Goal: Task Accomplishment & Management: Use online tool/utility

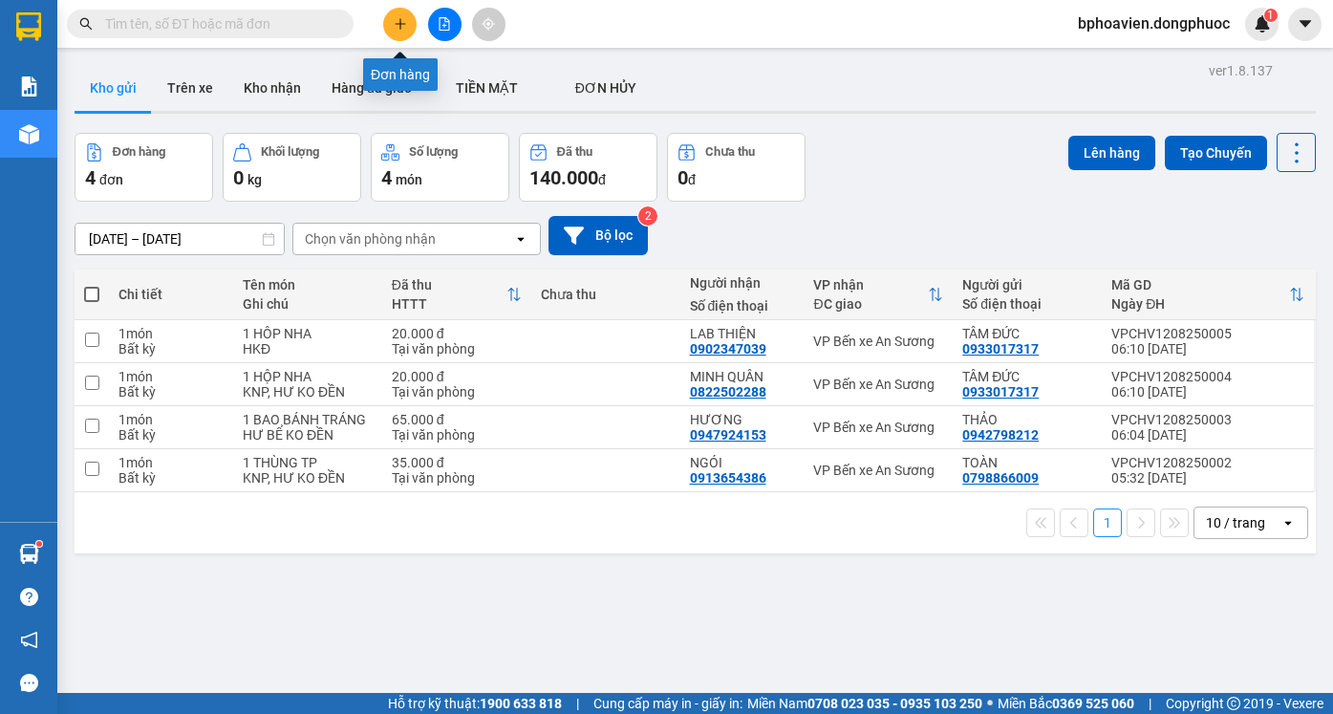
click at [399, 23] on icon "plus" at bounding box center [400, 23] width 13 height 13
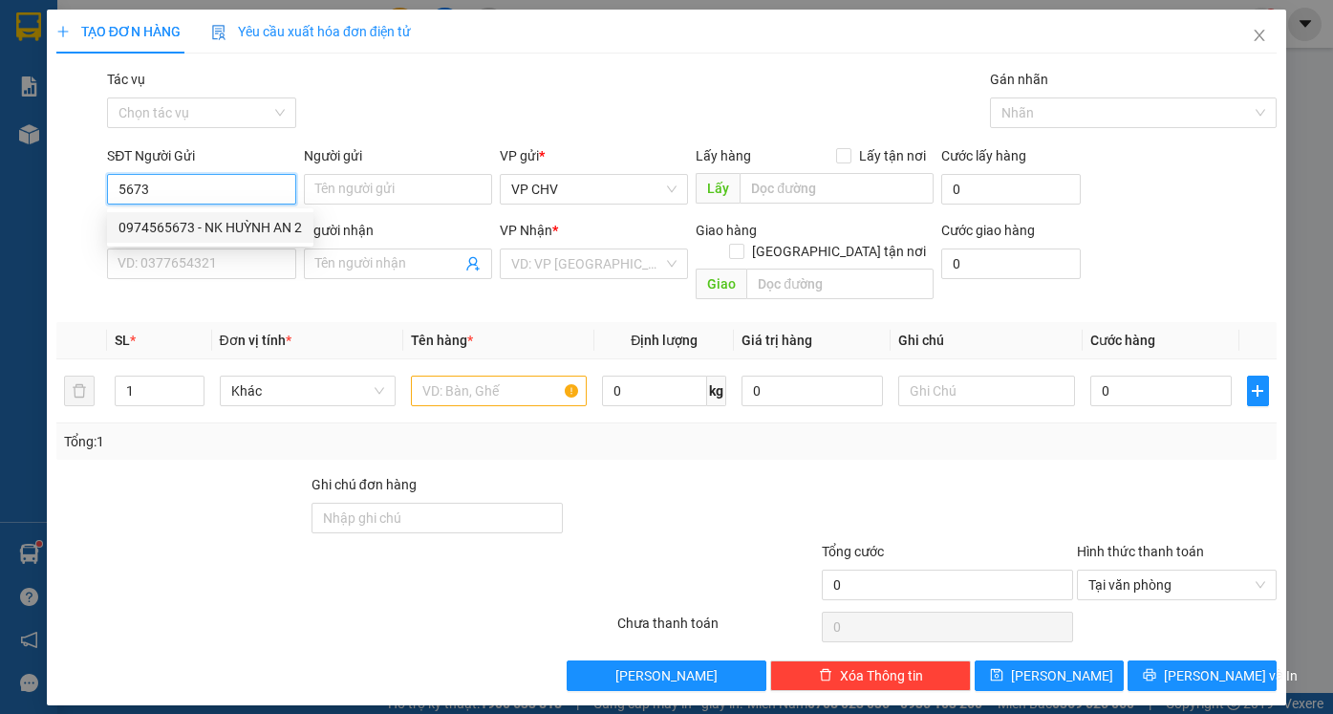
click at [219, 228] on div "0974565673 - NK HUỲNH AN 2" at bounding box center [209, 227] width 183 height 21
type input "0974565673"
type input "NK HUỲNH AN 2"
type input "0903192907"
type input "HOA SỨ"
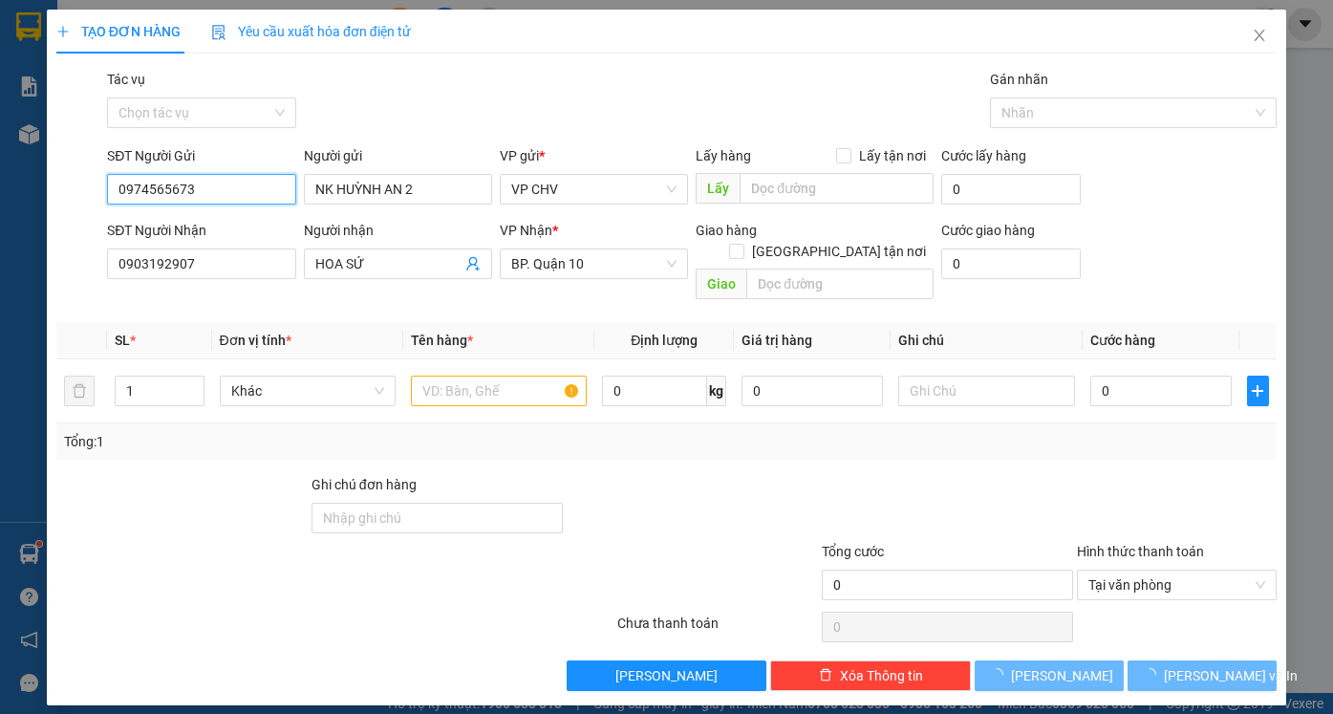
type input "30.000"
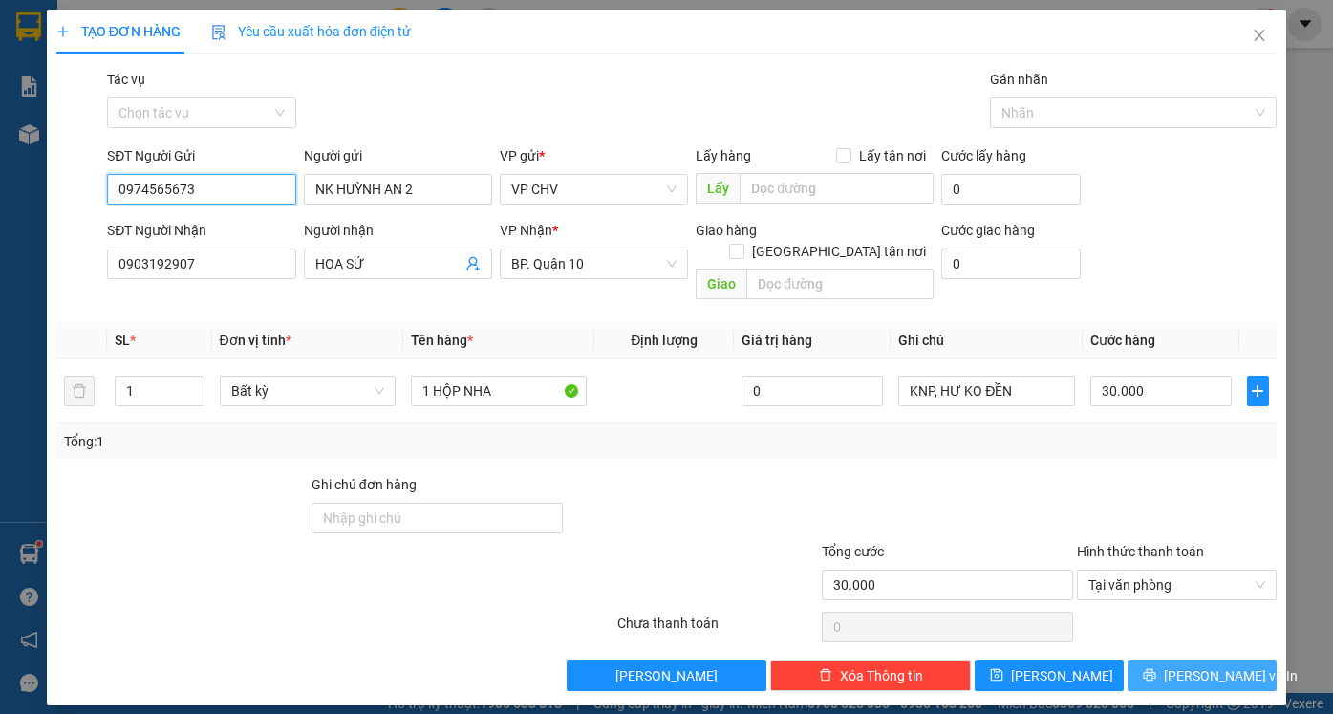
type input "0974565673"
click at [1210, 665] on span "[PERSON_NAME] và In" at bounding box center [1230, 675] width 134 height 21
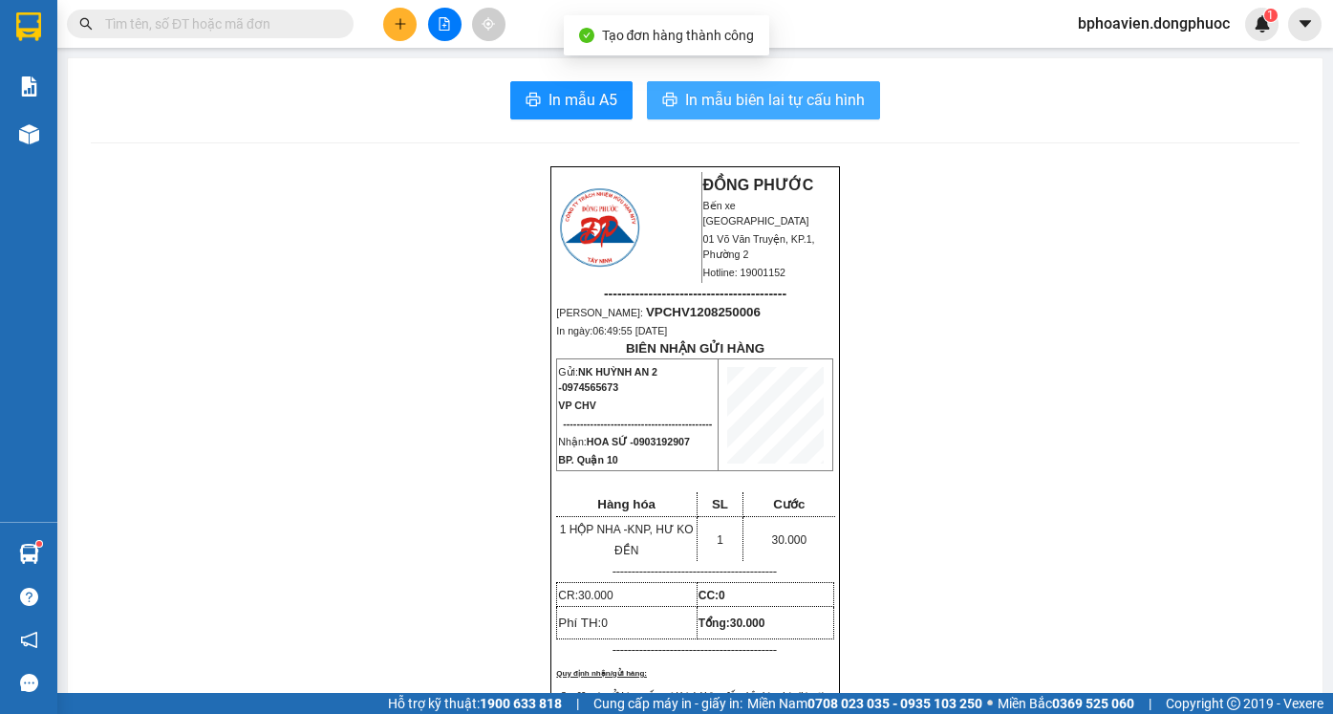
click at [712, 98] on span "In mẫu biên lai tự cấu hình" at bounding box center [775, 100] width 180 height 24
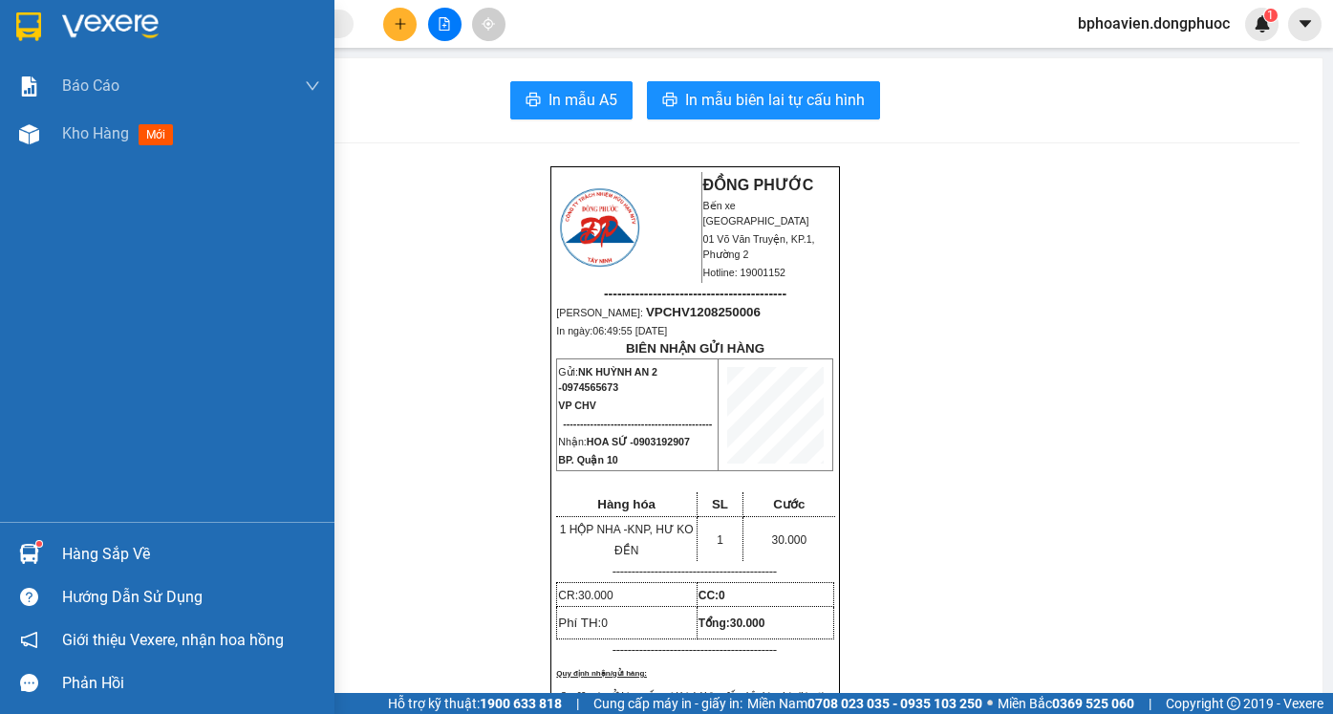
click at [27, 23] on img at bounding box center [28, 26] width 25 height 29
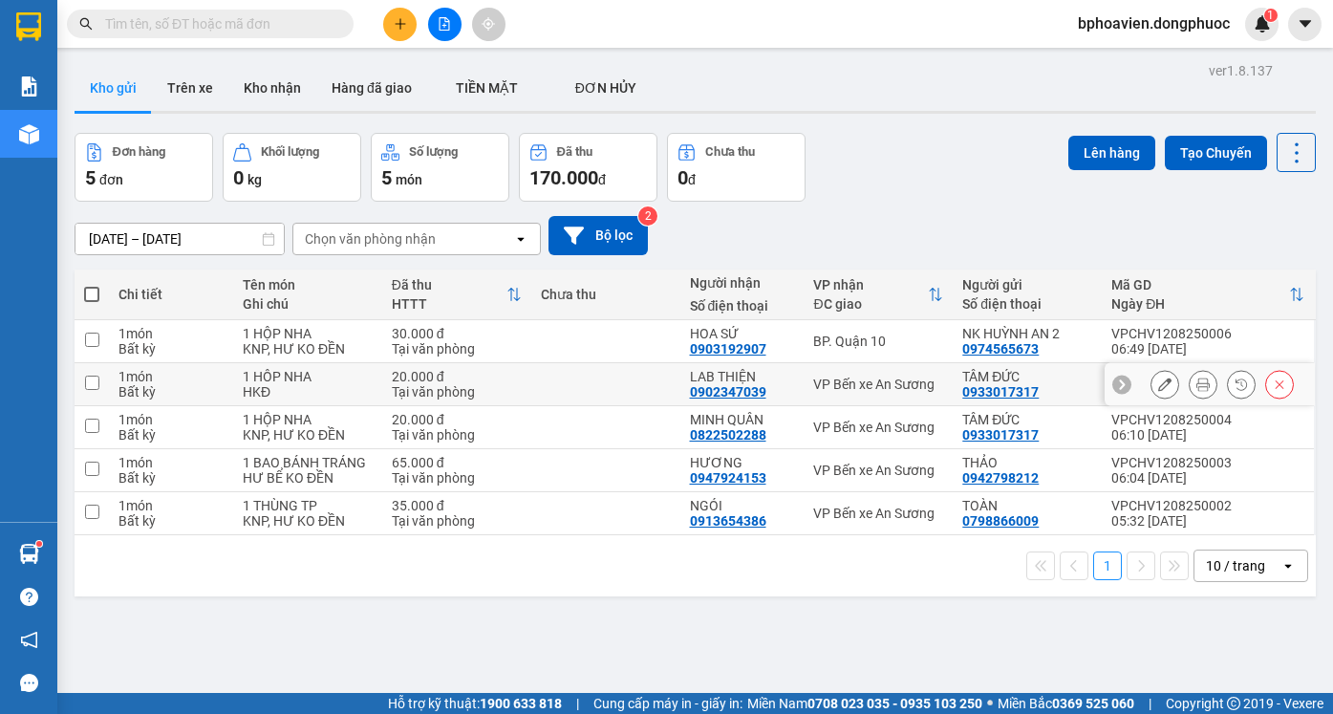
click at [89, 380] on input "checkbox" at bounding box center [92, 382] width 14 height 14
checkbox input "true"
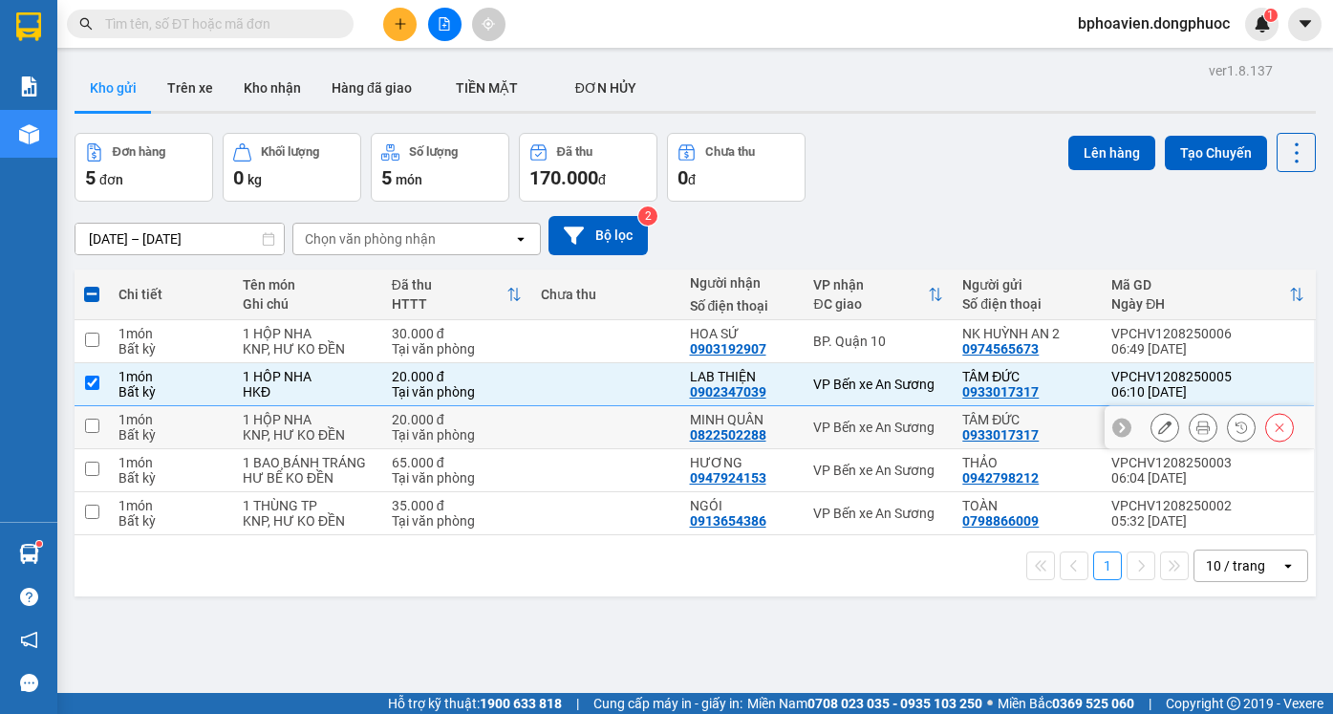
drag, startPoint x: 92, startPoint y: 422, endPoint x: 101, endPoint y: 455, distance: 33.9
click at [92, 423] on input "checkbox" at bounding box center [92, 425] width 14 height 14
checkbox input "true"
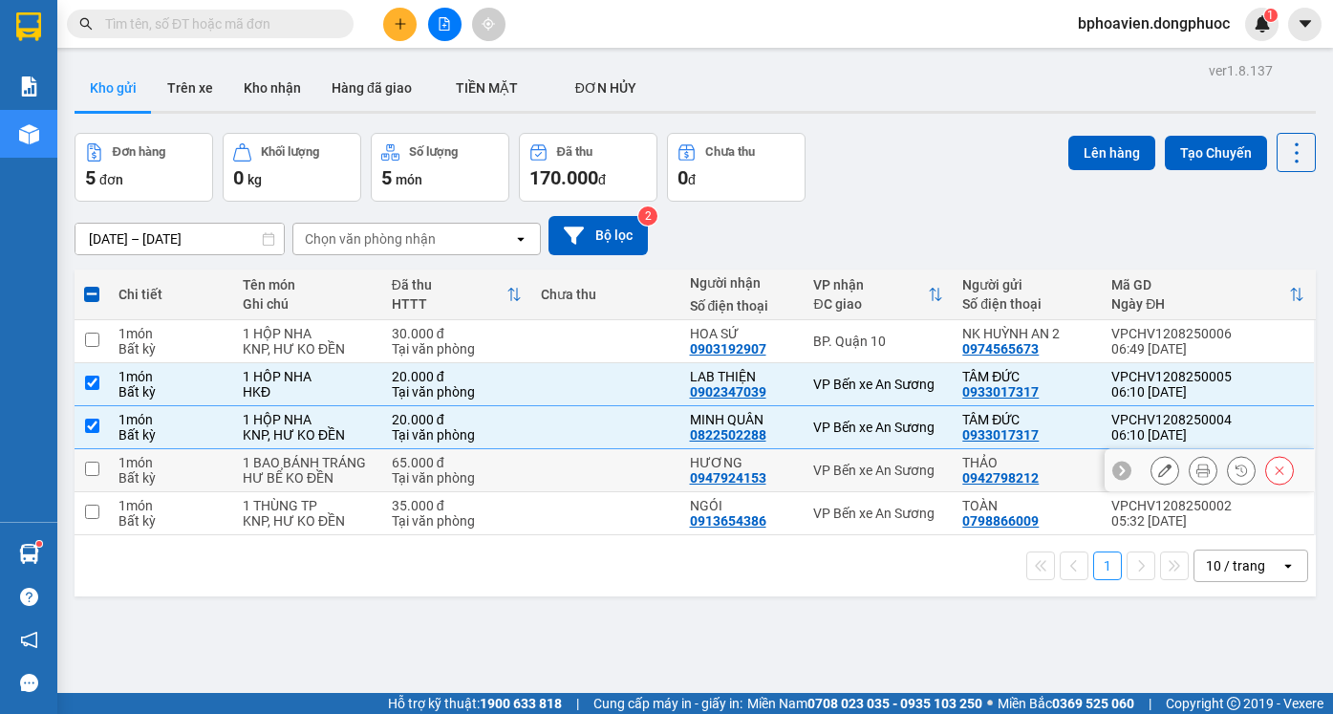
click at [92, 465] on input "checkbox" at bounding box center [92, 468] width 14 height 14
checkbox input "true"
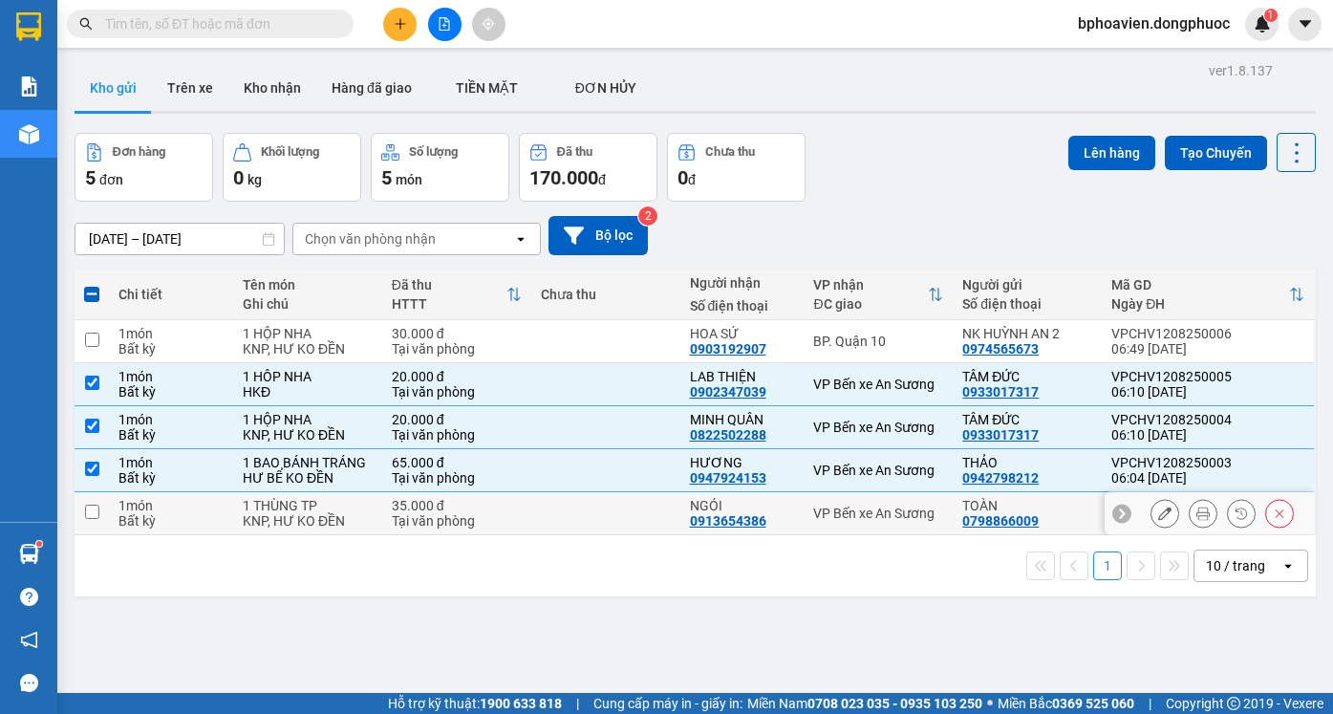
click at [90, 508] on input "checkbox" at bounding box center [92, 511] width 14 height 14
checkbox input "true"
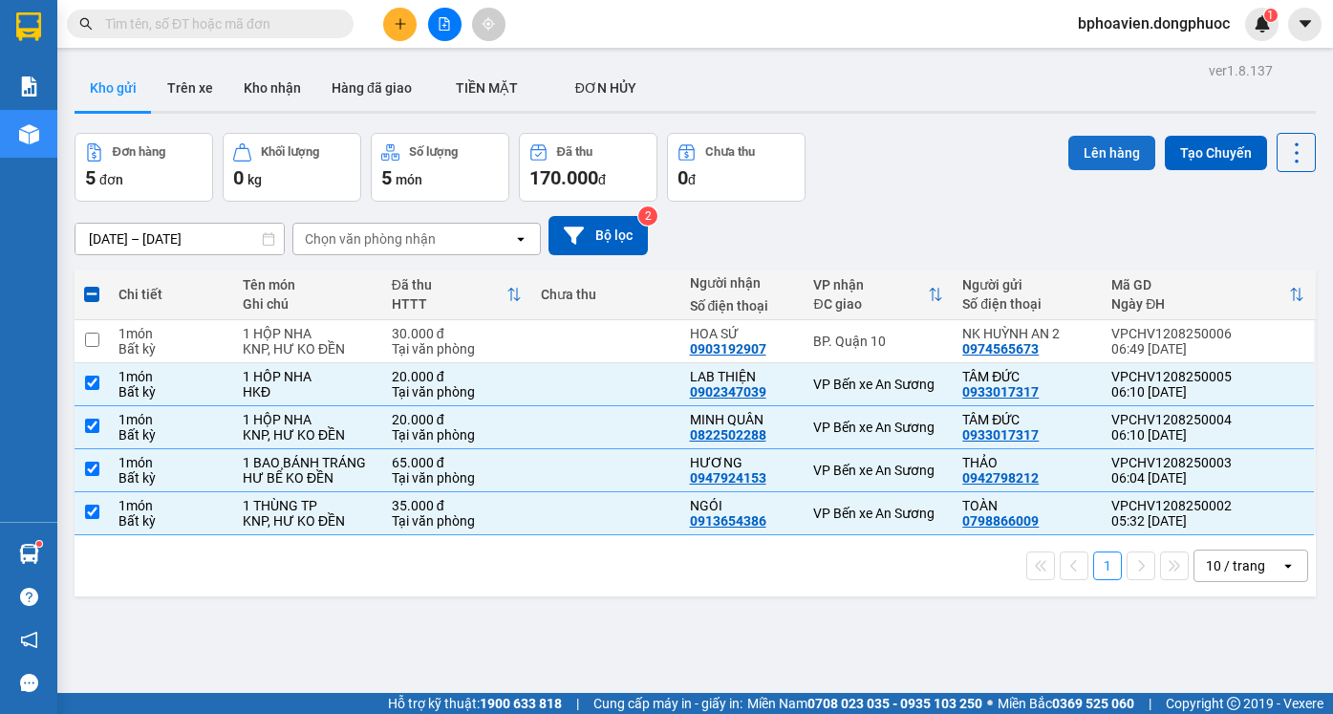
click at [1098, 152] on button "Lên hàng" at bounding box center [1111, 153] width 87 height 34
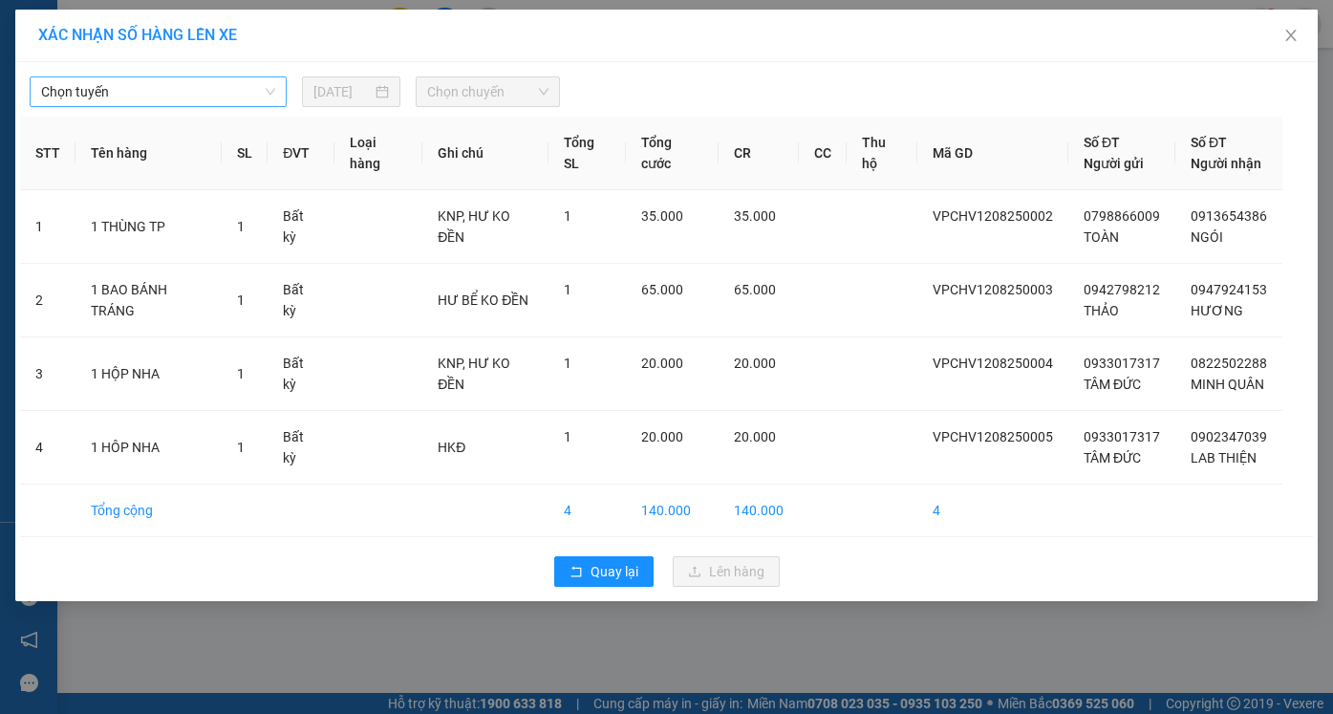
click at [267, 91] on span "Chọn tuyến" at bounding box center [158, 91] width 234 height 29
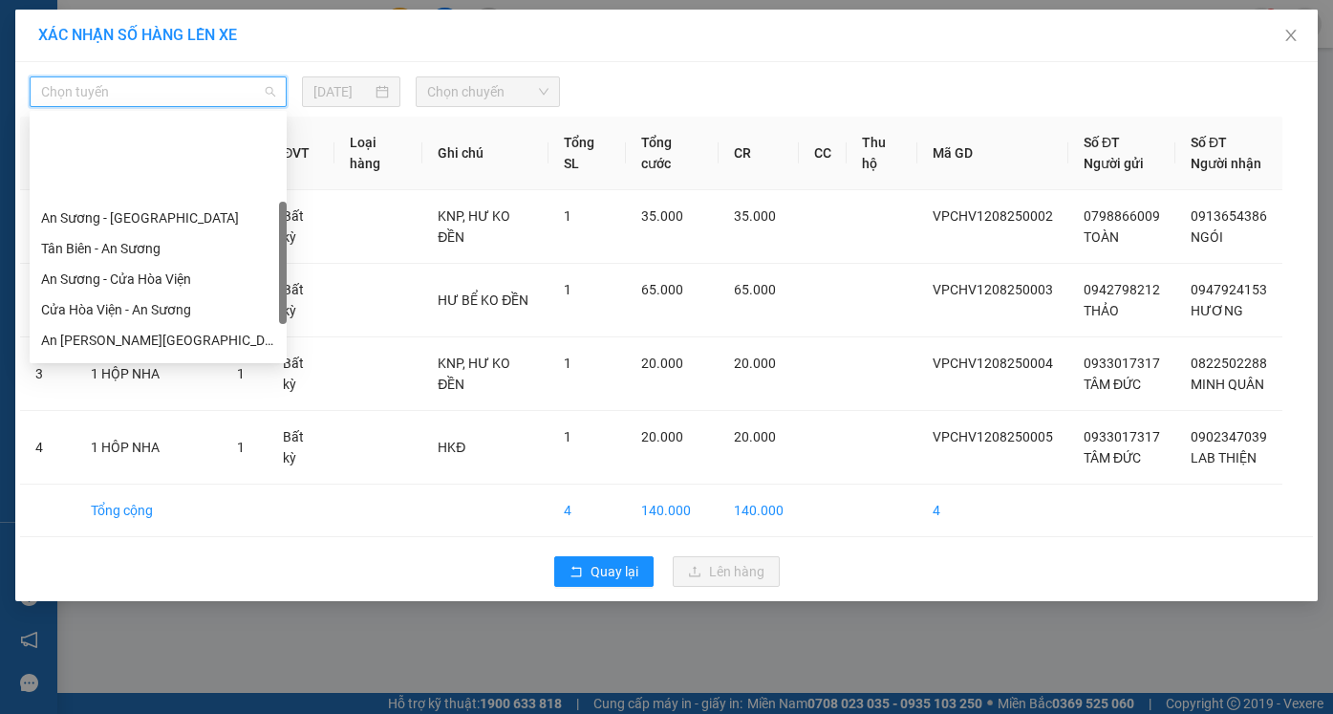
scroll to position [191, 0]
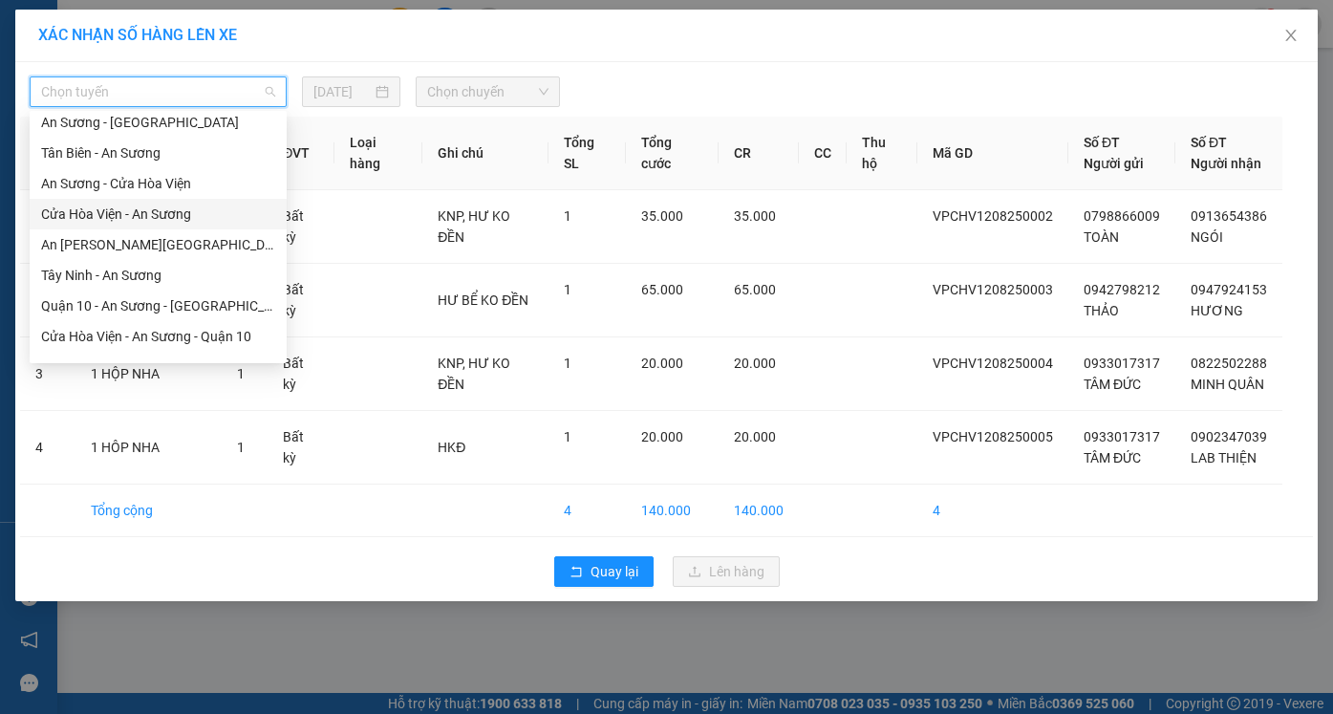
click at [155, 215] on div "Cửa Hòa Viện - An Sương" at bounding box center [158, 213] width 234 height 21
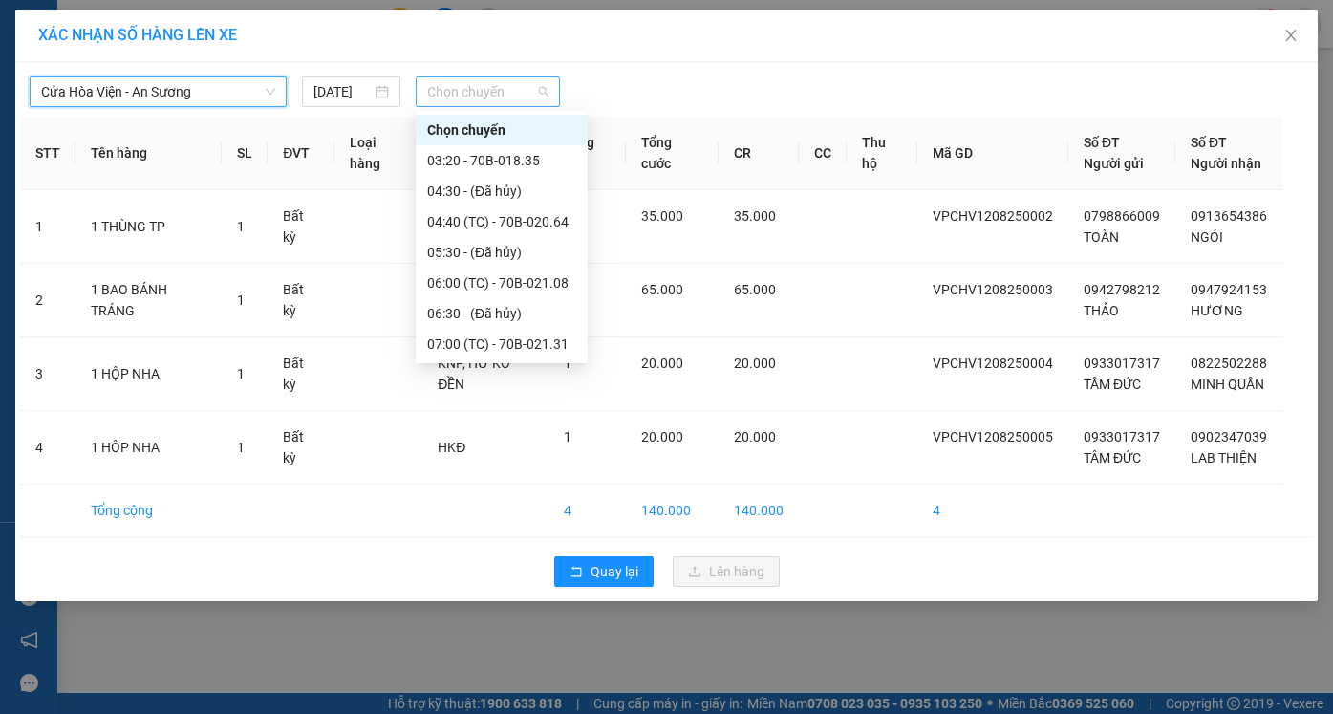
click at [546, 93] on span "Chọn chuyến" at bounding box center [487, 91] width 120 height 29
click at [540, 344] on div "07:00 (TC) - 70B-021.31" at bounding box center [501, 343] width 149 height 21
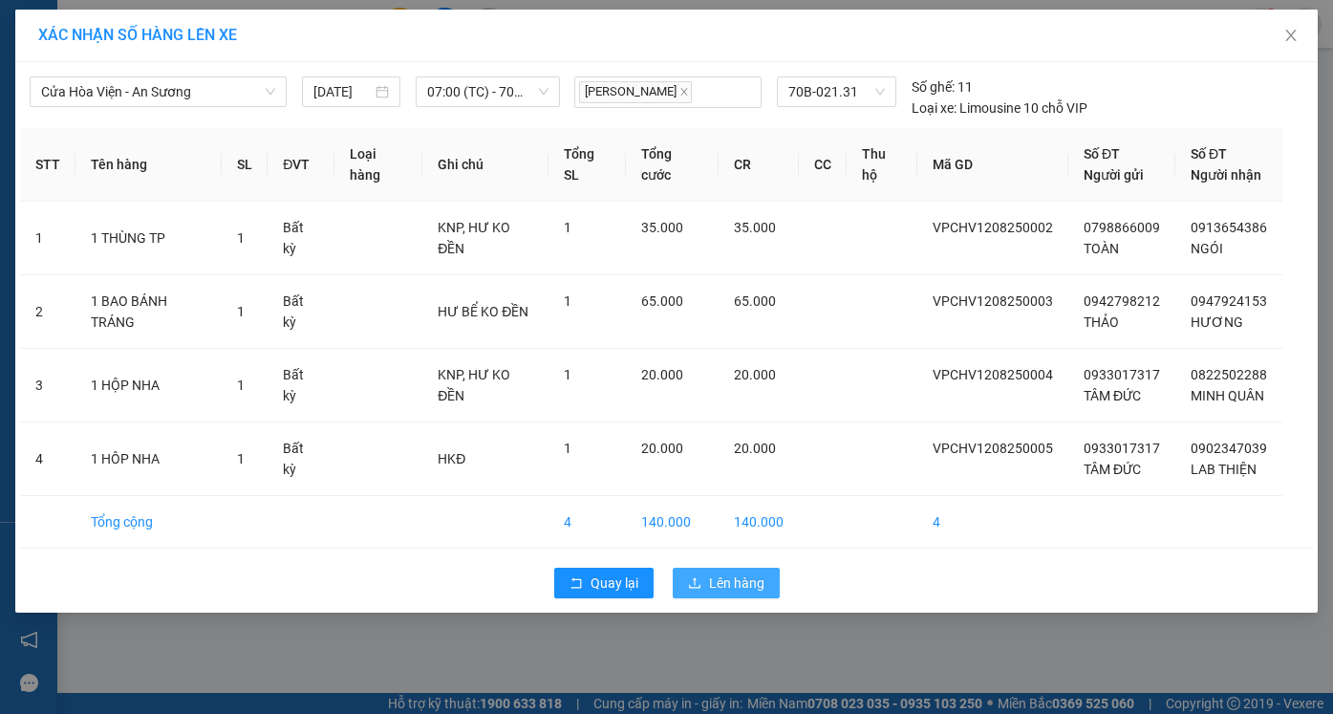
click at [714, 593] on span "Lên hàng" at bounding box center [736, 582] width 55 height 21
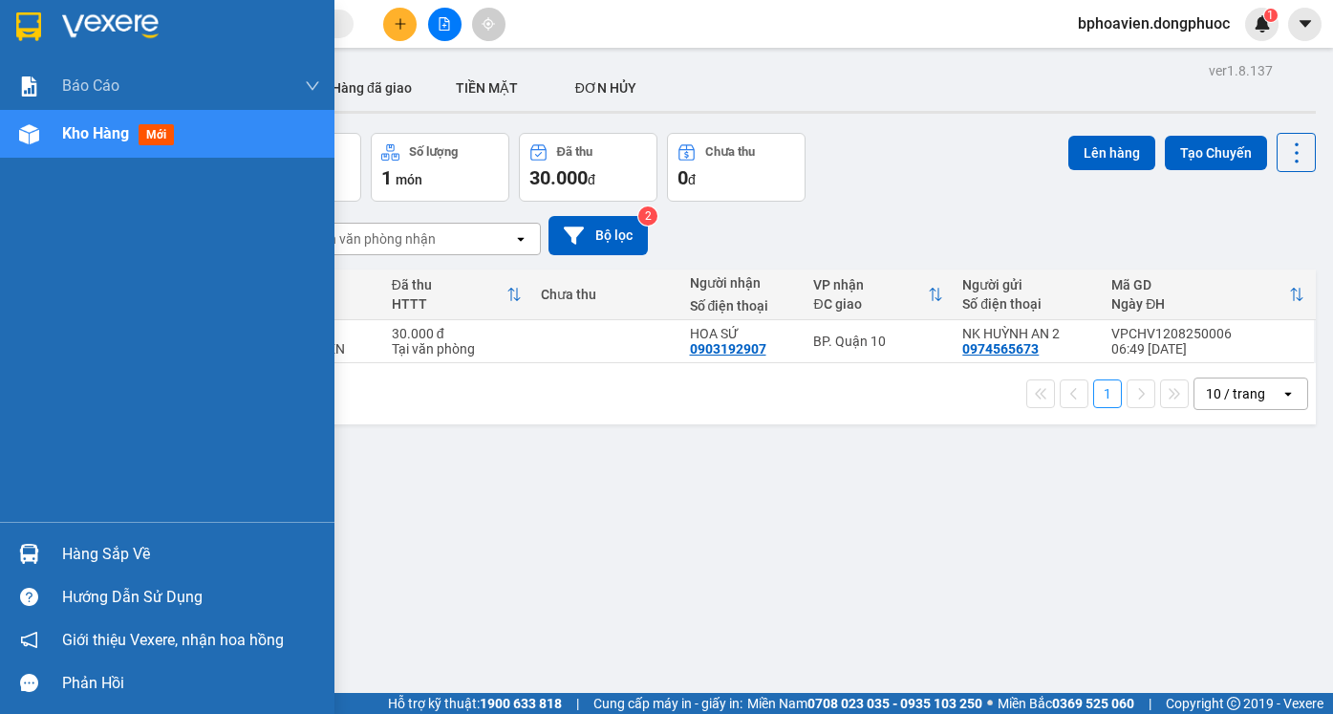
drag, startPoint x: 103, startPoint y: 552, endPoint x: 194, endPoint y: 599, distance: 102.1
click at [105, 551] on div "Hàng sắp về" at bounding box center [191, 554] width 258 height 29
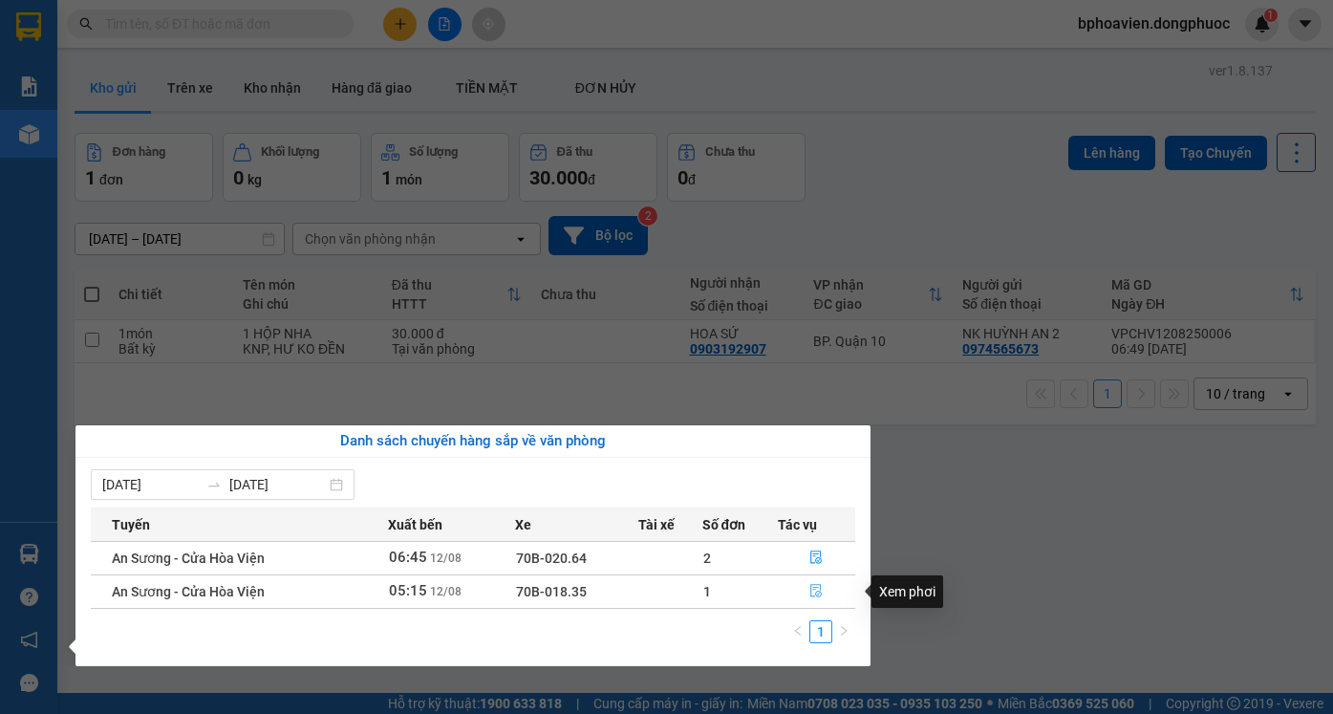
click at [814, 590] on icon "file-done" at bounding box center [815, 590] width 13 height 13
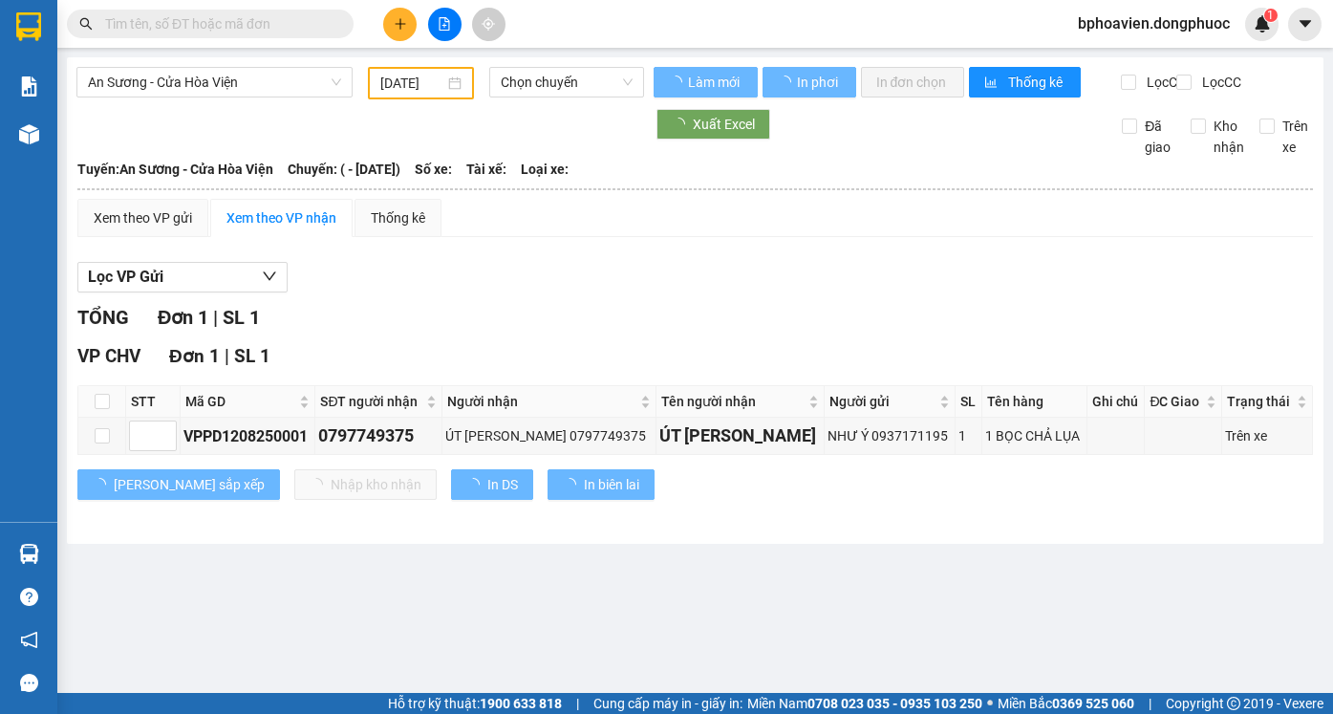
type input "[DATE]"
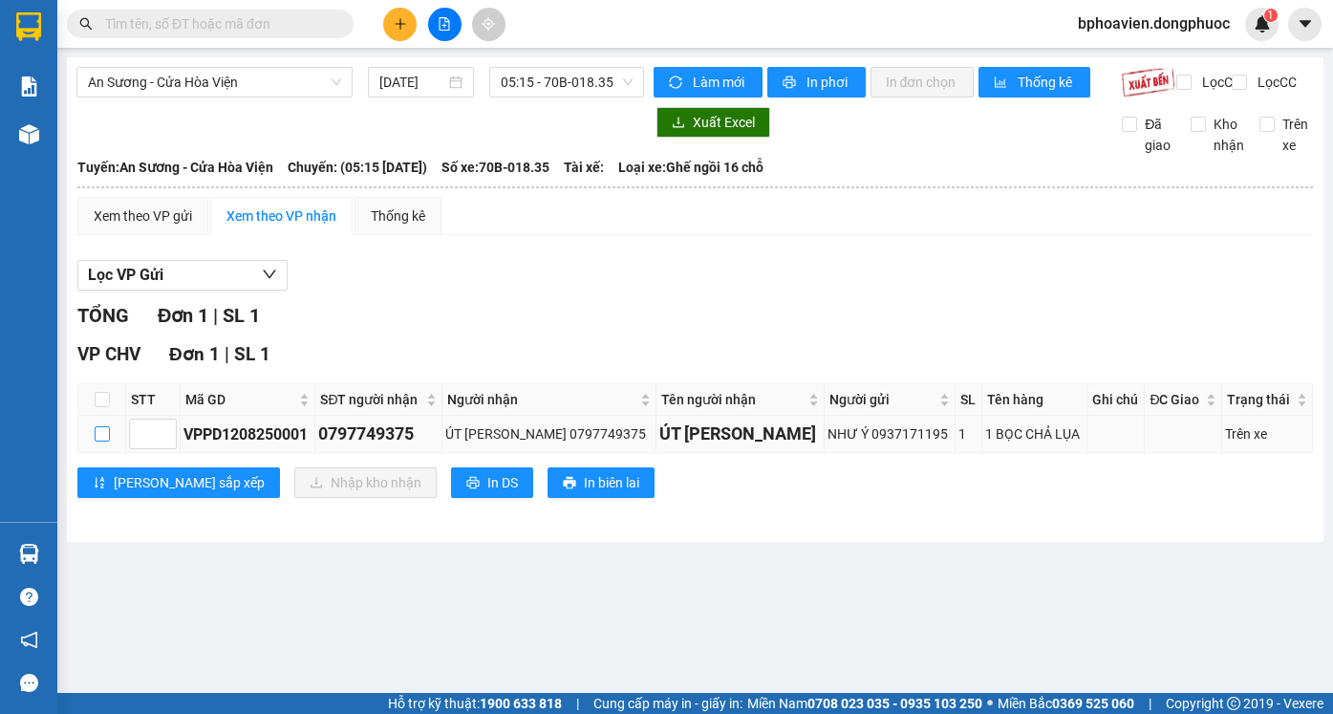
click at [104, 441] on input "checkbox" at bounding box center [102, 433] width 15 height 15
checkbox input "true"
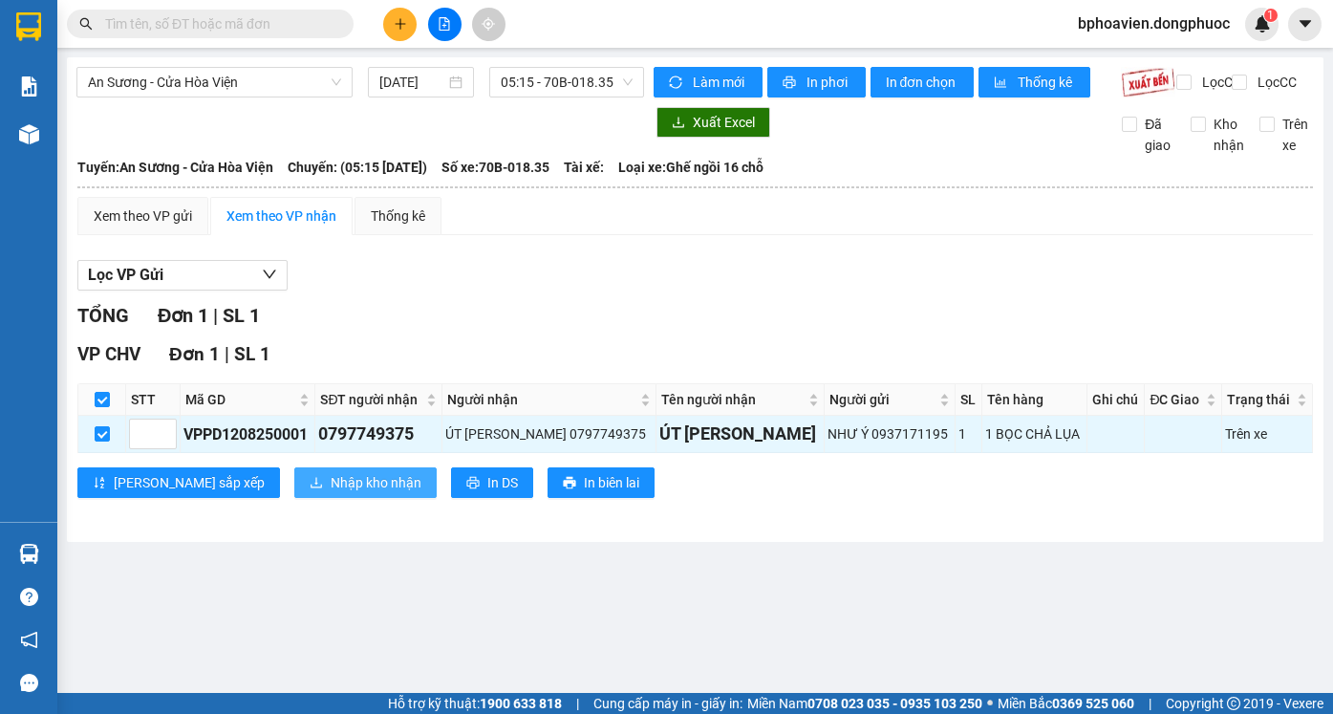
click at [331, 493] on span "Nhập kho nhận" at bounding box center [376, 482] width 91 height 21
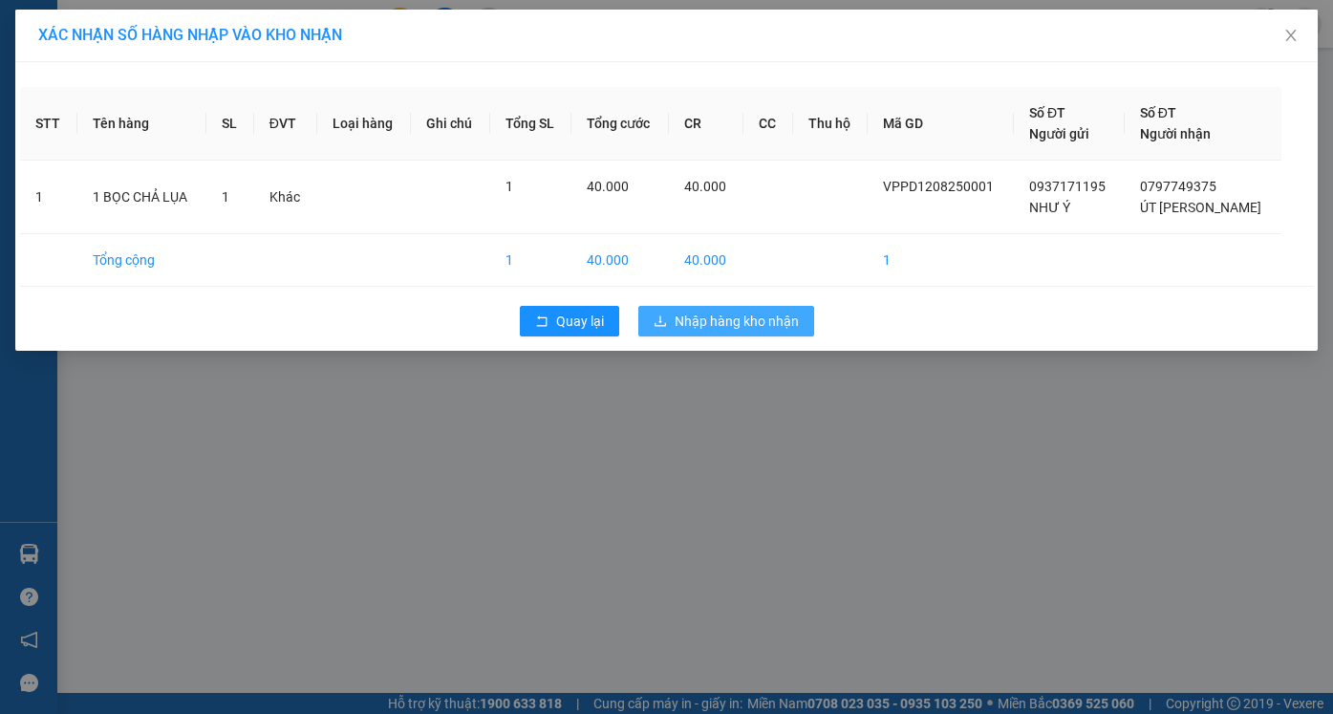
click at [703, 323] on span "Nhập hàng kho nhận" at bounding box center [736, 320] width 124 height 21
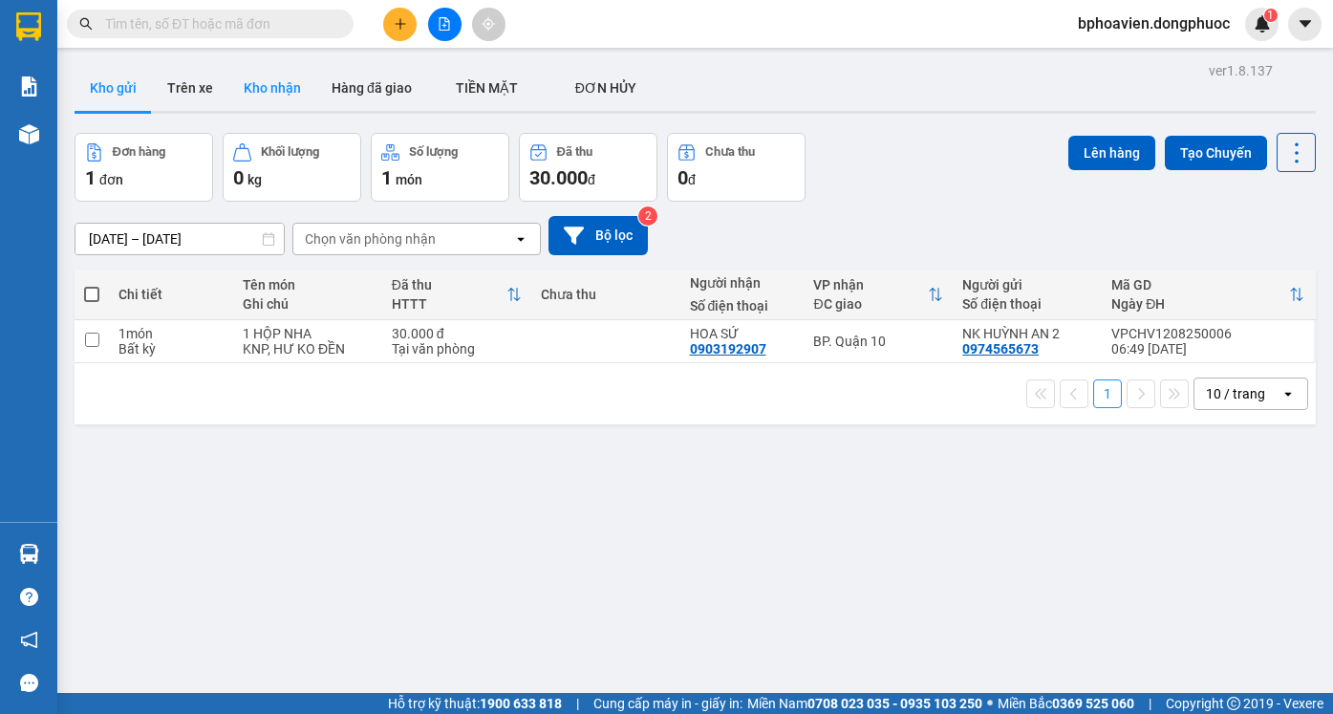
click at [266, 87] on button "Kho nhận" at bounding box center [272, 88] width 88 height 46
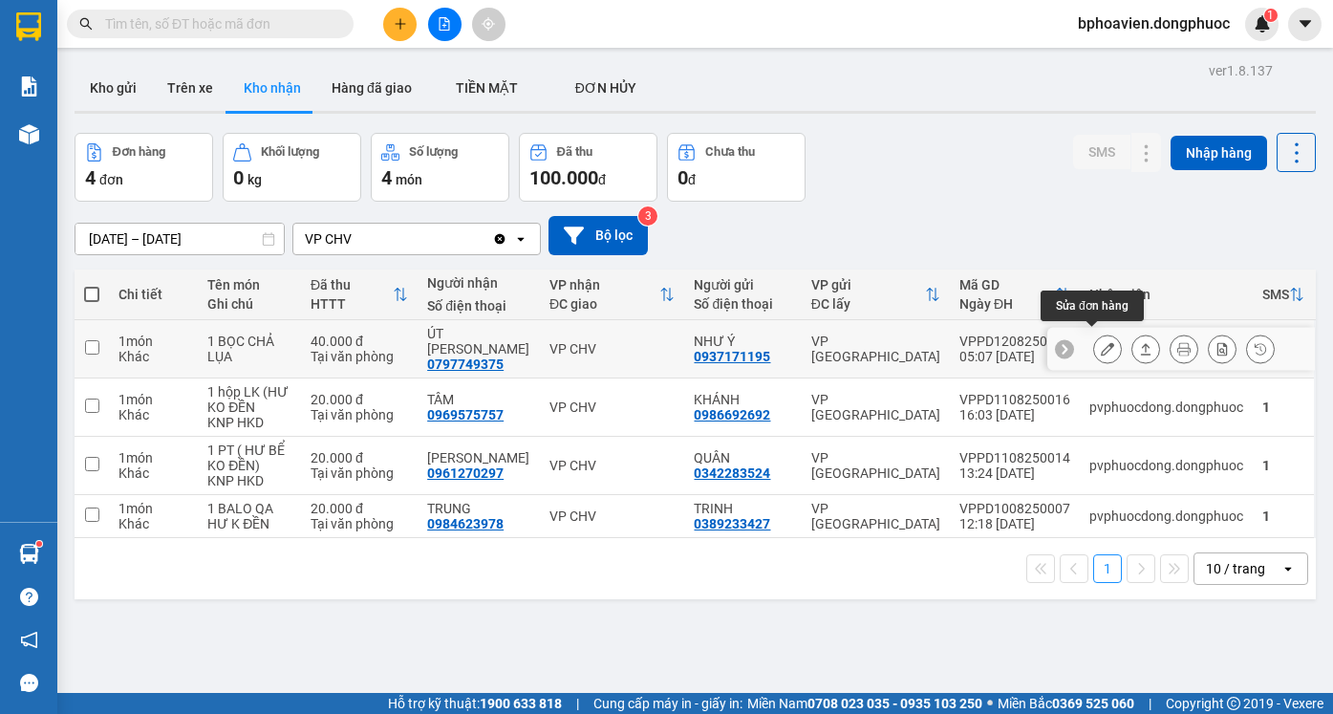
click at [1100, 347] on icon at bounding box center [1106, 348] width 13 height 13
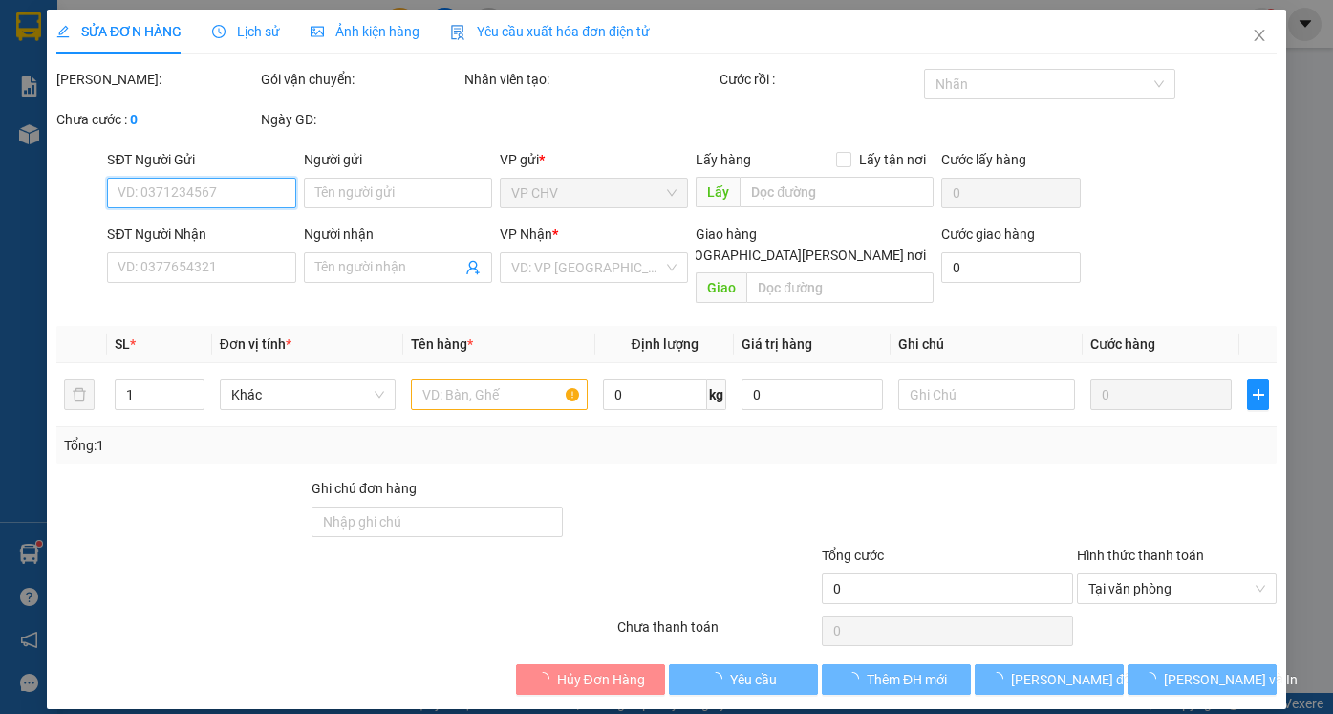
type input "0937171195"
type input "NHƯ Ý"
type input "0797749375"
type input "ÚT VÀNG"
type input "40.000"
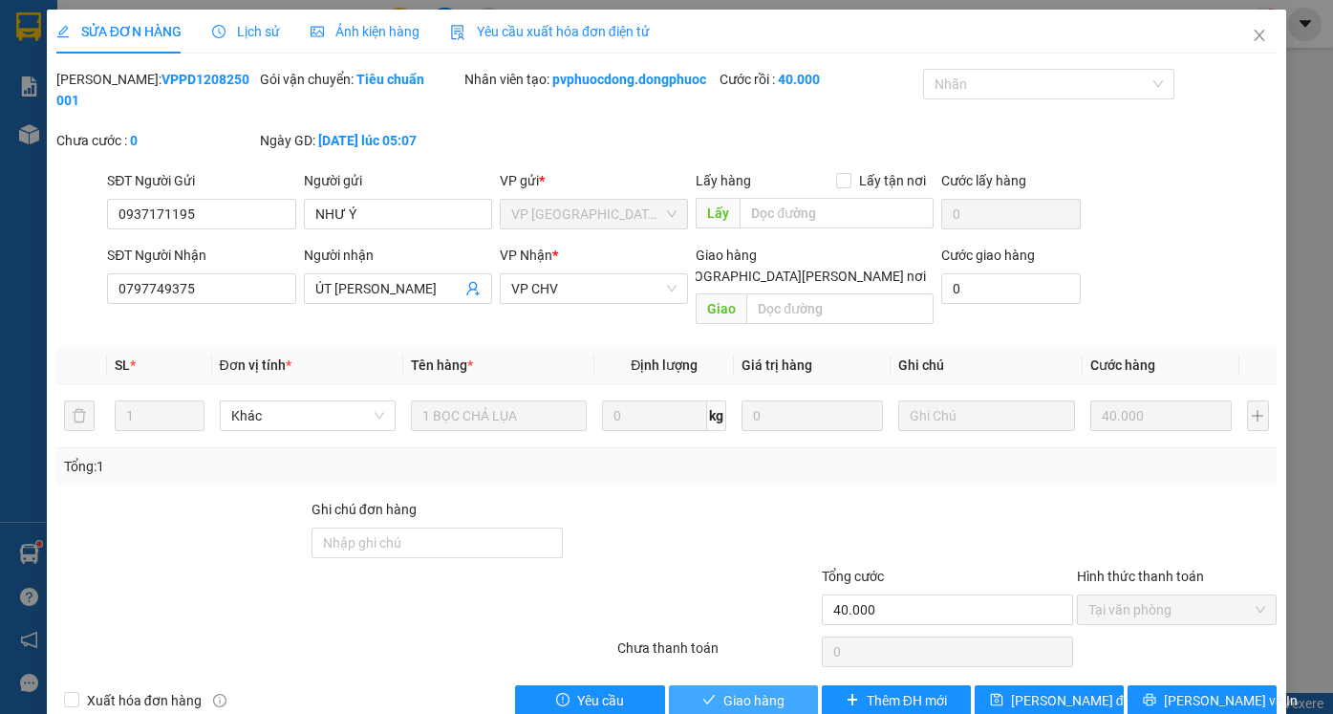
drag, startPoint x: 736, startPoint y: 682, endPoint x: 692, endPoint y: 682, distance: 44.9
click at [729, 690] on span "Giao hàng" at bounding box center [753, 700] width 61 height 21
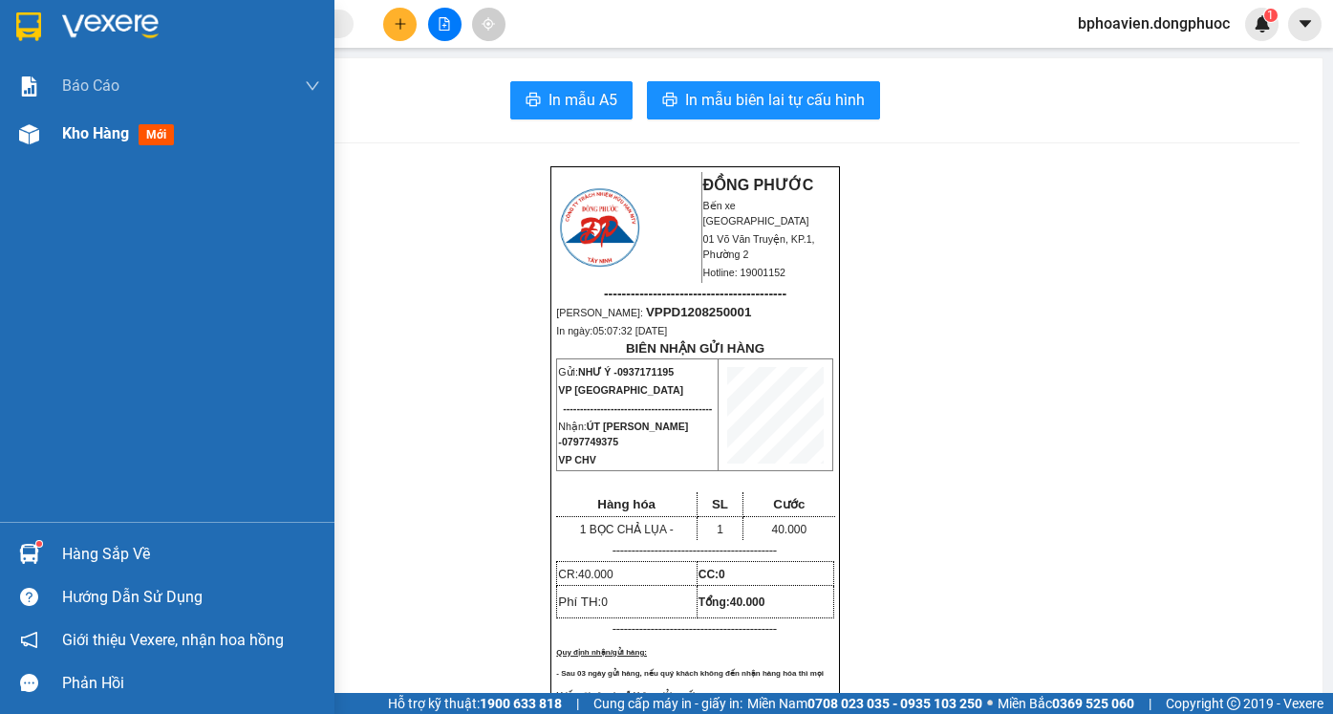
click at [97, 133] on span "Kho hàng" at bounding box center [95, 133] width 67 height 18
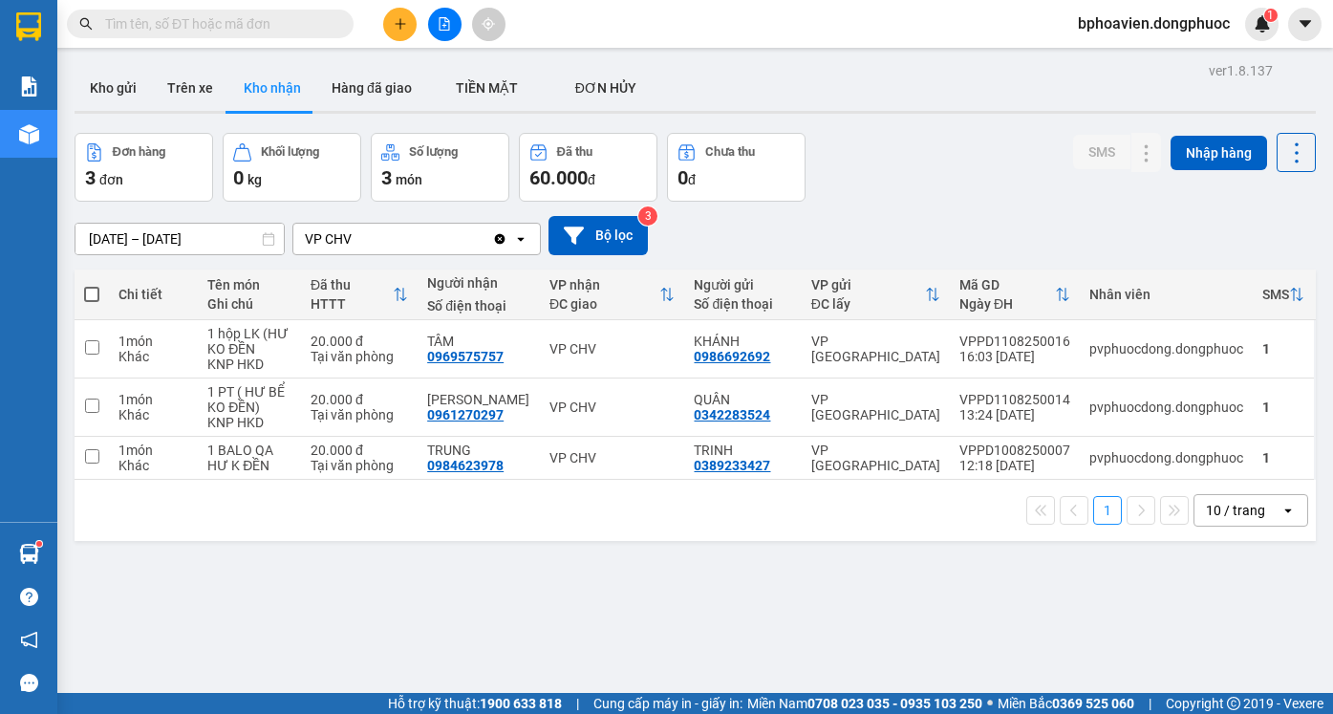
drag, startPoint x: 126, startPoint y: 96, endPoint x: 197, endPoint y: 191, distance: 118.1
click at [126, 99] on button "Kho gửi" at bounding box center [113, 88] width 77 height 46
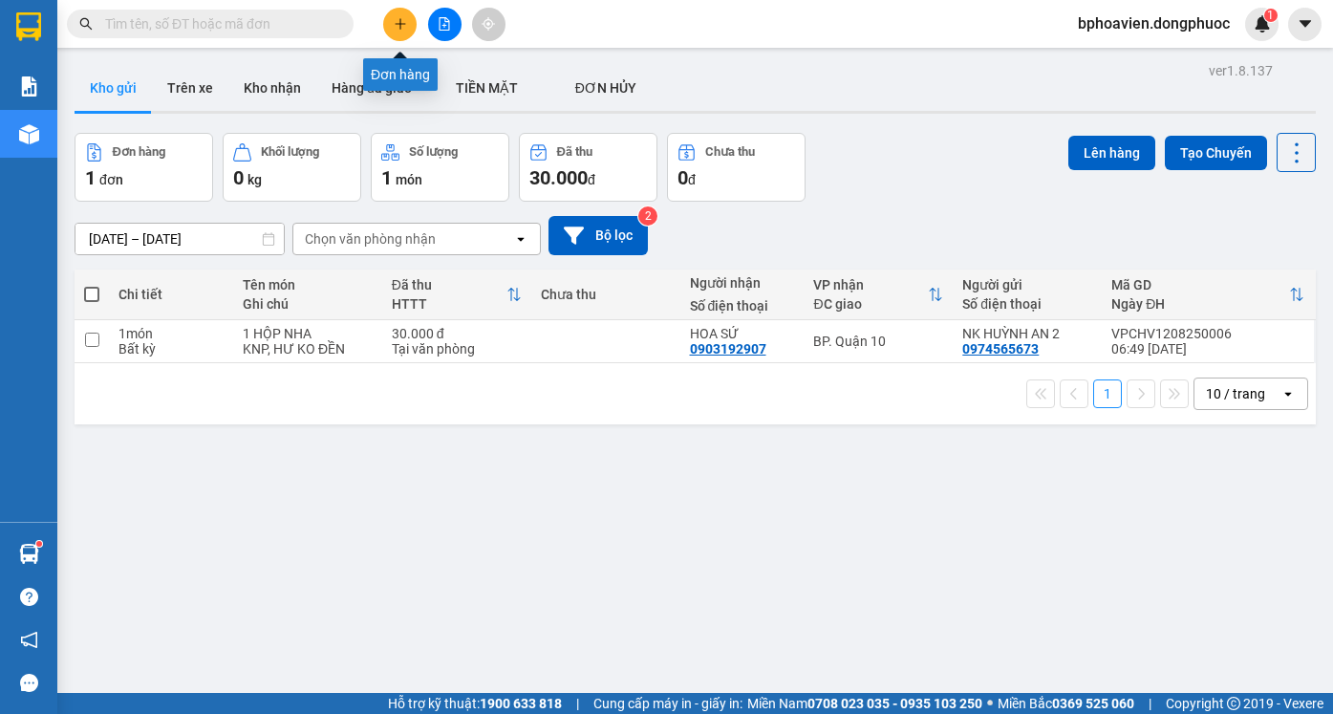
click at [395, 30] on icon "plus" at bounding box center [400, 23] width 13 height 13
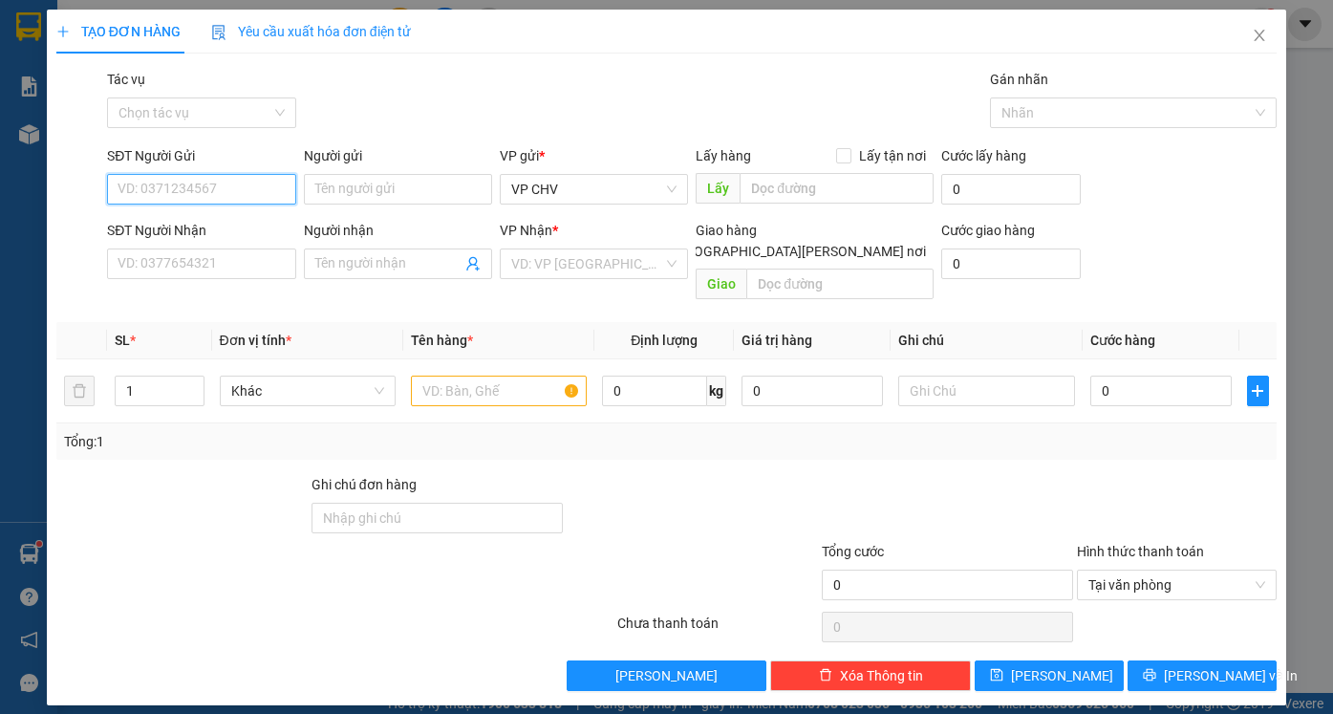
click at [231, 197] on input "SĐT Người Gửi" at bounding box center [201, 189] width 188 height 31
click at [229, 199] on input "SĐT Người Gửi" at bounding box center [201, 189] width 188 height 31
click at [226, 225] on div "0356385948 - CHI" at bounding box center [200, 227] width 165 height 21
type input "0356385948"
type input "CHI"
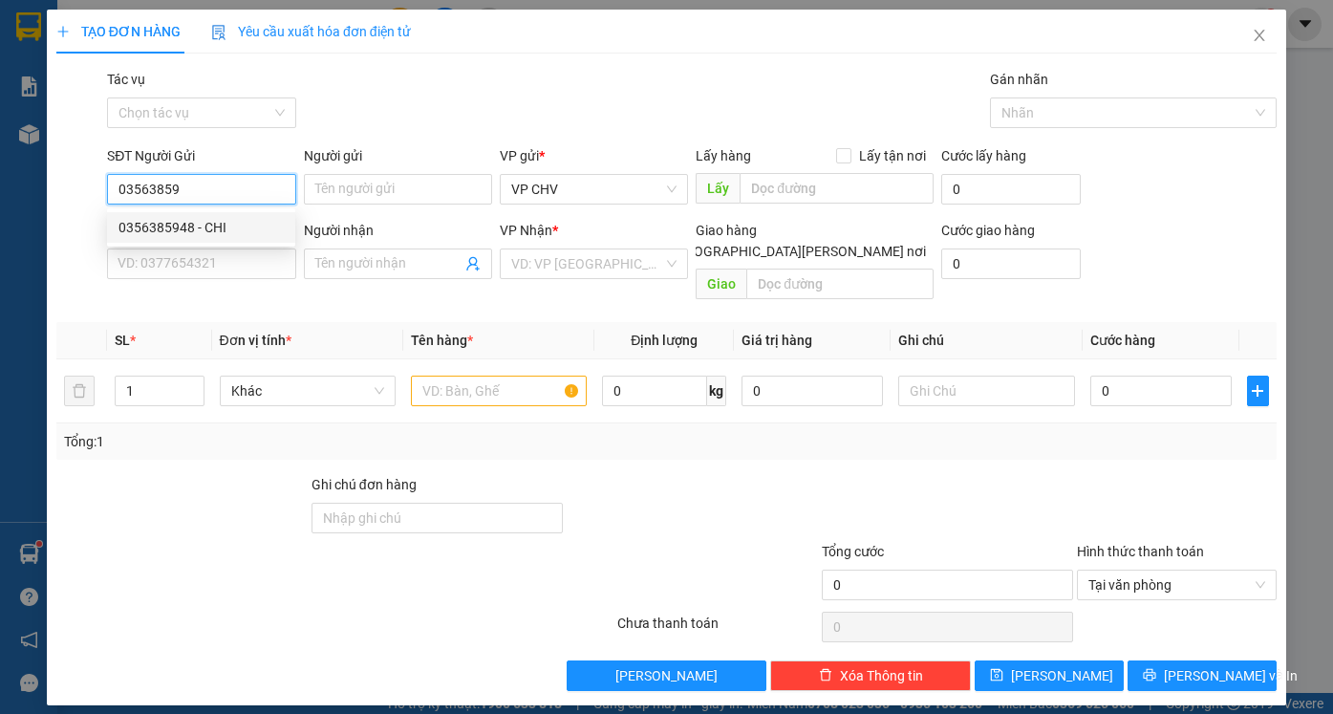
type input "0909124122"
type input "ÚT"
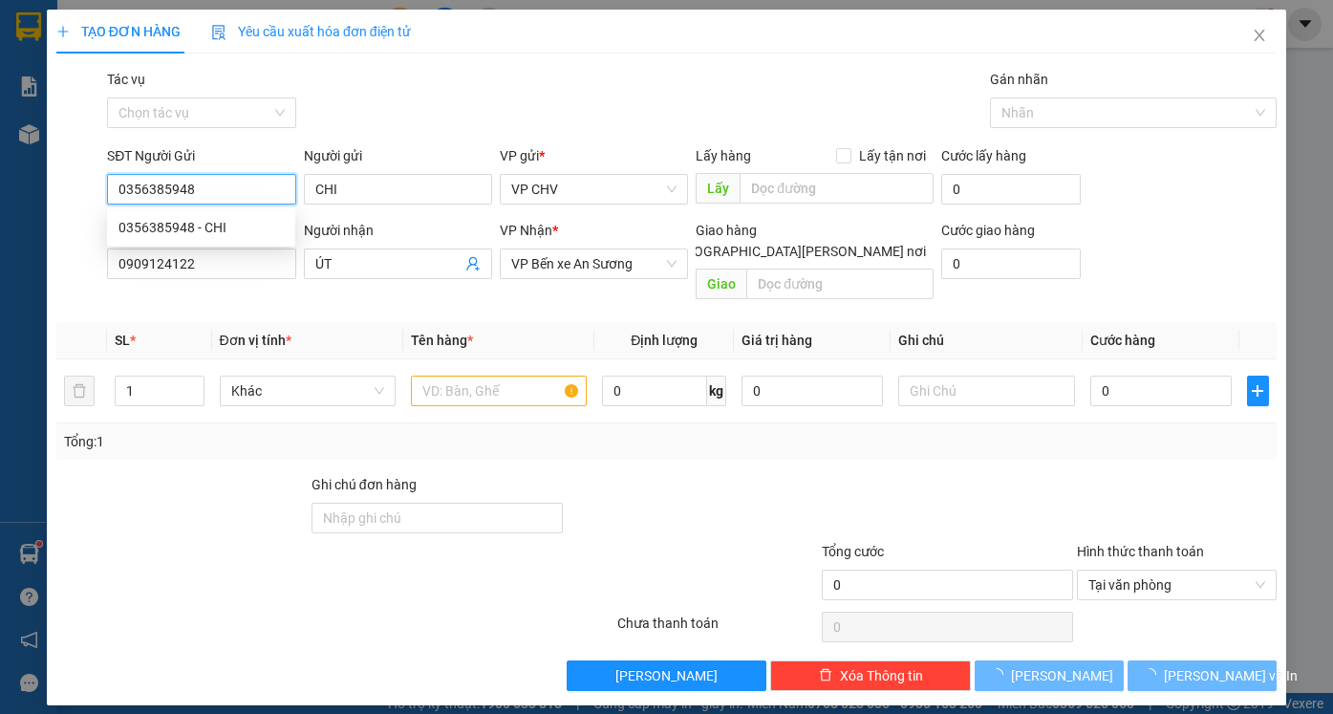
type input "90.000"
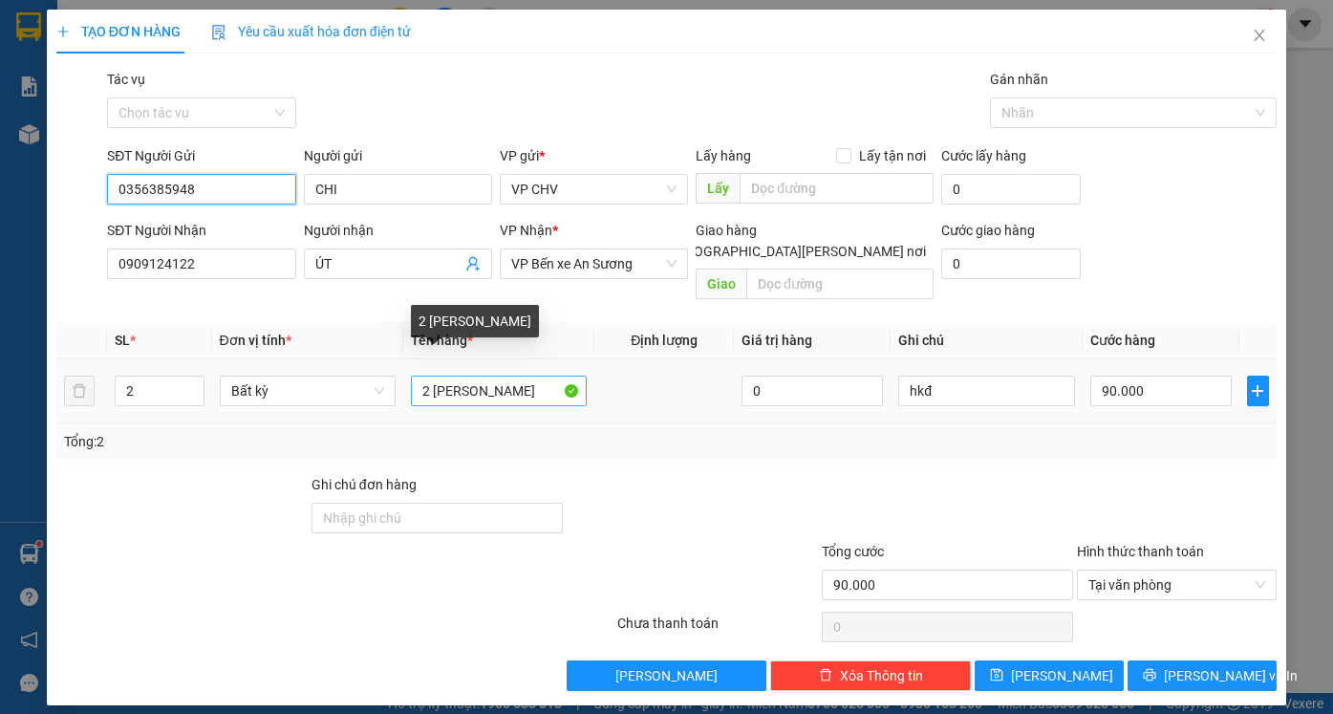
type input "0356385948"
drag, startPoint x: 419, startPoint y: 372, endPoint x: 431, endPoint y: 370, distance: 11.6
click at [431, 375] on input "2 THÙNG GIẤY" at bounding box center [499, 390] width 176 height 31
click at [547, 375] on input "1 THÙNG GIẤY" at bounding box center [499, 390] width 176 height 31
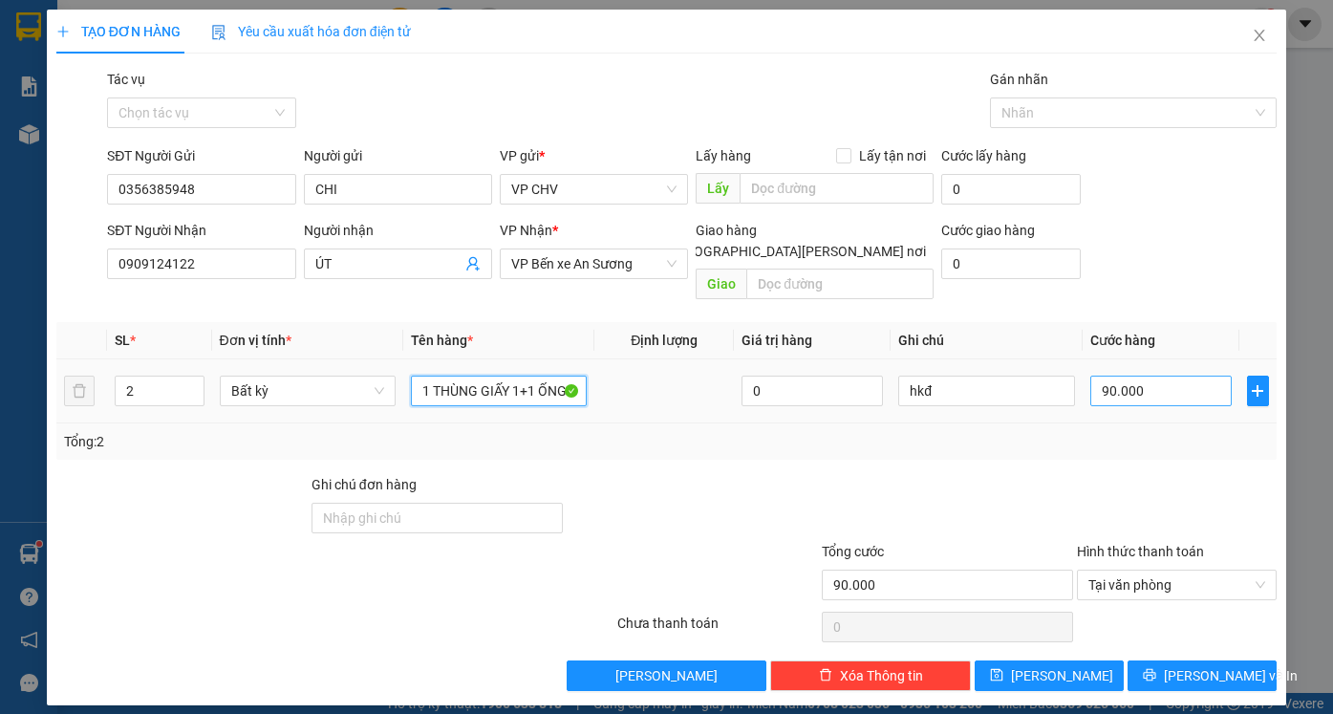
type input "1 THÙNG GIẤY 1+1 ỐNG"
click at [1159, 375] on input "90.000" at bounding box center [1160, 390] width 141 height 31
type input "7"
type input "70"
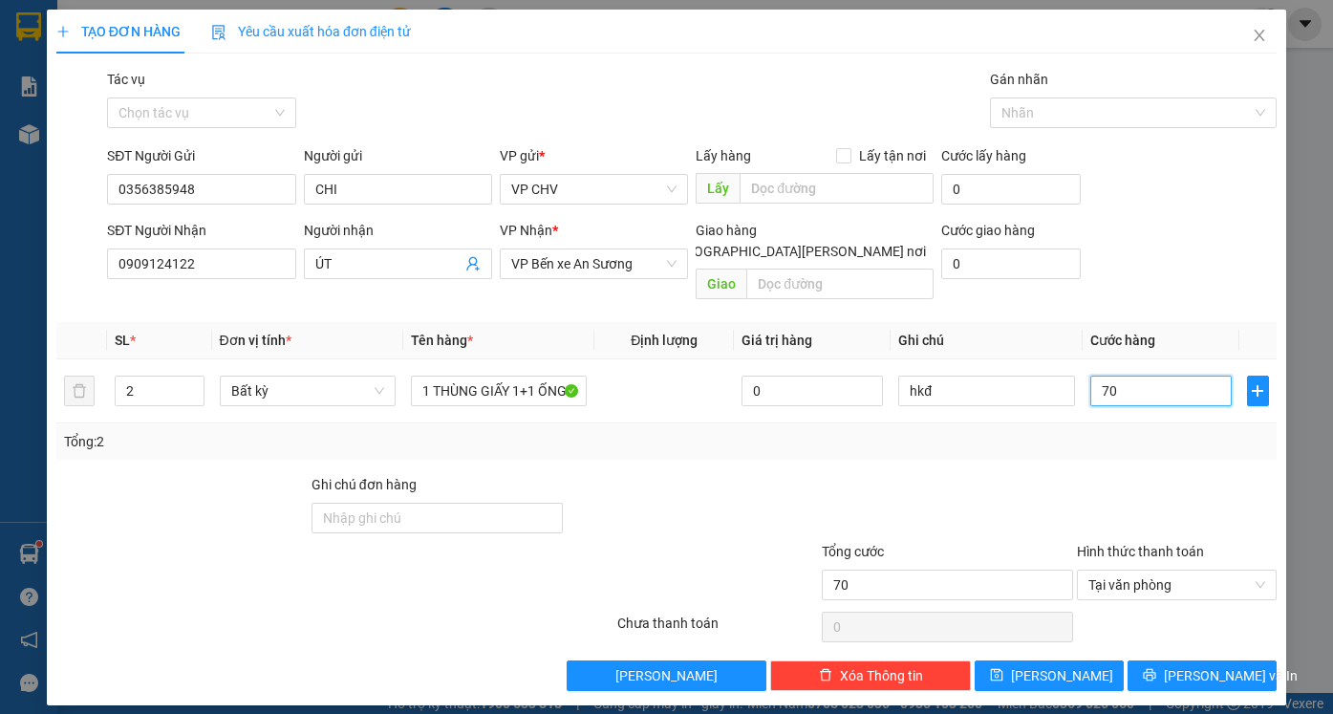
type input "70"
type input "70.000"
click at [1118, 440] on div "Transit Pickup Surcharge Ids Transit Deliver Surcharge Ids Transit Deliver Surc…" at bounding box center [666, 380] width 1220 height 622
click at [1201, 665] on span "[PERSON_NAME] và In" at bounding box center [1230, 675] width 134 height 21
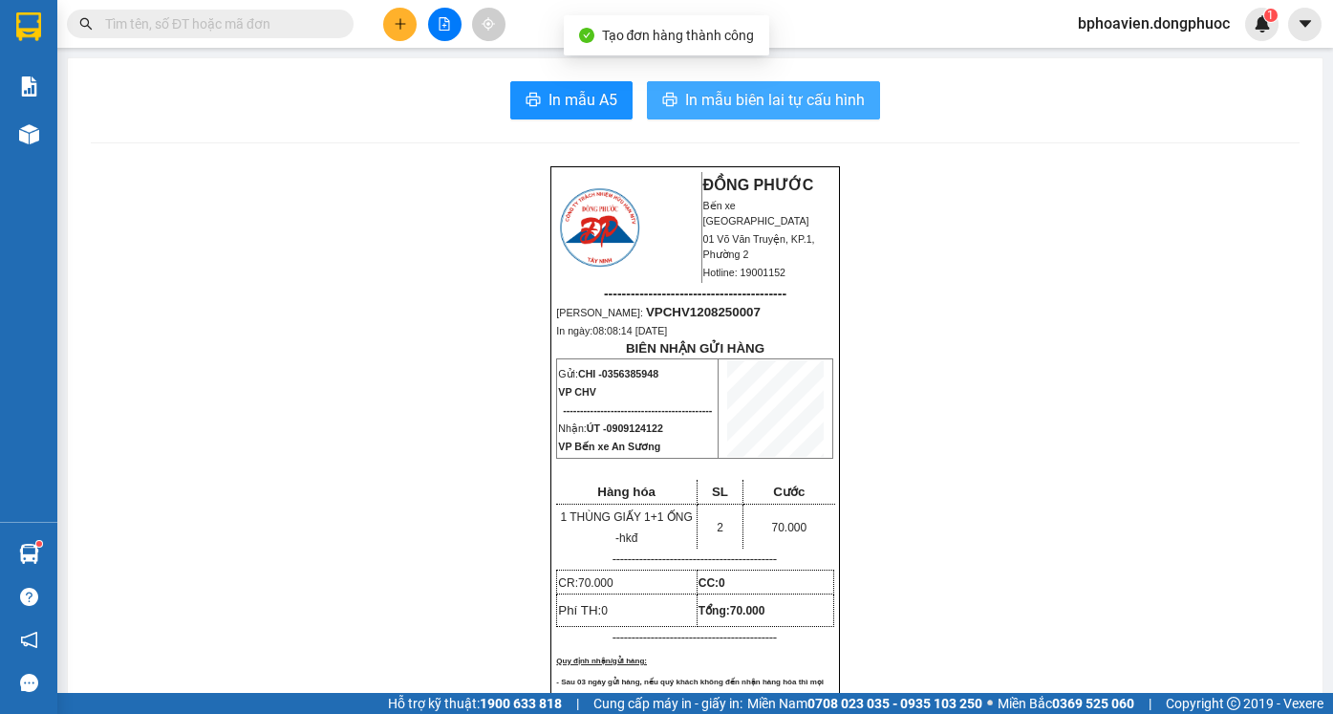
click at [708, 103] on span "In mẫu biên lai tự cấu hình" at bounding box center [775, 100] width 180 height 24
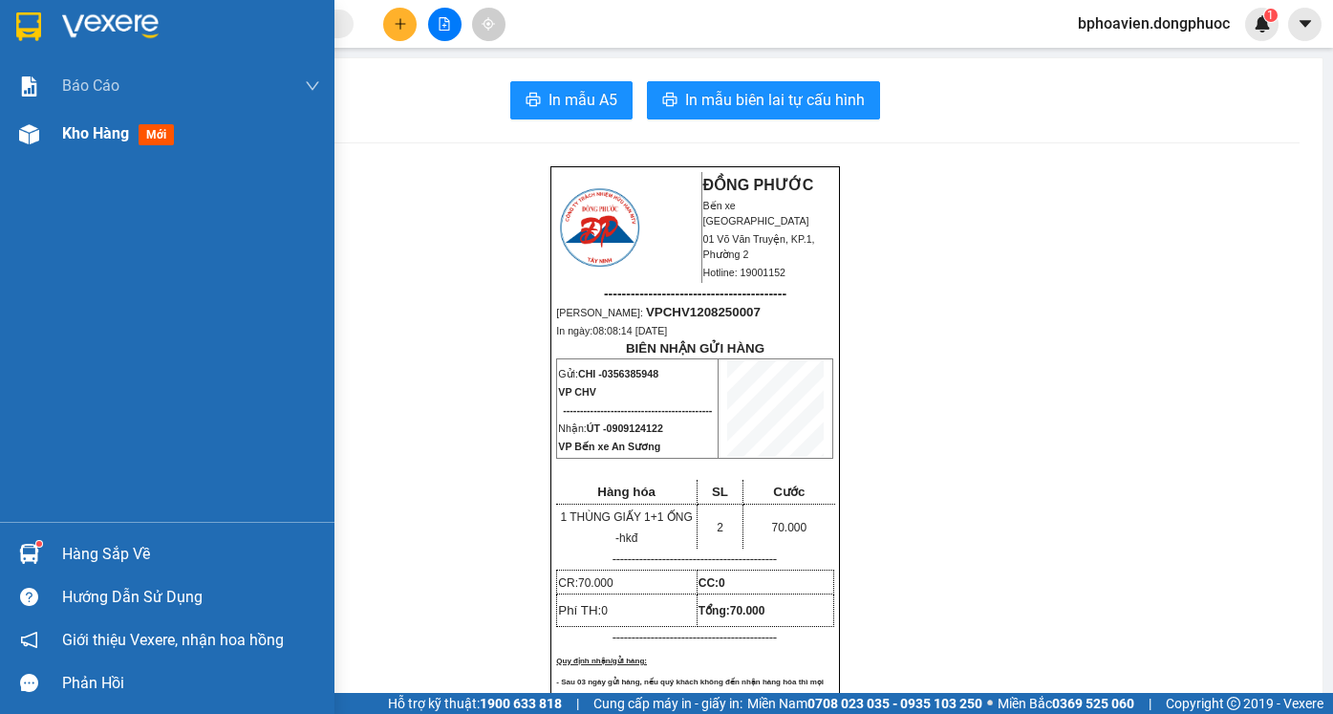
click at [123, 134] on span "Kho hàng" at bounding box center [95, 133] width 67 height 18
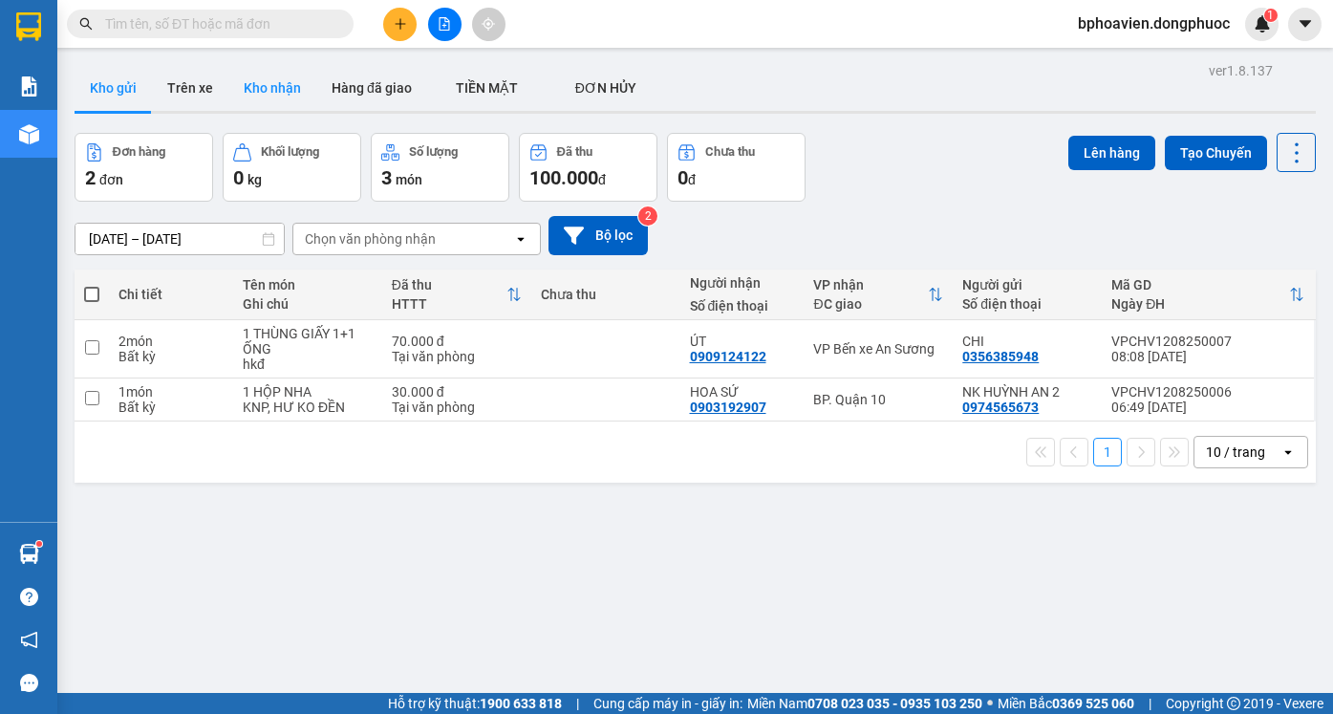
click at [277, 95] on button "Kho nhận" at bounding box center [272, 88] width 88 height 46
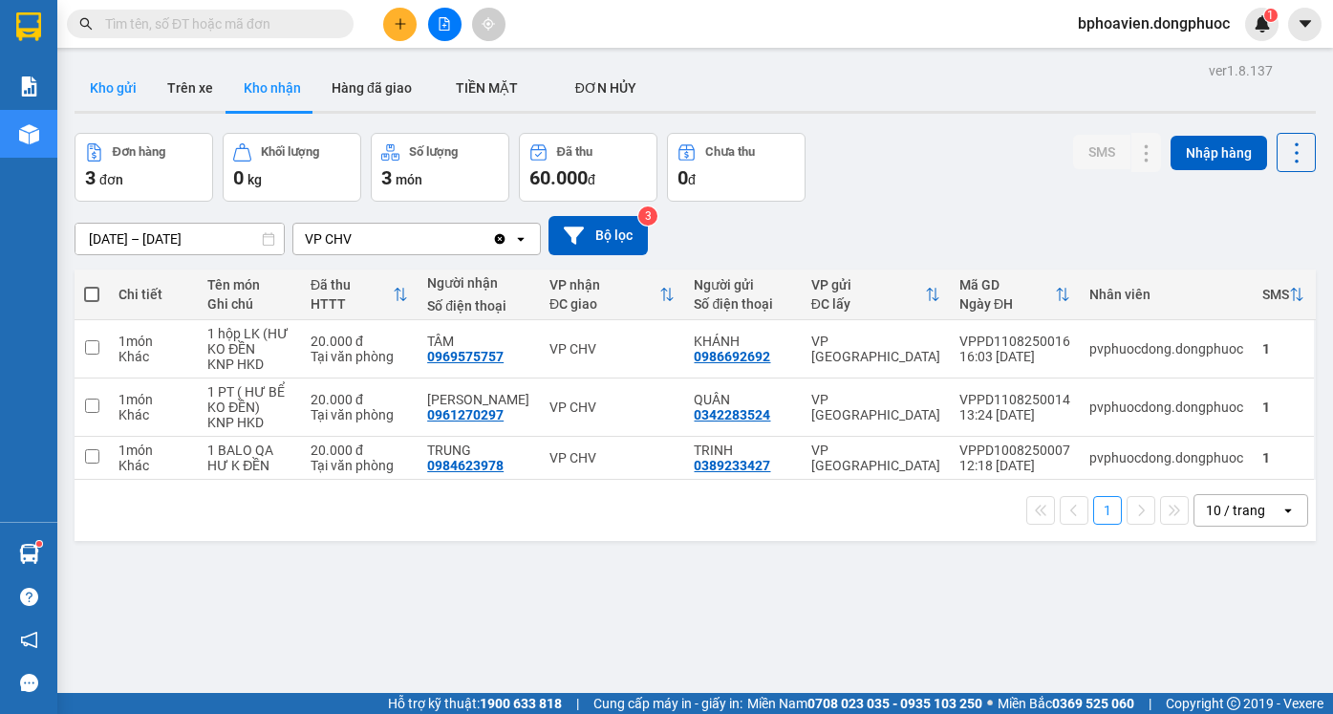
click at [97, 81] on button "Kho gửi" at bounding box center [113, 88] width 77 height 46
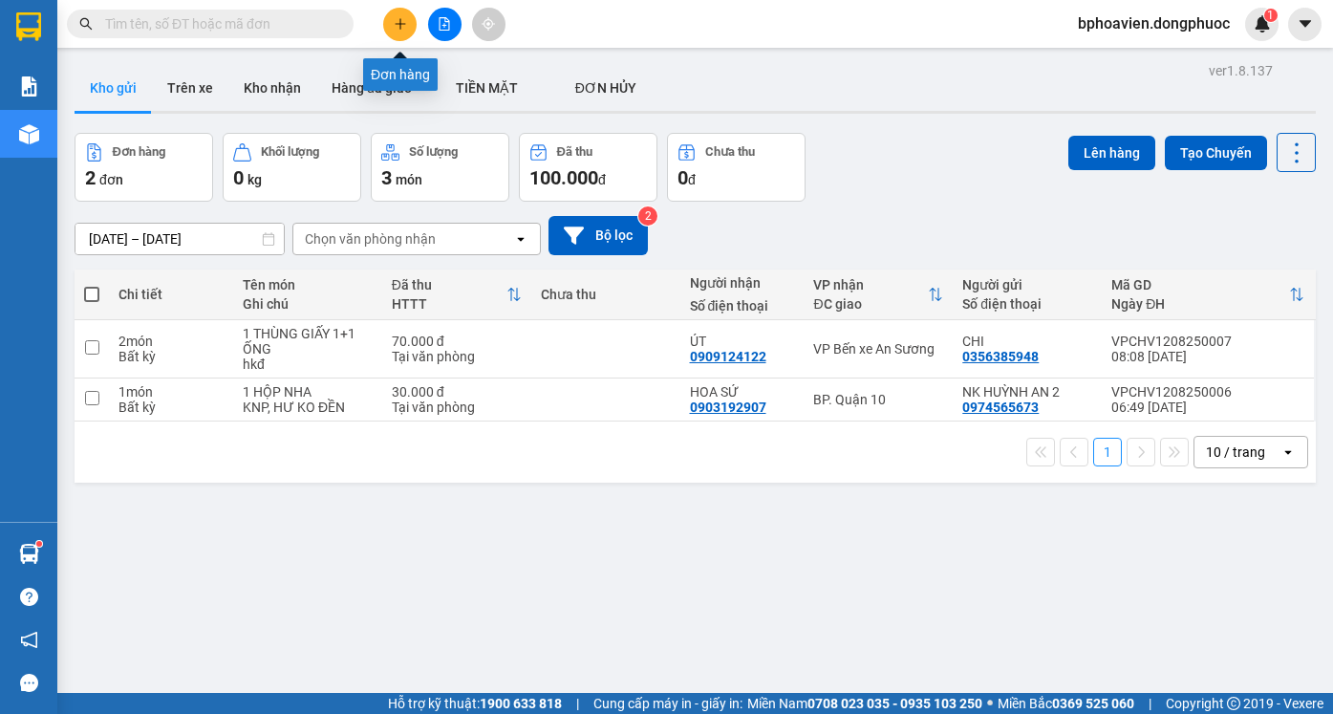
click at [399, 21] on icon "plus" at bounding box center [400, 23] width 13 height 13
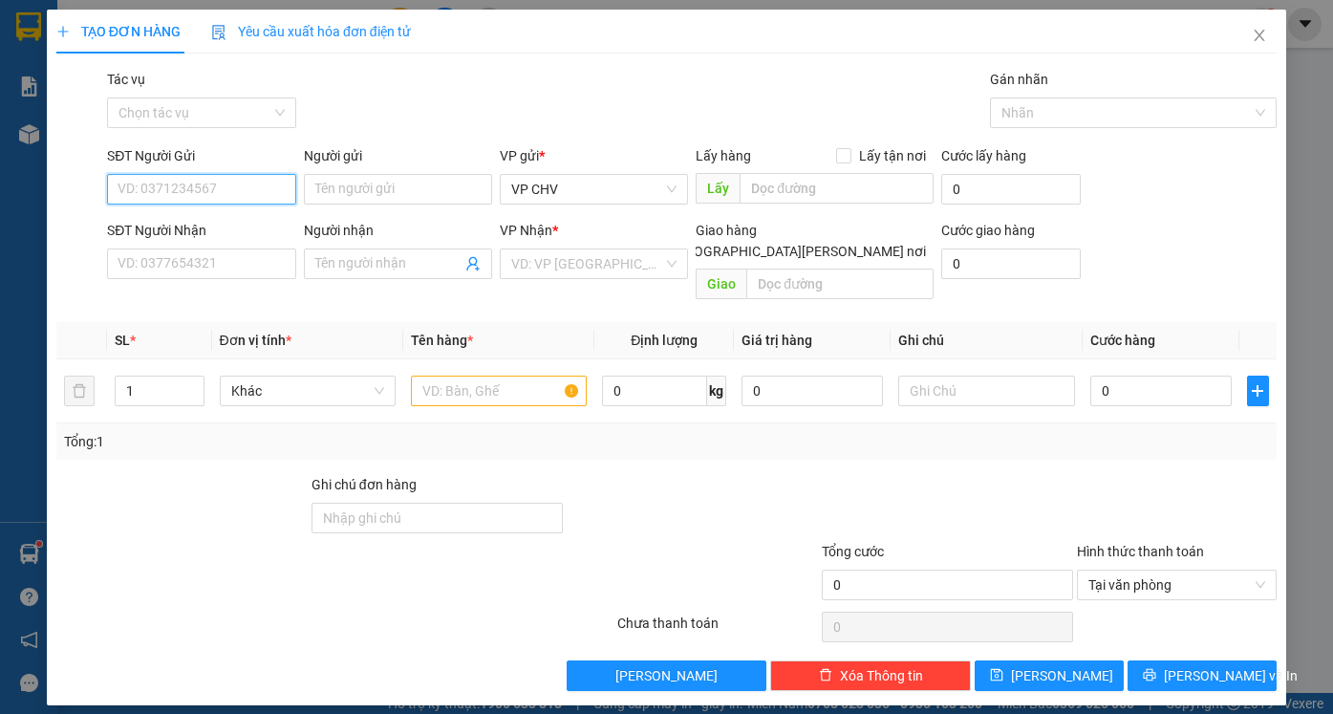
click at [239, 200] on input "SĐT Người Gửi" at bounding box center [201, 189] width 188 height 31
click at [238, 197] on input "SĐT Người Gửi" at bounding box center [201, 189] width 188 height 31
click at [228, 183] on input "SĐT Người Gửi" at bounding box center [201, 189] width 188 height 31
click at [215, 224] on div "0979425757 - TIỀN" at bounding box center [200, 227] width 165 height 21
type input "0979425757"
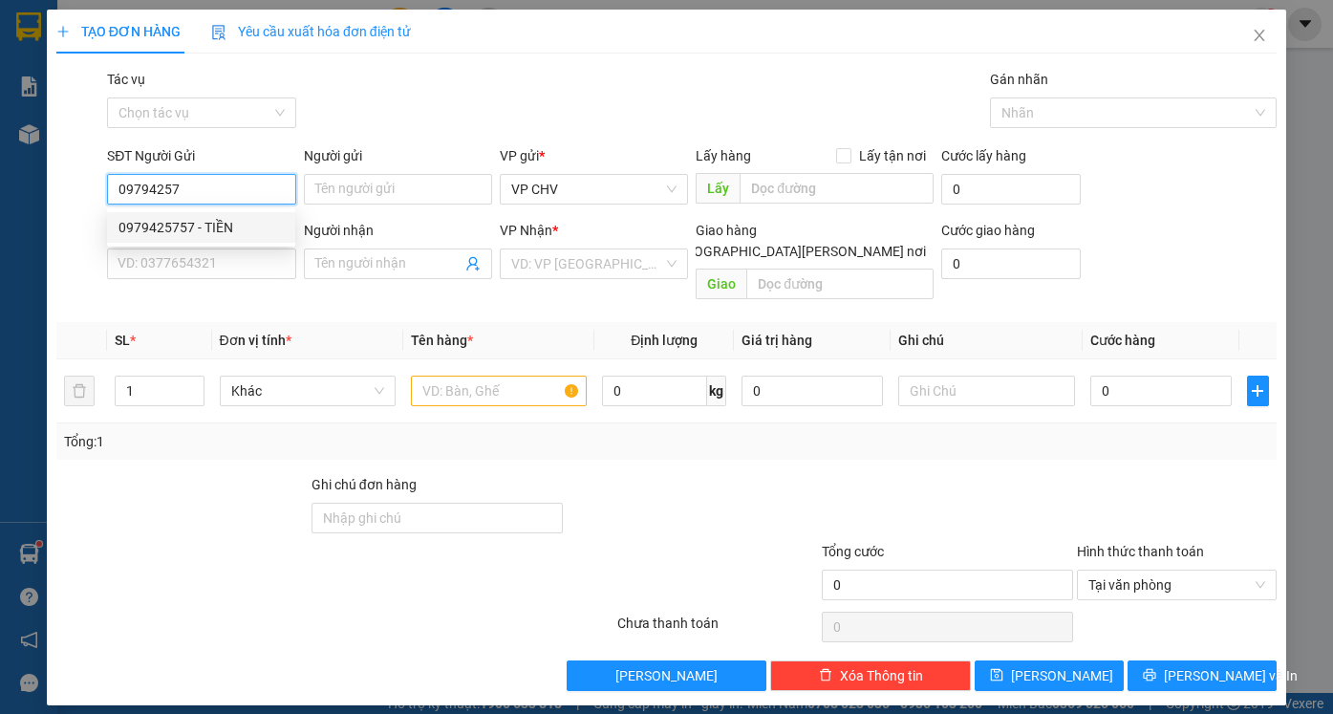
type input "TIỀN"
type input "0936121725"
type input "NHÂN"
type input "40.000"
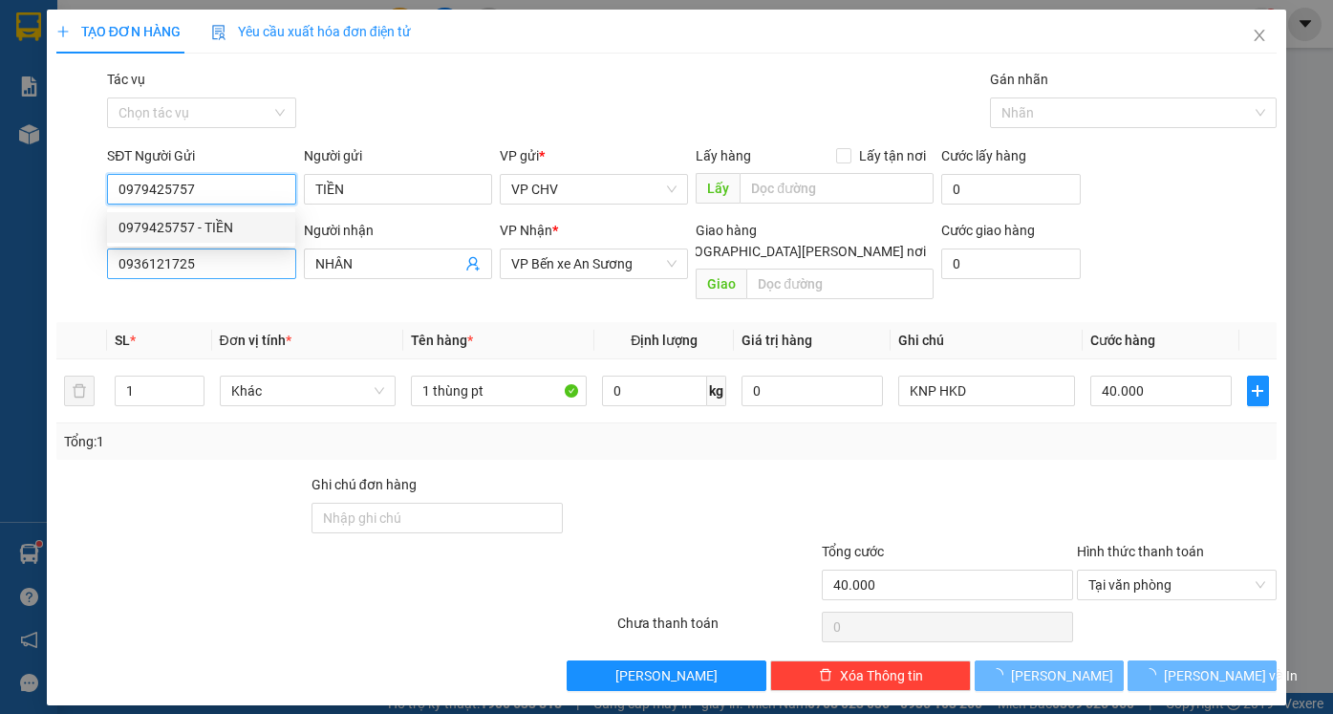
type input "0979425757"
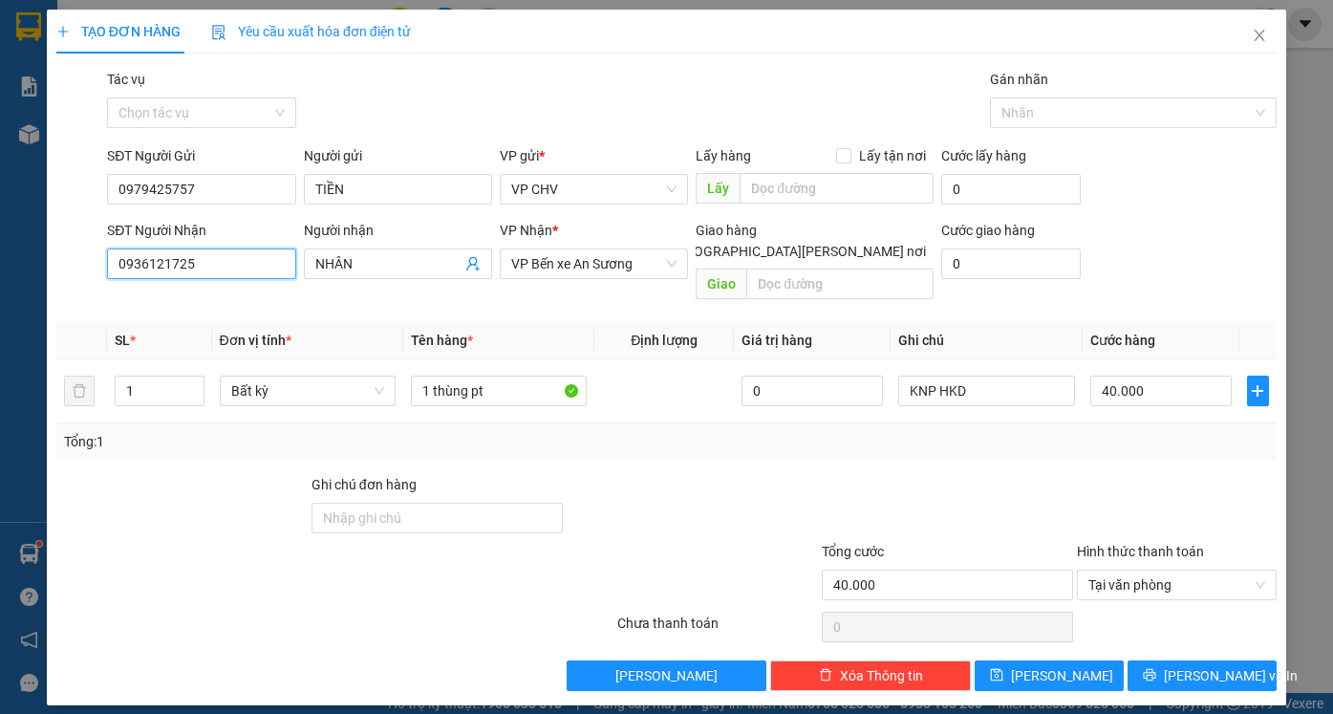
drag, startPoint x: 204, startPoint y: 261, endPoint x: 15, endPoint y: 245, distance: 189.7
click at [15, 251] on div "TẠO ĐƠN HÀNG Yêu cầu xuất hóa đơn điện tử Transit Pickup Surcharge Ids Transit …" at bounding box center [666, 357] width 1333 height 714
type input "0967181341"
drag, startPoint x: 380, startPoint y: 260, endPoint x: 238, endPoint y: 225, distance: 146.4
click at [239, 226] on div "SĐT Người Nhận 0967181341 Người nhận NHÂN VP Nhận * VP Bến xe An Sương Giao hàn…" at bounding box center [691, 264] width 1177 height 88
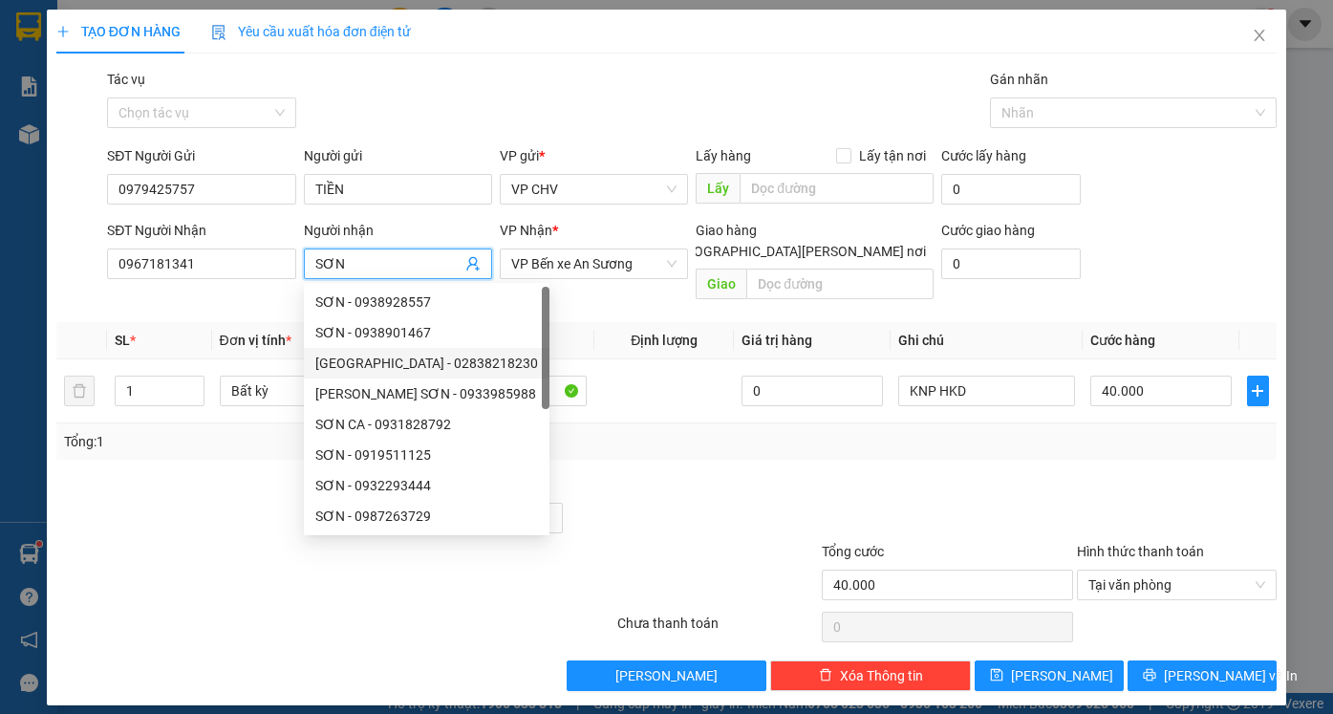
type input "SƠN"
click at [760, 431] on div "Tổng: 1" at bounding box center [666, 441] width 1205 height 21
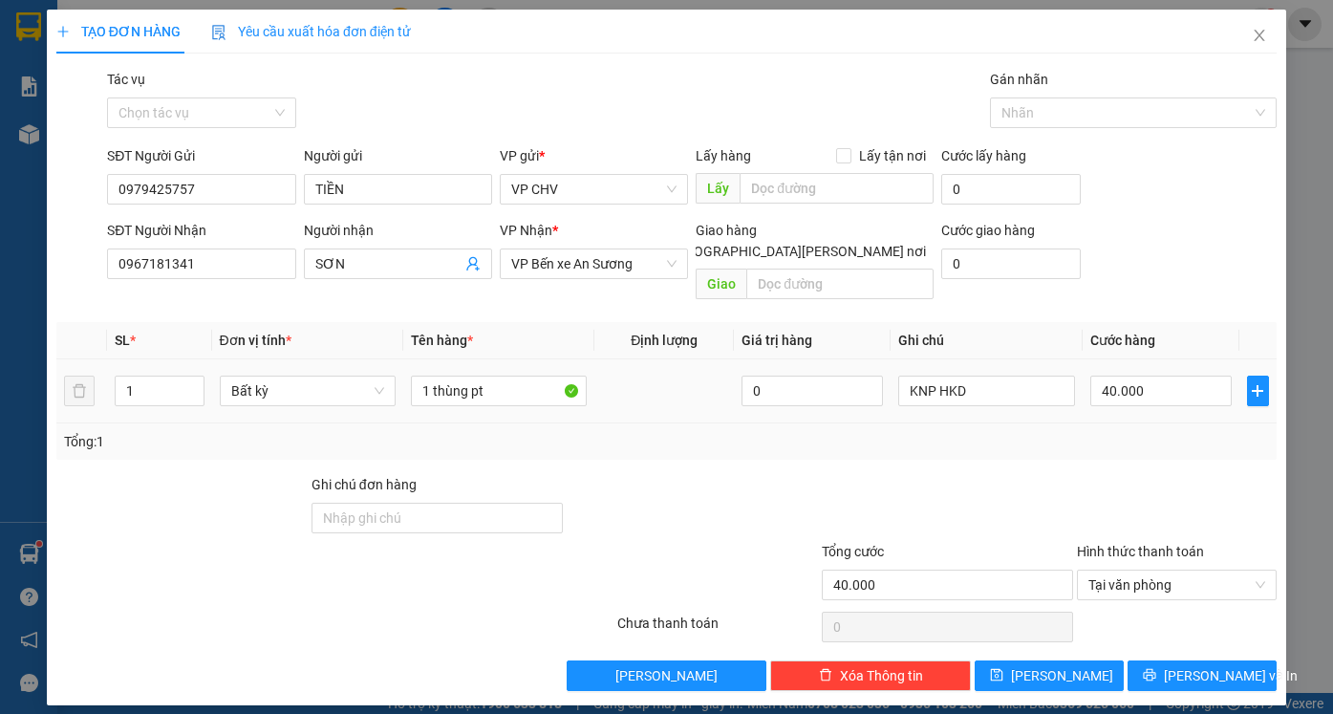
click at [1132, 372] on div "40.000" at bounding box center [1160, 391] width 141 height 38
click at [1141, 375] on input "40.000" at bounding box center [1160, 390] width 141 height 31
type input "4"
type input "45"
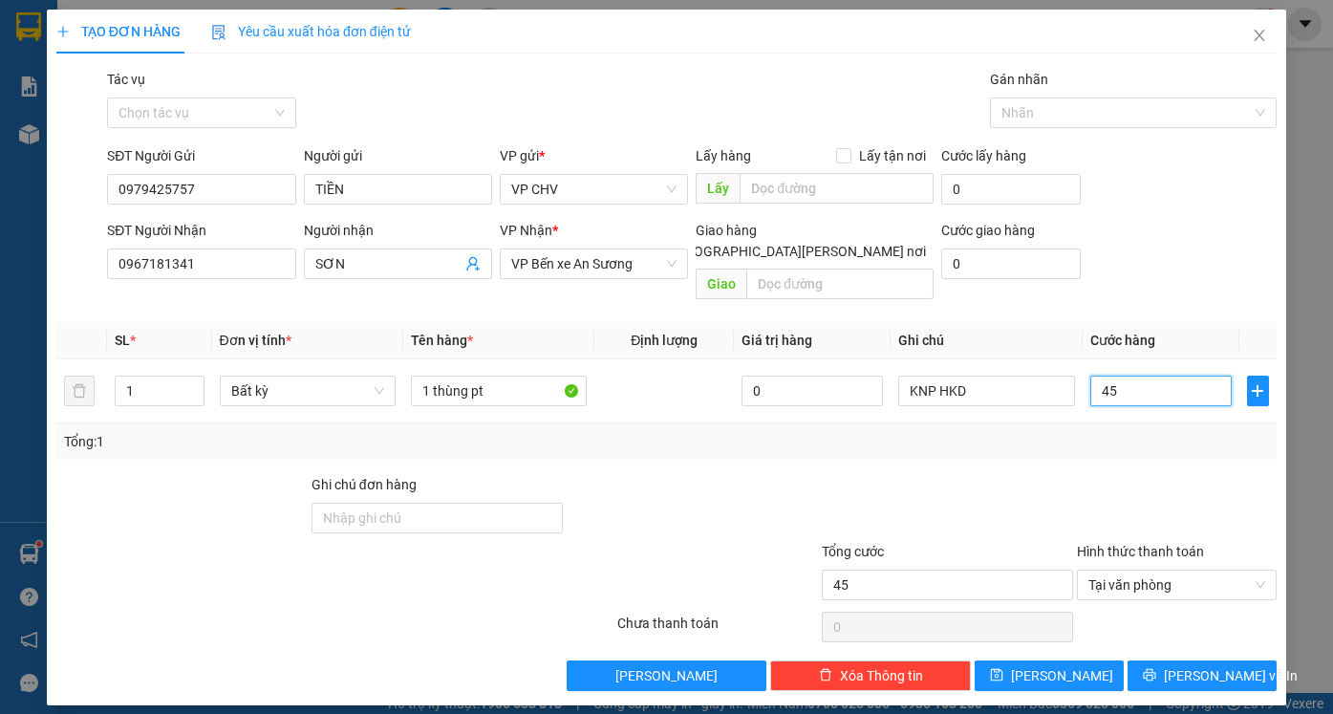
type input "45"
drag, startPoint x: 672, startPoint y: 504, endPoint x: 445, endPoint y: 370, distance: 263.4
click at [664, 501] on div at bounding box center [692, 507] width 255 height 67
type input "45.000"
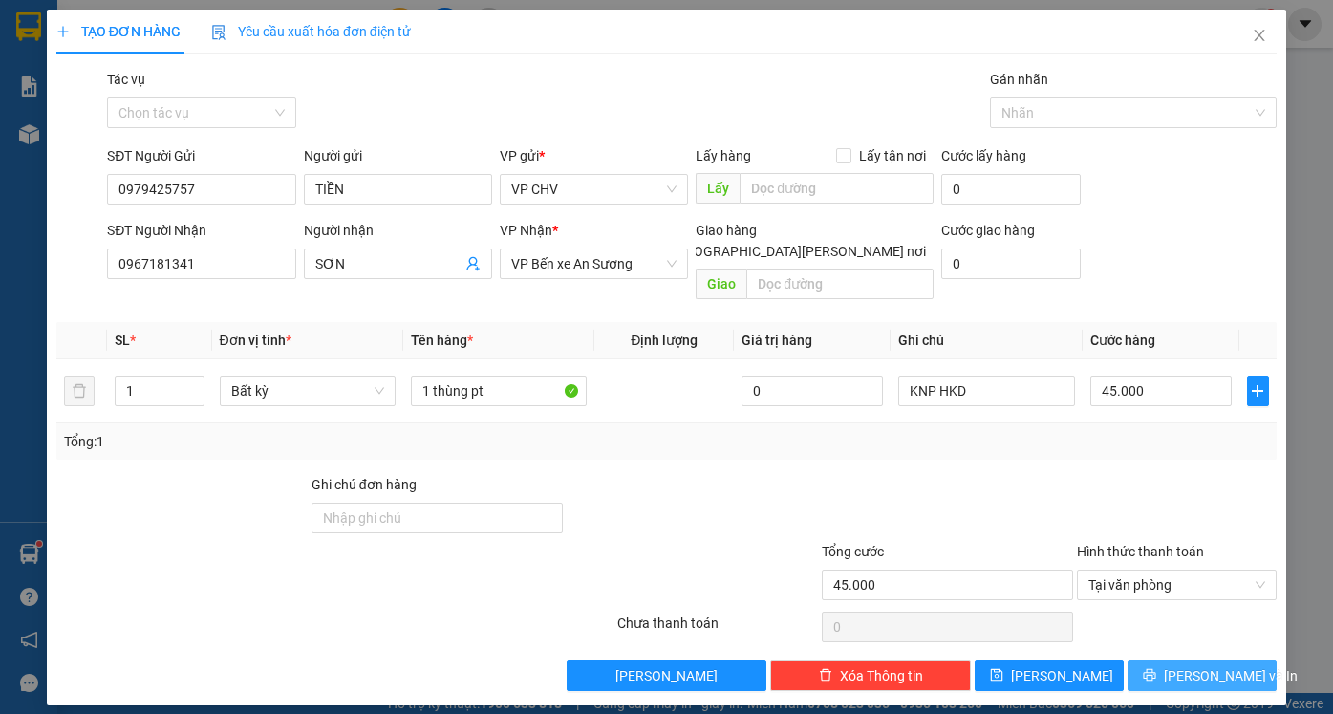
click at [1228, 665] on span "[PERSON_NAME] và In" at bounding box center [1230, 675] width 134 height 21
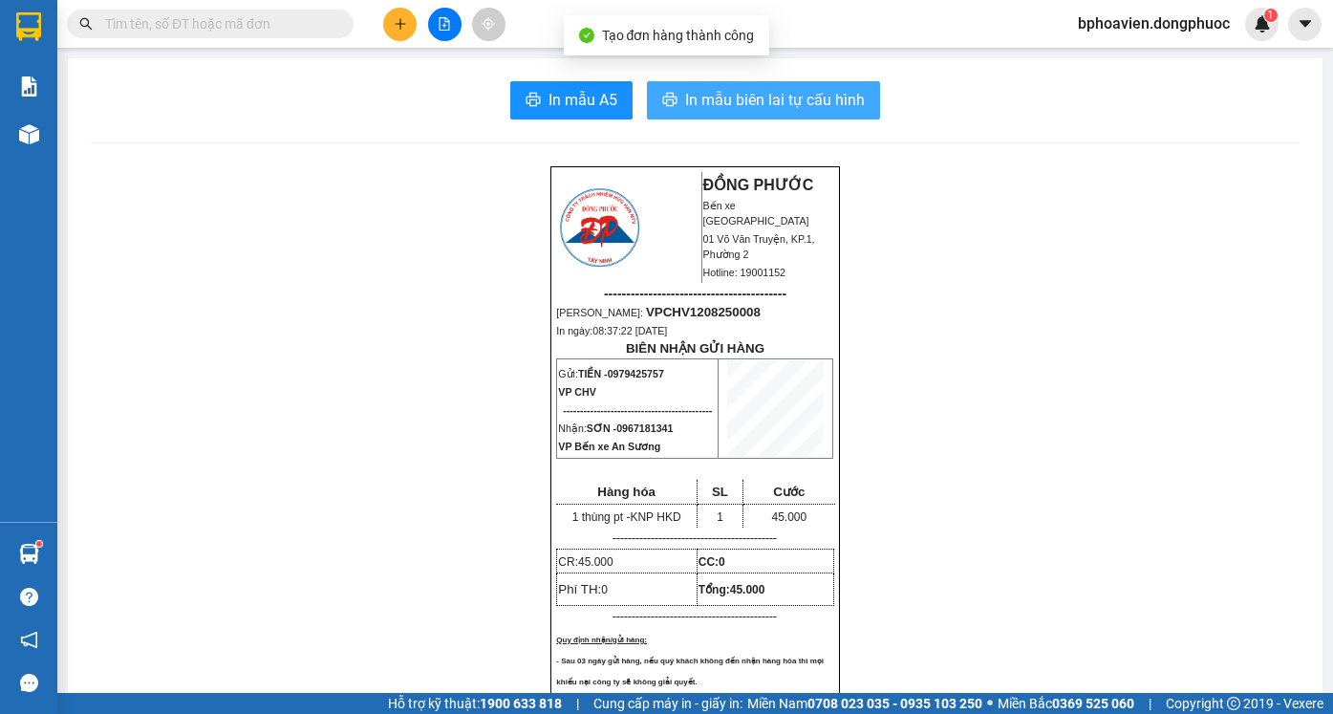
click at [747, 116] on button "In mẫu biên lai tự cấu hình" at bounding box center [763, 100] width 233 height 38
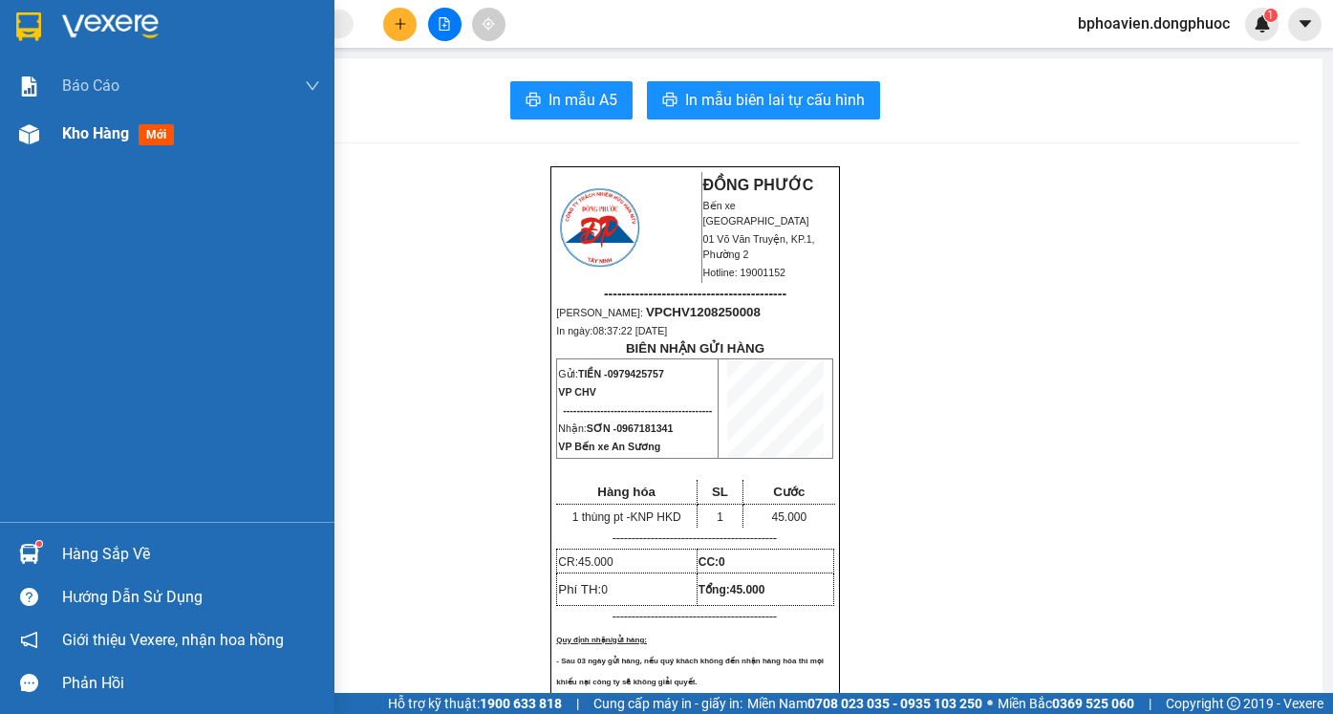
click at [106, 124] on span "Kho hàng" at bounding box center [95, 133] width 67 height 18
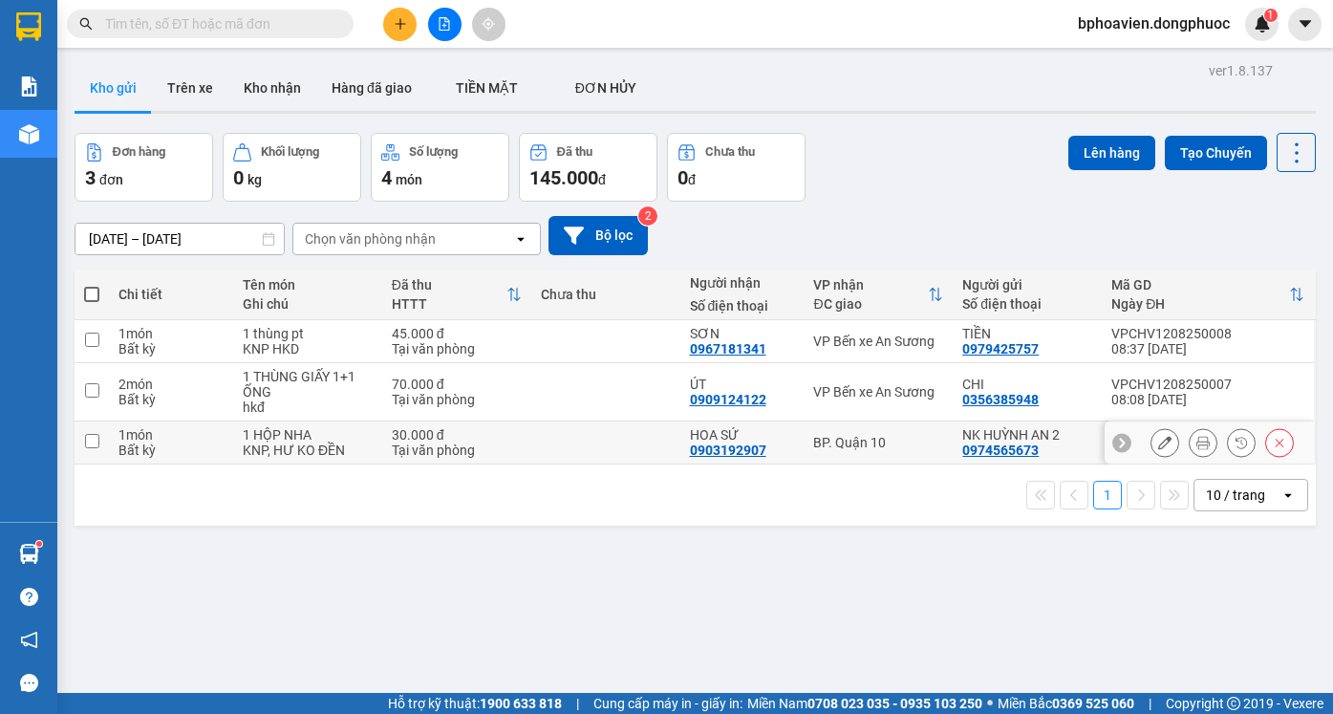
drag, startPoint x: 621, startPoint y: 435, endPoint x: 935, endPoint y: 324, distance: 333.2
click at [635, 436] on td at bounding box center [605, 442] width 149 height 43
checkbox input "true"
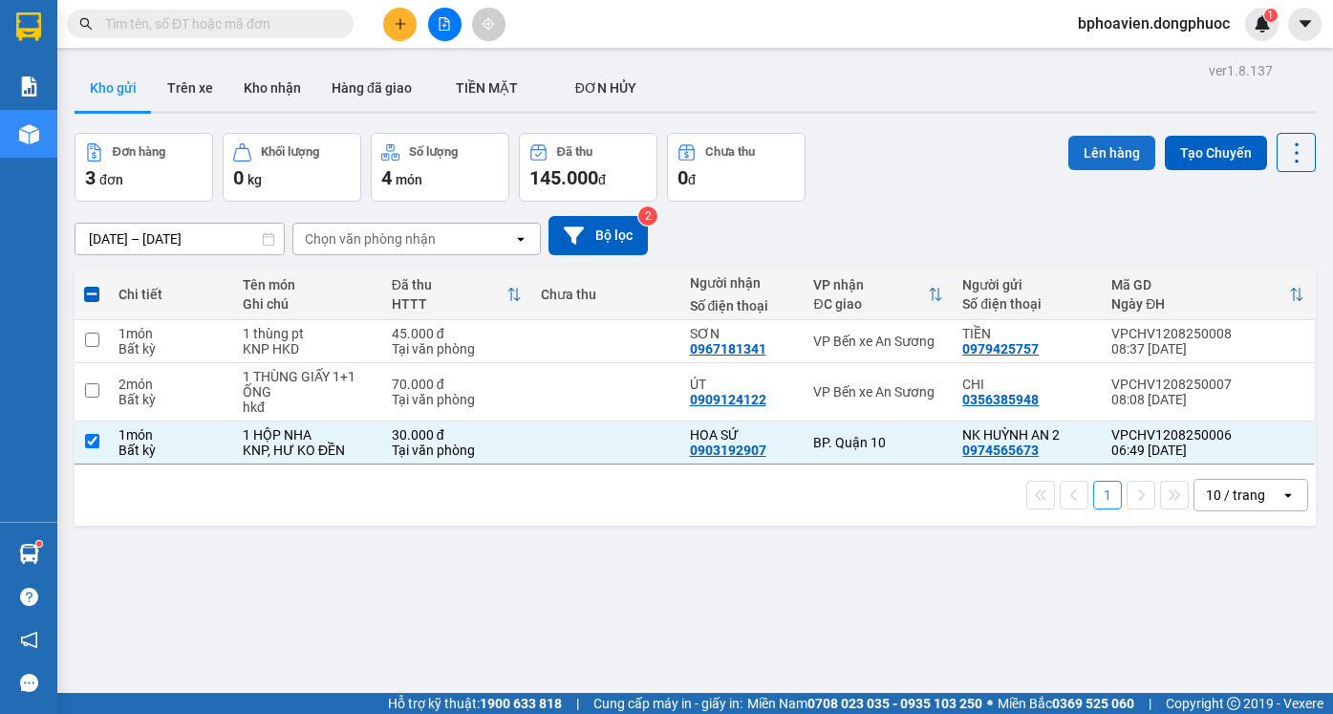
drag, startPoint x: 1097, startPoint y: 151, endPoint x: 1083, endPoint y: 150, distance: 13.4
click at [1096, 151] on button "Lên hàng" at bounding box center [1111, 153] width 87 height 34
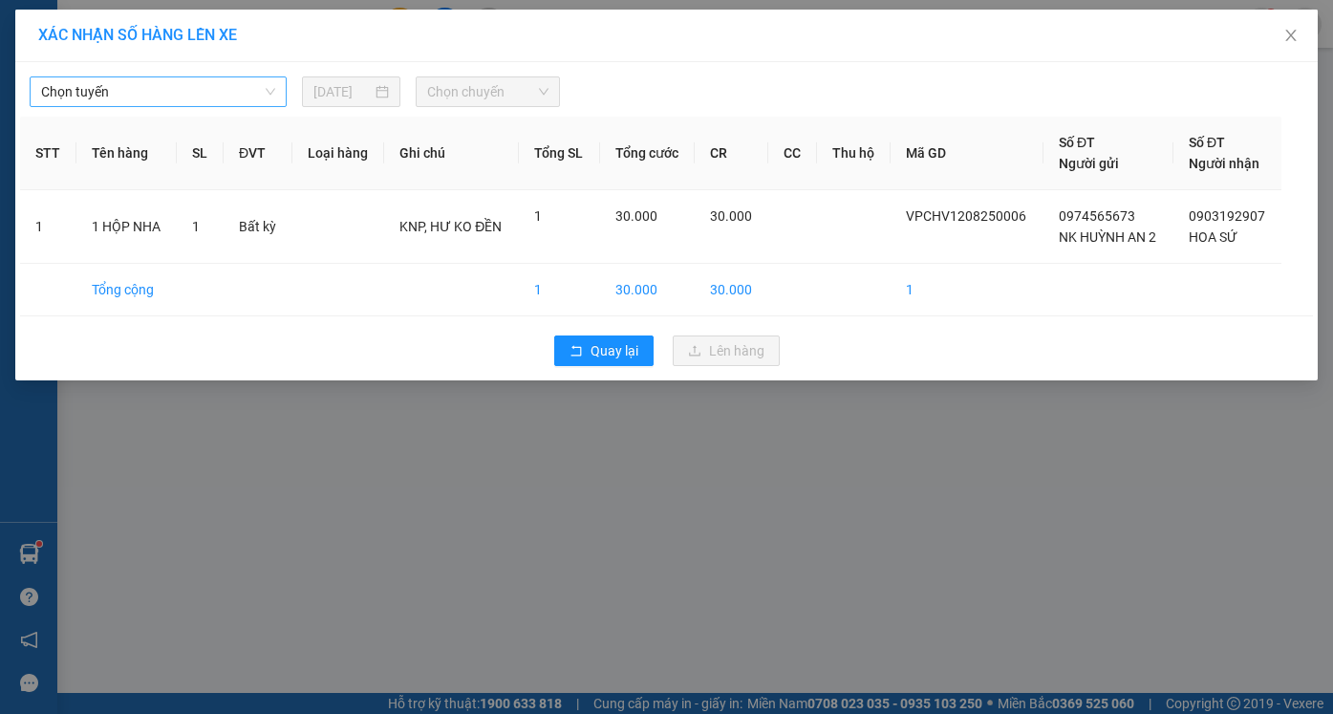
click at [175, 96] on span "Chọn tuyến" at bounding box center [158, 91] width 234 height 29
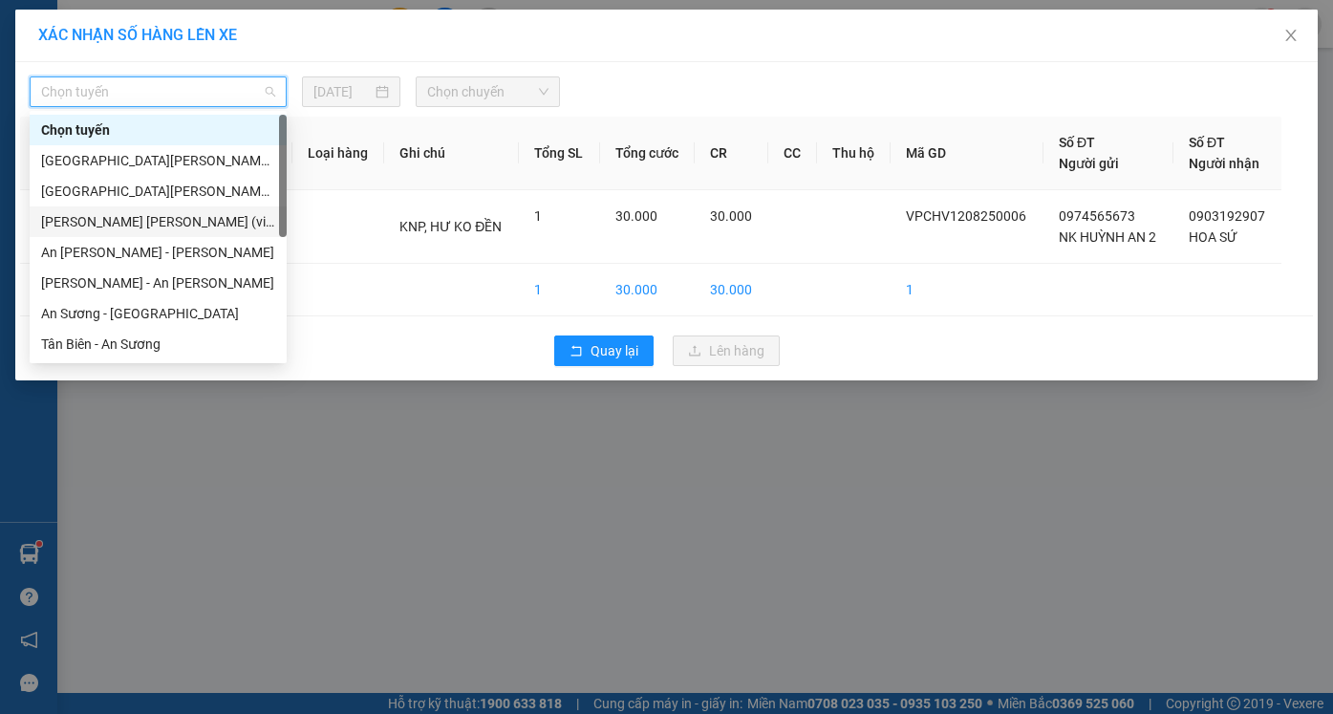
drag, startPoint x: 117, startPoint y: 216, endPoint x: 153, endPoint y: 224, distance: 36.2
click at [141, 222] on div "Tây Ninh - [PERSON_NAME] (vip)" at bounding box center [158, 221] width 234 height 21
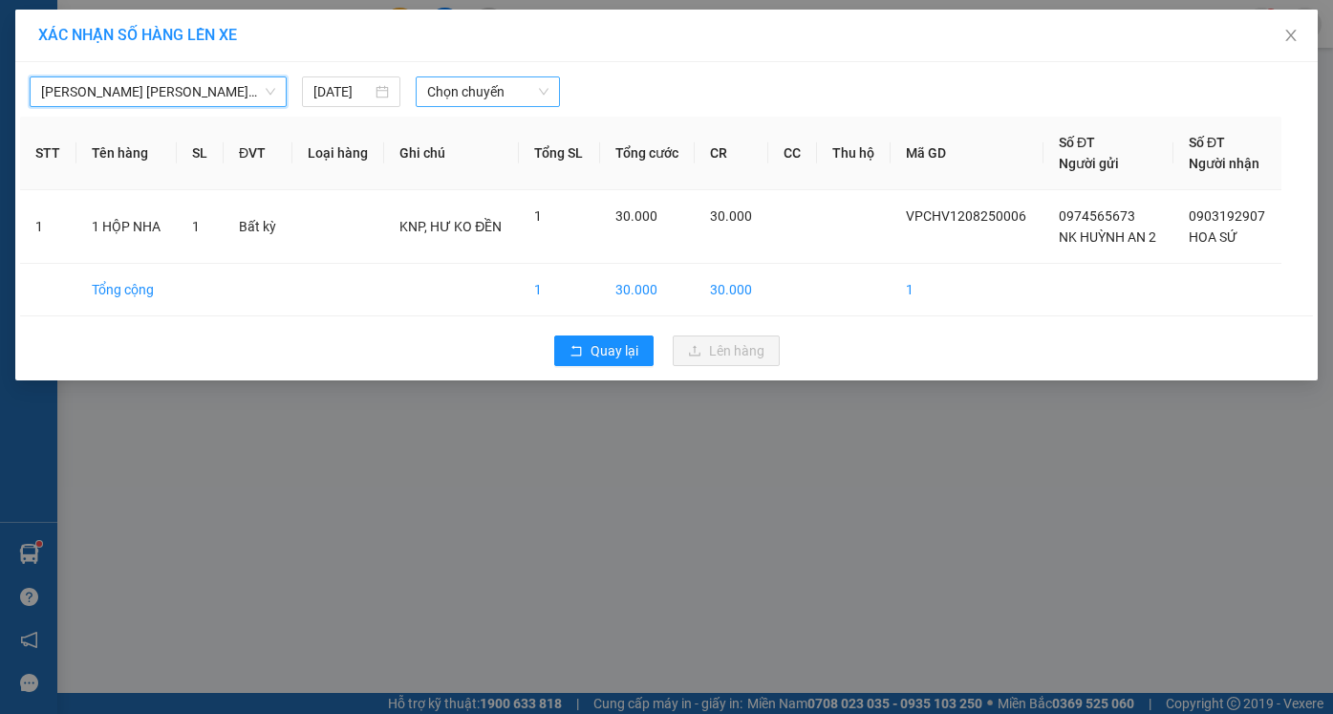
click at [512, 93] on span "Chọn chuyến" at bounding box center [487, 91] width 120 height 29
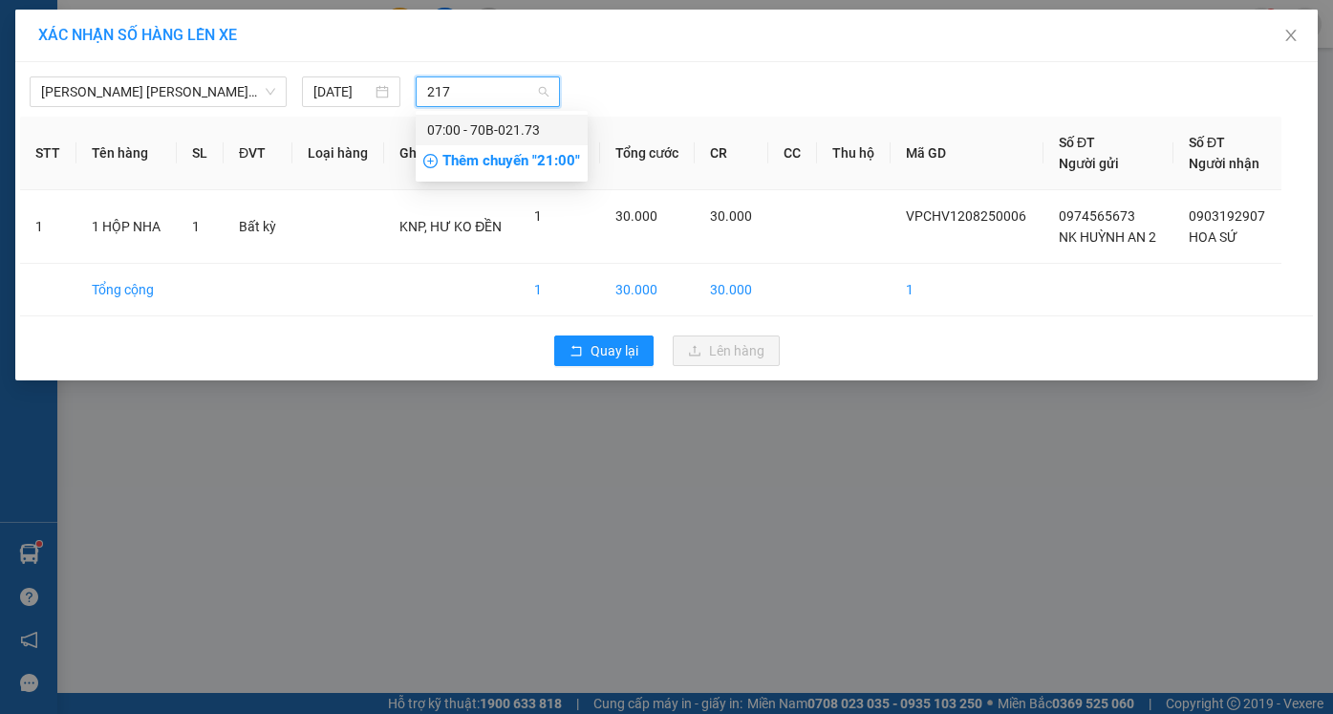
type input "2173"
click at [520, 136] on div "07:00 - 70B-021.73" at bounding box center [501, 129] width 149 height 21
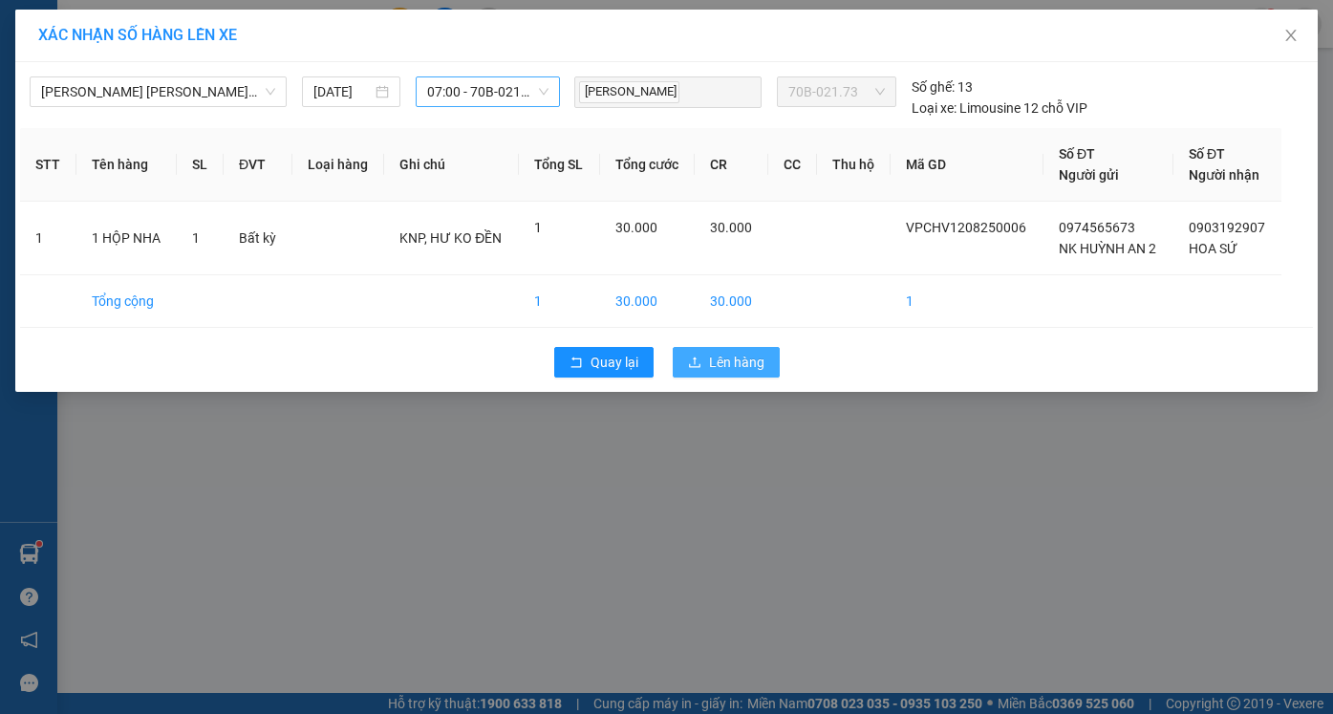
click at [746, 373] on button "Lên hàng" at bounding box center [725, 362] width 107 height 31
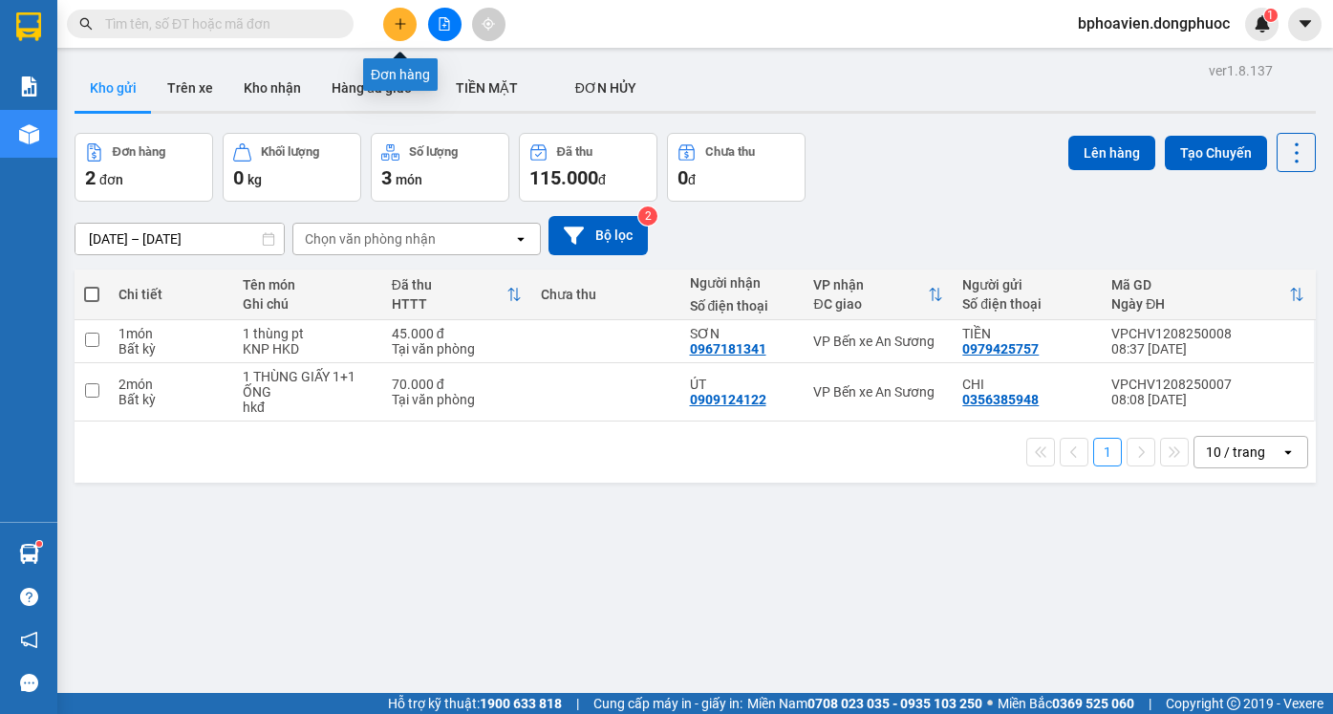
click at [403, 29] on icon "plus" at bounding box center [400, 23] width 13 height 13
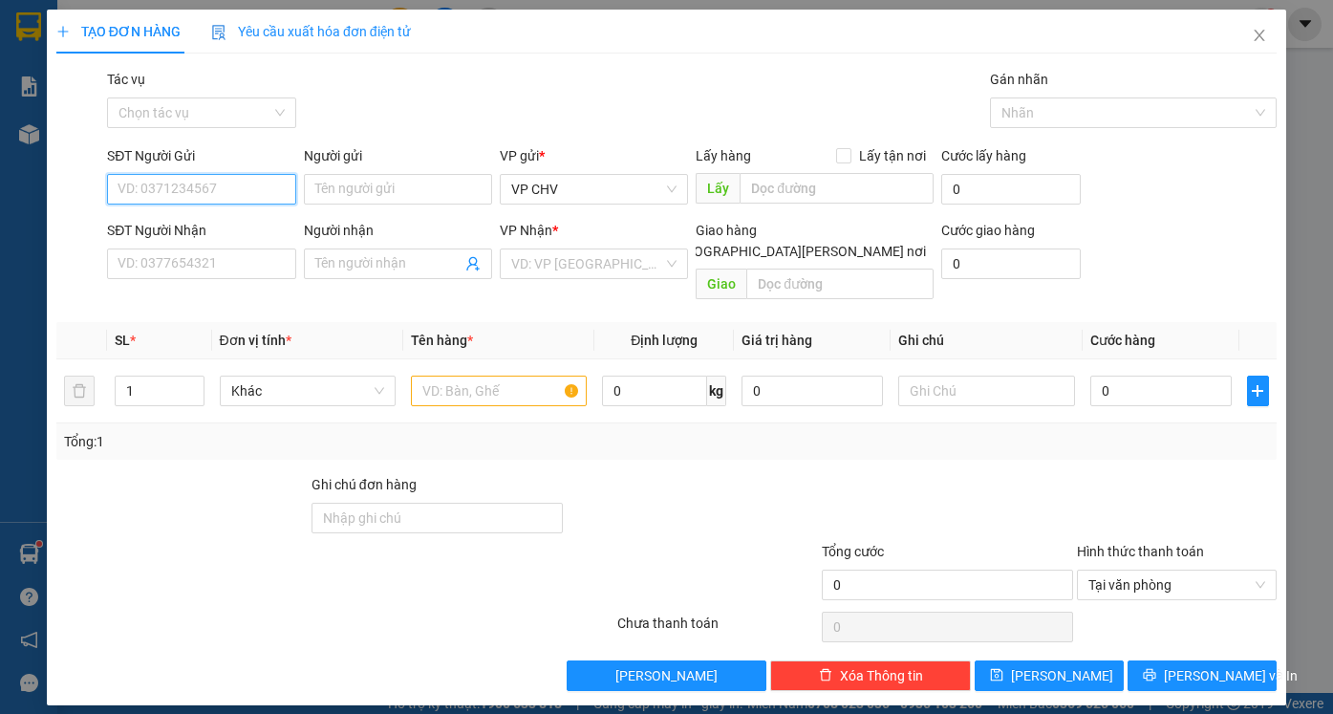
click at [186, 191] on input "SĐT Người Gửi" at bounding box center [201, 189] width 188 height 31
click at [158, 226] on div "0913442252 - NHÂN" at bounding box center [212, 227] width 188 height 21
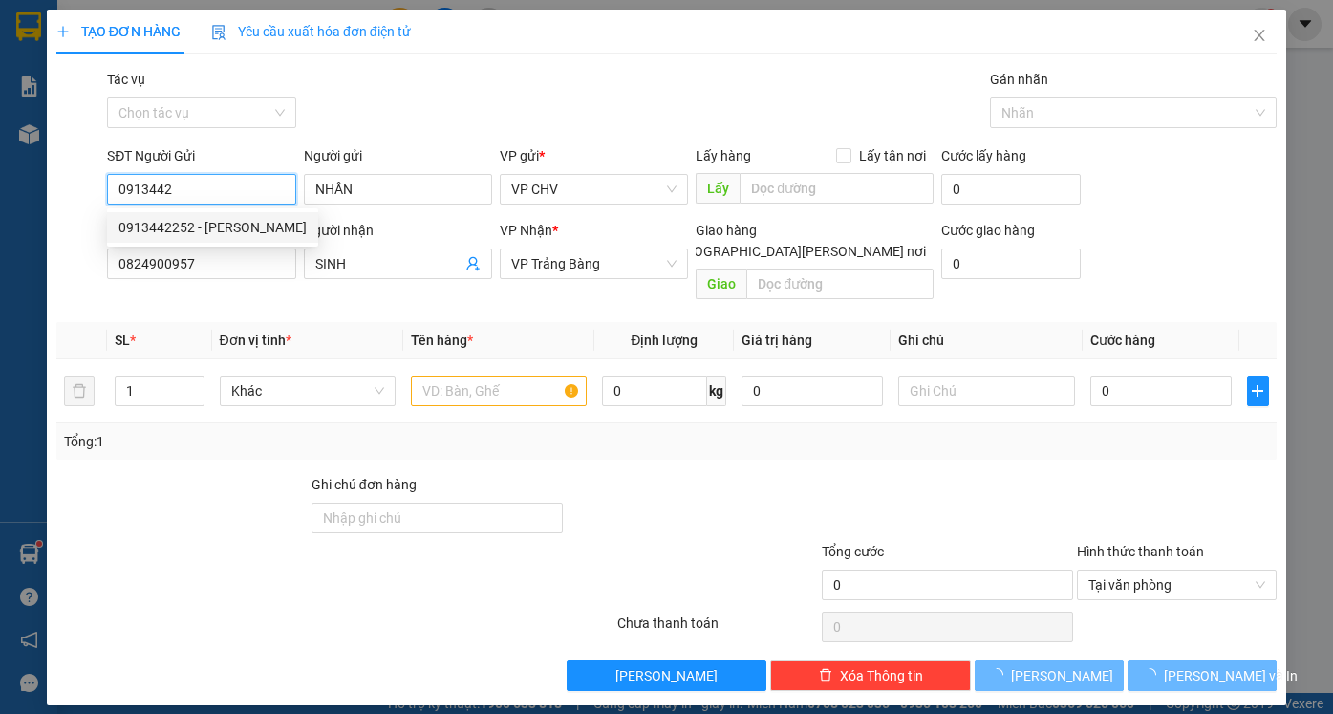
type input "0913442252"
type input "NHÂN"
type input "0824900957"
type input "SINH"
type input "20.000"
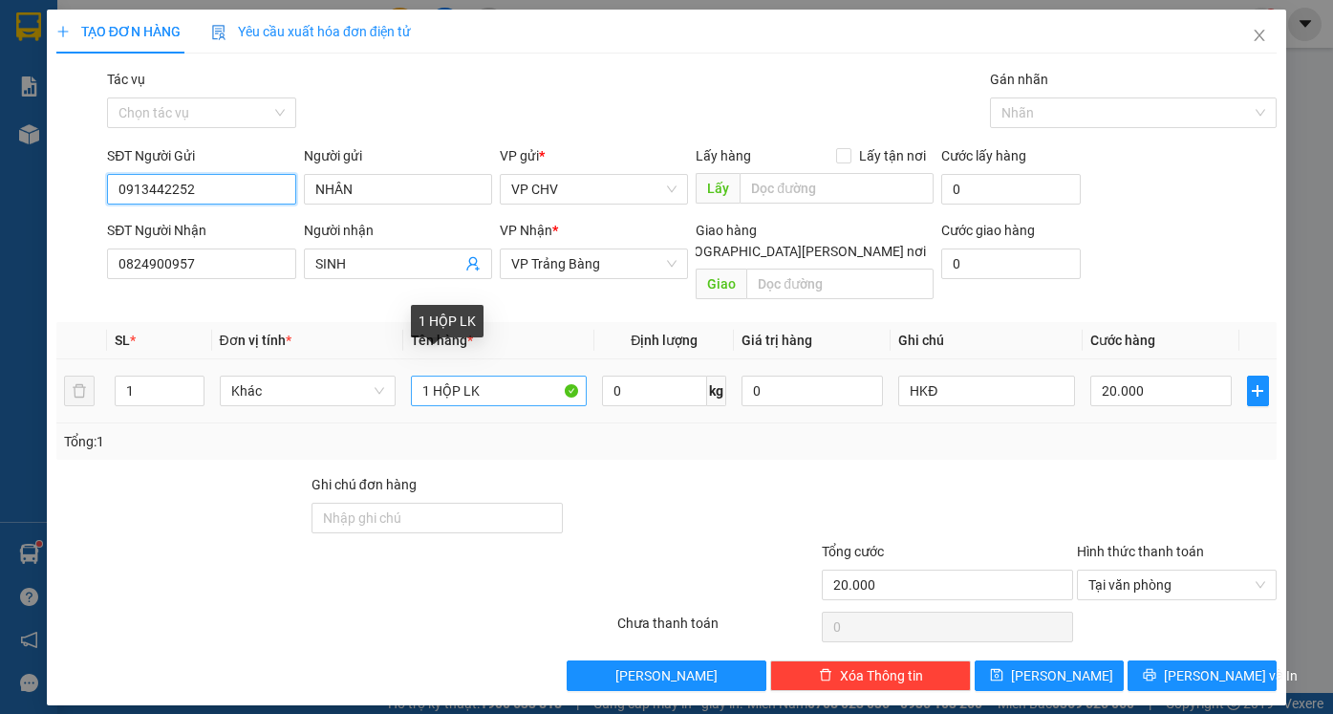
type input "0913442252"
drag, startPoint x: 447, startPoint y: 366, endPoint x: 460, endPoint y: 362, distance: 13.9
click at [460, 375] on input "1 HỘP LK" at bounding box center [499, 390] width 176 height 31
type input "1THÙNG LK"
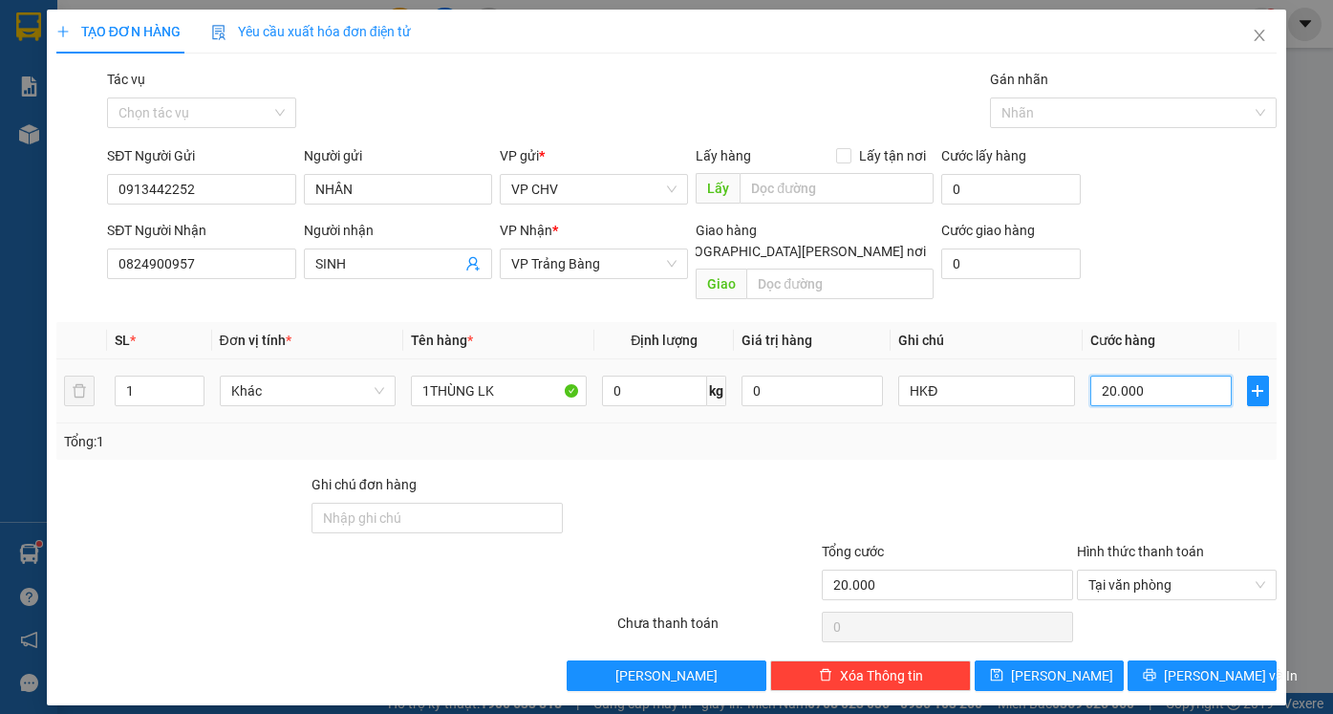
click at [1187, 377] on input "20.000" at bounding box center [1160, 390] width 141 height 31
type input "2"
type input "25"
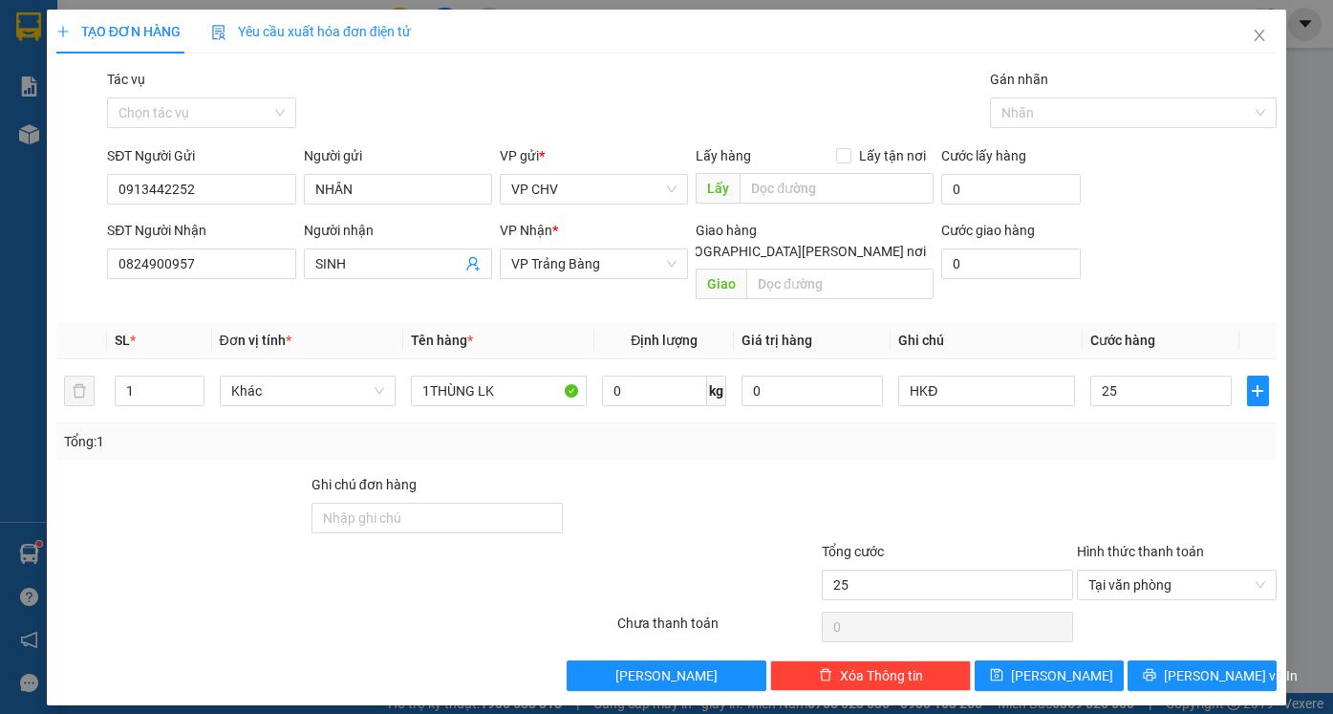
type input "25.000"
drag, startPoint x: 1147, startPoint y: 457, endPoint x: 1229, endPoint y: 545, distance: 121.0
click at [1156, 474] on div at bounding box center [1177, 507] width 204 height 67
click at [1206, 665] on span "[PERSON_NAME] và In" at bounding box center [1230, 675] width 134 height 21
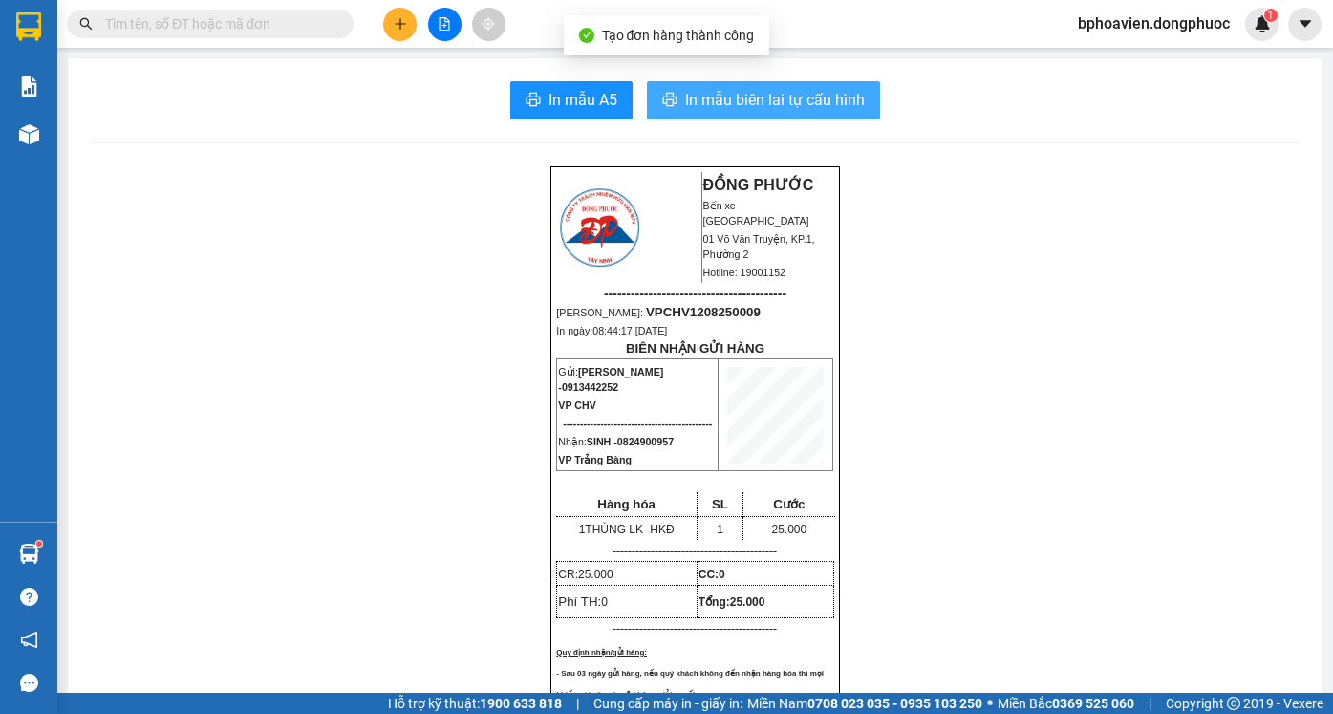
click at [673, 100] on button "In mẫu biên lai tự cấu hình" at bounding box center [763, 100] width 233 height 38
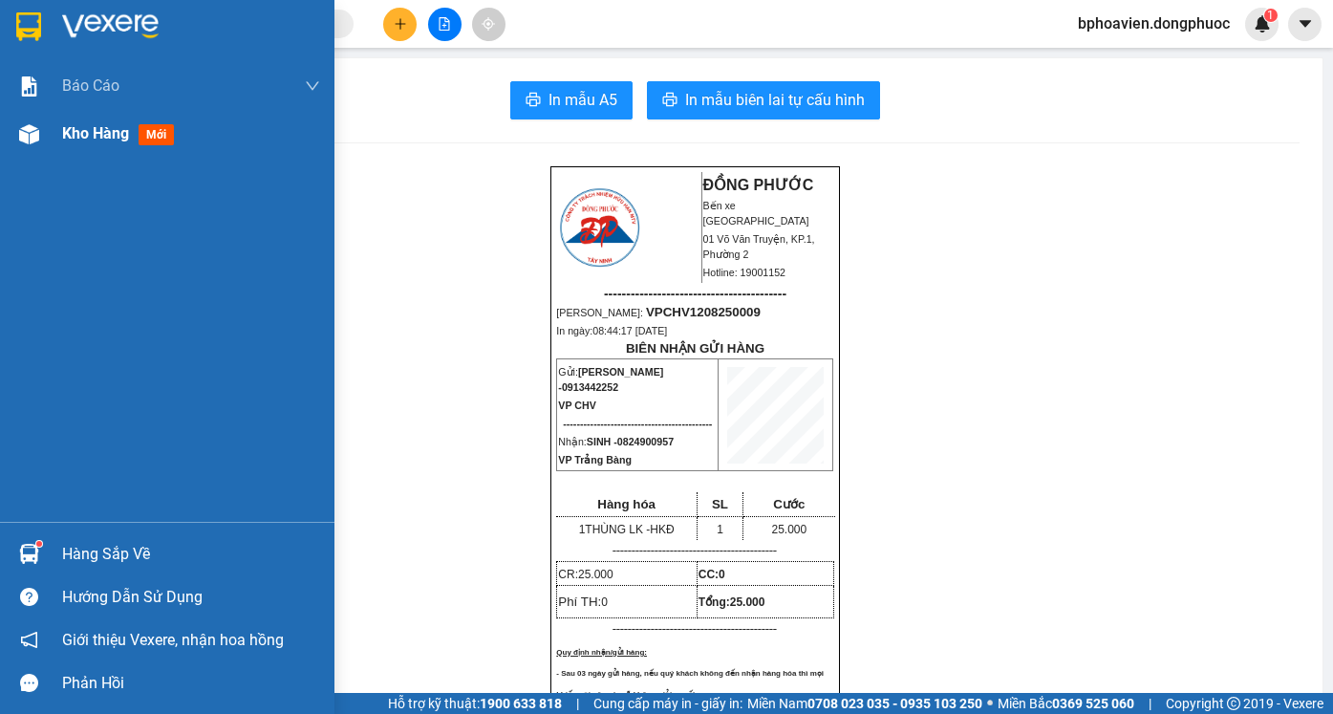
click at [112, 139] on span "Kho hàng" at bounding box center [95, 133] width 67 height 18
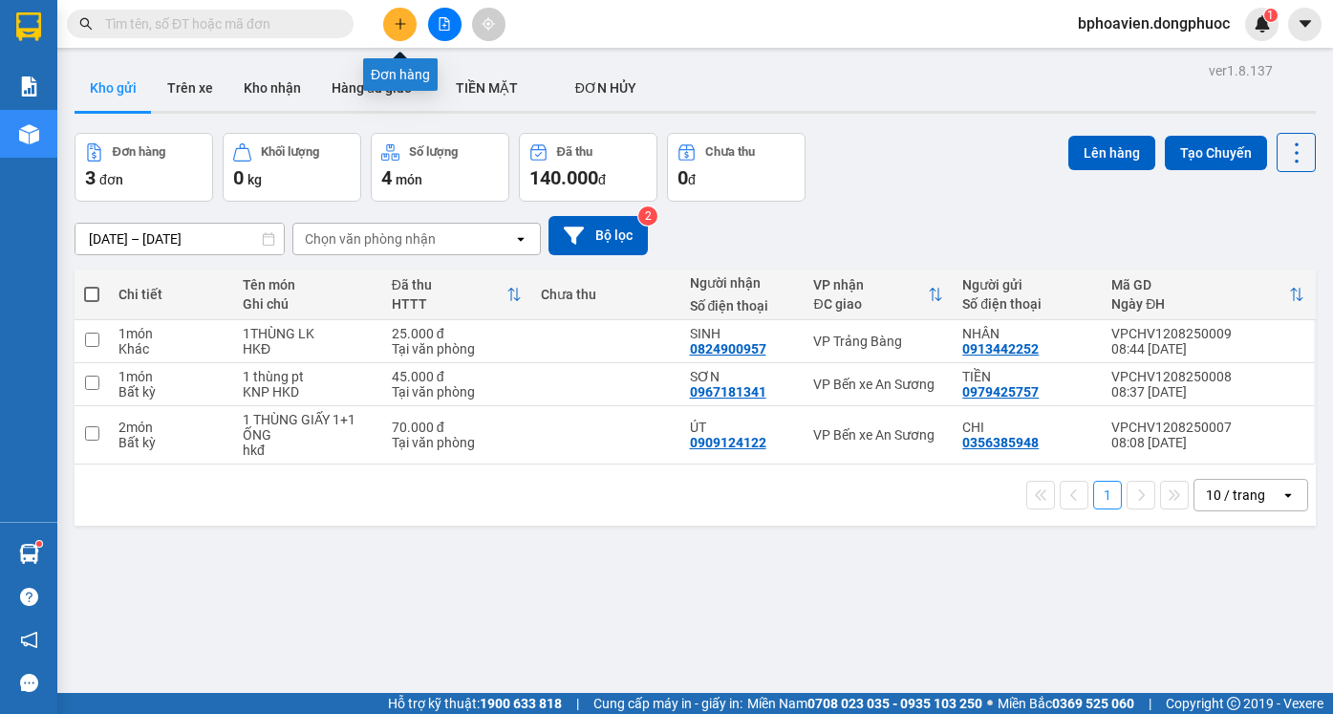
click at [412, 21] on button at bounding box center [399, 24] width 33 height 33
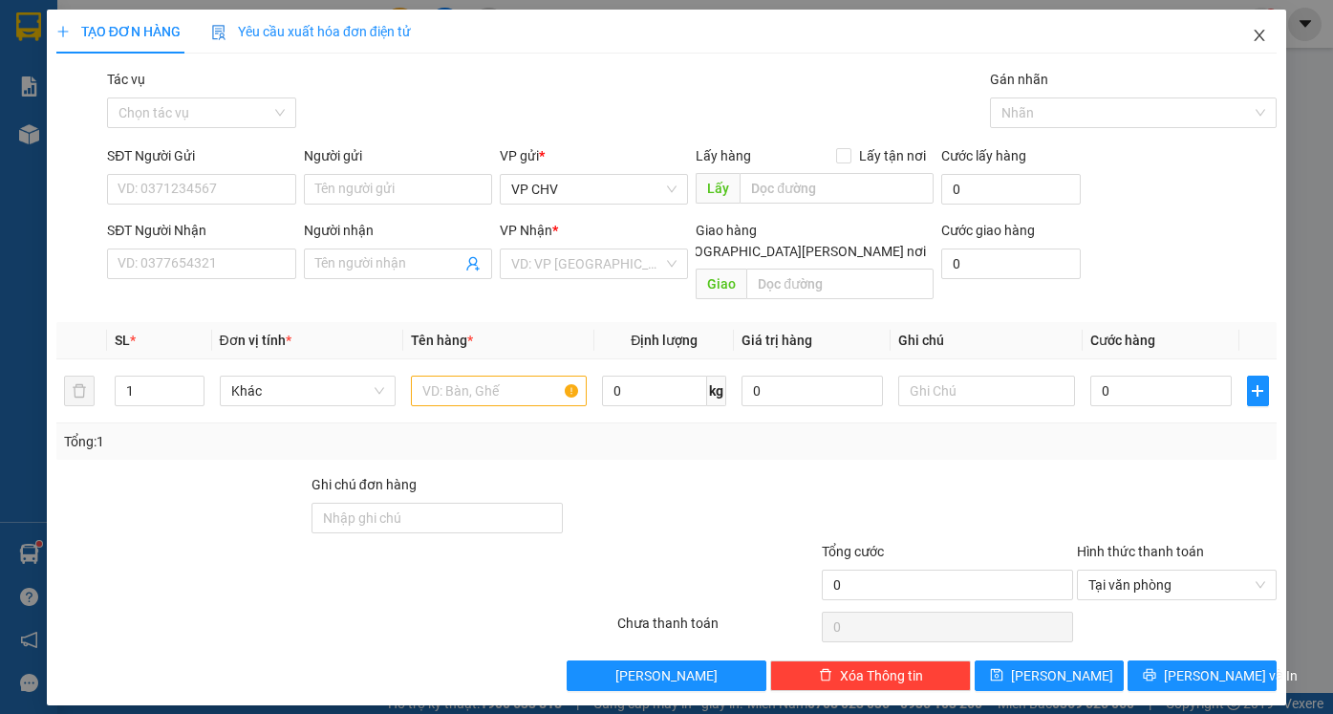
click at [1264, 34] on icon "close" at bounding box center [1258, 35] width 15 height 15
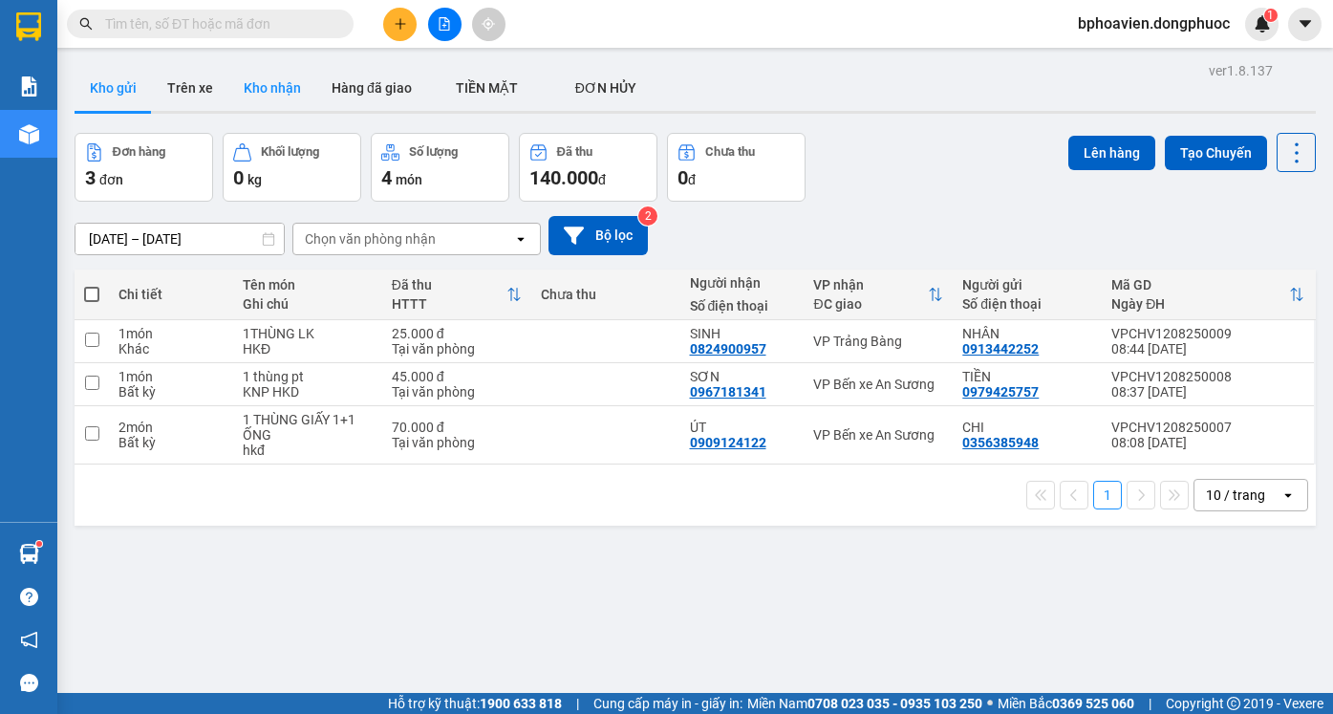
click at [254, 96] on button "Kho nhận" at bounding box center [272, 88] width 88 height 46
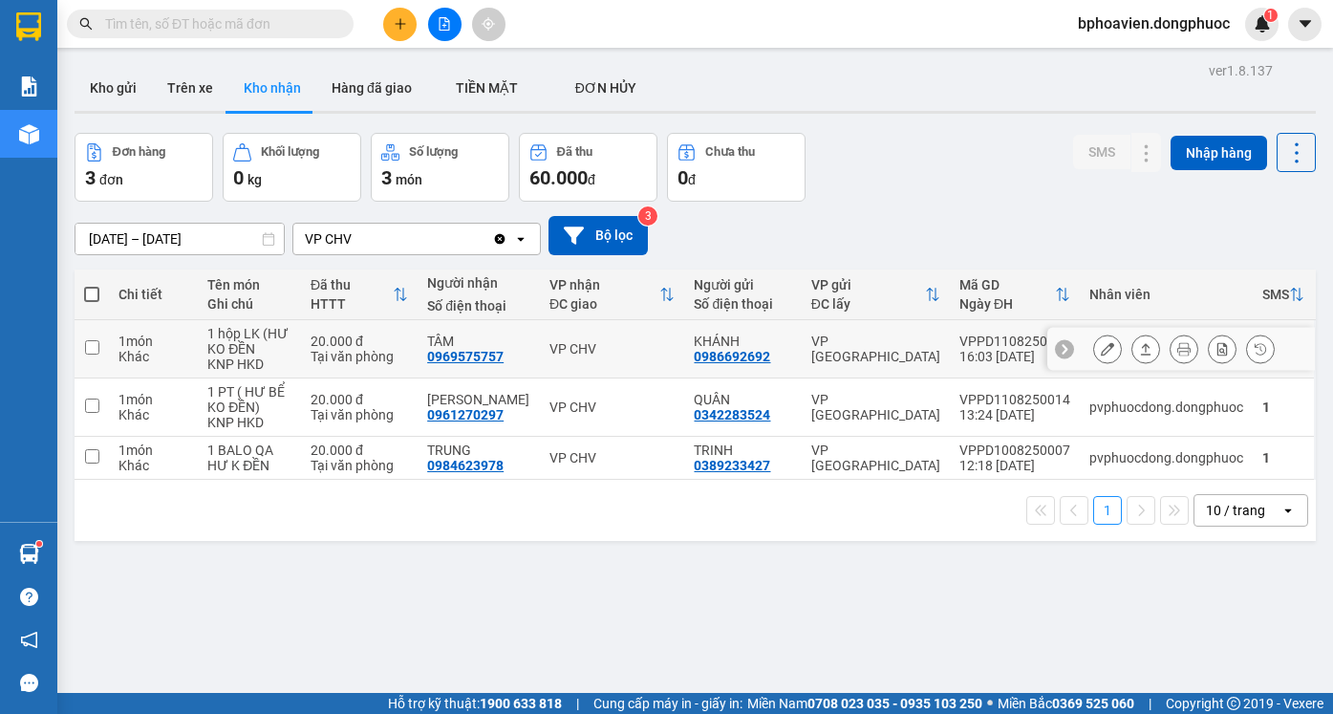
click at [1139, 350] on icon at bounding box center [1145, 348] width 13 height 13
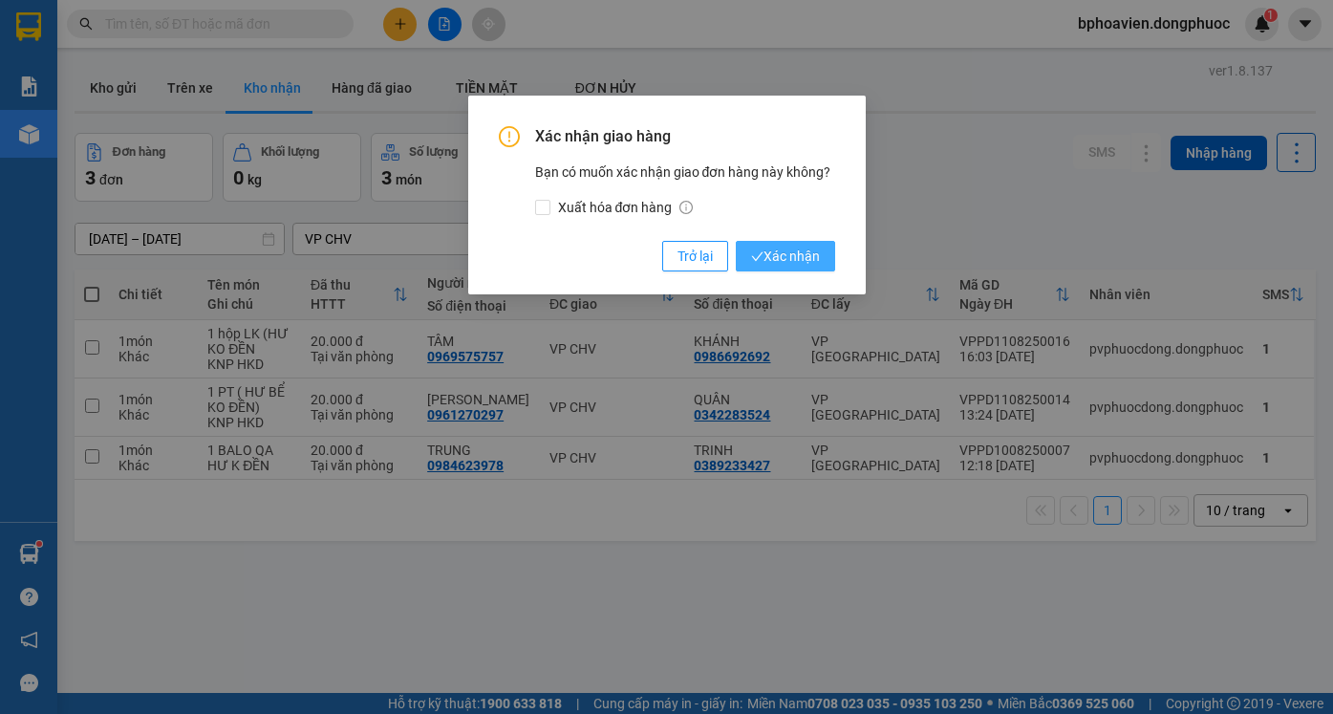
click at [816, 264] on span "Xác nhận" at bounding box center [785, 255] width 69 height 21
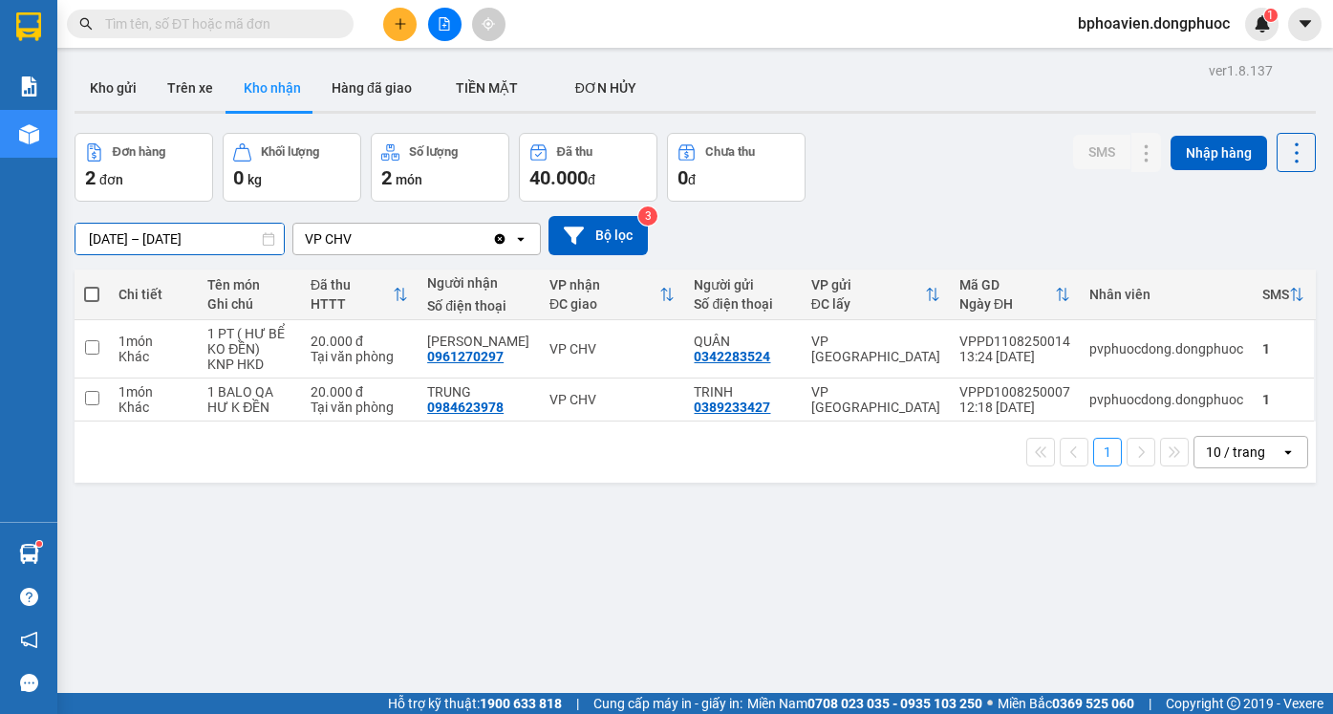
drag, startPoint x: 104, startPoint y: 232, endPoint x: 62, endPoint y: 238, distance: 42.4
click at [62, 238] on main "ver 1.8.137 Kho gửi Trên xe Kho nhận Hàng đã giao TIỀN MẶT ĐƠN HỦY Đơn hàng 2…" at bounding box center [666, 346] width 1333 height 693
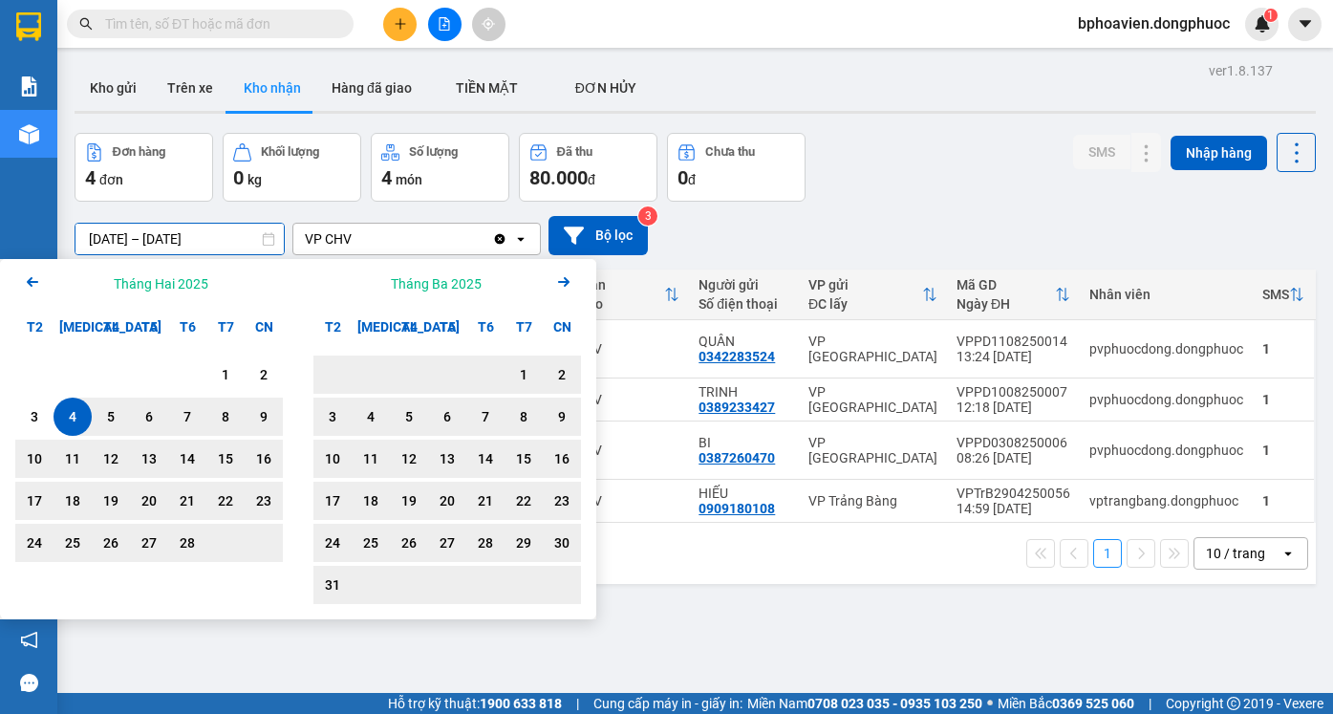
type input "[DATE] – [DATE]"
click at [958, 208] on div "04/02/2025 – 12/08/2025 Press the down arrow key to interact with the calendar …" at bounding box center [695, 236] width 1241 height 68
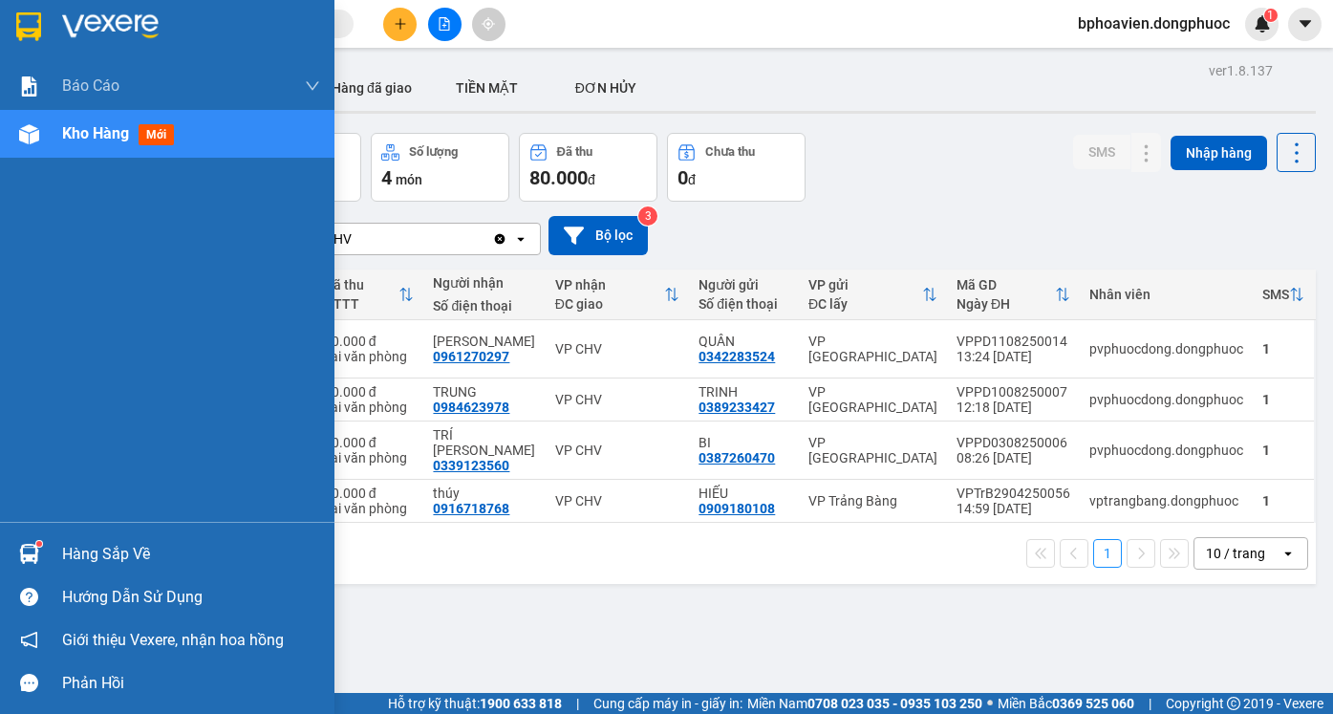
drag, startPoint x: 127, startPoint y: 551, endPoint x: 198, endPoint y: 560, distance: 71.2
click at [130, 551] on div "Hàng sắp về" at bounding box center [191, 554] width 258 height 29
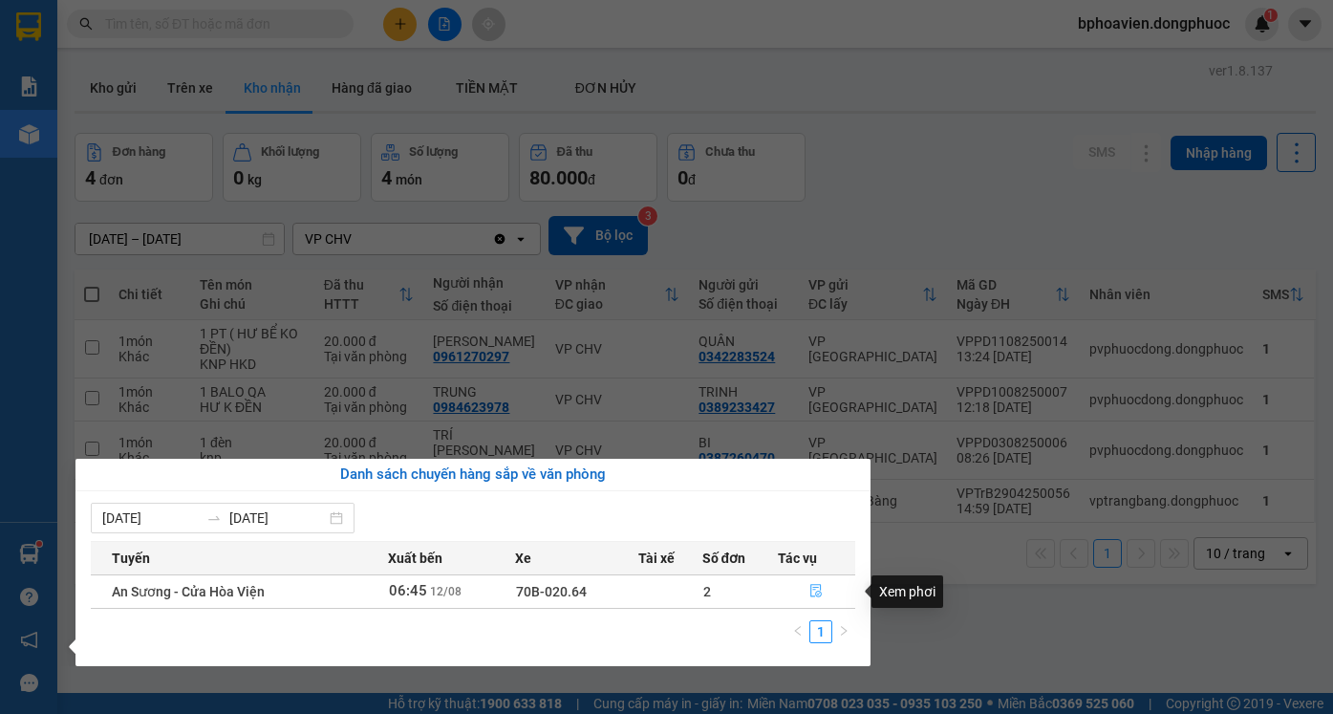
click at [831, 594] on button "button" at bounding box center [816, 591] width 76 height 31
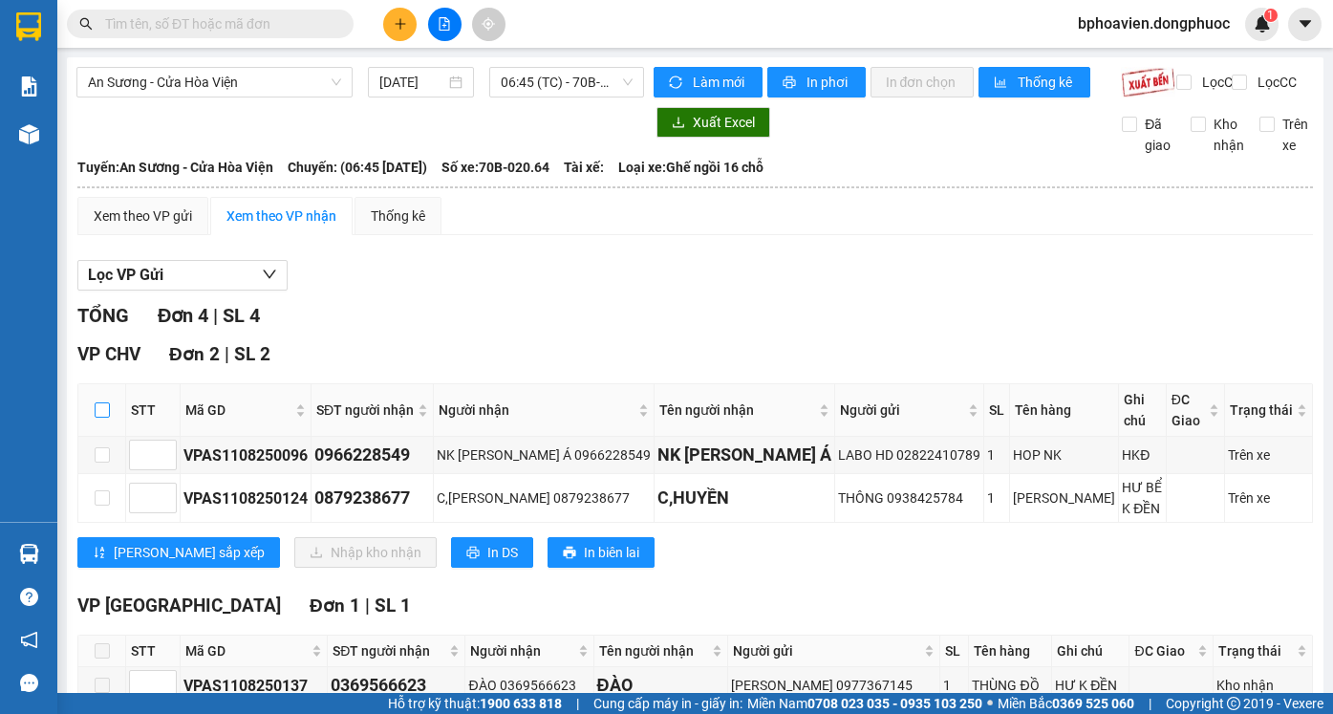
click at [100, 416] on input "checkbox" at bounding box center [102, 409] width 15 height 15
checkbox input "true"
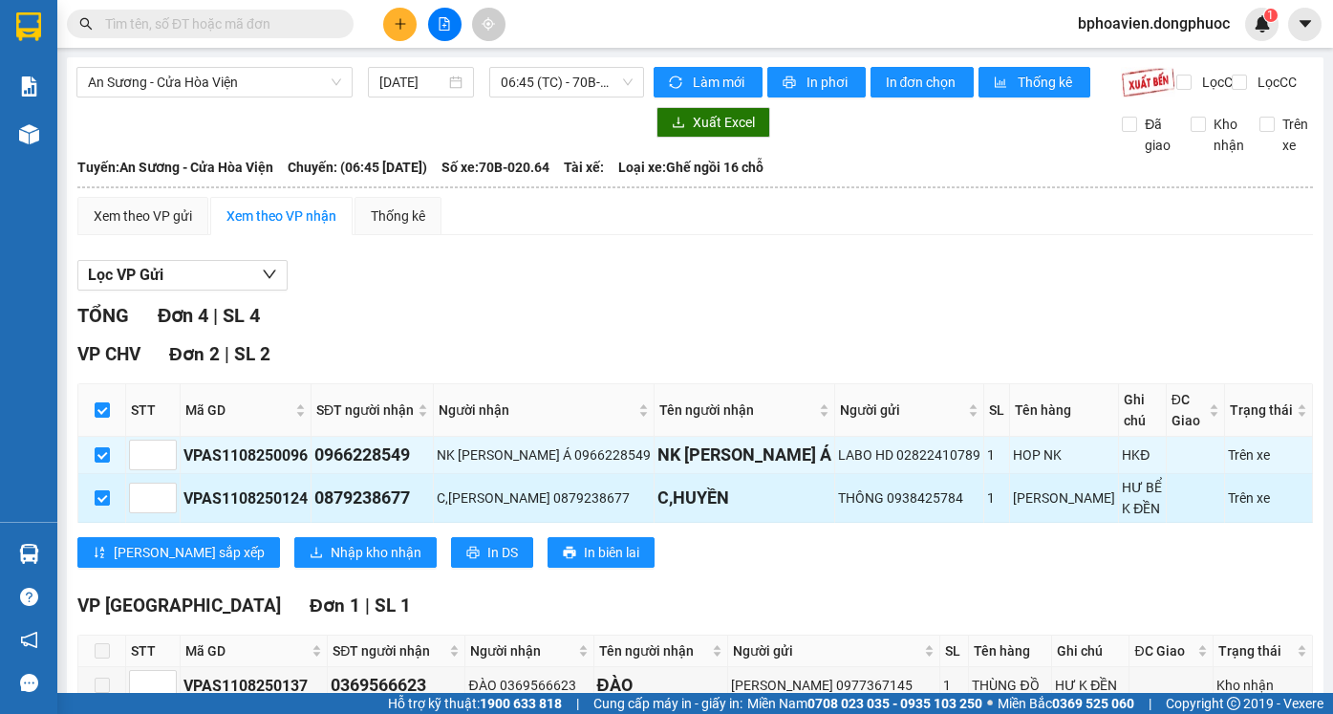
click at [103, 490] on input "checkbox" at bounding box center [102, 497] width 15 height 15
checkbox input "false"
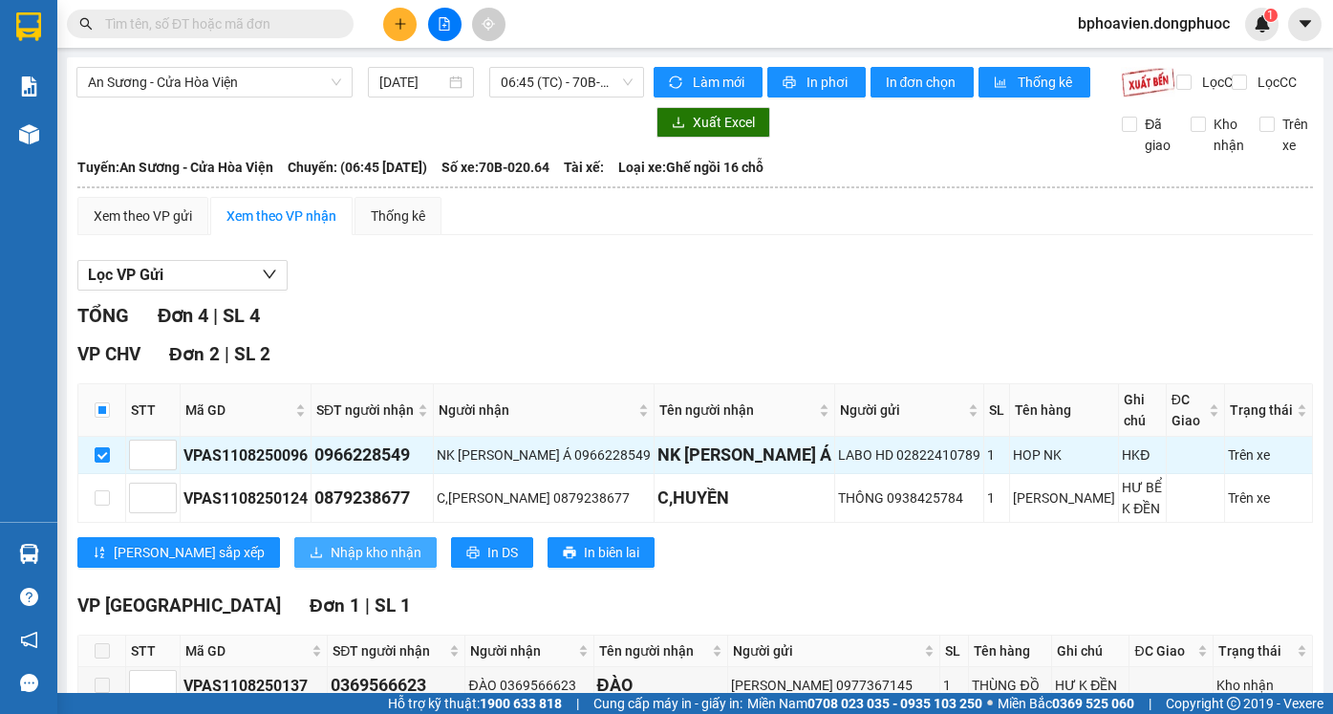
click at [331, 542] on span "Nhập kho nhận" at bounding box center [376, 552] width 91 height 21
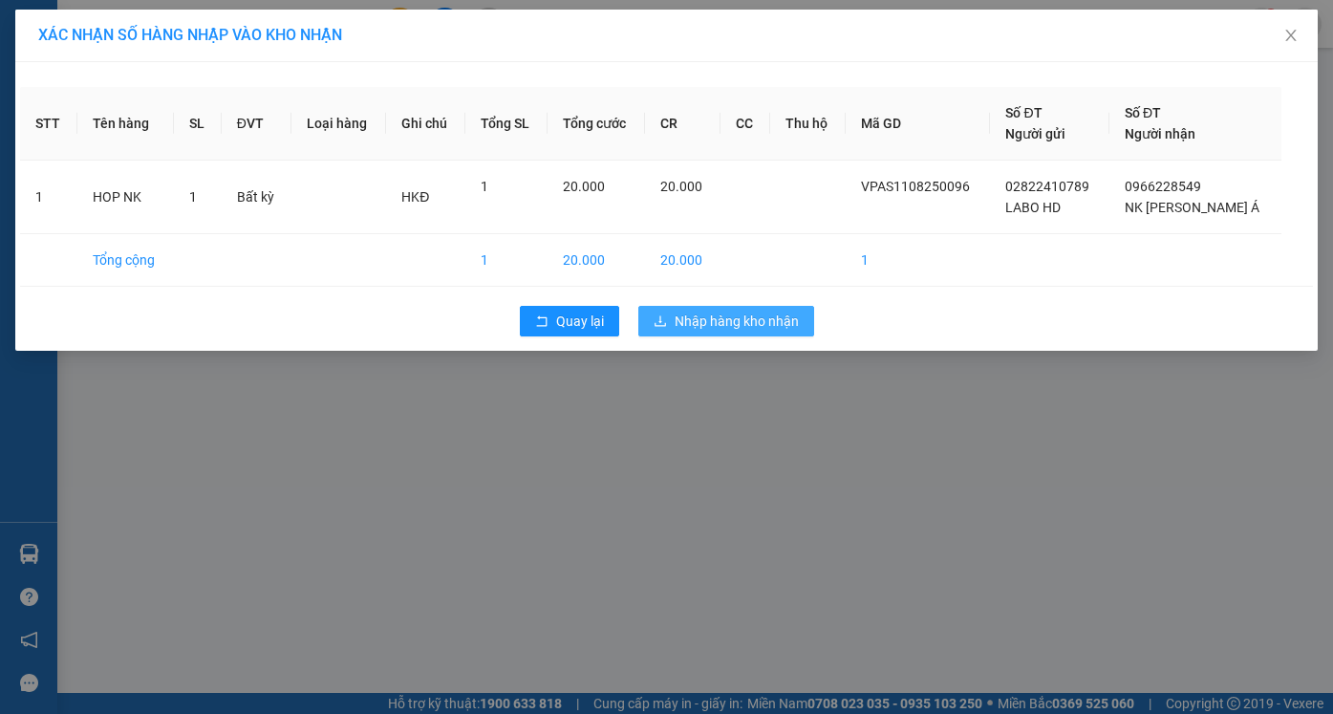
click at [739, 333] on button "Nhập hàng kho nhận" at bounding box center [726, 321] width 176 height 31
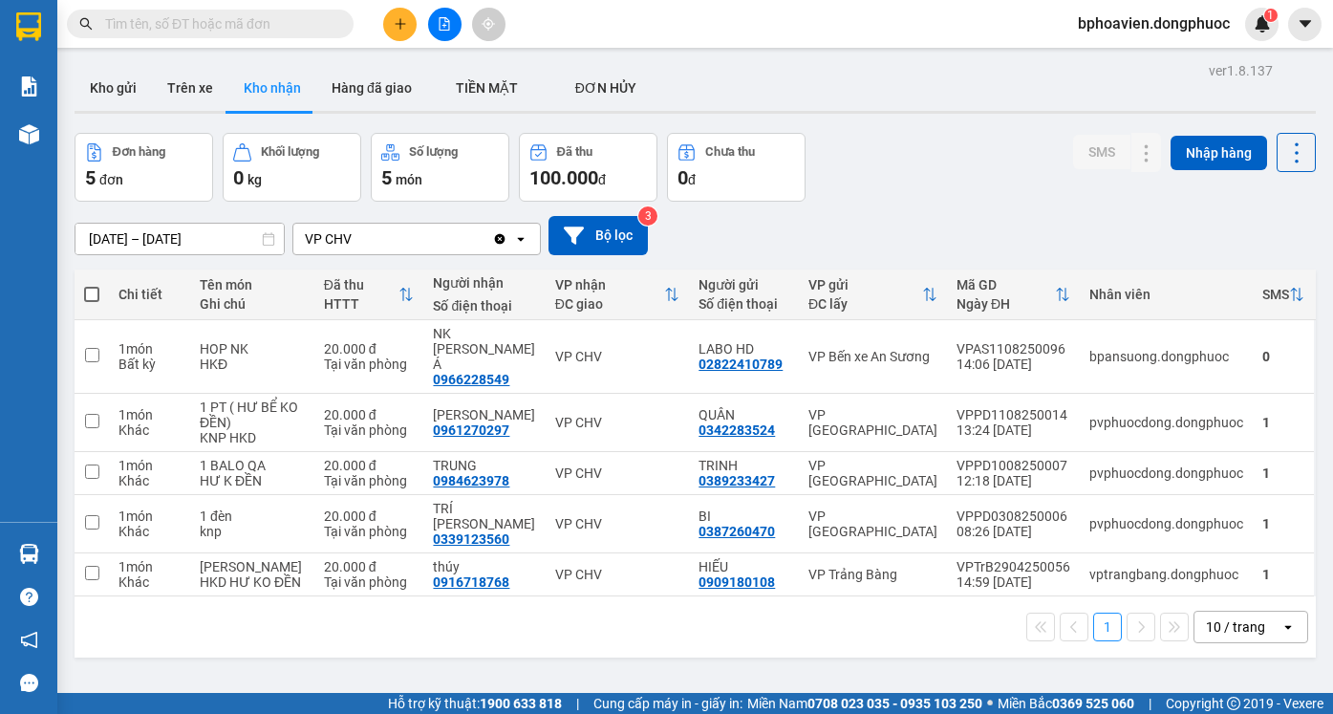
click at [403, 24] on icon "plus" at bounding box center [399, 23] width 11 height 1
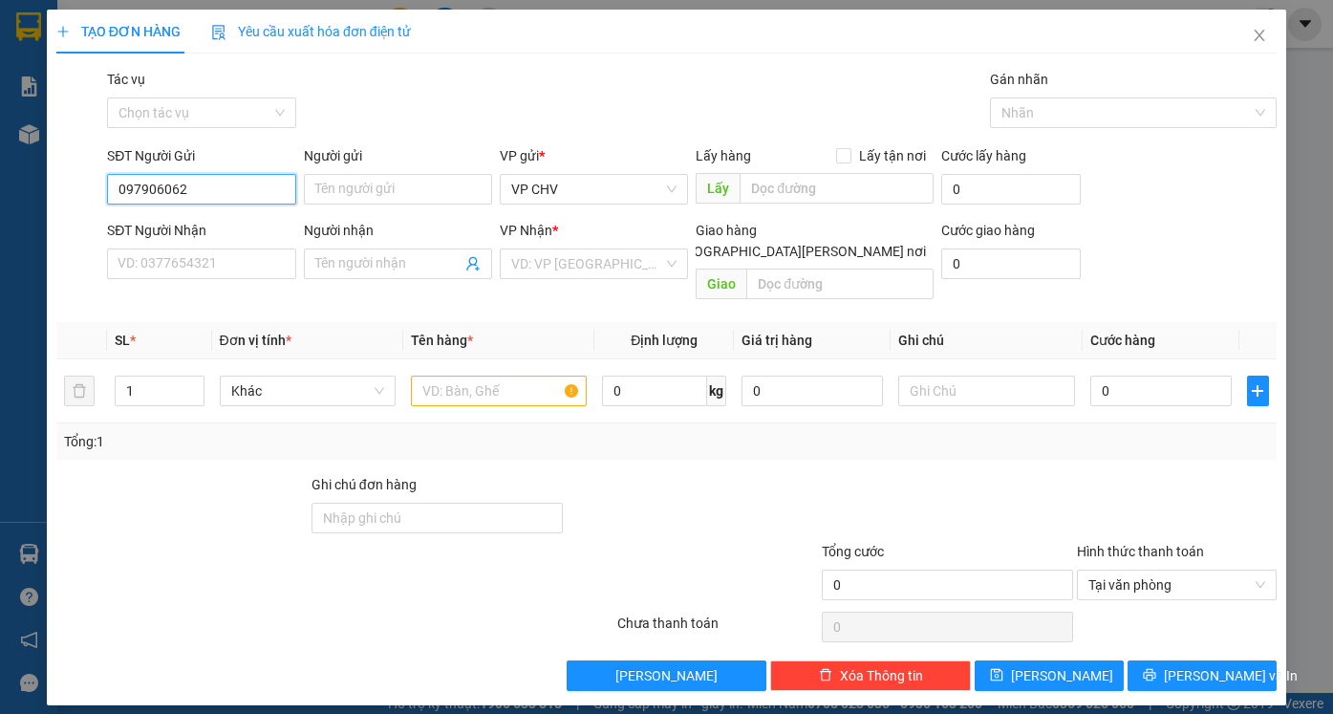
type input "0979060627"
click at [234, 227] on div "0979060627 - NHUNG" at bounding box center [212, 227] width 188 height 21
type input "NHUNG"
type input "0702804791"
type input "HIẾU"
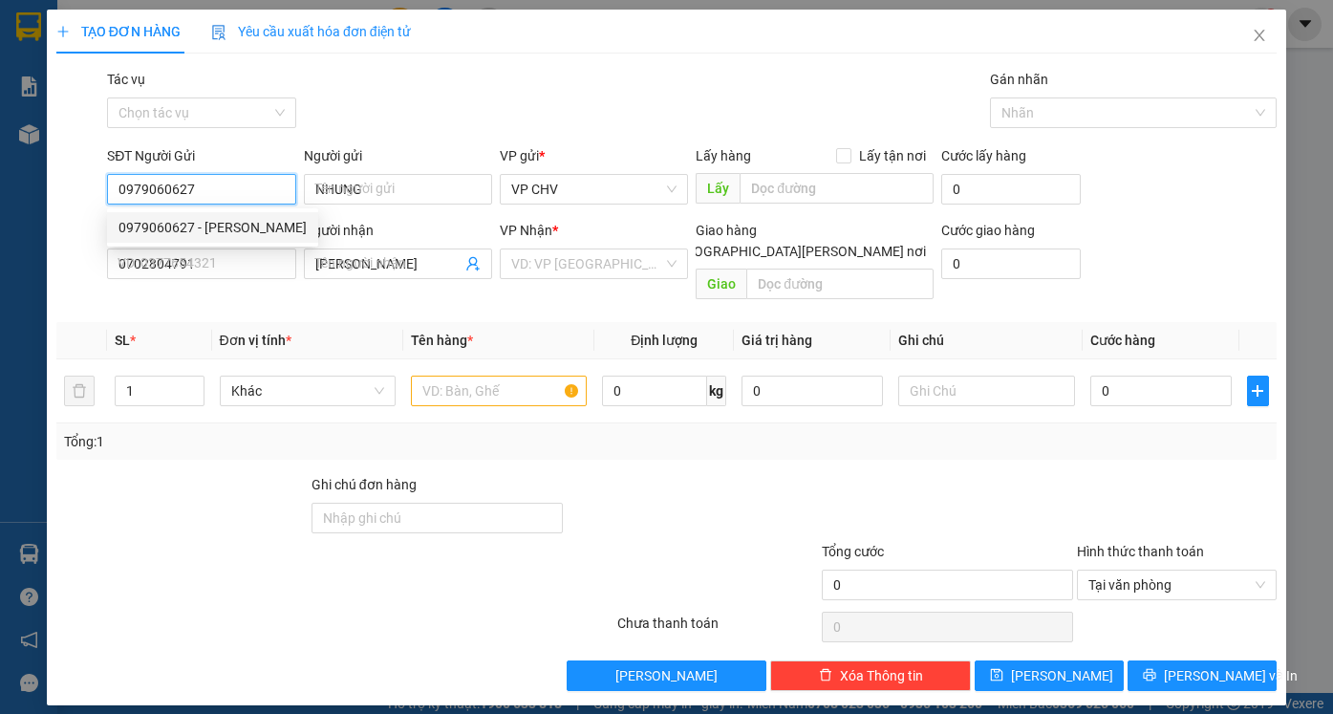
type input "20.000"
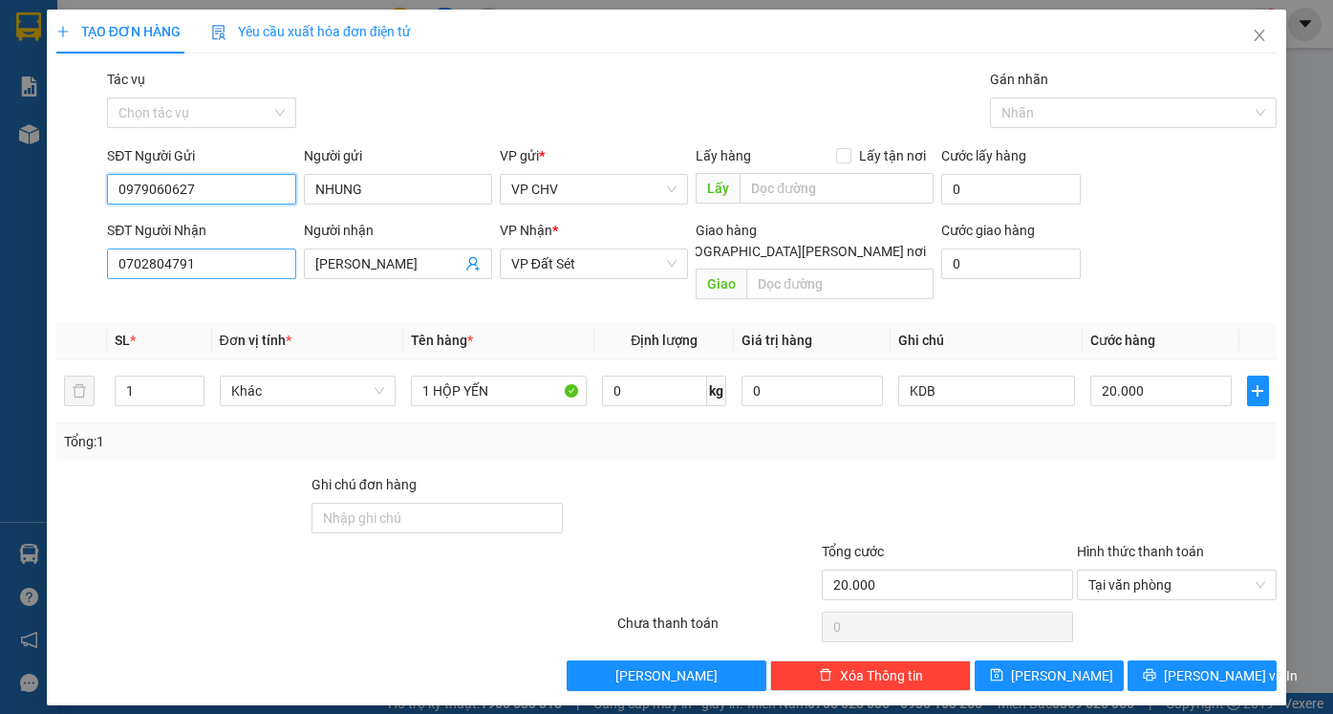
type input "0979060627"
drag, startPoint x: 219, startPoint y: 276, endPoint x: 10, endPoint y: 279, distance: 209.2
click at [10, 279] on div "TẠO ĐƠN HÀNG Yêu cầu xuất hóa đơn điện tử Transit Pickup Surcharge Ids Transit …" at bounding box center [666, 357] width 1333 height 714
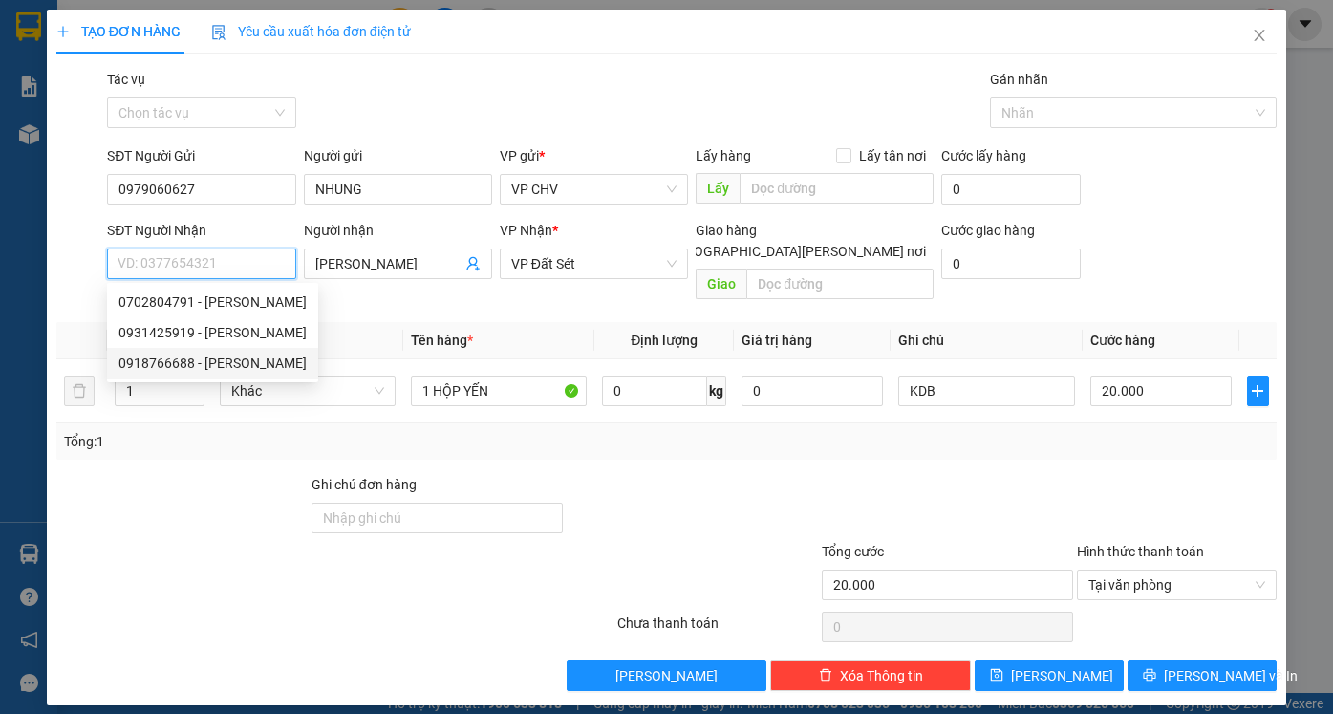
click at [182, 372] on div "0918766688 - ANH TẤN" at bounding box center [212, 362] width 188 height 21
type input "0918766688"
type input "ANH TẤN"
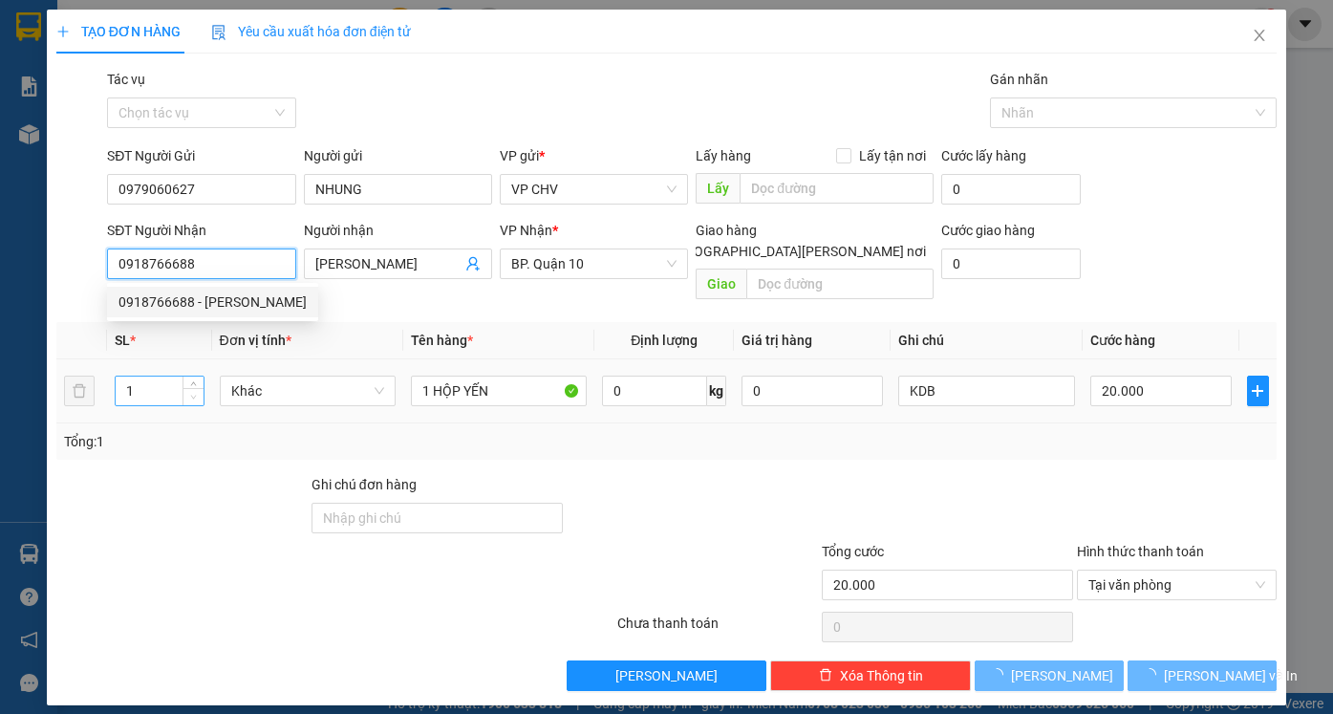
type input "40.000"
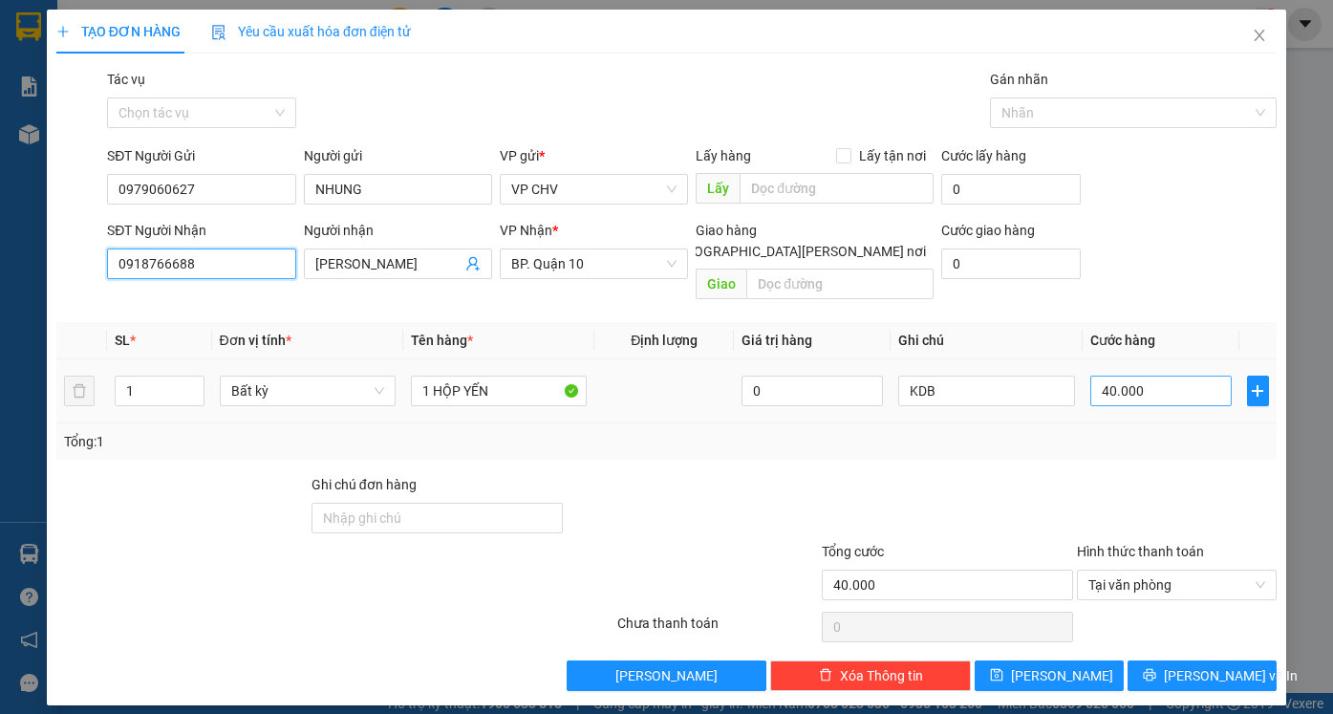
type input "0918766688"
click at [1173, 375] on input "40.000" at bounding box center [1160, 390] width 141 height 31
type input "3"
type input "30"
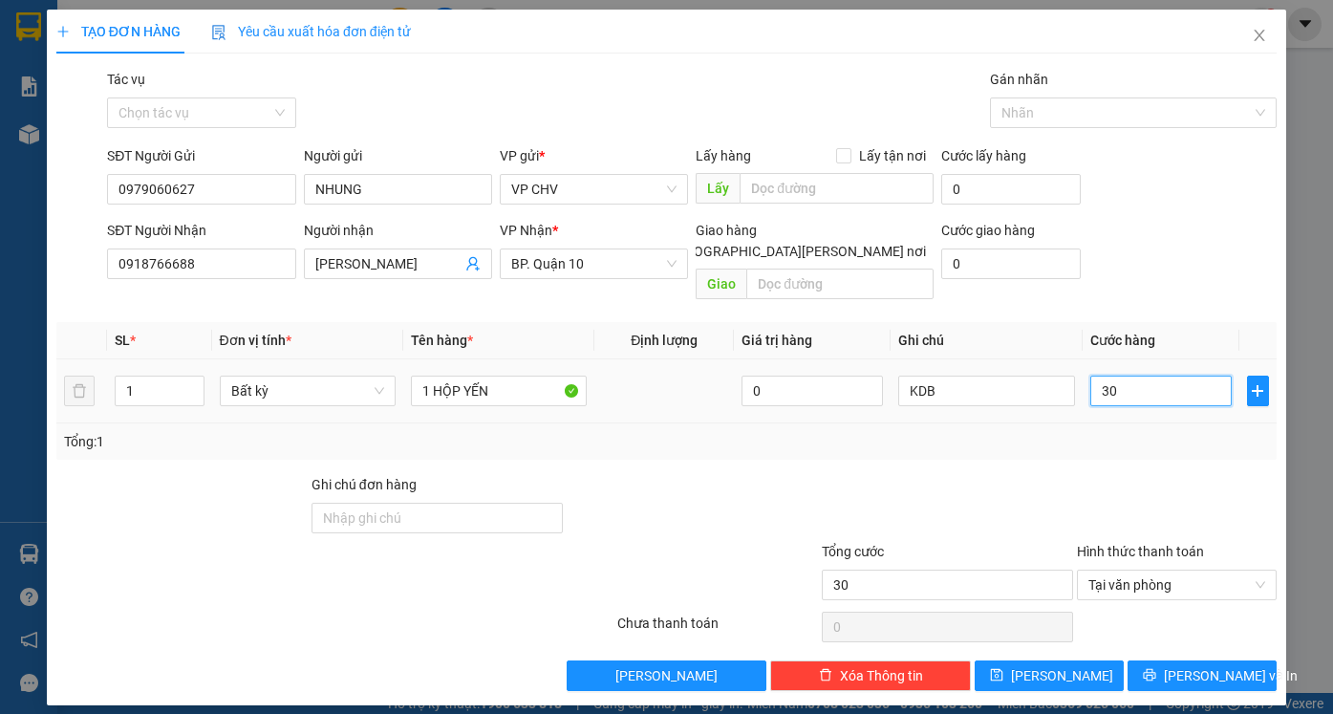
type input "30"
click at [1134, 474] on div at bounding box center [1177, 507] width 204 height 67
type input "30.000"
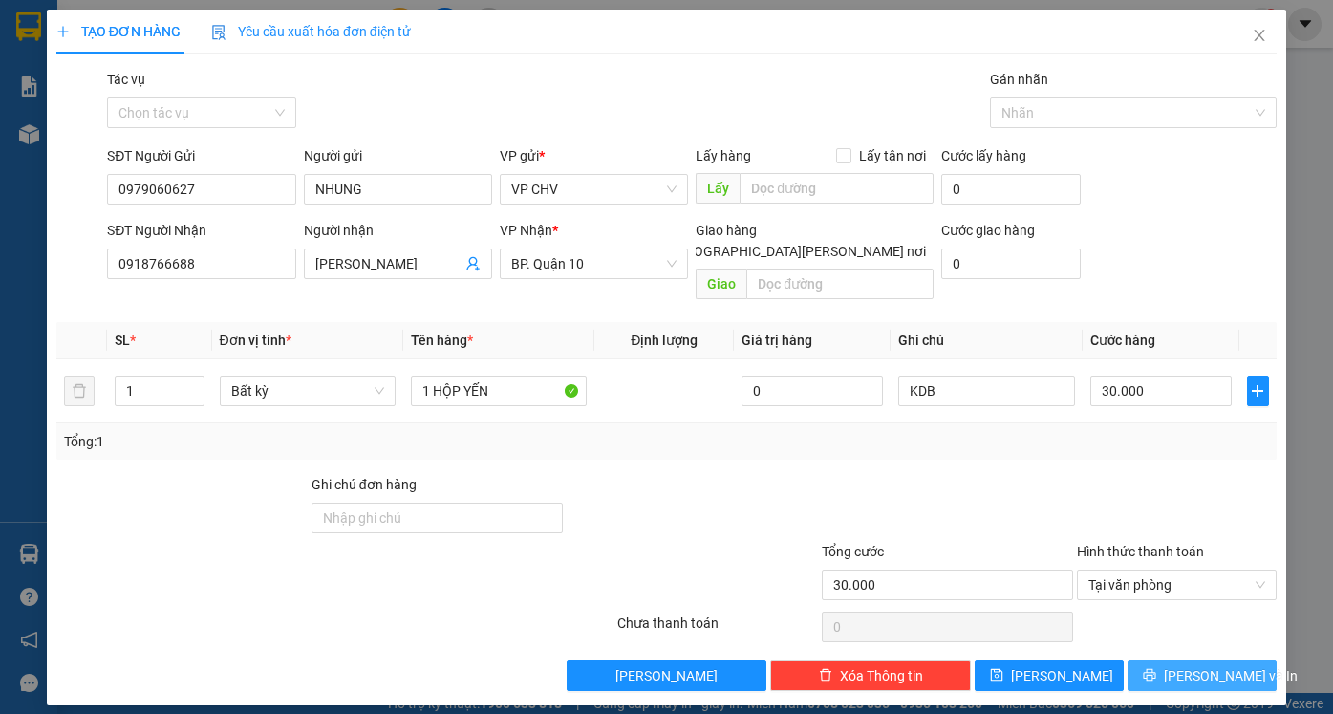
click at [1232, 665] on span "[PERSON_NAME] và In" at bounding box center [1230, 675] width 134 height 21
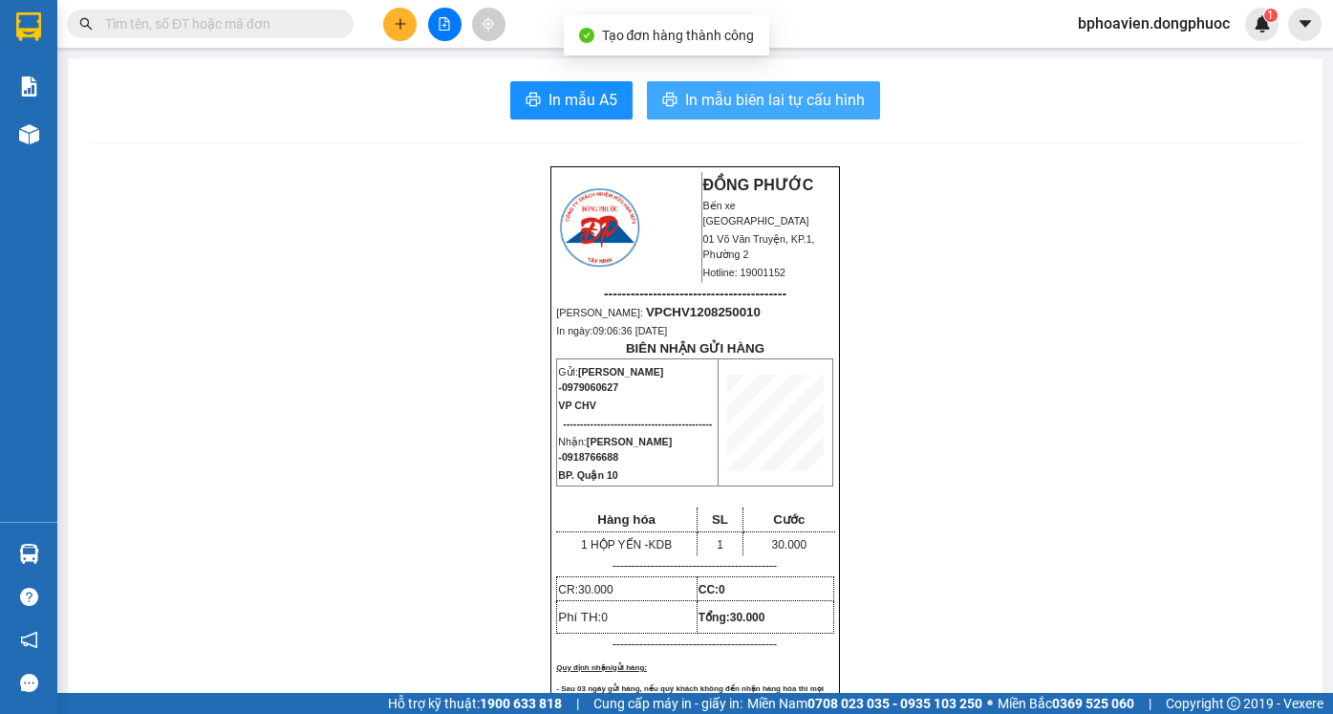
click at [711, 104] on span "In mẫu biên lai tự cấu hình" at bounding box center [775, 100] width 180 height 24
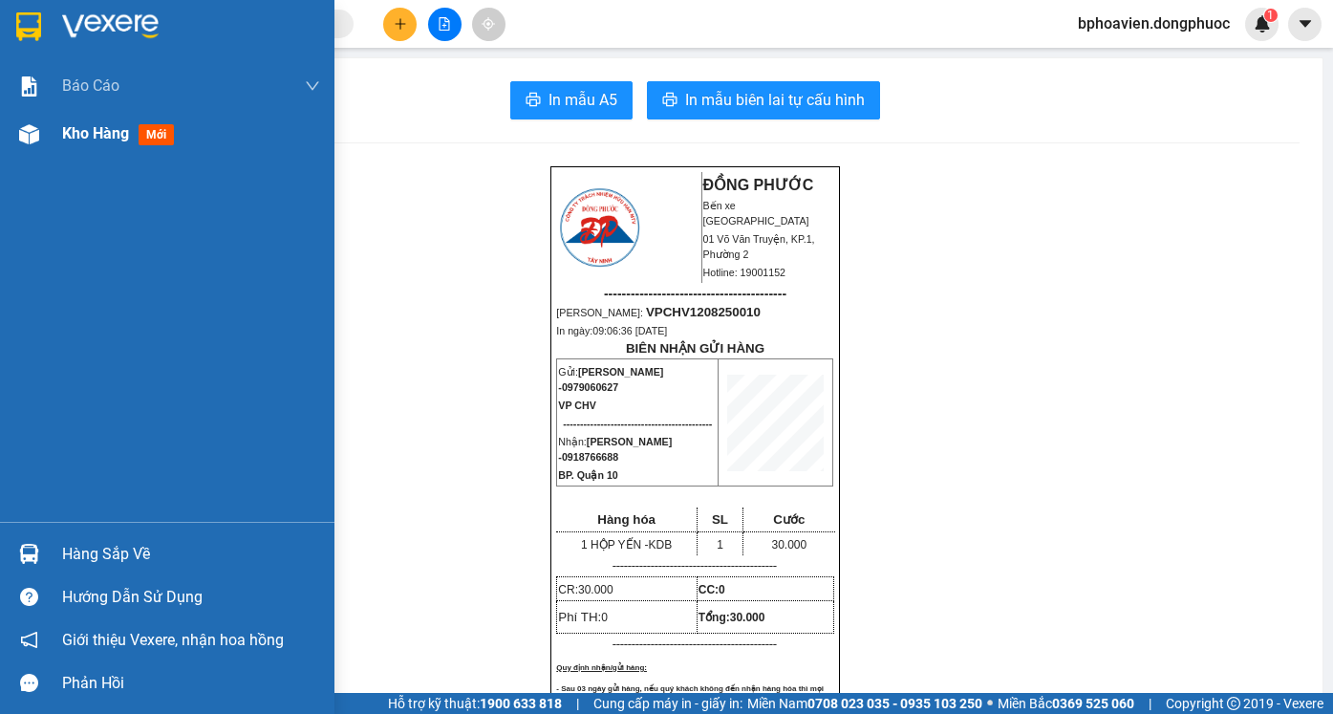
click at [79, 127] on span "Kho hàng" at bounding box center [95, 133] width 67 height 18
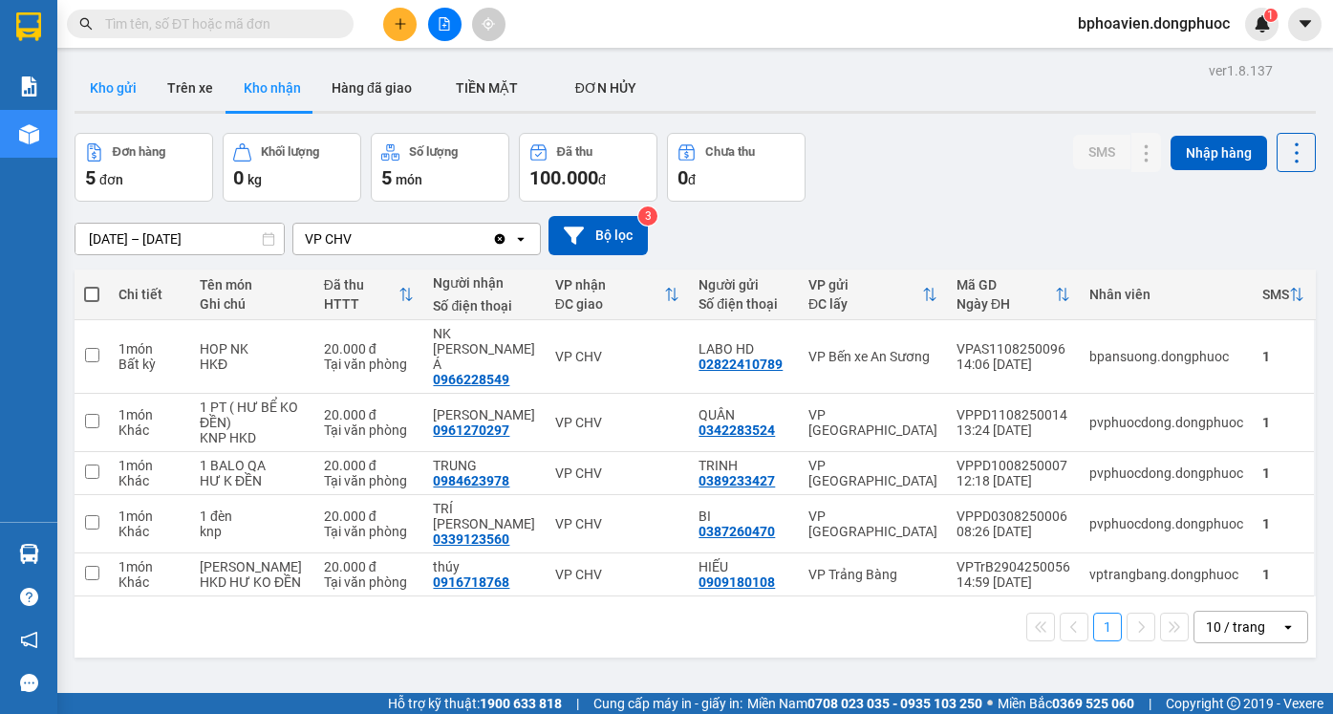
click at [129, 100] on button "Kho gửi" at bounding box center [113, 88] width 77 height 46
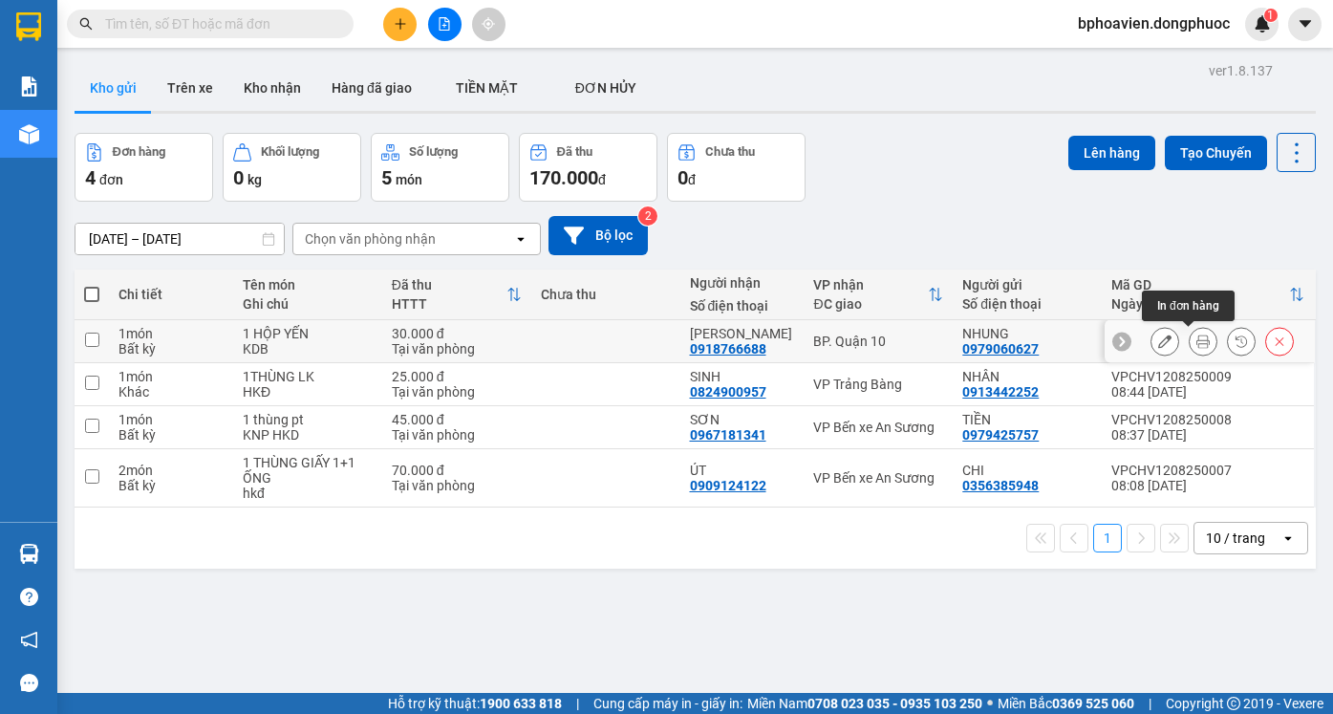
click at [1196, 339] on icon at bounding box center [1202, 340] width 13 height 13
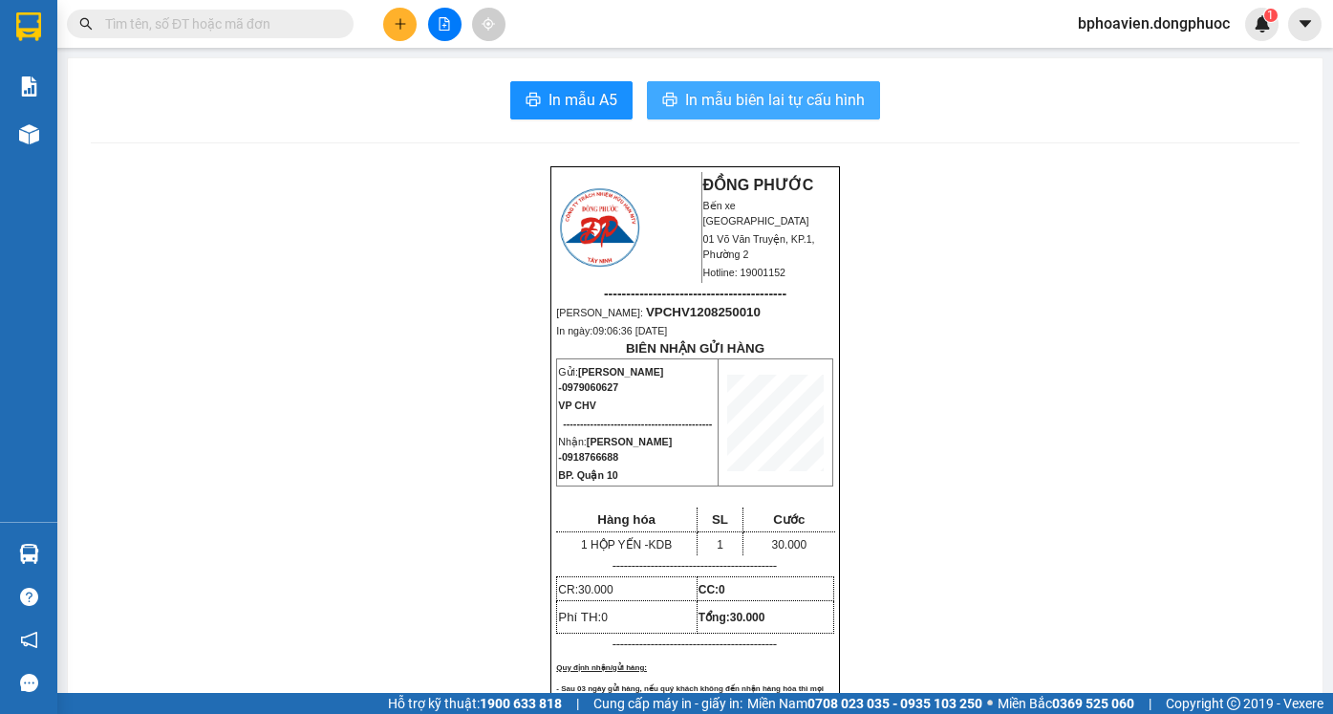
click at [733, 112] on span "In mẫu biên lai tự cấu hình" at bounding box center [775, 100] width 180 height 24
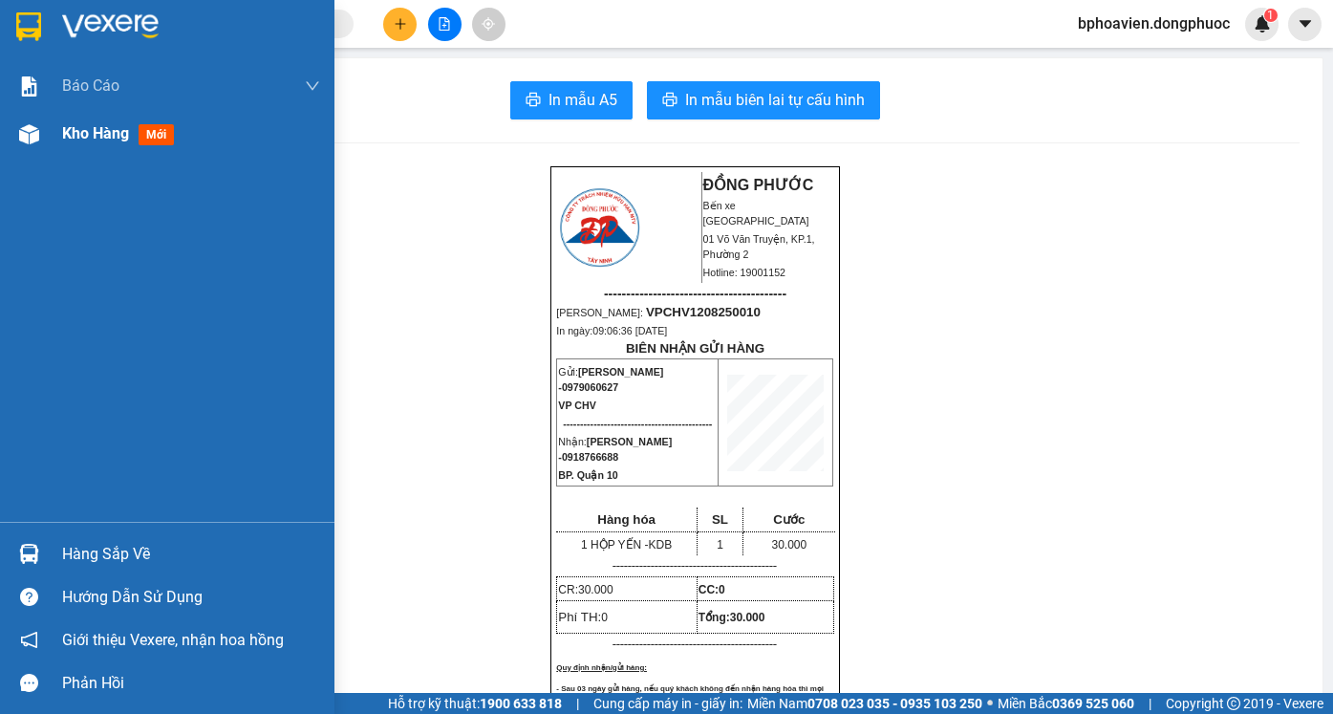
click at [108, 126] on span "Kho hàng" at bounding box center [95, 133] width 67 height 18
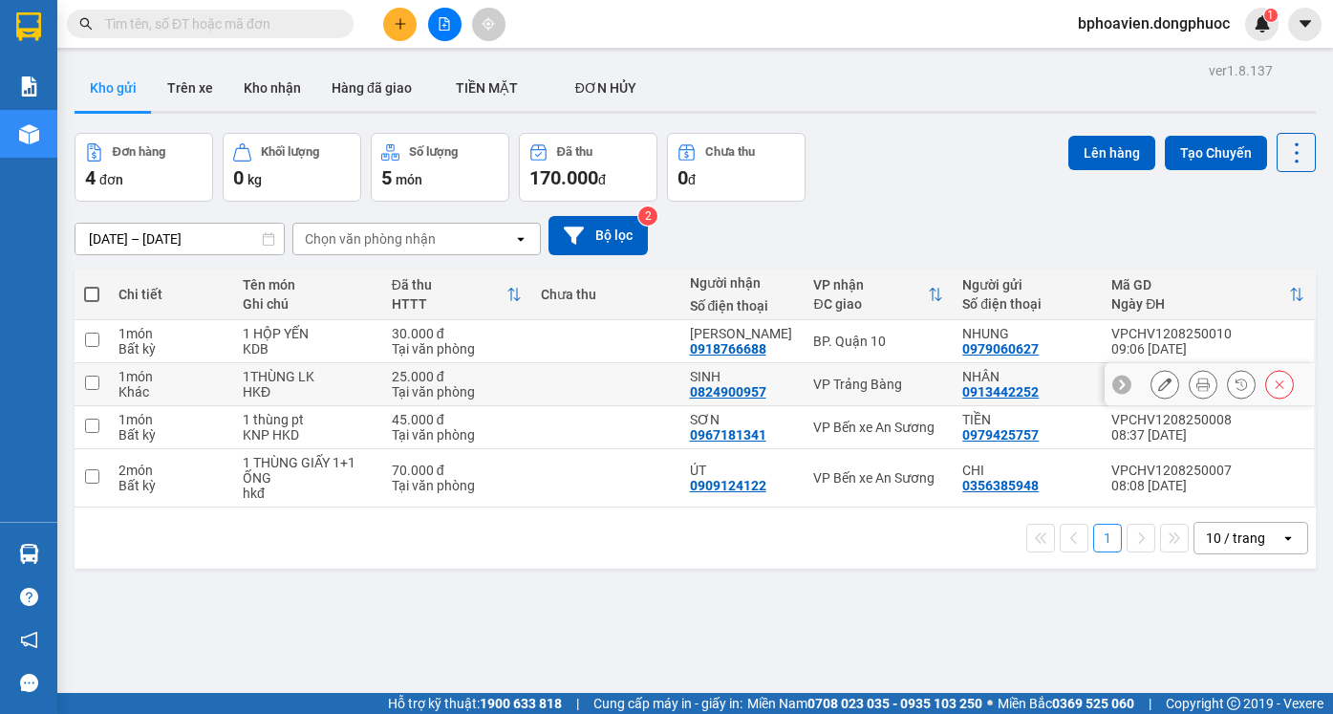
drag, startPoint x: 604, startPoint y: 378, endPoint x: 609, endPoint y: 411, distance: 33.0
click at [604, 381] on td at bounding box center [605, 384] width 149 height 43
checkbox input "true"
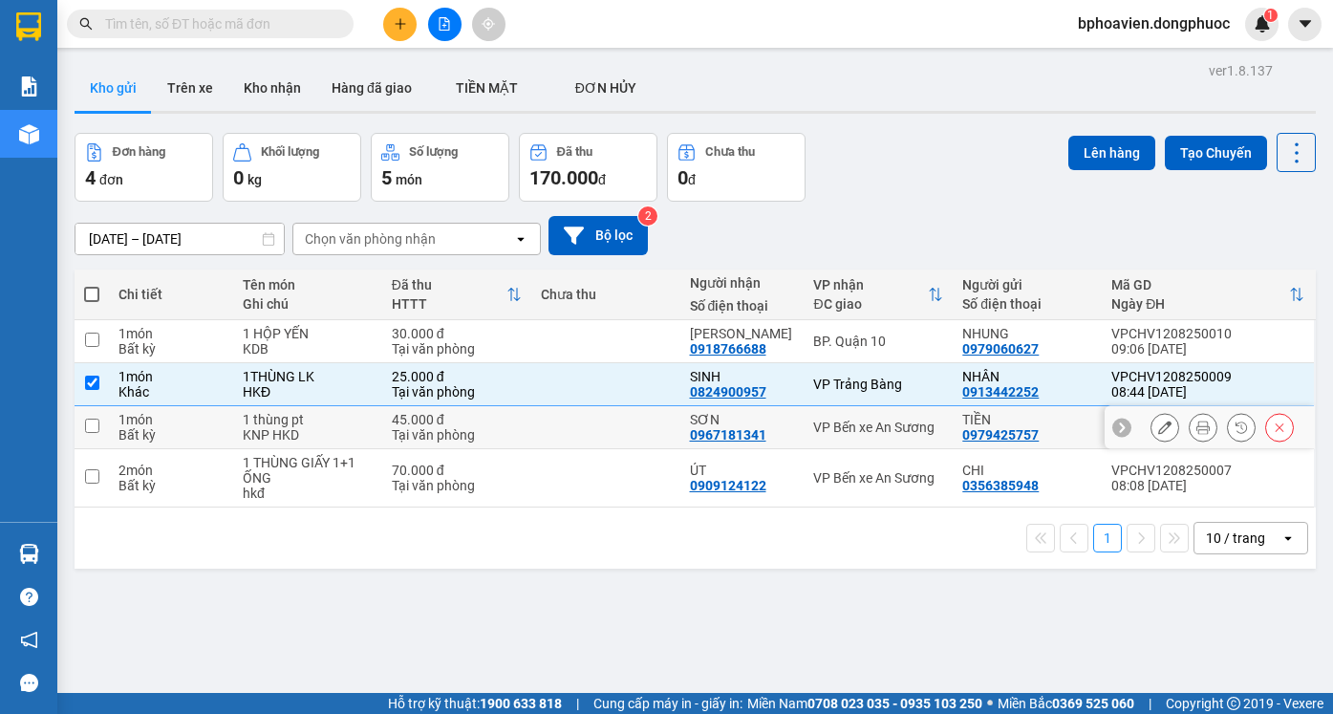
click at [608, 422] on td at bounding box center [605, 427] width 149 height 43
checkbox input "true"
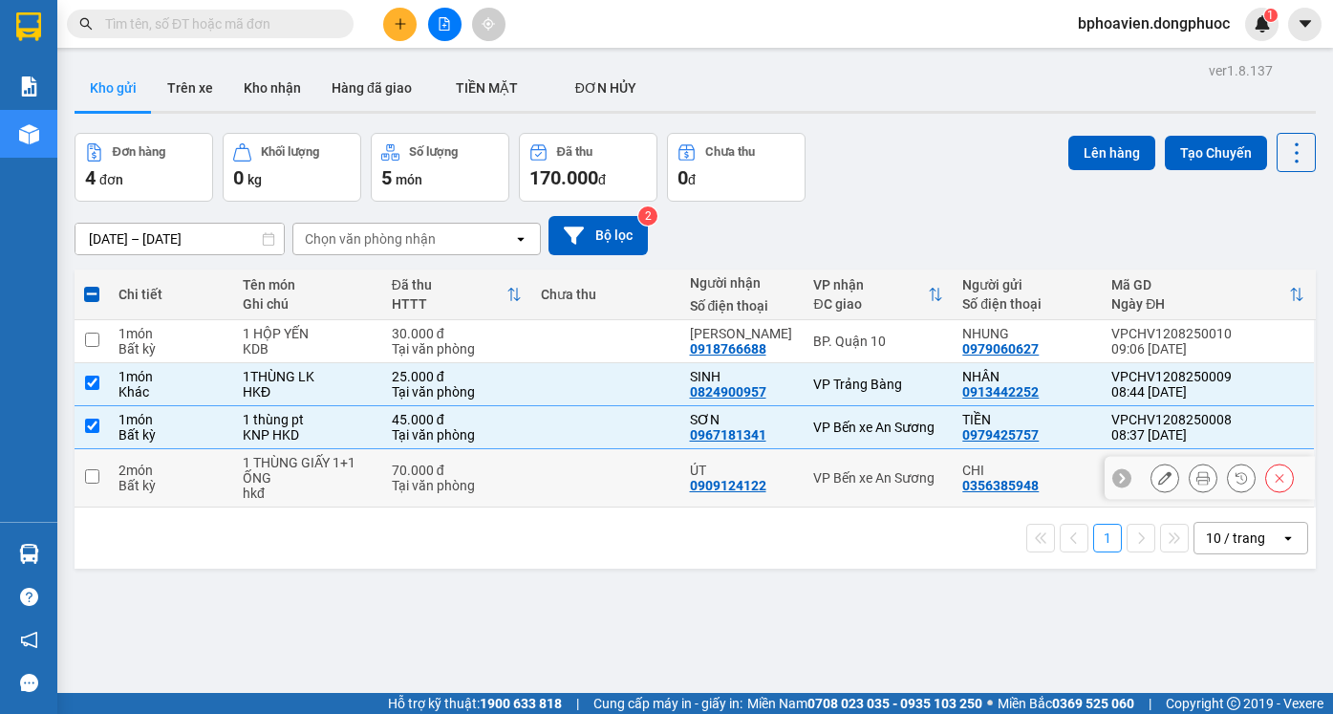
click at [625, 471] on td at bounding box center [605, 478] width 149 height 58
checkbox input "true"
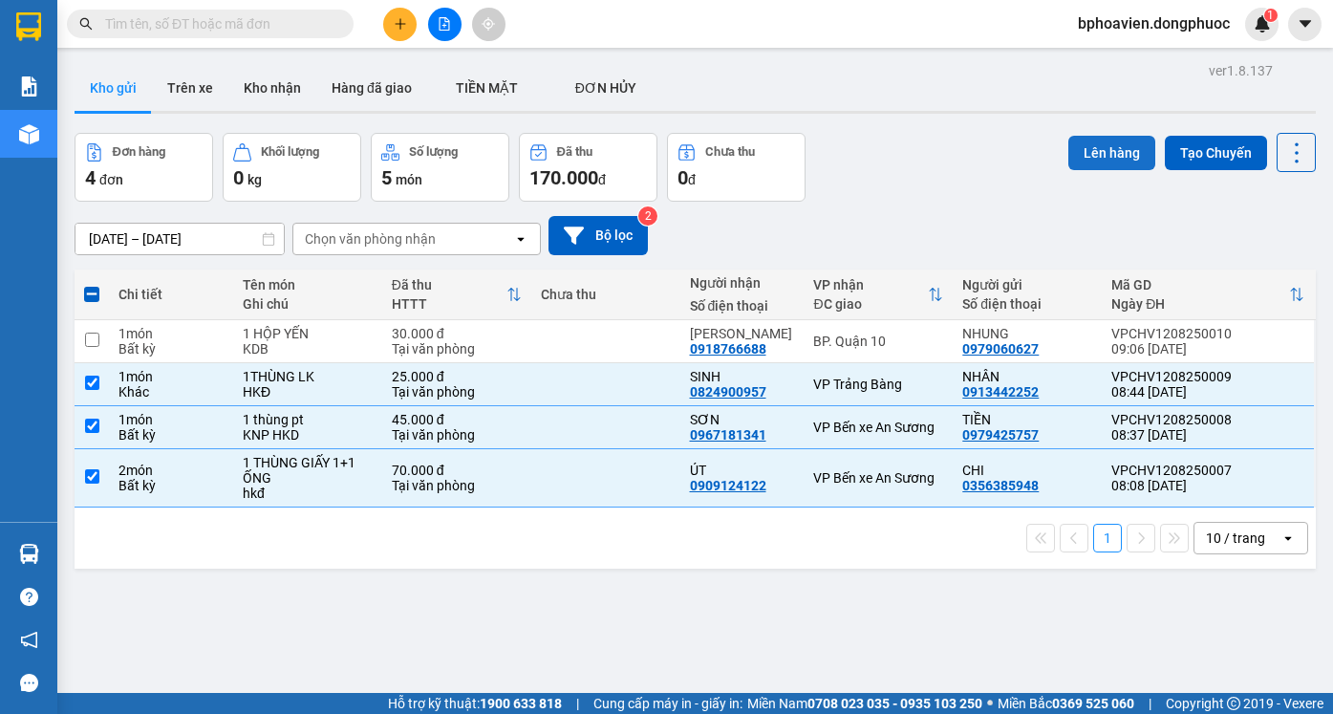
click at [1109, 152] on button "Lên hàng" at bounding box center [1111, 153] width 87 height 34
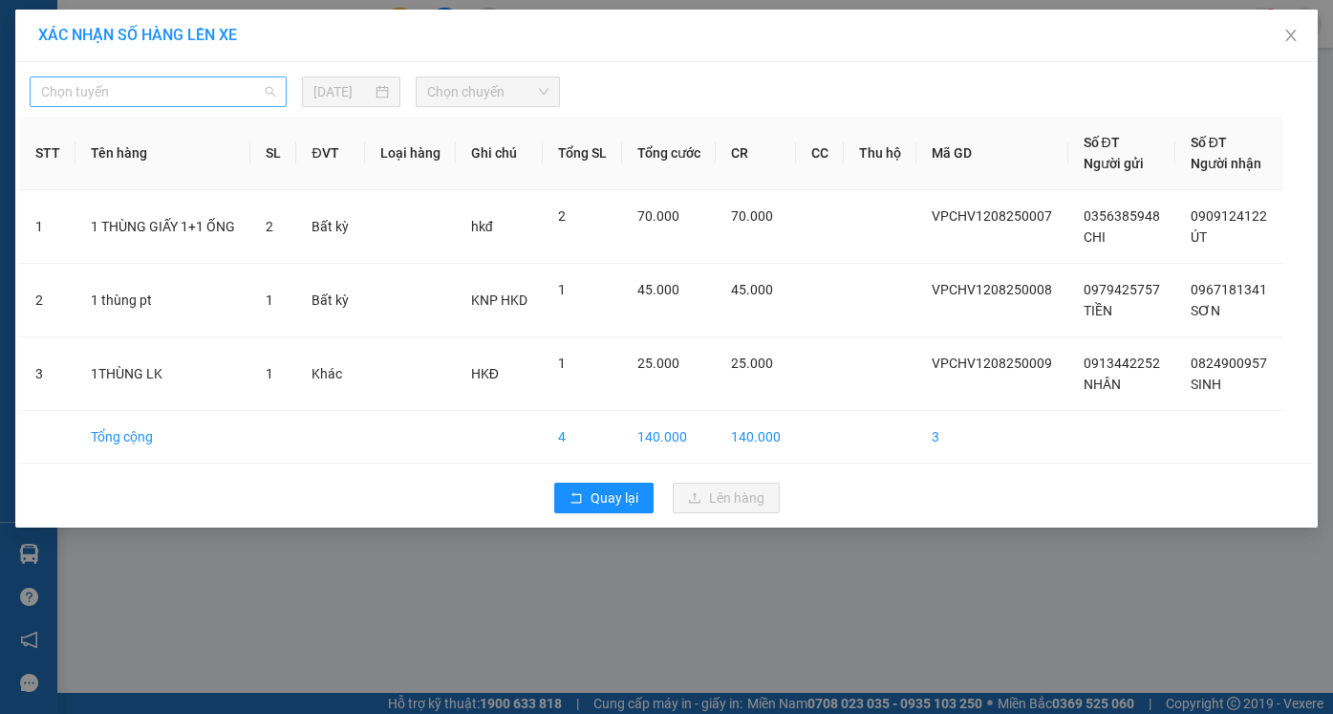
click at [196, 87] on span "Chọn tuyến" at bounding box center [158, 91] width 234 height 29
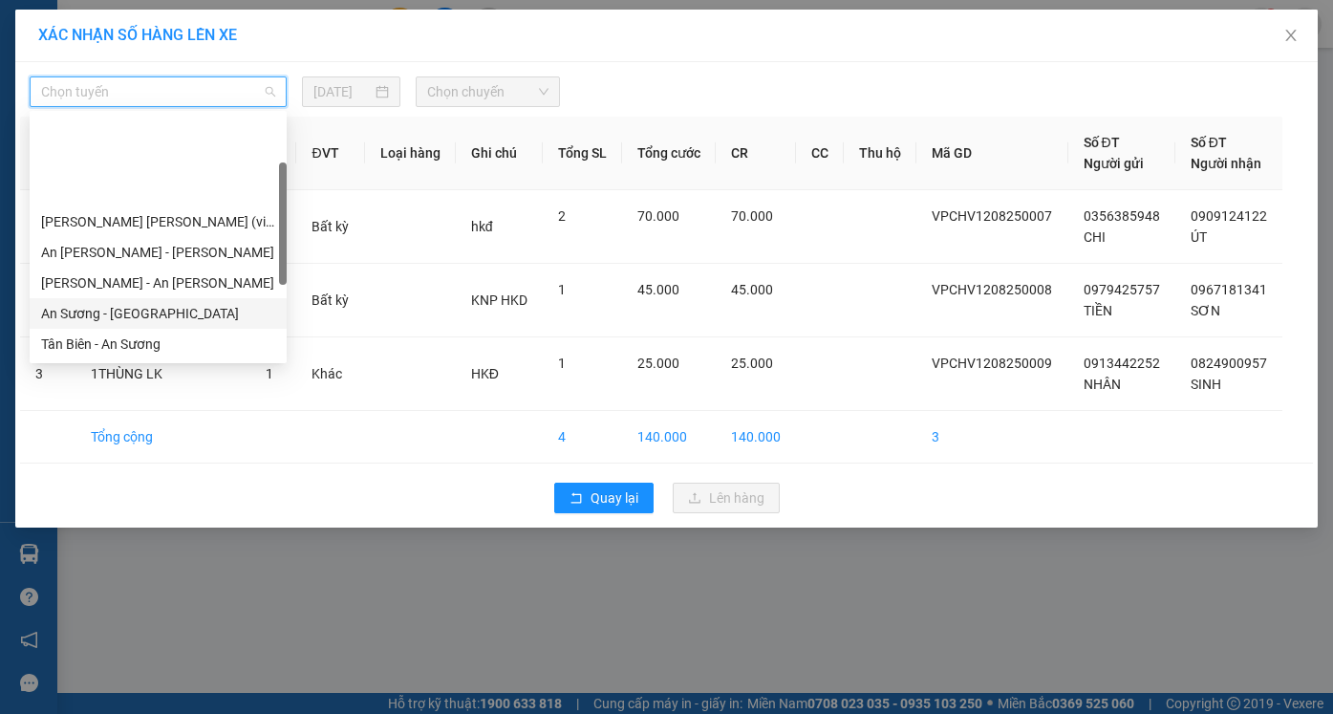
scroll to position [96, 0]
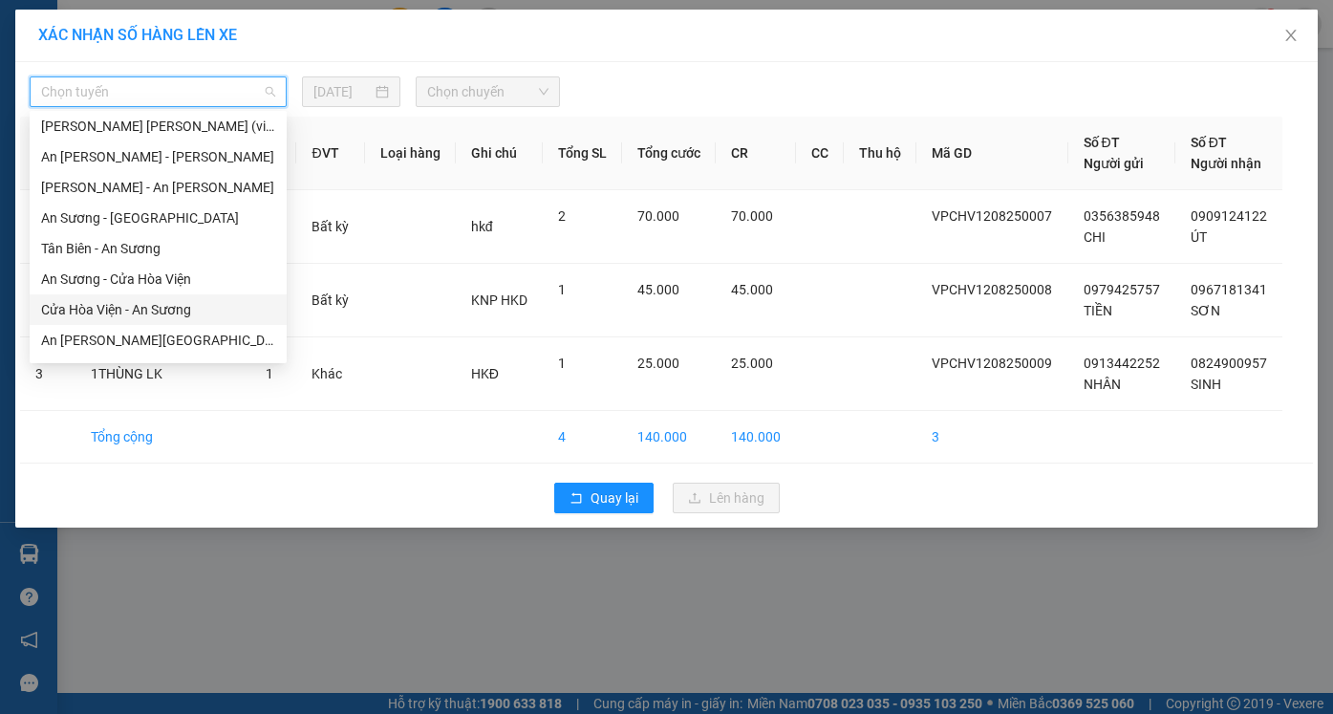
click at [130, 309] on div "Cửa Hòa Viện - An Sương" at bounding box center [158, 309] width 234 height 21
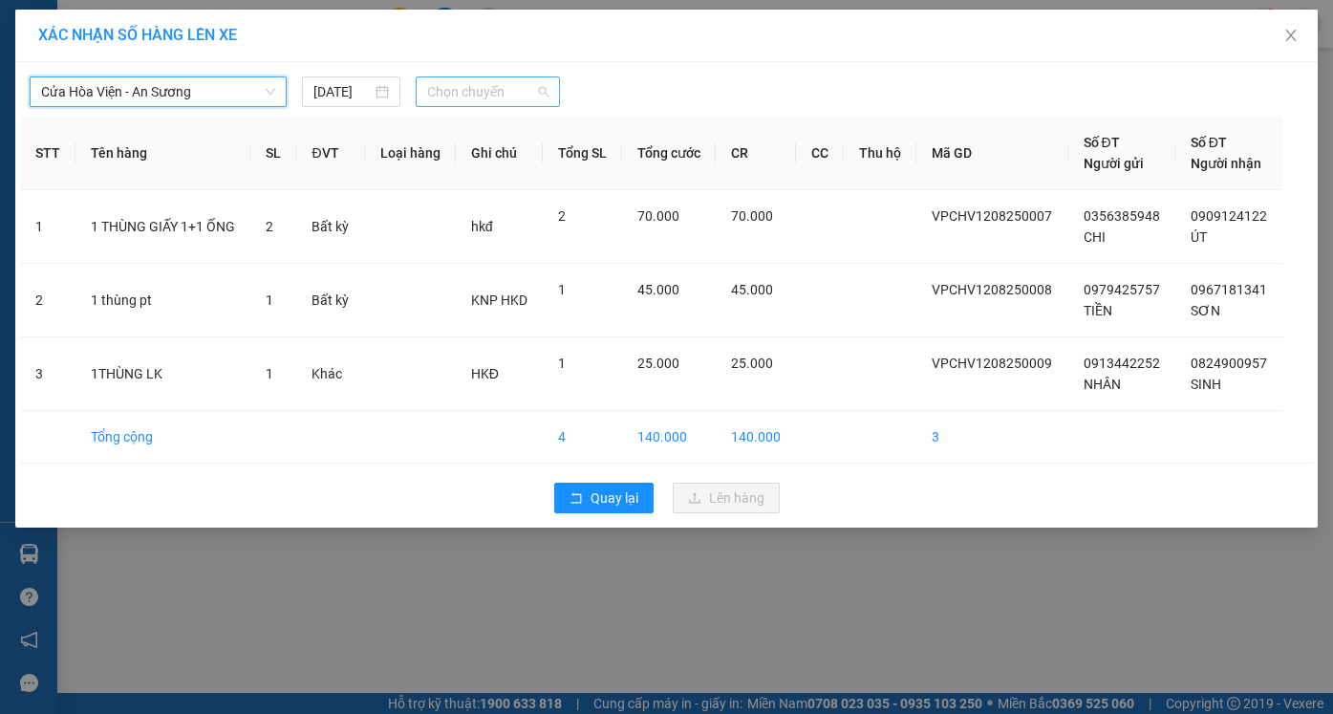
click at [456, 83] on span "Chọn chuyến" at bounding box center [487, 91] width 120 height 29
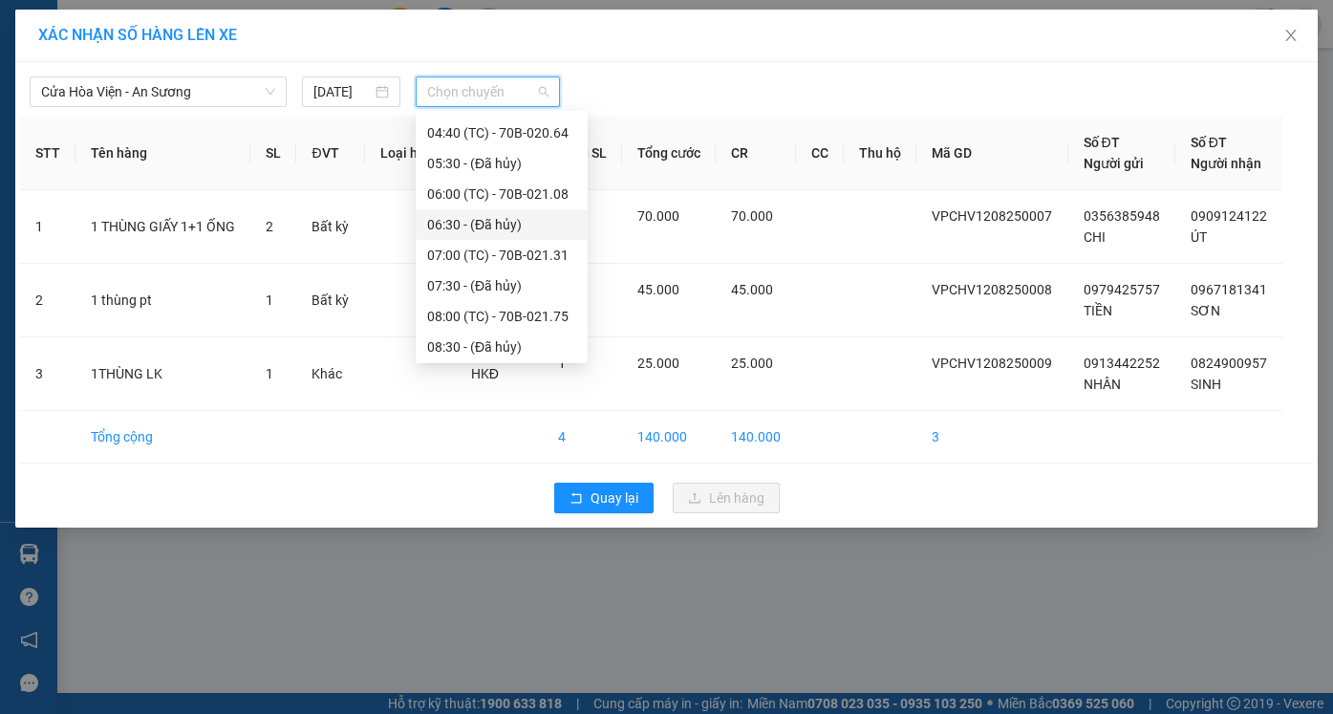
scroll to position [191, 0]
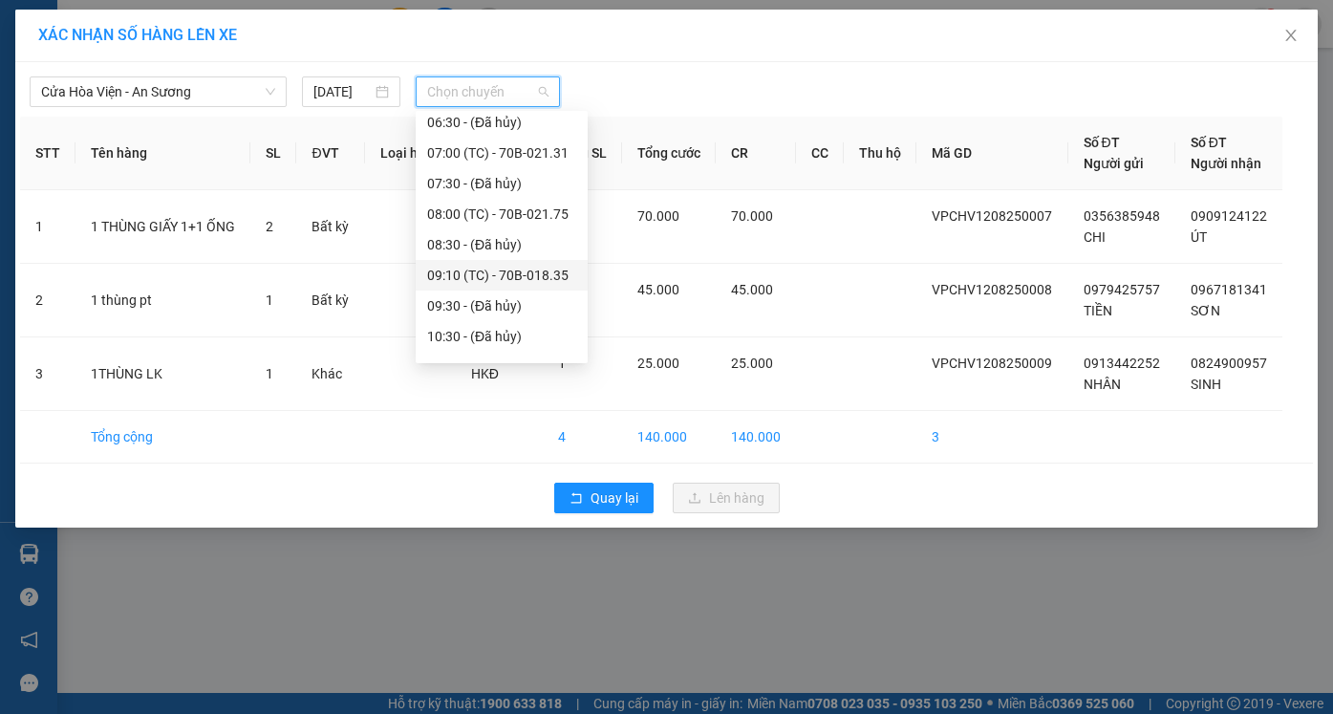
click at [454, 270] on div "09:10 (TC) - 70B-018.35" at bounding box center [501, 275] width 149 height 21
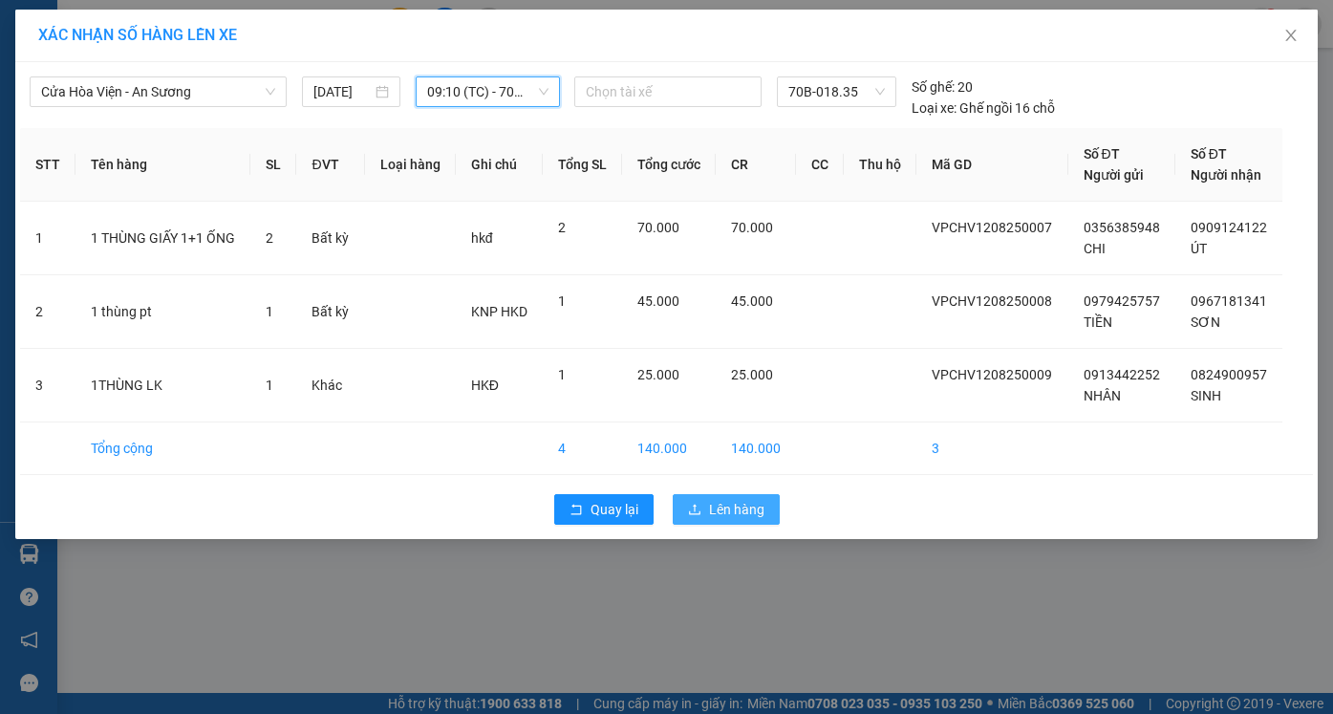
click at [718, 505] on span "Lên hàng" at bounding box center [736, 509] width 55 height 21
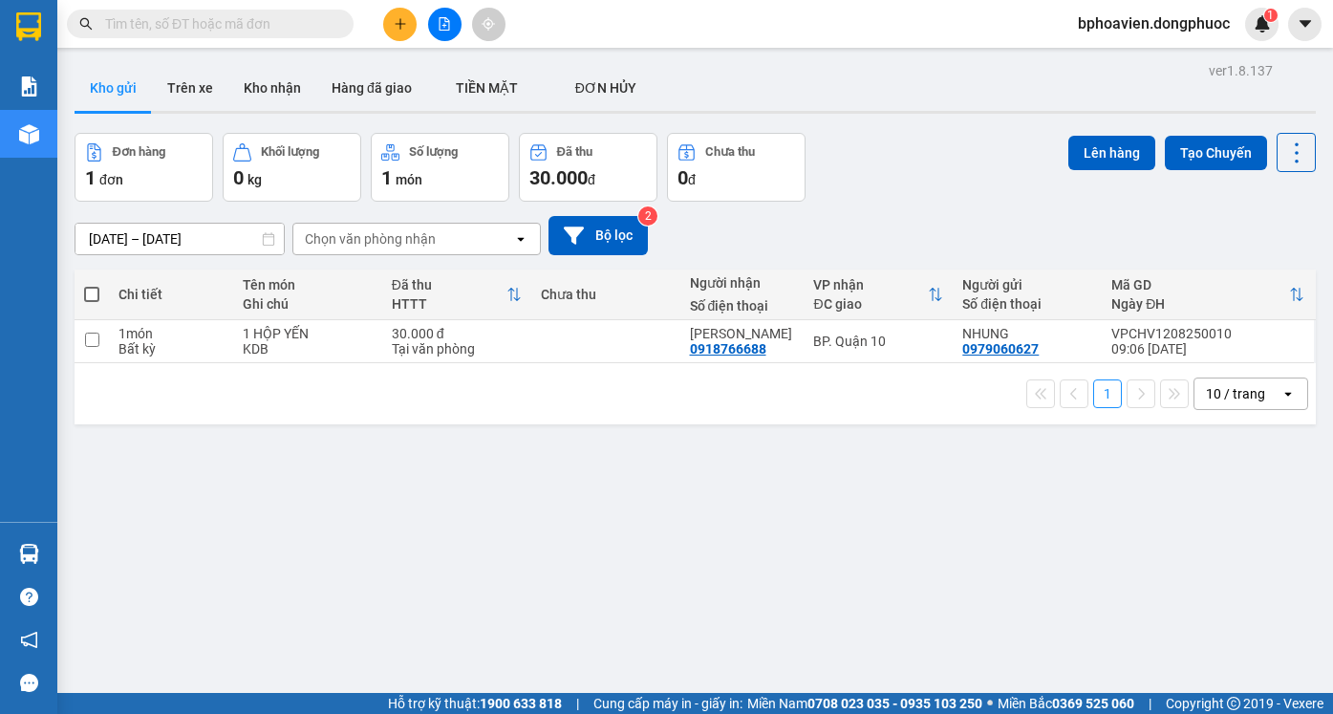
click at [247, 15] on input "text" at bounding box center [217, 23] width 225 height 21
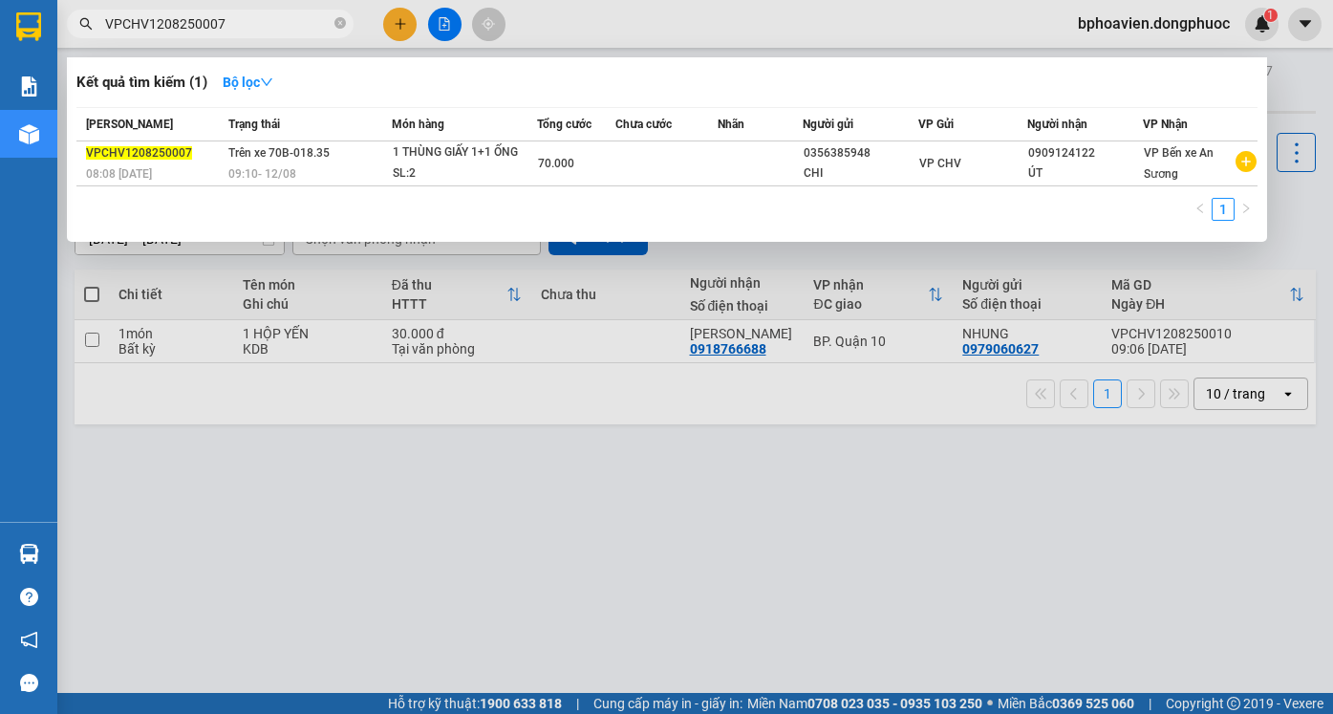
type input "VPCHV1208250007"
click at [633, 472] on div at bounding box center [666, 357] width 1333 height 714
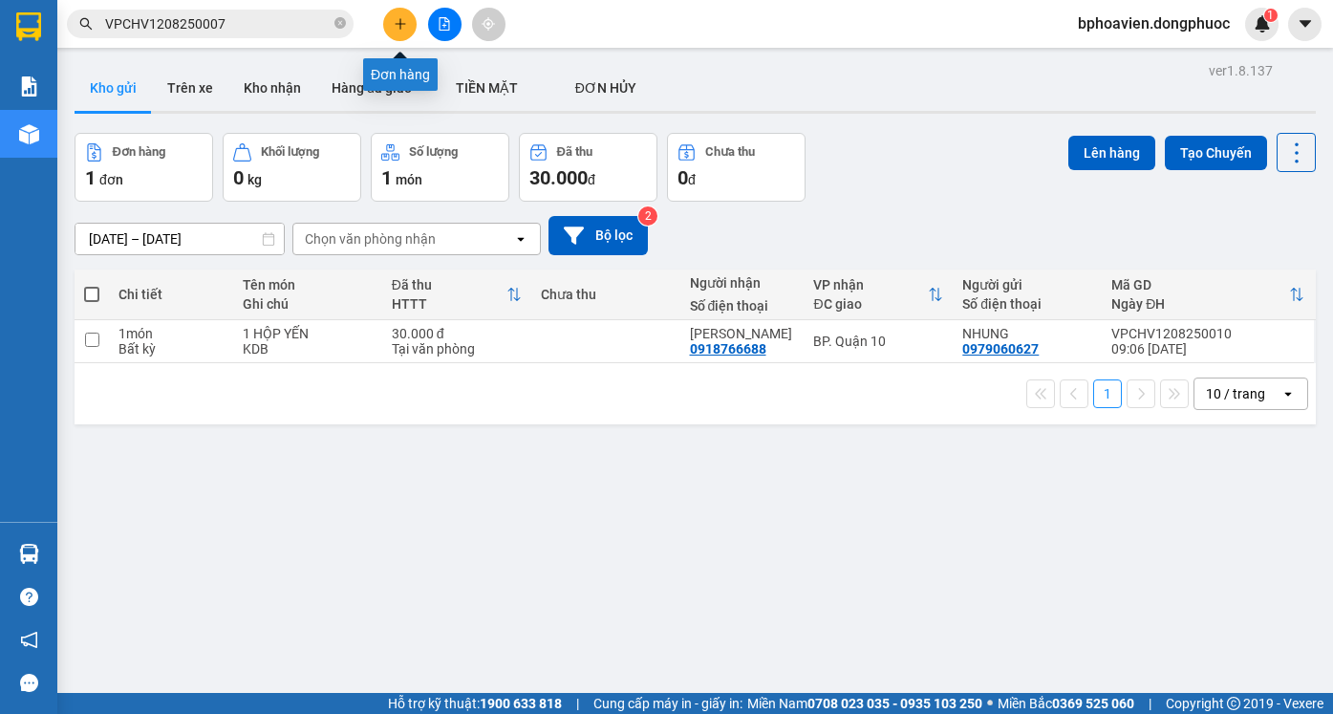
click at [400, 27] on icon "plus" at bounding box center [399, 23] width 1 height 11
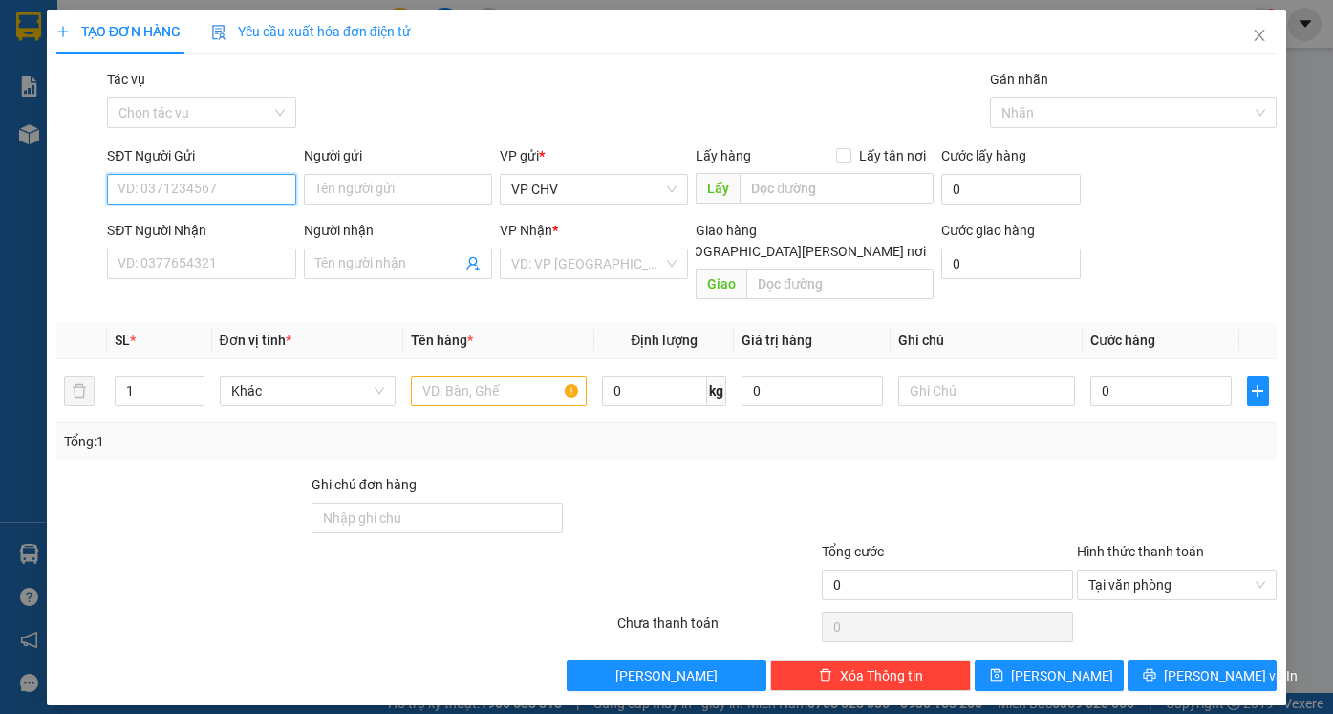
click at [168, 182] on input "SĐT Người Gửi" at bounding box center [201, 189] width 188 height 31
click at [204, 232] on div "0785710599 - LINH" at bounding box center [212, 227] width 188 height 21
type input "0785710599"
type input "LINH"
type input "0908374917"
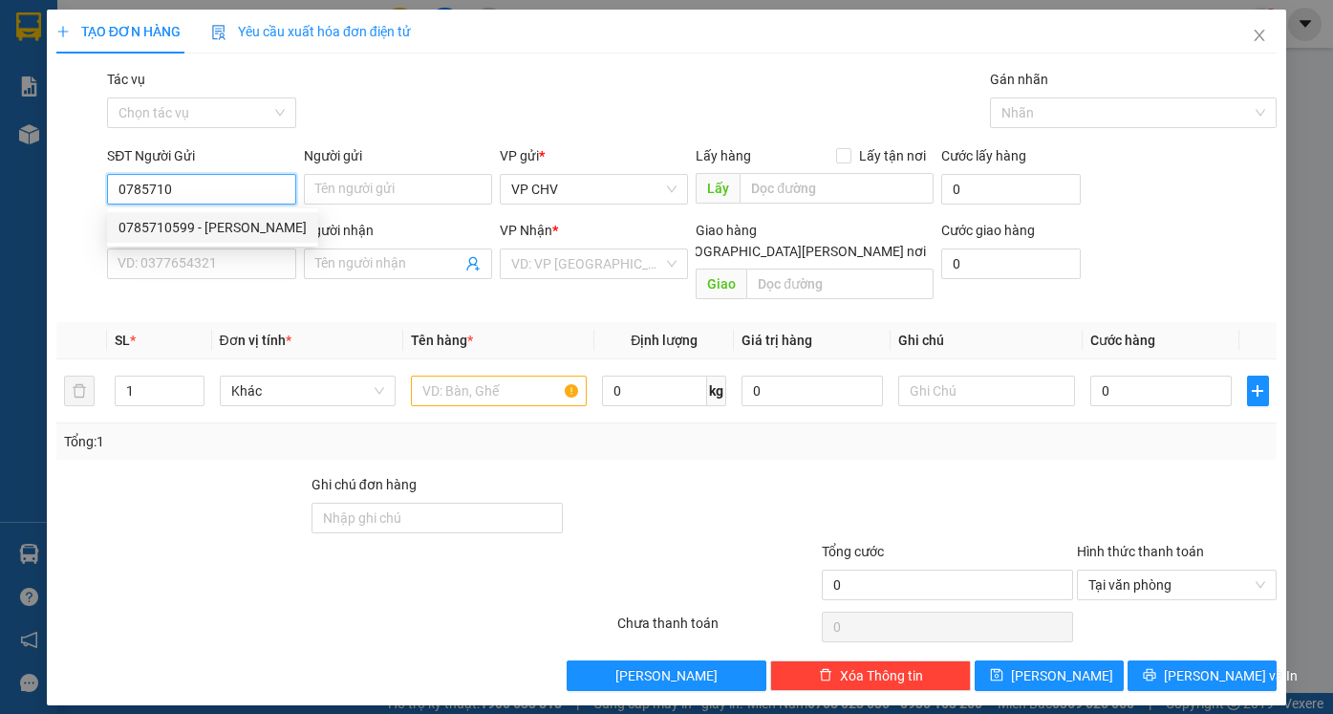
type input "TUẤN"
type input "20.000"
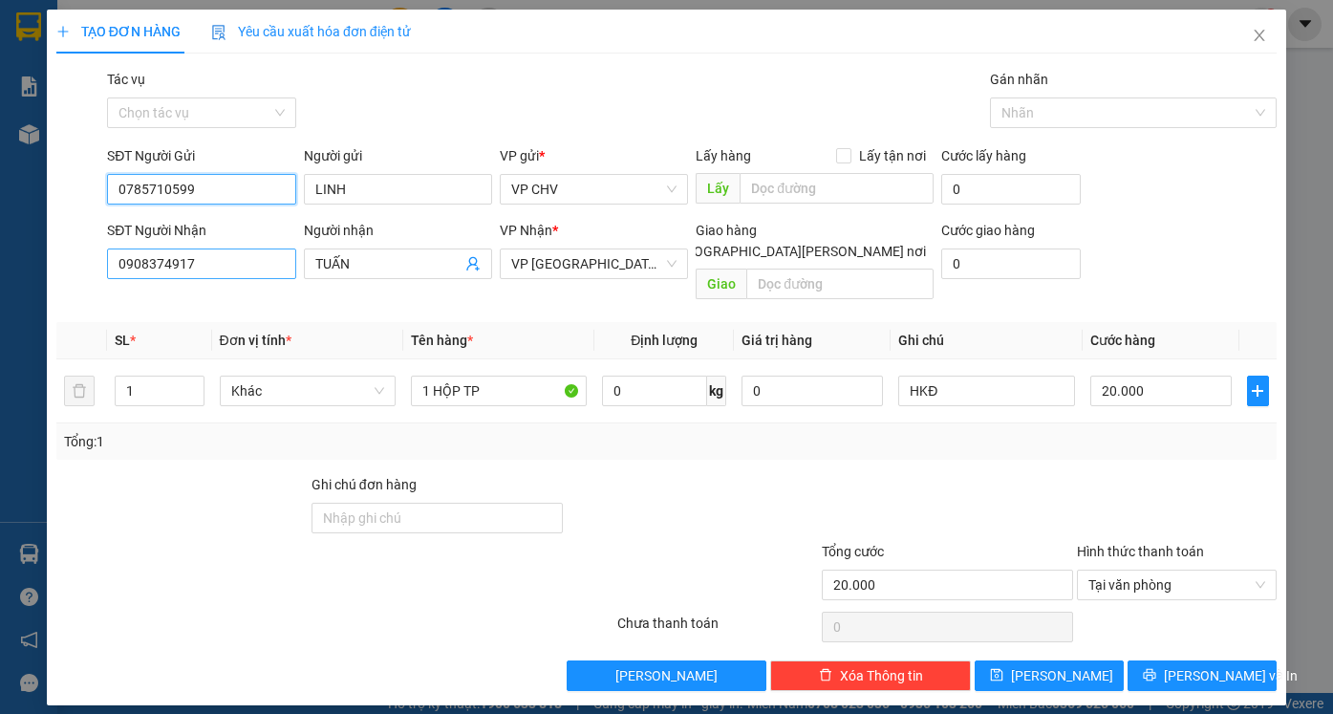
type input "0785710599"
drag, startPoint x: 177, startPoint y: 270, endPoint x: 0, endPoint y: 267, distance: 176.7
click at [0, 267] on div "TẠO ĐƠN HÀNG Yêu cầu xuất hóa đơn điện tử Transit Pickup Surcharge Ids Transit …" at bounding box center [666, 357] width 1333 height 714
type input "0374905952"
drag, startPoint x: 359, startPoint y: 261, endPoint x: 231, endPoint y: 259, distance: 128.0
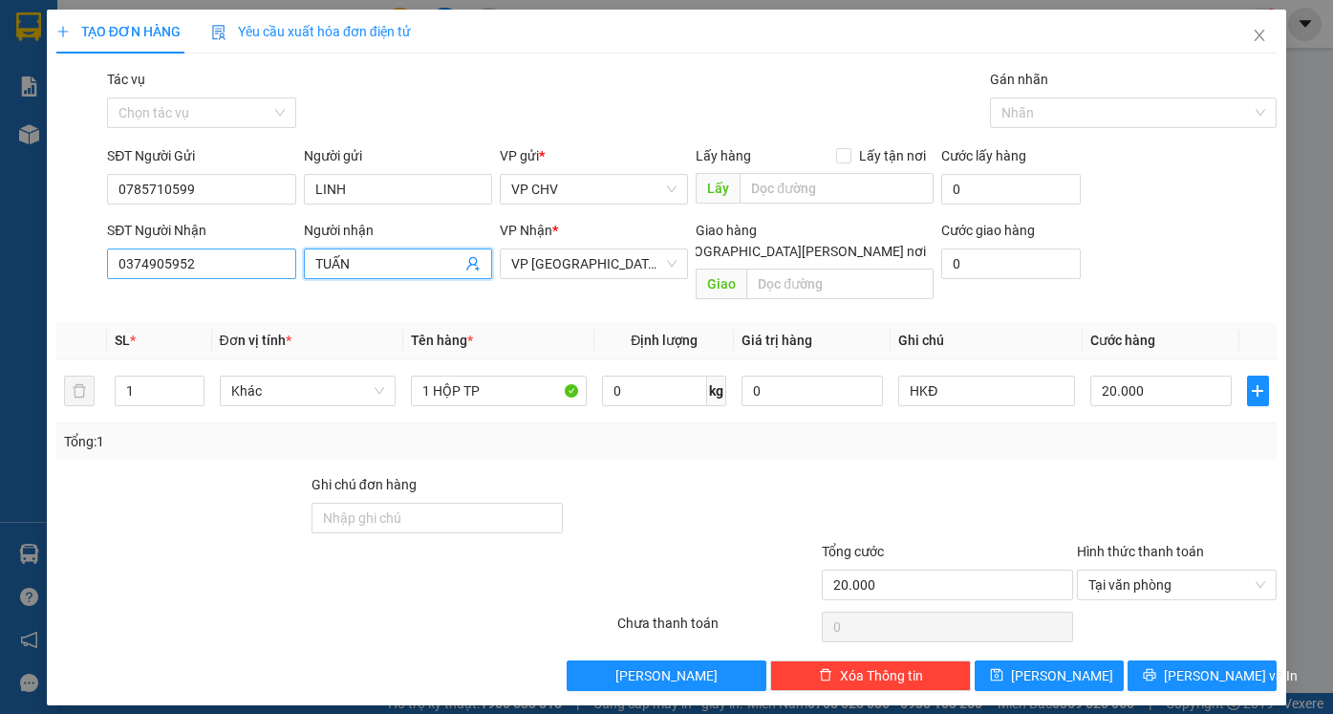
click at [231, 259] on div "SĐT Người Nhận 0374905952 Người nhận TUẤN TUẤN VP Nhận * VP Phước Đông Giao hàn…" at bounding box center [691, 264] width 1177 height 88
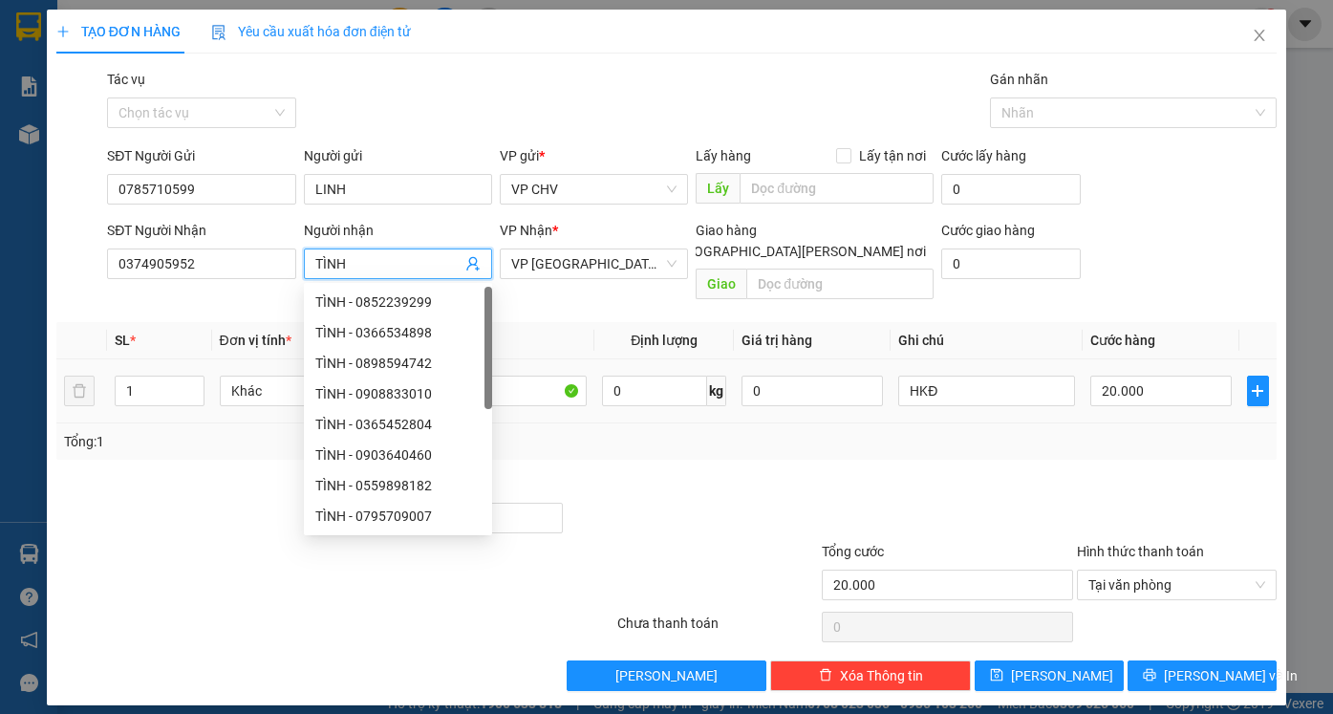
type input "TÌNH"
click at [630, 431] on div "Tổng: 1" at bounding box center [666, 441] width 1205 height 21
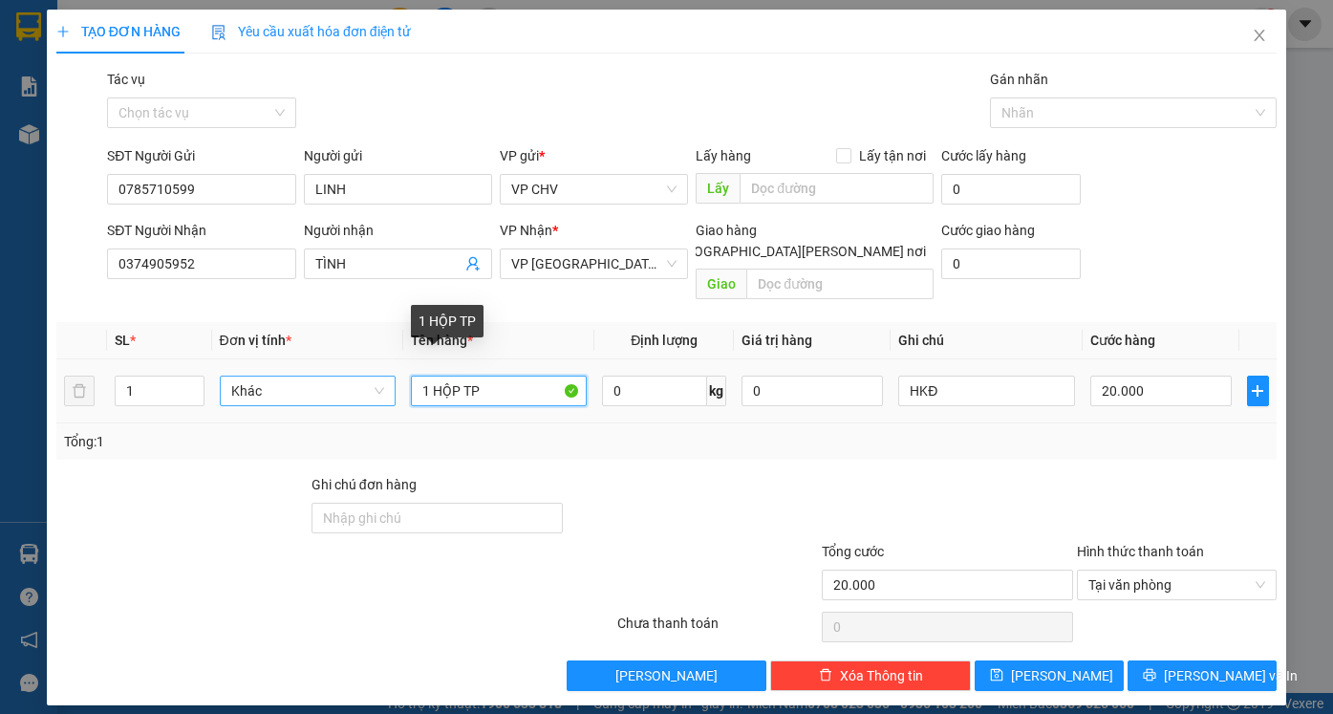
click at [391, 373] on tr "1 Khác 1 HỘP TP 0 kg 0 HKĐ 20.000" at bounding box center [666, 391] width 1220 height 64
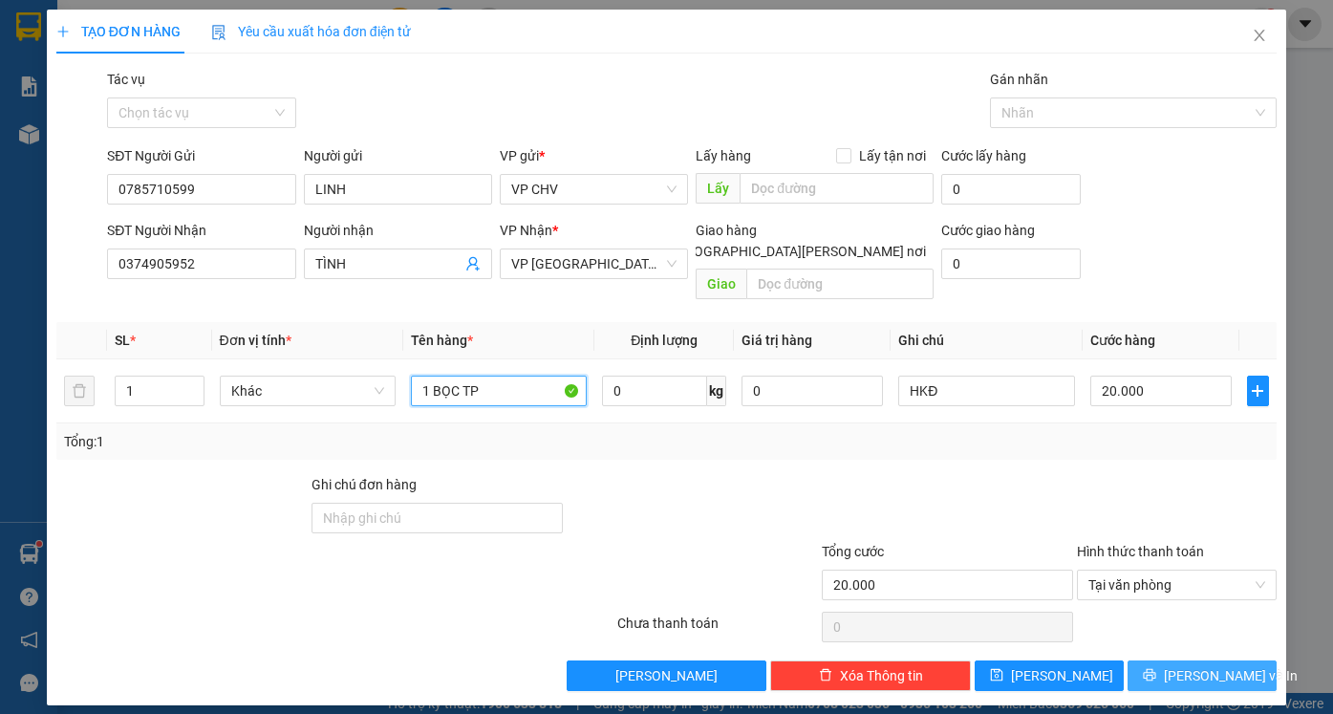
type input "1 BỌC TP"
drag, startPoint x: 1200, startPoint y: 665, endPoint x: 1174, endPoint y: 637, distance: 37.8
click at [1200, 664] on button "[PERSON_NAME] và In" at bounding box center [1201, 675] width 149 height 31
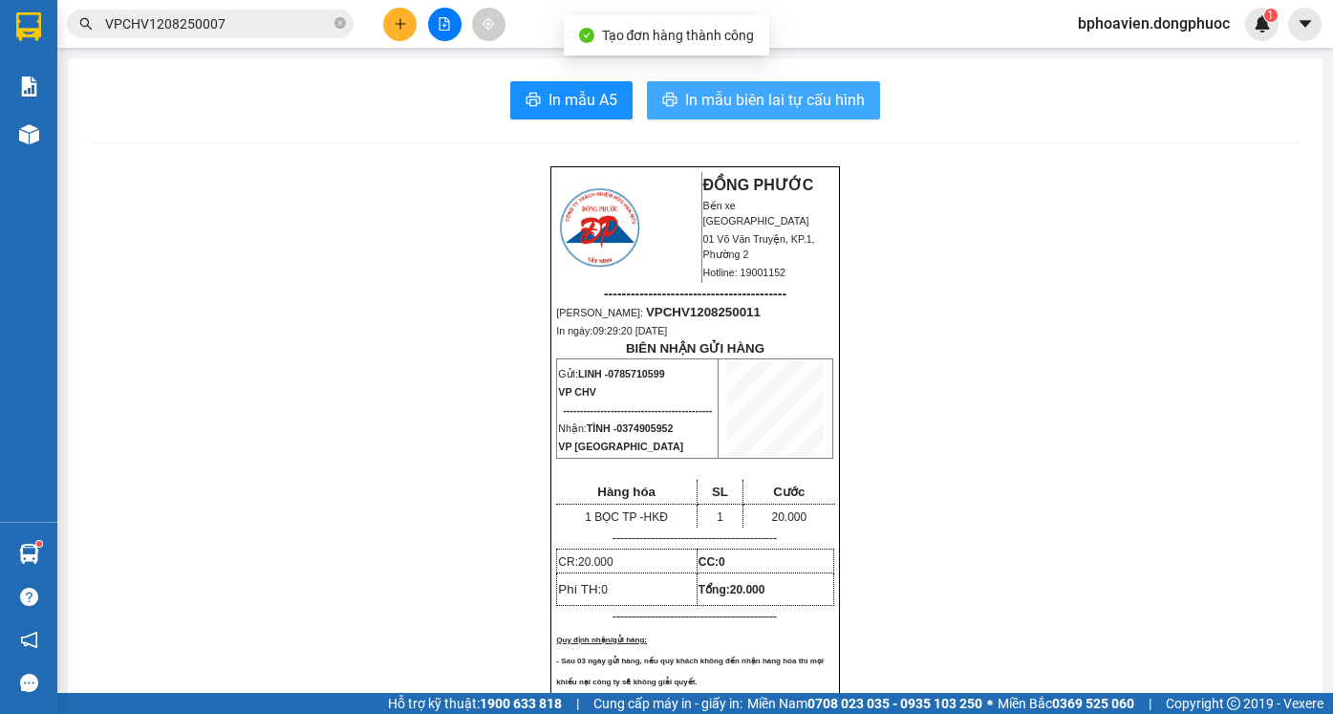
click at [775, 108] on span "In mẫu biên lai tự cấu hình" at bounding box center [775, 100] width 180 height 24
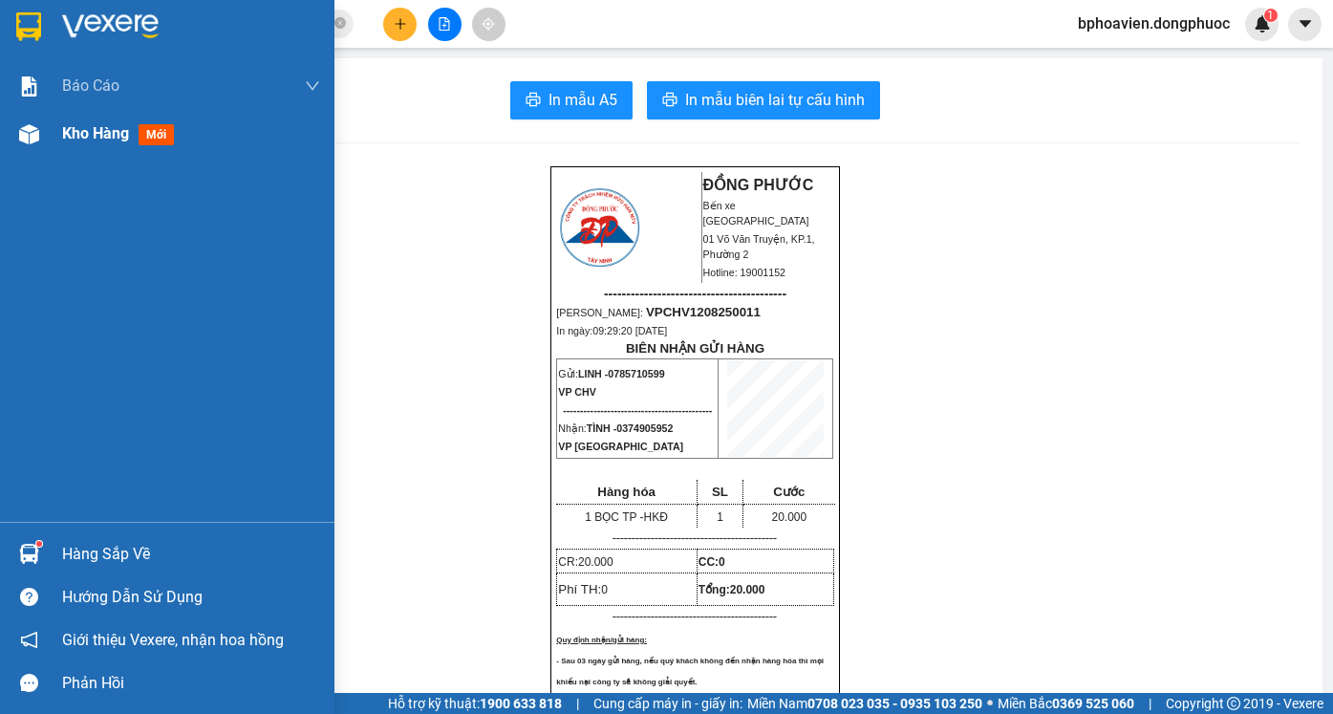
click at [74, 137] on span "Kho hàng" at bounding box center [95, 133] width 67 height 18
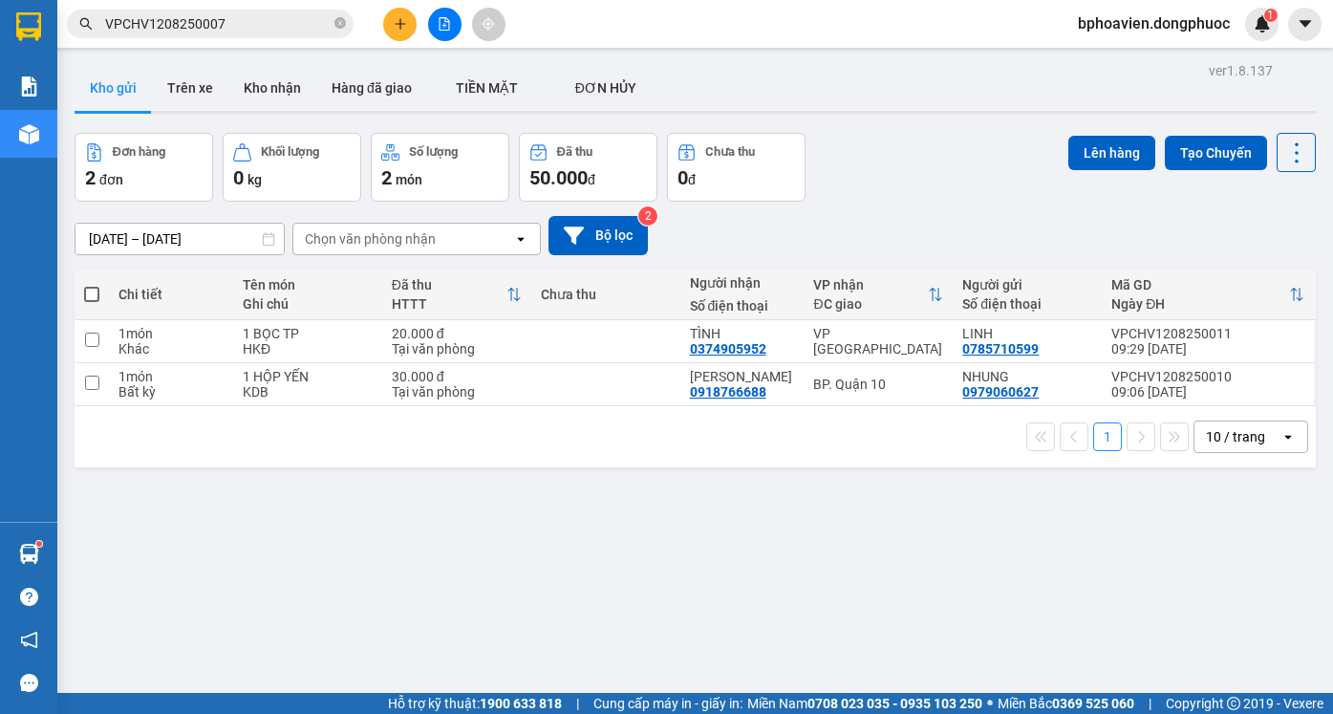
click at [404, 33] on button at bounding box center [399, 24] width 33 height 33
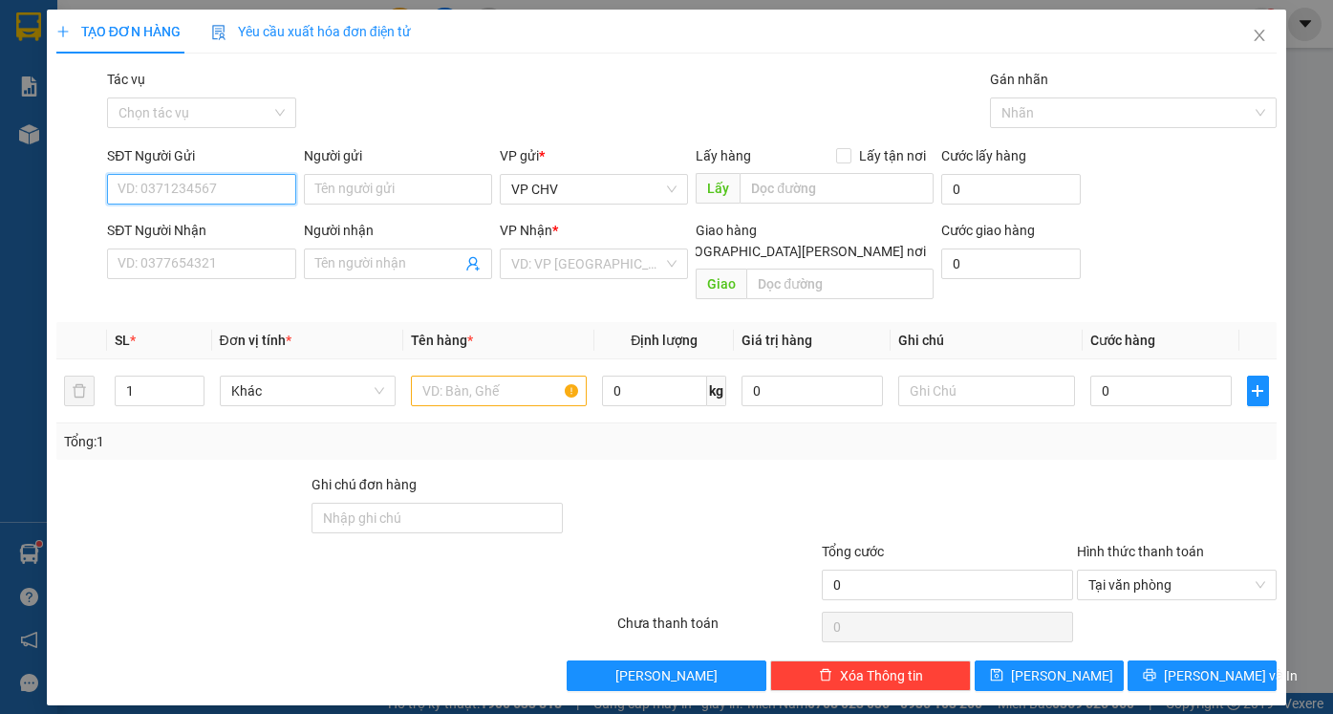
click at [190, 188] on input "SĐT Người Gửi" at bounding box center [201, 189] width 188 height 31
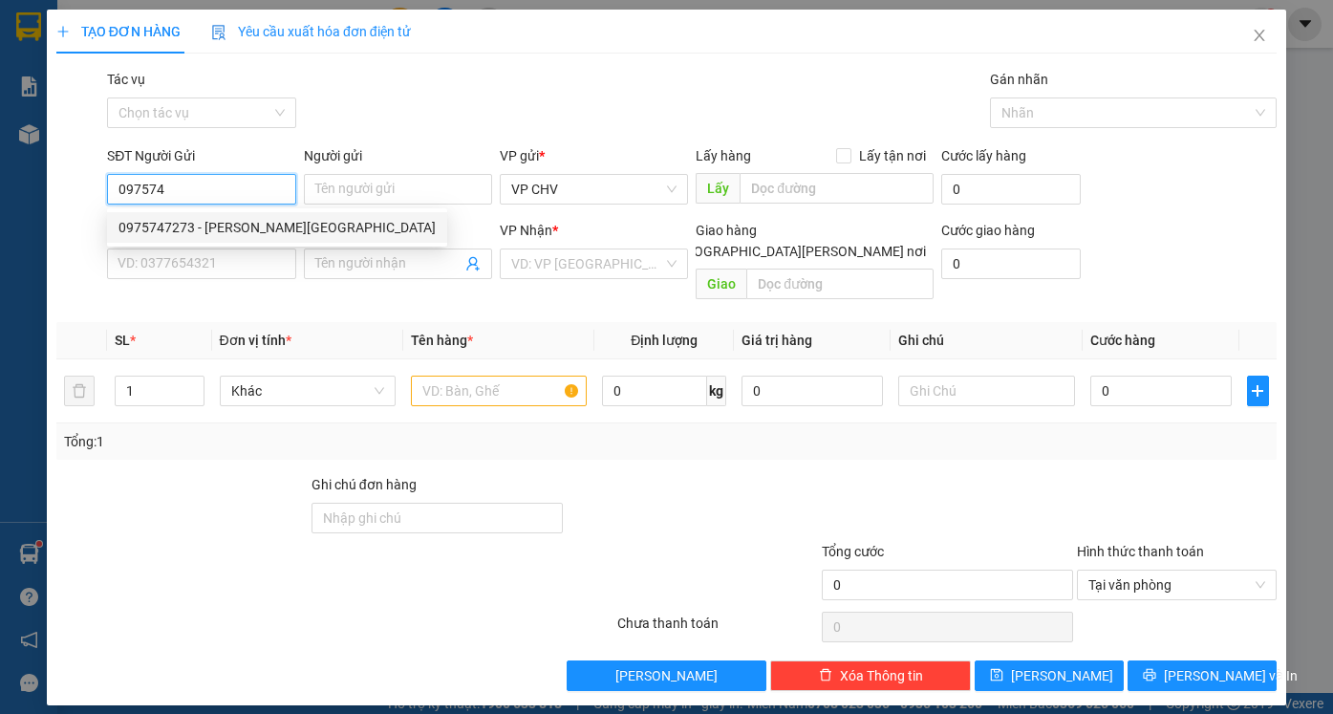
click at [208, 225] on div "0975747273 - QUỐC [GEOGRAPHIC_DATA]" at bounding box center [276, 227] width 317 height 21
type input "0975747273"
type input "QUỐC ANH"
type input "0979359179"
type input "KIỆT"
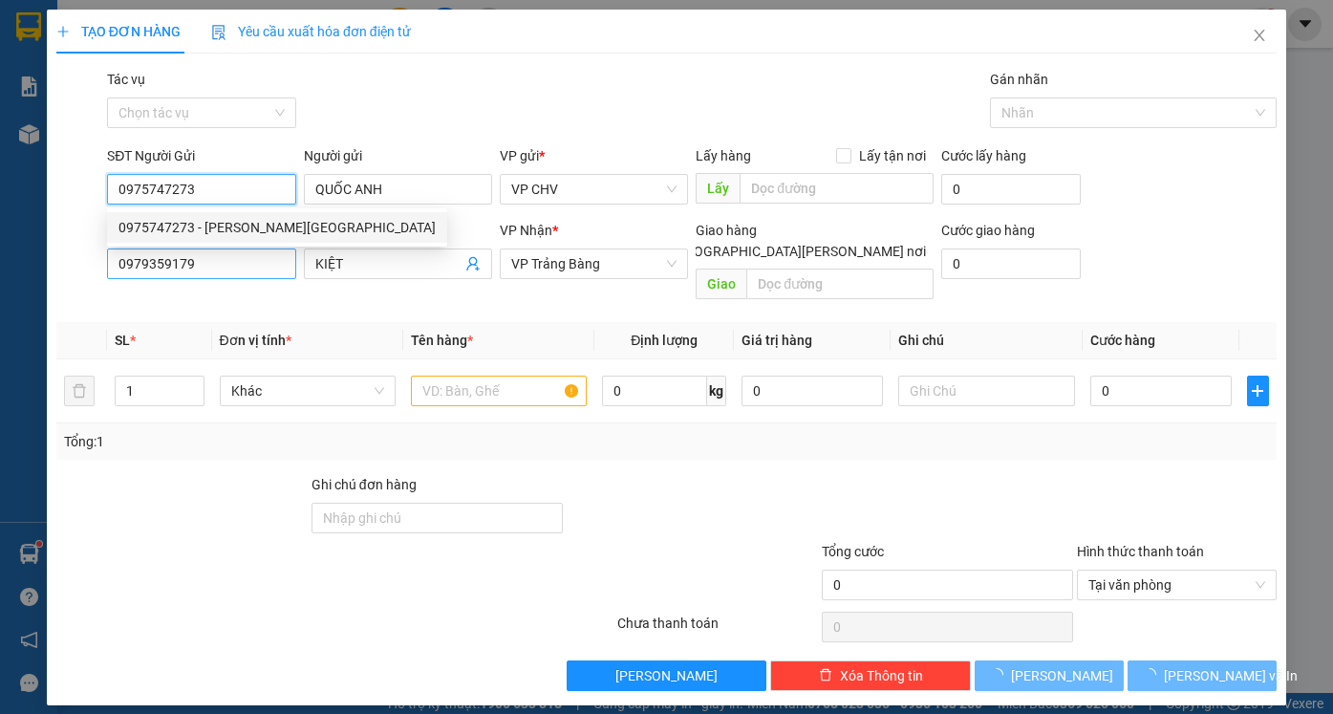
type input "20.000"
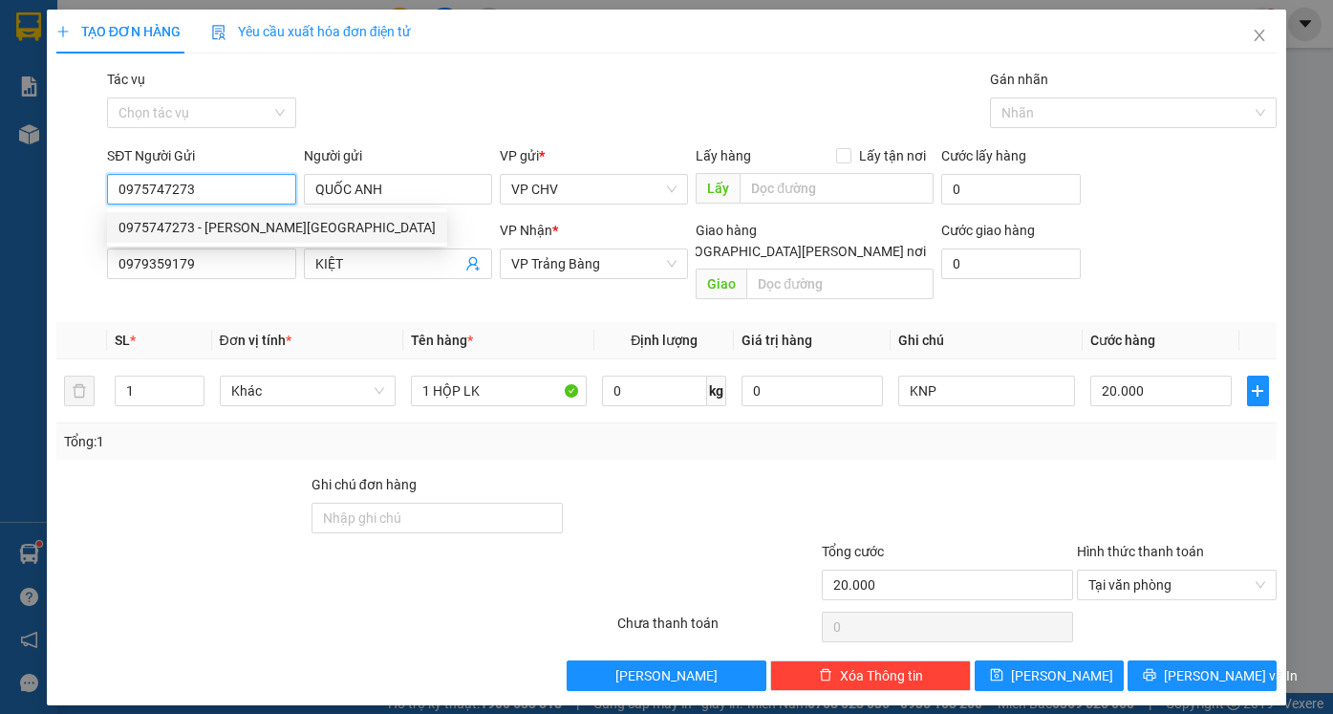
type input "0975747273"
click at [72, 256] on div "SĐT Người Nhận 0979359179 0979359179 Người nhận KIỆT VP Nhận * VP Trảng Bàng Gi…" at bounding box center [666, 264] width 1224 height 88
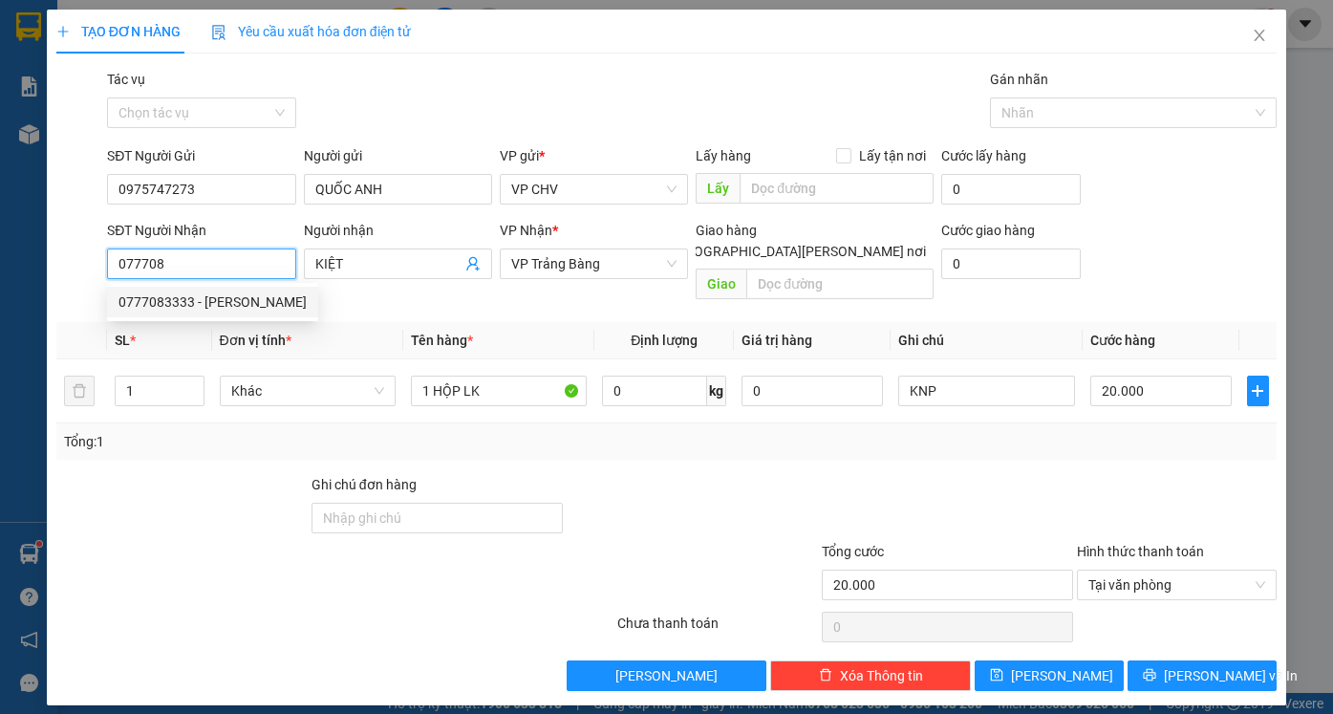
drag, startPoint x: 227, startPoint y: 311, endPoint x: 217, endPoint y: 310, distance: 10.6
click at [225, 311] on div "0777083333 - [GEOGRAPHIC_DATA]" at bounding box center [212, 301] width 188 height 21
type input "0777083333"
type input "HỮU THỌ"
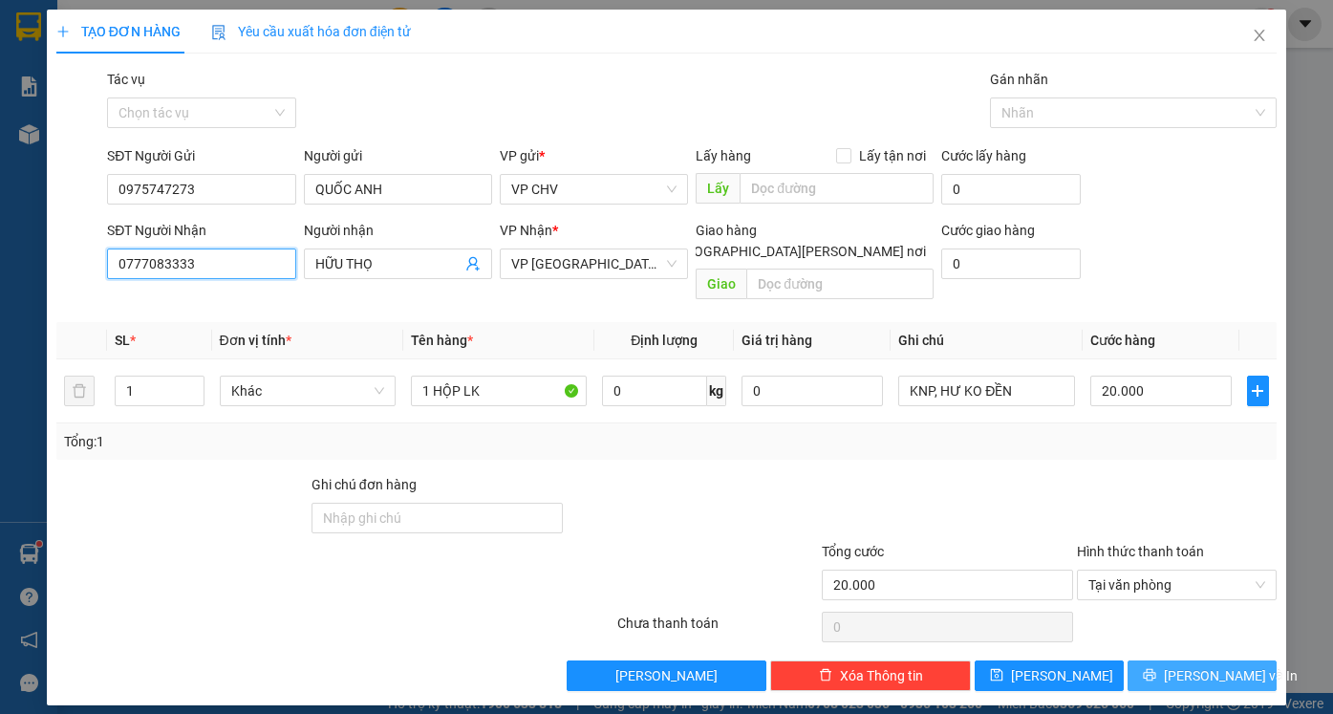
type input "0777083333"
drag, startPoint x: 1236, startPoint y: 656, endPoint x: 1201, endPoint y: 656, distance: 35.3
click at [1235, 665] on span "[PERSON_NAME] và In" at bounding box center [1230, 675] width 134 height 21
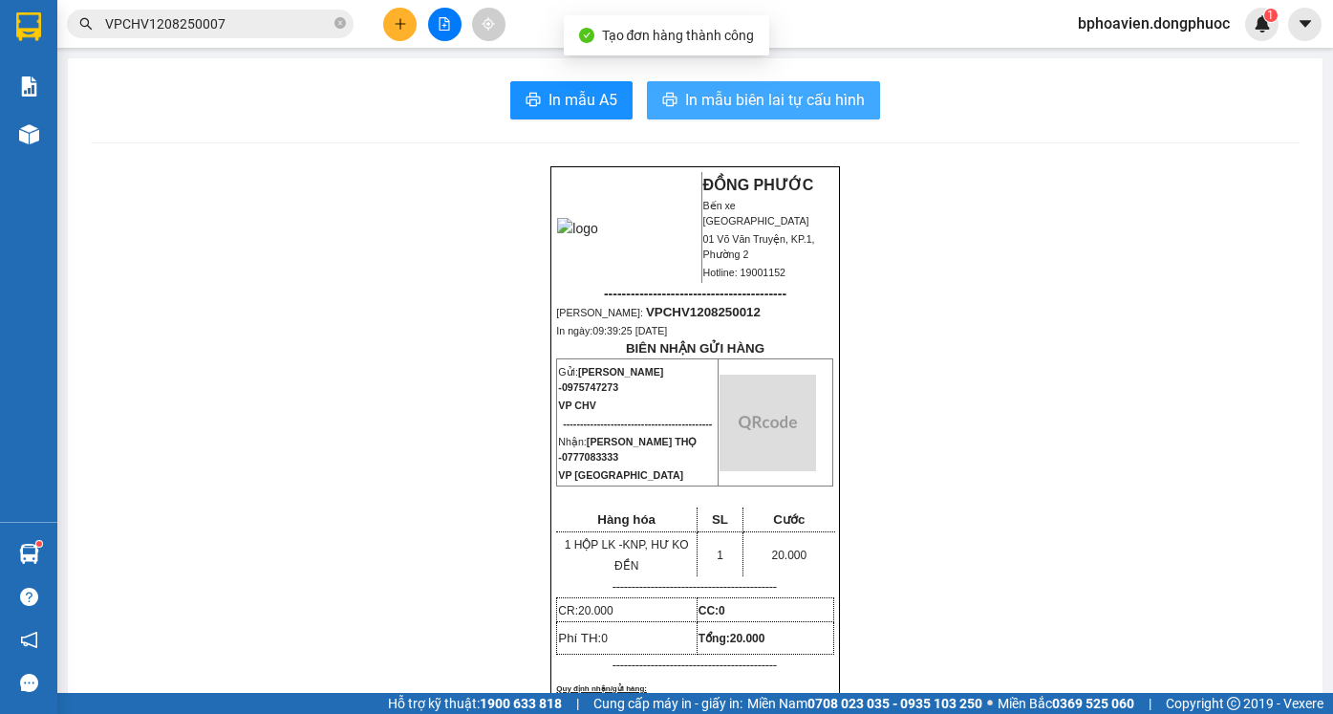
drag, startPoint x: 739, startPoint y: 90, endPoint x: 408, endPoint y: 198, distance: 348.6
click at [741, 94] on span "In mẫu biên lai tự cấu hình" at bounding box center [775, 100] width 180 height 24
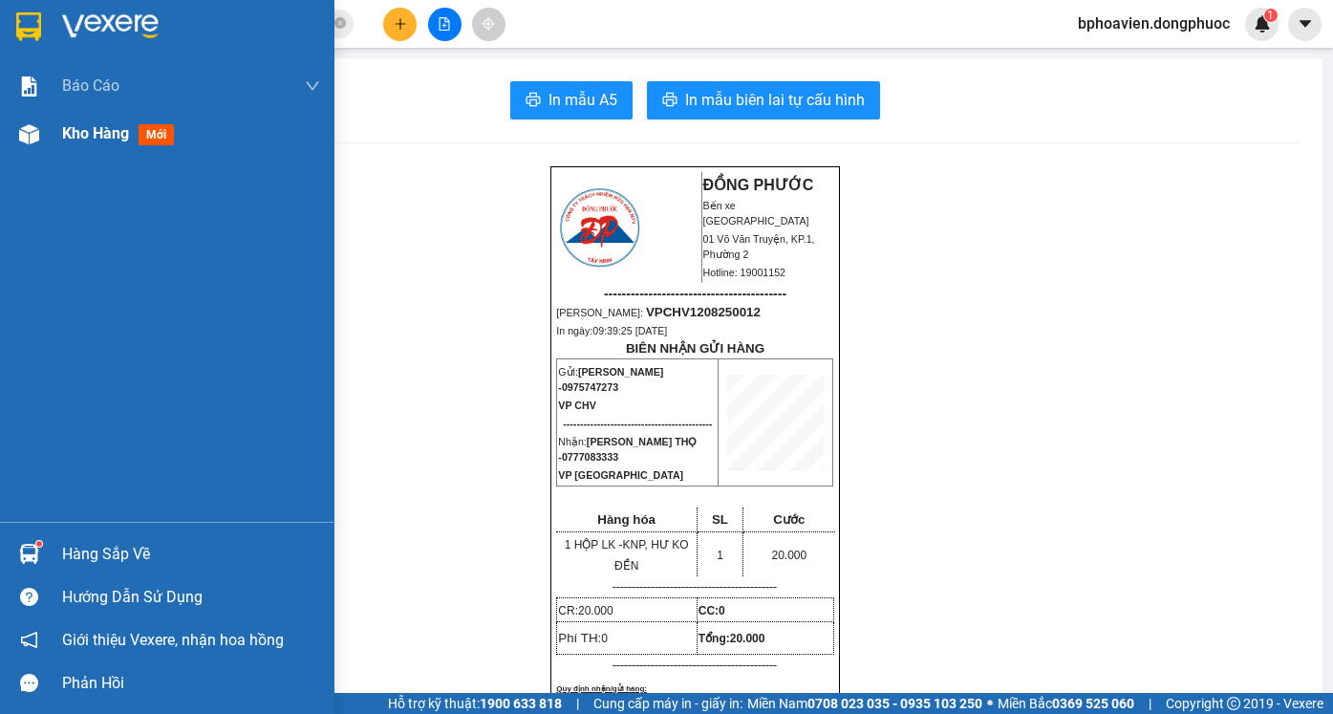
click at [61, 132] on div "Kho hàng mới" at bounding box center [167, 134] width 334 height 48
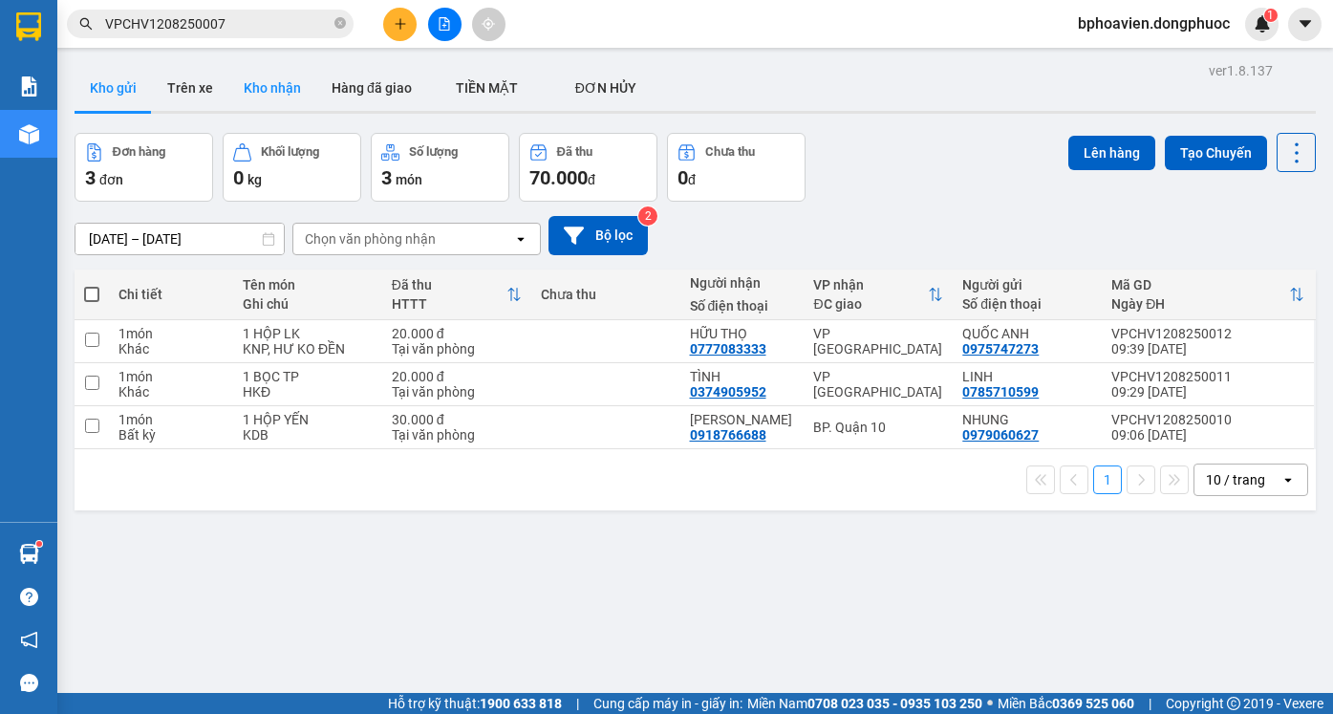
click at [255, 76] on button "Kho nhận" at bounding box center [272, 88] width 88 height 46
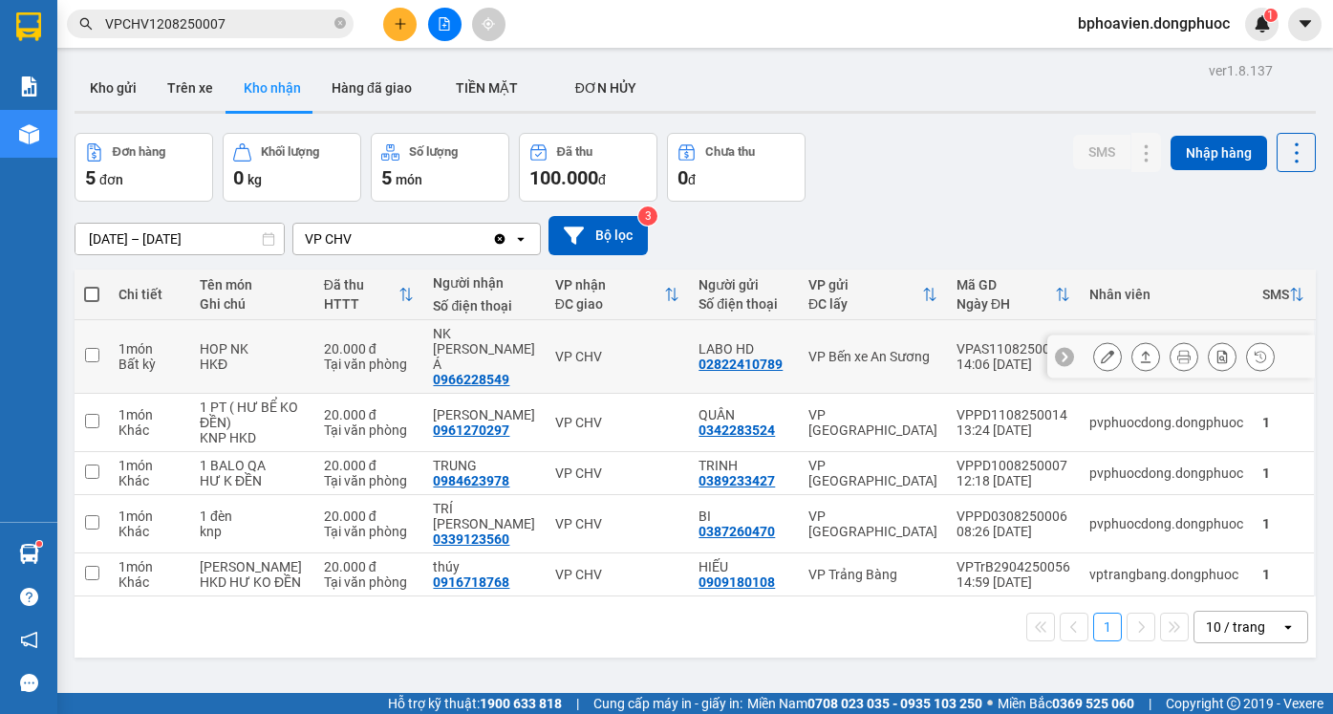
drag, startPoint x: 1131, startPoint y: 338, endPoint x: 1024, endPoint y: 351, distance: 107.7
click at [1139, 350] on icon at bounding box center [1145, 356] width 13 height 13
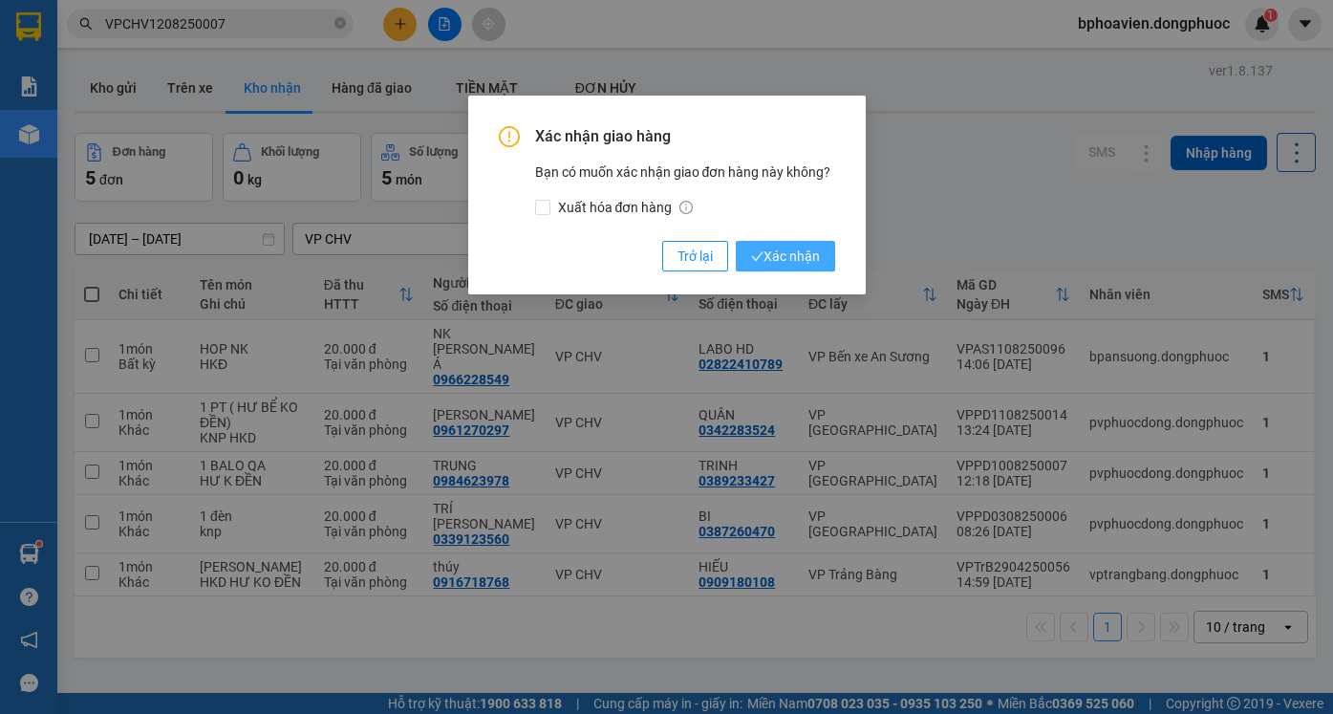
click at [788, 253] on span "Xác nhận" at bounding box center [785, 255] width 69 height 21
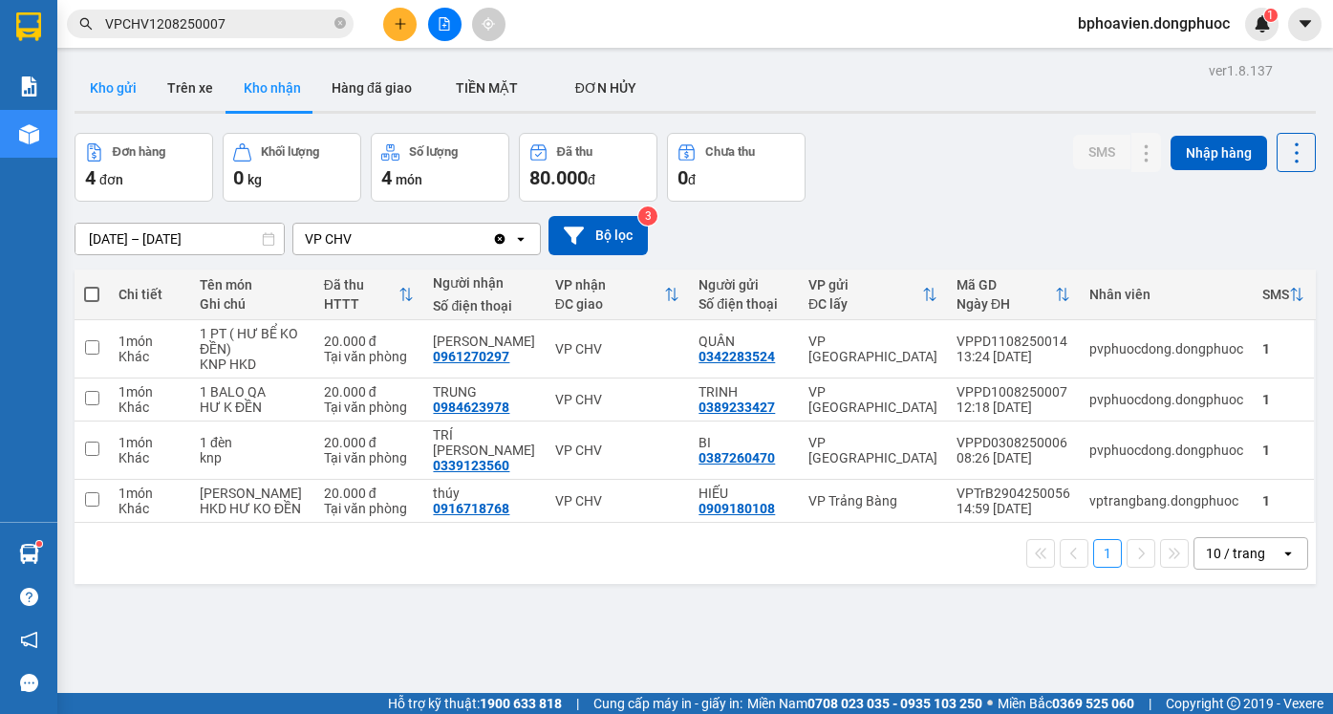
click at [109, 81] on button "Kho gửi" at bounding box center [113, 88] width 77 height 46
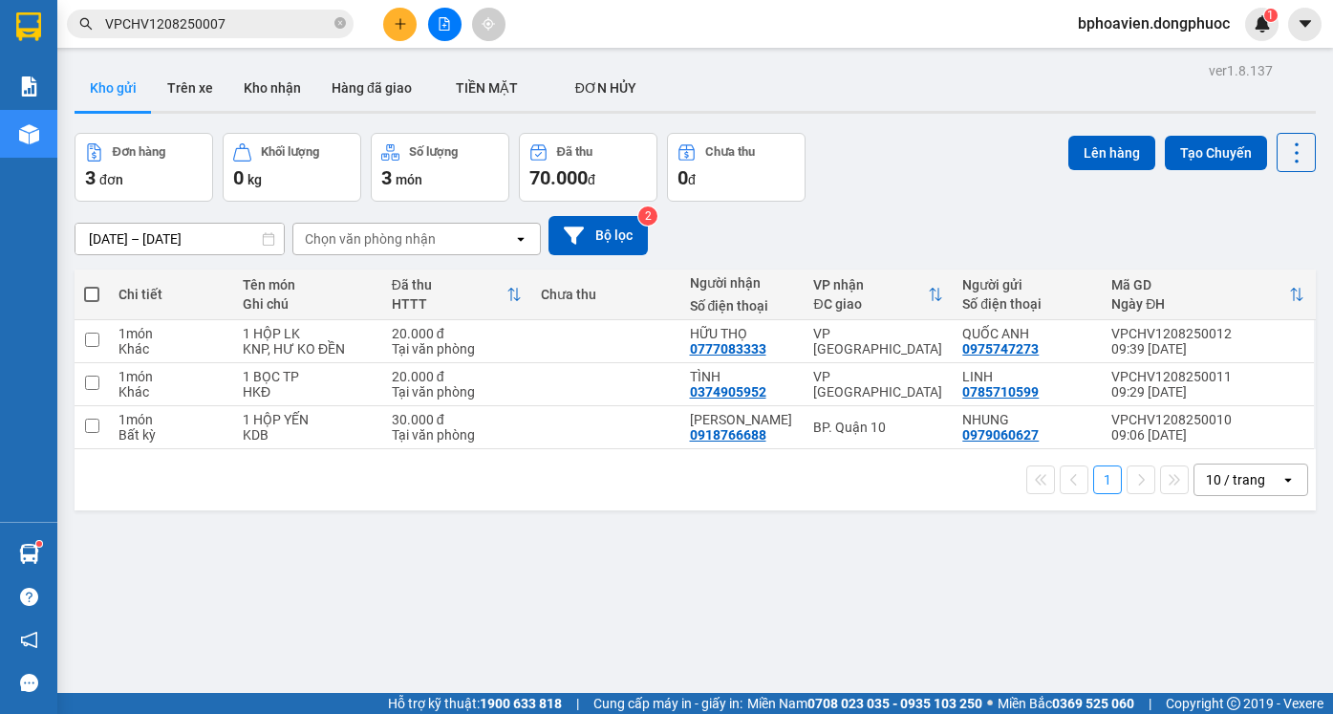
click at [399, 26] on icon "plus" at bounding box center [400, 23] width 13 height 13
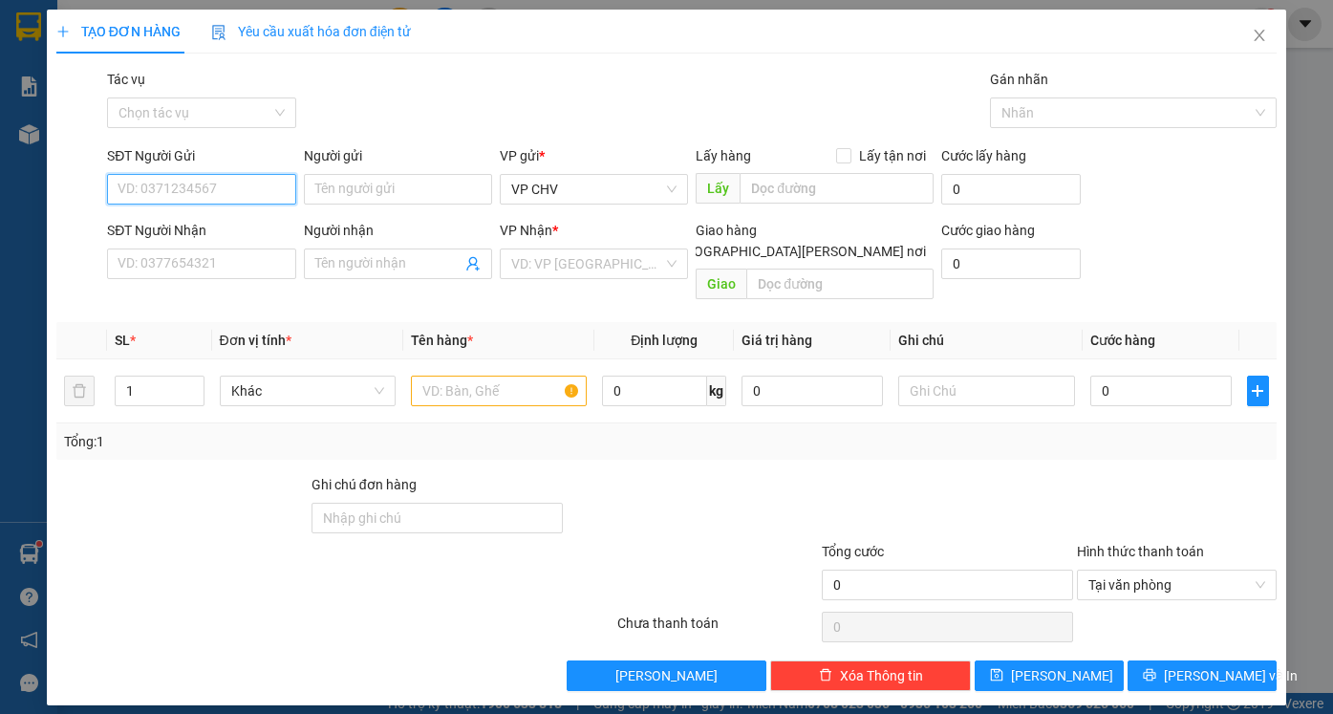
click at [190, 185] on input "SĐT Người Gửi" at bounding box center [201, 189] width 188 height 31
click at [200, 187] on input "SĐT Người Gửi" at bounding box center [201, 189] width 188 height 31
click at [173, 184] on input "SĐT Người Gửi" at bounding box center [201, 189] width 188 height 31
click at [172, 184] on input "SĐT Người Gửi" at bounding box center [201, 189] width 188 height 31
type input "0344121299"
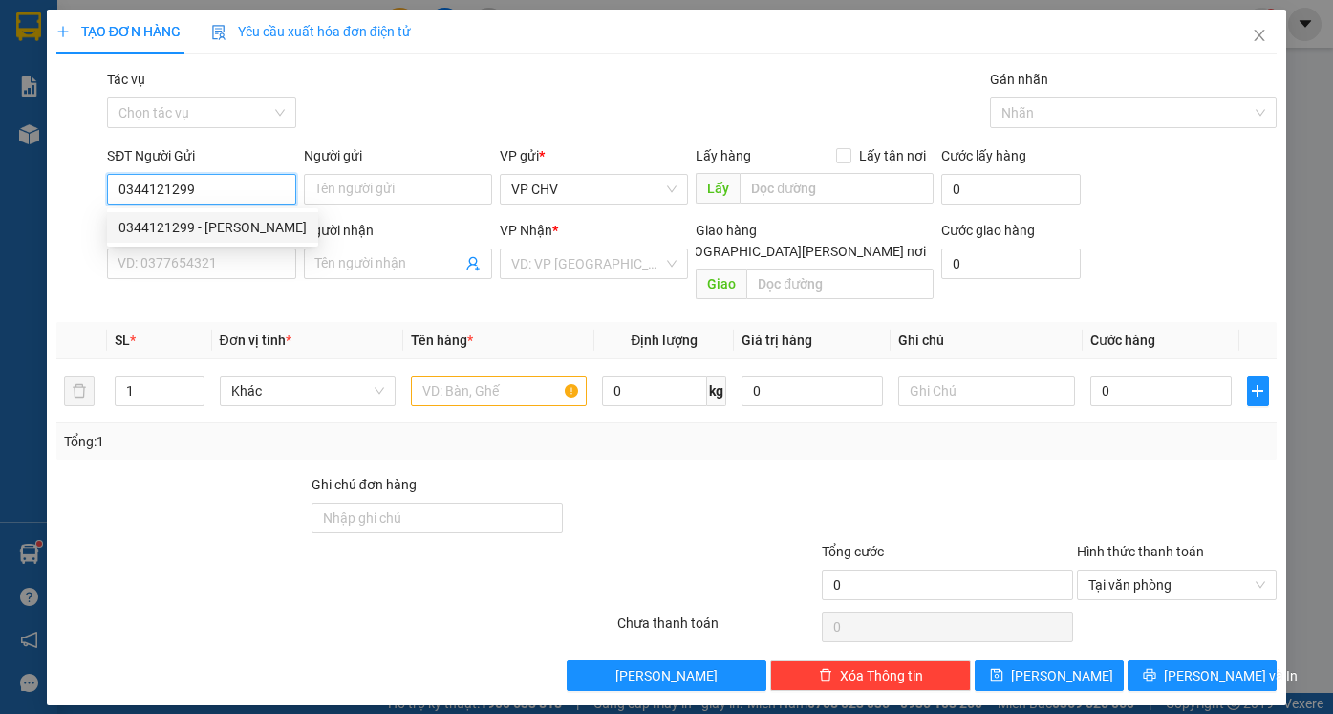
click at [209, 230] on div "0344121299 - LINH" at bounding box center [212, 227] width 188 height 21
type input "LINH"
type input "0343604913"
type input "yến"
type input "20.000"
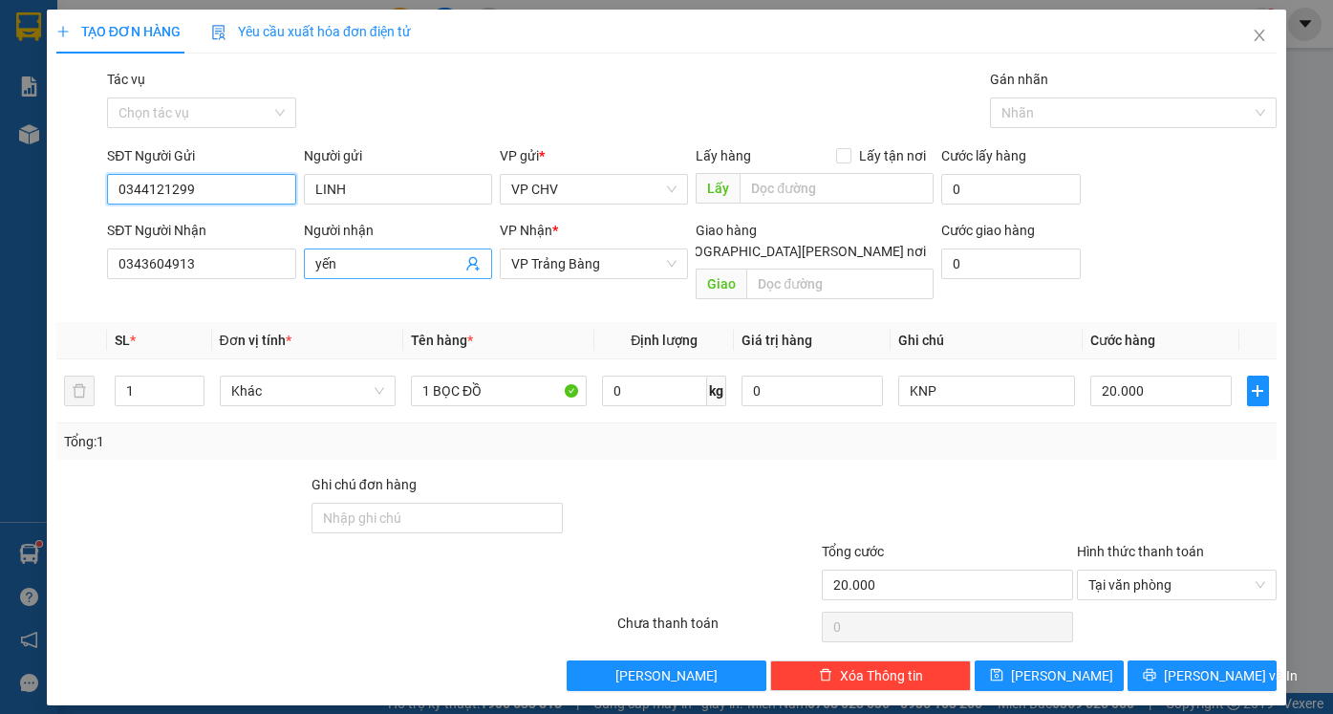
type input "0344121299"
drag, startPoint x: 368, startPoint y: 260, endPoint x: 215, endPoint y: 255, distance: 152.9
click at [215, 256] on div "SĐT Người Nhận 0343604913 Người nhận yến yến VP Nhận * VP Trảng Bàng Giao hàng …" at bounding box center [691, 264] width 1177 height 88
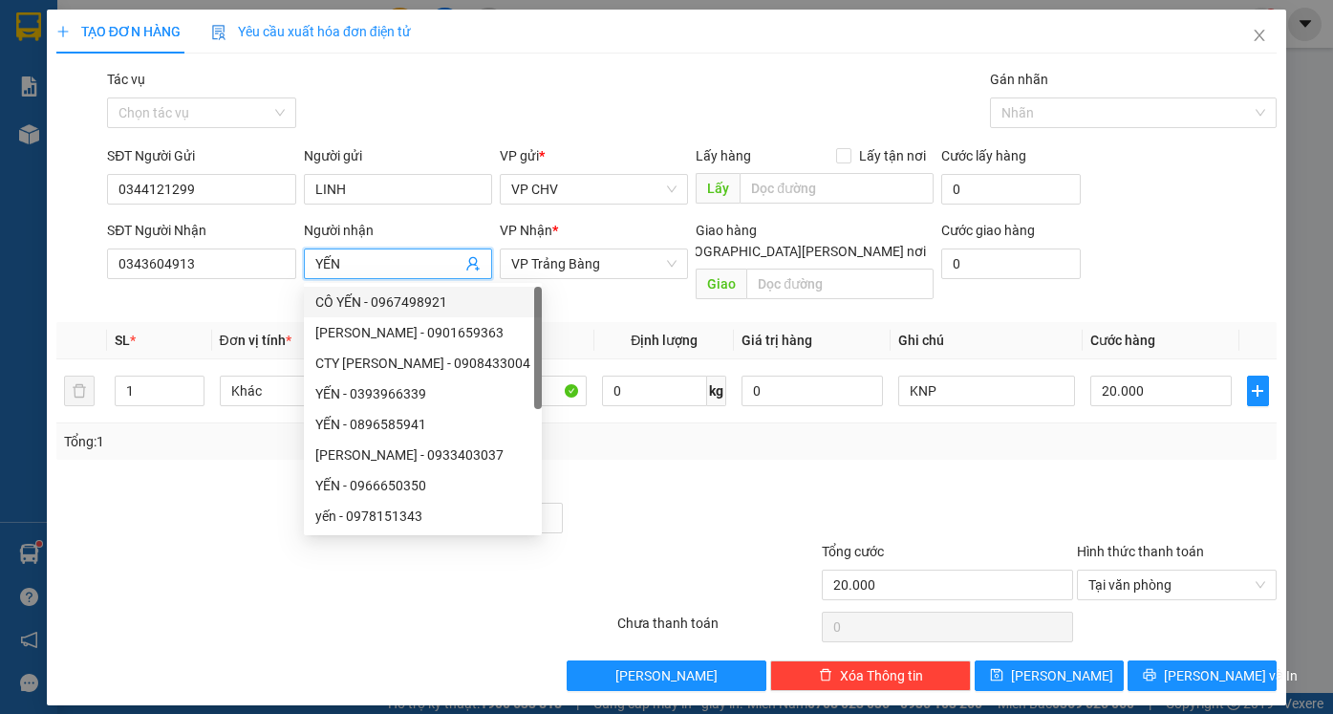
type input "YẾN"
click at [677, 474] on div at bounding box center [692, 507] width 255 height 67
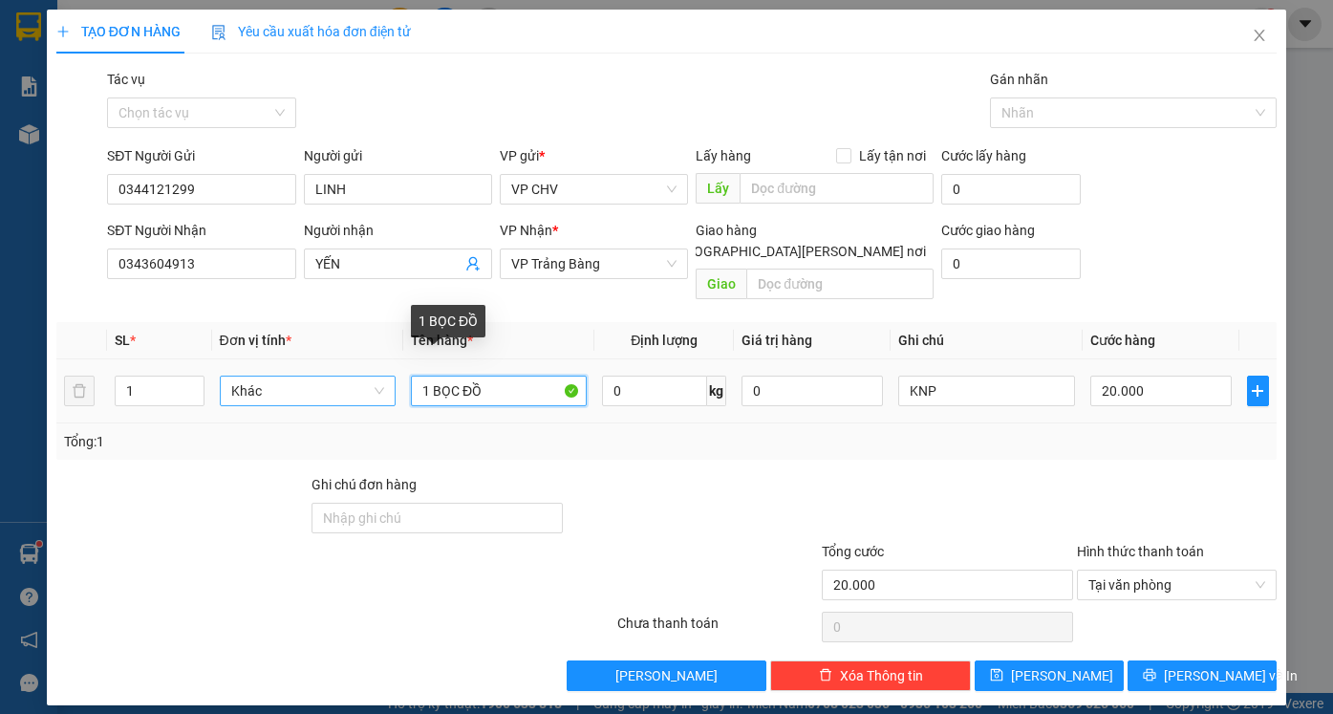
drag, startPoint x: 428, startPoint y: 367, endPoint x: 387, endPoint y: 376, distance: 42.2
click at [387, 376] on tr "1 Khác 1 BỌC ĐỒ 0 kg 0 KNP 20.000" at bounding box center [666, 391] width 1220 height 64
drag, startPoint x: 515, startPoint y: 370, endPoint x: 331, endPoint y: 339, distance: 185.9
click at [331, 359] on tr "1 Khác 1 BỌC ĐỒ 0 kg 0 KNP 20.000" at bounding box center [666, 391] width 1220 height 64
type input "C"
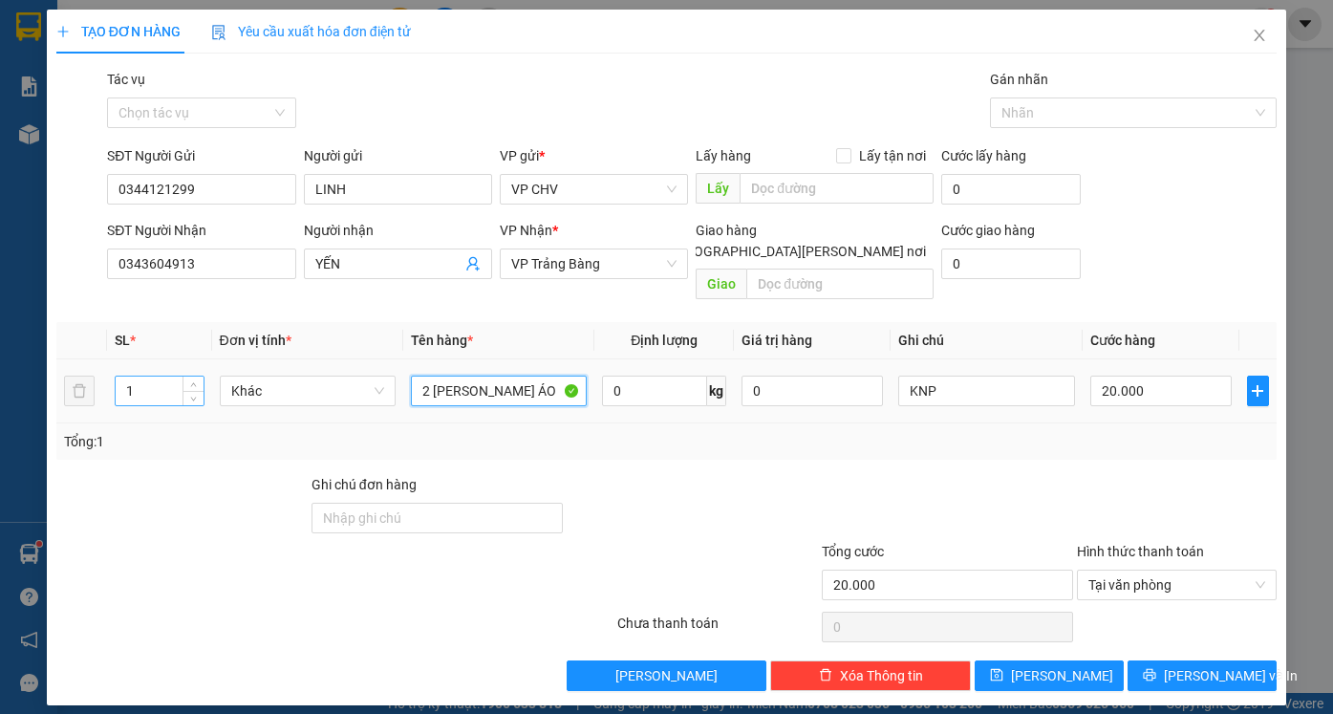
type input "2 CỤC QUẦN ÁO"
drag, startPoint x: 143, startPoint y: 368, endPoint x: 105, endPoint y: 376, distance: 39.2
click at [105, 376] on tr "1 Khác 2 CỤC QUẦN ÁO 0 kg 0 KNP 20.000" at bounding box center [666, 391] width 1220 height 64
type input "2"
click at [1187, 375] on input "20.000" at bounding box center [1160, 390] width 141 height 31
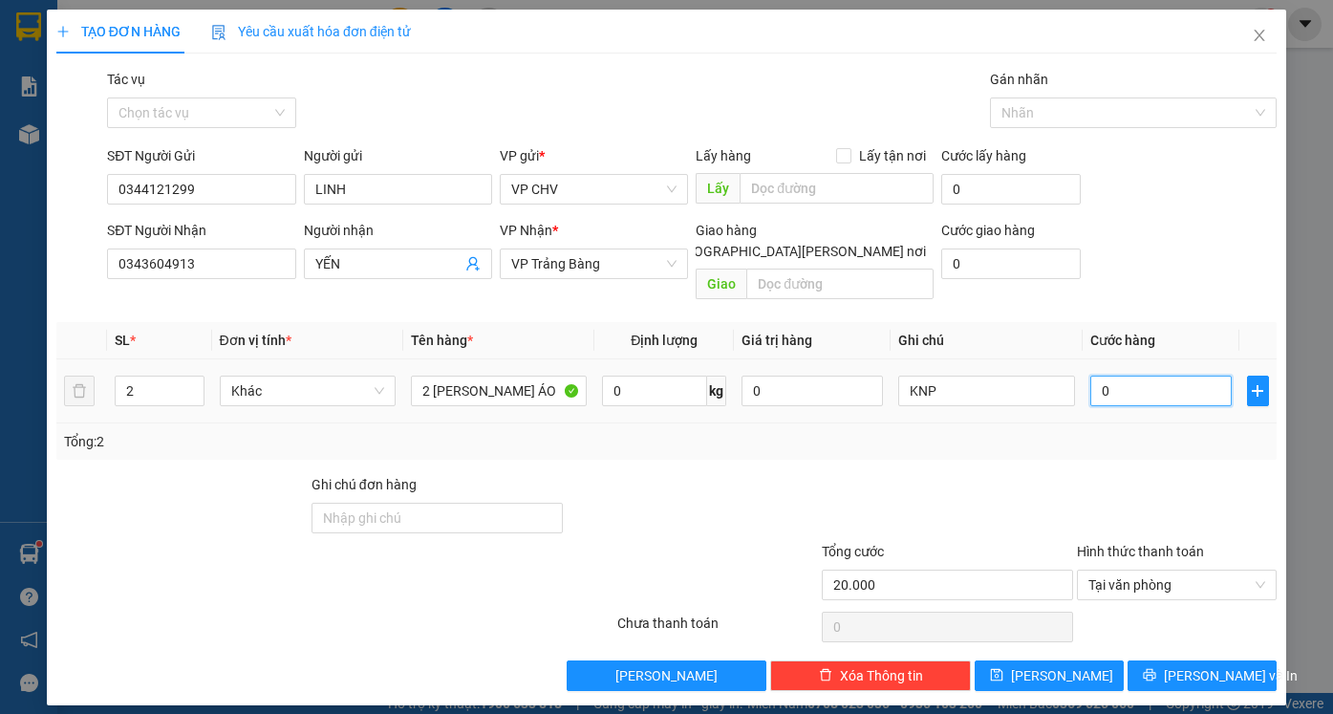
type input "0"
type input "4"
type input "04"
type input "45"
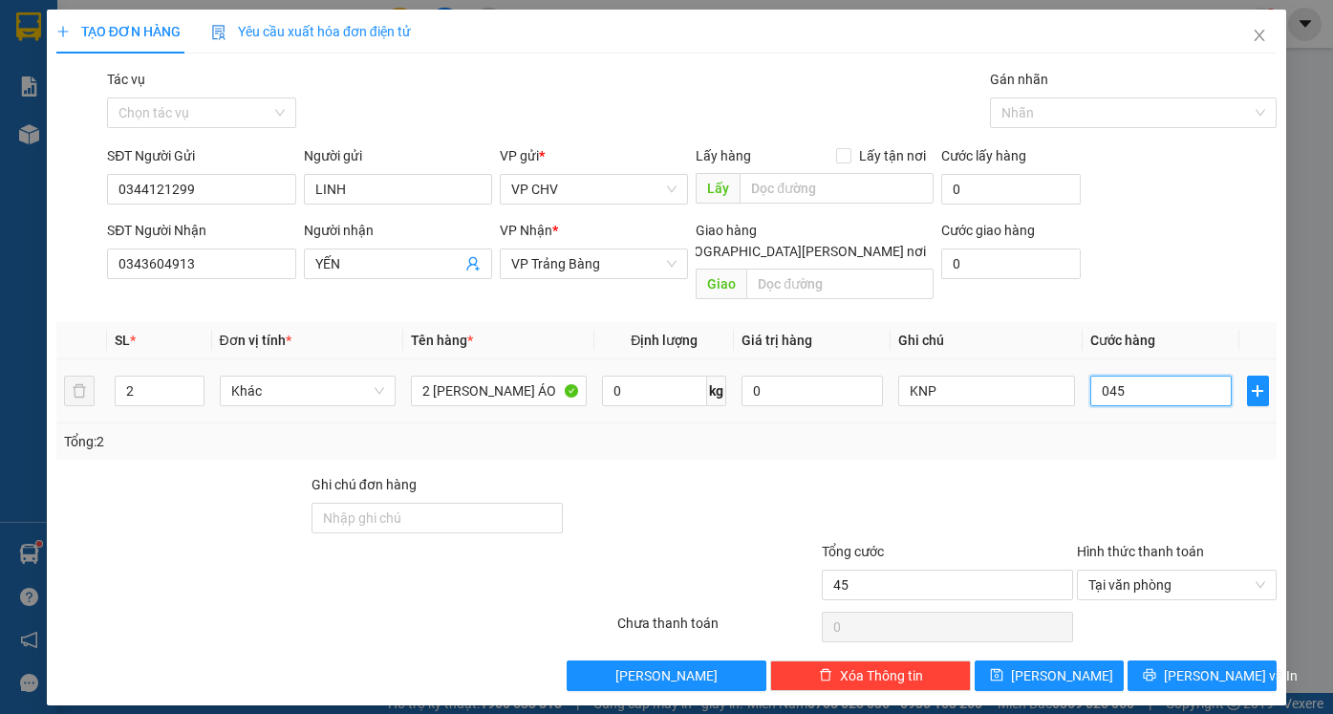
type input "045"
type input "45.000"
drag, startPoint x: 1121, startPoint y: 430, endPoint x: 1124, endPoint y: 446, distance: 16.5
click at [1122, 437] on div "Tổng: 2" at bounding box center [666, 441] width 1220 height 36
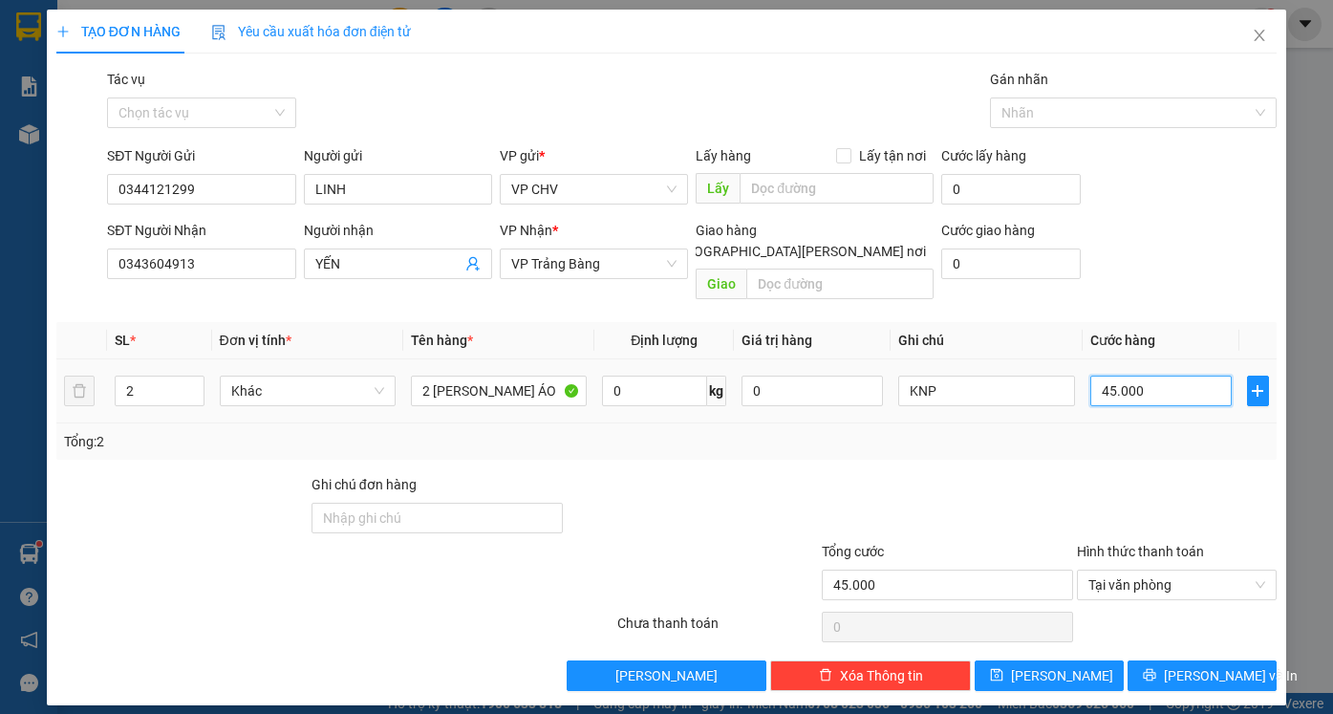
type input "4"
type input "40"
type input "40.000"
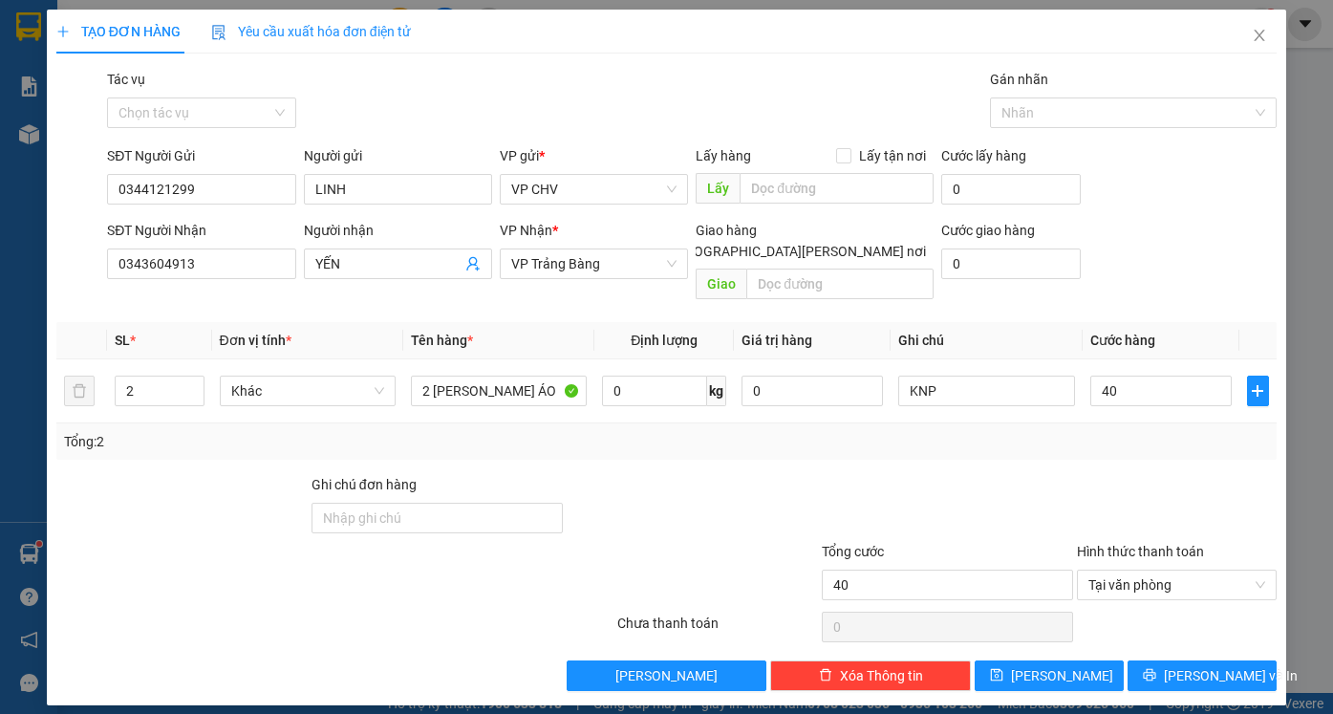
type input "40.000"
drag, startPoint x: 1131, startPoint y: 437, endPoint x: 1153, endPoint y: 493, distance: 60.5
click at [1131, 438] on div "Transit Pickup Surcharge Ids Transit Deliver Surcharge Ids Transit Deliver Surc…" at bounding box center [666, 380] width 1220 height 622
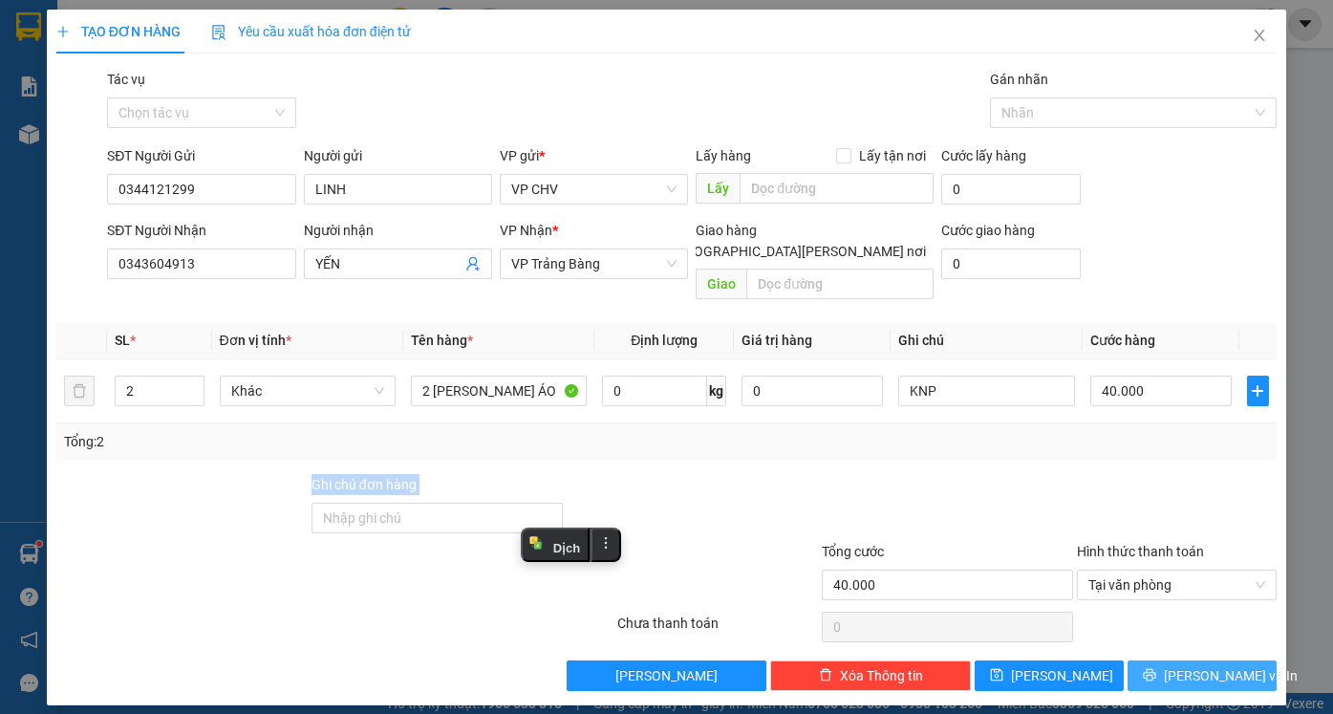
drag, startPoint x: 1226, startPoint y: 645, endPoint x: 1219, endPoint y: 654, distance: 12.2
click at [1226, 665] on span "[PERSON_NAME] và In" at bounding box center [1230, 675] width 134 height 21
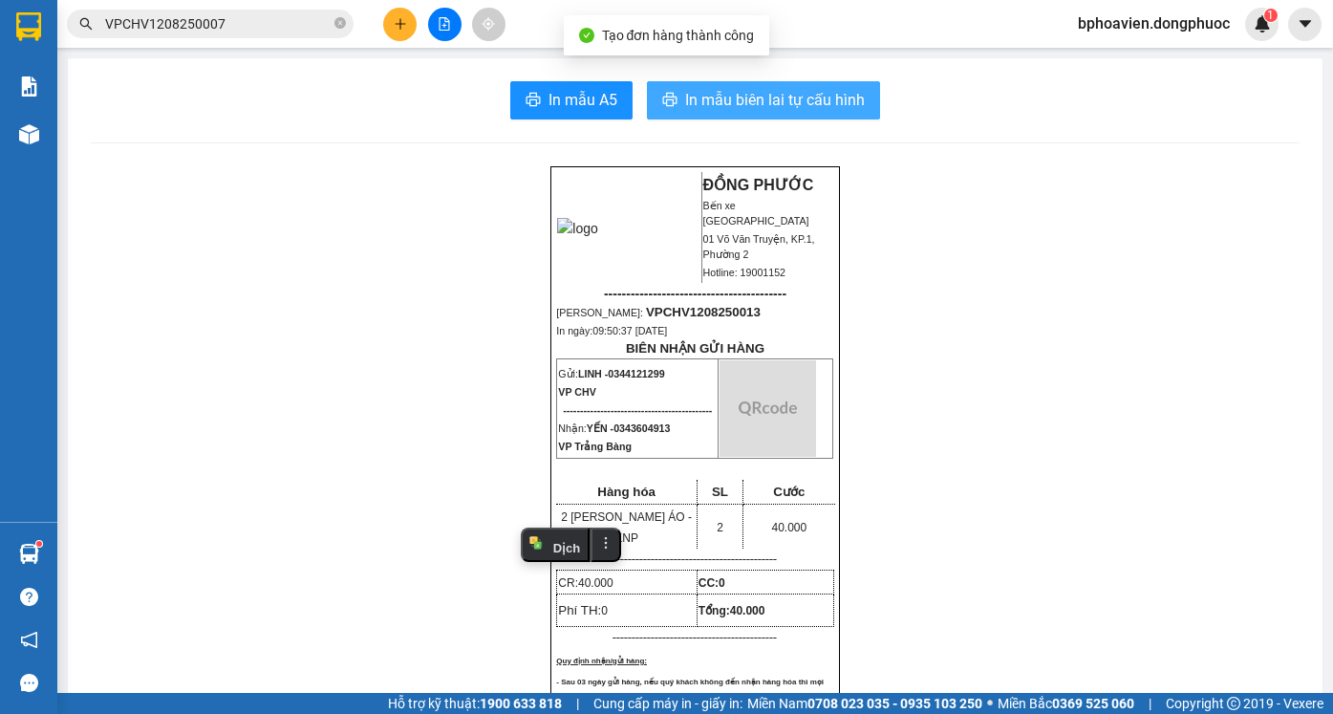
click at [743, 100] on span "In mẫu biên lai tự cấu hình" at bounding box center [775, 100] width 180 height 24
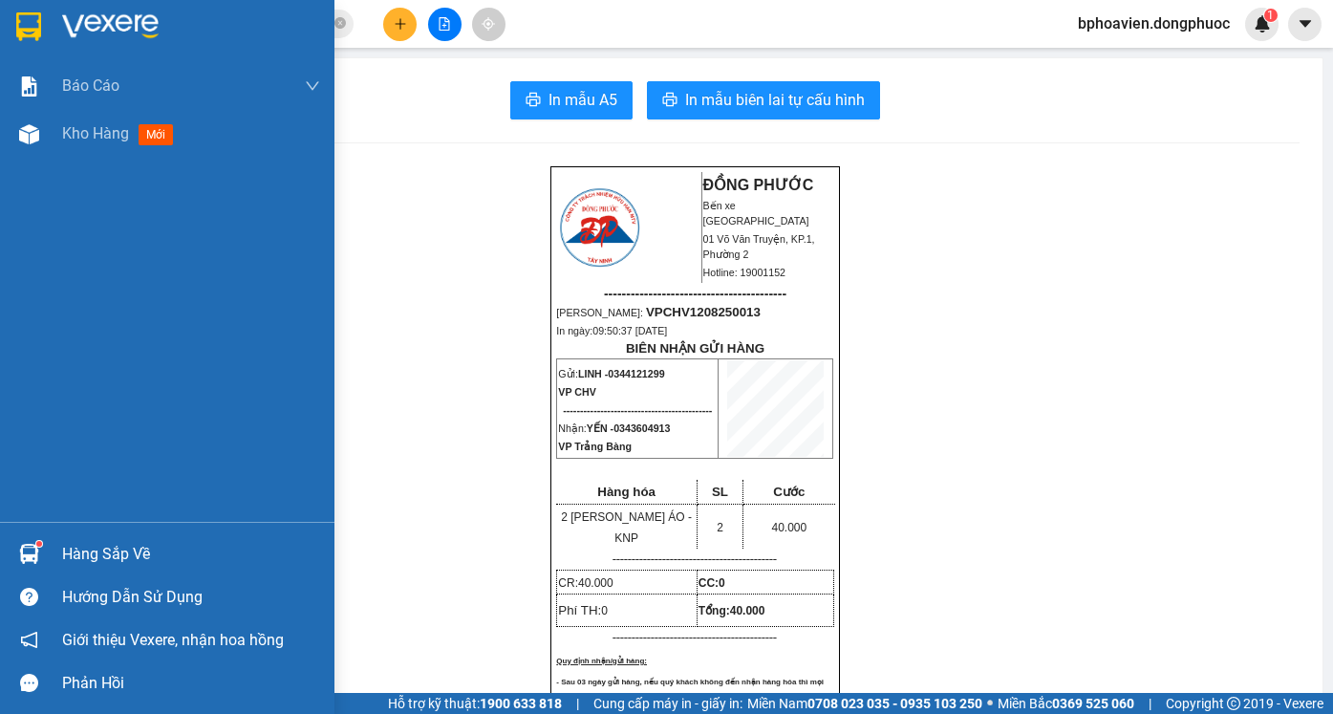
drag, startPoint x: 72, startPoint y: 133, endPoint x: 45, endPoint y: 201, distance: 72.9
click at [68, 133] on span "Kho hàng" at bounding box center [95, 133] width 67 height 18
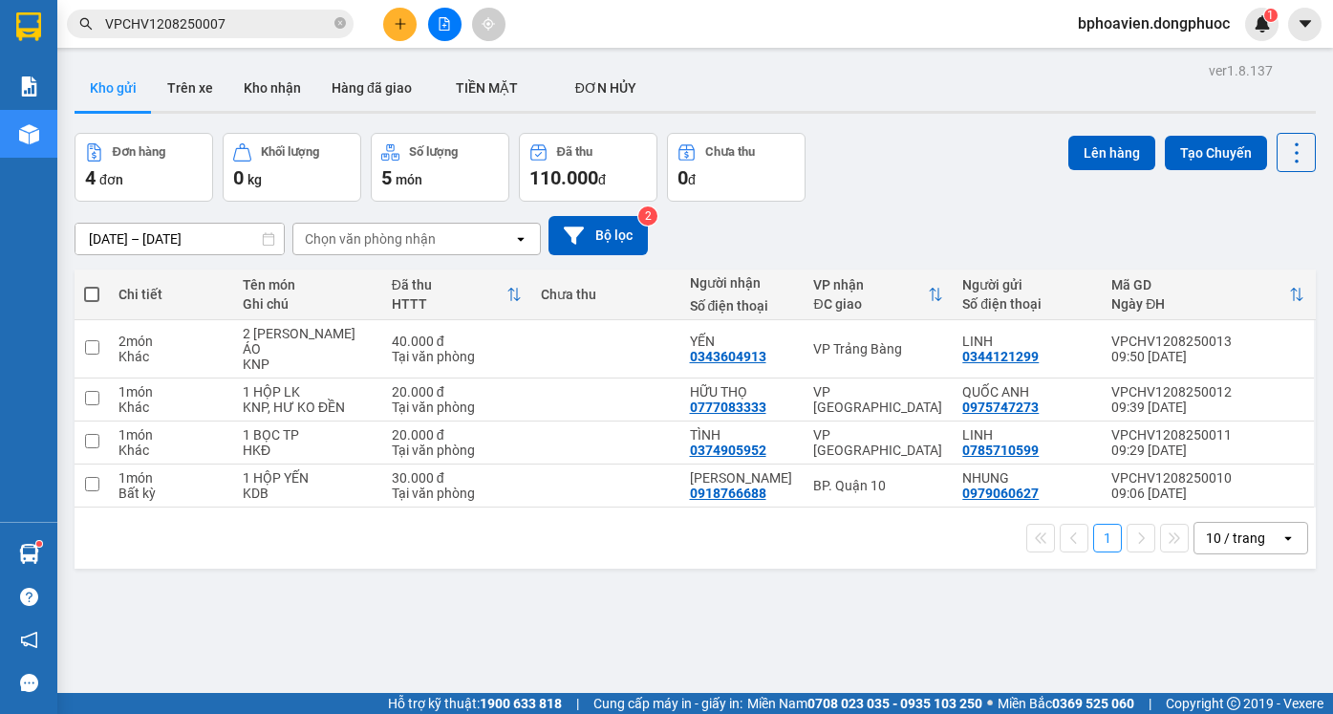
click at [403, 27] on icon "plus" at bounding box center [400, 23] width 13 height 13
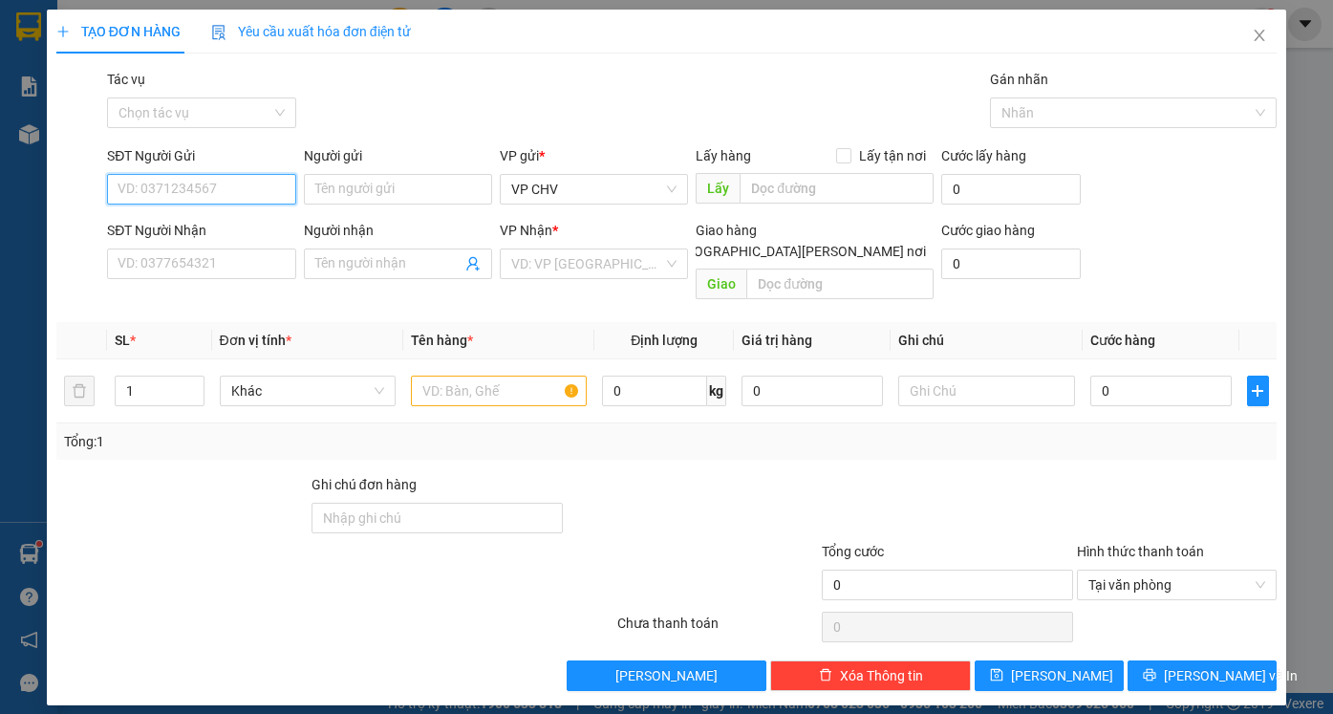
click at [232, 181] on input "SĐT Người Gửi" at bounding box center [201, 189] width 188 height 31
click at [184, 254] on input "SĐT Người Nhận" at bounding box center [201, 263] width 188 height 31
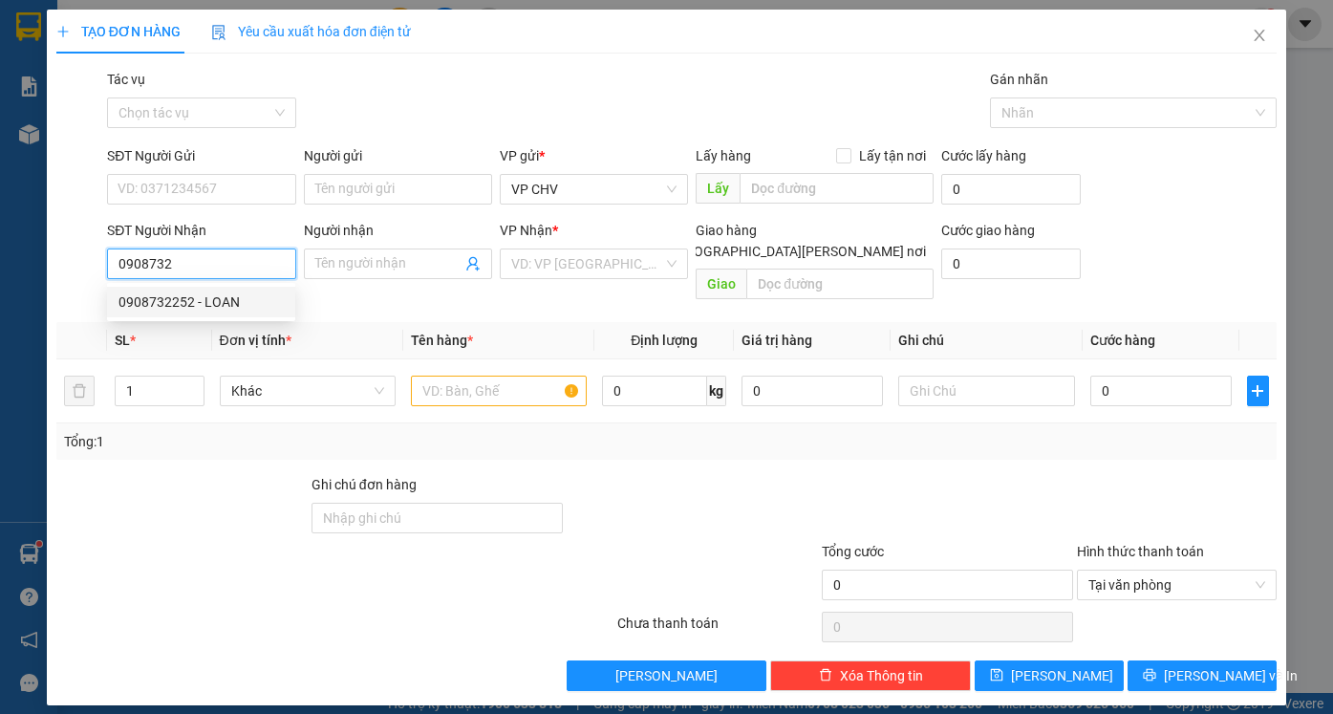
click at [196, 299] on div "0908732252 - LOAN" at bounding box center [200, 301] width 165 height 21
type input "0908732252"
type input "LOAN"
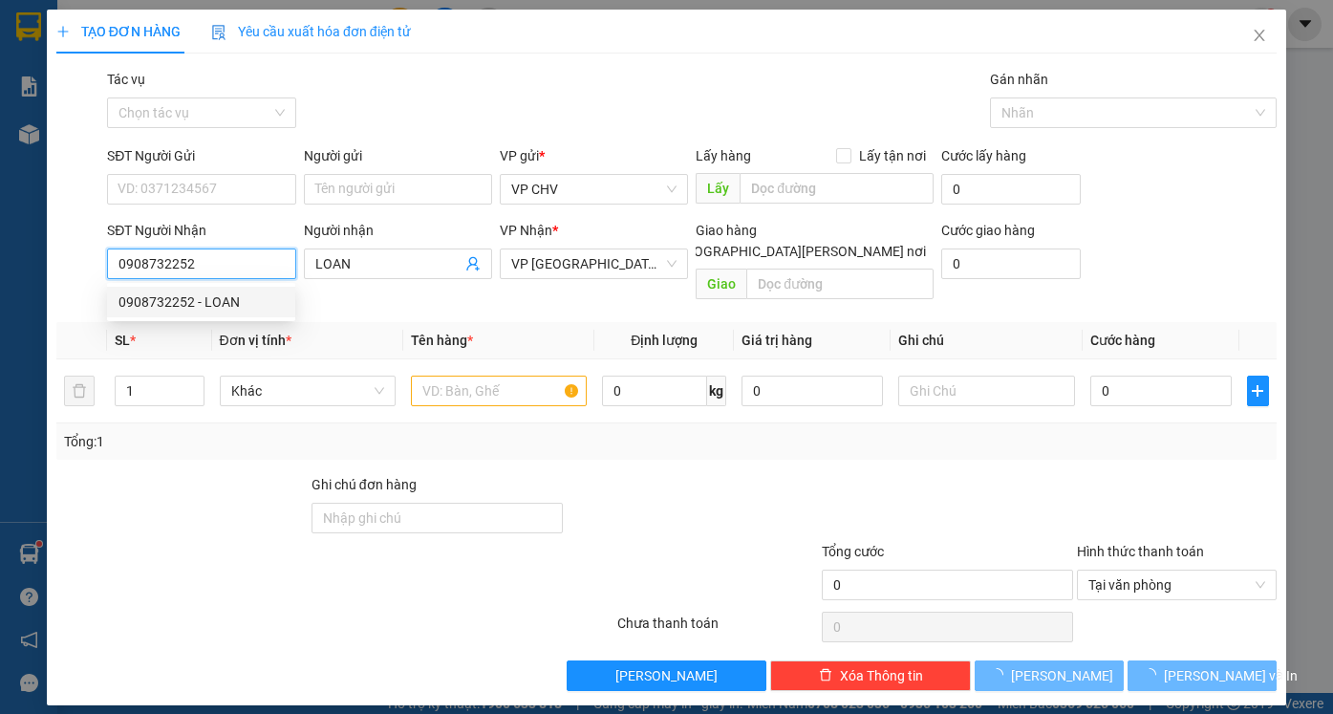
type input "20.000"
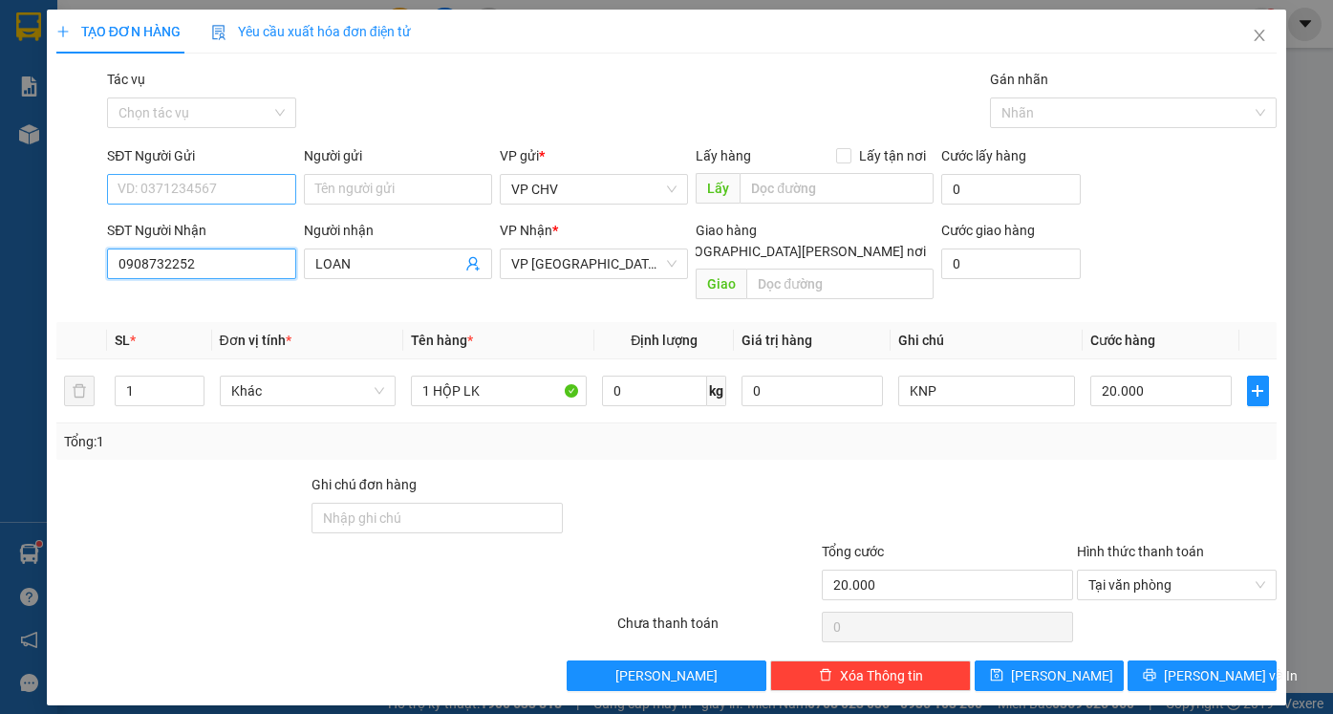
type input "0908732252"
click at [211, 194] on input "SĐT Người Gửi" at bounding box center [201, 189] width 188 height 31
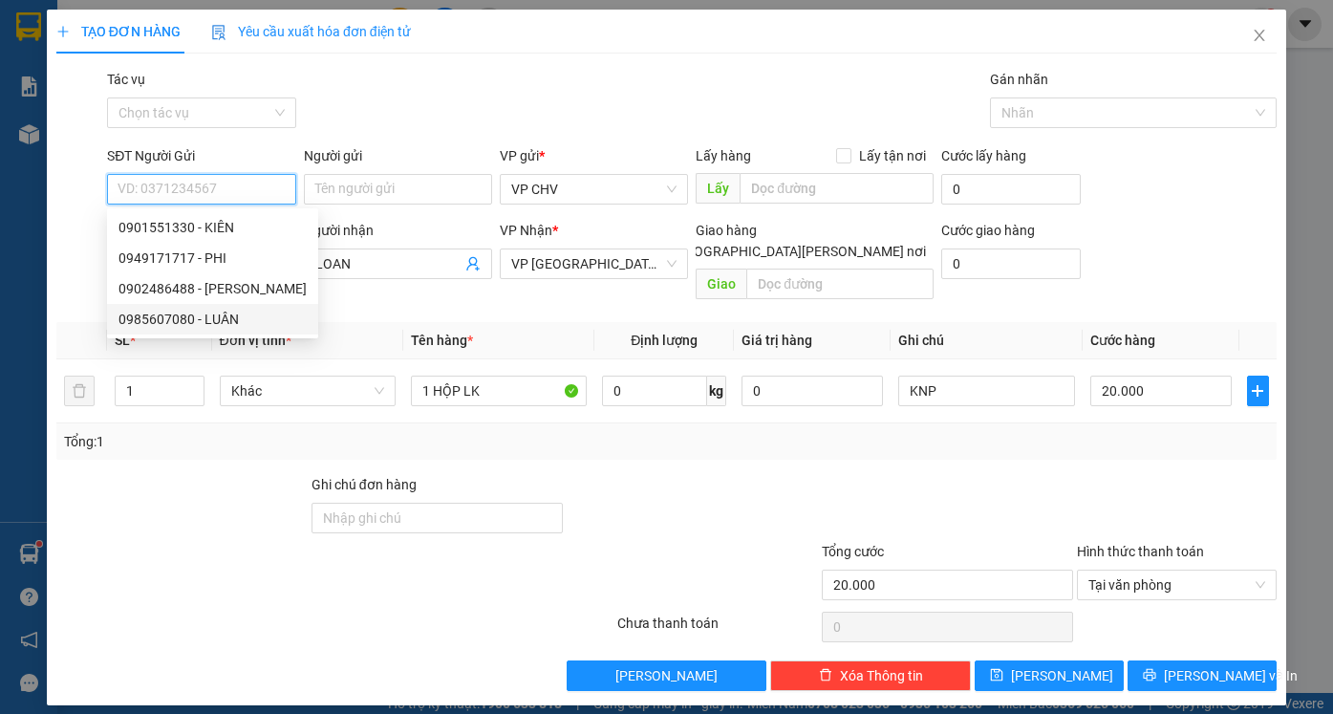
click at [219, 320] on div "0985607080 - LUÂN" at bounding box center [212, 319] width 188 height 21
type input "0985607080"
type input "LUÂN"
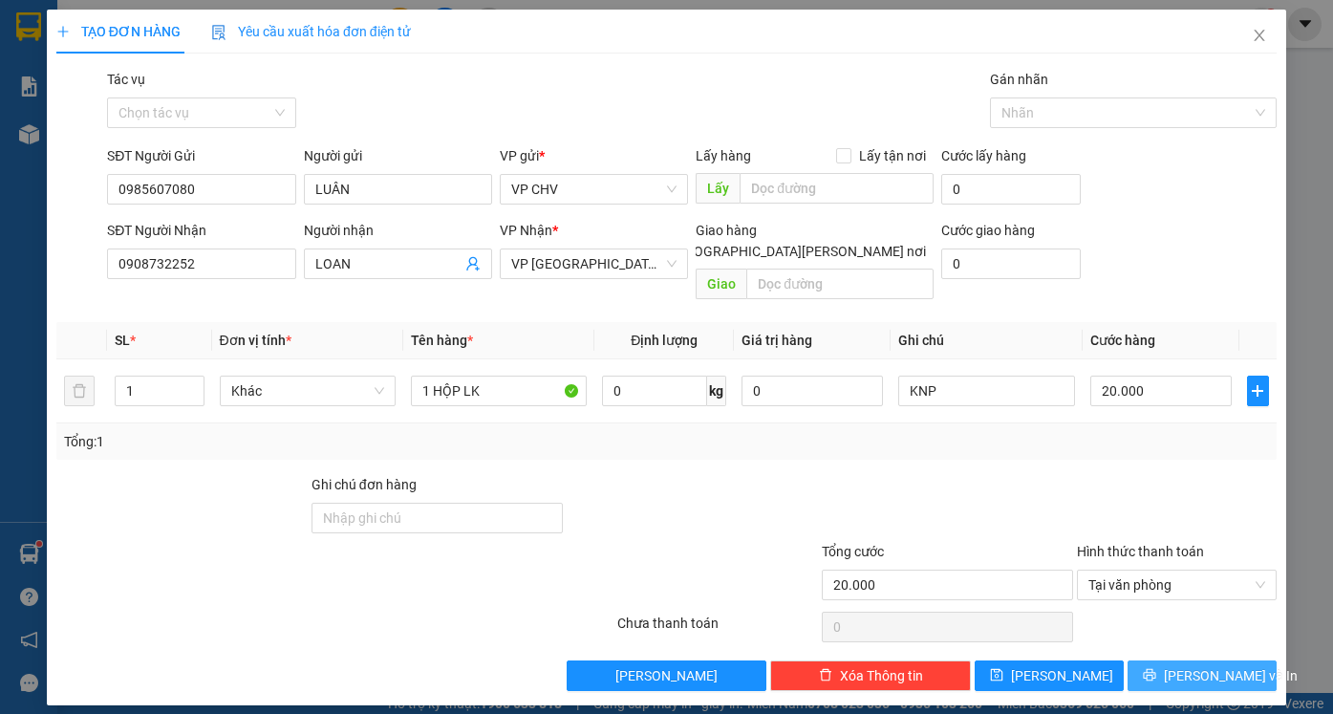
click at [1219, 665] on span "[PERSON_NAME] và In" at bounding box center [1230, 675] width 134 height 21
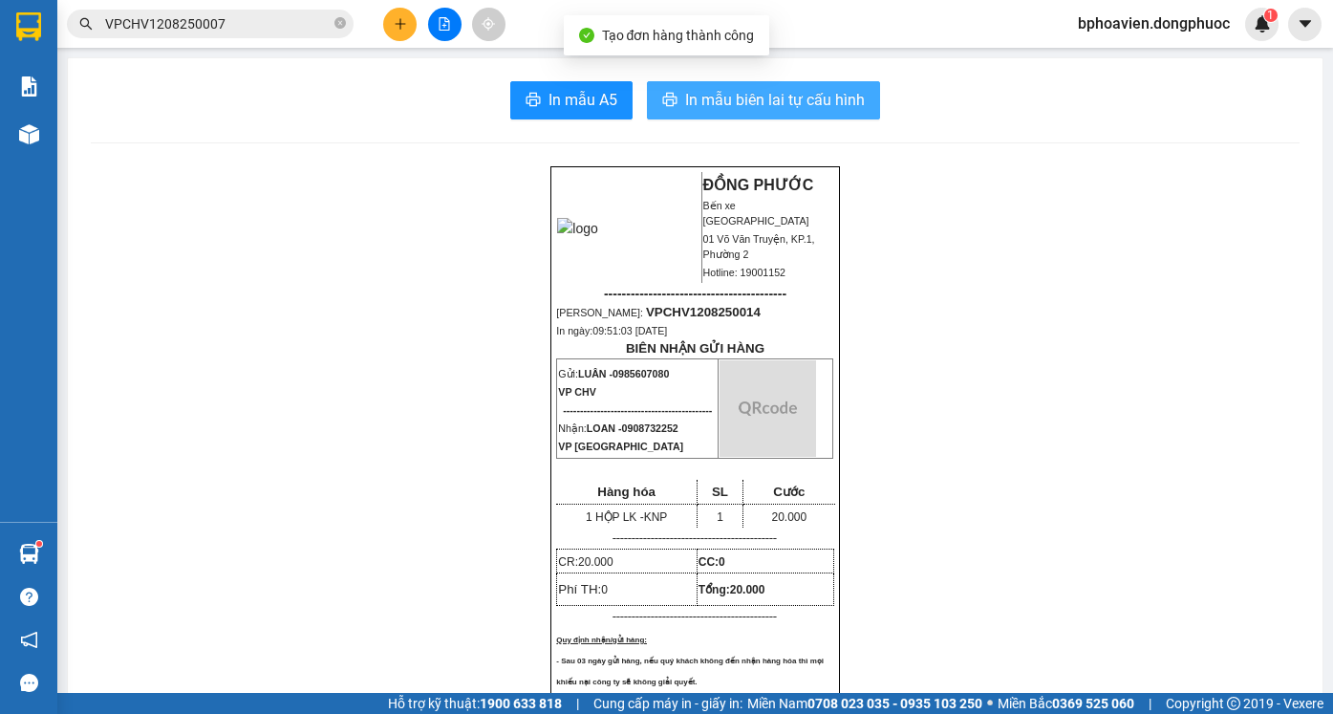
click at [685, 90] on span "In mẫu biên lai tự cấu hình" at bounding box center [775, 100] width 180 height 24
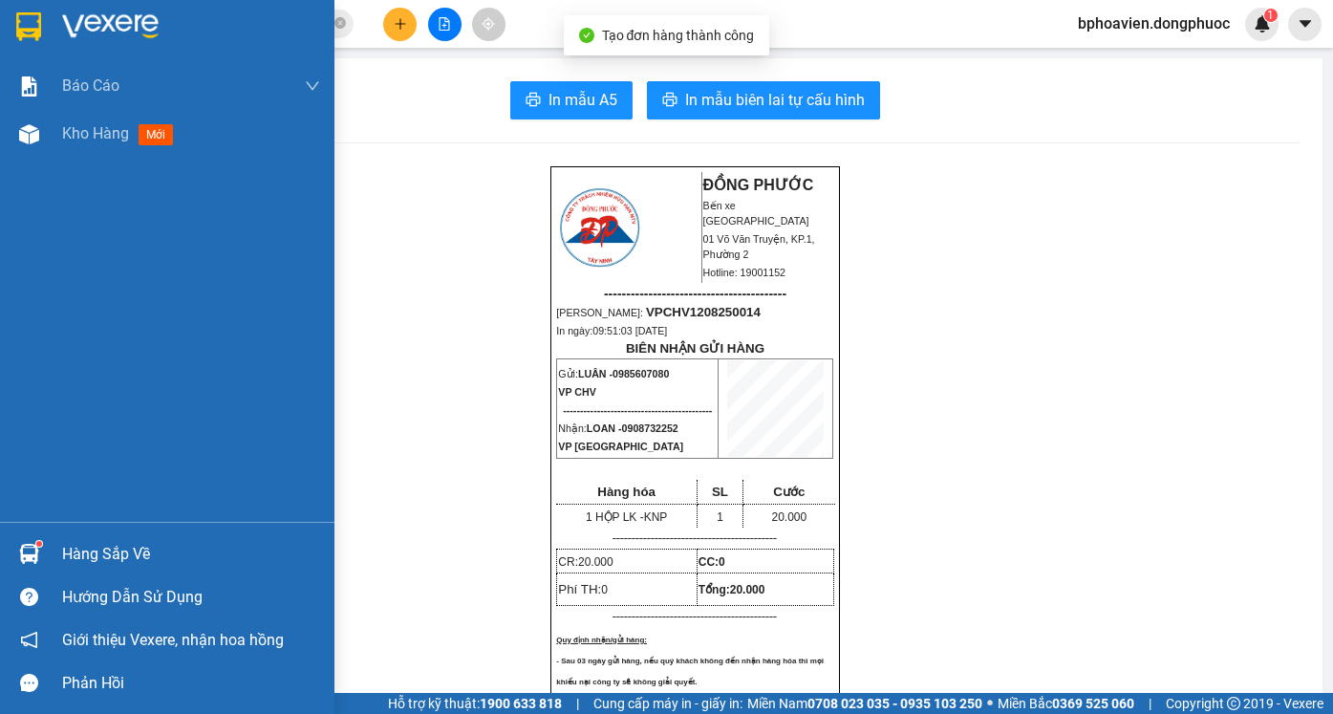
click at [68, 136] on span "Kho hàng" at bounding box center [95, 133] width 67 height 18
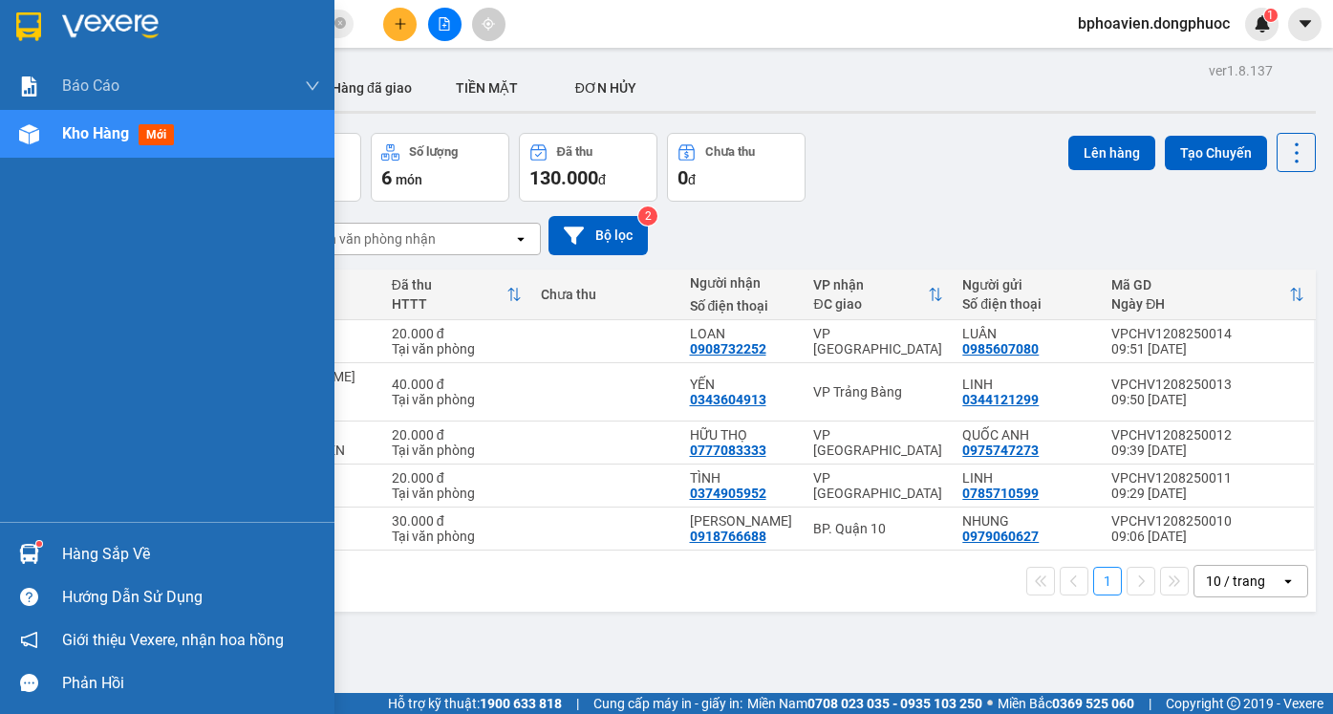
drag, startPoint x: 96, startPoint y: 560, endPoint x: 398, endPoint y: 537, distance: 302.7
click at [97, 564] on div "Hàng sắp về" at bounding box center [191, 554] width 258 height 29
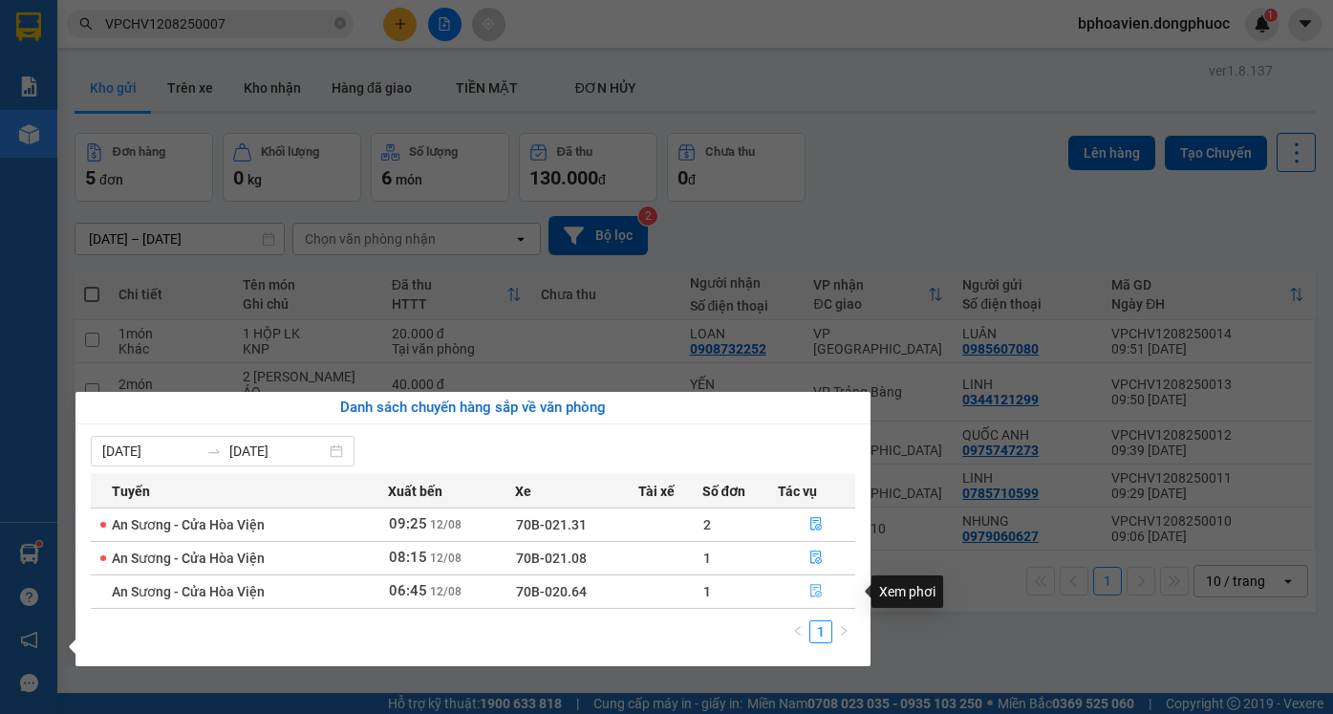
click at [817, 586] on icon "file-done" at bounding box center [815, 590] width 13 height 13
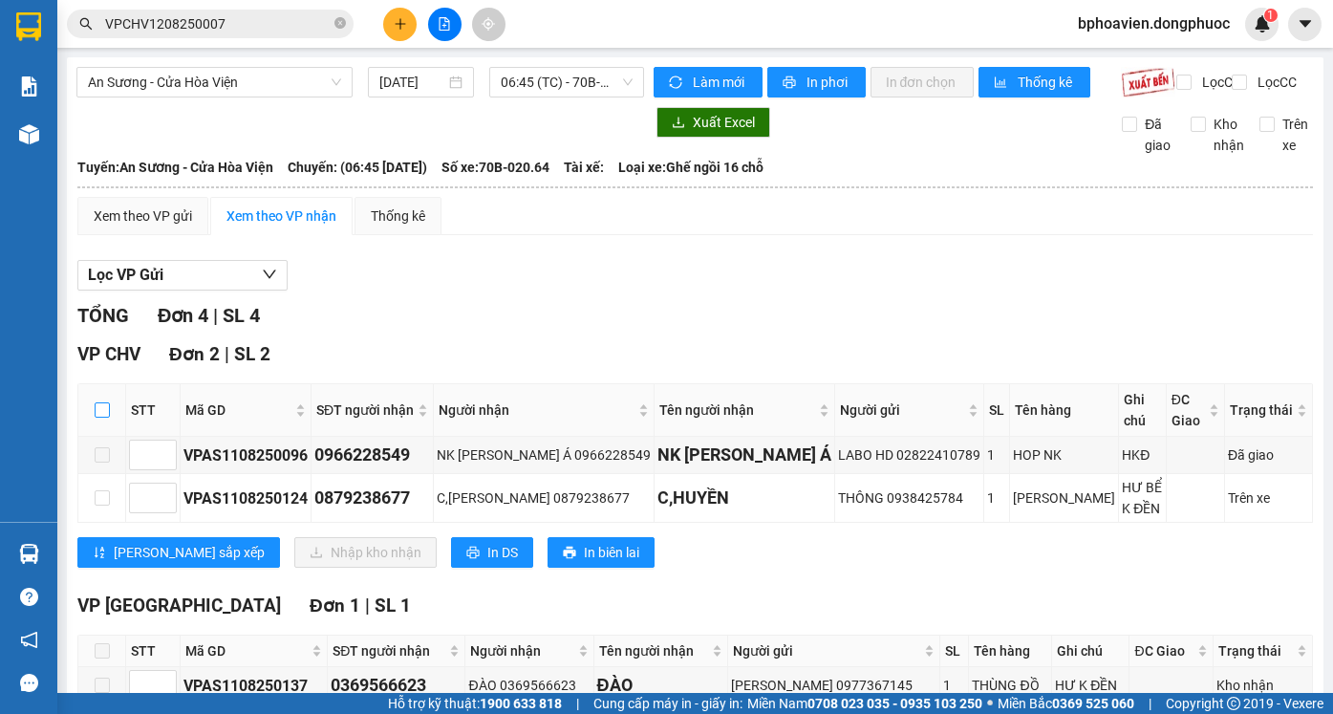
click at [102, 412] on input "checkbox" at bounding box center [102, 409] width 15 height 15
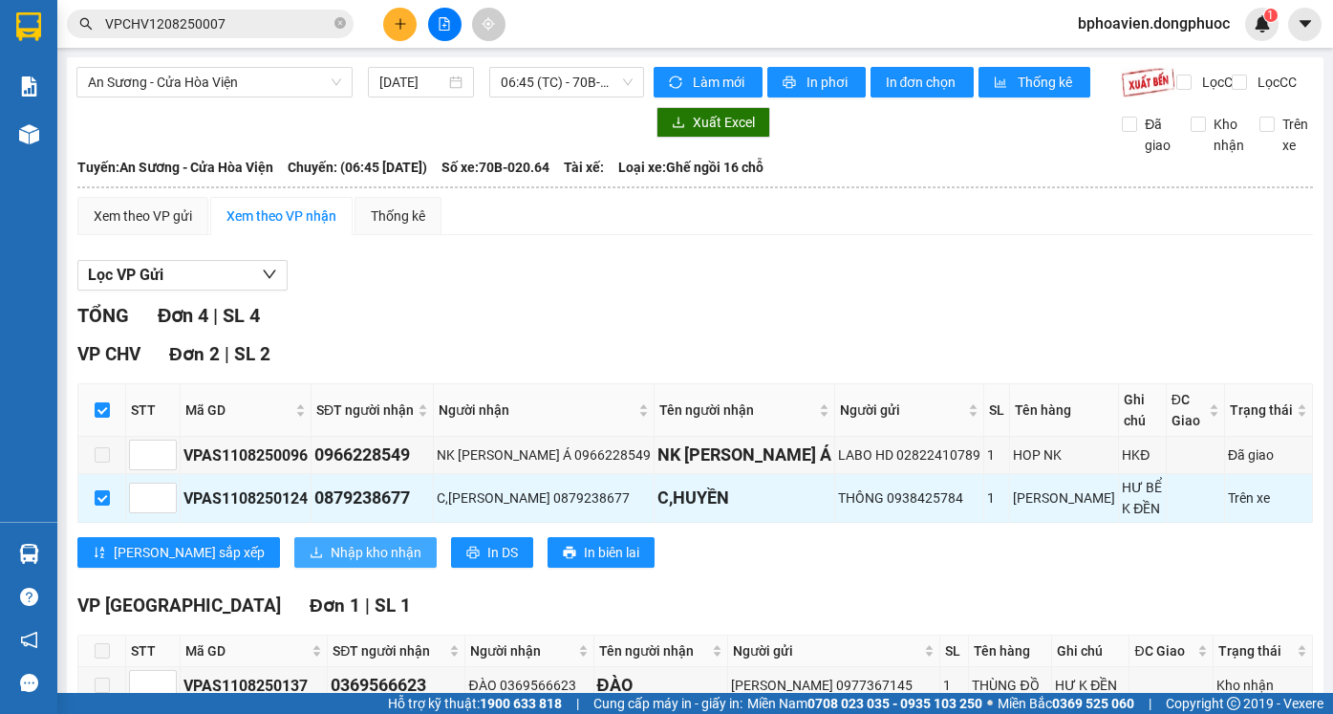
click at [331, 542] on span "Nhập kho nhận" at bounding box center [376, 552] width 91 height 21
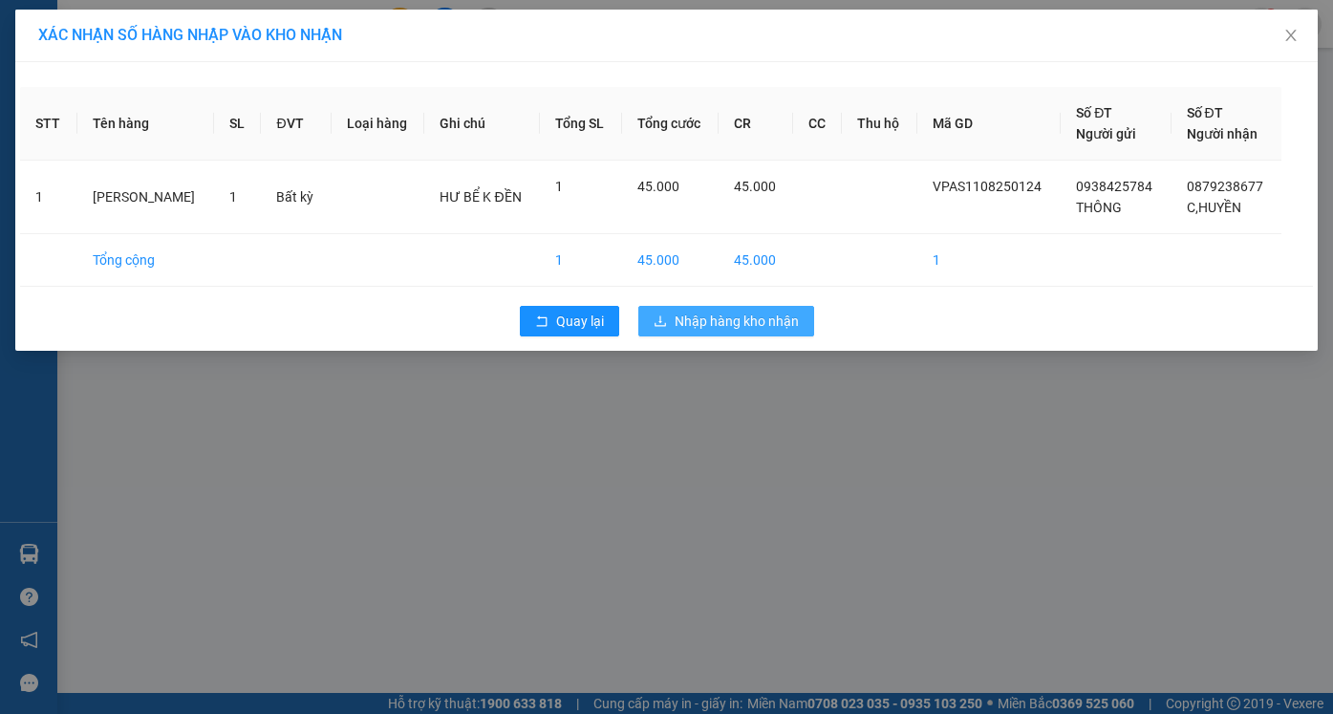
click at [740, 331] on span "Nhập hàng kho nhận" at bounding box center [736, 320] width 124 height 21
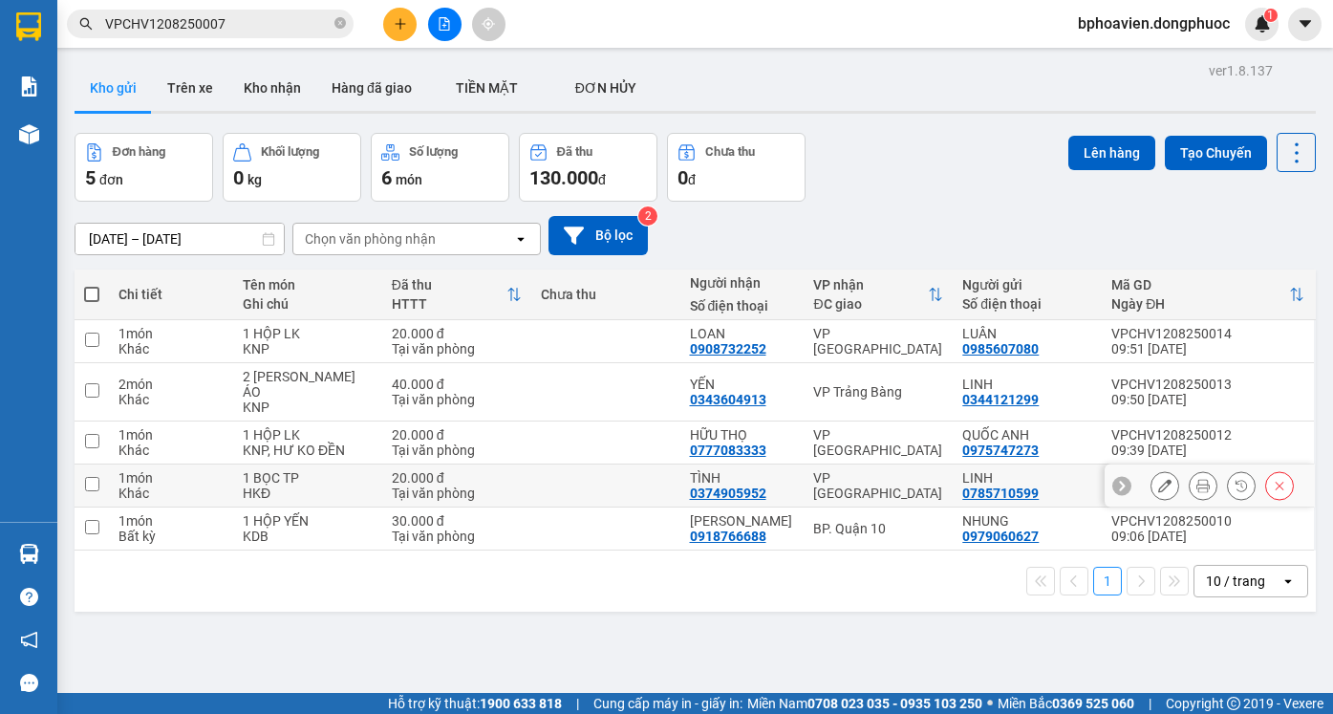
drag, startPoint x: 667, startPoint y: 463, endPoint x: 670, endPoint y: 444, distance: 19.3
click at [667, 464] on td at bounding box center [605, 485] width 149 height 43
checkbox input "true"
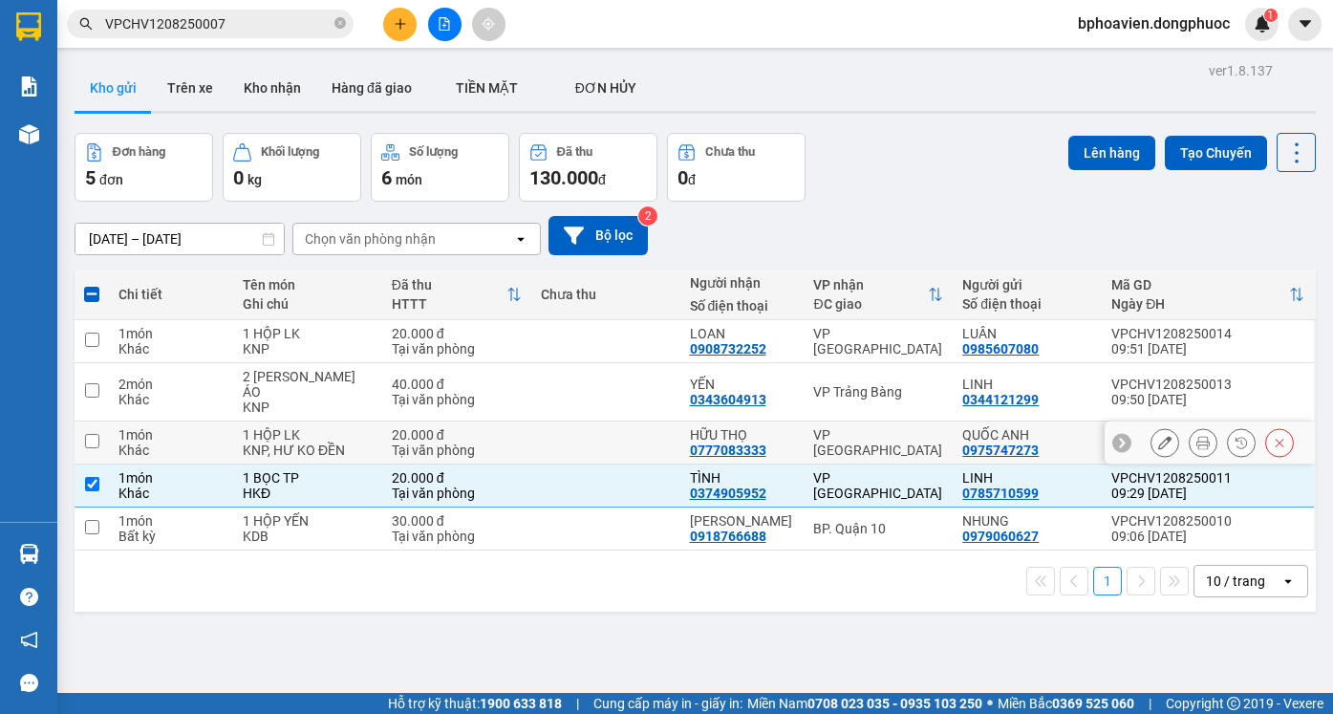
click at [666, 442] on td at bounding box center [605, 442] width 149 height 43
checkbox input "true"
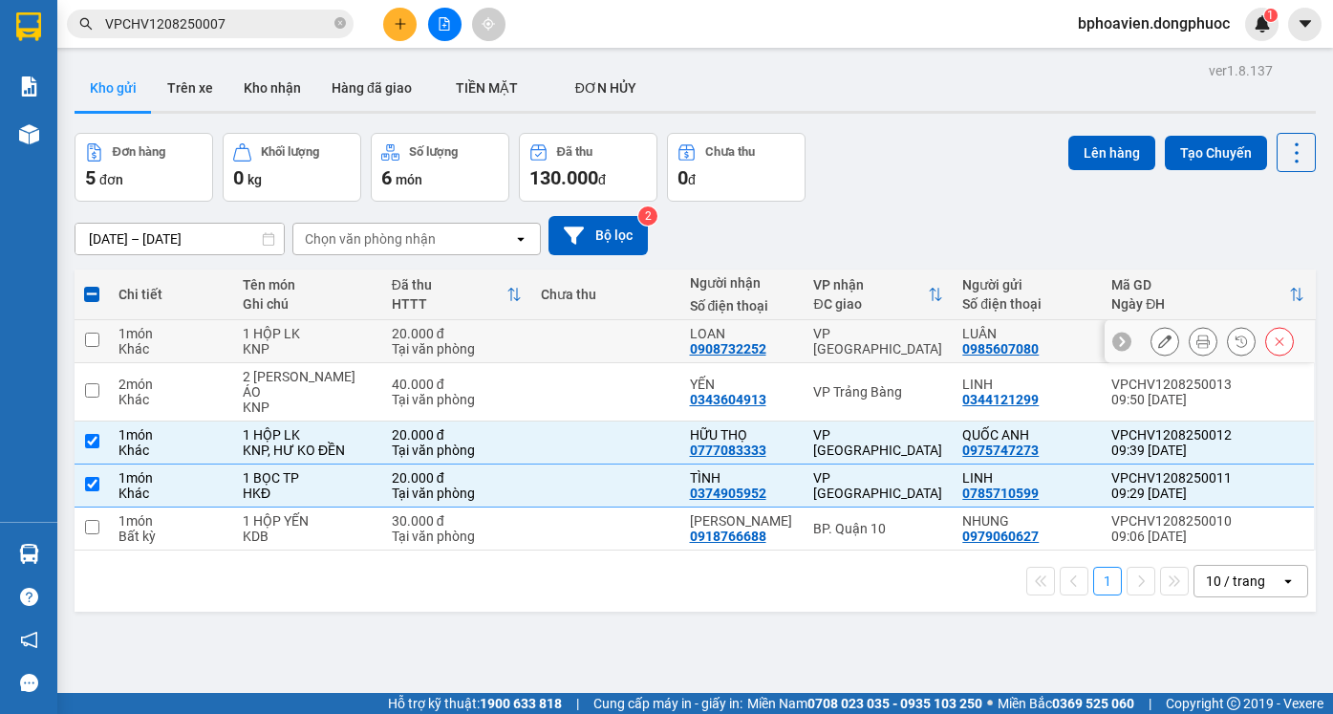
click at [615, 333] on td at bounding box center [605, 341] width 149 height 43
checkbox input "true"
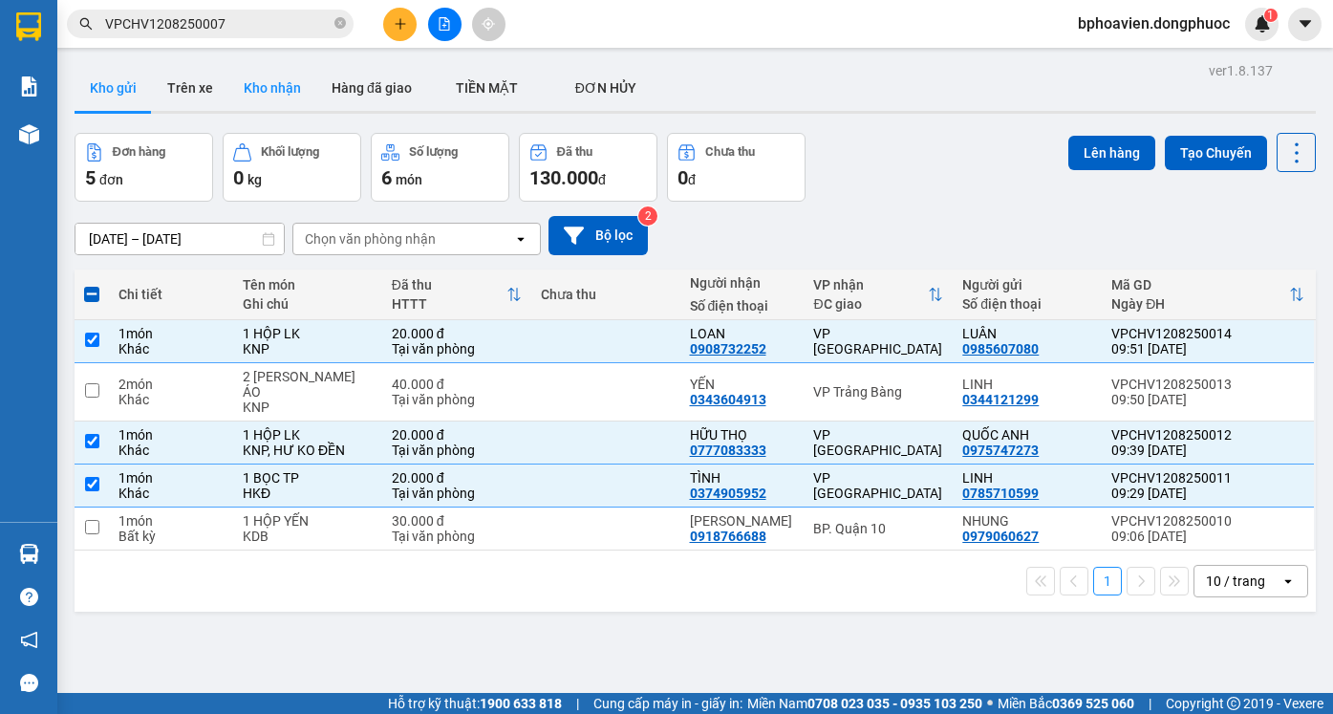
click at [261, 85] on button "Kho nhận" at bounding box center [272, 88] width 88 height 46
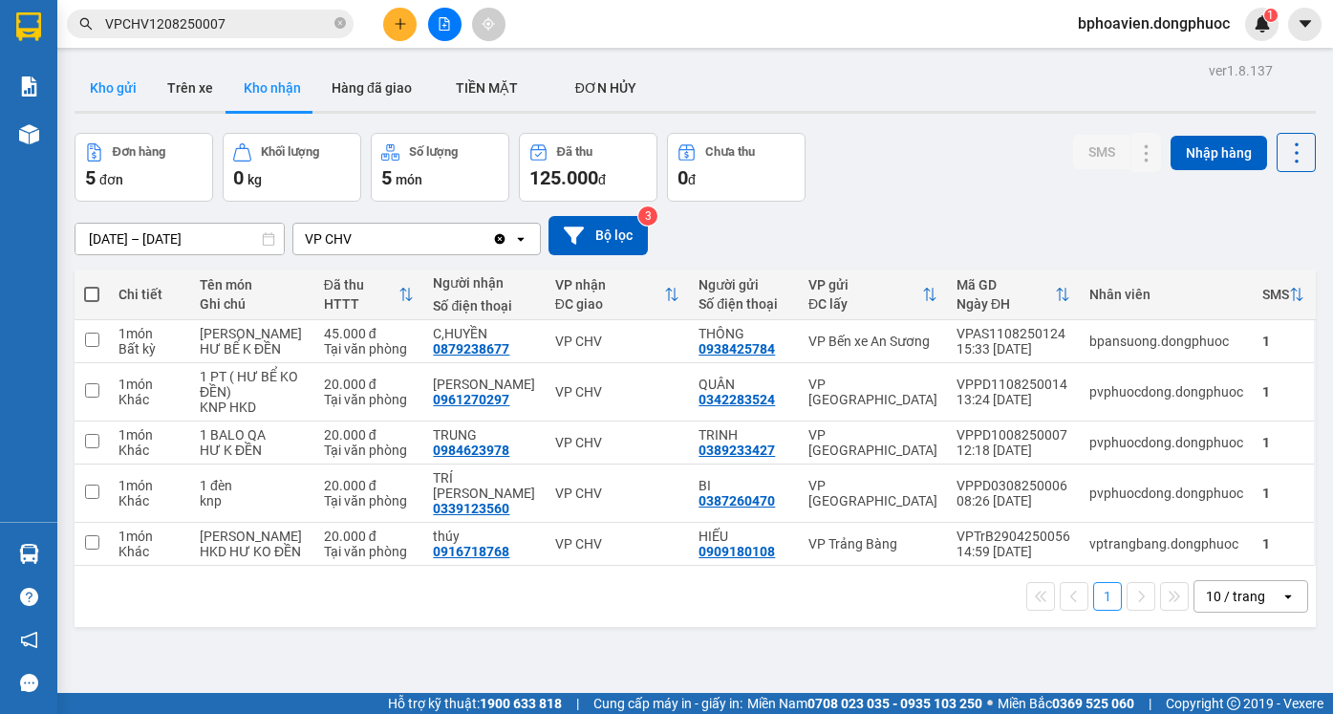
click at [110, 85] on button "Kho gửi" at bounding box center [113, 88] width 77 height 46
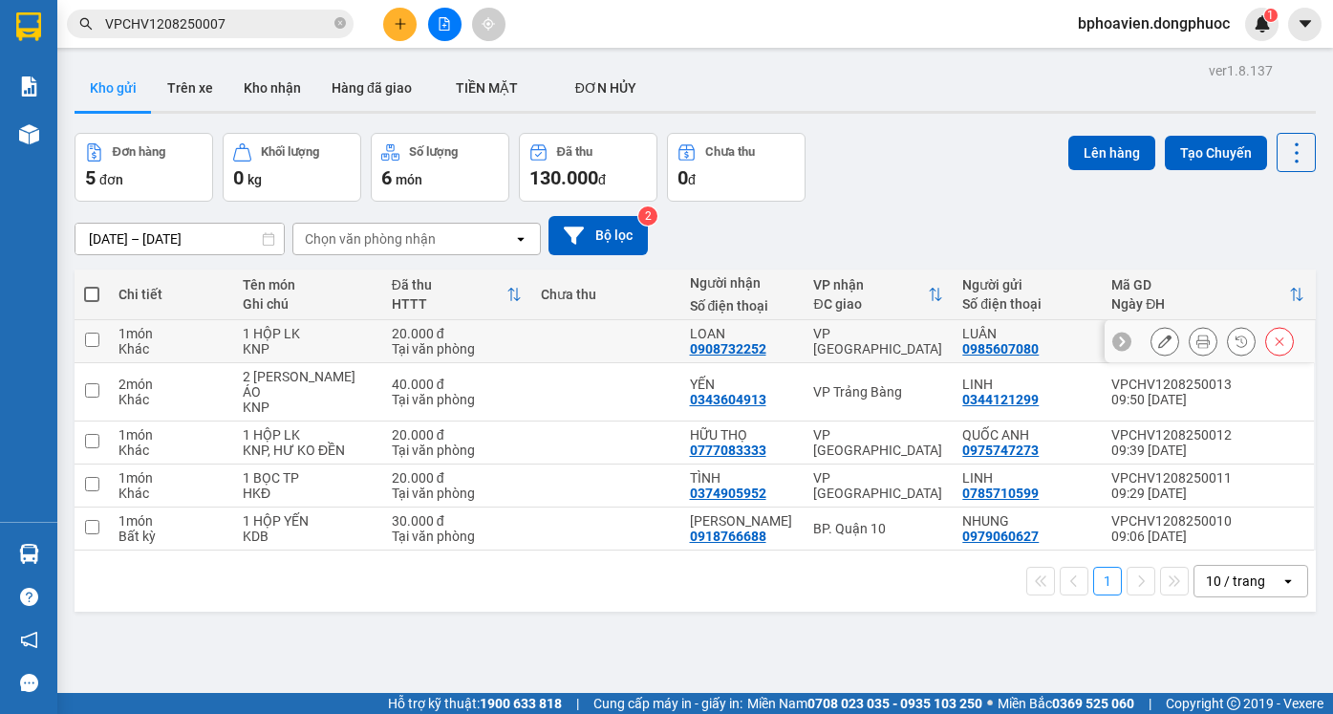
click at [627, 350] on td at bounding box center [605, 341] width 149 height 43
checkbox input "true"
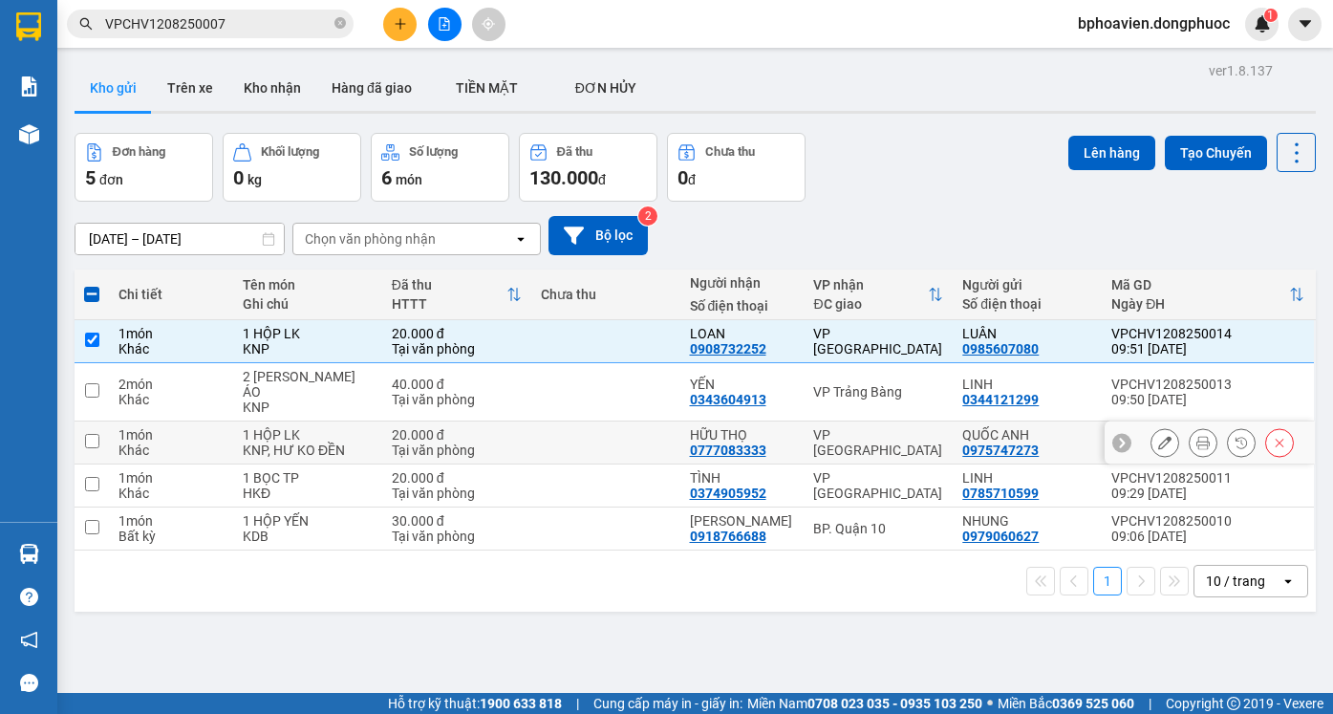
drag, startPoint x: 635, startPoint y: 437, endPoint x: 635, endPoint y: 454, distance: 16.2
click at [635, 439] on td at bounding box center [605, 442] width 149 height 43
checkbox input "true"
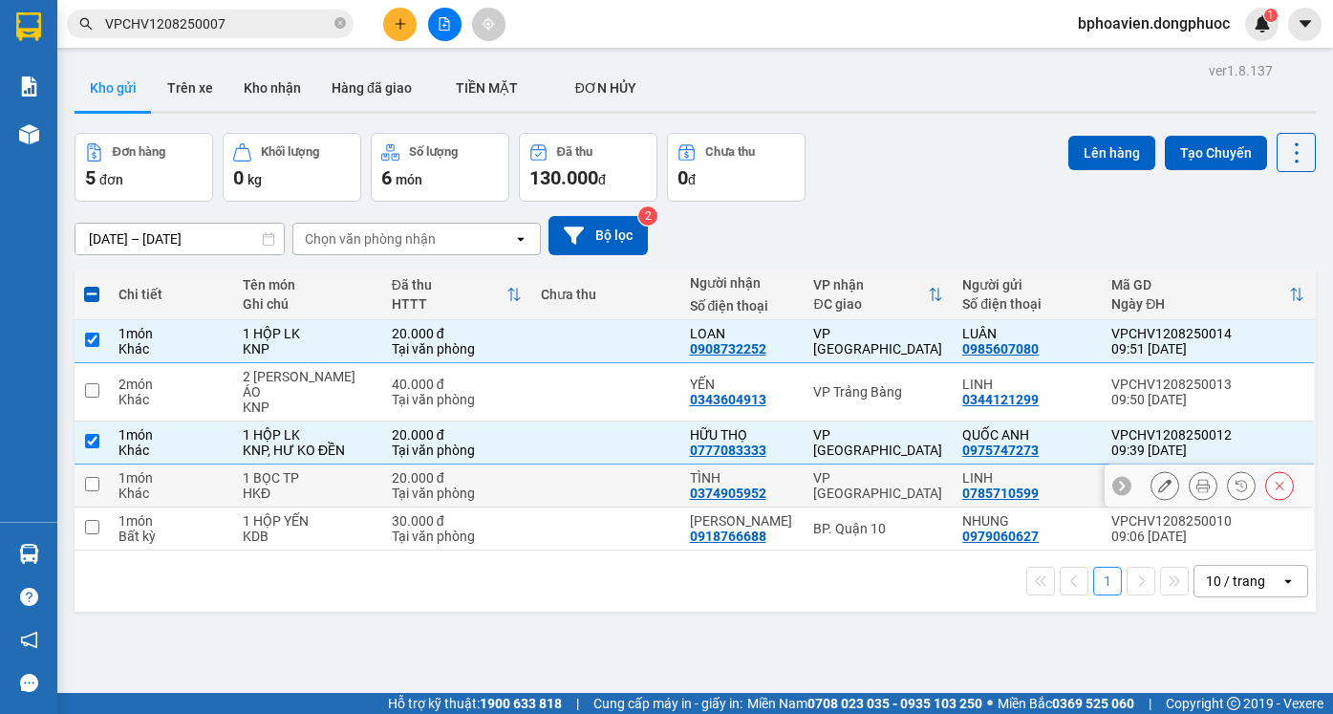
click at [639, 475] on td at bounding box center [605, 485] width 149 height 43
checkbox input "true"
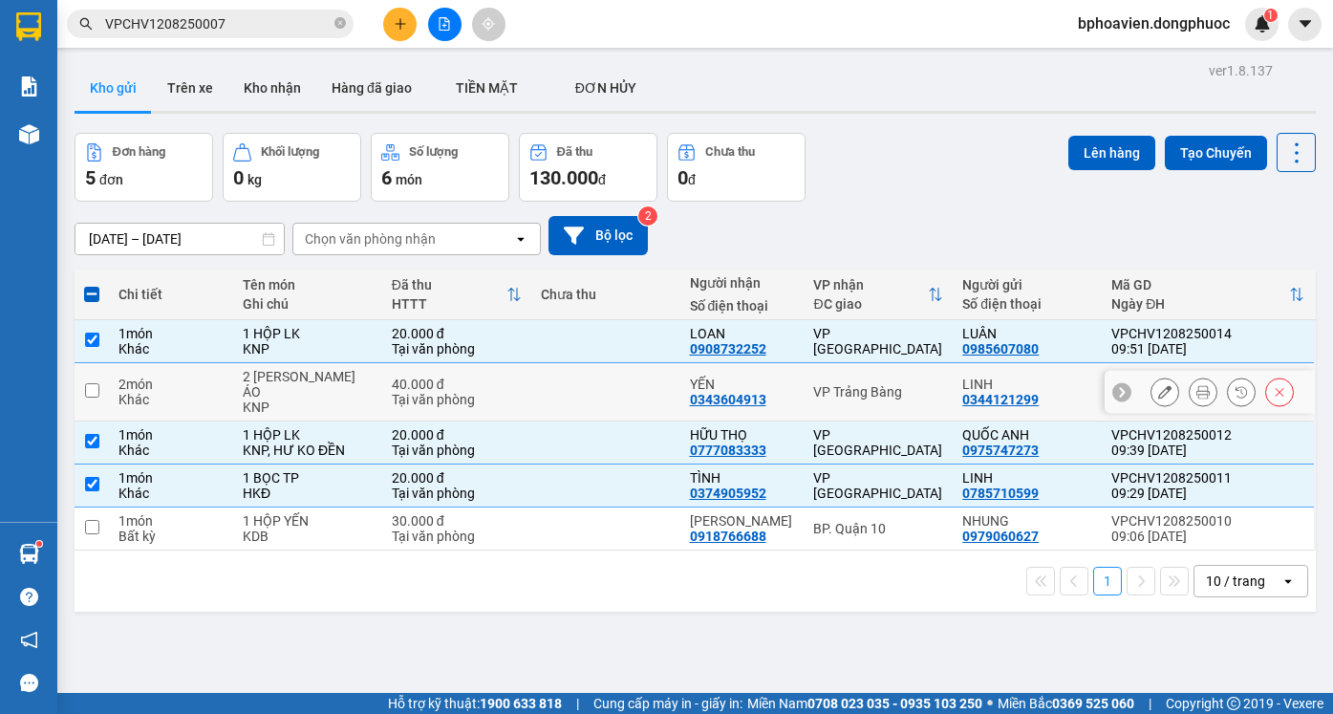
drag, startPoint x: 671, startPoint y: 394, endPoint x: 666, endPoint y: 431, distance: 36.6
click at [670, 394] on td at bounding box center [605, 392] width 149 height 58
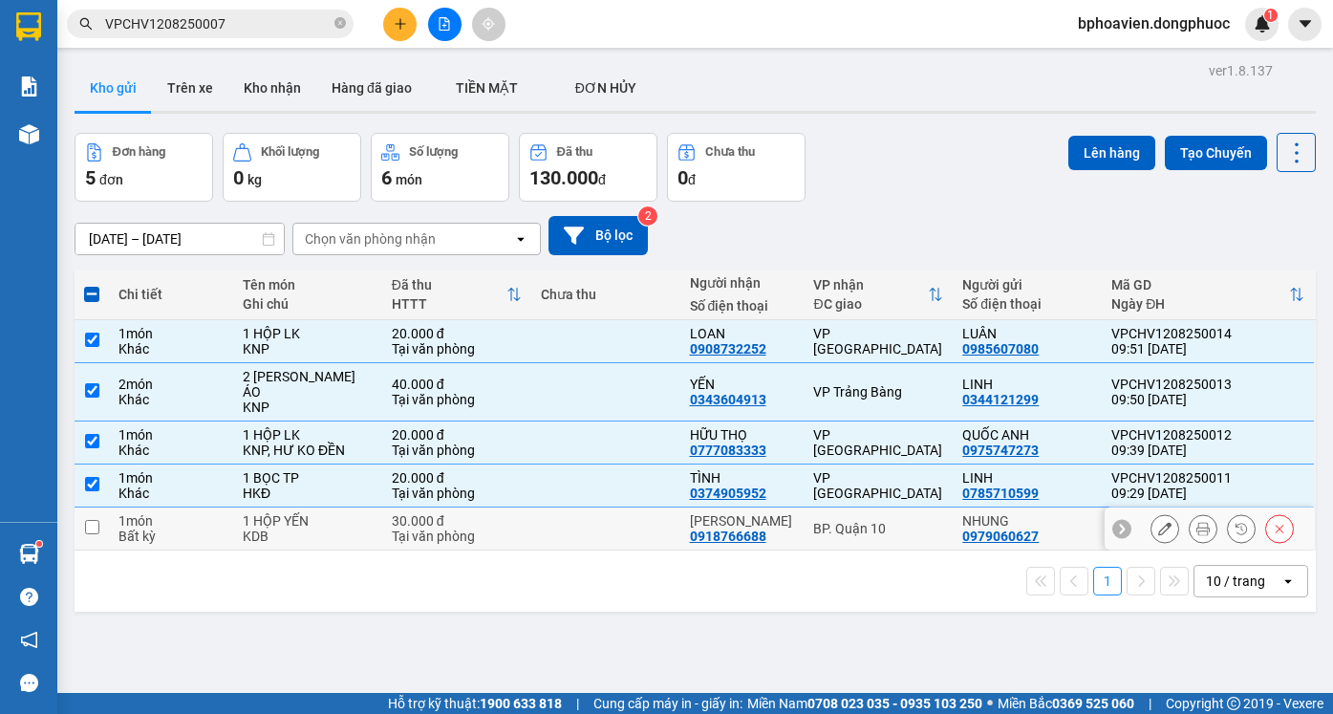
click at [645, 507] on td at bounding box center [605, 528] width 149 height 43
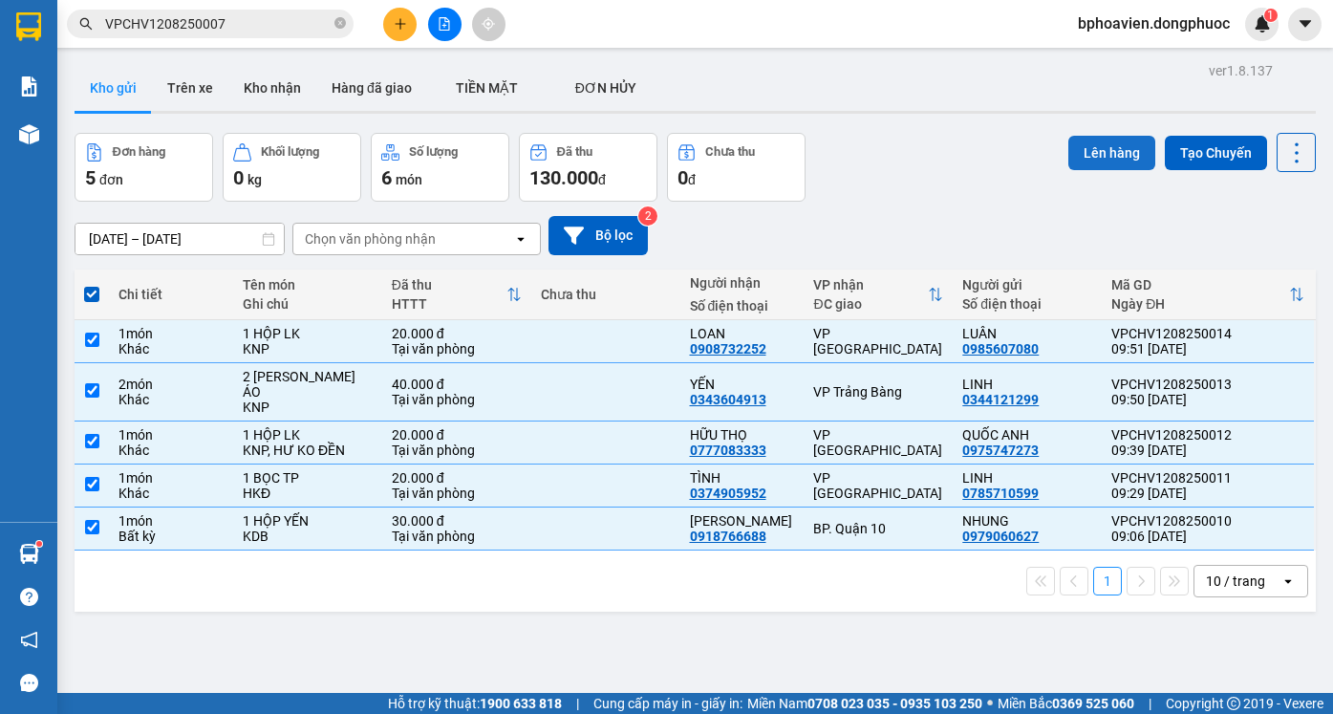
drag, startPoint x: 1114, startPoint y: 152, endPoint x: 1104, endPoint y: 151, distance: 9.6
click at [1112, 152] on button "Lên hàng" at bounding box center [1111, 153] width 87 height 34
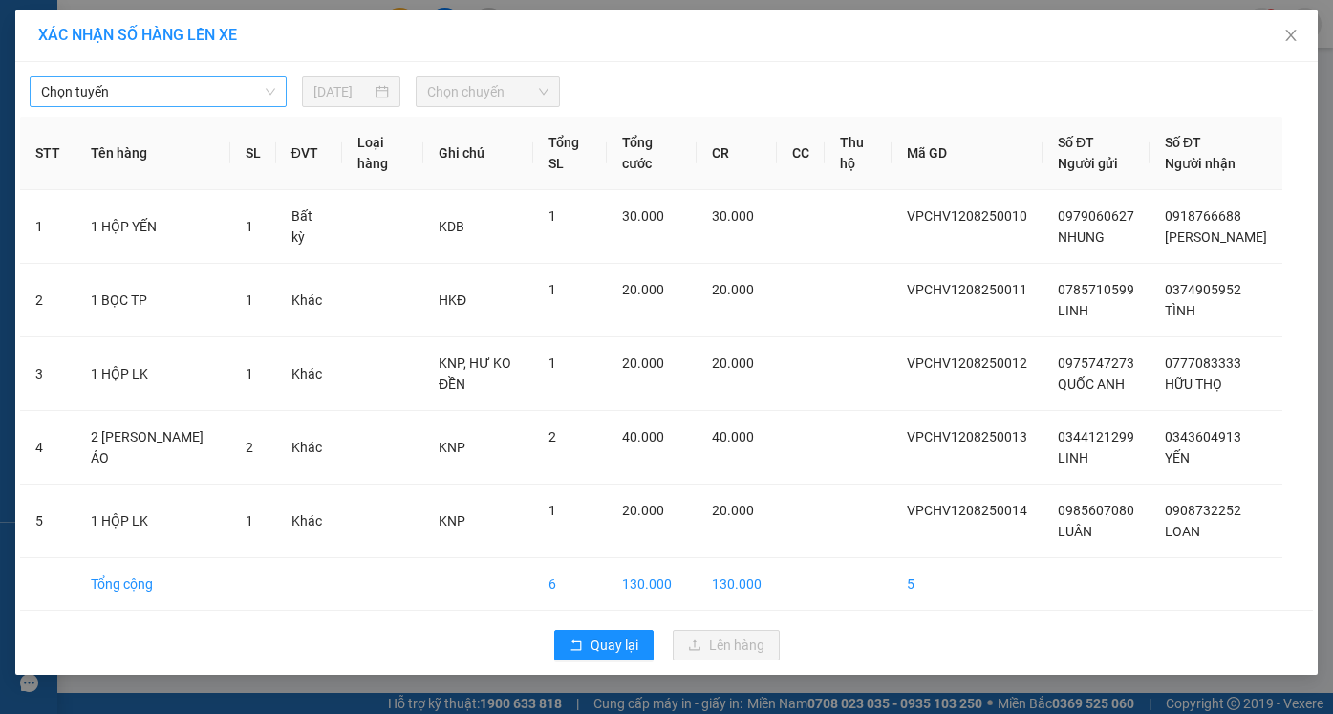
drag, startPoint x: 111, startPoint y: 86, endPoint x: 118, endPoint y: 106, distance: 21.5
click at [112, 88] on span "Chọn tuyến" at bounding box center [158, 91] width 234 height 29
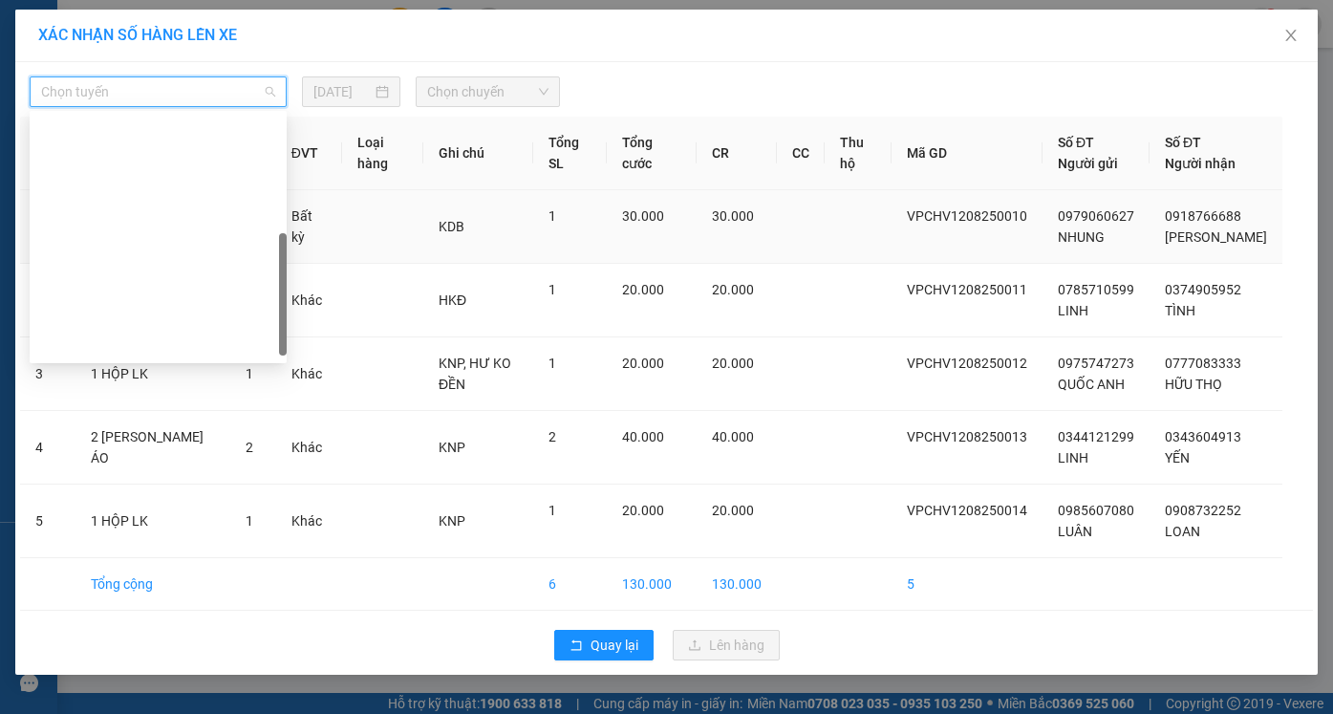
drag, startPoint x: 164, startPoint y: 257, endPoint x: 174, endPoint y: 259, distance: 9.7
click at [165, 517] on div "Cửa Hòa Viện - An Sương - Quận 10" at bounding box center [158, 527] width 234 height 21
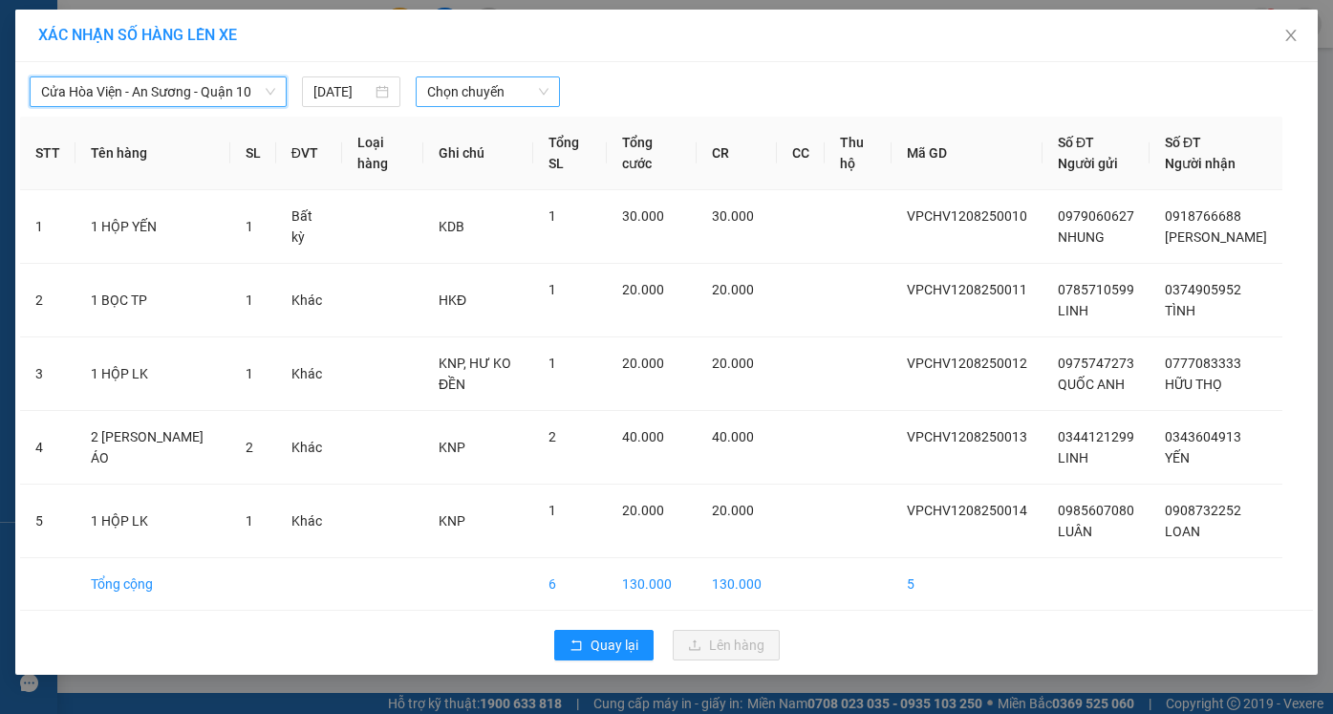
click at [471, 82] on span "Chọn chuyến" at bounding box center [487, 91] width 120 height 29
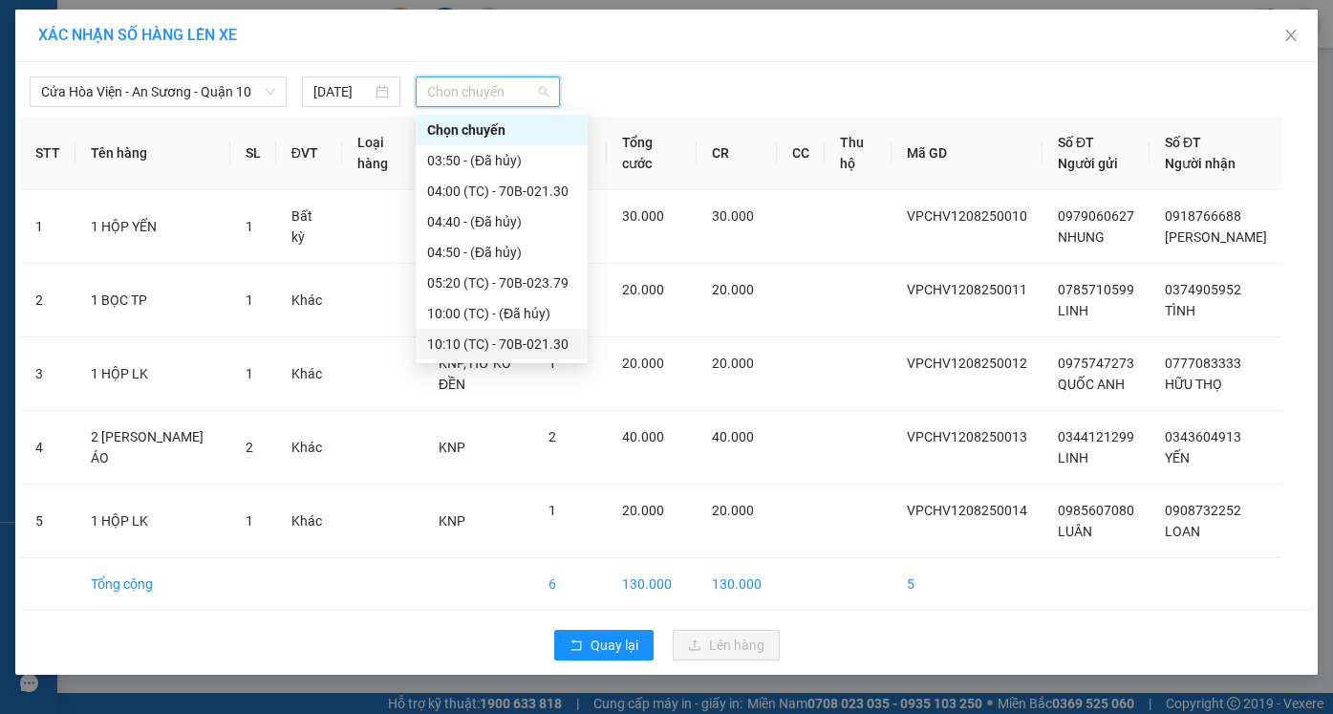
click at [480, 333] on div "10:10 (TC) - 70B-021.30" at bounding box center [501, 343] width 149 height 21
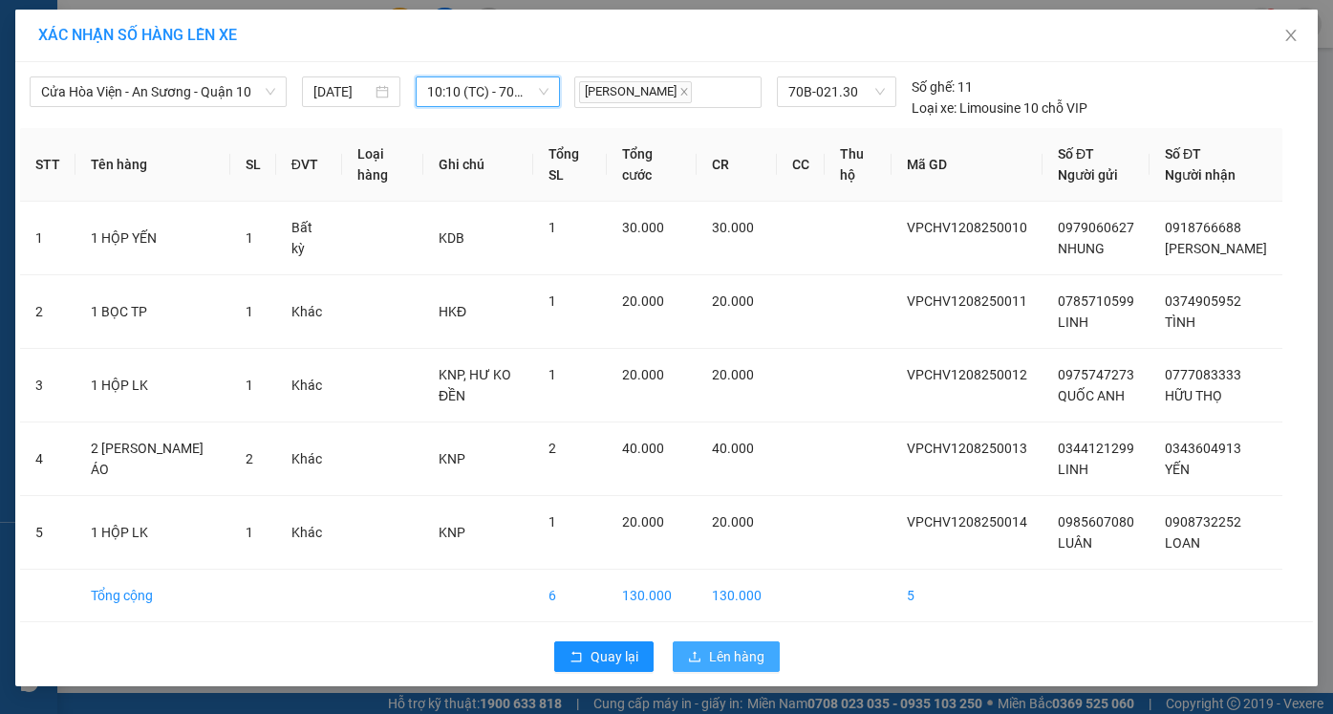
click at [728, 659] on span "Lên hàng" at bounding box center [736, 656] width 55 height 21
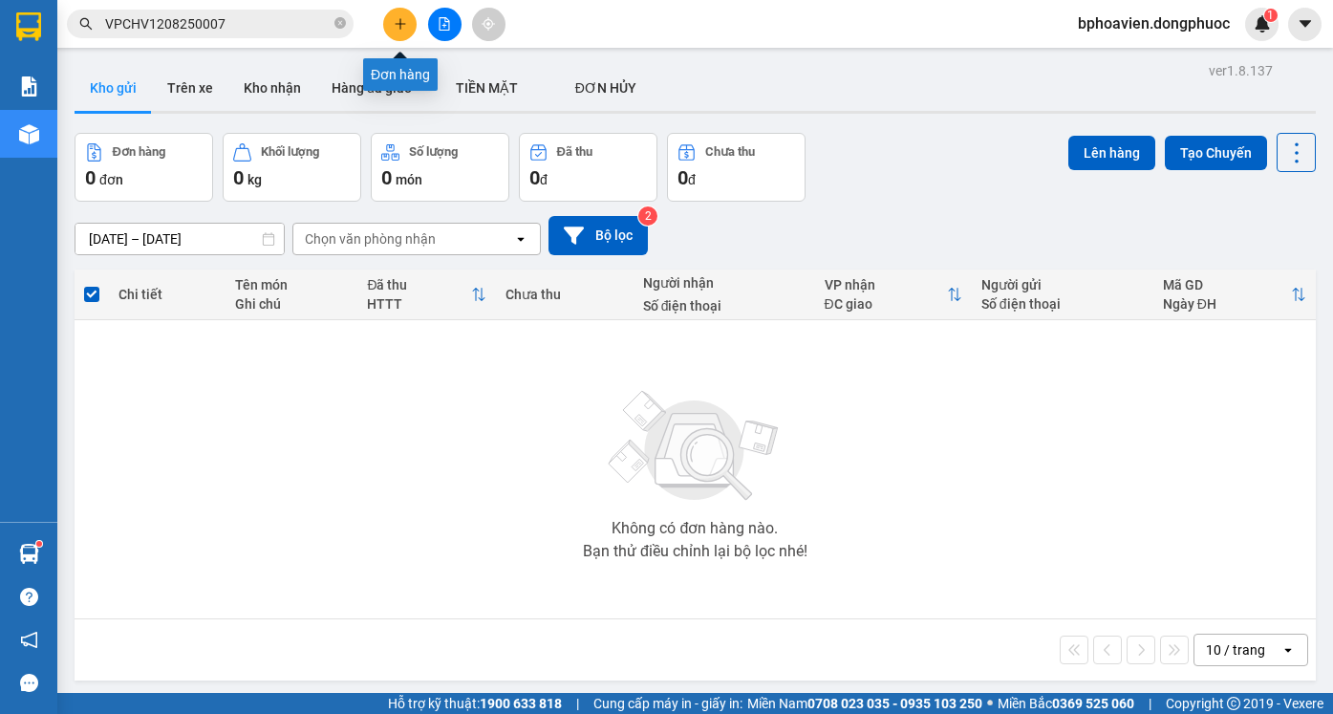
click at [396, 31] on button at bounding box center [399, 24] width 33 height 33
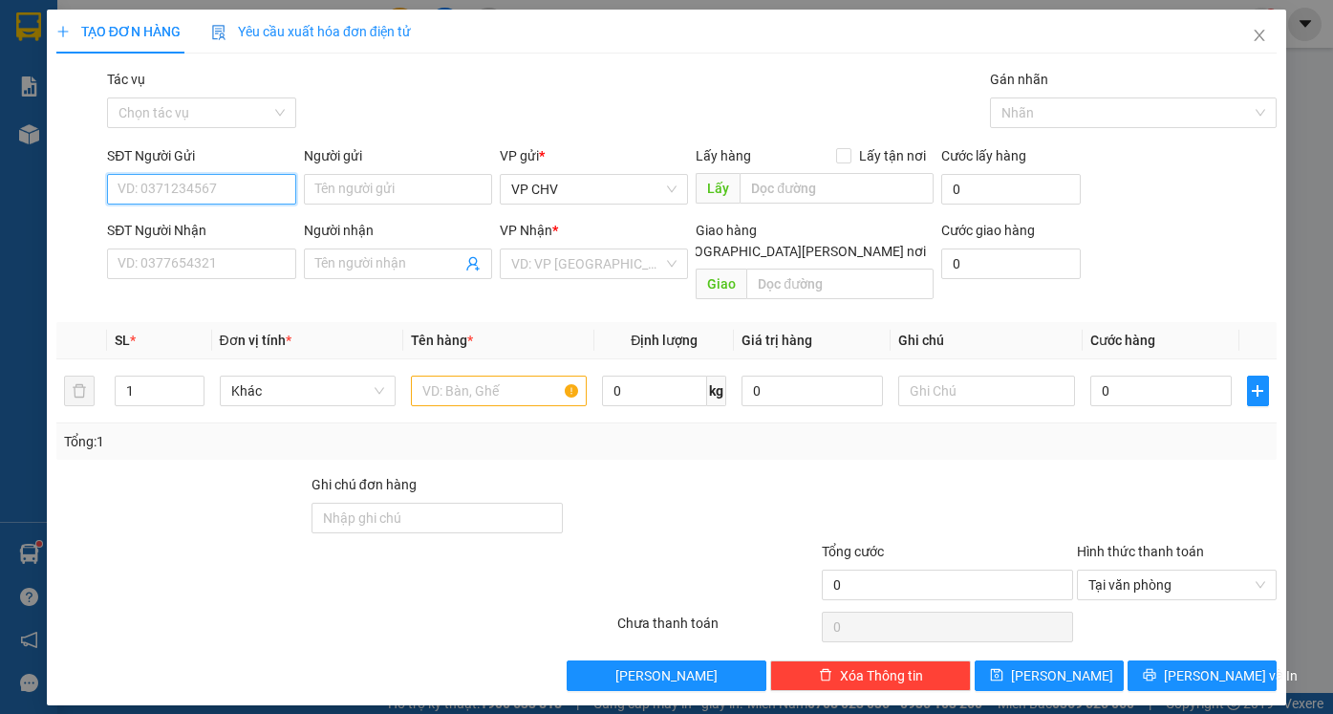
click at [193, 181] on input "SĐT Người Gửi" at bounding box center [201, 189] width 188 height 31
type input "0396"
click at [221, 229] on div "0396895652 - HẠNH" at bounding box center [212, 227] width 188 height 21
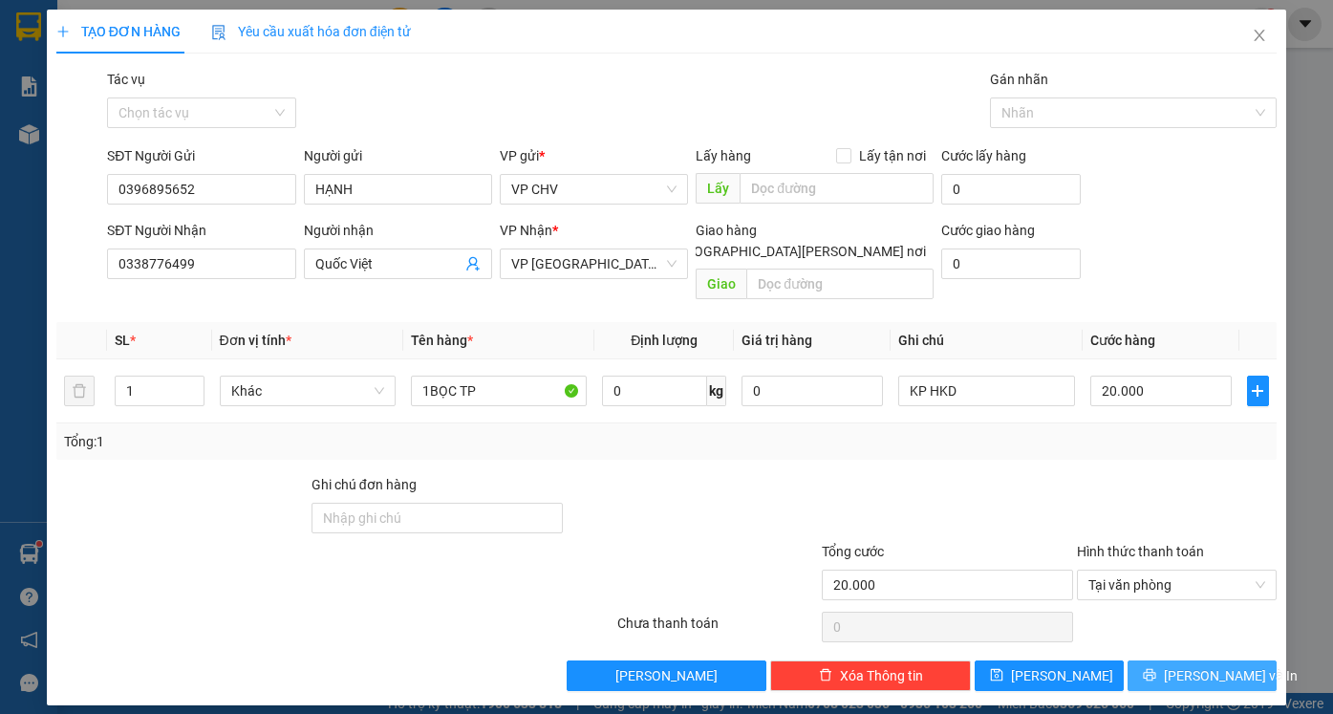
click at [1207, 665] on span "[PERSON_NAME] và In" at bounding box center [1230, 675] width 134 height 21
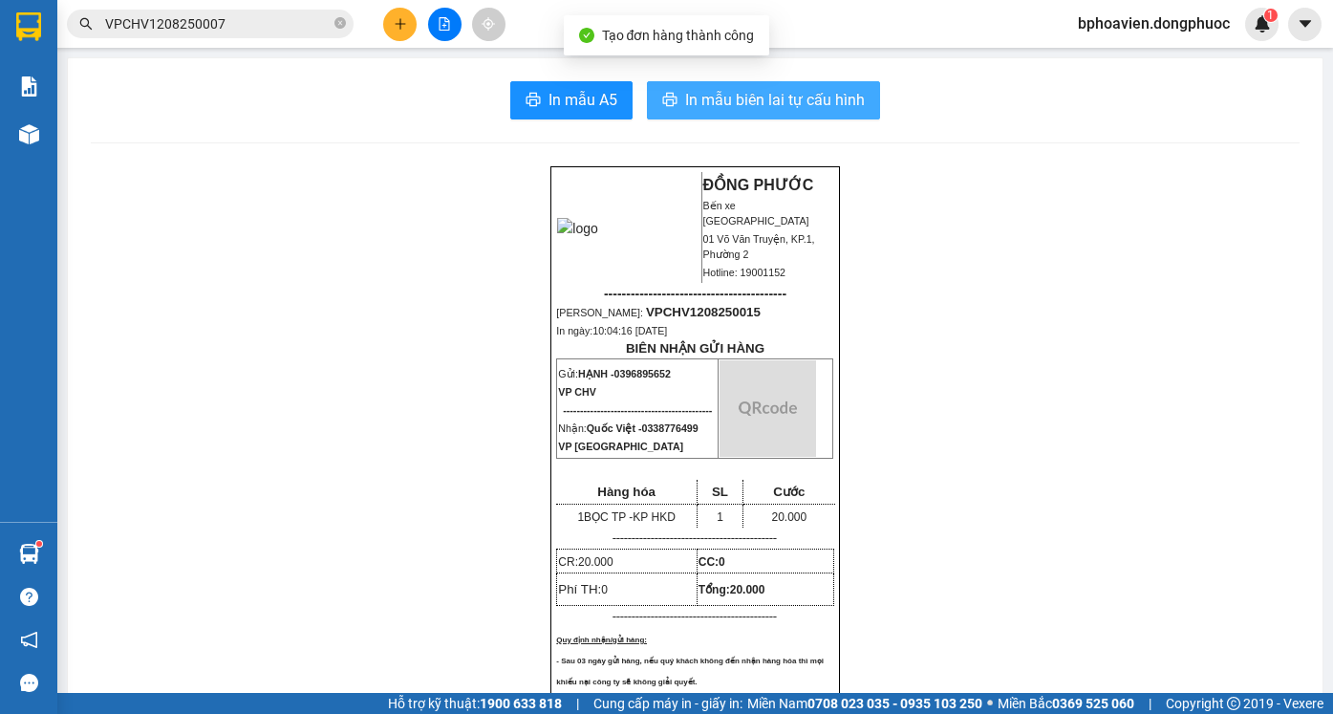
click at [753, 98] on span "In mẫu biên lai tự cấu hình" at bounding box center [775, 100] width 180 height 24
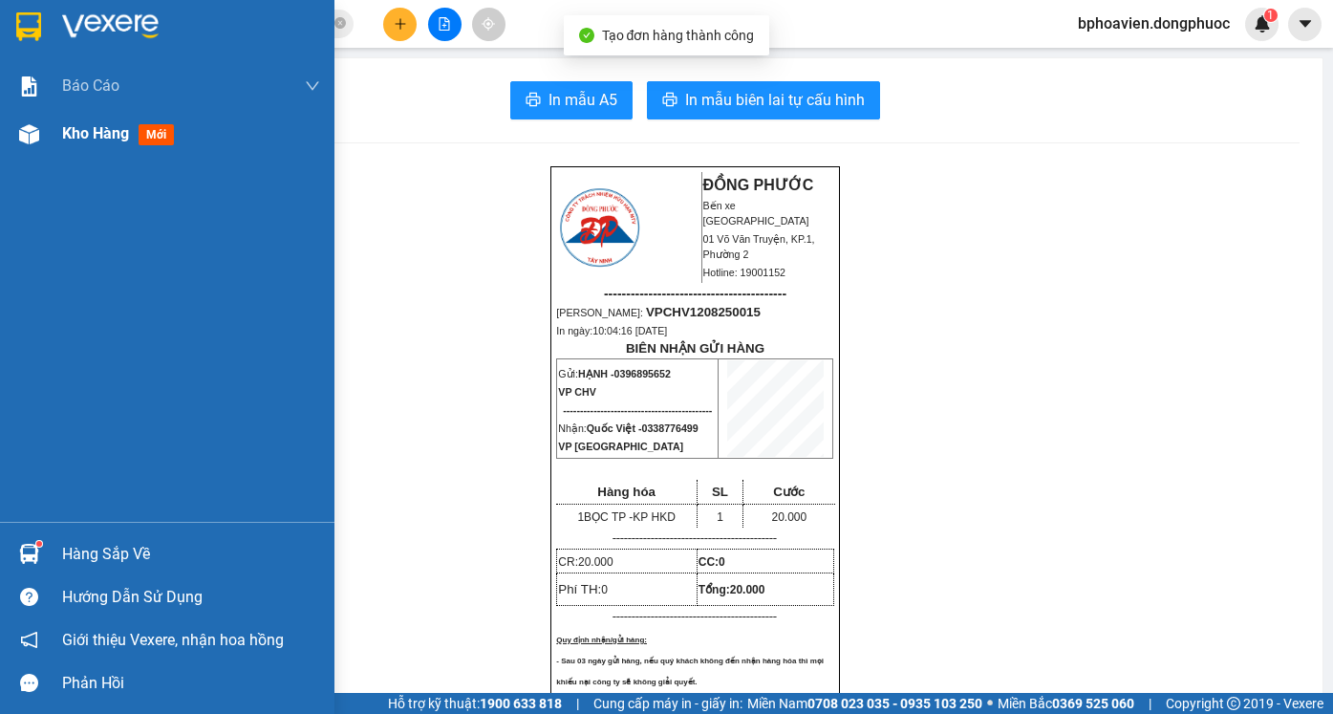
click at [78, 139] on span "Kho hàng" at bounding box center [95, 133] width 67 height 18
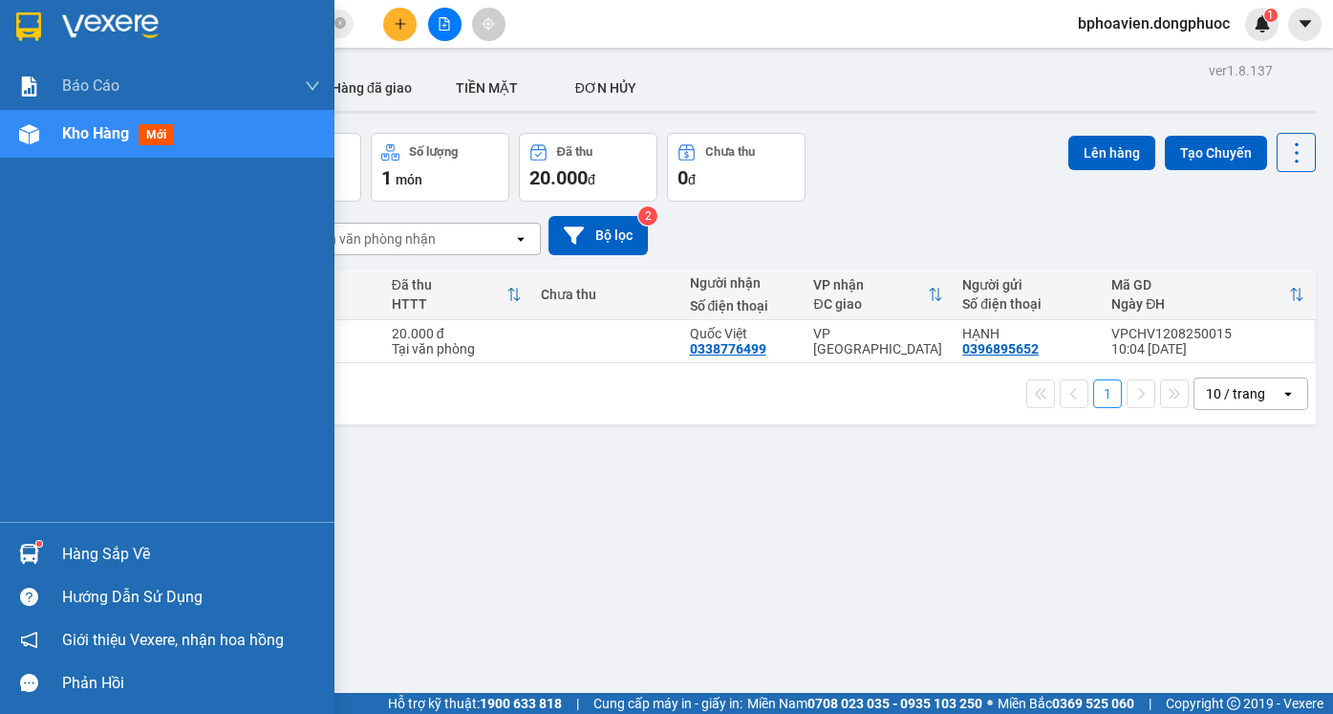
click at [91, 562] on div "Hàng sắp về" at bounding box center [191, 554] width 258 height 29
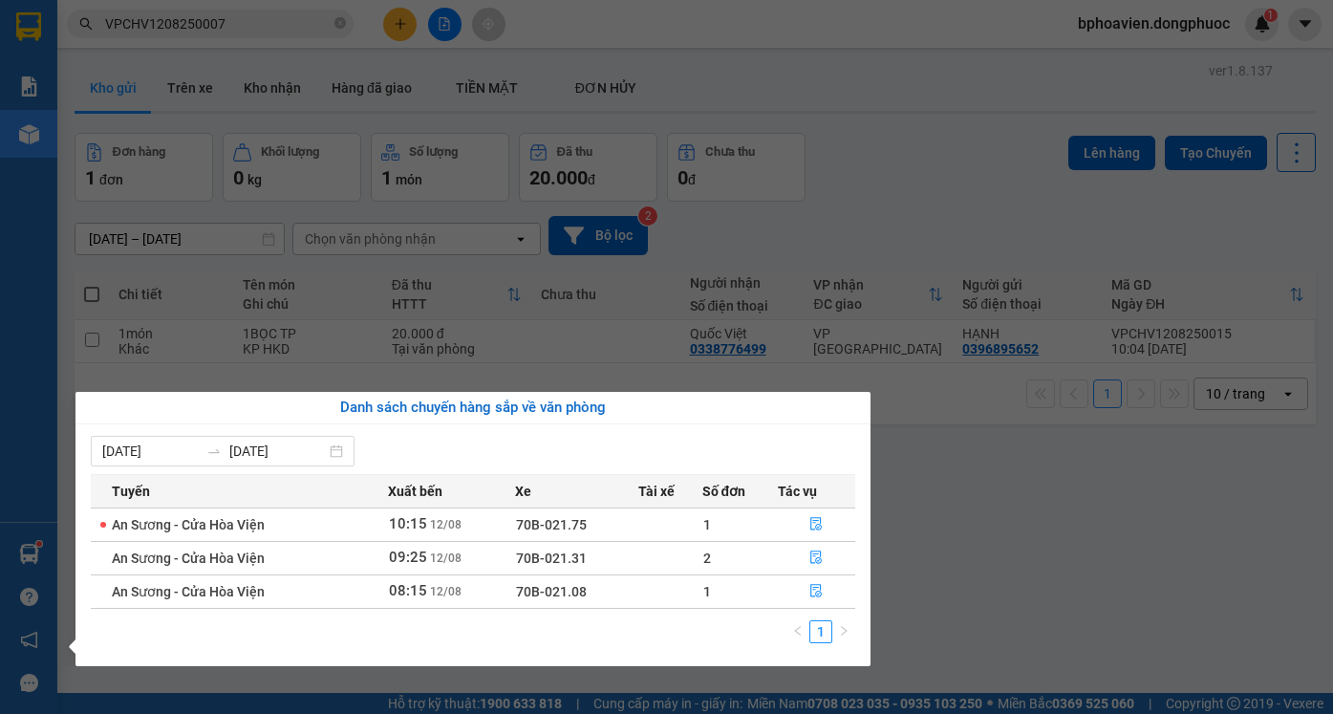
click at [961, 547] on section "Kết quả tìm kiếm ( 1 ) Bộ lọc Mã ĐH Trạng thái Món hàng Tổng cước Chưa cước Nhã…" at bounding box center [666, 357] width 1333 height 714
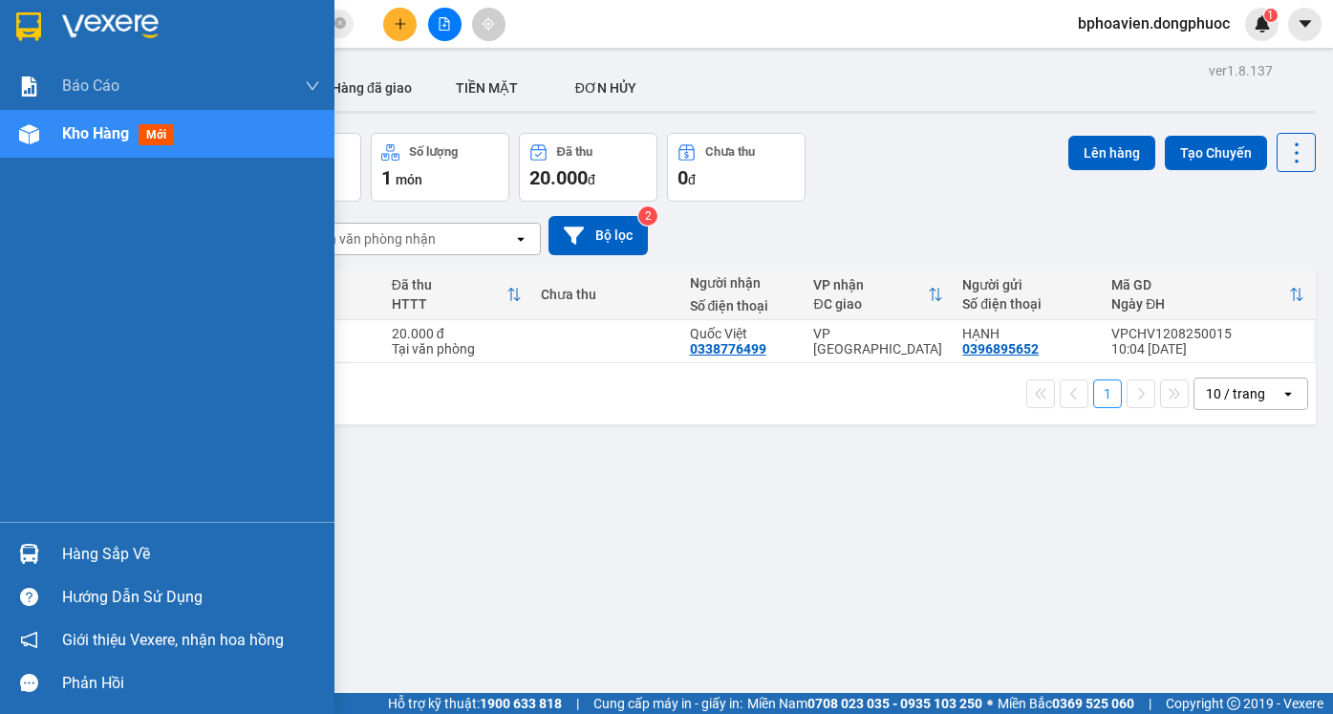
click at [76, 551] on div "Hàng sắp về" at bounding box center [191, 554] width 258 height 29
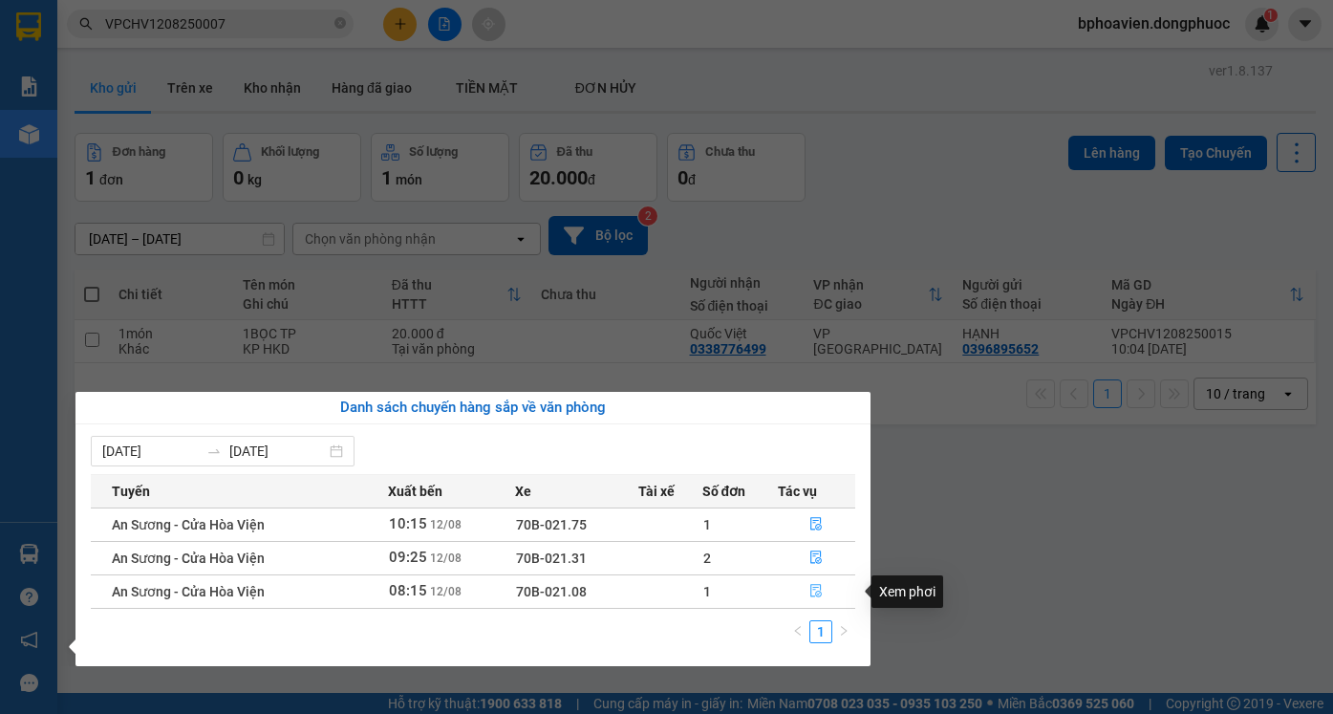
click at [803, 595] on button "button" at bounding box center [816, 591] width 76 height 31
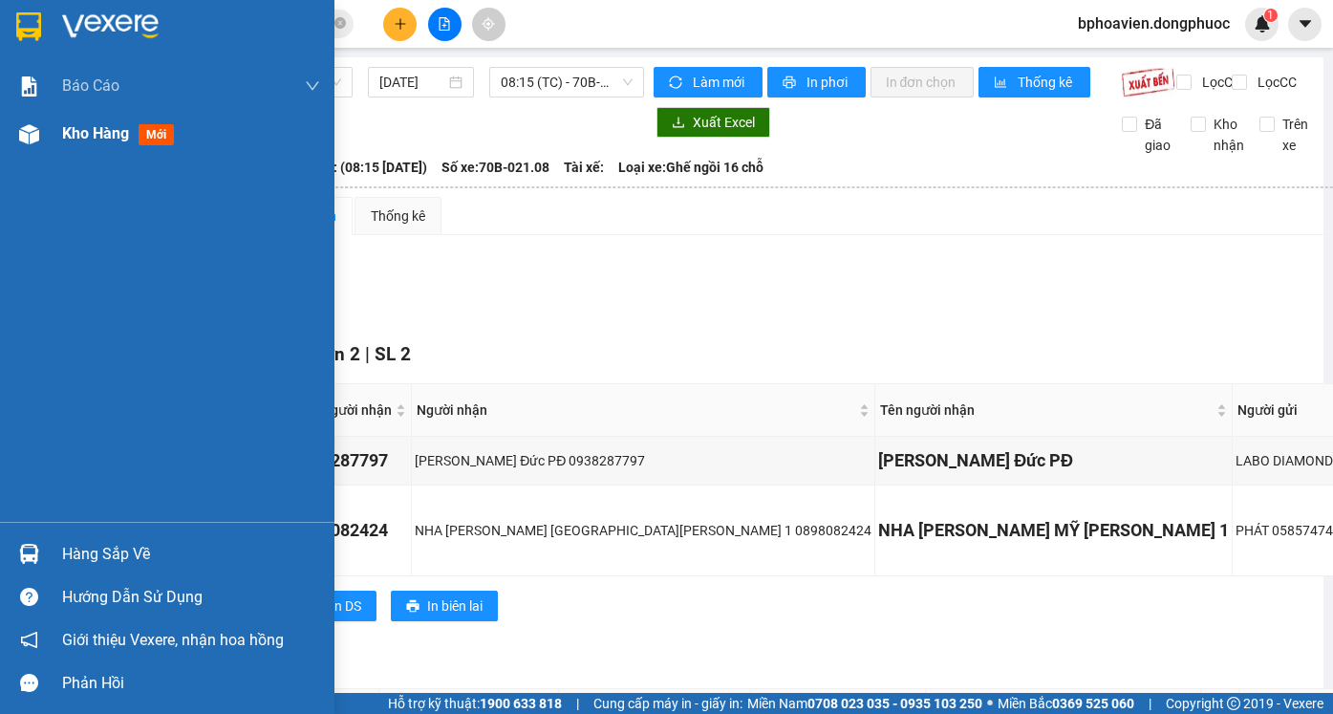
click at [84, 139] on span "Kho hàng" at bounding box center [95, 133] width 67 height 18
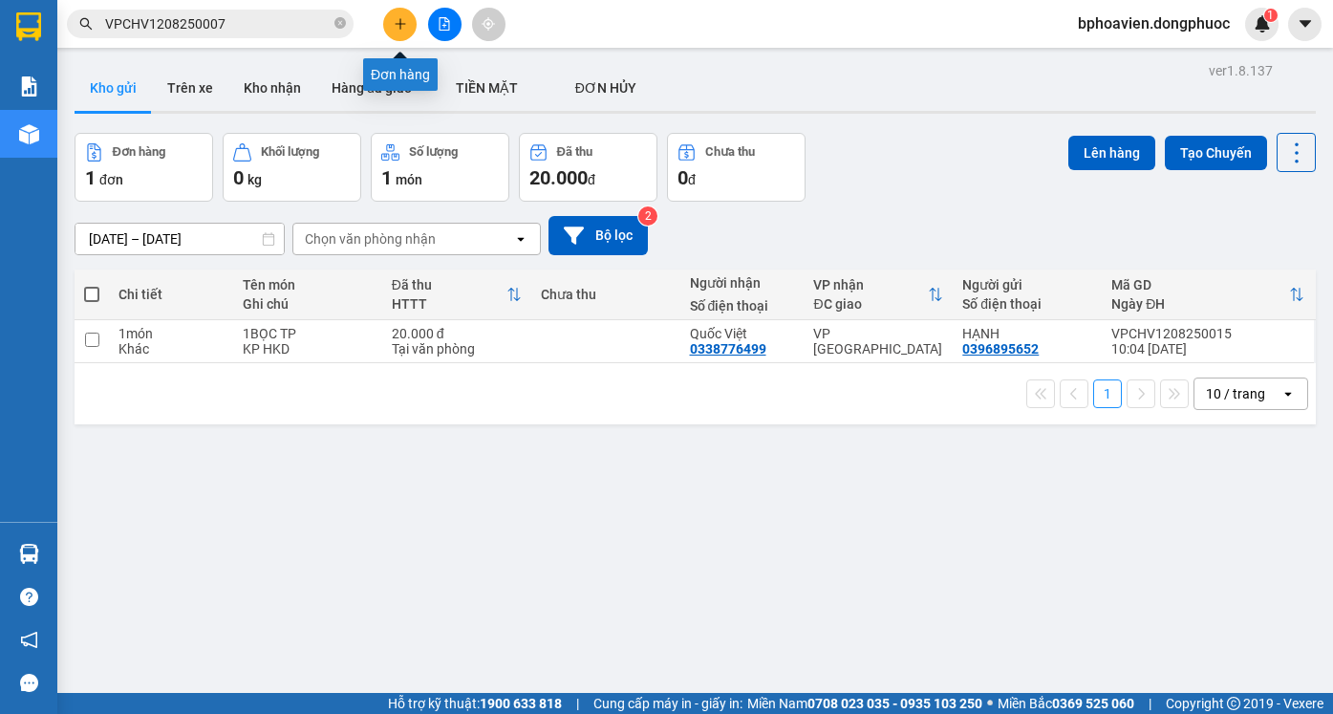
click at [405, 32] on button at bounding box center [399, 24] width 33 height 33
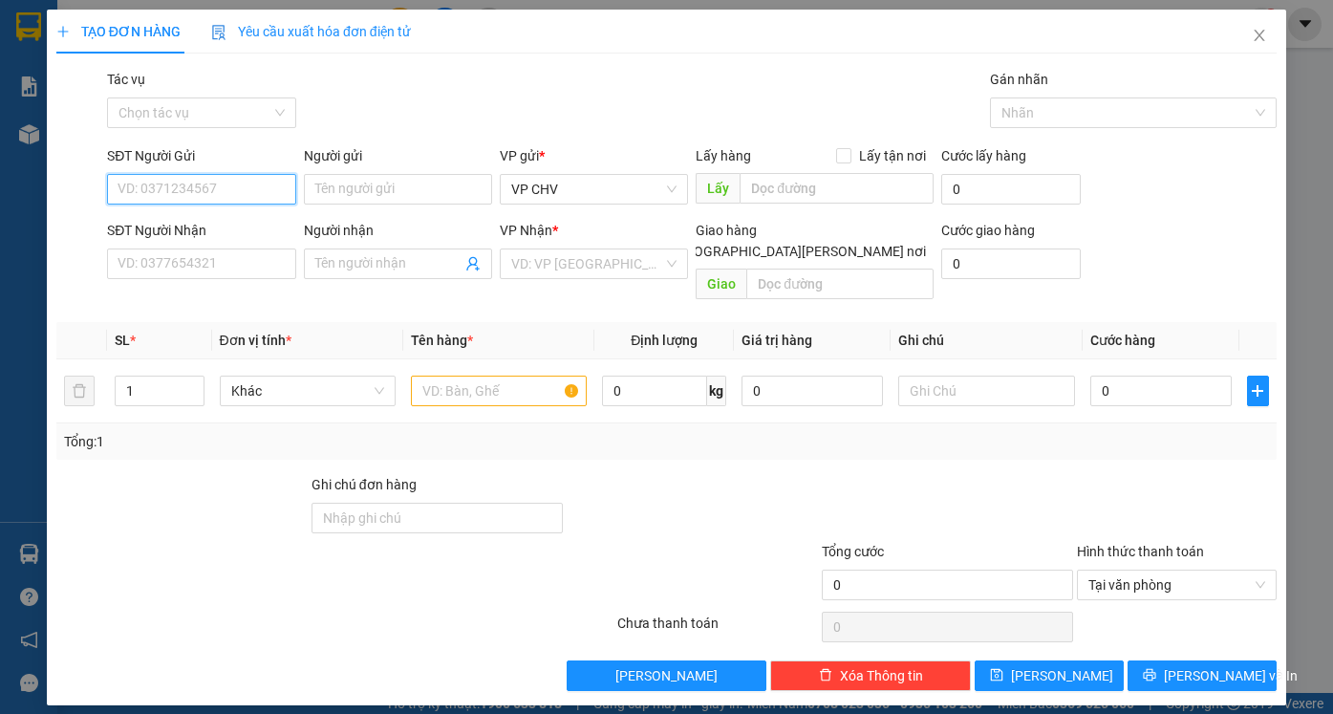
click at [233, 193] on input "SĐT Người Gửi" at bounding box center [201, 189] width 188 height 31
type input "0388855032"
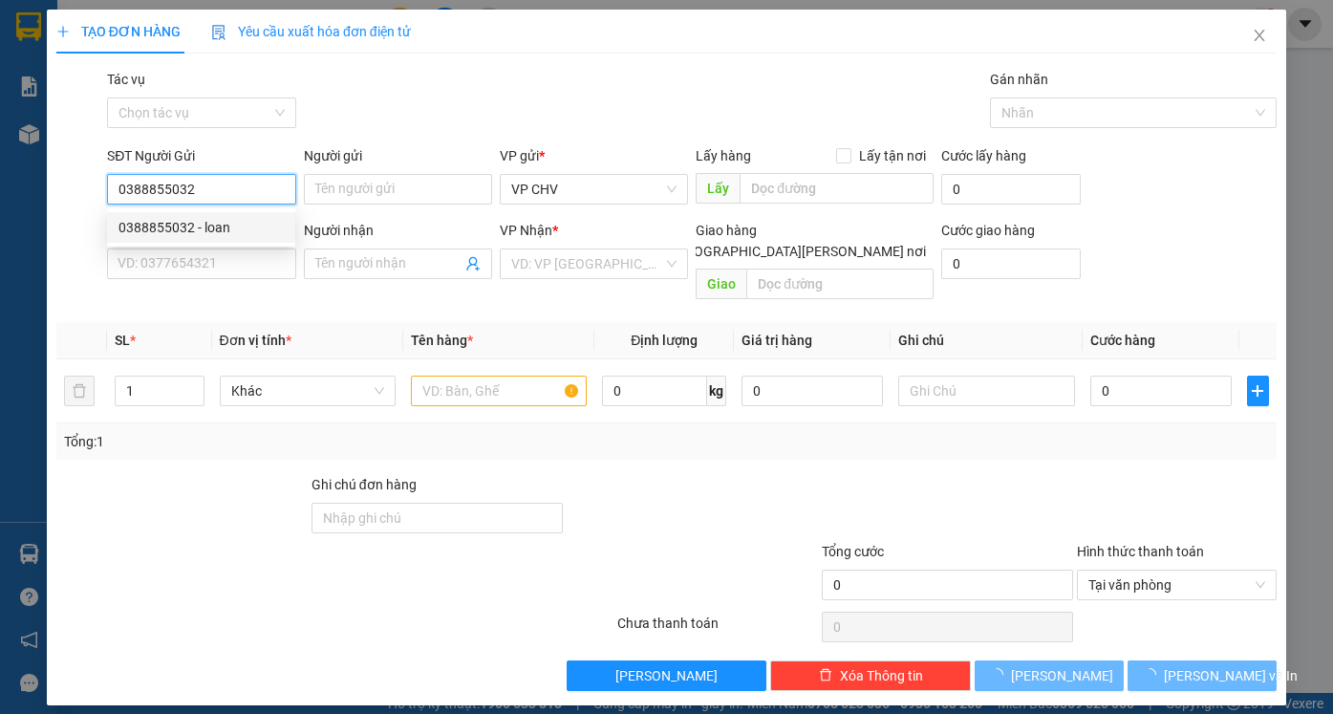
drag, startPoint x: 233, startPoint y: 228, endPoint x: 251, endPoint y: 228, distance: 18.1
click at [234, 228] on div "0388855032 - loan" at bounding box center [200, 227] width 165 height 21
type input "loan"
type input "0962303025"
type input "nhi"
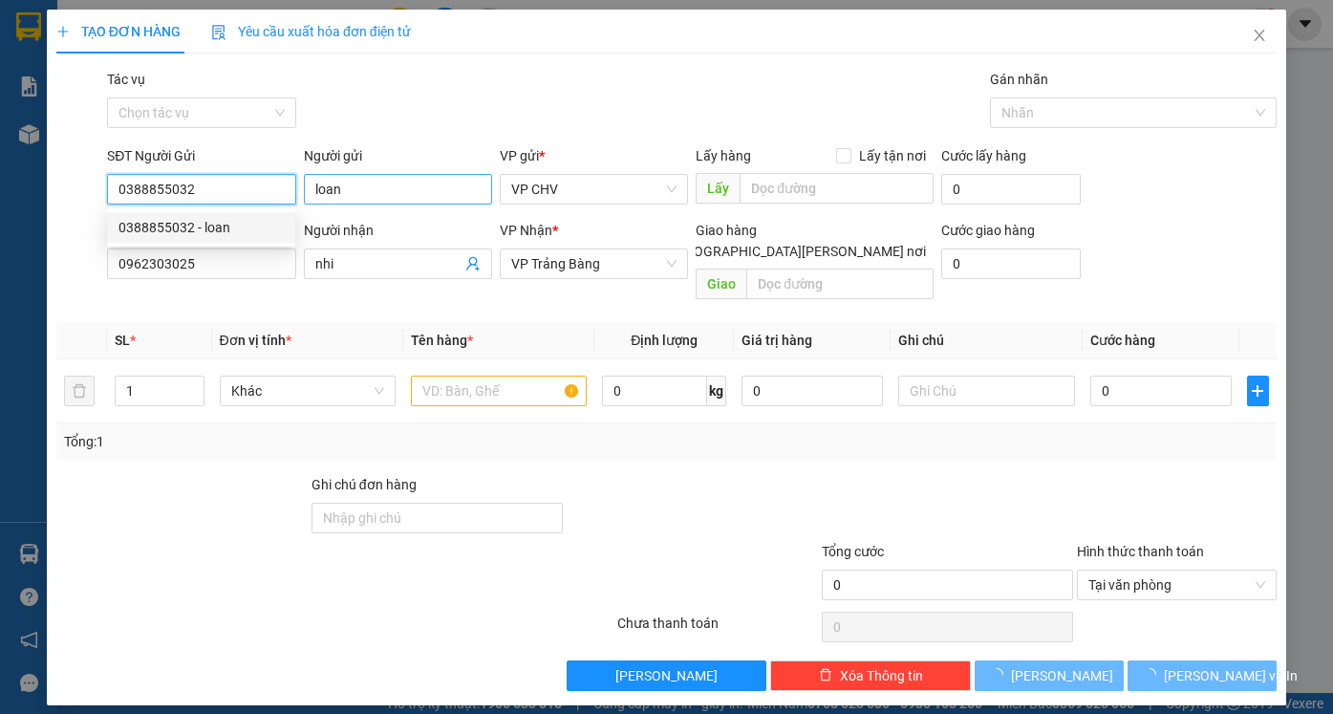
type input "20.000"
type input "0388855032"
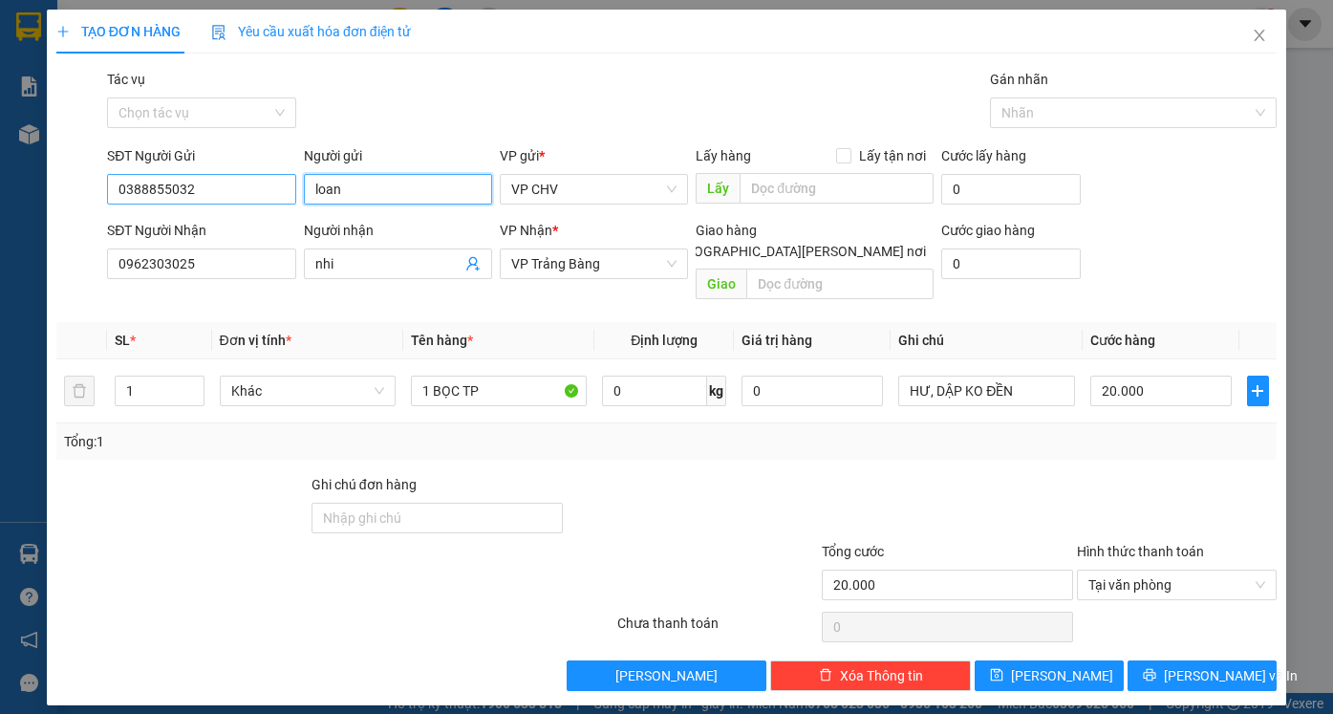
drag, startPoint x: 351, startPoint y: 182, endPoint x: 264, endPoint y: 186, distance: 87.0
click at [264, 186] on div "SĐT Người Gửi 0388855032 Người gửi loan VP gửi * VP CHV Lấy hàng Lấy tận nơi Lấ…" at bounding box center [691, 178] width 1177 height 67
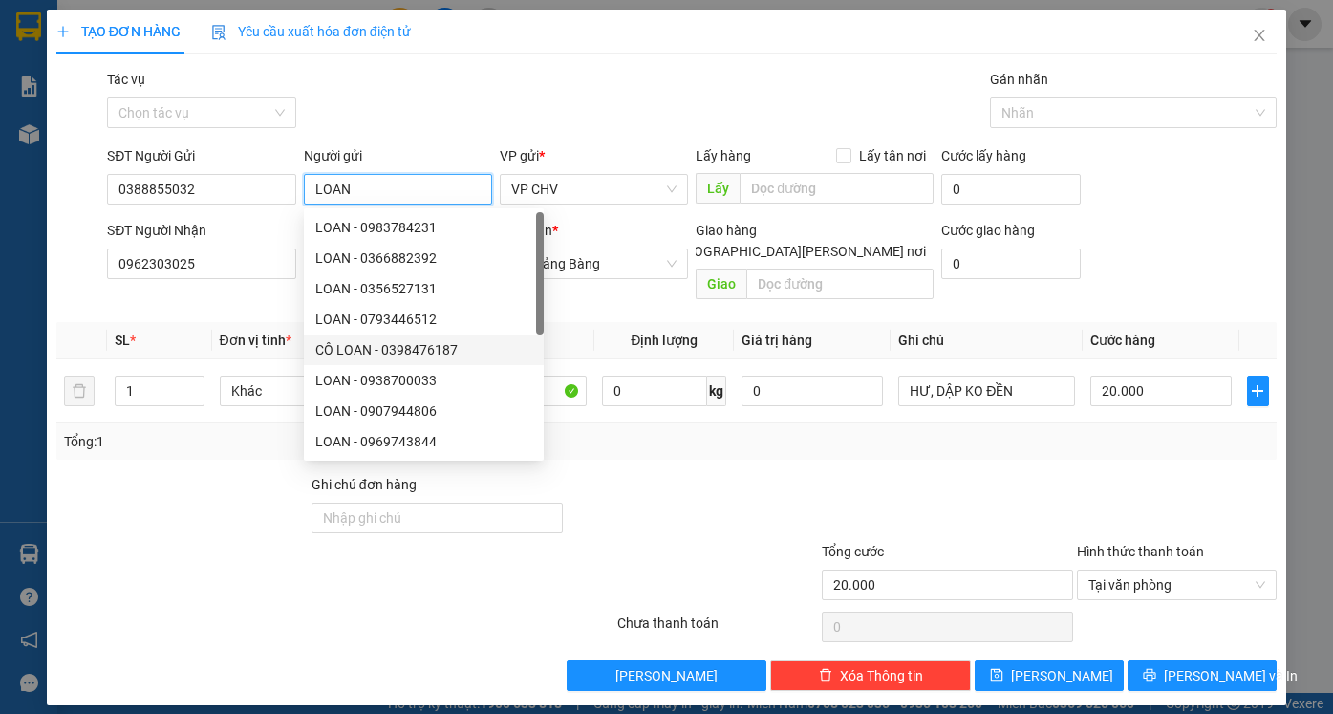
type input "LOAN"
click at [718, 500] on div at bounding box center [692, 507] width 255 height 67
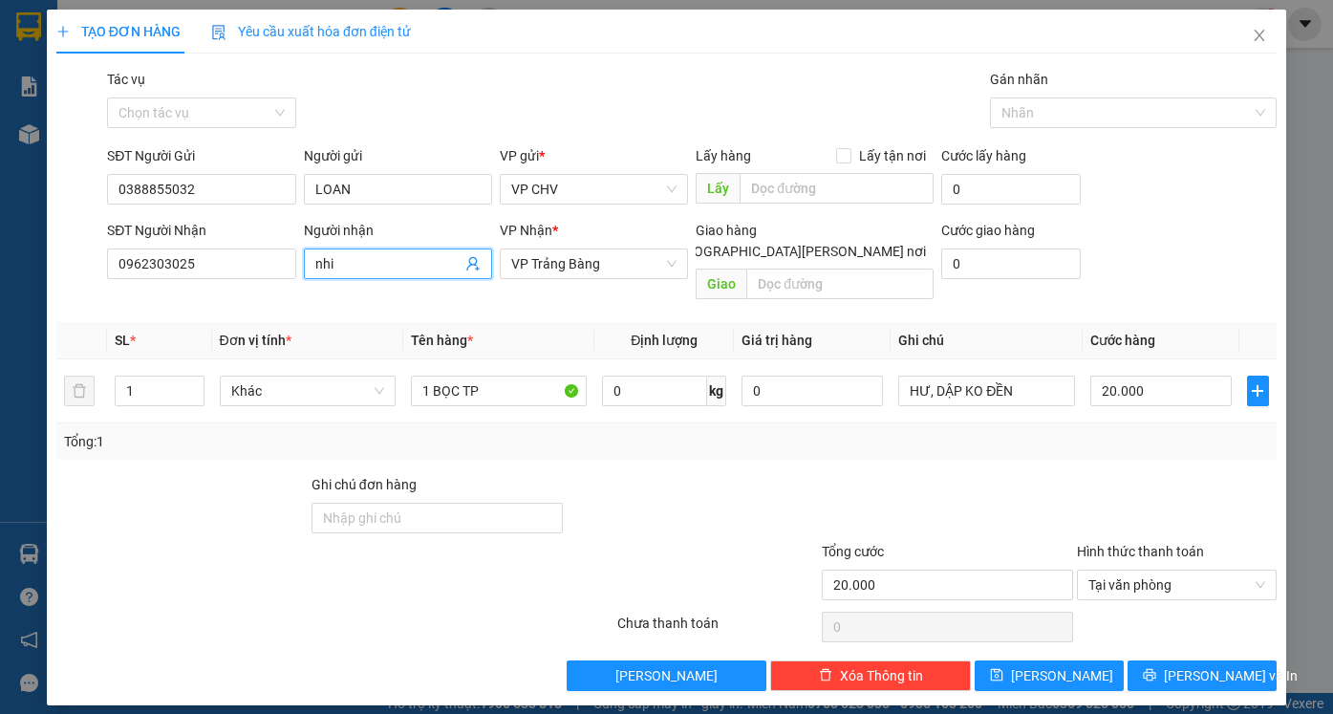
drag, startPoint x: 373, startPoint y: 270, endPoint x: 291, endPoint y: 279, distance: 81.6
click at [291, 280] on div "SĐT Người Nhận 0962303025 Người nhận nhi nhi VP Nhận * VP Trảng Bàng Giao hàng …" at bounding box center [691, 264] width 1177 height 88
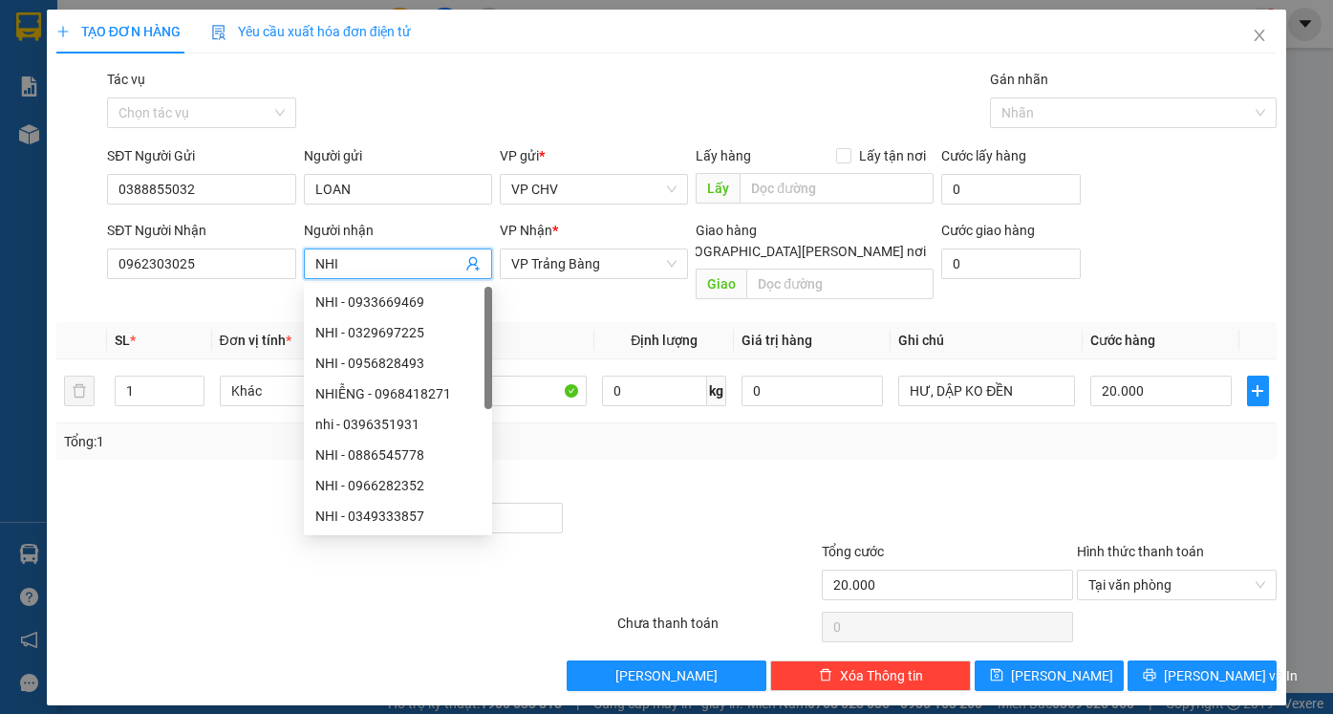
type input "NHI"
click at [1154, 451] on div "Transit Pickup Surcharge Ids Transit Deliver Surcharge Ids Transit Deliver Surc…" at bounding box center [666, 380] width 1220 height 622
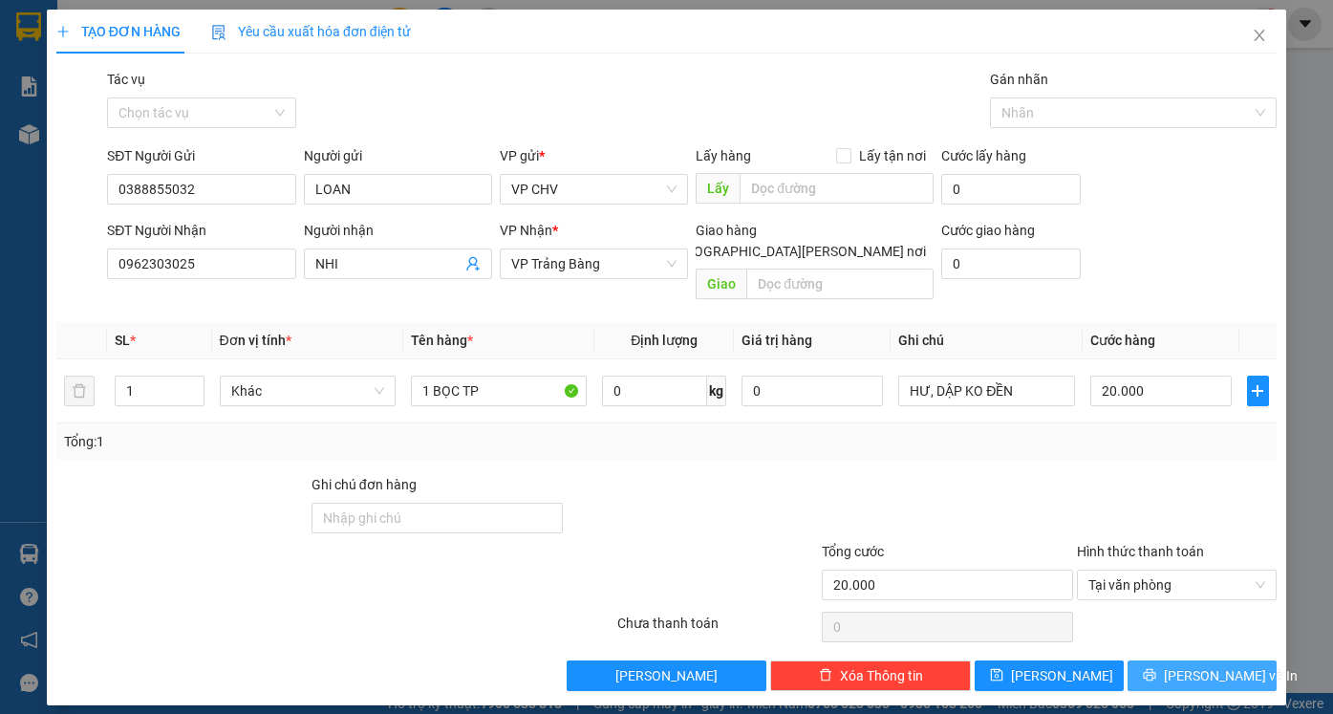
click at [1244, 660] on button "[PERSON_NAME] và In" at bounding box center [1201, 675] width 149 height 31
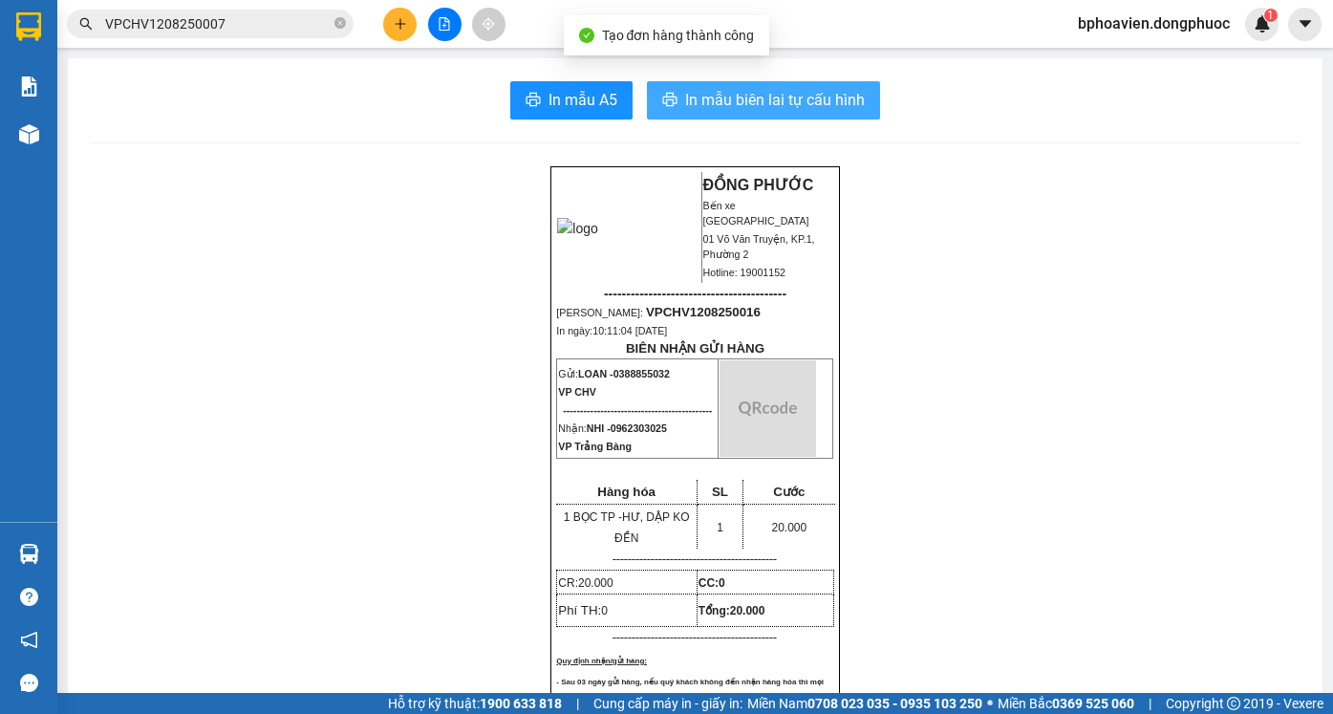
click at [736, 105] on span "In mẫu biên lai tự cấu hình" at bounding box center [775, 100] width 180 height 24
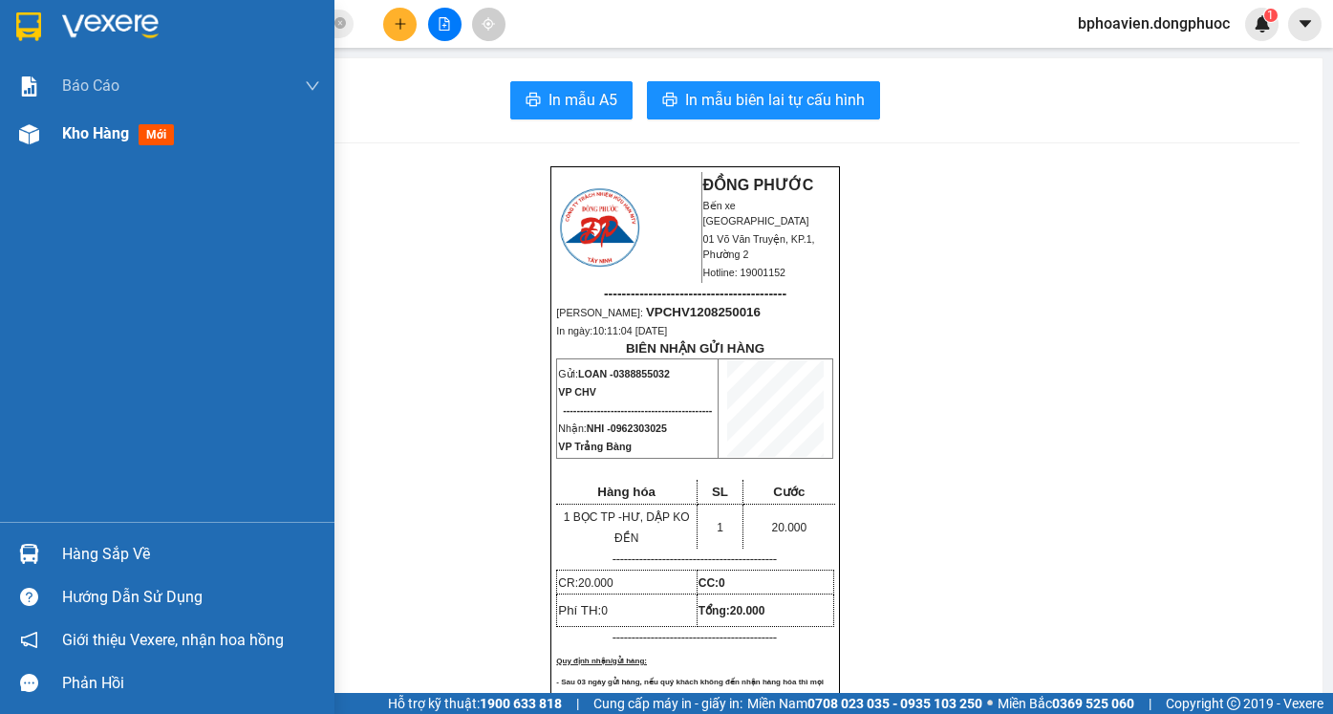
click at [85, 138] on span "Kho hàng" at bounding box center [95, 133] width 67 height 18
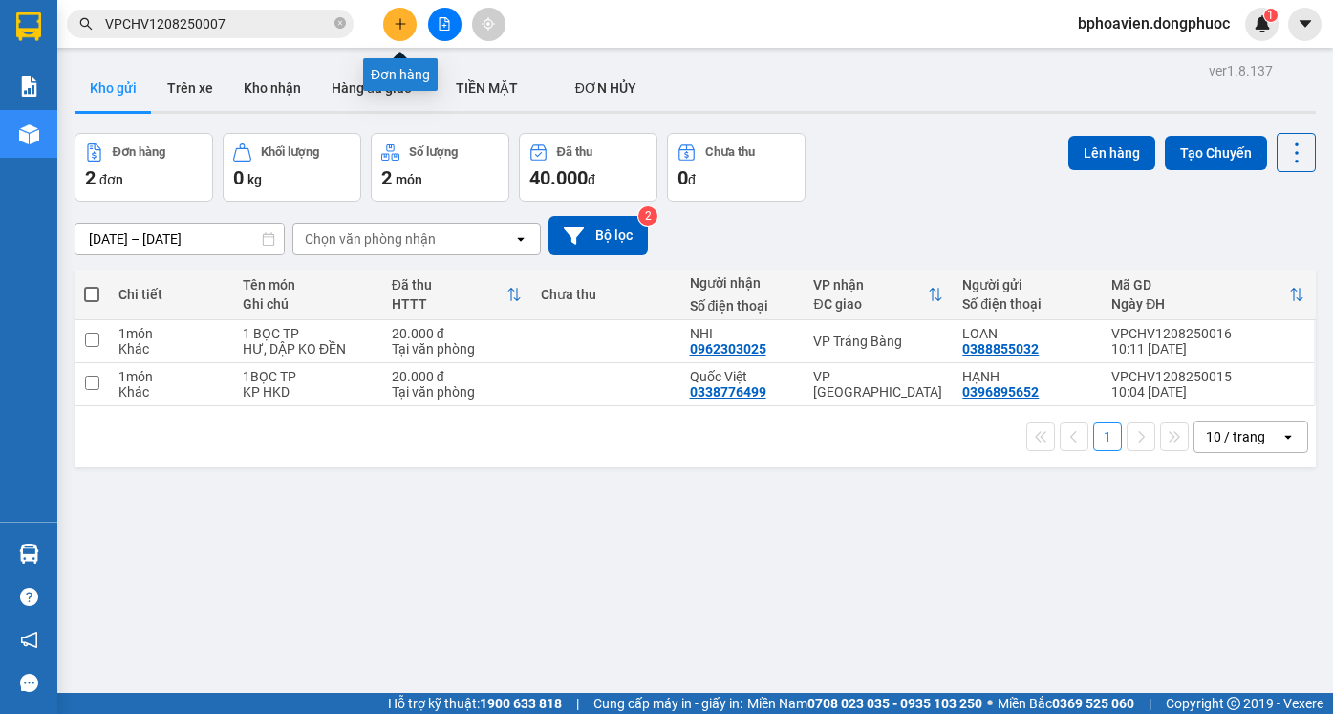
click at [391, 20] on button at bounding box center [399, 24] width 33 height 33
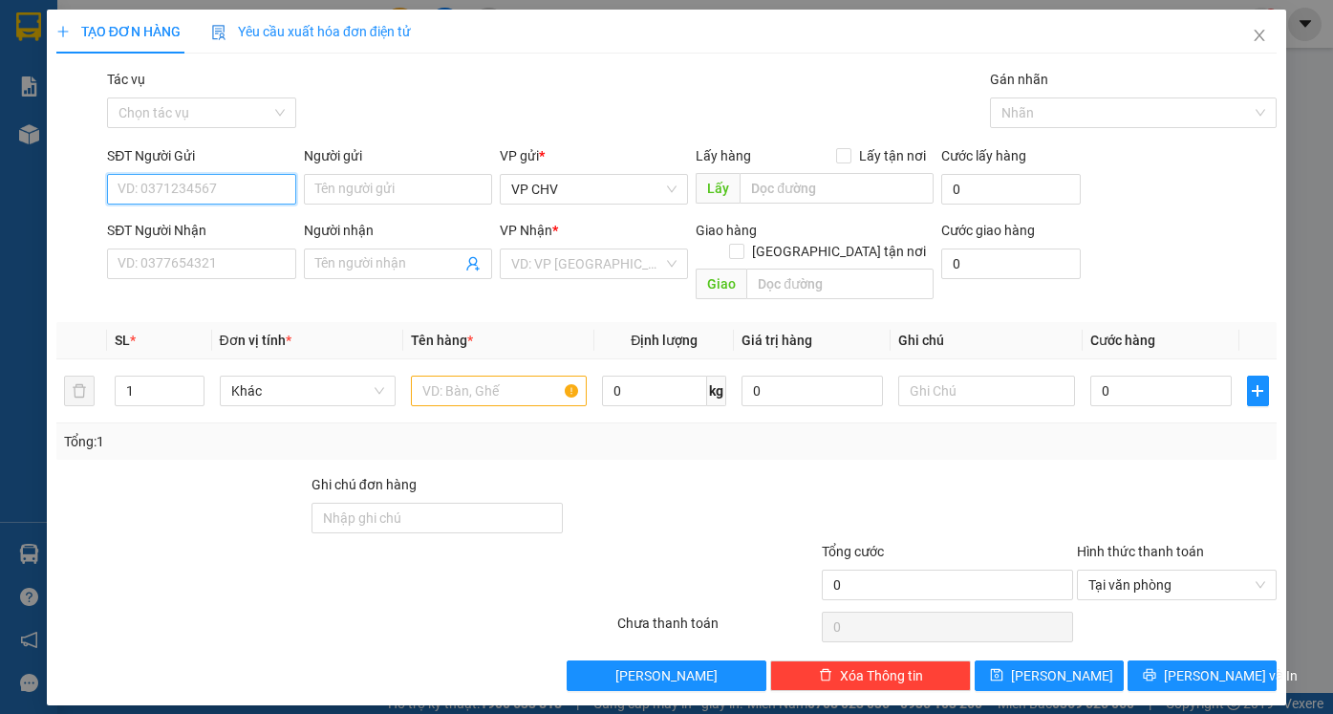
click at [246, 193] on input "SĐT Người Gửi" at bounding box center [201, 189] width 188 height 31
click at [244, 233] on div "0966760410 - THU" at bounding box center [200, 227] width 165 height 21
type input "0966760410"
type input "THU"
type input "0345672222"
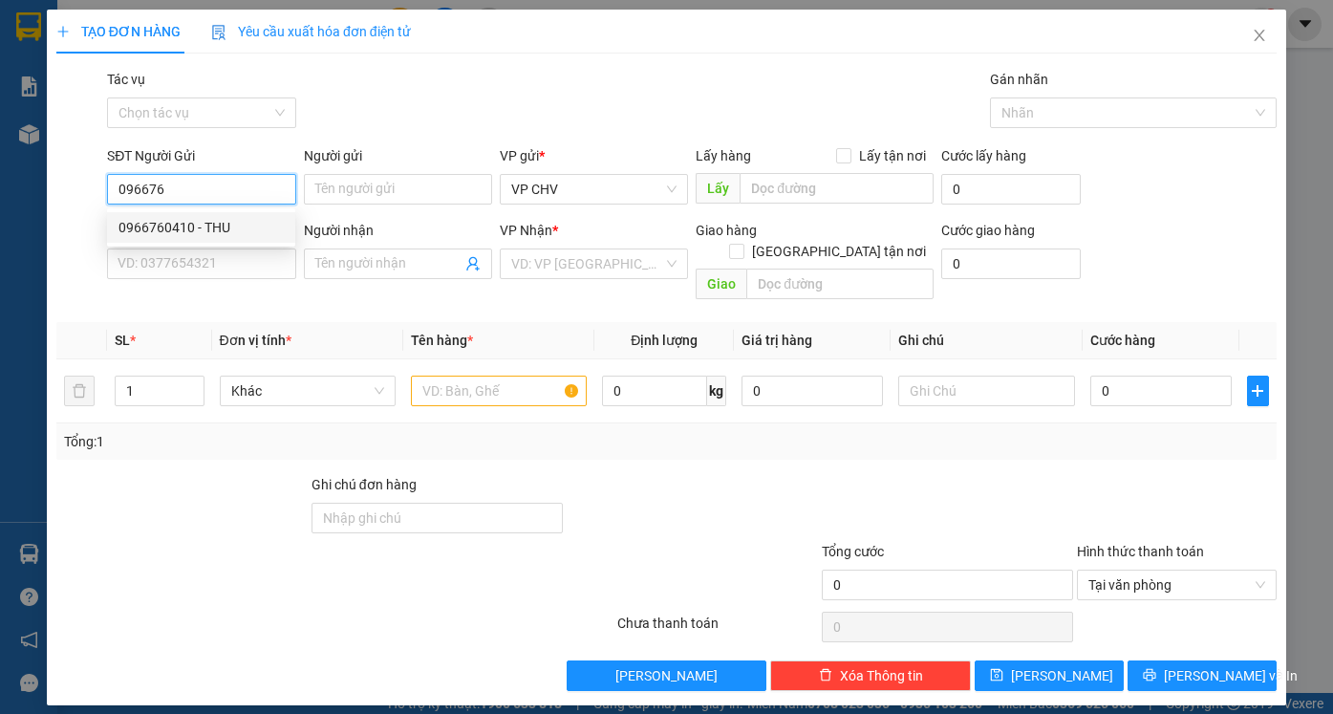
type input "TUẤN ANH"
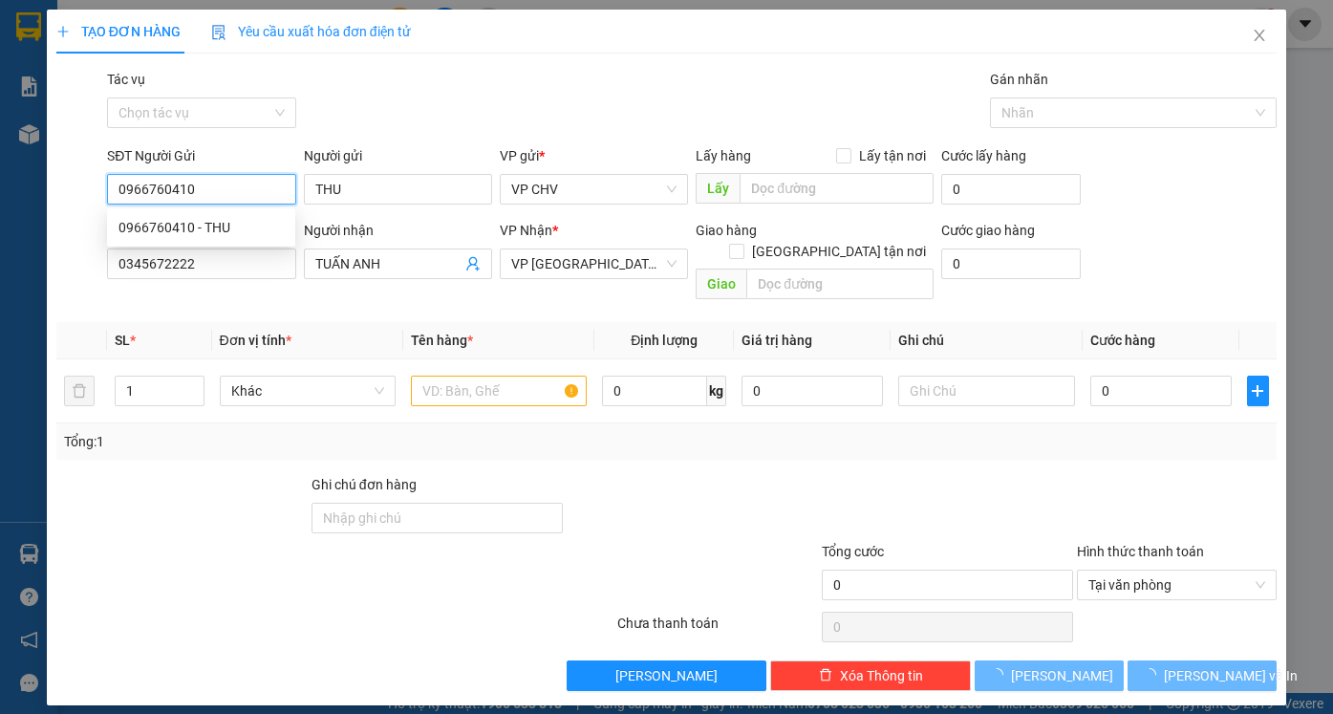
type input "20.000"
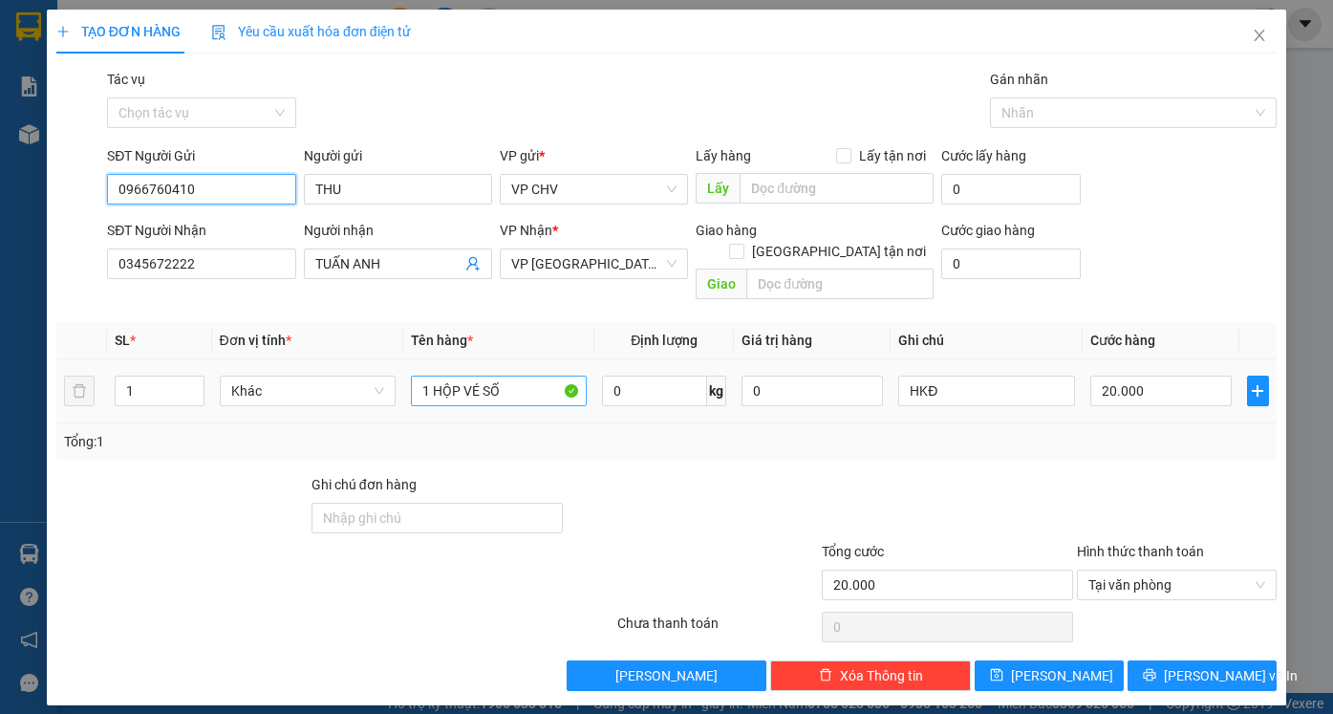
type input "0966760410"
drag, startPoint x: 434, startPoint y: 363, endPoint x: 453, endPoint y: 371, distance: 20.6
click at [457, 375] on input "1 HỘP VÉ SỐ" at bounding box center [499, 390] width 176 height 31
drag, startPoint x: 433, startPoint y: 370, endPoint x: 441, endPoint y: 376, distance: 10.9
click at [441, 376] on input "1 HÓI VÉ SỐ" at bounding box center [499, 390] width 176 height 31
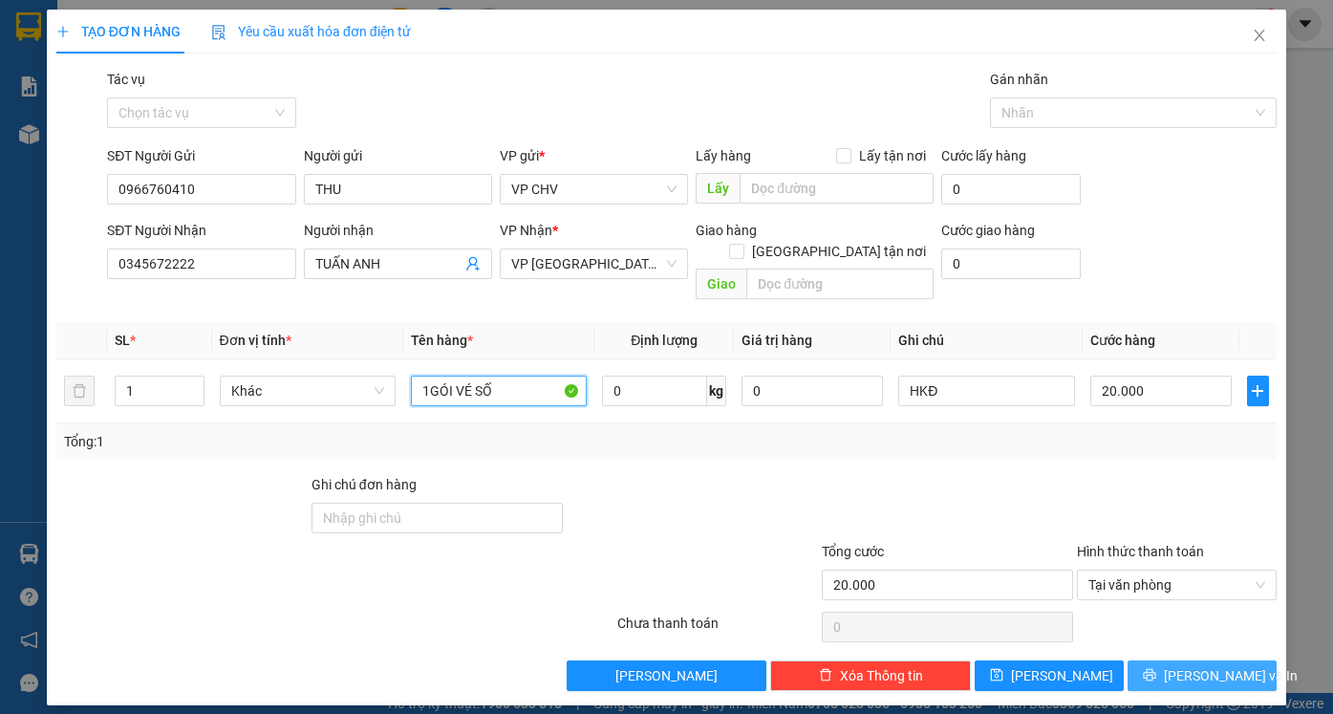
type input "1GÓI VÉ SỐ"
drag, startPoint x: 1185, startPoint y: 648, endPoint x: 1092, endPoint y: 602, distance: 104.2
click at [1185, 665] on span "[PERSON_NAME] và In" at bounding box center [1230, 675] width 134 height 21
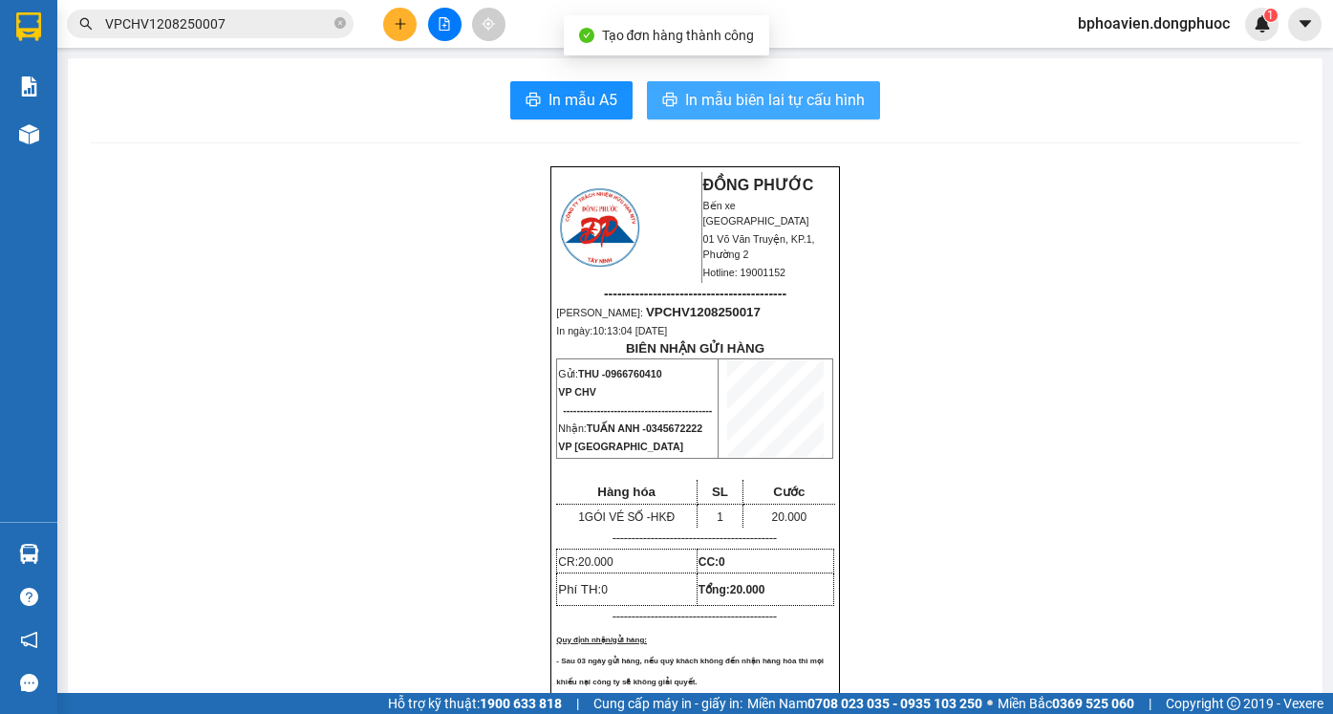
click at [724, 103] on span "In mẫu biên lai tự cấu hình" at bounding box center [775, 100] width 180 height 24
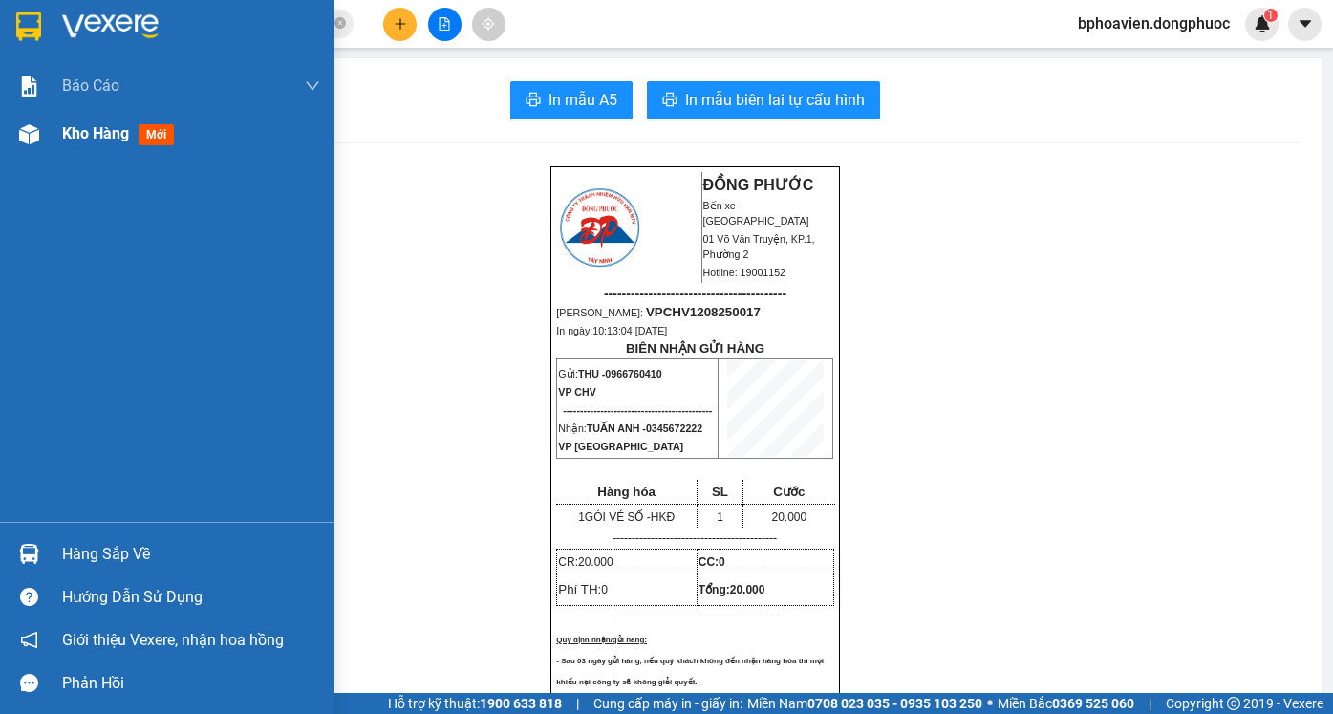
click at [101, 139] on span "Kho hàng" at bounding box center [95, 133] width 67 height 18
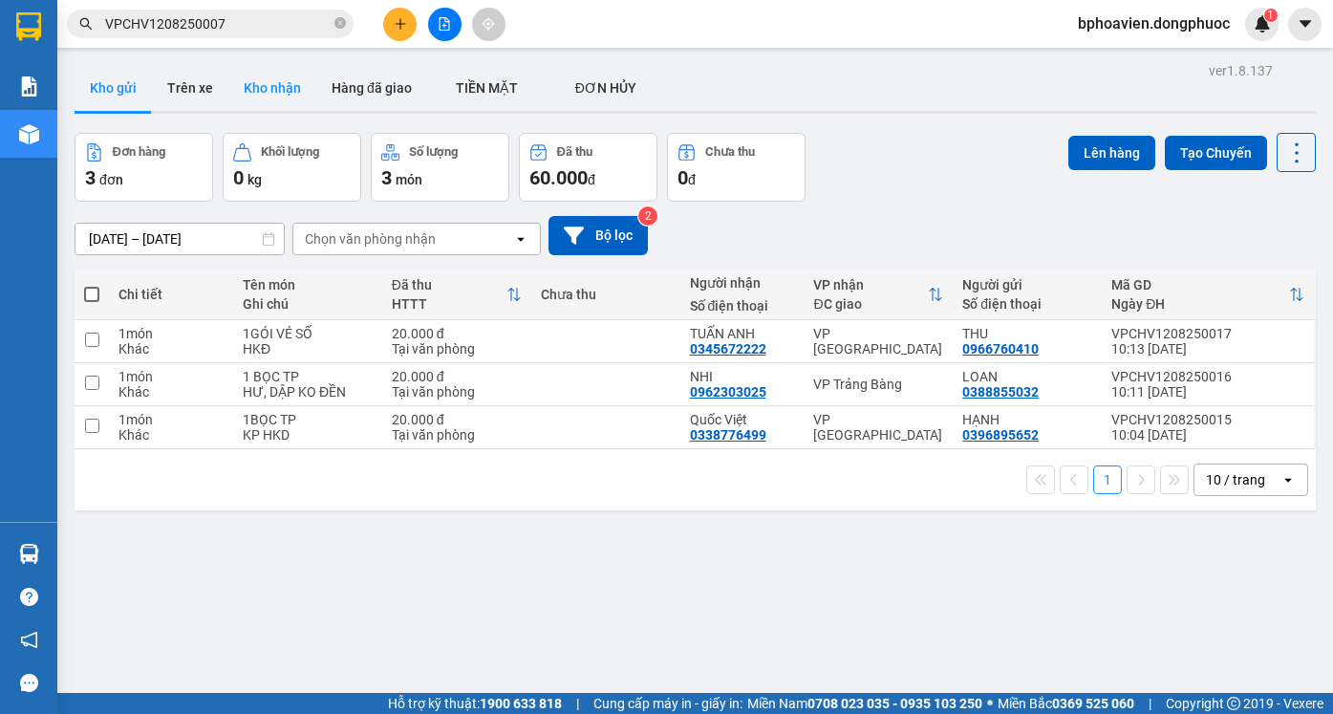
click at [255, 102] on button "Kho nhận" at bounding box center [272, 88] width 88 height 46
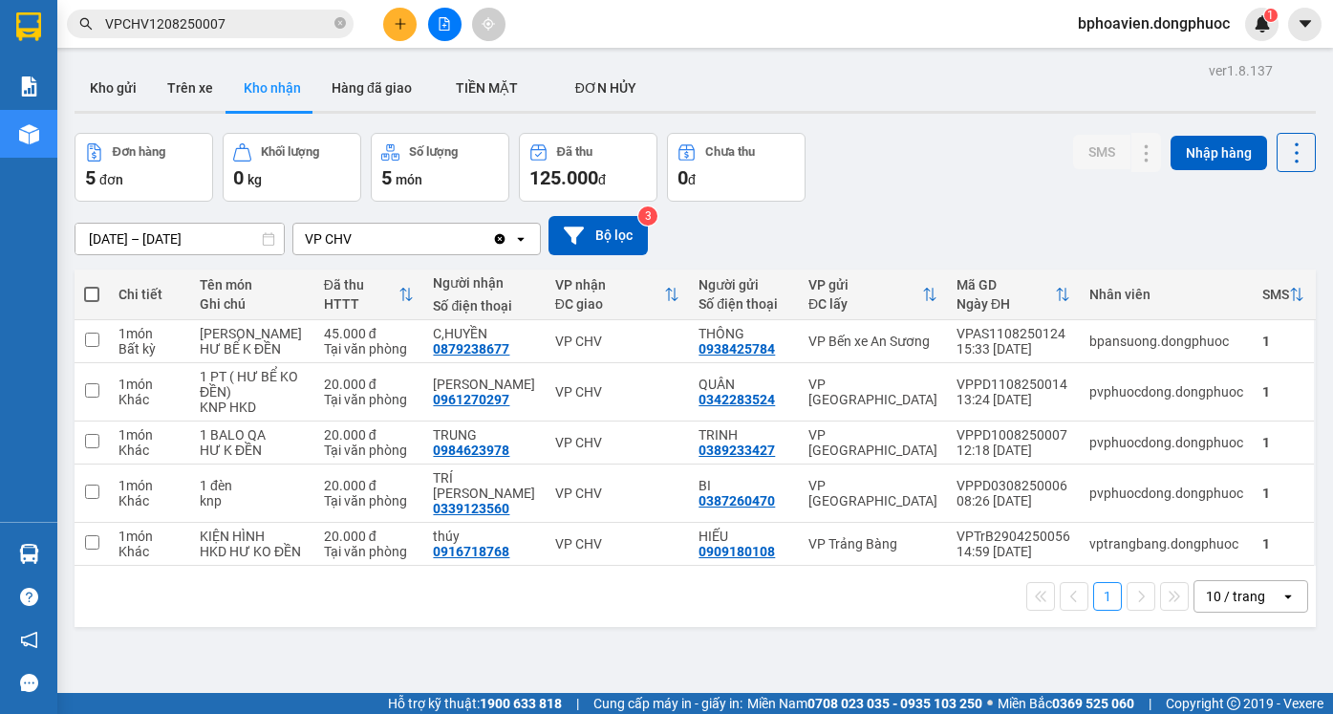
drag, startPoint x: 101, startPoint y: 81, endPoint x: 181, endPoint y: 200, distance: 143.1
click at [102, 81] on button "Kho gửi" at bounding box center [113, 88] width 77 height 46
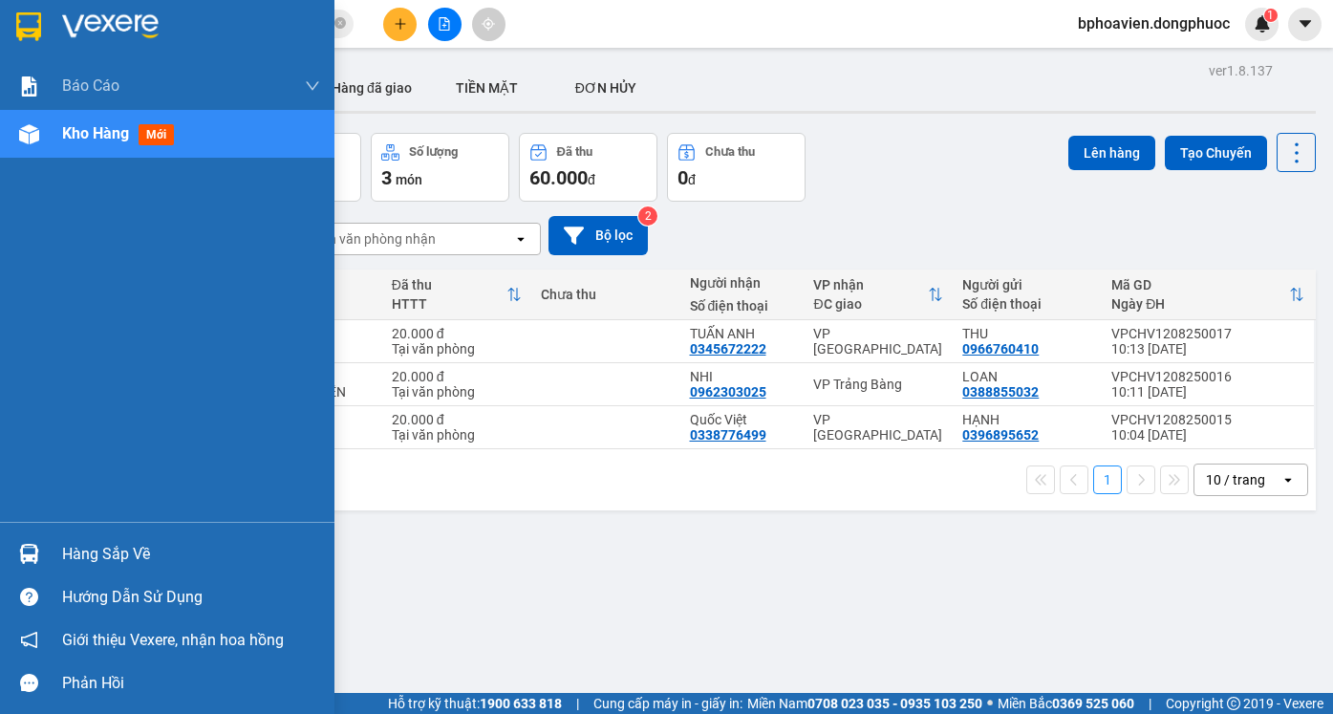
click at [115, 540] on div "Hàng sắp về" at bounding box center [191, 554] width 258 height 29
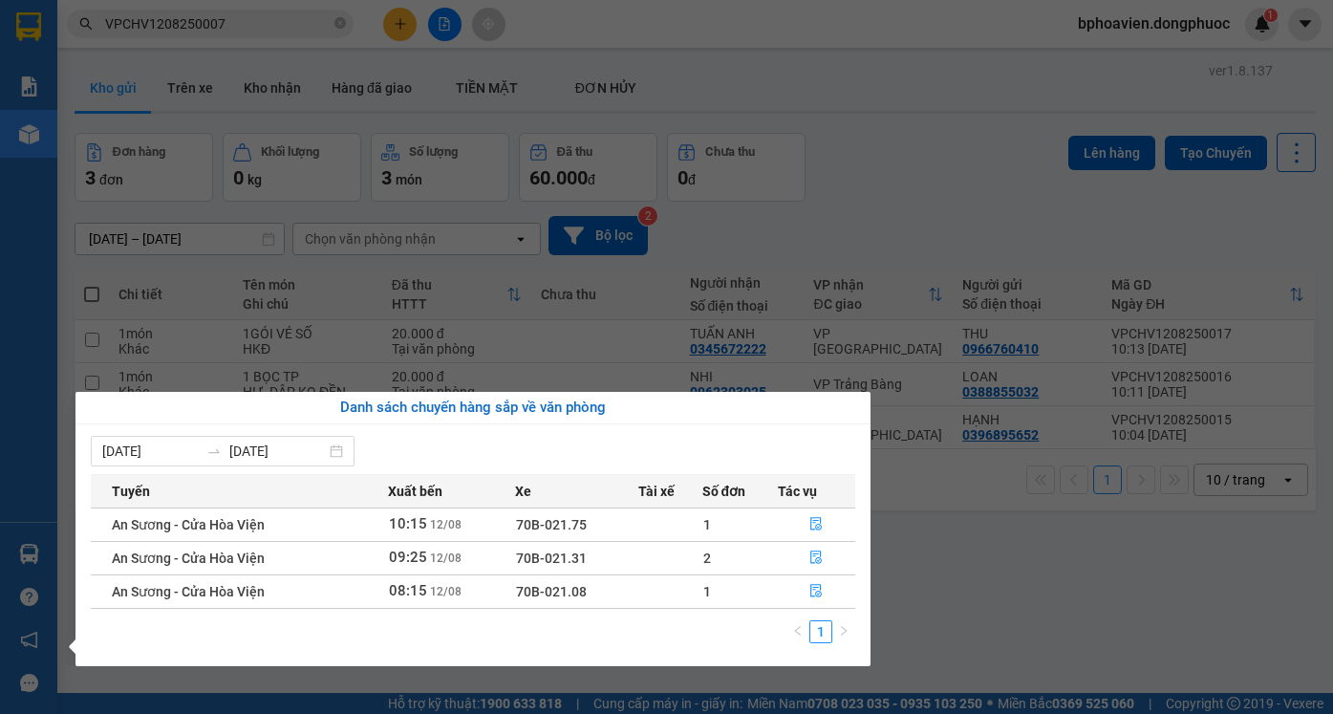
click at [1056, 560] on section "Kết quả tìm kiếm ( 1 ) Bộ lọc Mã ĐH Trạng thái Món hàng Tổng cước Chưa cước Nhã…" at bounding box center [666, 357] width 1333 height 714
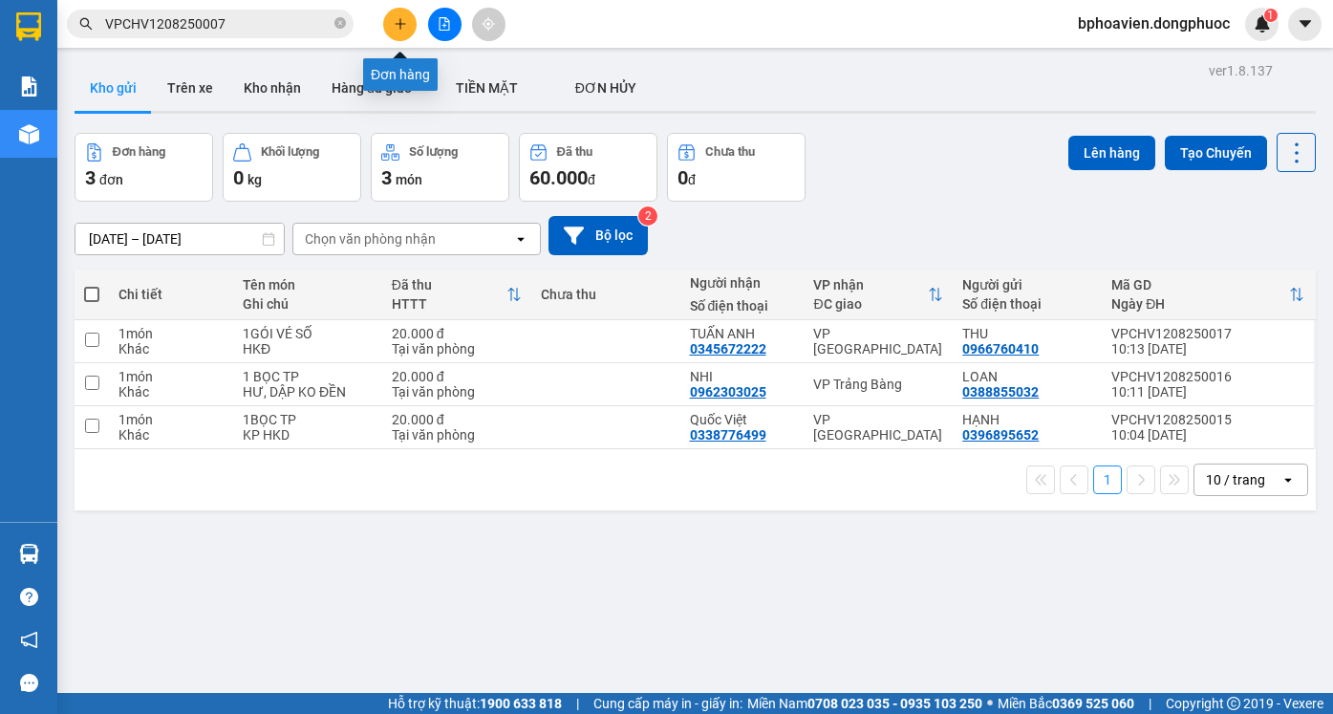
click at [396, 30] on icon "plus" at bounding box center [400, 23] width 13 height 13
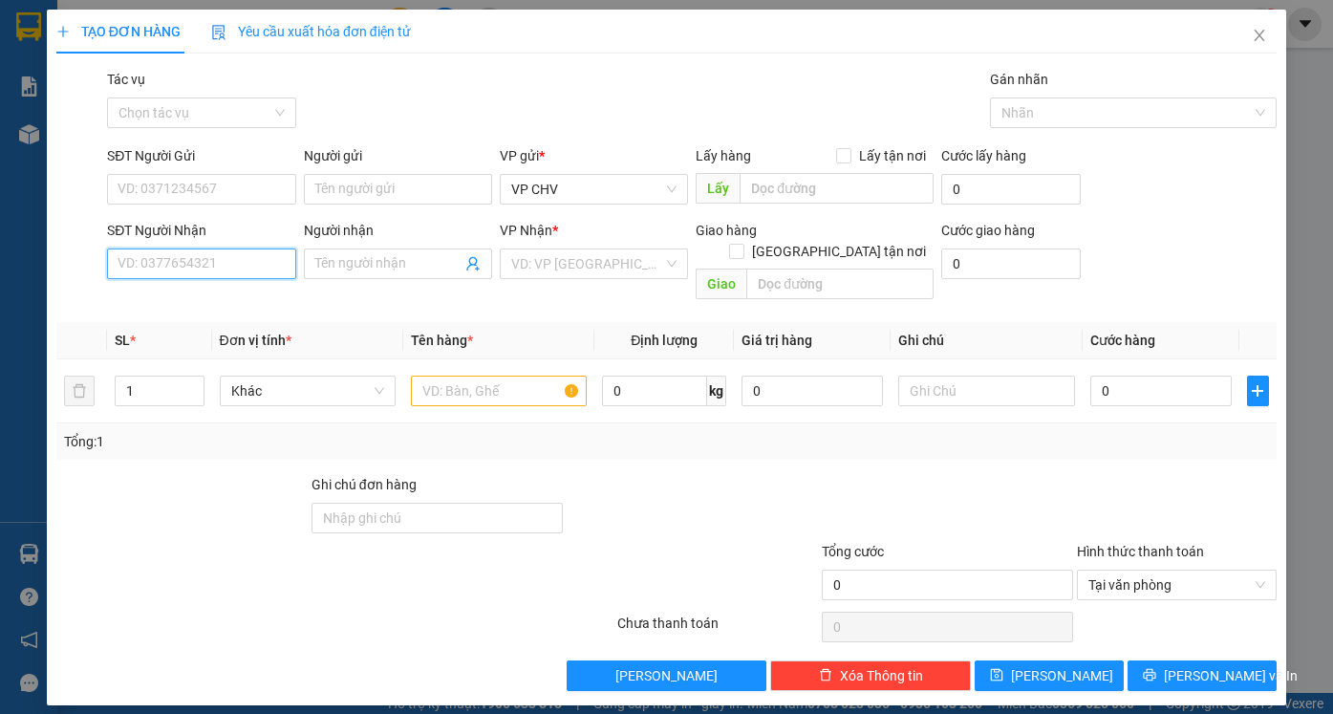
click at [233, 264] on input "SĐT Người Nhận" at bounding box center [201, 263] width 188 height 31
click at [239, 298] on div "0969453653 - HOÀNG THỨC" at bounding box center [203, 301] width 171 height 21
type input "0969453653"
type input "HOÀNG THỨC"
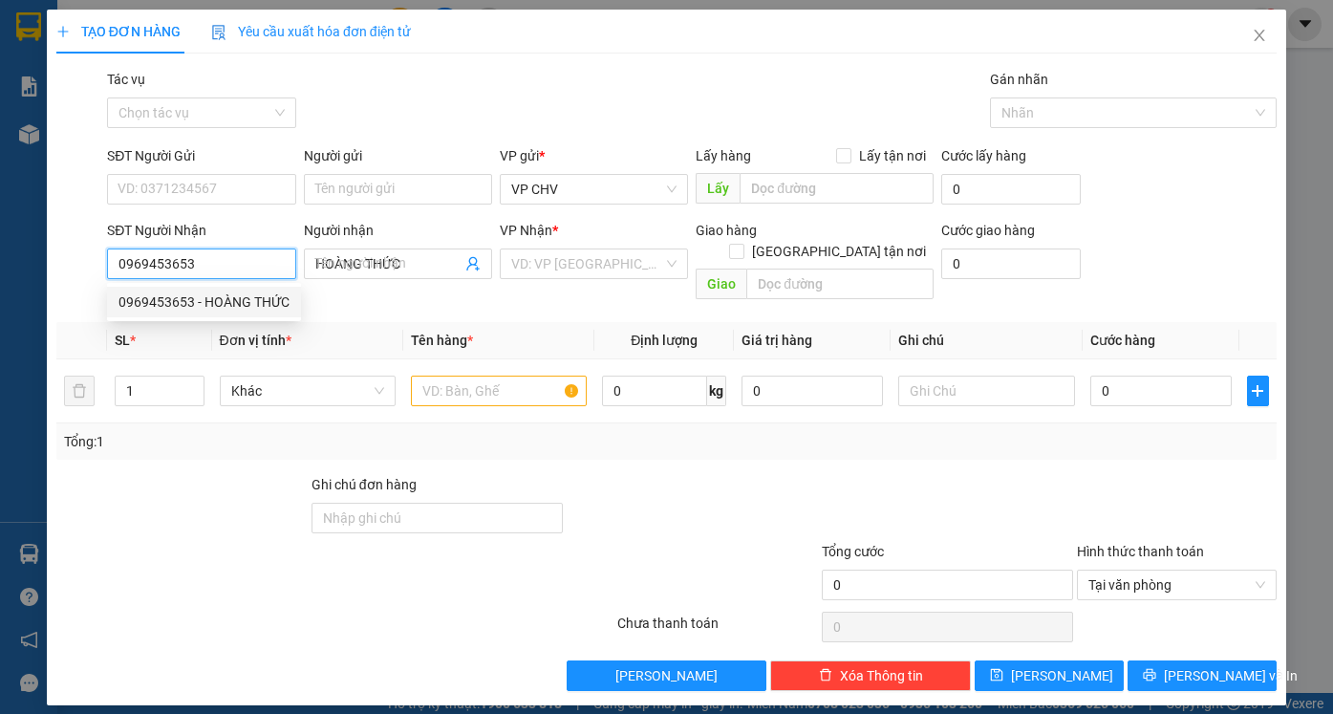
type input "20.000"
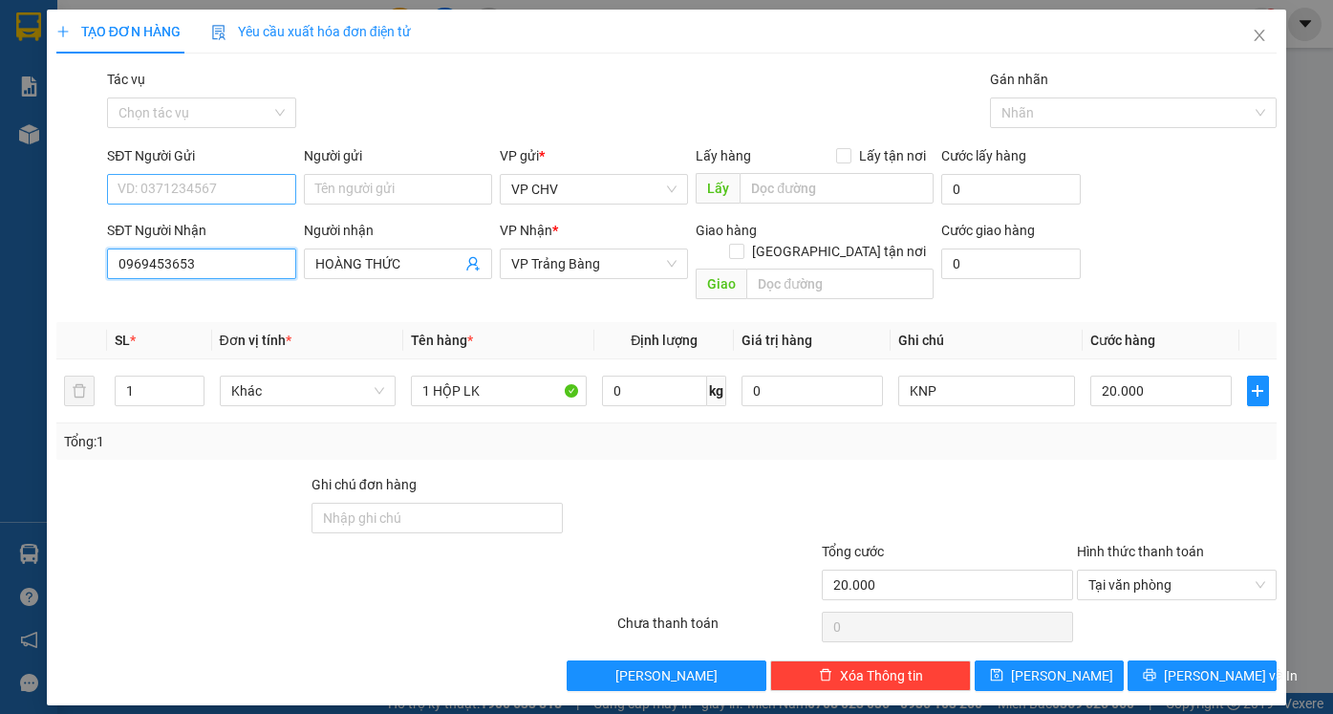
type input "0969453653"
click at [179, 183] on input "SĐT Người Gửi" at bounding box center [201, 189] width 188 height 31
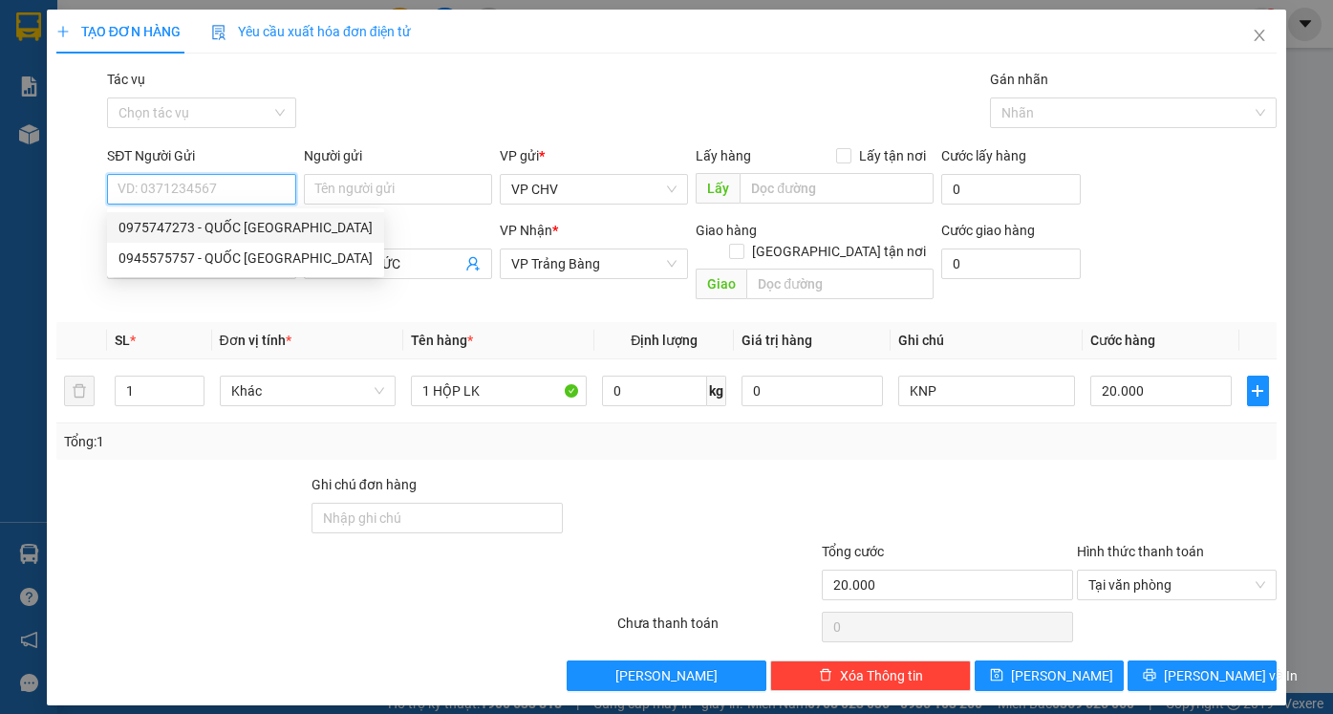
click at [224, 229] on div "0975747273 - QUỐC [GEOGRAPHIC_DATA]" at bounding box center [245, 227] width 254 height 21
type input "0975747273"
type input "QUỐC ANH"
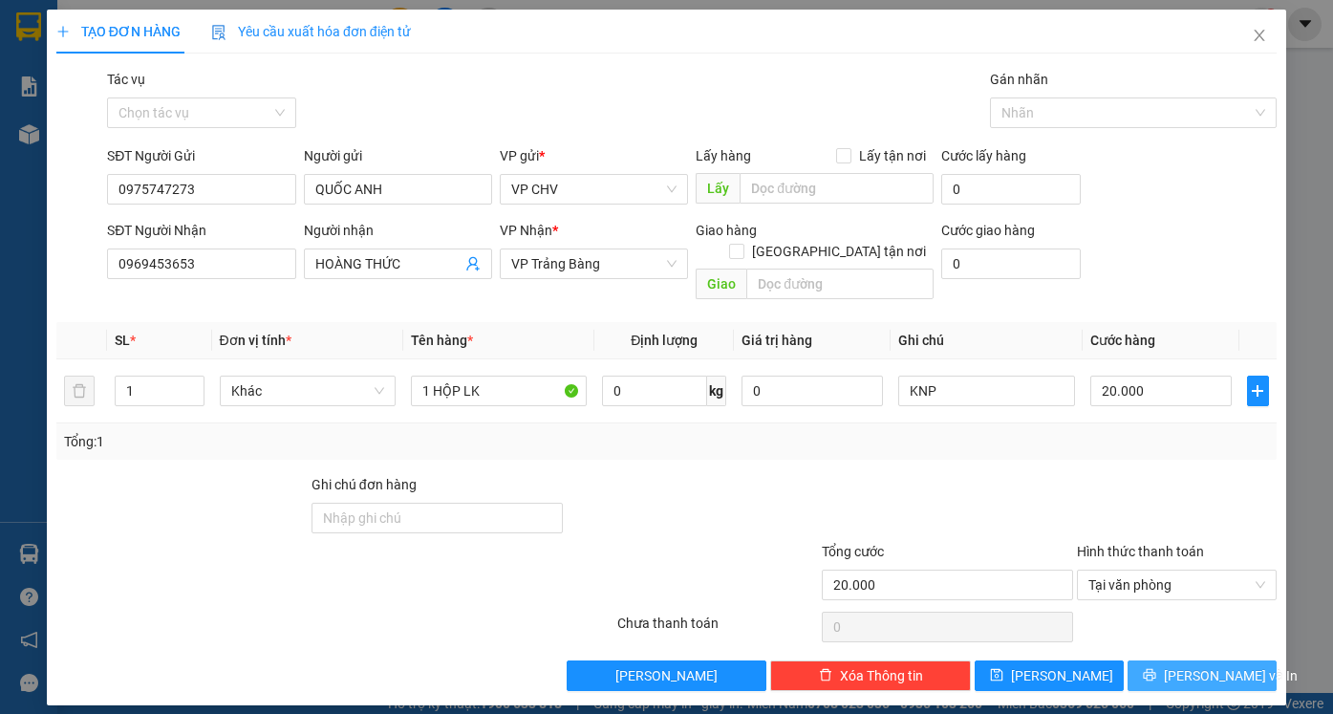
click at [1197, 665] on span "[PERSON_NAME] và In" at bounding box center [1230, 675] width 134 height 21
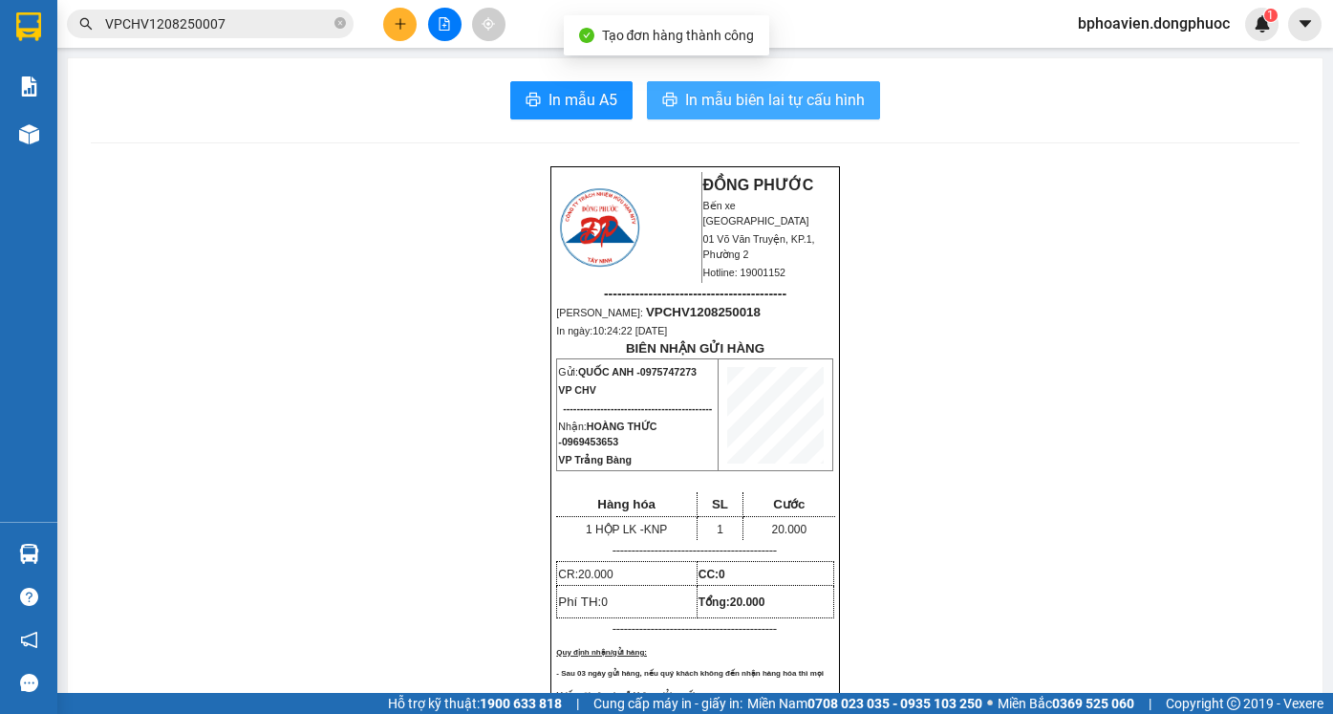
click at [743, 106] on span "In mẫu biên lai tự cấu hình" at bounding box center [775, 100] width 180 height 24
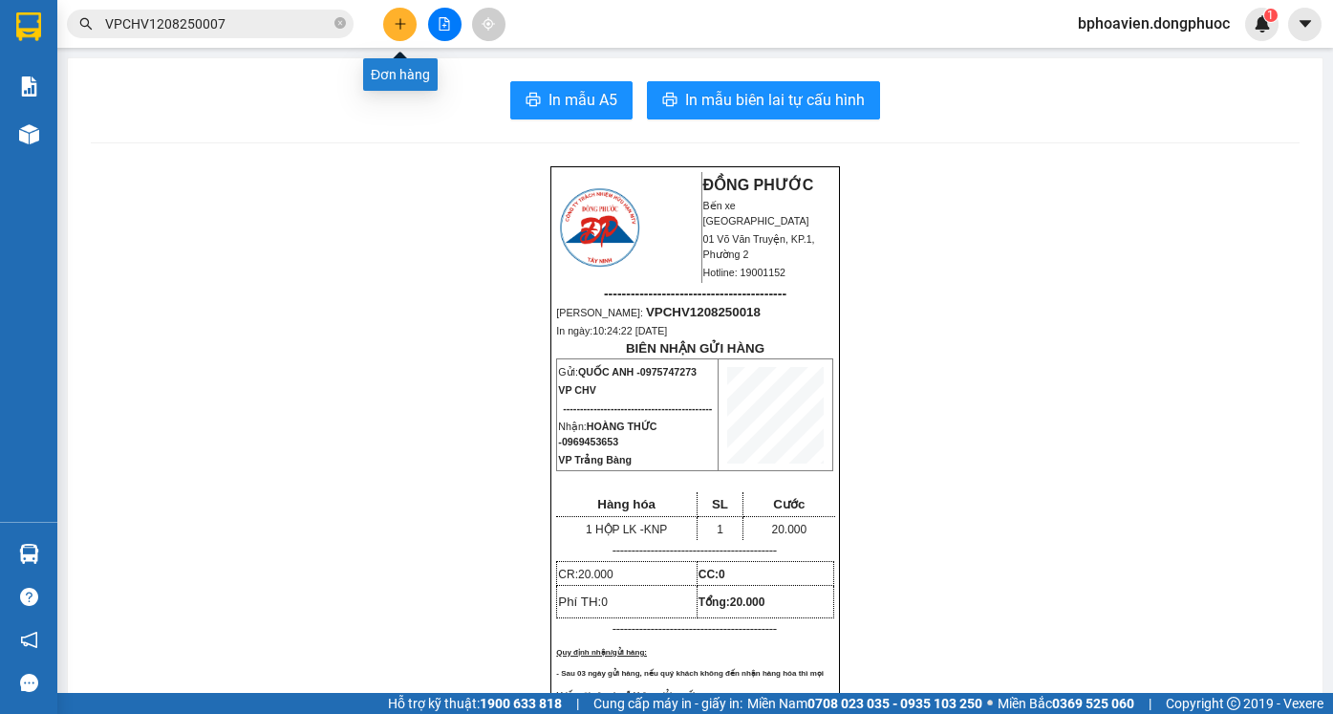
click at [398, 26] on icon "plus" at bounding box center [400, 23] width 13 height 13
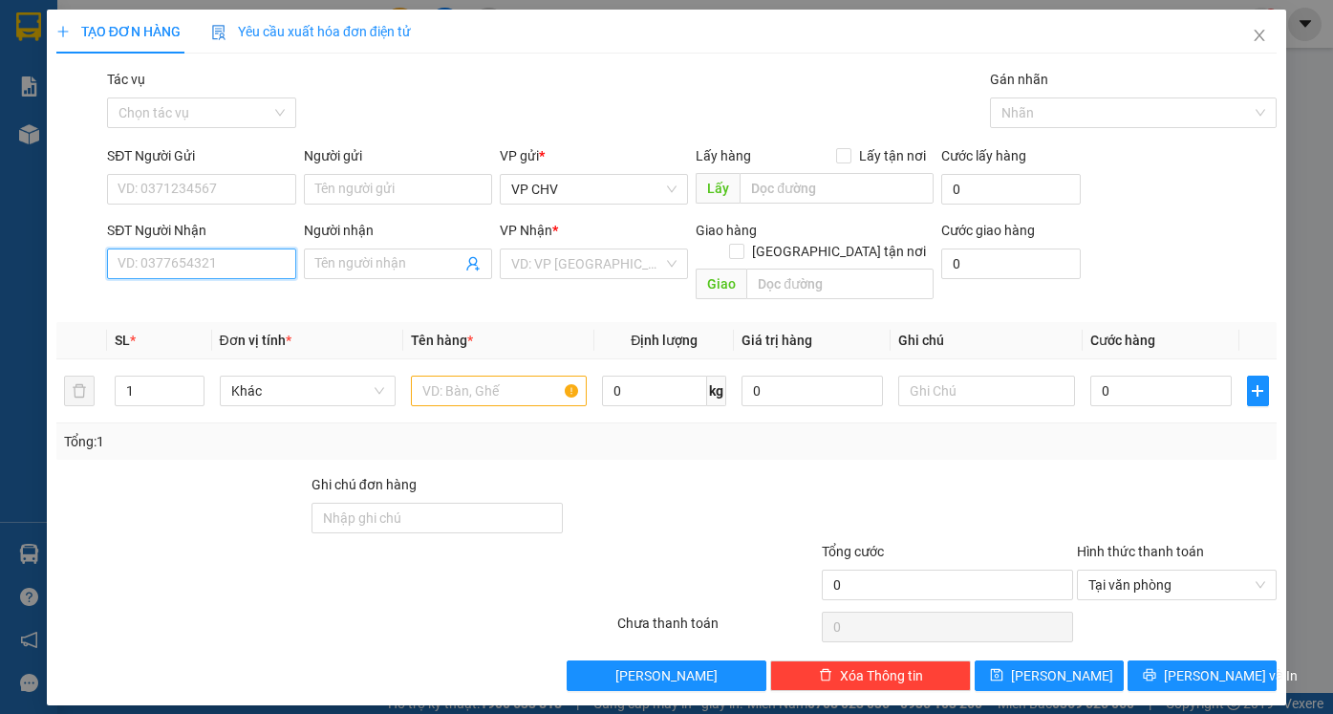
click at [177, 263] on input "SĐT Người Nhận" at bounding box center [201, 263] width 188 height 31
click at [223, 298] on div "0343333388 - [PERSON_NAME]" at bounding box center [212, 301] width 188 height 21
type input "0343333388"
type input "DƯƠNG LINH"
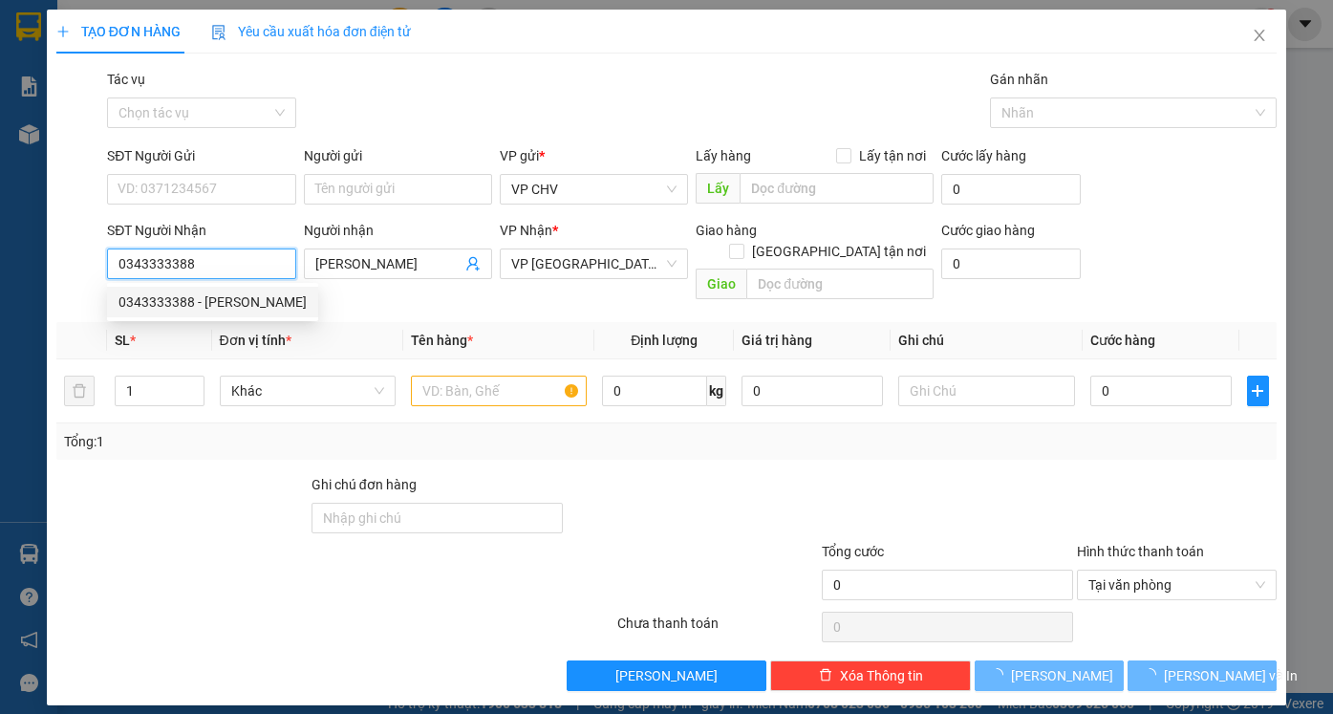
type input "20.000"
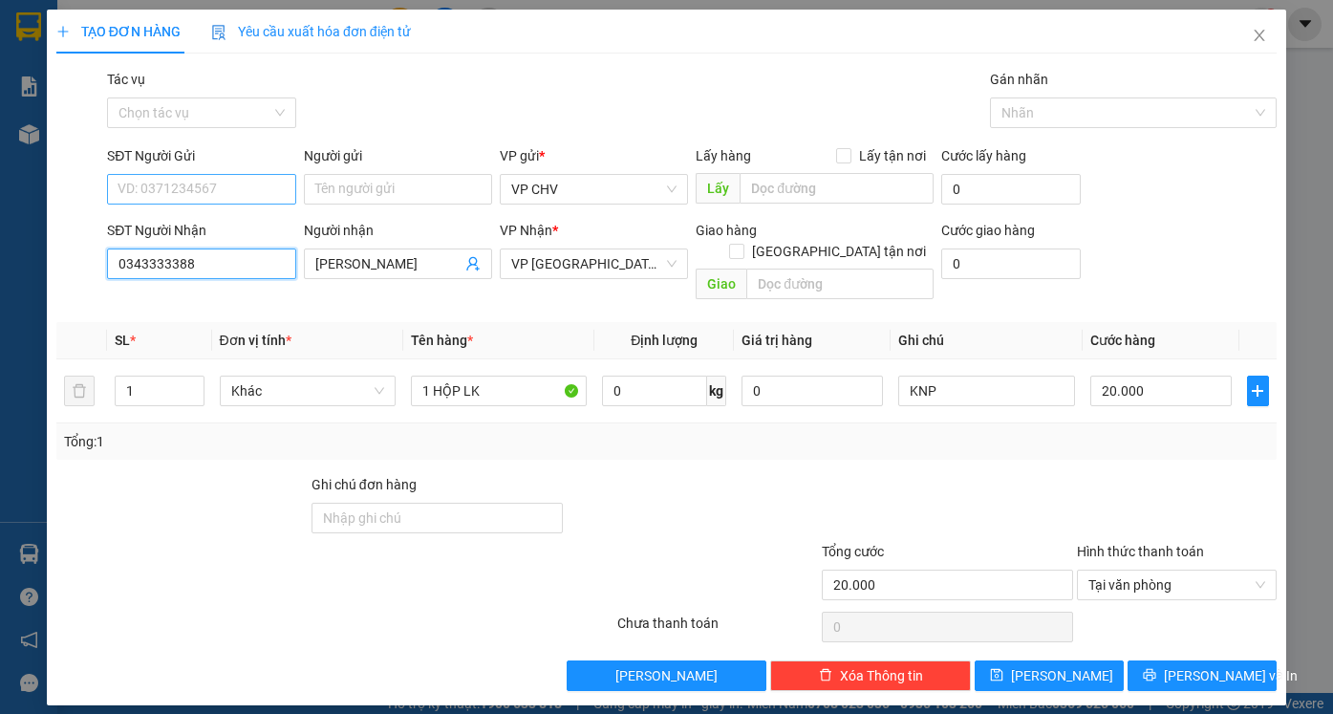
type input "0343333388"
click at [198, 183] on input "SĐT Người Gửi" at bounding box center [201, 189] width 188 height 31
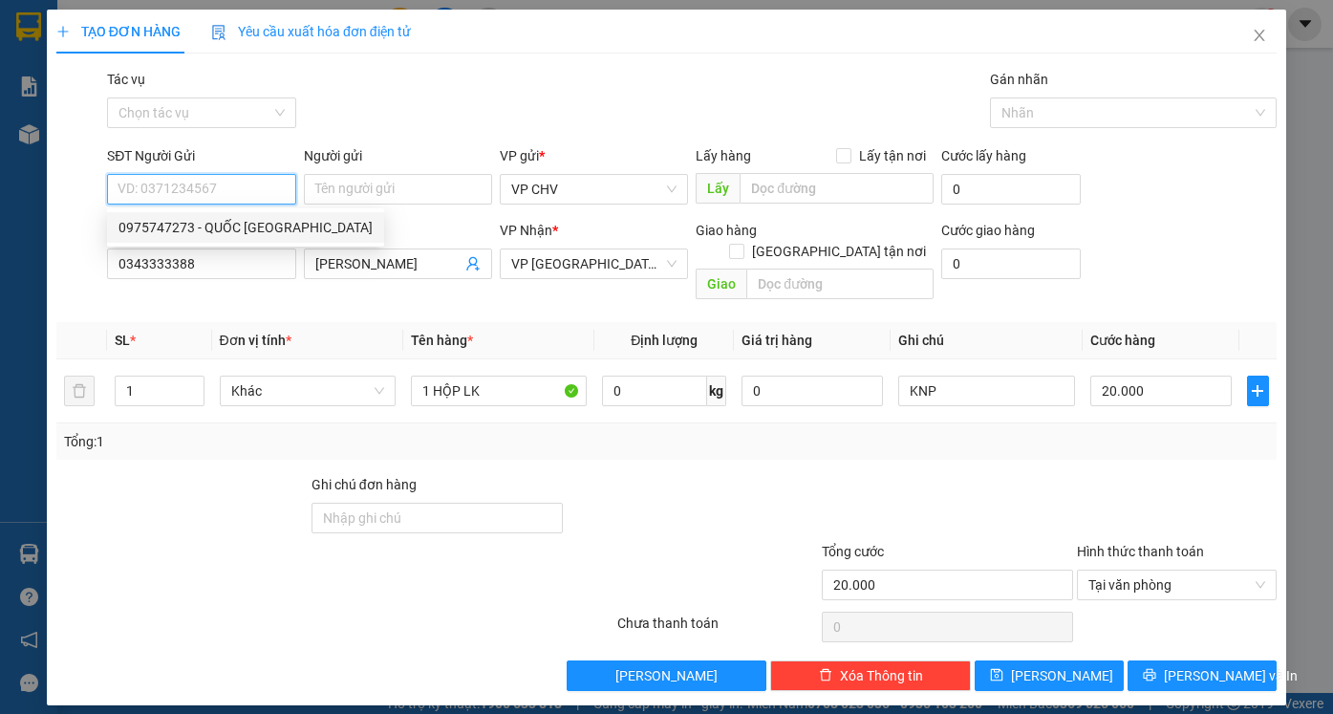
click at [210, 222] on div "0975747273 - QUỐC [GEOGRAPHIC_DATA]" at bounding box center [245, 227] width 254 height 21
type input "0975747273"
type input "QUỐC ANH"
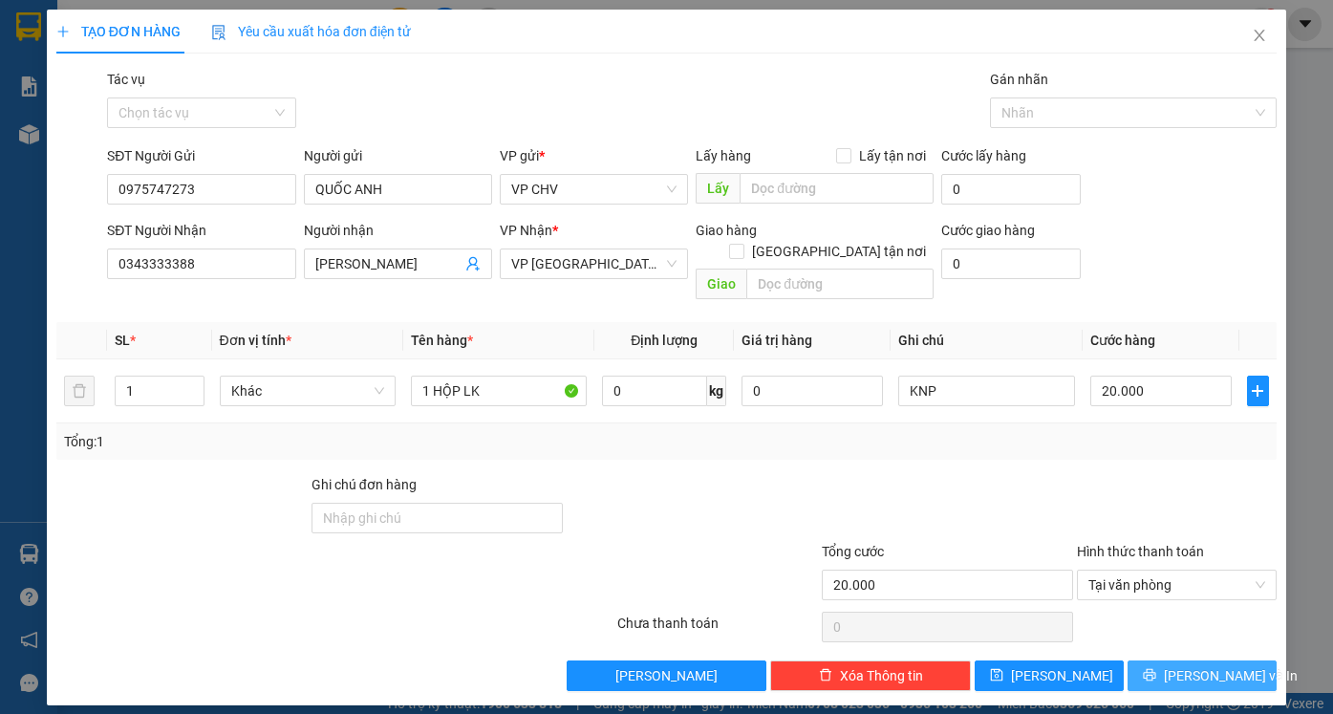
click at [1193, 665] on span "[PERSON_NAME] và In" at bounding box center [1230, 675] width 134 height 21
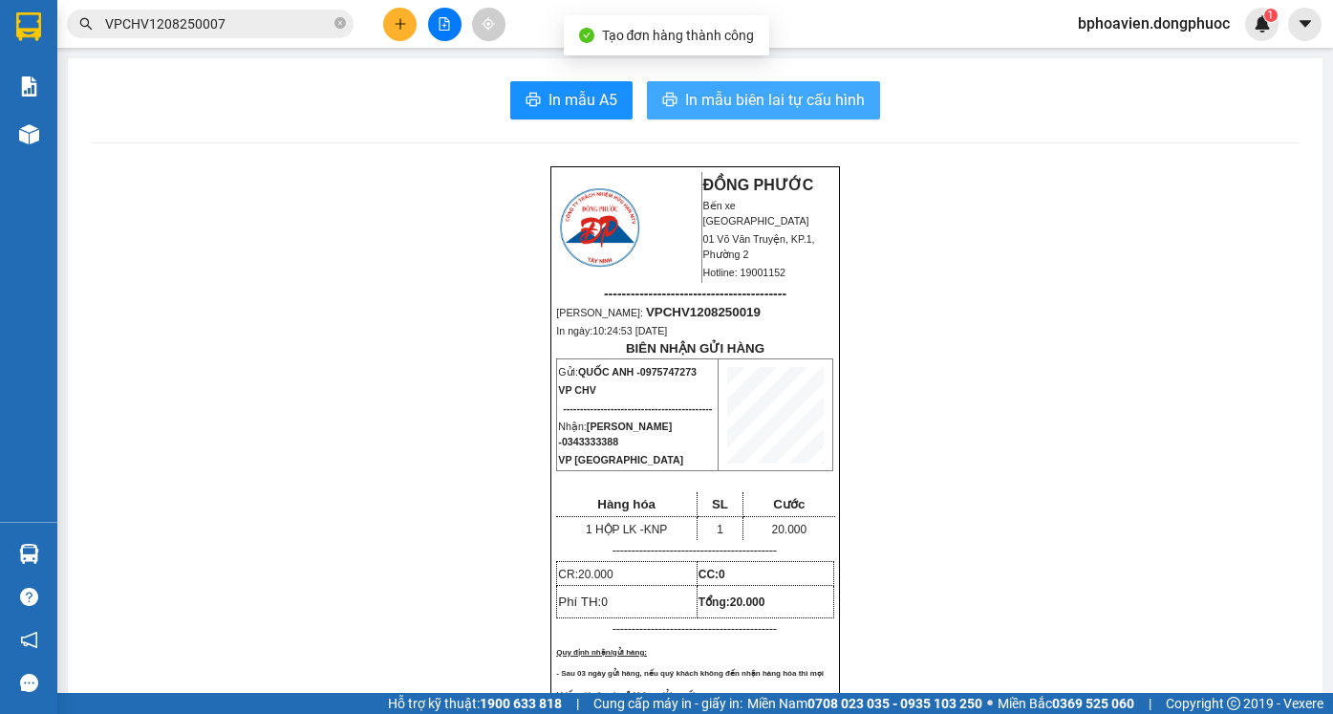
drag, startPoint x: 732, startPoint y: 97, endPoint x: 964, endPoint y: 371, distance: 358.5
click at [732, 98] on span "In mẫu biên lai tự cấu hình" at bounding box center [775, 100] width 180 height 24
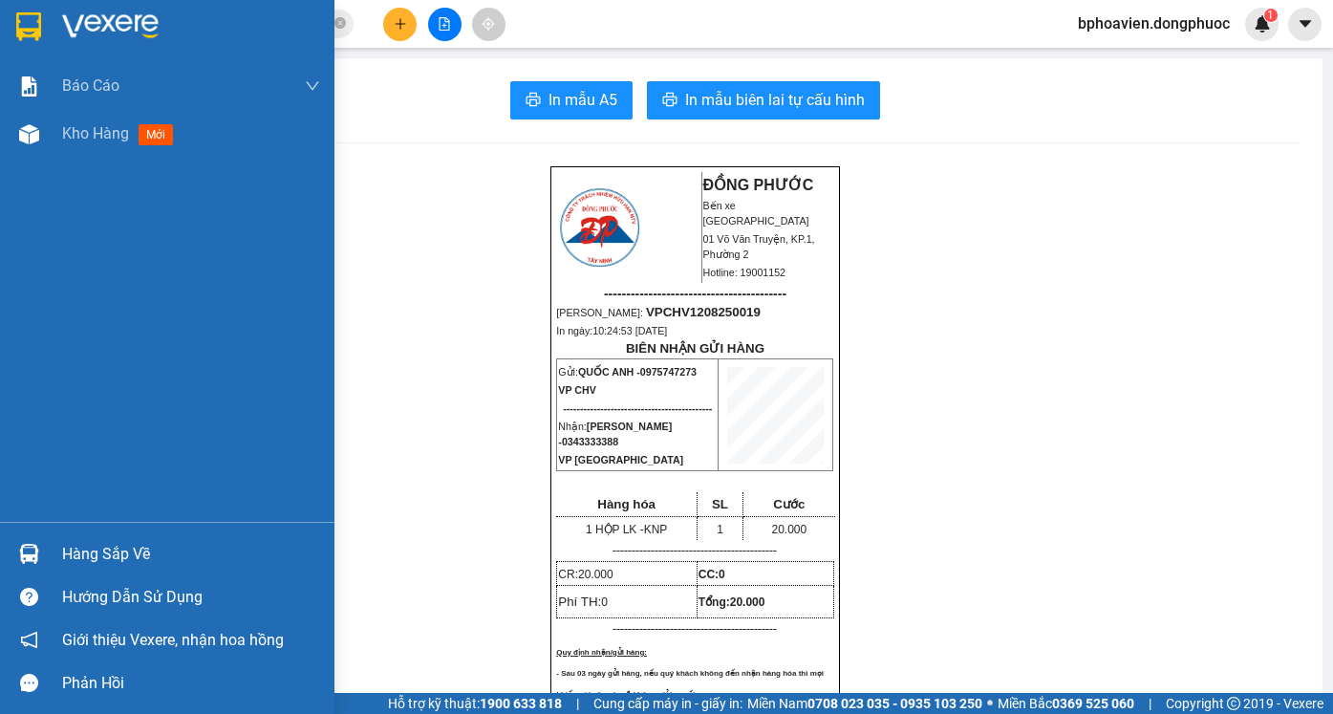
click at [123, 559] on div "Hàng sắp về" at bounding box center [191, 554] width 258 height 29
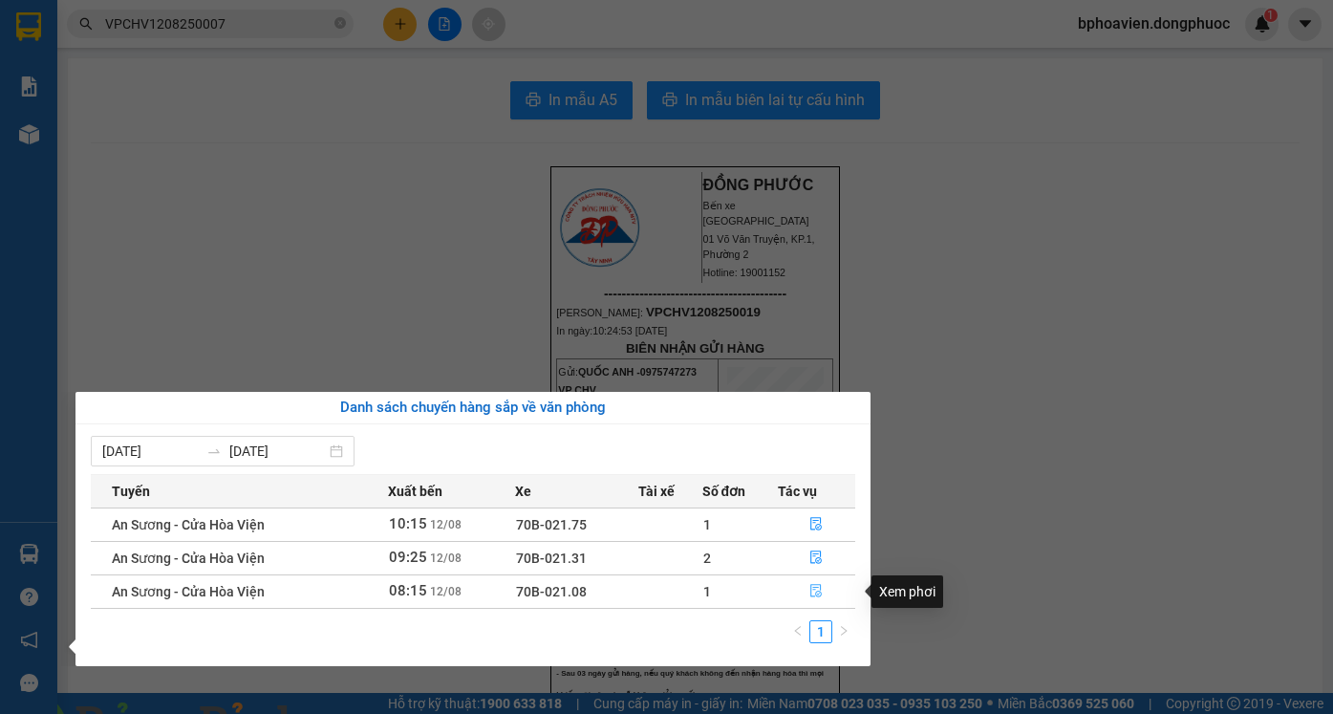
click at [814, 591] on icon "file-done" at bounding box center [815, 590] width 13 height 13
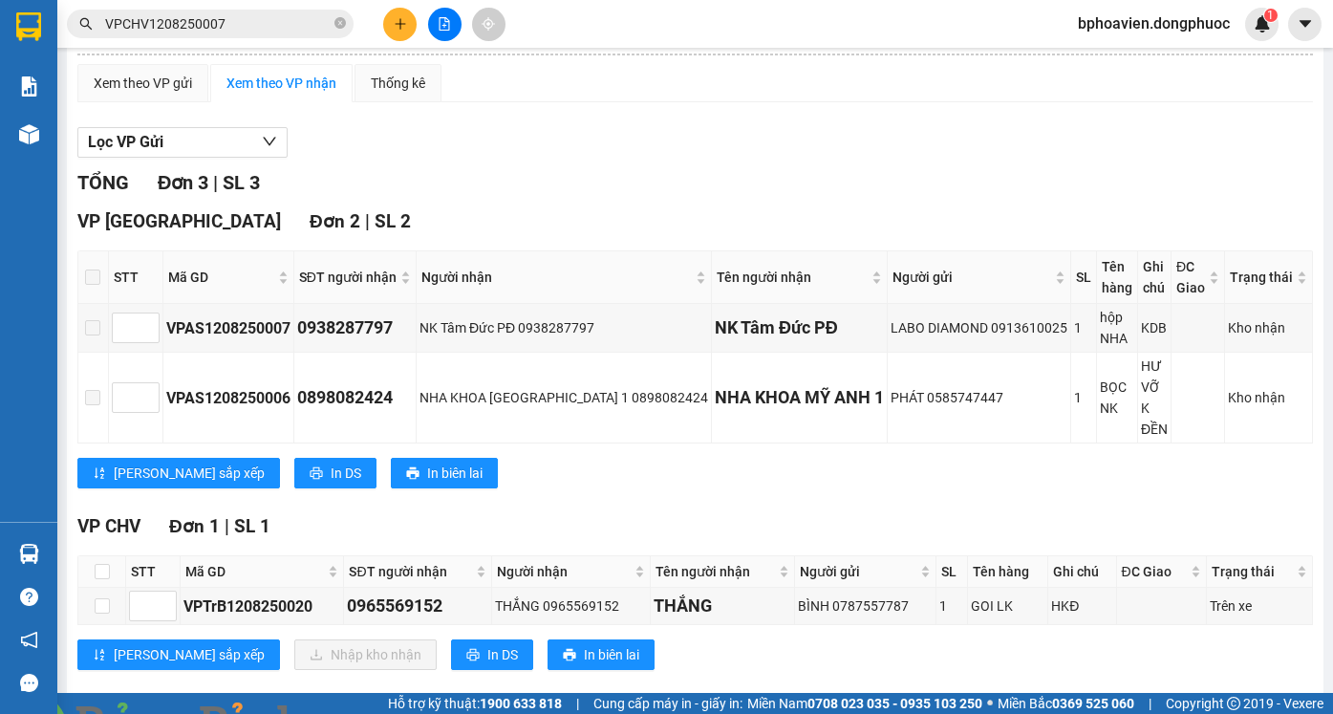
scroll to position [138, 0]
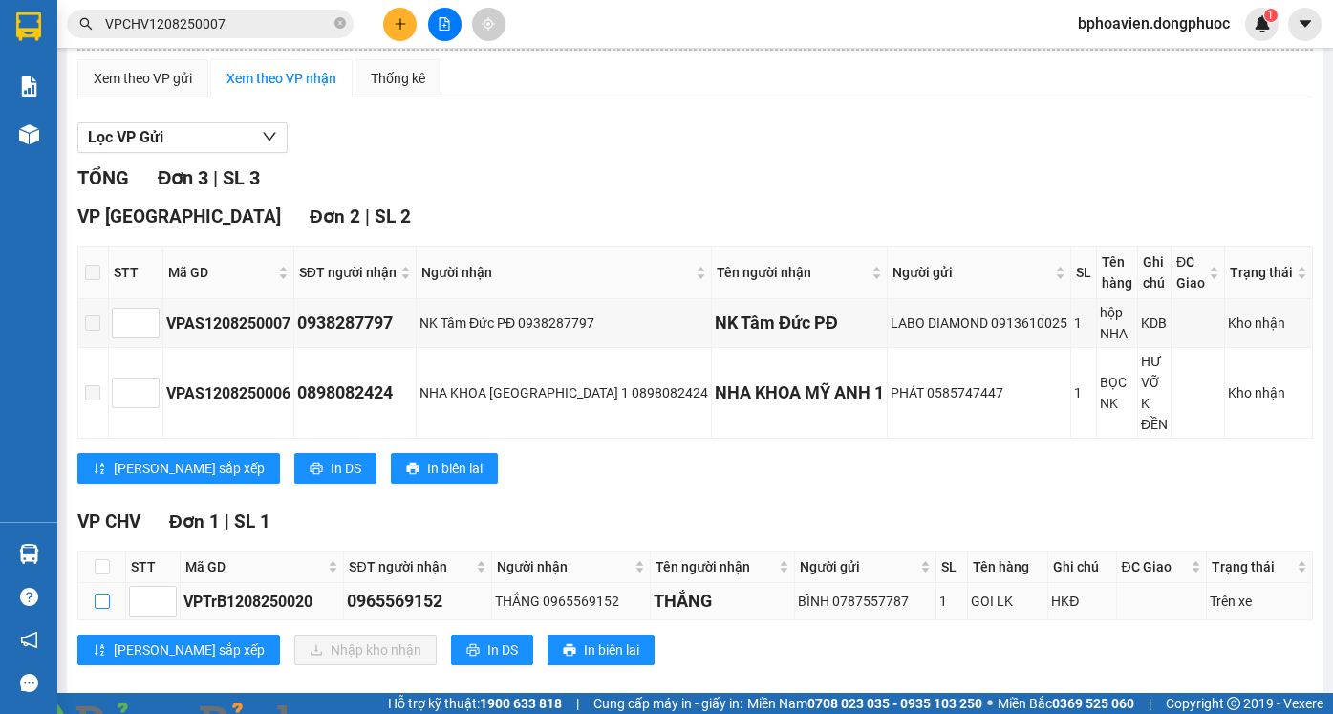
click at [103, 593] on input "checkbox" at bounding box center [102, 600] width 15 height 15
checkbox input "true"
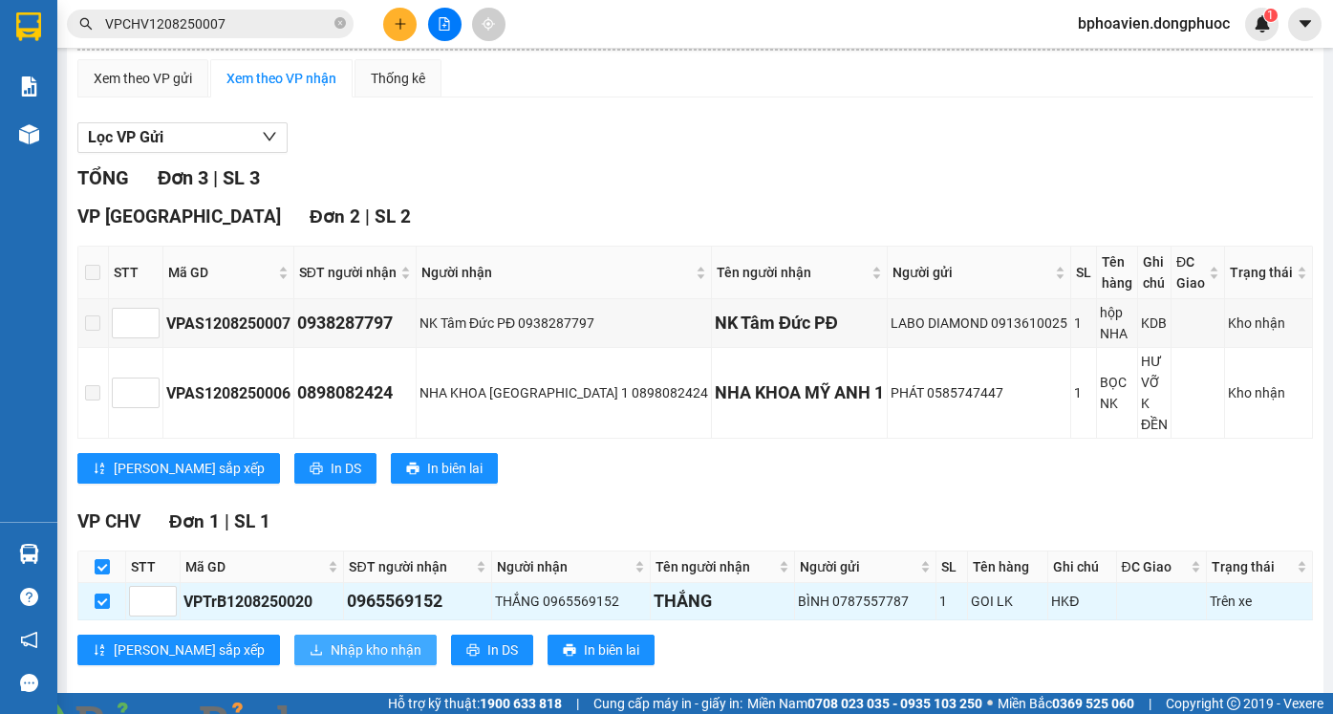
click at [331, 639] on span "Nhập kho nhận" at bounding box center [376, 649] width 91 height 21
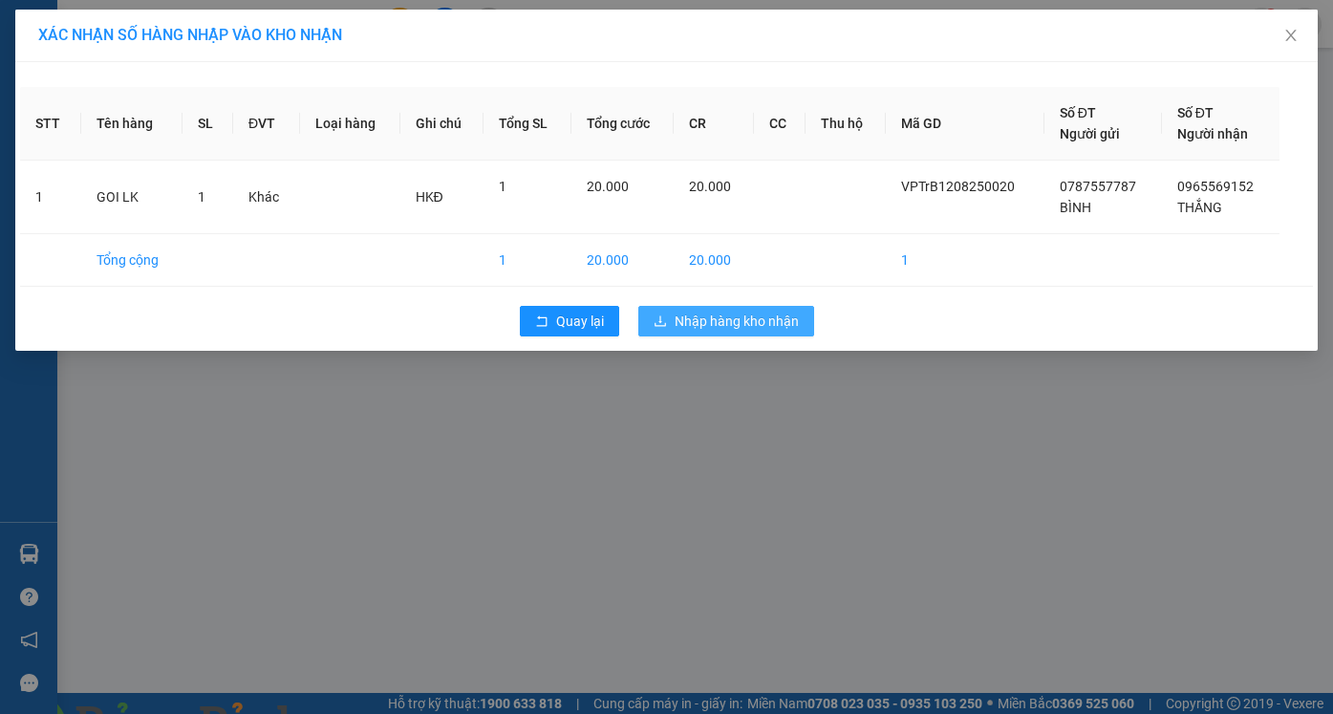
drag, startPoint x: 732, startPoint y: 320, endPoint x: 675, endPoint y: 322, distance: 56.4
click at [731, 320] on span "Nhập hàng kho nhận" at bounding box center [736, 320] width 124 height 21
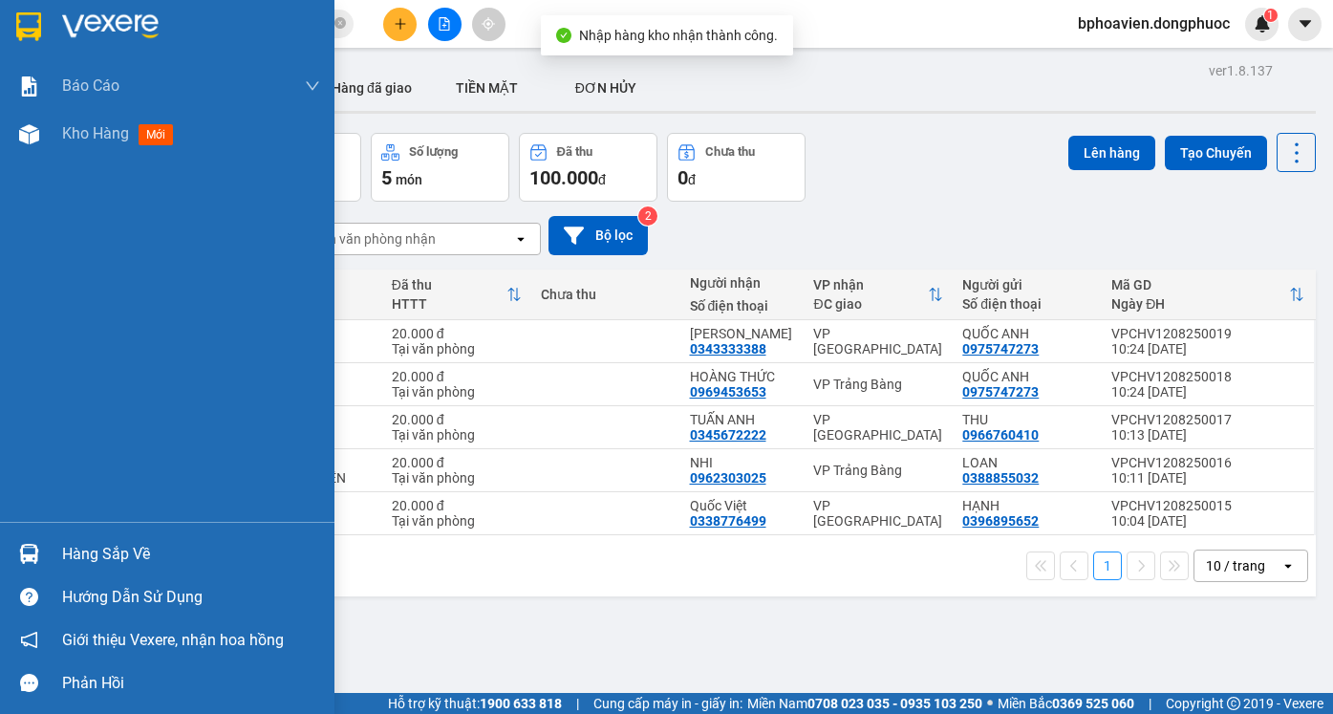
drag, startPoint x: 88, startPoint y: 554, endPoint x: 131, endPoint y: 552, distance: 43.0
click at [95, 553] on div "Hàng sắp về" at bounding box center [191, 554] width 258 height 29
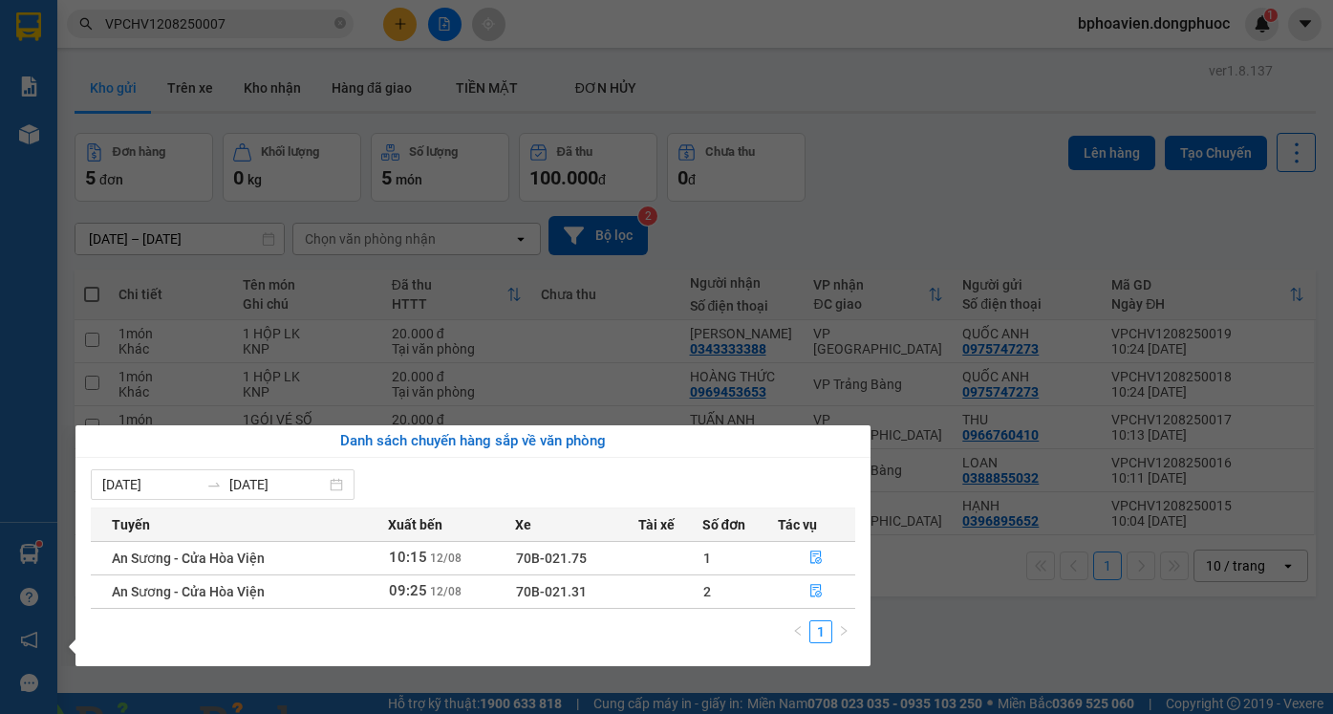
click at [930, 224] on section "Kết quả tìm kiếm ( 1 ) Bộ lọc Mã ĐH Trạng thái Món hàng Tổng cước Chưa cước Nhã…" at bounding box center [666, 357] width 1333 height 714
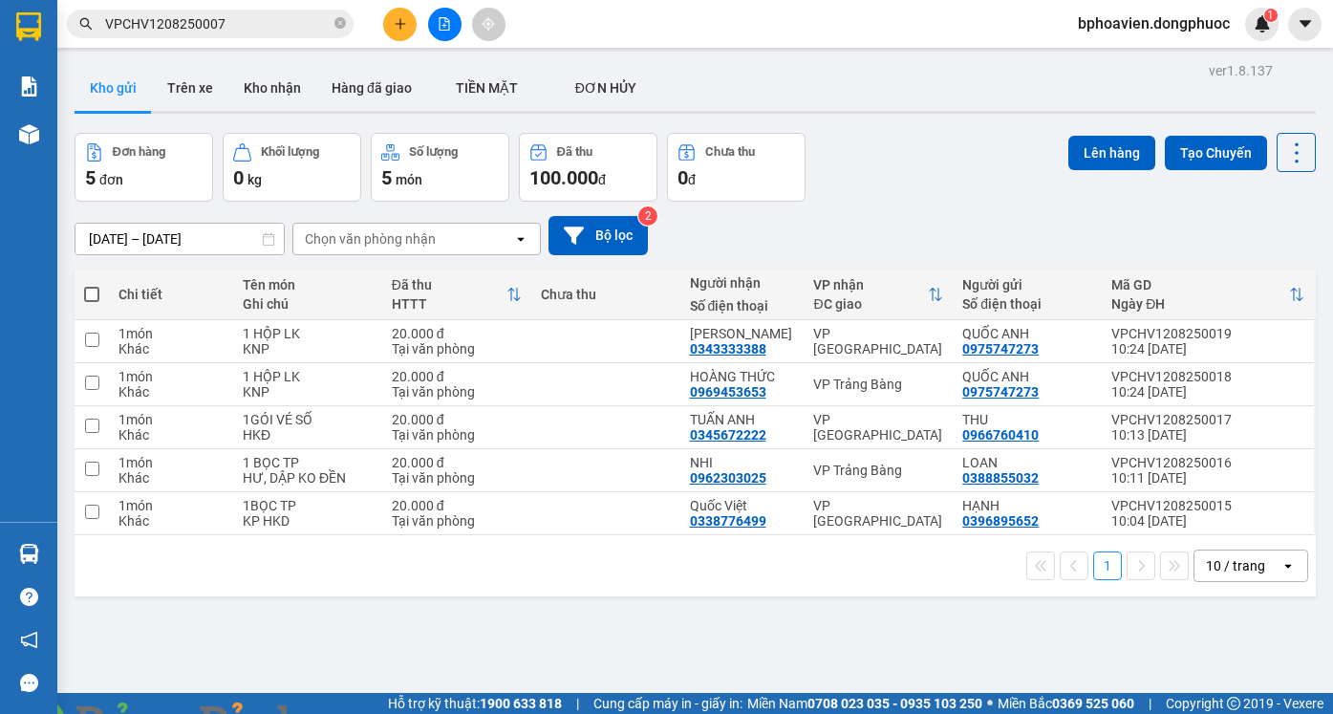
drag, startPoint x: 263, startPoint y: 90, endPoint x: 293, endPoint y: 157, distance: 73.5
click at [261, 91] on button "Kho nhận" at bounding box center [272, 88] width 88 height 46
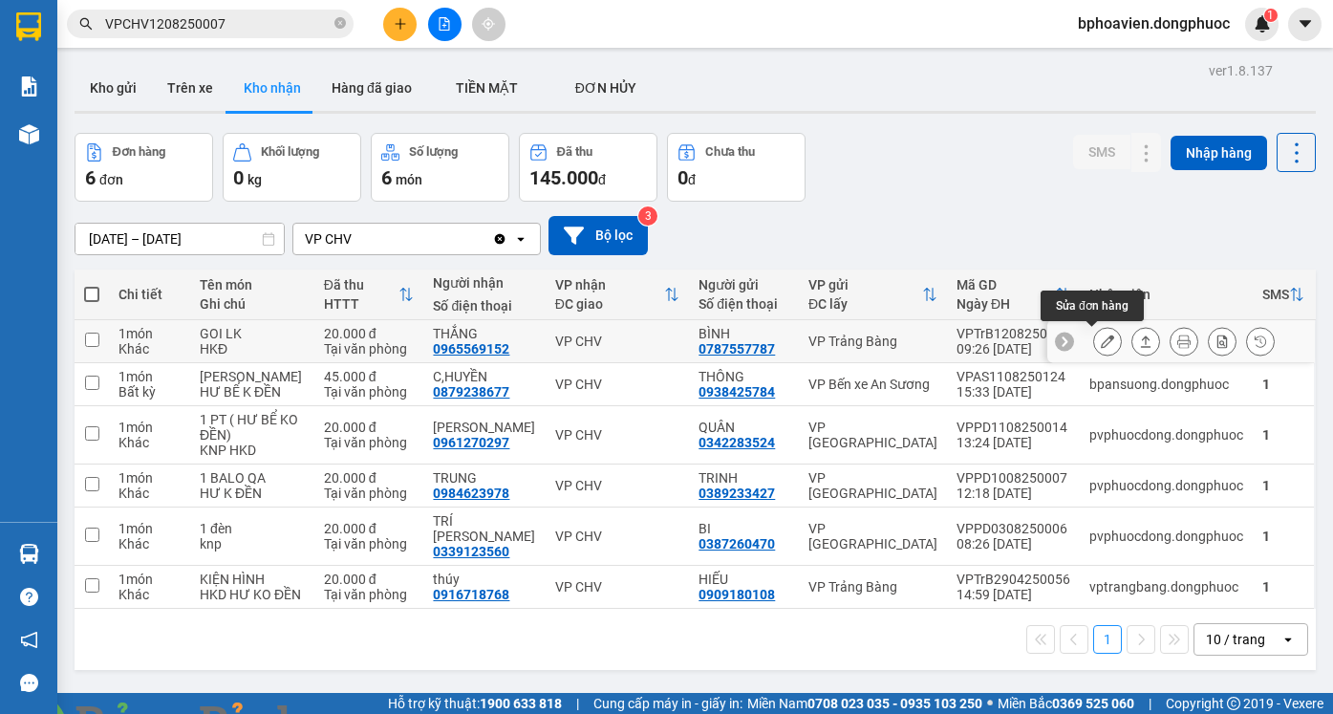
click at [1100, 345] on icon at bounding box center [1106, 340] width 13 height 13
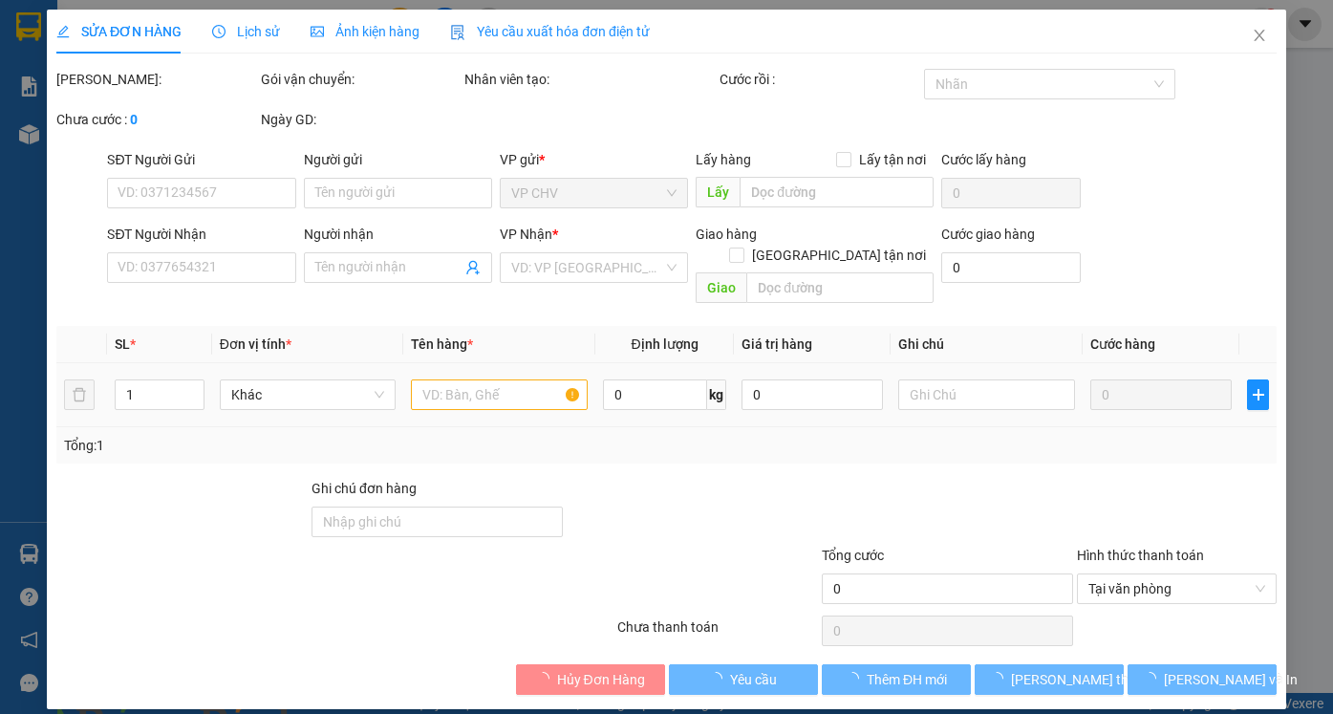
type input "0787557787"
type input "BÌNH"
type input "0965569152"
type input "THẮNG"
type input "20.000"
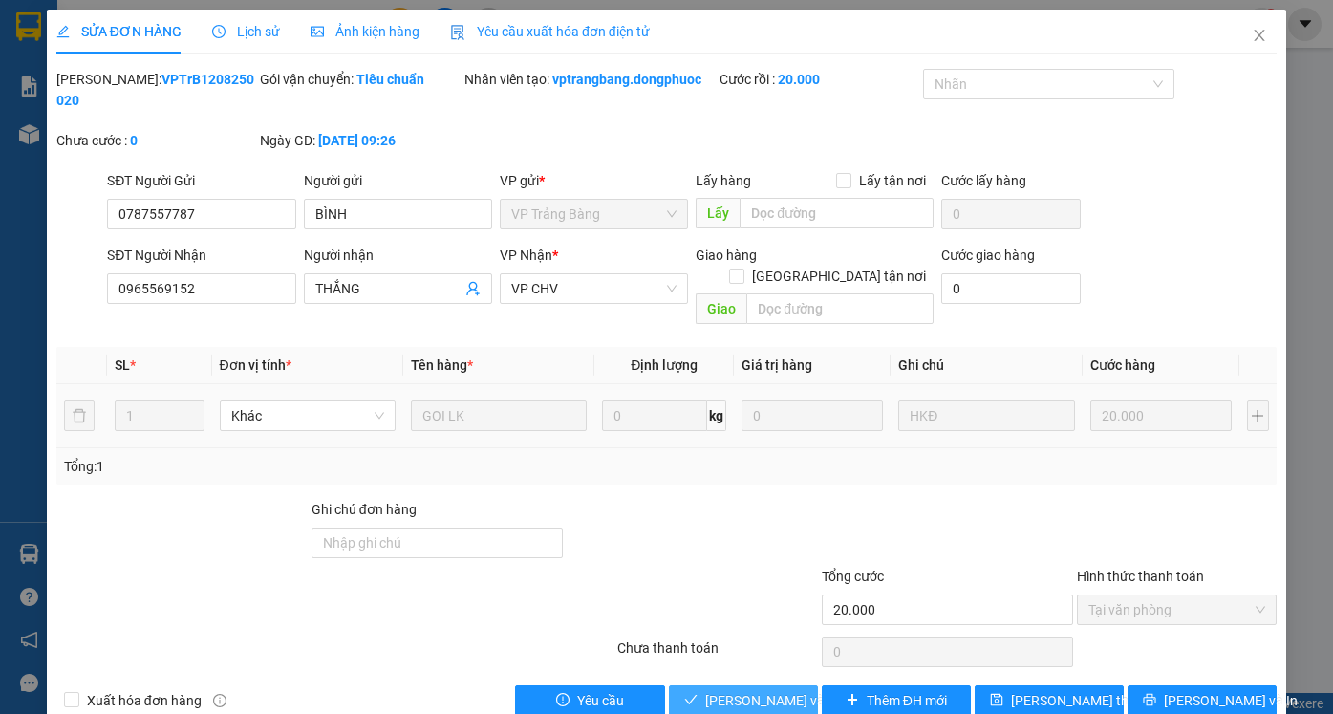
click at [727, 690] on span "Lưu và Giao hàng" at bounding box center [796, 700] width 183 height 21
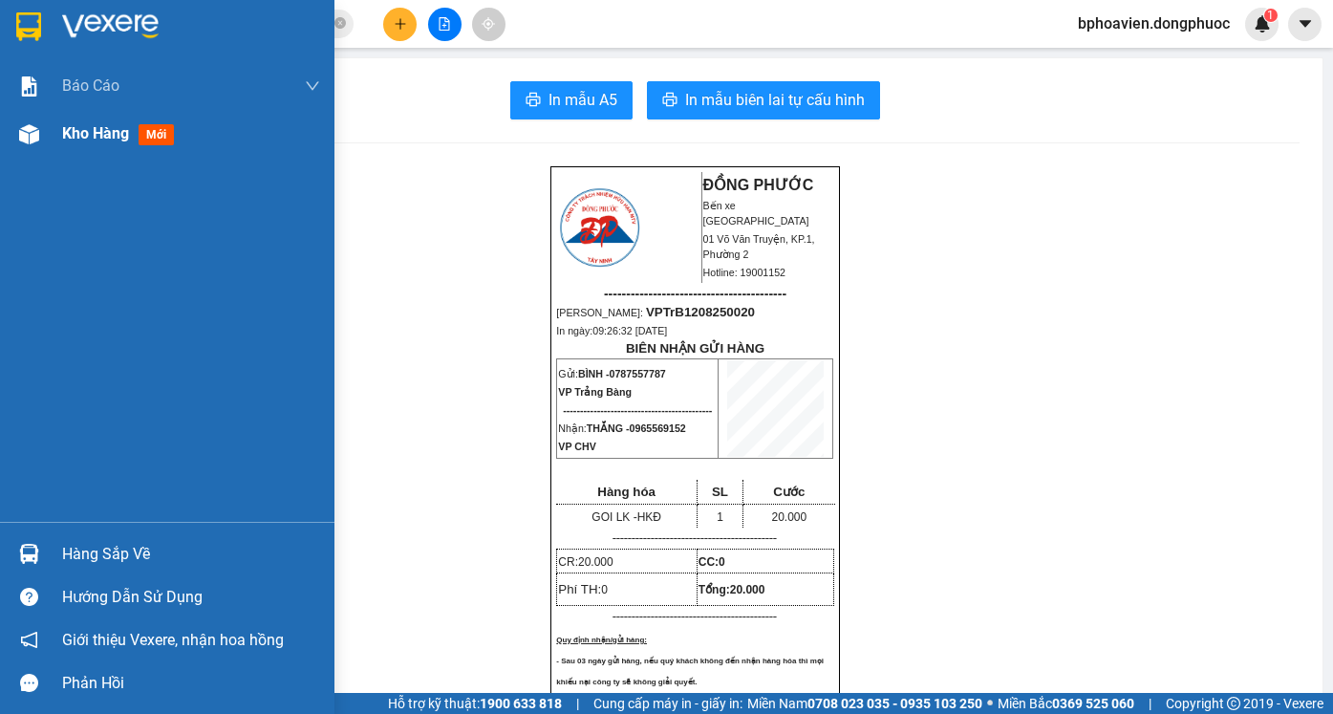
click at [83, 137] on span "Kho hàng" at bounding box center [95, 133] width 67 height 18
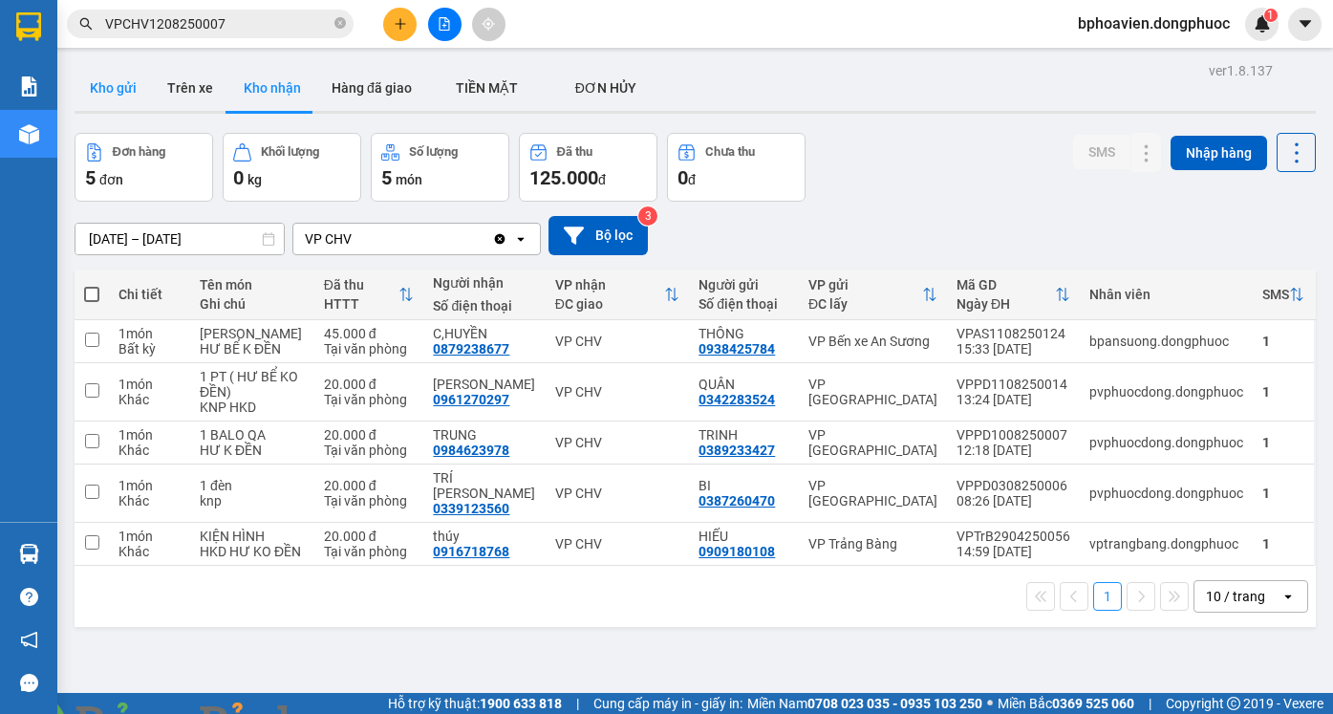
click at [131, 87] on button "Kho gửi" at bounding box center [113, 88] width 77 height 46
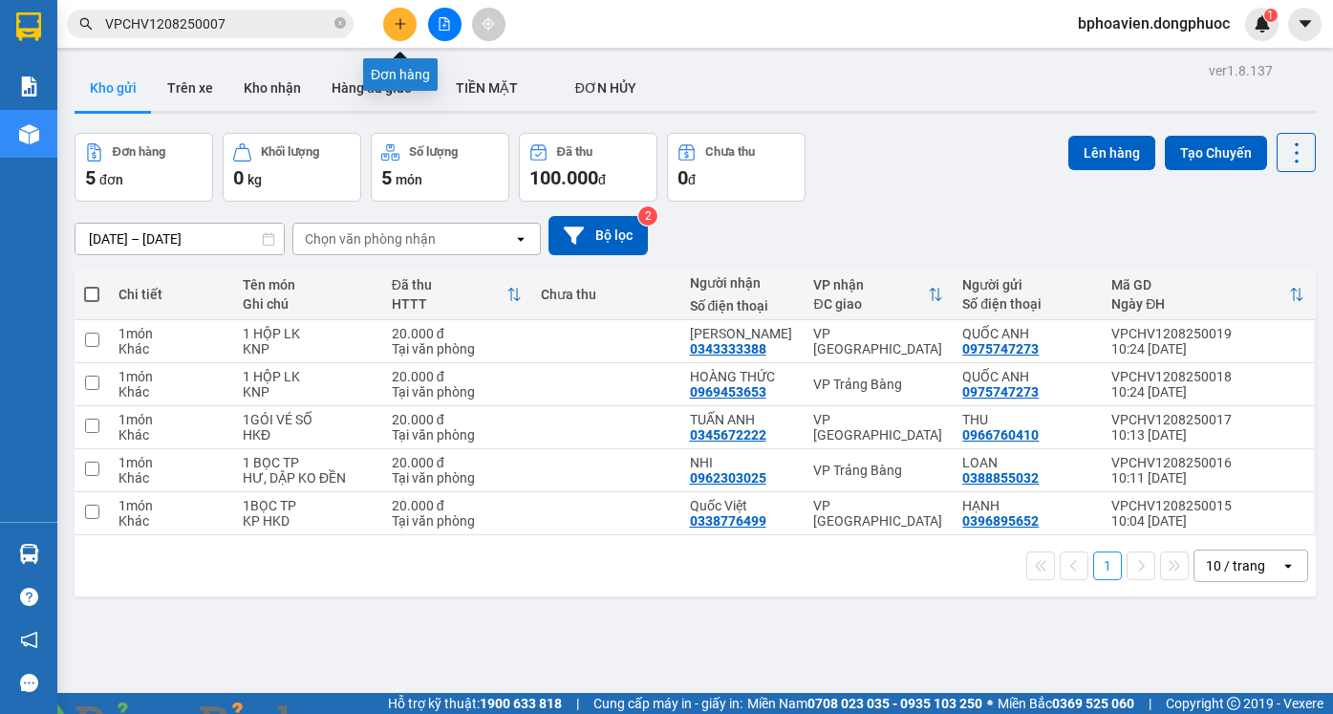
click at [403, 33] on button at bounding box center [399, 24] width 33 height 33
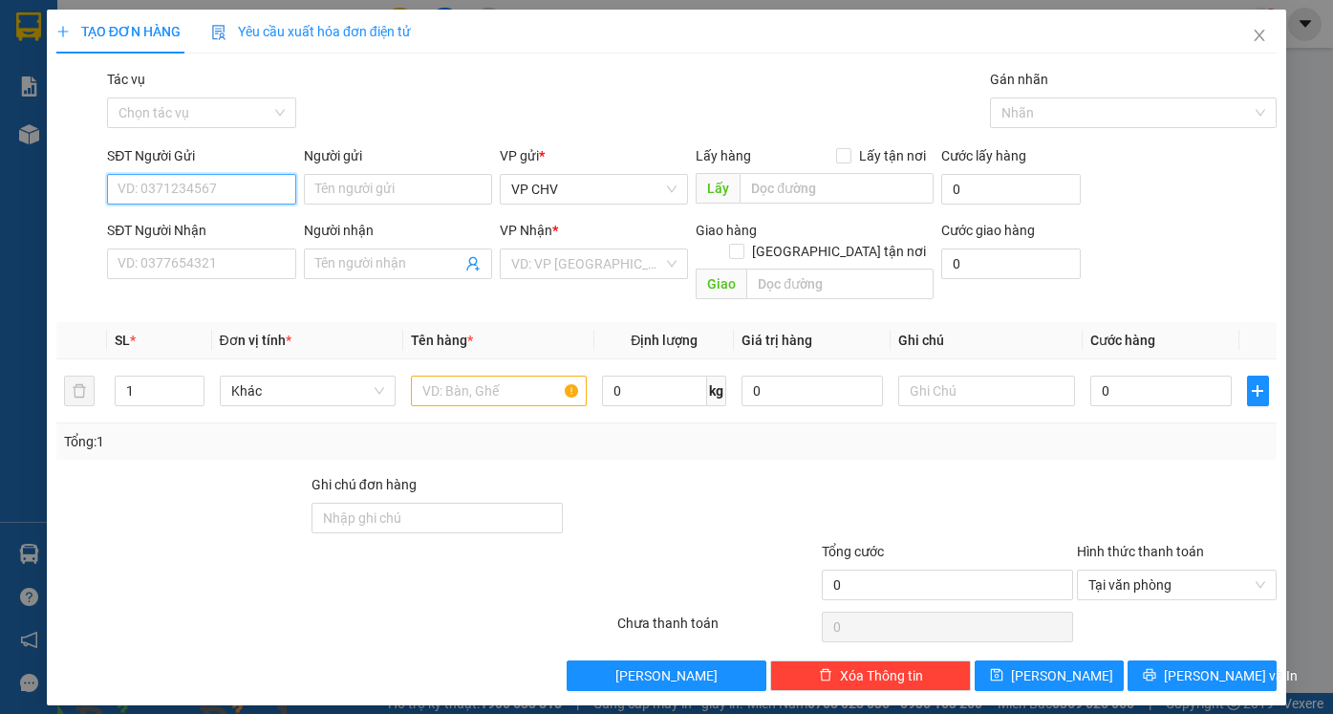
click at [227, 191] on input "SĐT Người Gửi" at bounding box center [201, 189] width 188 height 31
click at [227, 233] on div "0986955224 - LUÂN" at bounding box center [200, 227] width 165 height 21
type input "0986955224"
type input "LUÂN"
type input "0967831352"
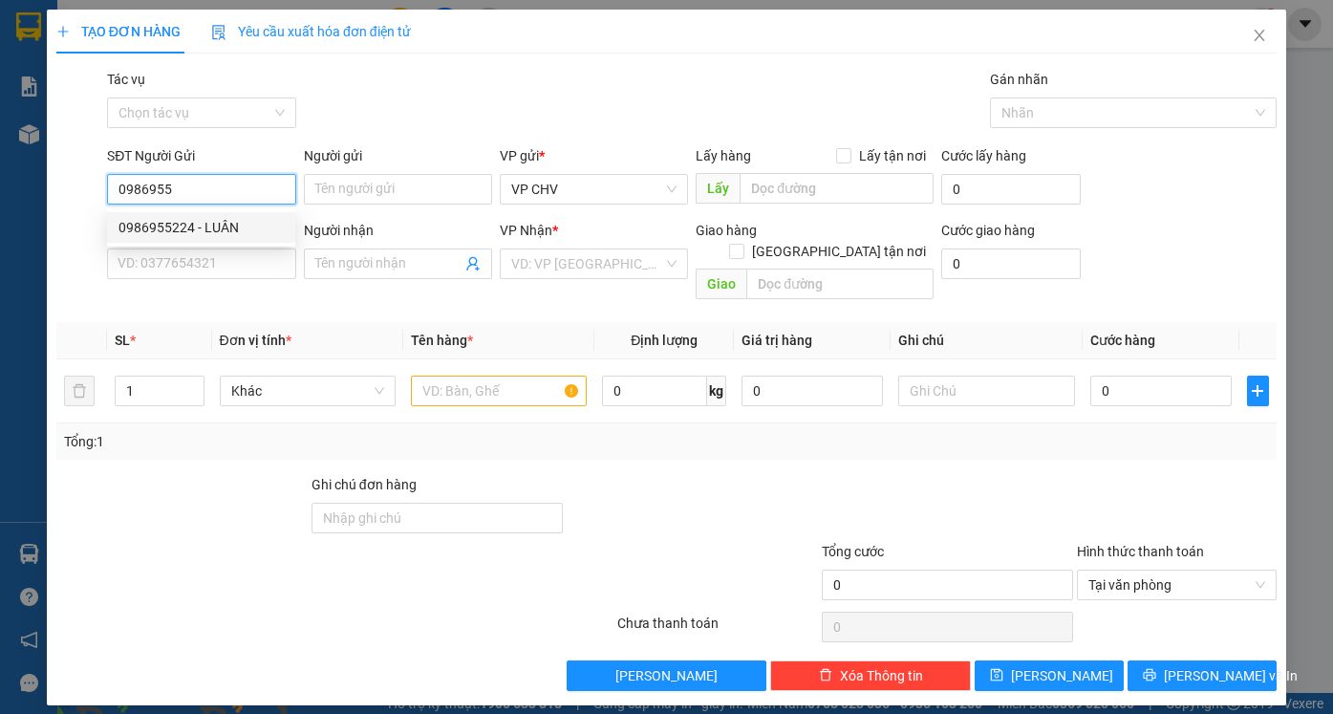
type input "VŨ"
type input "20.000"
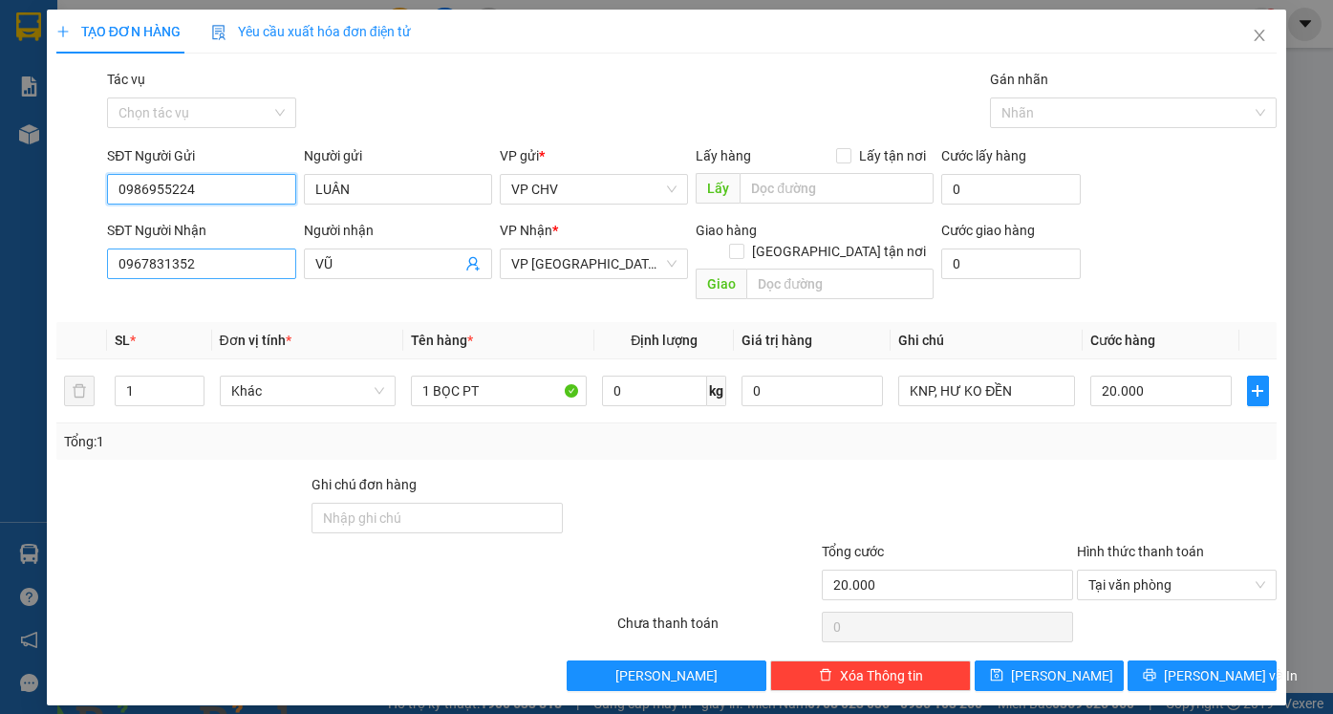
type input "0986955224"
drag, startPoint x: 238, startPoint y: 267, endPoint x: 15, endPoint y: 254, distance: 223.0
click at [15, 254] on div "TẠO ĐƠN HÀNG Yêu cầu xuất hóa đơn điện tử Transit Pickup Surcharge Ids Transit …" at bounding box center [666, 357] width 1333 height 714
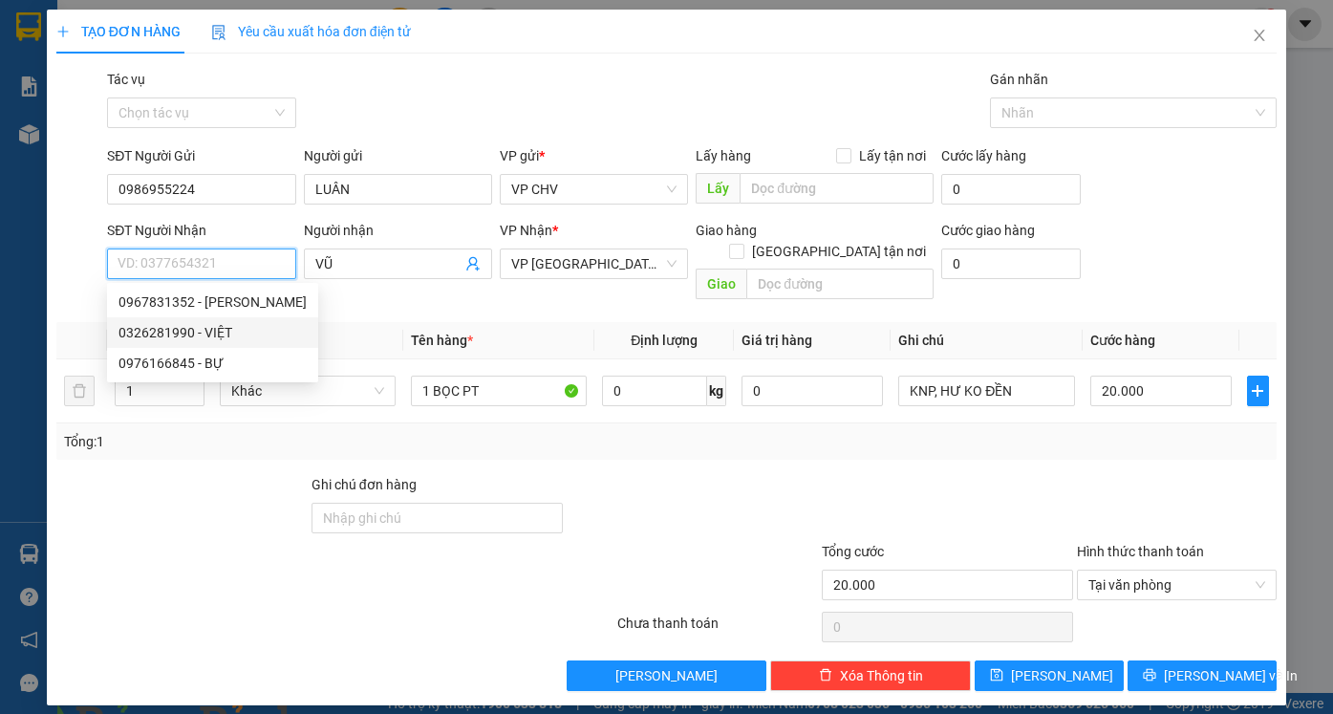
click at [192, 330] on div "0326281990 - VIỆT" at bounding box center [212, 332] width 188 height 21
type input "0326281990"
type input "VIỆT"
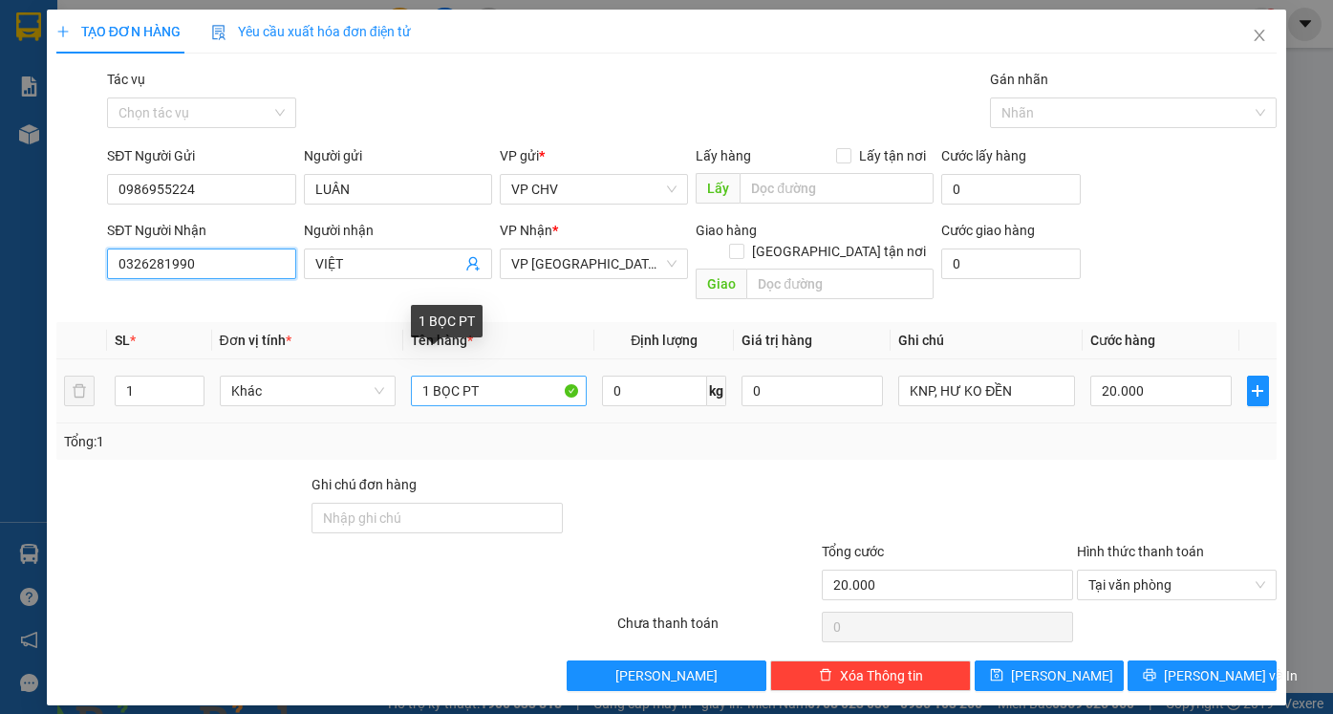
type input "0326281990"
drag, startPoint x: 441, startPoint y: 369, endPoint x: 457, endPoint y: 376, distance: 17.1
click at [457, 376] on input "1 BỌC PT" at bounding box center [499, 390] width 176 height 31
type input "1 BAO PT"
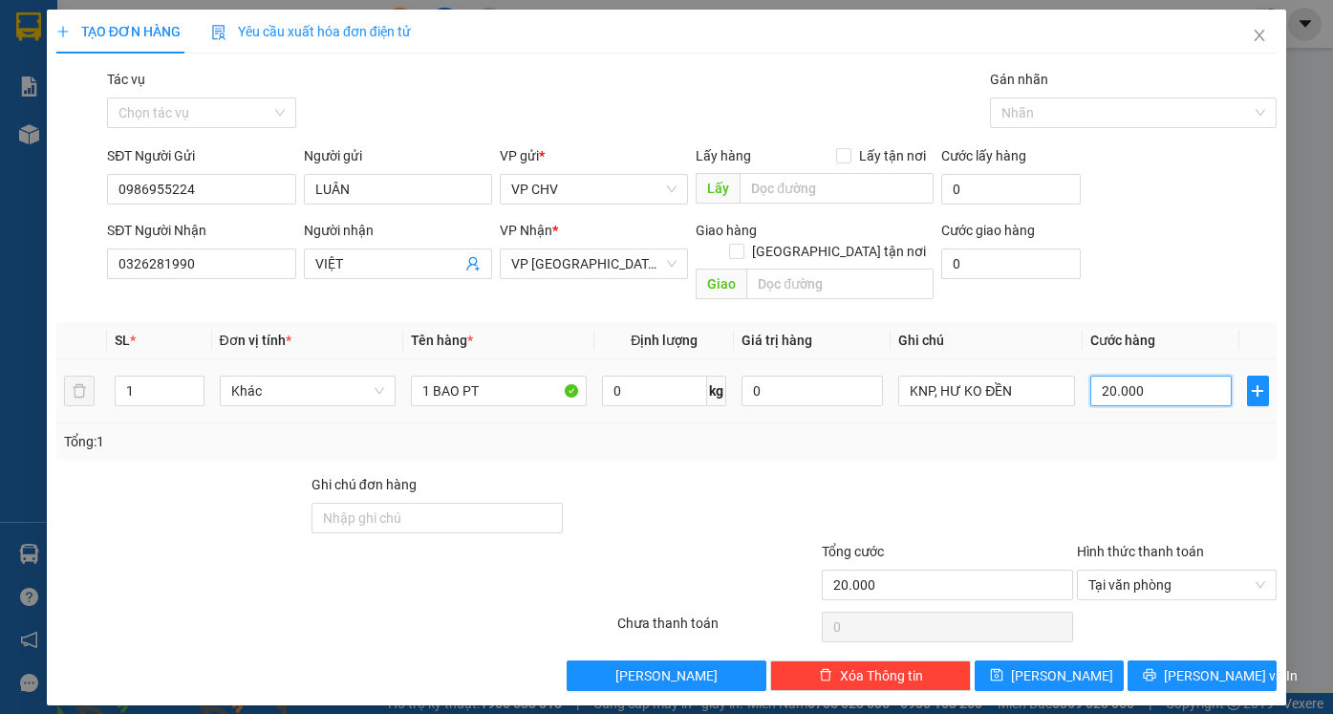
click at [1182, 375] on input "20.000" at bounding box center [1160, 390] width 141 height 31
type input "2"
type input "25"
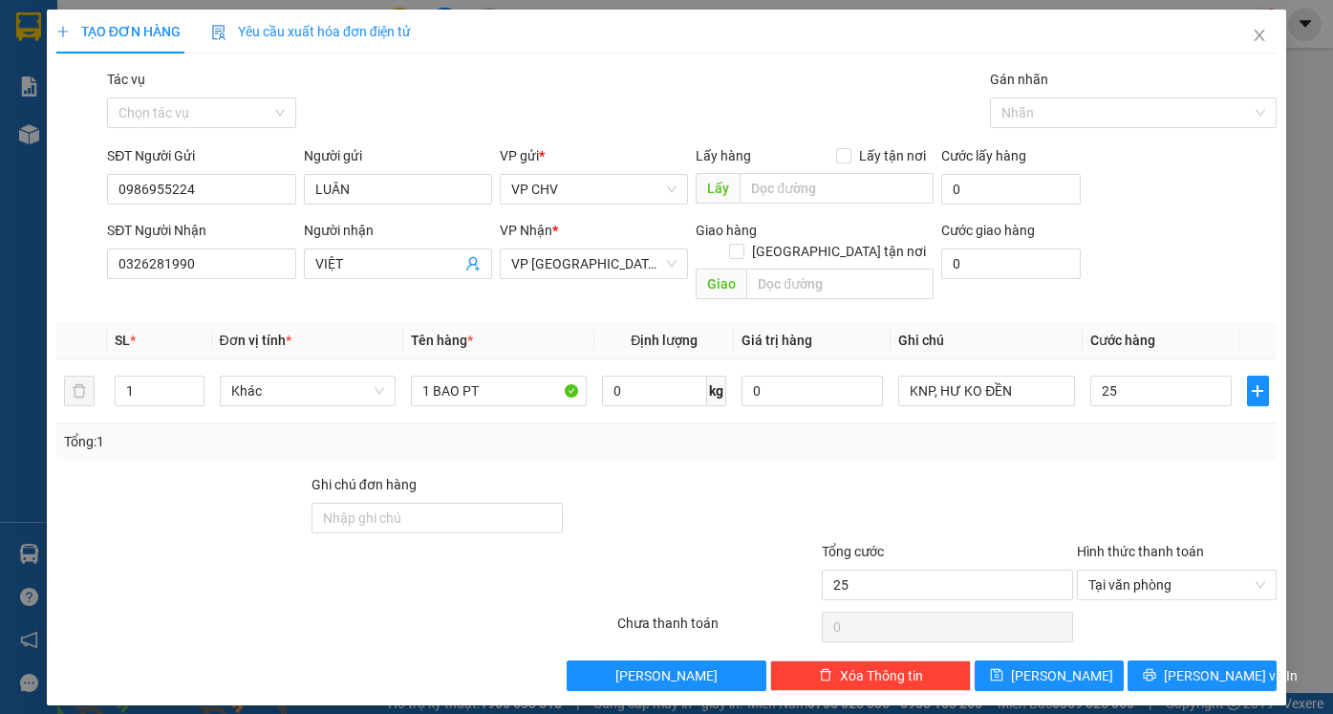
type input "25.000"
click at [1140, 474] on div at bounding box center [1177, 507] width 204 height 67
click at [1233, 665] on span "[PERSON_NAME] và In" at bounding box center [1230, 675] width 134 height 21
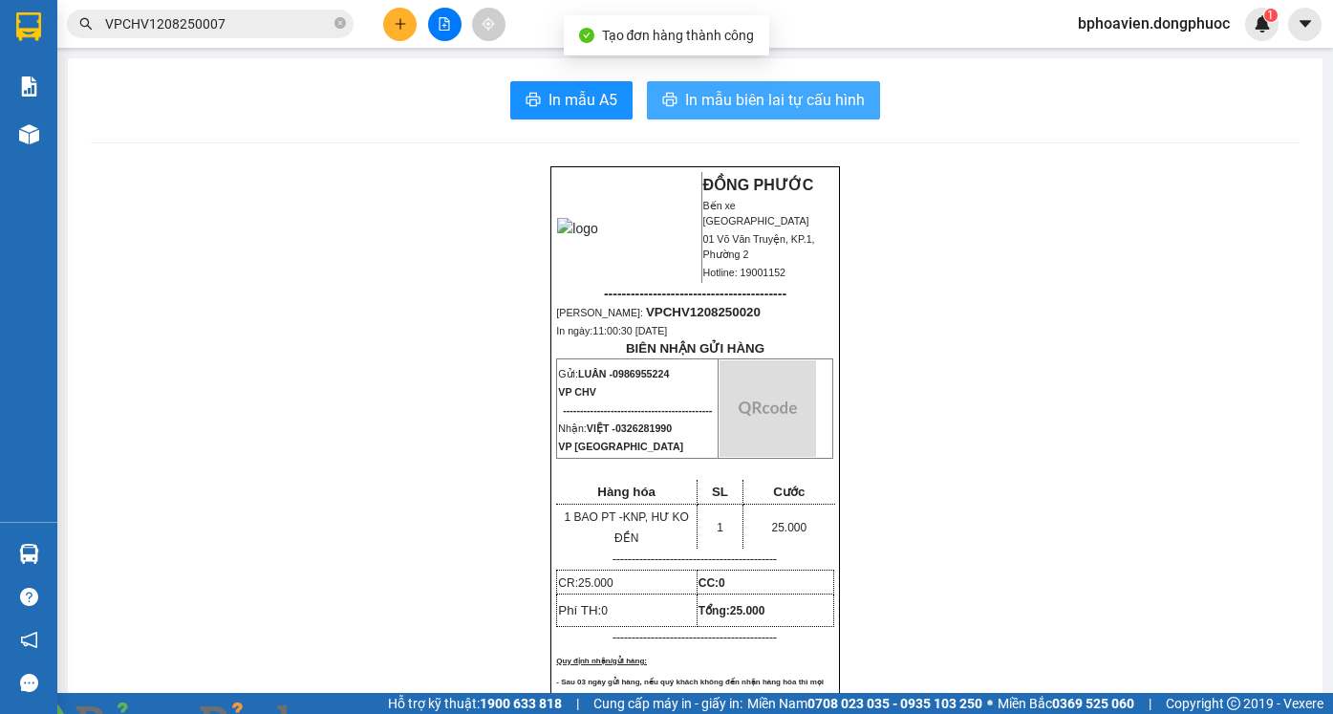
click at [767, 101] on span "In mẫu biên lai tự cấu hình" at bounding box center [775, 100] width 180 height 24
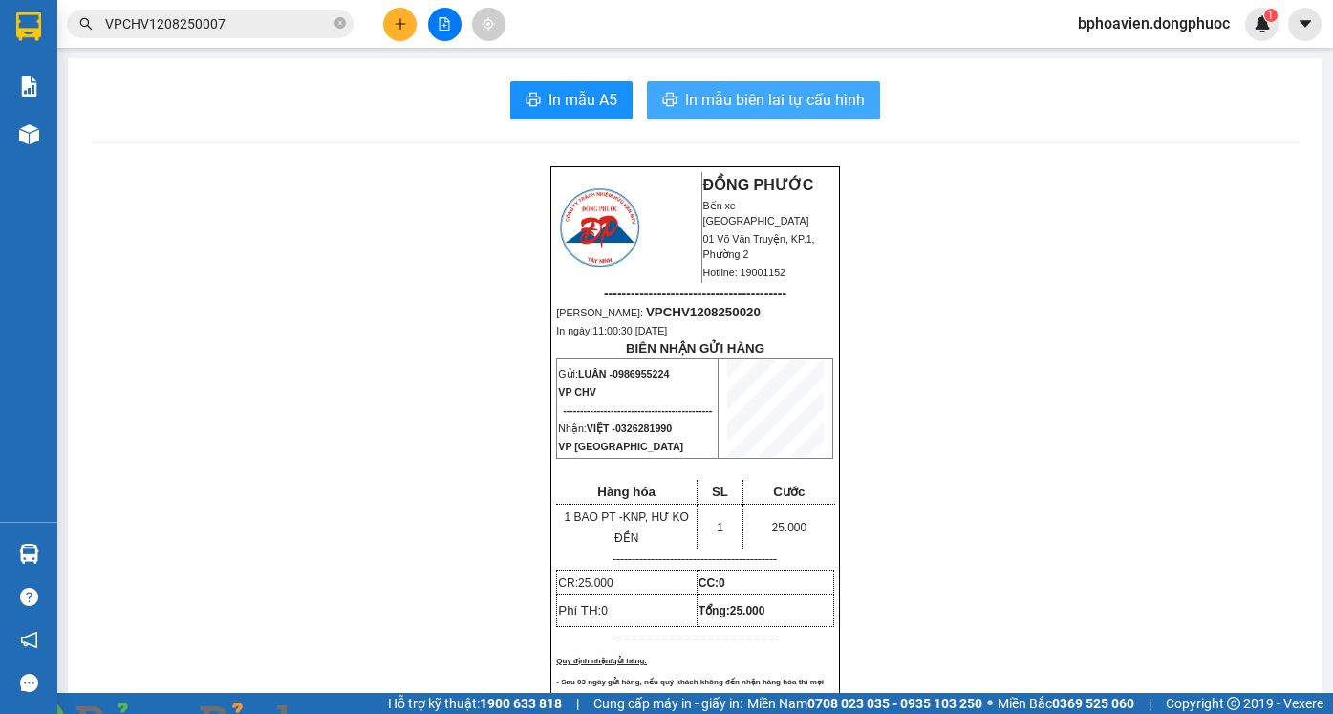
click at [697, 99] on span "In mẫu biên lai tự cấu hình" at bounding box center [775, 100] width 180 height 24
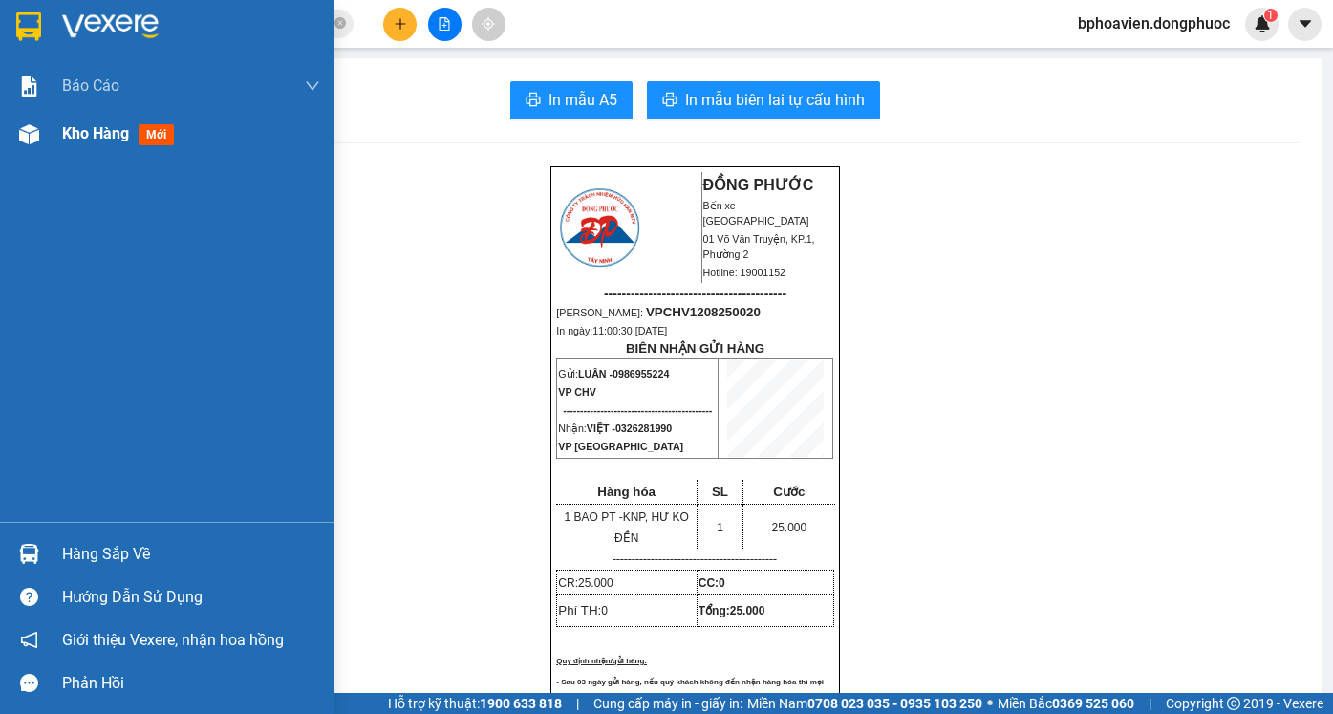
click at [82, 131] on span "Kho hàng" at bounding box center [95, 133] width 67 height 18
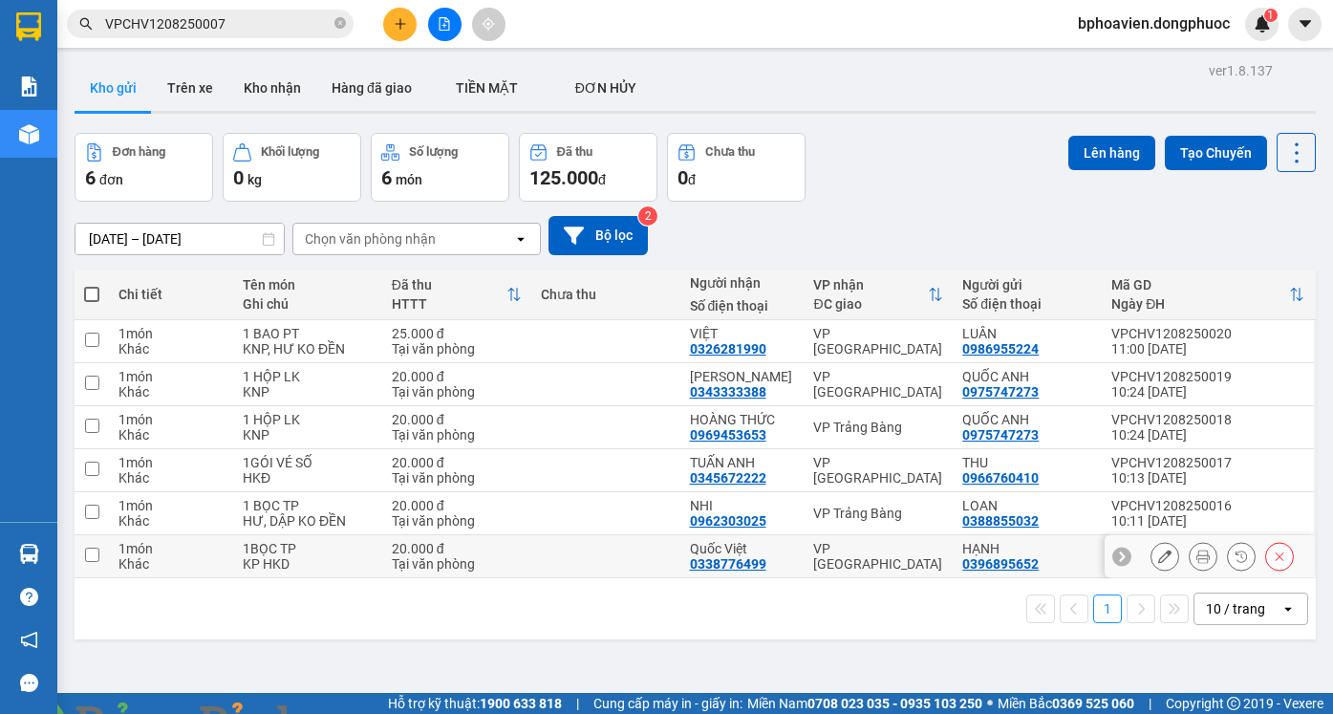
drag, startPoint x: 637, startPoint y: 551, endPoint x: 671, endPoint y: 503, distance: 58.3
click at [638, 548] on td at bounding box center [605, 556] width 149 height 43
checkbox input "true"
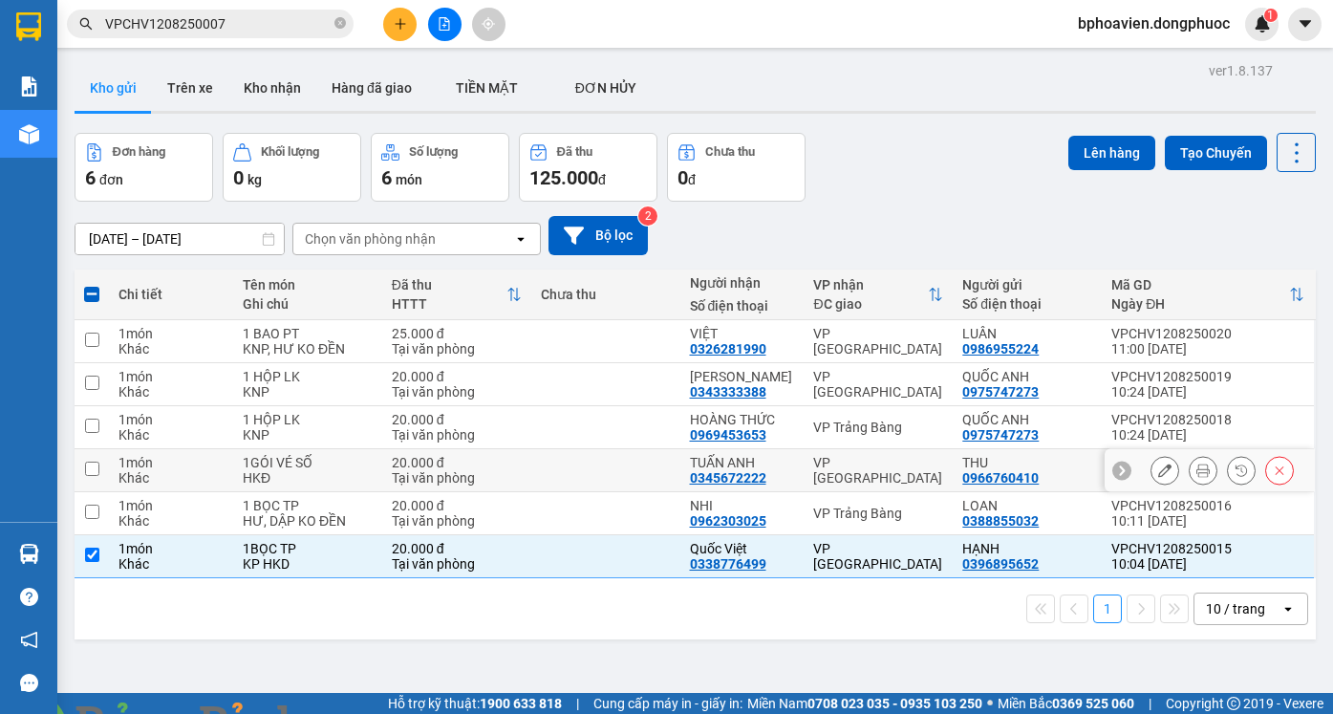
drag, startPoint x: 670, startPoint y: 475, endPoint x: 672, endPoint y: 418, distance: 56.4
click at [670, 473] on td at bounding box center [605, 470] width 149 height 43
checkbox input "true"
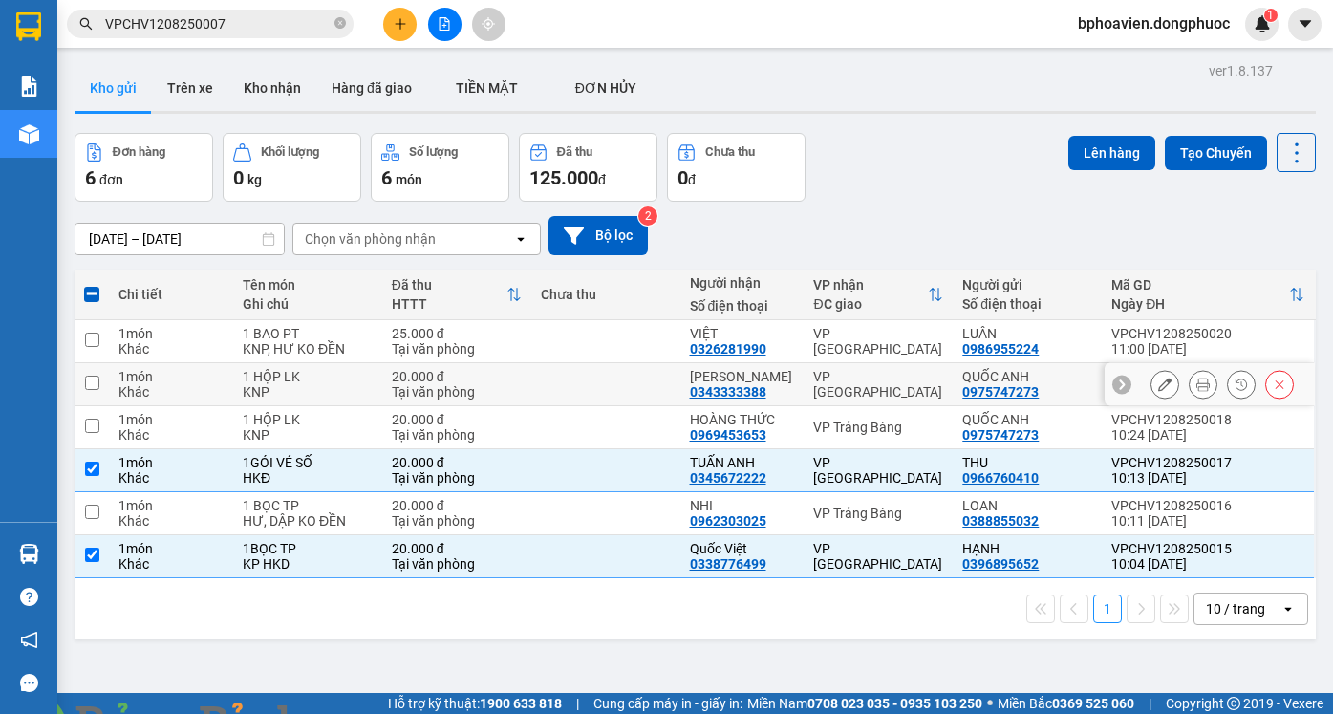
click at [653, 387] on td at bounding box center [605, 384] width 149 height 43
checkbox input "true"
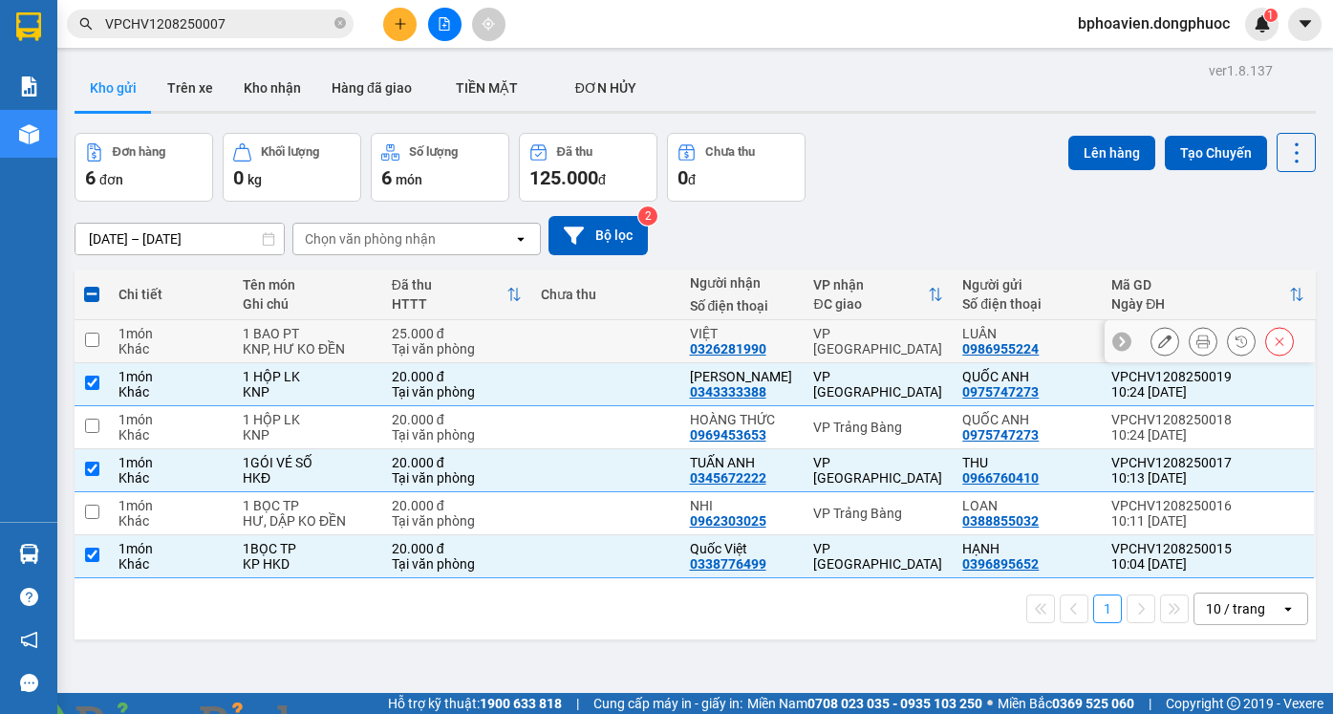
click at [640, 341] on td at bounding box center [605, 341] width 149 height 43
checkbox input "true"
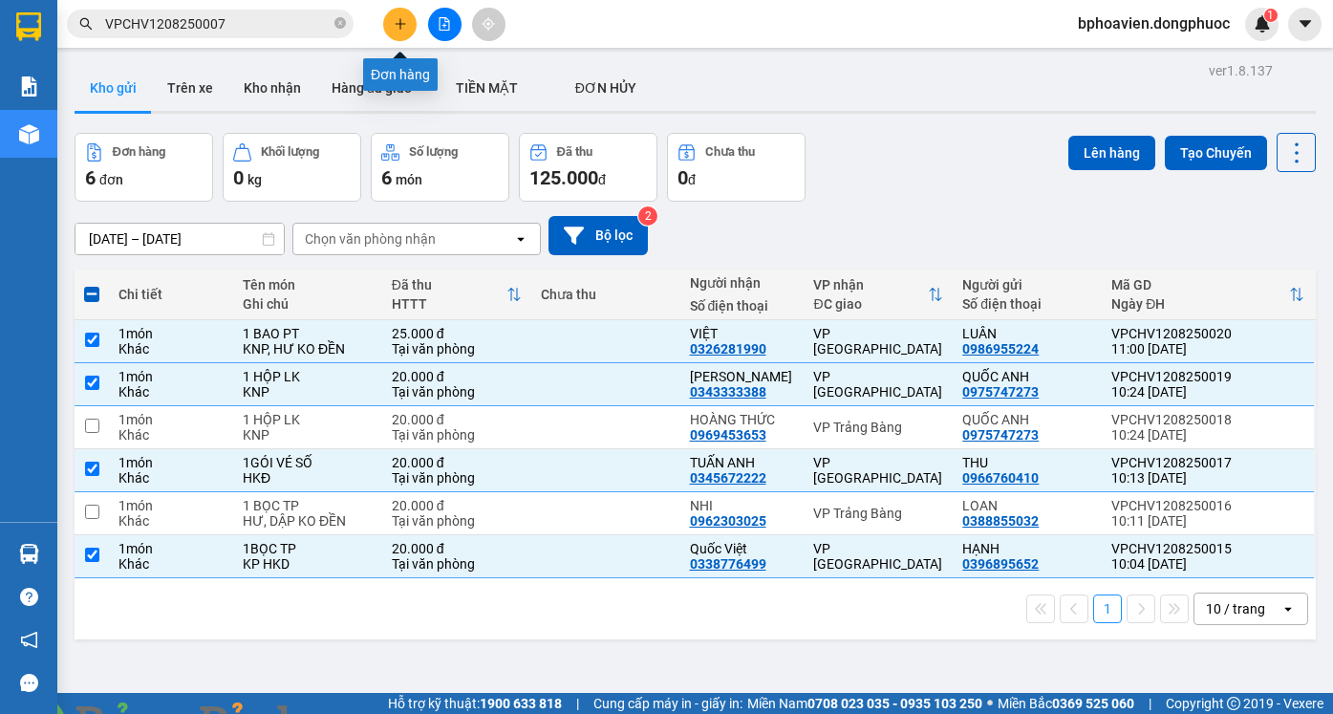
click at [412, 31] on button at bounding box center [399, 24] width 33 height 33
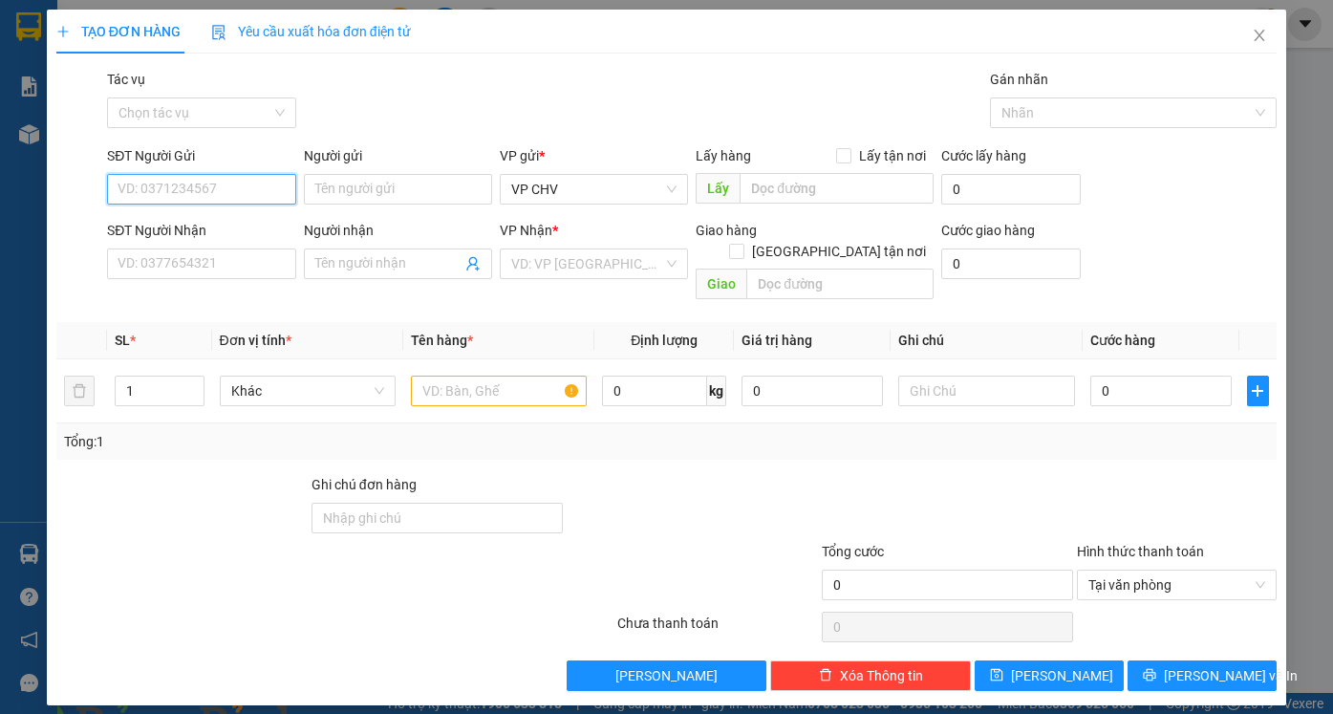
click at [223, 188] on input "SĐT Người Gửi" at bounding box center [201, 189] width 188 height 31
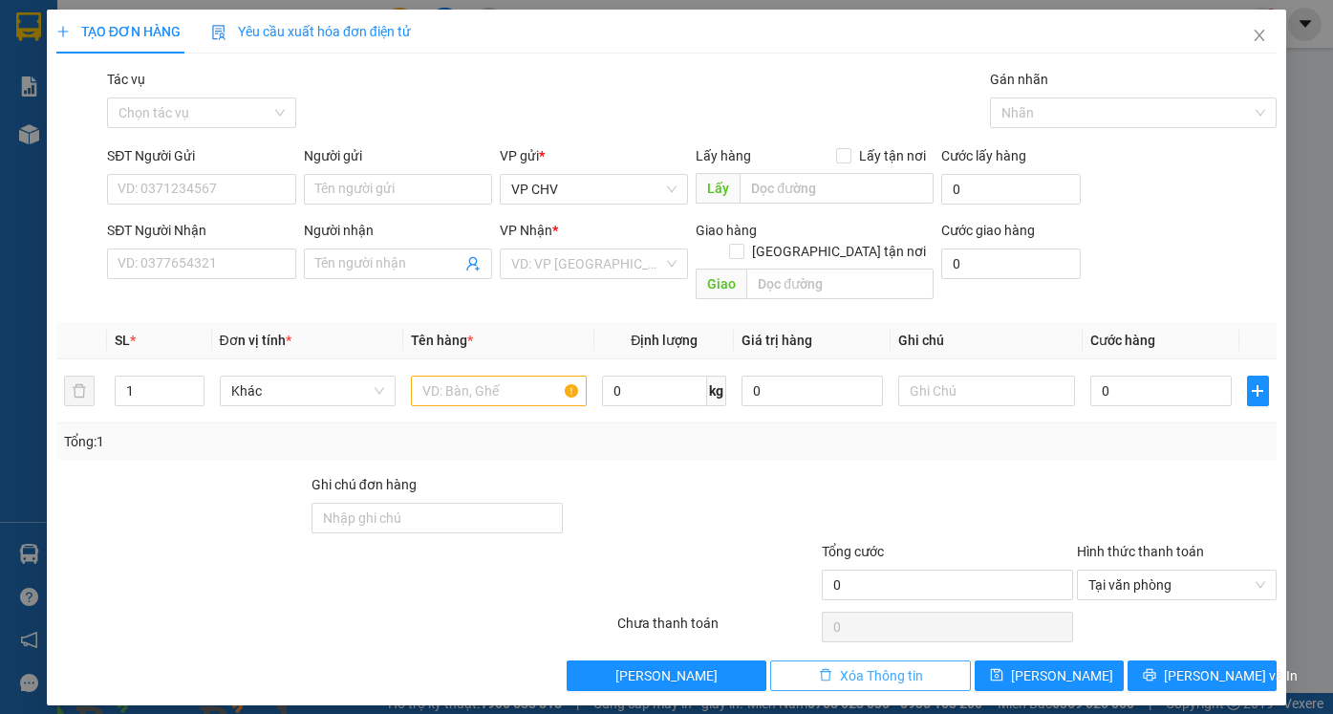
click at [881, 665] on span "Xóa Thông tin" at bounding box center [881, 675] width 83 height 21
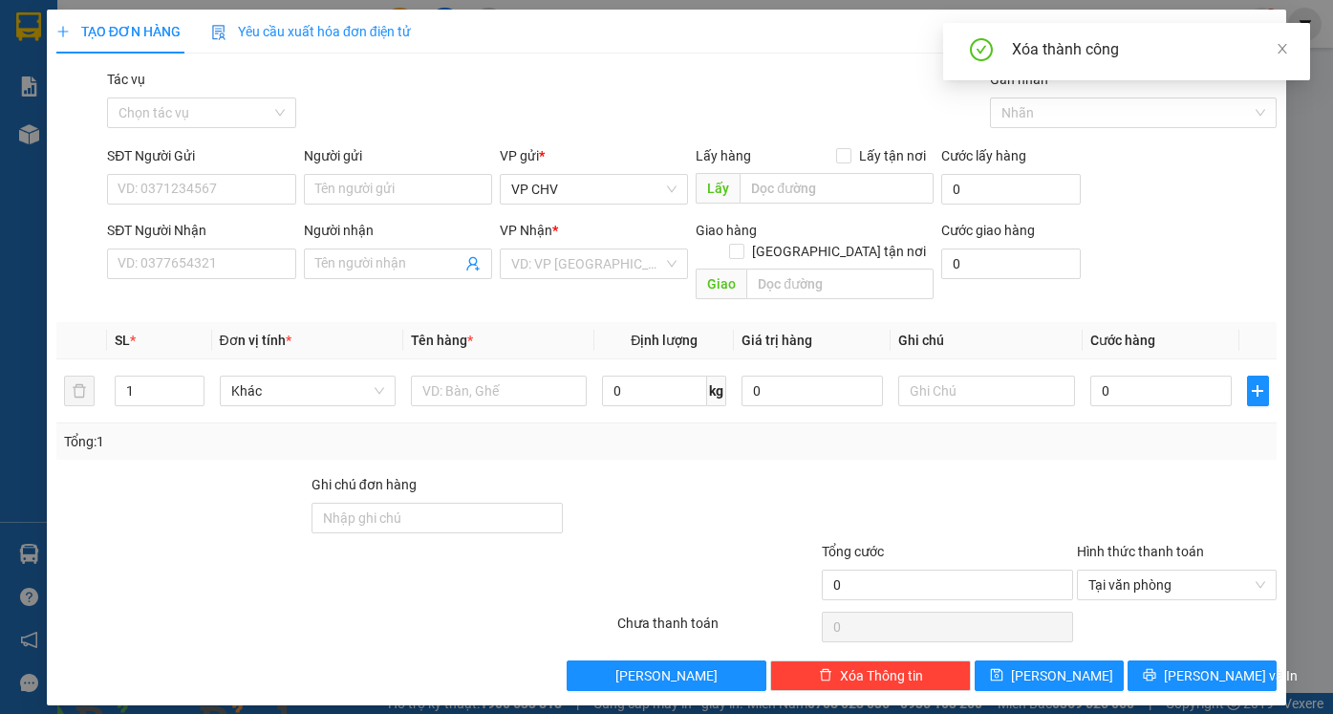
click at [352, 713] on img at bounding box center [345, 724] width 11 height 11
drag, startPoint x: 1264, startPoint y: 35, endPoint x: 1323, endPoint y: 164, distance: 141.9
click at [1264, 35] on icon "close" at bounding box center [1258, 35] width 15 height 15
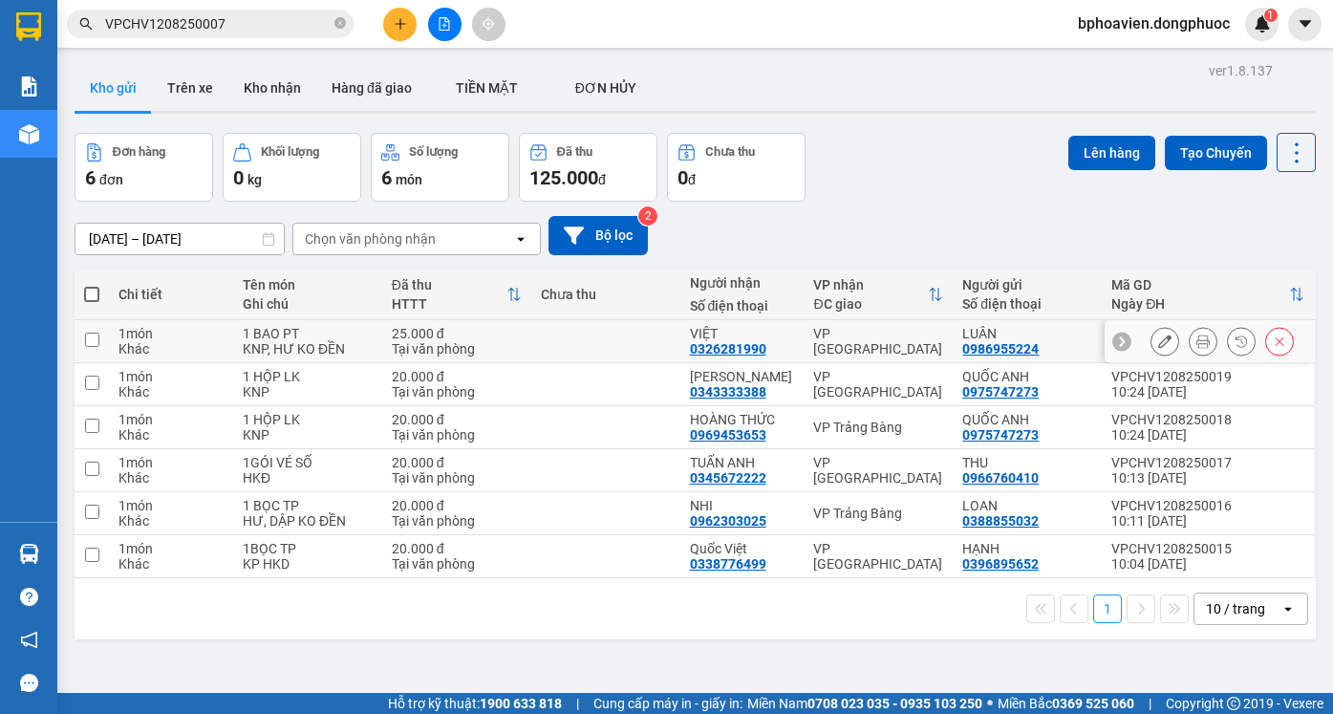
click at [658, 338] on td at bounding box center [605, 341] width 149 height 43
checkbox input "true"
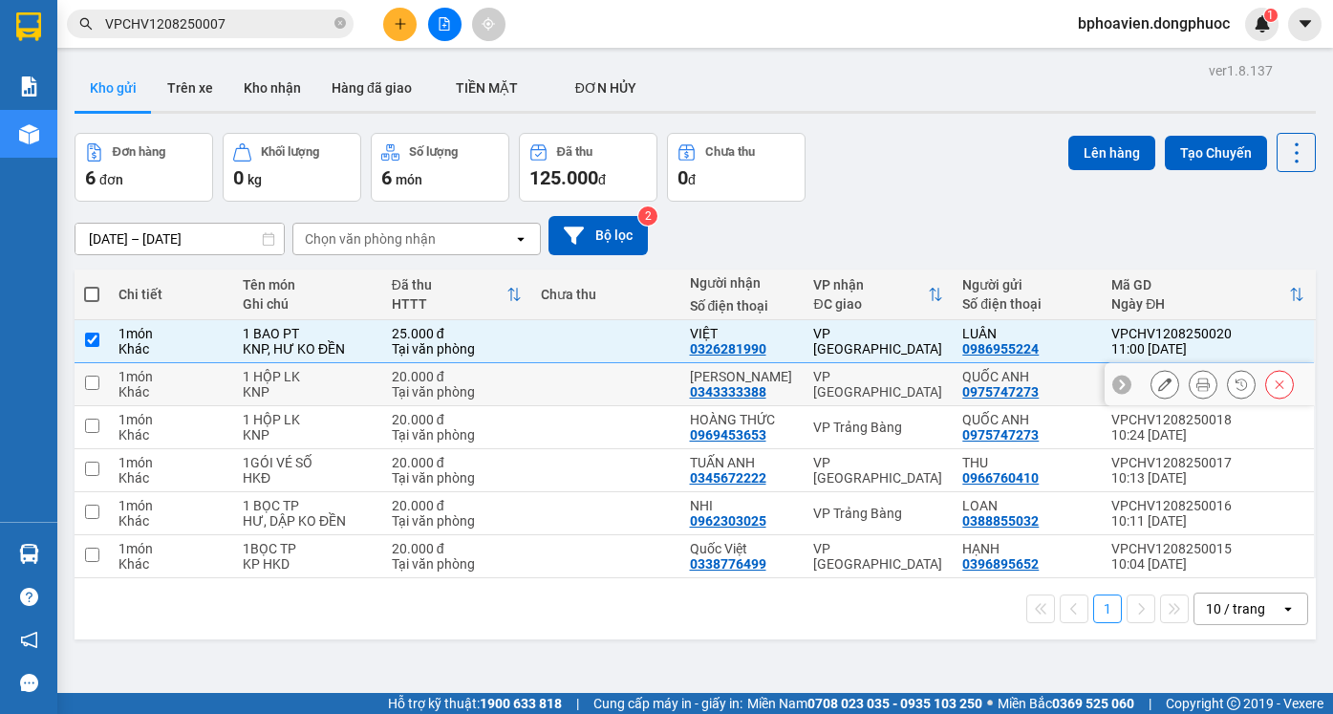
click at [640, 375] on td at bounding box center [605, 384] width 149 height 43
checkbox input "true"
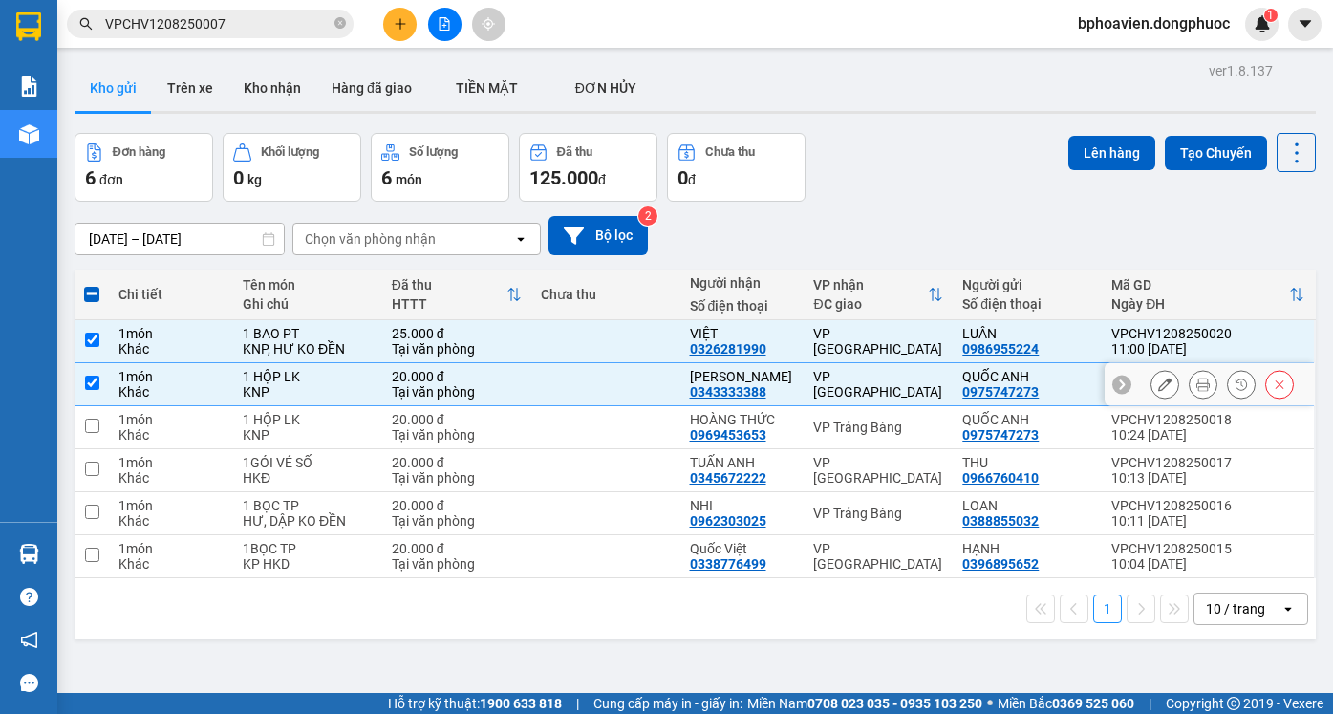
click at [631, 417] on td at bounding box center [605, 427] width 149 height 43
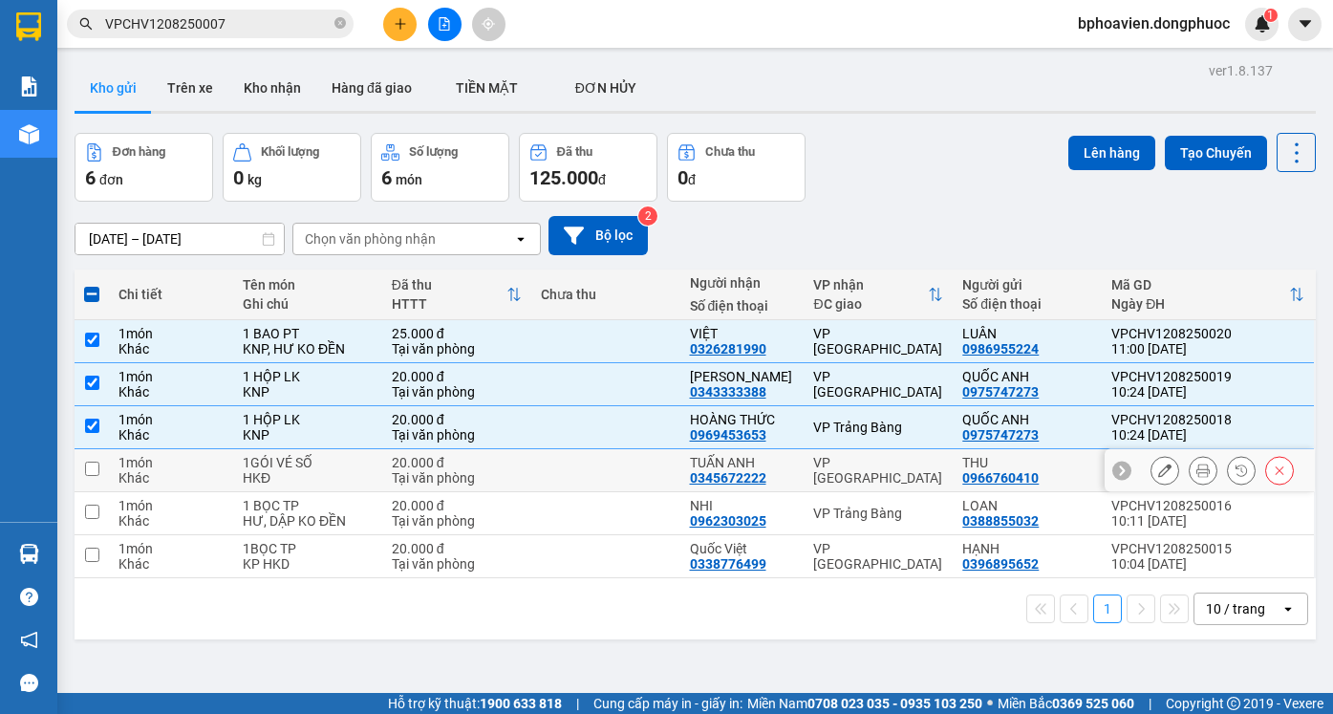
checkbox input "true"
click at [635, 471] on td at bounding box center [605, 470] width 149 height 43
checkbox input "true"
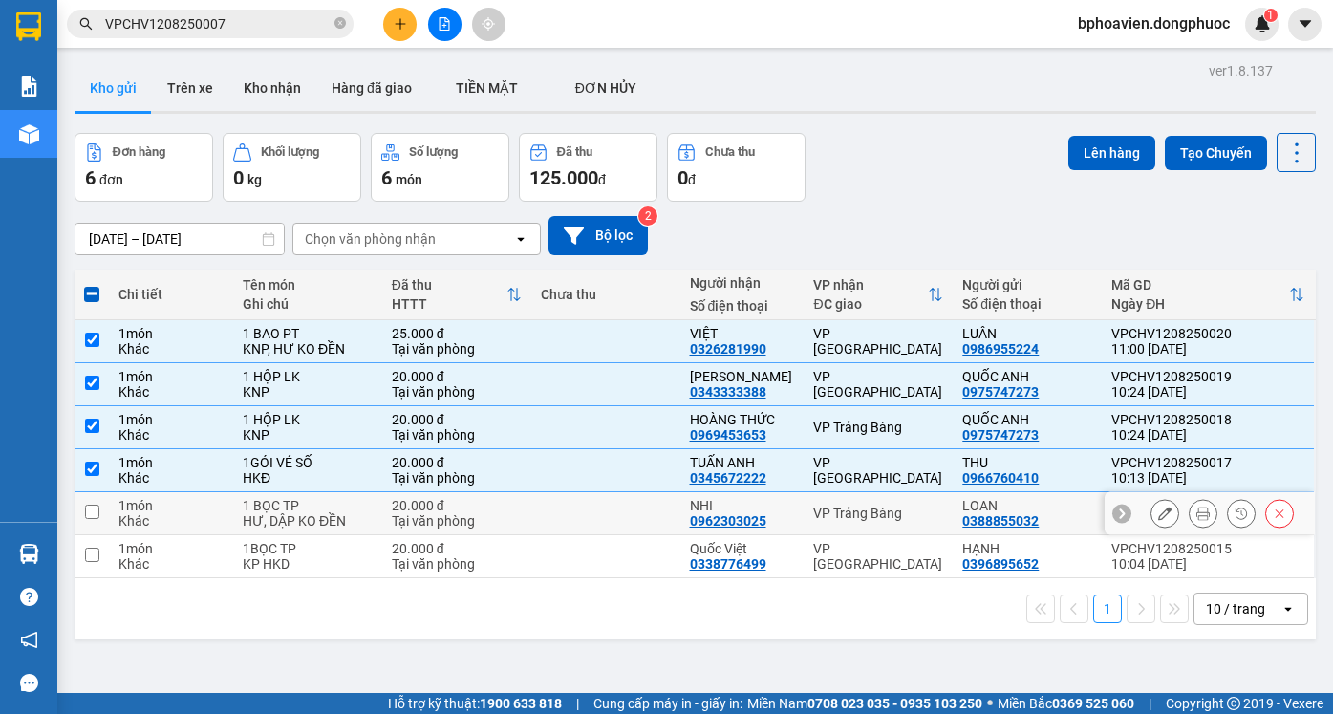
drag, startPoint x: 638, startPoint y: 508, endPoint x: 642, endPoint y: 543, distance: 34.6
click at [638, 509] on td at bounding box center [605, 513] width 149 height 43
checkbox input "true"
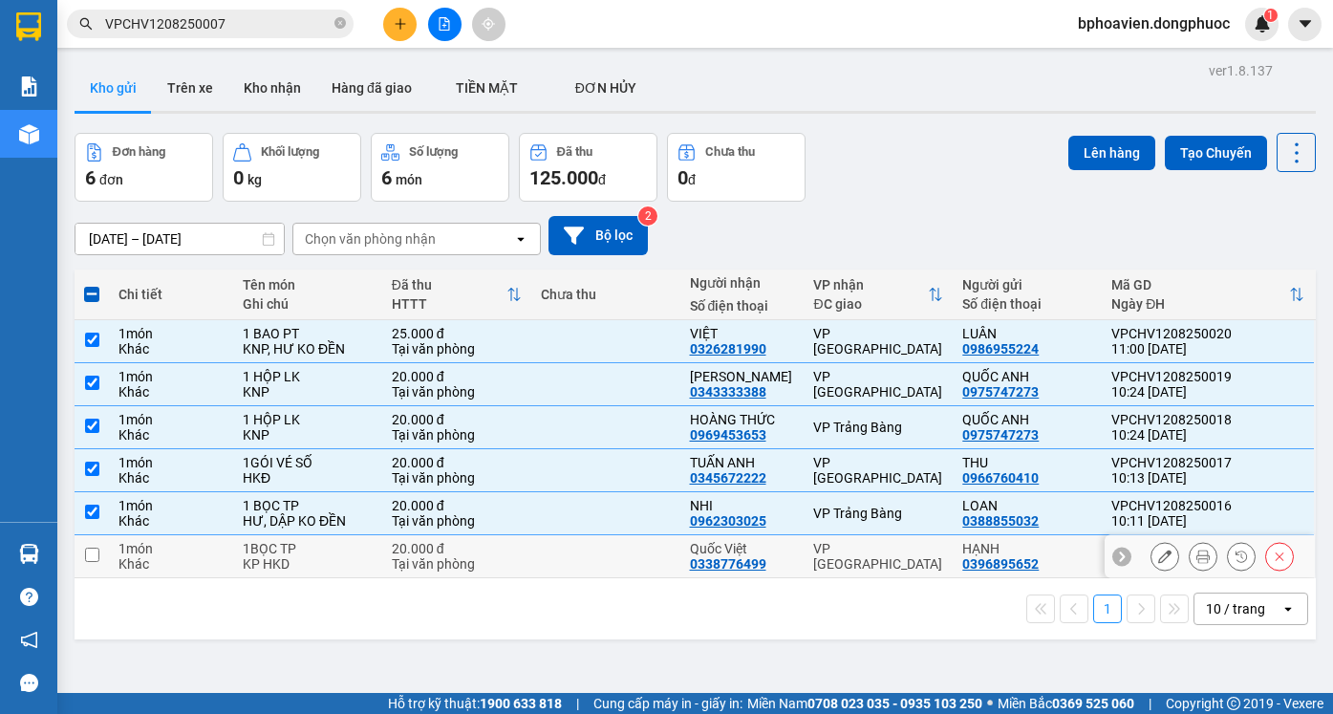
drag, startPoint x: 642, startPoint y: 544, endPoint x: 687, endPoint y: 506, distance: 59.0
click at [645, 544] on td at bounding box center [605, 556] width 149 height 43
checkbox input "true"
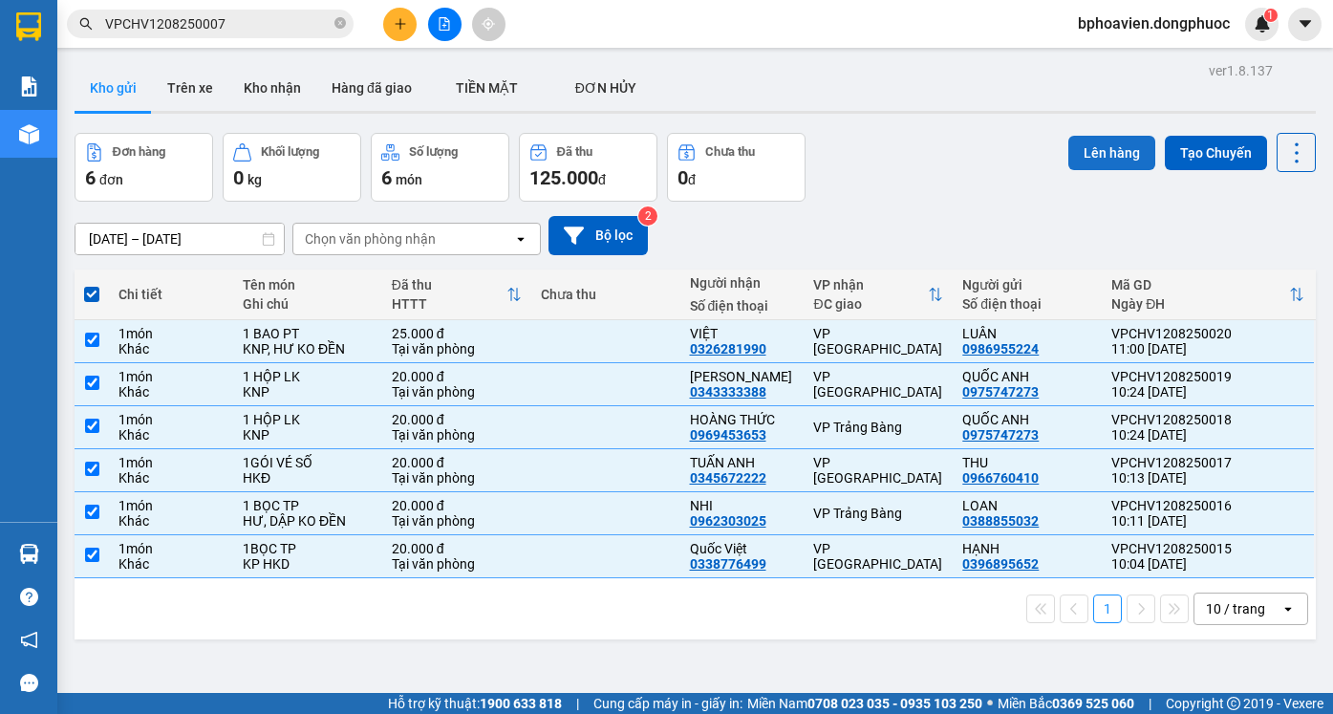
drag, startPoint x: 1099, startPoint y: 148, endPoint x: 1081, endPoint y: 145, distance: 18.4
click at [1098, 150] on button "Lên hàng" at bounding box center [1111, 153] width 87 height 34
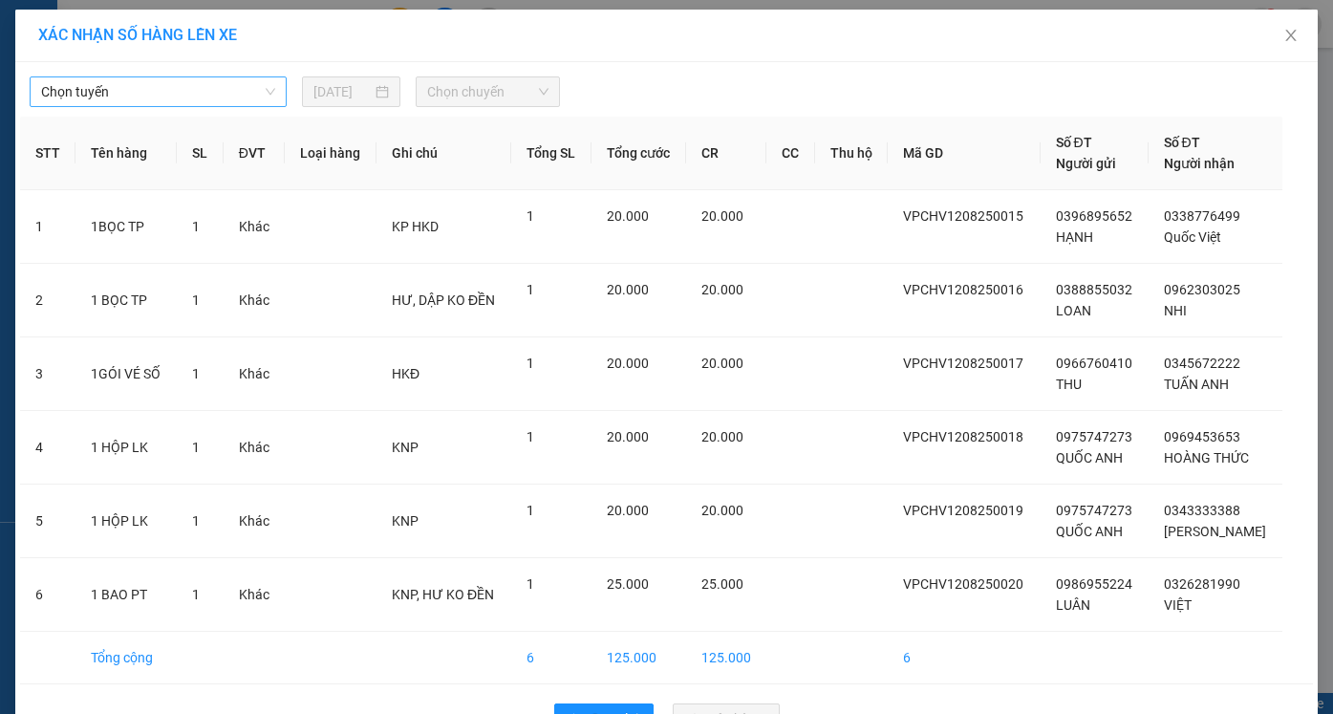
click at [114, 90] on span "Chọn tuyến" at bounding box center [158, 91] width 234 height 29
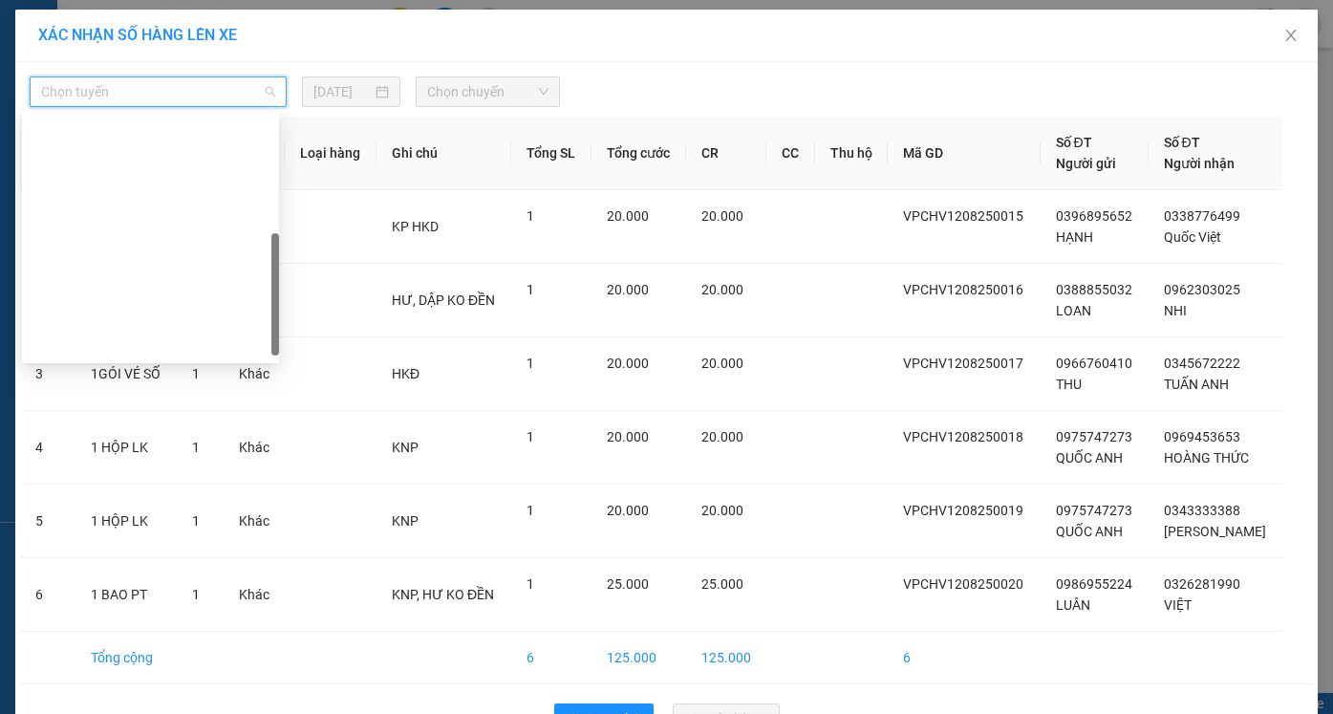
scroll to position [267, 0]
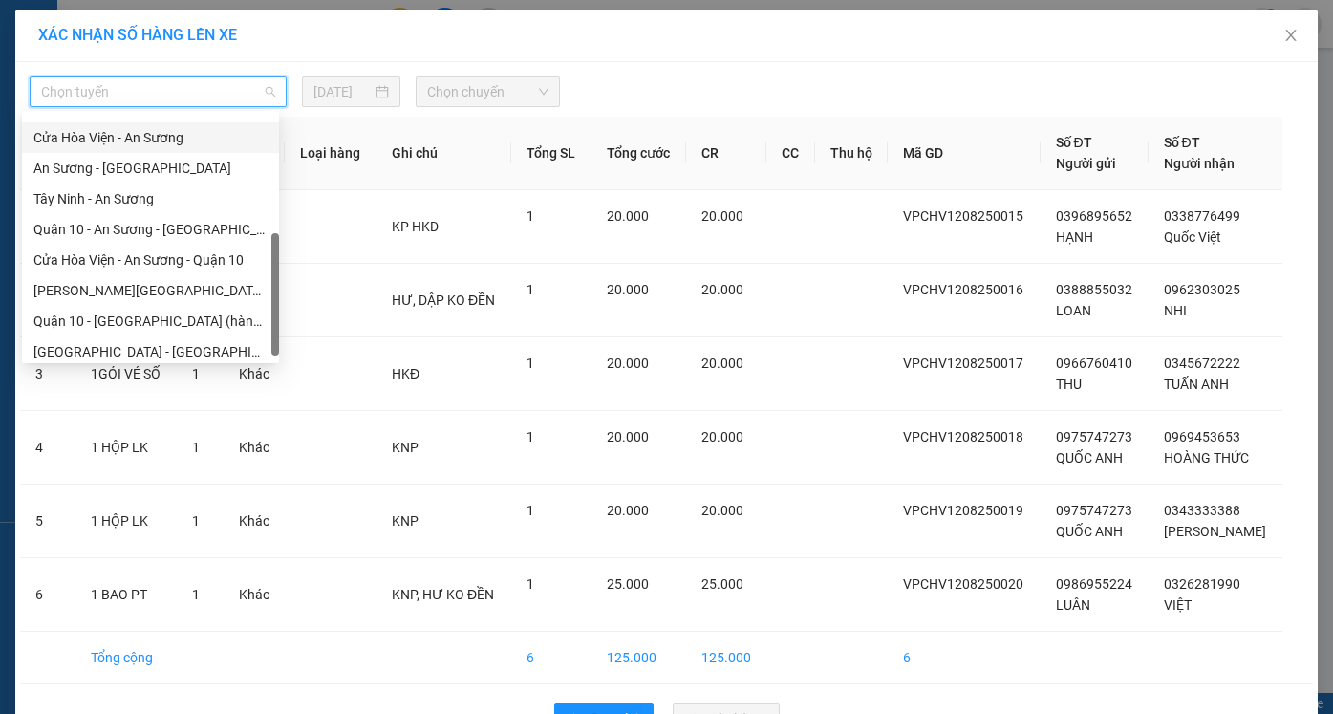
drag, startPoint x: 121, startPoint y: 141, endPoint x: 463, endPoint y: 129, distance: 342.2
click at [146, 140] on div "Cửa Hòa Viện - An Sương" at bounding box center [150, 137] width 234 height 21
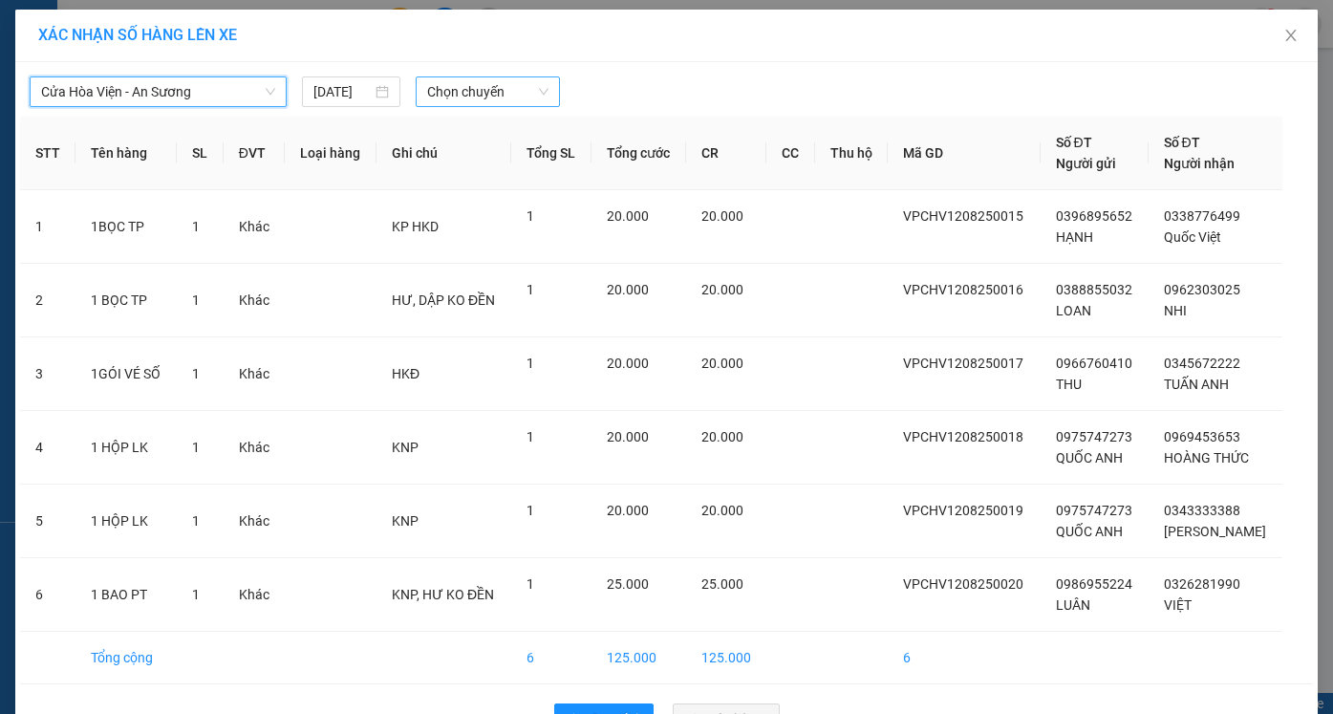
click at [480, 93] on span "Chọn chuyến" at bounding box center [487, 91] width 120 height 29
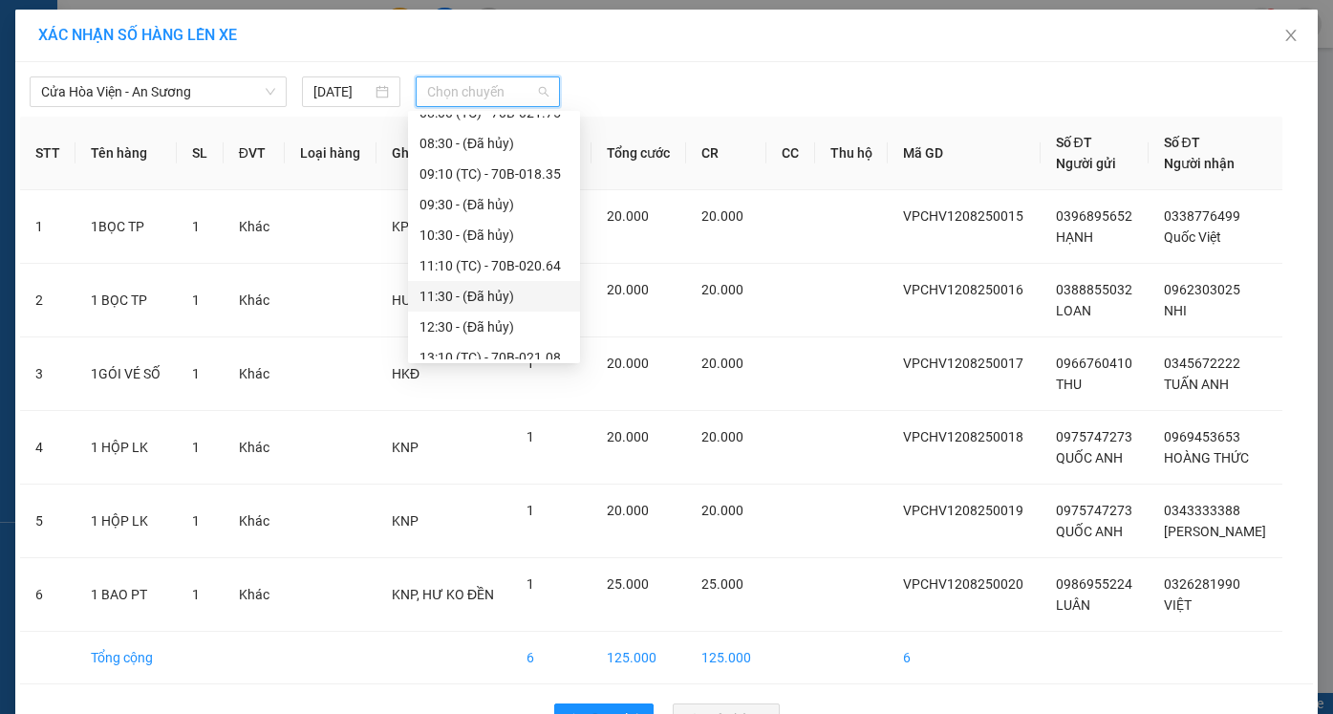
scroll to position [287, 0]
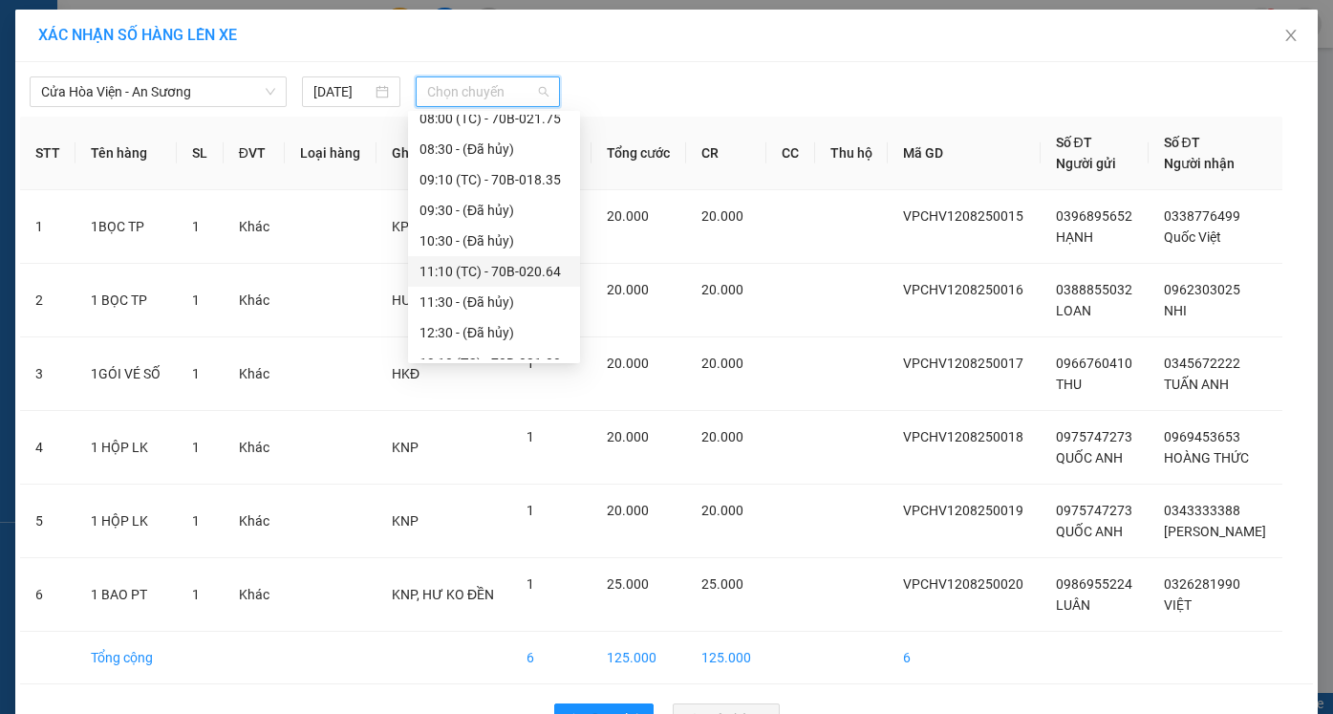
click at [473, 277] on div "11:10 (TC) - 70B-020.64" at bounding box center [493, 271] width 149 height 21
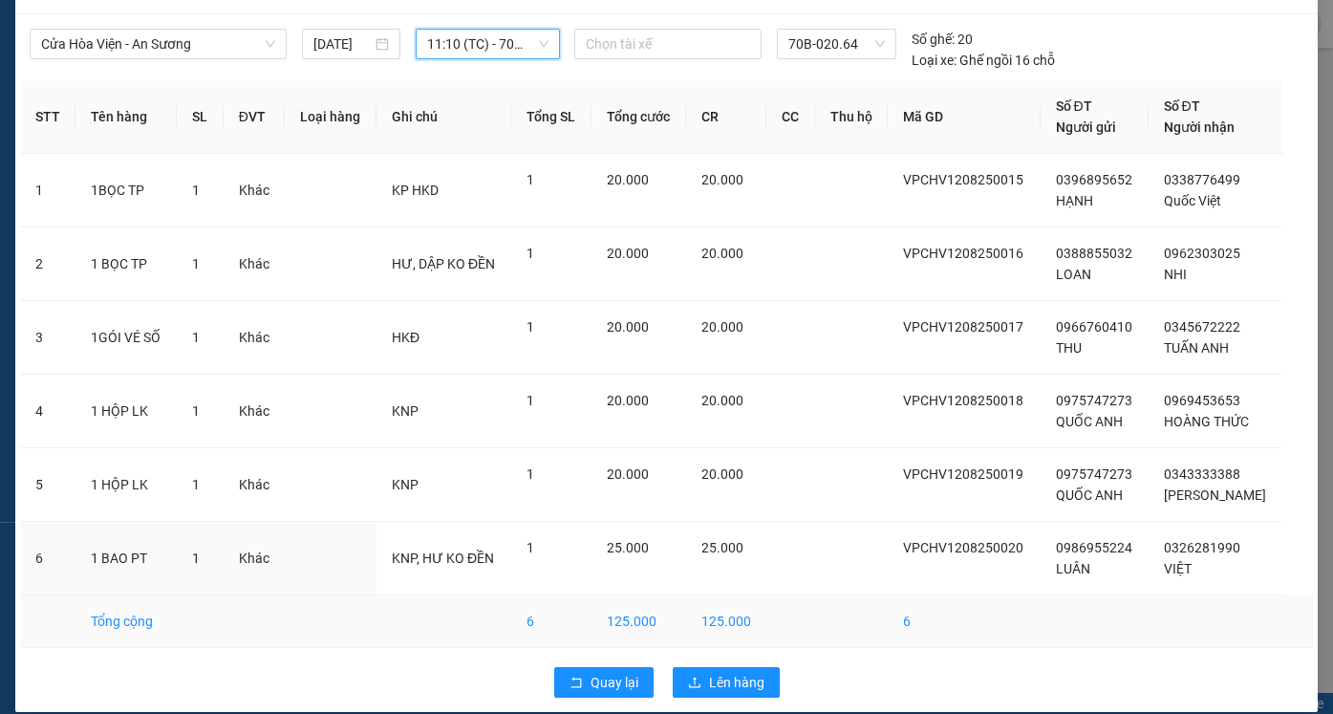
scroll to position [69, 0]
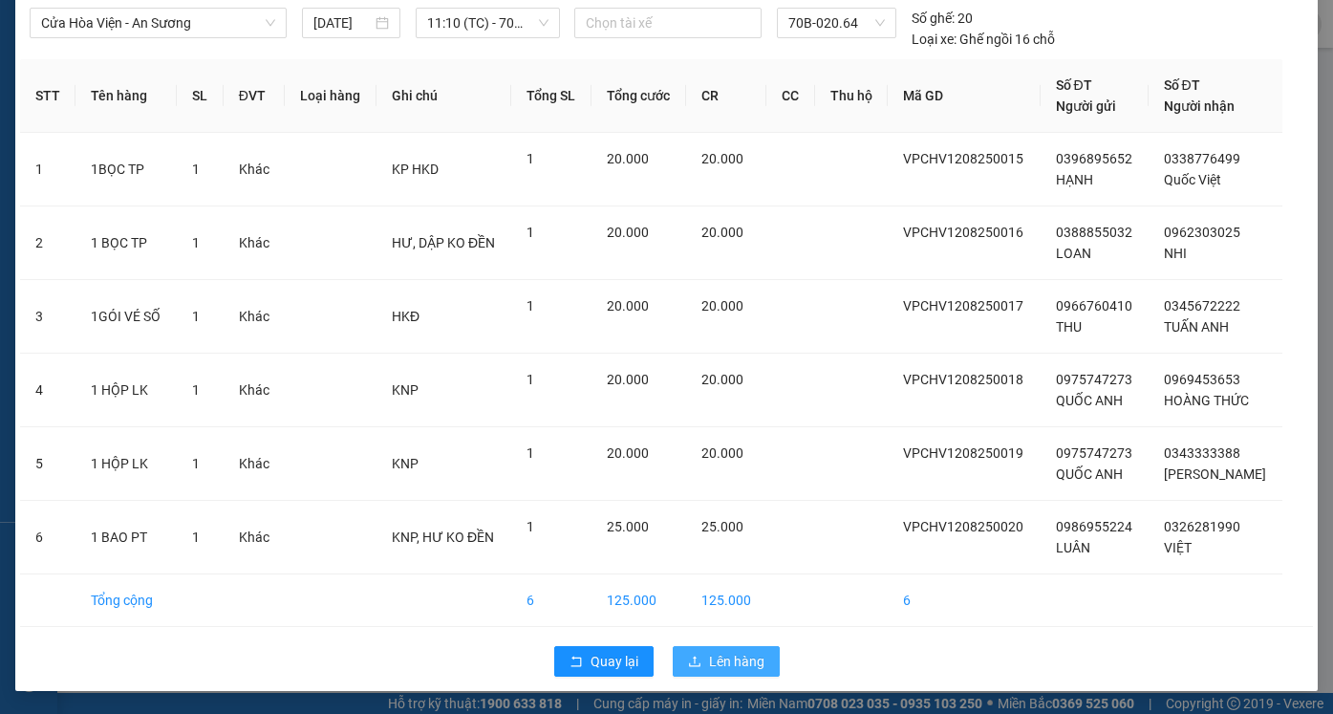
drag, startPoint x: 725, startPoint y: 663, endPoint x: 744, endPoint y: 700, distance: 41.9
click at [727, 663] on span "Lên hàng" at bounding box center [736, 660] width 55 height 21
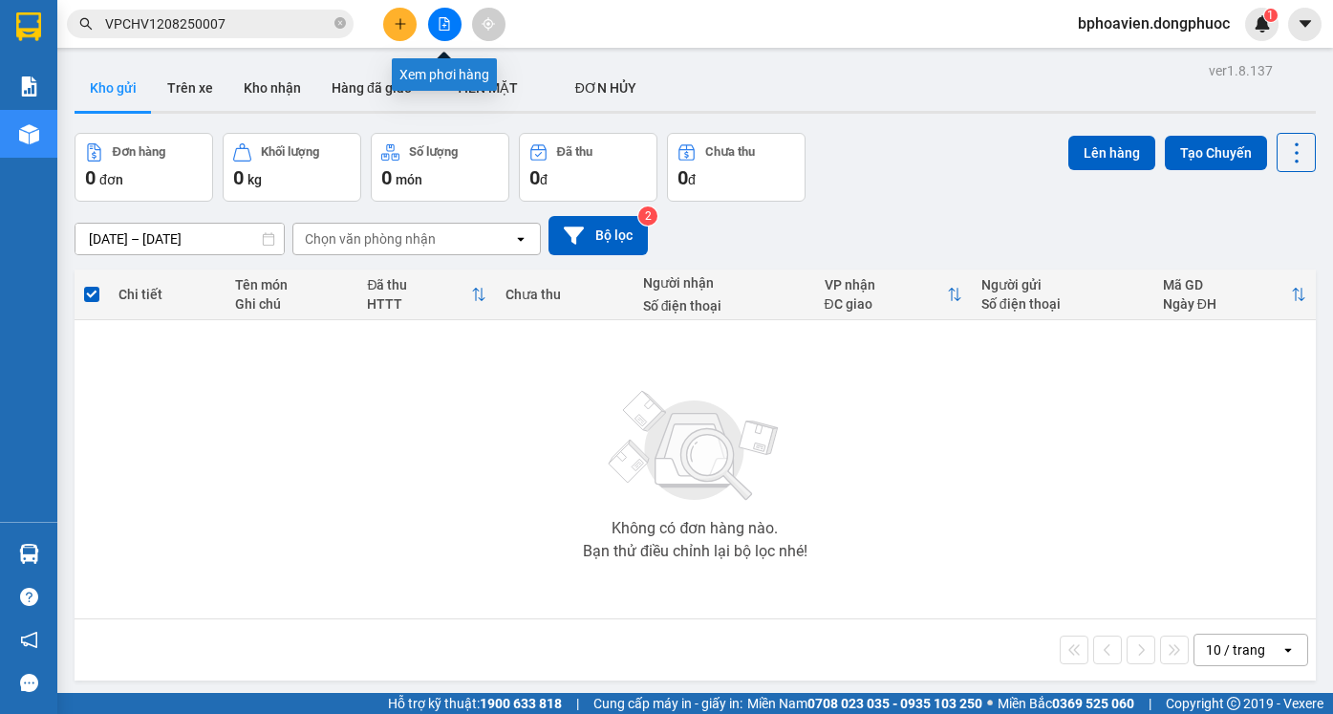
click at [439, 38] on button at bounding box center [444, 24] width 33 height 33
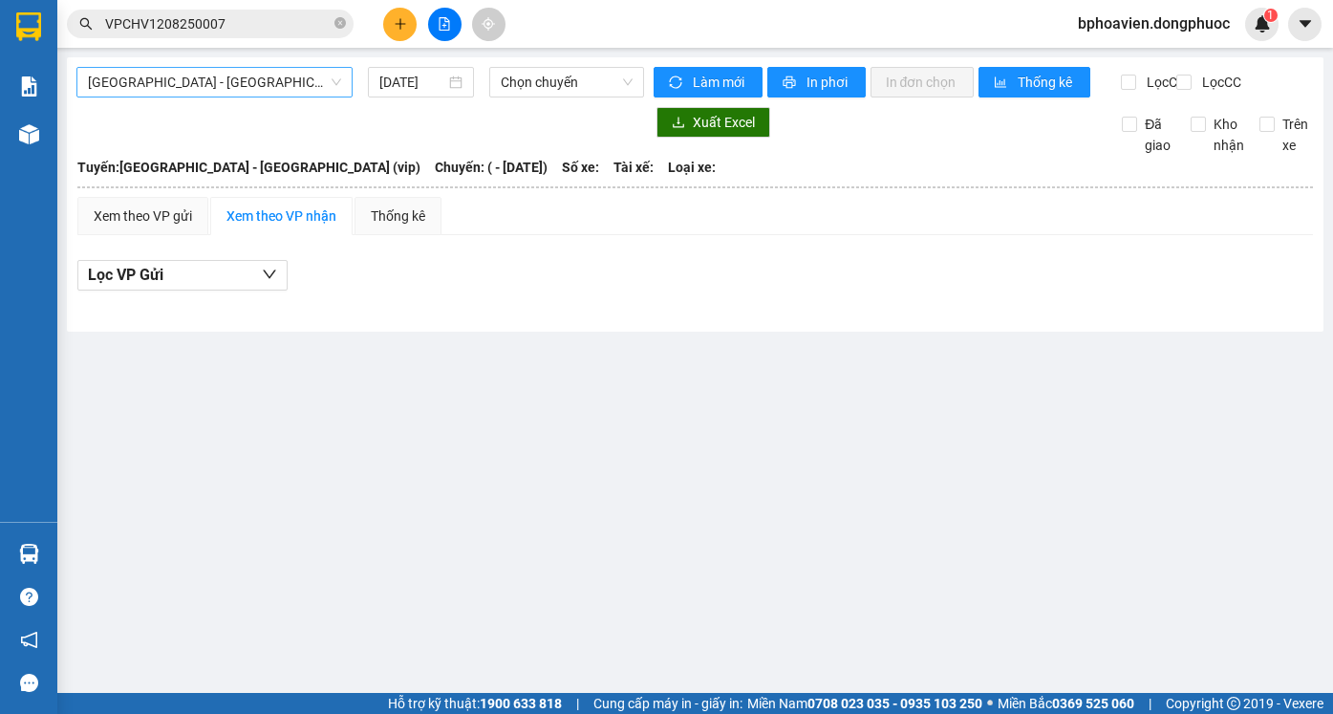
drag, startPoint x: 221, startPoint y: 99, endPoint x: 230, endPoint y: 80, distance: 21.4
click at [229, 82] on div "Hồ Chí Minh - Tây Ninh (vip) 12/08/2025 Chọn chuyến" at bounding box center [359, 82] width 567 height 31
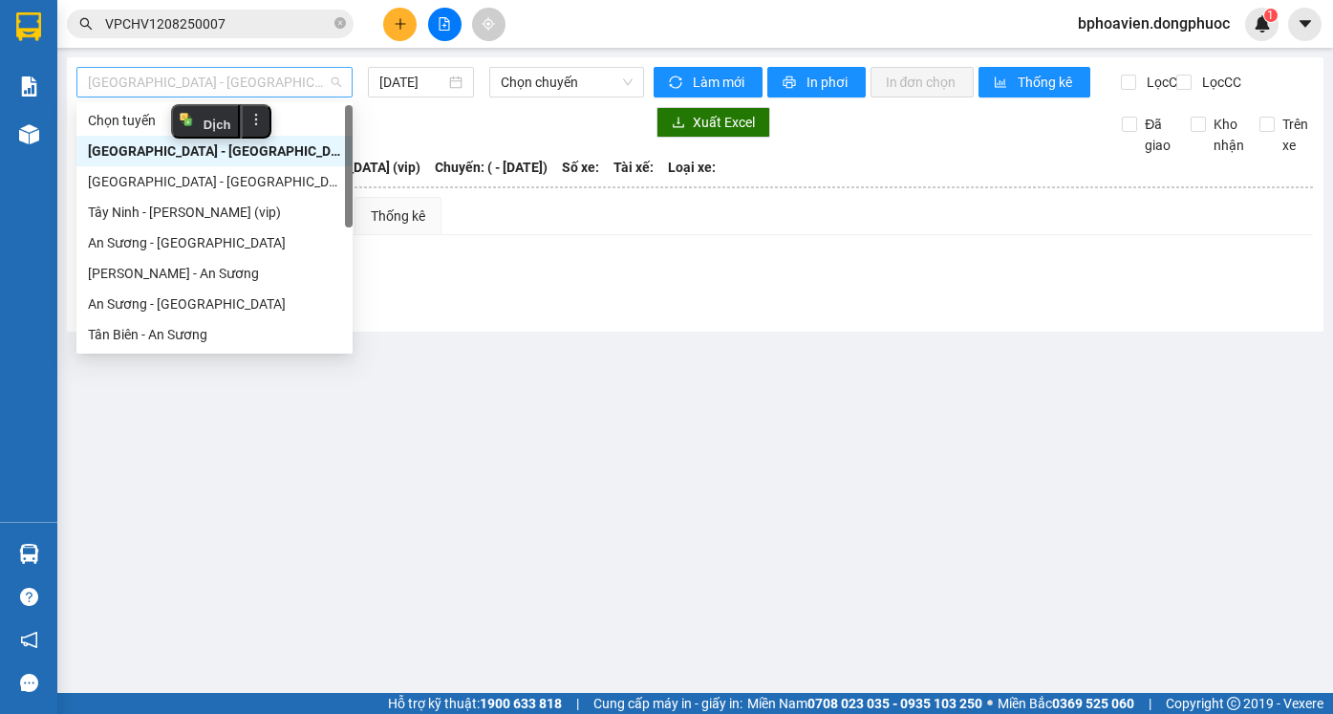
click at [232, 76] on span "[GEOGRAPHIC_DATA] - [GEOGRAPHIC_DATA] (vip)" at bounding box center [214, 82] width 253 height 29
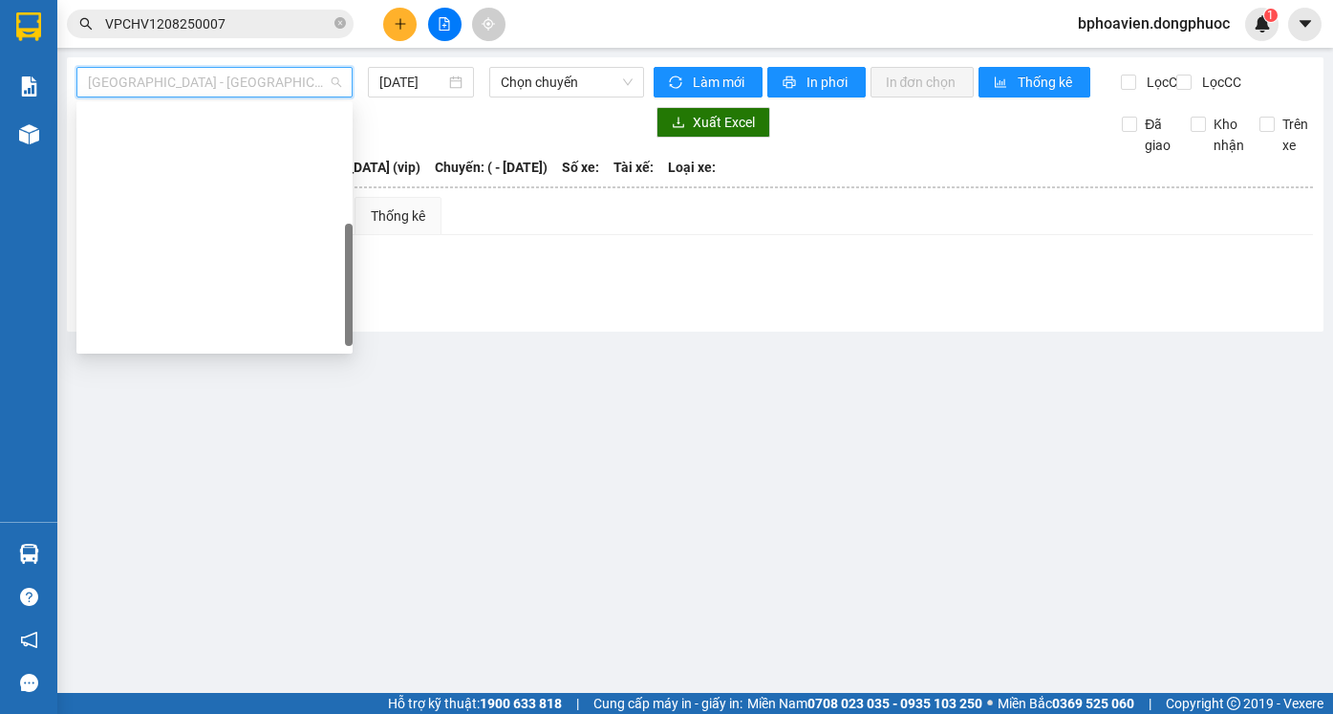
scroll to position [267, 0]
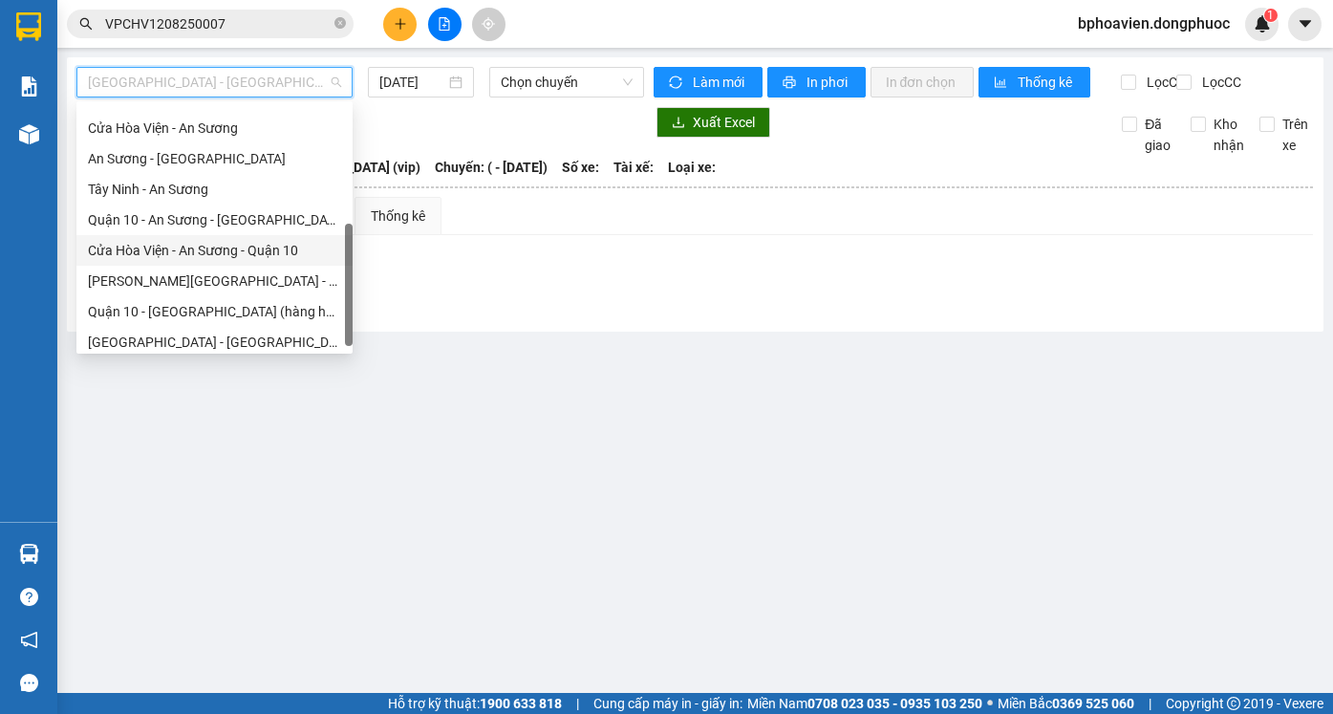
click at [206, 247] on div "Cửa Hòa Viện - An Sương - Quận 10" at bounding box center [214, 250] width 253 height 21
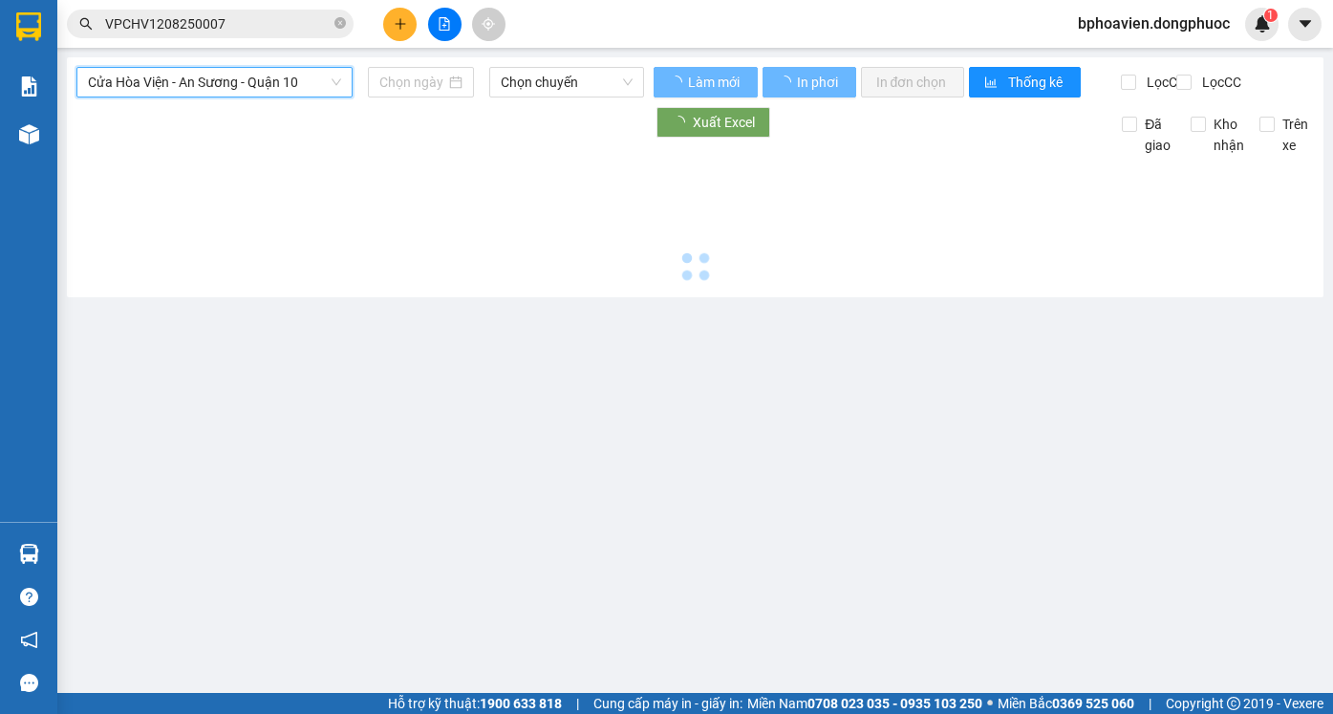
type input "[DATE]"
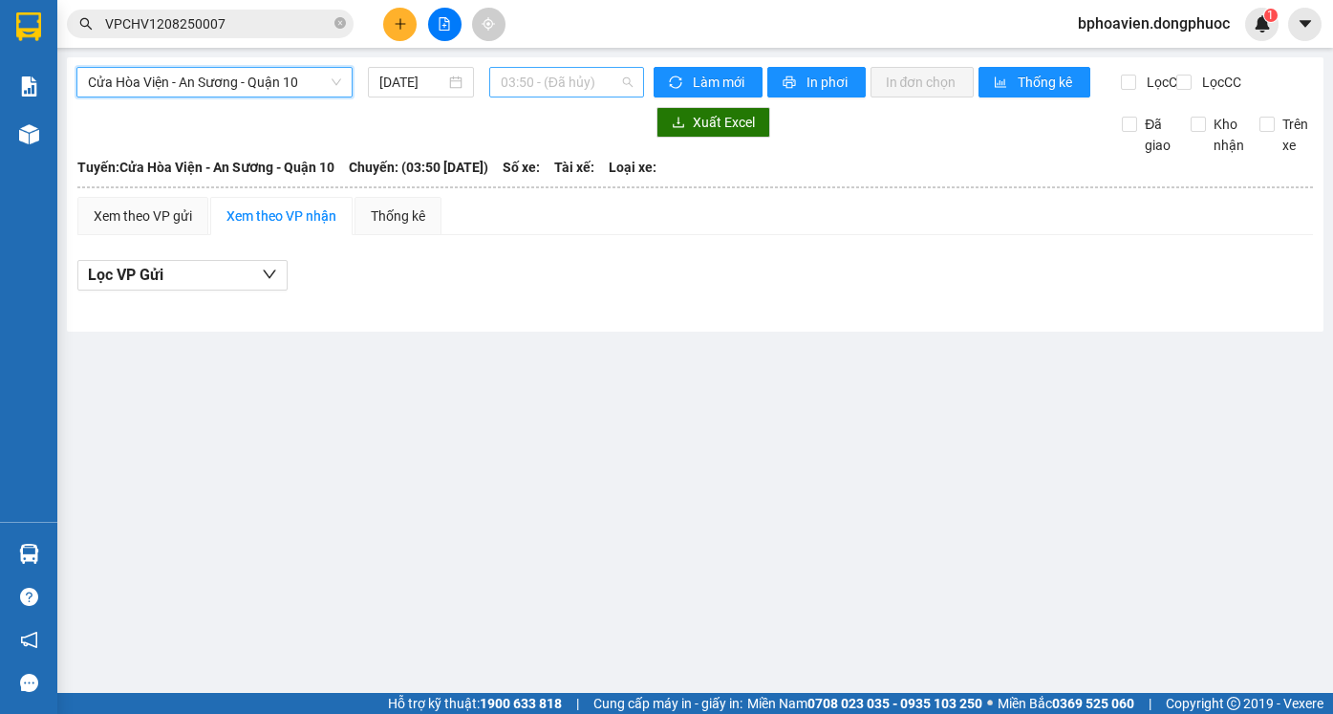
click at [598, 77] on span "03:50 - (Đã hủy)" at bounding box center [567, 82] width 132 height 29
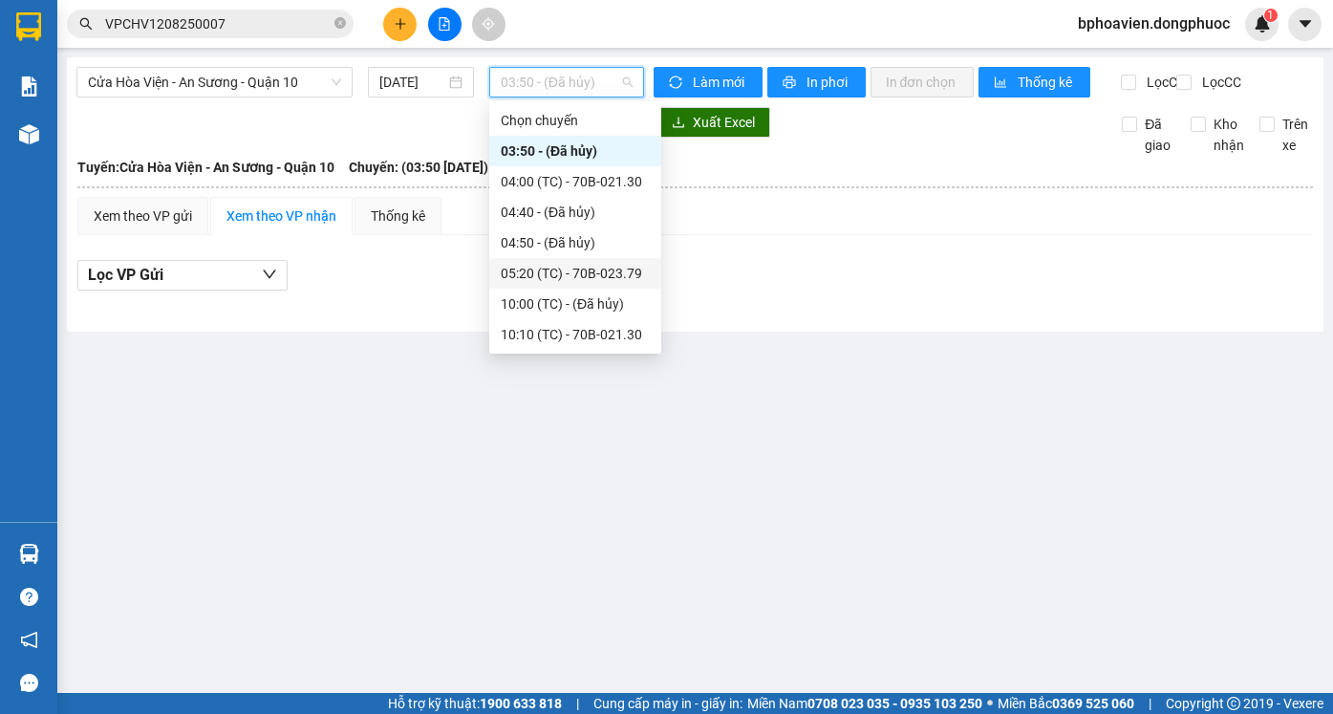
scroll to position [61, 0]
click at [558, 272] on div "10:10 (TC) - 70B-021.30" at bounding box center [575, 273] width 149 height 21
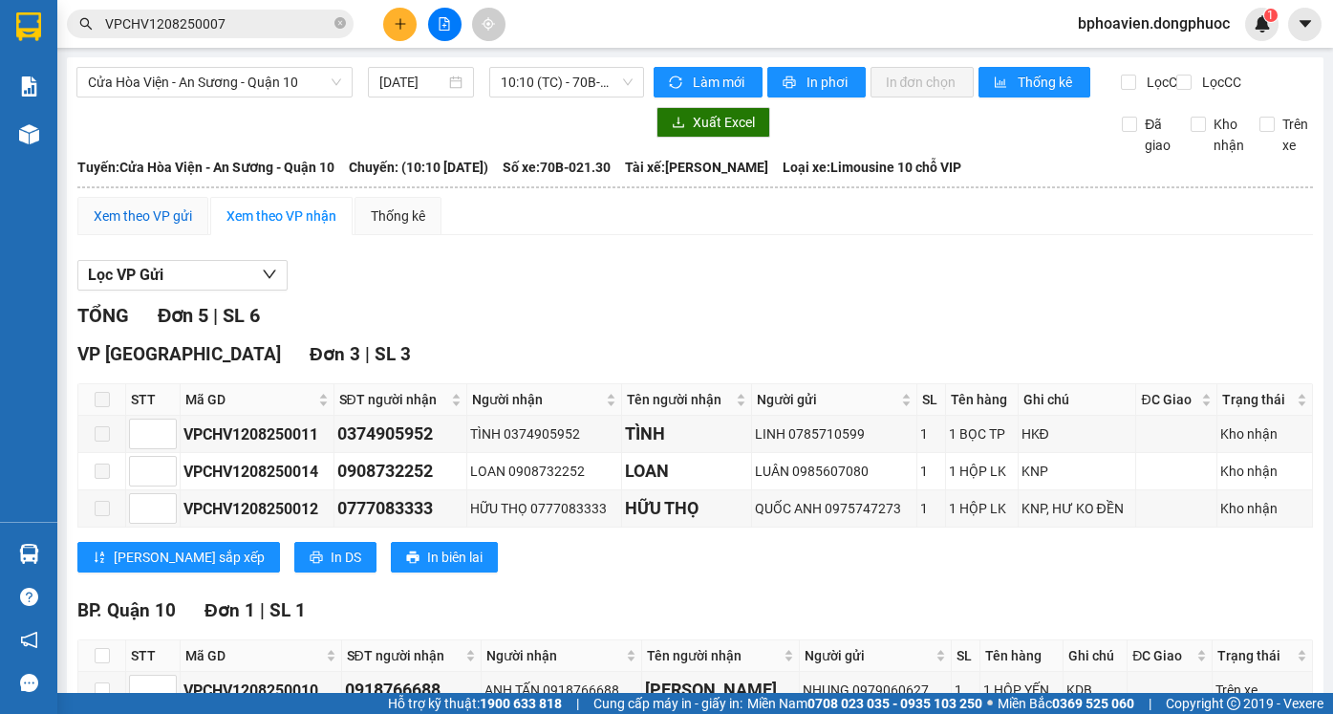
click at [130, 226] on div "Xem theo VP gửi" at bounding box center [143, 215] width 98 height 21
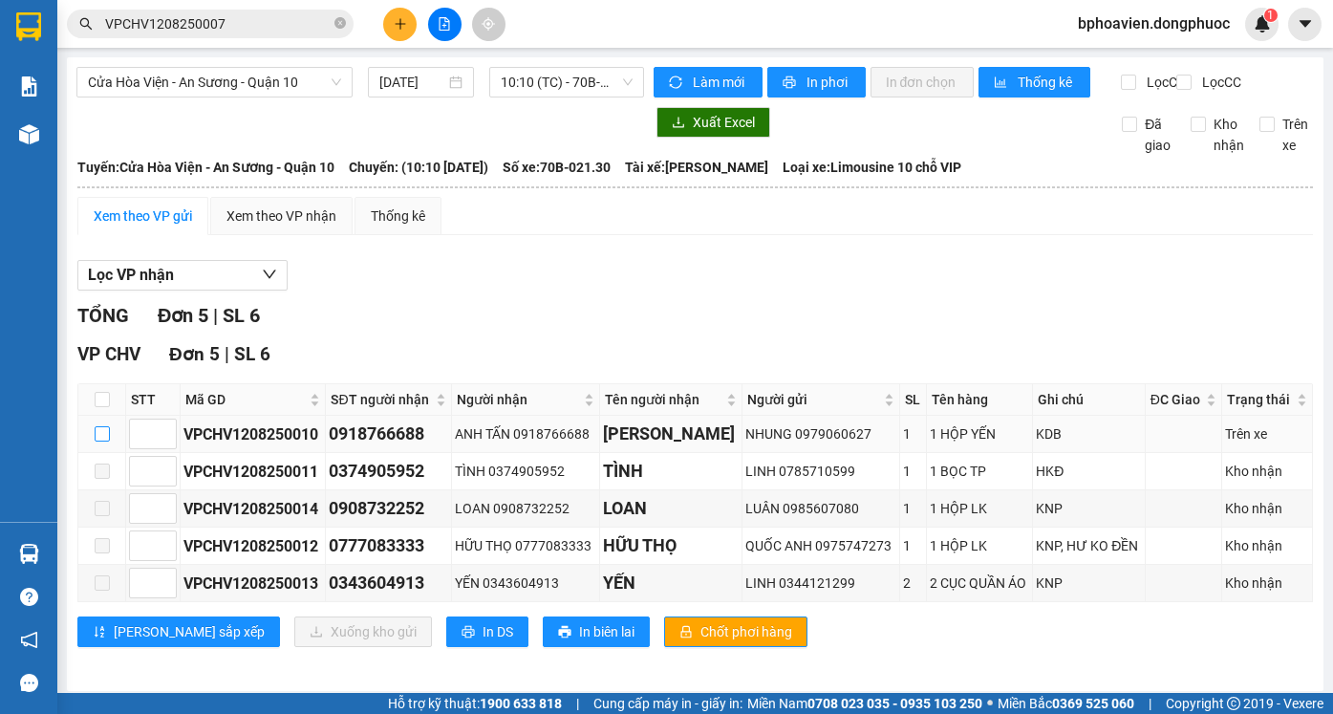
click at [104, 441] on input "checkbox" at bounding box center [102, 433] width 15 height 15
checkbox input "true"
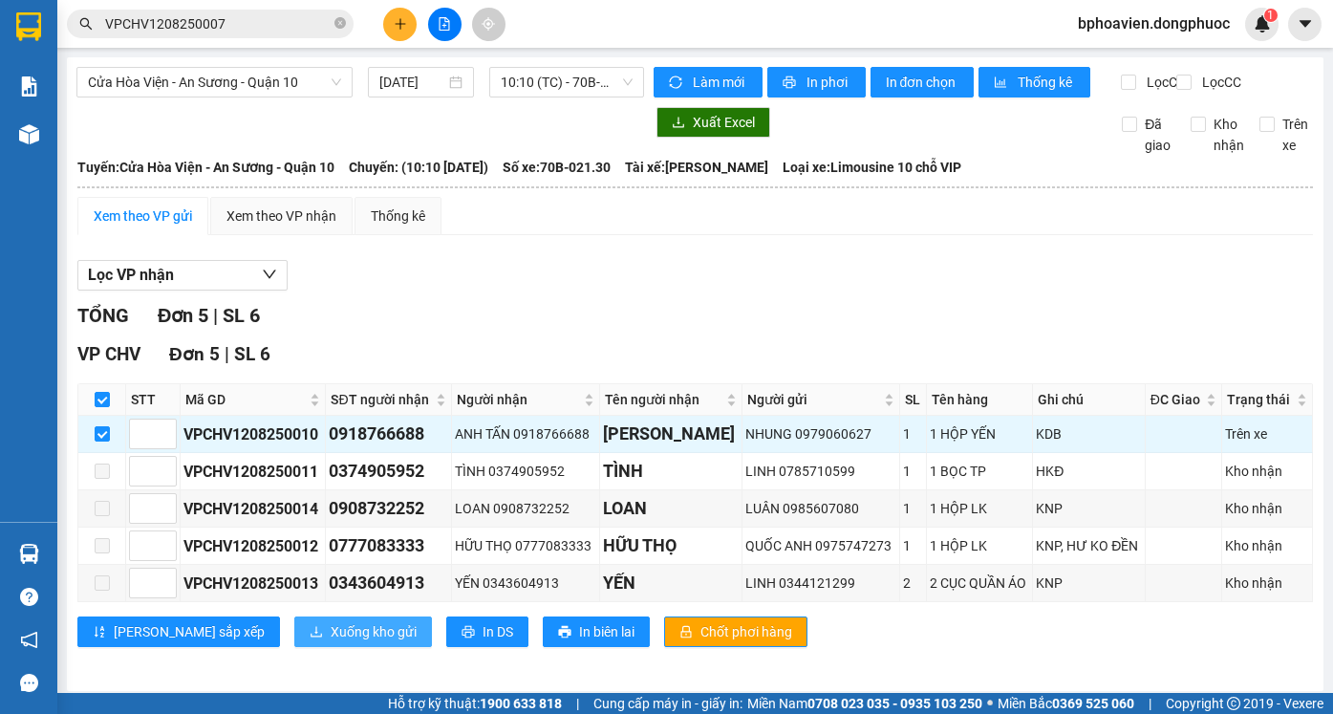
click at [331, 642] on span "Xuống kho gửi" at bounding box center [374, 631] width 86 height 21
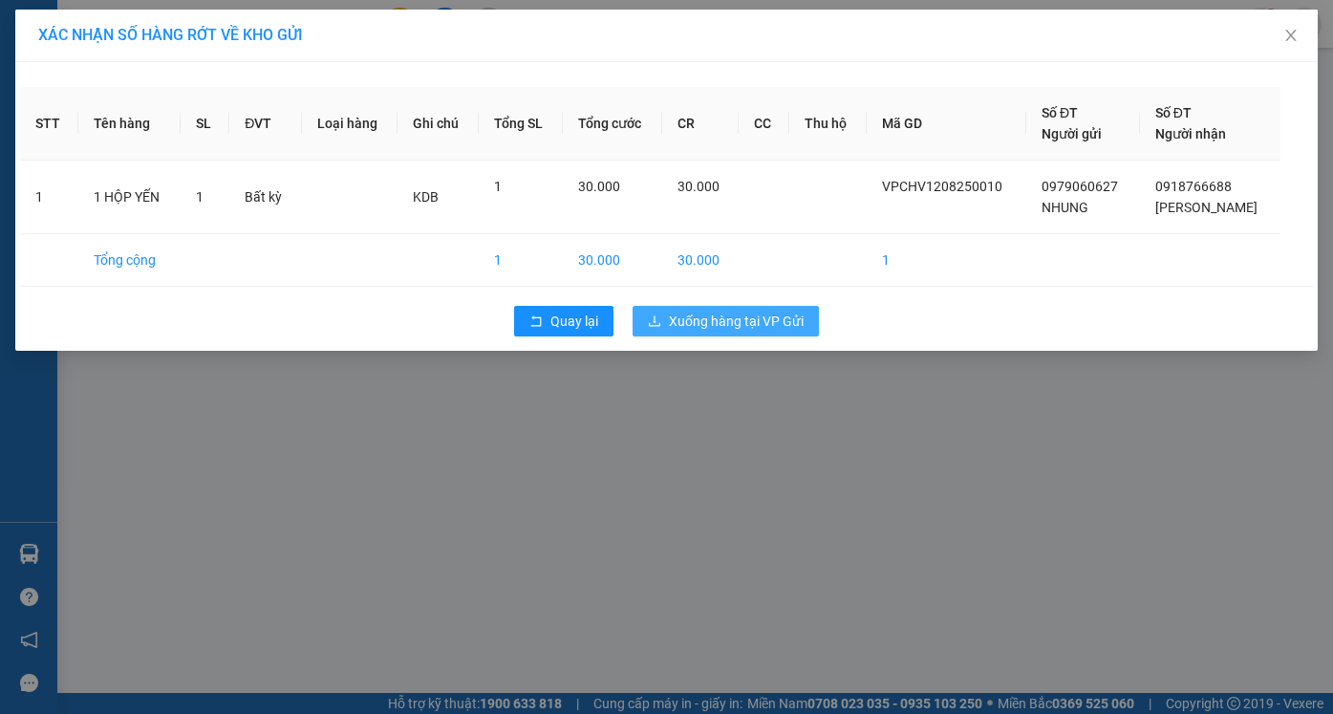
click at [726, 311] on span "Xuống hàng tại VP Gửi" at bounding box center [736, 320] width 135 height 21
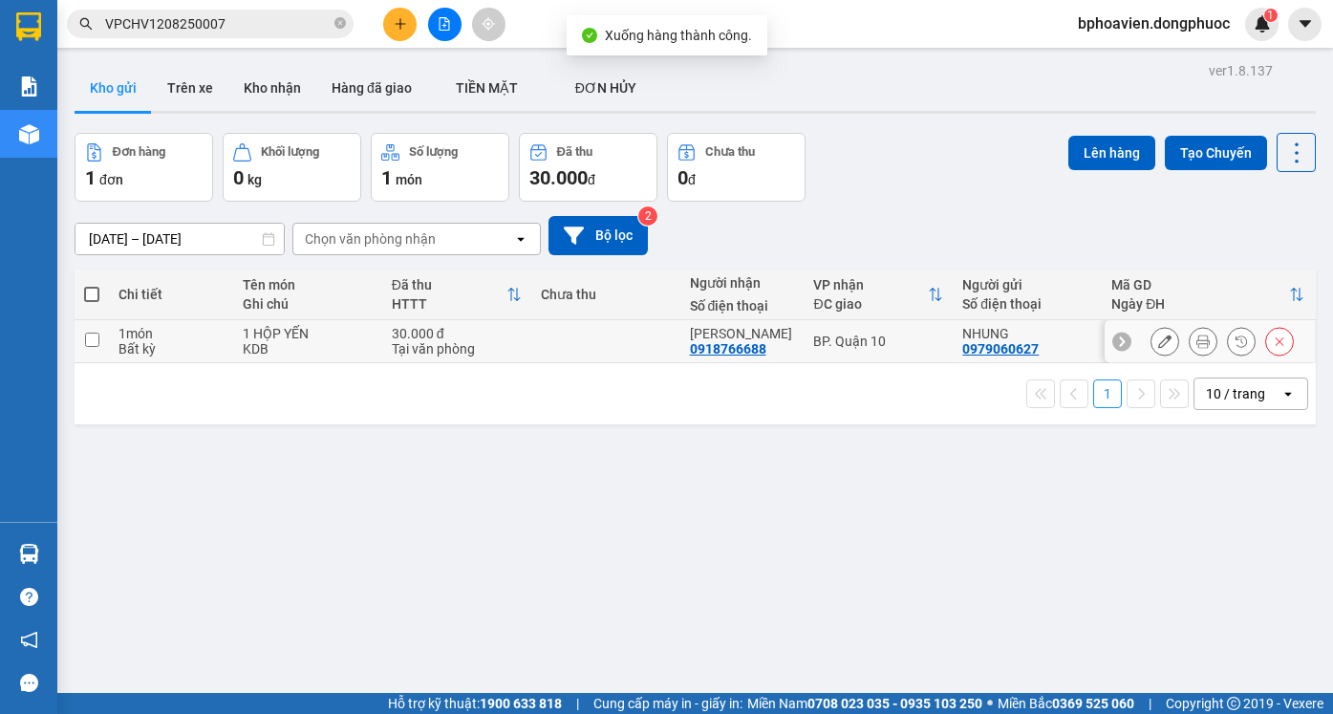
click at [558, 336] on td at bounding box center [605, 341] width 149 height 43
checkbox input "true"
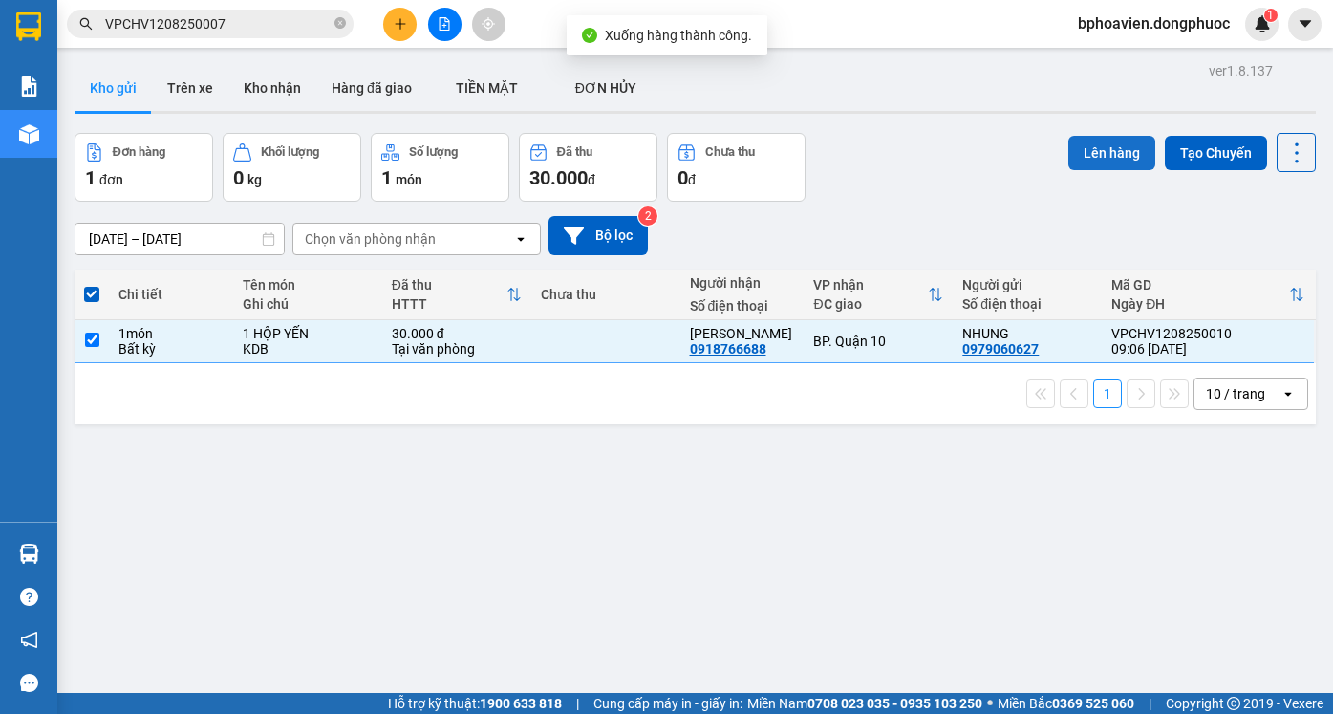
click at [1100, 159] on button "Lên hàng" at bounding box center [1111, 153] width 87 height 34
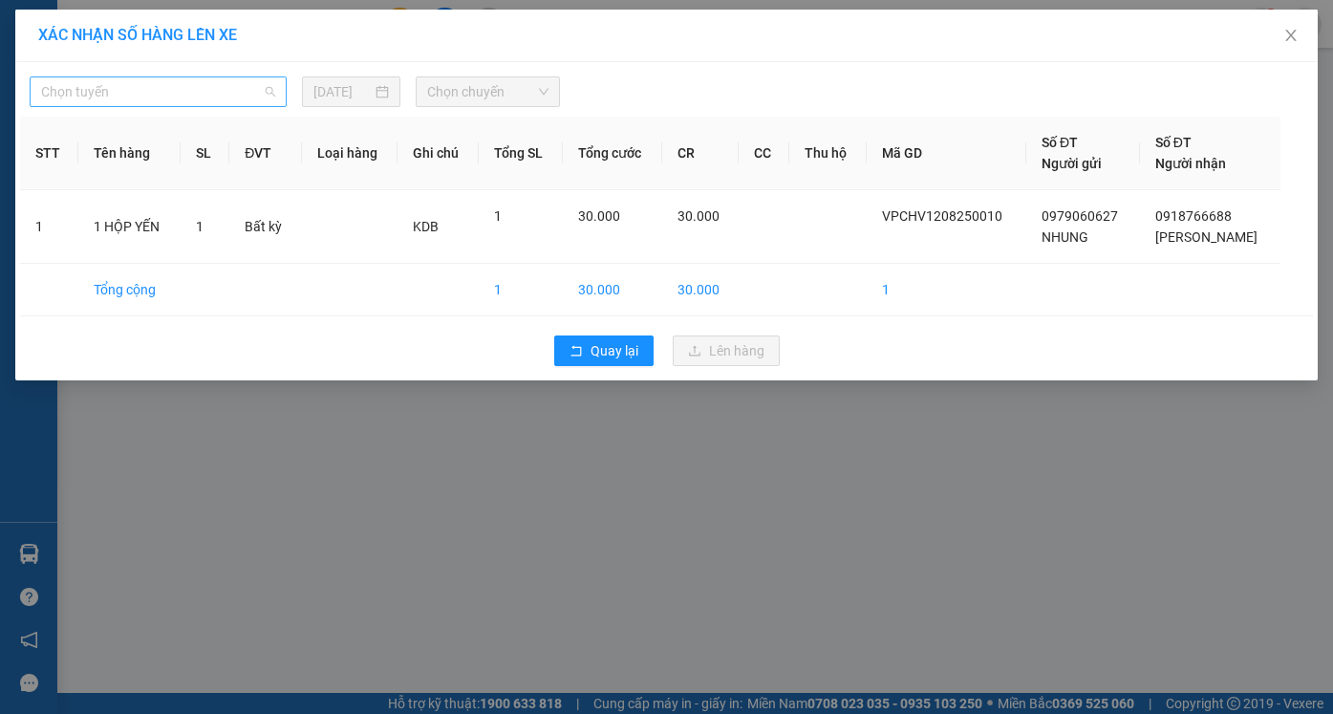
click at [260, 95] on span "Chọn tuyến" at bounding box center [158, 91] width 234 height 29
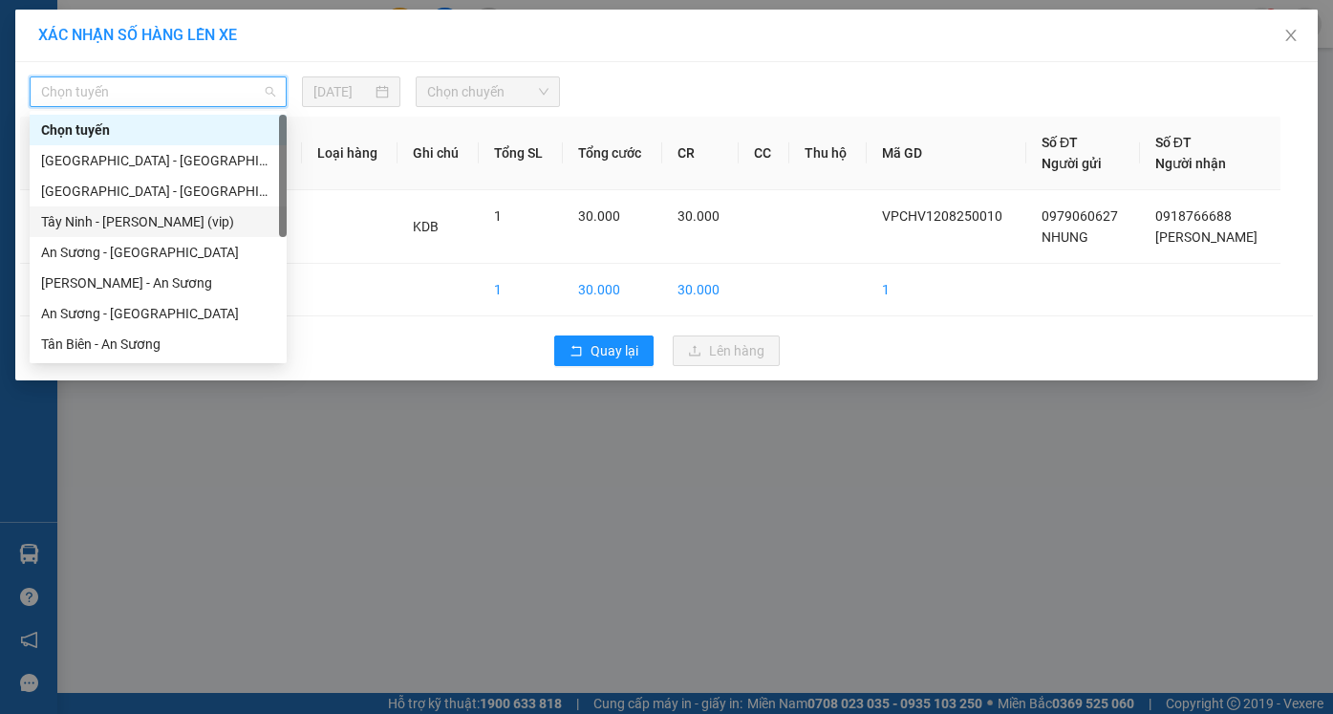
click at [128, 222] on div "Tây Ninh - [PERSON_NAME] (vip)" at bounding box center [158, 221] width 234 height 21
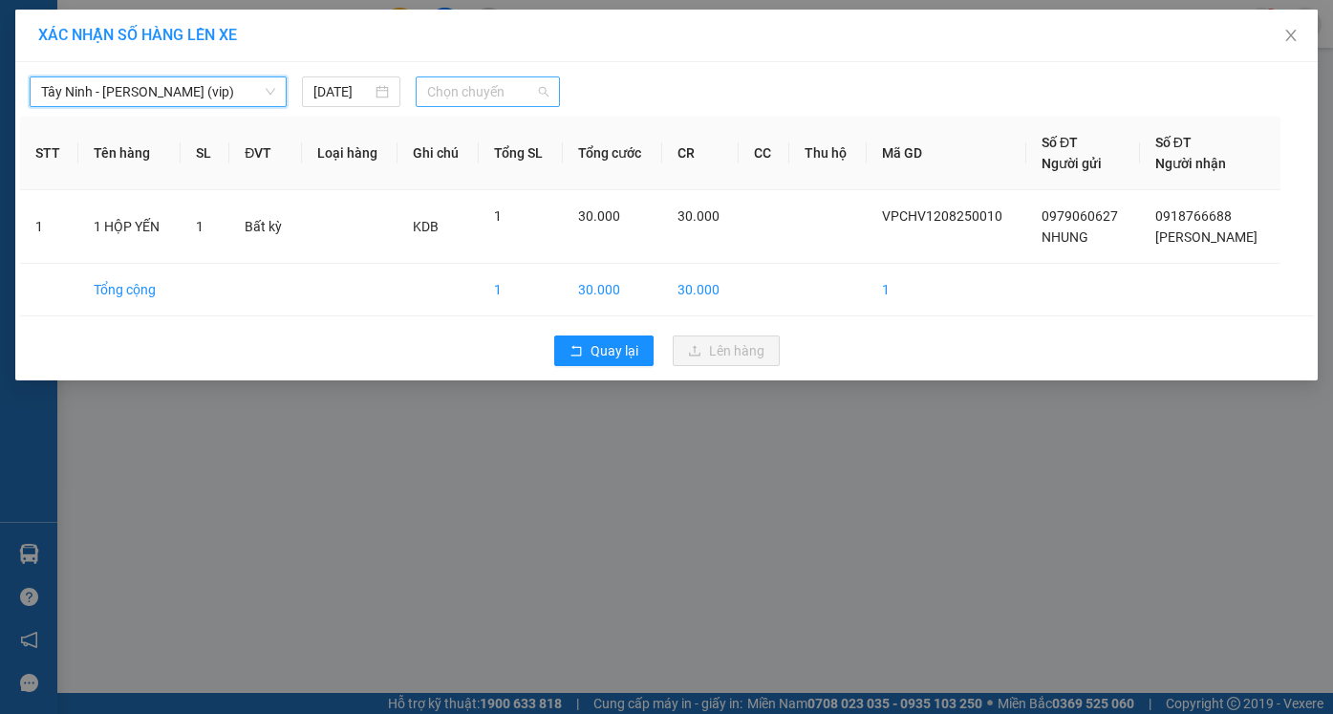
click at [498, 84] on span "Chọn chuyến" at bounding box center [487, 91] width 120 height 29
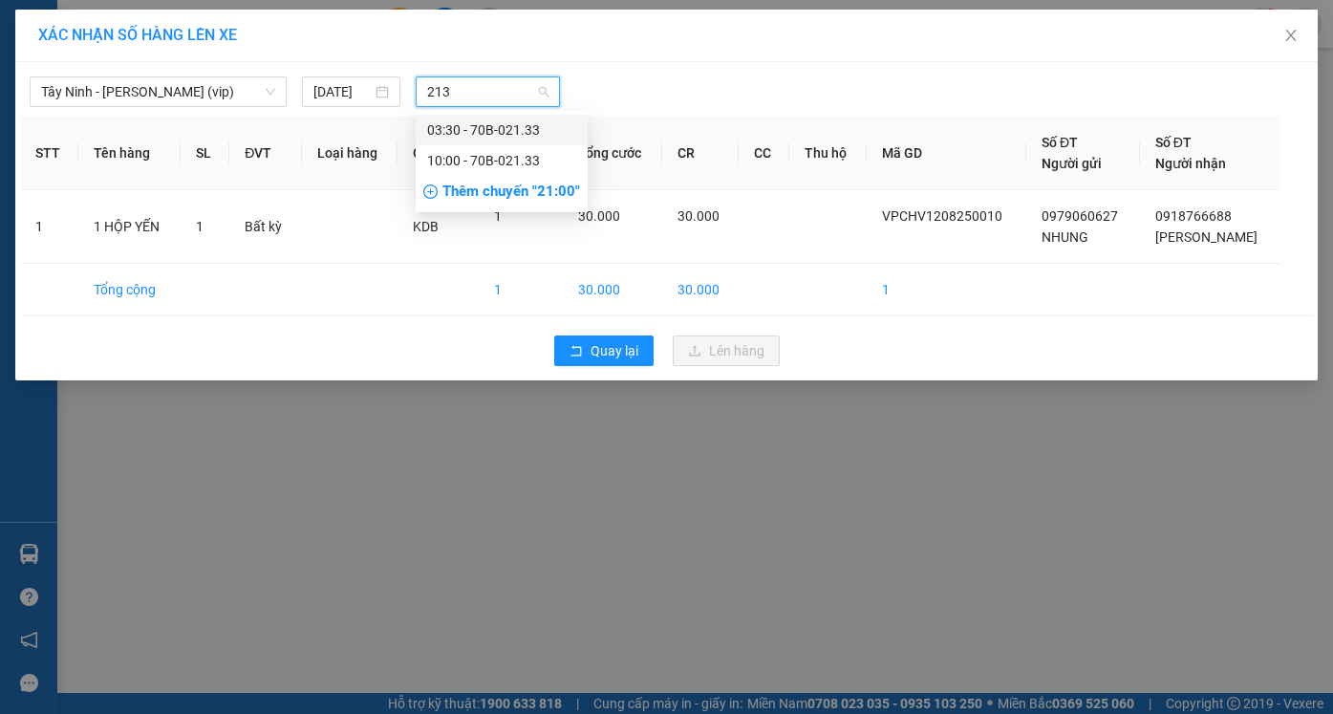
type input "2133"
click at [493, 156] on div "10:00 - 70B-021.33" at bounding box center [501, 160] width 149 height 21
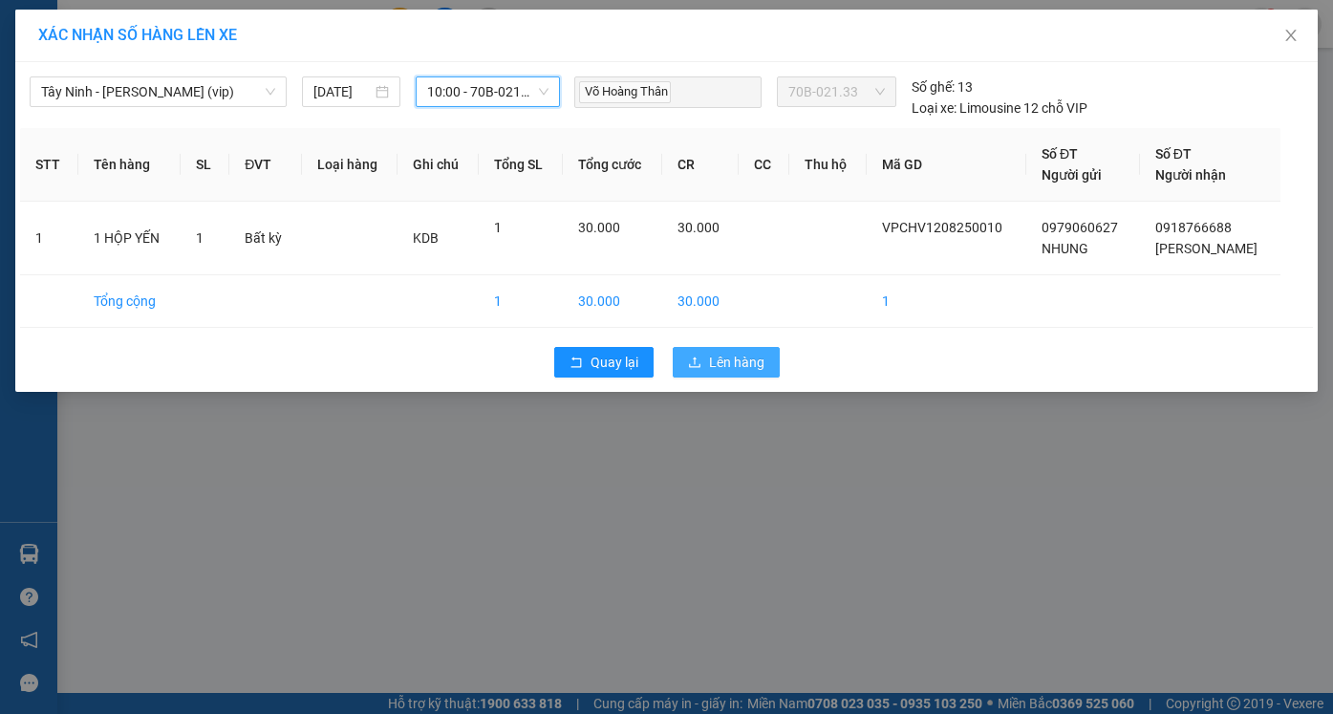
click at [724, 368] on span "Lên hàng" at bounding box center [736, 362] width 55 height 21
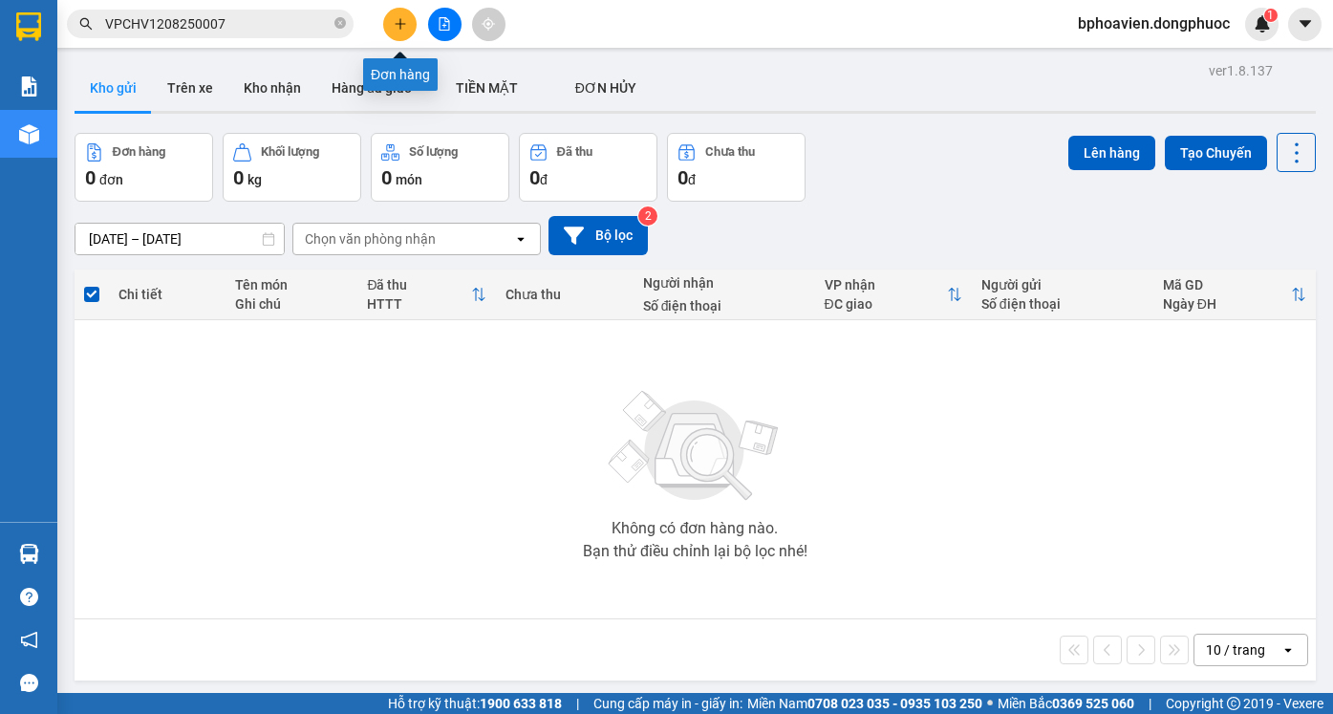
click at [398, 27] on icon "plus" at bounding box center [400, 23] width 13 height 13
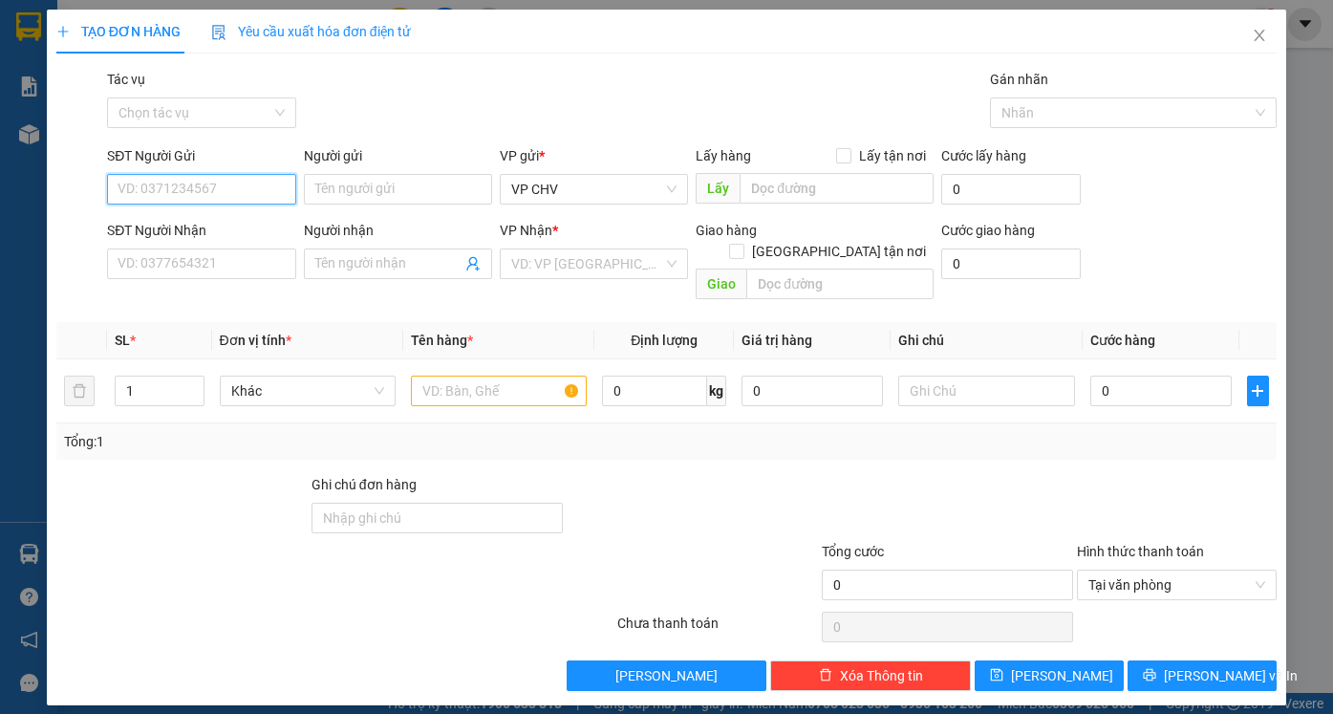
click at [224, 187] on input "SĐT Người Gửi" at bounding box center [201, 189] width 188 height 31
type input "0396198765"
drag, startPoint x: 231, startPoint y: 224, endPoint x: 243, endPoint y: 268, distance: 45.4
click at [231, 227] on div "0396198765 - THỰC" at bounding box center [200, 227] width 165 height 21
type input "THỰC"
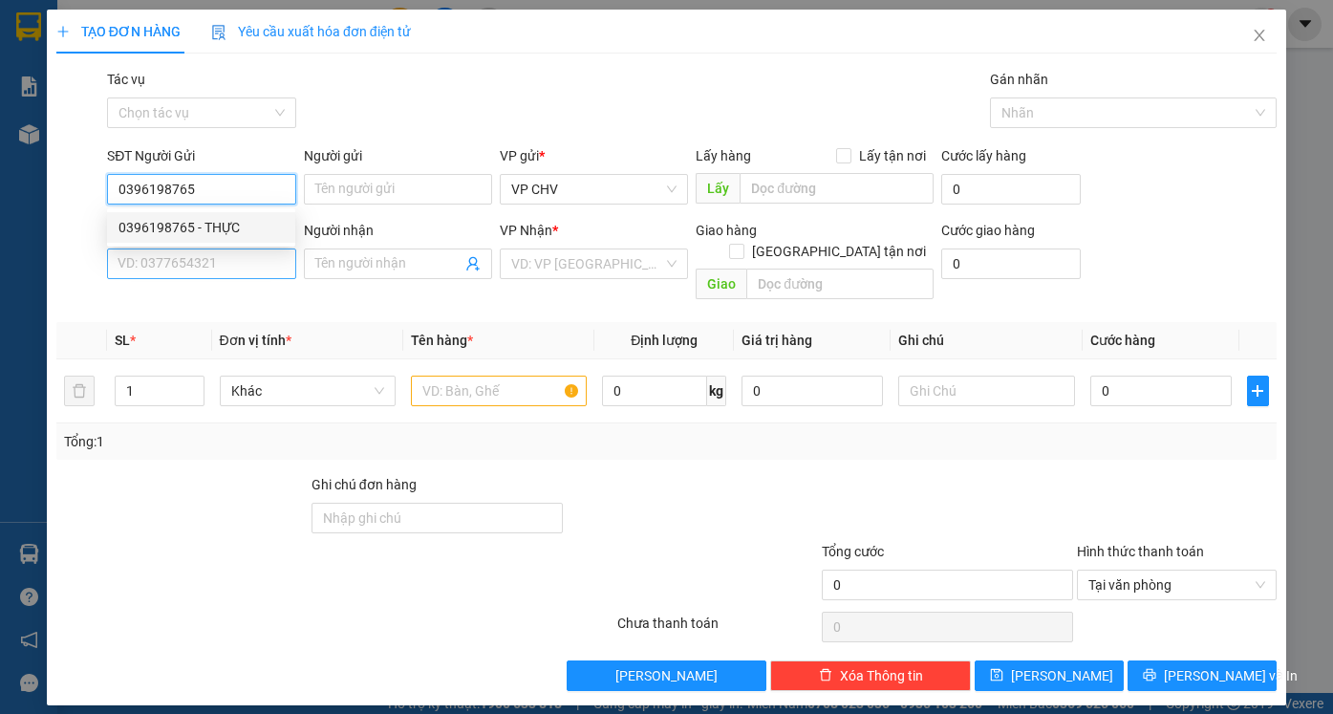
type input "0866822402"
type input "CHÚ HÀ"
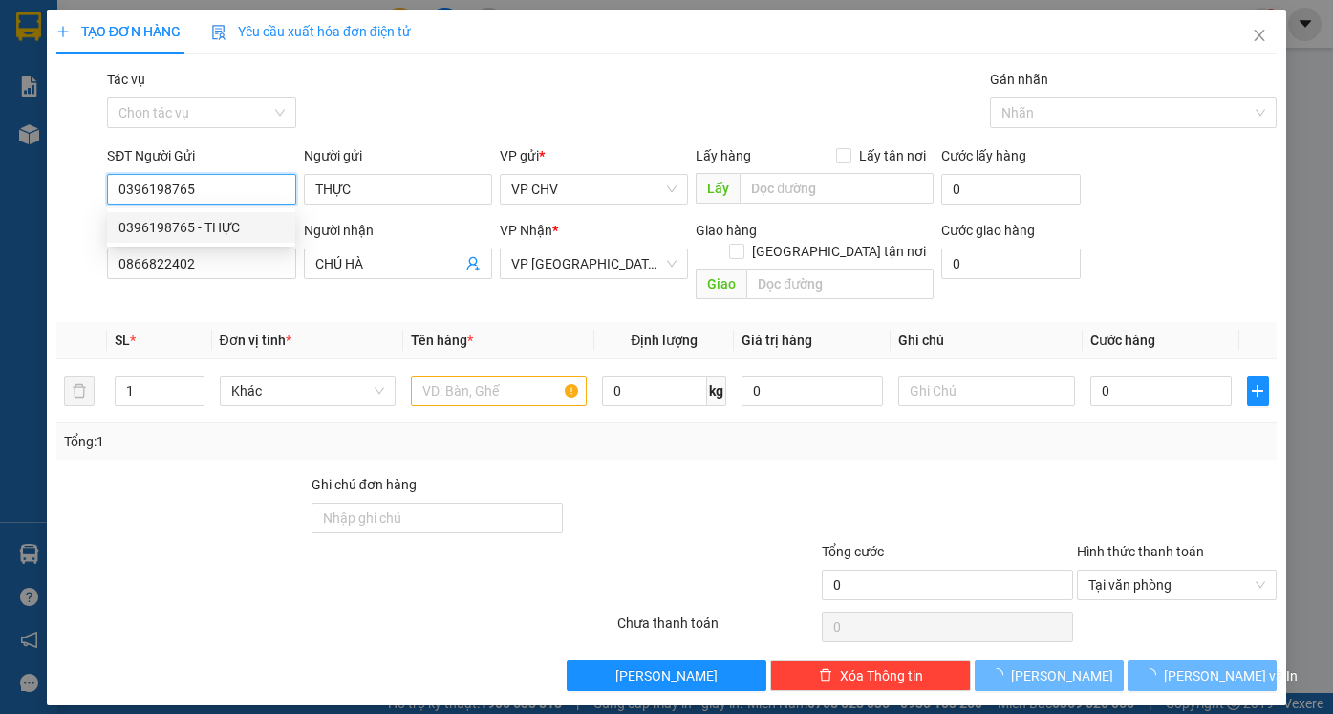
type input "30.000"
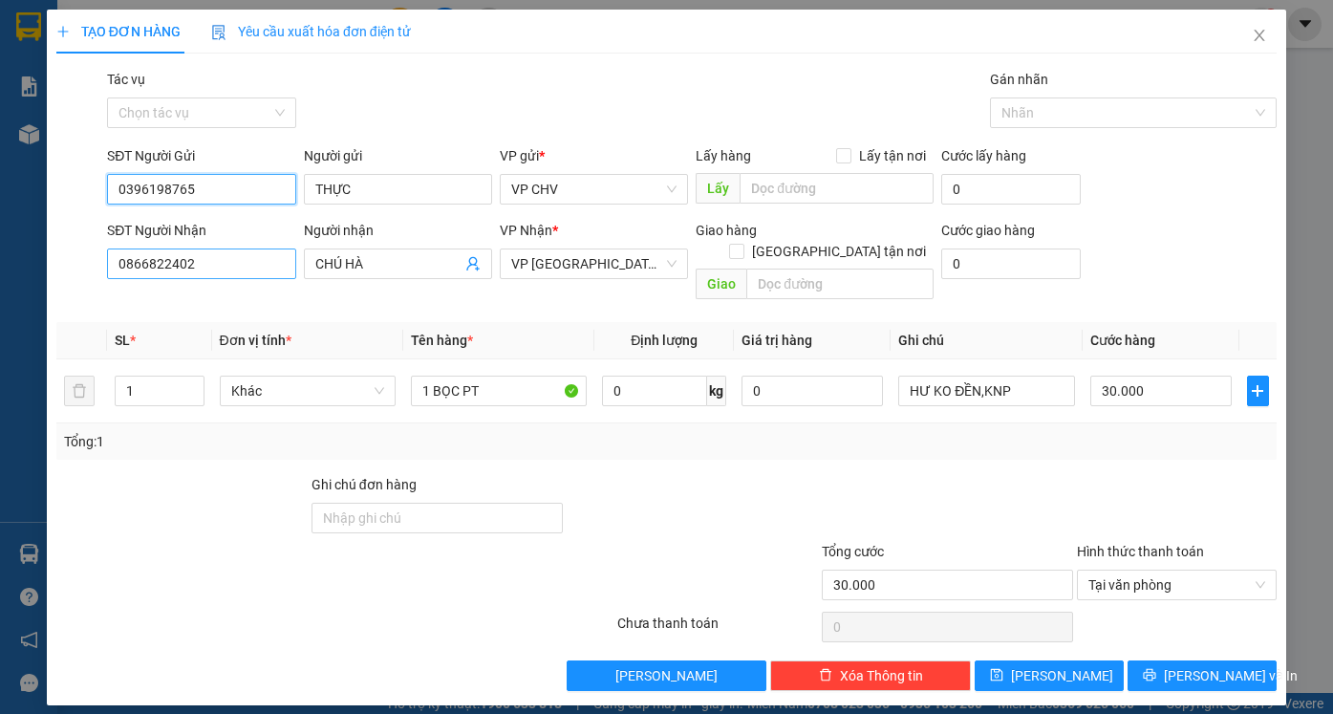
type input "0396198765"
drag, startPoint x: 205, startPoint y: 258, endPoint x: 69, endPoint y: 261, distance: 136.6
click at [70, 261] on div "SĐT Người Nhận 0866822402 0866822402 Người nhận CHÚ HÀ VP Nhận * VP Phước Đông …" at bounding box center [666, 264] width 1224 height 88
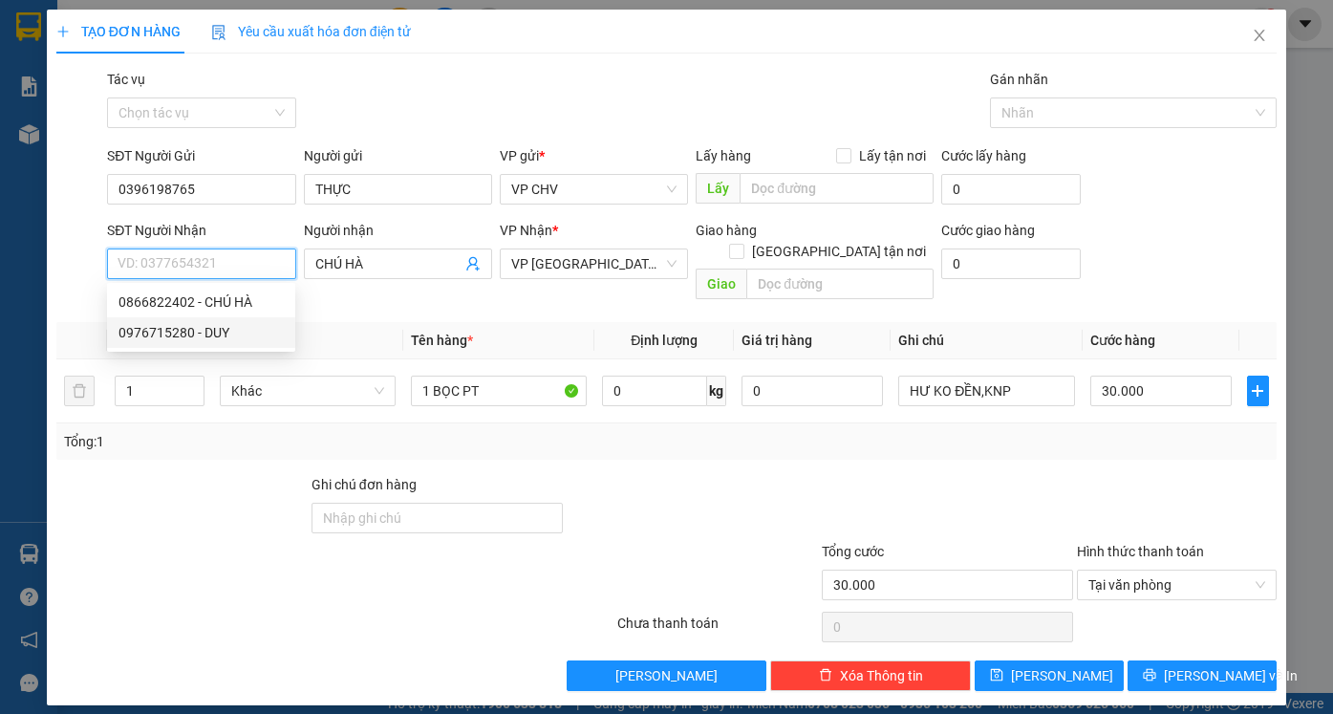
click at [209, 328] on div "0976715280 - DUY" at bounding box center [200, 332] width 165 height 21
type input "0976715280"
type input "DUY"
type input "40.000"
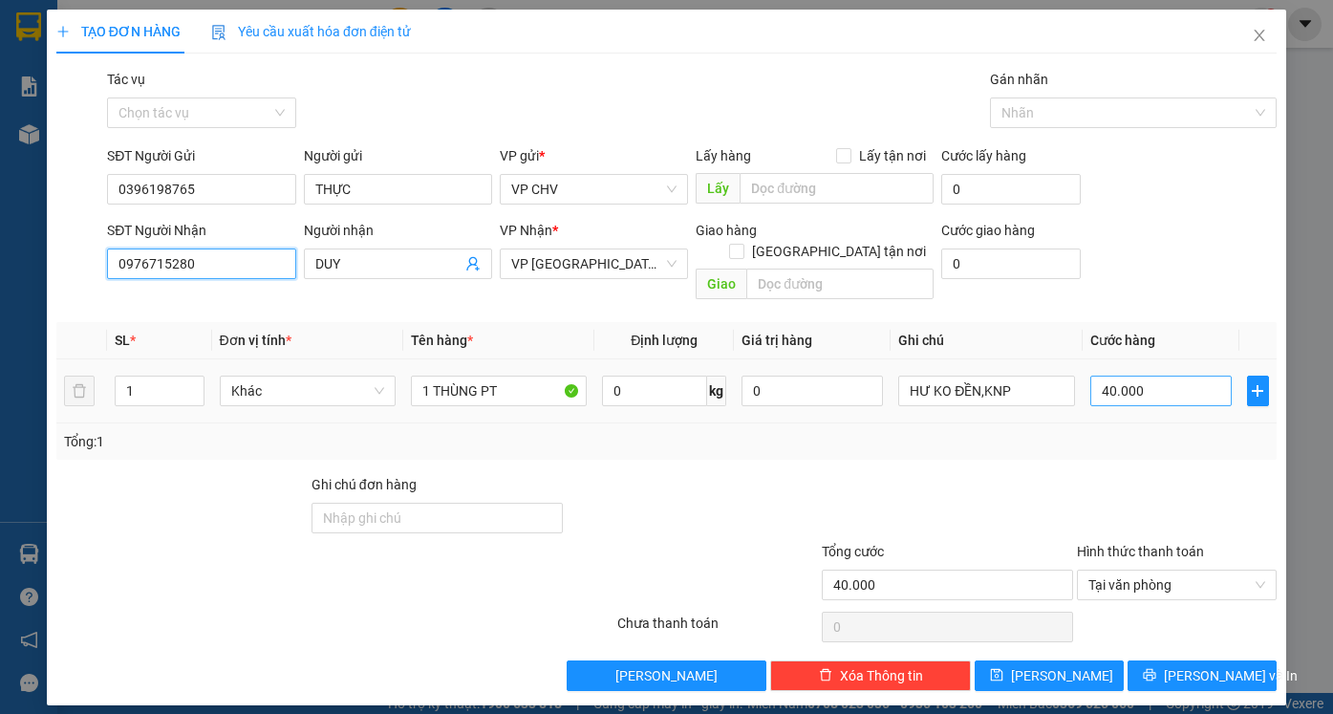
type input "0976715280"
click at [1162, 375] on input "40.000" at bounding box center [1160, 390] width 141 height 31
type input "5"
type input "55"
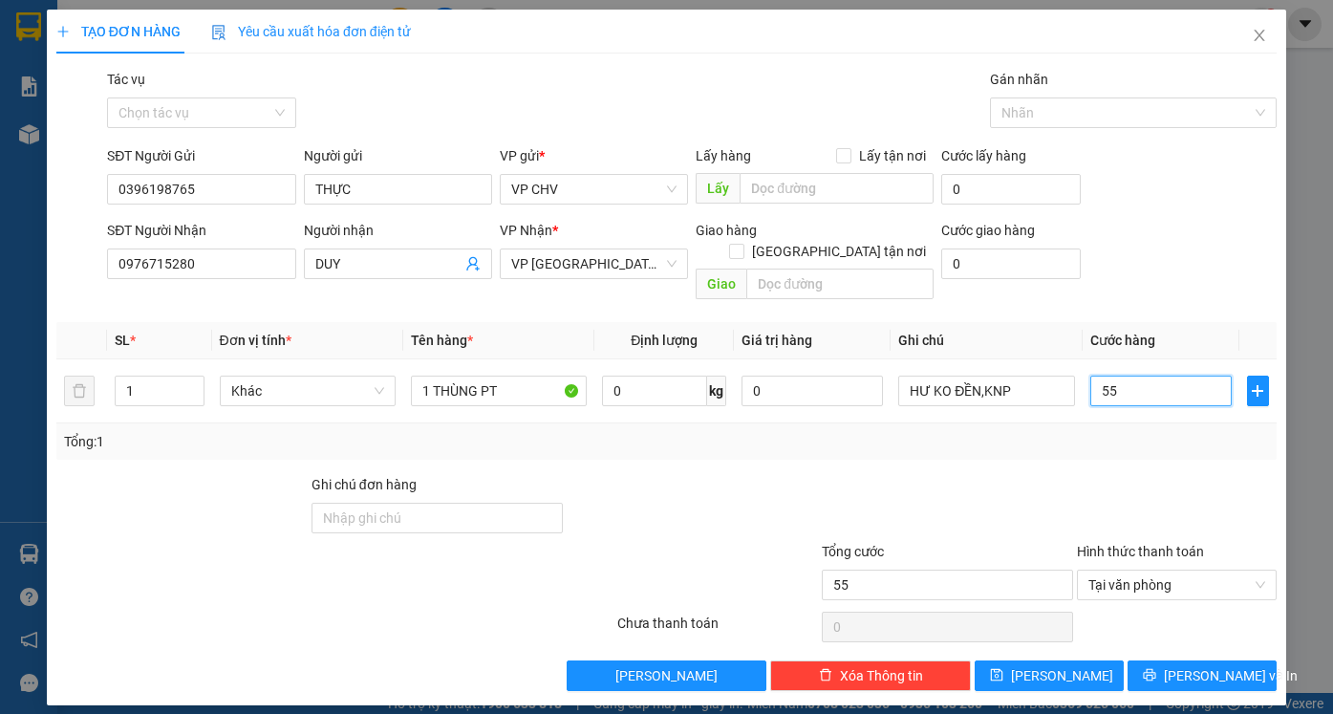
type input "55"
type input "55.000"
click at [1115, 507] on div at bounding box center [1177, 507] width 204 height 67
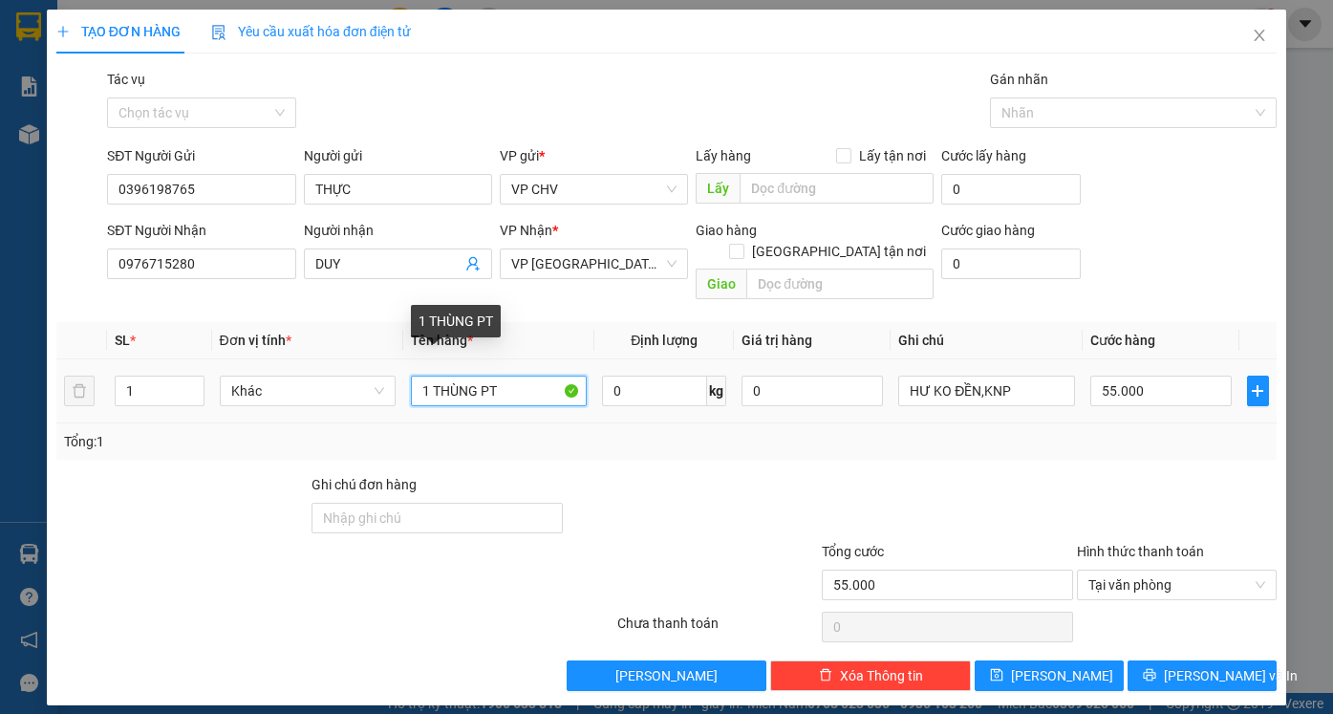
click at [533, 375] on input "1 THÙNG PT" at bounding box center [499, 390] width 176 height 31
type input "1 THÙNG PT+ 1 BỌC PT"
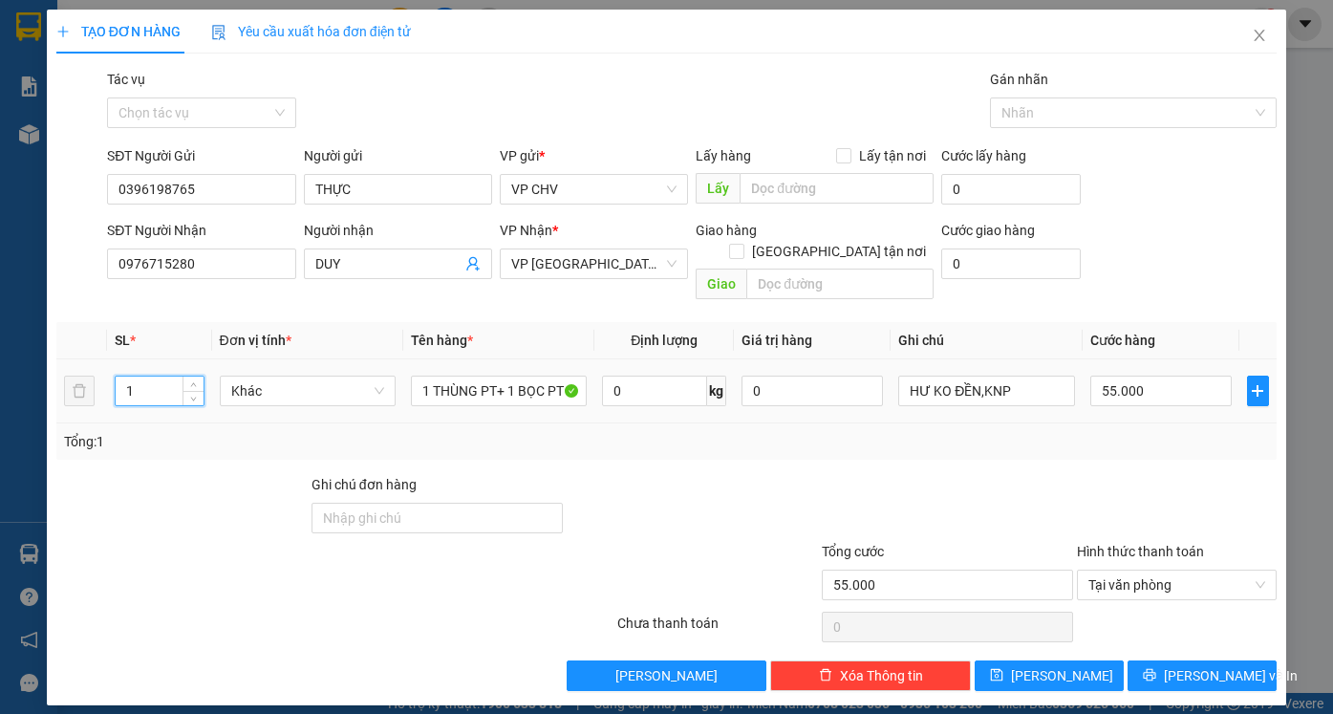
click at [76, 375] on tr "1 Khác 1 THÙNG PT+ 1 BỌC PT 0 kg 0 HƯ KO ĐỀN,KNP 55.000" at bounding box center [666, 391] width 1220 height 64
type input "2"
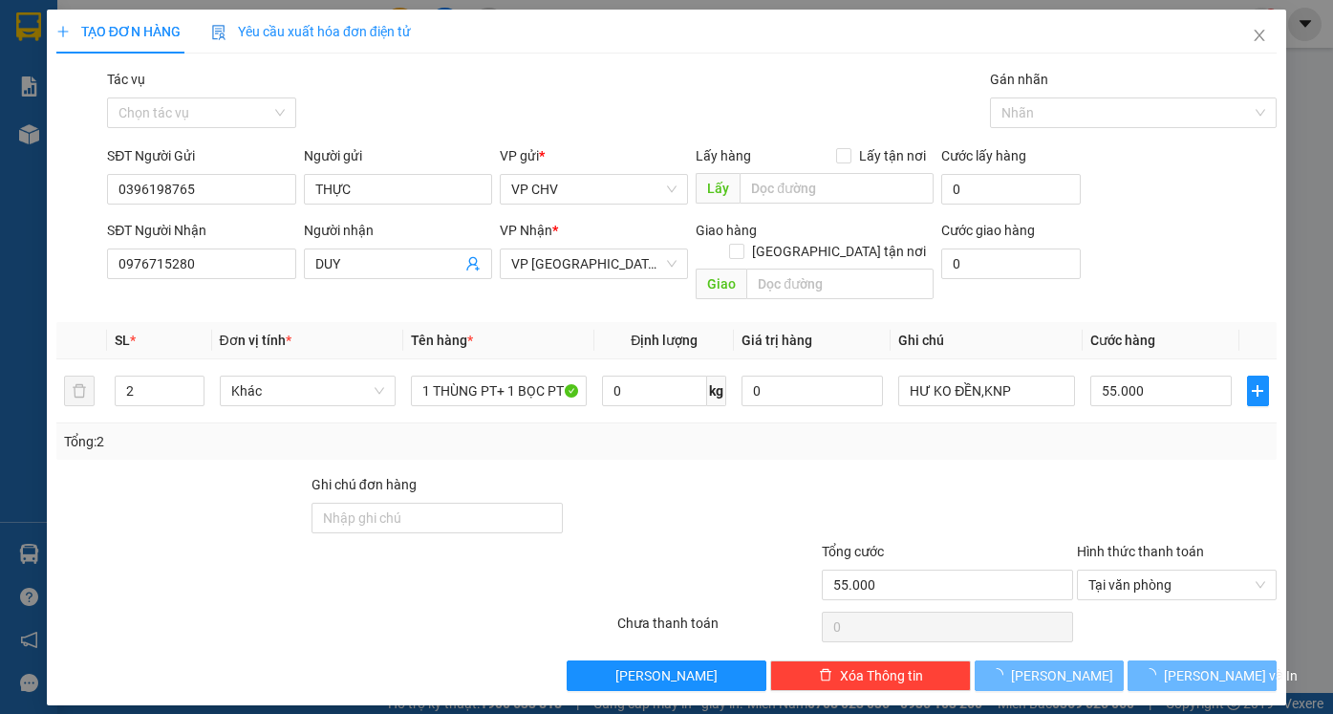
click at [1151, 474] on div at bounding box center [1177, 507] width 204 height 67
type input "0"
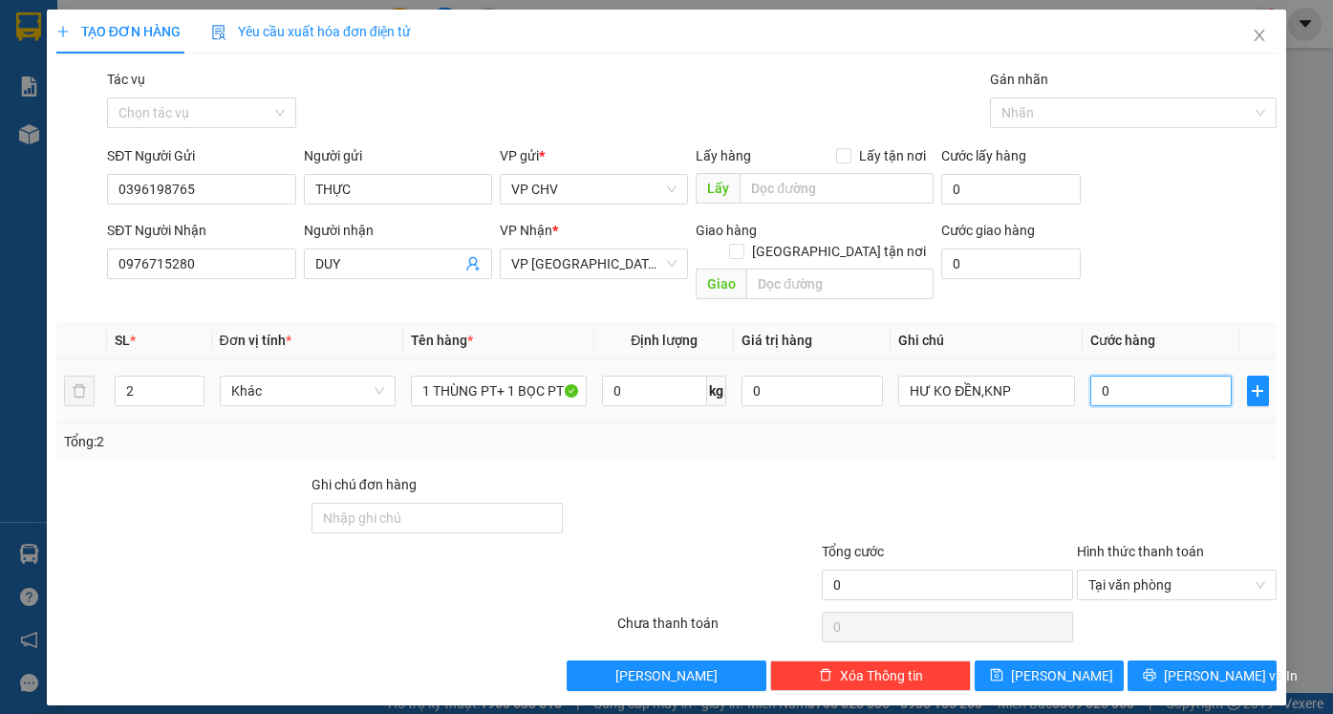
click at [1161, 378] on input "0" at bounding box center [1160, 390] width 141 height 31
type input "6"
type input "60"
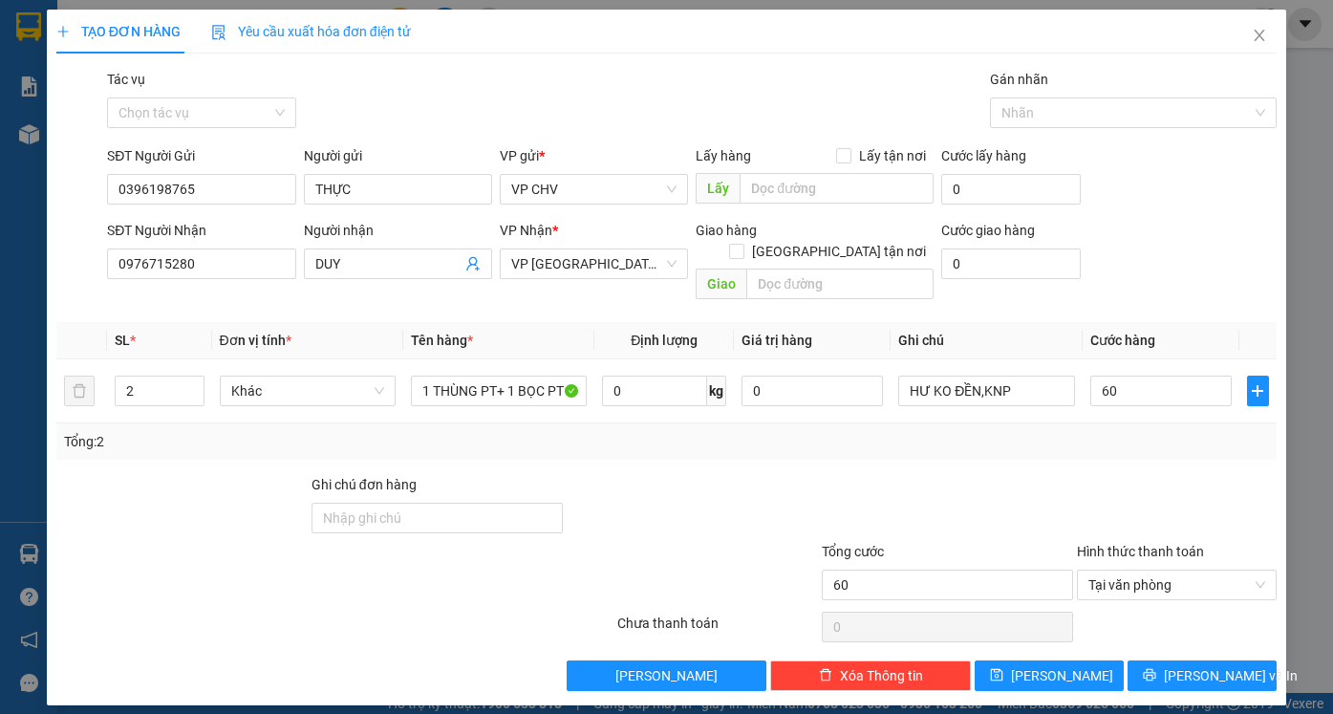
type input "60.000"
click at [1141, 474] on div at bounding box center [1177, 507] width 204 height 67
click at [1203, 665] on span "[PERSON_NAME] và In" at bounding box center [1230, 675] width 134 height 21
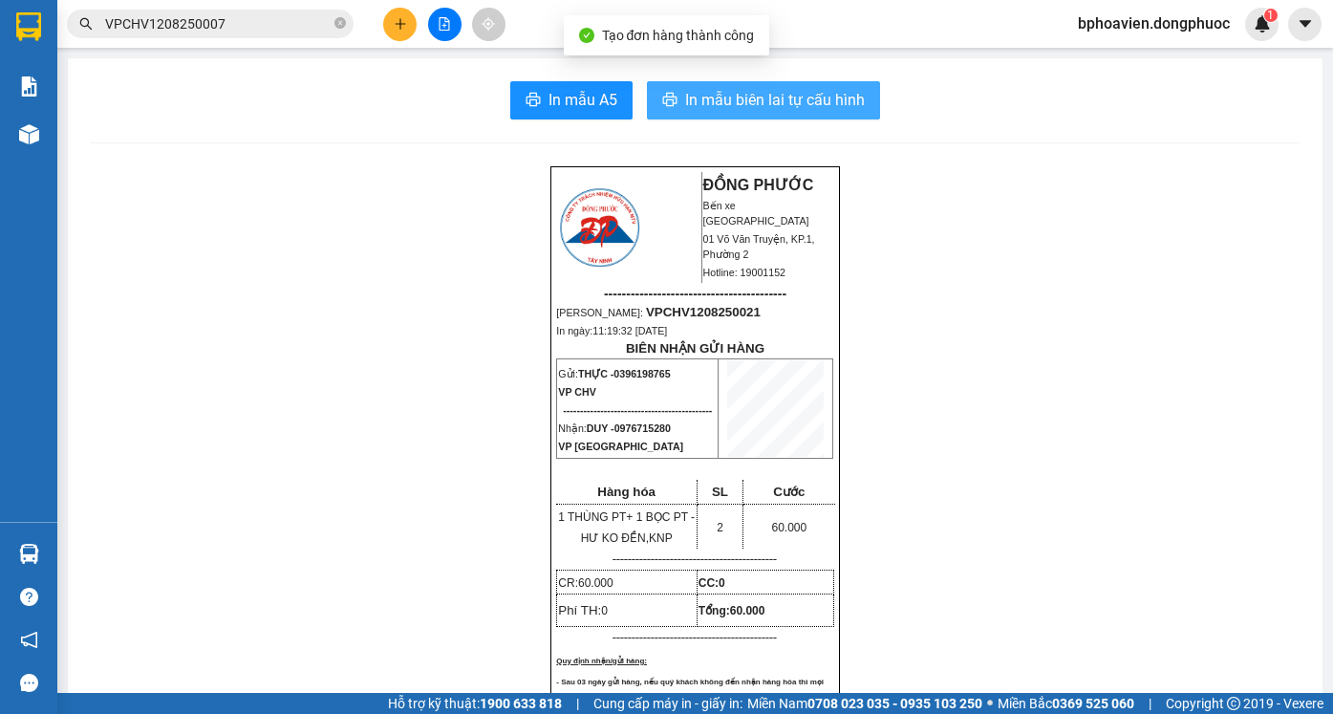
click at [714, 99] on span "In mẫu biên lai tự cấu hình" at bounding box center [775, 100] width 180 height 24
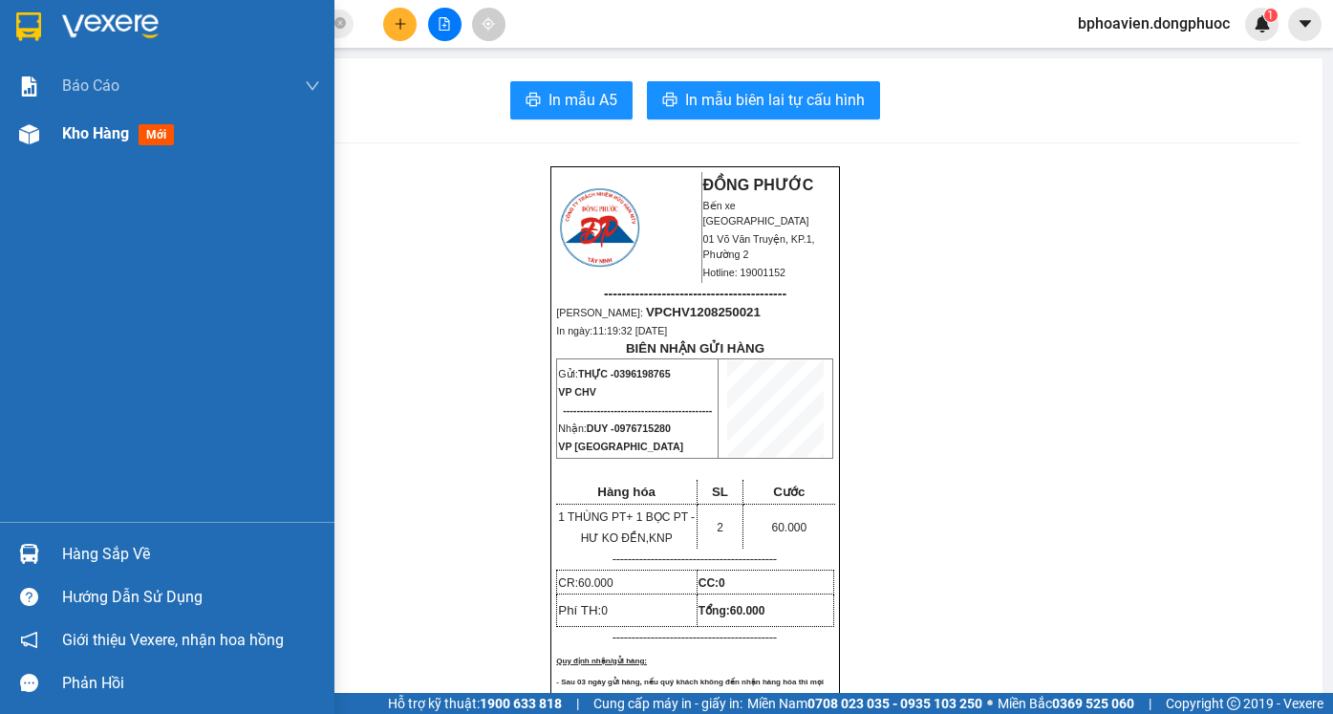
click at [83, 127] on span "Kho hàng" at bounding box center [95, 133] width 67 height 18
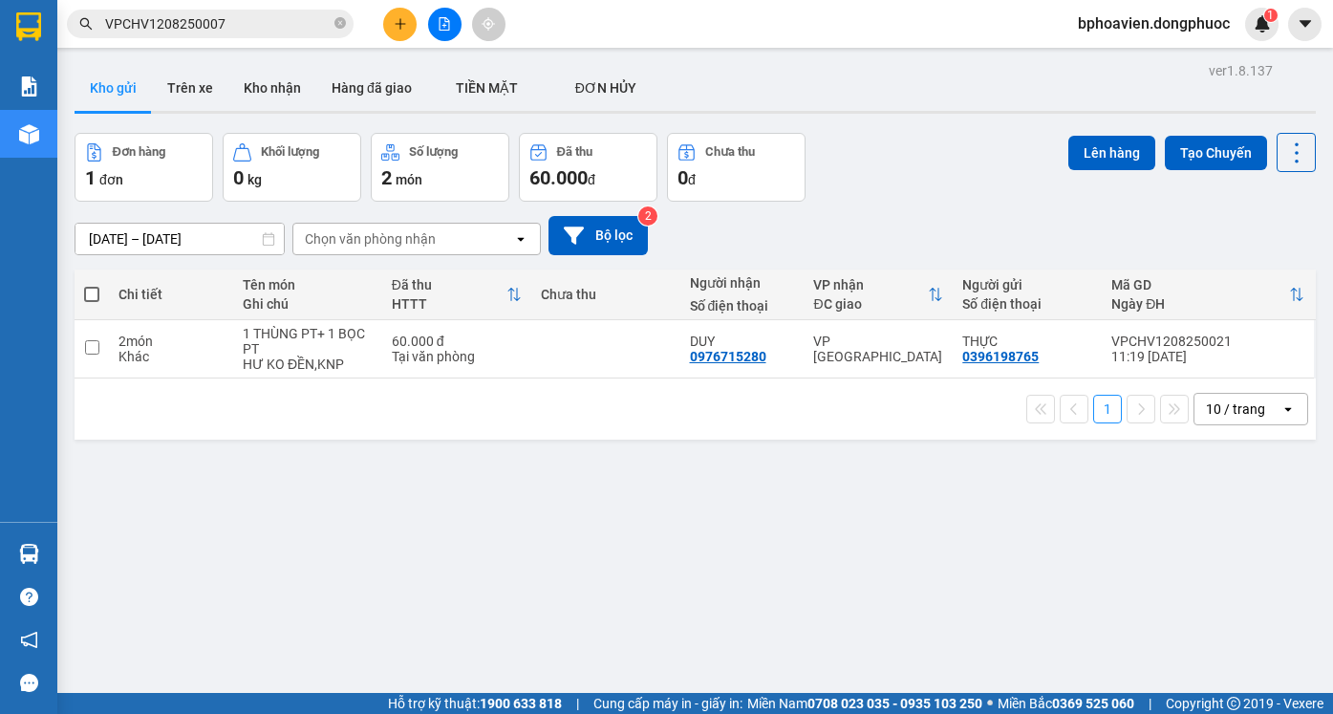
click at [397, 25] on icon "plus" at bounding box center [400, 23] width 13 height 13
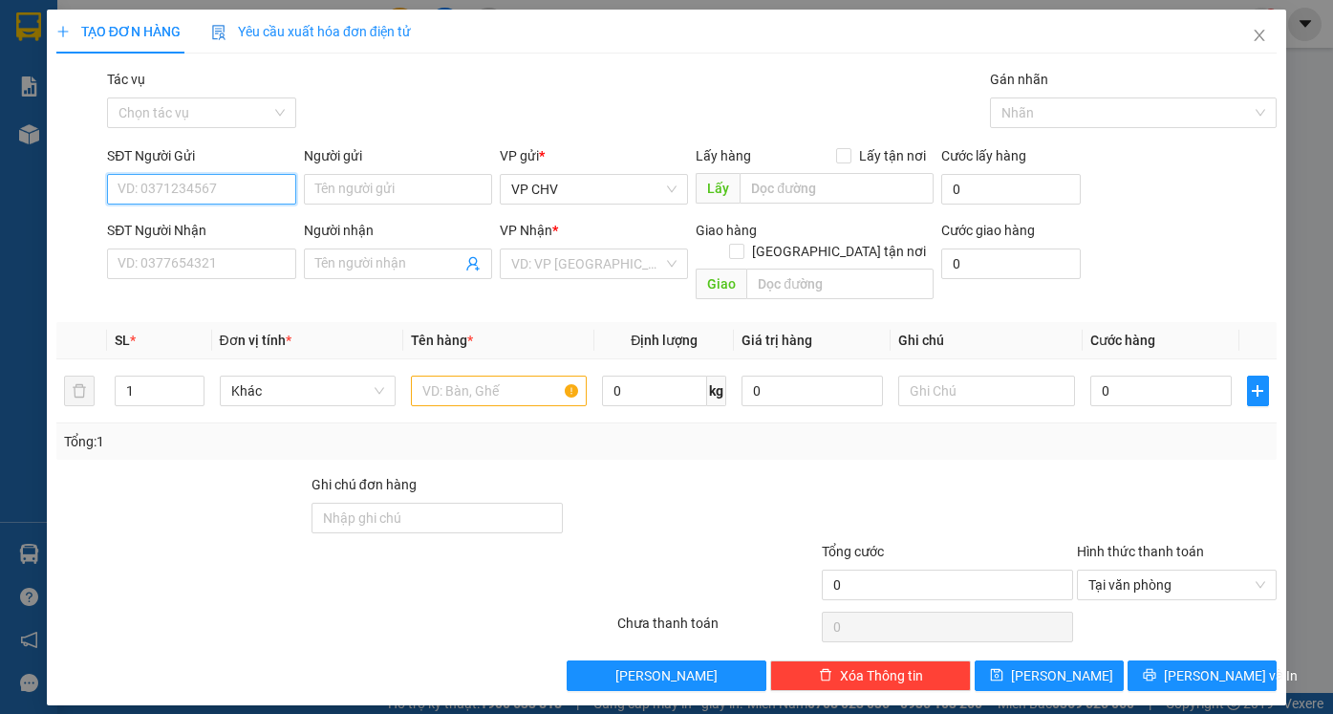
click at [235, 190] on input "SĐT Người Gửi" at bounding box center [201, 189] width 188 height 31
click at [230, 234] on div "0985877050 - LIÊM" at bounding box center [200, 227] width 165 height 21
type input "0985877050"
type input "LIÊM"
type input "0937351616"
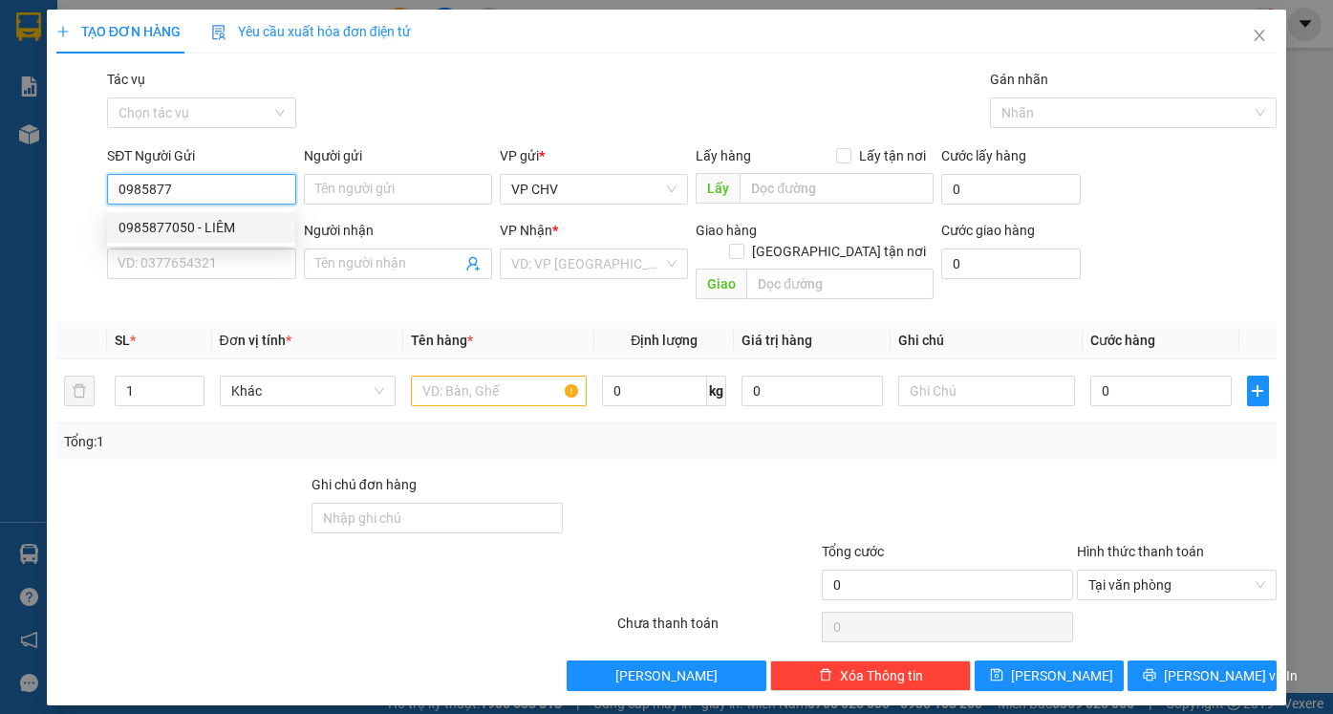
type input "LINH"
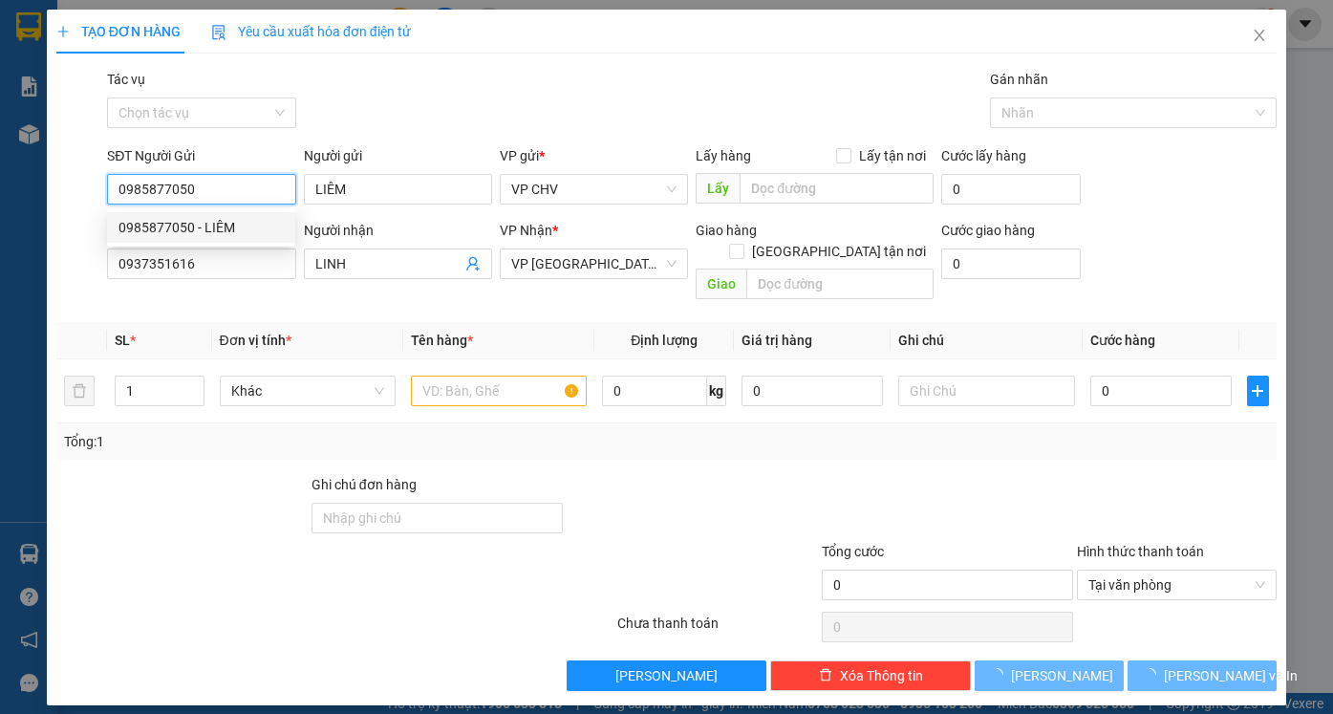
type input "30.000"
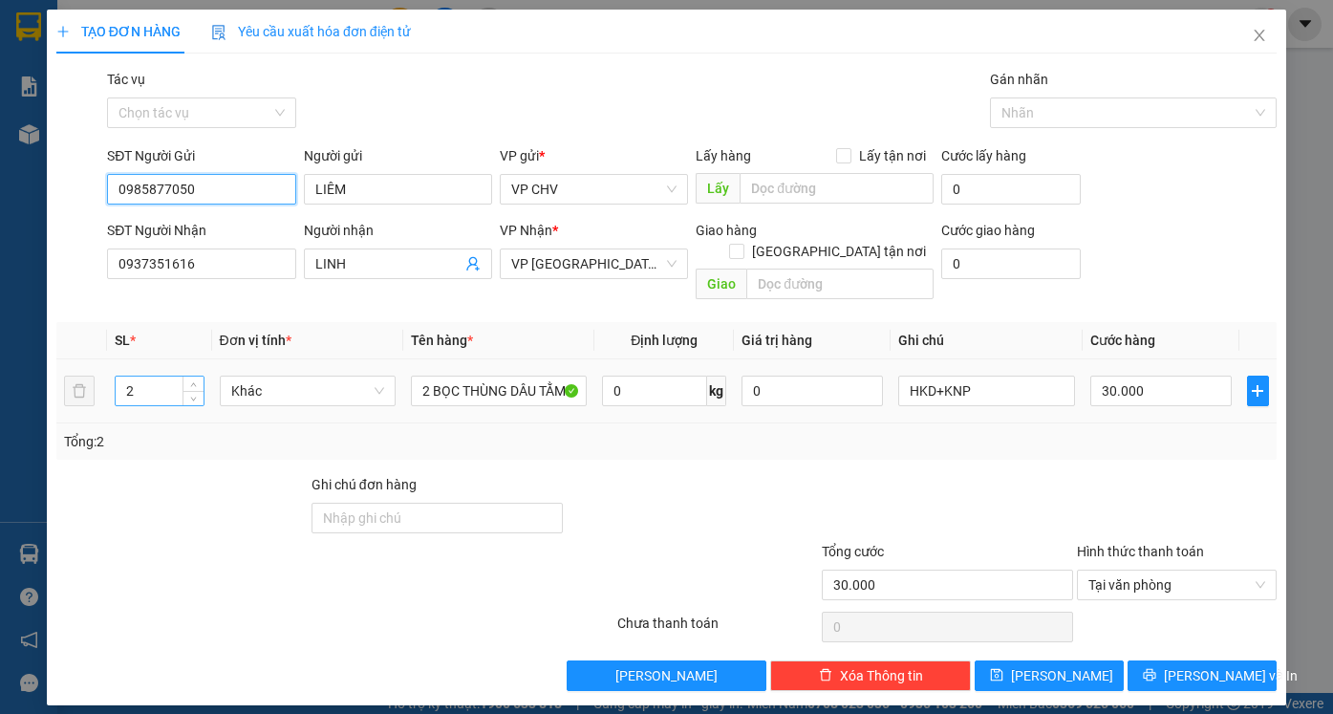
type input "0985877050"
click at [83, 373] on tr "2 Khác 2 BỌC THÙNG DÂU TẰM 0 kg 0 HKD+KNP 30.000" at bounding box center [666, 391] width 1220 height 64
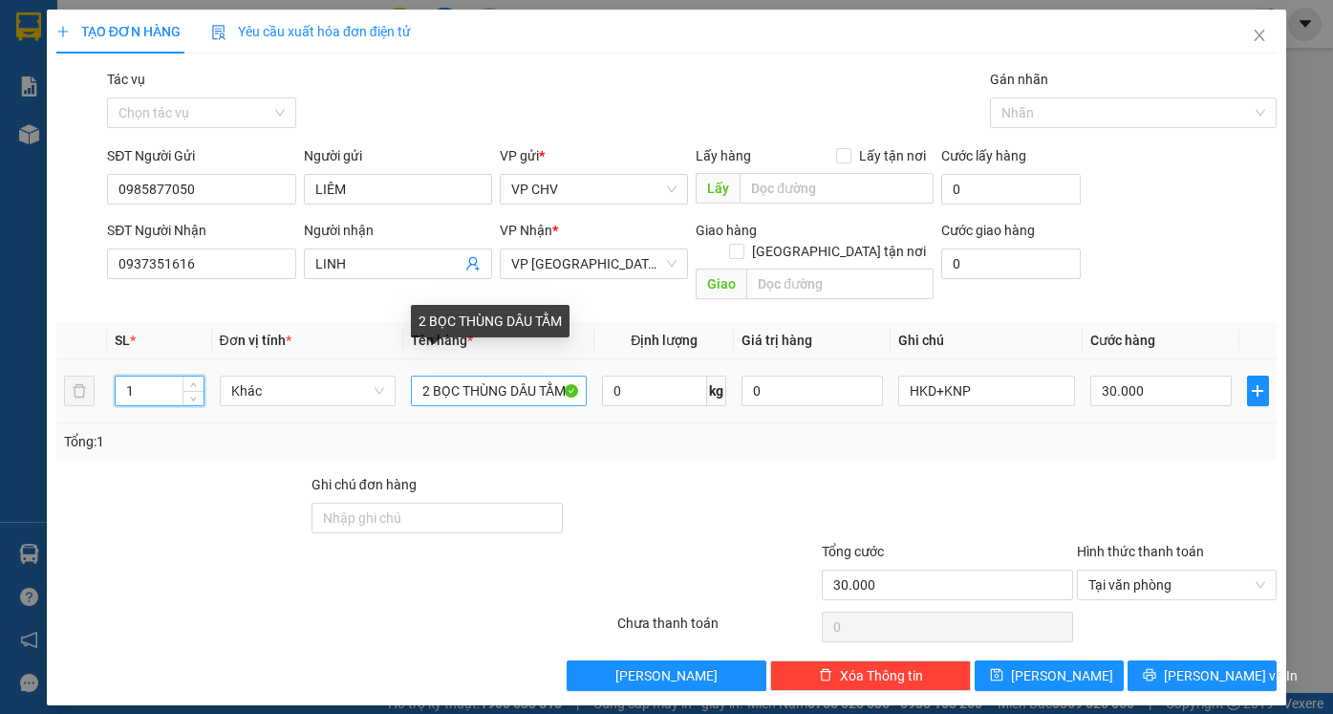
type input "1"
drag, startPoint x: 460, startPoint y: 370, endPoint x: 365, endPoint y: 382, distance: 96.3
click at [365, 382] on tr "1 Khác 2 BỌC THÙNG DÂU TẰM 0 kg 0 HKD+KNP 30.000" at bounding box center [666, 391] width 1220 height 64
type input "0"
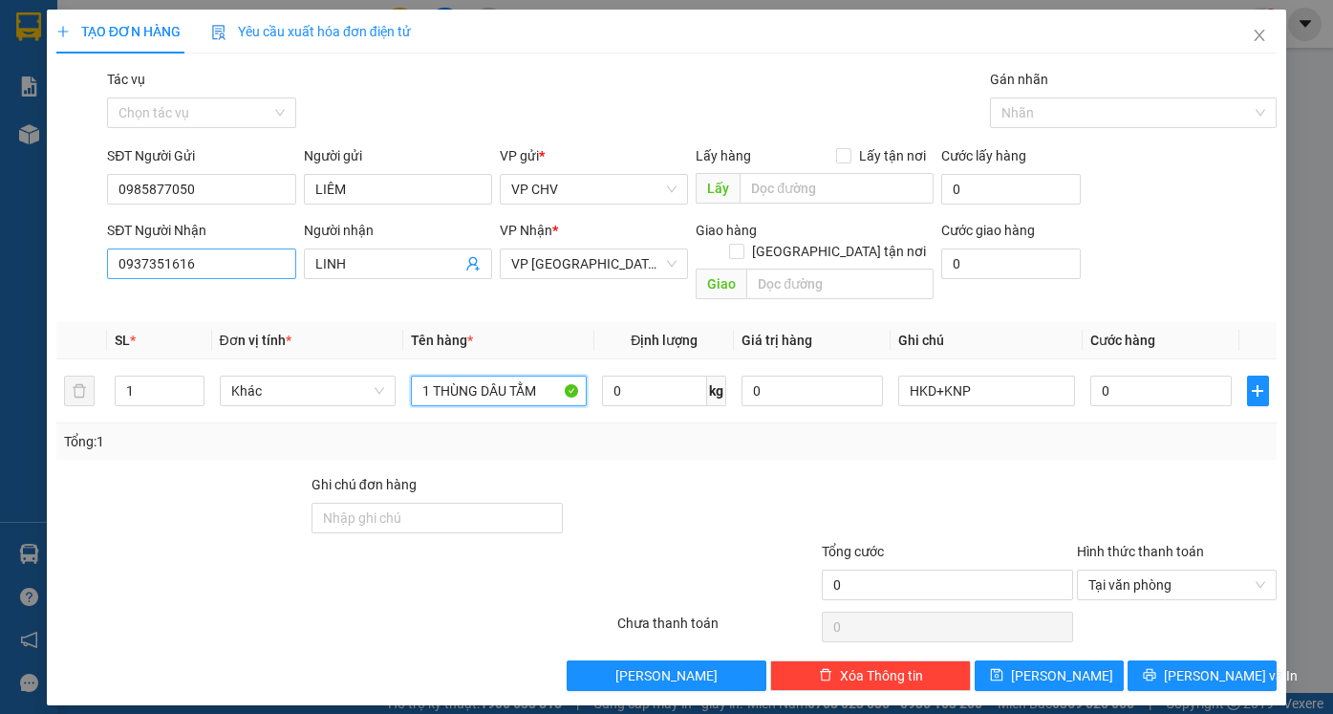
type input "1 THÙNG DÂU TẰM"
drag, startPoint x: 214, startPoint y: 265, endPoint x: 0, endPoint y: 265, distance: 214.0
click at [0, 265] on div "TẠO ĐƠN HÀNG Yêu cầu xuất hóa đơn điện tử Transit Pickup Surcharge Ids Transit …" at bounding box center [666, 357] width 1333 height 714
type input "0827829852"
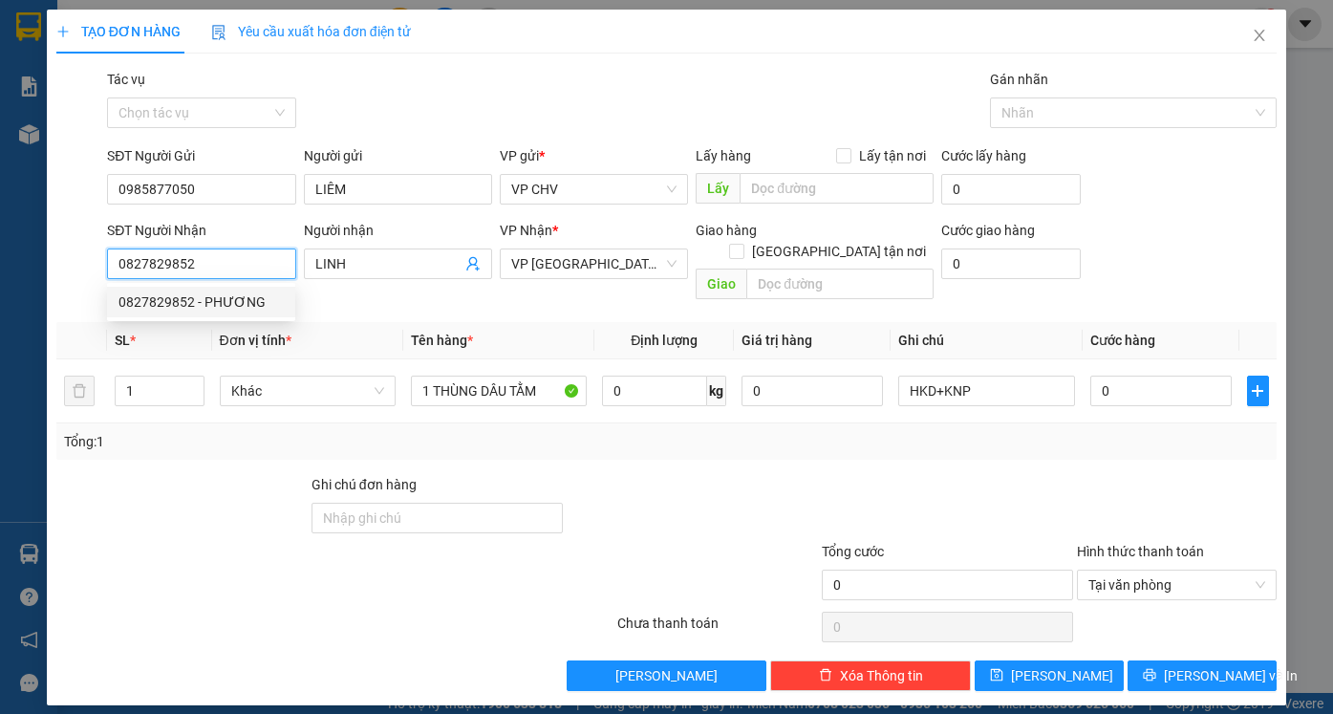
click at [235, 303] on div "0827829852 - PHƯƠNG" at bounding box center [200, 301] width 165 height 21
type input "PHƯƠNG"
type input "30.000"
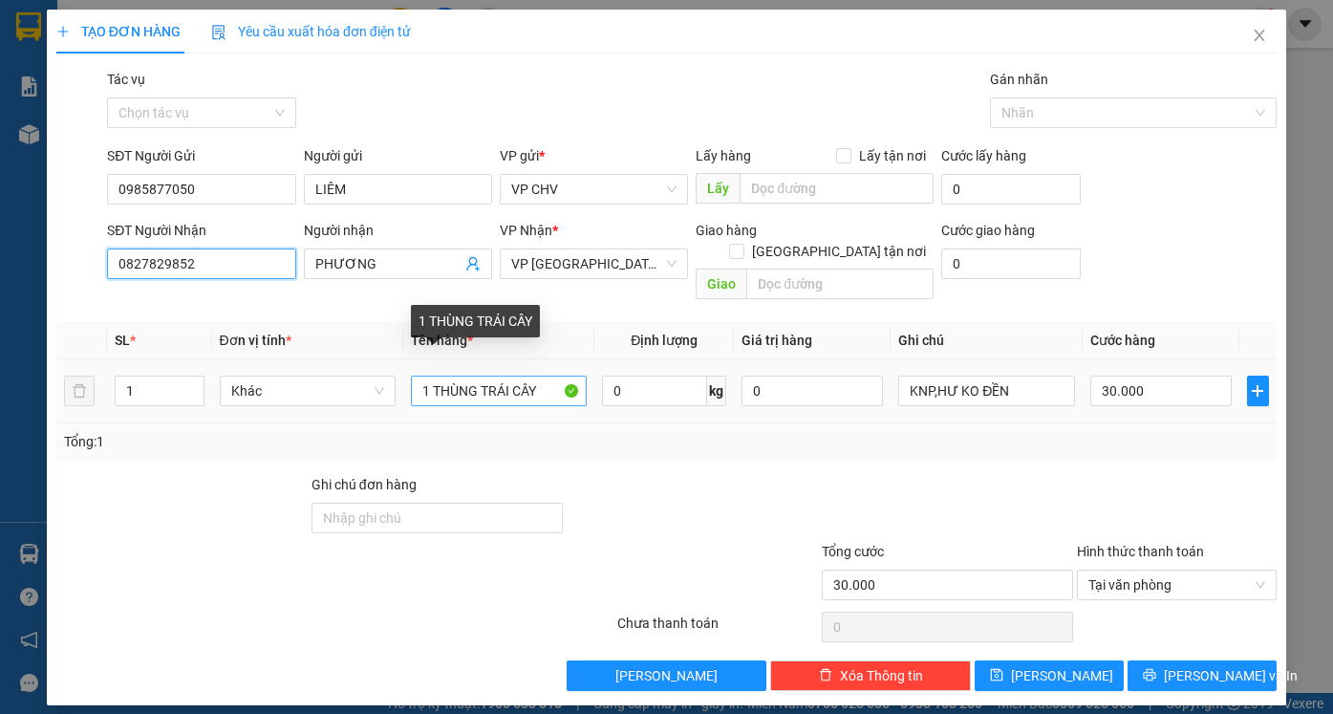
type input "0827829852"
drag, startPoint x: 483, startPoint y: 369, endPoint x: 575, endPoint y: 372, distance: 91.7
click at [575, 375] on input "1 THÙNG TRÁI CÂY" at bounding box center [499, 390] width 176 height 31
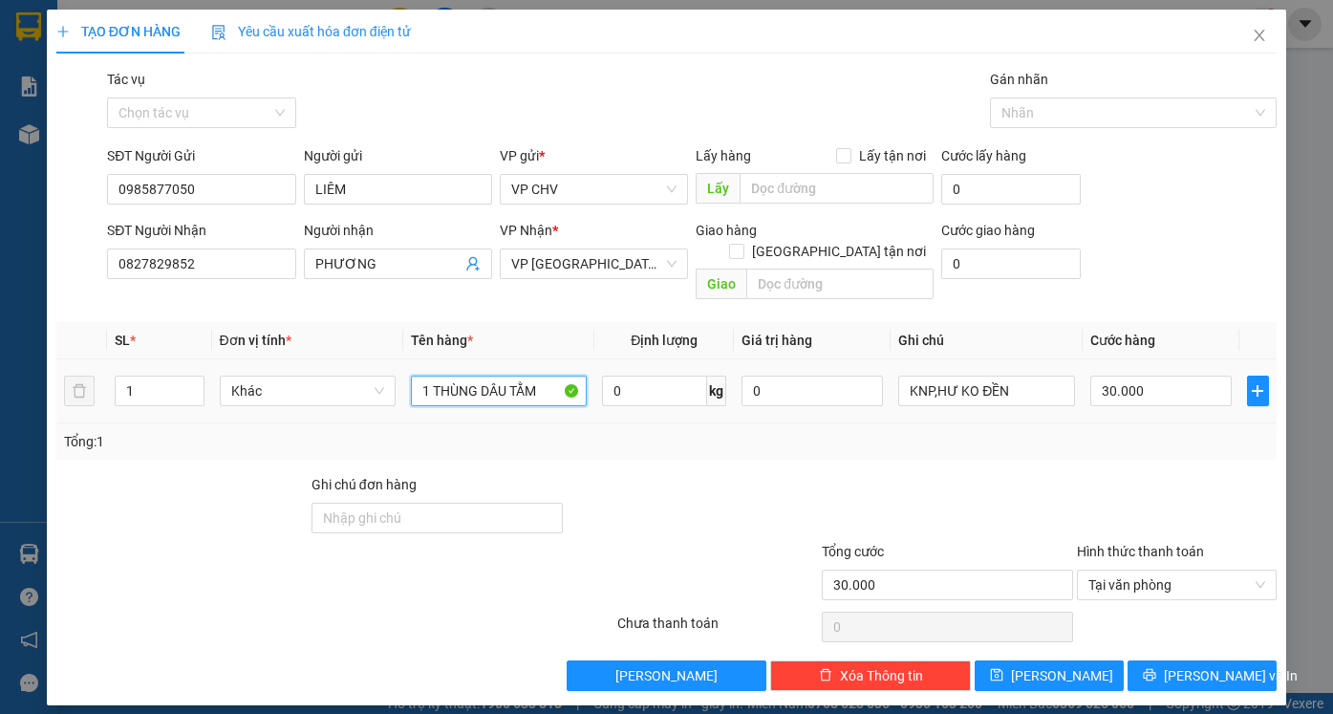
type input "1 THÙNG DÂU TẰM"
click at [1165, 372] on div "30.000" at bounding box center [1160, 391] width 141 height 38
click at [1164, 375] on input "30.000" at bounding box center [1160, 390] width 141 height 31
type input "2"
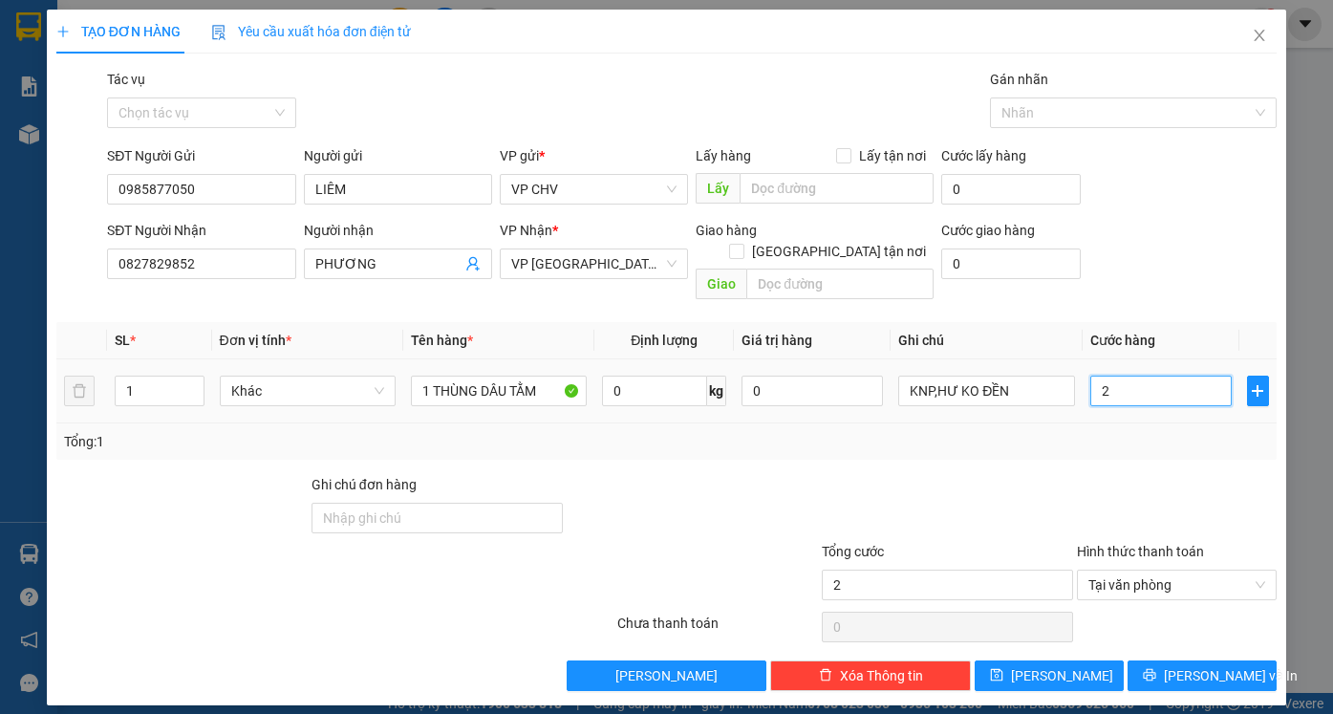
type input "25"
type input "25.000"
click at [1131, 440] on div "Transit Pickup Surcharge Ids Transit Deliver Surcharge Ids Transit Deliver Surc…" at bounding box center [666, 380] width 1220 height 622
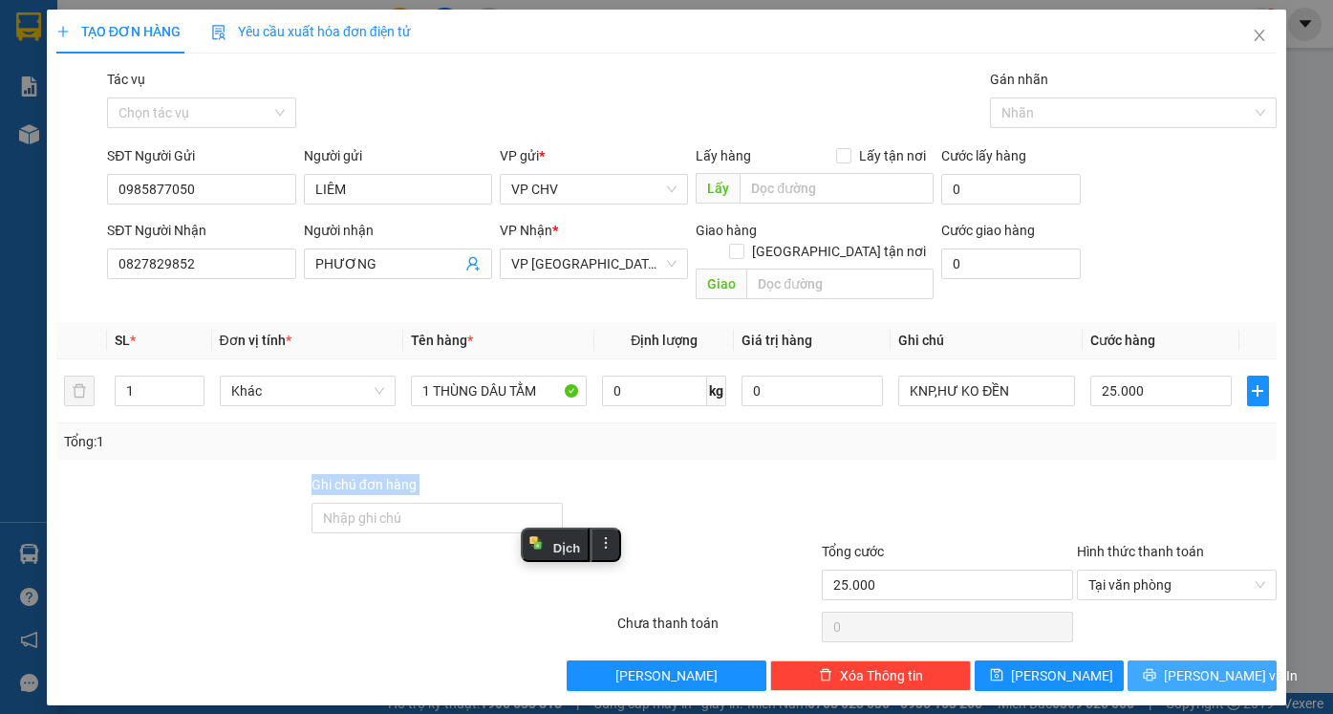
click at [1155, 669] on icon "printer" at bounding box center [1148, 675] width 12 height 12
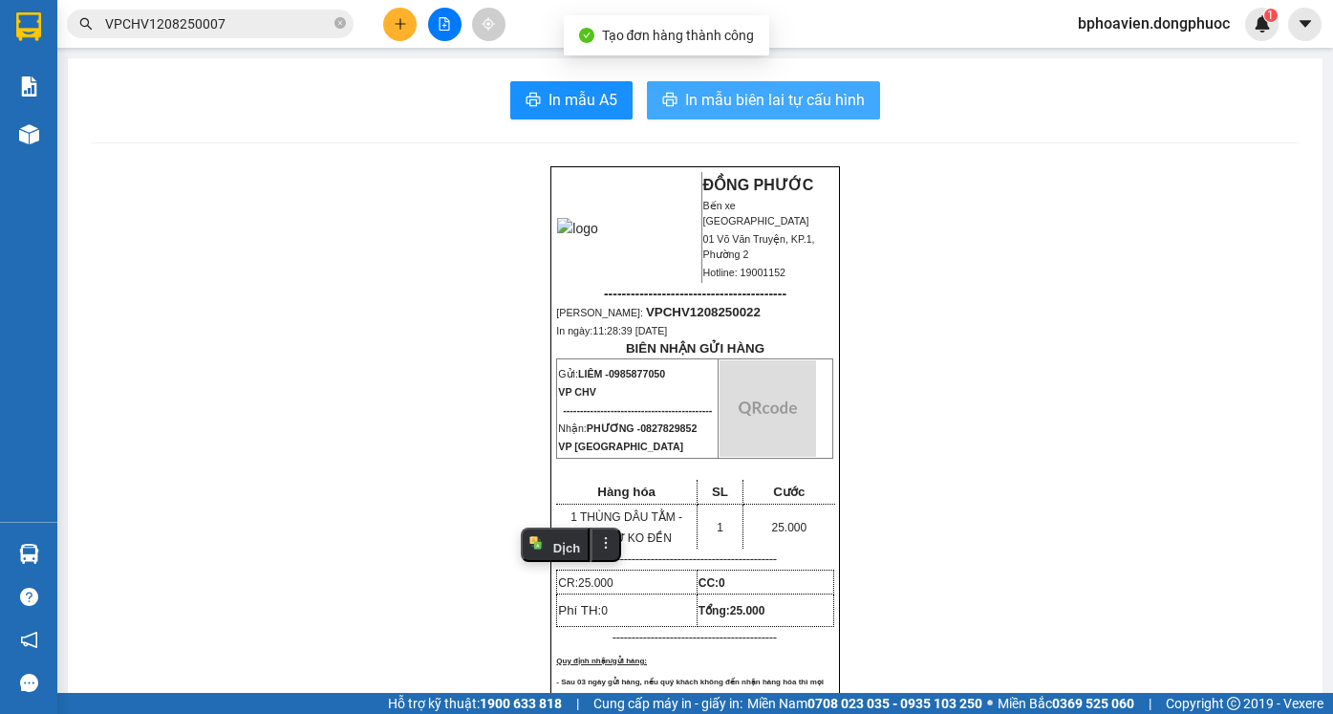
click at [699, 98] on span "In mẫu biên lai tự cấu hình" at bounding box center [775, 100] width 180 height 24
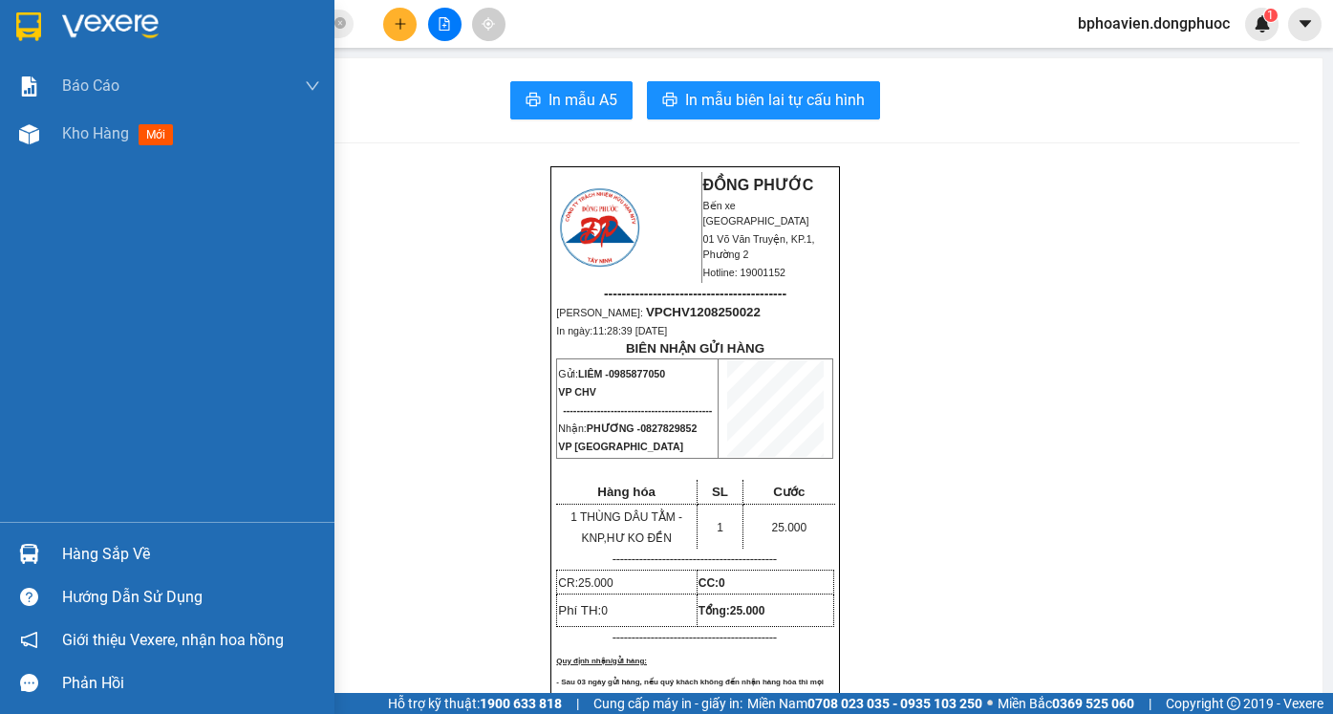
drag, startPoint x: 106, startPoint y: 123, endPoint x: 142, endPoint y: 238, distance: 120.2
click at [107, 124] on span "Kho hàng" at bounding box center [95, 133] width 67 height 18
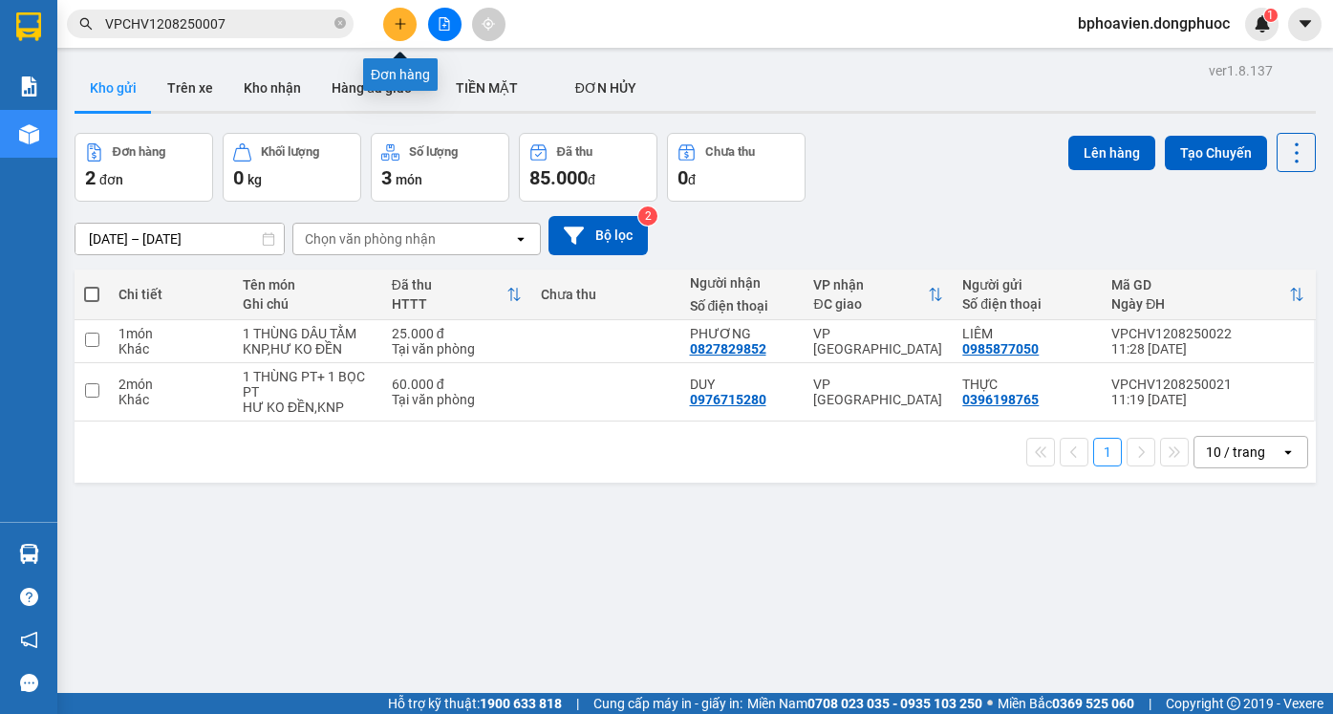
click at [404, 31] on button at bounding box center [399, 24] width 33 height 33
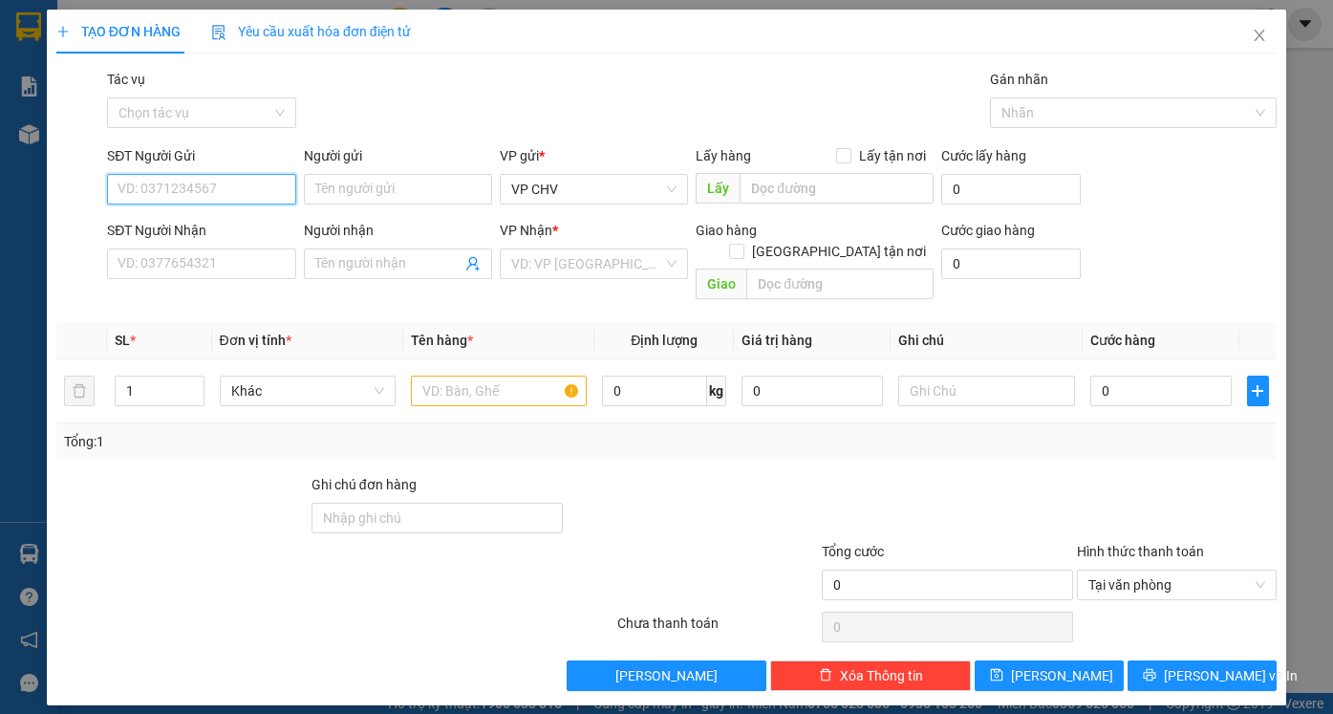
click at [208, 191] on input "SĐT Người Gửi" at bounding box center [201, 189] width 188 height 31
type input "0909007551"
click at [231, 233] on div "0909007551 - TÂM" at bounding box center [200, 227] width 165 height 21
type input "TÂM"
type input "0987809552"
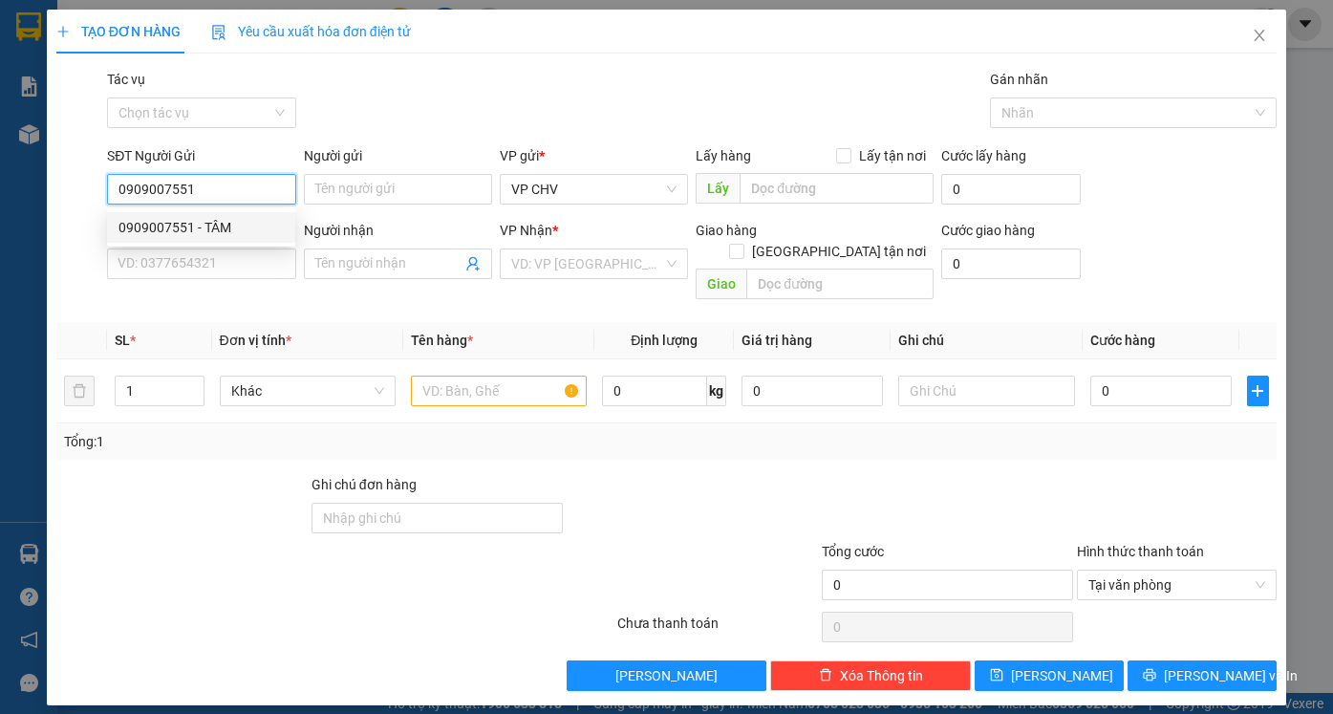
type input "THU TRANG"
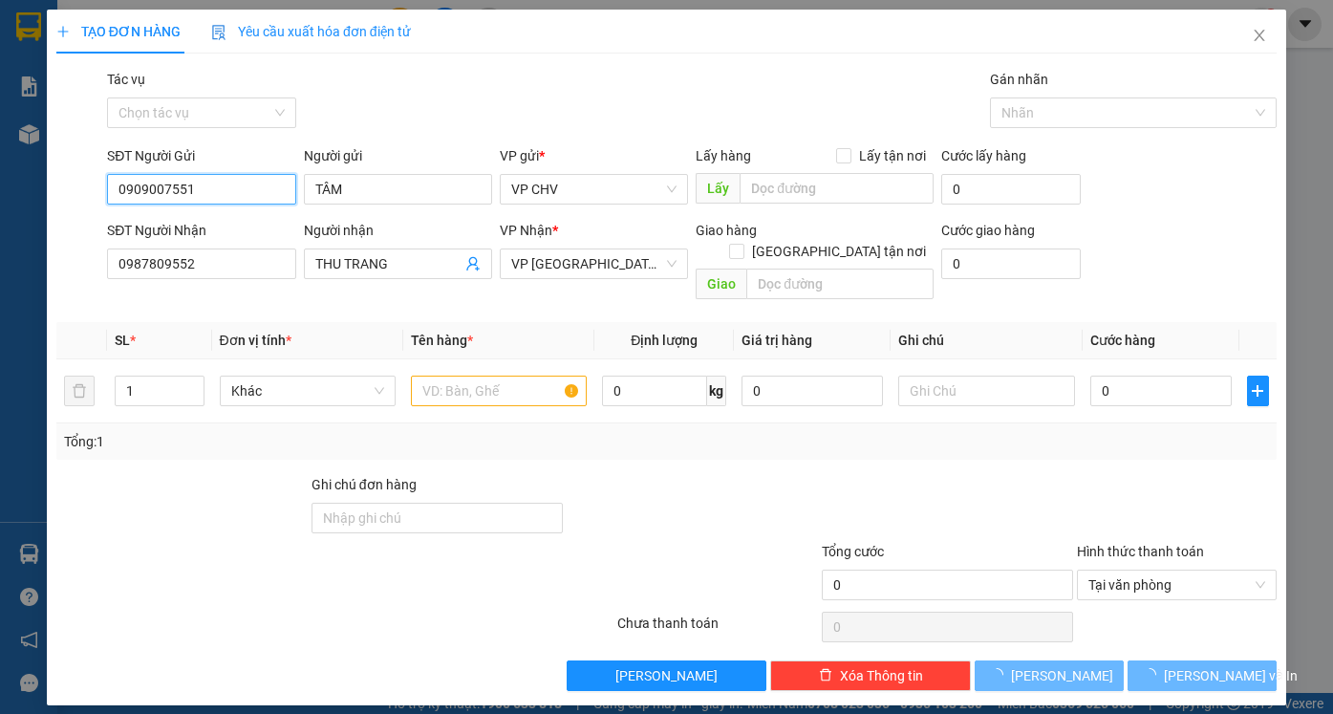
type input "25.000"
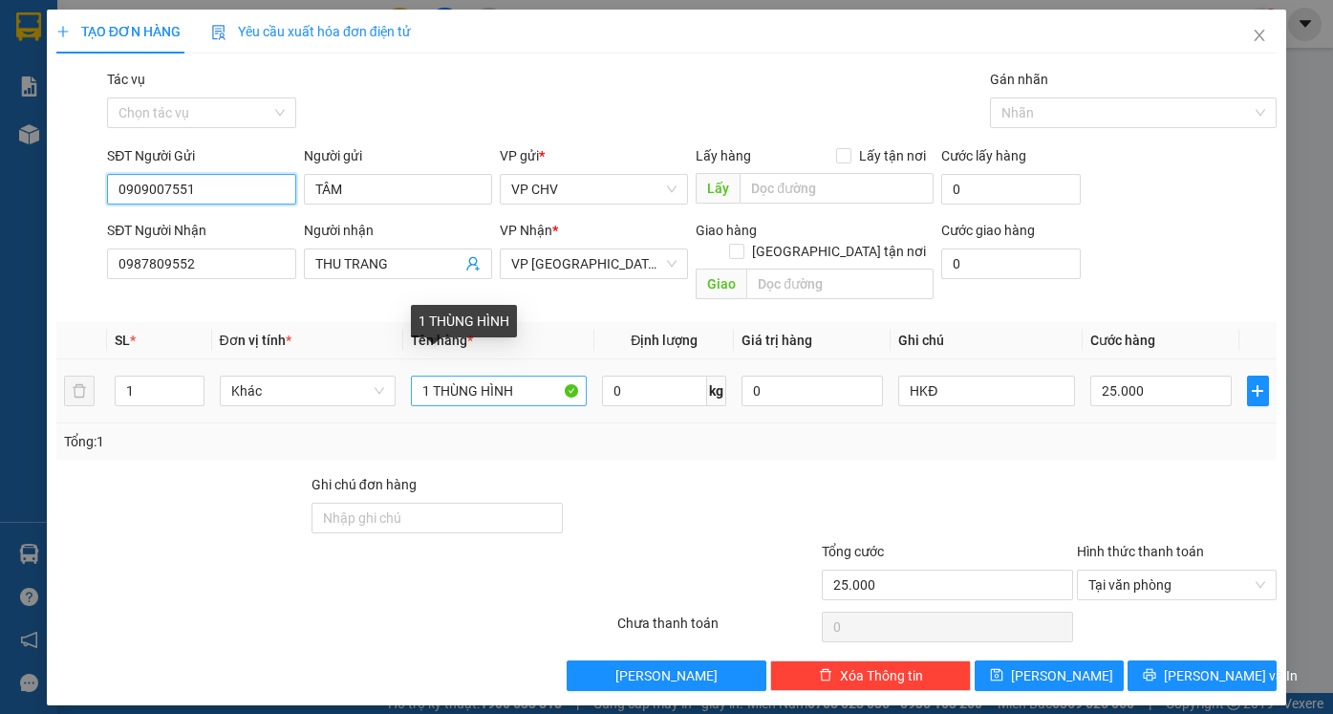
type input "0909007551"
drag, startPoint x: 445, startPoint y: 371, endPoint x: 480, endPoint y: 383, distance: 36.6
click at [480, 383] on input "1 THÙNG HÌNH" at bounding box center [499, 390] width 176 height 31
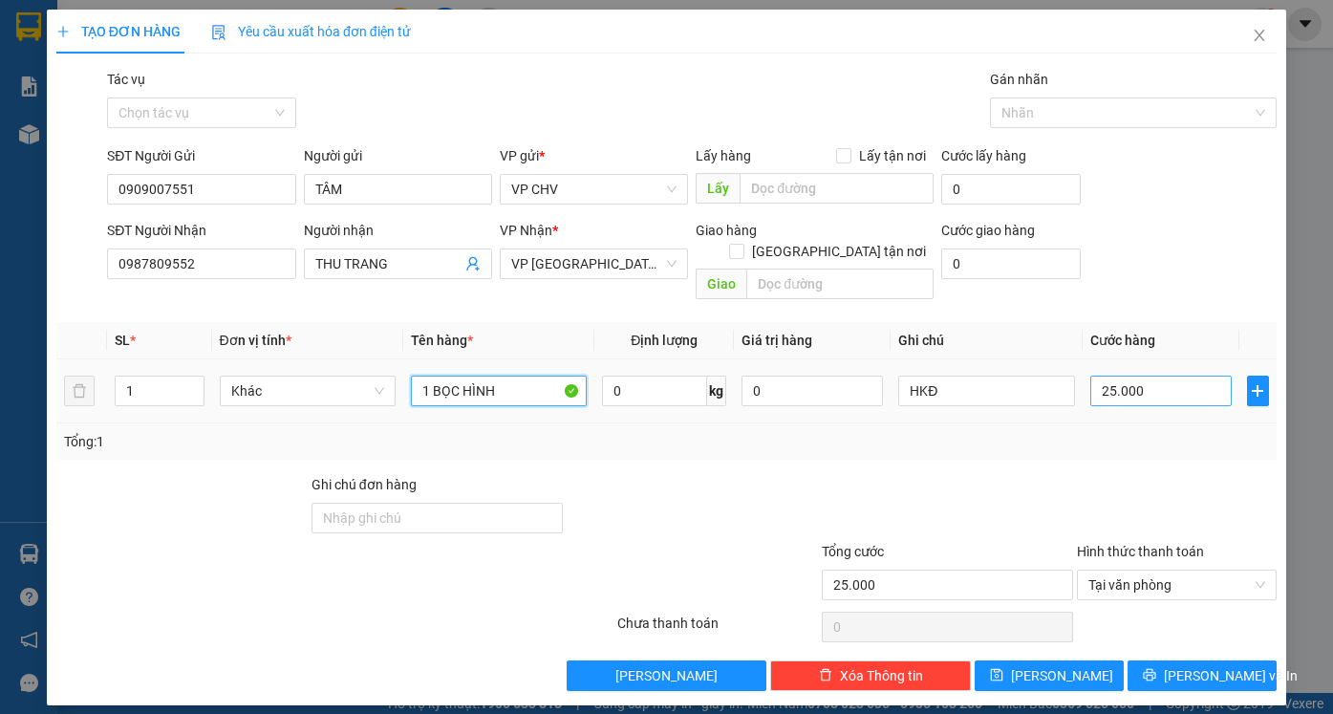
type input "1 BỌC HÌNH"
click at [1171, 382] on input "25.000" at bounding box center [1160, 390] width 141 height 31
type input "2"
type input "20"
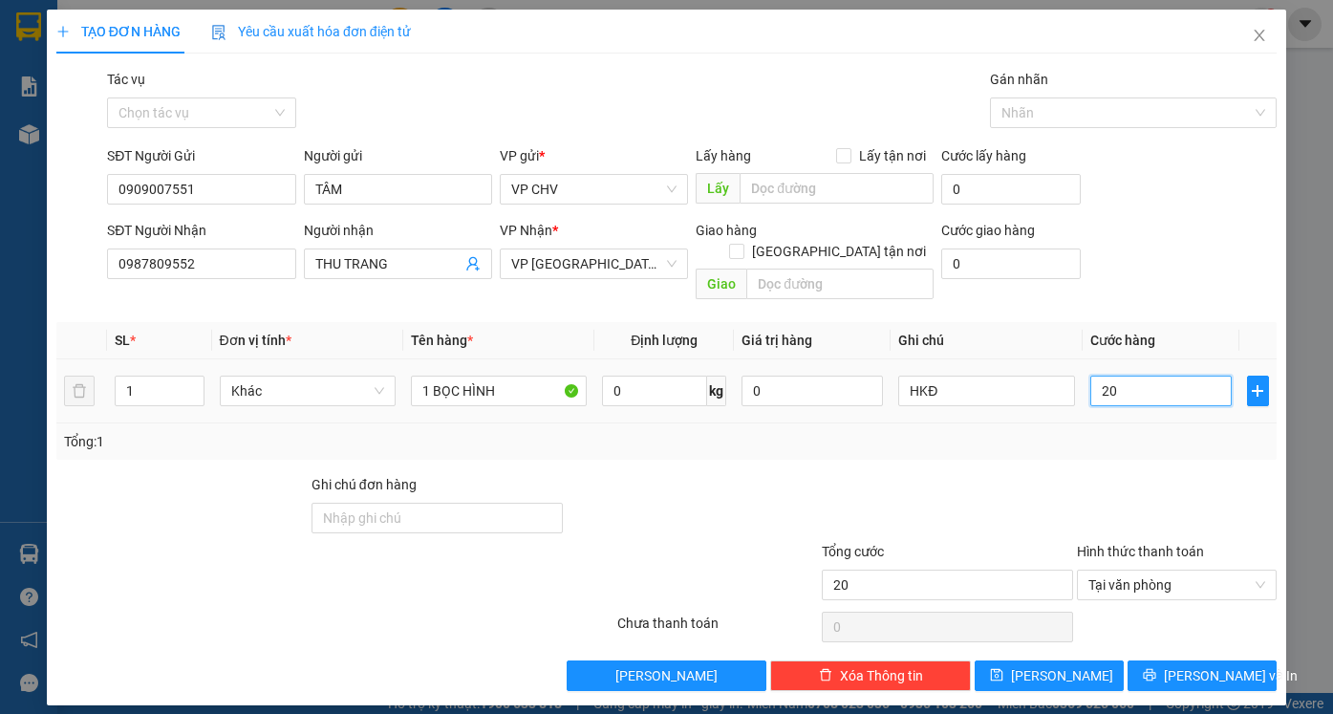
type input "20"
type input "20.000"
drag, startPoint x: 1213, startPoint y: 442, endPoint x: 1203, endPoint y: 577, distance: 135.1
click at [1213, 445] on div "Transit Pickup Surcharge Ids Transit Deliver Surcharge Ids Transit Deliver Surc…" at bounding box center [666, 380] width 1220 height 622
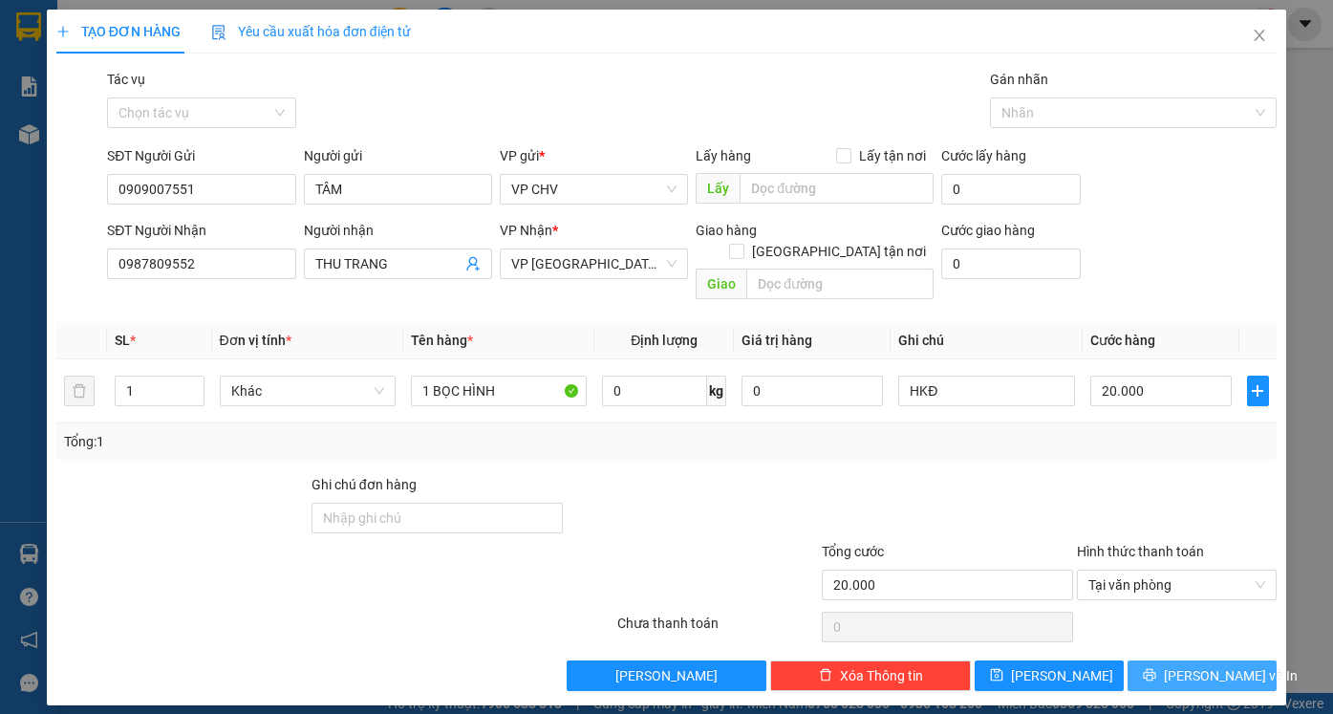
click at [1218, 665] on span "[PERSON_NAME] và In" at bounding box center [1230, 675] width 134 height 21
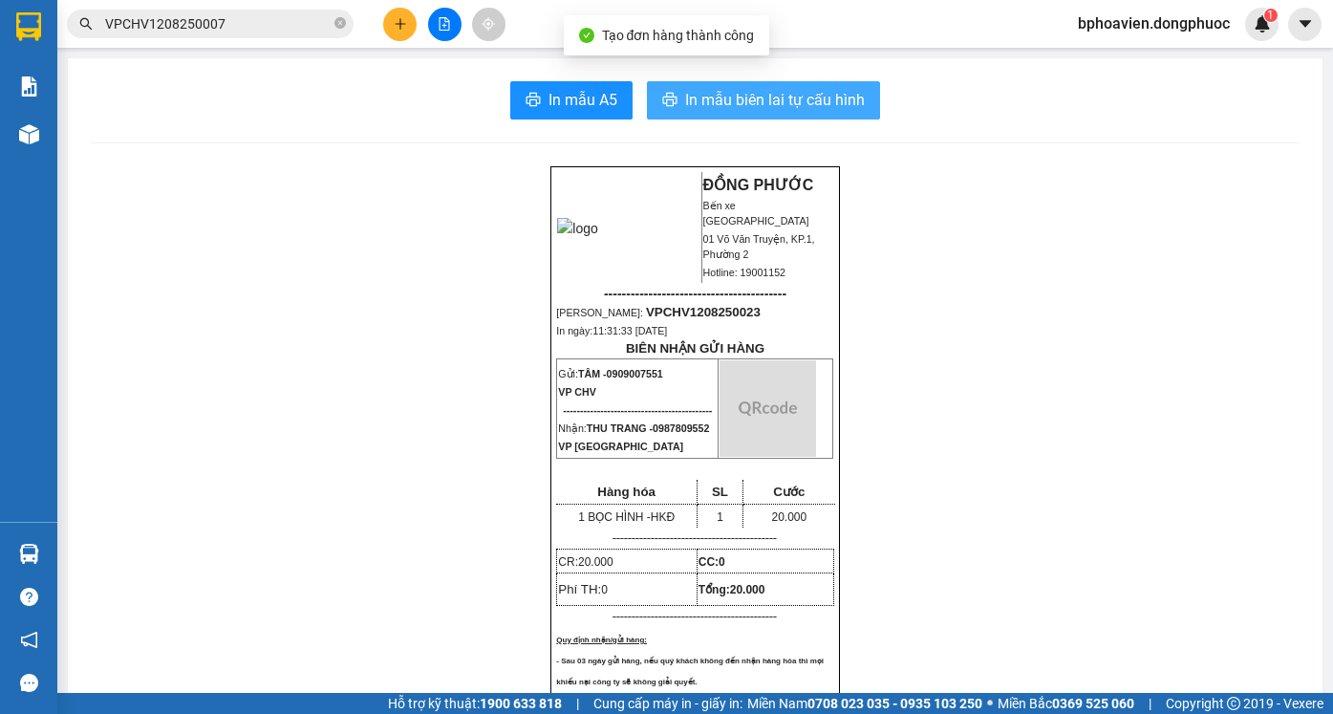
click at [746, 111] on span "In mẫu biên lai tự cấu hình" at bounding box center [775, 100] width 180 height 24
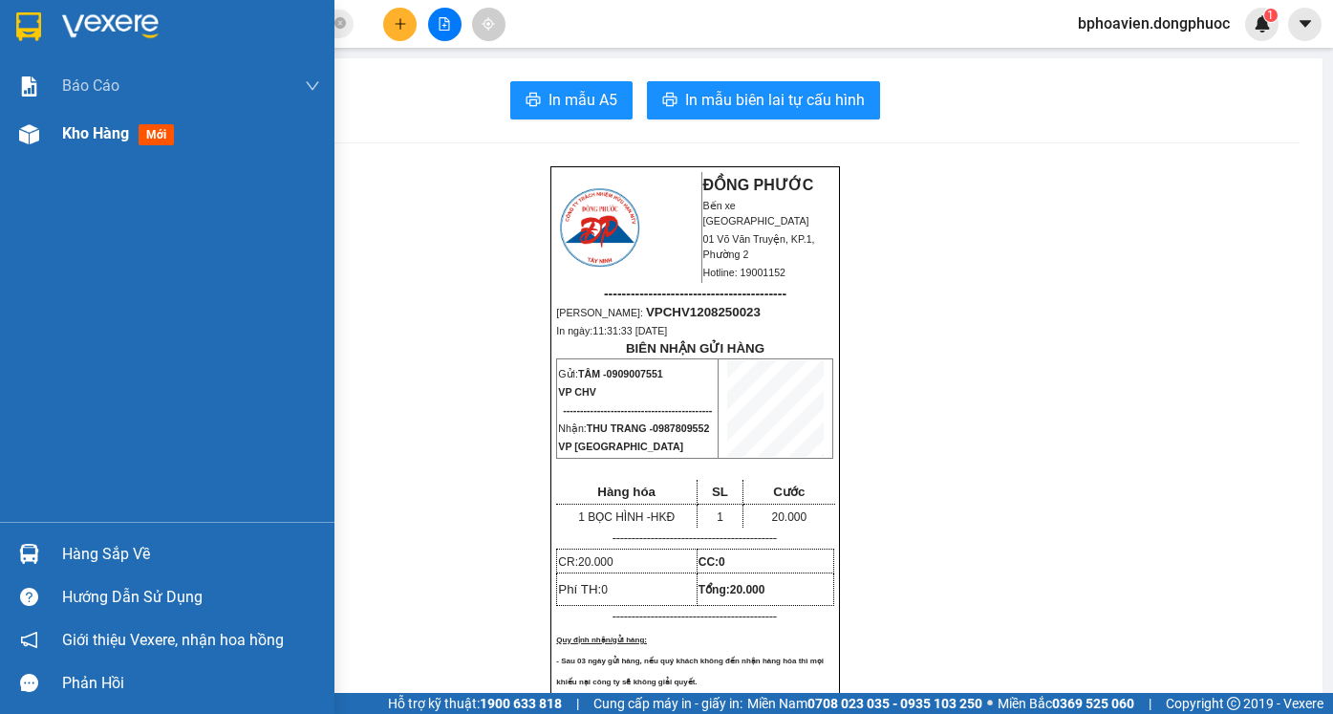
click at [72, 140] on span "Kho hàng" at bounding box center [95, 133] width 67 height 18
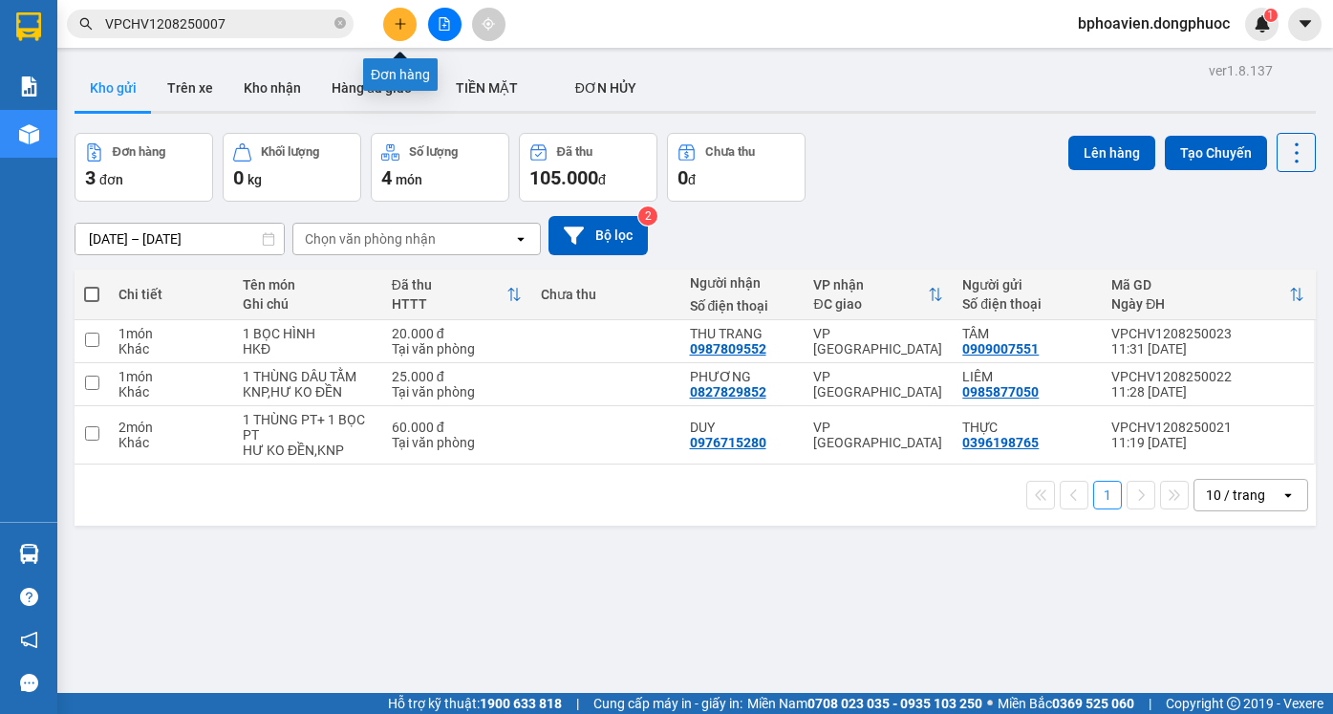
click at [404, 19] on icon "plus" at bounding box center [400, 23] width 13 height 13
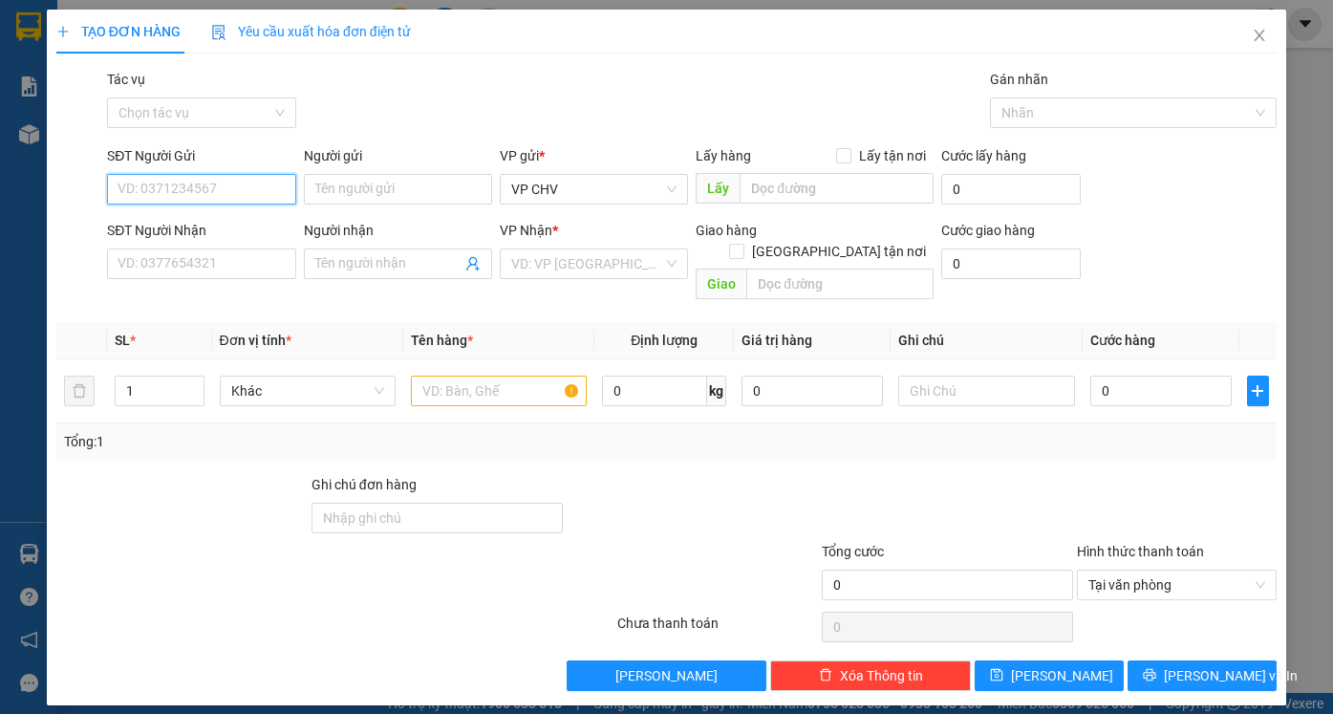
click at [234, 183] on input "SĐT Người Gửi" at bounding box center [201, 189] width 188 height 31
drag, startPoint x: 183, startPoint y: 183, endPoint x: 85, endPoint y: 189, distance: 98.6
click at [85, 190] on div "SĐT Người Gửi 0942152 0942152 Người gửi Tên người gửi VP gửi * VP CHV Lấy hàng …" at bounding box center [666, 178] width 1224 height 67
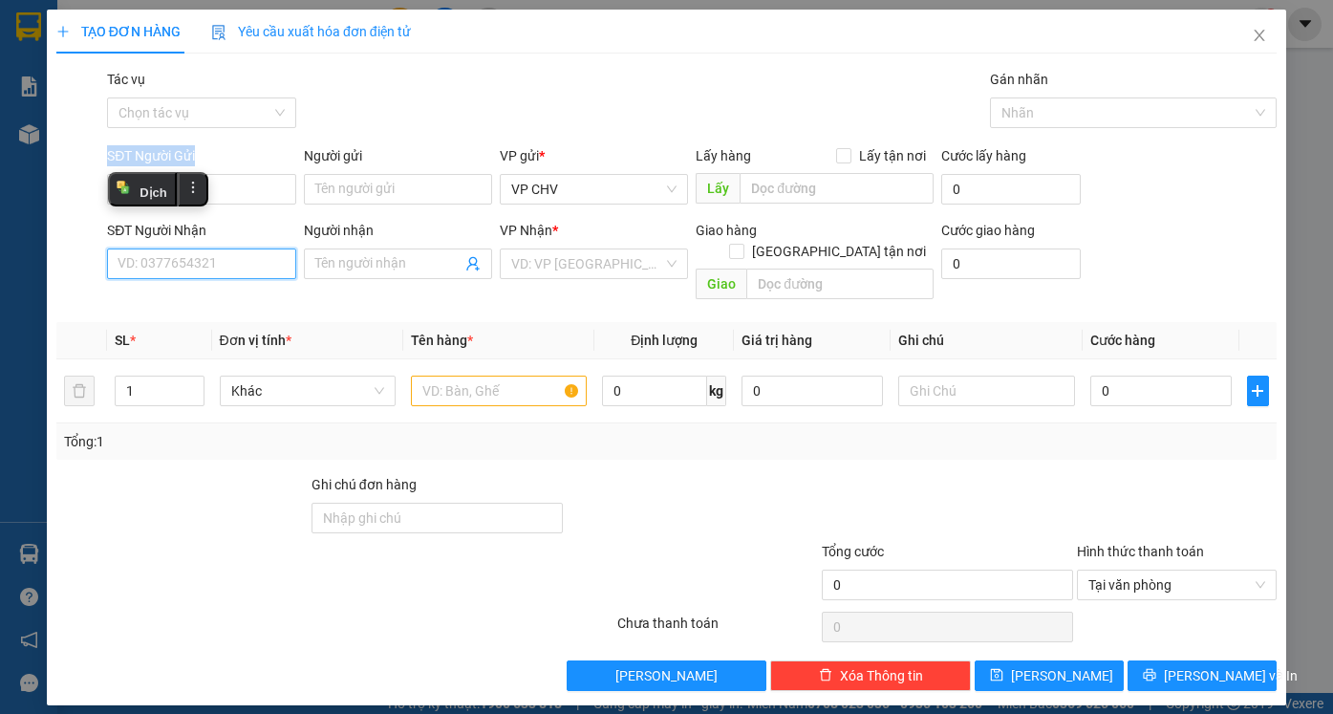
click at [210, 257] on input "SĐT Người Nhận" at bounding box center [201, 263] width 188 height 31
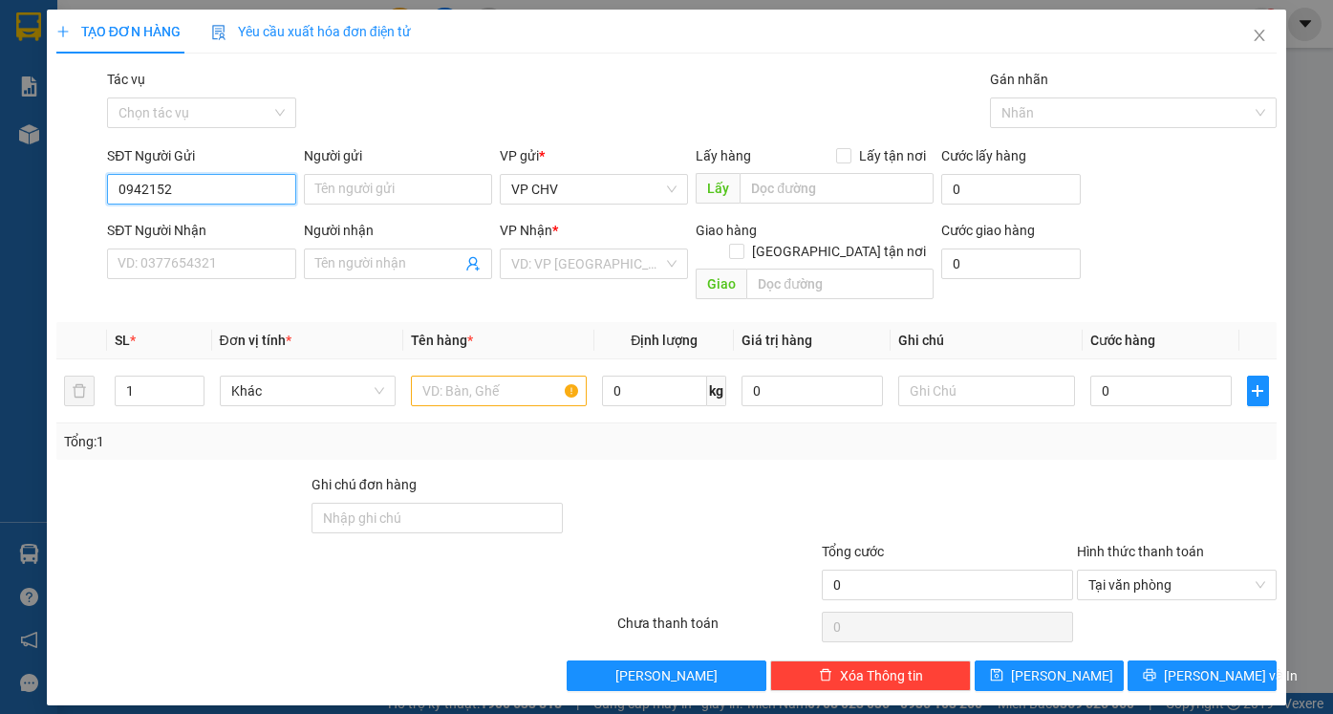
drag, startPoint x: 208, startPoint y: 191, endPoint x: 75, endPoint y: 195, distance: 132.8
click at [75, 195] on div "SĐT Người Gửi 0942152 0942152 Người gửi Tên người gửi VP gửi * VP CHV Lấy hàng …" at bounding box center [666, 178] width 1224 height 67
click at [209, 223] on div "0912452852 - HIẾU" at bounding box center [200, 227] width 165 height 21
type input "0912452852"
type input "HIẾU"
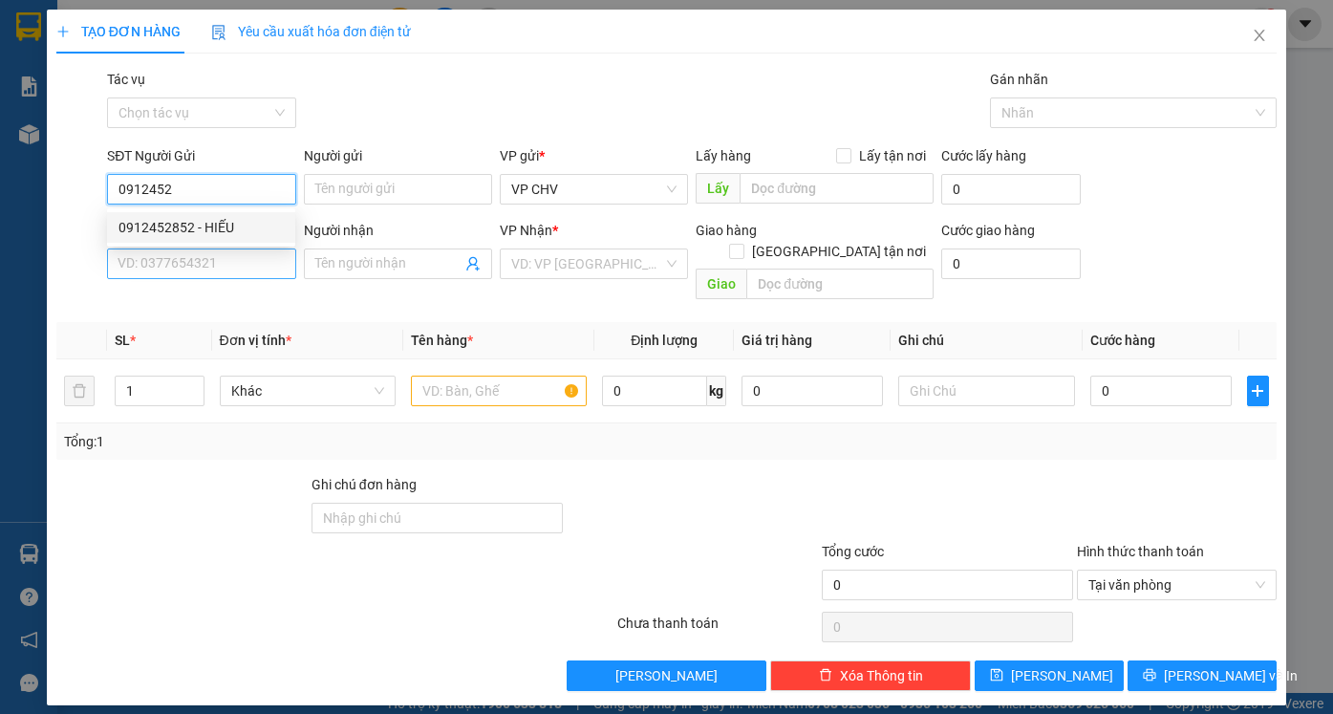
type input "0983953153"
type input "ĐẠI ĐÔNG"
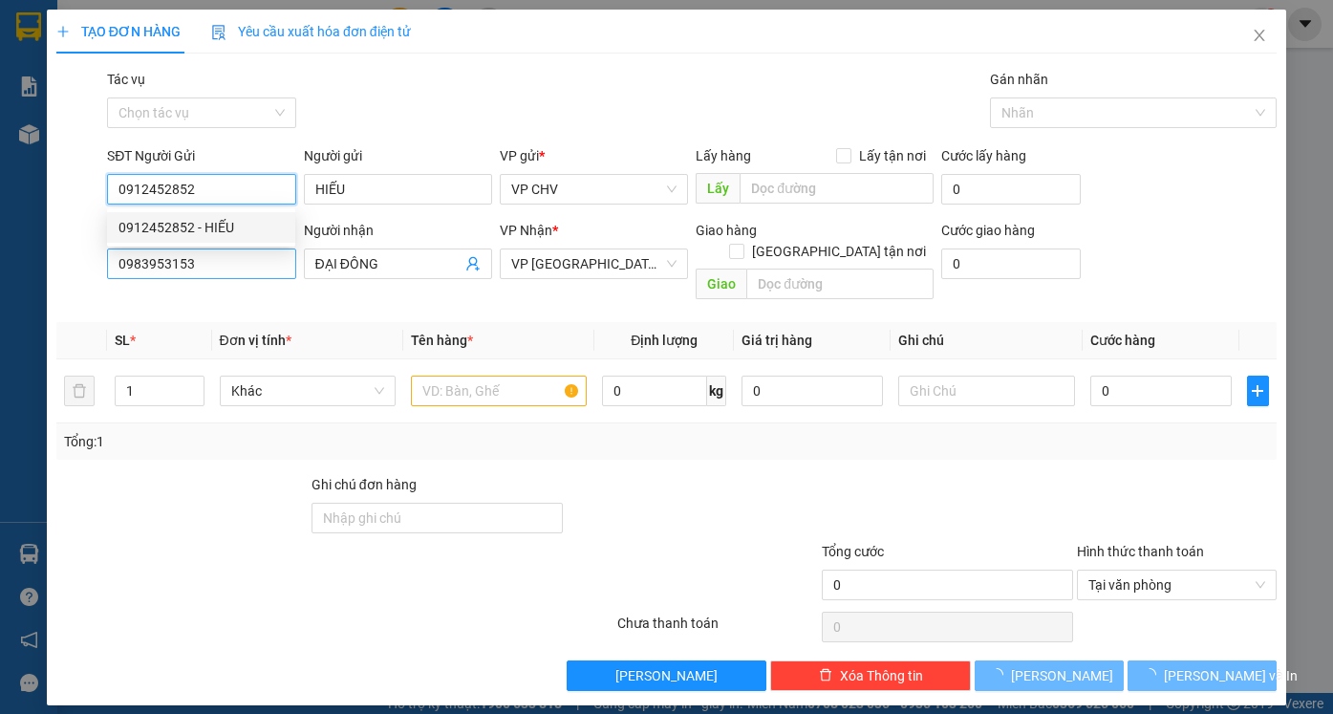
type input "25.000"
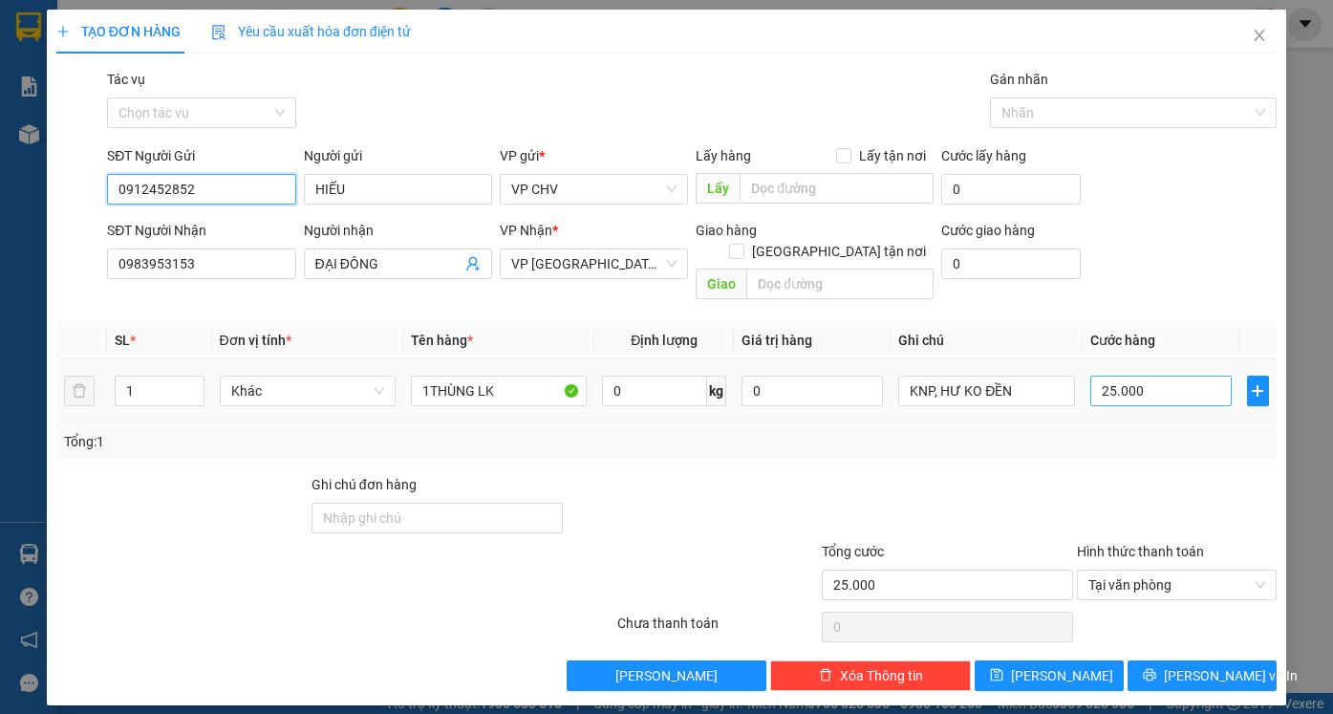
type input "0912452852"
click at [1167, 375] on input "25.000" at bounding box center [1160, 390] width 141 height 31
type input "2"
type input "20"
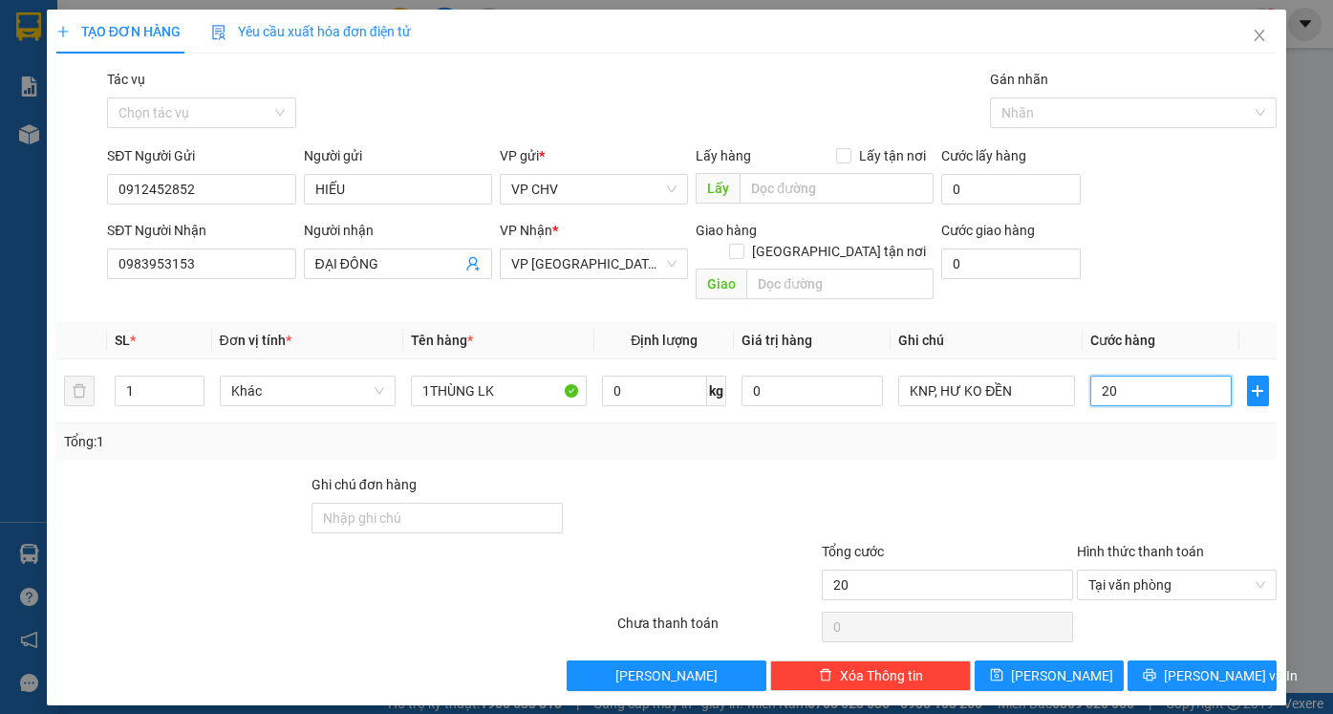
type input "20"
drag, startPoint x: 1166, startPoint y: 425, endPoint x: 1188, endPoint y: 518, distance: 95.2
click at [1166, 439] on div "Transit Pickup Surcharge Ids Transit Deliver Surcharge Ids Transit Deliver Surc…" at bounding box center [666, 380] width 1220 height 622
type input "20.000"
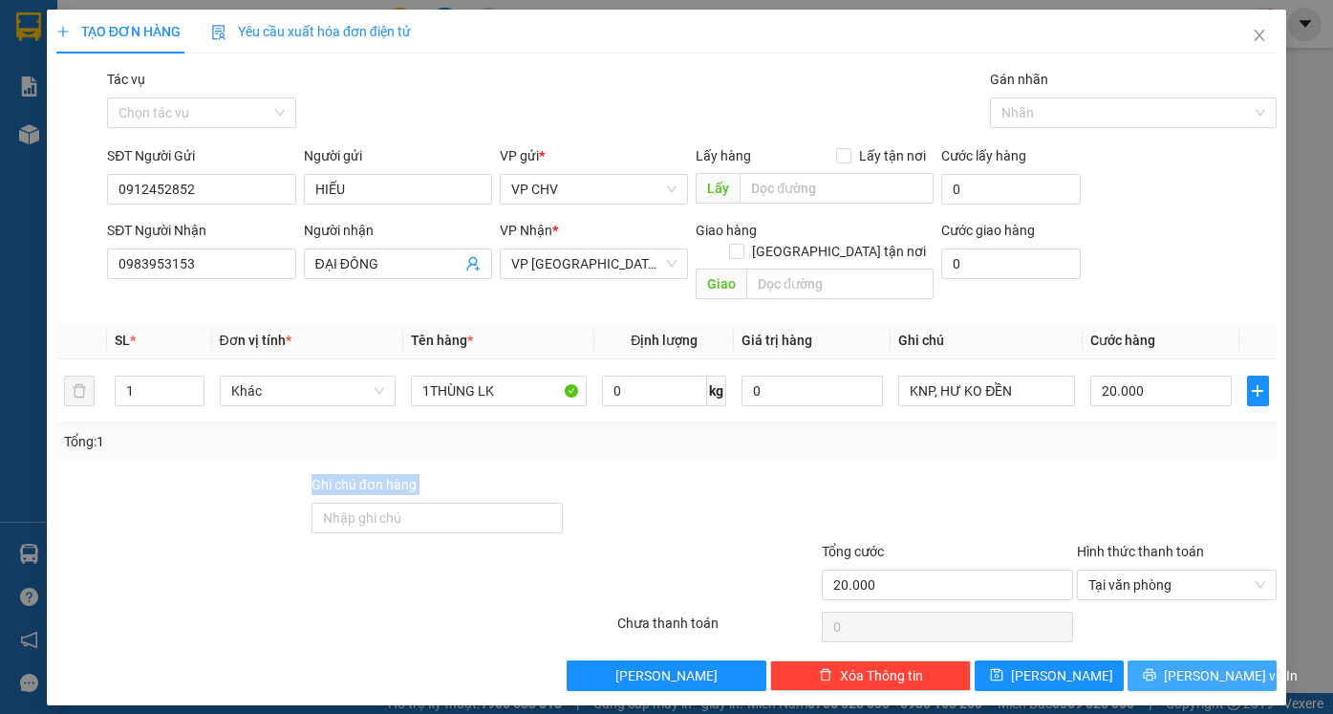
click at [1200, 667] on button "[PERSON_NAME] và In" at bounding box center [1201, 675] width 149 height 31
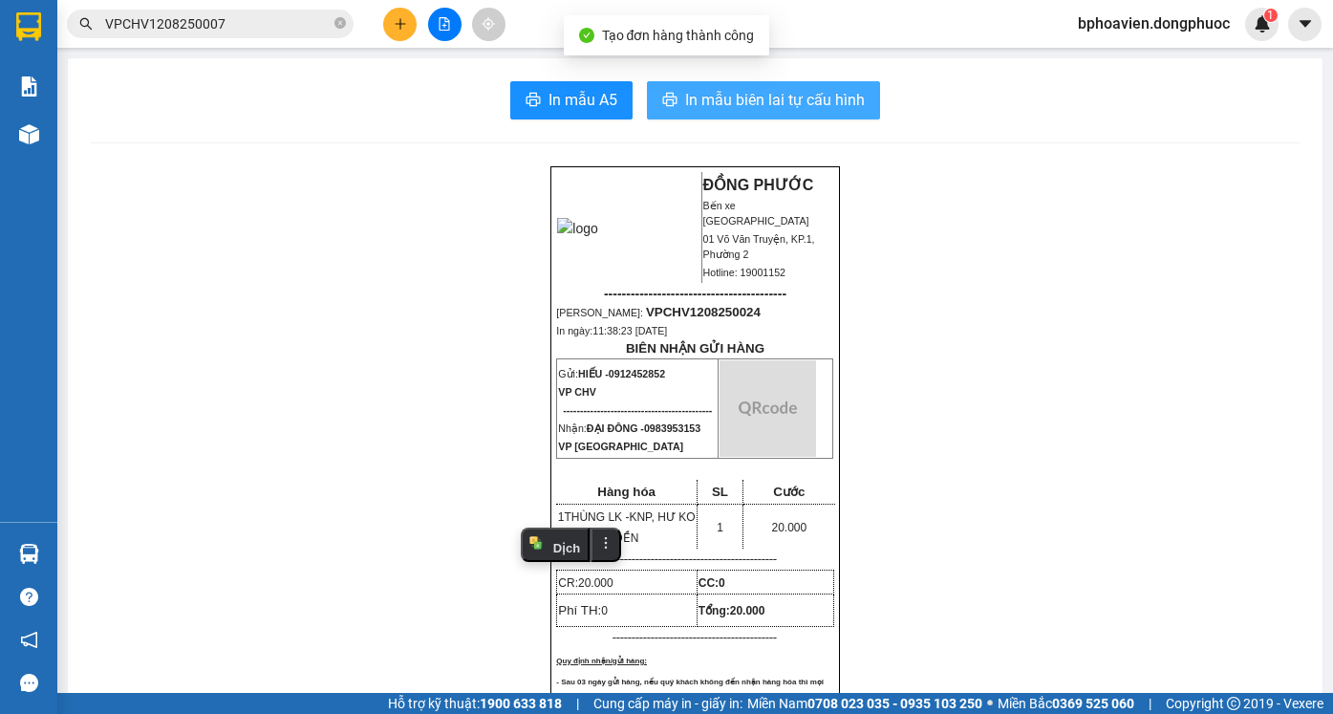
click at [750, 98] on span "In mẫu biên lai tự cấu hình" at bounding box center [775, 100] width 180 height 24
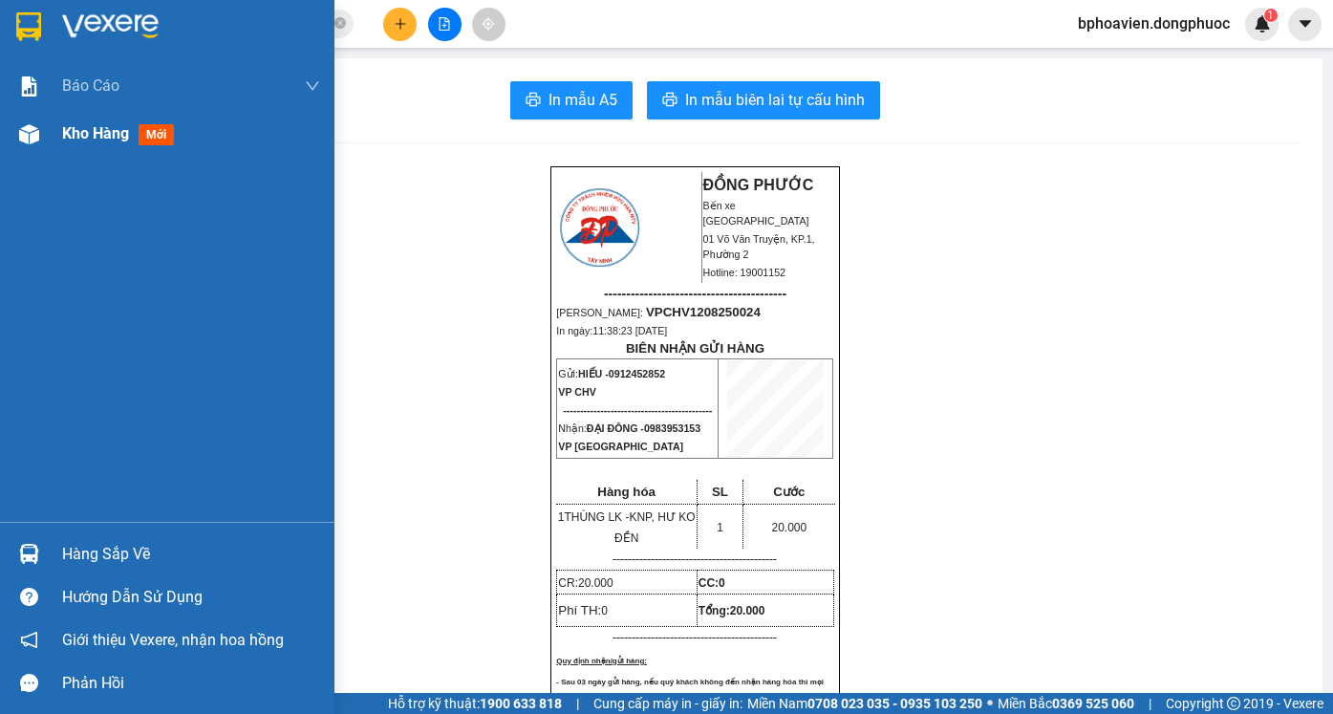
click at [107, 121] on div "Kho hàng mới" at bounding box center [191, 134] width 258 height 48
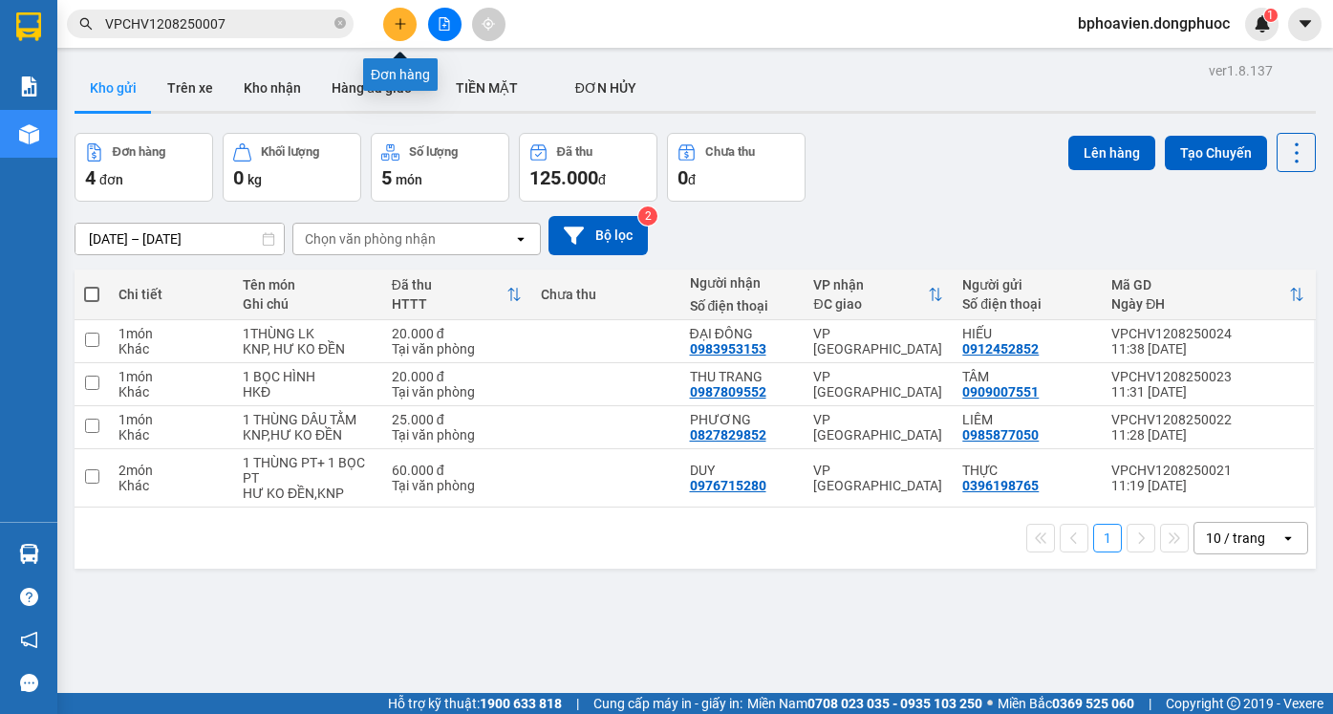
click at [394, 26] on icon "plus" at bounding box center [400, 23] width 13 height 13
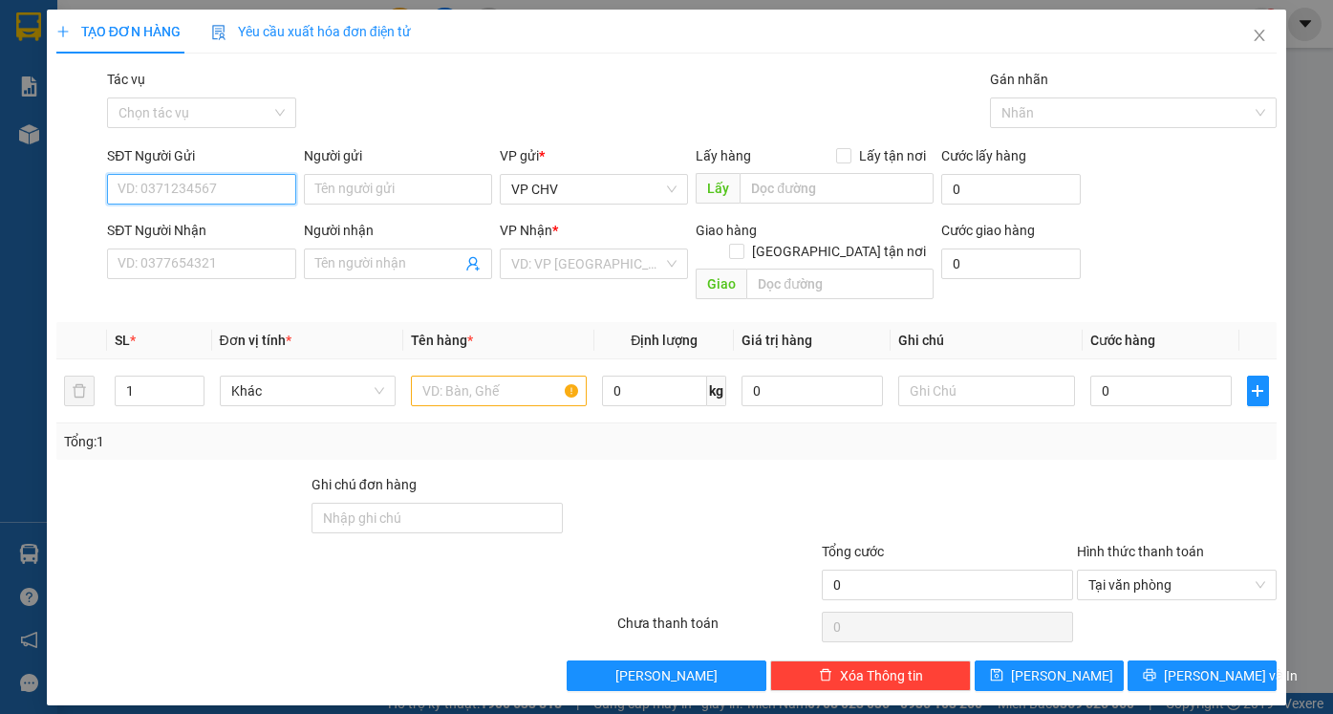
click at [202, 178] on input "SĐT Người Gửi" at bounding box center [201, 189] width 188 height 31
drag, startPoint x: 244, startPoint y: 231, endPoint x: 238, endPoint y: 293, distance: 62.4
click at [243, 231] on div "0978552552 - DUY HUỲNH" at bounding box center [212, 227] width 188 height 21
type input "0978552552"
type input "DUY HUỲNH"
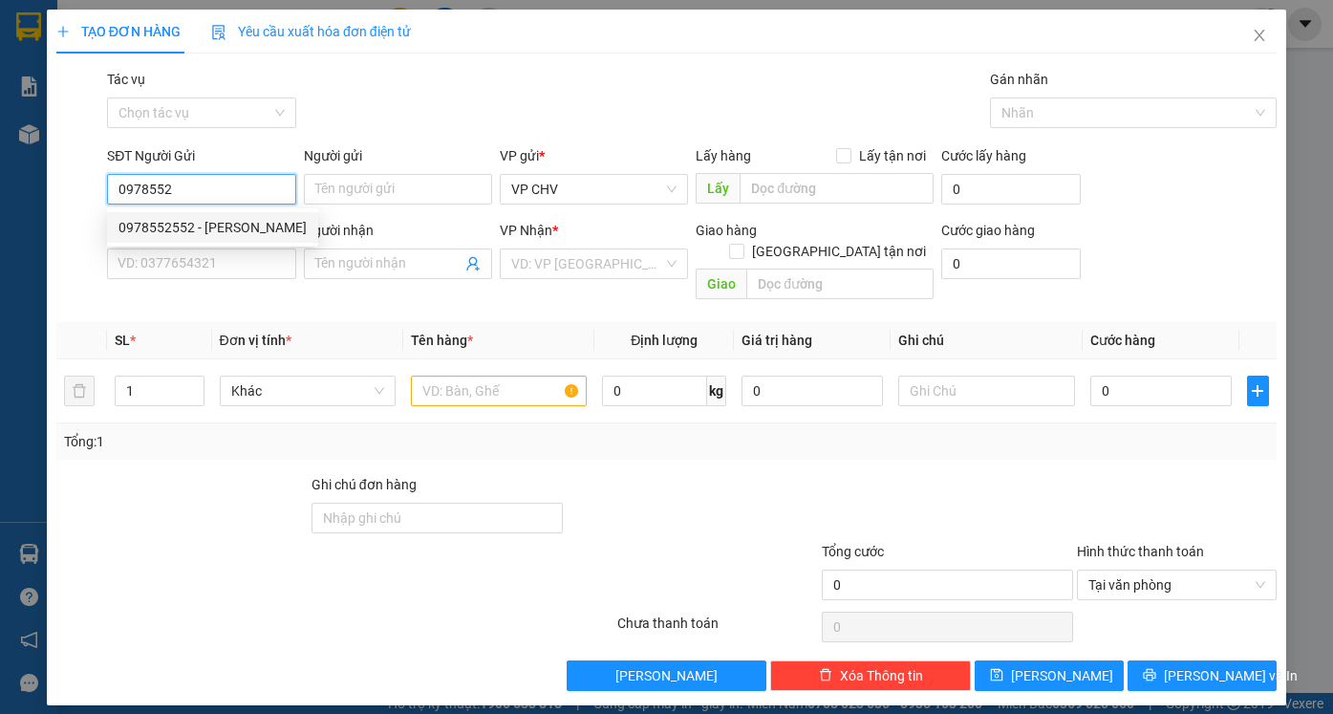
type input "0933918526"
type input "XUÂN RUBY"
type input "20.000"
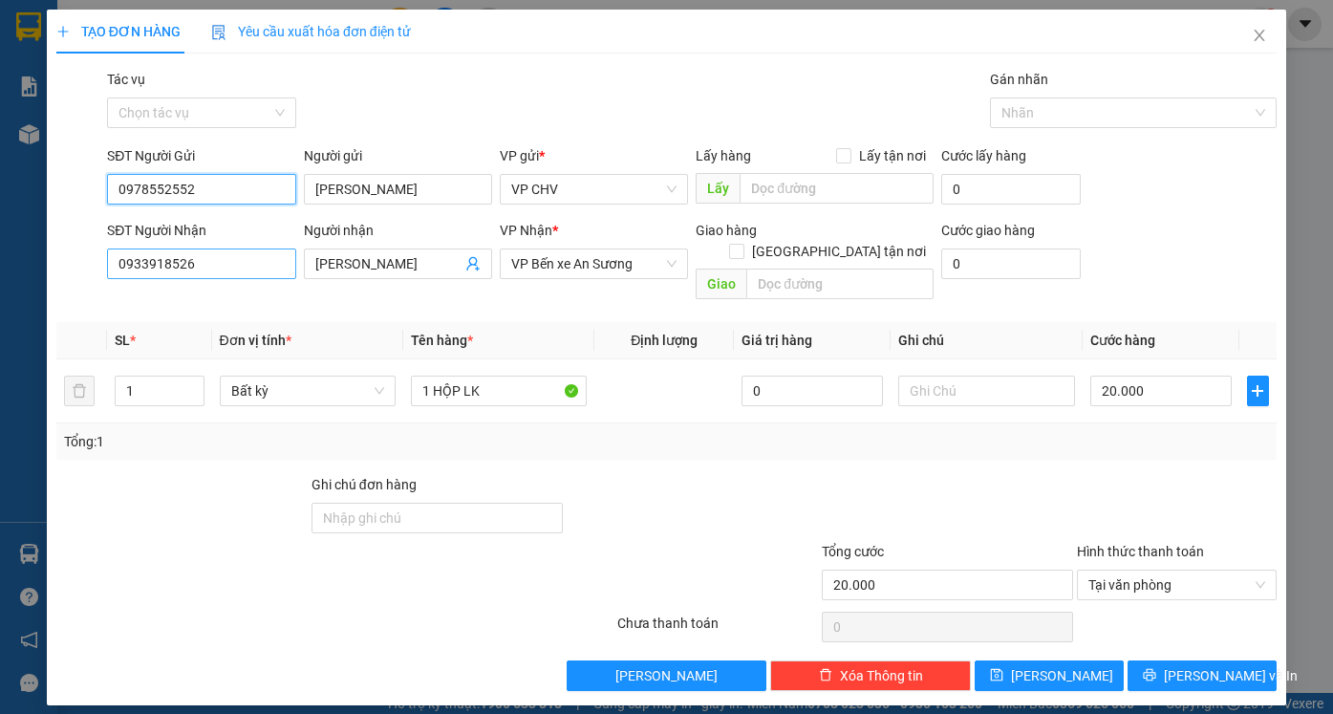
type input "0978552552"
drag, startPoint x: 227, startPoint y: 269, endPoint x: 0, endPoint y: 246, distance: 228.5
click at [0, 247] on div "TẠO ĐƠN HÀNG Yêu cầu xuất hóa đơn điện tử Transit Pickup Surcharge Ids Transit …" at bounding box center [666, 357] width 1333 height 714
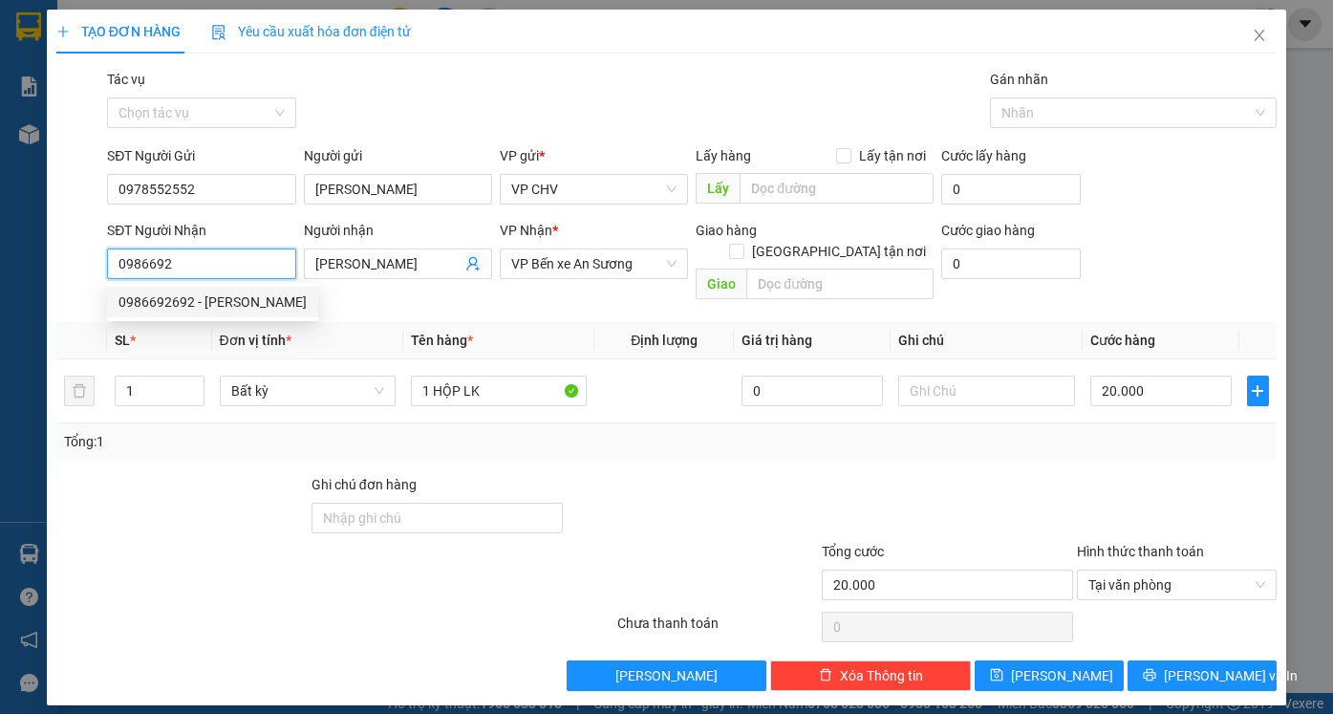
click at [205, 297] on div "0986692692 - KHÁNH" at bounding box center [212, 301] width 188 height 21
type input "0986692692"
type input "KHÁNH"
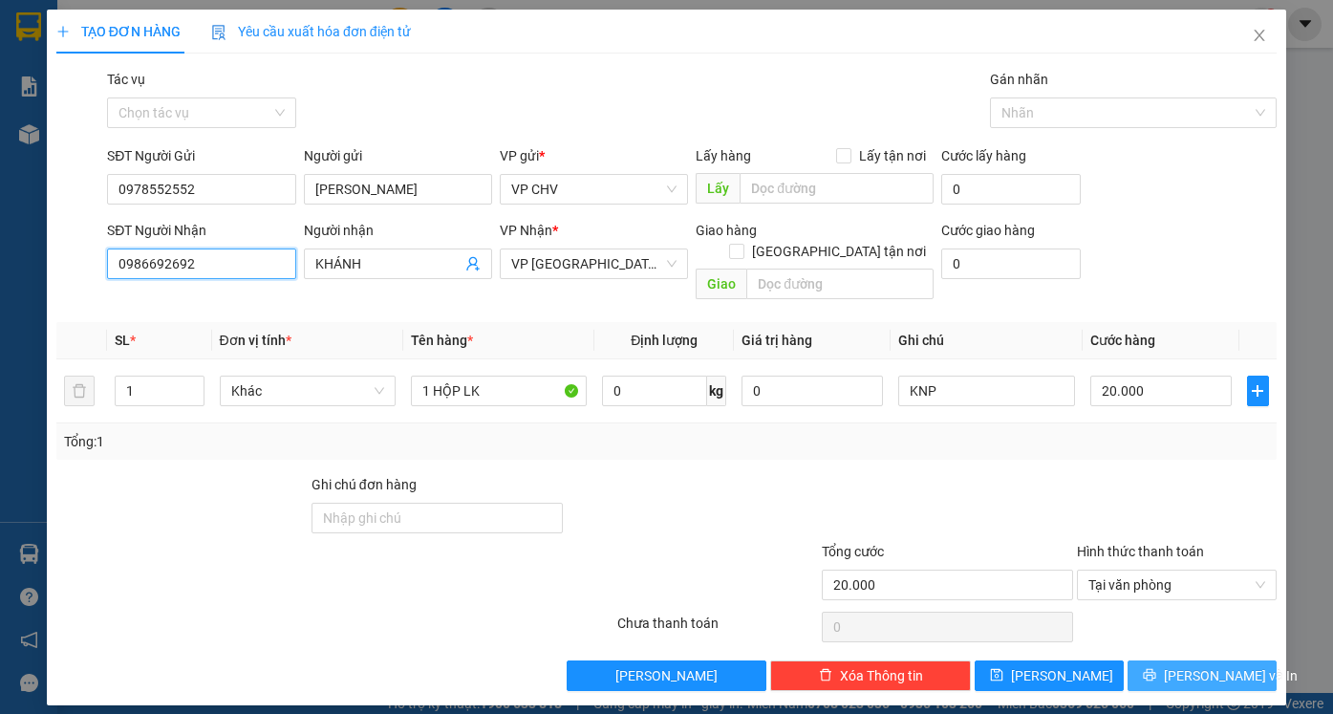
type input "0986692692"
drag, startPoint x: 1198, startPoint y: 665, endPoint x: 1118, endPoint y: 618, distance: 92.9
click at [1198, 664] on button "[PERSON_NAME] và In" at bounding box center [1201, 675] width 149 height 31
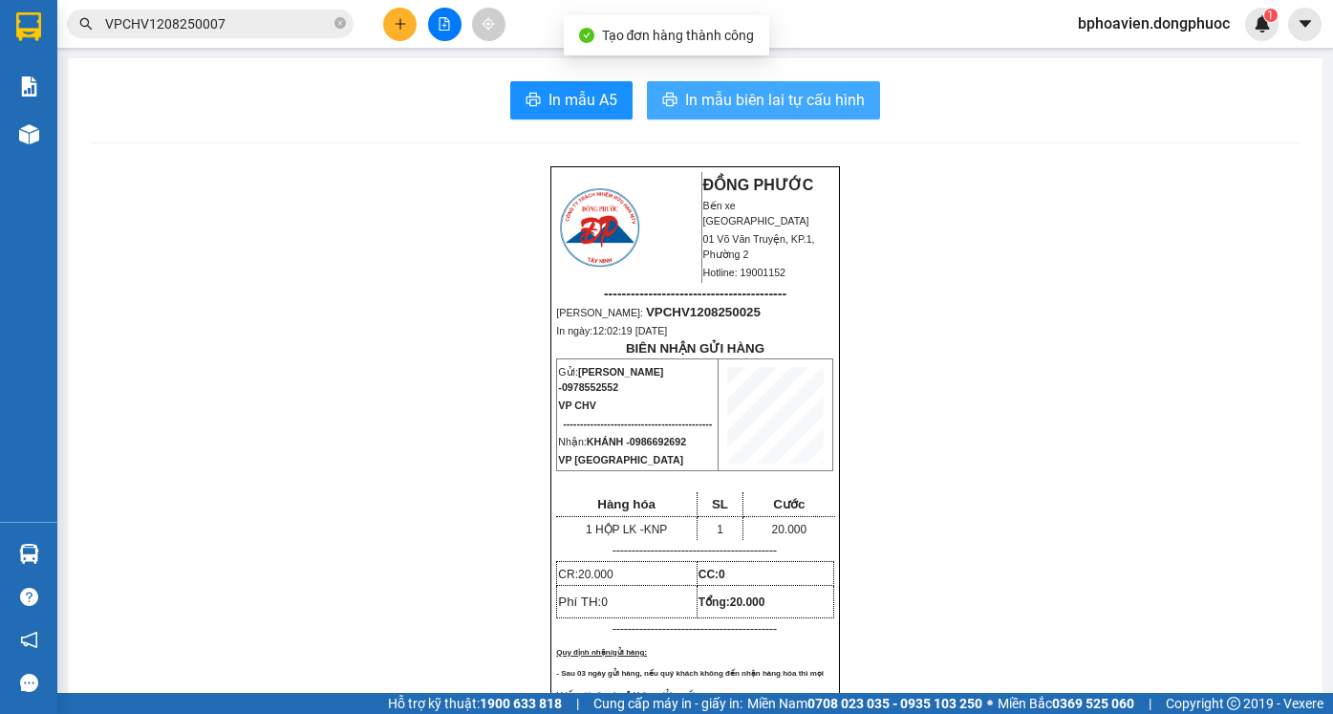
click at [692, 118] on button "In mẫu biên lai tự cấu hình" at bounding box center [763, 100] width 233 height 38
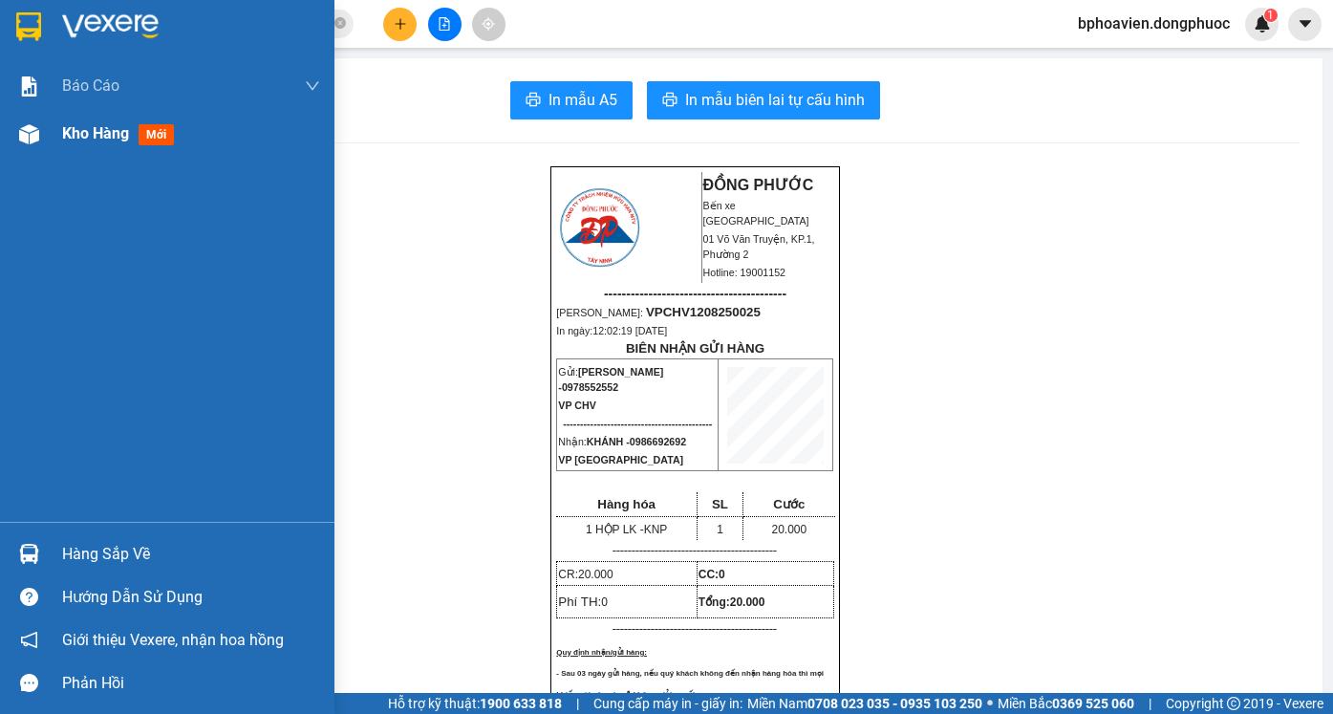
click at [78, 127] on span "Kho hàng" at bounding box center [95, 133] width 67 height 18
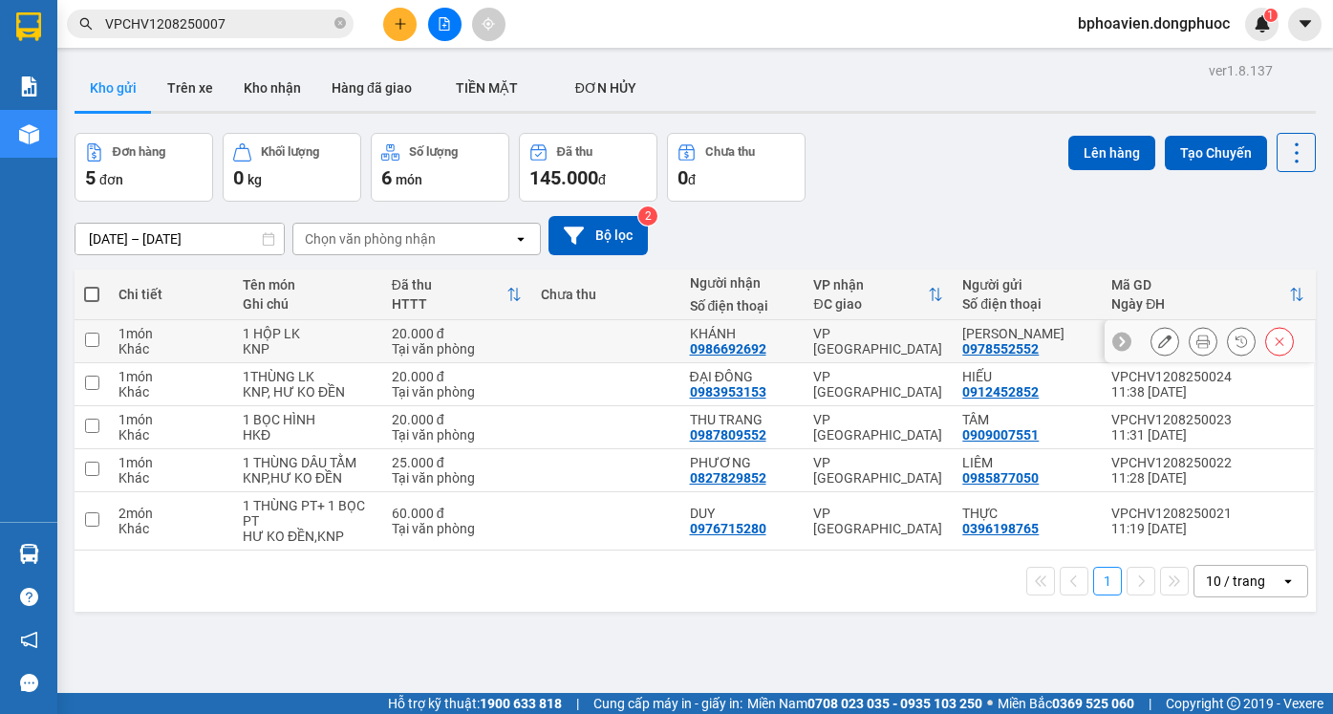
click at [575, 361] on td at bounding box center [605, 341] width 149 height 43
checkbox input "true"
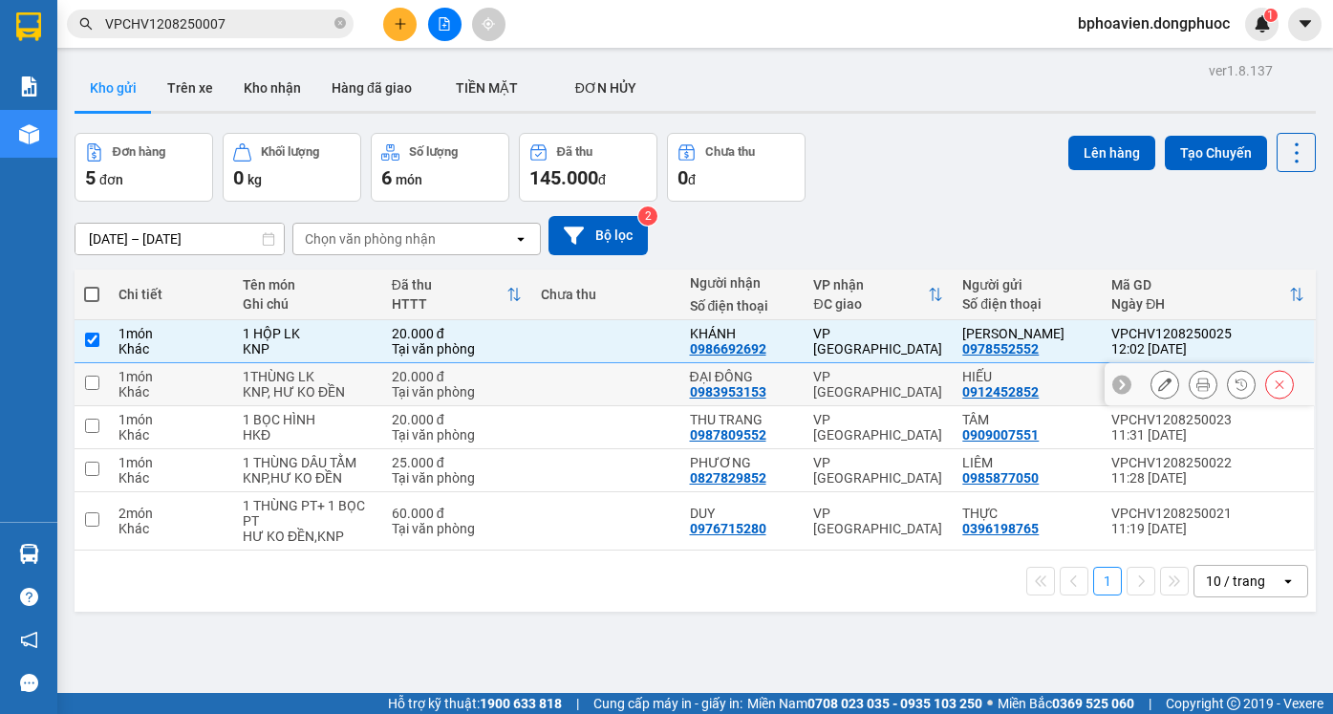
click at [573, 383] on td at bounding box center [605, 384] width 149 height 43
checkbox input "true"
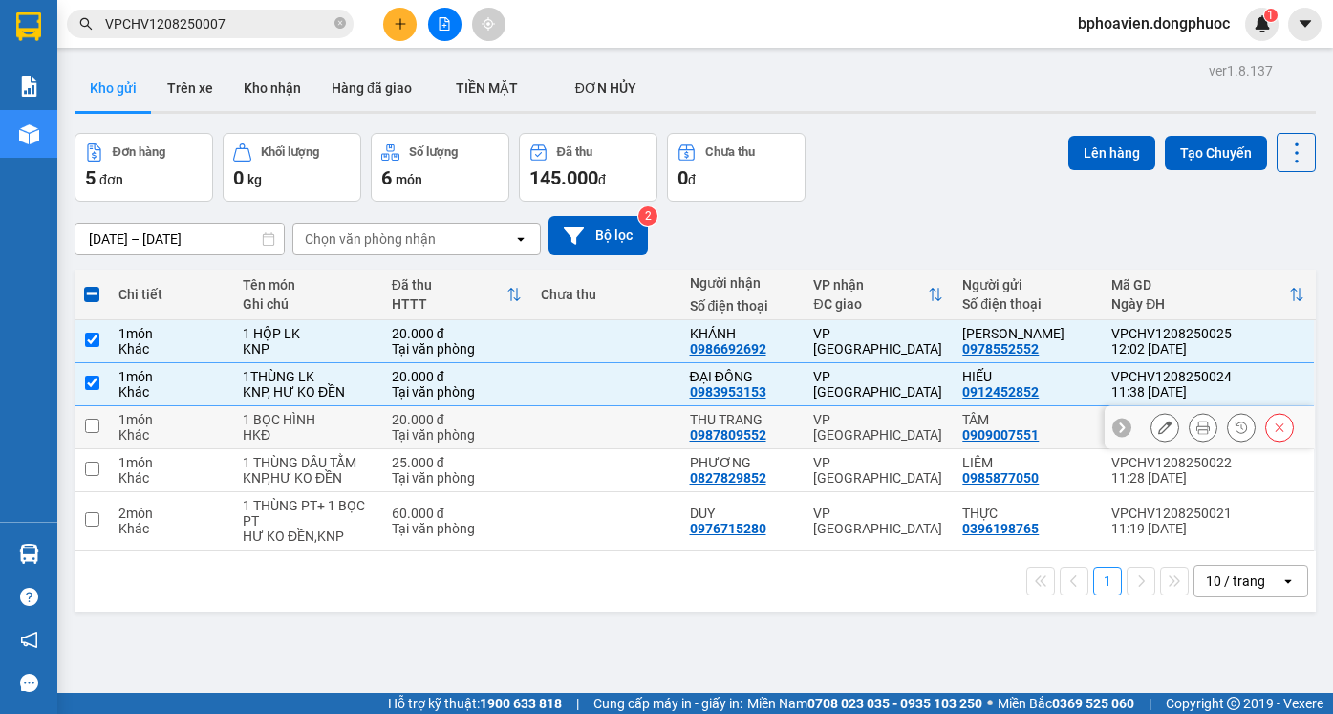
click at [619, 440] on td at bounding box center [605, 427] width 149 height 43
checkbox input "true"
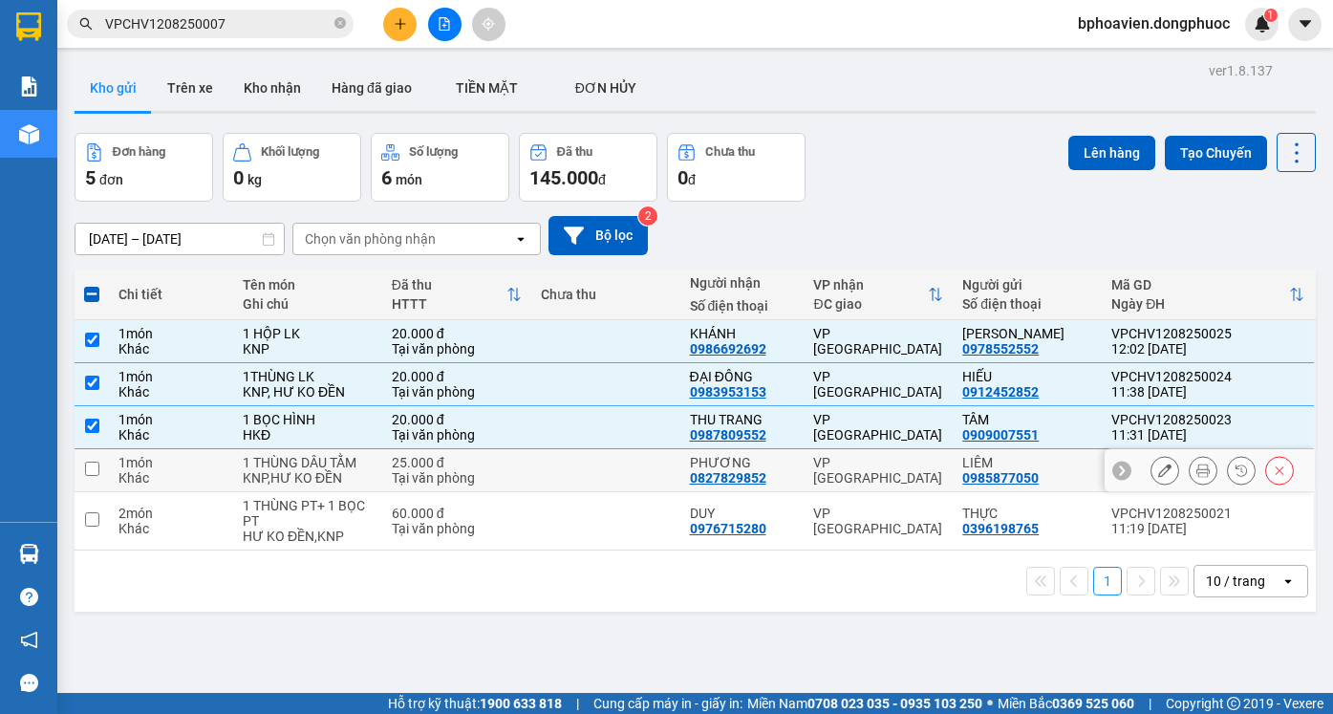
drag, startPoint x: 616, startPoint y: 471, endPoint x: 616, endPoint y: 495, distance: 23.9
click at [616, 474] on td at bounding box center [605, 470] width 149 height 43
checkbox input "true"
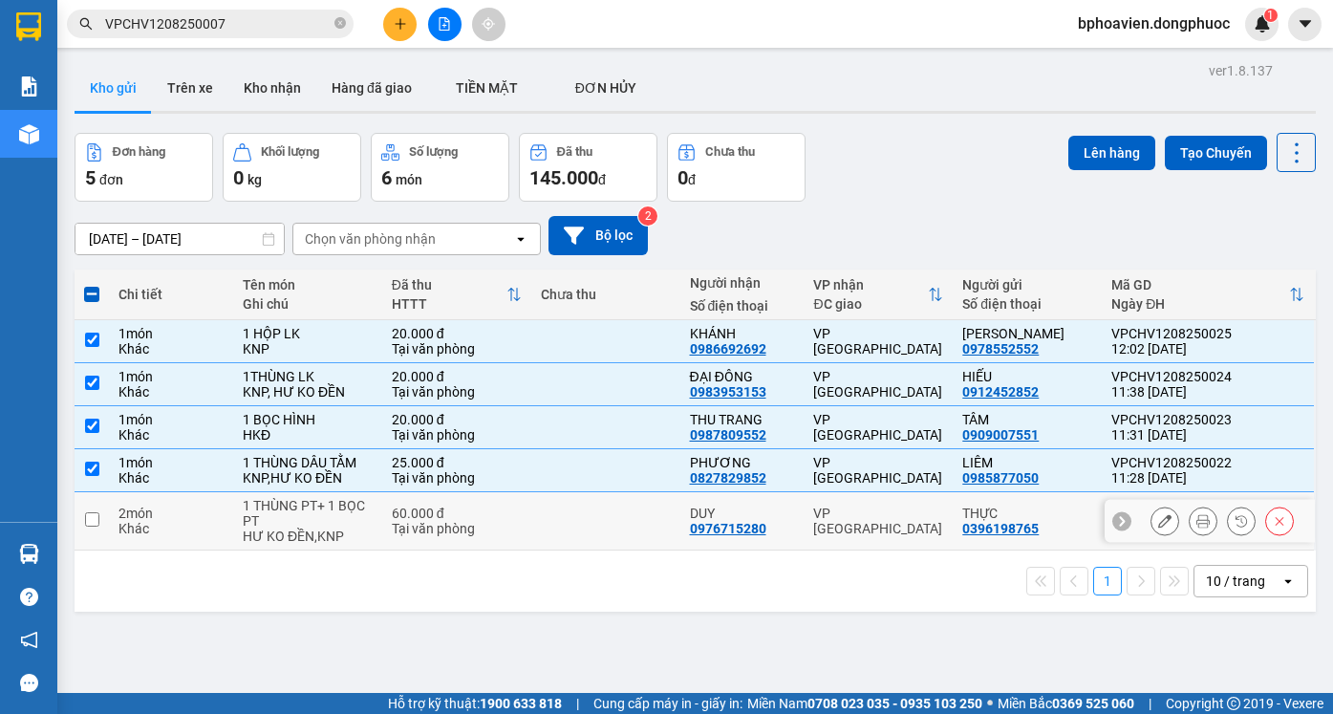
drag, startPoint x: 616, startPoint y: 506, endPoint x: 616, endPoint y: 522, distance: 15.3
click at [616, 515] on td at bounding box center [605, 521] width 149 height 58
checkbox input "true"
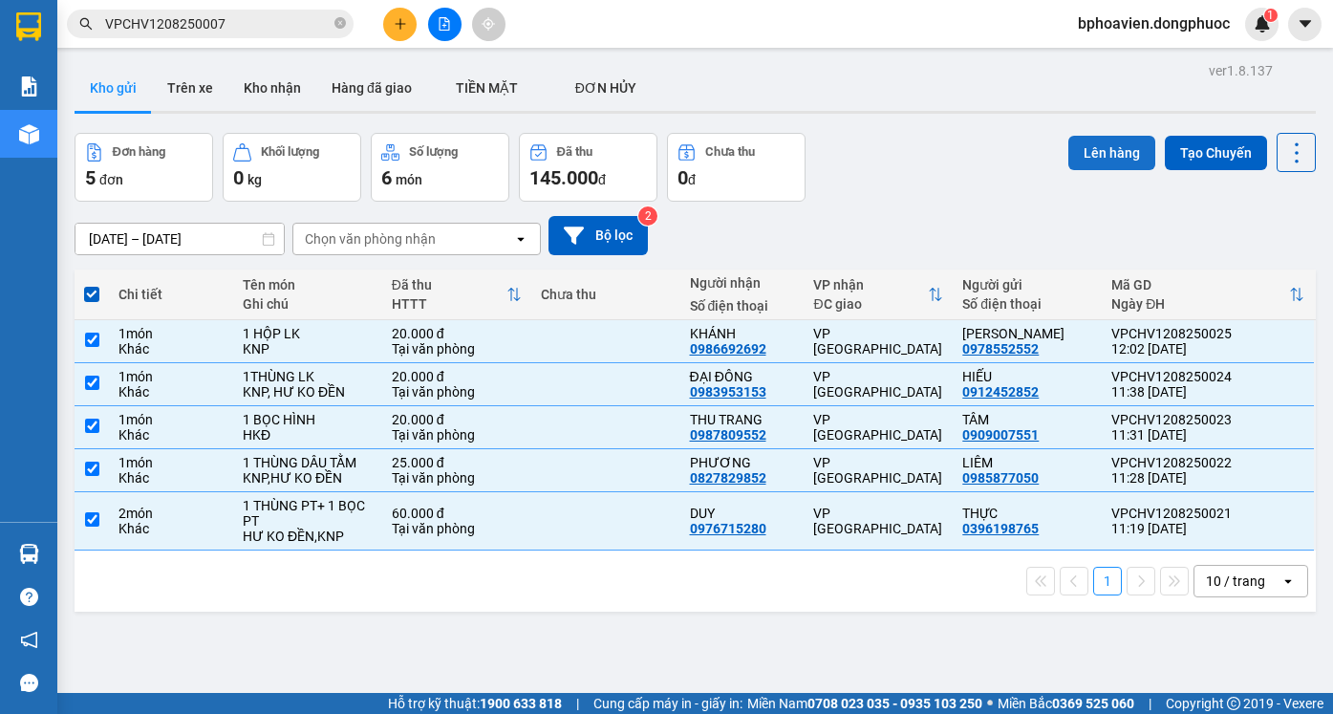
click at [1102, 152] on button "Lên hàng" at bounding box center [1111, 153] width 87 height 34
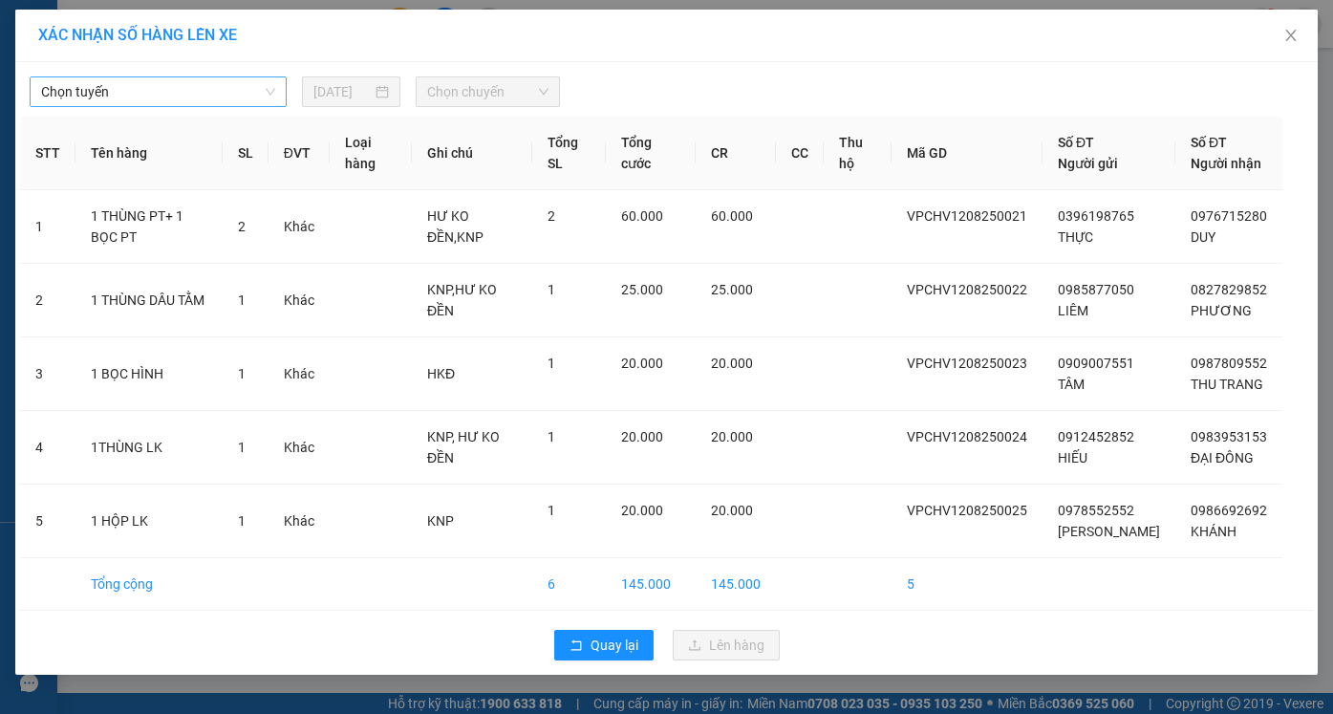
click at [103, 93] on span "Chọn tuyến" at bounding box center [158, 91] width 234 height 29
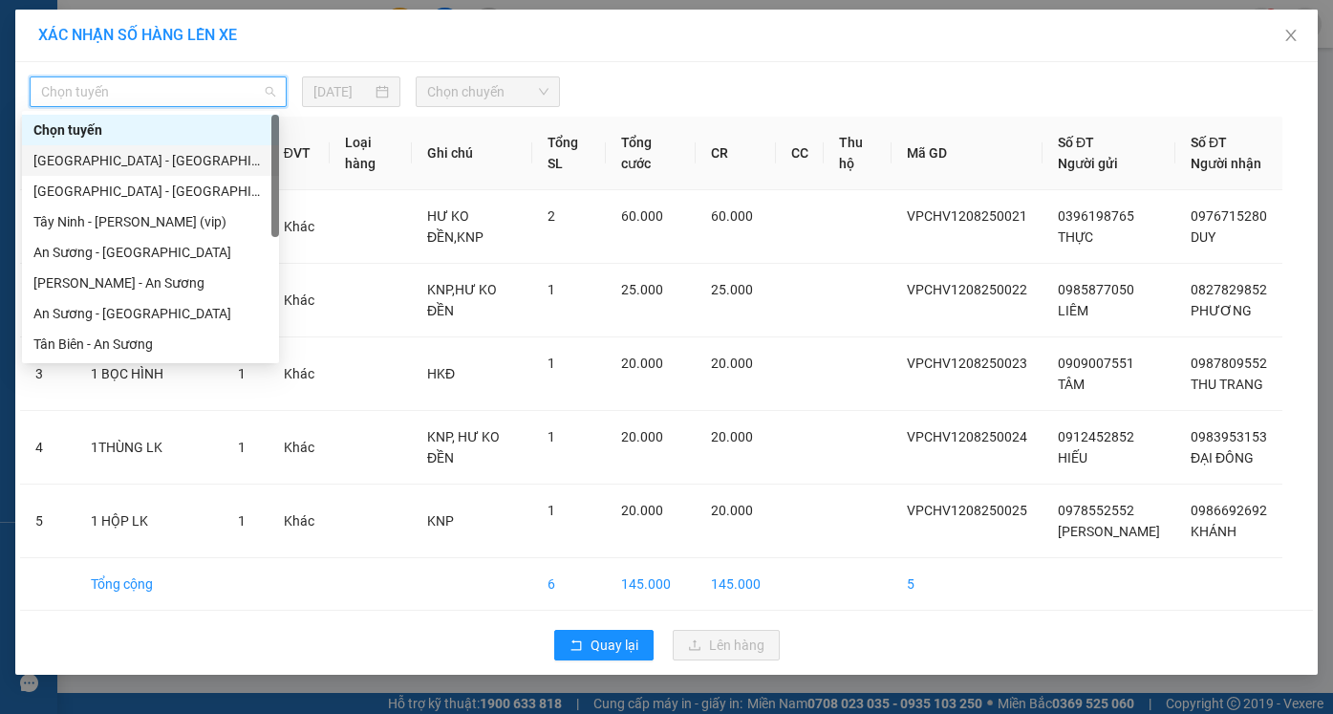
scroll to position [275, 0]
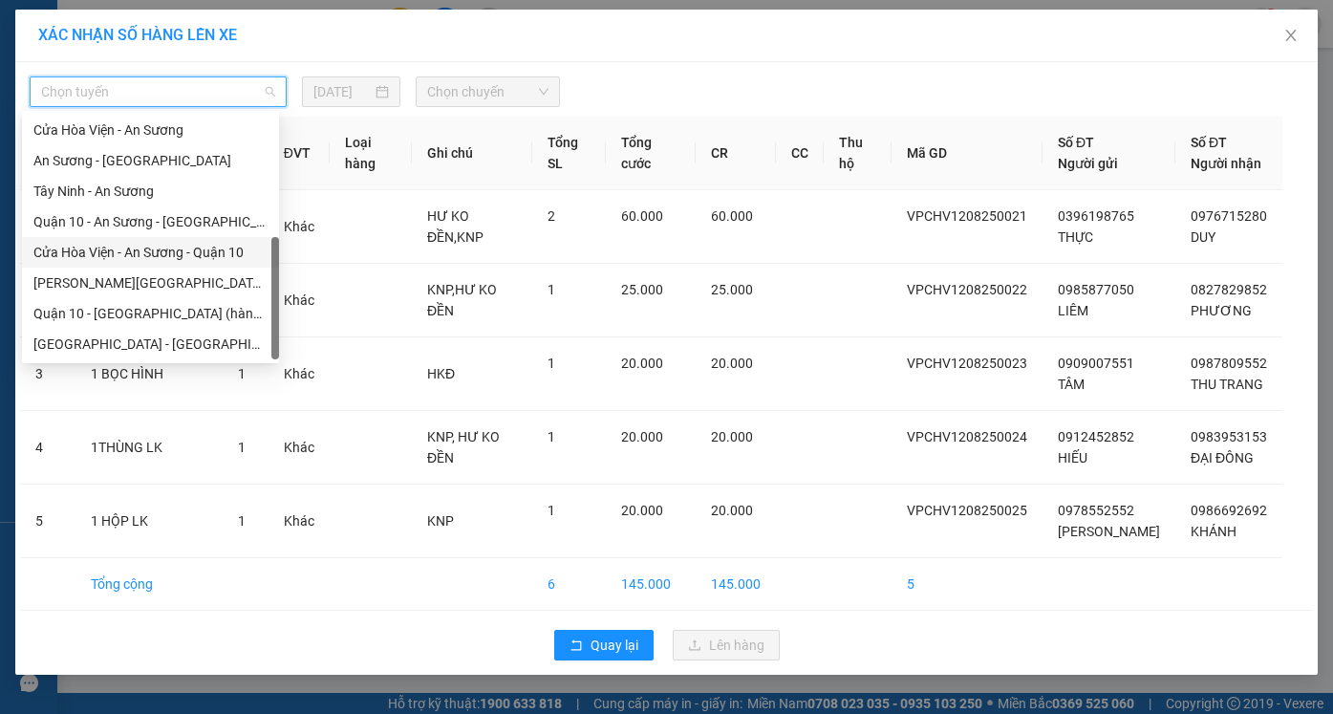
drag, startPoint x: 130, startPoint y: 252, endPoint x: 339, endPoint y: 183, distance: 220.2
click at [134, 253] on div "Cửa Hòa Viện - An Sương - Quận 10" at bounding box center [150, 252] width 234 height 21
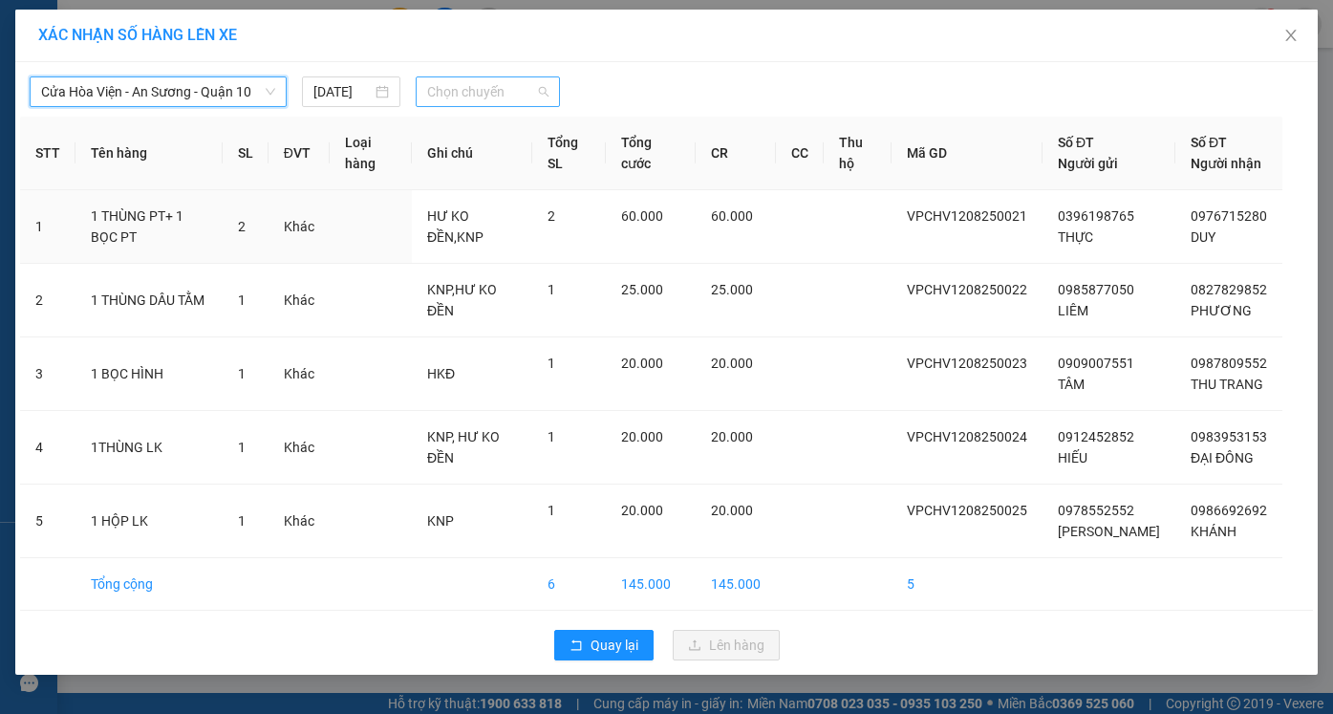
click at [457, 89] on span "Chọn chuyến" at bounding box center [487, 91] width 120 height 29
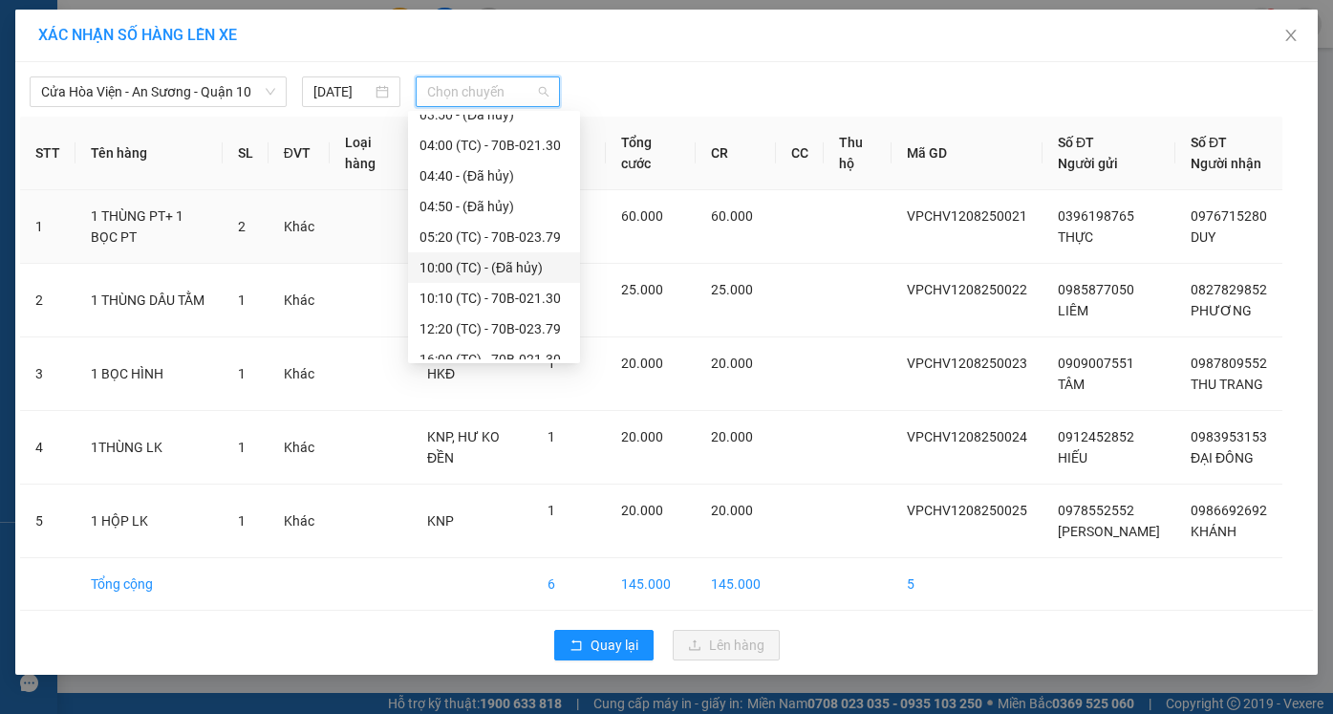
scroll to position [61, 0]
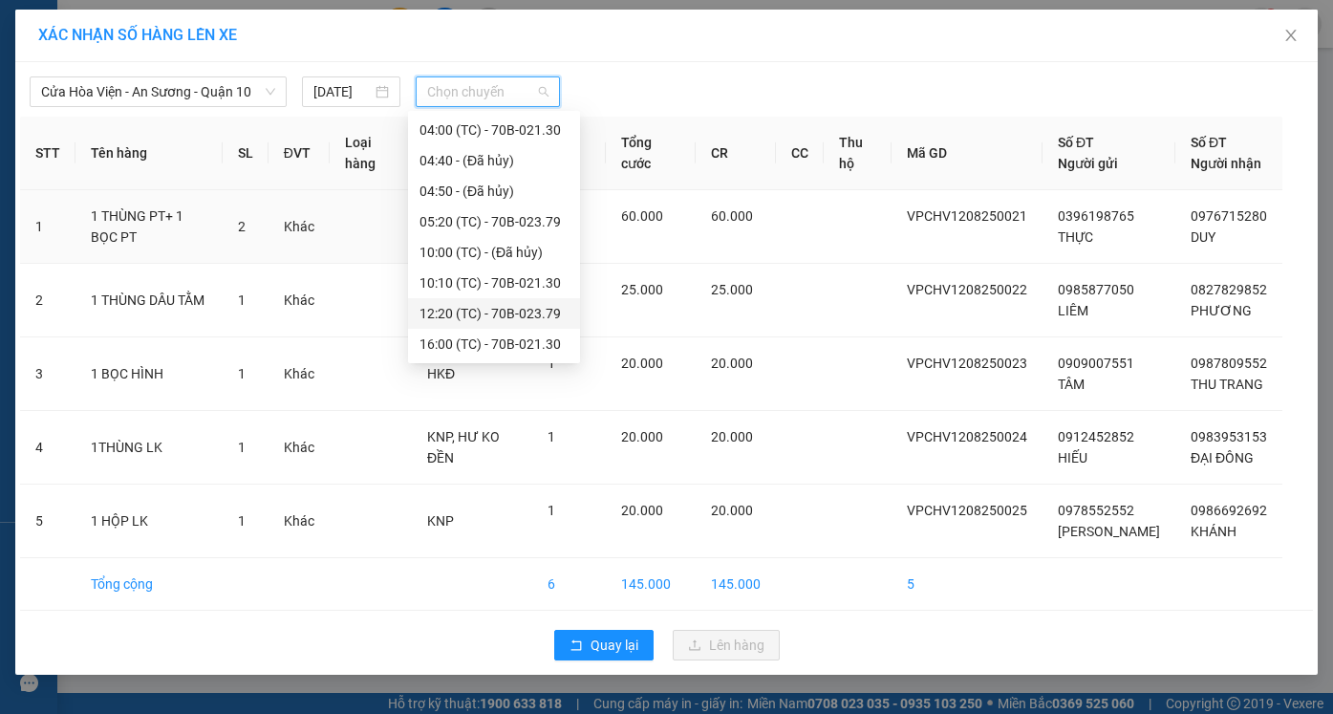
click at [475, 319] on div "12:20 (TC) - 70B-023.79" at bounding box center [493, 313] width 149 height 21
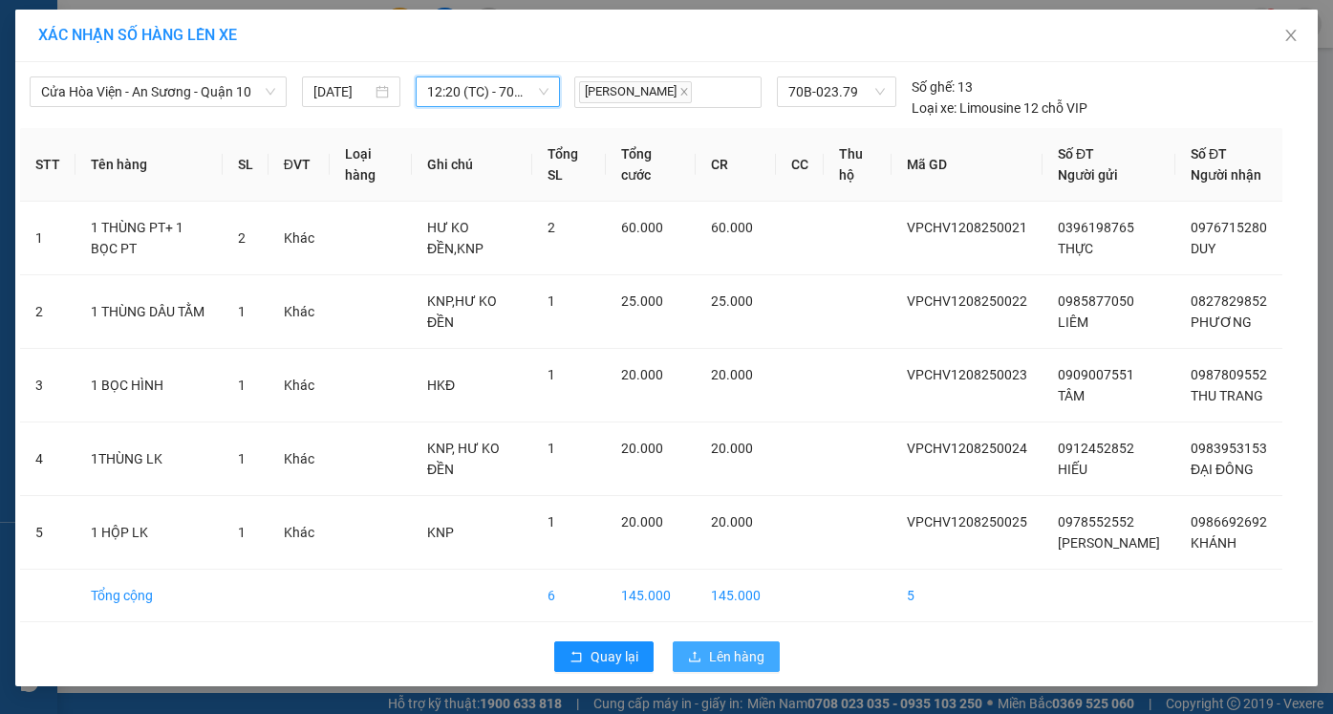
click at [742, 667] on span "Lên hàng" at bounding box center [736, 656] width 55 height 21
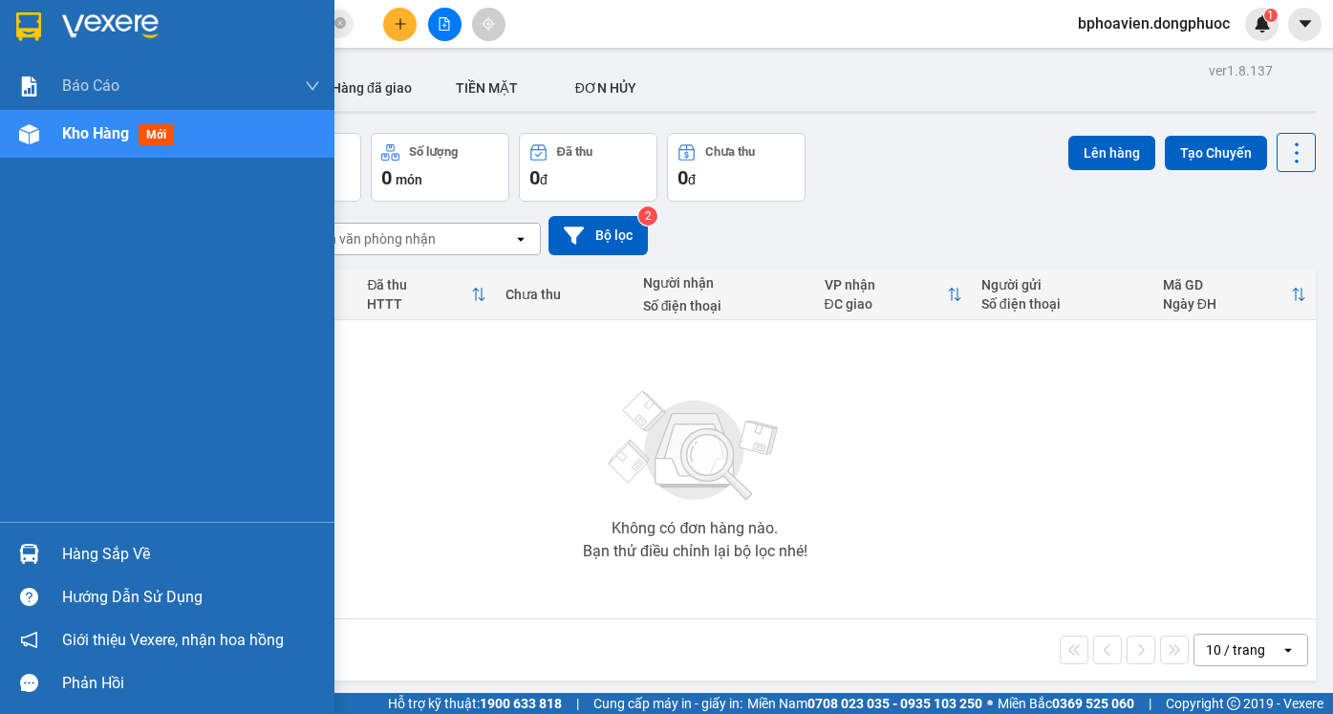
click at [82, 558] on div "Hàng sắp về" at bounding box center [191, 554] width 258 height 29
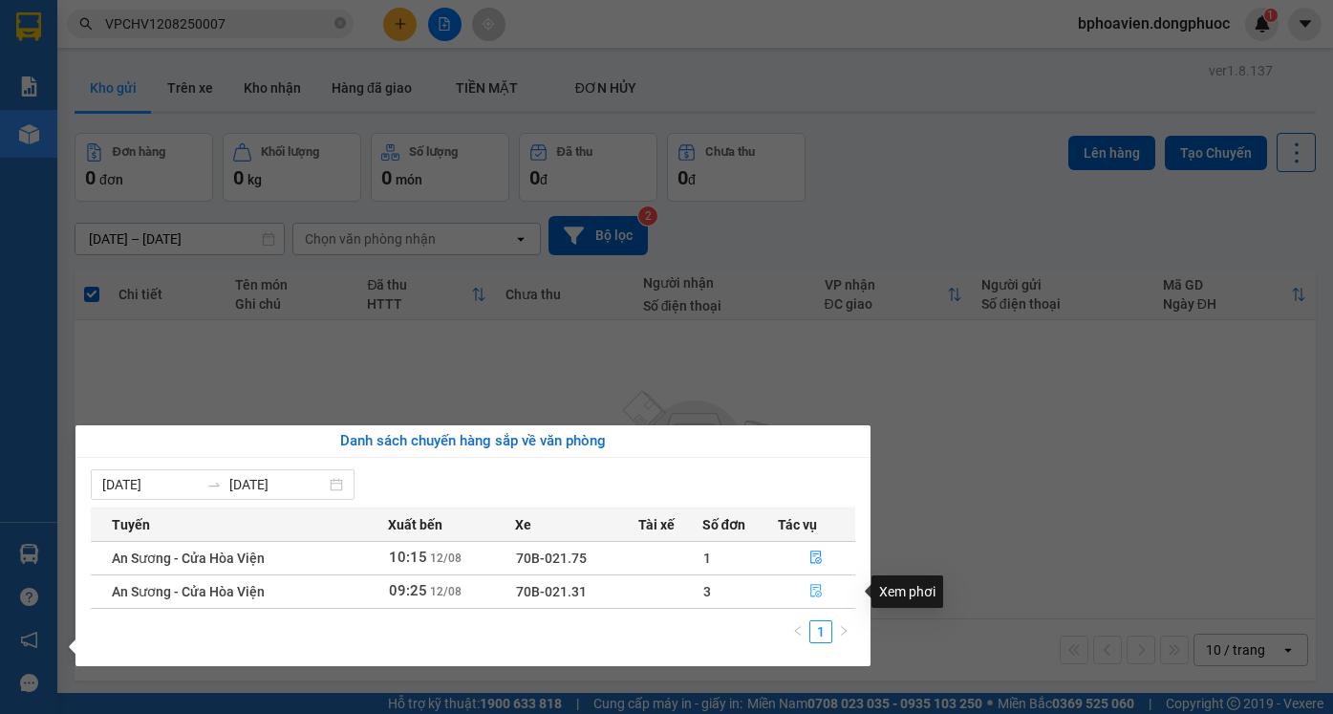
click at [812, 592] on icon "file-done" at bounding box center [815, 590] width 13 height 13
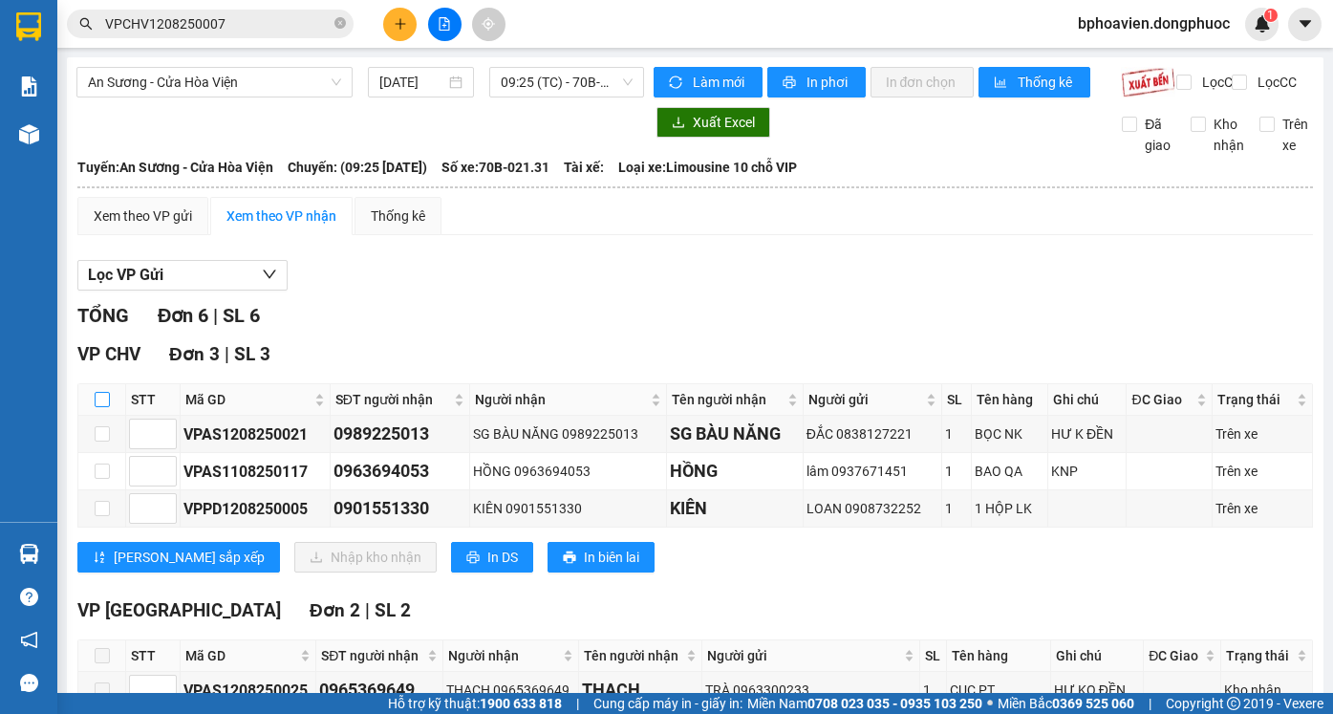
click at [104, 407] on input "checkbox" at bounding box center [102, 399] width 15 height 15
checkbox input "true"
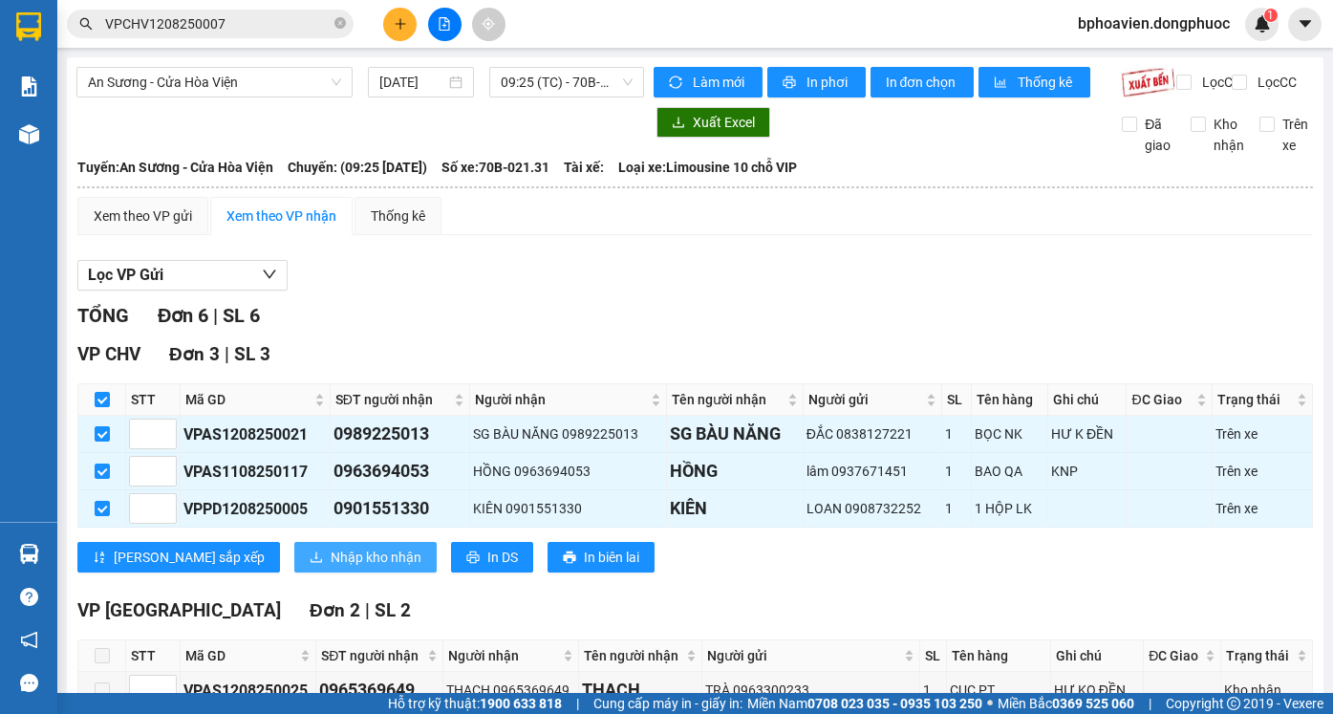
drag, startPoint x: 105, startPoint y: 492, endPoint x: 264, endPoint y: 571, distance: 177.3
click at [106, 479] on input "checkbox" at bounding box center [102, 470] width 15 height 15
checkbox input "false"
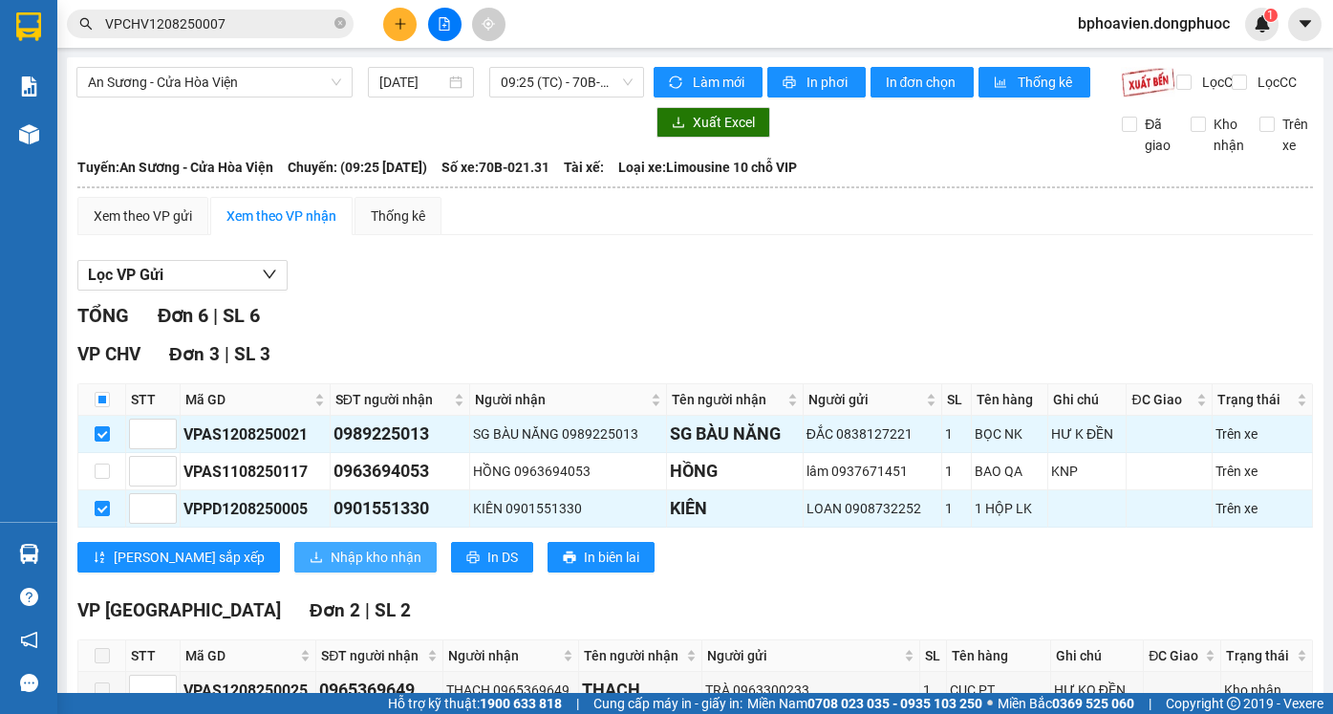
click at [331, 567] on span "Nhập kho nhận" at bounding box center [376, 556] width 91 height 21
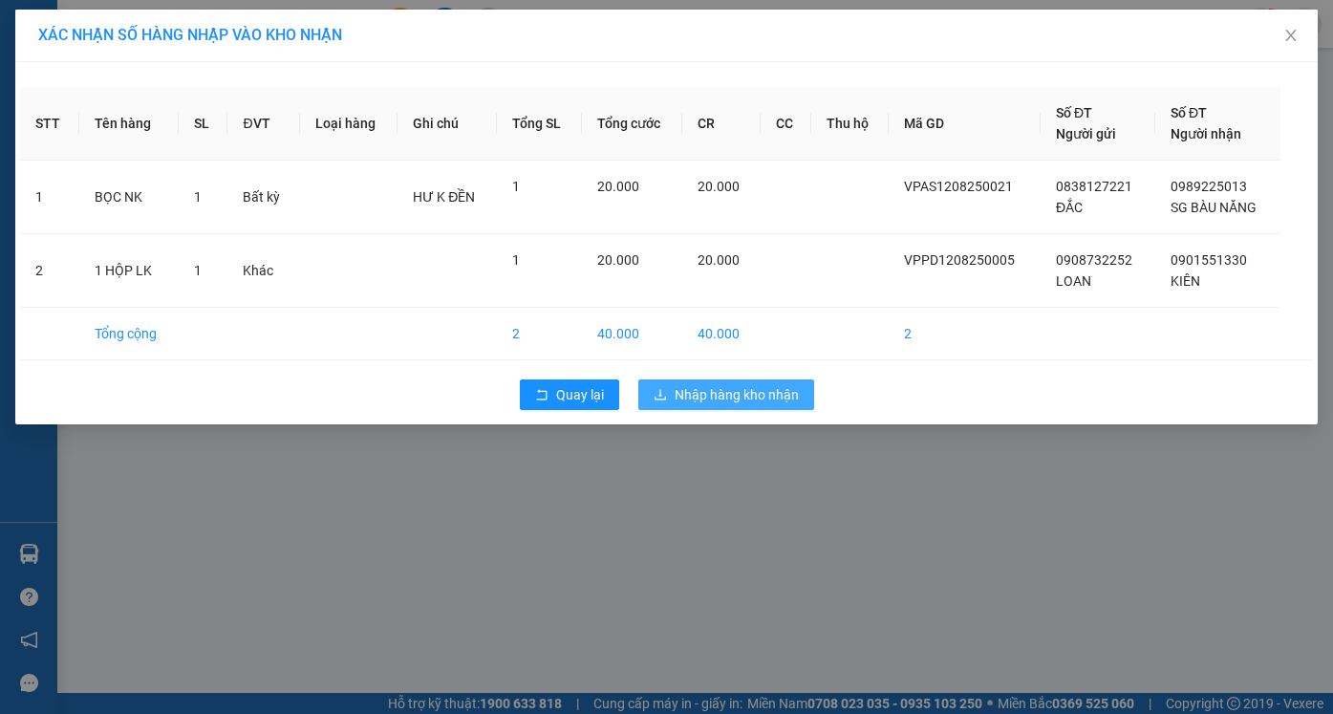
click at [734, 394] on span "Nhập hàng kho nhận" at bounding box center [736, 394] width 124 height 21
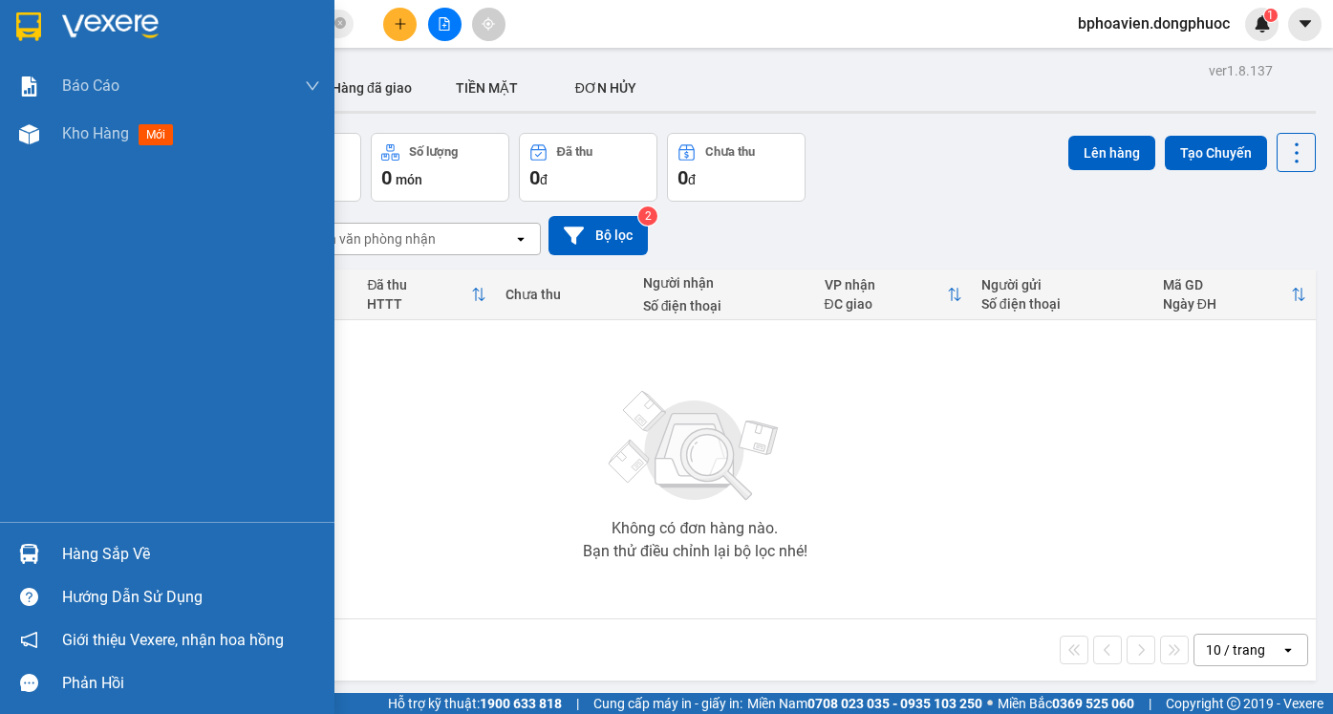
drag, startPoint x: 76, startPoint y: 546, endPoint x: 121, endPoint y: 563, distance: 47.7
click at [84, 555] on div "Hàng sắp về" at bounding box center [191, 554] width 258 height 29
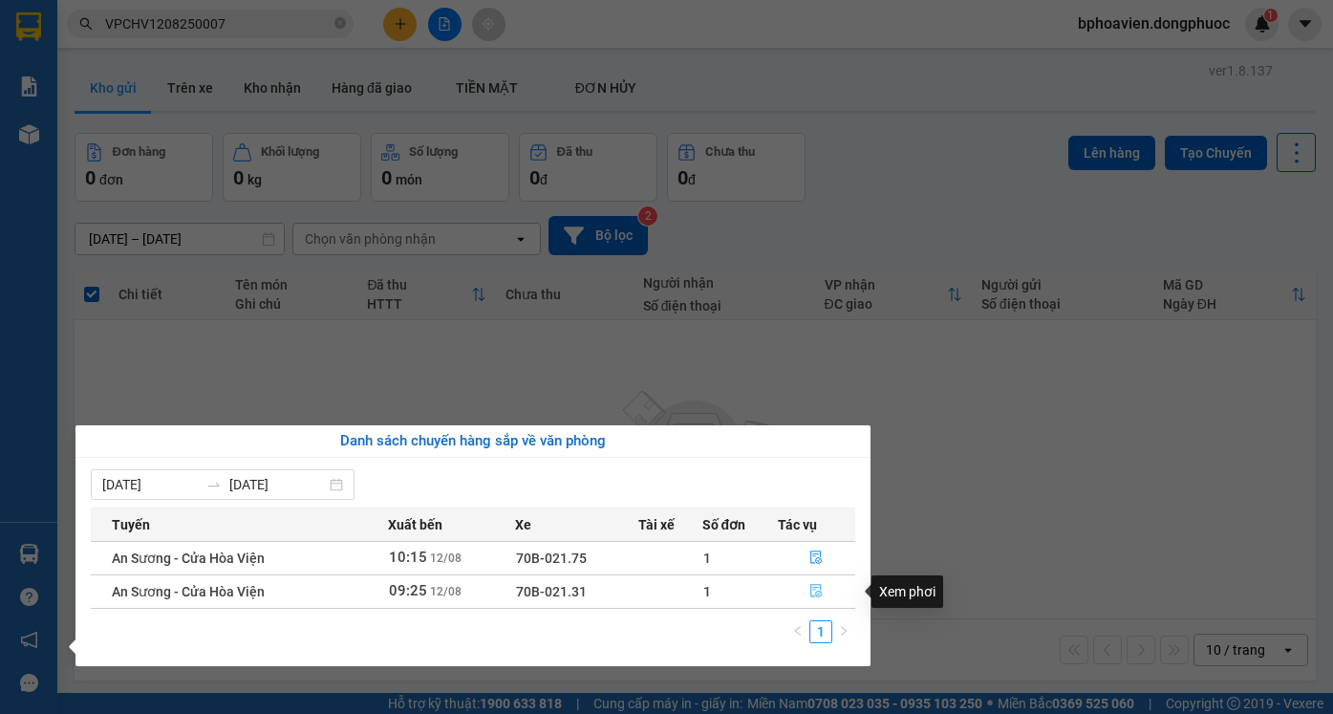
click at [821, 589] on icon "file-done" at bounding box center [815, 590] width 13 height 13
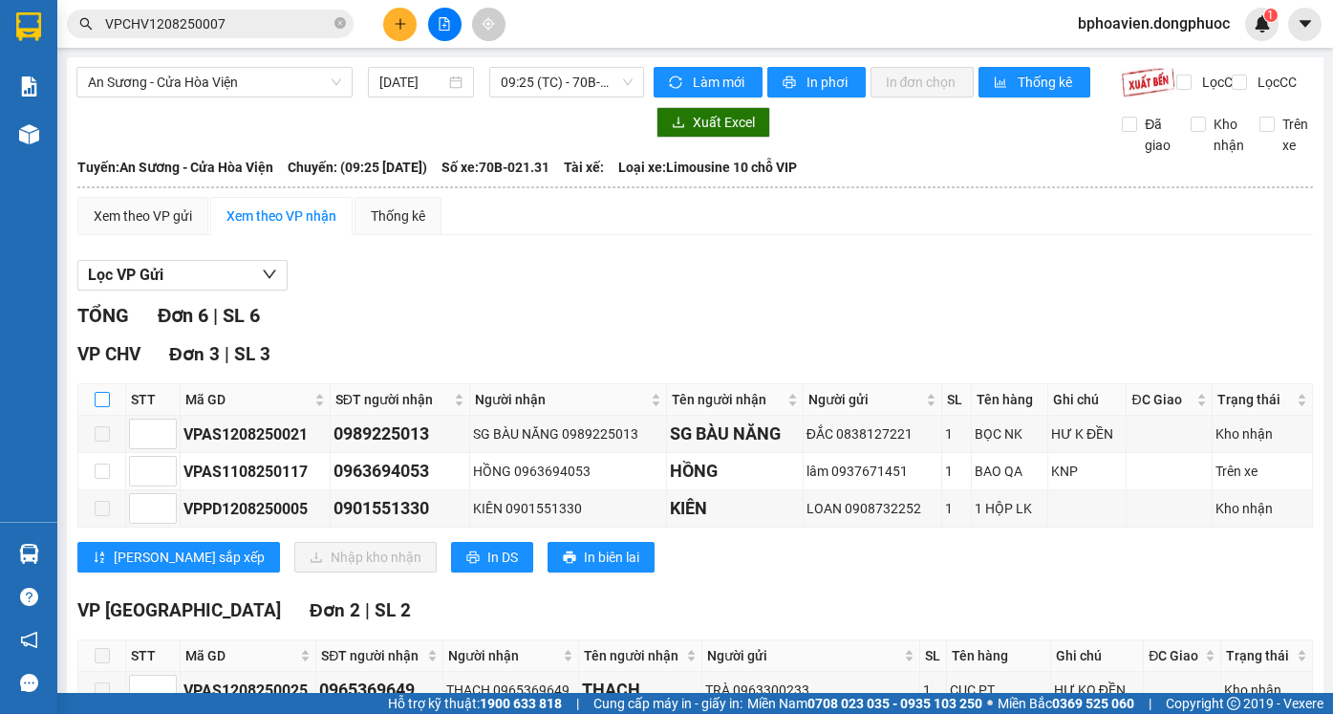
click at [100, 407] on input "checkbox" at bounding box center [102, 399] width 15 height 15
checkbox input "true"
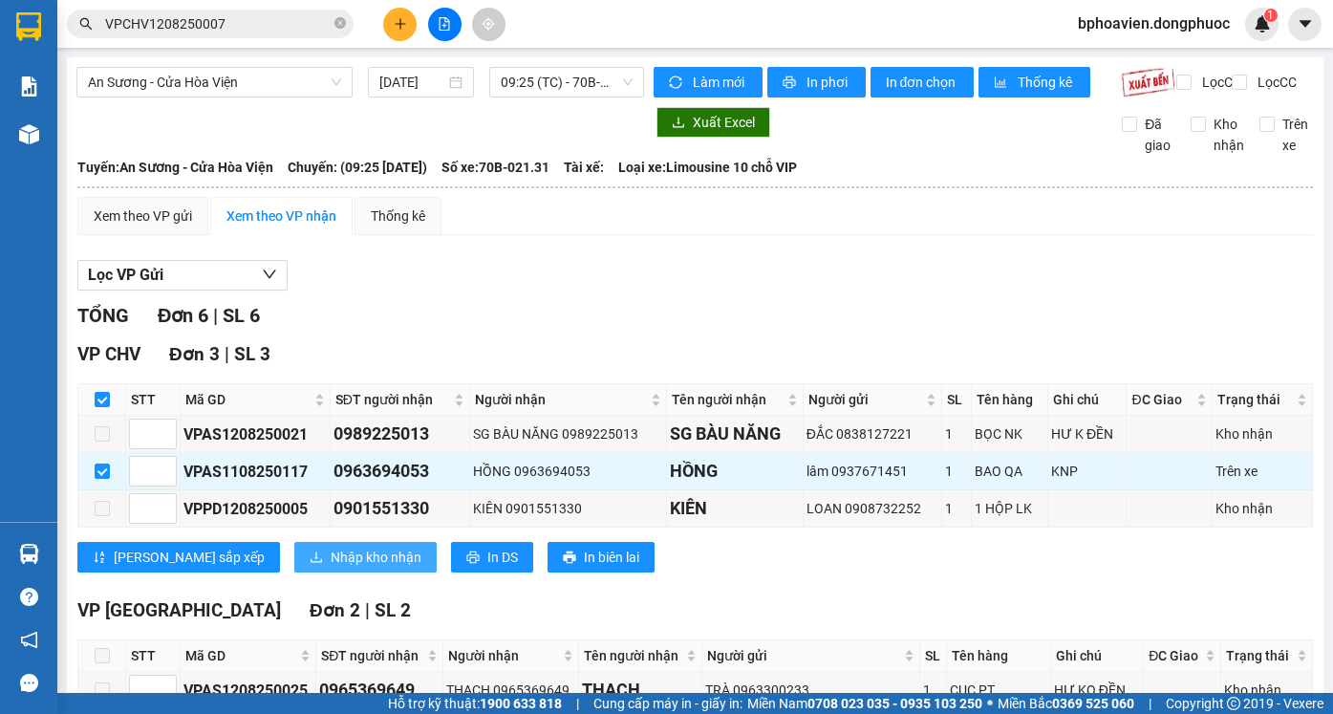
click at [331, 567] on span "Nhập kho nhận" at bounding box center [376, 556] width 91 height 21
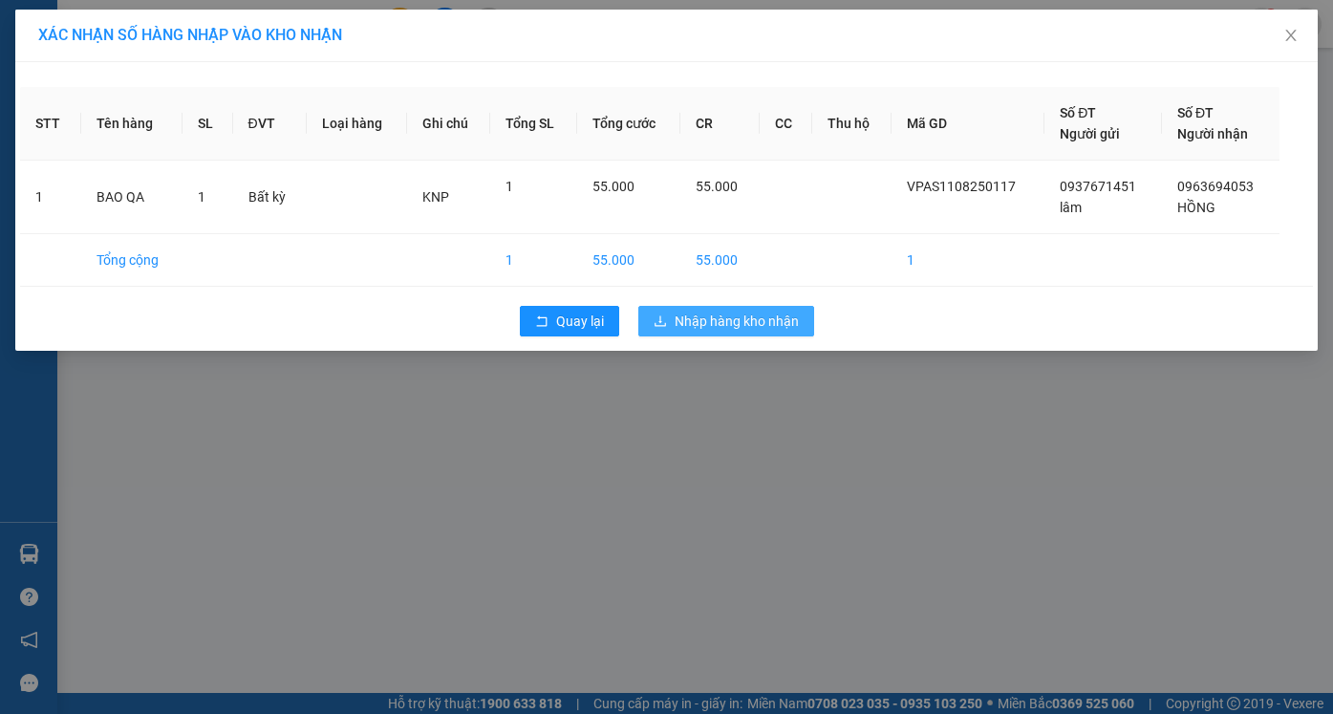
click at [740, 329] on span "Nhập hàng kho nhận" at bounding box center [736, 320] width 124 height 21
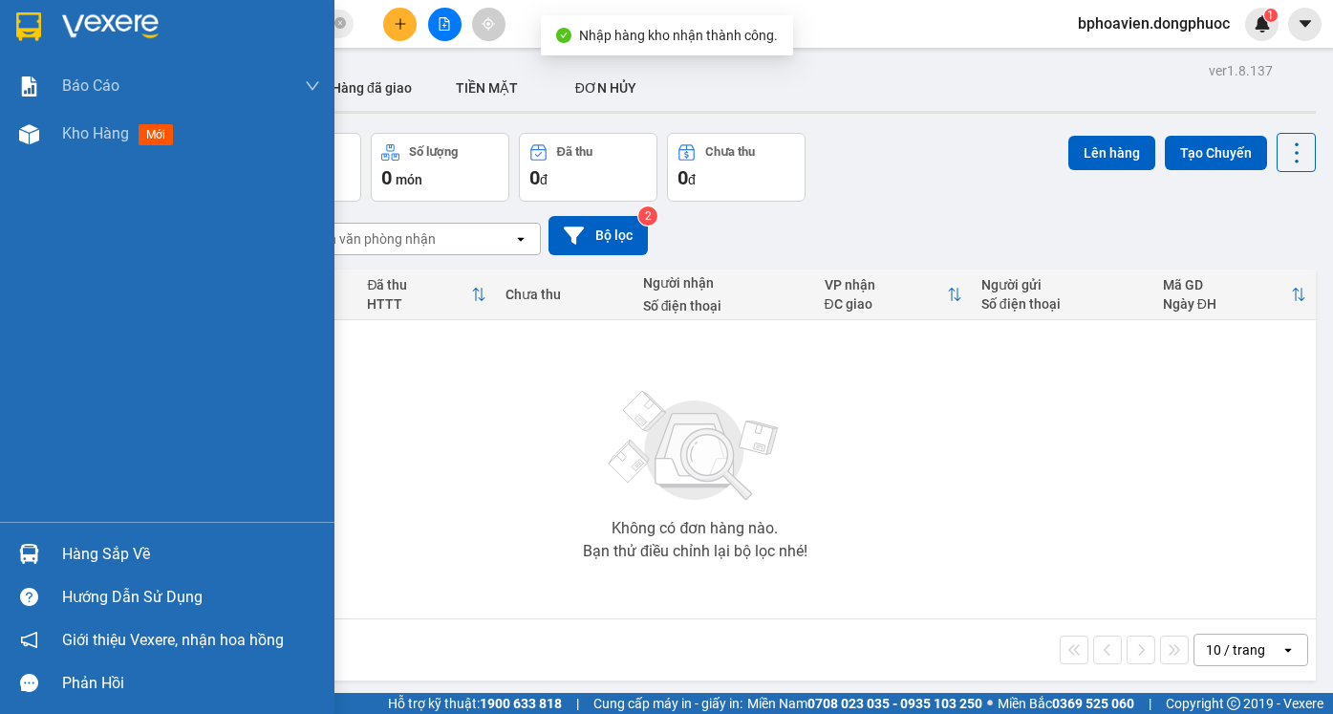
drag, startPoint x: 87, startPoint y: 558, endPoint x: 576, endPoint y: 434, distance: 504.6
click at [94, 550] on div "Hàng sắp về" at bounding box center [191, 554] width 258 height 29
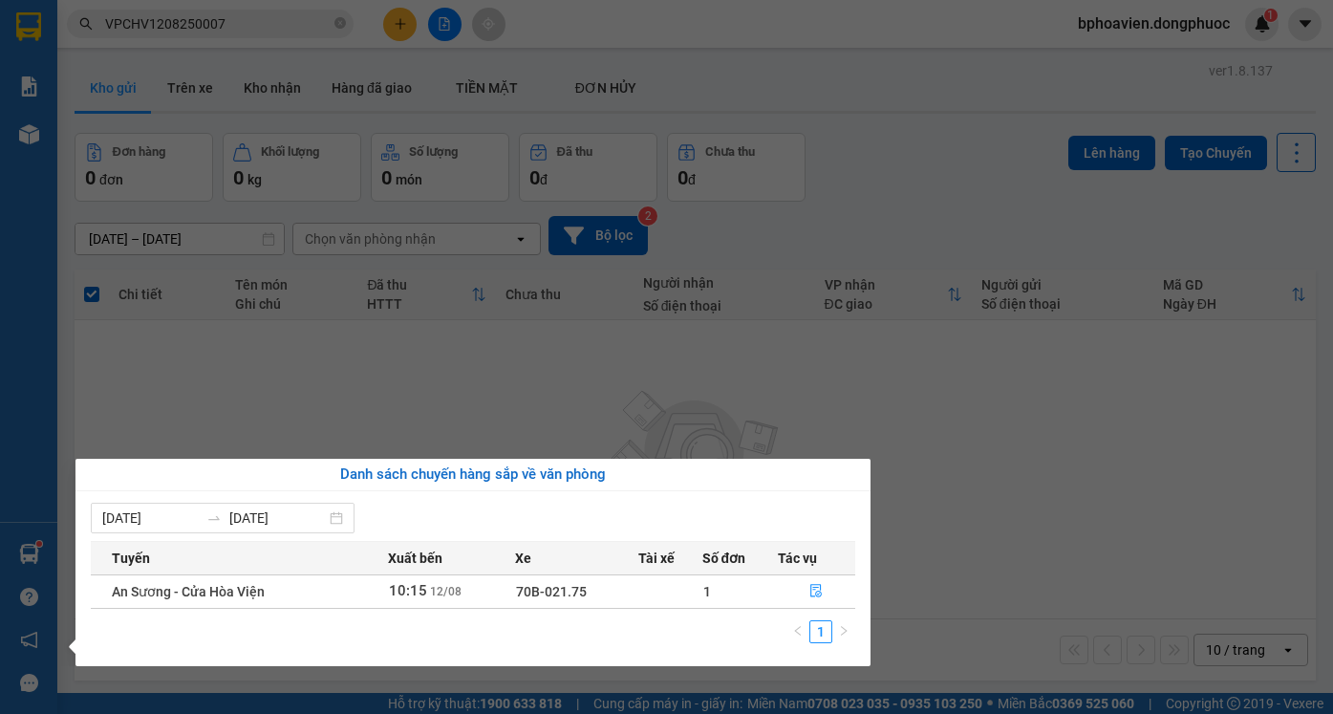
click at [876, 360] on section "Kết quả tìm kiếm ( 1 ) Bộ lọc Mã ĐH Trạng thái Món hàng Tổng cước Chưa cước Nhã…" at bounding box center [666, 357] width 1333 height 714
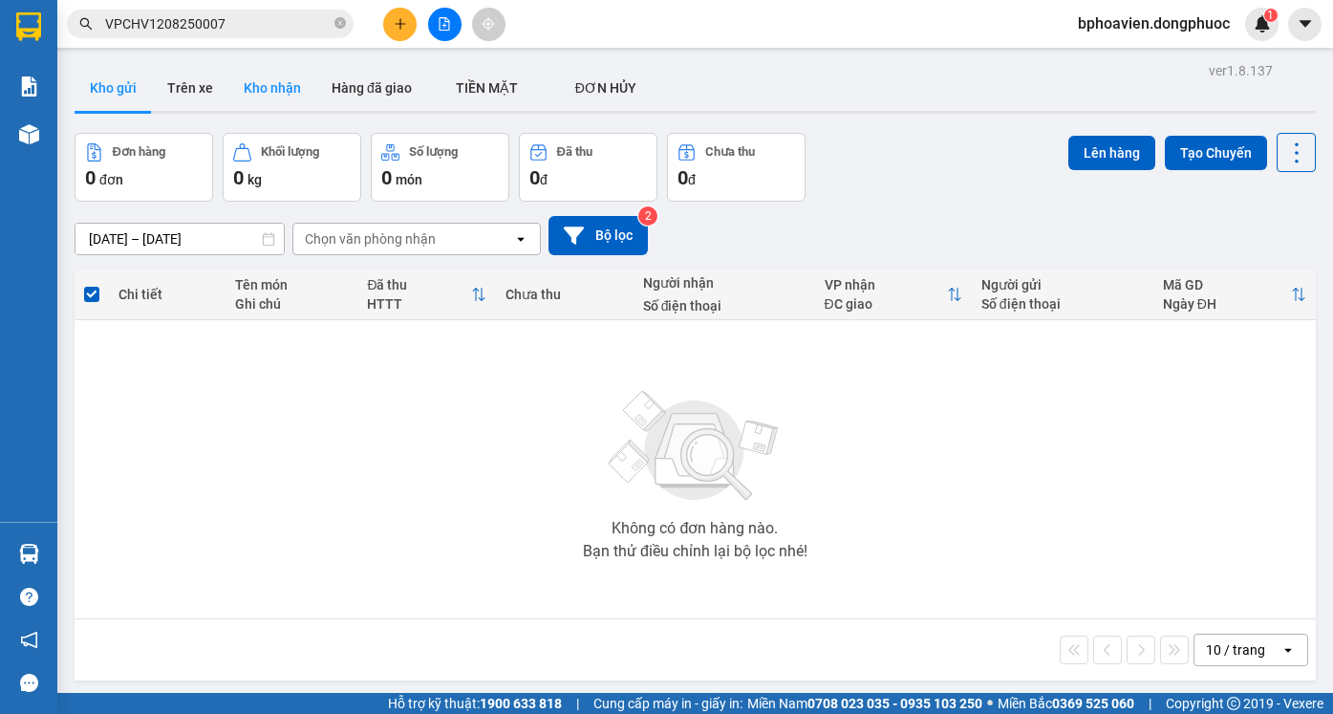
click at [288, 85] on button "Kho nhận" at bounding box center [272, 88] width 88 height 46
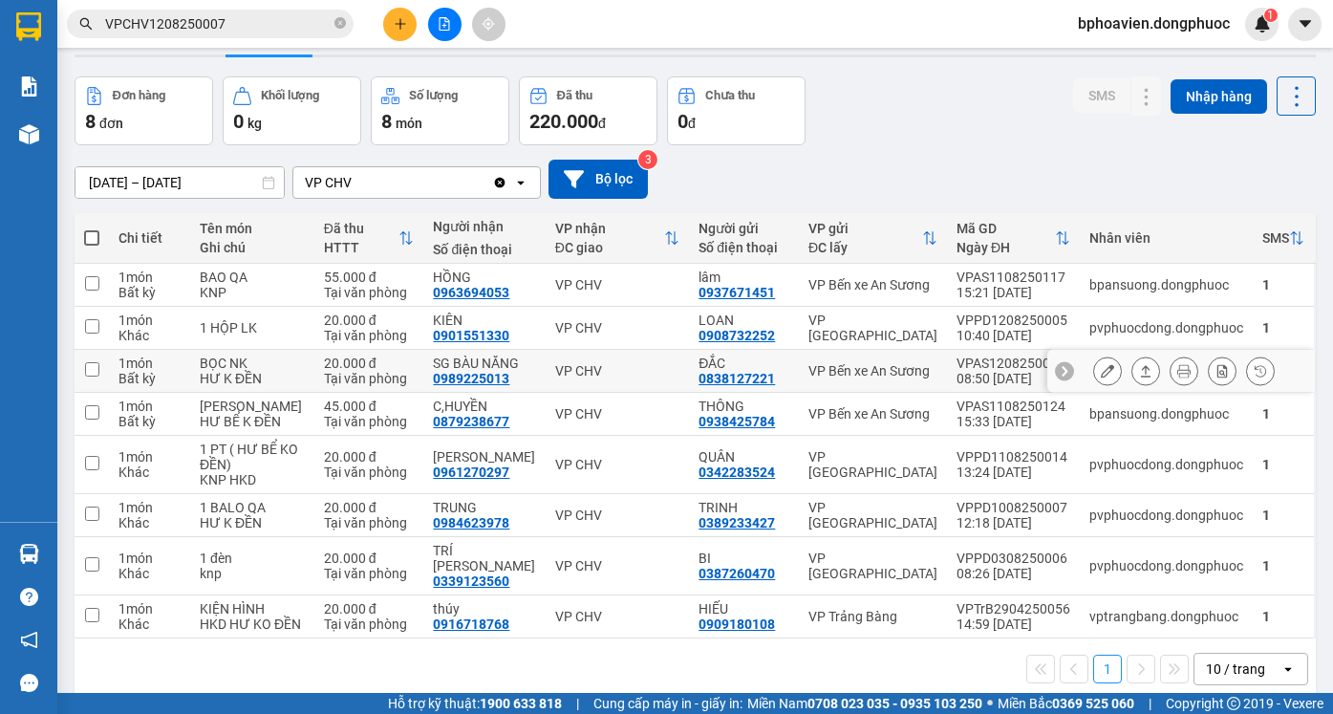
scroll to position [88, 0]
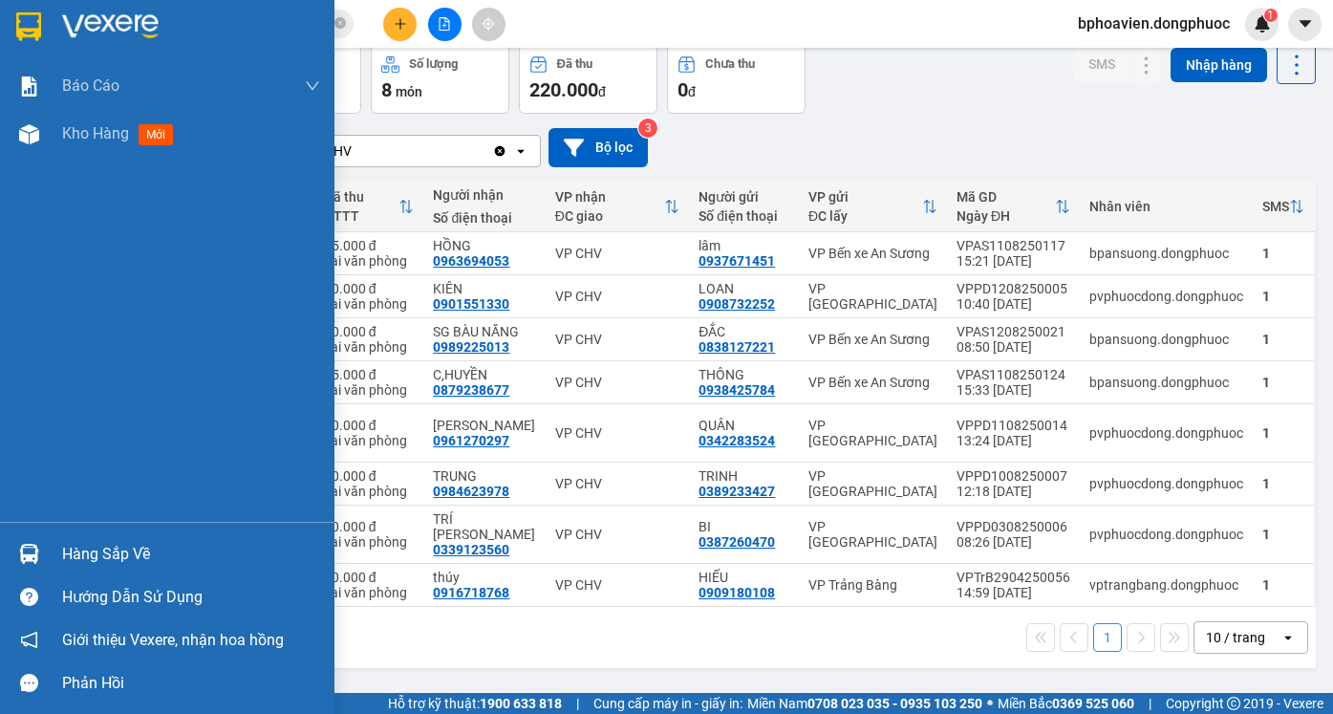
drag, startPoint x: 117, startPoint y: 551, endPoint x: 135, endPoint y: 549, distance: 18.2
click at [117, 550] on div "Hàng sắp về" at bounding box center [191, 554] width 258 height 29
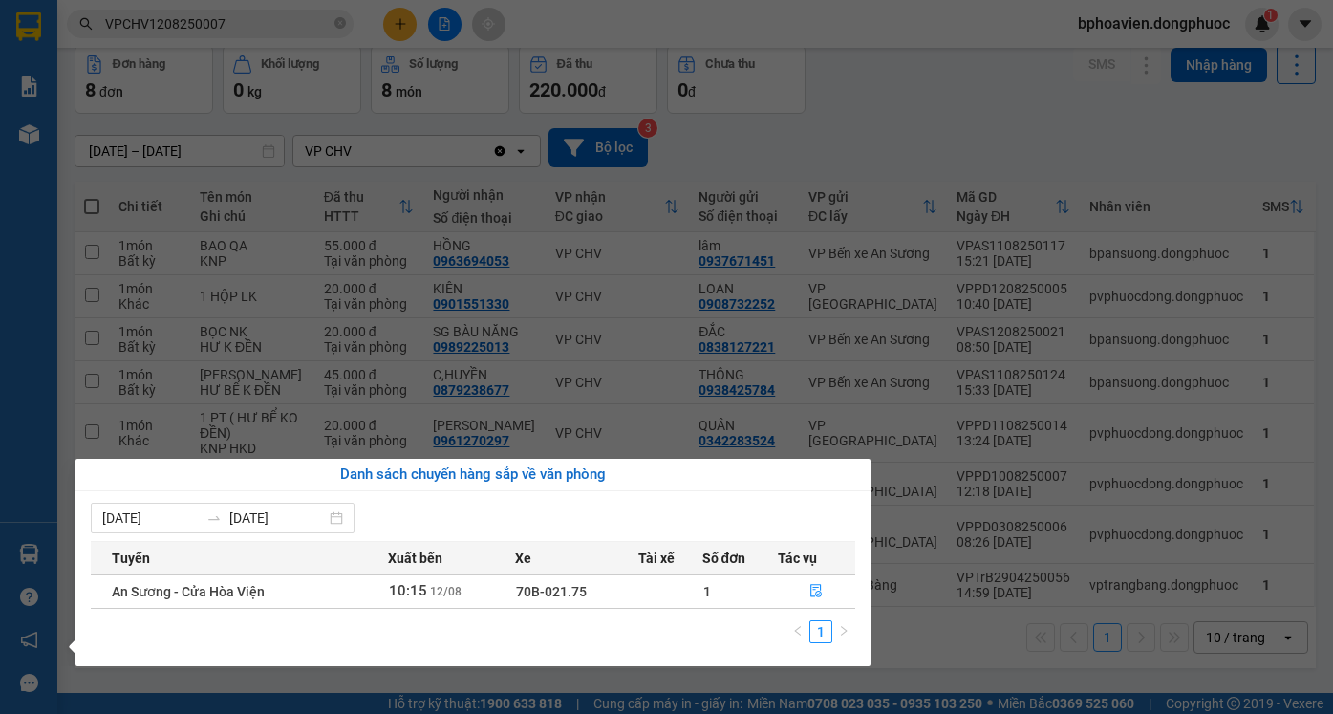
click at [709, 365] on section "Kết quả tìm kiếm ( 1 ) Bộ lọc Mã ĐH Trạng thái Món hàng Tổng cước Chưa cước Nhã…" at bounding box center [666, 357] width 1333 height 714
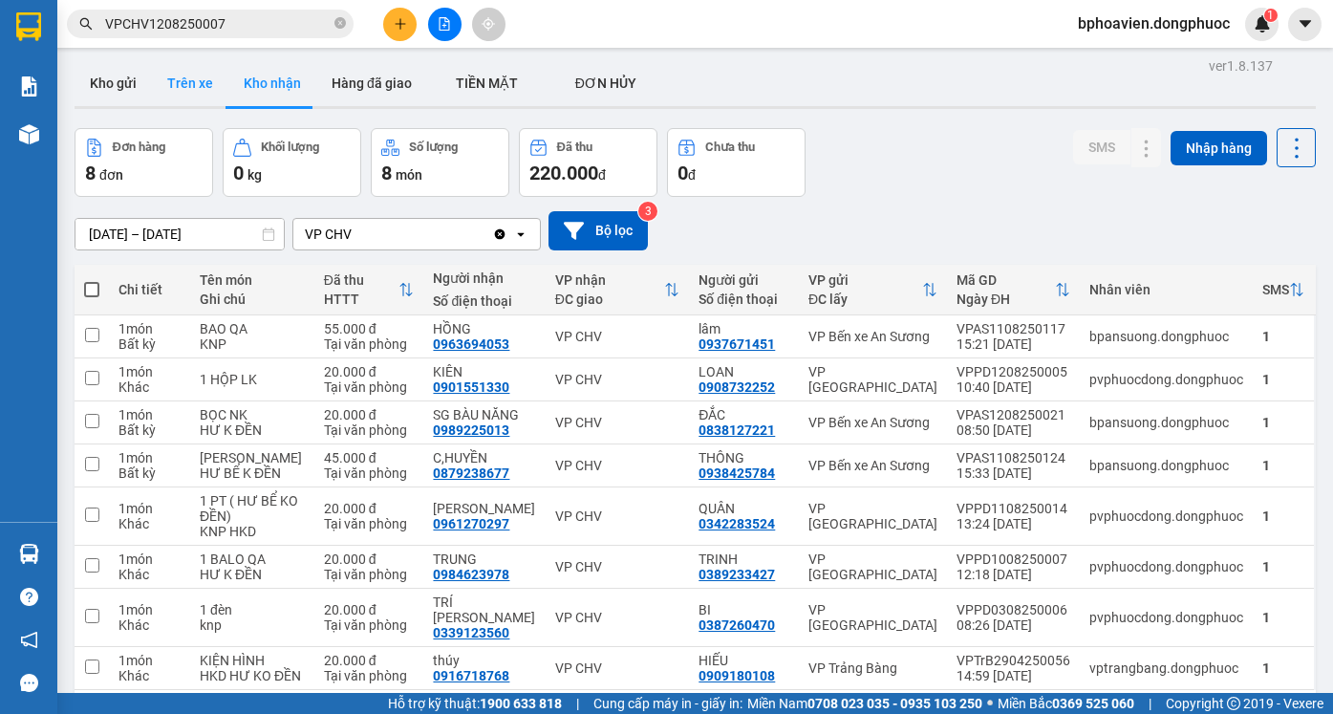
scroll to position [0, 0]
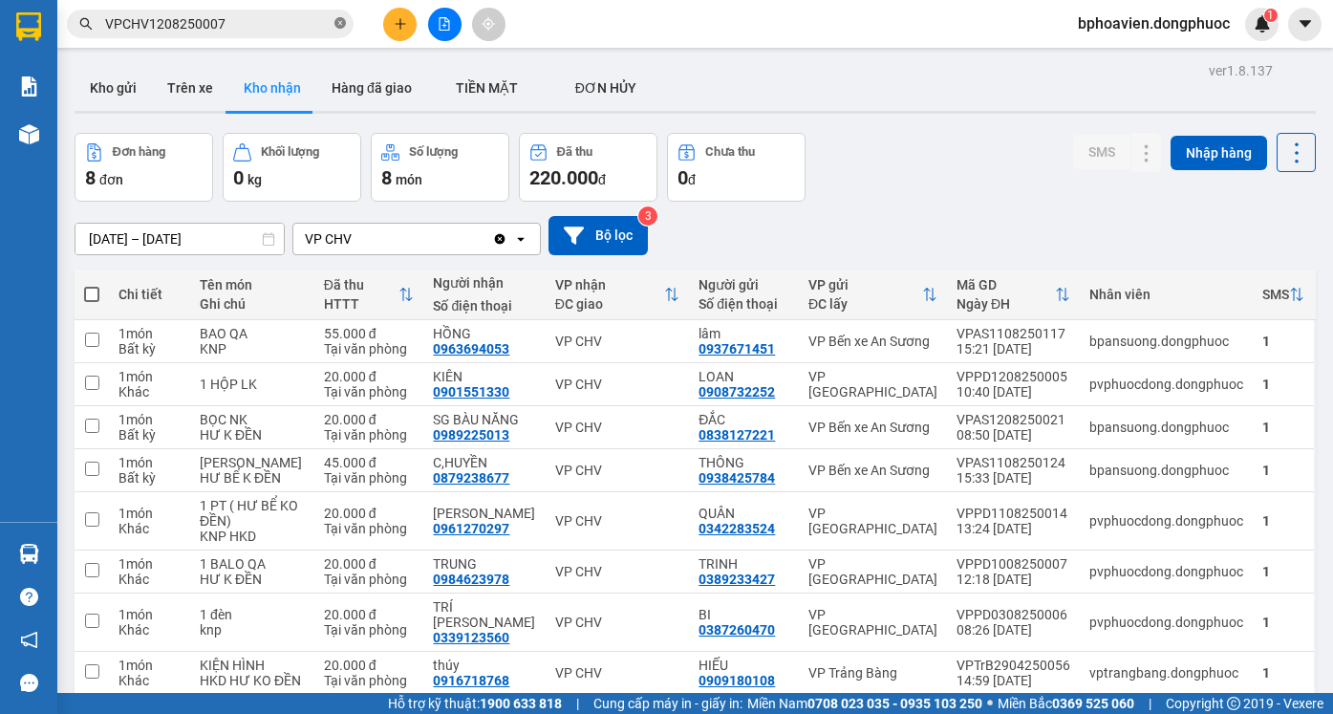
click at [340, 25] on icon "close-circle" at bounding box center [339, 22] width 11 height 11
click at [121, 102] on button "Kho gửi" at bounding box center [113, 88] width 77 height 46
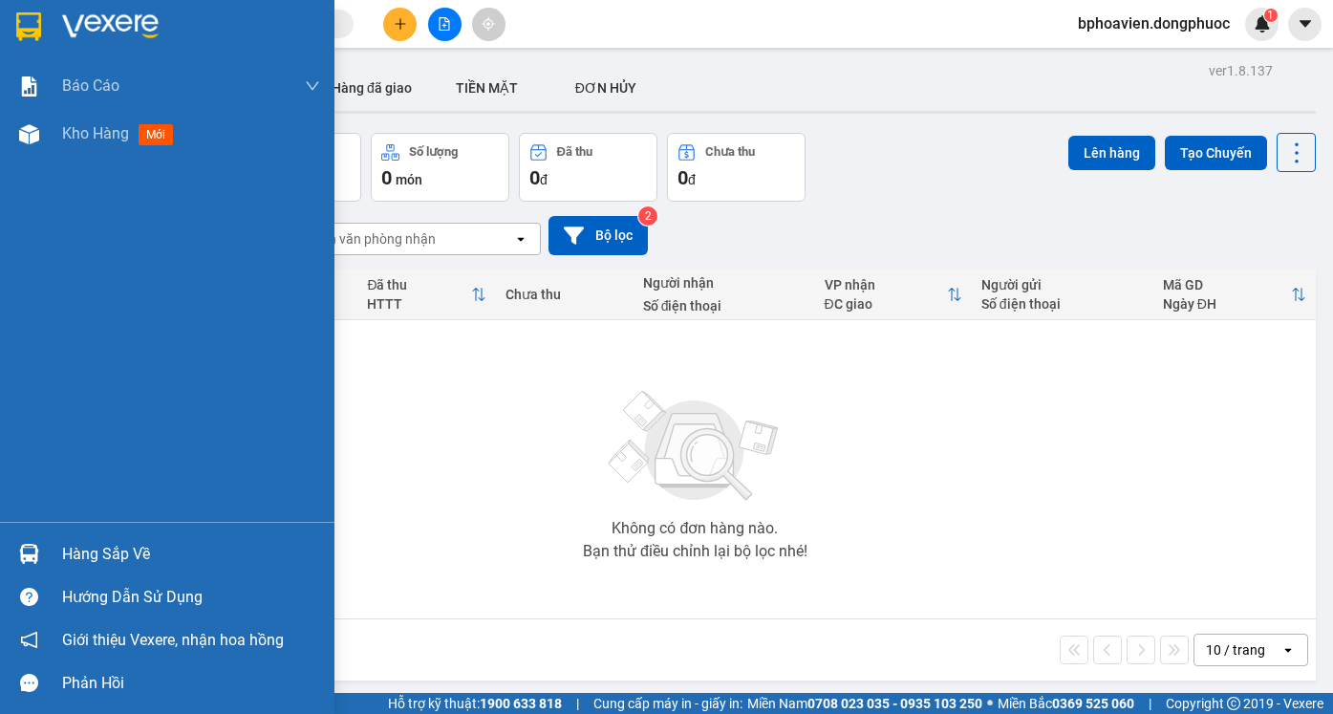
click at [108, 561] on div "Hàng sắp về" at bounding box center [191, 554] width 258 height 29
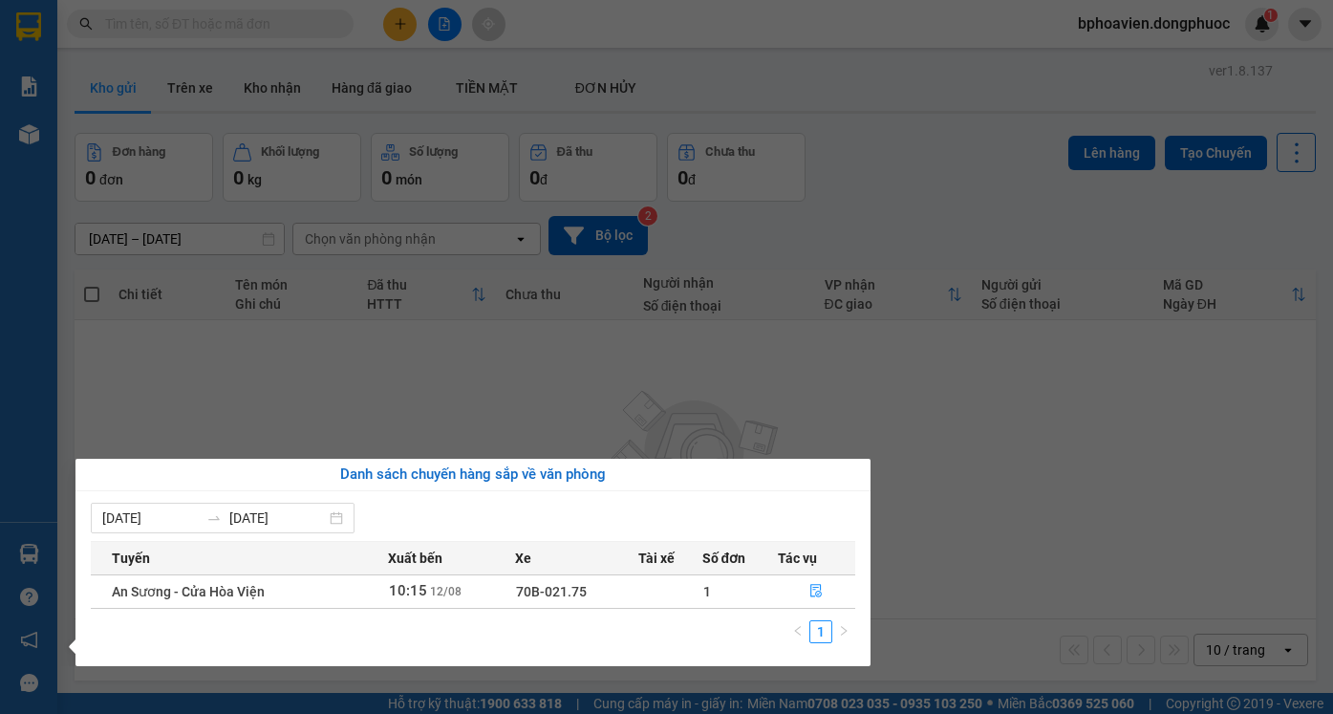
click at [795, 373] on section "Kết quả tìm kiếm ( 1 ) Bộ lọc Mã ĐH Trạng thái Món hàng Tổng cước Chưa cước Nhã…" at bounding box center [666, 357] width 1333 height 714
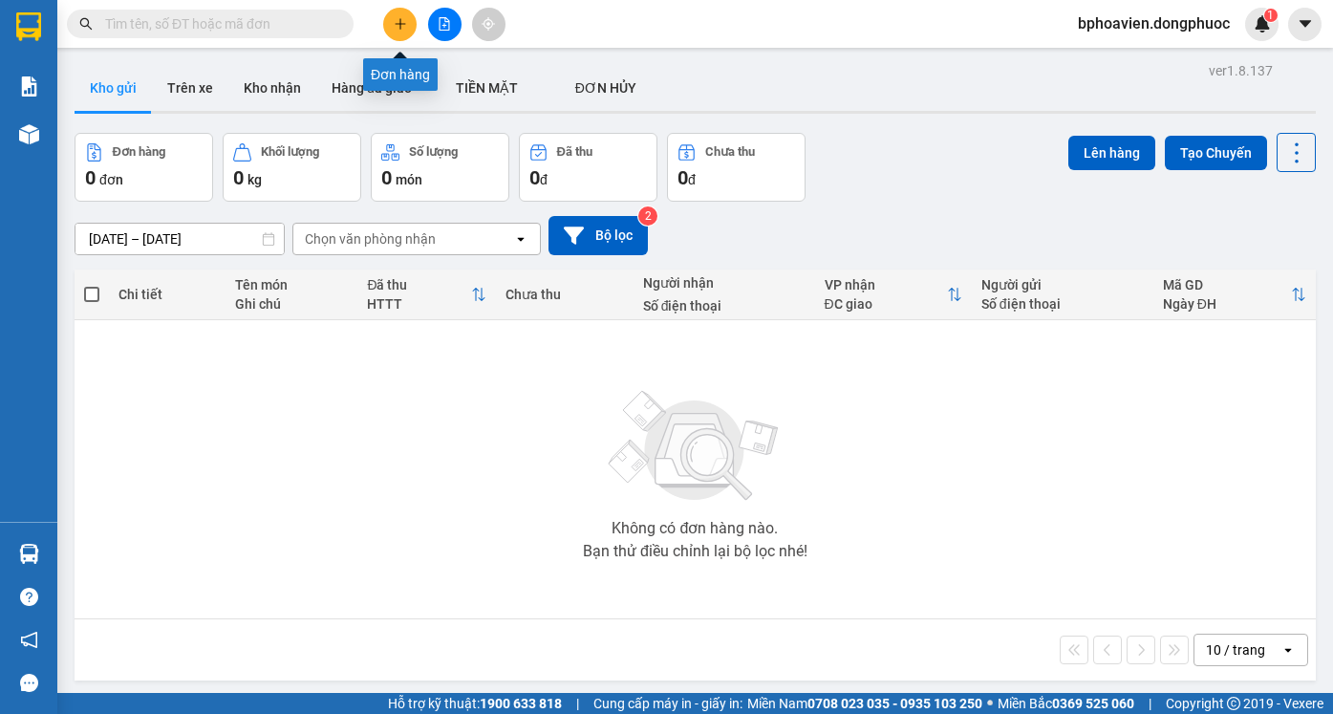
click at [410, 30] on button at bounding box center [399, 24] width 33 height 33
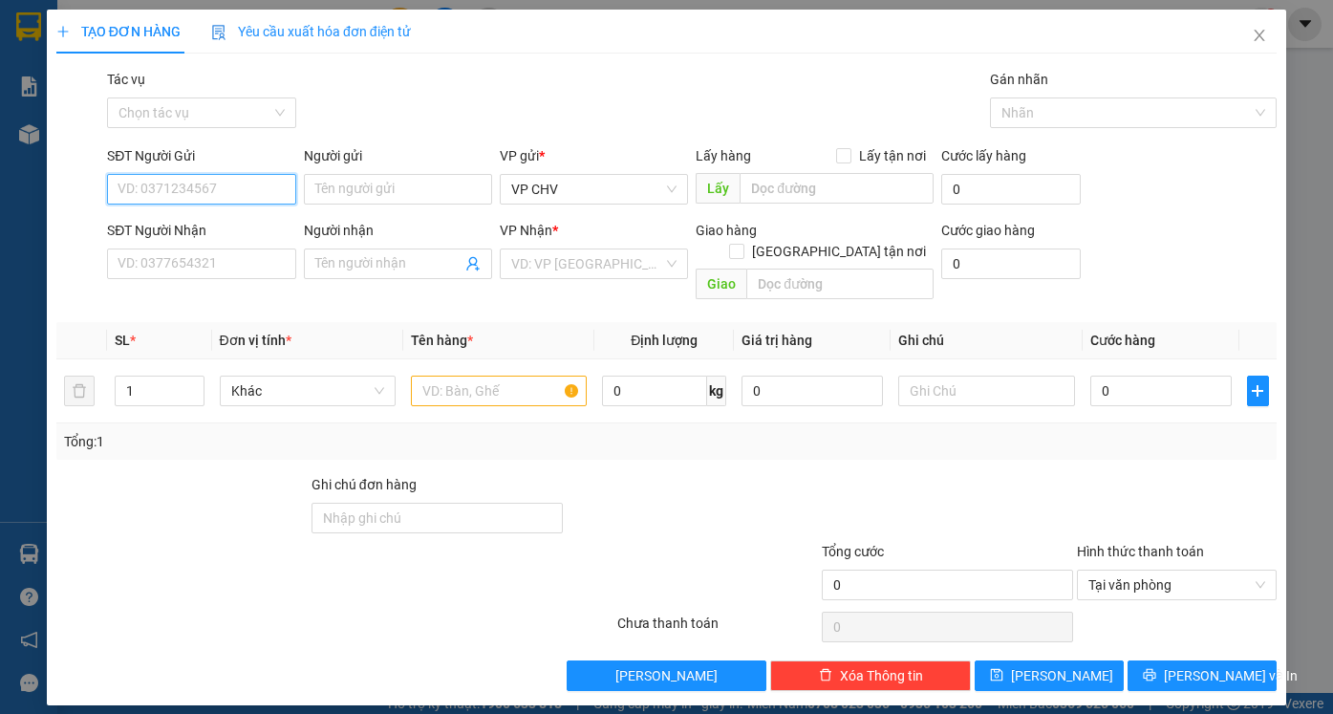
click at [160, 184] on input "SĐT Người Gửi" at bounding box center [201, 189] width 188 height 31
click at [198, 190] on input "SĐT Người Gửi" at bounding box center [201, 189] width 188 height 31
type input "0918818479"
click at [206, 230] on div "0918818479 - PHƯƠNG" at bounding box center [200, 227] width 165 height 21
type input "PHƯƠNG"
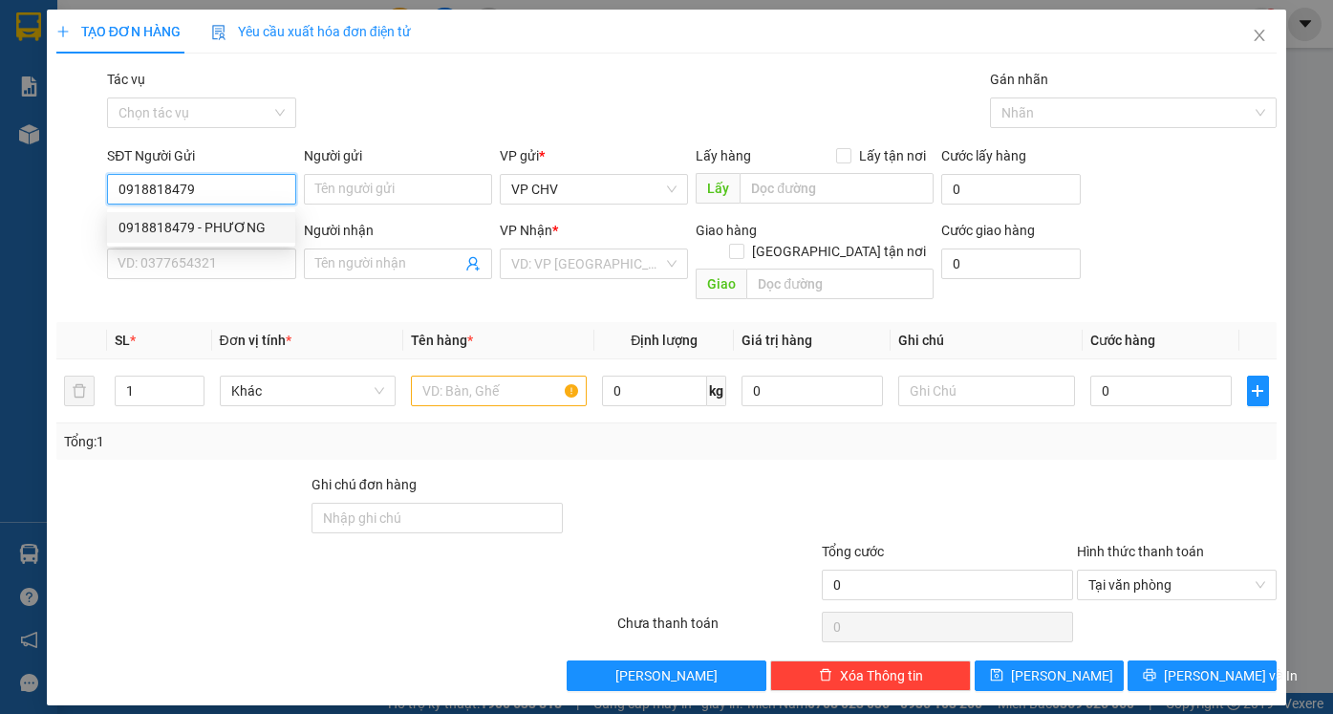
type input "0372452852"
type input "HƯNG"
type input "20.000"
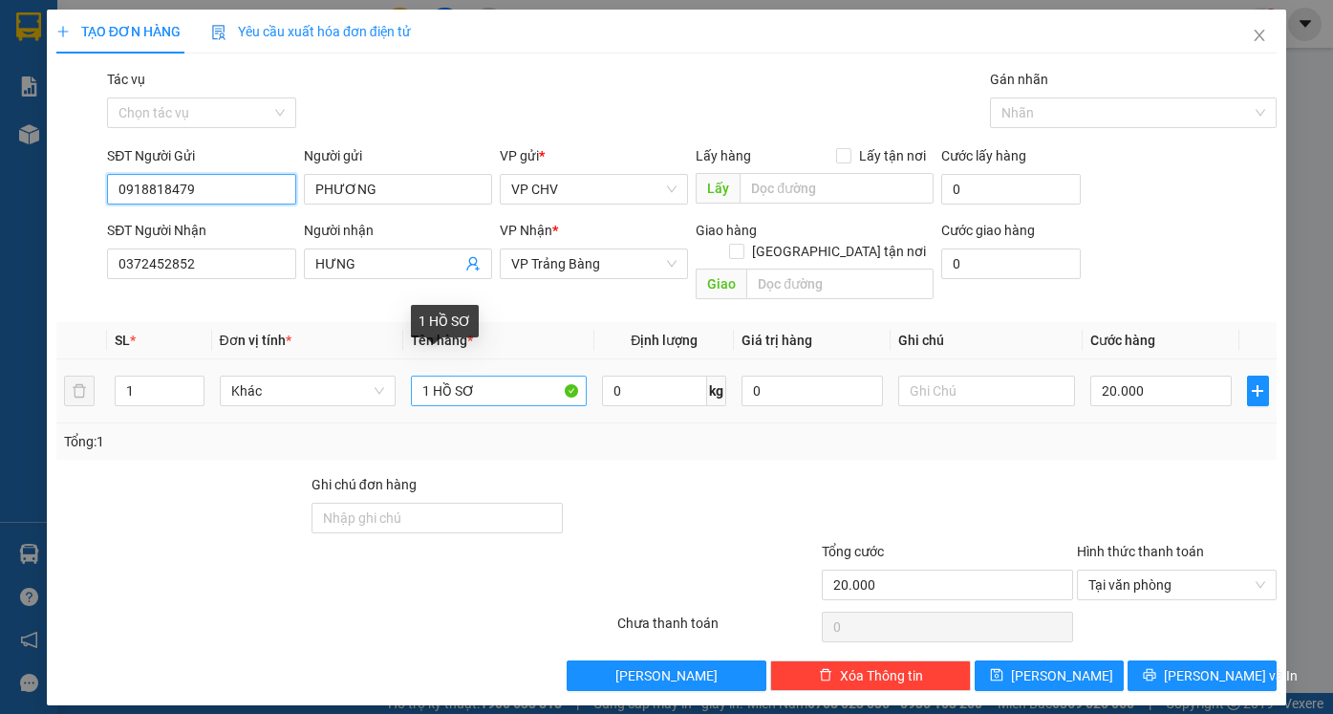
type input "0918818479"
drag, startPoint x: 433, startPoint y: 371, endPoint x: 515, endPoint y: 370, distance: 82.2
click at [515, 375] on input "1 HỒ SƠ" at bounding box center [499, 390] width 176 height 31
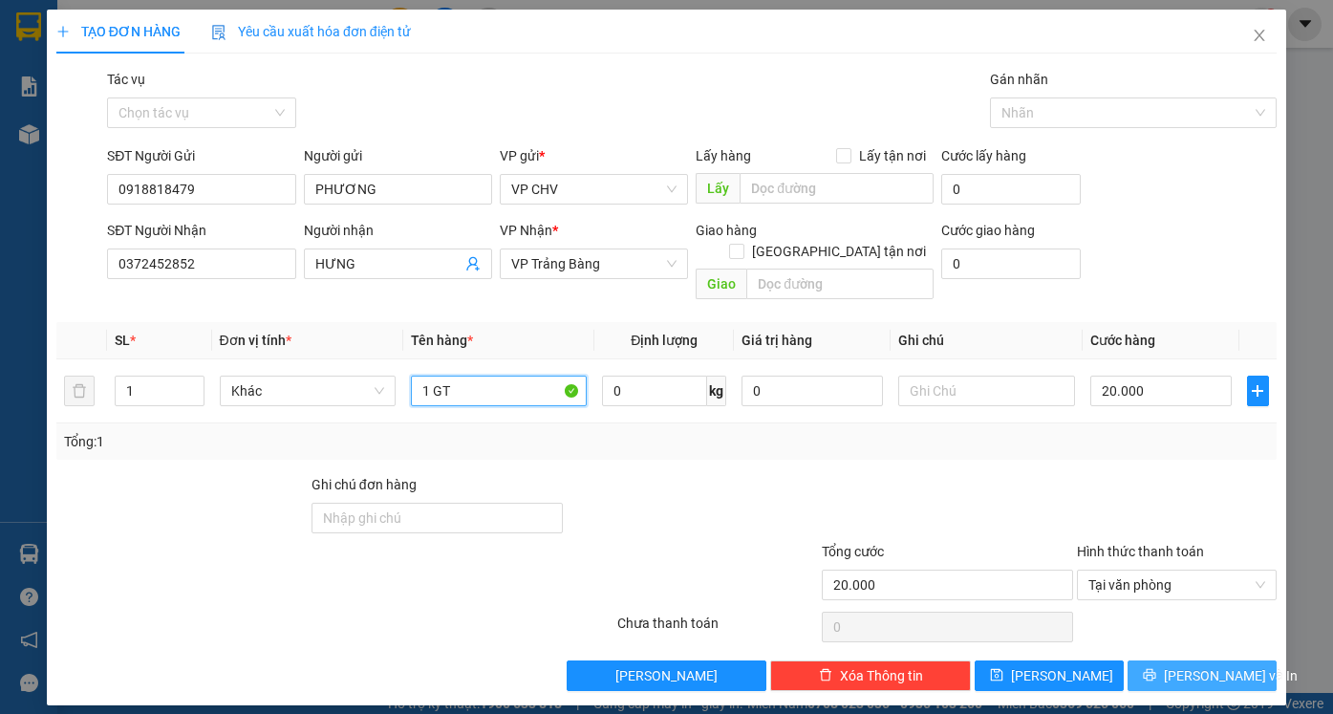
type input "1 GT"
click at [1179, 660] on button "[PERSON_NAME] và In" at bounding box center [1201, 675] width 149 height 31
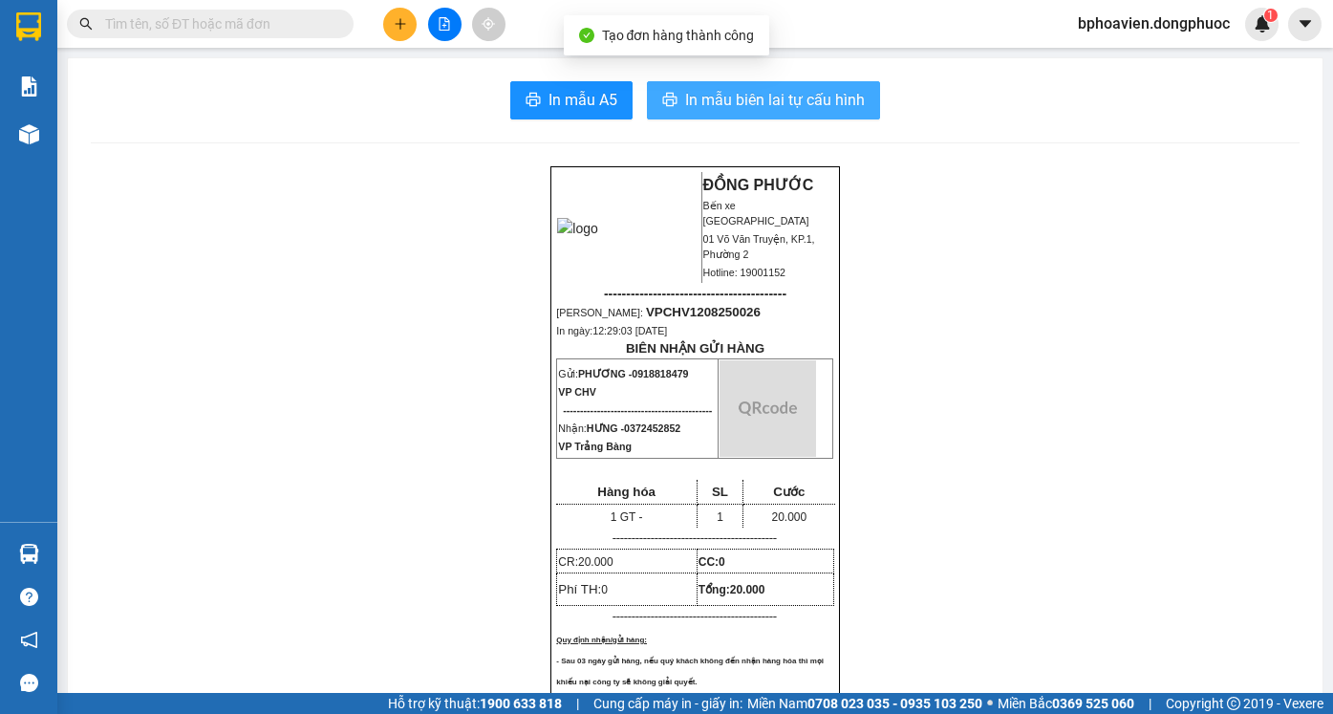
click at [750, 95] on span "In mẫu biên lai tự cấu hình" at bounding box center [775, 100] width 180 height 24
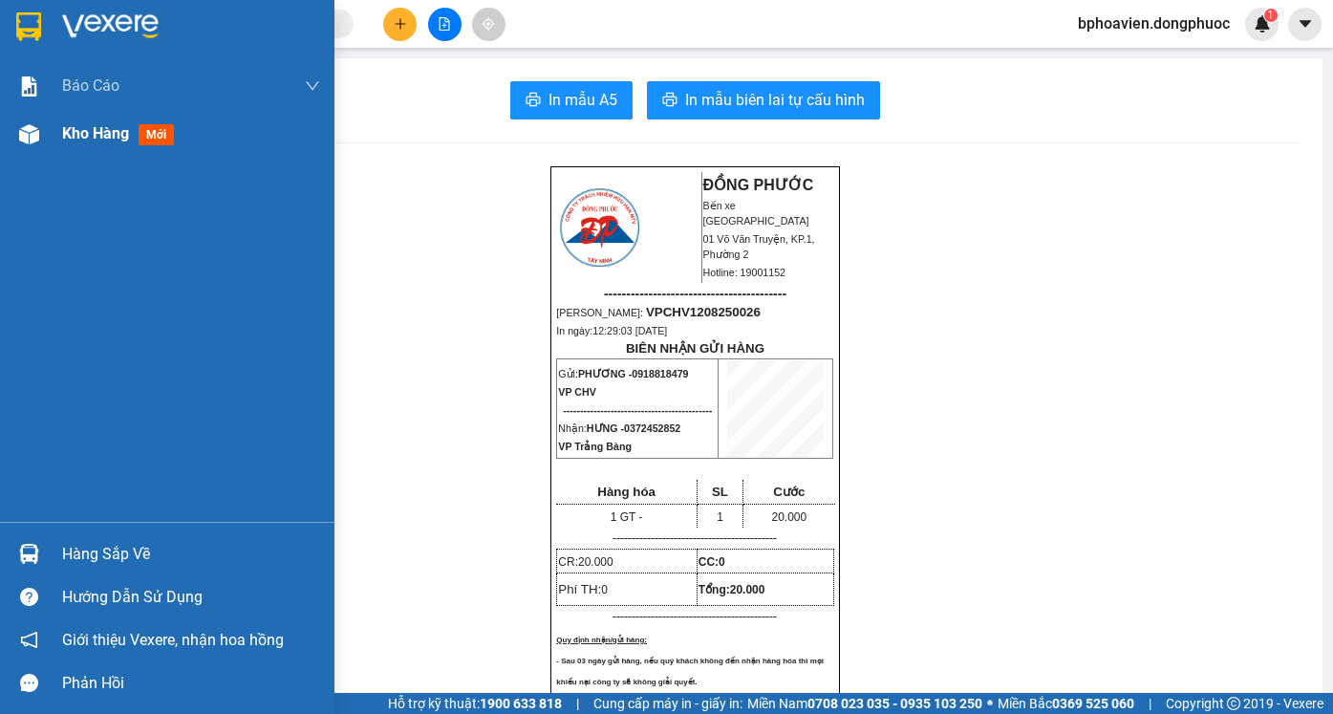
click at [61, 131] on div "Kho hàng mới" at bounding box center [167, 134] width 334 height 48
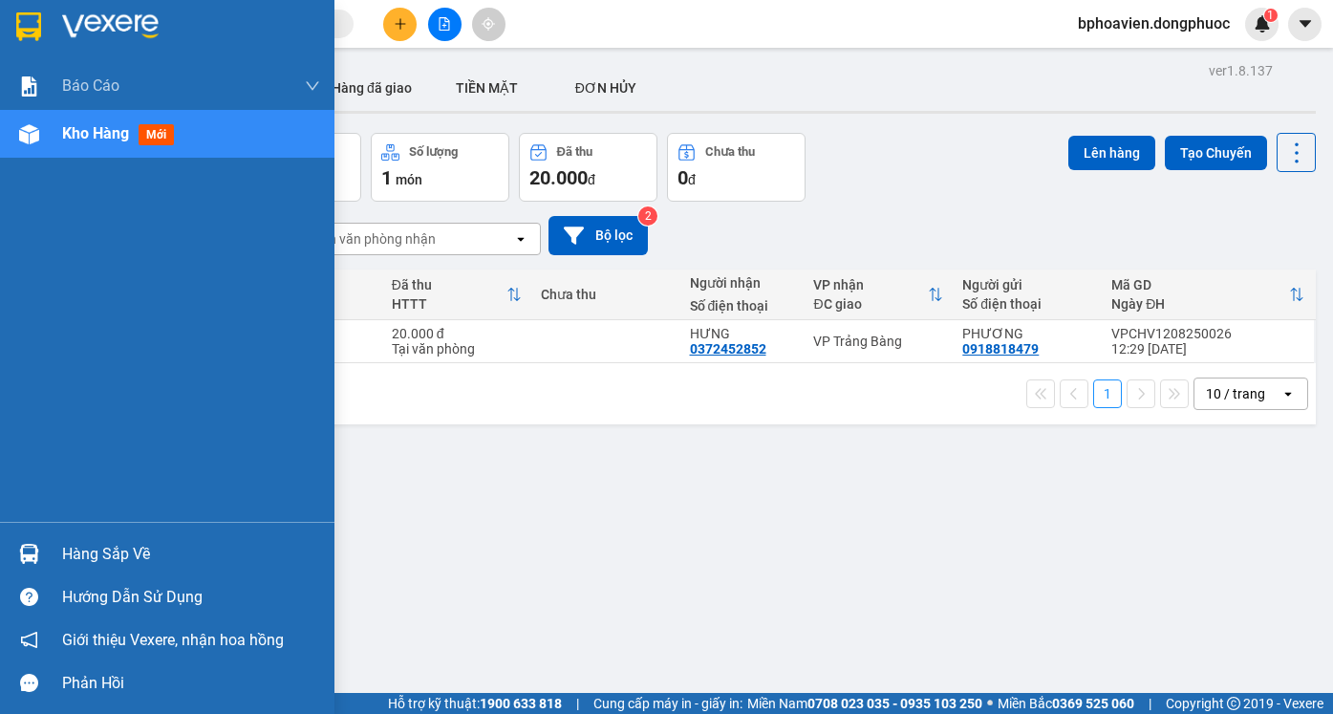
click at [109, 551] on div "Hàng sắp về" at bounding box center [191, 554] width 258 height 29
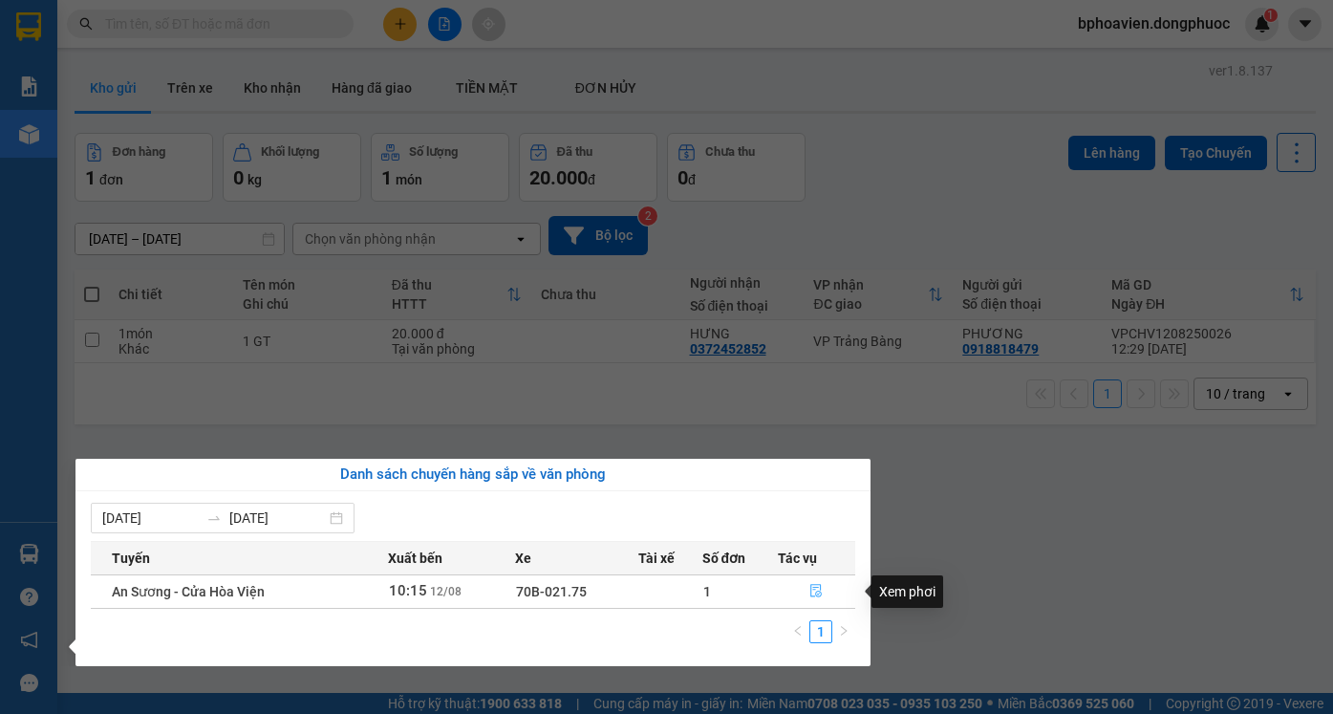
click at [810, 596] on icon "file-done" at bounding box center [815, 590] width 13 height 13
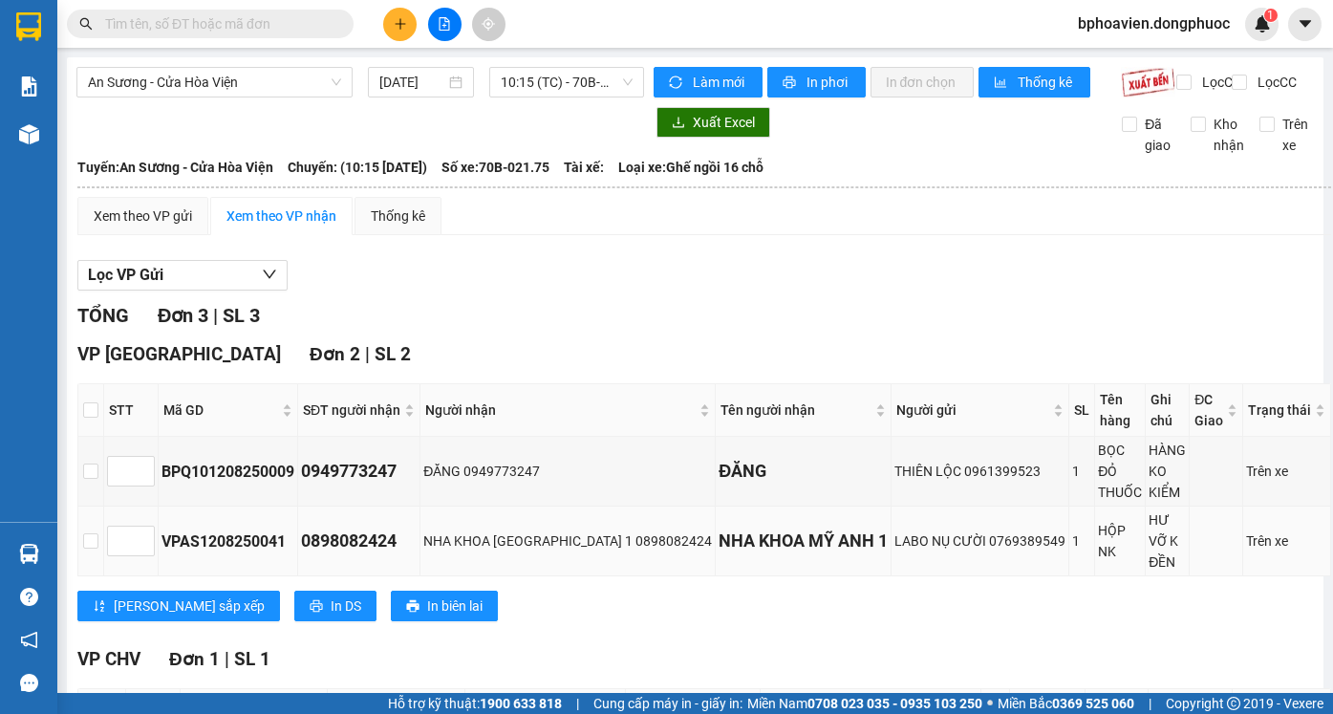
scroll to position [159, 0]
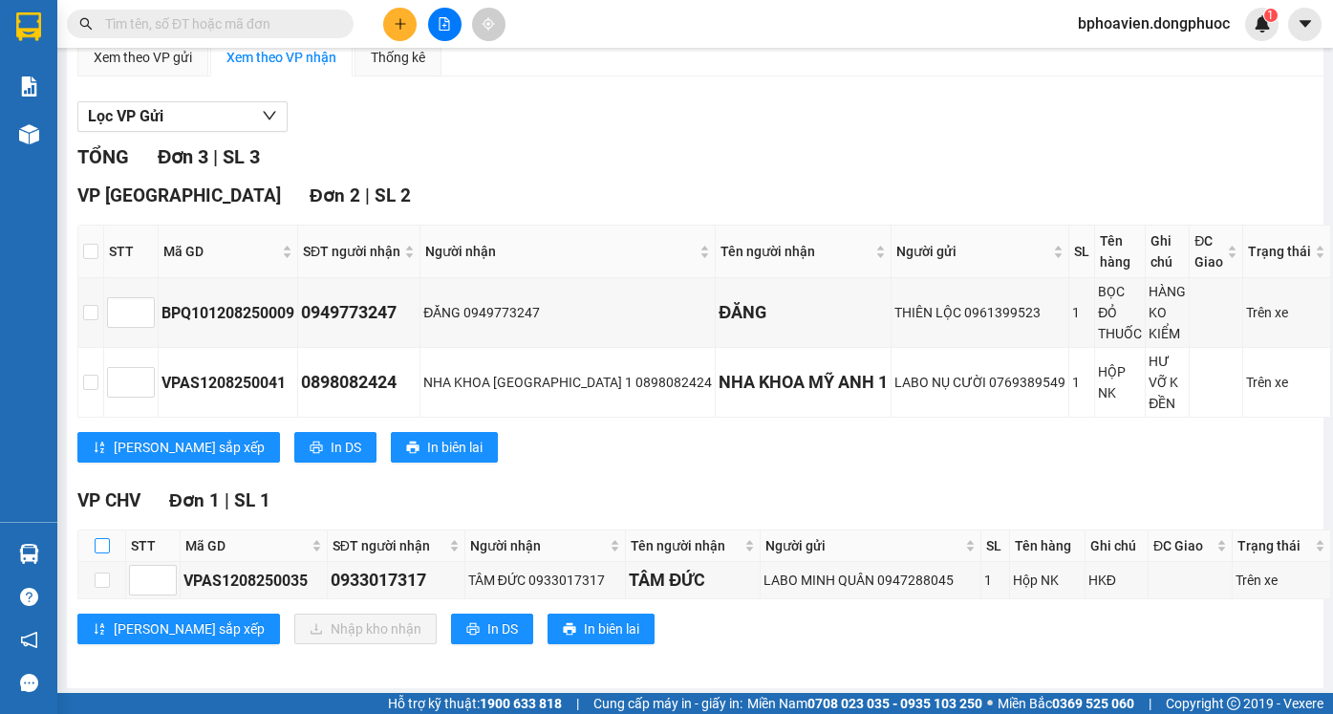
click at [107, 539] on input "checkbox" at bounding box center [102, 545] width 15 height 15
checkbox input "true"
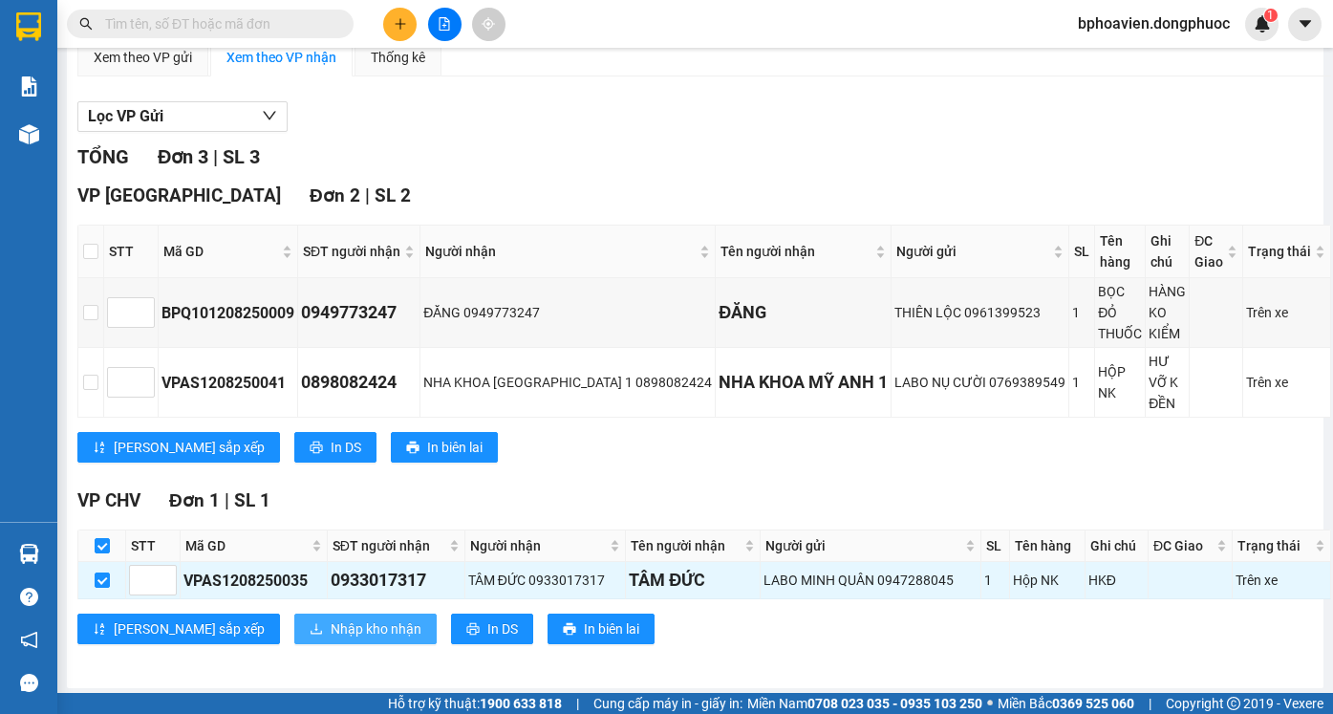
click at [331, 618] on span "Nhập kho nhận" at bounding box center [376, 628] width 91 height 21
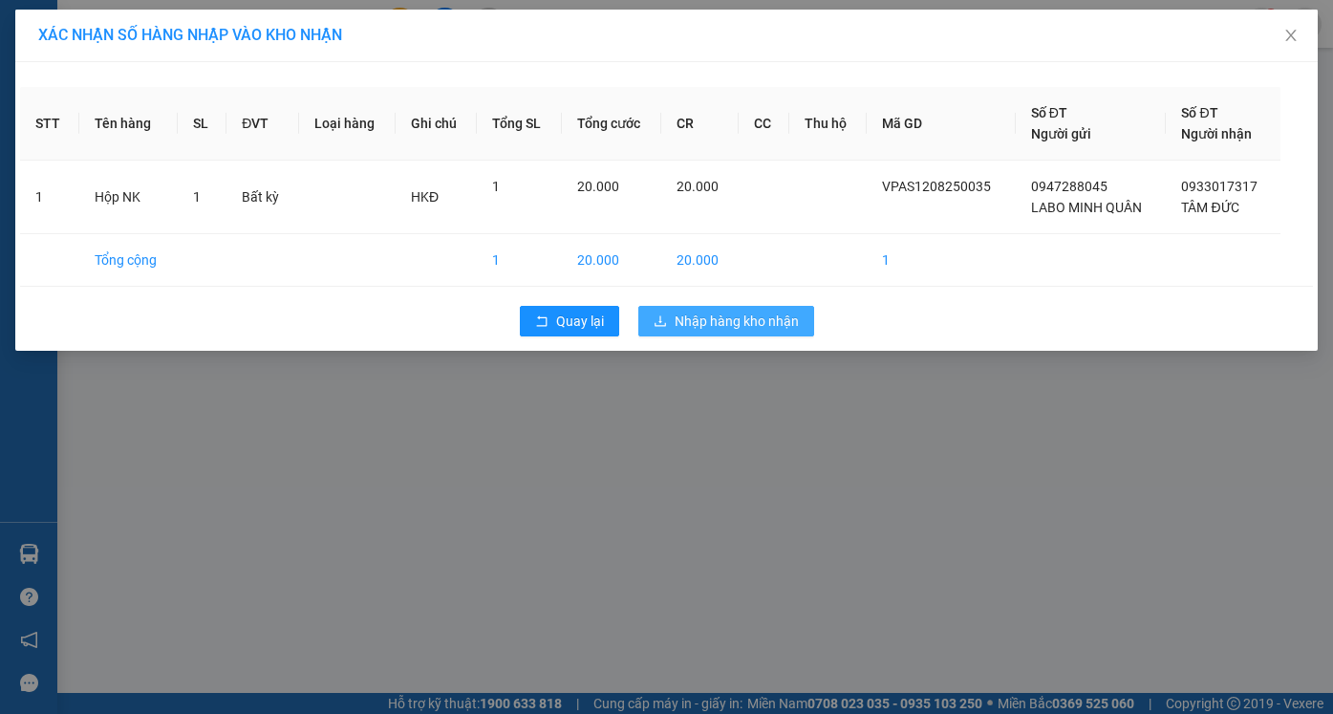
click at [757, 320] on span "Nhập hàng kho nhận" at bounding box center [736, 320] width 124 height 21
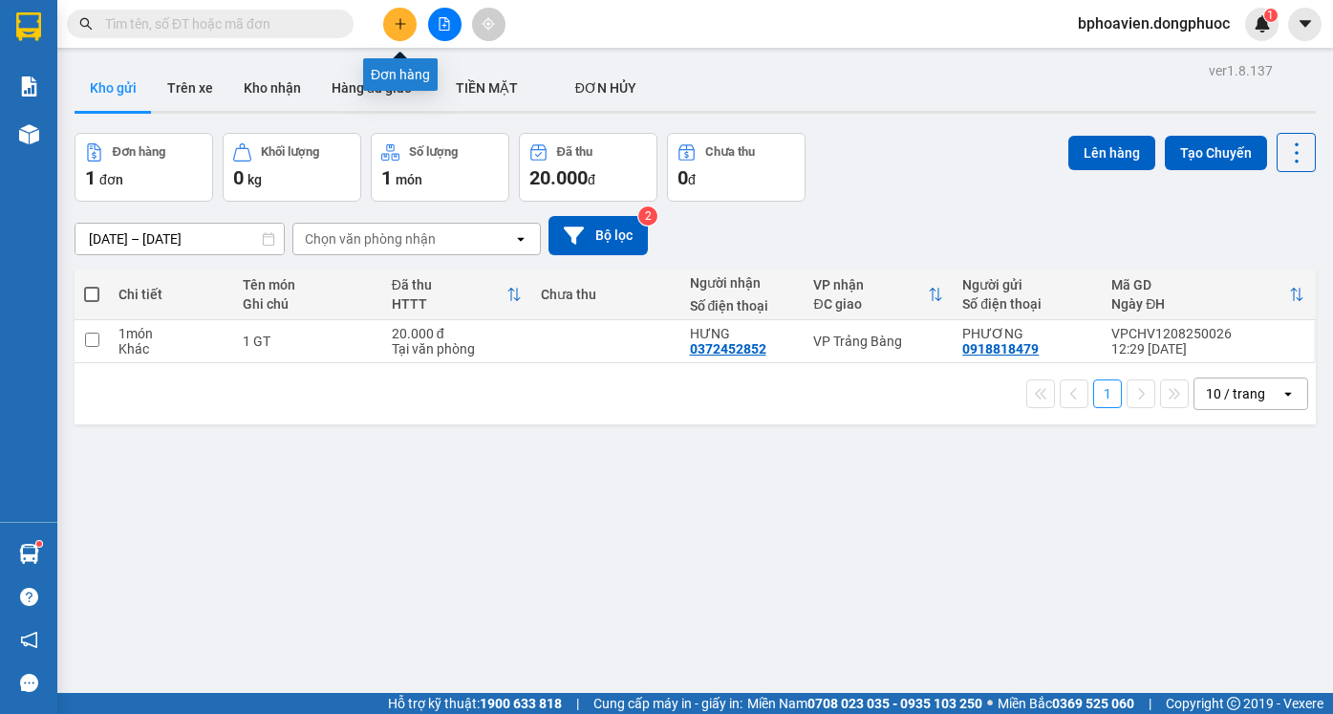
click at [403, 32] on button at bounding box center [399, 24] width 33 height 33
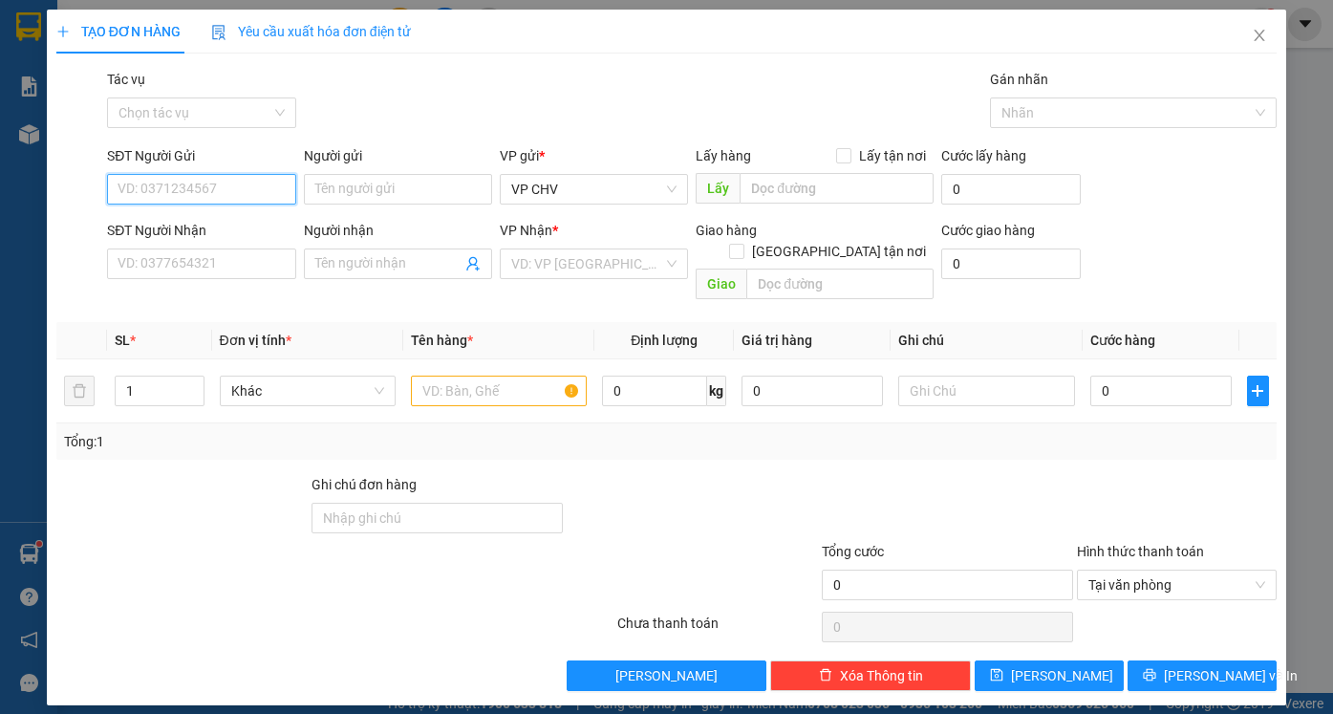
click at [222, 199] on input "SĐT Người Gửi" at bounding box center [201, 189] width 188 height 31
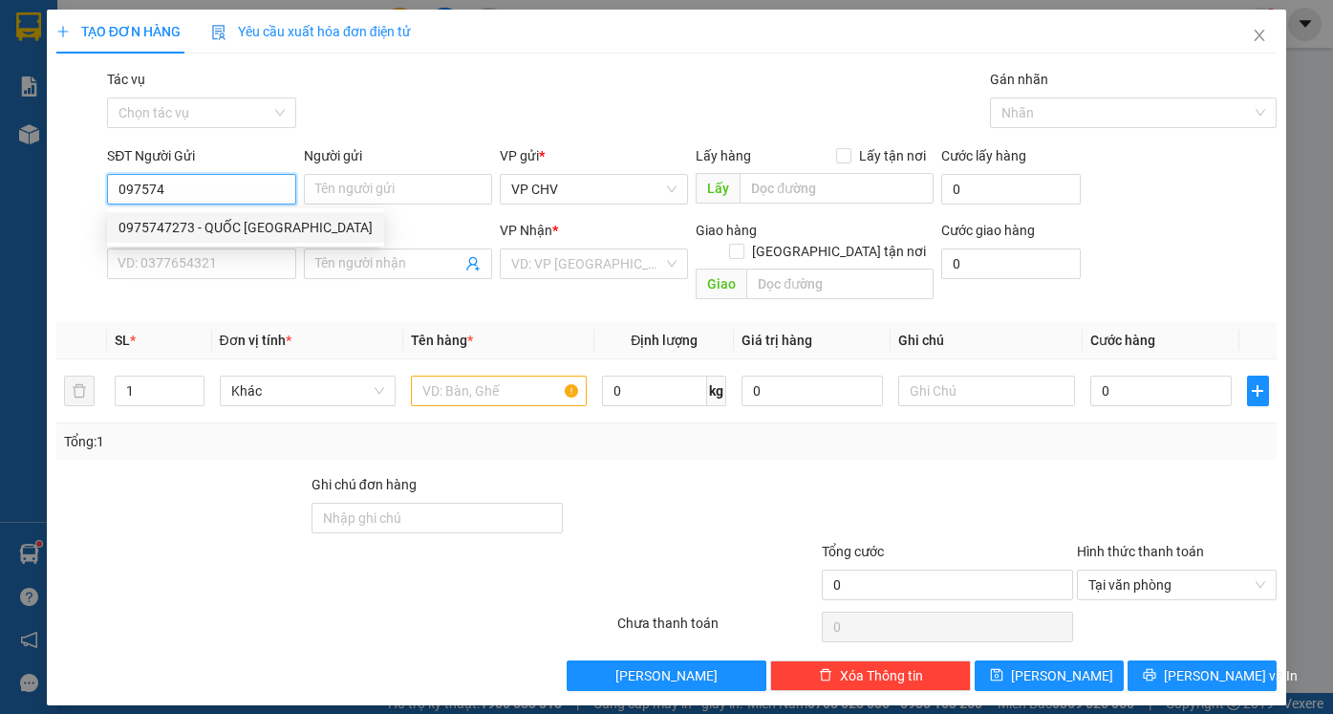
click at [236, 223] on div "0975747273 - QUỐC [GEOGRAPHIC_DATA]" at bounding box center [245, 227] width 254 height 21
type input "0975747273"
type input "QUỐC ANH"
type input "0343333388"
type input "DƯƠNG LINH"
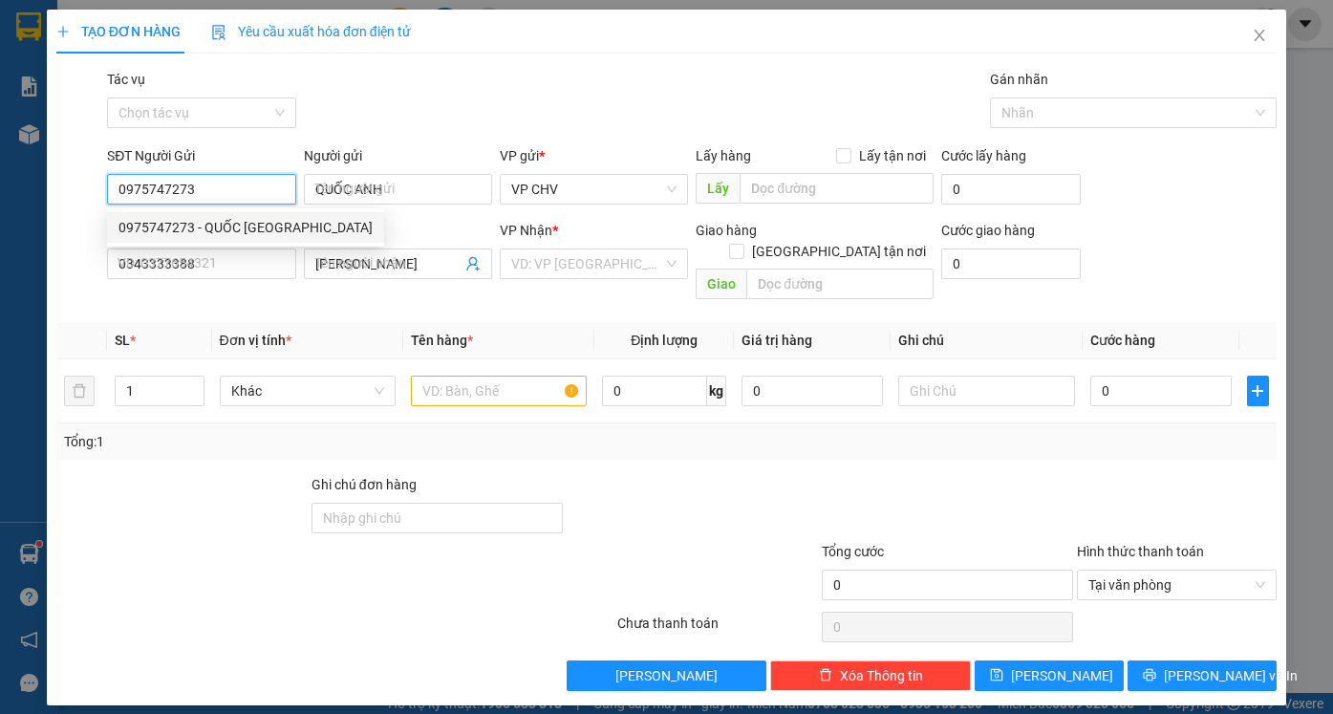
type input "20.000"
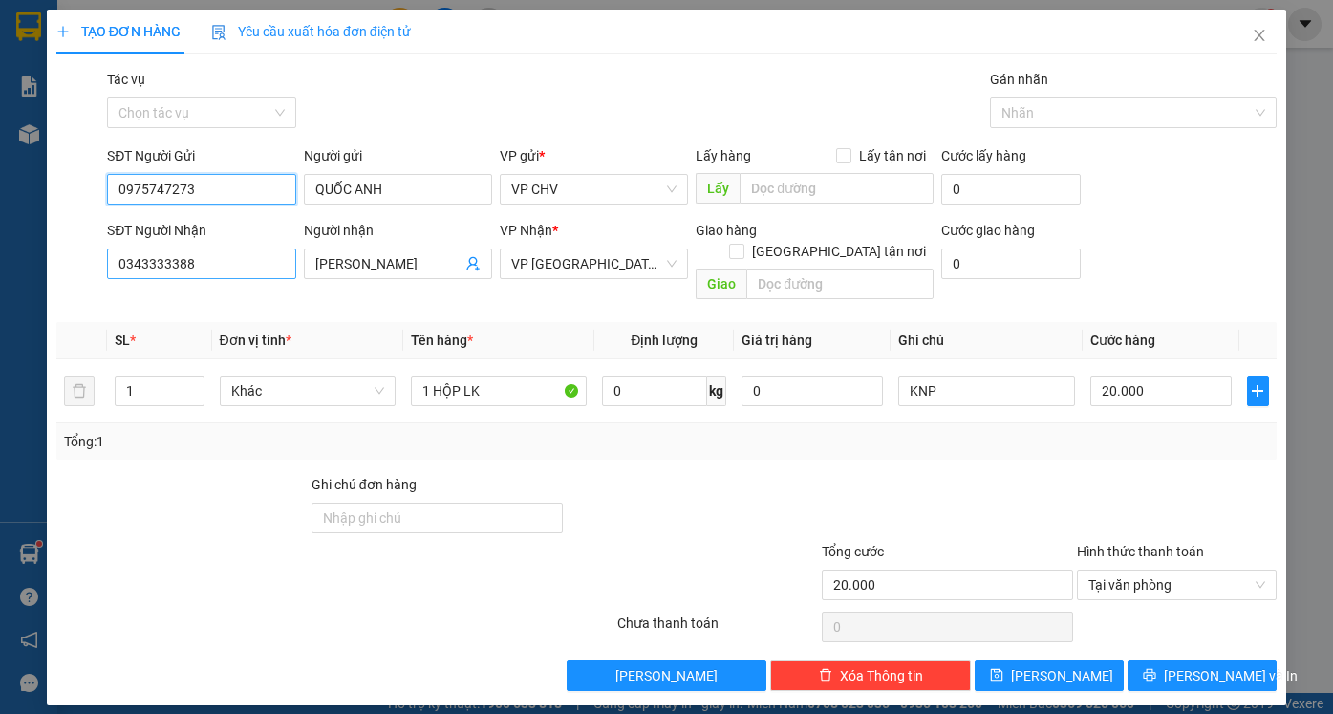
type input "0975747273"
drag, startPoint x: 235, startPoint y: 257, endPoint x: 58, endPoint y: 257, distance: 176.7
click at [58, 257] on div "SĐT Người Nhận 0343333388 0343333388 Người nhận DƯƠNG LINH VP Nhận * VP Phước Đ…" at bounding box center [666, 264] width 1224 height 88
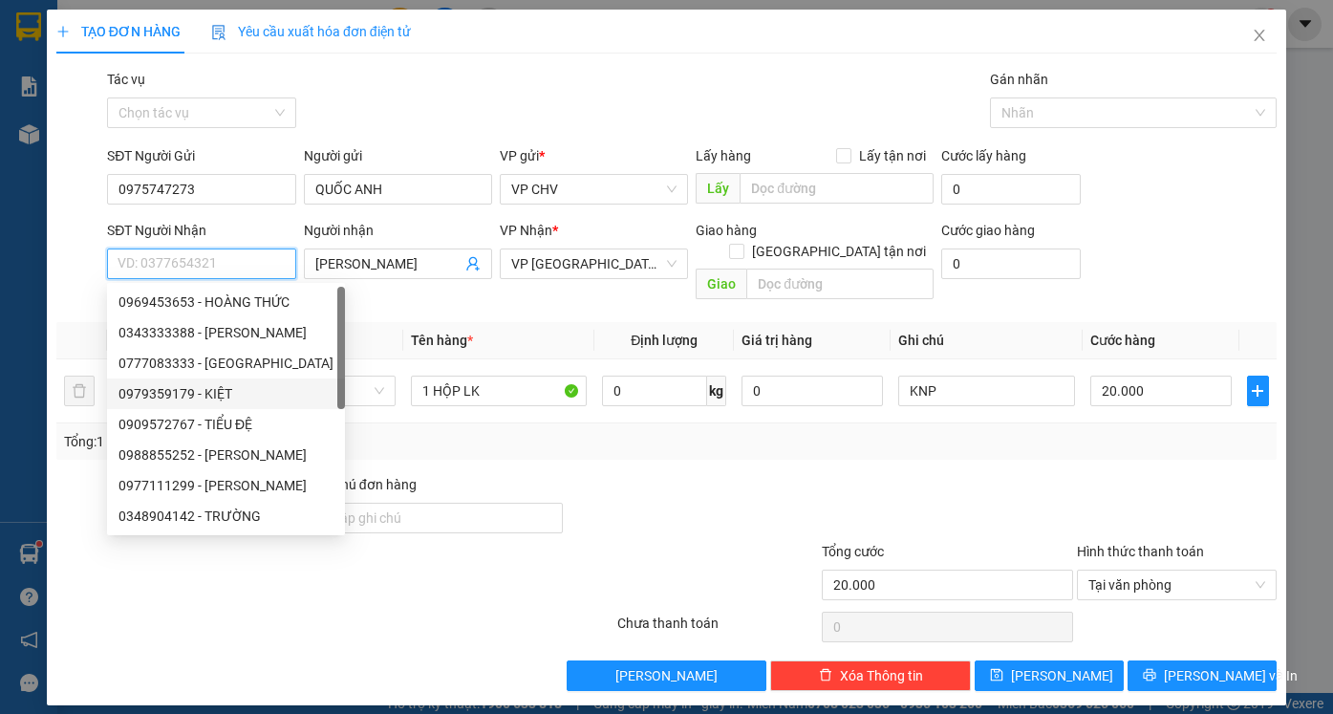
click at [237, 402] on div "0979359179 - KIỆT" at bounding box center [225, 393] width 215 height 21
type input "0979359179"
type input "KIỆT"
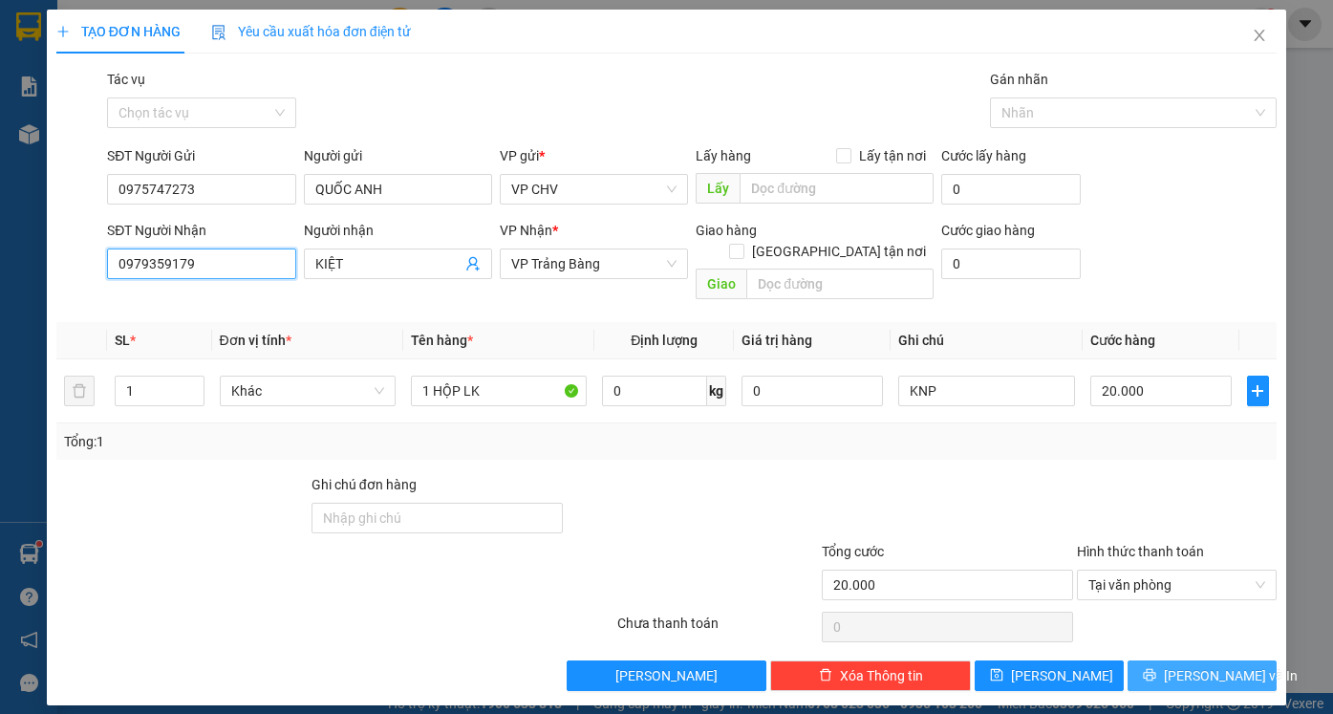
type input "0979359179"
click at [1236, 665] on span "[PERSON_NAME] và In" at bounding box center [1230, 675] width 134 height 21
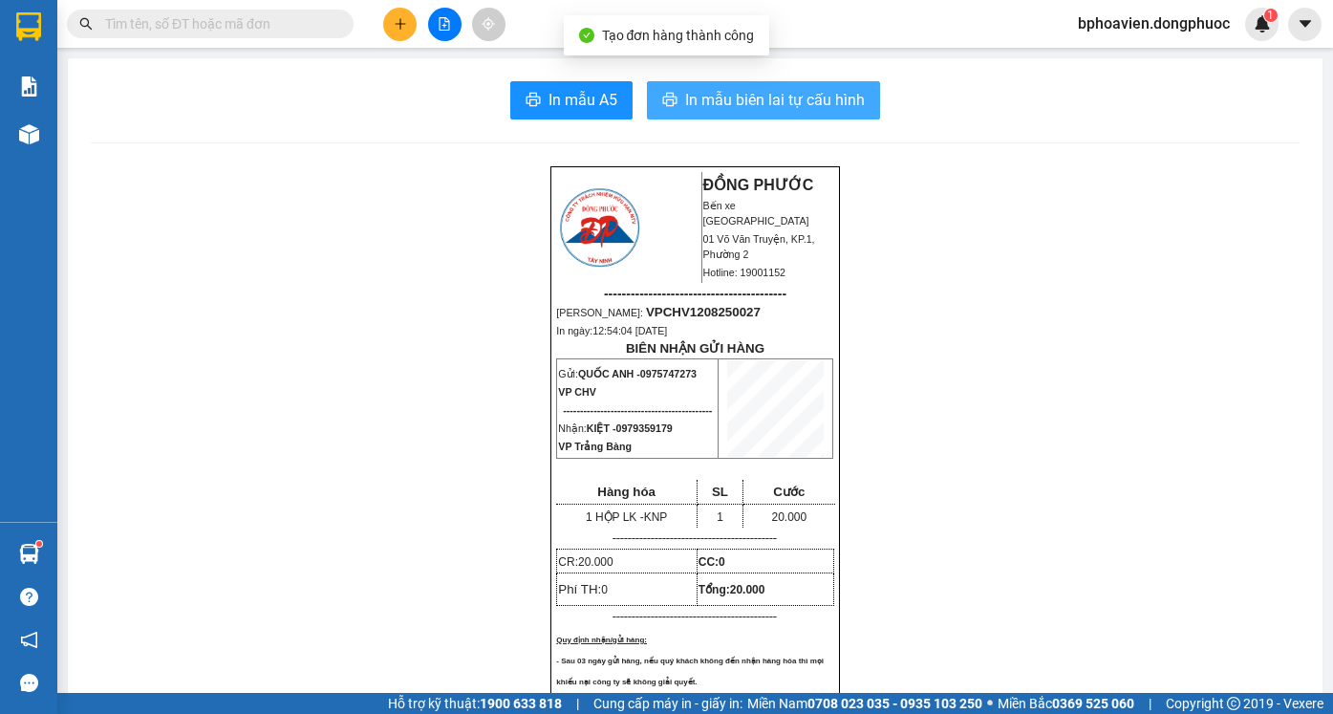
click at [712, 102] on span "In mẫu biên lai tự cấu hình" at bounding box center [775, 100] width 180 height 24
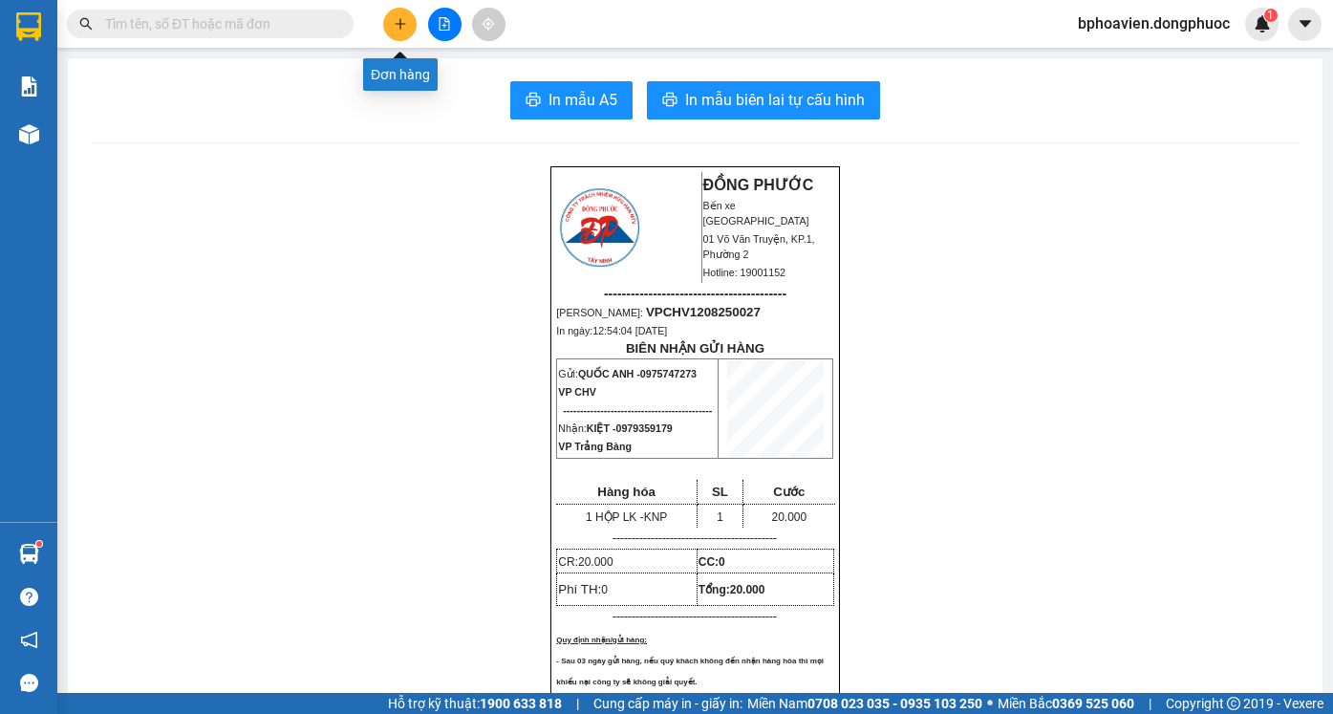
click at [396, 36] on button at bounding box center [399, 24] width 33 height 33
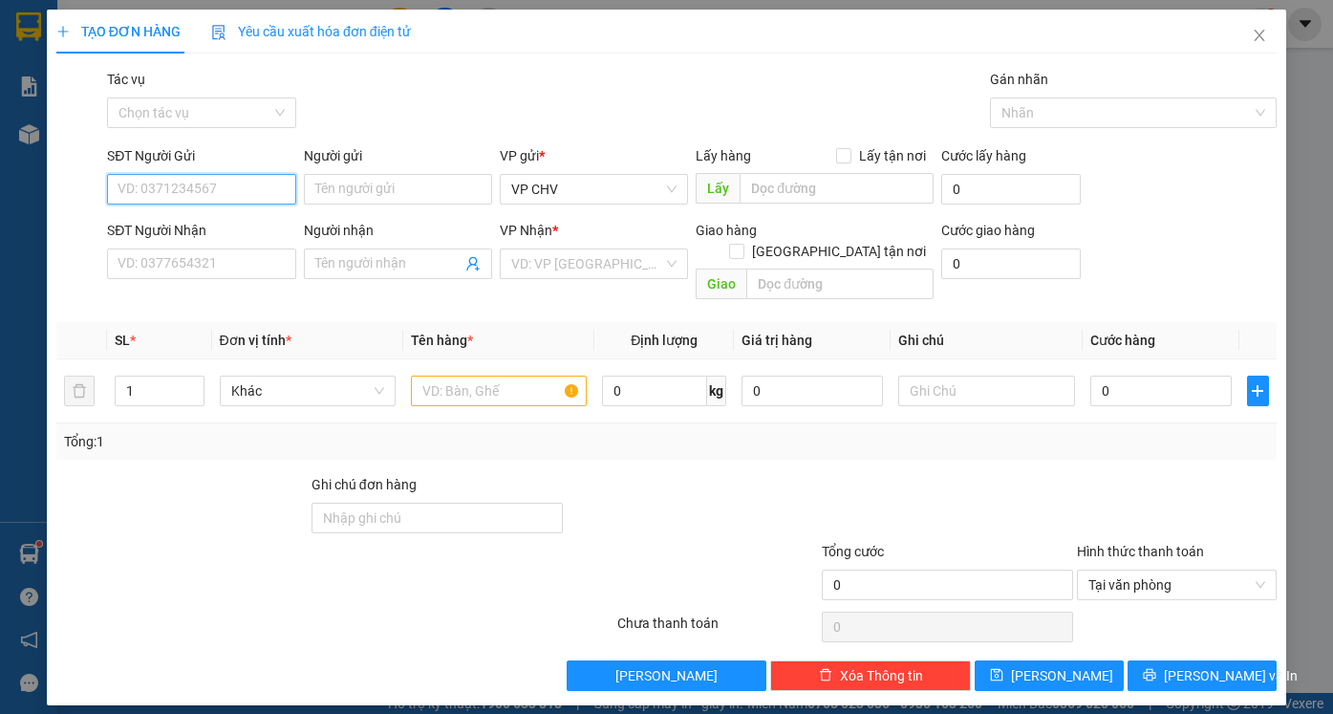
click at [218, 195] on input "SĐT Người Gửi" at bounding box center [201, 189] width 188 height 31
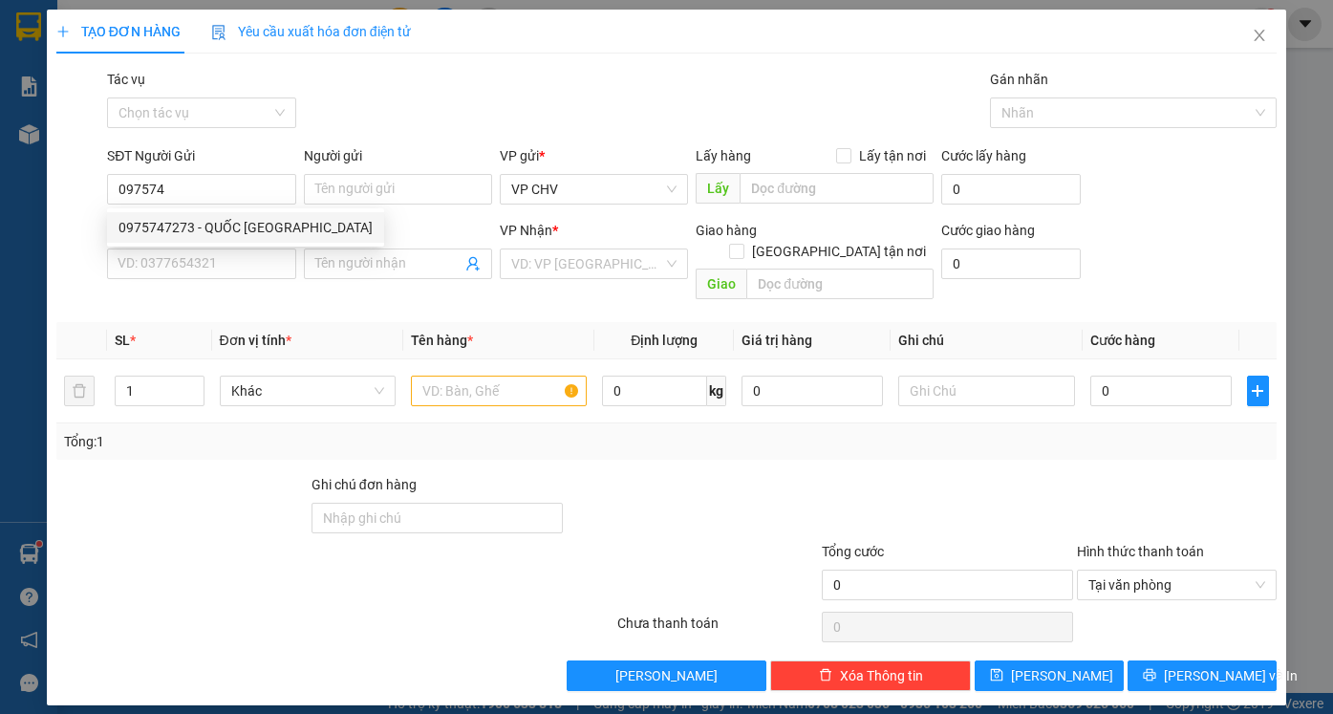
drag, startPoint x: 231, startPoint y: 212, endPoint x: 231, endPoint y: 227, distance: 15.3
click at [231, 215] on div "0975747273 - QUỐC [GEOGRAPHIC_DATA]" at bounding box center [245, 227] width 277 height 31
type input "0975747273"
type input "QUỐC ANH"
type input "0979359179"
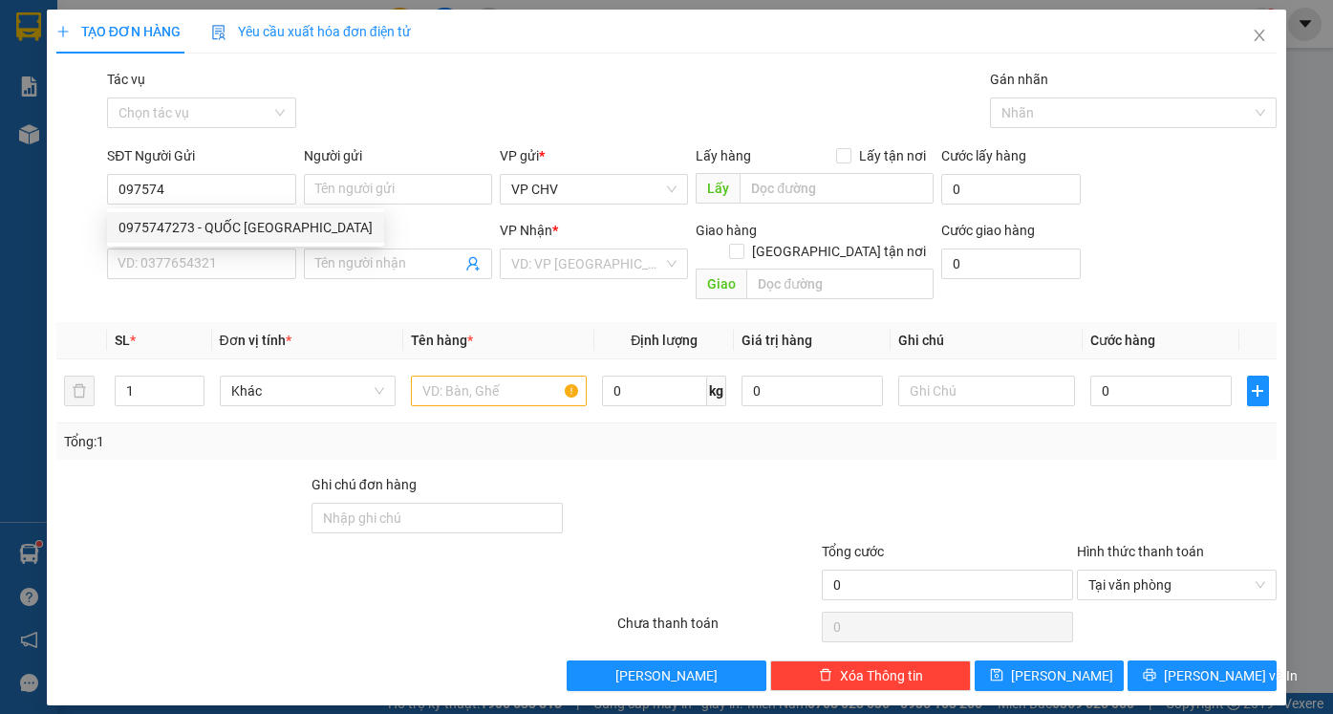
type input "KIỆT"
type input "20.000"
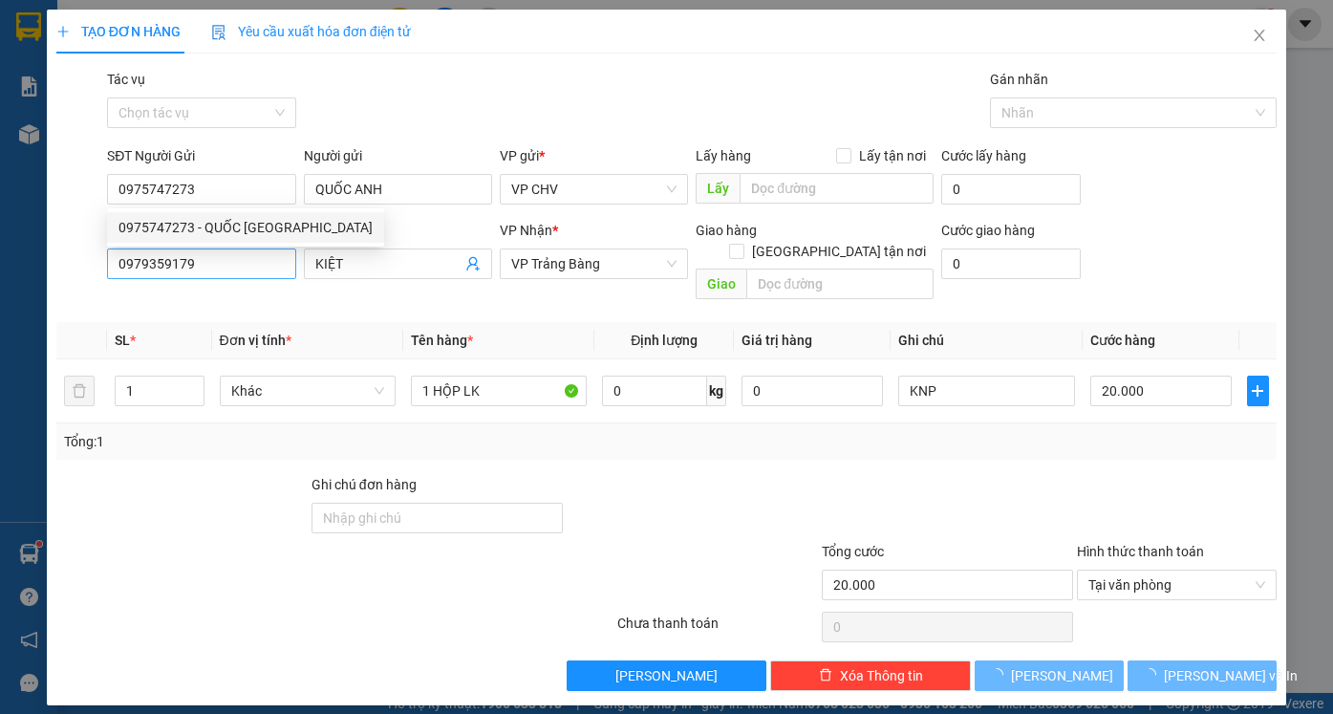
type input "0975747273"
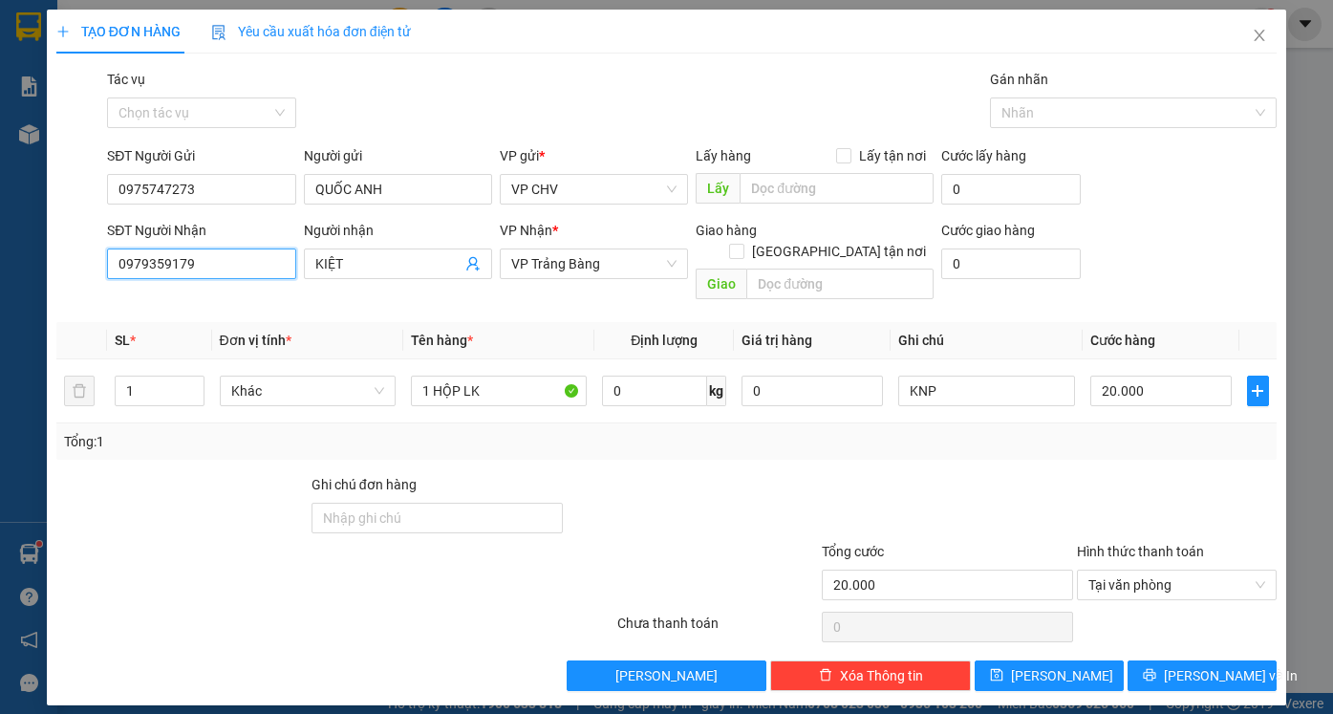
drag, startPoint x: 217, startPoint y: 265, endPoint x: 0, endPoint y: 231, distance: 219.4
click at [0, 233] on div "TẠO ĐƠN HÀNG Yêu cầu xuất hóa đơn điện tử Transit Pickup Surcharge Ids Transit …" at bounding box center [666, 357] width 1333 height 714
click at [229, 300] on div "0988855252 - [PERSON_NAME]" at bounding box center [212, 301] width 188 height 21
type input "0988855252"
type input "PHONG VŨ"
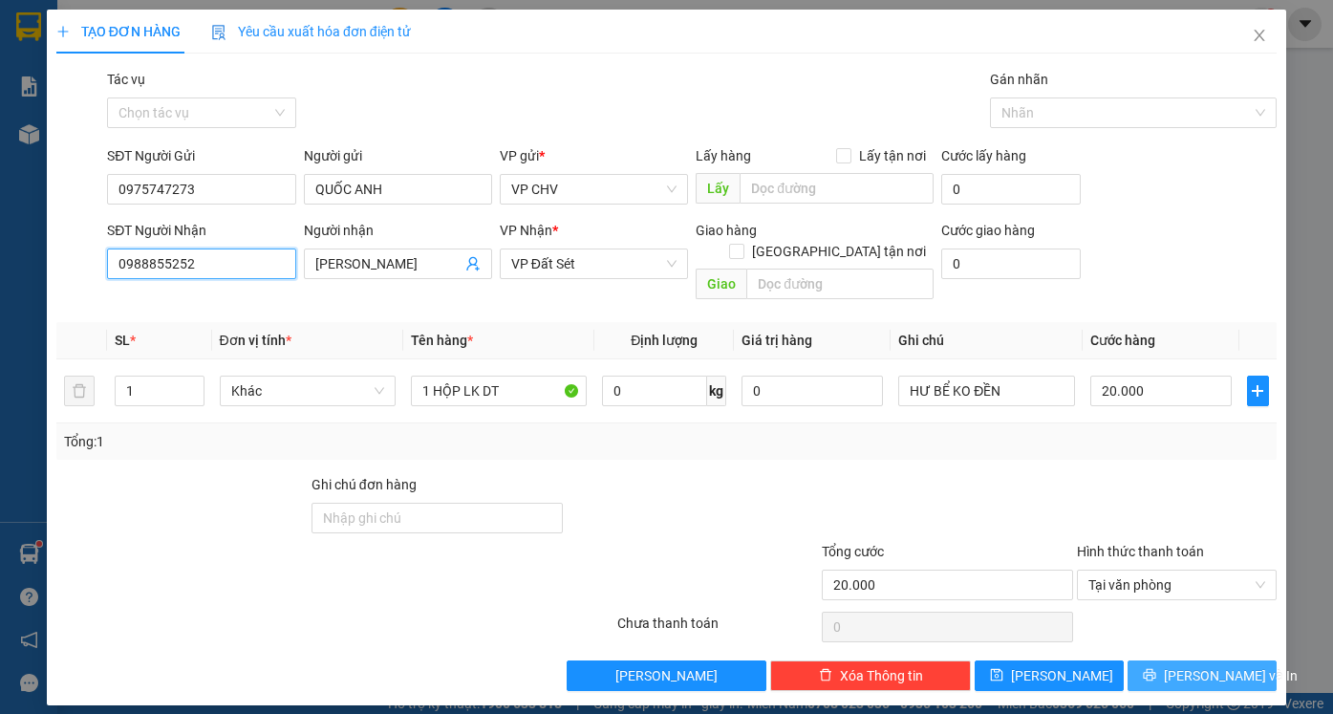
type input "0988855252"
click at [1212, 665] on span "[PERSON_NAME] và In" at bounding box center [1230, 675] width 134 height 21
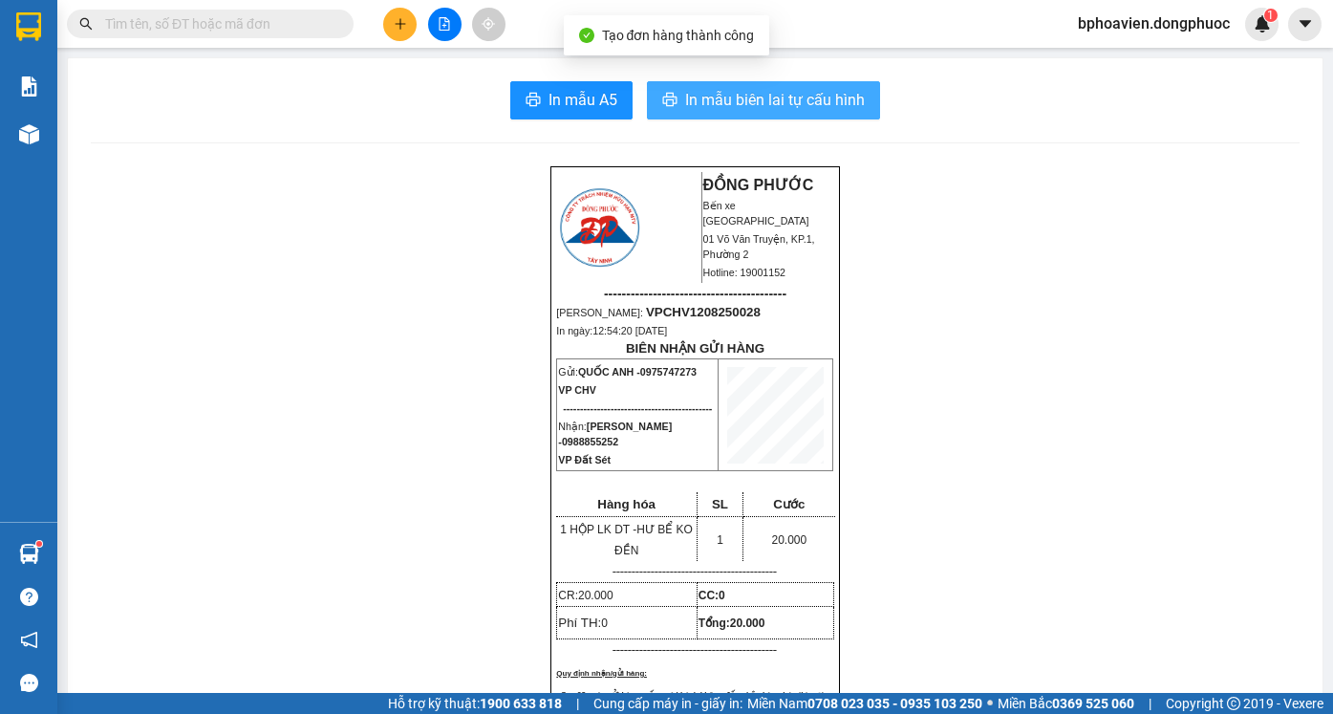
click at [687, 106] on span "In mẫu biên lai tự cấu hình" at bounding box center [775, 100] width 180 height 24
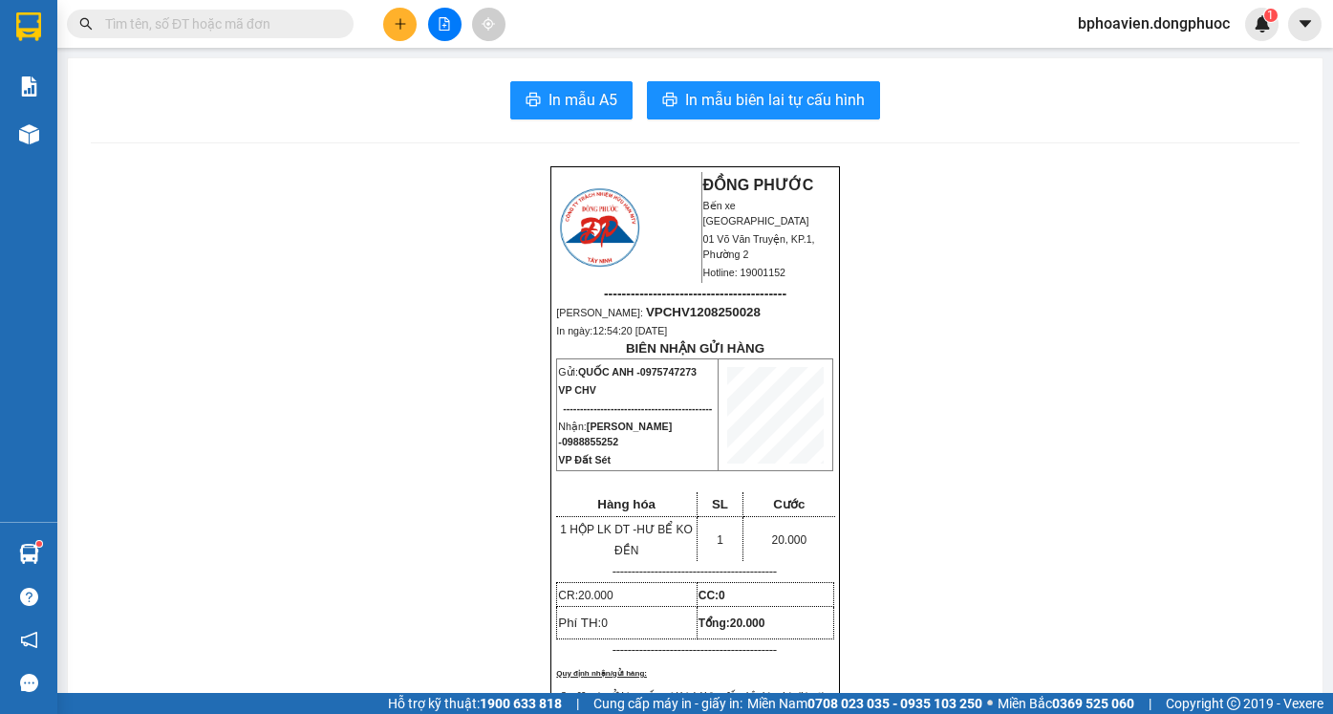
click at [403, 26] on icon "plus" at bounding box center [400, 23] width 13 height 13
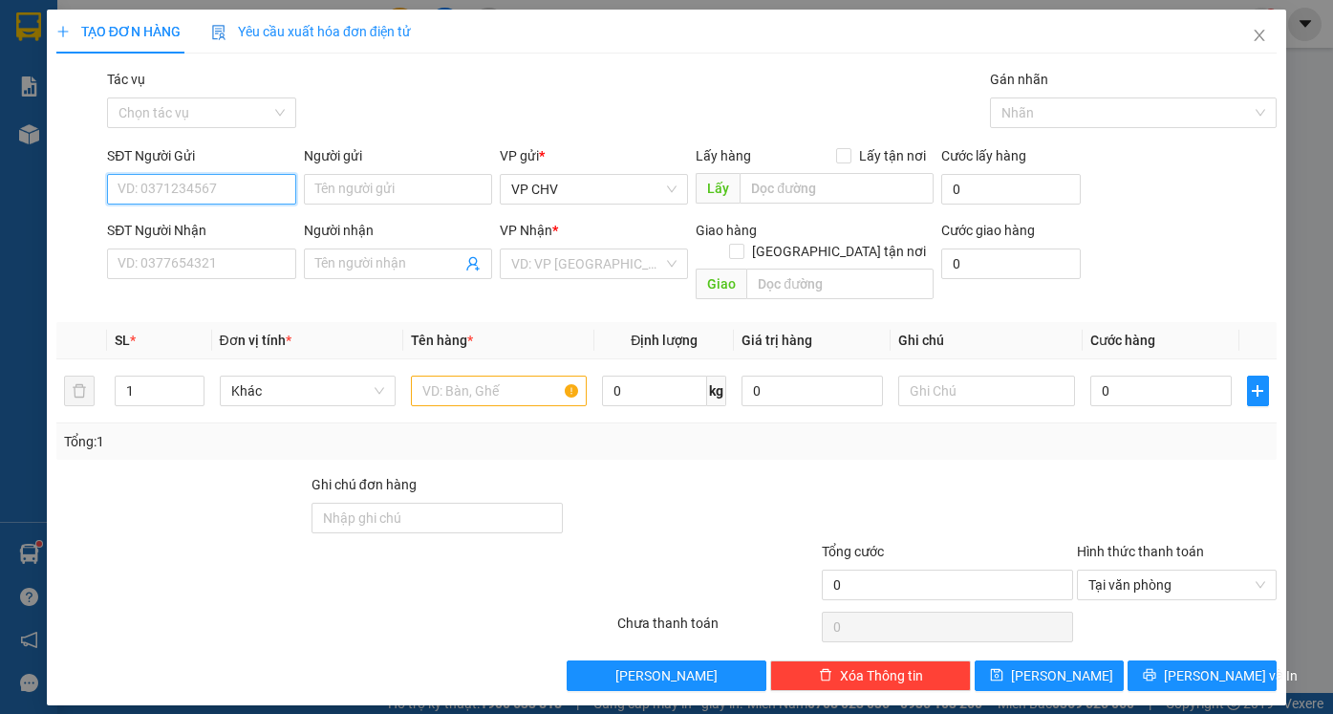
click at [222, 195] on input "SĐT Người Gửi" at bounding box center [201, 189] width 188 height 31
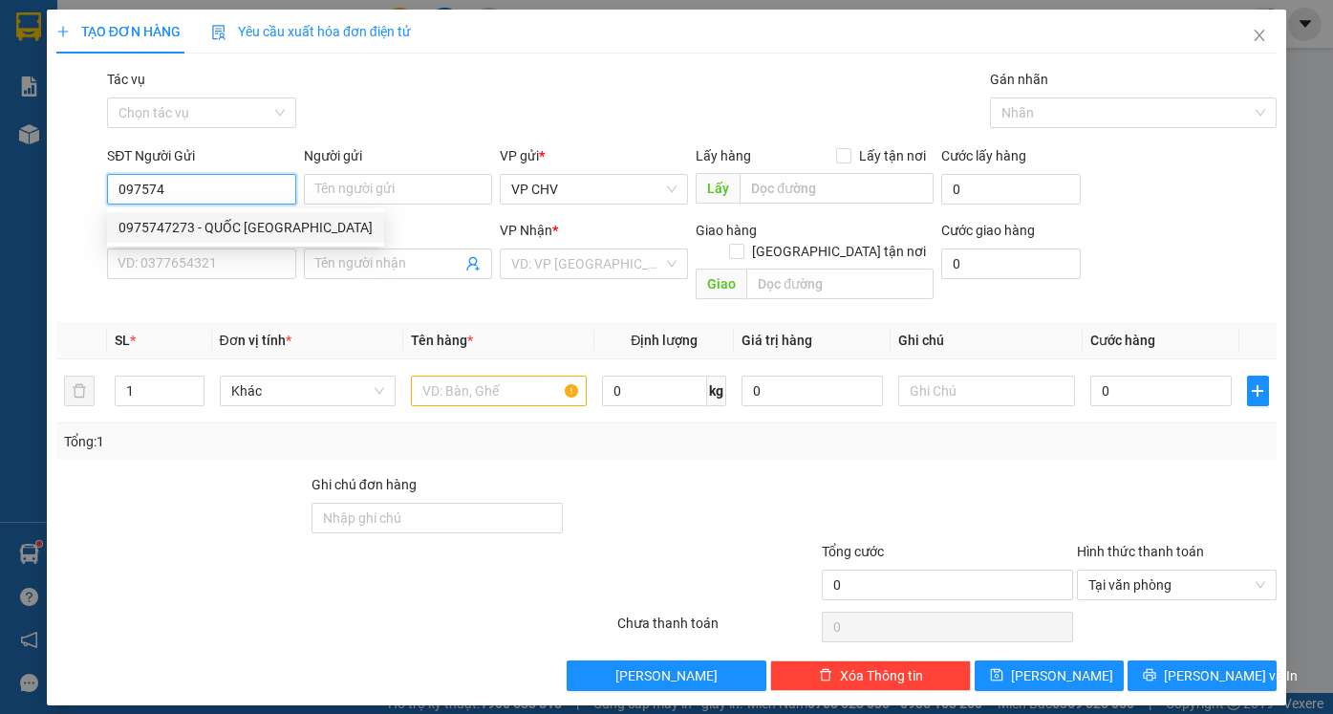
click at [244, 220] on div "0975747273 - [PERSON_NAME][GEOGRAPHIC_DATA]" at bounding box center [245, 227] width 254 height 21
type input "0975747273"
type input "QUỐC ANH"
type input "0988855252"
type input "PHONG VŨ"
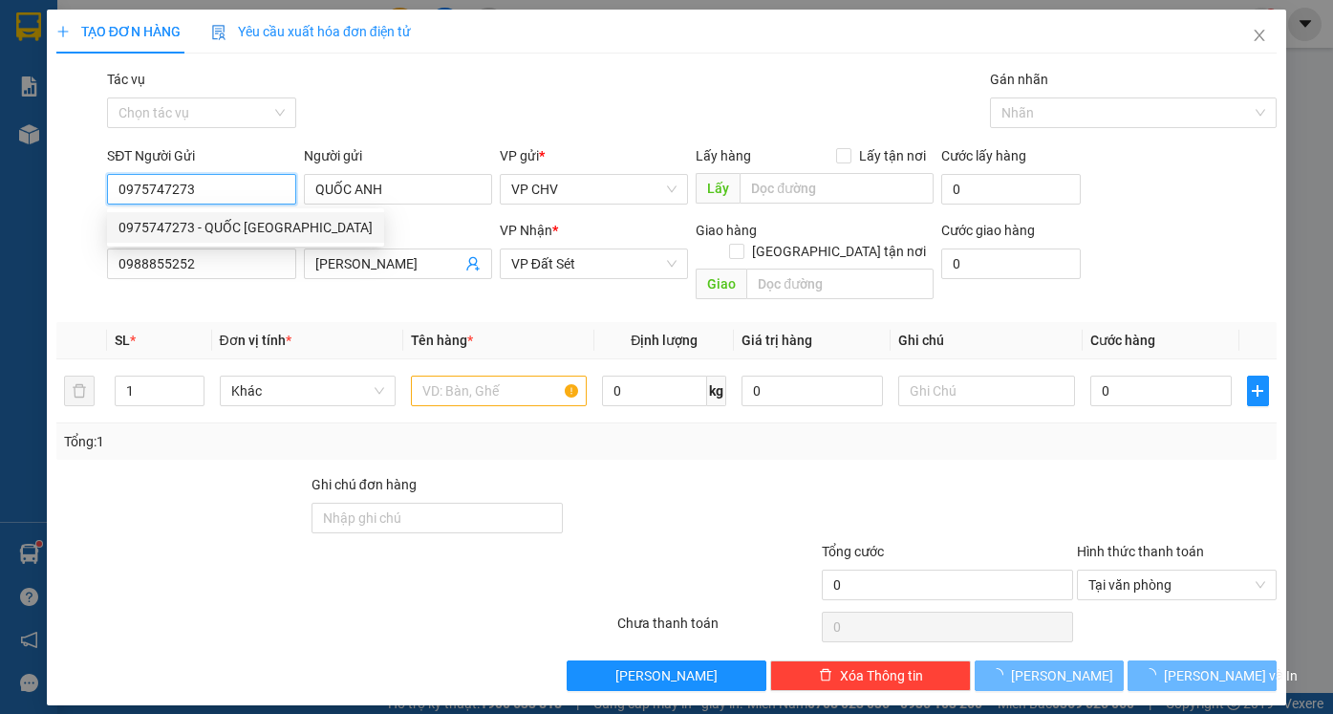
type input "20.000"
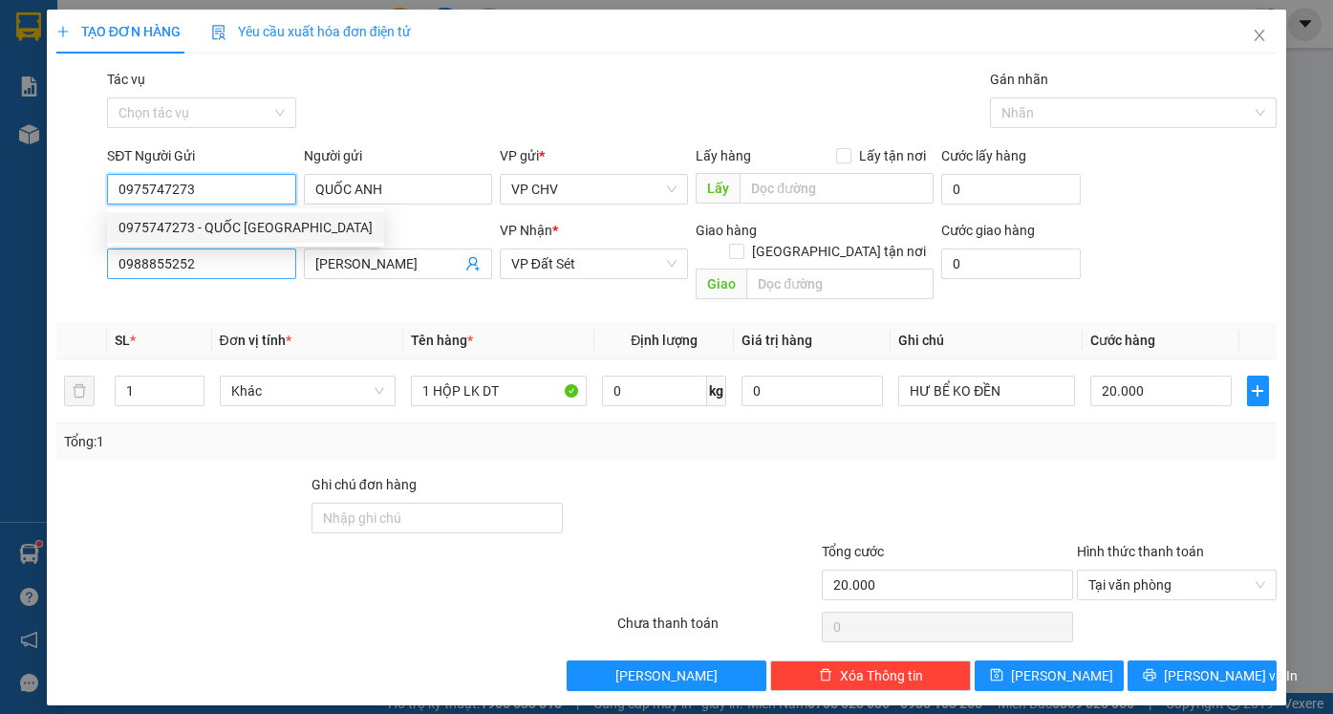
type input "0975747273"
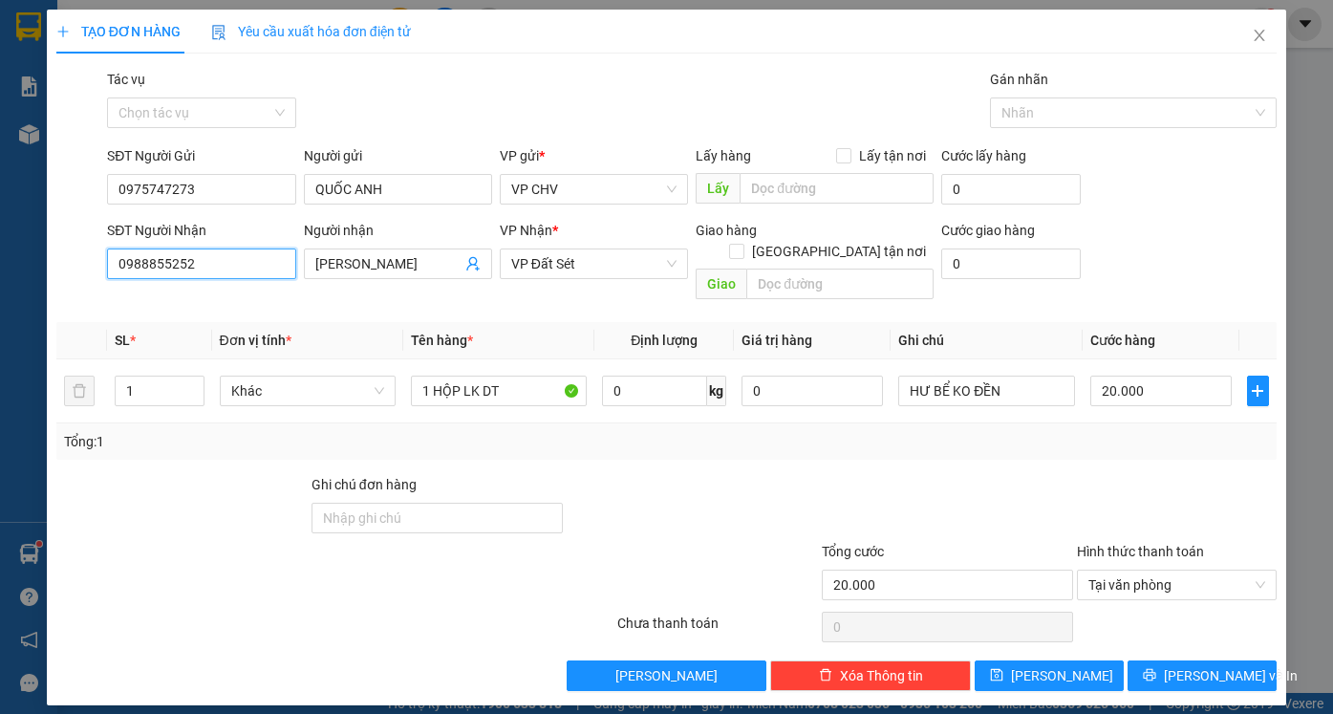
drag, startPoint x: 220, startPoint y: 258, endPoint x: 22, endPoint y: 257, distance: 197.7
click at [22, 257] on div "TẠO ĐƠN HÀNG Yêu cầu xuất hóa đơn điện tử Transit Pickup Surcharge Ids Transit …" at bounding box center [666, 357] width 1333 height 714
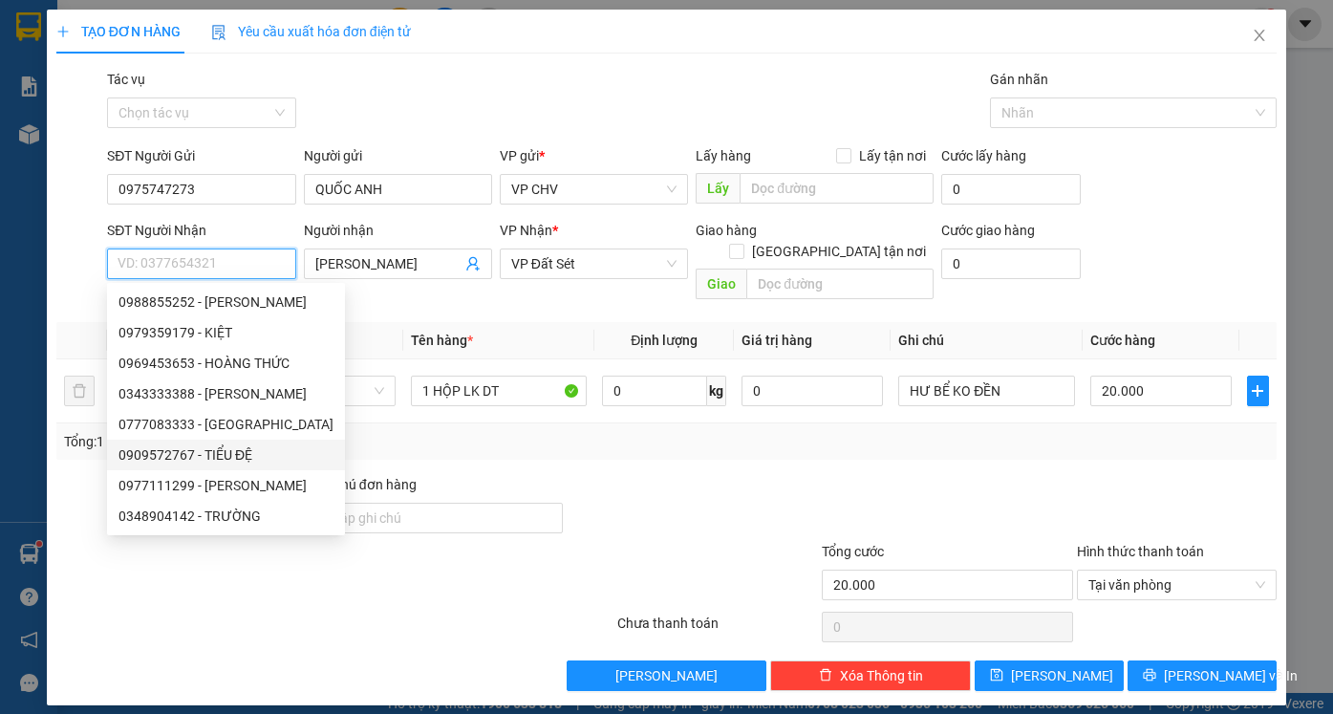
click at [196, 451] on div "0909572767 - [PERSON_NAME] ĐỆ" at bounding box center [225, 454] width 215 height 21
type input "0909572767"
type input "TIỂU ĐỆ"
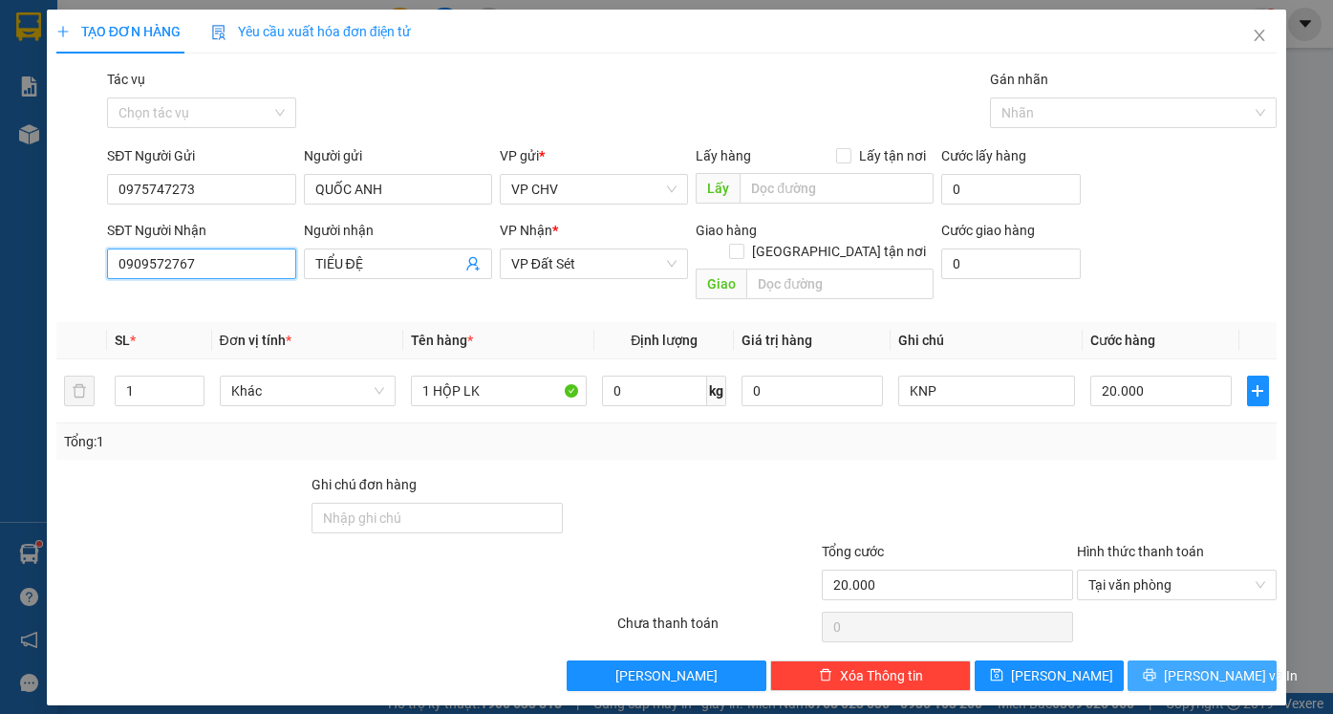
type input "0909572767"
click at [1249, 666] on button "[PERSON_NAME] và In" at bounding box center [1201, 675] width 149 height 31
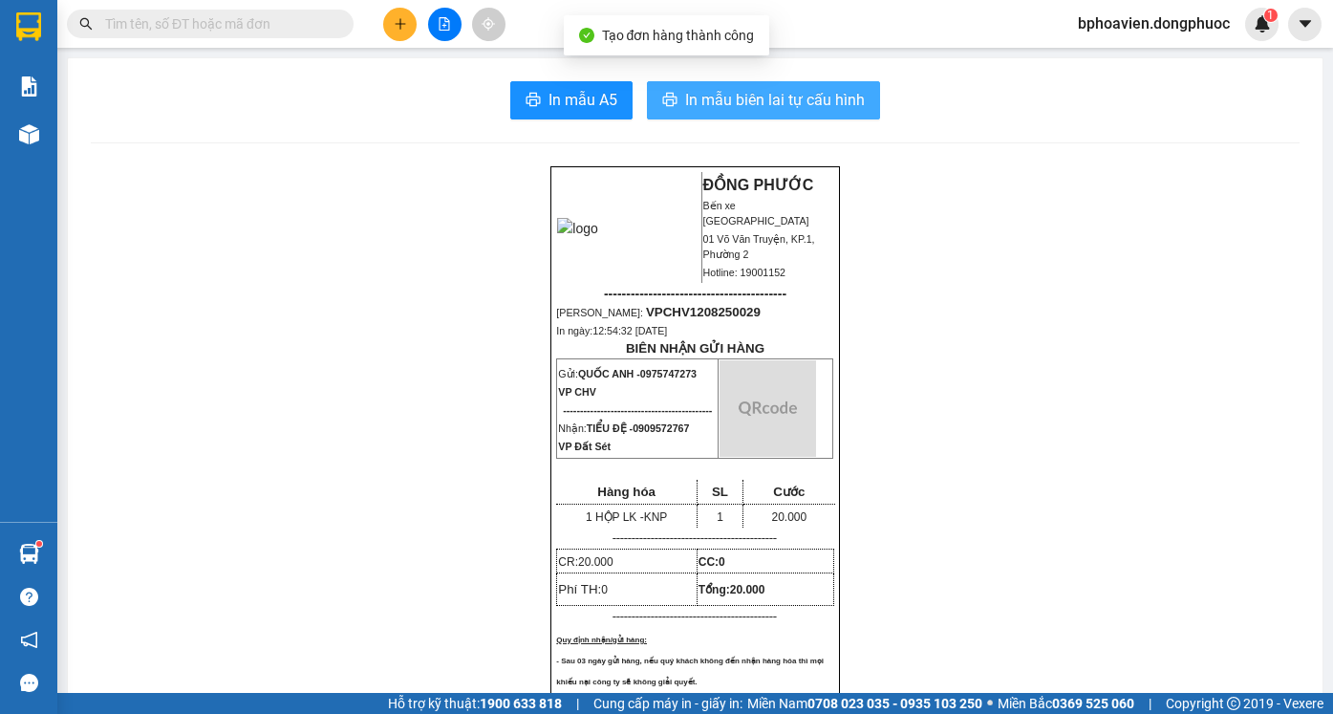
click at [764, 104] on span "In mẫu biên lai tự cấu hình" at bounding box center [775, 100] width 180 height 24
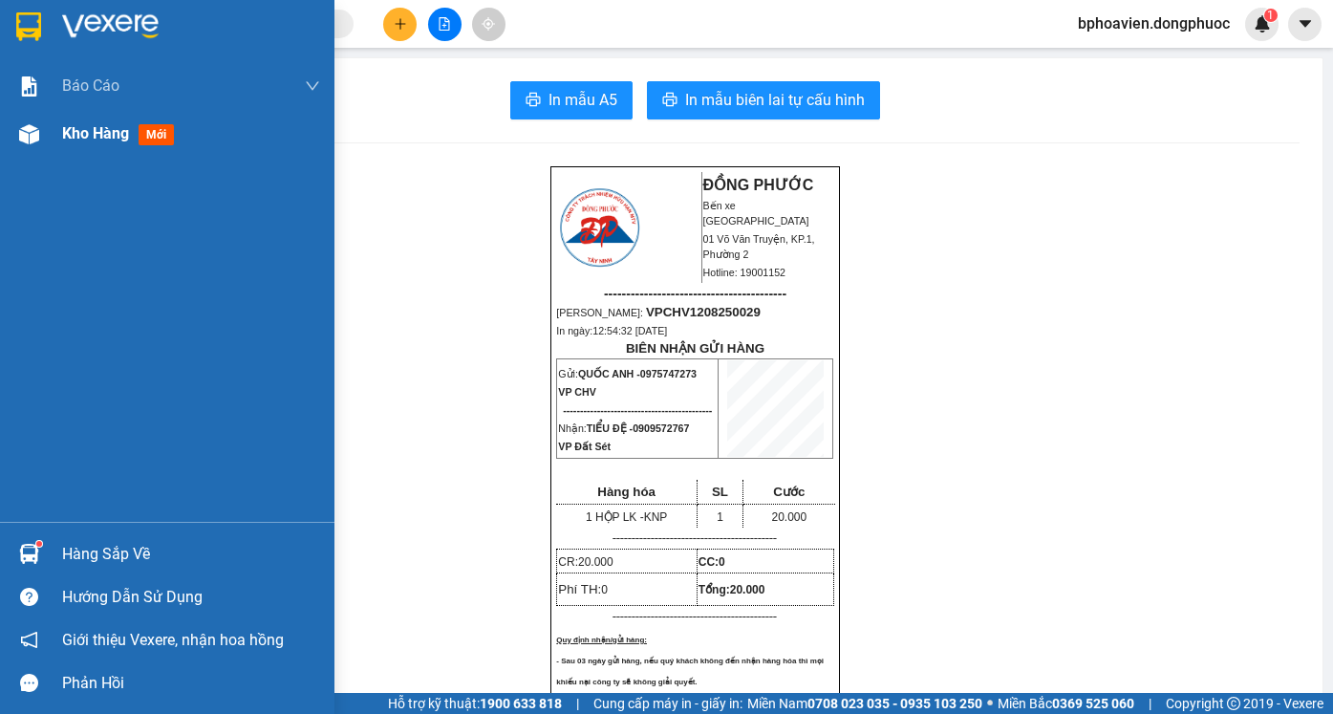
click at [67, 124] on span "Kho hàng" at bounding box center [95, 133] width 67 height 18
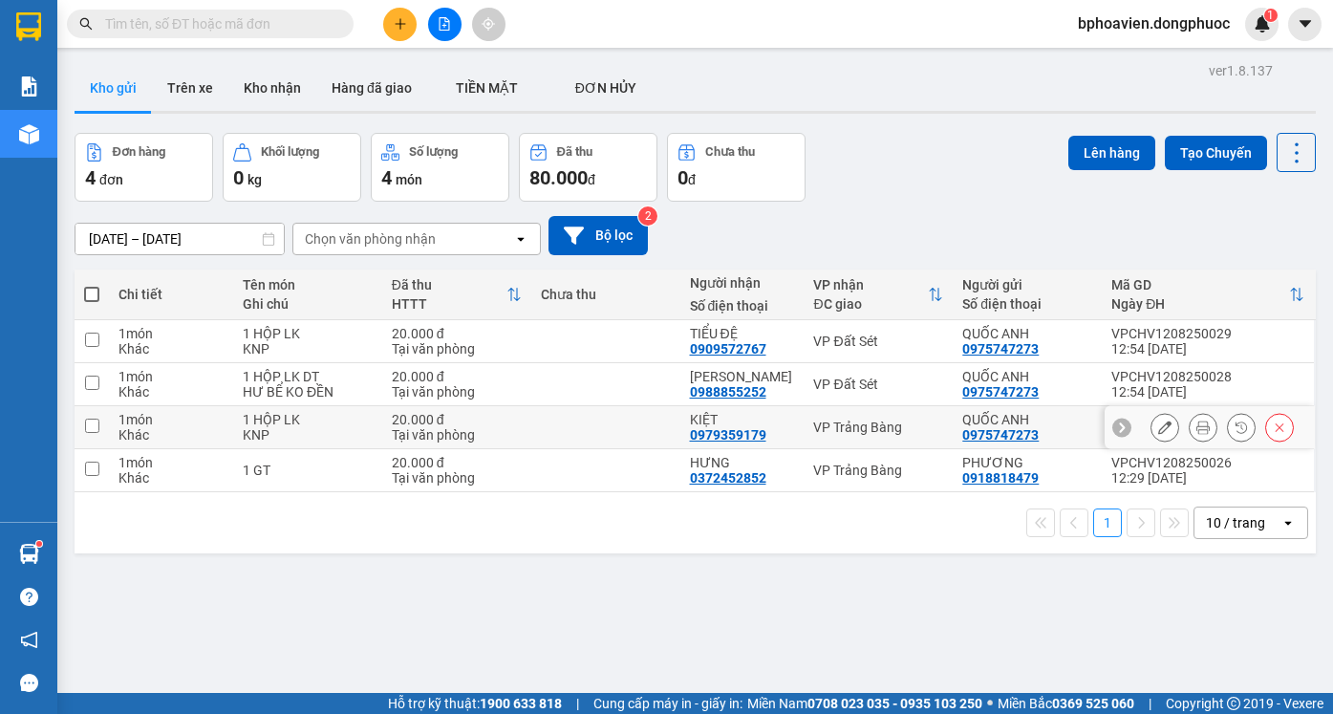
click at [1196, 428] on icon at bounding box center [1202, 426] width 13 height 13
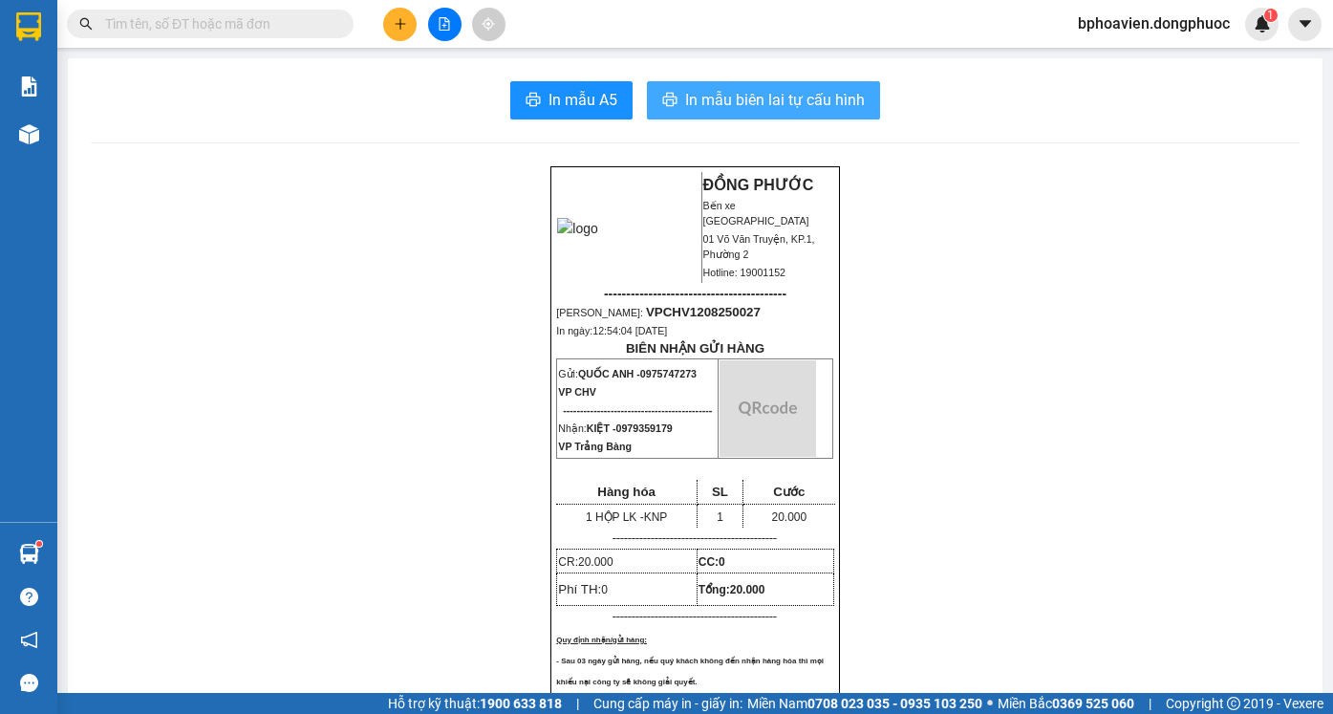
click at [757, 103] on span "In mẫu biên lai tự cấu hình" at bounding box center [775, 100] width 180 height 24
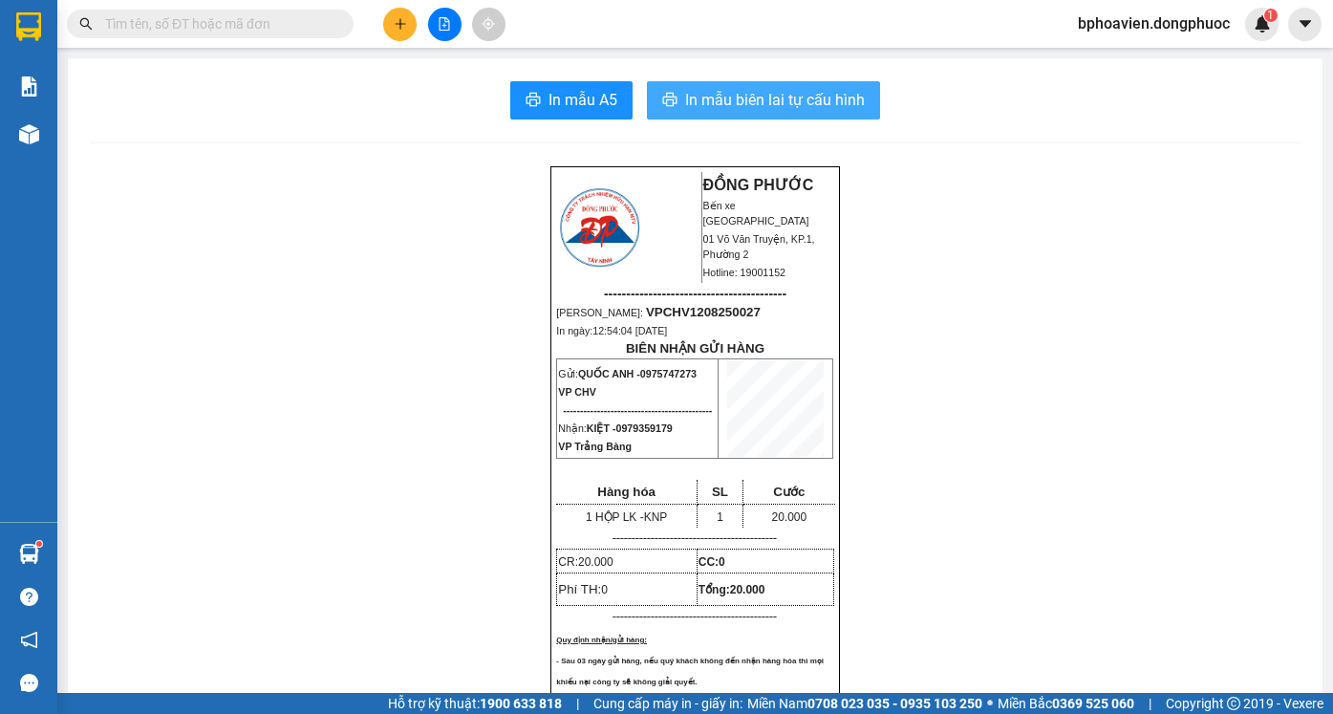
click at [706, 93] on span "In mẫu biên lai tự cấu hình" at bounding box center [775, 100] width 180 height 24
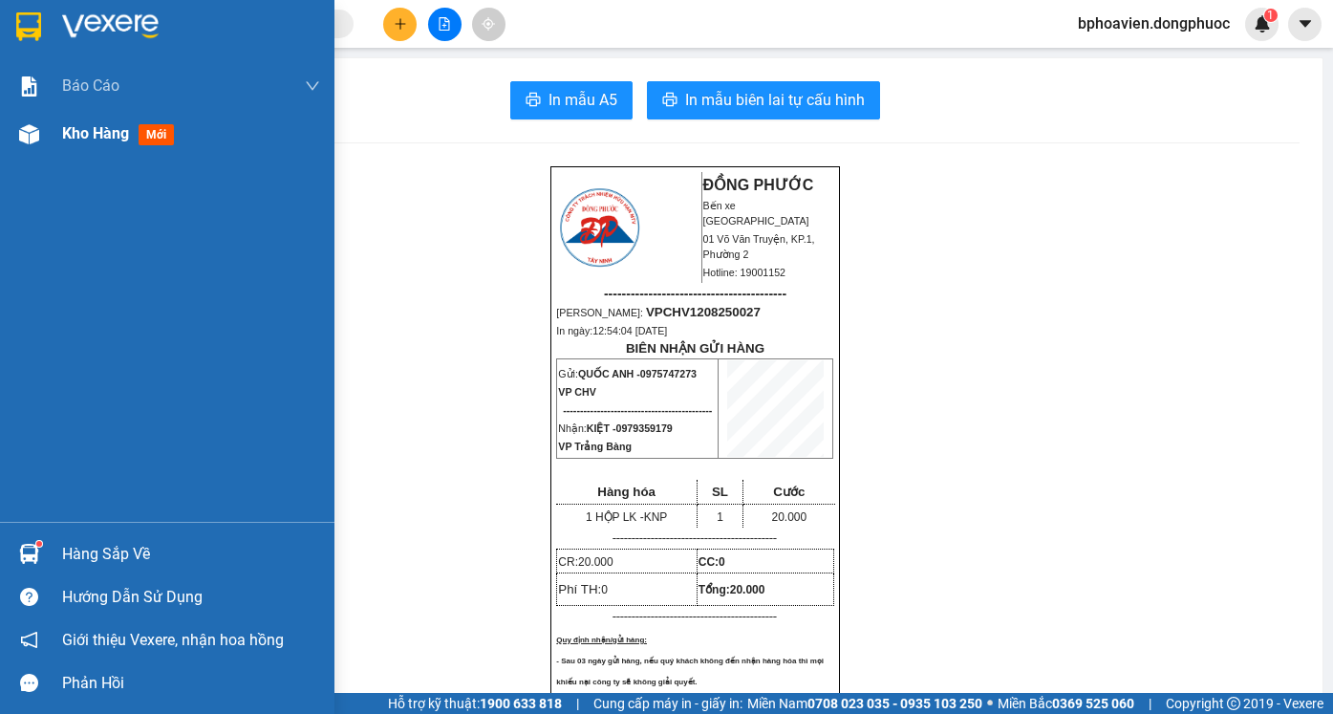
click at [92, 148] on div "Kho hàng mới" at bounding box center [191, 134] width 258 height 48
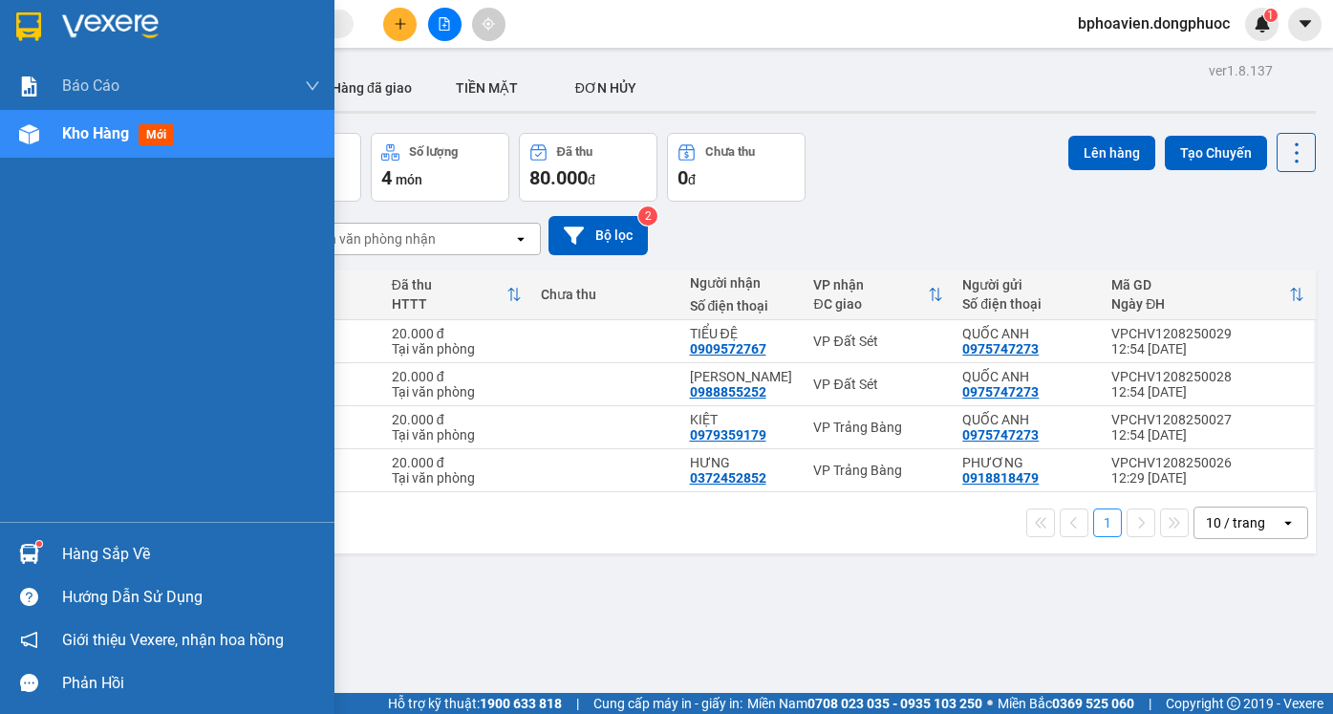
drag, startPoint x: 80, startPoint y: 551, endPoint x: 92, endPoint y: 548, distance: 11.8
click at [81, 549] on div "Hàng sắp về" at bounding box center [191, 554] width 258 height 29
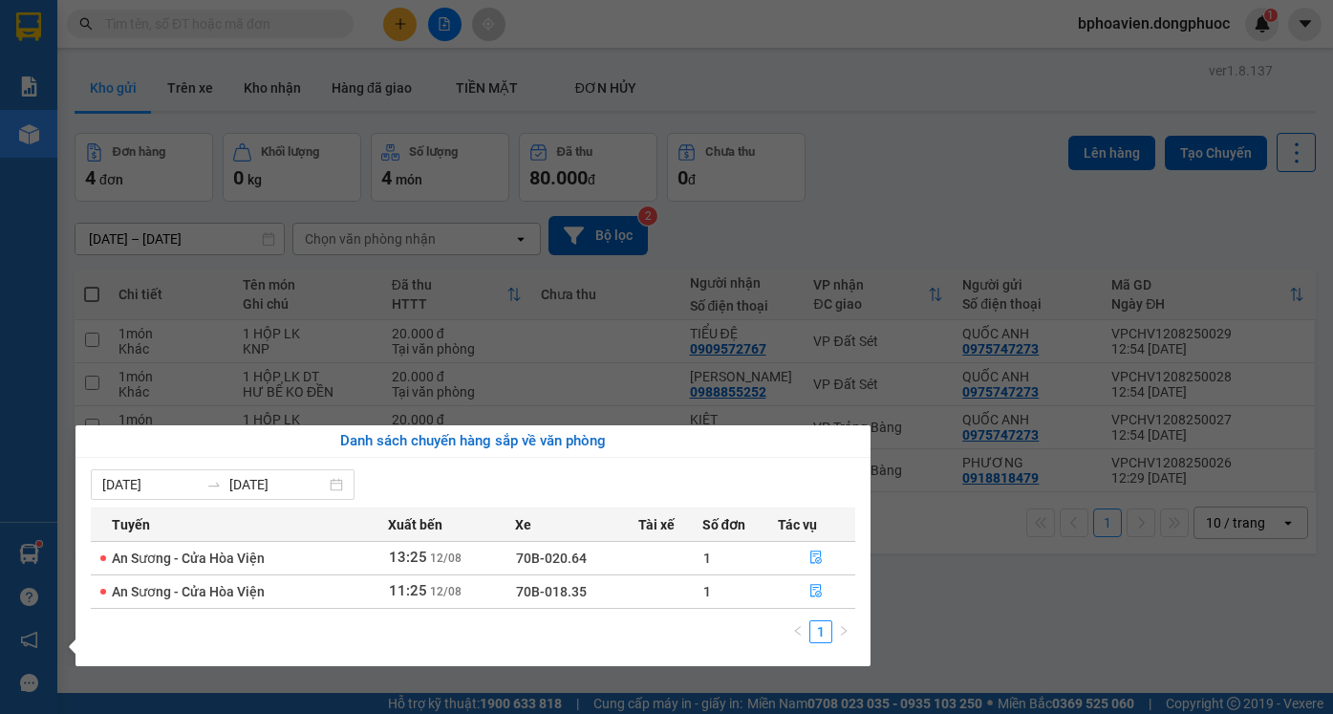
click at [944, 586] on section "Kết quả tìm kiếm ( 1 ) Bộ lọc Mã ĐH Trạng thái Món hàng Tổng cước Chưa cước Nhã…" at bounding box center [666, 357] width 1333 height 714
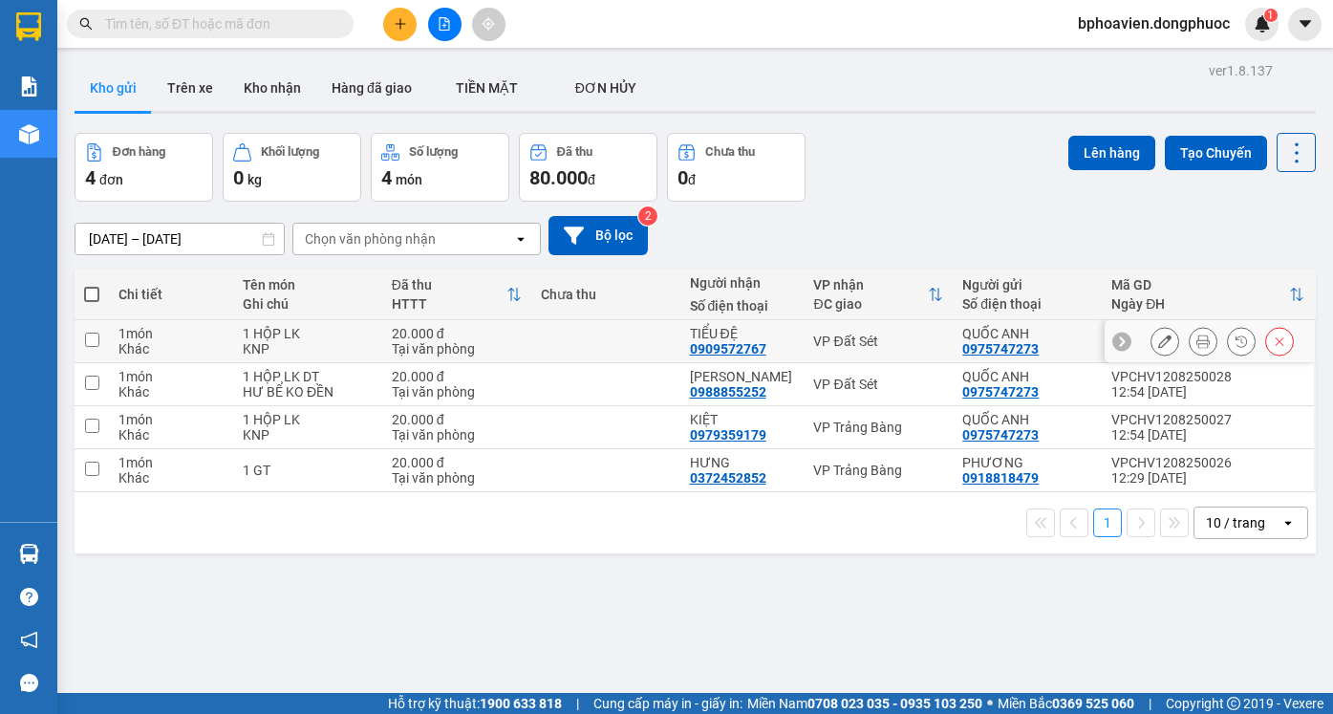
drag, startPoint x: 626, startPoint y: 344, endPoint x: 626, endPoint y: 365, distance: 21.0
click at [626, 345] on td at bounding box center [605, 341] width 149 height 43
checkbox input "true"
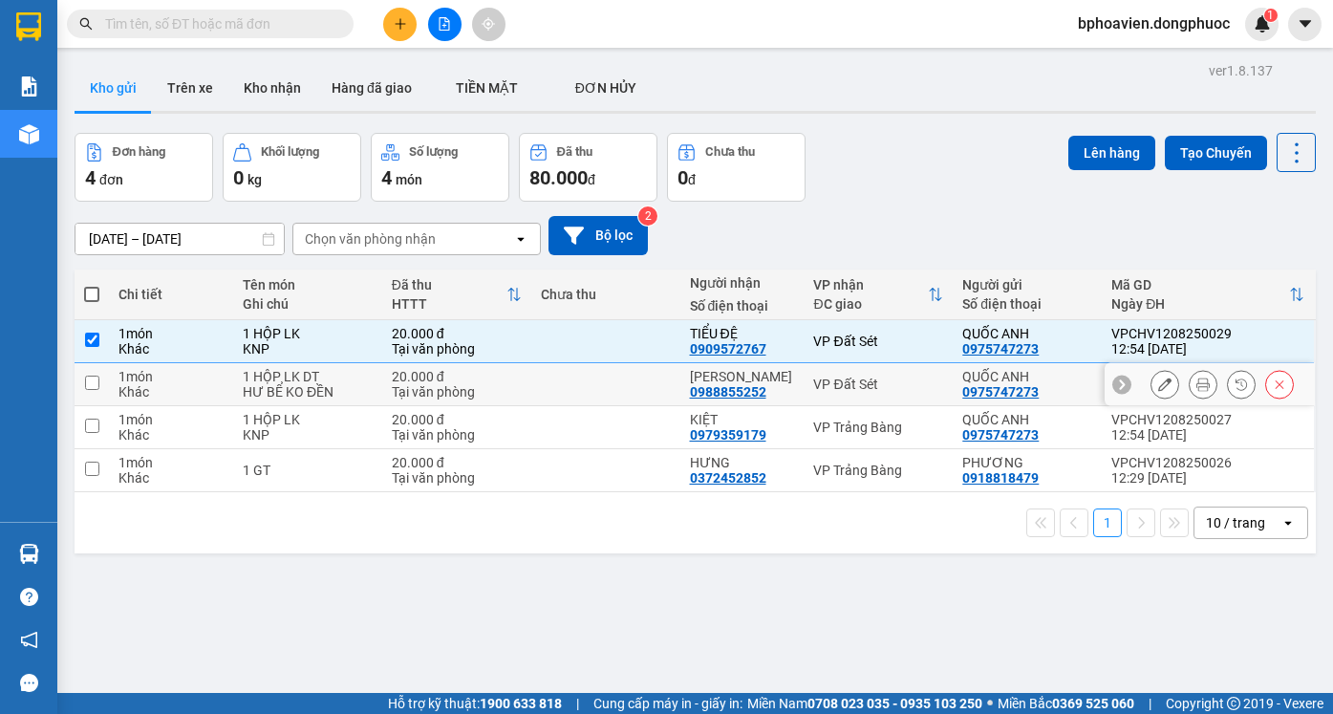
click at [626, 381] on td at bounding box center [605, 384] width 149 height 43
checkbox input "true"
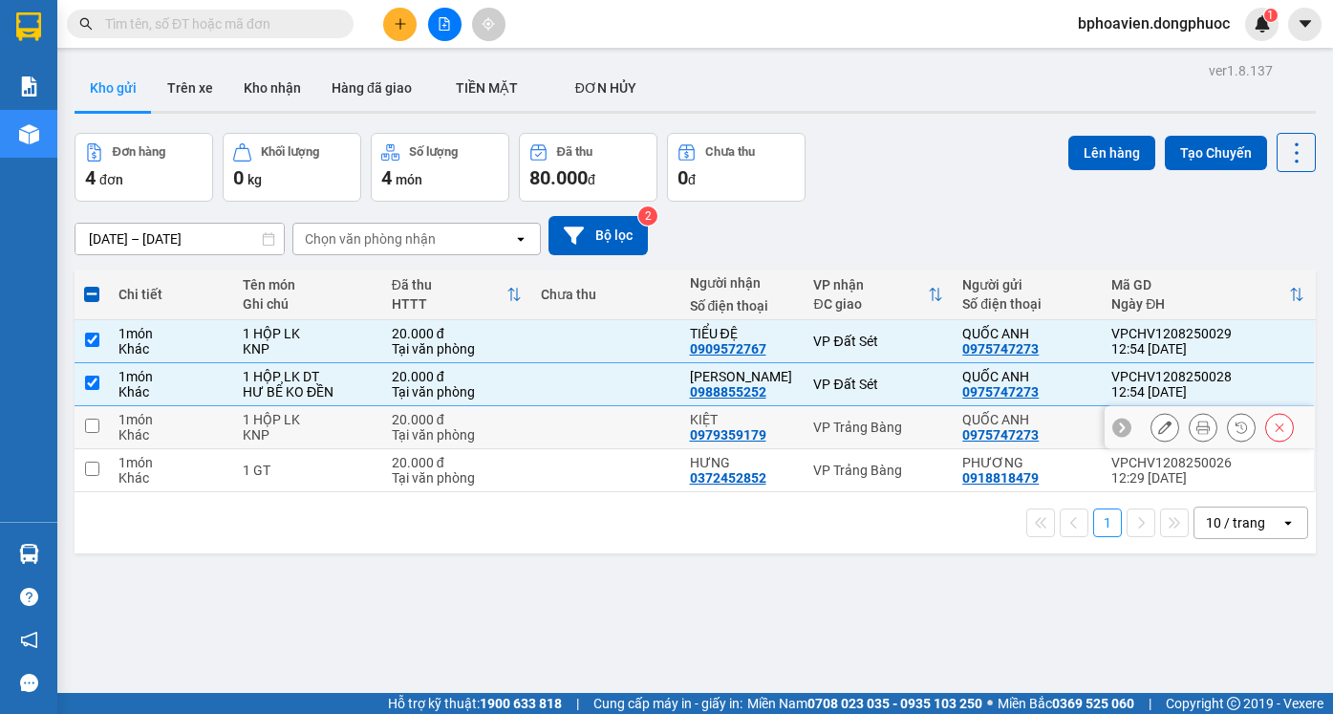
drag, startPoint x: 627, startPoint y: 426, endPoint x: 628, endPoint y: 466, distance: 40.1
click at [627, 443] on td at bounding box center [605, 427] width 149 height 43
checkbox input "true"
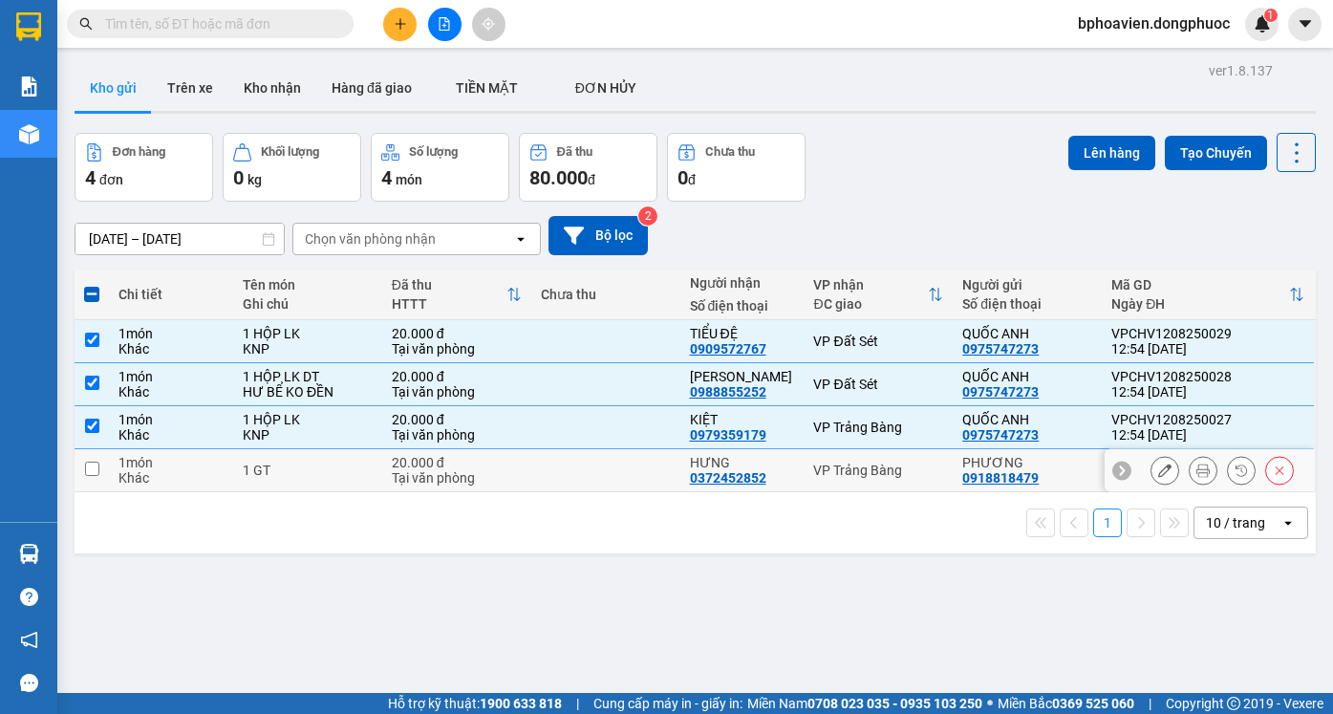
click at [628, 470] on td at bounding box center [605, 470] width 149 height 43
checkbox input "true"
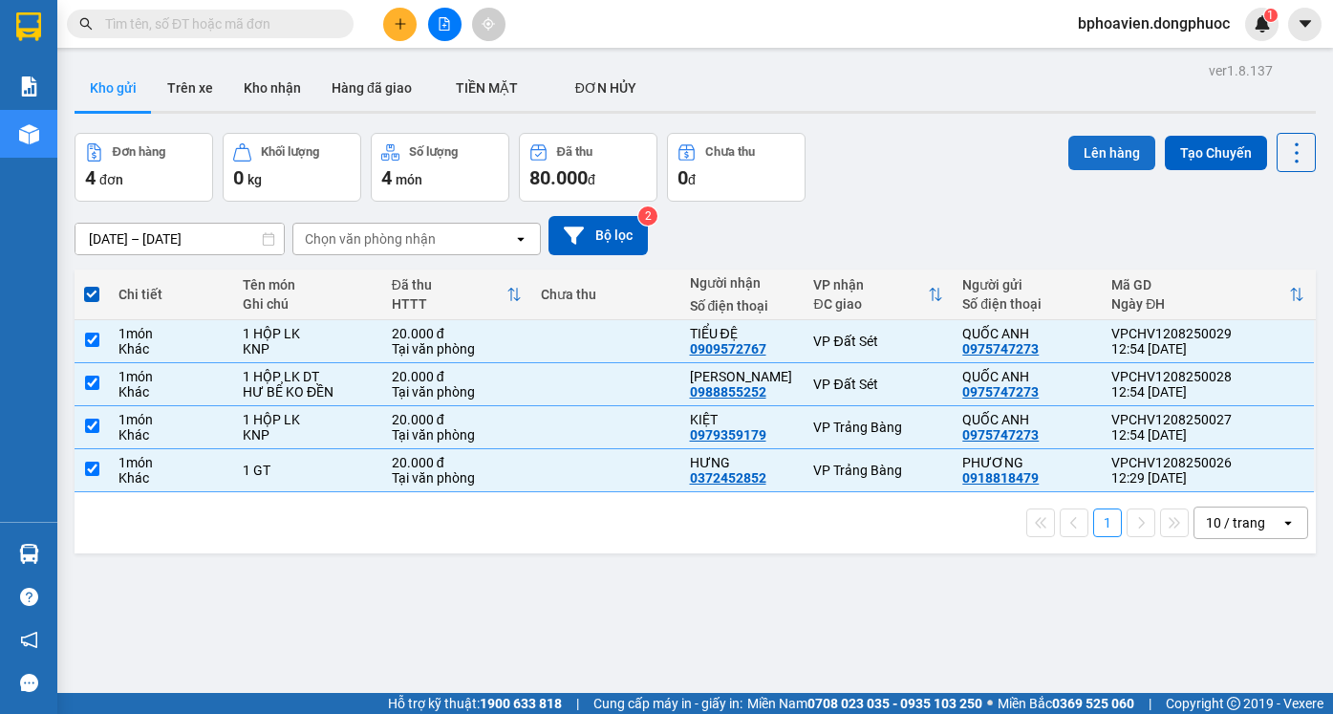
click at [1104, 150] on button "Lên hàng" at bounding box center [1111, 153] width 87 height 34
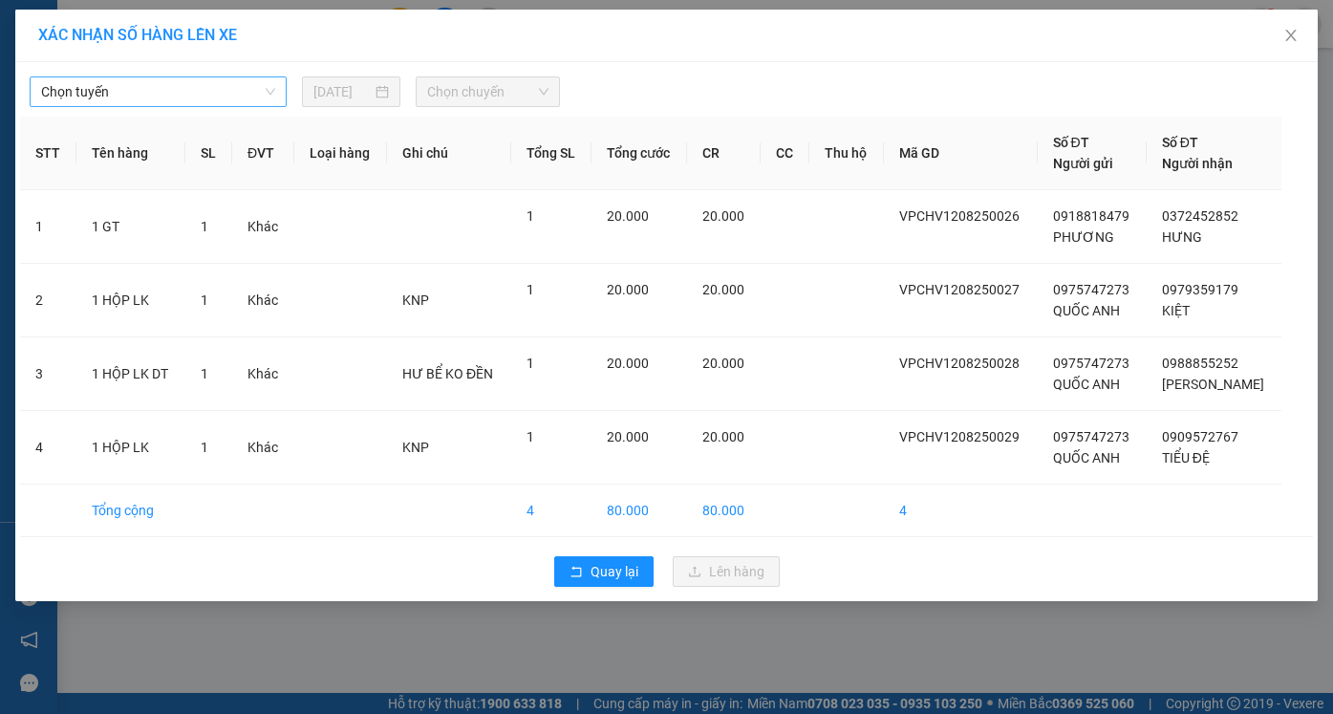
click at [211, 96] on span "Chọn tuyến" at bounding box center [158, 91] width 234 height 29
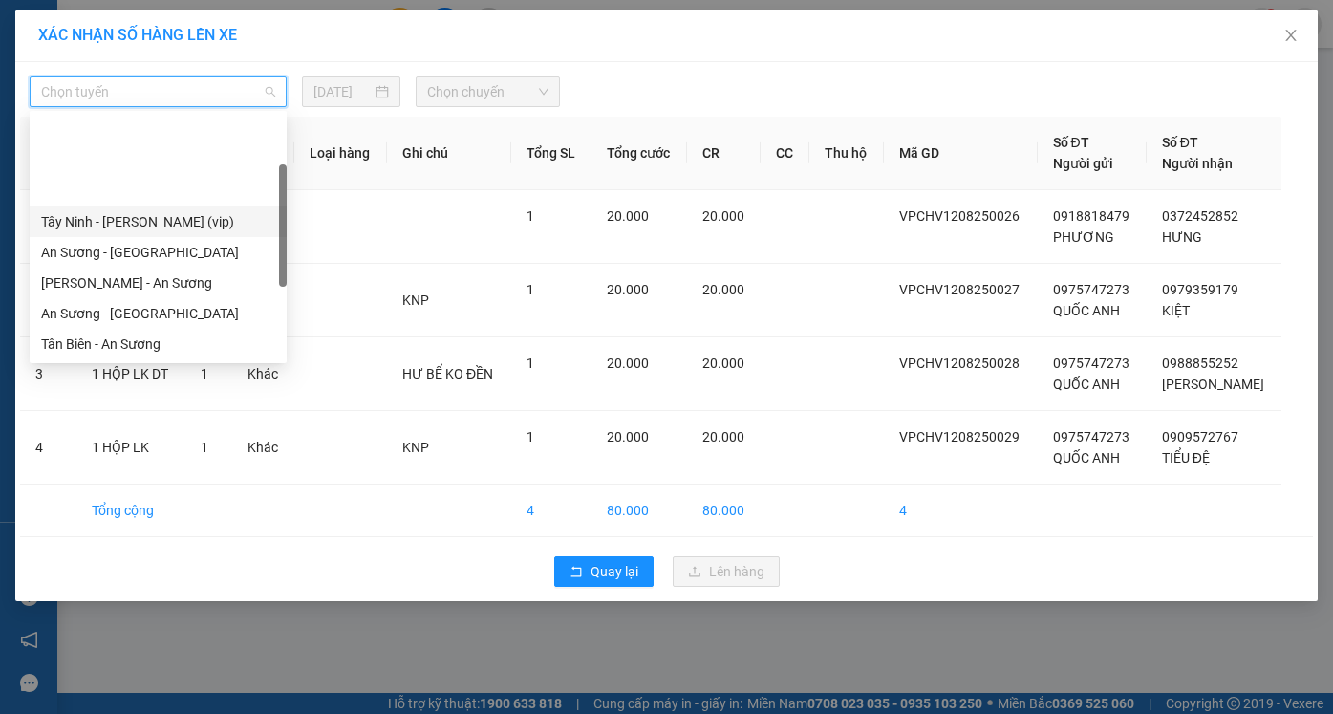
scroll to position [267, 0]
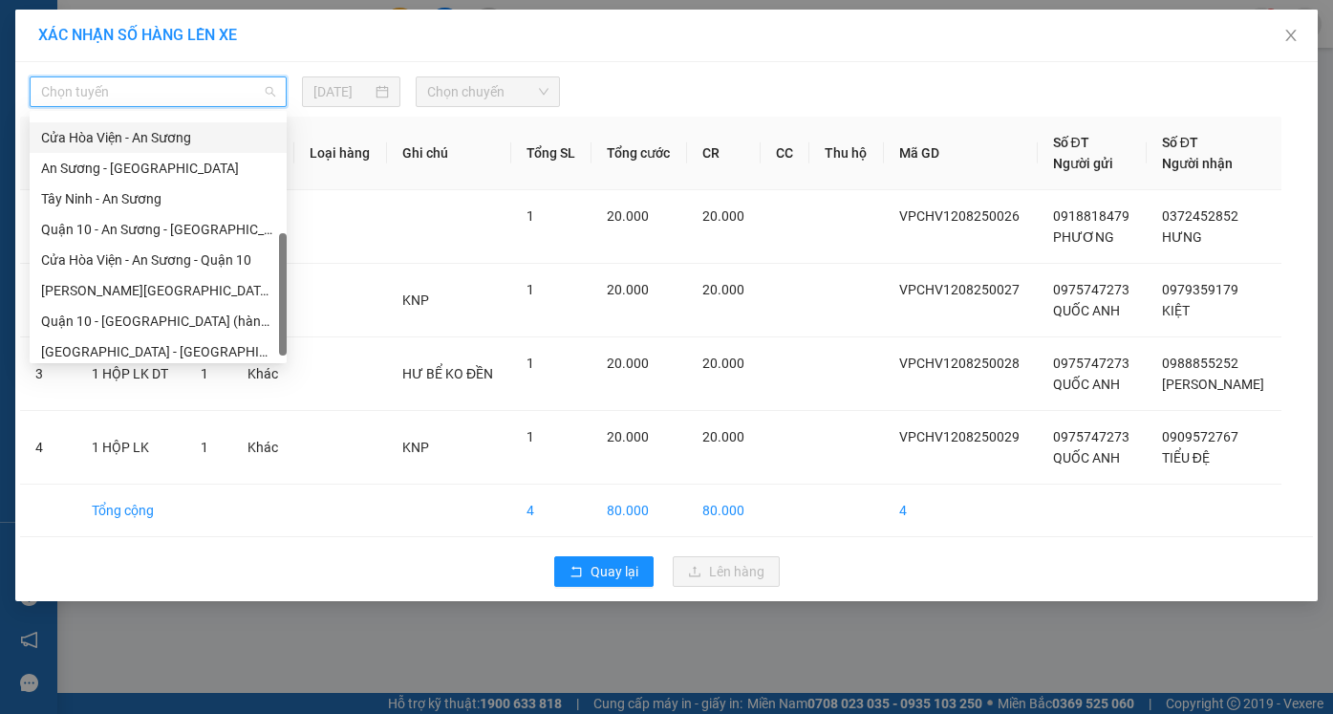
drag, startPoint x: 168, startPoint y: 138, endPoint x: 356, endPoint y: 121, distance: 188.9
click at [169, 138] on div "Cửa Hòa Viện - An Sương" at bounding box center [158, 137] width 234 height 21
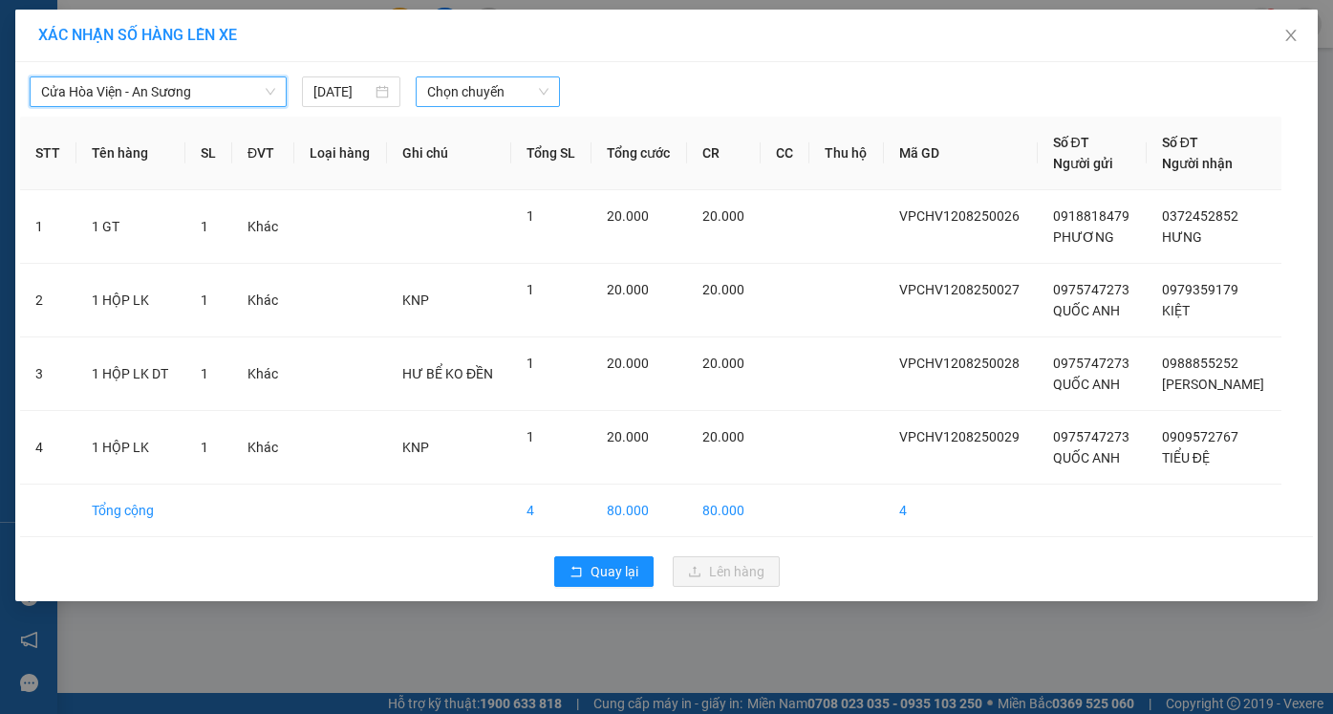
click at [449, 87] on span "Chọn chuyến" at bounding box center [487, 91] width 120 height 29
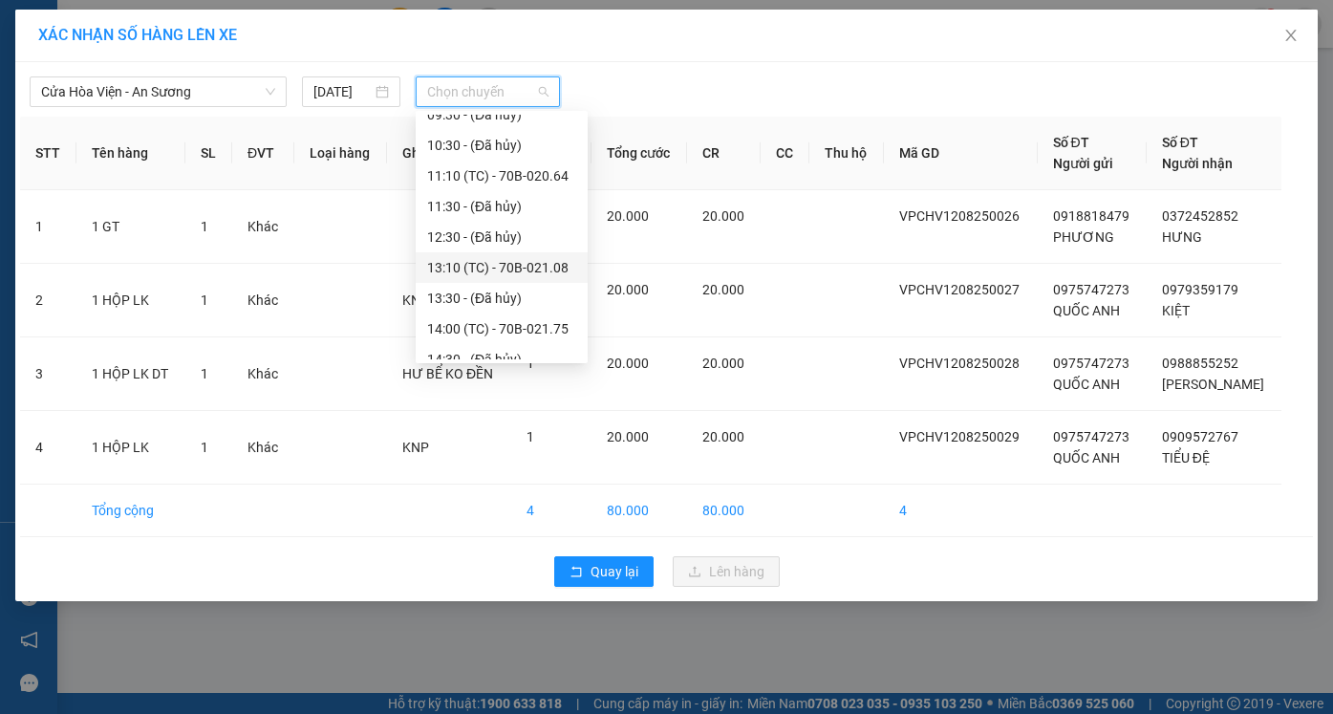
scroll to position [478, 0]
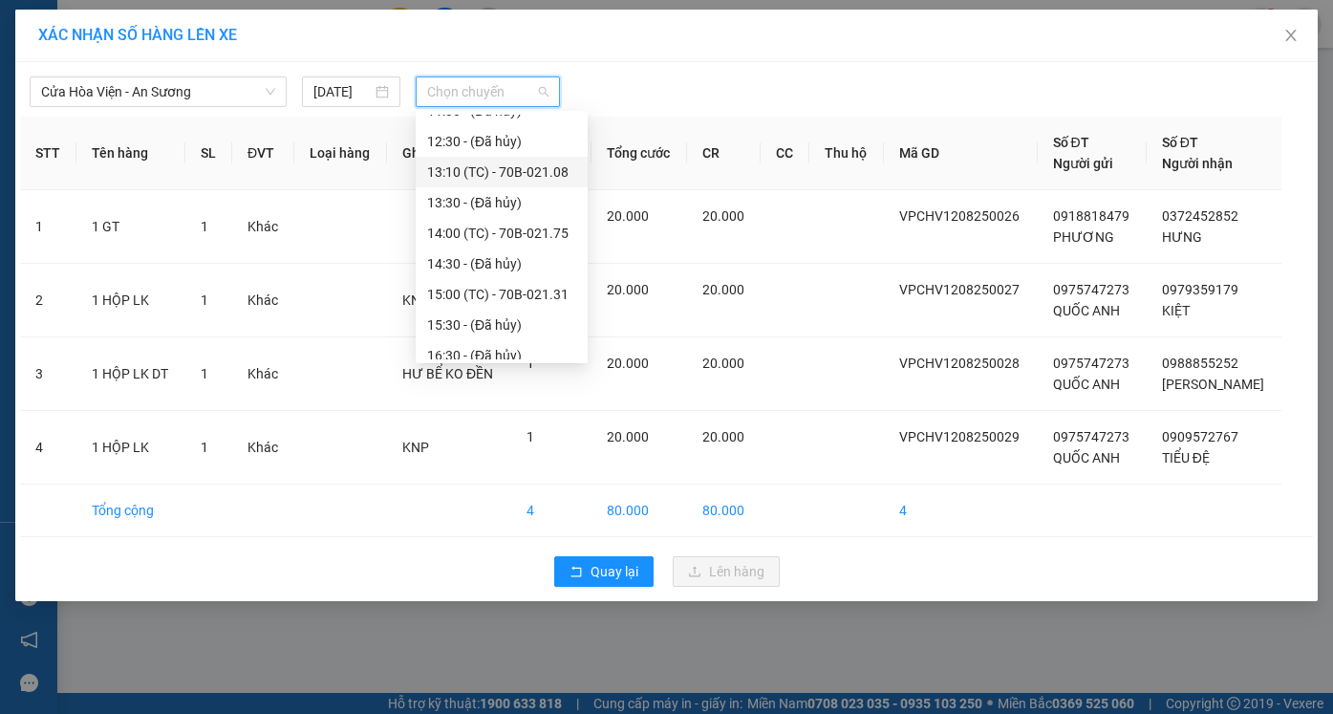
click at [466, 168] on div "13:10 (TC) - 70B-021.08" at bounding box center [501, 171] width 149 height 21
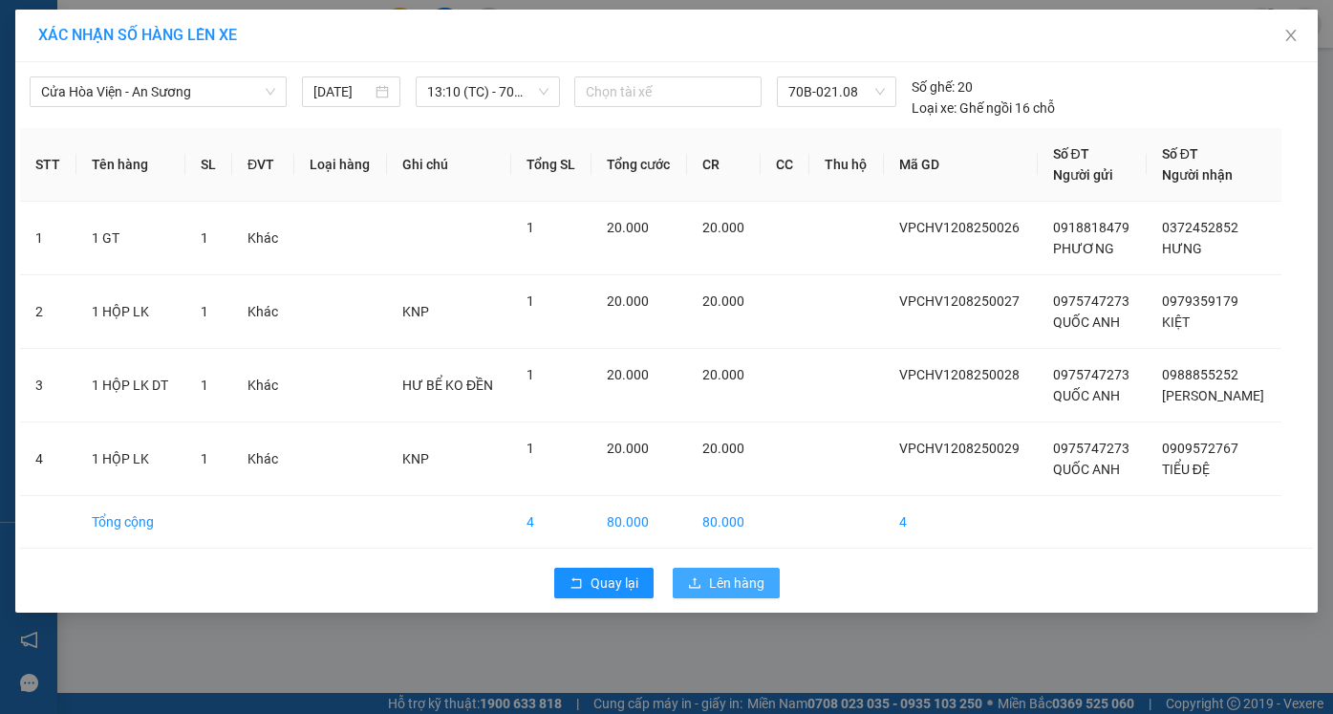
click at [734, 600] on div "Quay lại Lên hàng" at bounding box center [666, 583] width 1292 height 50
click at [735, 583] on span "Lên hàng" at bounding box center [736, 582] width 55 height 21
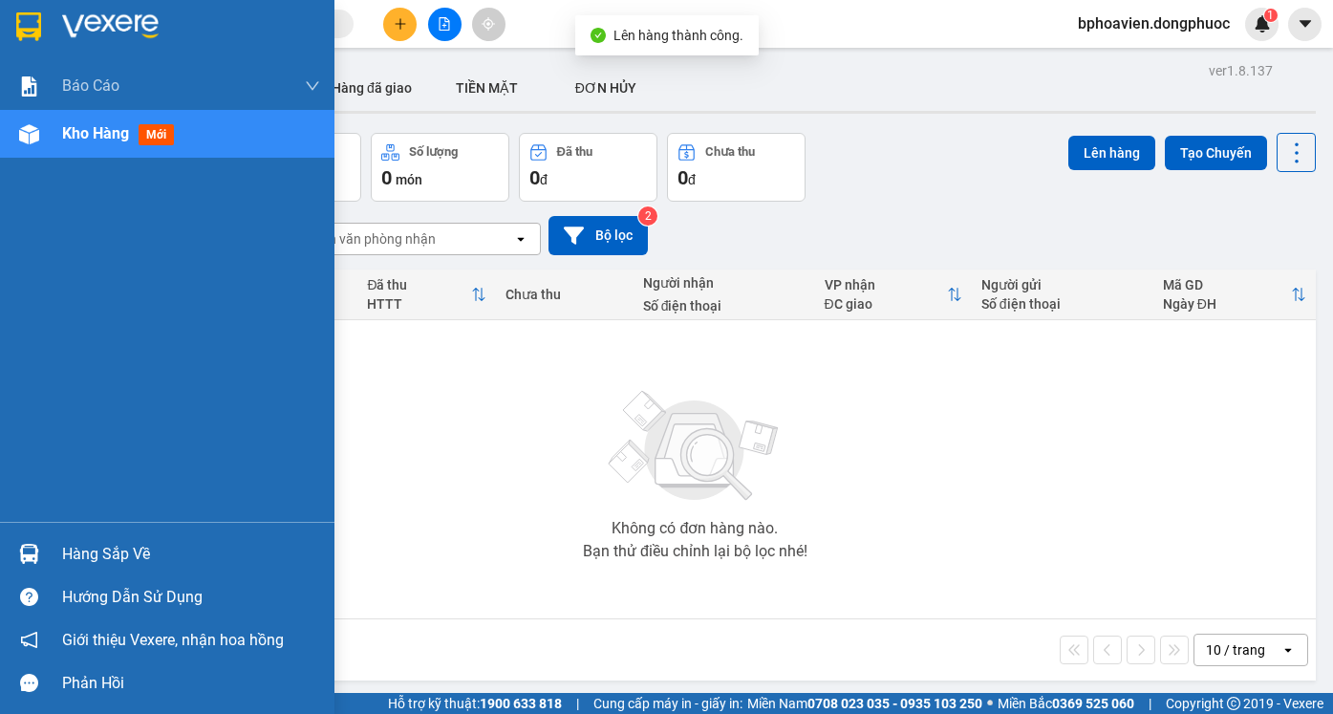
drag, startPoint x: 96, startPoint y: 567, endPoint x: 112, endPoint y: 560, distance: 17.9
click at [96, 565] on div "Hàng sắp về" at bounding box center [191, 554] width 258 height 29
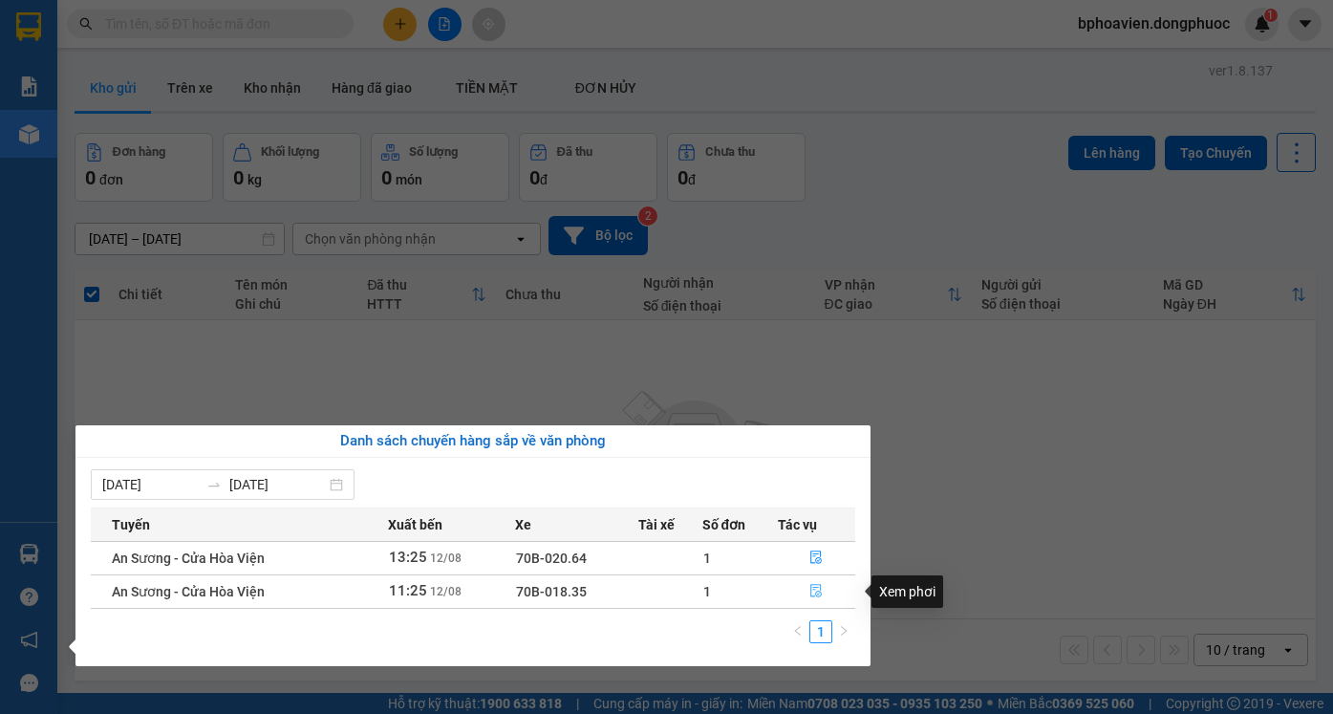
click at [825, 596] on button "button" at bounding box center [816, 591] width 76 height 31
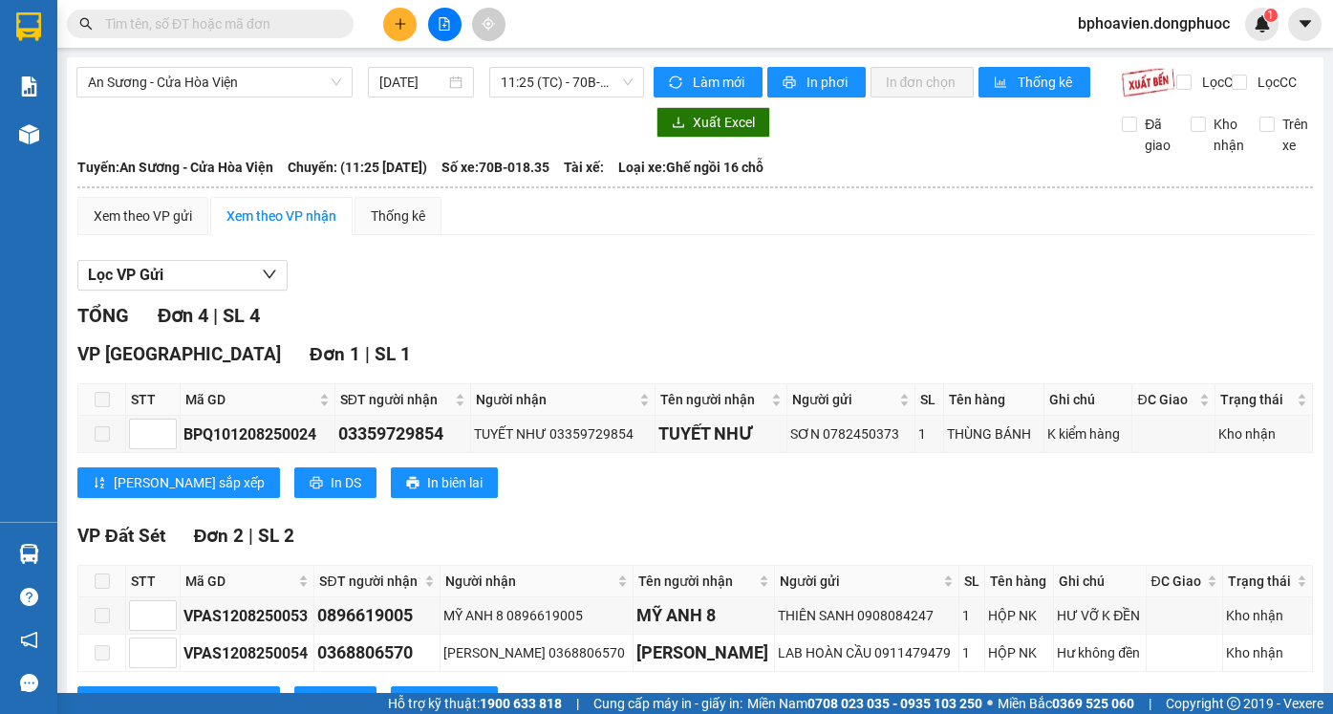
scroll to position [275, 0]
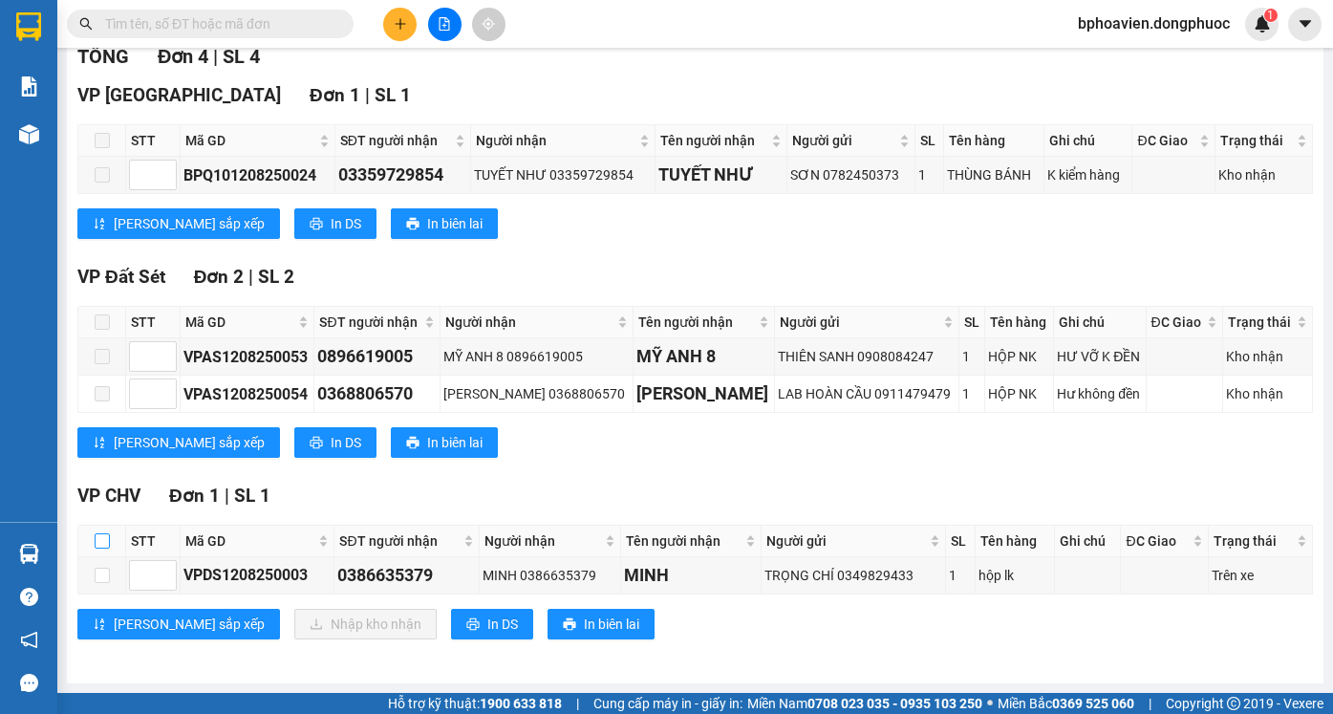
drag, startPoint x: 96, startPoint y: 539, endPoint x: 112, endPoint y: 537, distance: 16.4
click at [99, 539] on input "checkbox" at bounding box center [102, 540] width 15 height 15
checkbox input "true"
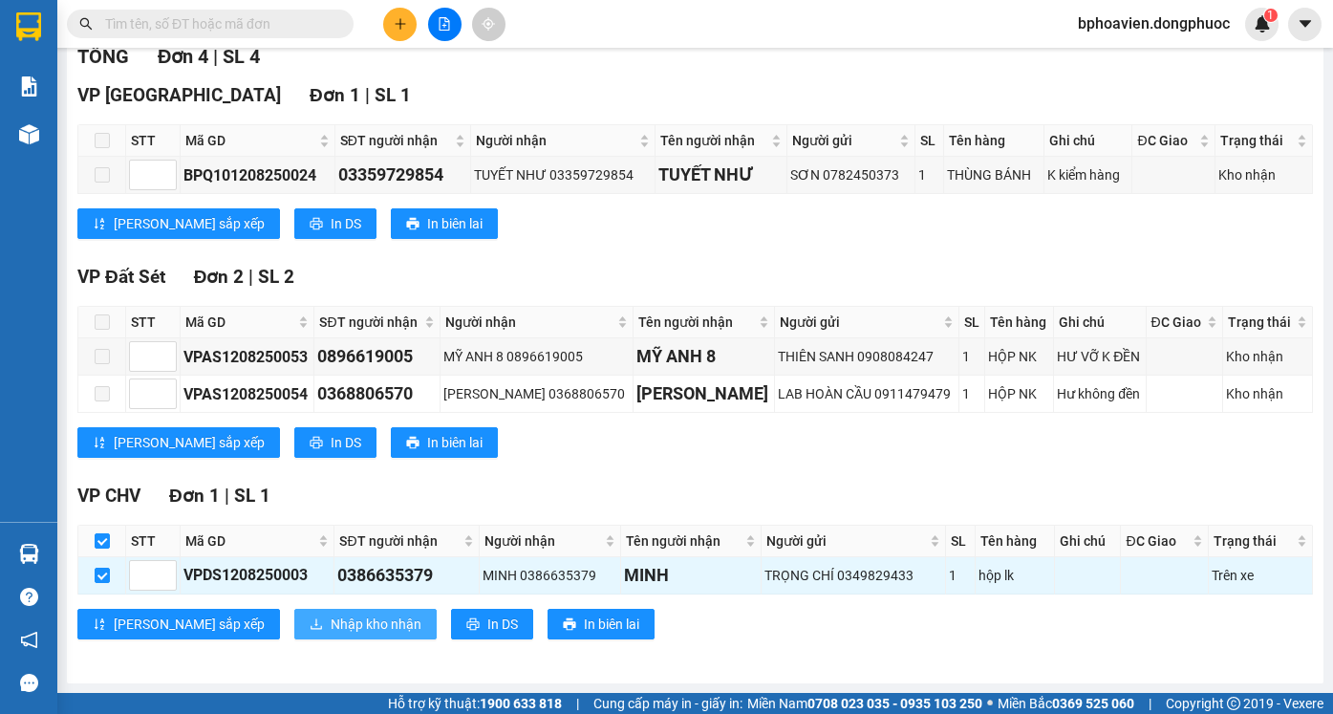
click at [331, 628] on span "Nhập kho nhận" at bounding box center [376, 623] width 91 height 21
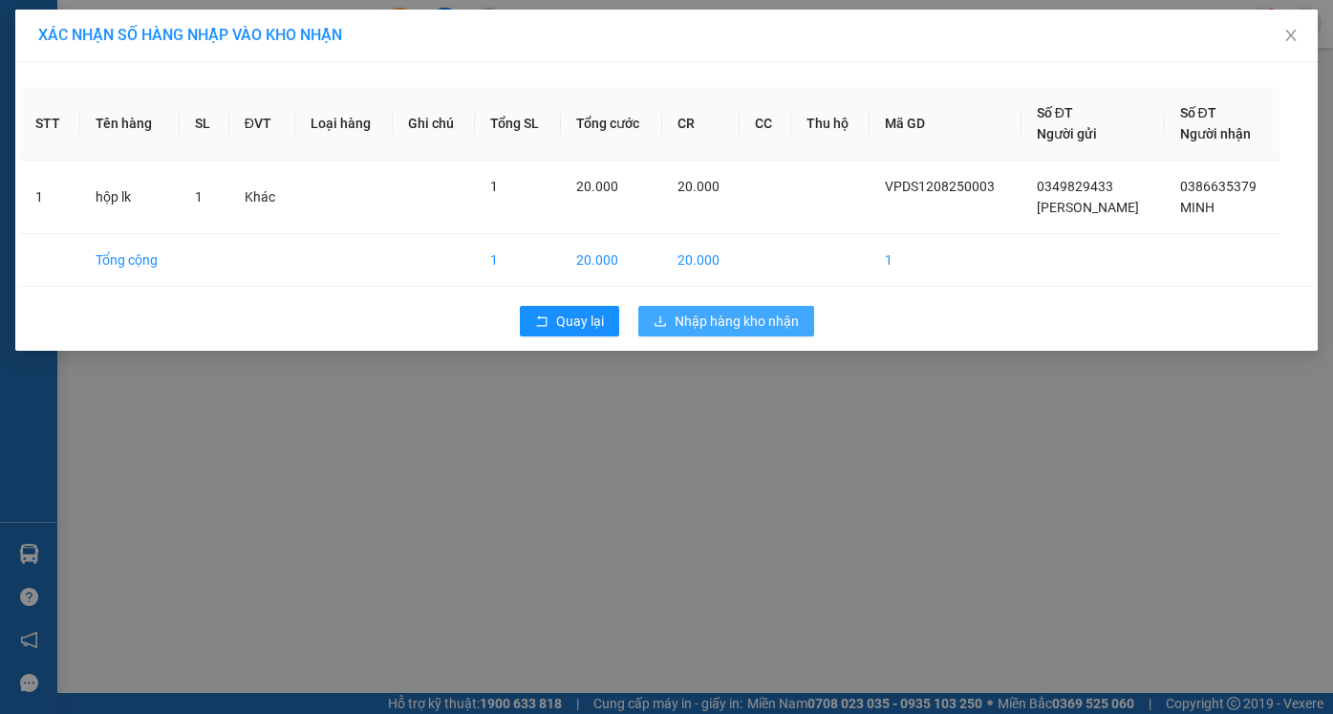
click at [731, 322] on span "Nhập hàng kho nhận" at bounding box center [736, 320] width 124 height 21
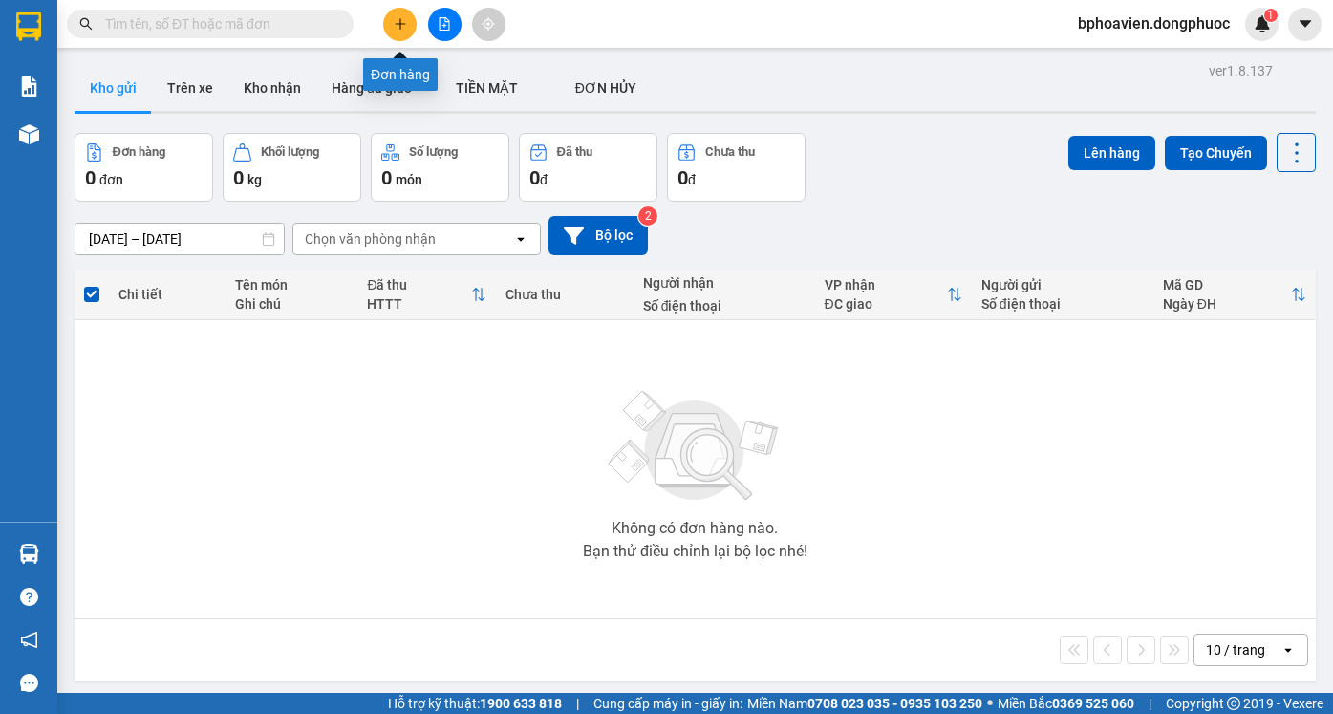
click at [396, 30] on icon "plus" at bounding box center [400, 23] width 13 height 13
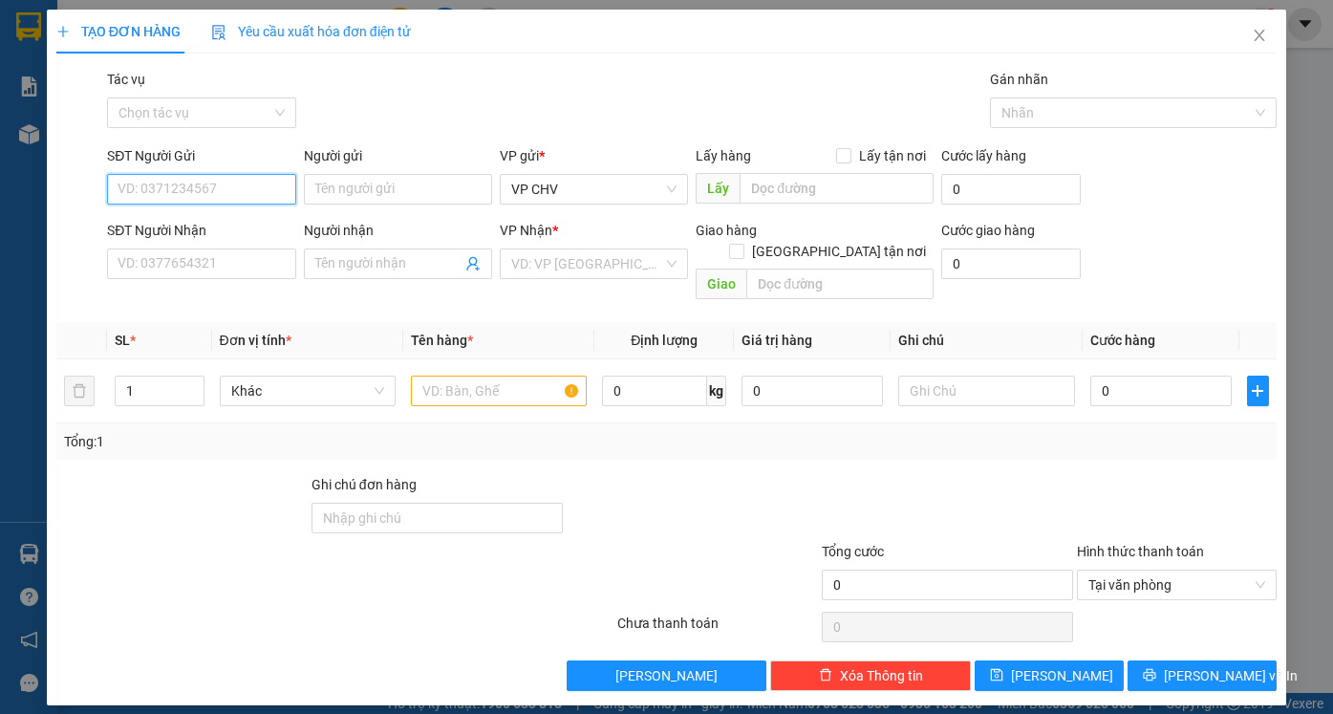
click at [227, 193] on input "SĐT Người Gửi" at bounding box center [201, 189] width 188 height 31
click at [215, 221] on div "0978051221 - PHÁT" at bounding box center [200, 227] width 165 height 21
type input "0978051221"
type input "PHÁT"
type input "0906892499"
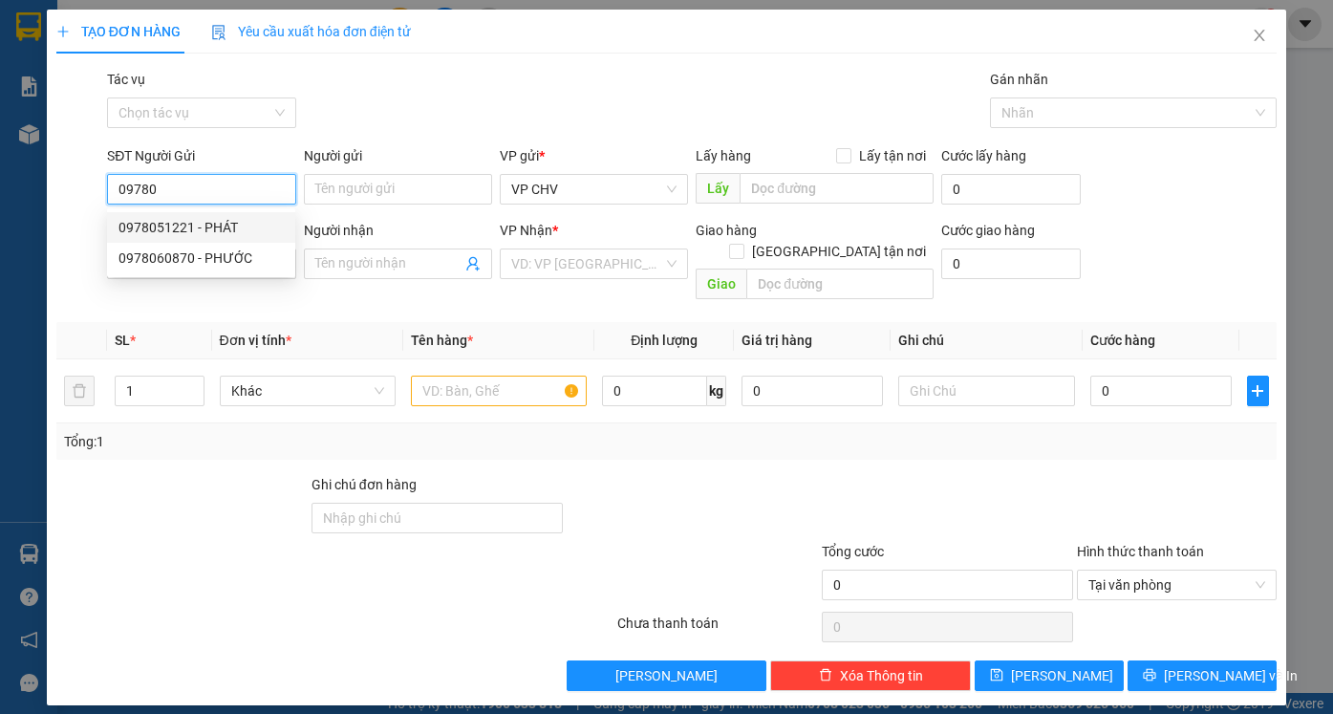
type input "CHƯƠNG"
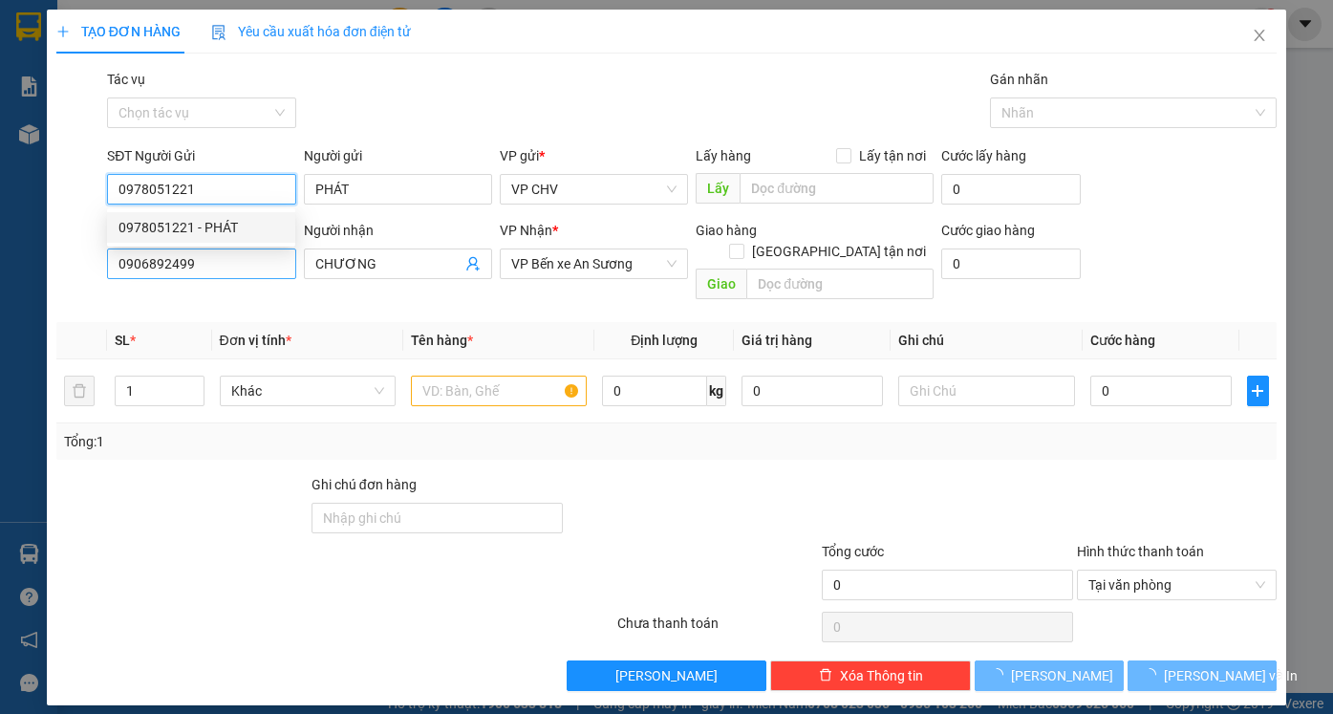
type input "20.000"
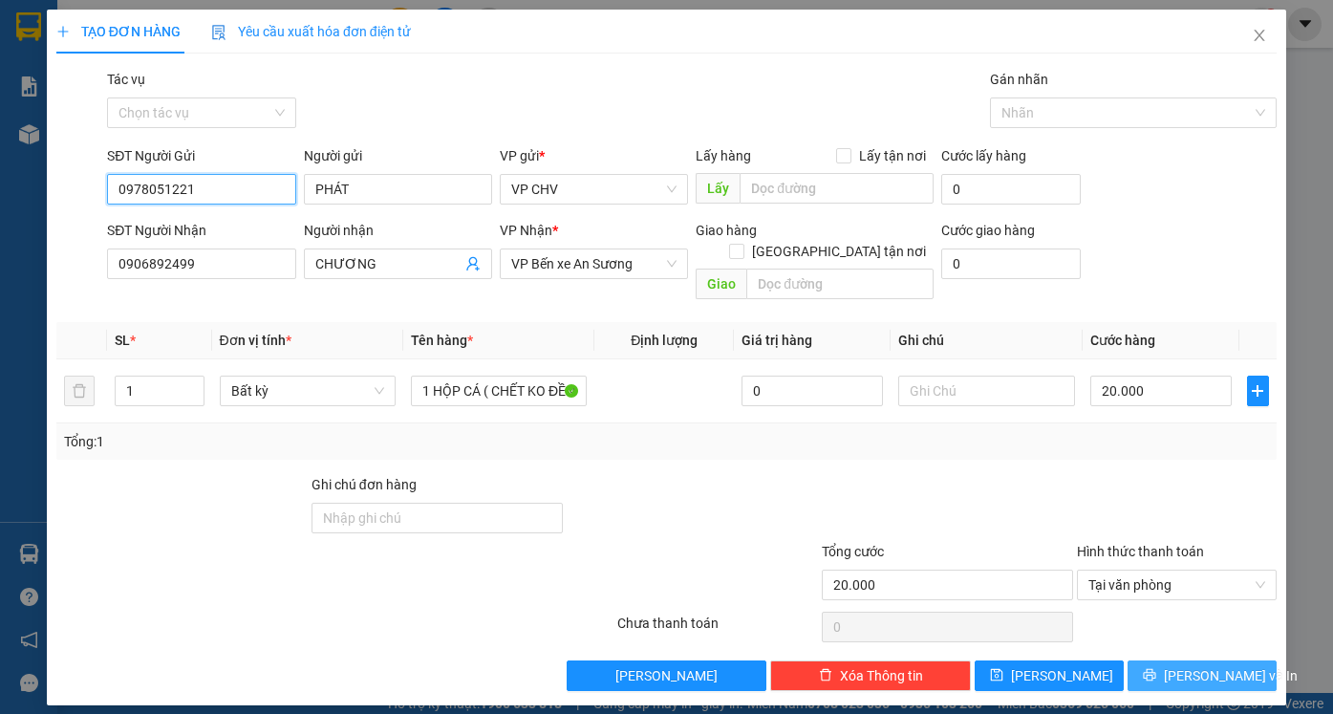
type input "0978051221"
click at [1215, 665] on span "[PERSON_NAME] và In" at bounding box center [1230, 675] width 134 height 21
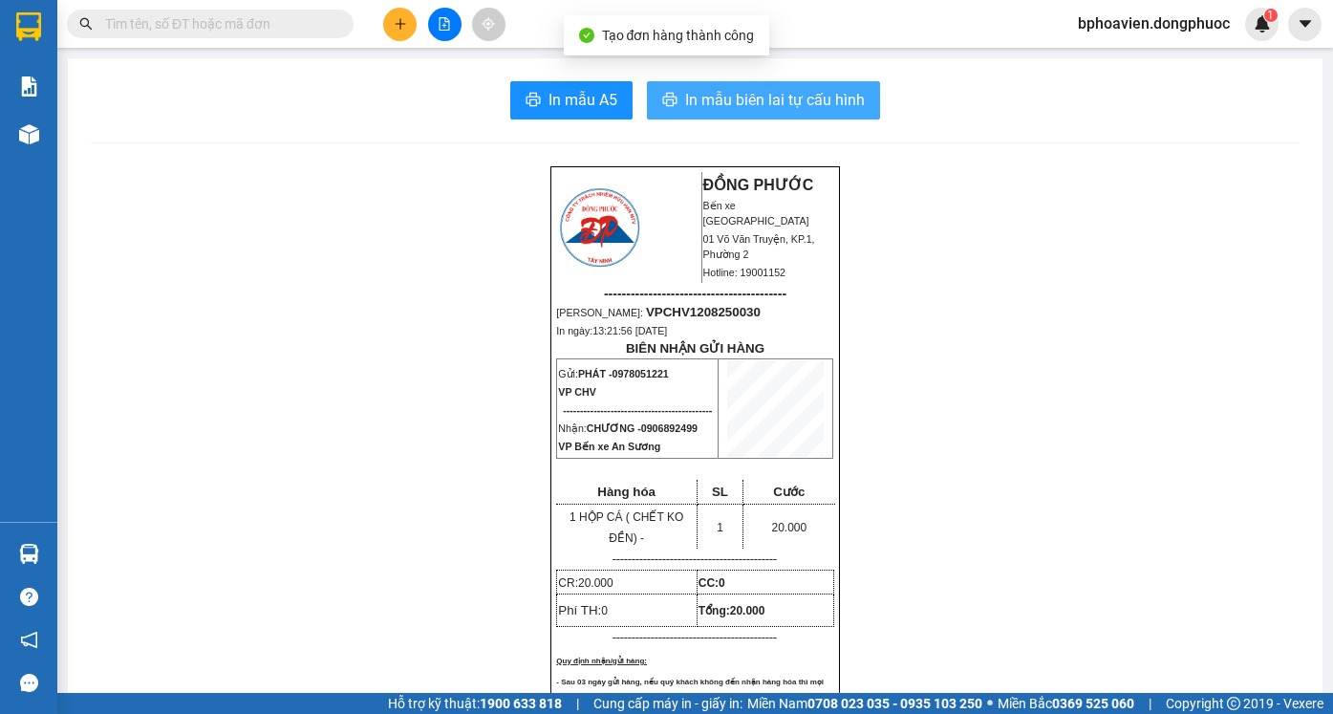
click at [733, 105] on span "In mẫu biên lai tự cấu hình" at bounding box center [775, 100] width 180 height 24
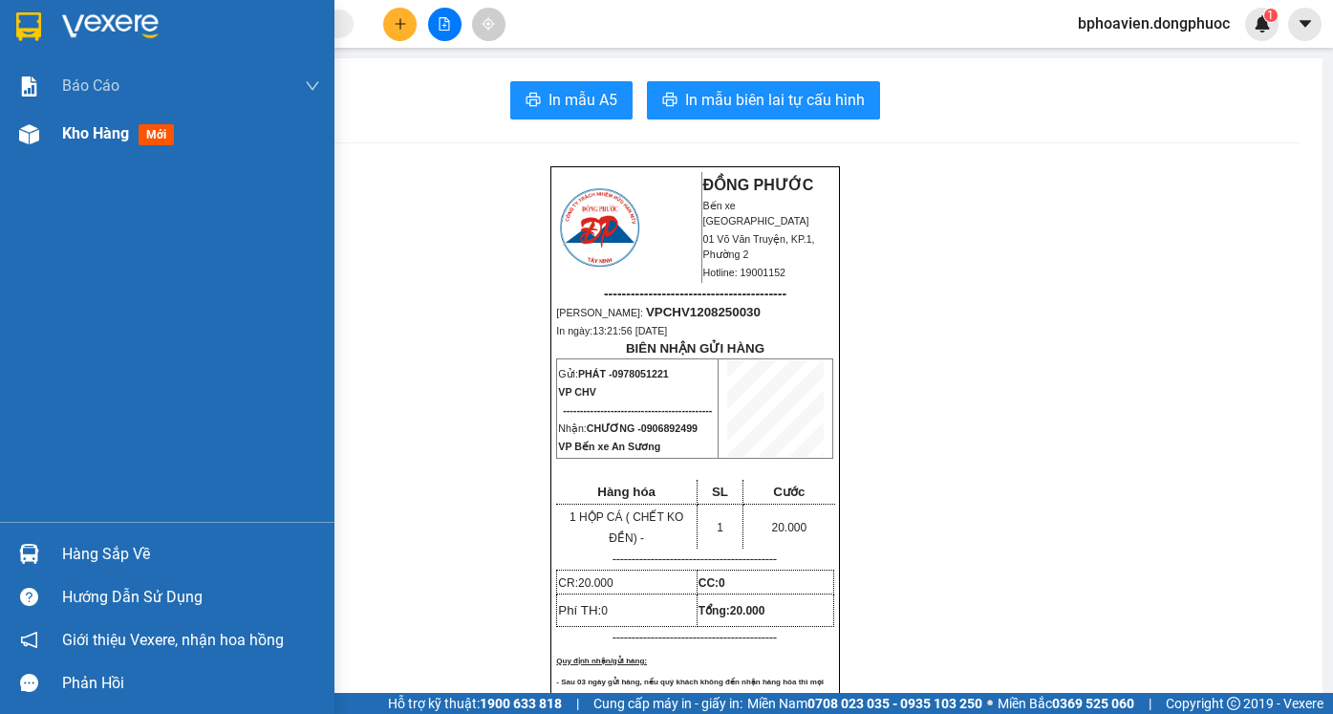
click at [90, 135] on span "Kho hàng" at bounding box center [95, 133] width 67 height 18
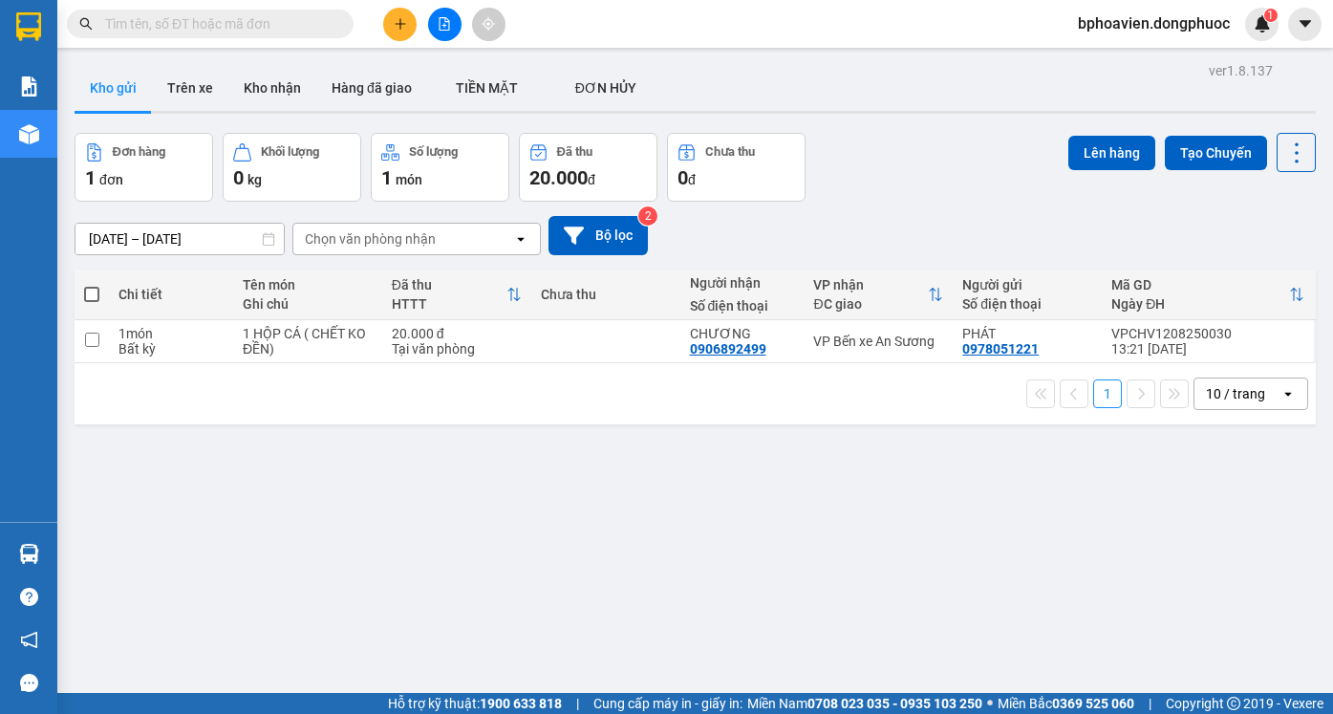
click at [619, 541] on div "ver 1.8.137 Kho gửi Trên xe Kho nhận Hàng đã giao TIỀN MẶT ĐƠN HỦY Đơn hàng 1…" at bounding box center [695, 414] width 1256 height 714
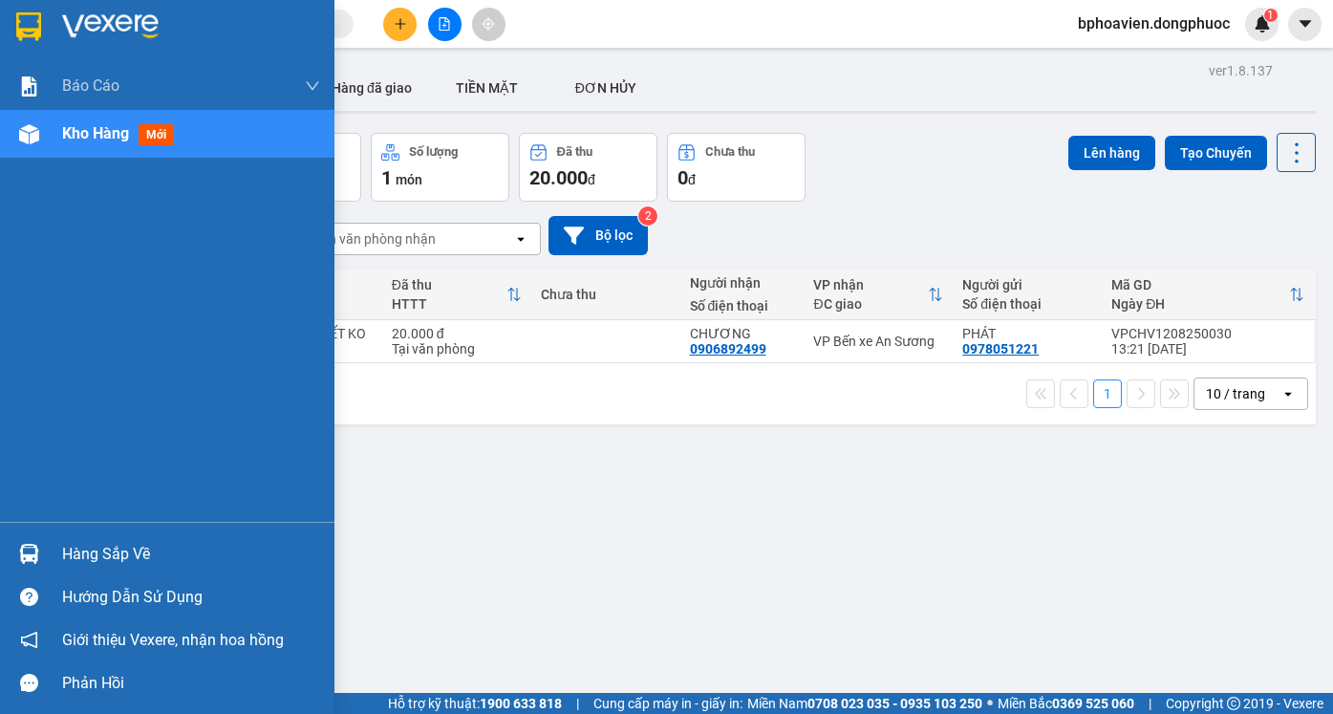
drag, startPoint x: 75, startPoint y: 558, endPoint x: 400, endPoint y: 548, distance: 325.9
click at [81, 555] on div "Hàng sắp về" at bounding box center [191, 554] width 258 height 29
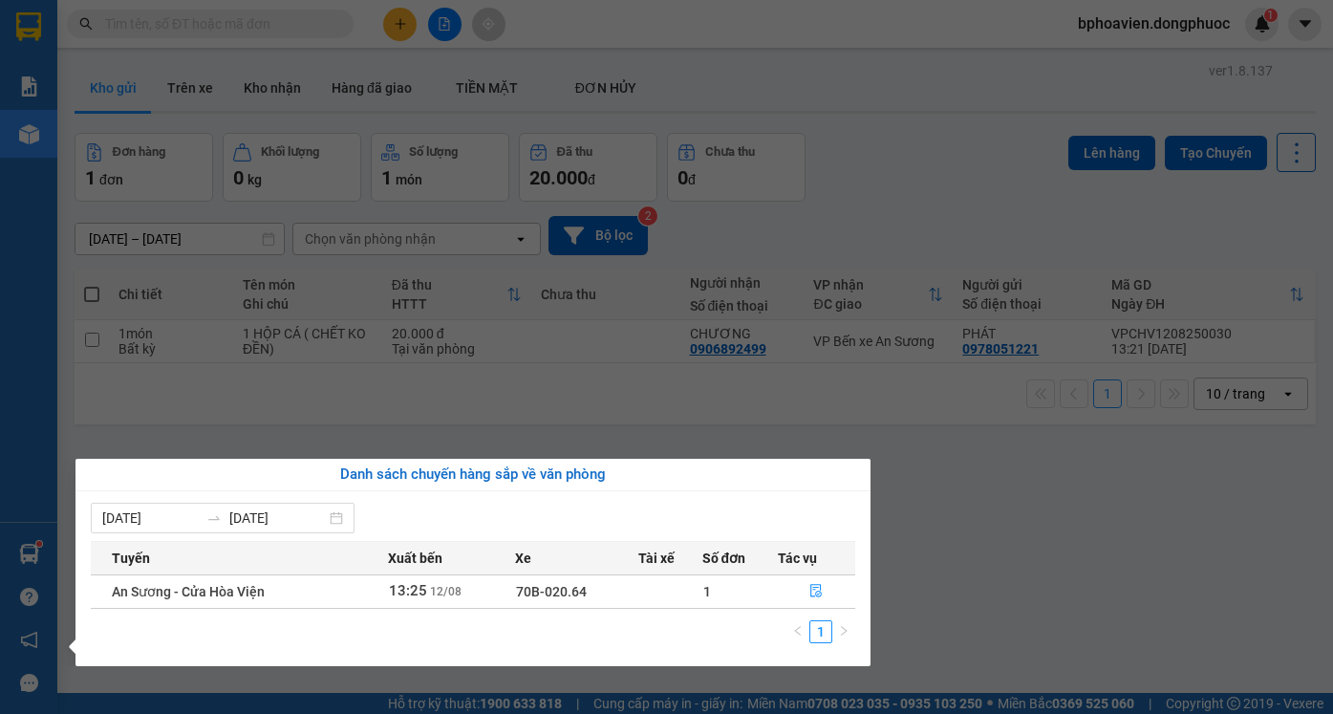
click at [945, 556] on section "Kết quả tìm kiếm ( 1 ) Bộ lọc Mã ĐH Trạng thái Món hàng Tổng cước Chưa cước Nhã…" at bounding box center [666, 357] width 1333 height 714
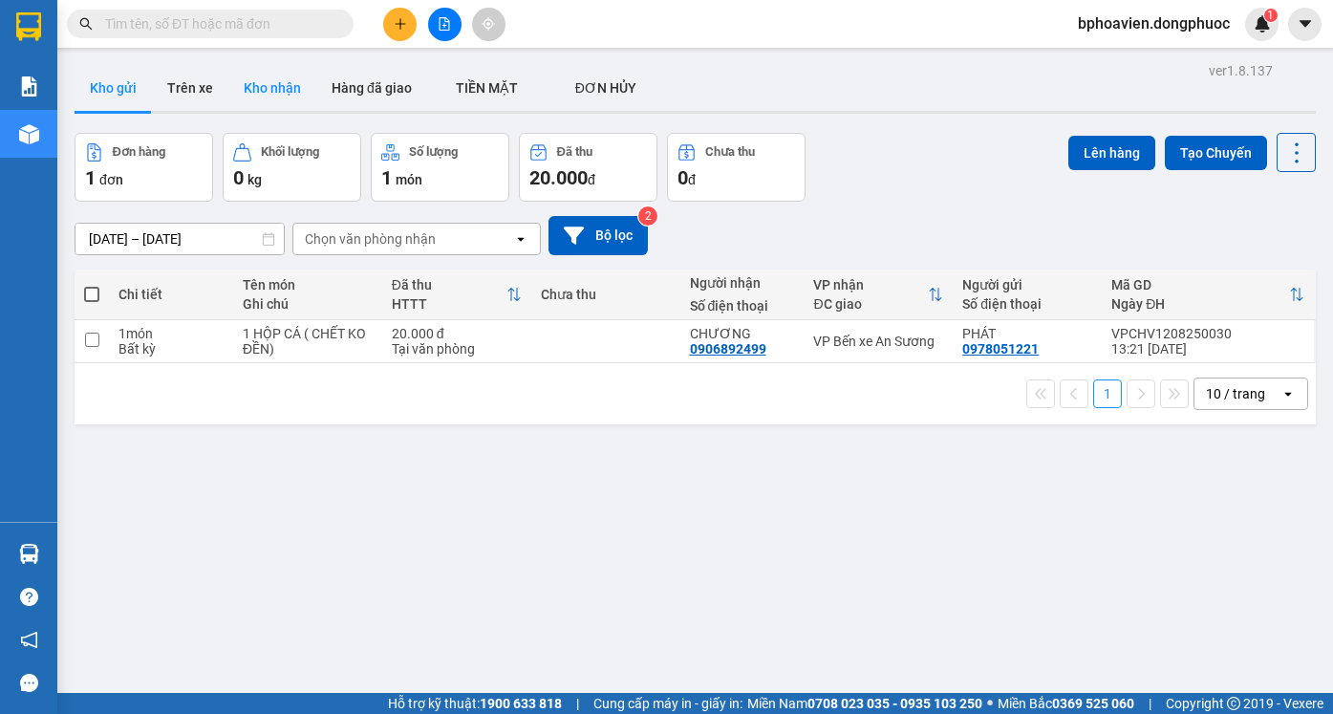
click at [272, 96] on button "Kho nhận" at bounding box center [272, 88] width 88 height 46
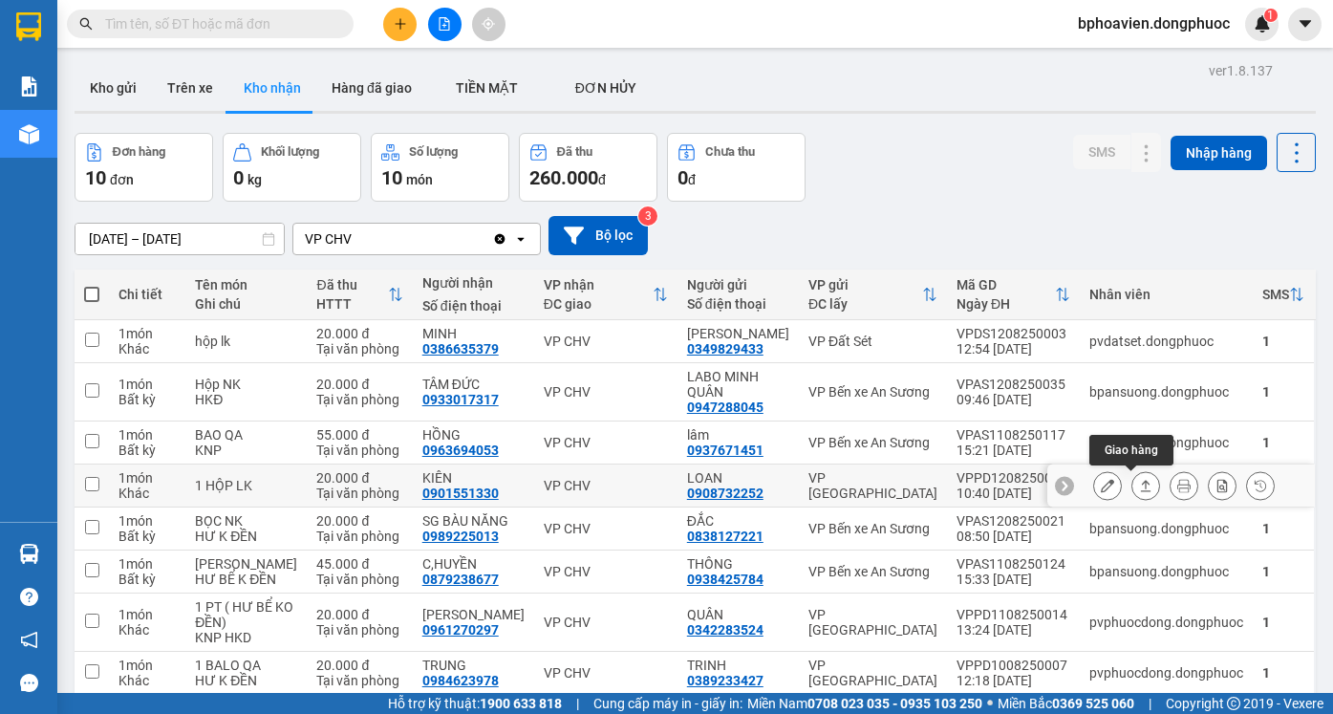
click at [1139, 480] on icon at bounding box center [1145, 485] width 13 height 13
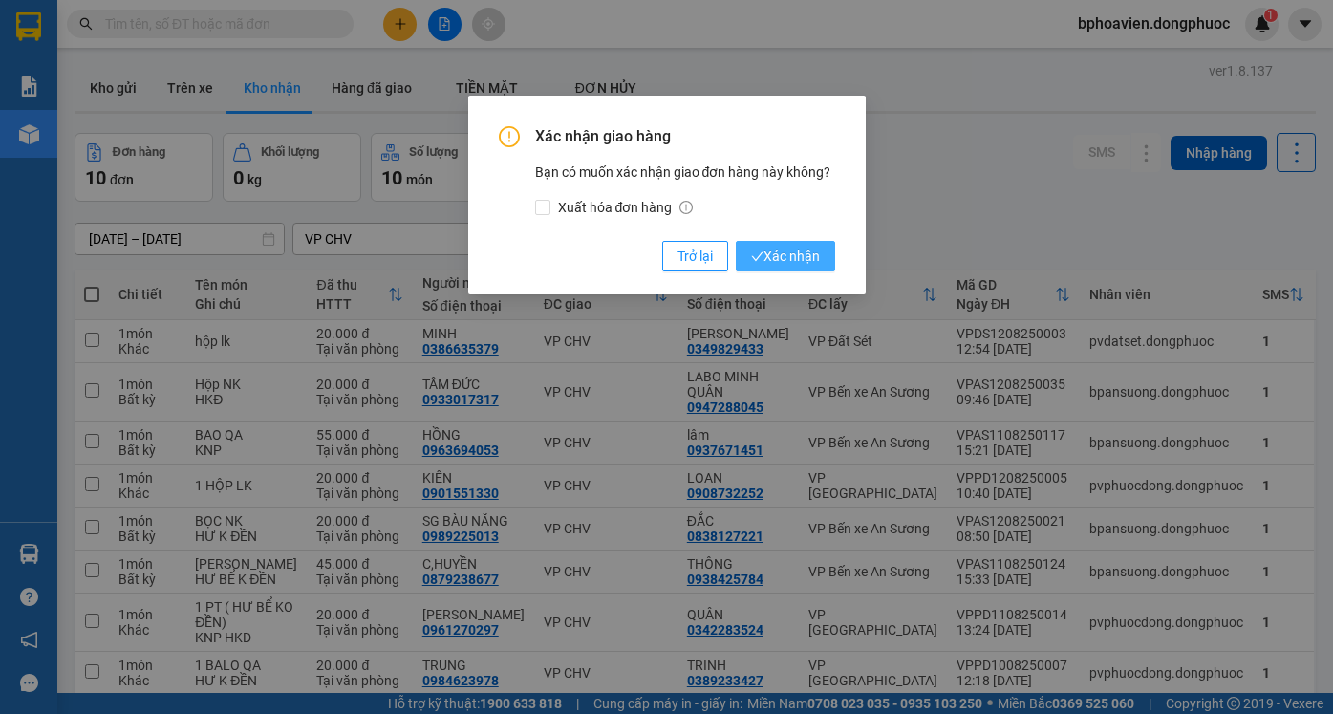
click at [791, 256] on span "Xác nhận" at bounding box center [785, 255] width 69 height 21
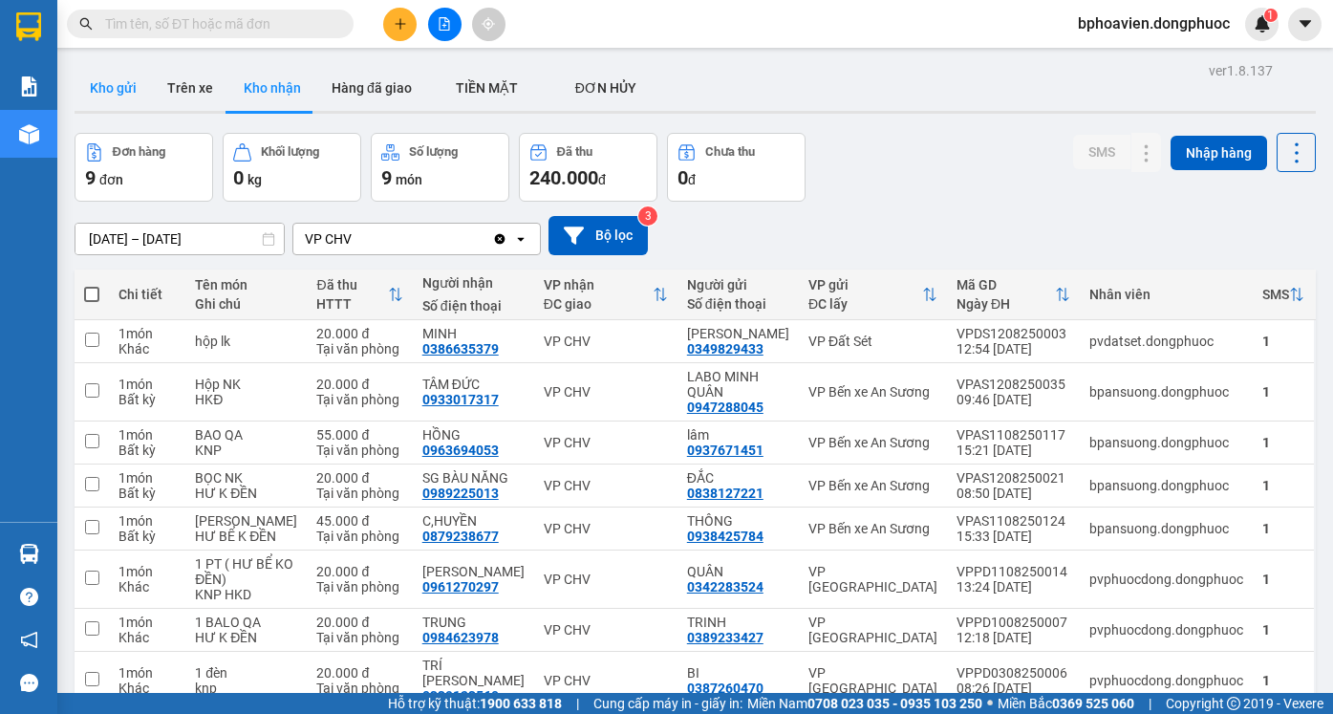
click at [126, 83] on button "Kho gửi" at bounding box center [113, 88] width 77 height 46
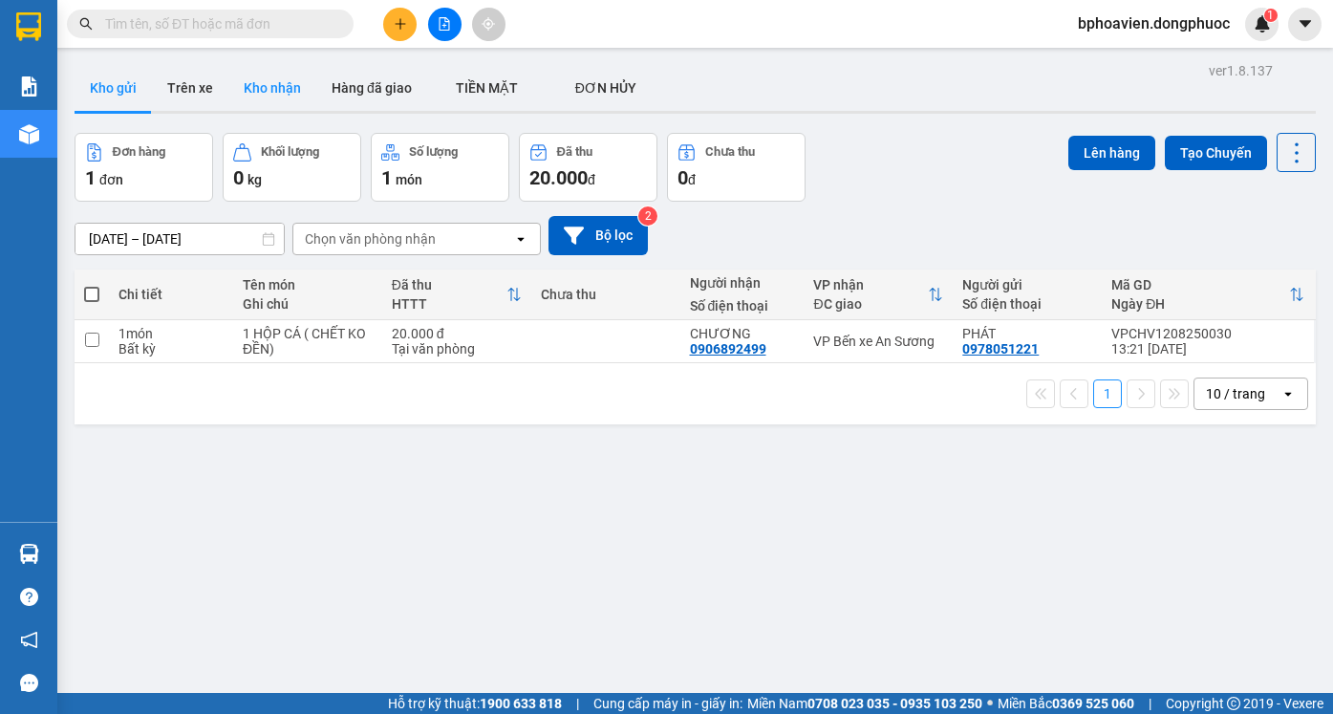
click at [286, 97] on button "Kho nhận" at bounding box center [272, 88] width 88 height 46
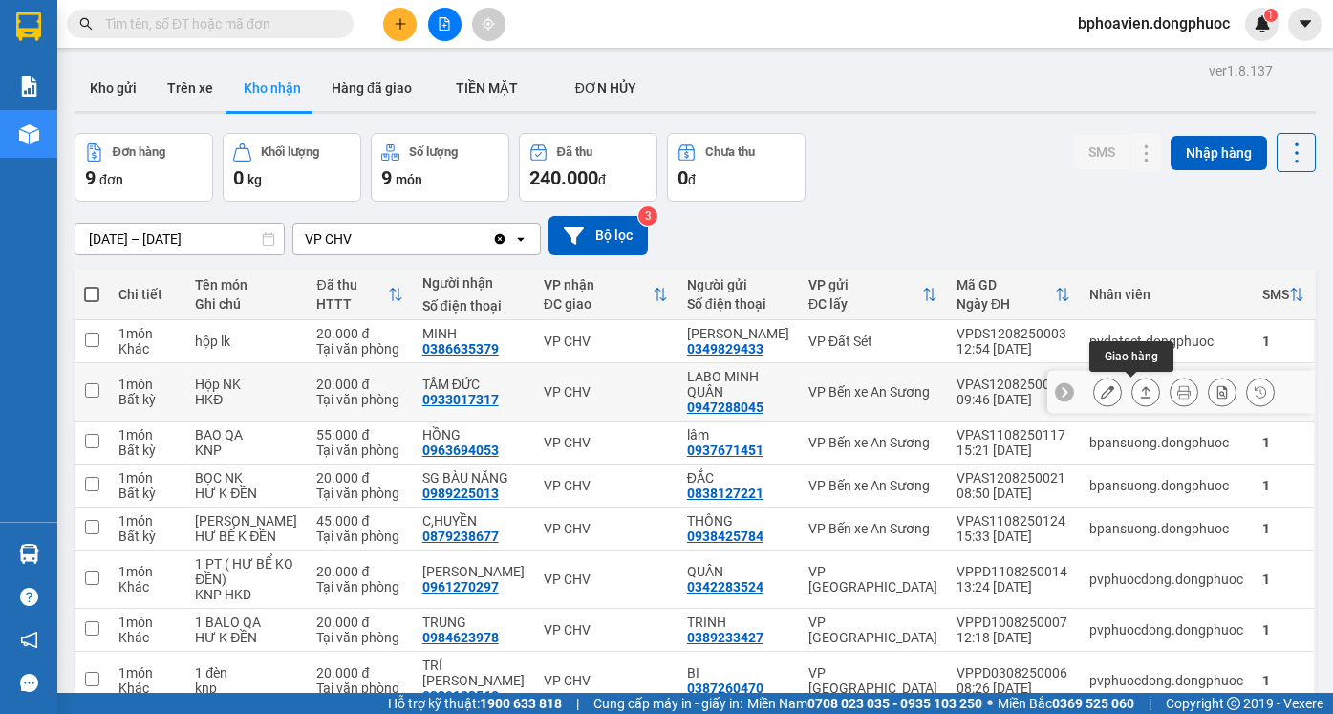
click at [1139, 389] on icon at bounding box center [1145, 391] width 13 height 13
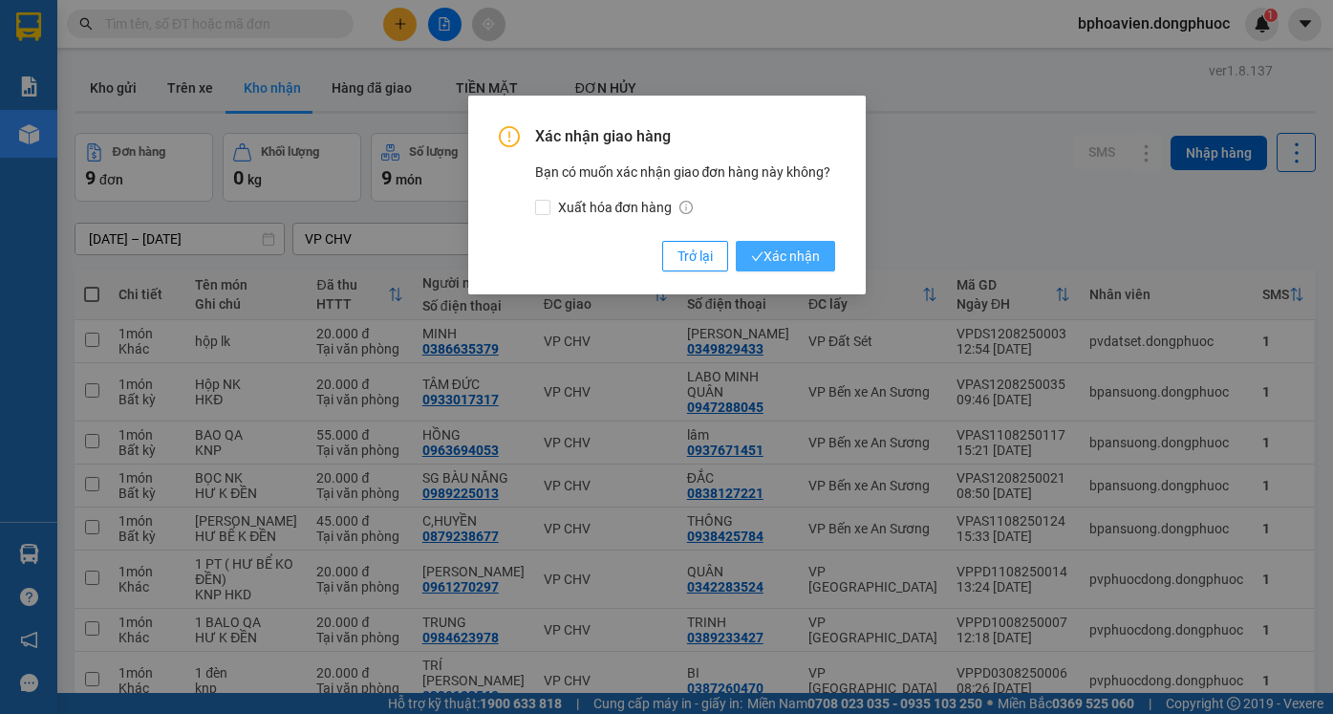
click at [785, 254] on span "Xác nhận" at bounding box center [785, 255] width 69 height 21
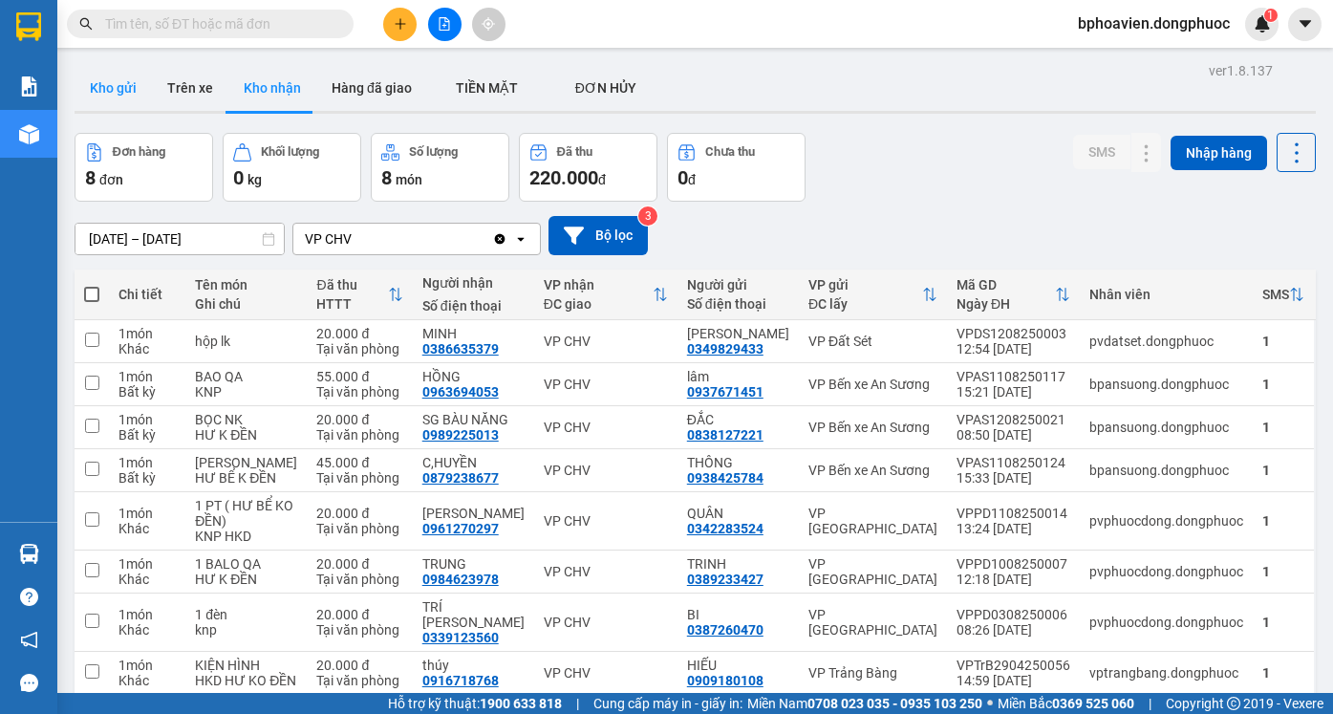
click at [123, 95] on button "Kho gửi" at bounding box center [113, 88] width 77 height 46
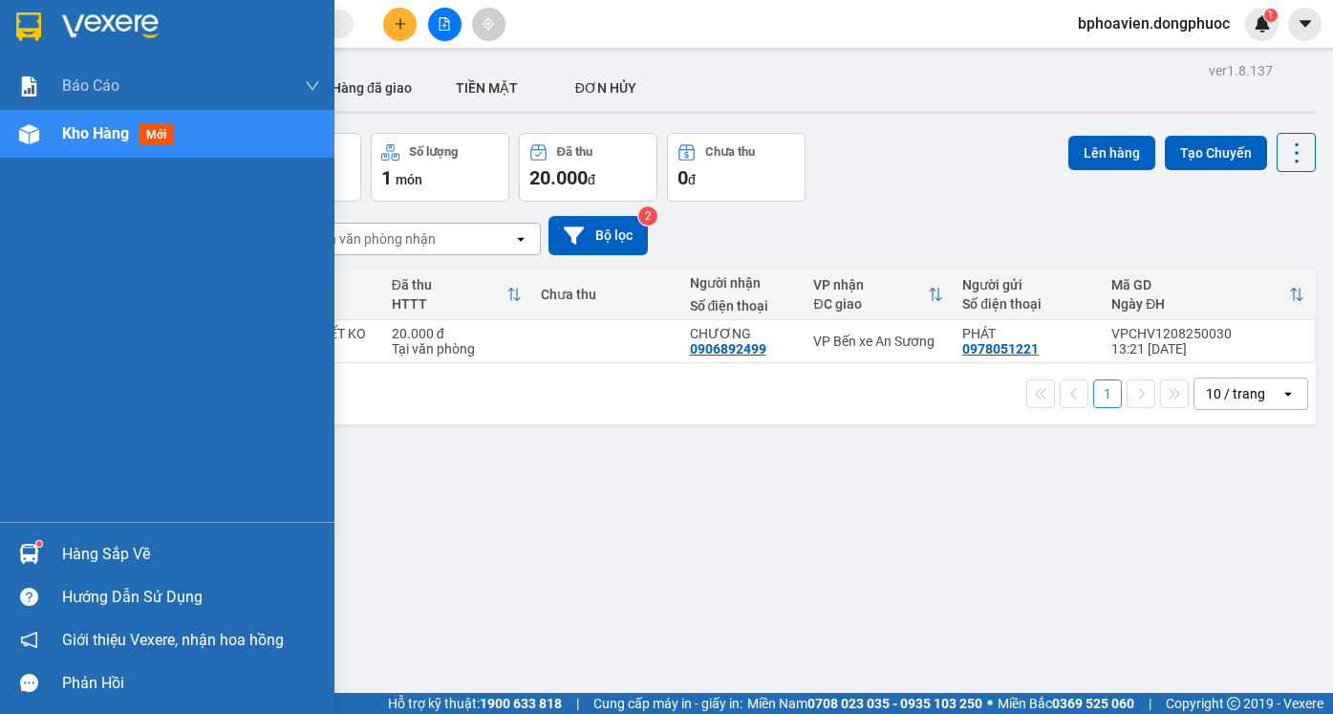
click at [79, 557] on div "Hàng sắp về" at bounding box center [191, 554] width 258 height 29
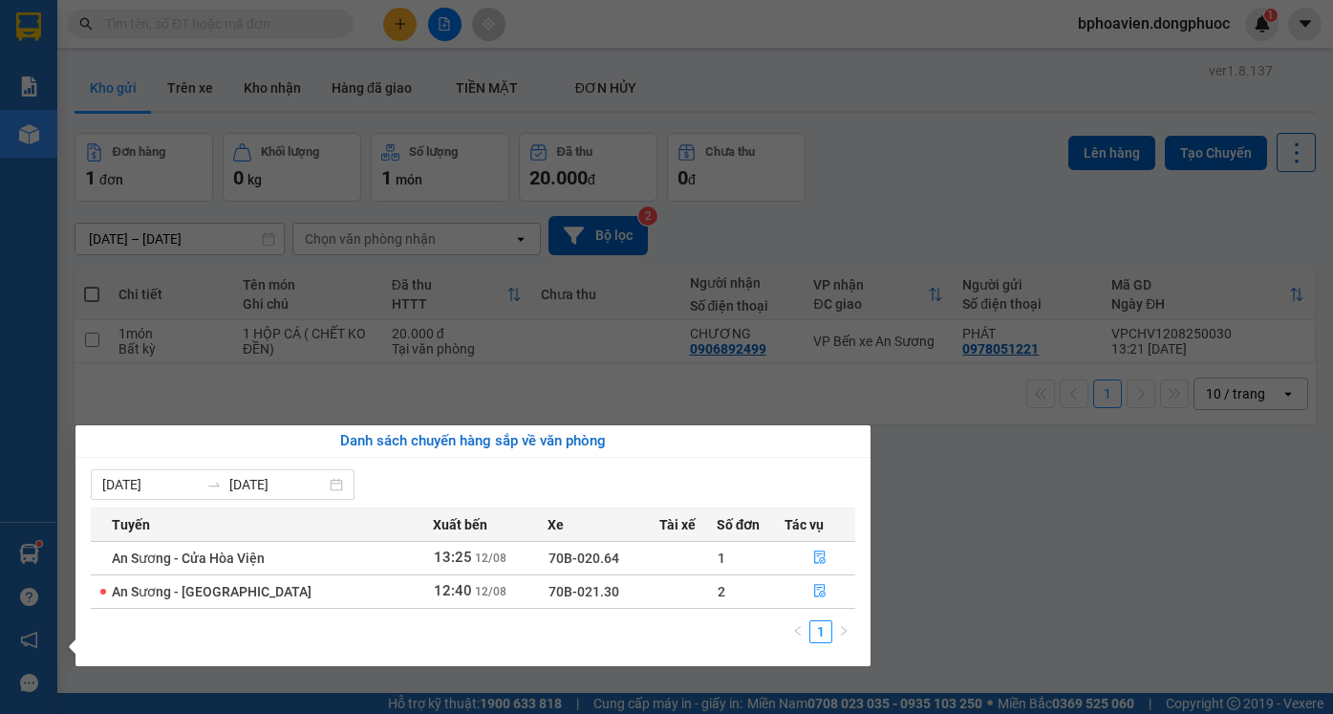
drag, startPoint x: 946, startPoint y: 474, endPoint x: 879, endPoint y: 469, distance: 67.0
click at [936, 474] on section "Kết quả tìm kiếm ( 1 ) Bộ lọc Mã ĐH Trạng thái Món hàng Tổng cước Chưa cước Nhã…" at bounding box center [666, 357] width 1333 height 714
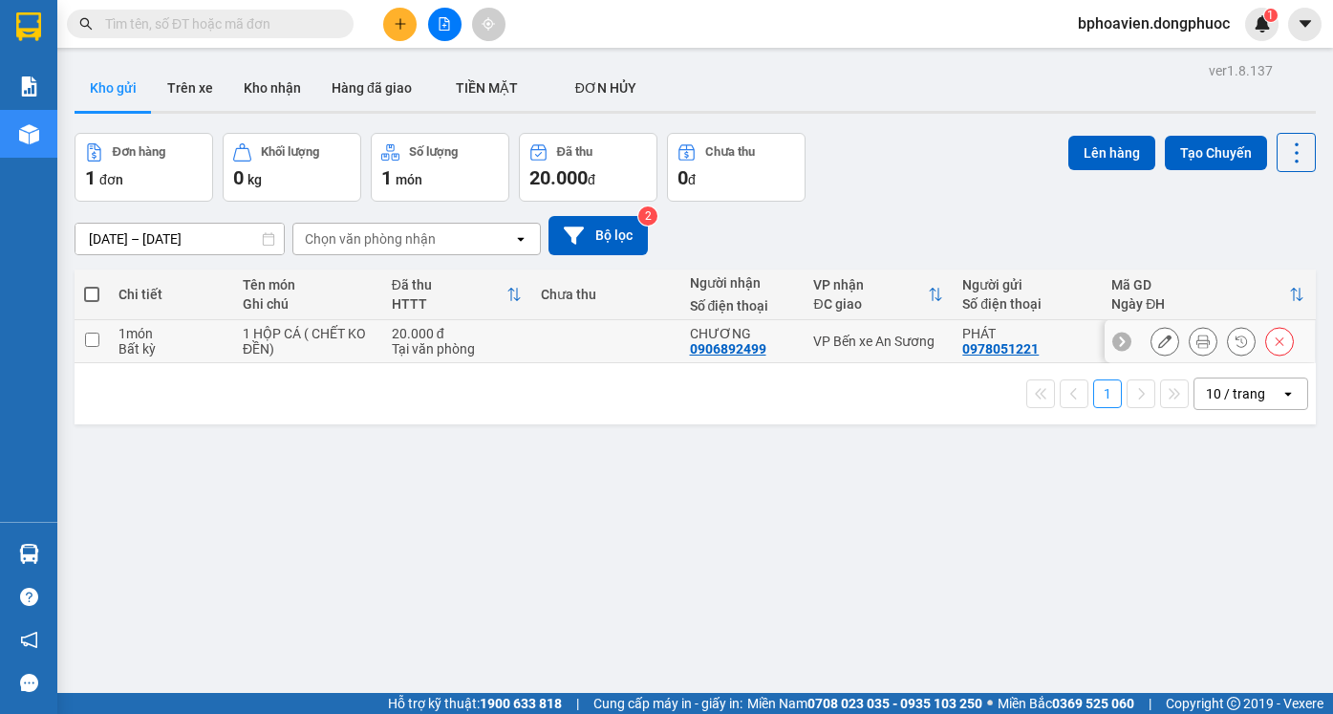
drag, startPoint x: 529, startPoint y: 355, endPoint x: 988, endPoint y: 255, distance: 469.3
click at [532, 354] on td at bounding box center [605, 341] width 149 height 43
checkbox input "true"
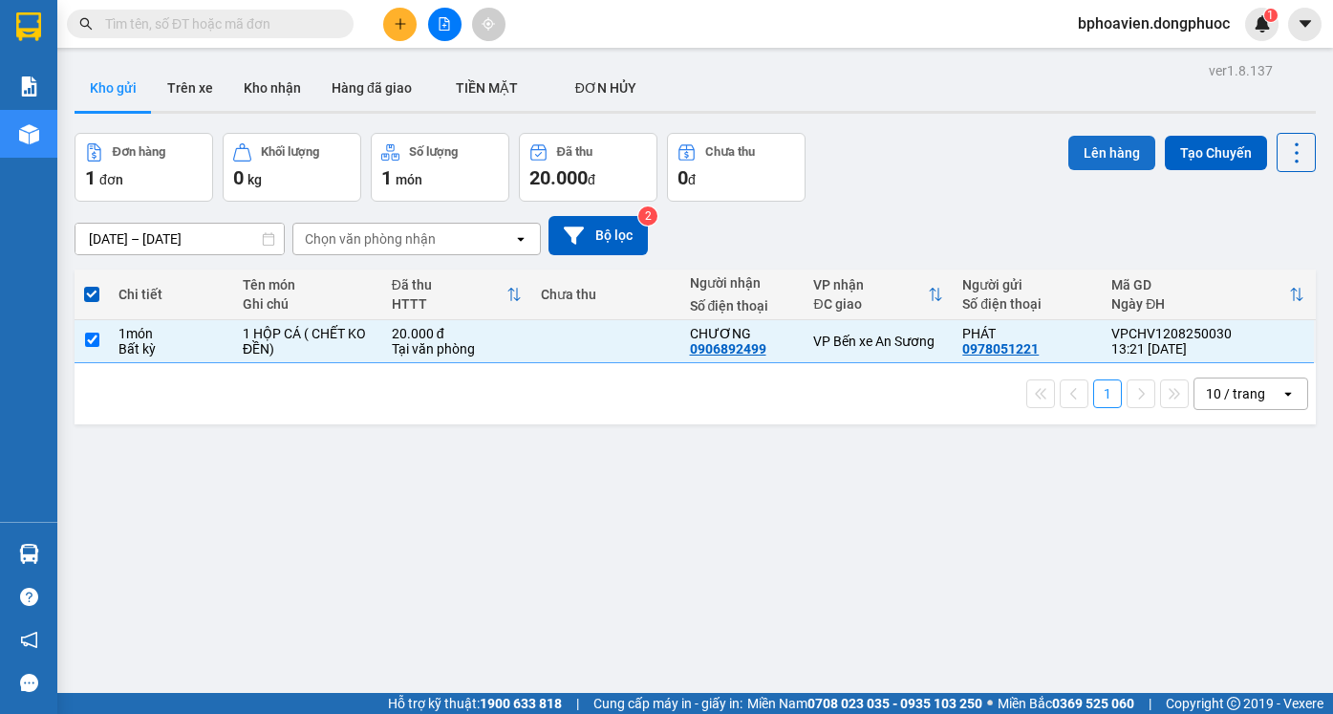
click at [1097, 163] on button "Lên hàng" at bounding box center [1111, 153] width 87 height 34
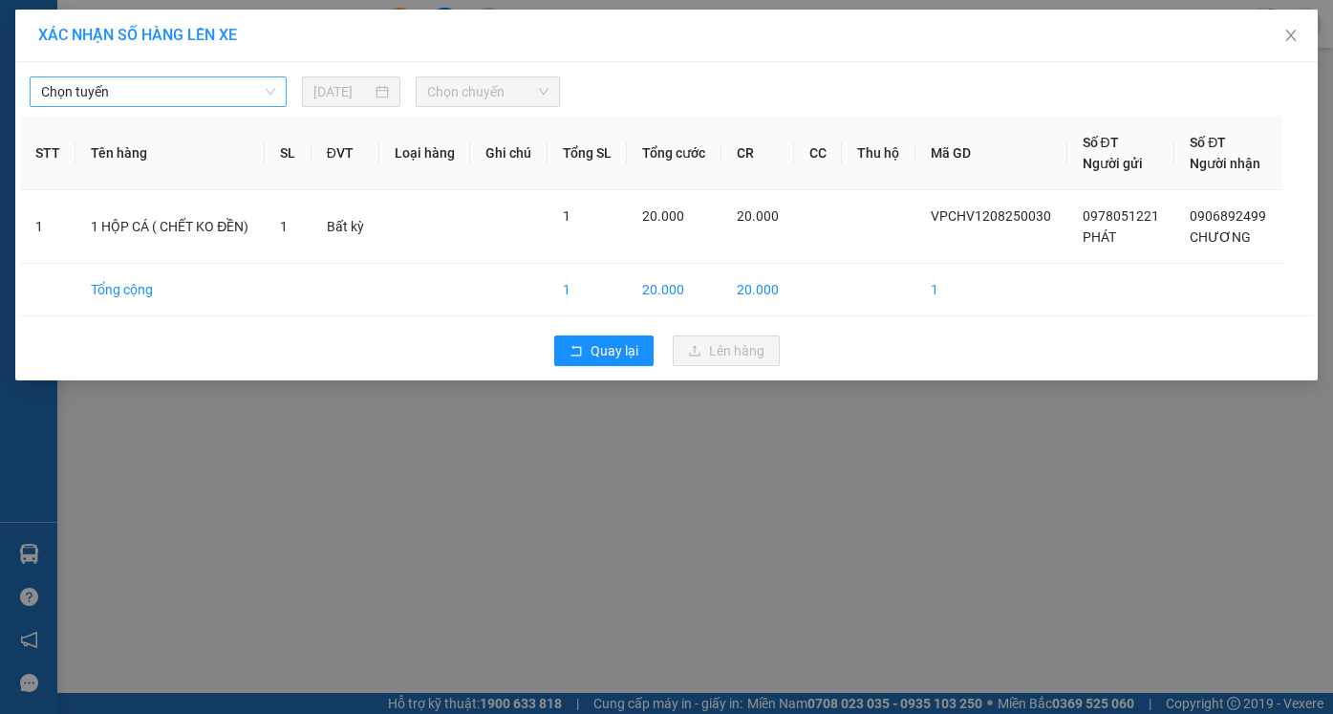
click at [166, 80] on span "Chọn tuyến" at bounding box center [158, 91] width 234 height 29
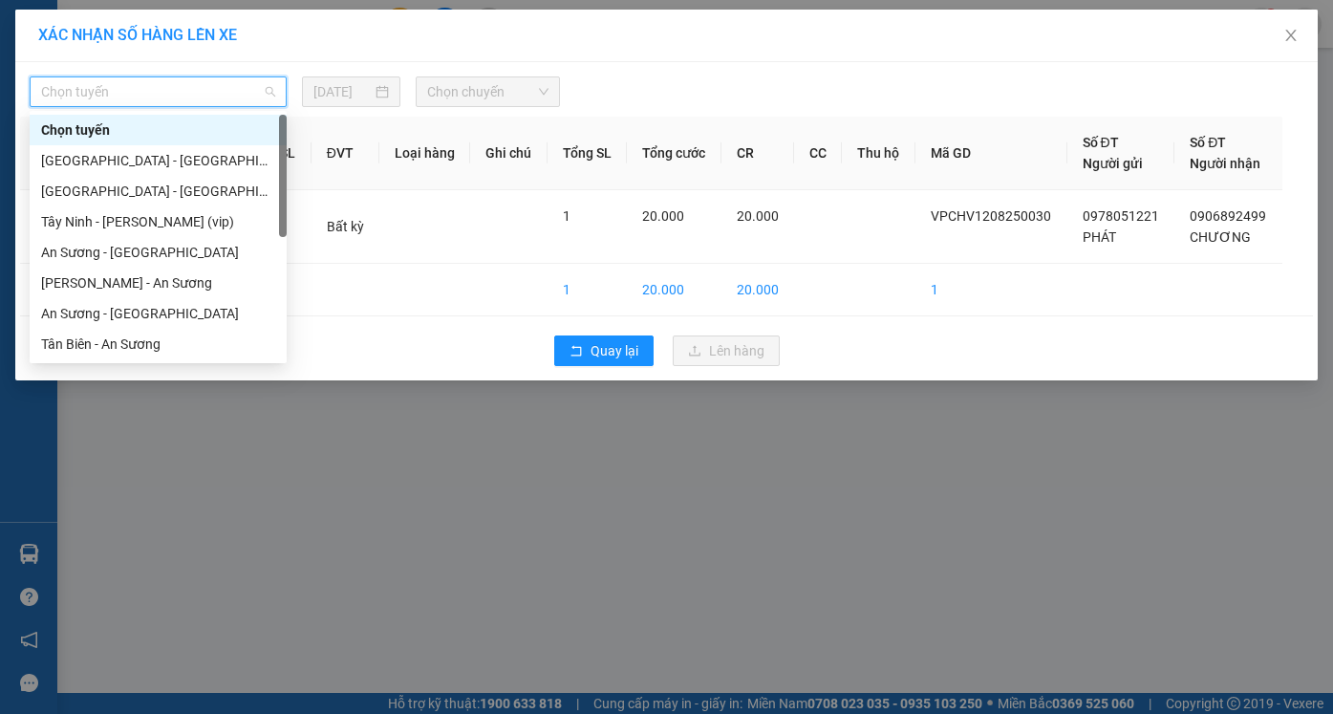
scroll to position [267, 0]
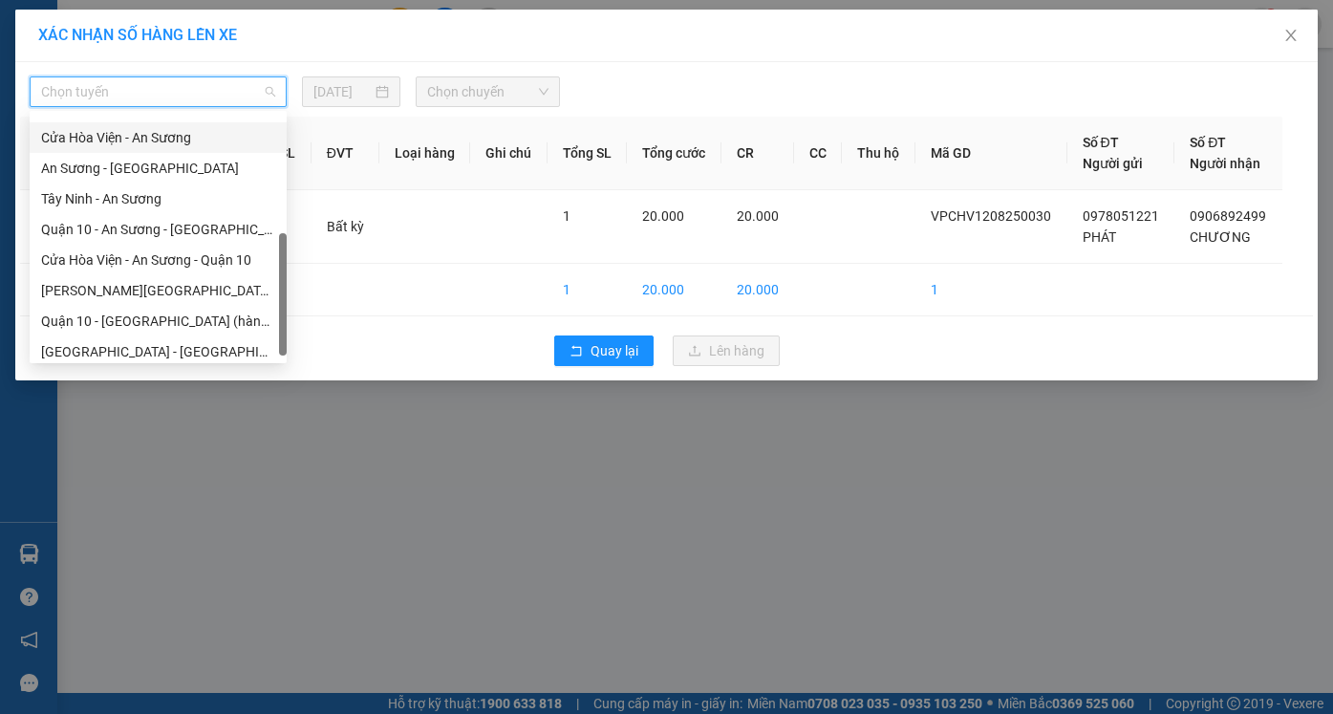
click at [186, 123] on div "Cửa Hòa Viện - An Sương" at bounding box center [158, 137] width 257 height 31
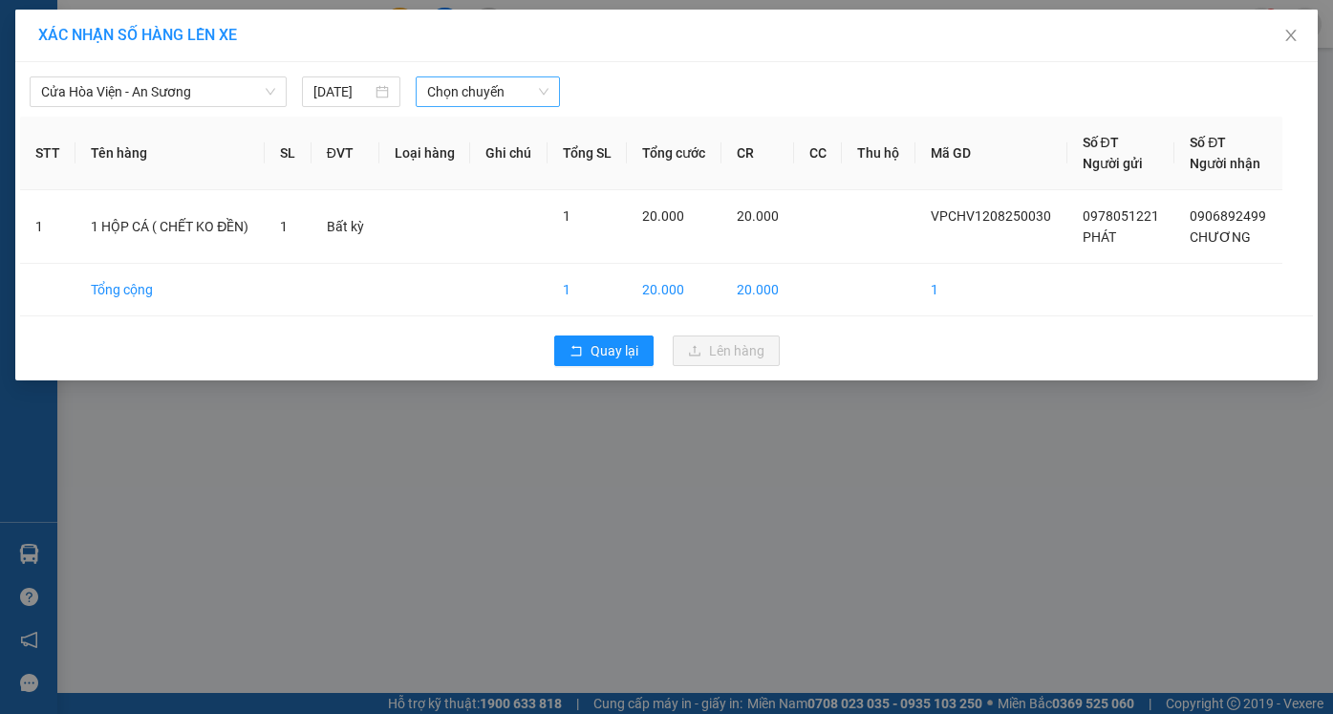
drag, startPoint x: 448, startPoint y: 70, endPoint x: 466, endPoint y: 100, distance: 35.5
click at [449, 70] on div "Cửa Hòa Viện - An Sương 12/08/2025 Chọn chuyến" at bounding box center [666, 87] width 1292 height 40
click at [466, 97] on span "Chọn chuyến" at bounding box center [487, 91] width 120 height 29
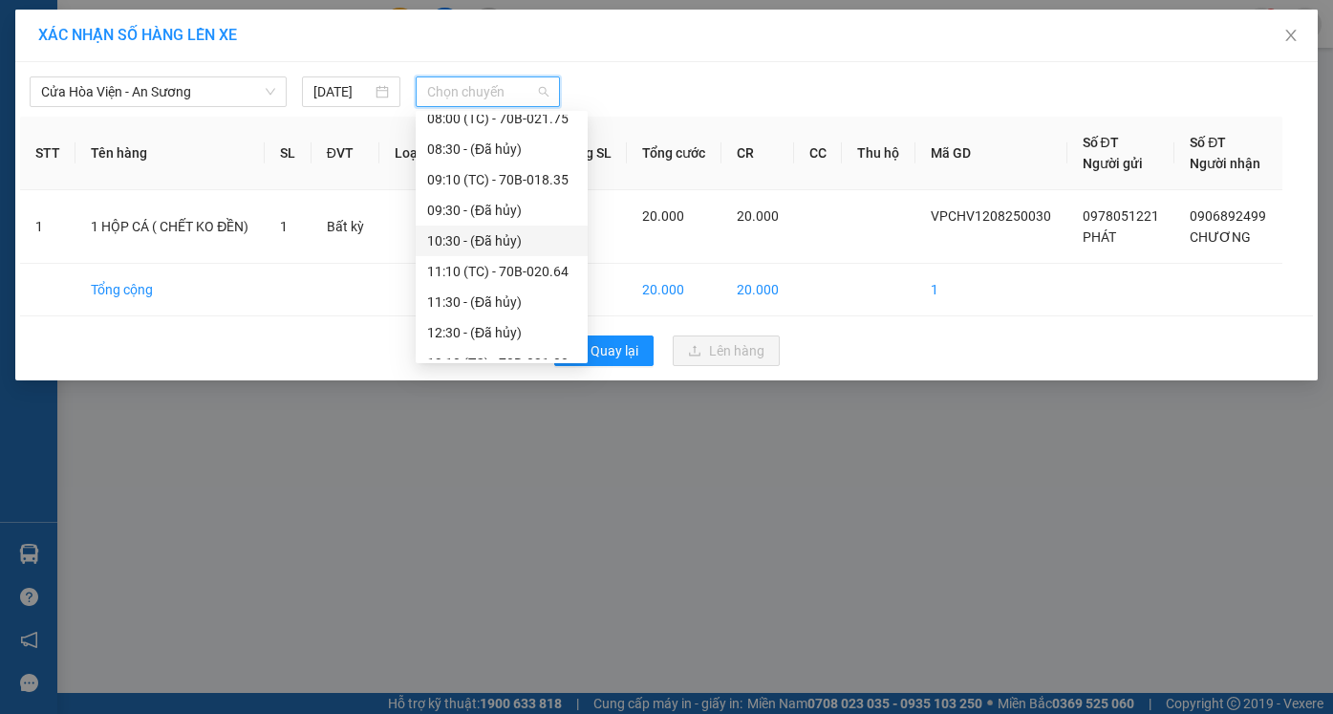
scroll to position [520, 0]
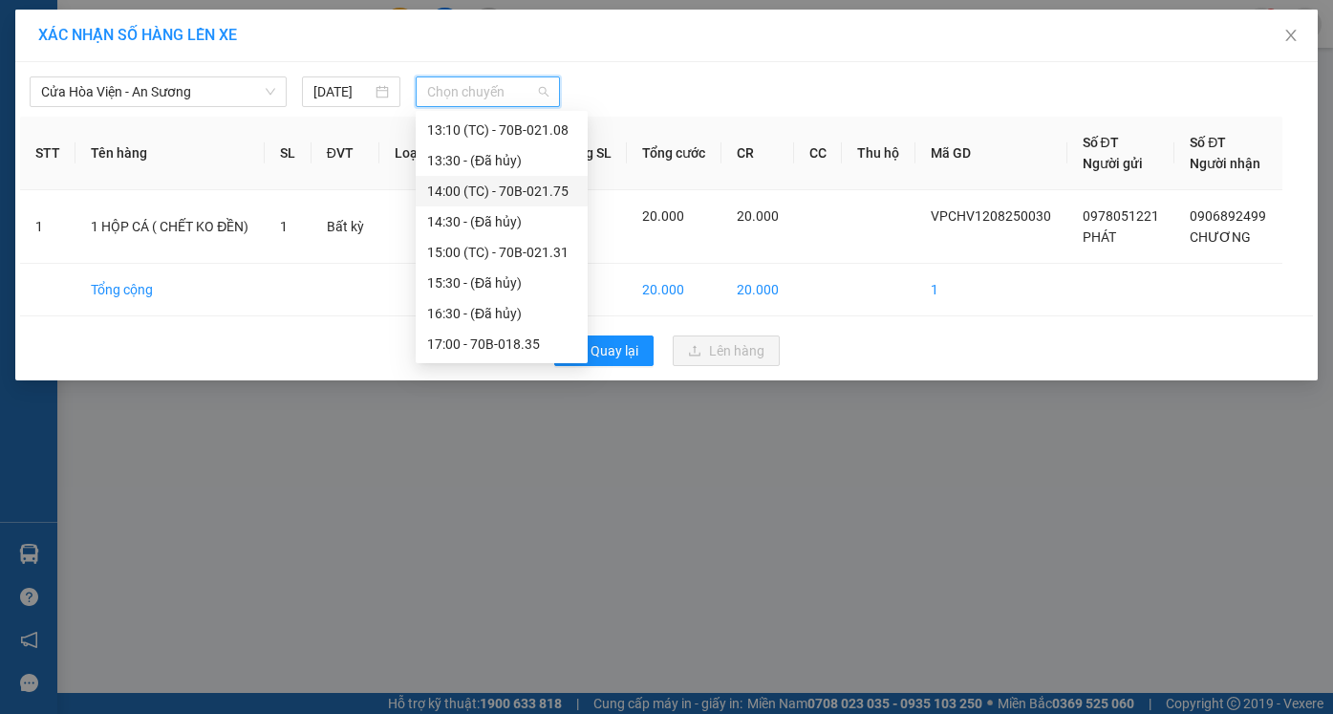
click at [480, 196] on div "14:00 (TC) - 70B-021.75" at bounding box center [501, 191] width 149 height 21
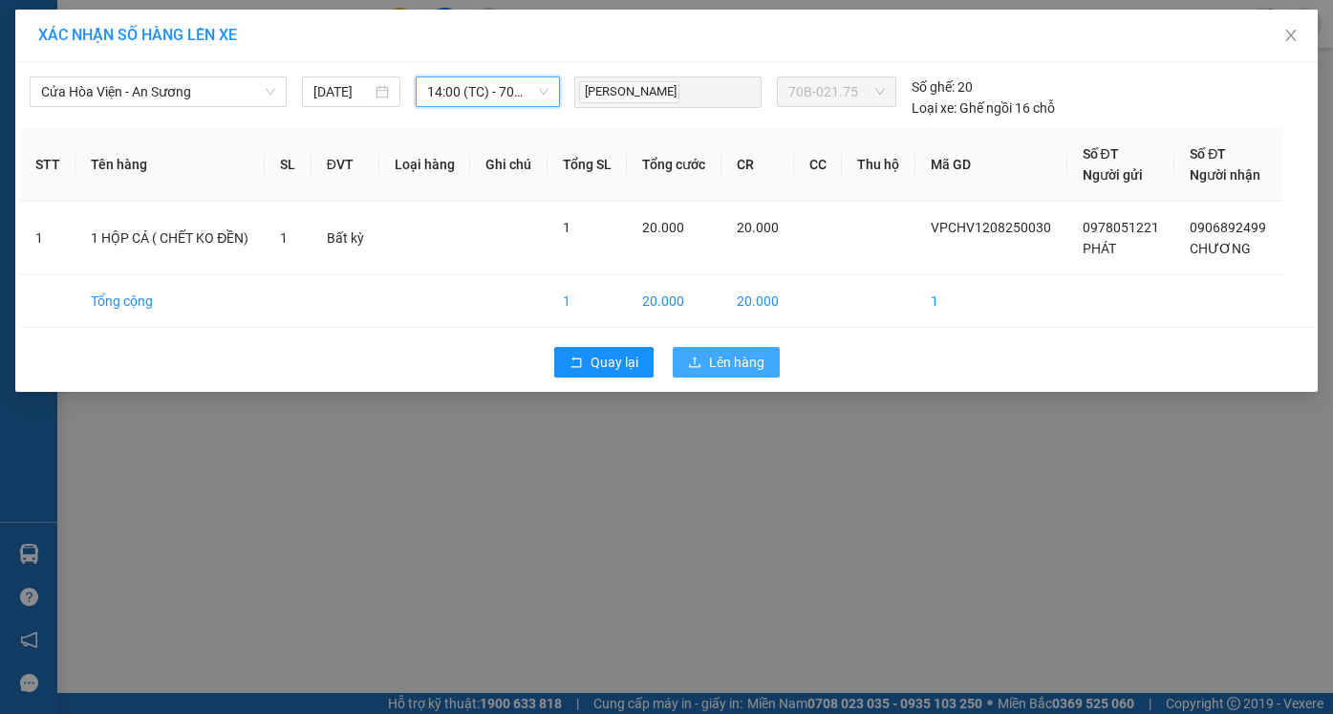
click at [735, 358] on span "Lên hàng" at bounding box center [736, 362] width 55 height 21
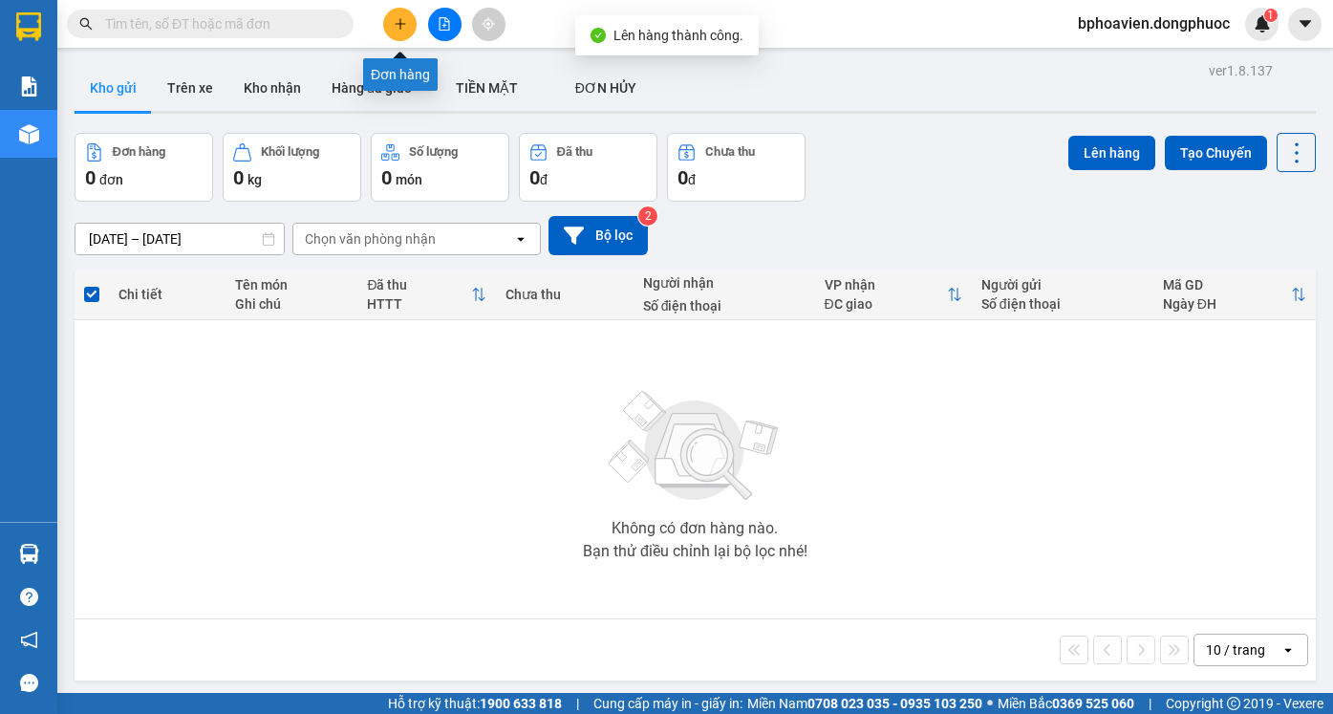
click at [398, 29] on icon "plus" at bounding box center [400, 23] width 13 height 13
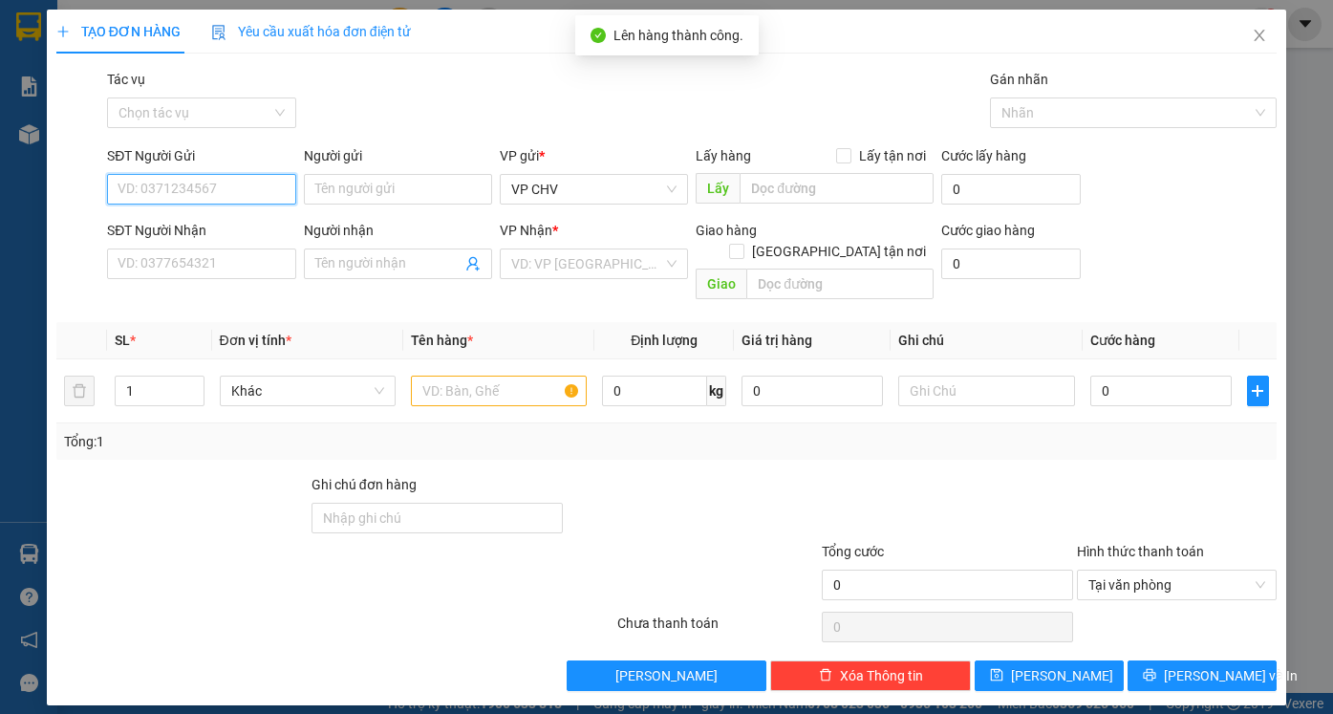
click at [211, 194] on input "SĐT Người Gửi" at bounding box center [201, 189] width 188 height 31
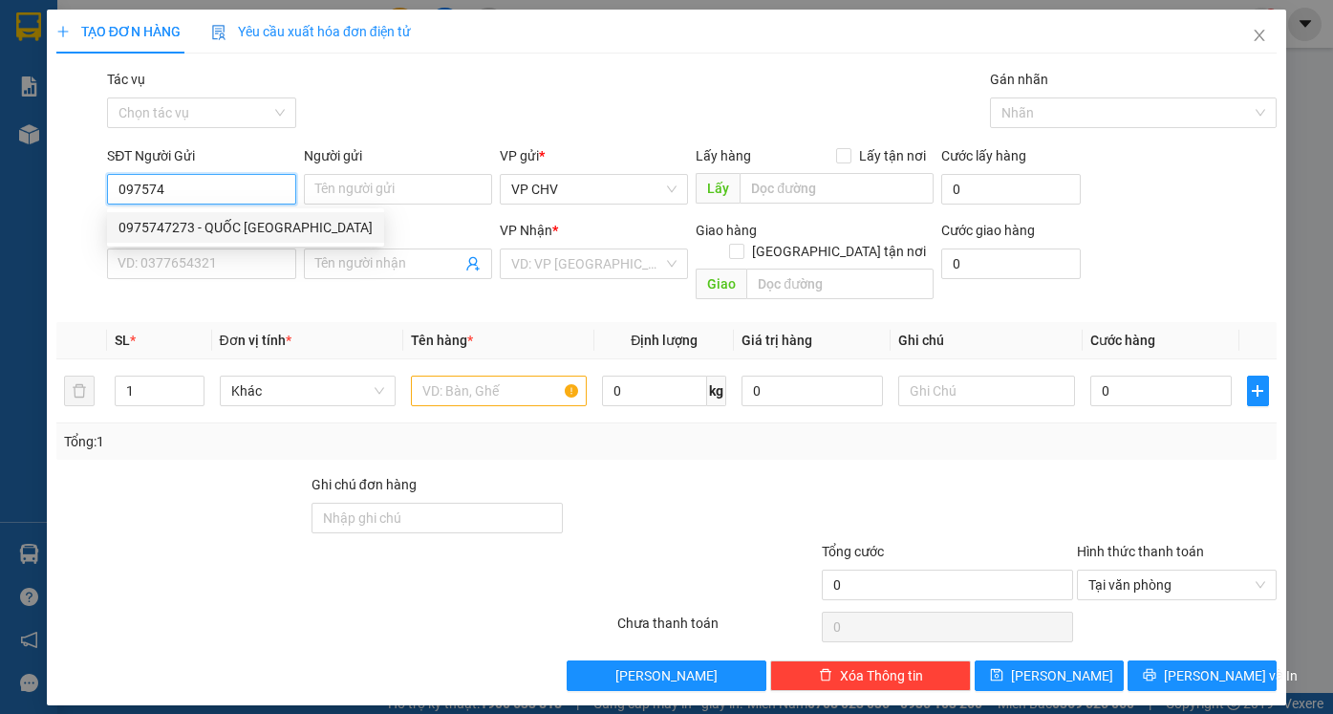
drag, startPoint x: 255, startPoint y: 223, endPoint x: 253, endPoint y: 237, distance: 14.5
click at [255, 225] on div "0975747273 - QUỐC [GEOGRAPHIC_DATA]" at bounding box center [245, 227] width 254 height 21
type input "0975747273"
type input "QUỐC ANH"
type input "0909572767"
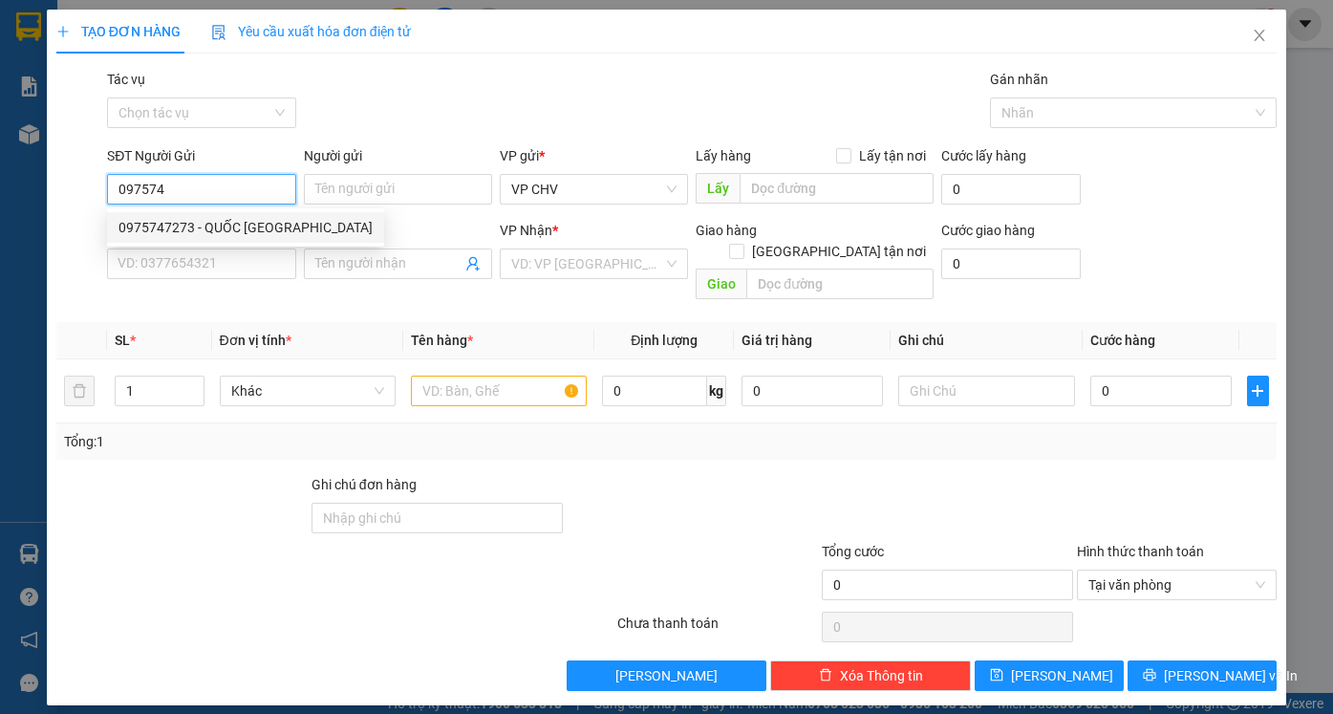
type input "TIỂU ĐỆ"
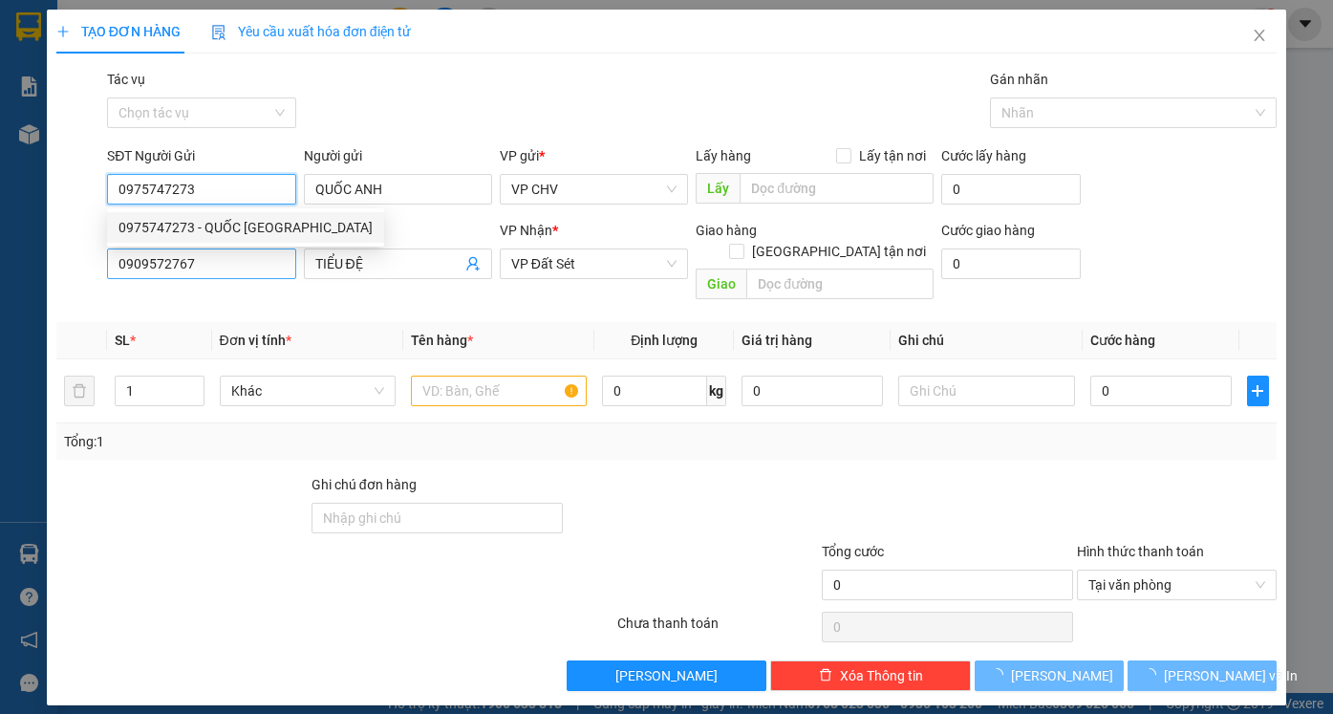
type input "20.000"
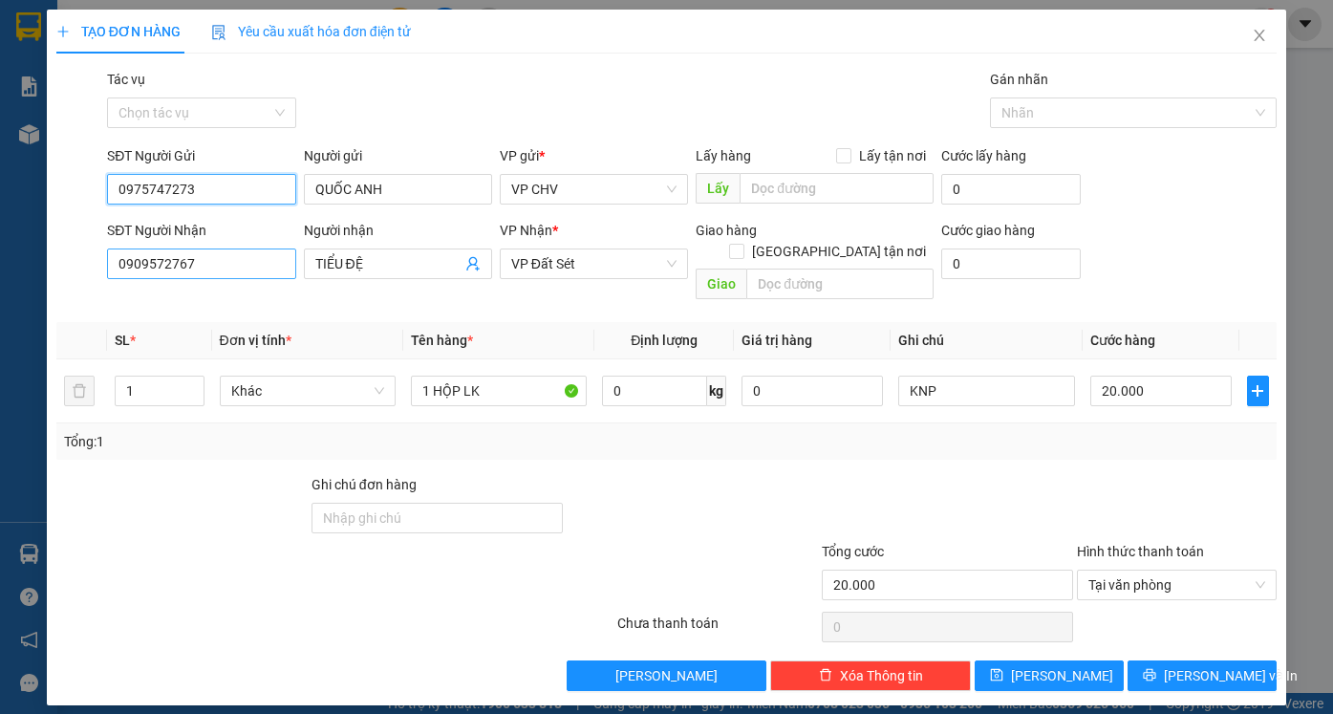
type input "0975747273"
drag, startPoint x: 207, startPoint y: 269, endPoint x: 49, endPoint y: 275, distance: 158.7
click at [49, 275] on div "TẠO ĐƠN HÀNG Yêu cầu xuất hóa đơn điện tử Transit Pickup Surcharge Ids Transit …" at bounding box center [666, 357] width 1239 height 695
click at [168, 261] on input "0969739239" at bounding box center [201, 263] width 188 height 31
type input "0969738239"
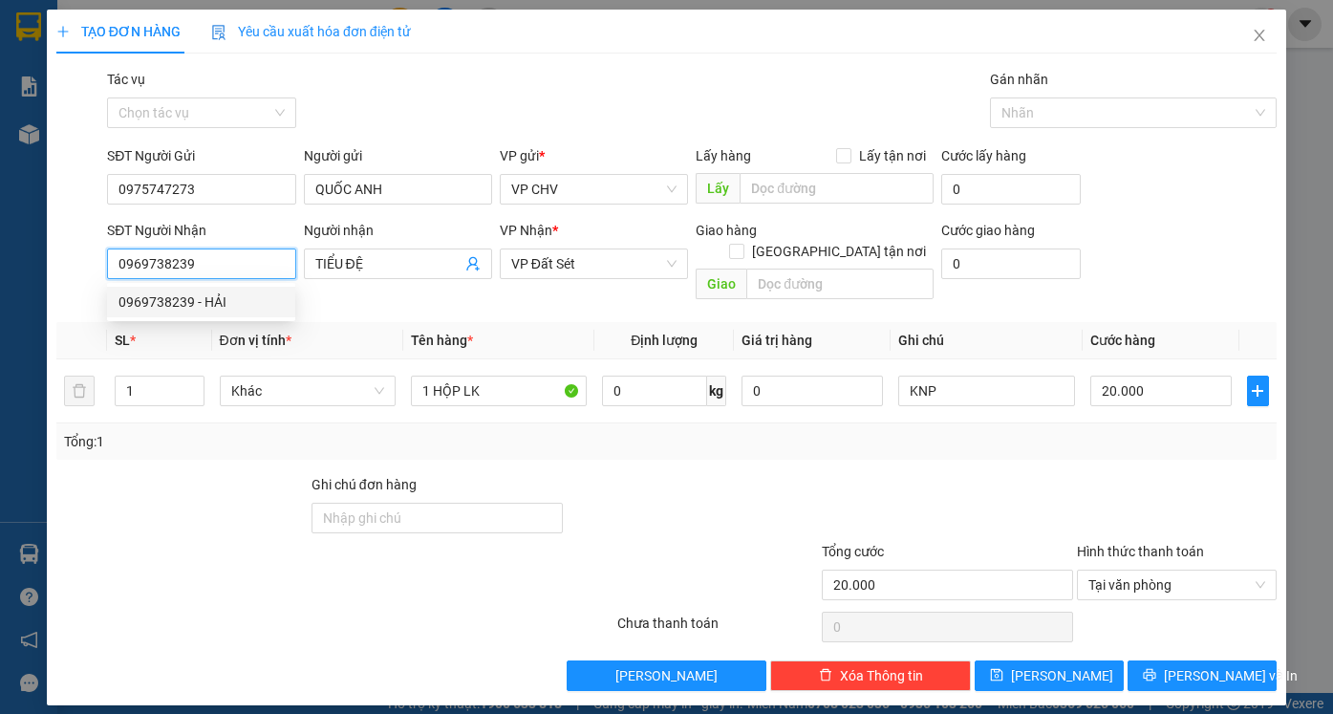
click at [234, 302] on div "0969738239 - HẢI" at bounding box center [200, 301] width 165 height 21
type input "HẢI"
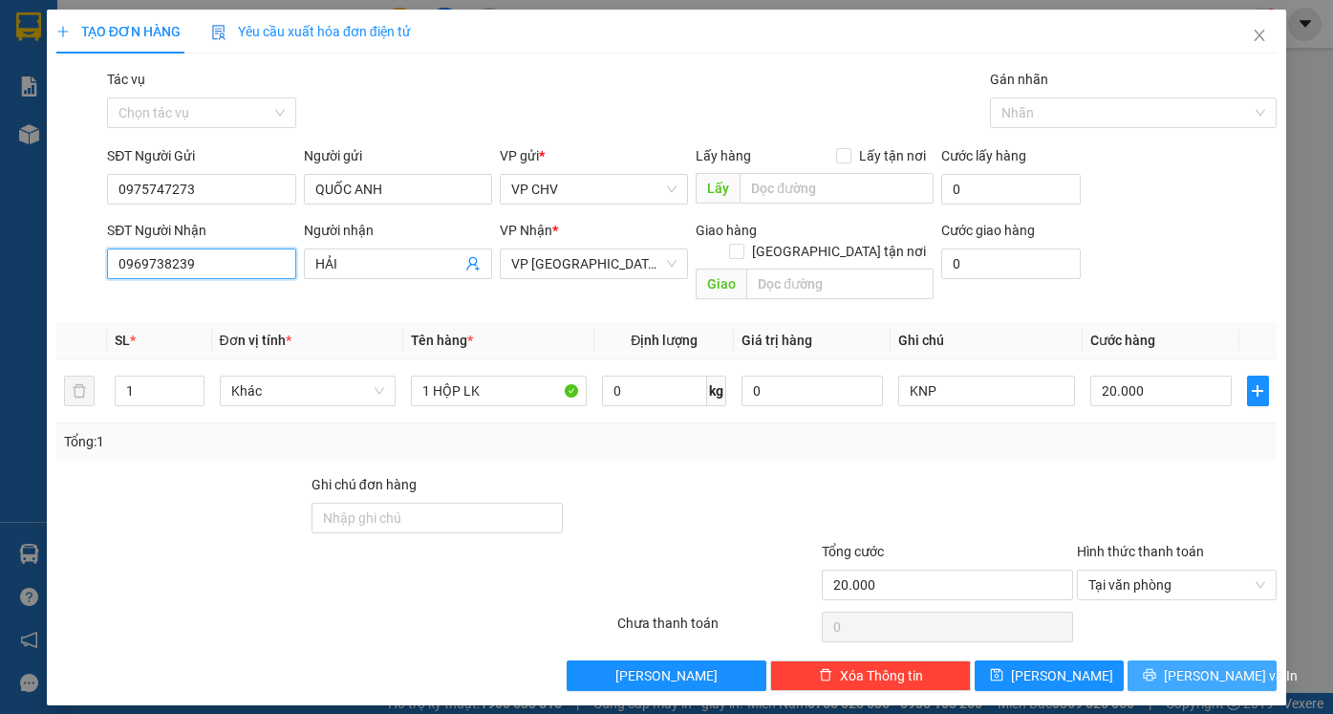
type input "0969738239"
drag, startPoint x: 1241, startPoint y: 652, endPoint x: 1231, endPoint y: 641, distance: 14.9
click at [1239, 660] on button "[PERSON_NAME] và In" at bounding box center [1201, 675] width 149 height 31
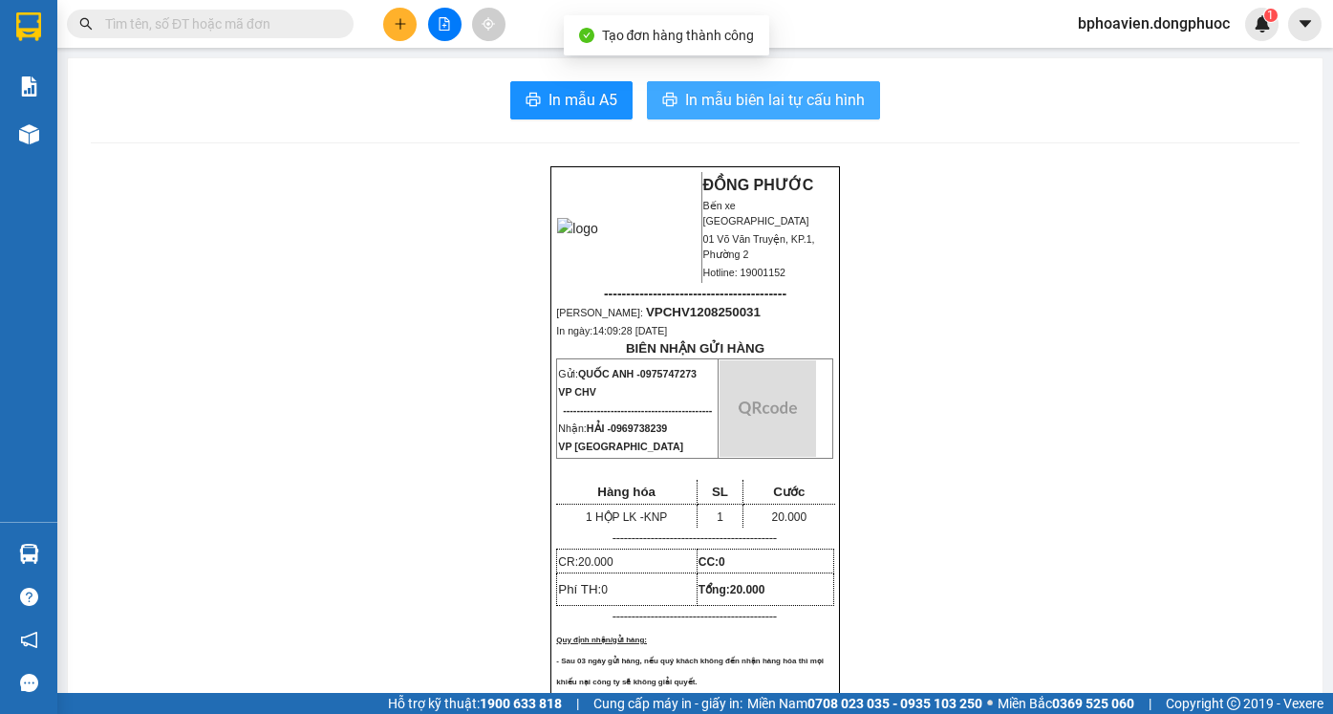
click at [731, 85] on button "In mẫu biên lai tự cấu hình" at bounding box center [763, 100] width 233 height 38
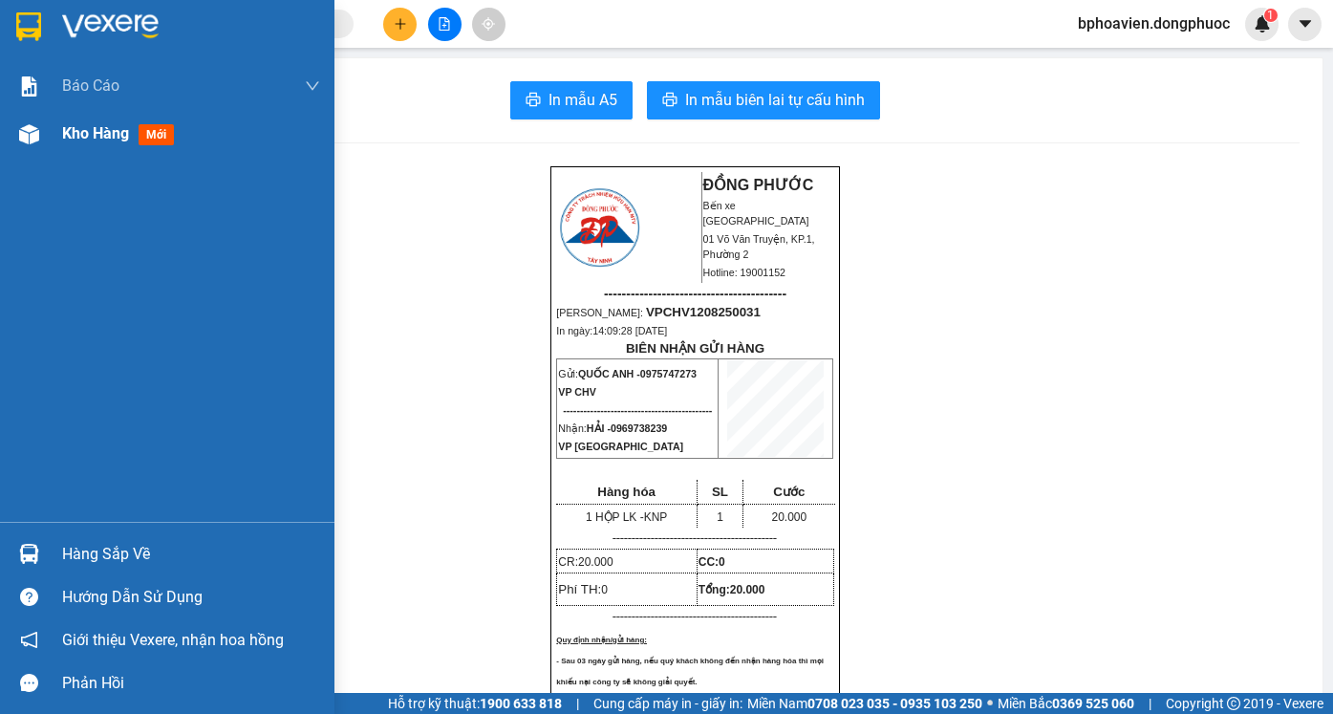
click at [68, 133] on span "Kho hàng" at bounding box center [95, 133] width 67 height 18
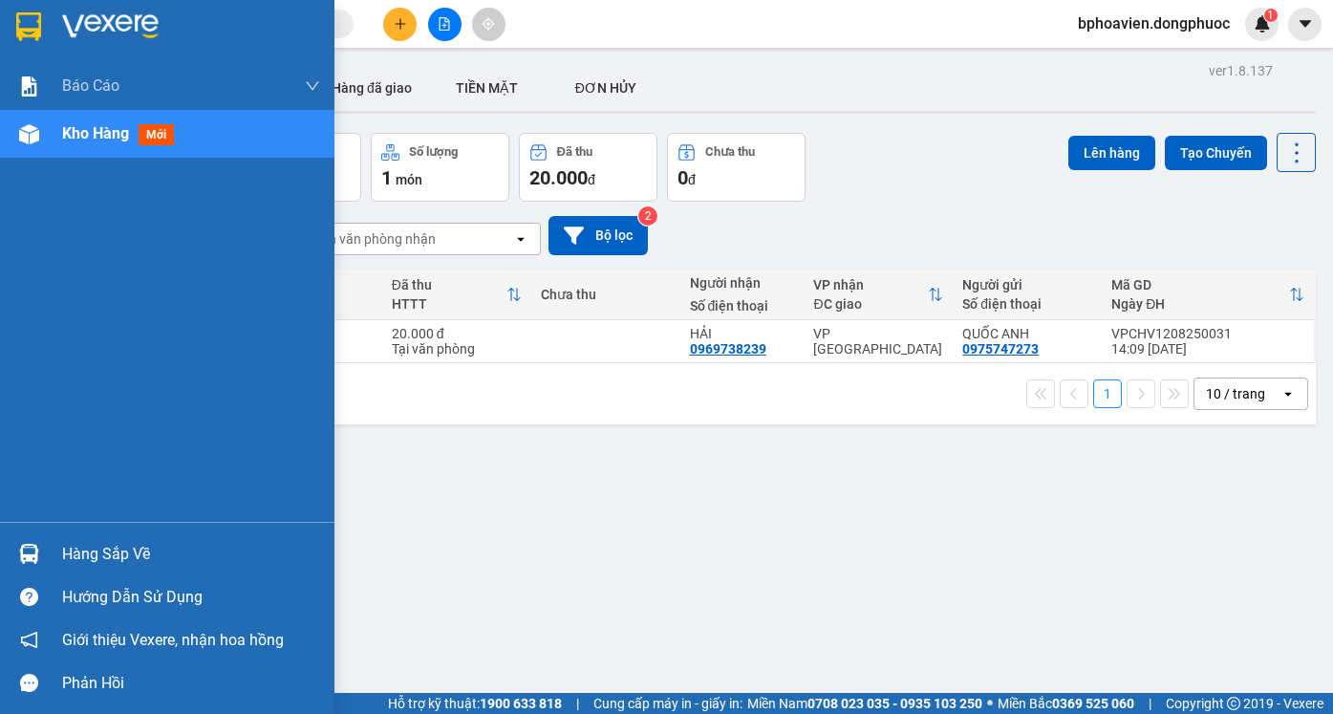
click at [141, 554] on div "Hàng sắp về" at bounding box center [191, 554] width 258 height 29
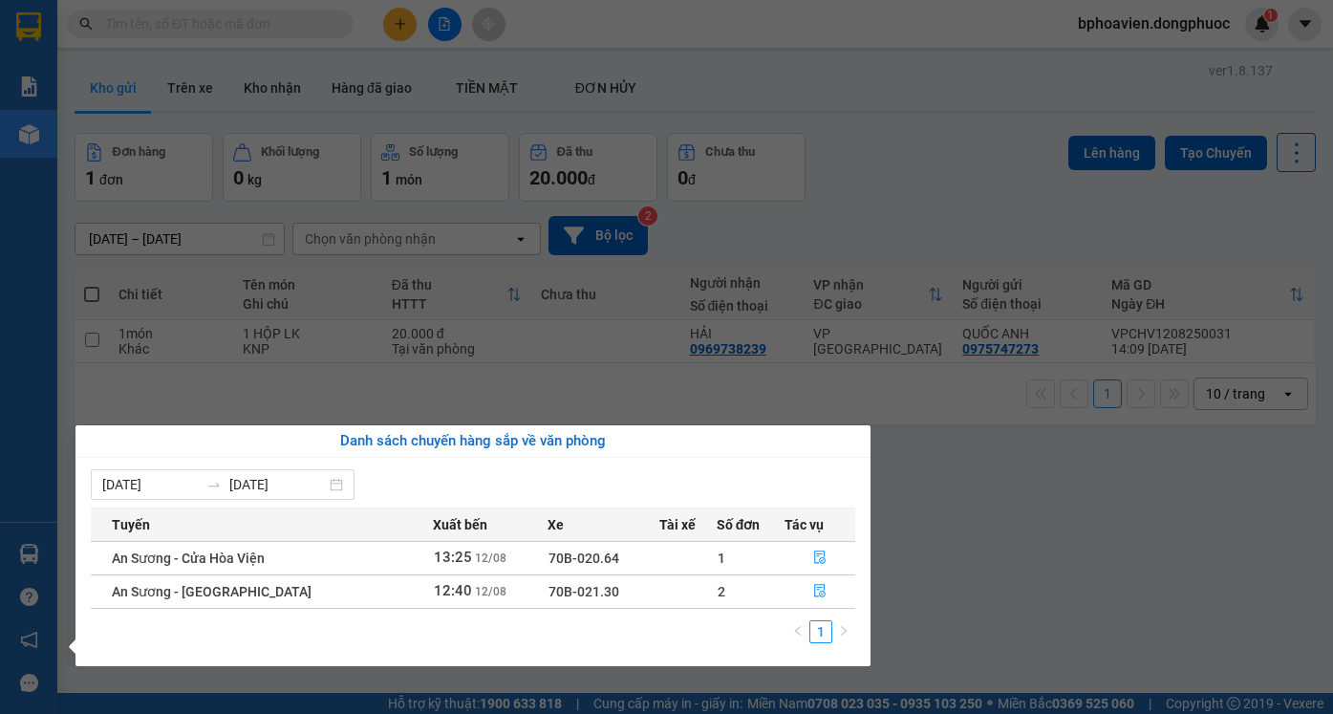
drag, startPoint x: 1023, startPoint y: 545, endPoint x: 581, endPoint y: 392, distance: 468.2
click at [1015, 544] on section "Kết quả tìm kiếm ( 1 ) Bộ lọc Mã ĐH Trạng thái Món hàng Tổng cước Chưa cước Nhã…" at bounding box center [666, 357] width 1333 height 714
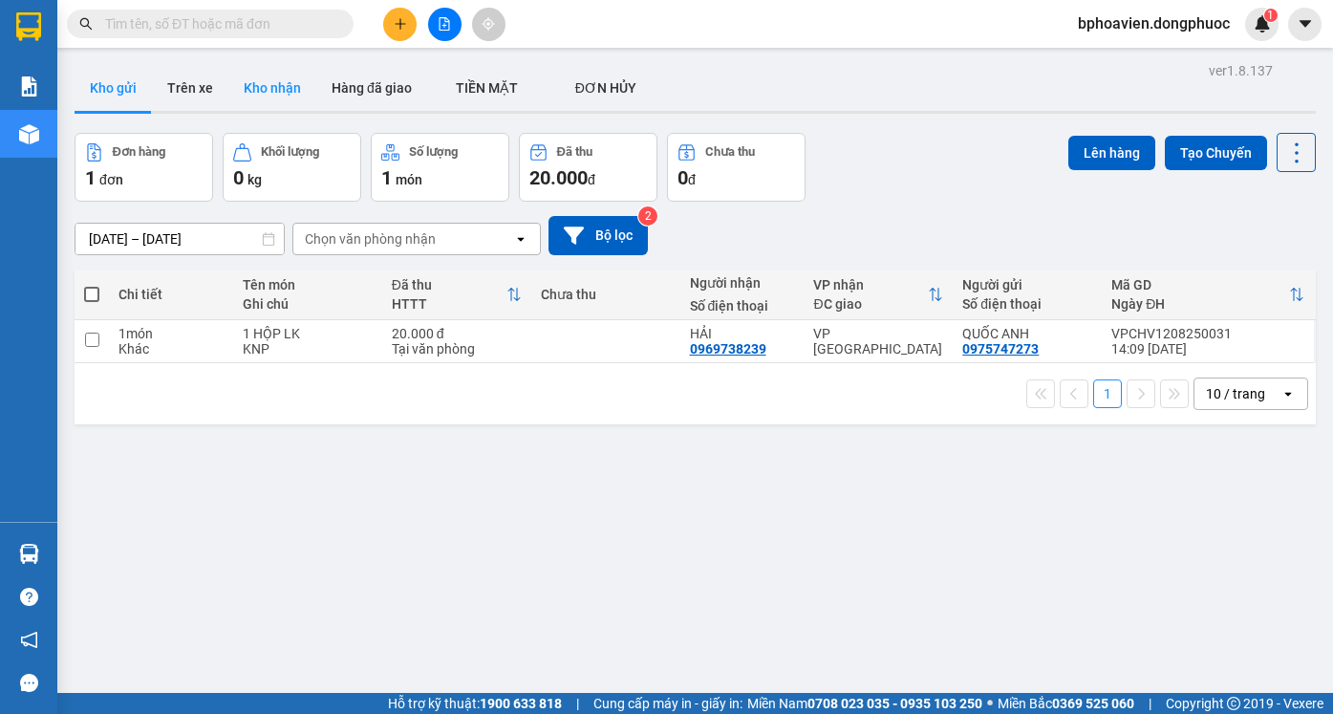
click at [269, 85] on button "Kho nhận" at bounding box center [272, 88] width 88 height 46
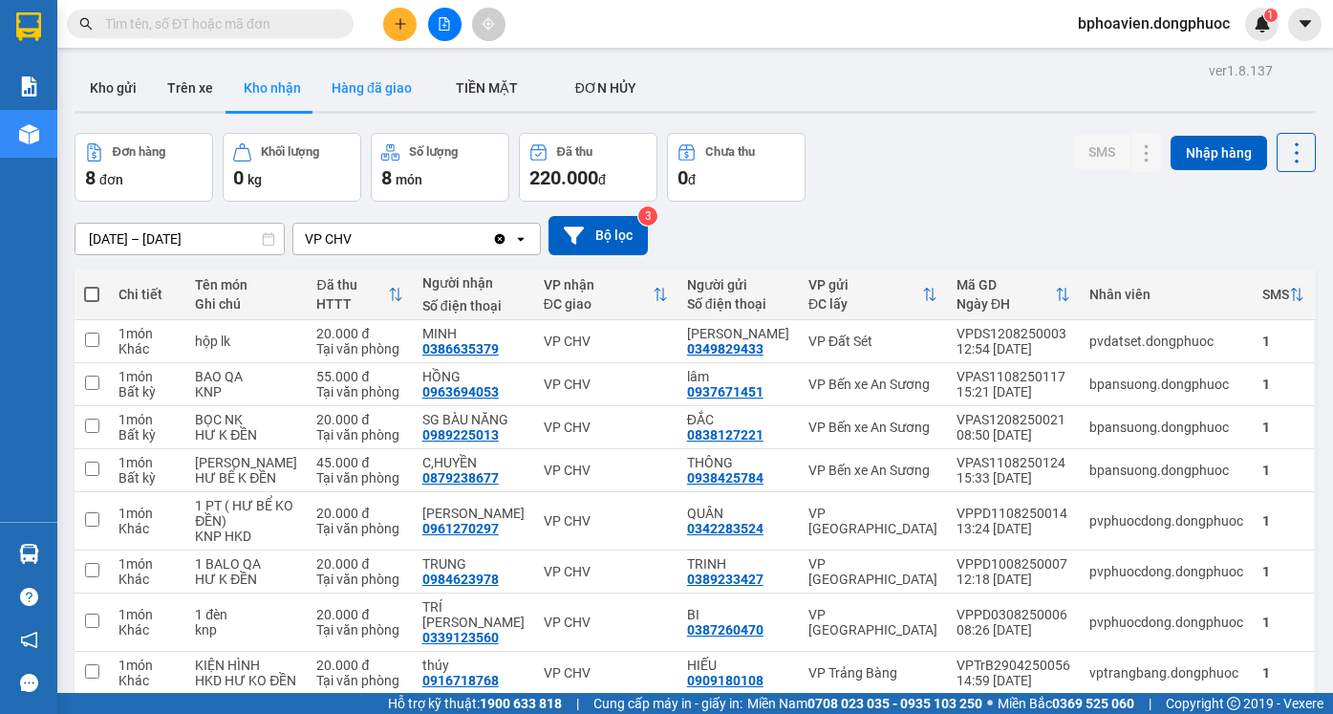
drag, startPoint x: 131, startPoint y: 88, endPoint x: 379, endPoint y: 78, distance: 248.5
click at [132, 88] on button "Kho gửi" at bounding box center [113, 88] width 77 height 46
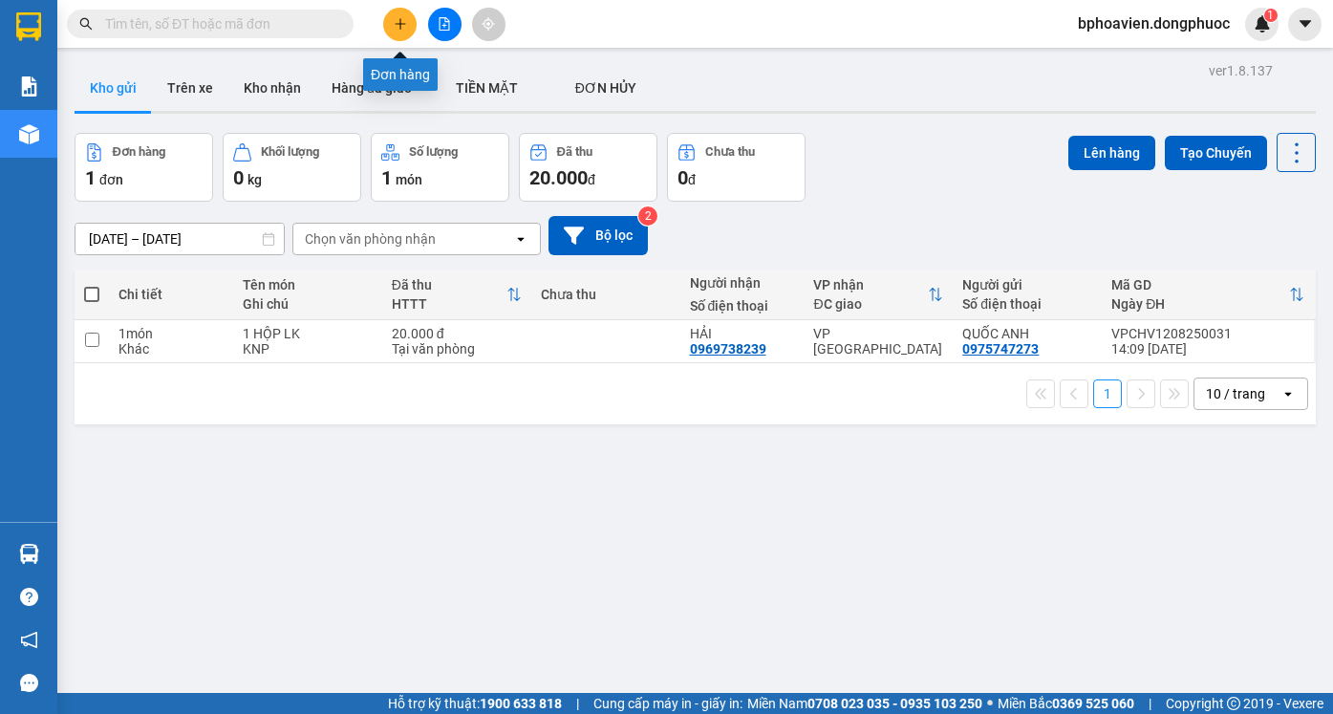
click at [395, 28] on icon "plus" at bounding box center [400, 23] width 13 height 13
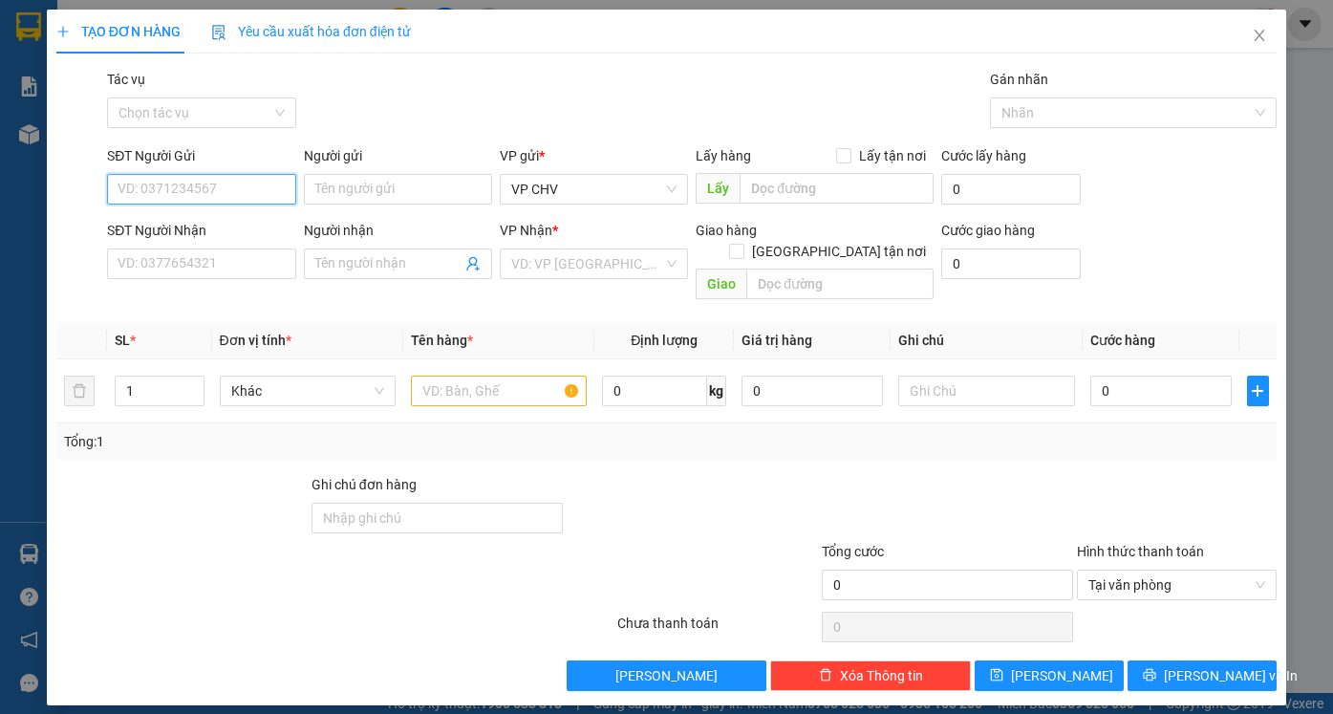
click at [204, 184] on input "SĐT Người Gửi" at bounding box center [201, 189] width 188 height 31
click at [265, 229] on div "0986955224 - LUÂN" at bounding box center [200, 227] width 165 height 21
type input "0986955224"
type input "LUÂN"
type input "0326281990"
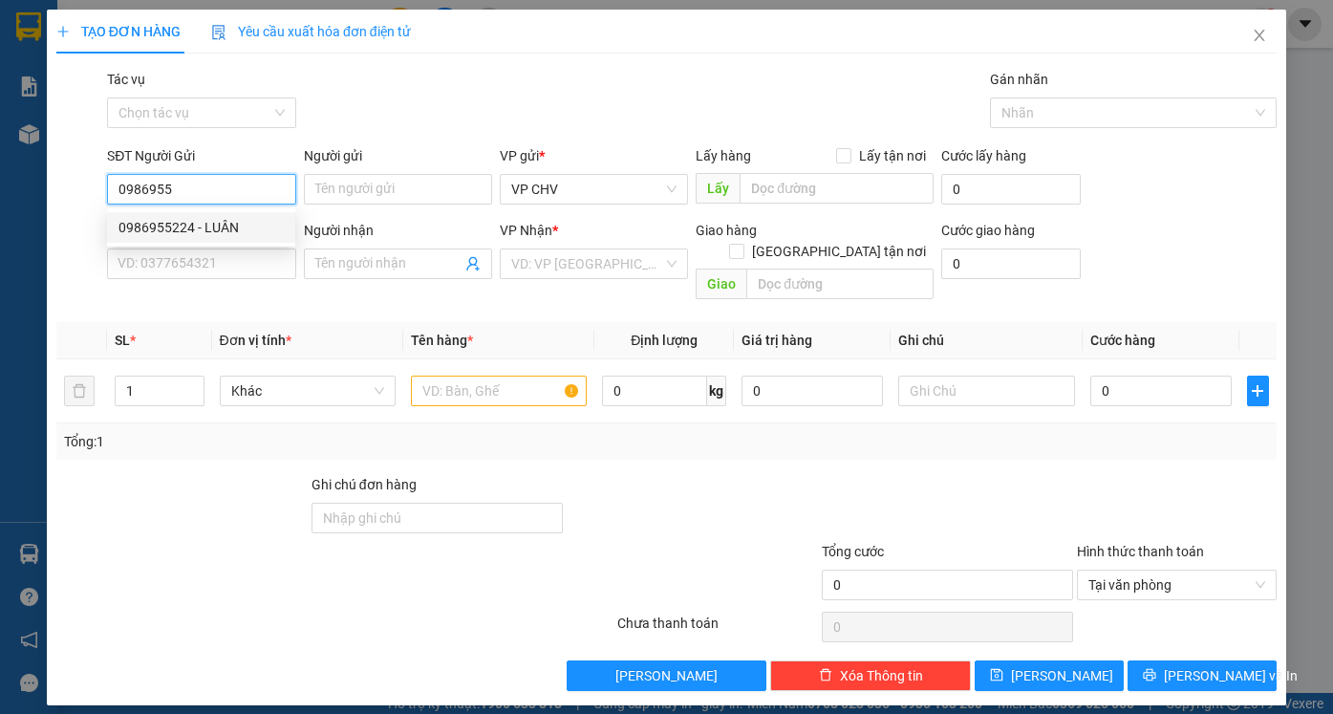
type input "VIỆT"
type input "25.000"
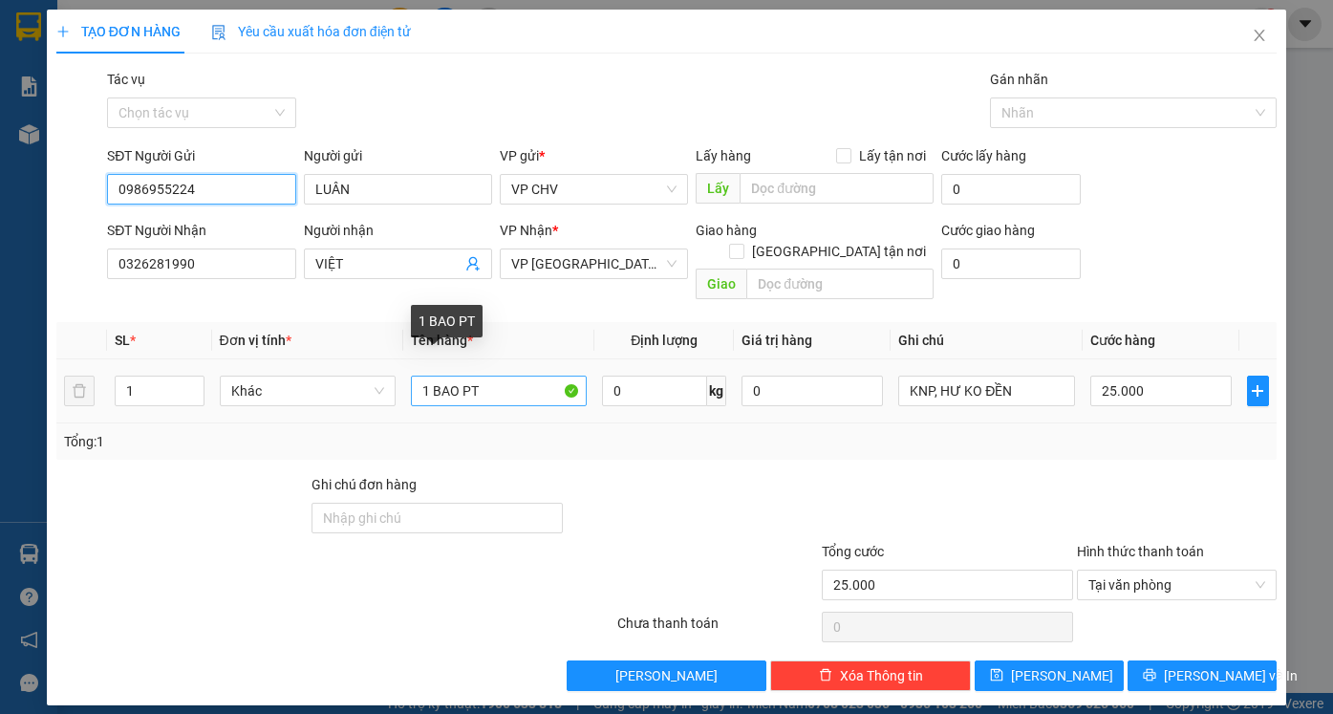
type input "0986955224"
drag, startPoint x: 440, startPoint y: 368, endPoint x: 454, endPoint y: 362, distance: 14.5
click at [455, 375] on input "1 BAO PT" at bounding box center [499, 390] width 176 height 31
type input "1 BỌC PT"
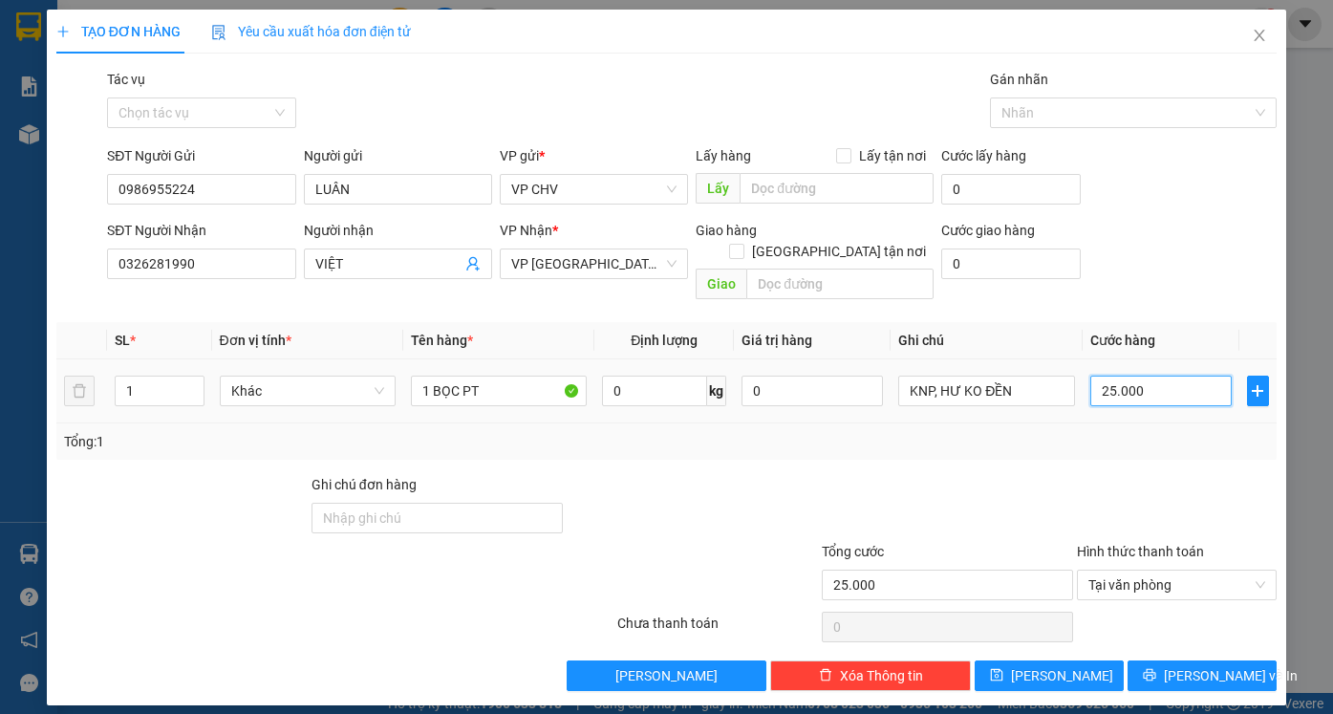
click at [1211, 375] on input "25.000" at bounding box center [1160, 390] width 141 height 31
type input "2"
type input "20"
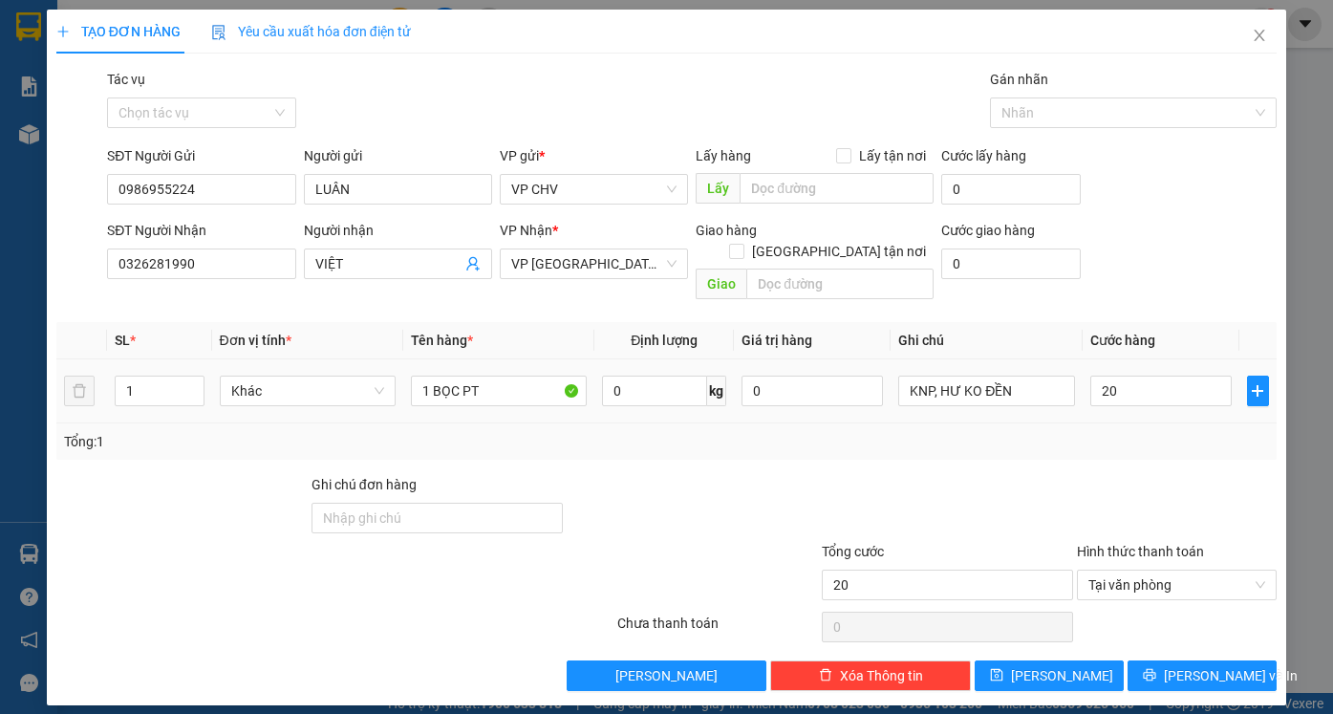
type input "20.000"
click at [1188, 474] on div at bounding box center [1177, 507] width 204 height 67
click at [1156, 668] on icon "printer" at bounding box center [1148, 674] width 13 height 13
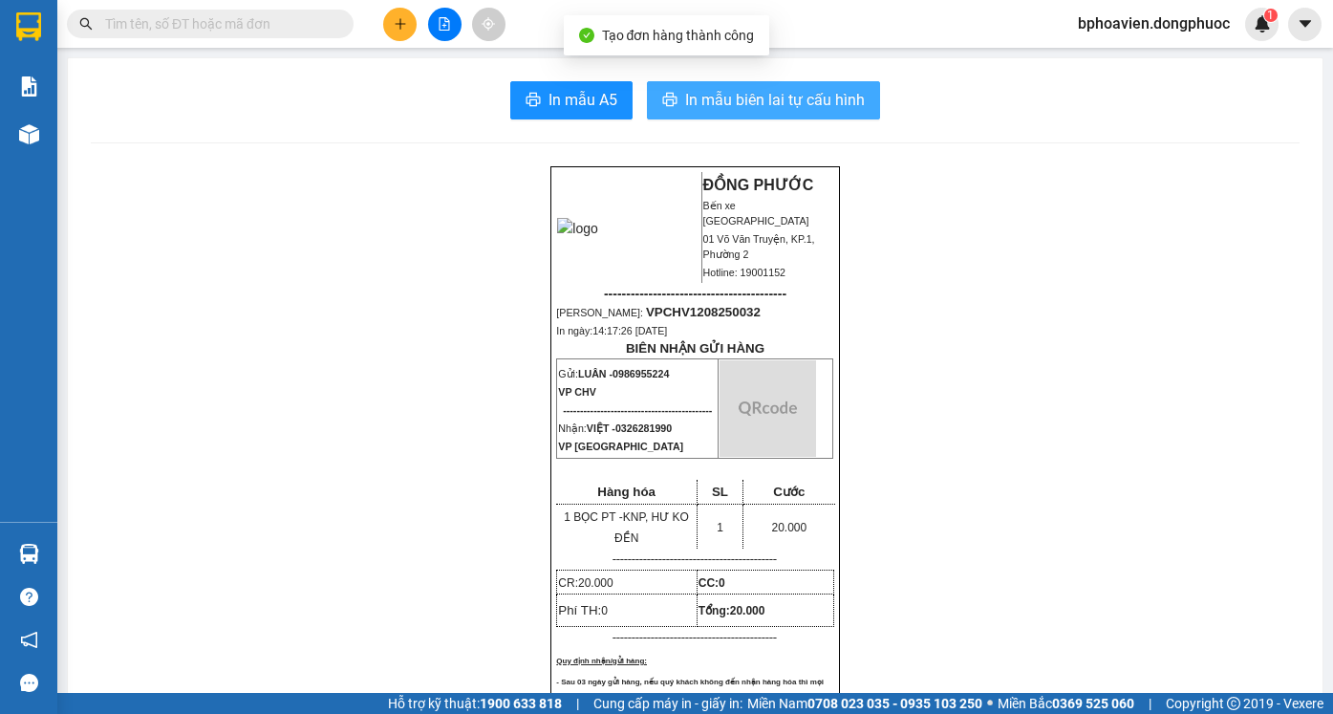
click at [690, 91] on button "In mẫu biên lai tự cấu hình" at bounding box center [763, 100] width 233 height 38
click at [691, 91] on span "In mẫu biên lai tự cấu hình" at bounding box center [775, 100] width 180 height 24
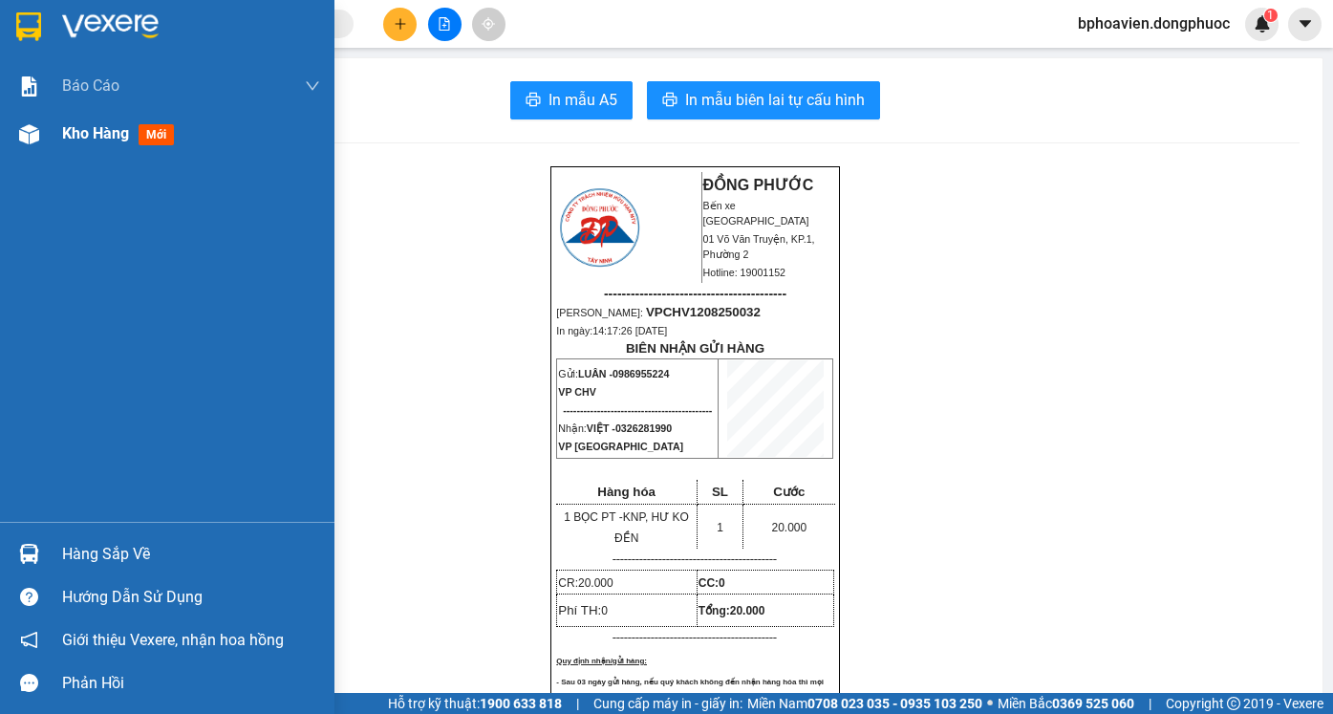
click at [63, 129] on span "Kho hàng" at bounding box center [95, 133] width 67 height 18
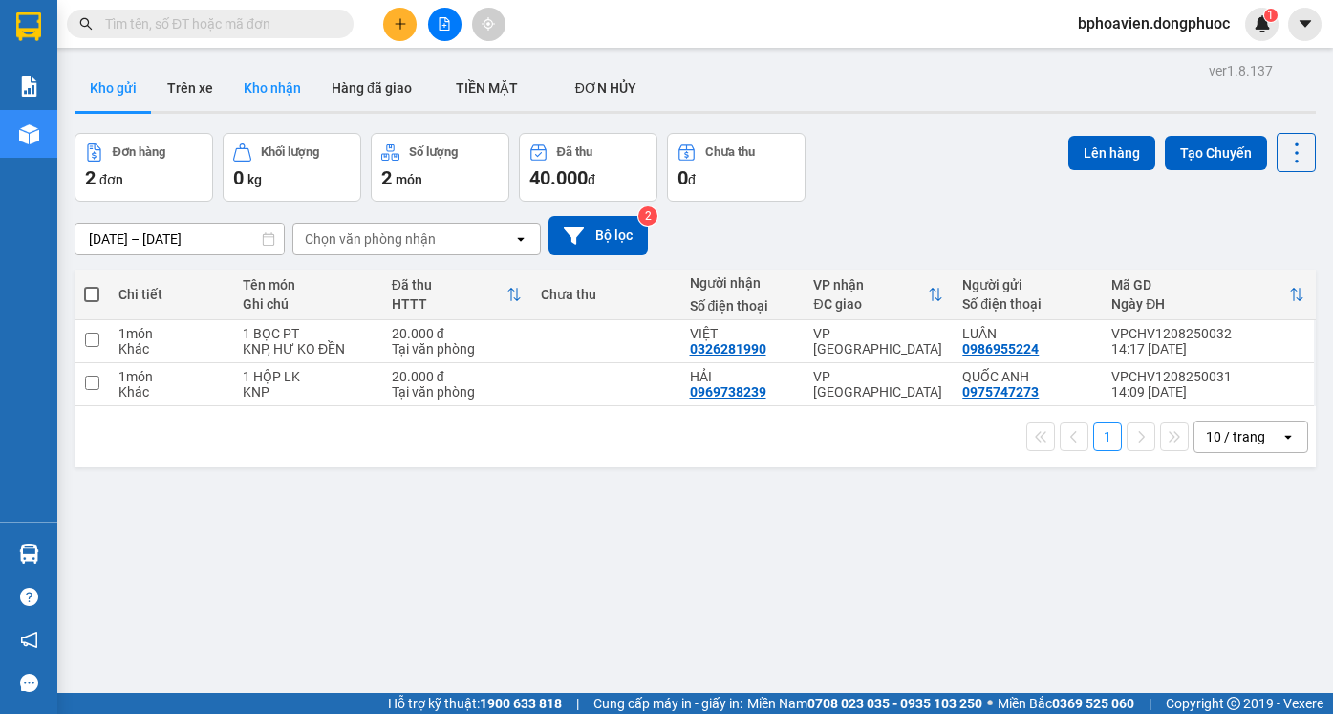
click at [269, 78] on button "Kho nhận" at bounding box center [272, 88] width 88 height 46
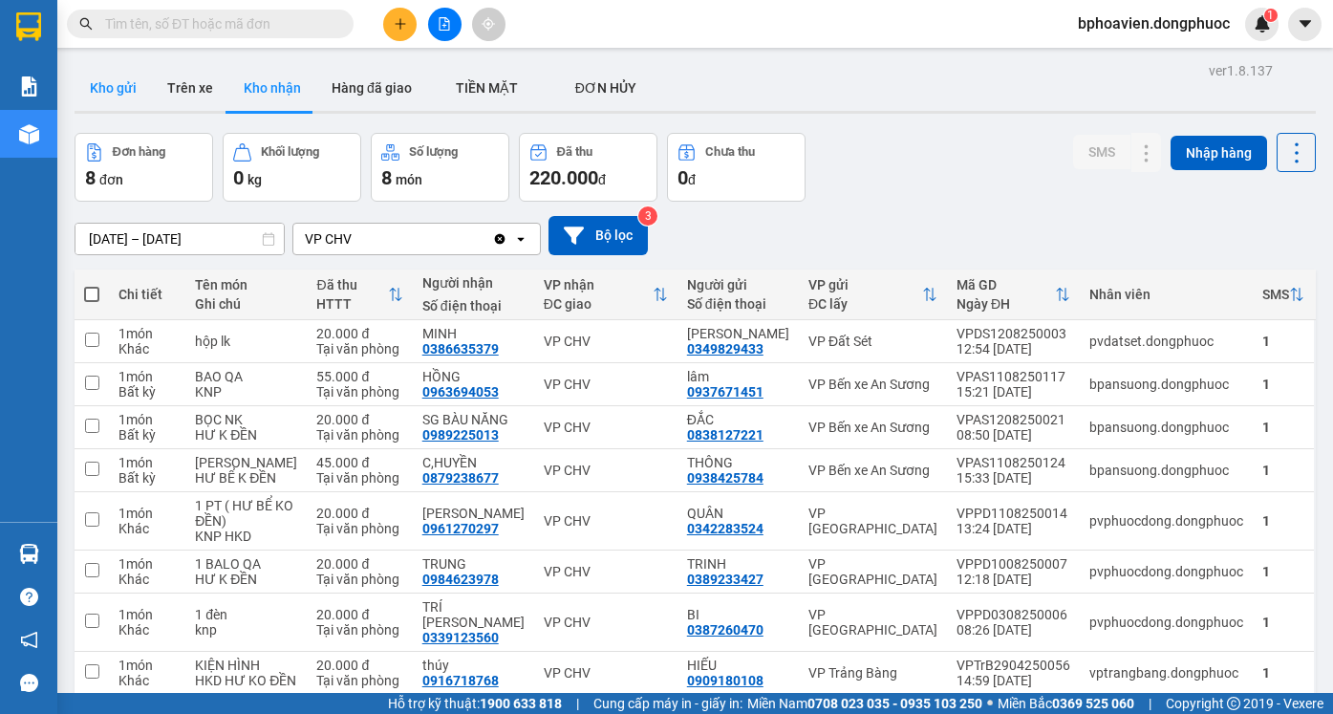
click at [117, 85] on button "Kho gửi" at bounding box center [113, 88] width 77 height 46
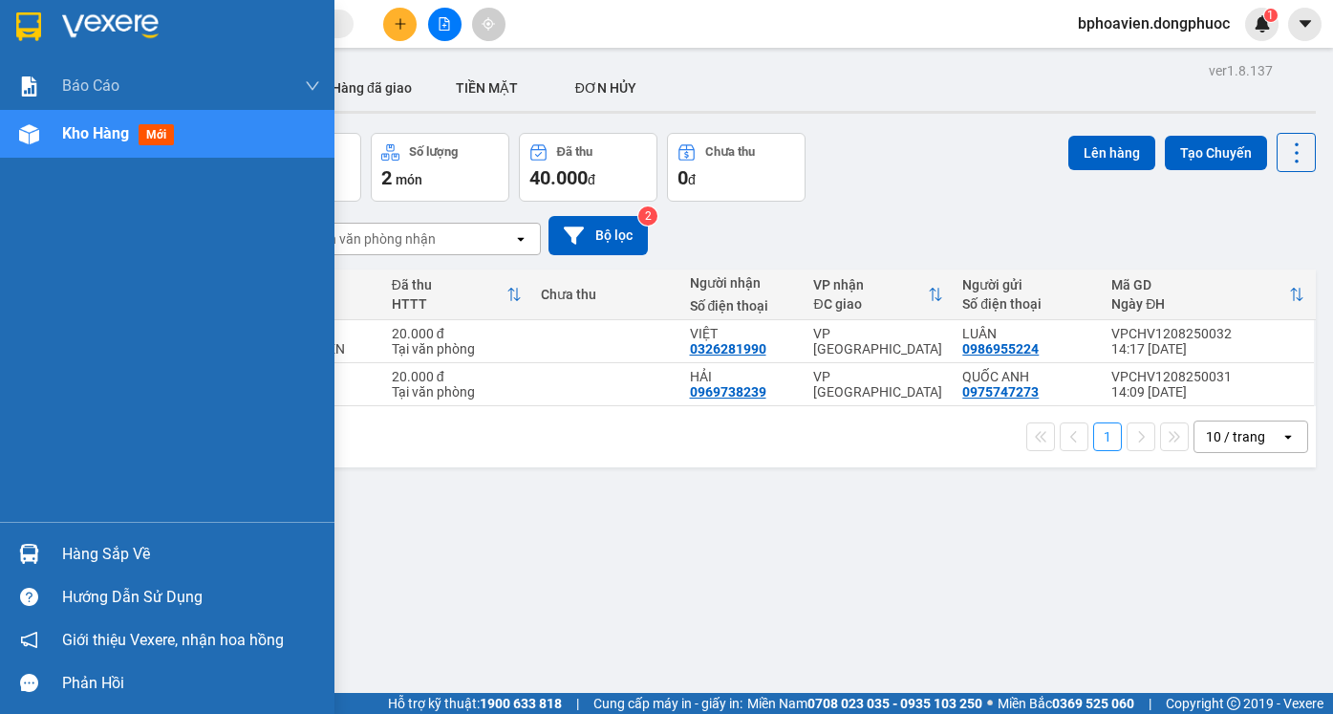
click at [114, 549] on div "Hàng sắp về" at bounding box center [191, 554] width 258 height 29
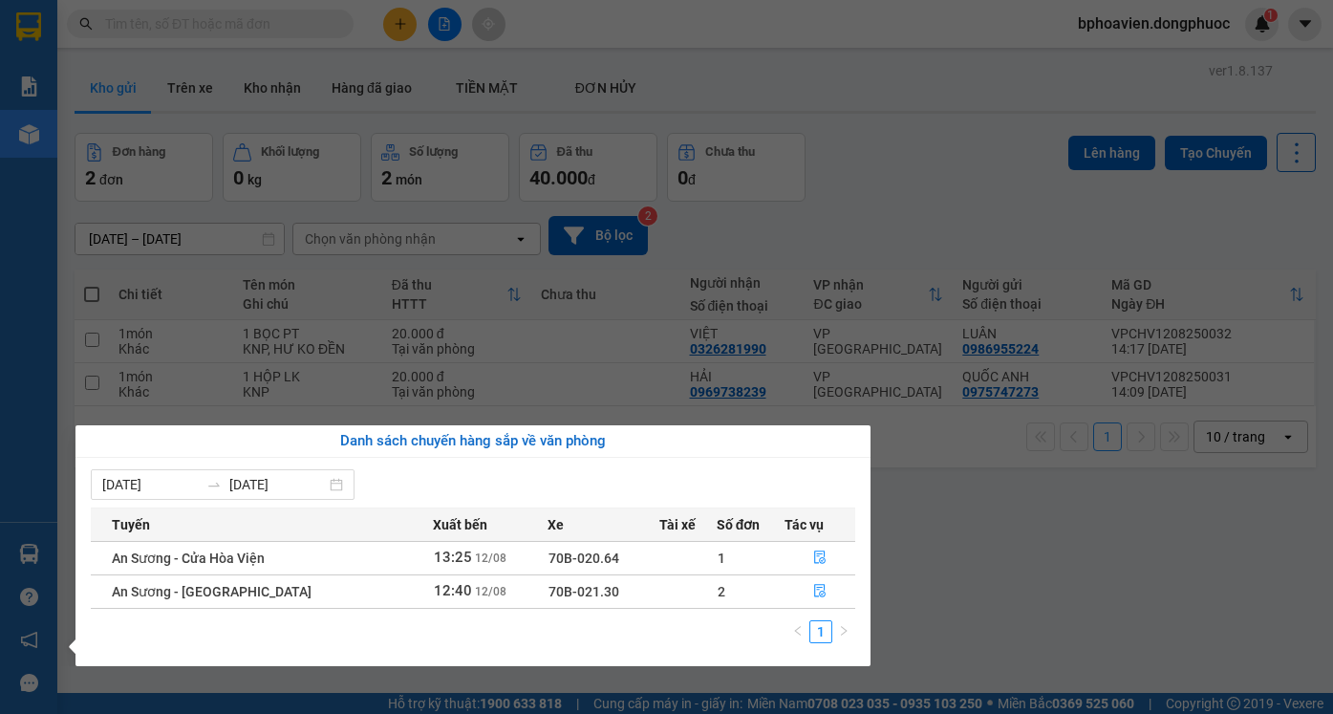
click at [962, 563] on section "Kết quả tìm kiếm ( 1 ) Bộ lọc Mã ĐH Trạng thái Món hàng Tổng cước Chưa cước Nhã…" at bounding box center [666, 357] width 1333 height 714
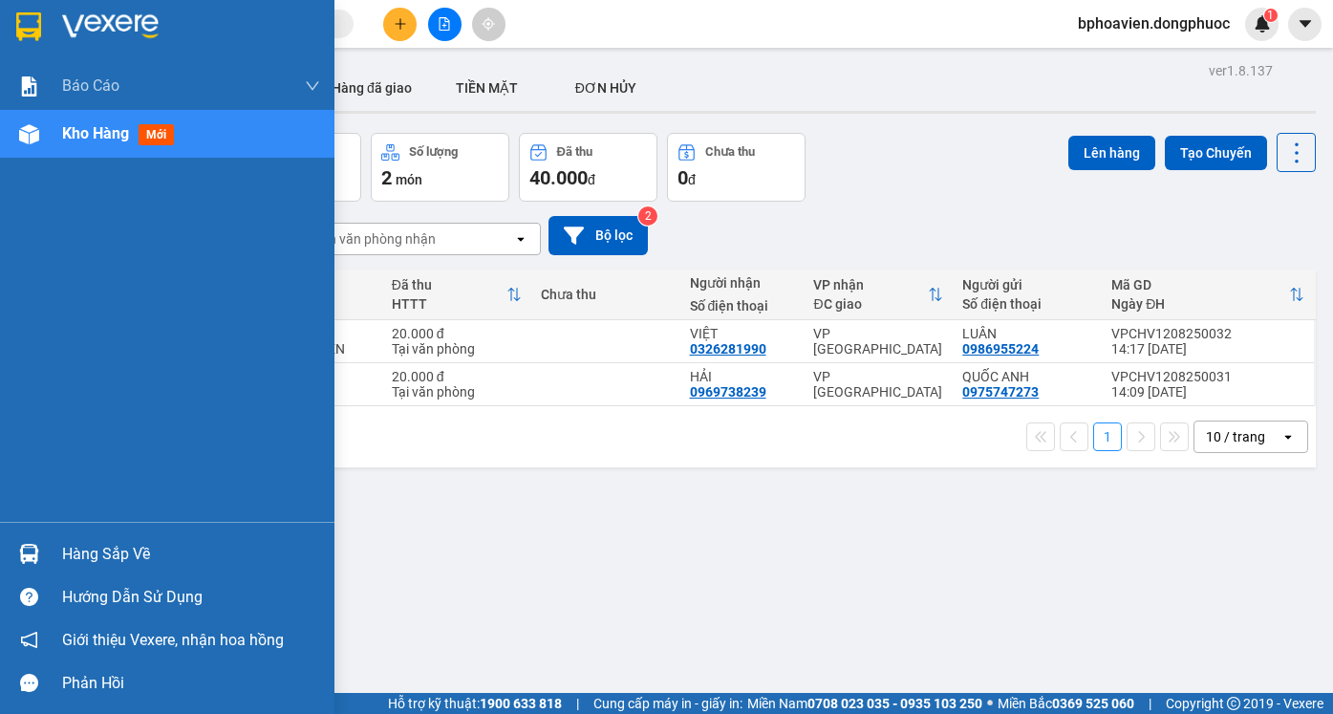
drag, startPoint x: 101, startPoint y: 559, endPoint x: 232, endPoint y: 516, distance: 137.7
click at [103, 559] on div "Hàng sắp về" at bounding box center [191, 554] width 258 height 29
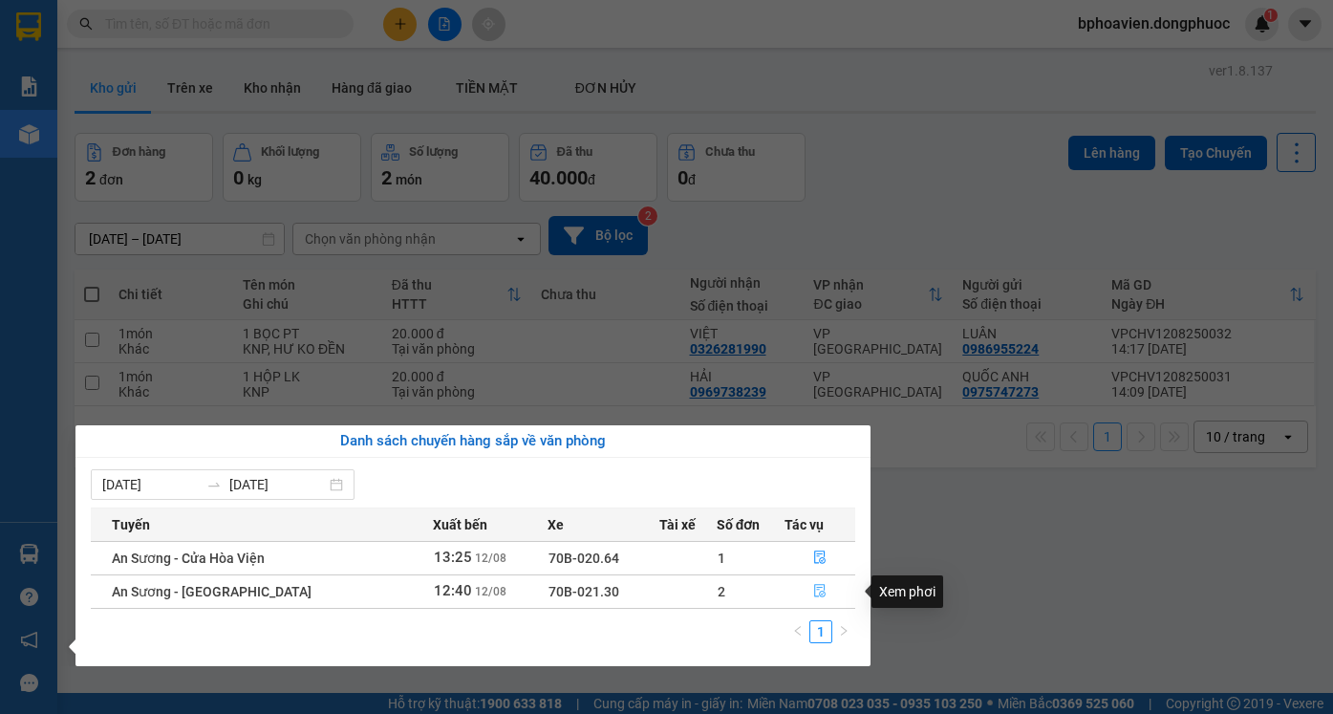
click at [818, 589] on icon "file-done" at bounding box center [819, 590] width 13 height 13
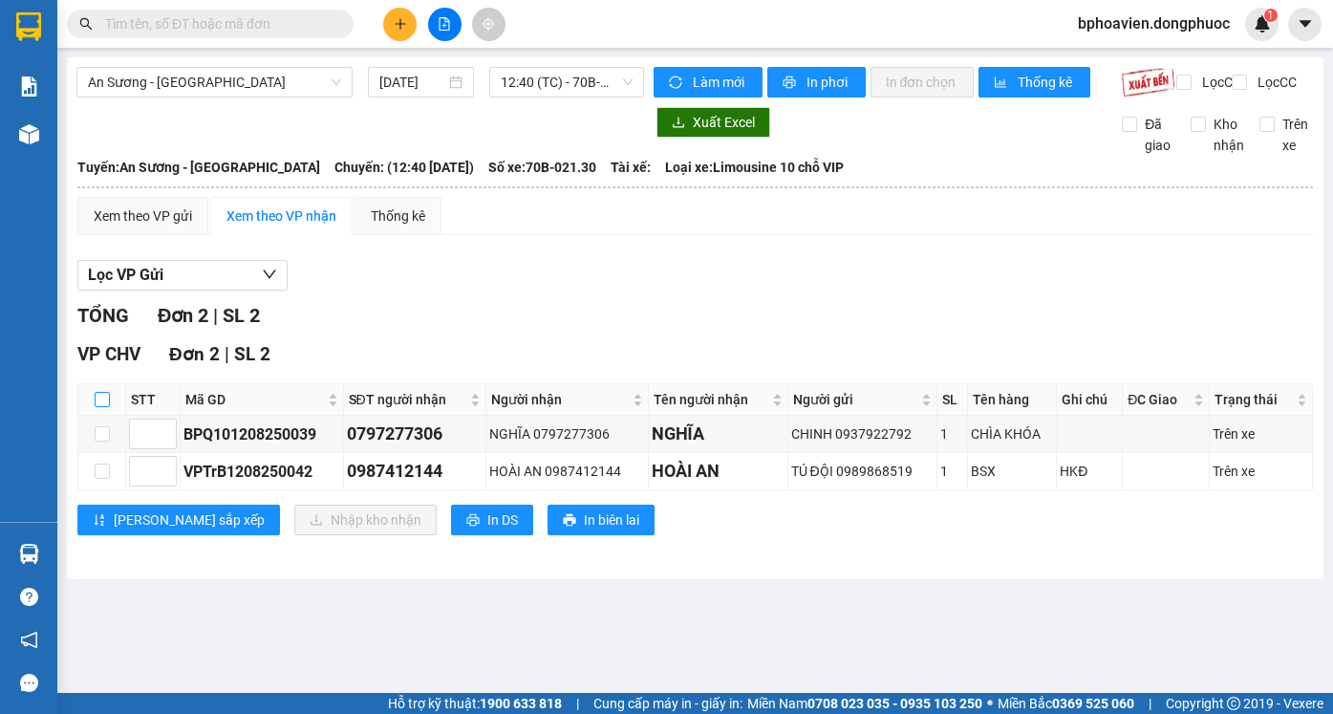
click at [104, 407] on input "checkbox" at bounding box center [102, 399] width 15 height 15
checkbox input "true"
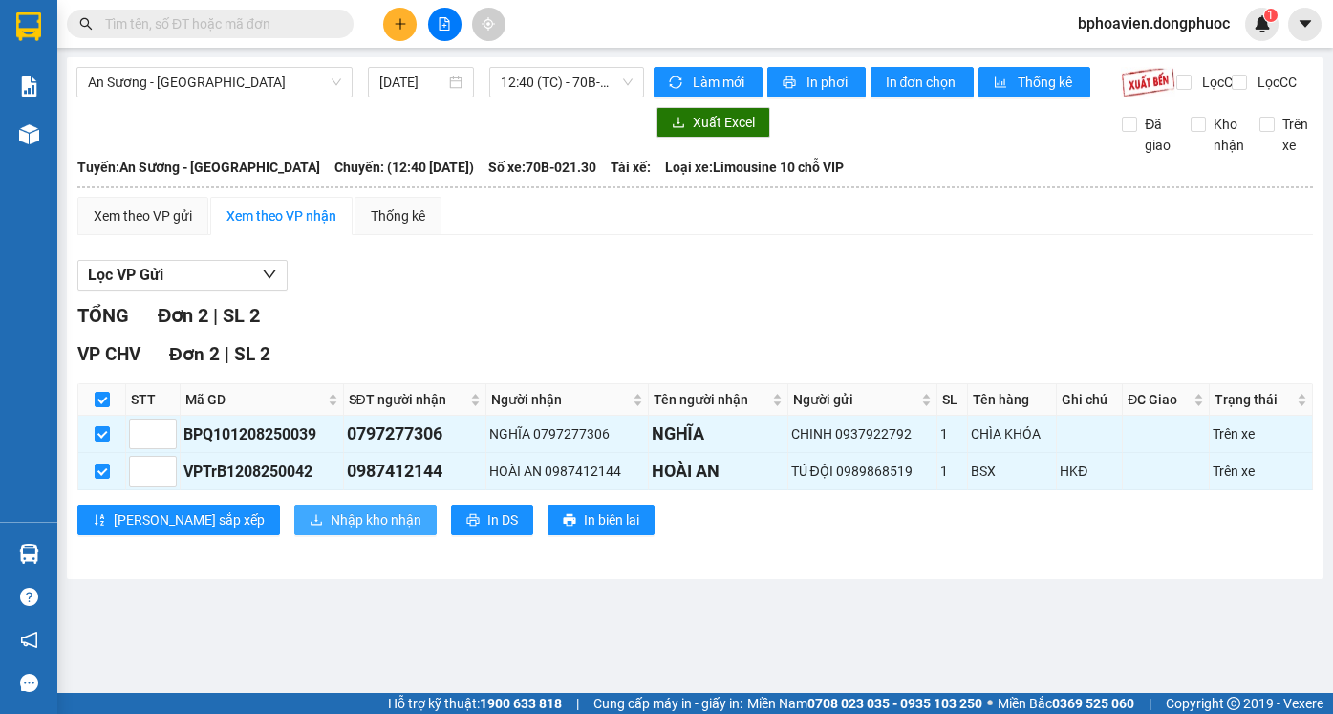
click at [331, 530] on span "Nhập kho nhận" at bounding box center [376, 519] width 91 height 21
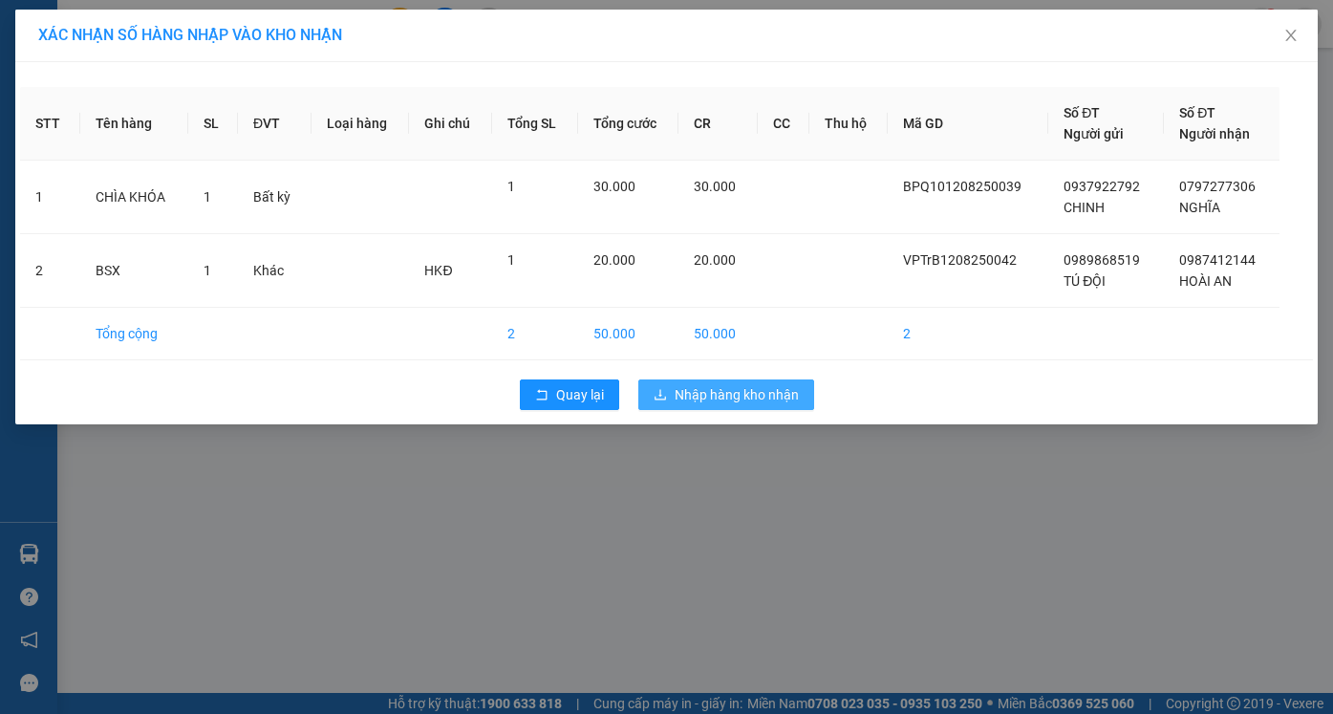
click at [750, 399] on span "Nhập hàng kho nhận" at bounding box center [736, 394] width 124 height 21
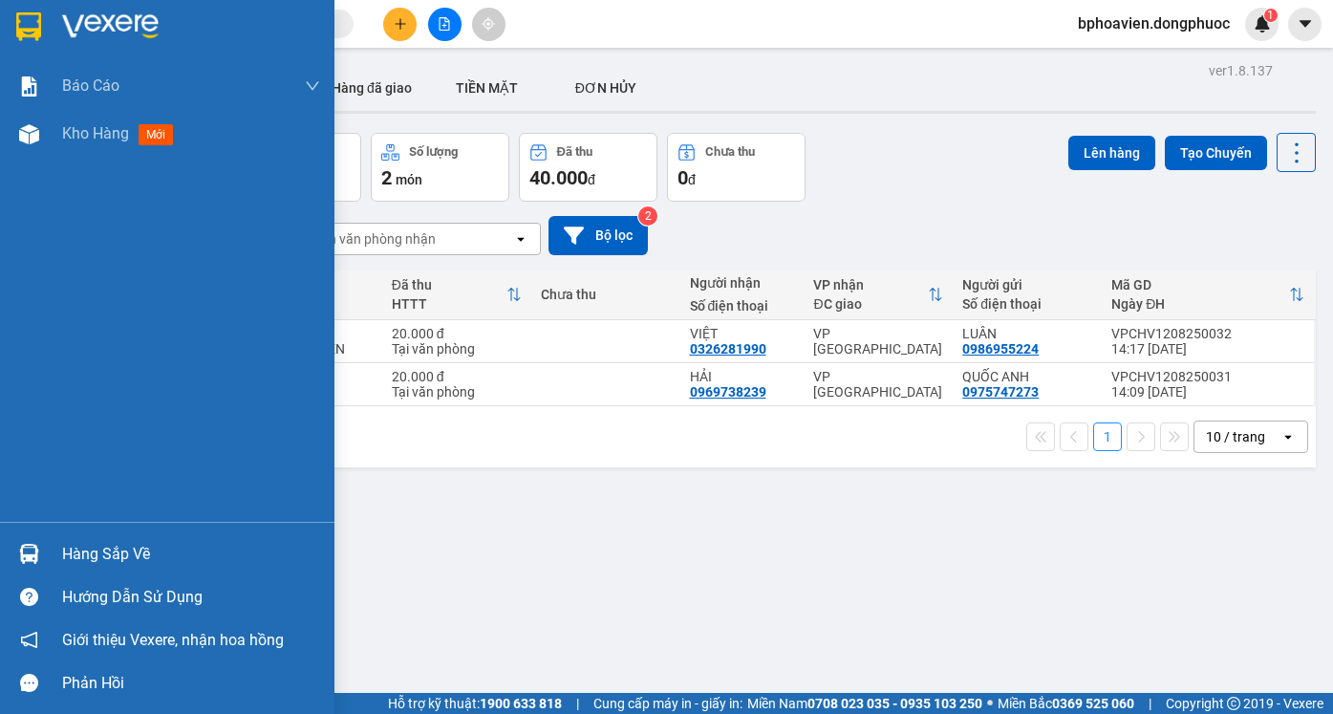
click at [71, 546] on div "Hàng sắp về" at bounding box center [191, 554] width 258 height 29
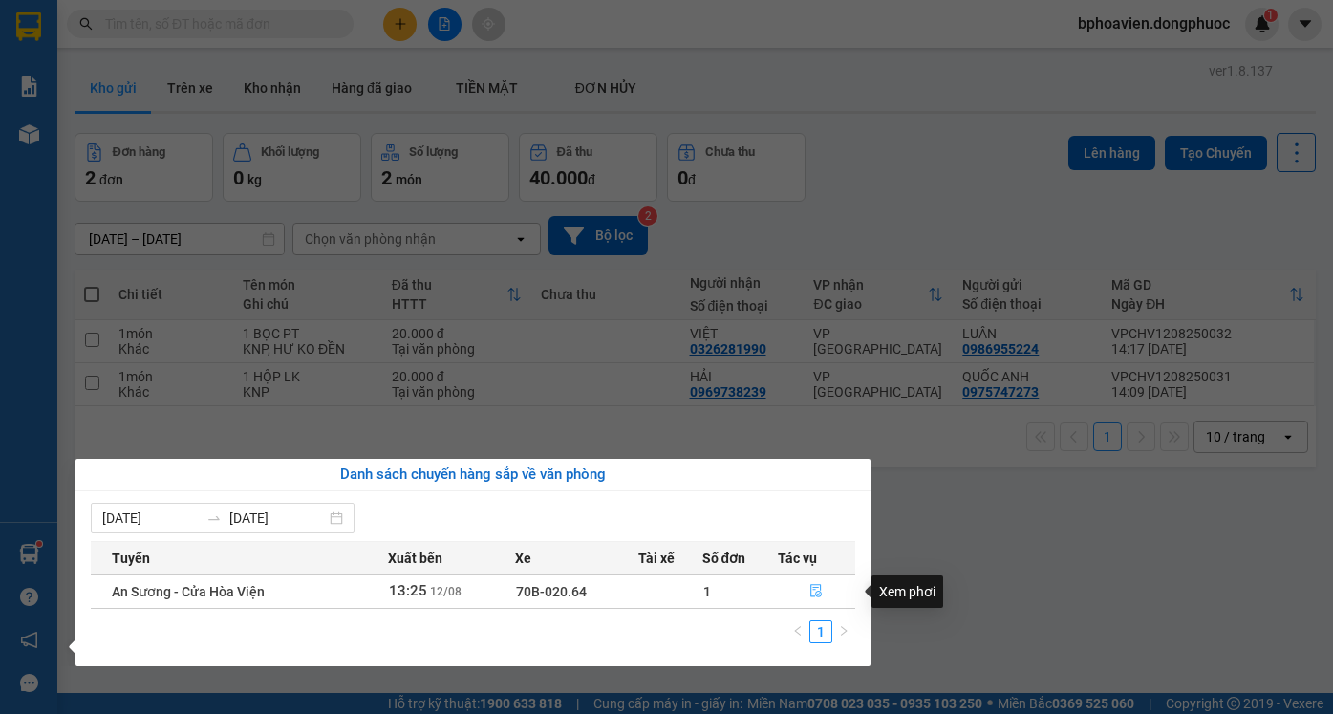
click at [813, 585] on icon "file-done" at bounding box center [816, 591] width 11 height 13
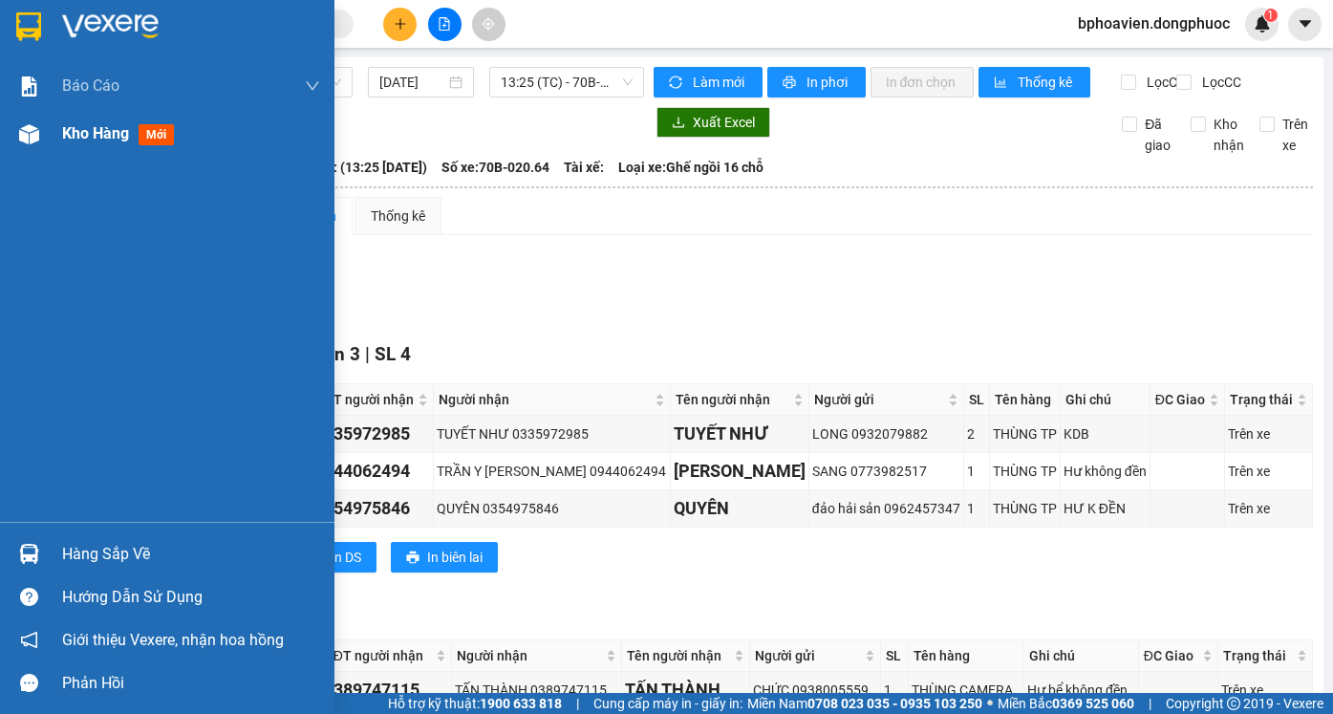
click at [89, 139] on span "Kho hàng" at bounding box center [95, 133] width 67 height 18
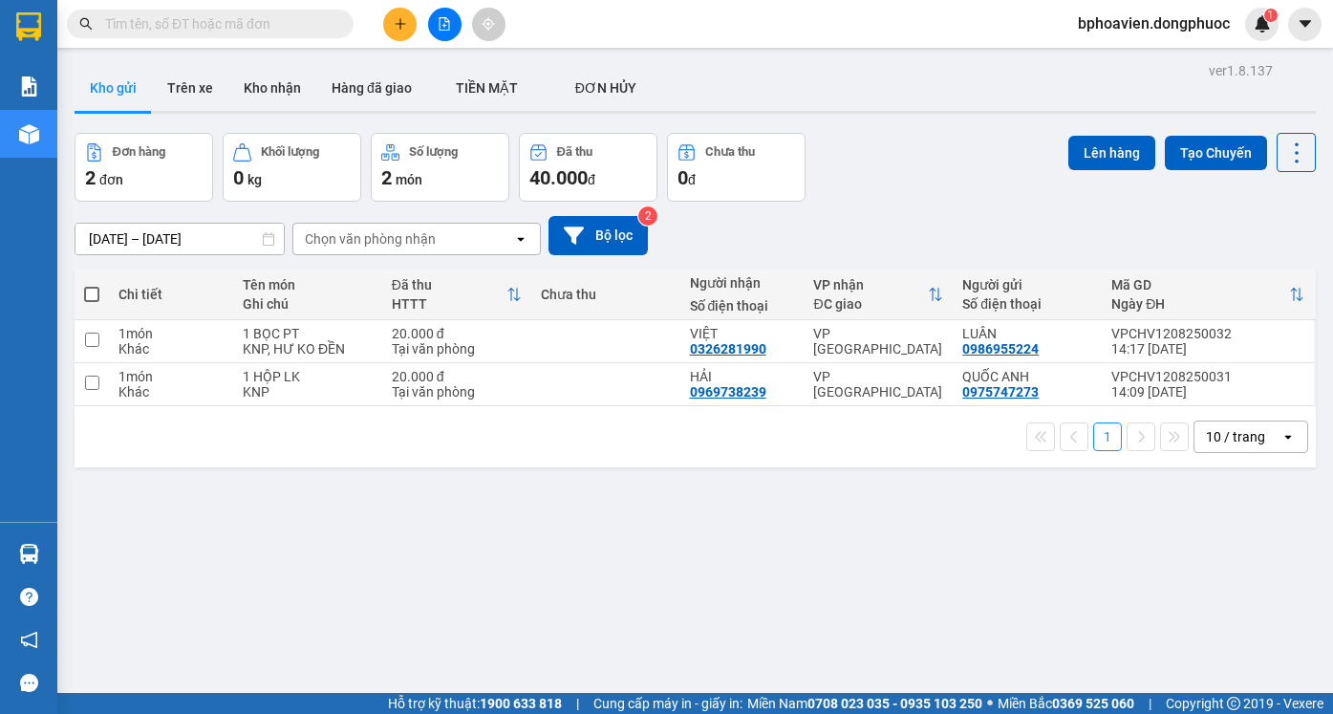
click at [402, 31] on button at bounding box center [399, 24] width 33 height 33
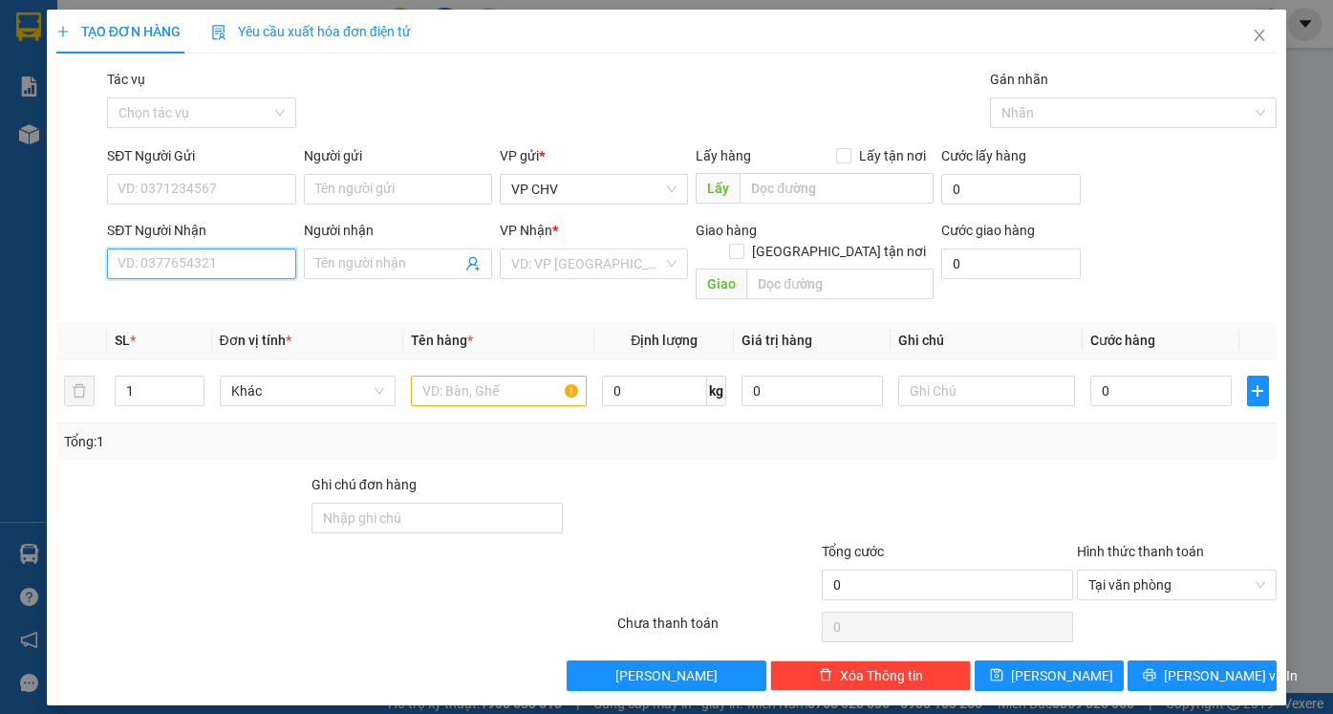
click at [194, 255] on input "SĐT Người Nhận" at bounding box center [201, 263] width 188 height 31
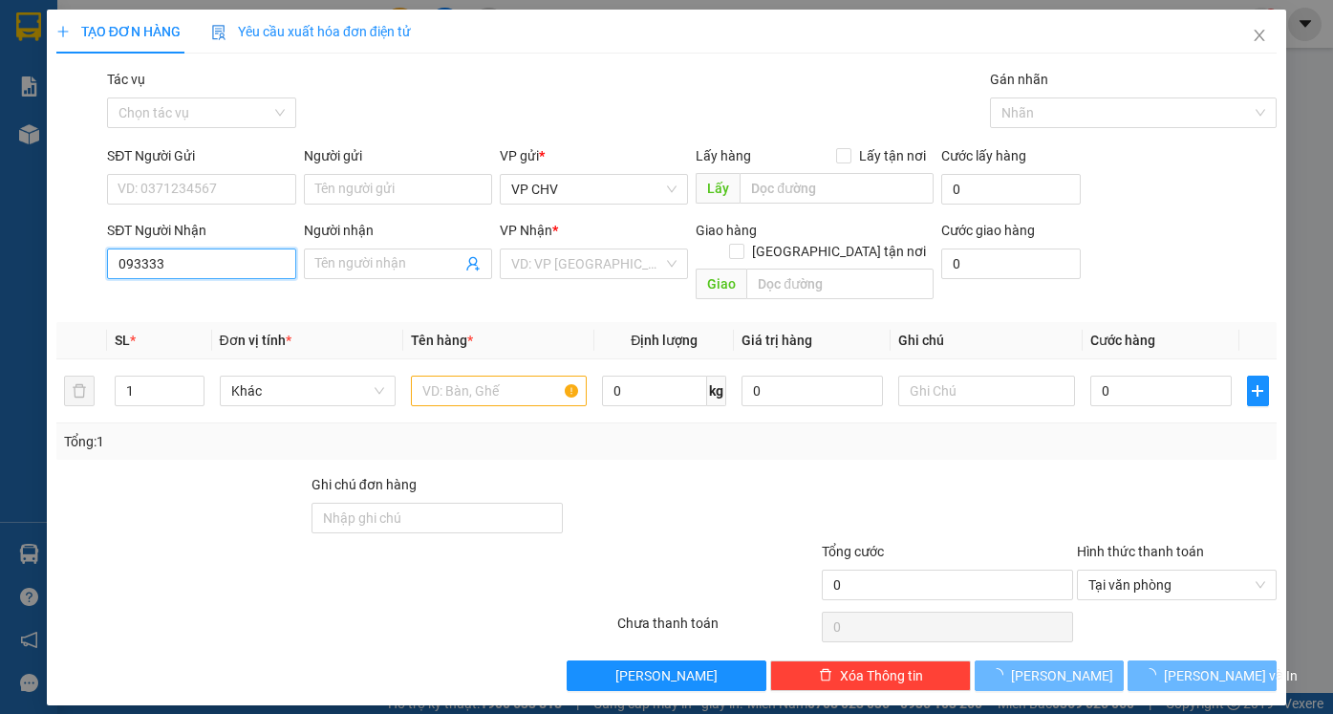
type input "0933332"
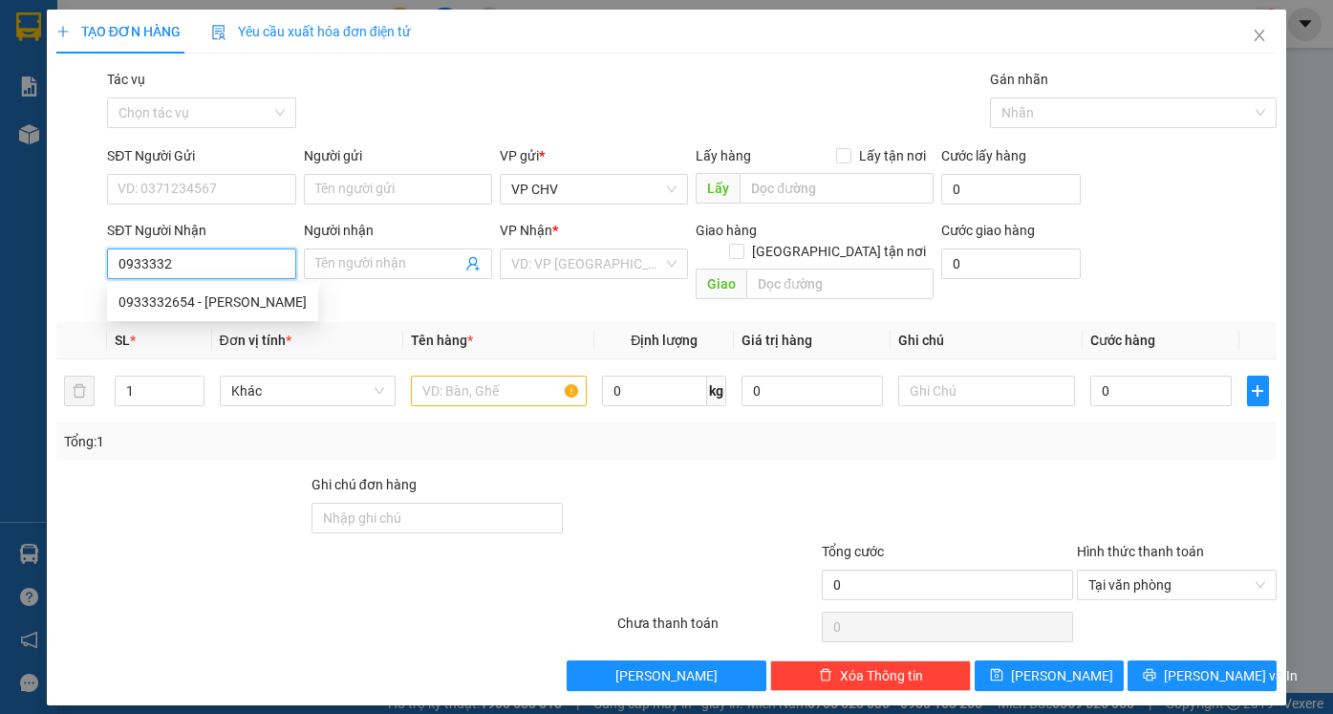
drag, startPoint x: 227, startPoint y: 294, endPoint x: 251, endPoint y: 276, distance: 30.0
click at [228, 296] on div "0933332654 - TRINH" at bounding box center [212, 301] width 188 height 21
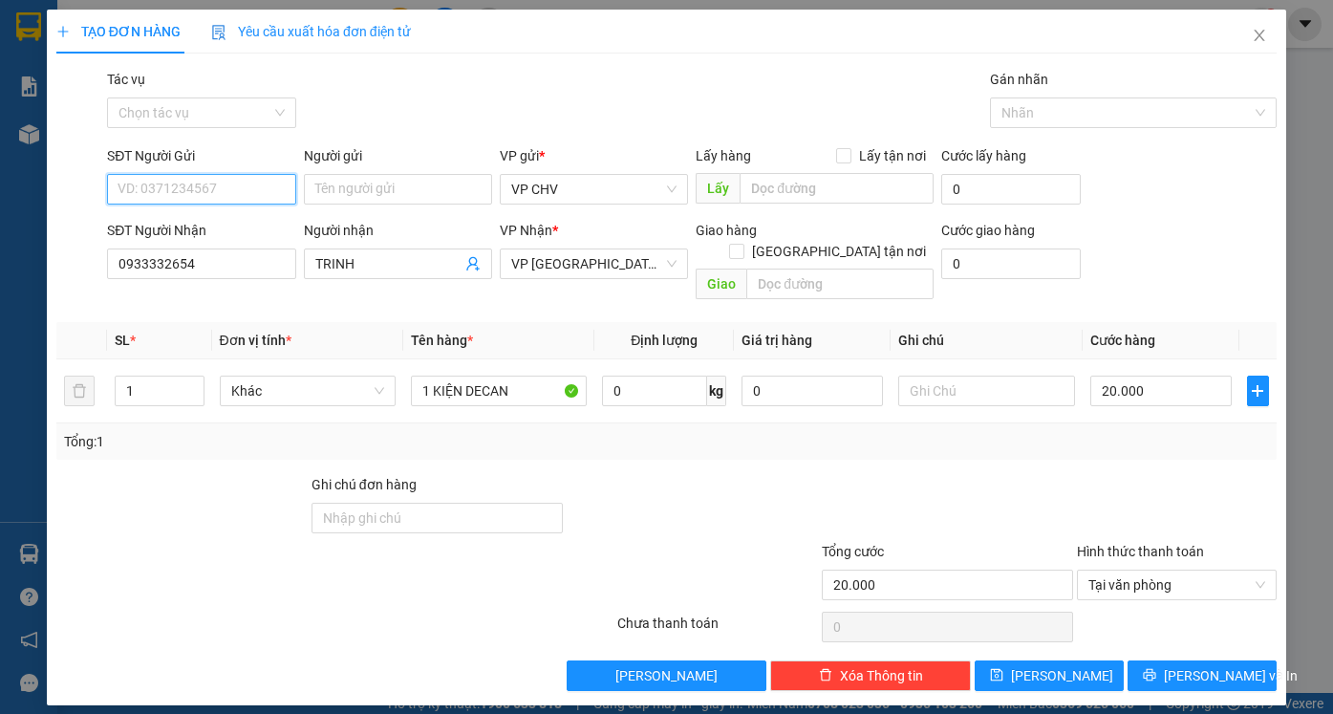
click at [252, 194] on input "SĐT Người Gửi" at bounding box center [201, 189] width 188 height 31
click at [238, 262] on div "0372955664 - LOAN" at bounding box center [200, 257] width 165 height 21
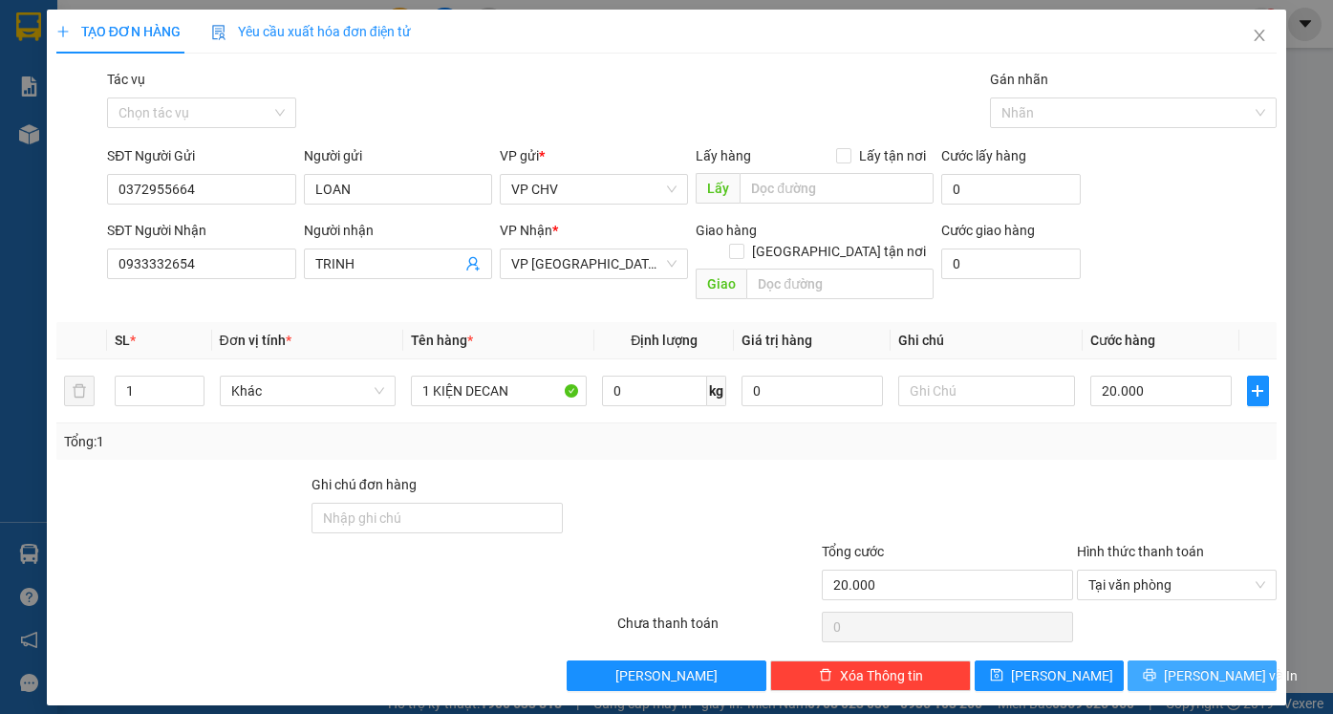
drag, startPoint x: 1226, startPoint y: 660, endPoint x: 1127, endPoint y: 595, distance: 118.7
click at [1225, 665] on span "[PERSON_NAME] và In" at bounding box center [1230, 675] width 134 height 21
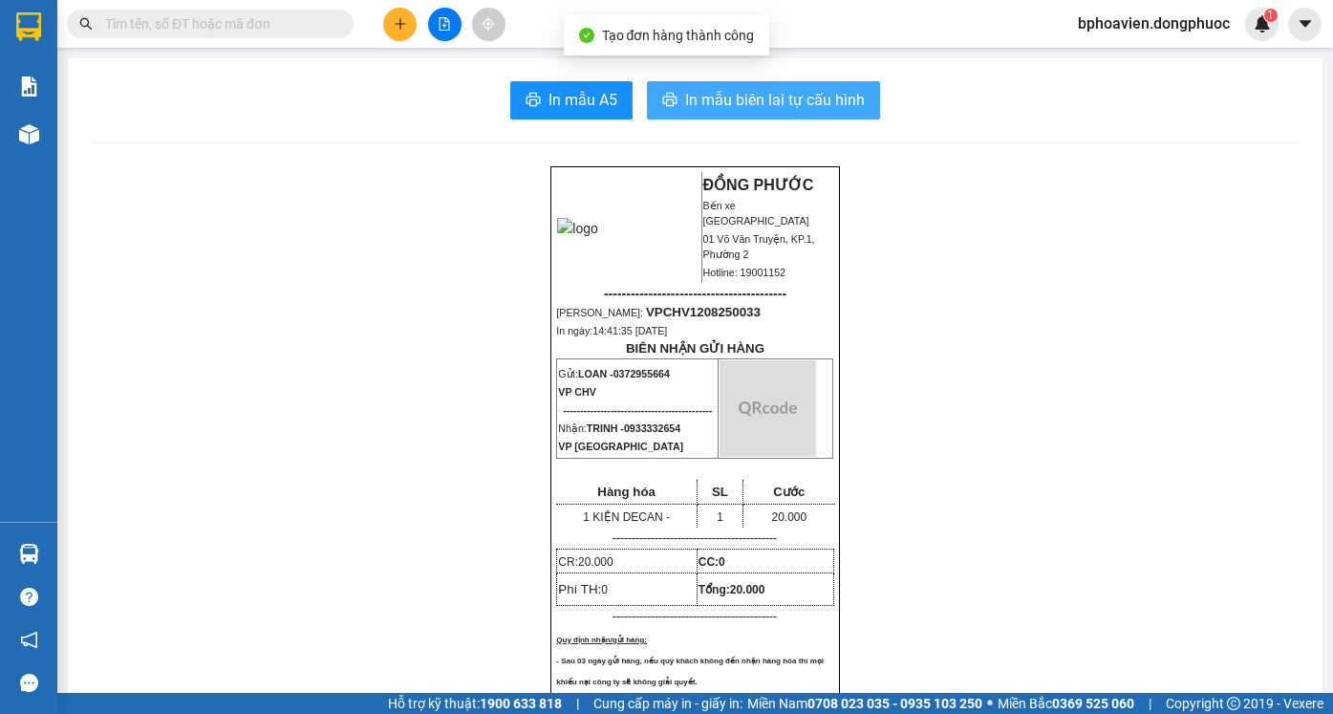
click at [740, 95] on span "In mẫu biên lai tự cấu hình" at bounding box center [775, 100] width 180 height 24
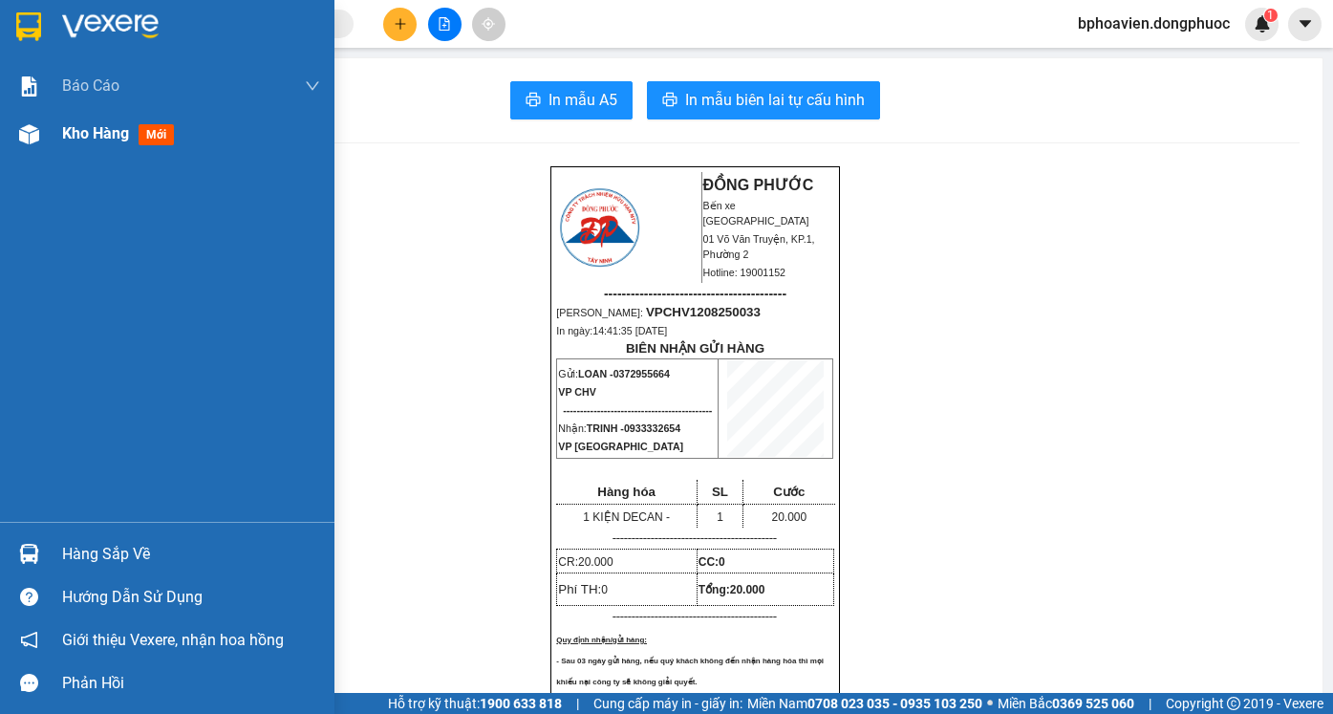
click at [68, 138] on span "Kho hàng" at bounding box center [95, 133] width 67 height 18
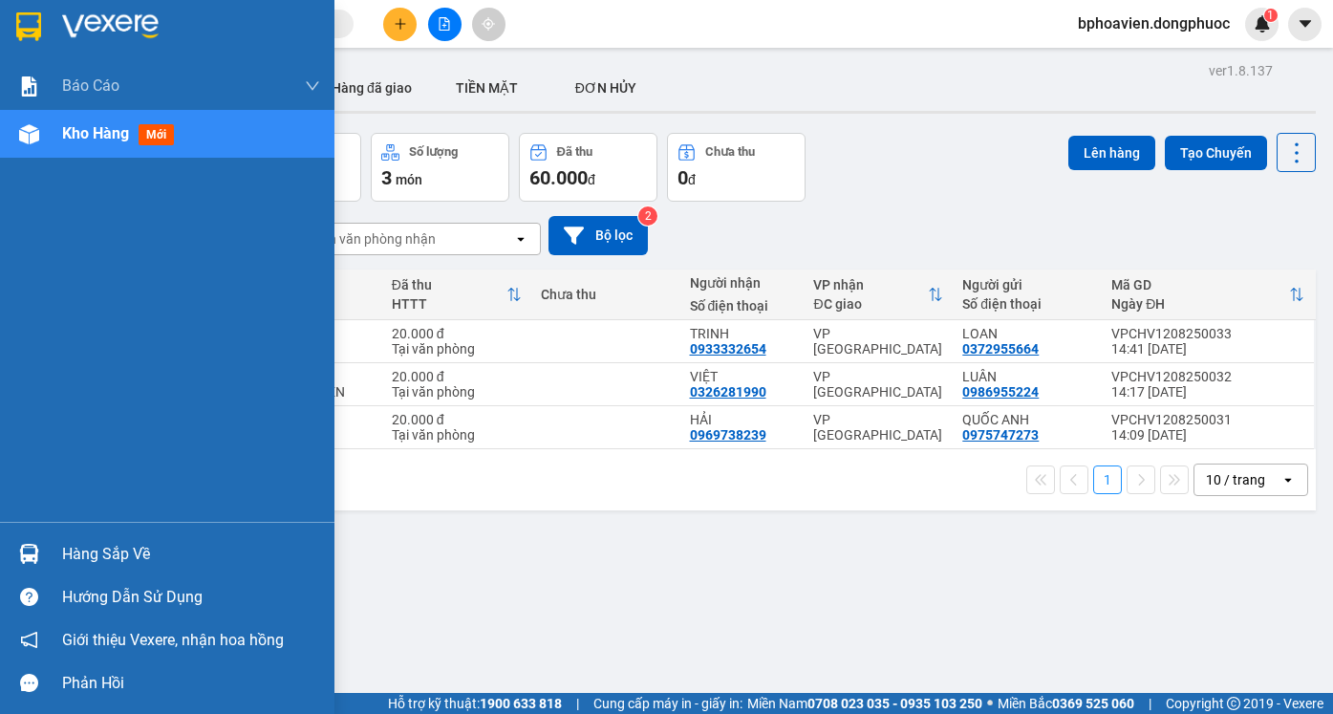
click at [82, 563] on div "Hàng sắp về" at bounding box center [191, 554] width 258 height 29
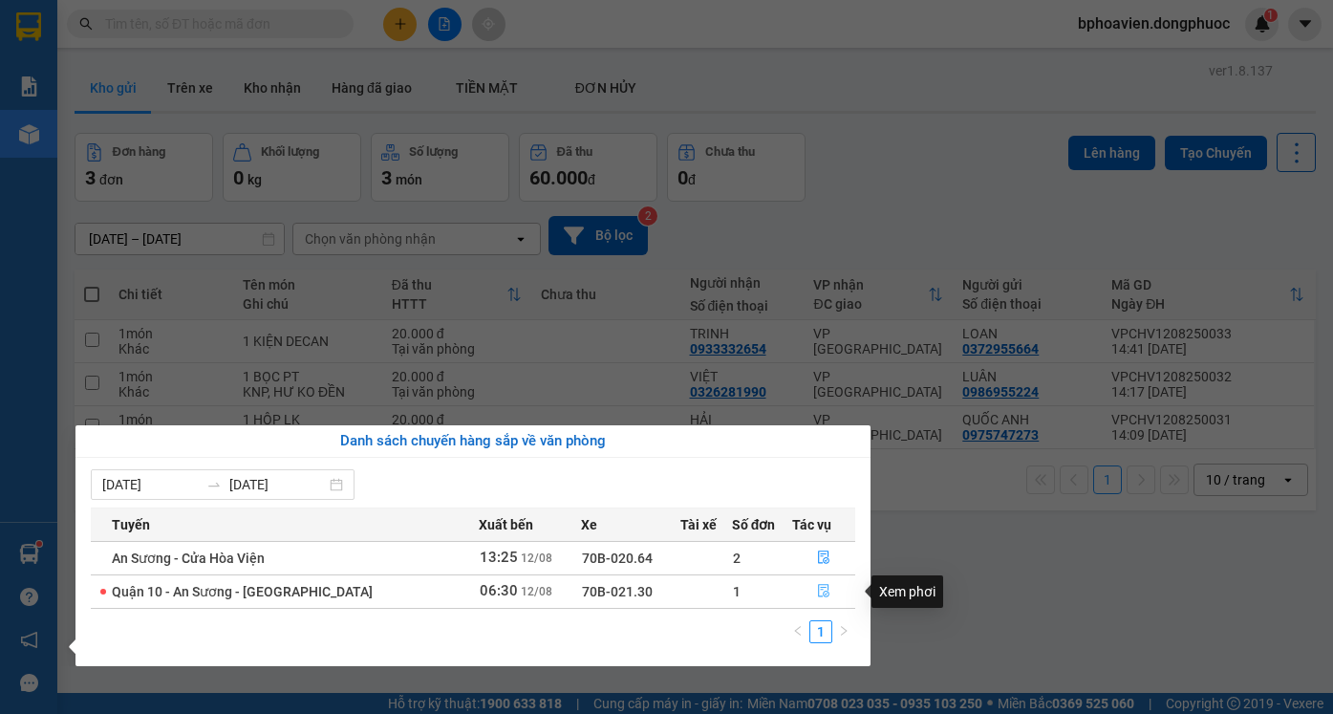
click at [812, 590] on button "button" at bounding box center [823, 591] width 61 height 31
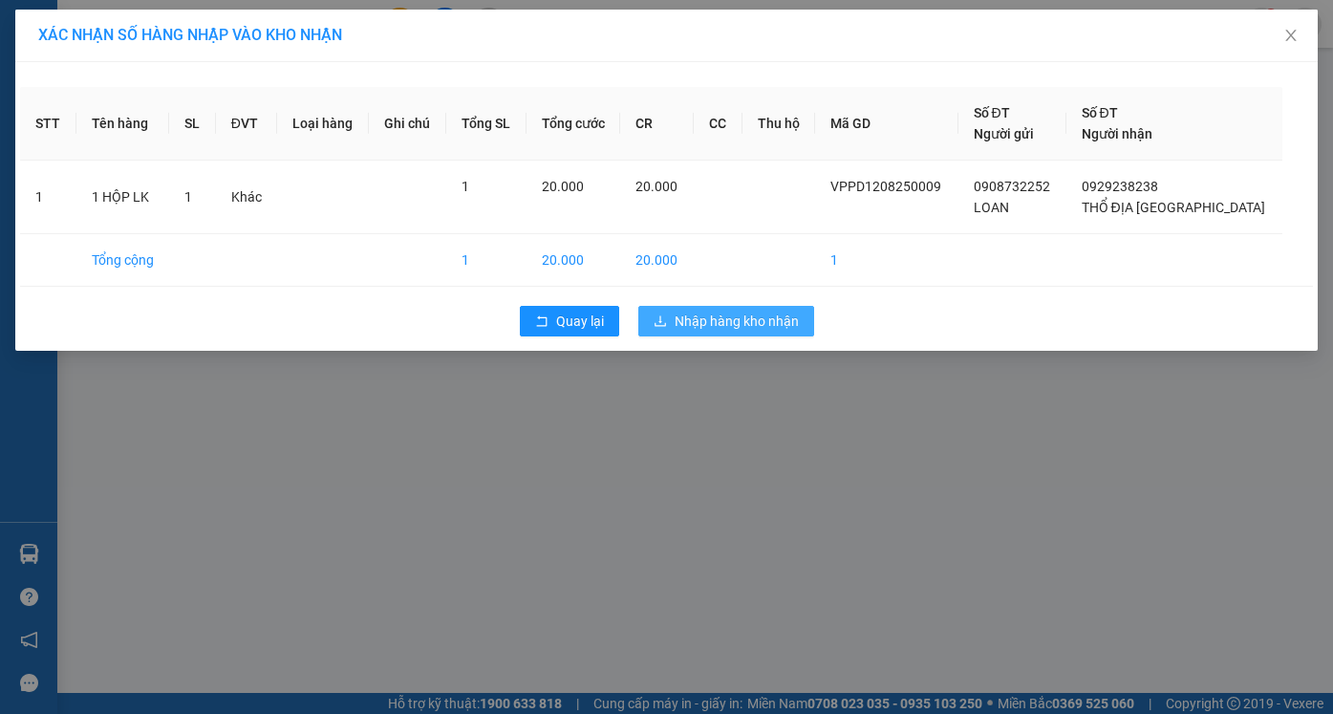
click at [738, 330] on span "Nhập hàng kho nhận" at bounding box center [736, 320] width 124 height 21
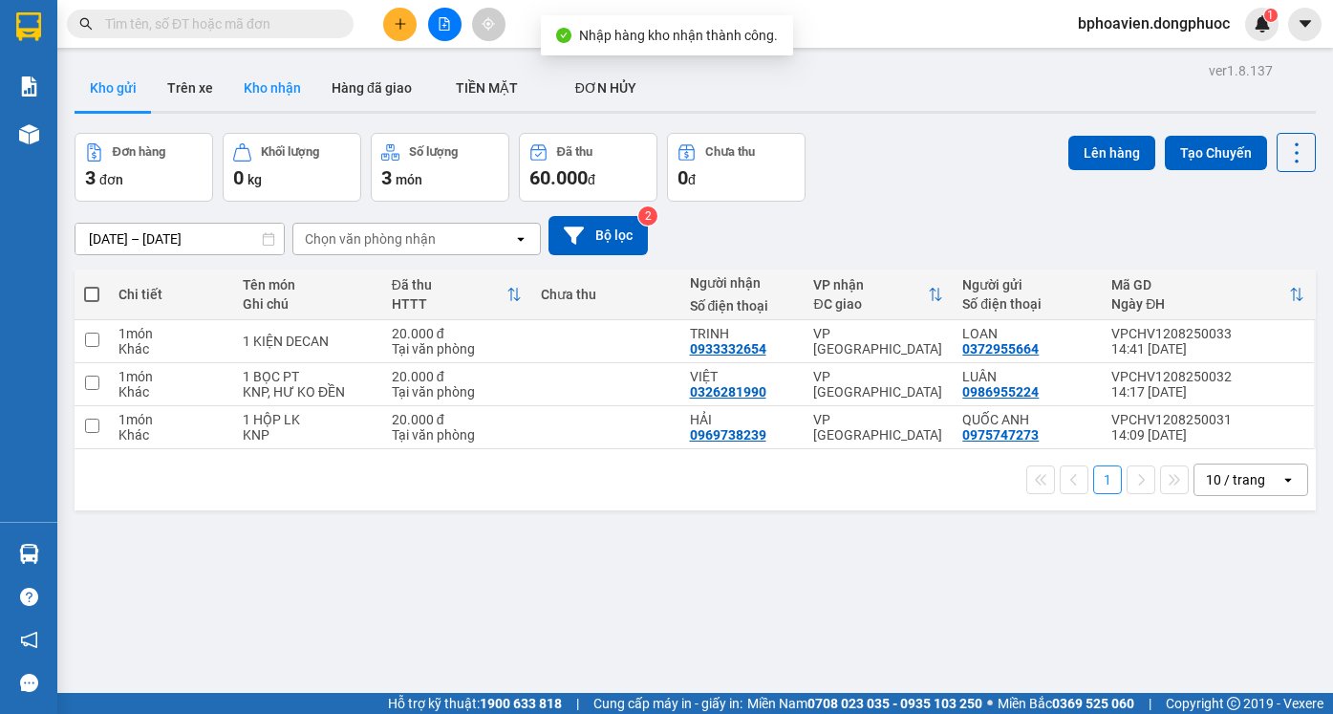
click at [285, 90] on button "Kho nhận" at bounding box center [272, 88] width 88 height 46
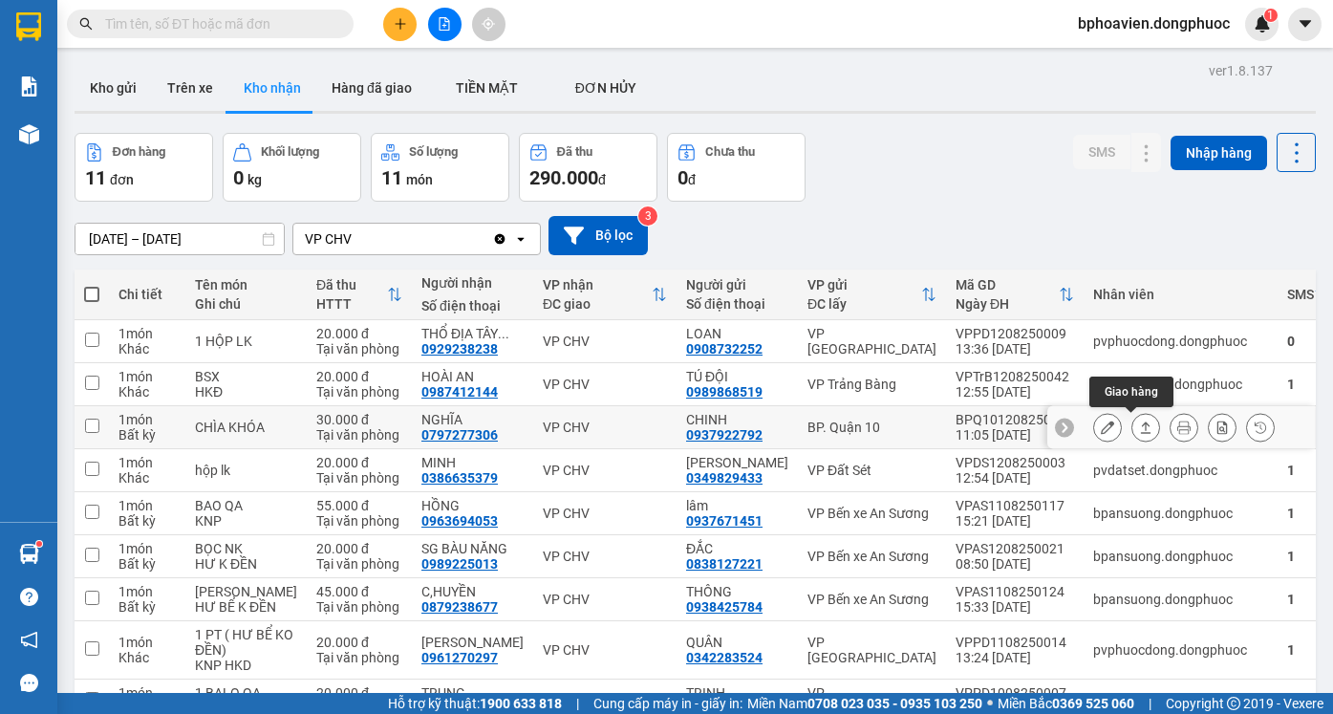
click at [1139, 420] on icon at bounding box center [1145, 426] width 13 height 13
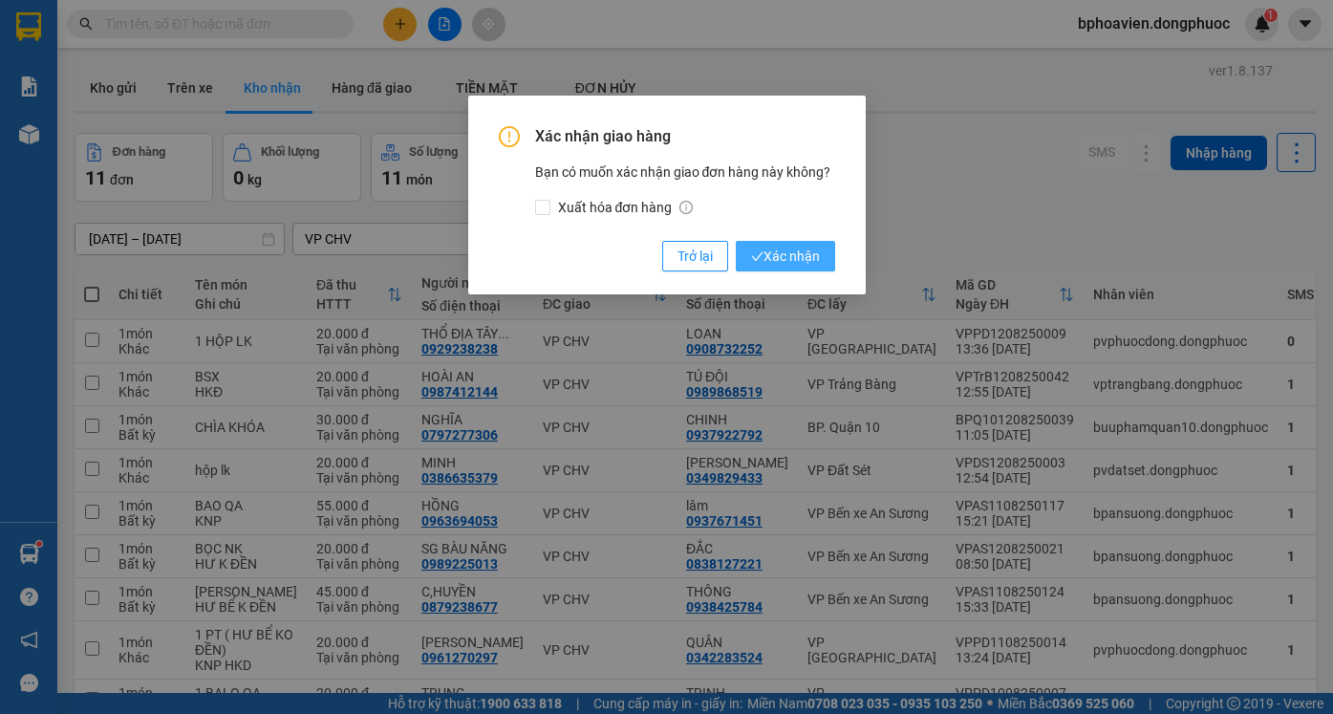
click at [803, 257] on span "Xác nhận" at bounding box center [785, 255] width 69 height 21
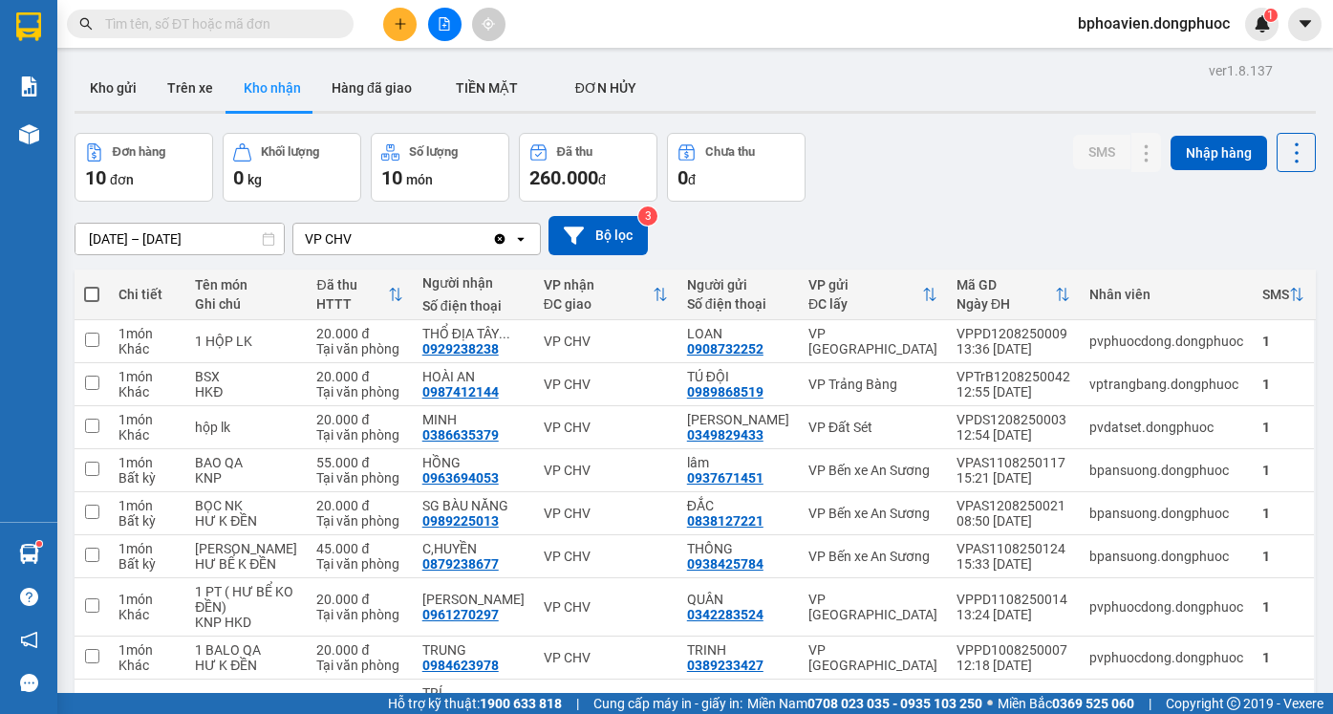
drag, startPoint x: 111, startPoint y: 91, endPoint x: 164, endPoint y: 136, distance: 69.8
click at [114, 89] on button "Kho gửi" at bounding box center [113, 88] width 77 height 46
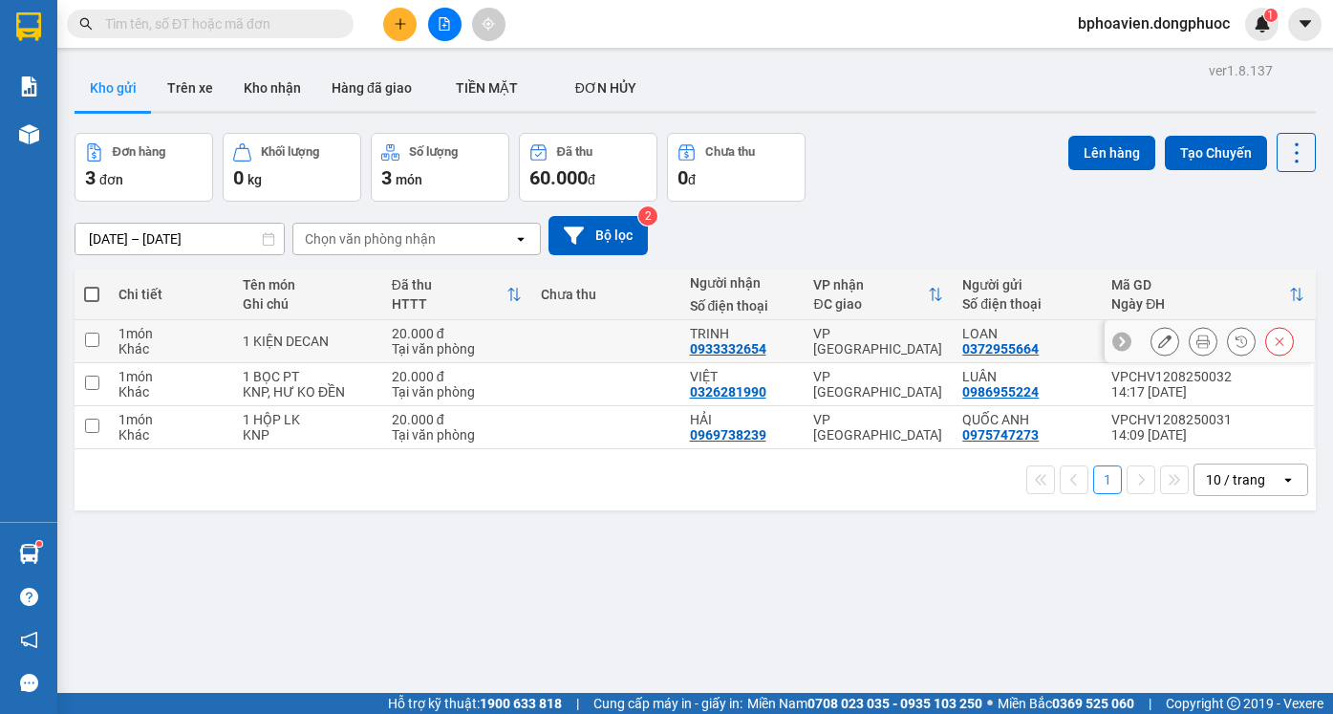
drag, startPoint x: 623, startPoint y: 329, endPoint x: 632, endPoint y: 377, distance: 49.6
click at [623, 332] on td at bounding box center [605, 341] width 149 height 43
checkbox input "true"
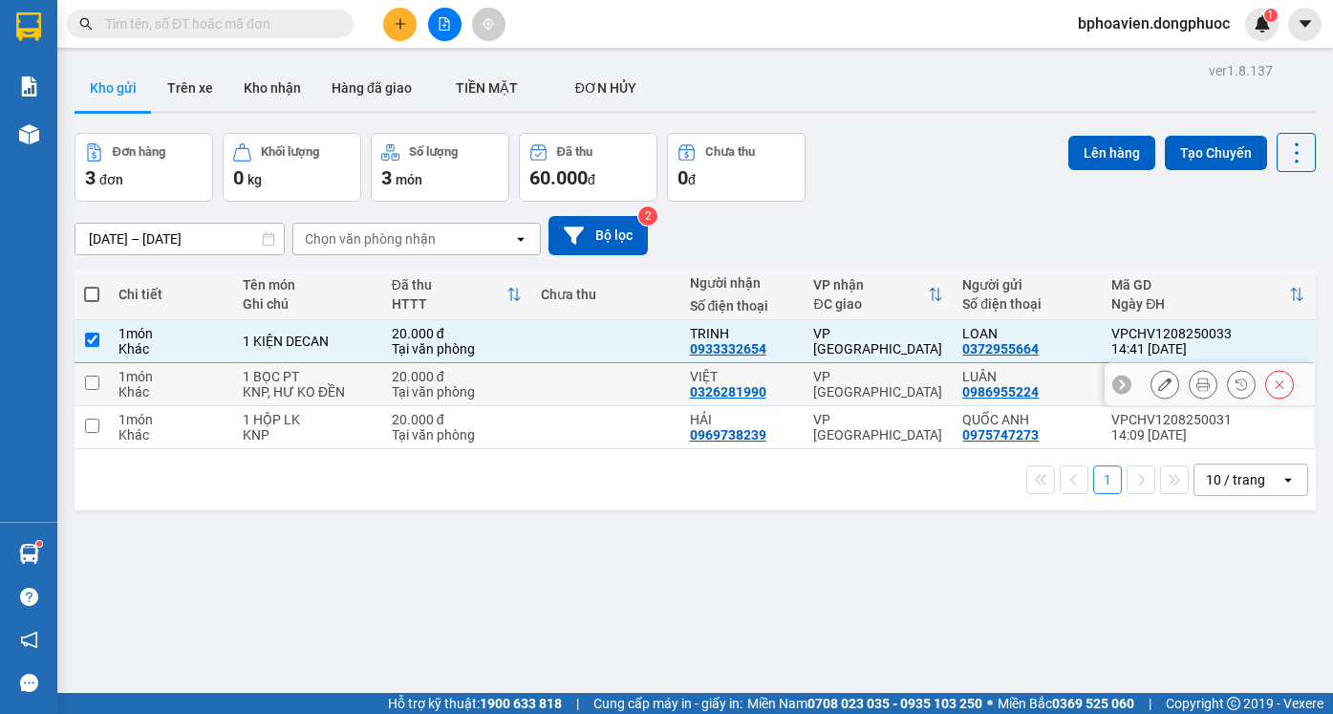
click at [627, 385] on td at bounding box center [605, 384] width 149 height 43
checkbox input "true"
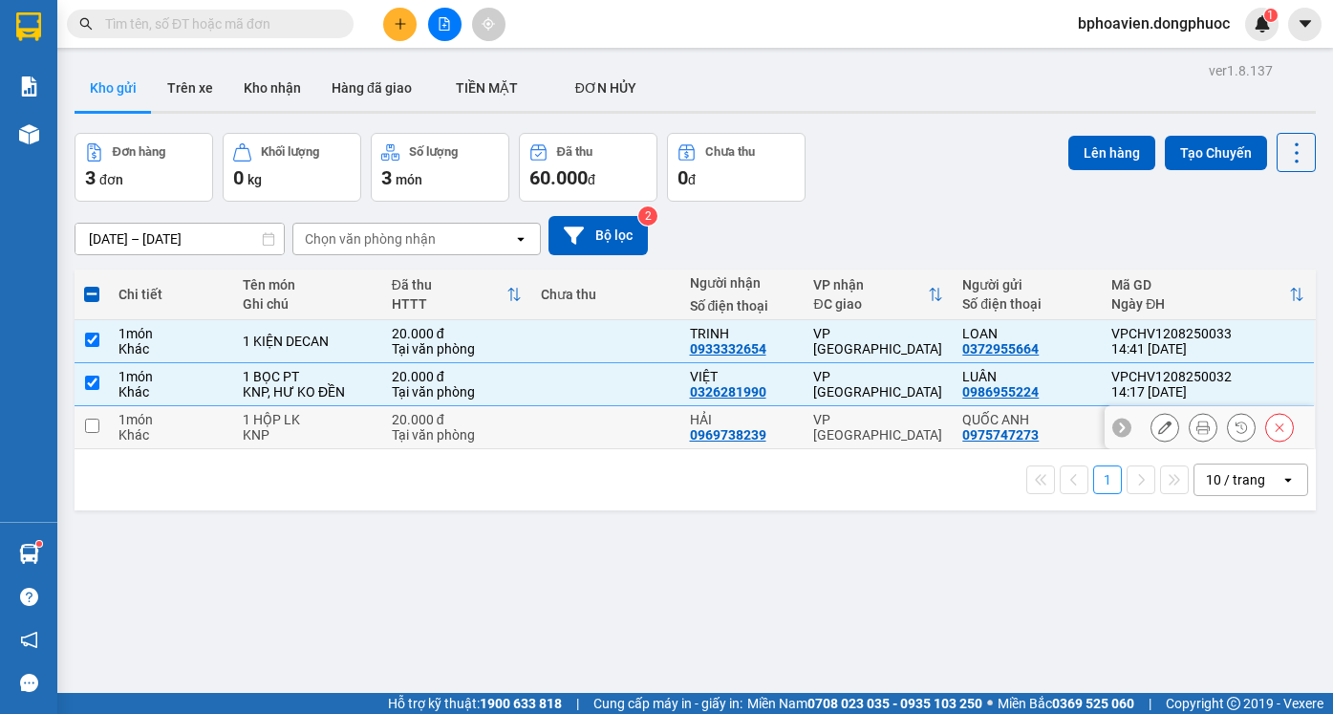
click at [617, 432] on td at bounding box center [605, 427] width 149 height 43
checkbox input "true"
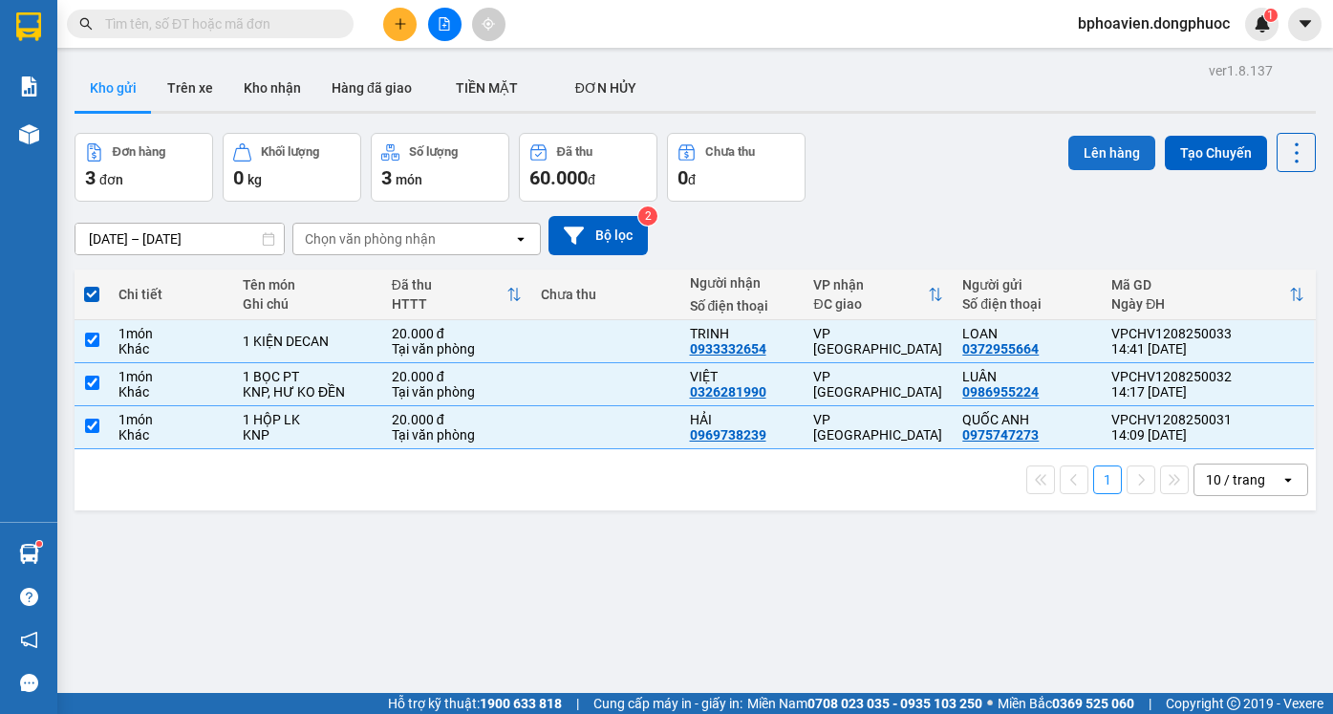
drag, startPoint x: 1104, startPoint y: 68, endPoint x: 1085, endPoint y: 63, distance: 19.7
click at [1099, 136] on button "Lên hàng" at bounding box center [1111, 153] width 87 height 34
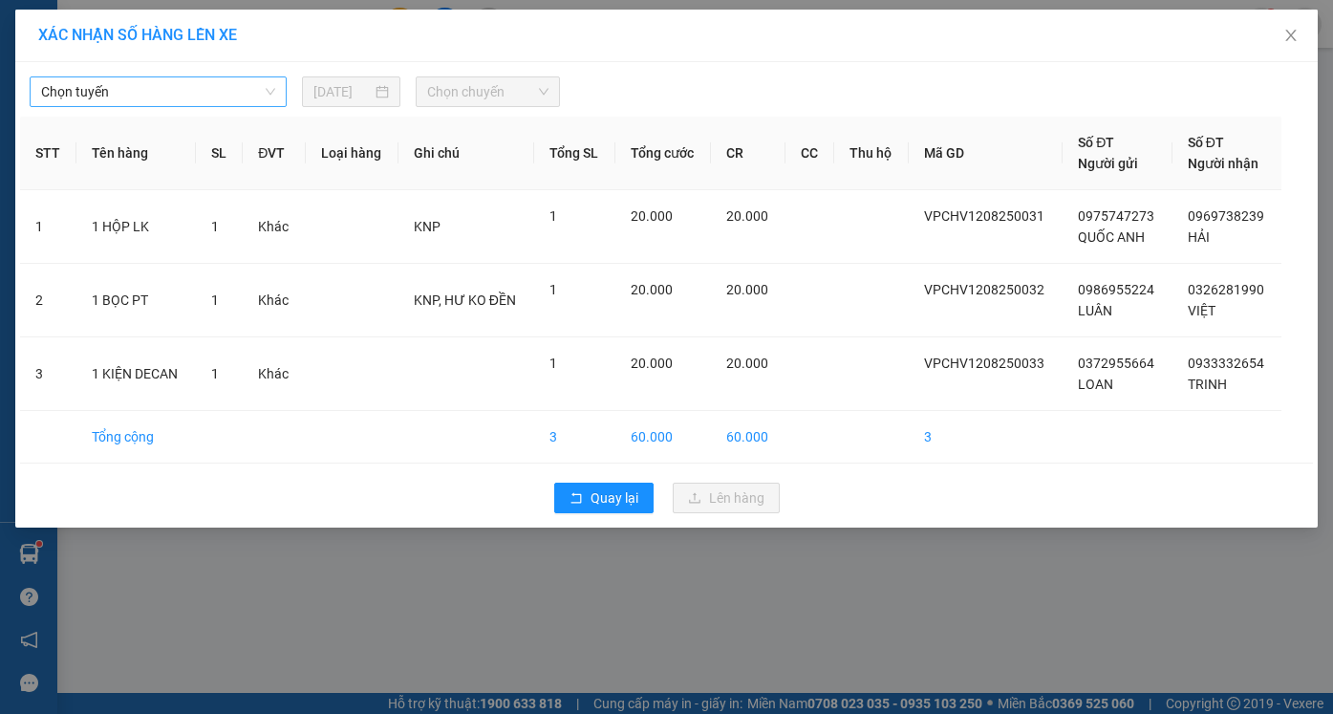
click at [164, 92] on span "Chọn tuyến" at bounding box center [158, 91] width 234 height 29
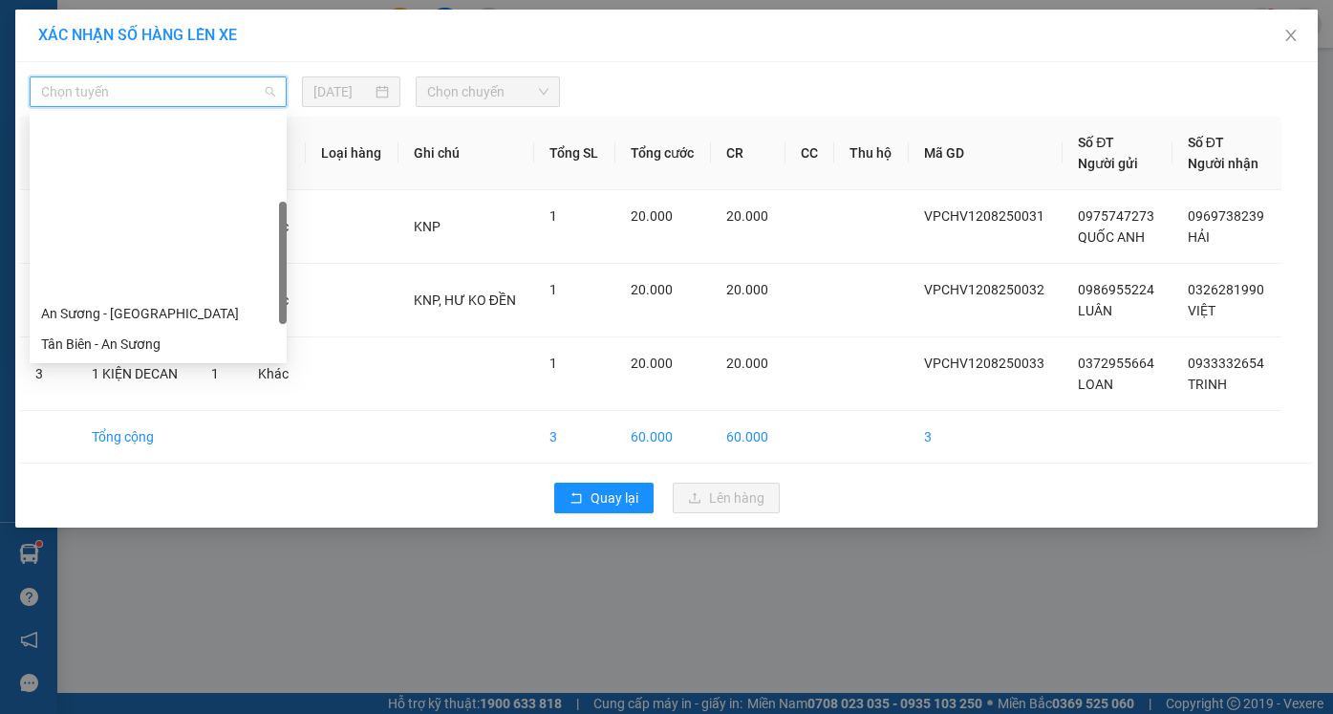
click at [157, 394] on div "Cửa Hòa Viện - An Sương" at bounding box center [158, 404] width 234 height 21
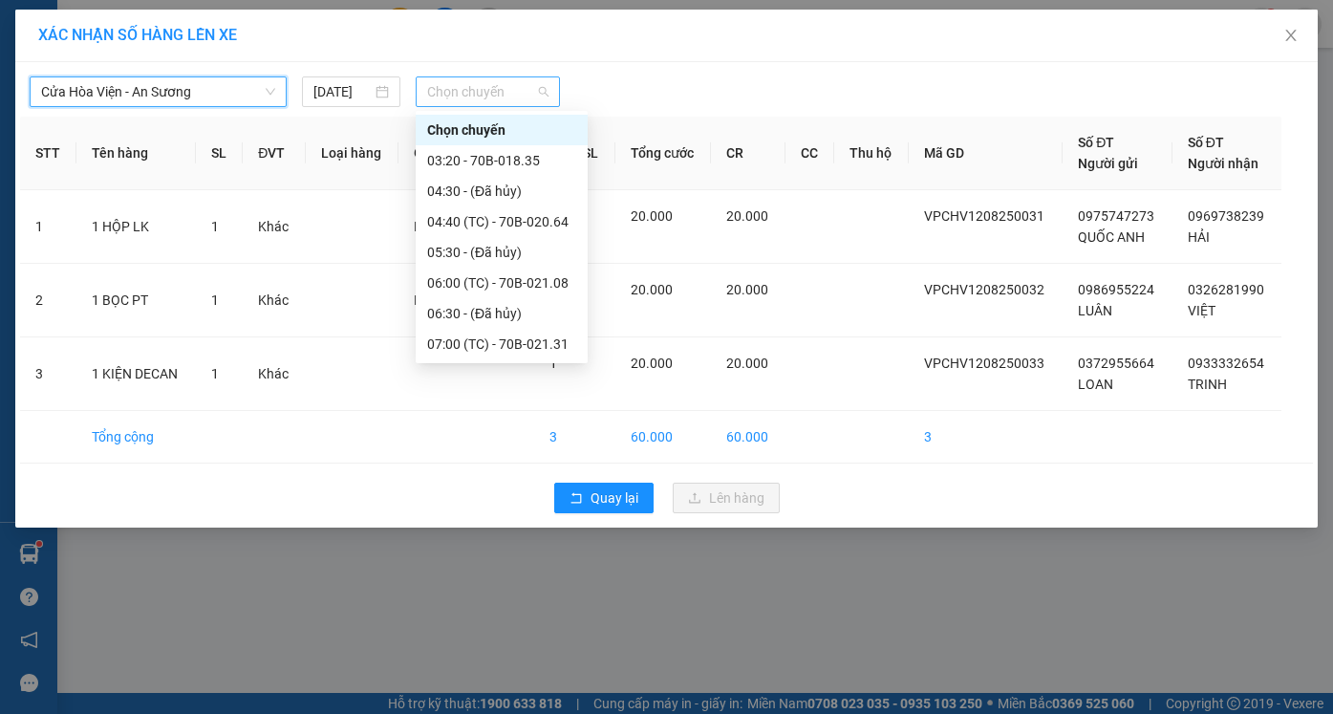
click at [463, 85] on span "Chọn chuyến" at bounding box center [487, 91] width 120 height 29
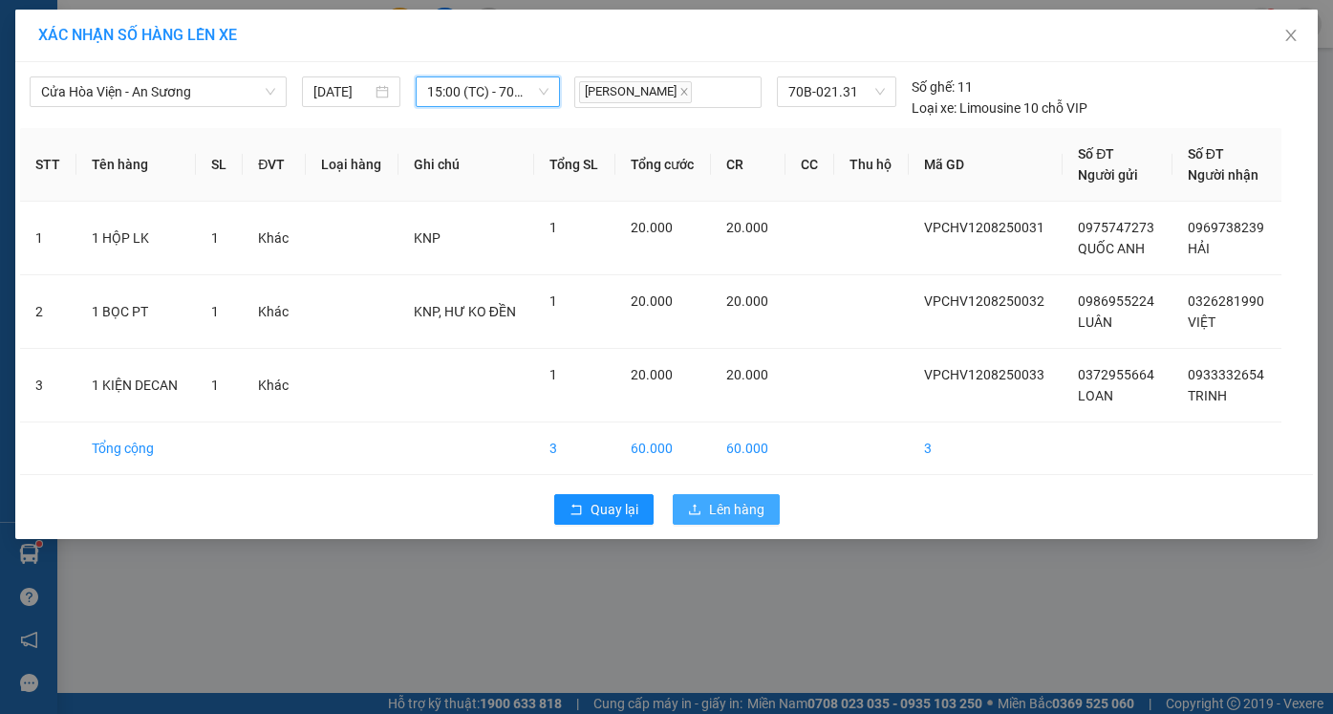
click at [742, 511] on span "Lên hàng" at bounding box center [736, 509] width 55 height 21
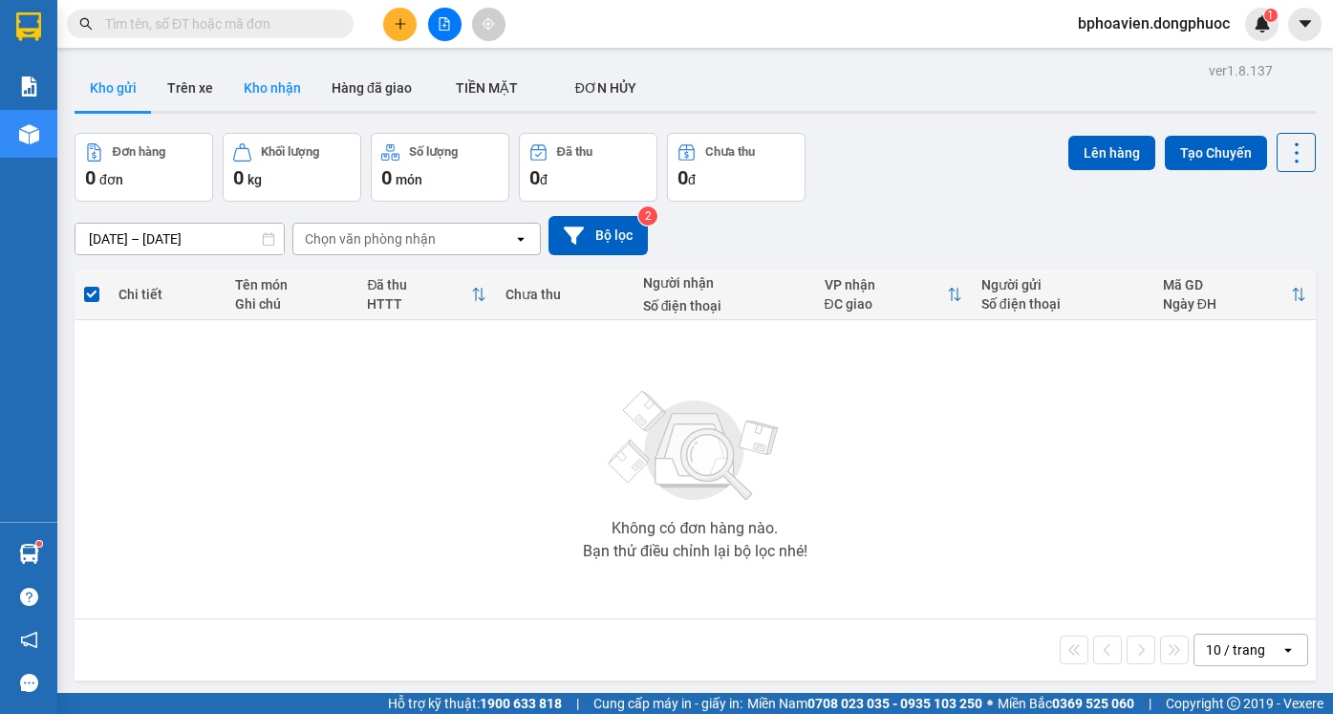
click at [235, 75] on button "Kho nhận" at bounding box center [272, 88] width 88 height 46
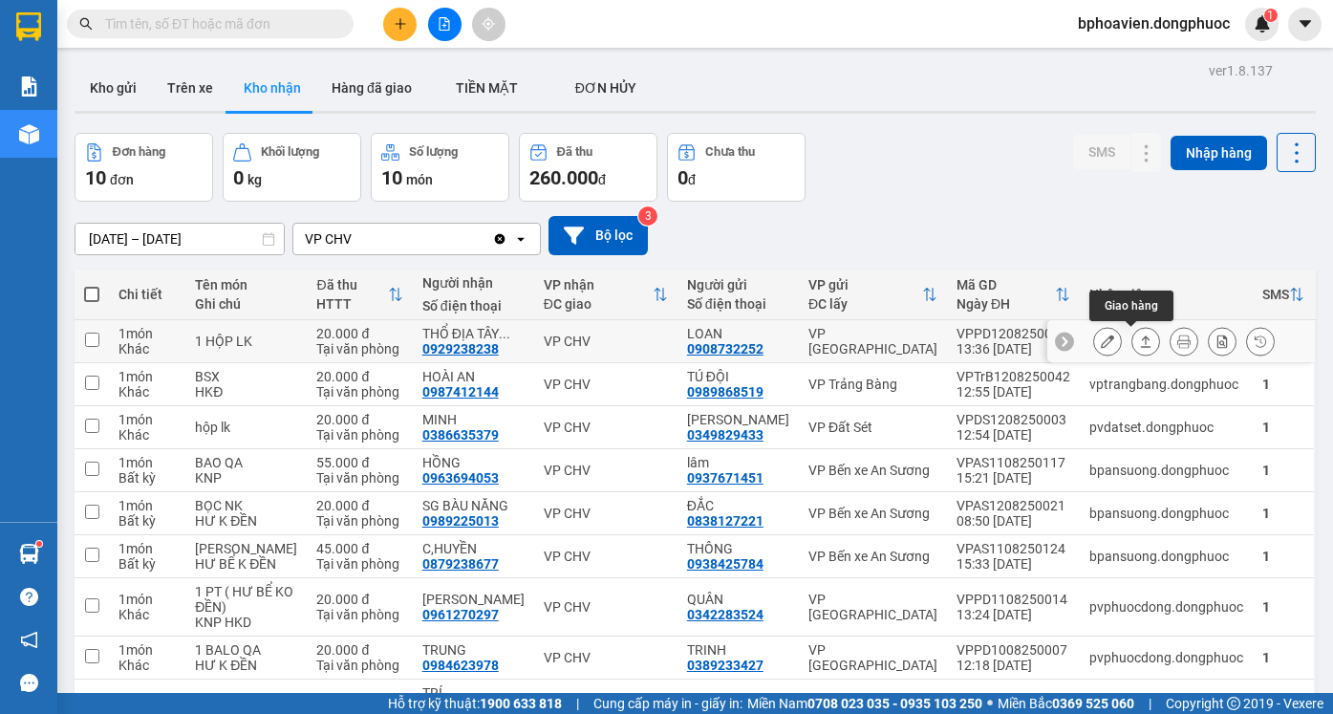
click at [1132, 343] on button at bounding box center [1145, 341] width 27 height 33
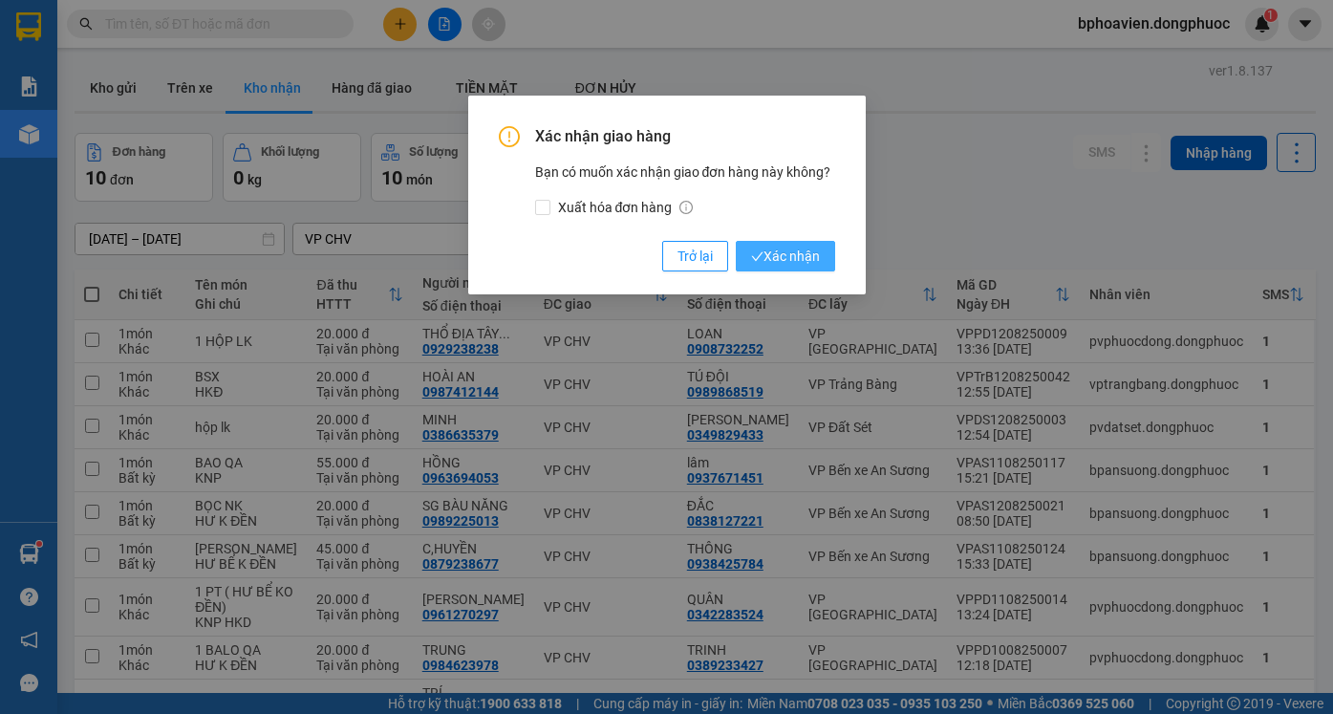
click at [779, 259] on span "Xác nhận" at bounding box center [785, 255] width 69 height 21
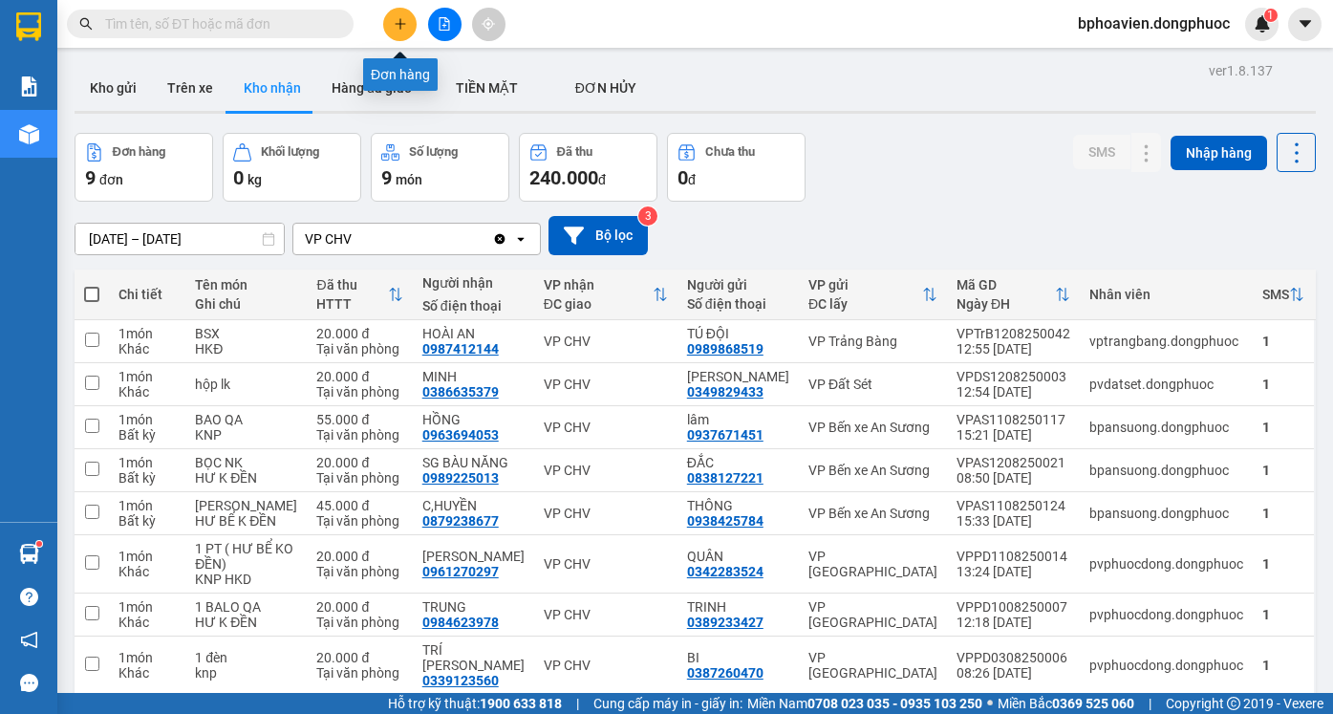
click at [402, 21] on icon "plus" at bounding box center [400, 23] width 13 height 13
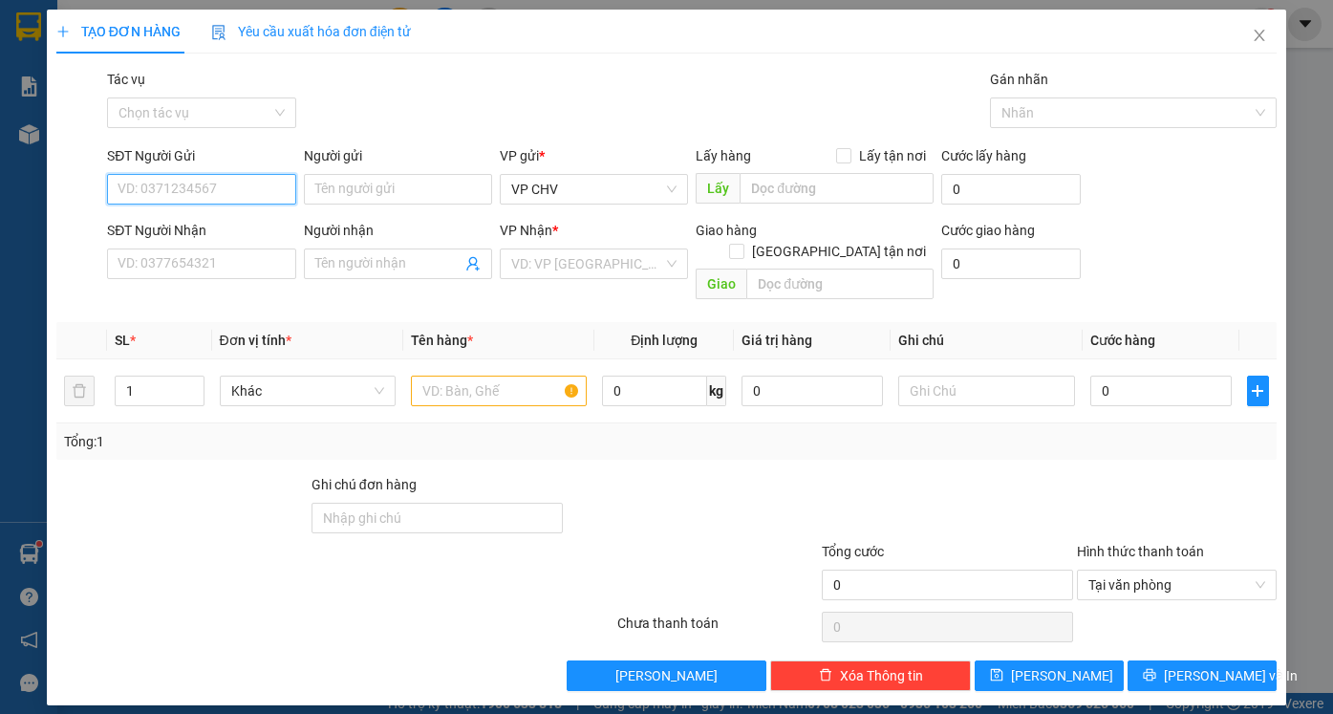
click at [237, 193] on input "SĐT Người Gửi" at bounding box center [201, 189] width 188 height 31
click at [238, 272] on input "SĐT Người Nhận" at bounding box center [201, 263] width 188 height 31
type input "0376766014"
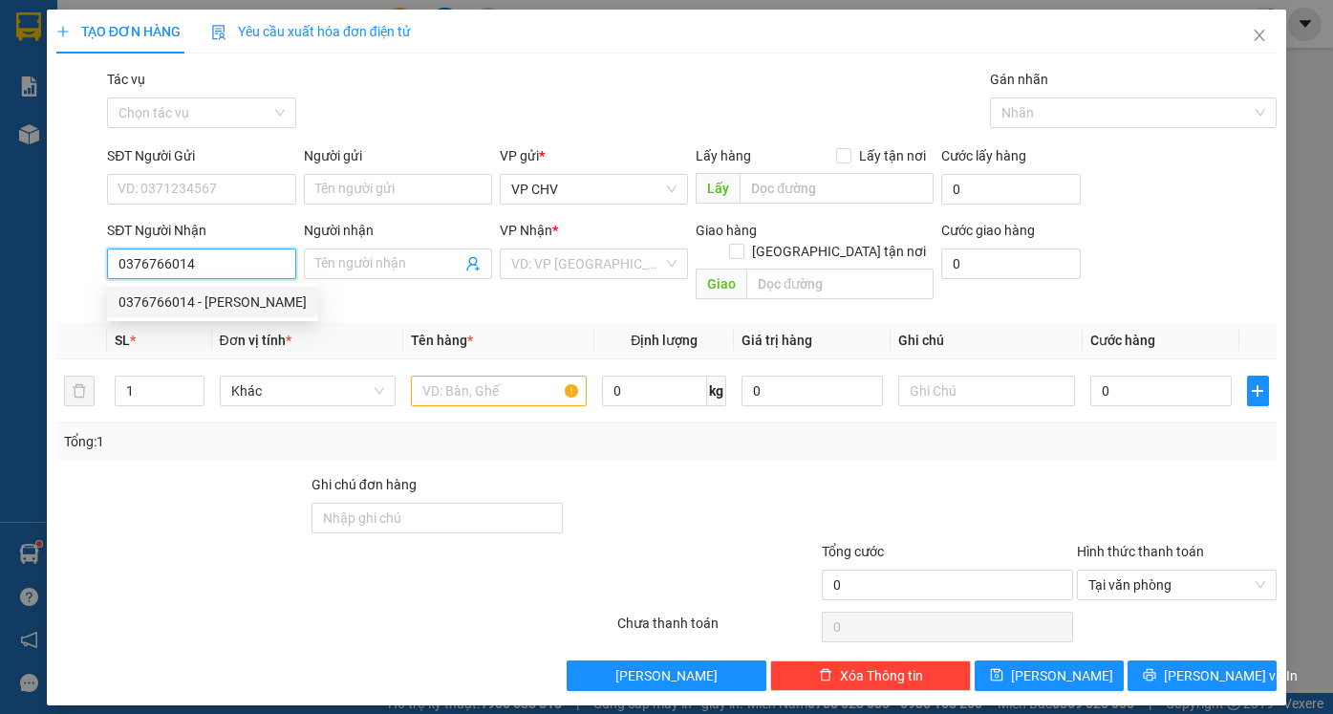
click at [224, 309] on div "0376766014 - Châu" at bounding box center [212, 301] width 188 height 21
type input "Châu"
type input "20.000"
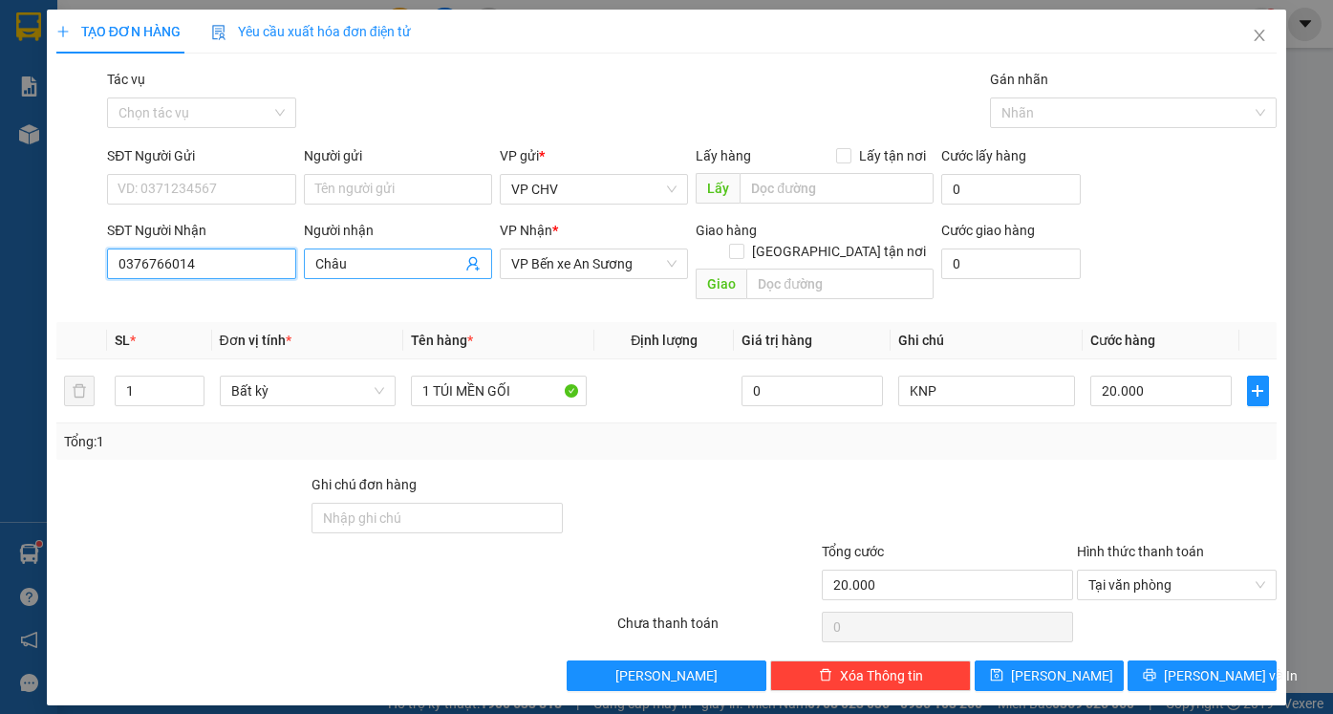
type input "0376766014"
drag, startPoint x: 369, startPoint y: 262, endPoint x: 224, endPoint y: 267, distance: 144.3
click at [224, 267] on div "SĐT Người Nhận 0376766014 Người nhận Châu Châu VP Nhận * VP Bến xe An Sương Gia…" at bounding box center [691, 264] width 1177 height 88
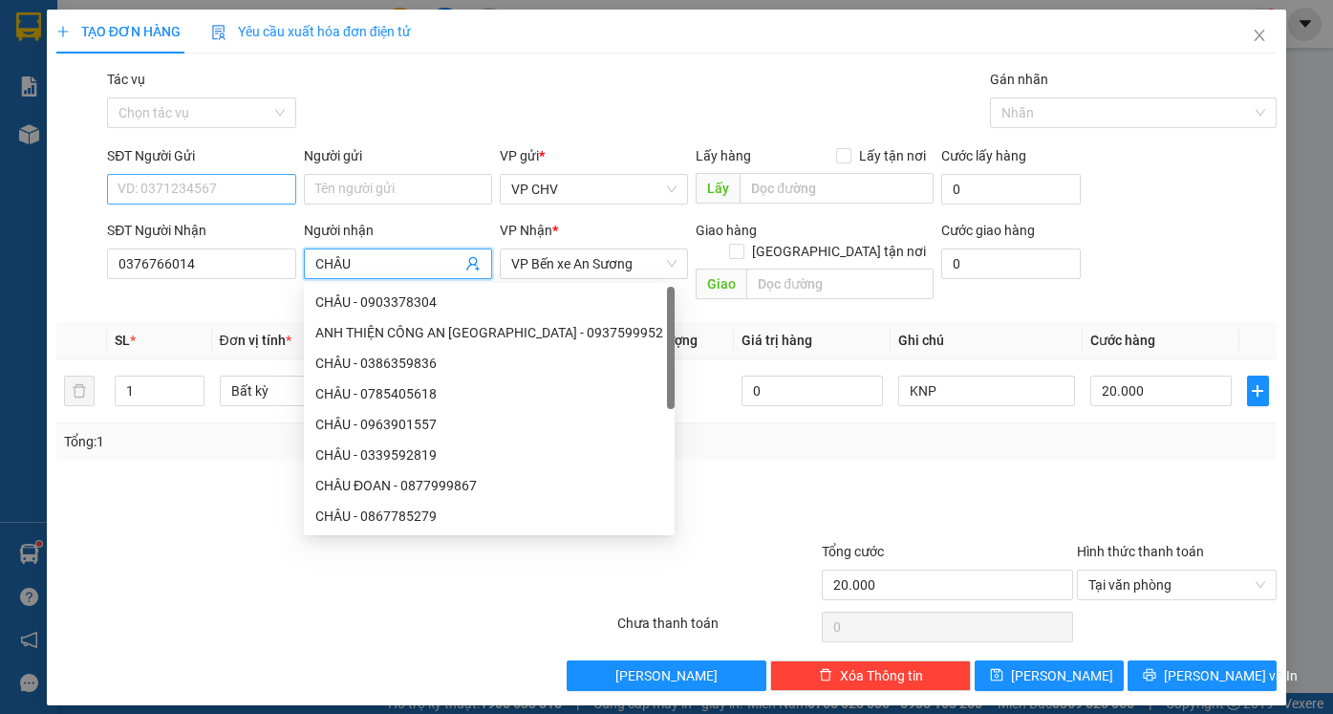
type input "CHÂU"
click at [238, 187] on input "SĐT Người Gửi" at bounding box center [201, 189] width 188 height 31
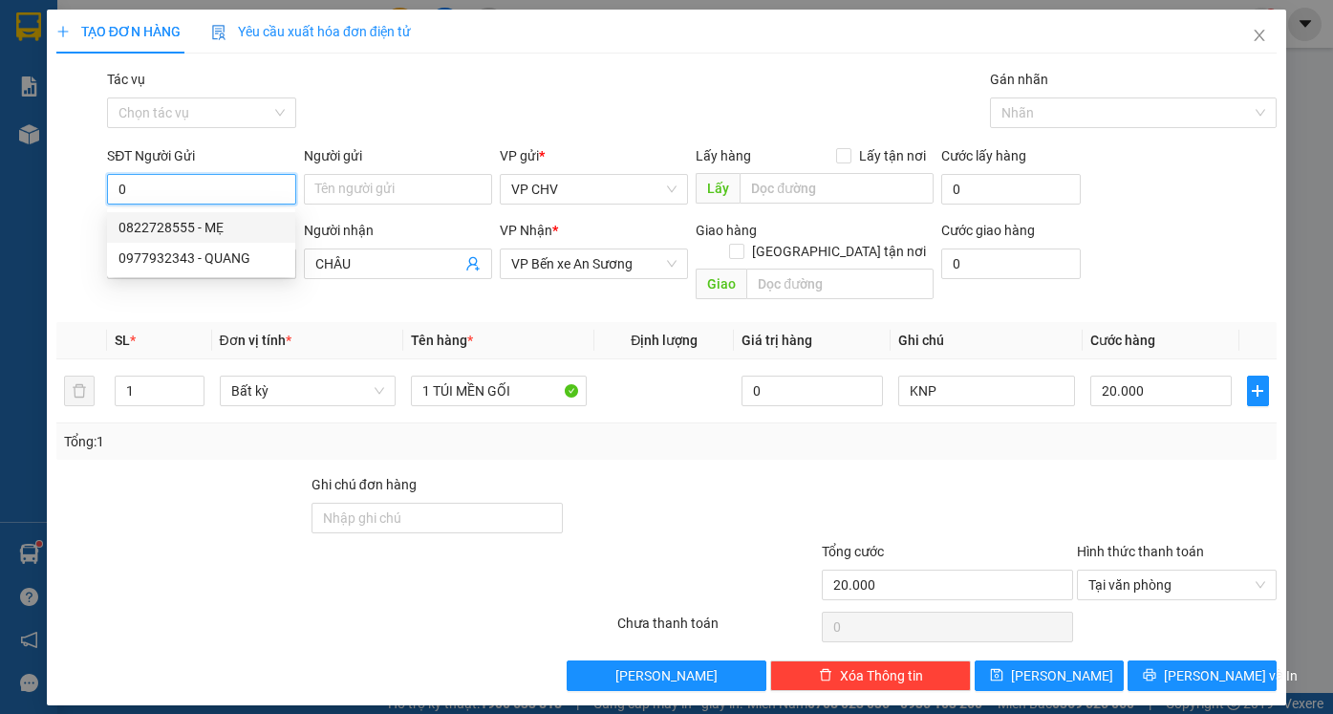
click at [221, 231] on div "0822728555 - MẸ" at bounding box center [200, 227] width 165 height 21
type input "0822728555"
type input "MẸ"
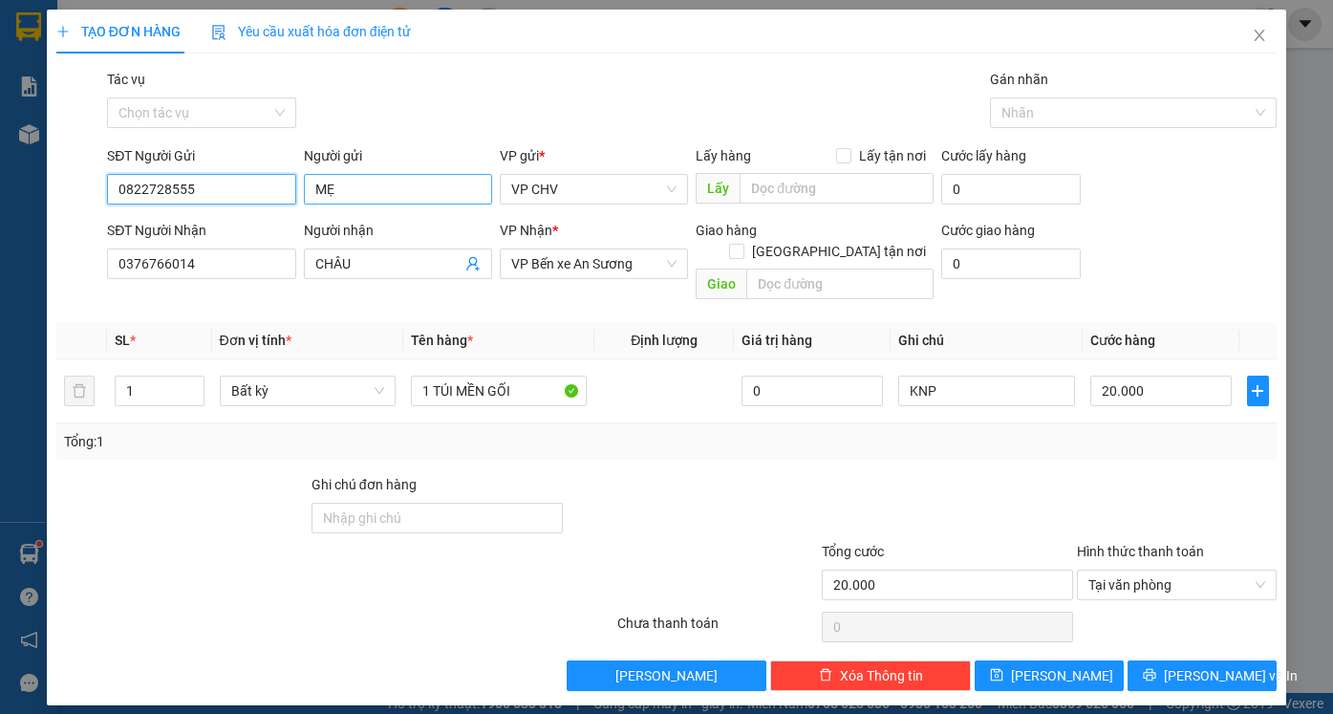
type input "0822728555"
drag, startPoint x: 327, startPoint y: 190, endPoint x: 396, endPoint y: 187, distance: 69.8
click at [396, 187] on input "MẸ" at bounding box center [398, 189] width 188 height 31
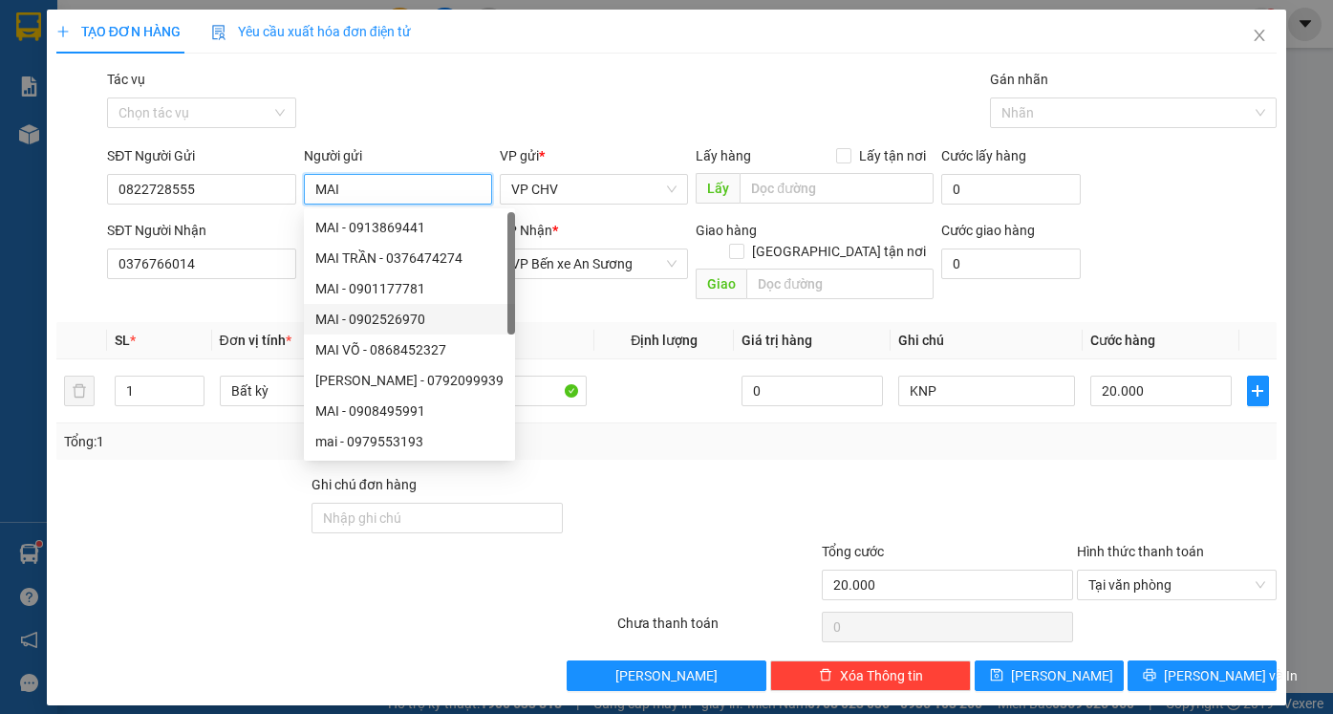
type input "MAI"
click at [761, 443] on div "Transit Pickup Surcharge Ids Transit Deliver Surcharge Ids Transit Deliver Surc…" at bounding box center [666, 380] width 1220 height 622
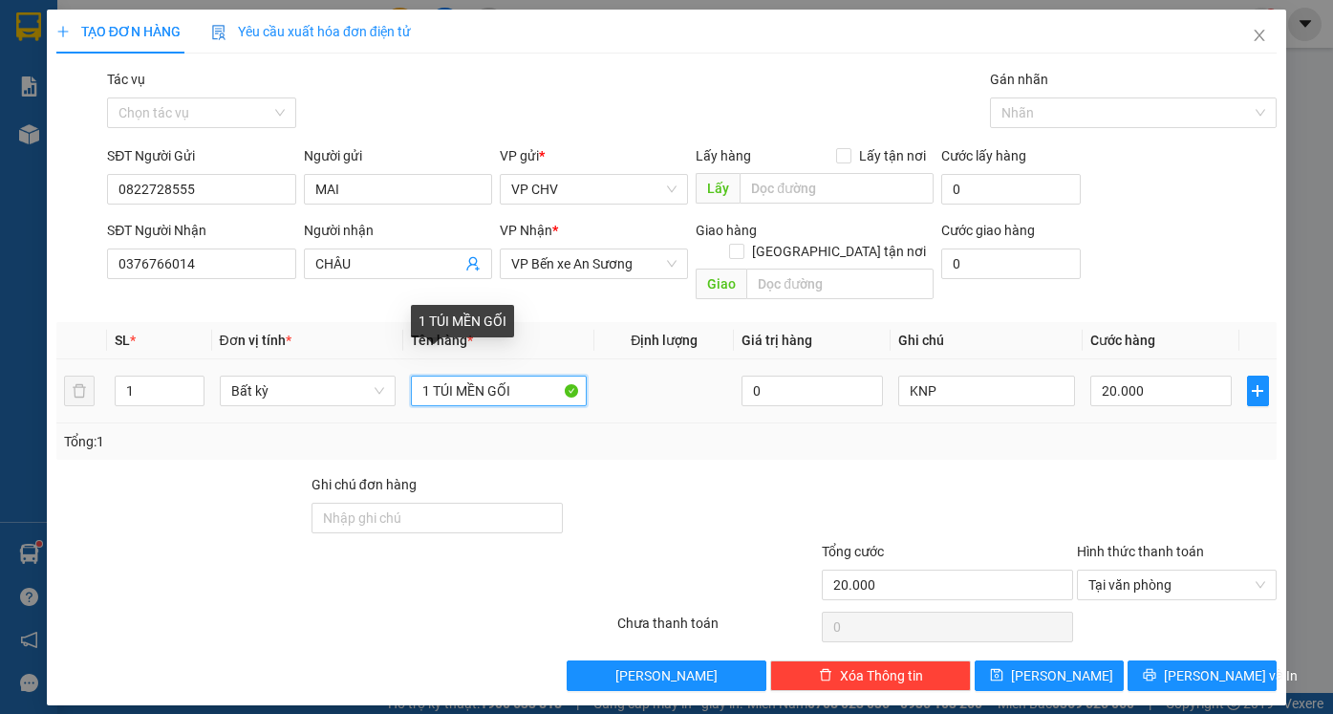
drag, startPoint x: 435, startPoint y: 369, endPoint x: 540, endPoint y: 369, distance: 105.1
click at [540, 375] on input "1 TÚI MỀN GỐI" at bounding box center [499, 390] width 176 height 31
type input "1 BỌC QUẦN ÁO"
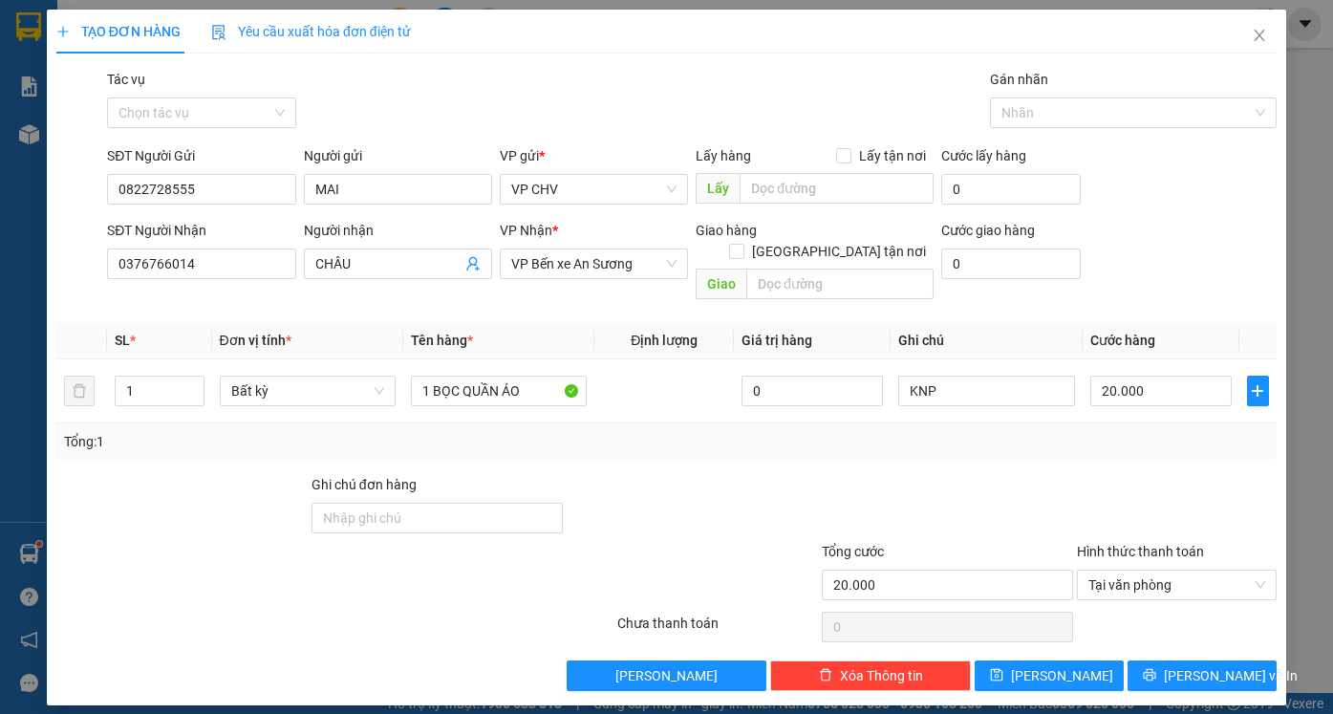
click at [1222, 671] on div "TẠO ĐƠN HÀNG Yêu cầu xuất hóa đơn điện tử Transit Pickup Surcharge Ids Transit …" at bounding box center [666, 357] width 1239 height 695
click at [1198, 665] on span "[PERSON_NAME] và In" at bounding box center [1230, 675] width 134 height 21
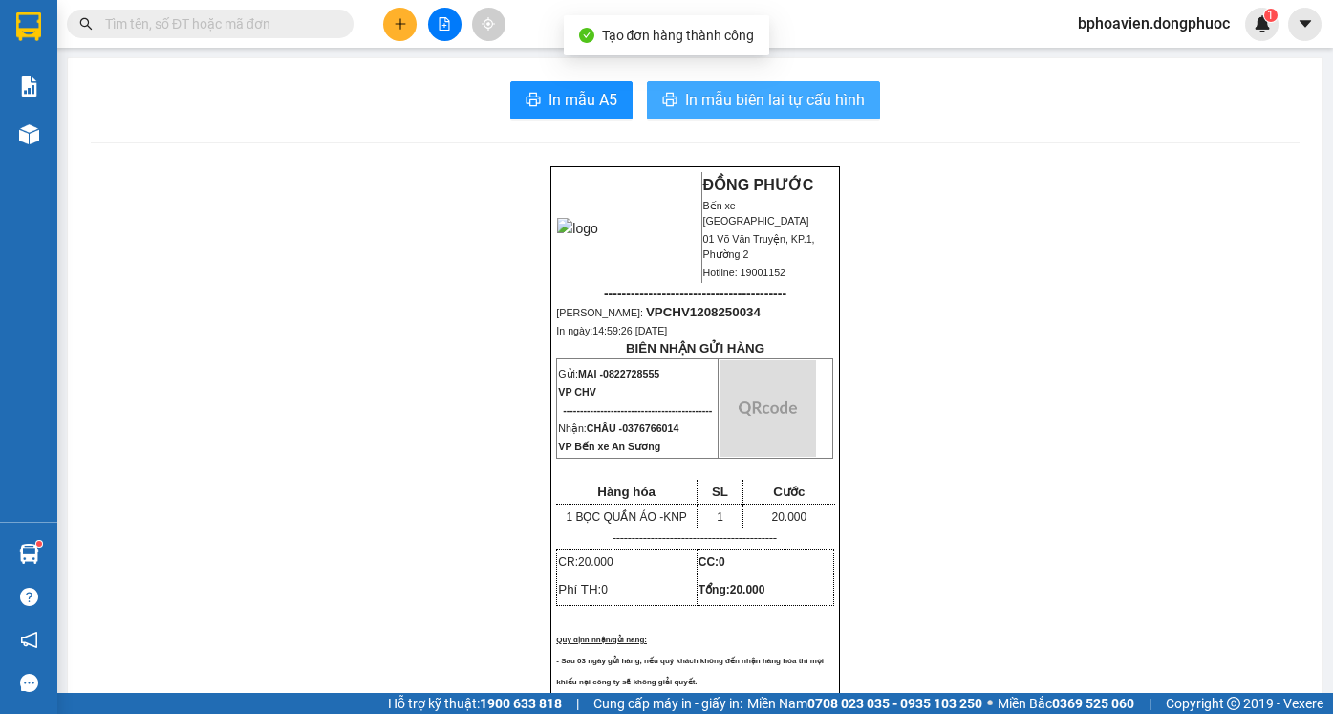
click at [696, 99] on span "In mẫu biên lai tự cấu hình" at bounding box center [775, 100] width 180 height 24
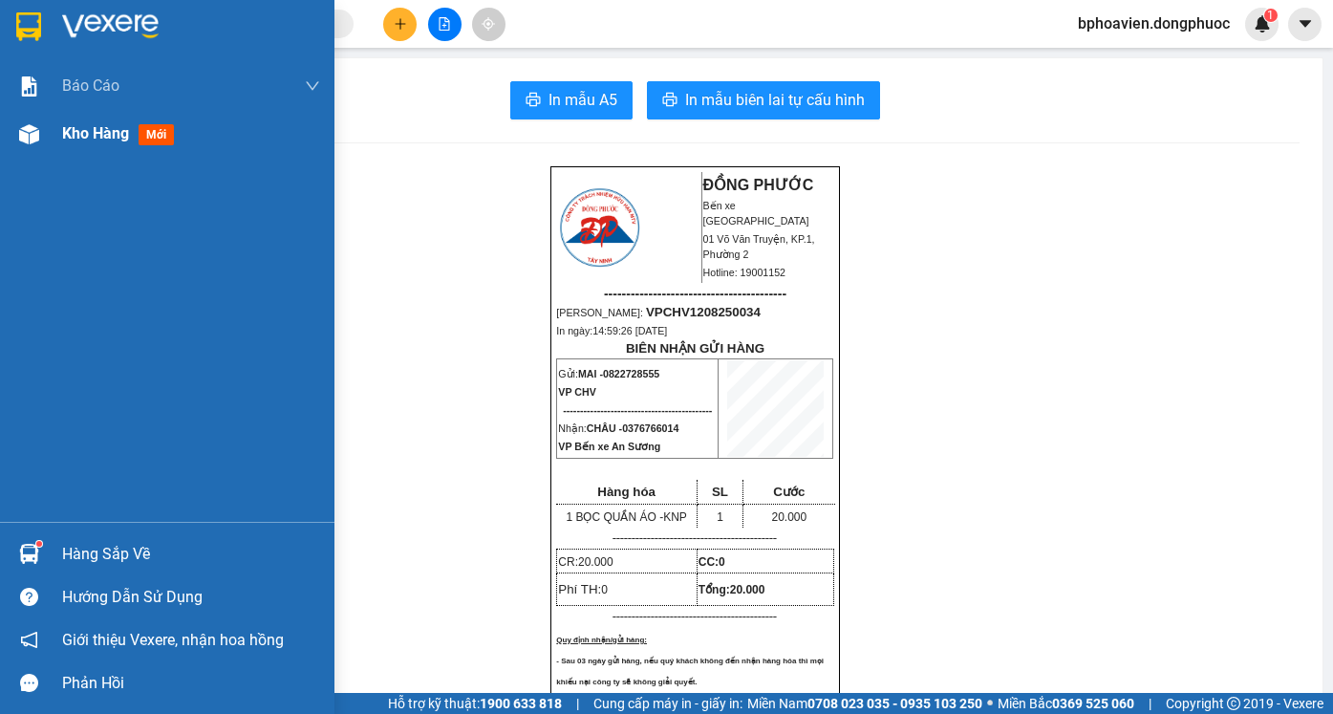
click at [93, 141] on span "Kho hàng" at bounding box center [95, 133] width 67 height 18
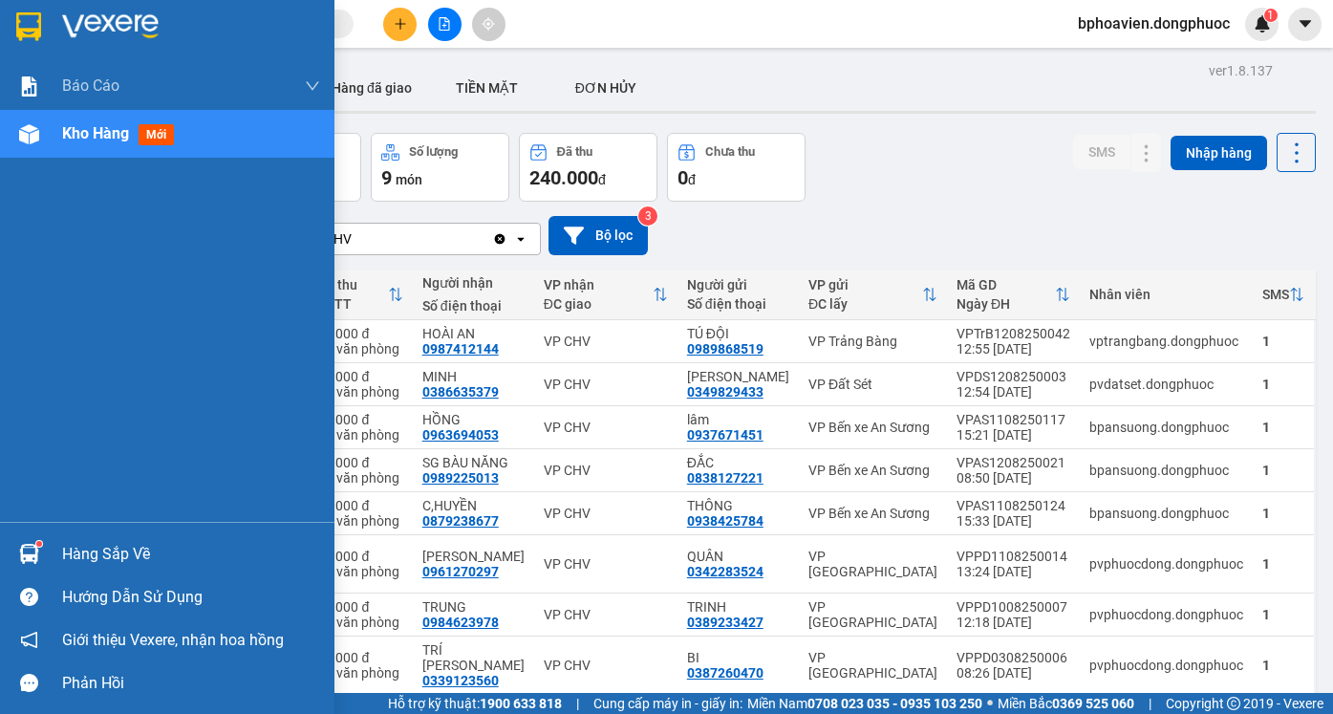
click at [102, 549] on div "Hàng sắp về" at bounding box center [191, 554] width 258 height 29
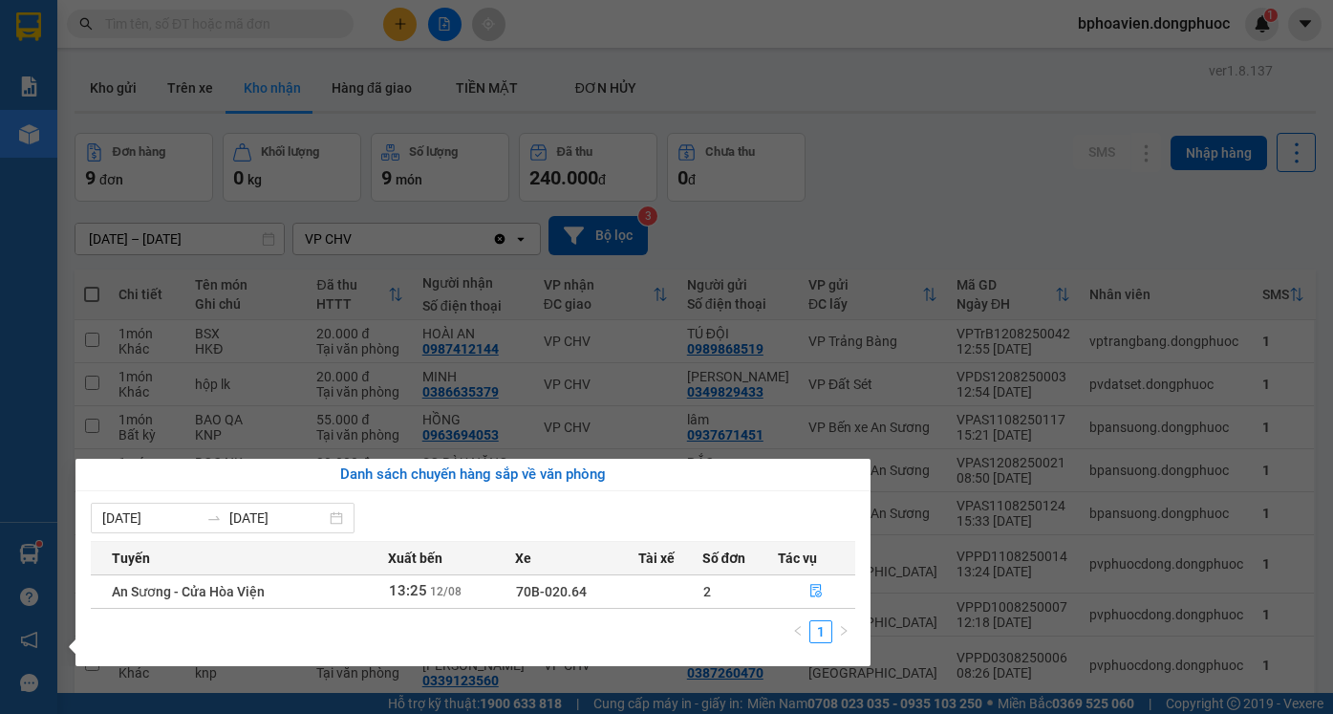
click at [838, 103] on section "Kết quả tìm kiếm ( 1 ) Bộ lọc Mã ĐH Trạng thái Món hàng Tổng cước Chưa cước Nhã…" at bounding box center [666, 357] width 1333 height 714
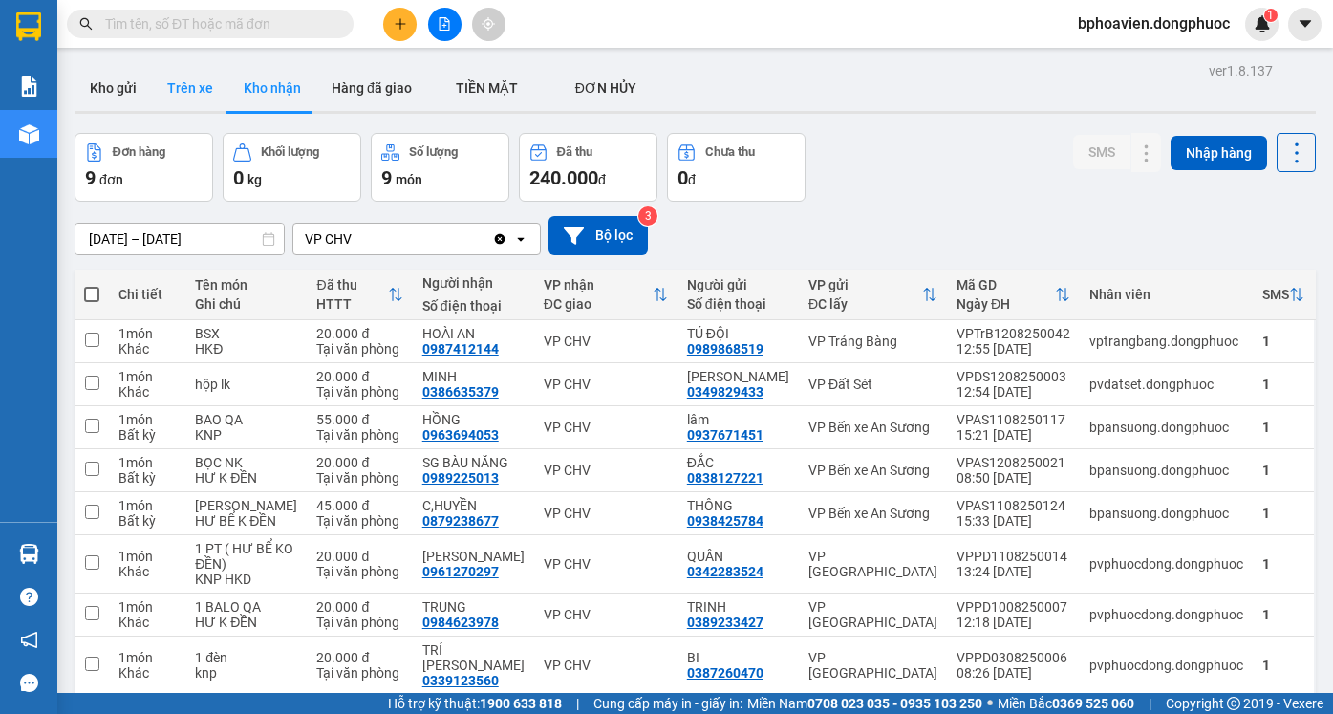
drag, startPoint x: 121, startPoint y: 84, endPoint x: 165, endPoint y: 81, distance: 44.0
click at [121, 83] on button "Kho gửi" at bounding box center [113, 88] width 77 height 46
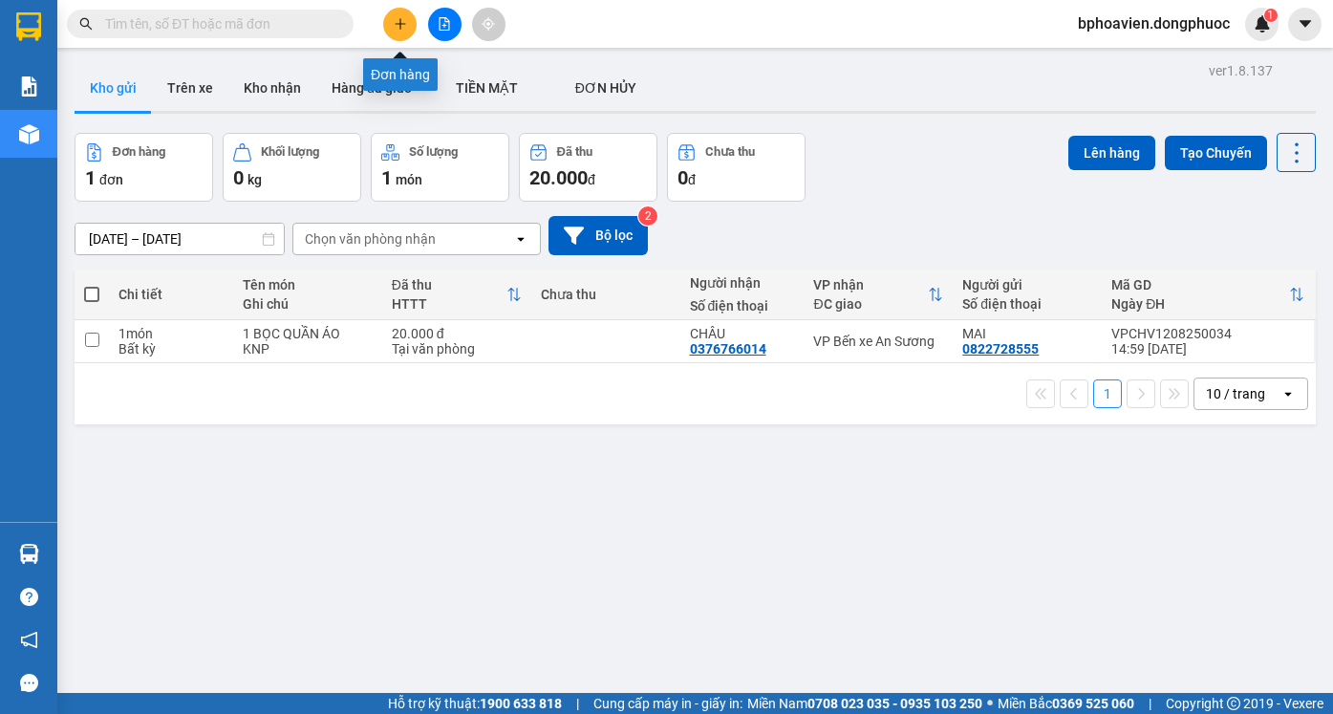
click at [404, 21] on icon "plus" at bounding box center [400, 23] width 13 height 13
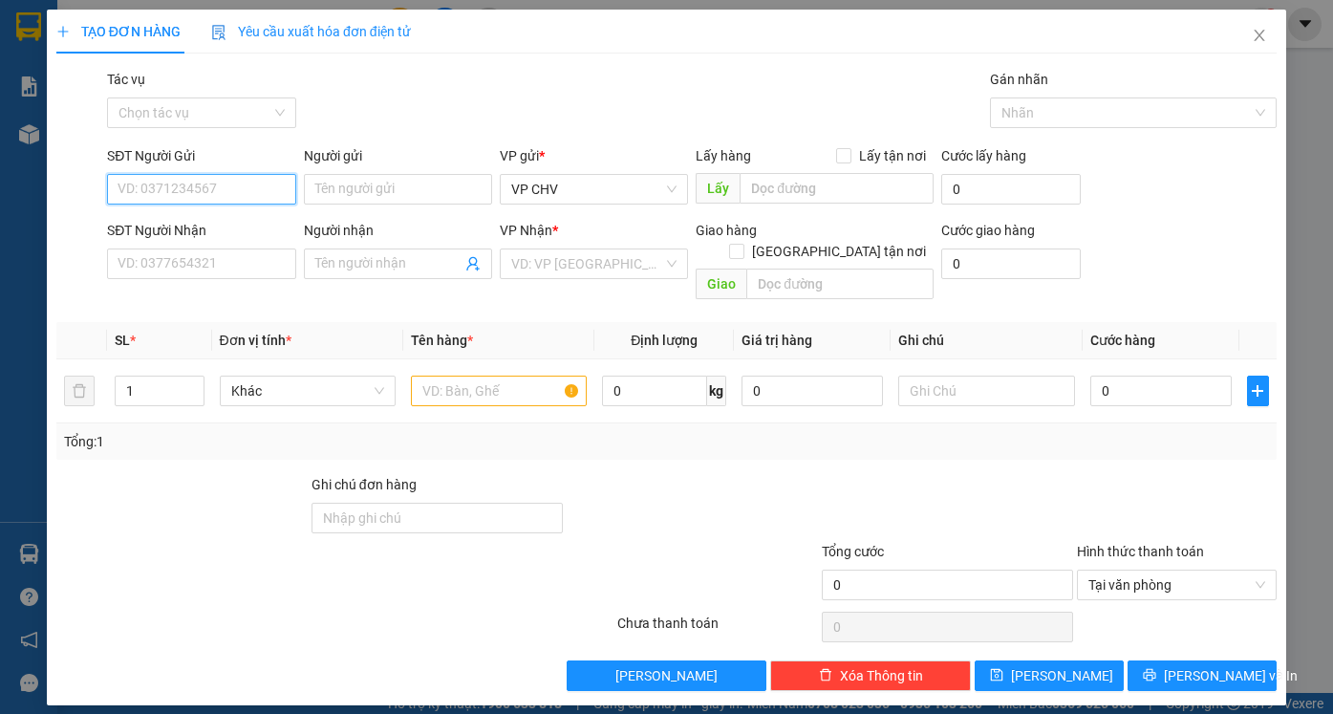
click at [229, 189] on input "SĐT Người Gửi" at bounding box center [201, 189] width 188 height 31
click at [227, 236] on div "0968942294 - NINH" at bounding box center [200, 227] width 165 height 21
type input "0968942294"
type input "NINH"
type input "0899324252"
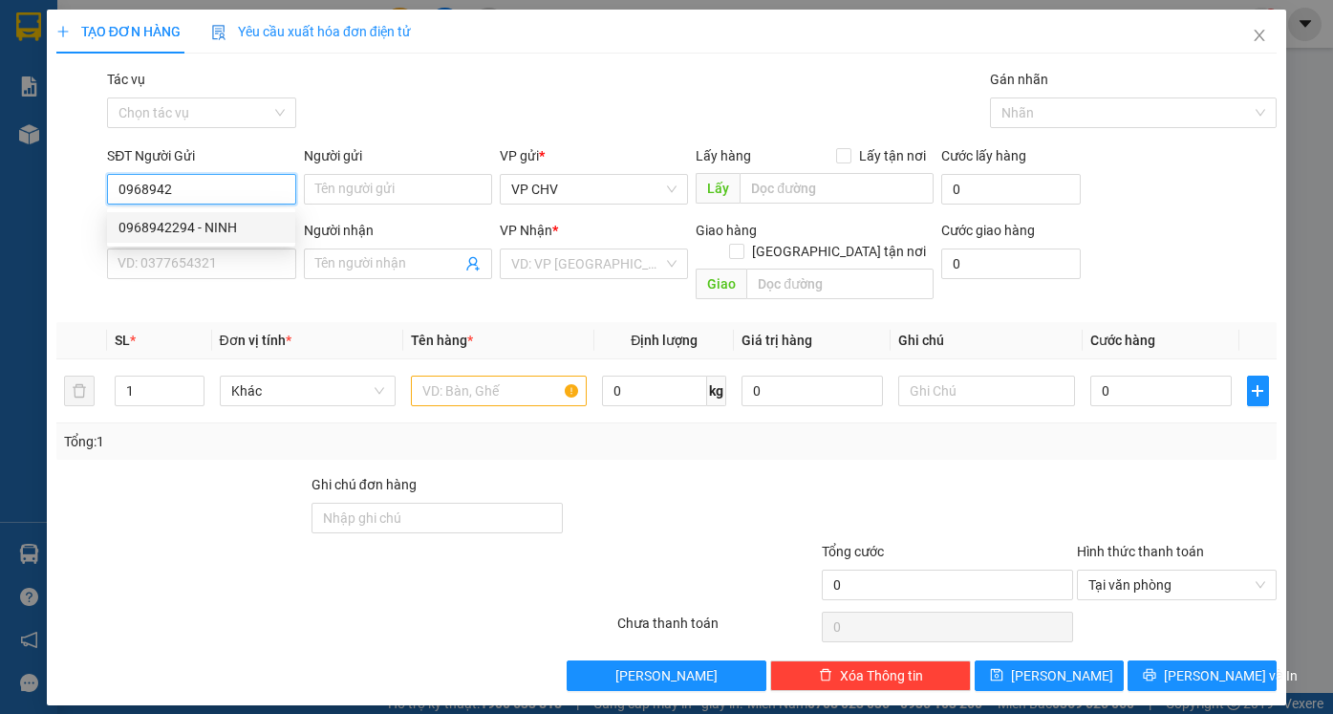
type input "Ý"
type input "45.000"
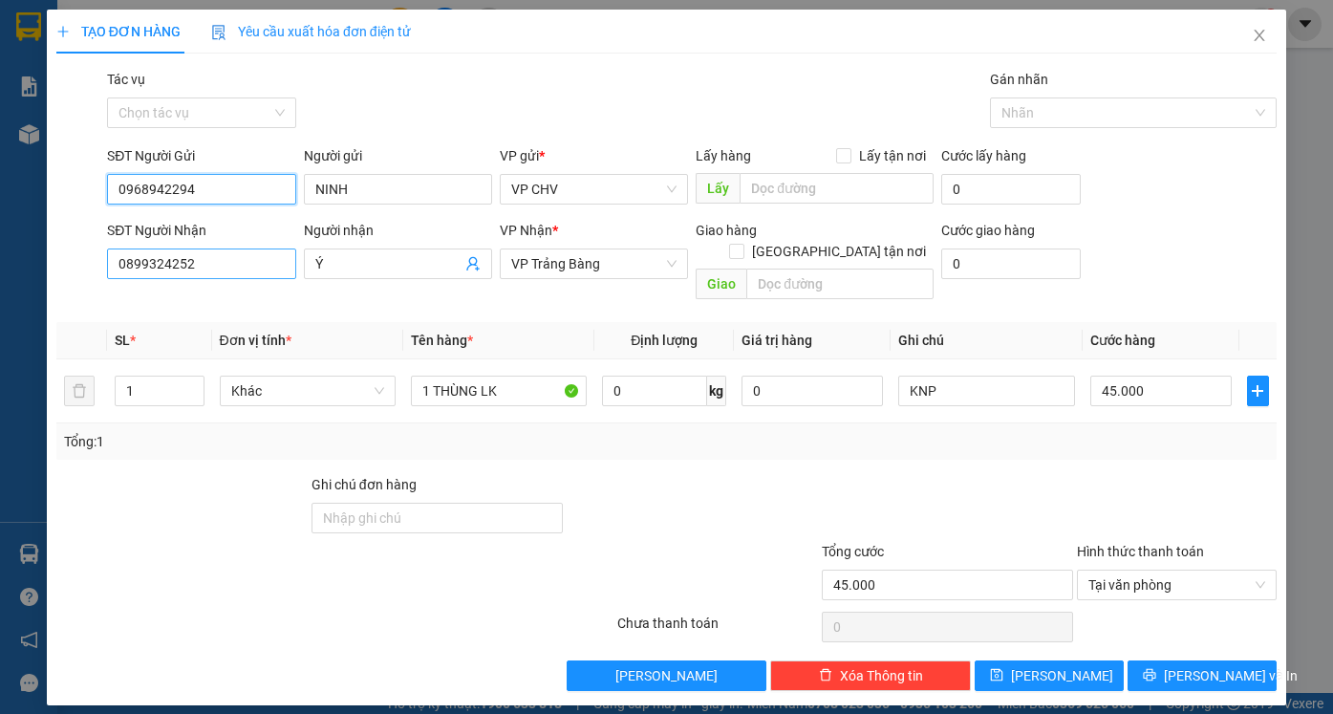
type input "0968942294"
drag, startPoint x: 226, startPoint y: 266, endPoint x: 0, endPoint y: 259, distance: 226.5
click at [0, 259] on div "TẠO ĐƠN HÀNG Yêu cầu xuất hóa đơn điện tử Transit Pickup Surcharge Ids Transit …" at bounding box center [666, 357] width 1333 height 714
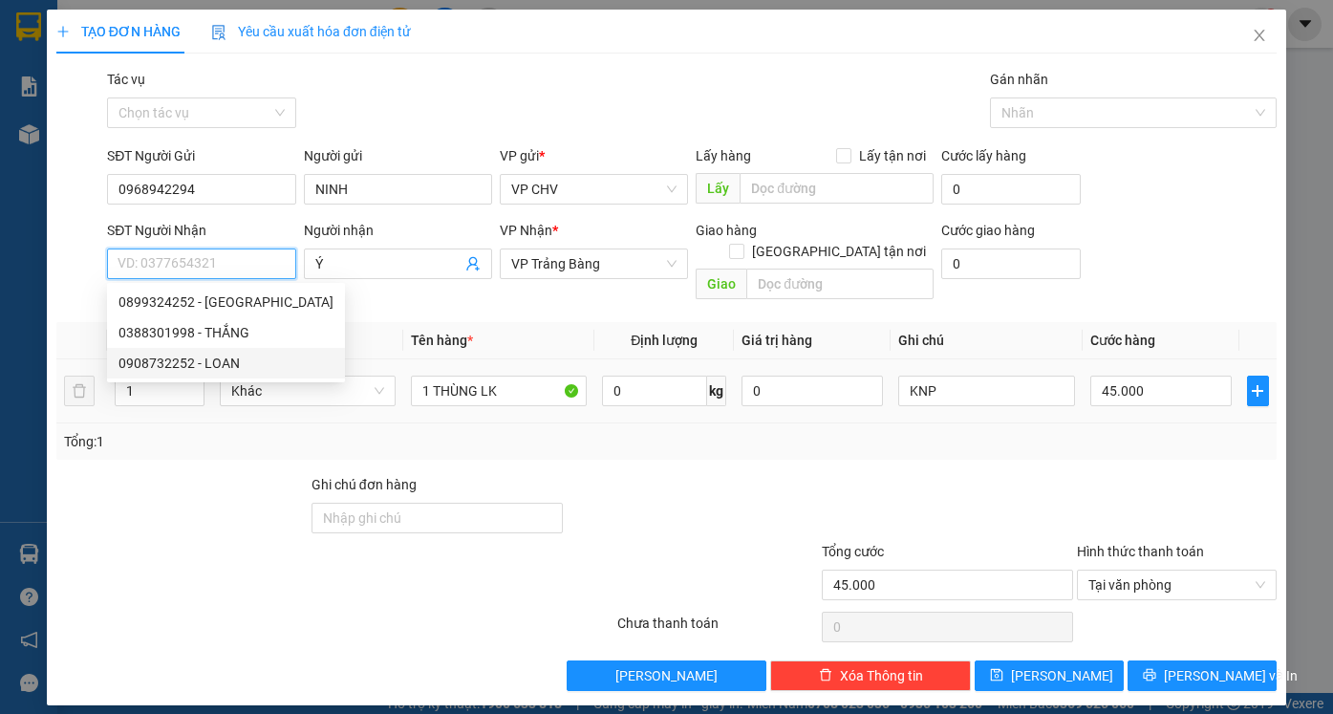
click at [204, 361] on div "0908732252 - LOAN" at bounding box center [225, 362] width 215 height 21
type input "0908732252"
type input "LOAN"
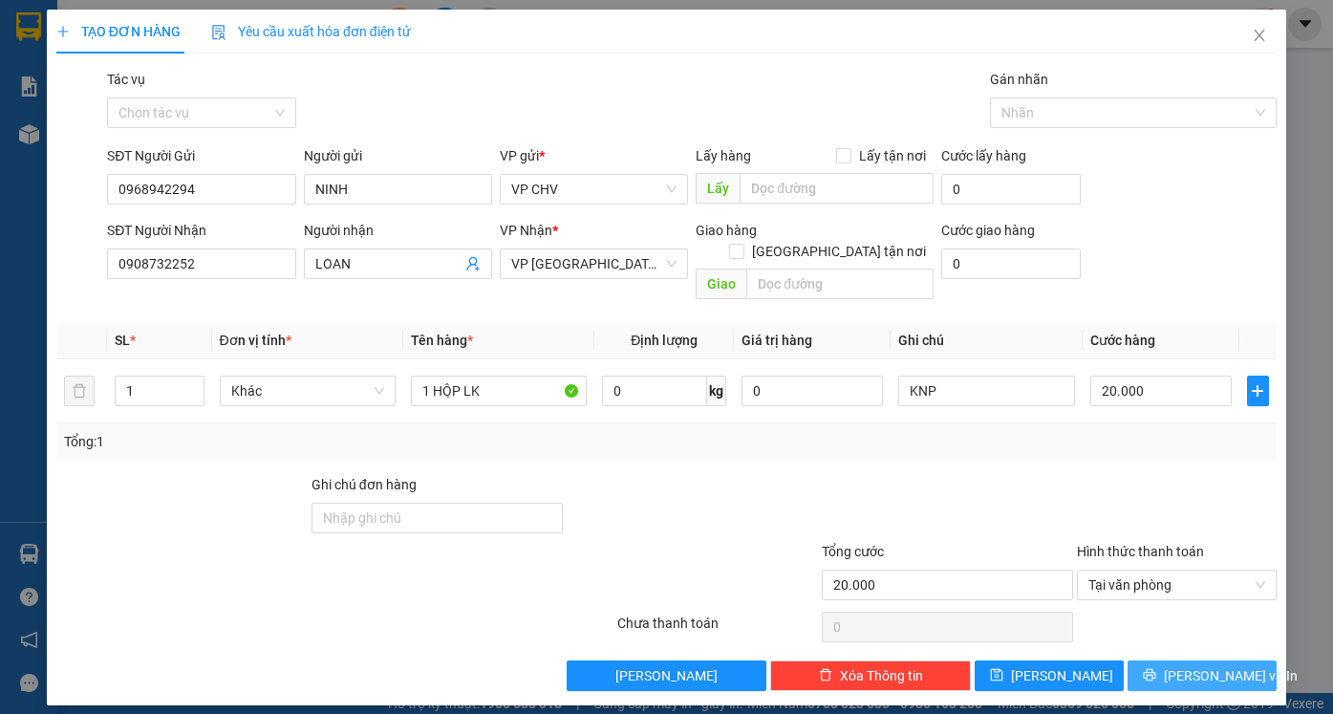
click at [1204, 665] on span "[PERSON_NAME] và In" at bounding box center [1230, 675] width 134 height 21
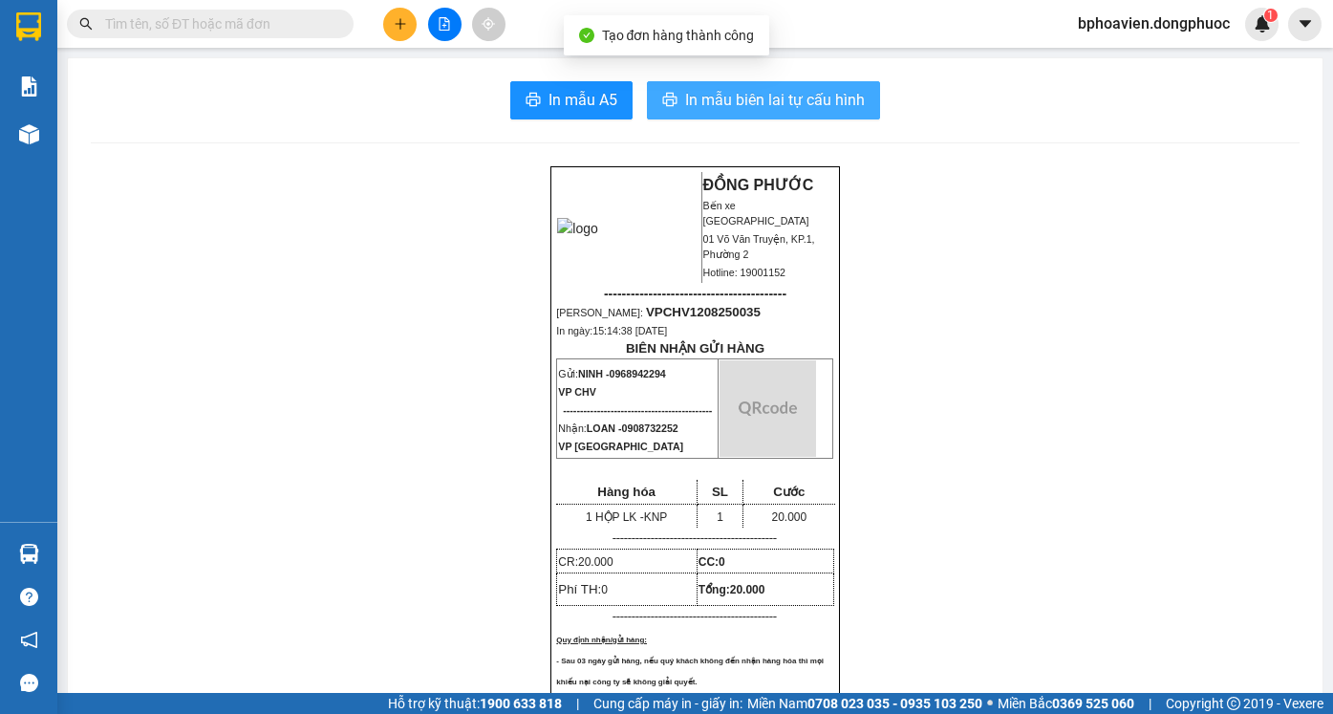
click at [723, 96] on span "In mẫu biên lai tự cấu hình" at bounding box center [775, 100] width 180 height 24
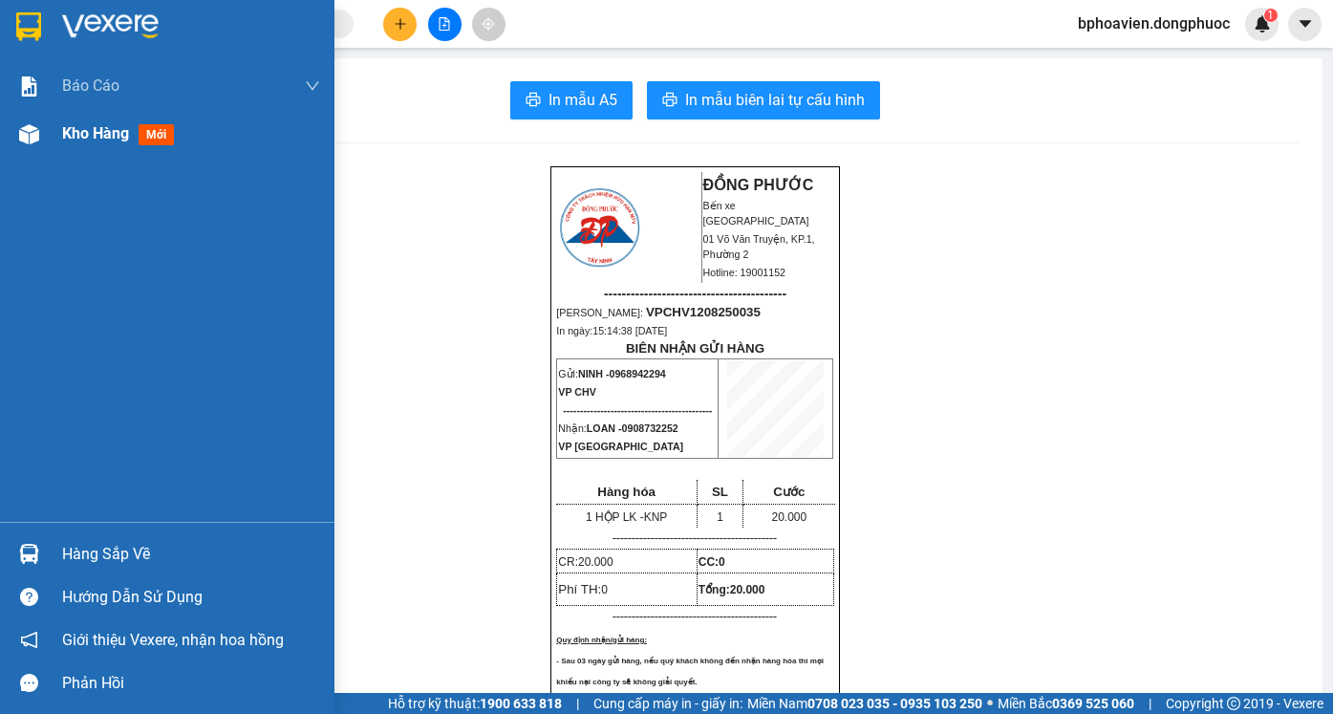
click at [89, 137] on span "Kho hàng" at bounding box center [95, 133] width 67 height 18
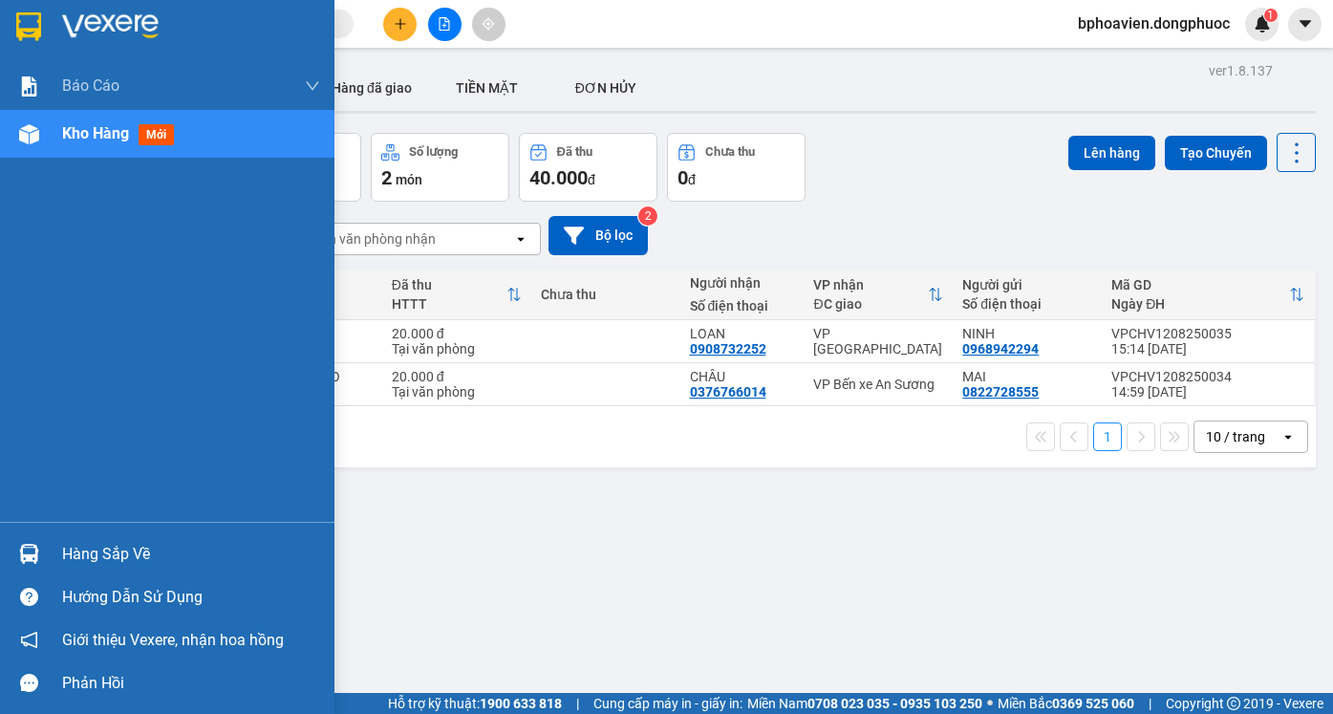
click at [86, 559] on div "Hàng sắp về" at bounding box center [191, 554] width 258 height 29
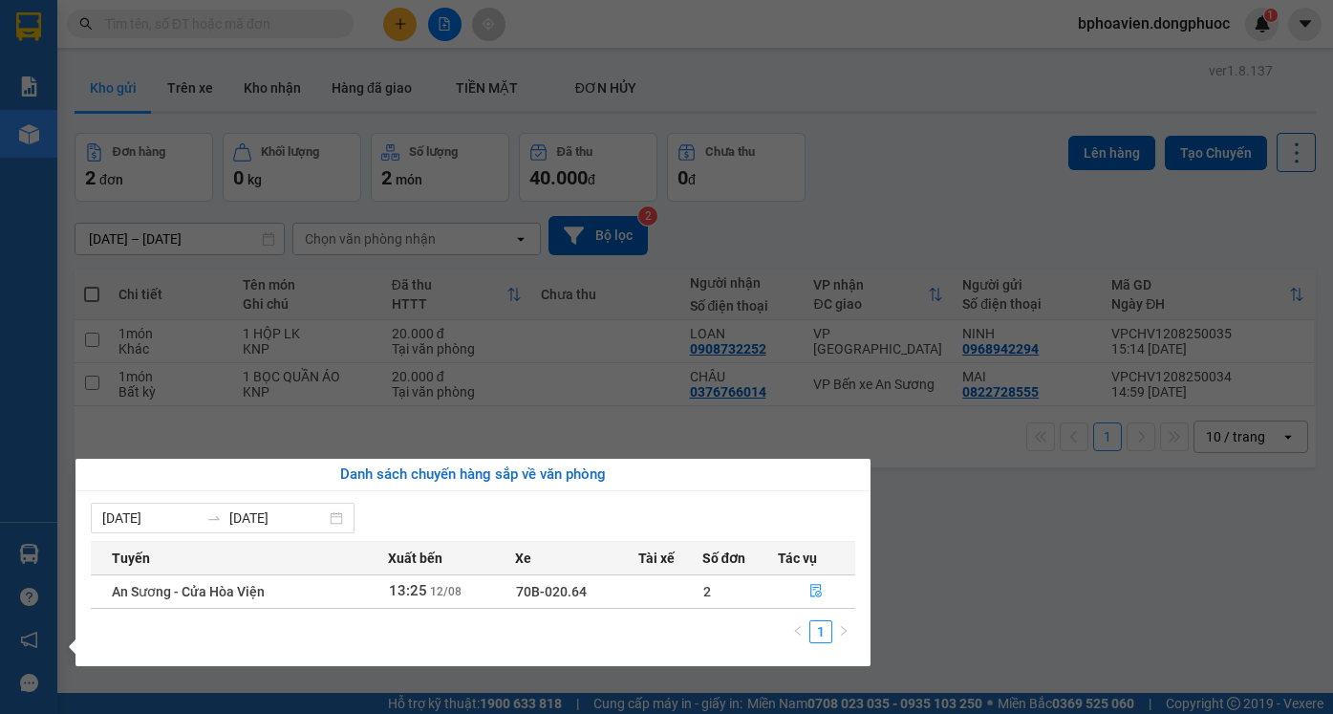
click at [977, 532] on section "Kết quả tìm kiếm ( 1 ) Bộ lọc Mã ĐH Trạng thái Món hàng Tổng cước Chưa cước Nhã…" at bounding box center [666, 357] width 1333 height 714
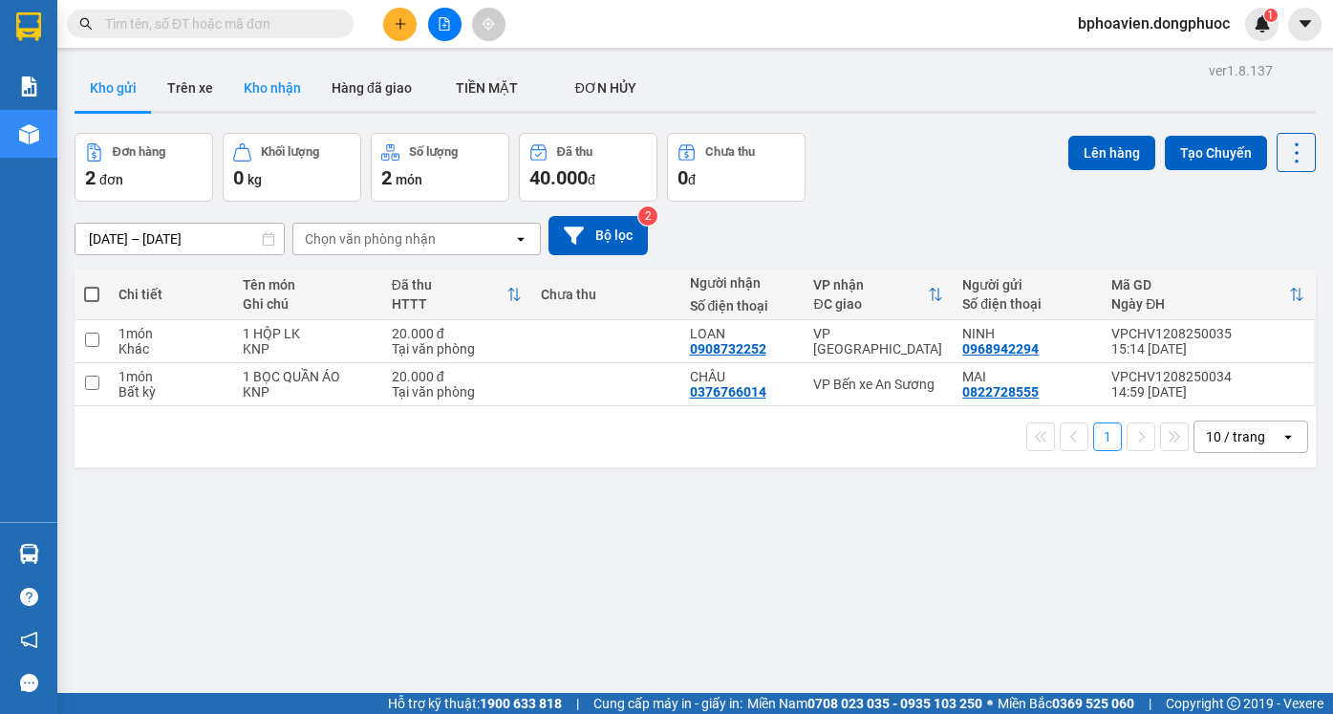
click at [272, 77] on button "Kho nhận" at bounding box center [272, 88] width 88 height 46
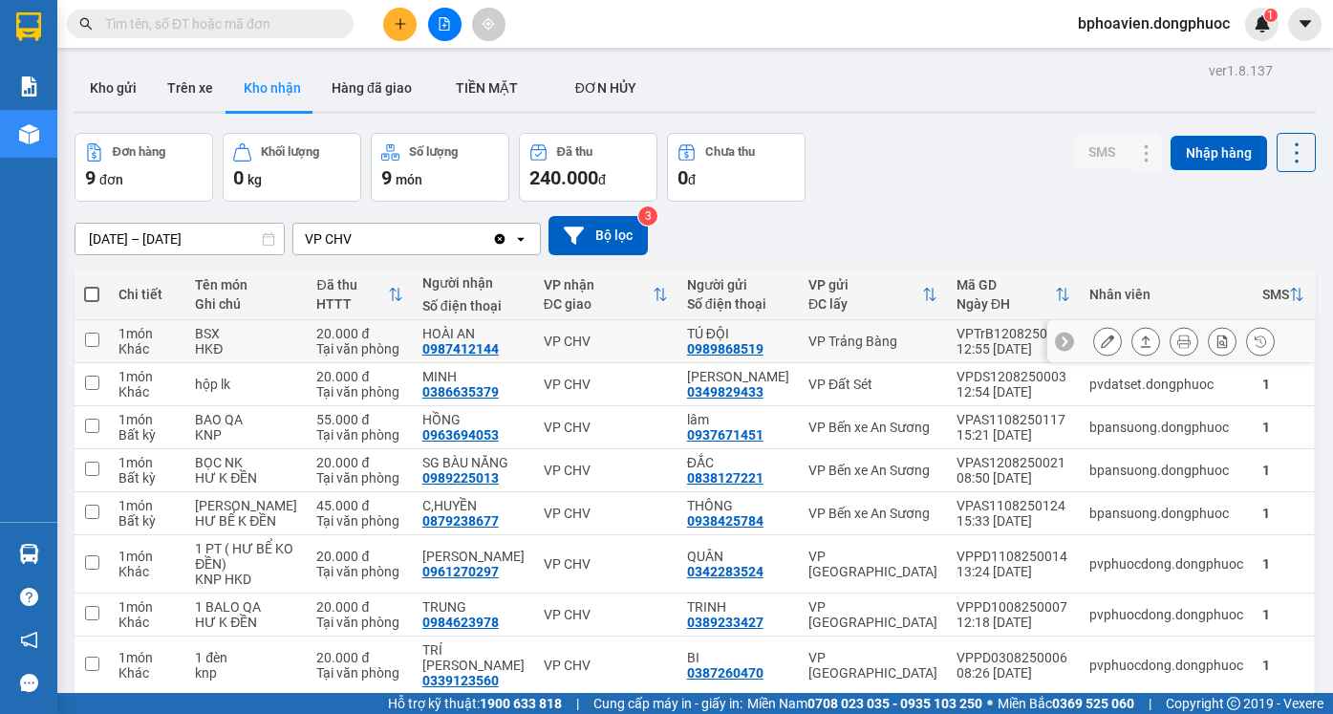
click at [1139, 339] on icon at bounding box center [1145, 340] width 13 height 13
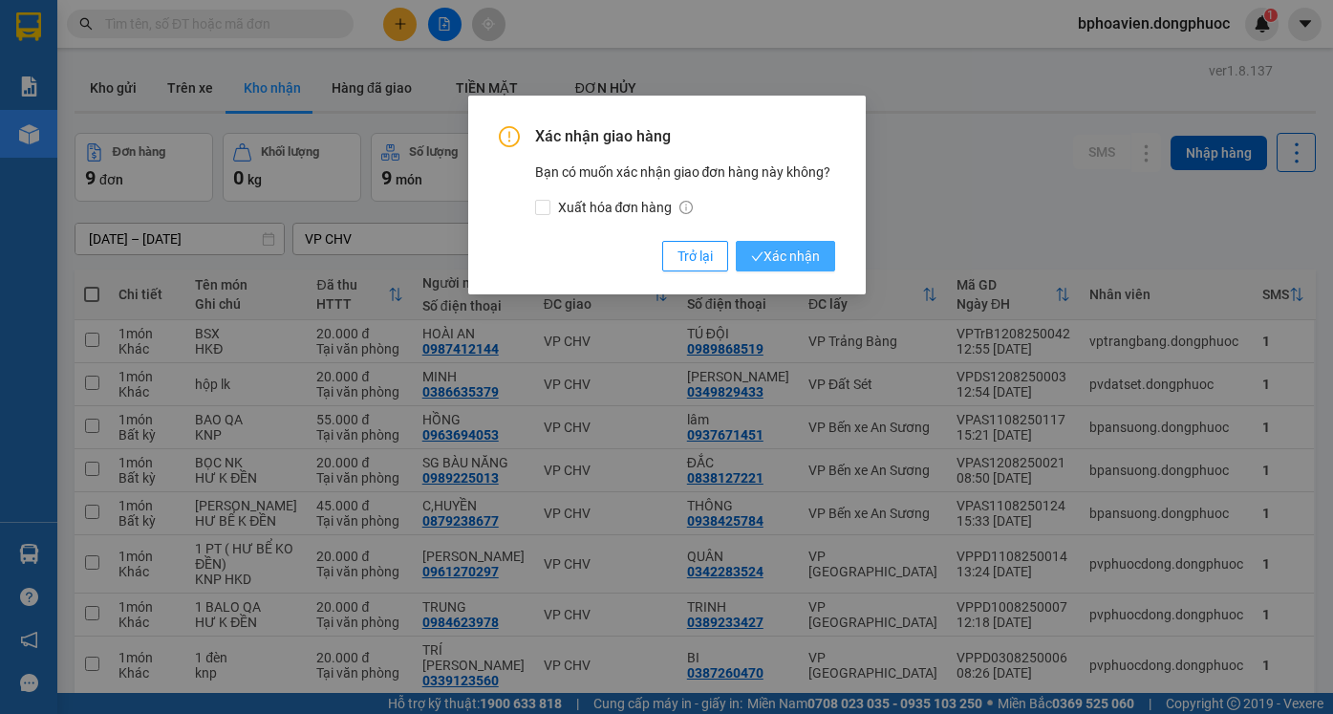
click at [797, 253] on span "Xác nhận" at bounding box center [785, 255] width 69 height 21
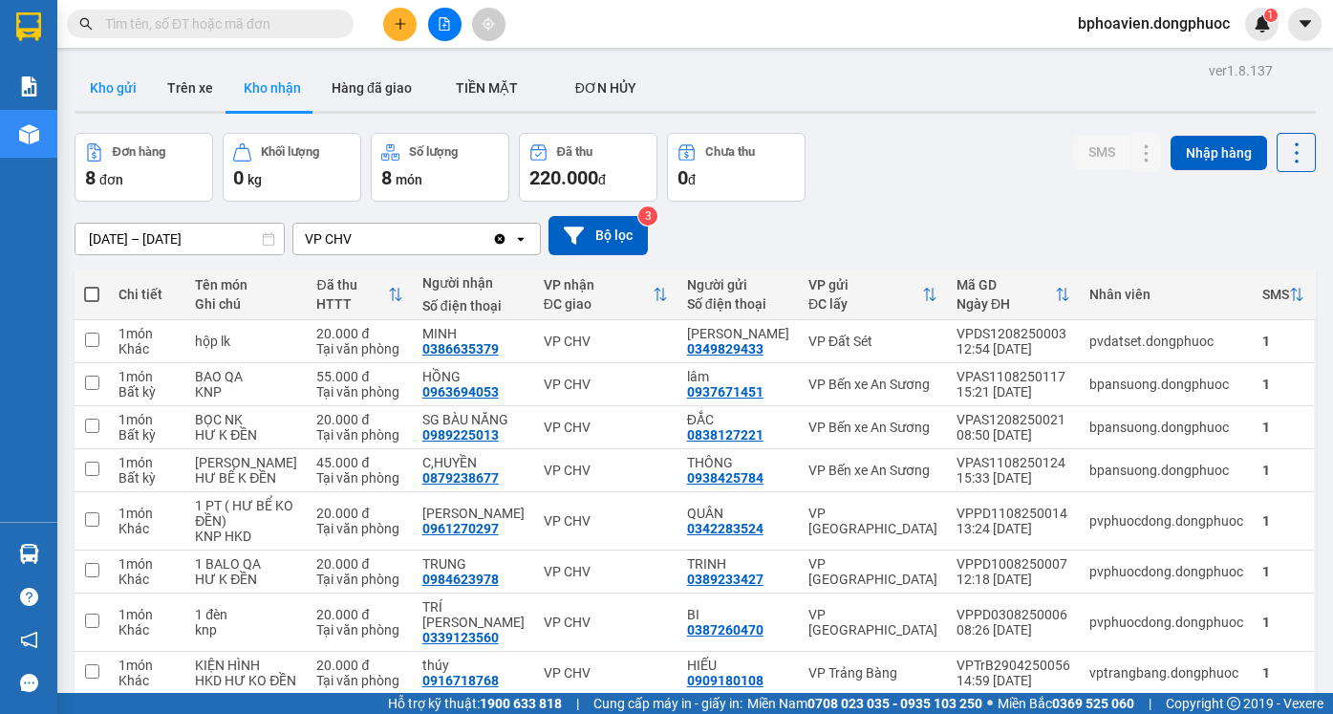
click at [107, 87] on button "Kho gửi" at bounding box center [113, 88] width 77 height 46
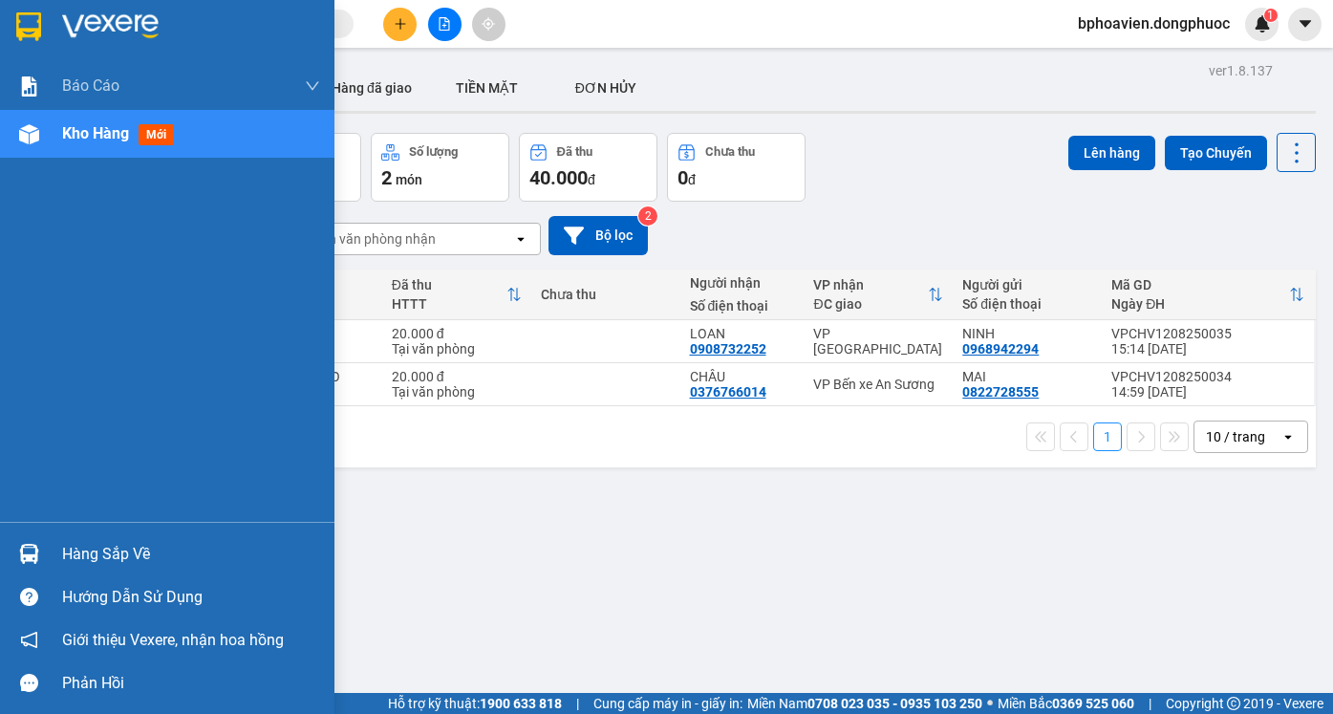
click at [64, 556] on div "Hàng sắp về" at bounding box center [191, 554] width 258 height 29
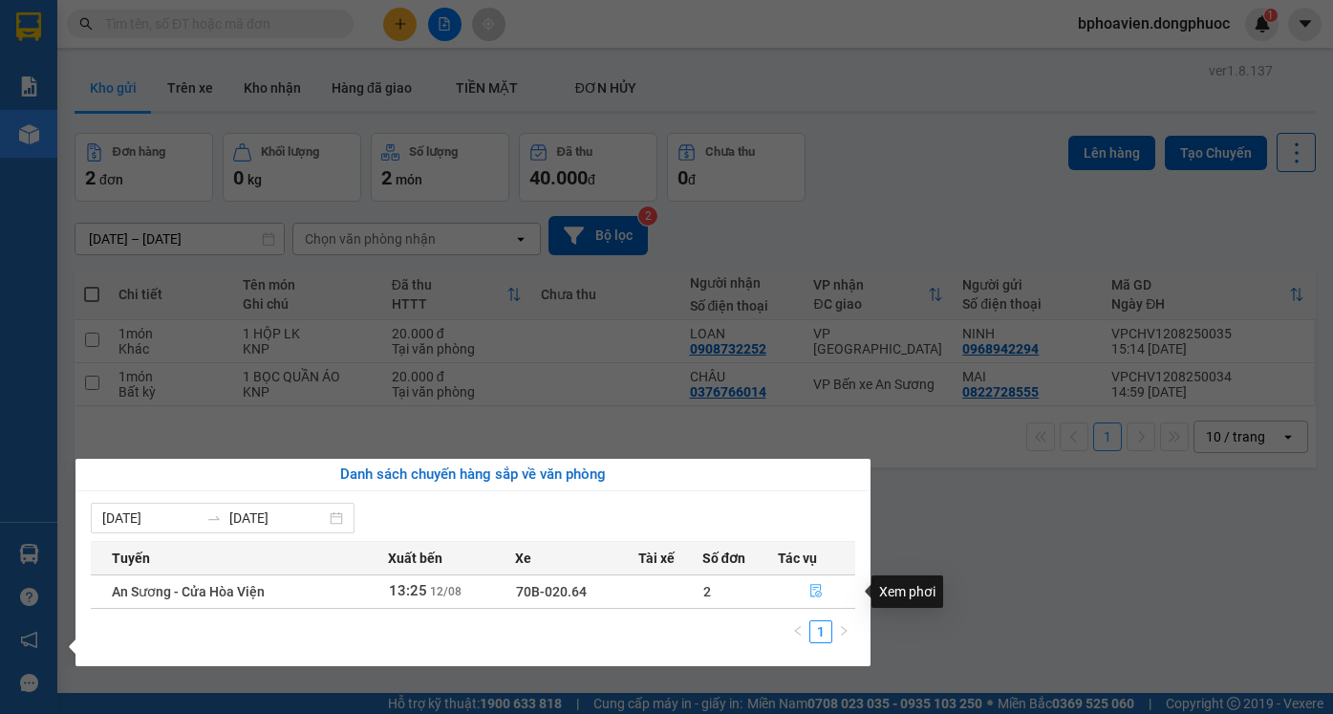
click at [804, 597] on button "button" at bounding box center [816, 591] width 76 height 31
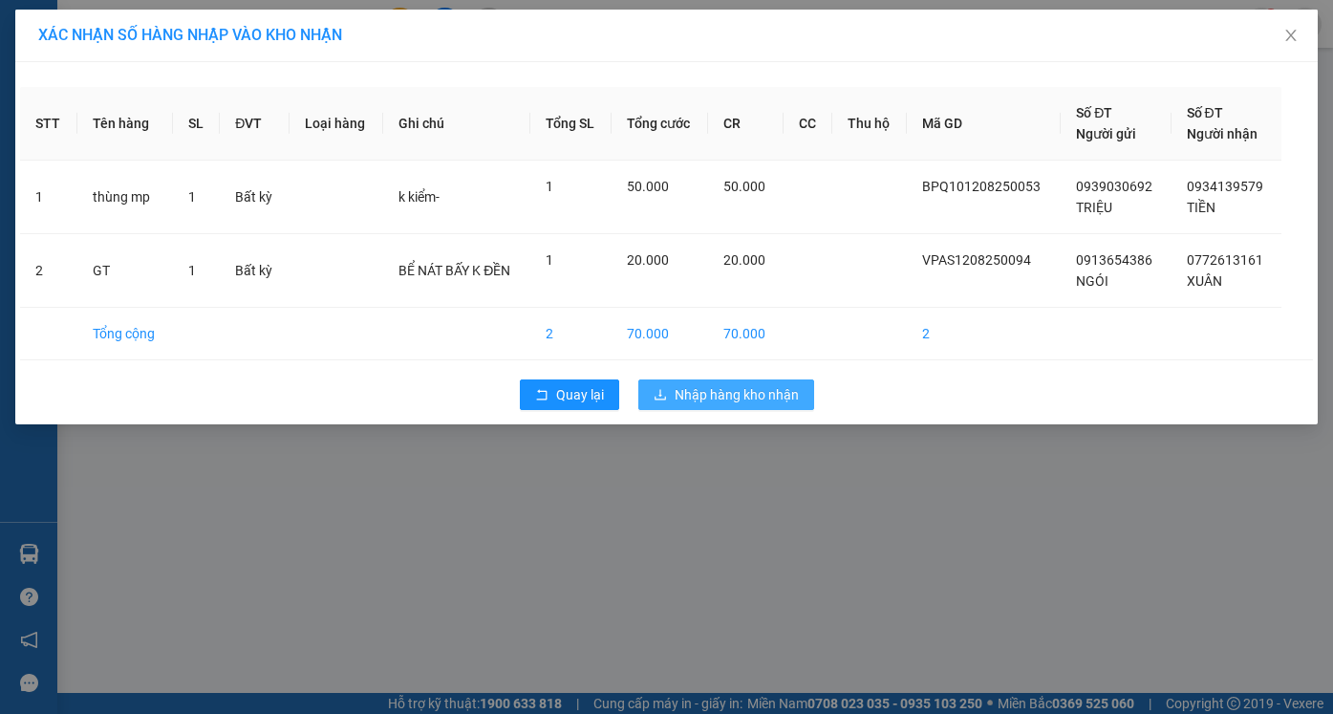
click at [753, 394] on span "Nhập hàng kho nhận" at bounding box center [736, 394] width 124 height 21
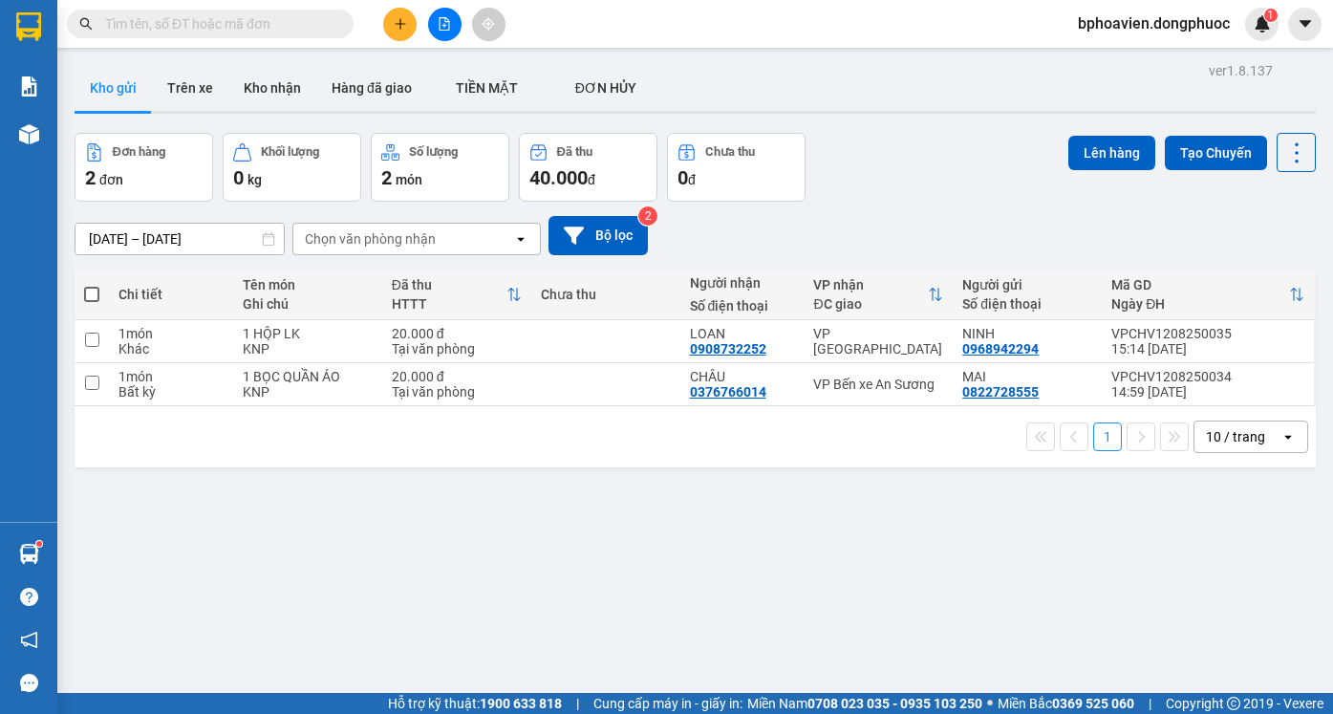
click at [411, 26] on button at bounding box center [399, 24] width 33 height 33
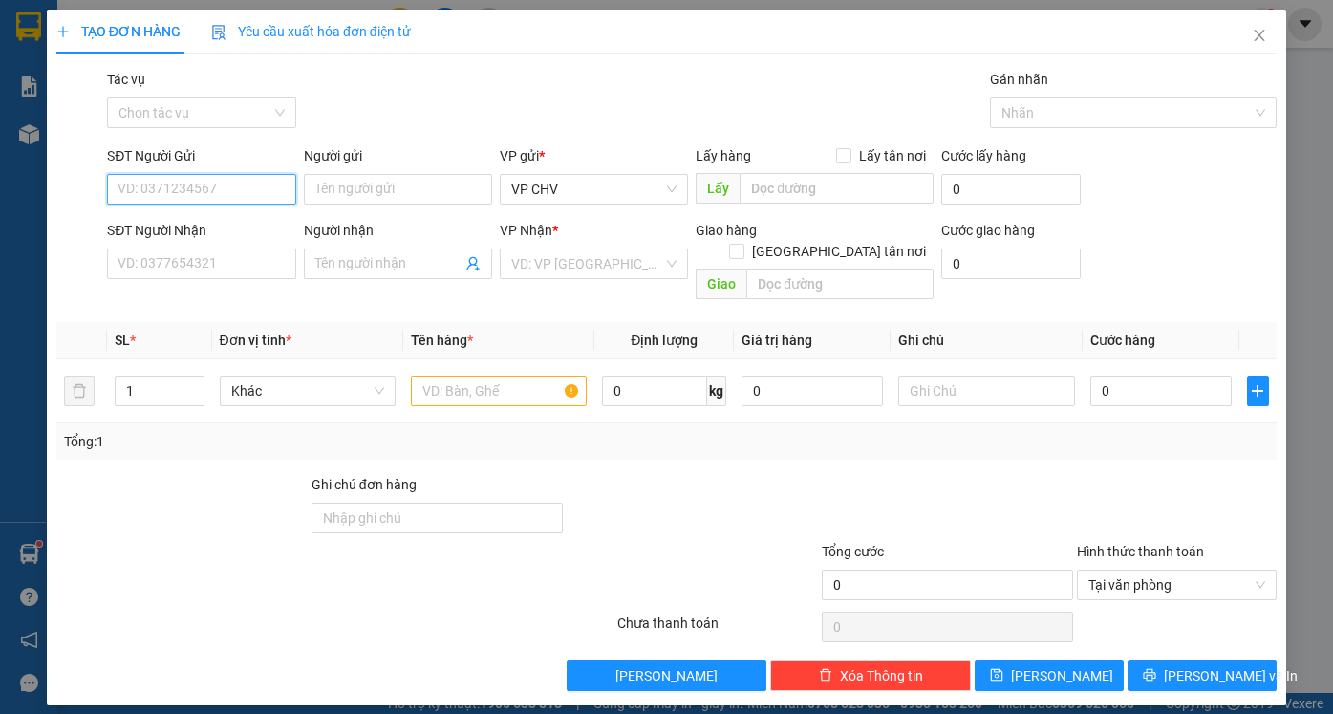
click at [219, 179] on input "SĐT Người Gửi" at bounding box center [201, 189] width 188 height 31
click at [218, 184] on input "SĐT Người Gửi" at bounding box center [201, 189] width 188 height 31
drag, startPoint x: 217, startPoint y: 230, endPoint x: 245, endPoint y: 239, distance: 29.9
click at [219, 230] on div "0965462574 - ĐẠI" at bounding box center [200, 227] width 165 height 21
type input "0965462574"
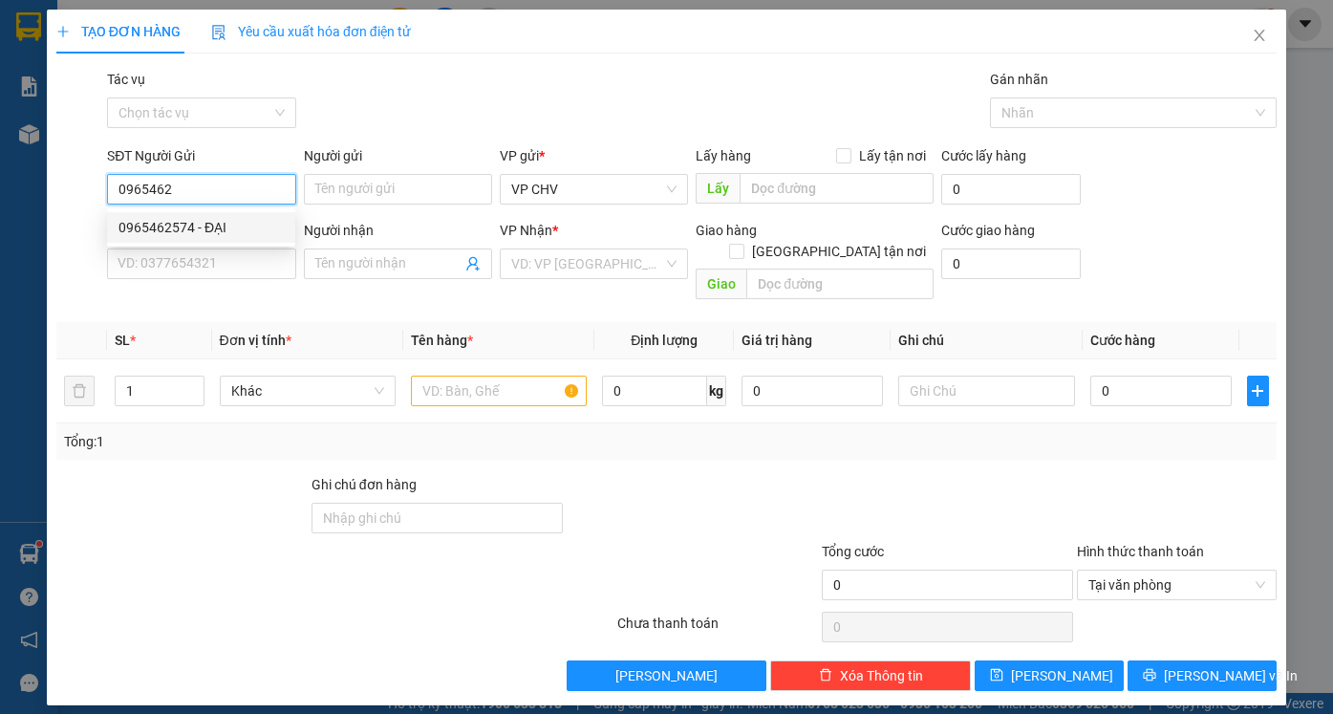
type input "ĐẠI"
type input "0934042525"
type input "CHỊ TÚ"
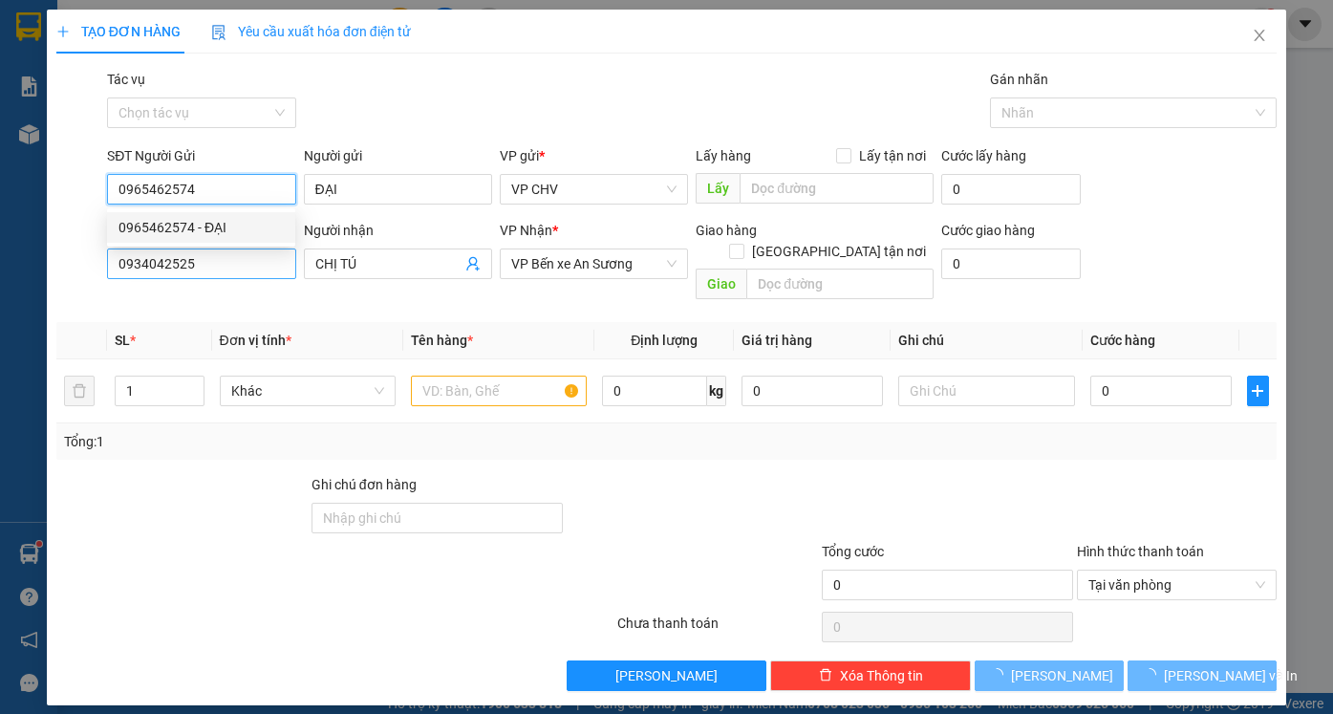
type input "20.000"
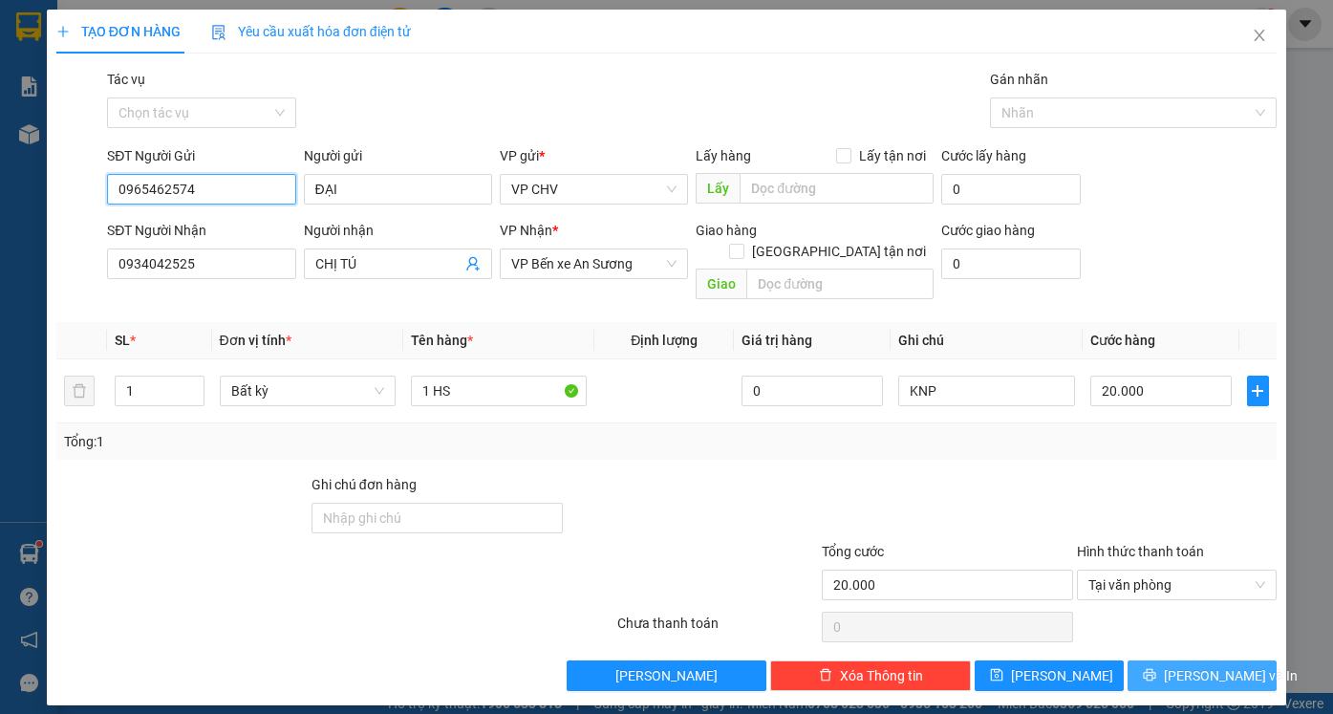
type input "0965462574"
click at [1206, 665] on span "[PERSON_NAME] và In" at bounding box center [1230, 675] width 134 height 21
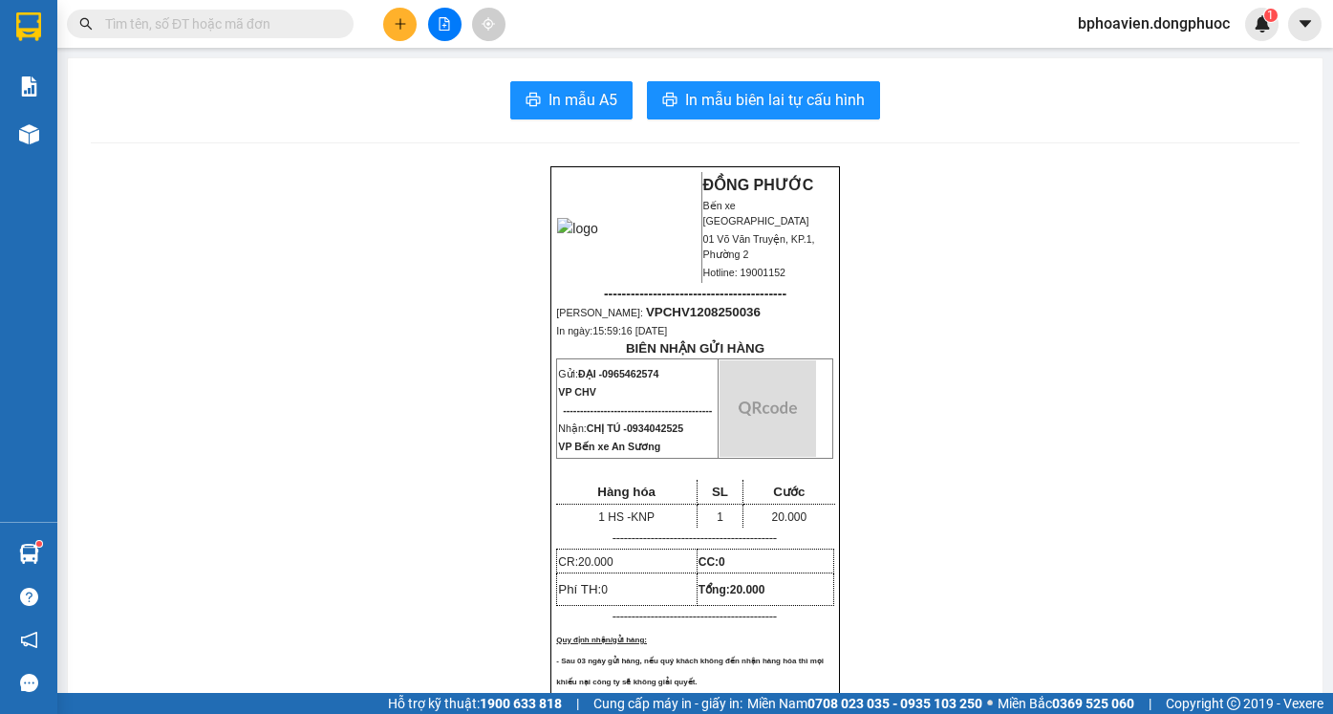
click at [804, 113] on button "In mẫu biên lai tự cấu hình" at bounding box center [763, 100] width 233 height 38
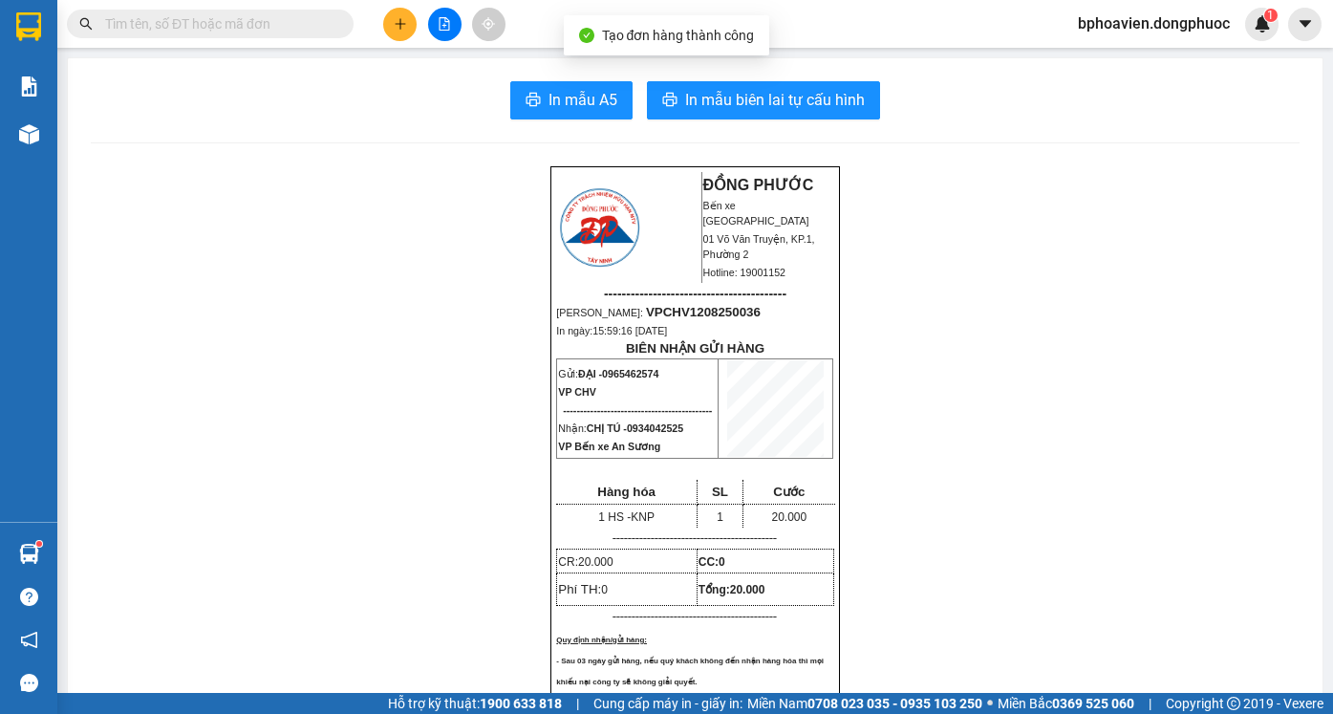
drag, startPoint x: 801, startPoint y: 100, endPoint x: 773, endPoint y: 156, distance: 62.4
click at [801, 99] on span "In mẫu biên lai tự cấu hình" at bounding box center [775, 100] width 180 height 24
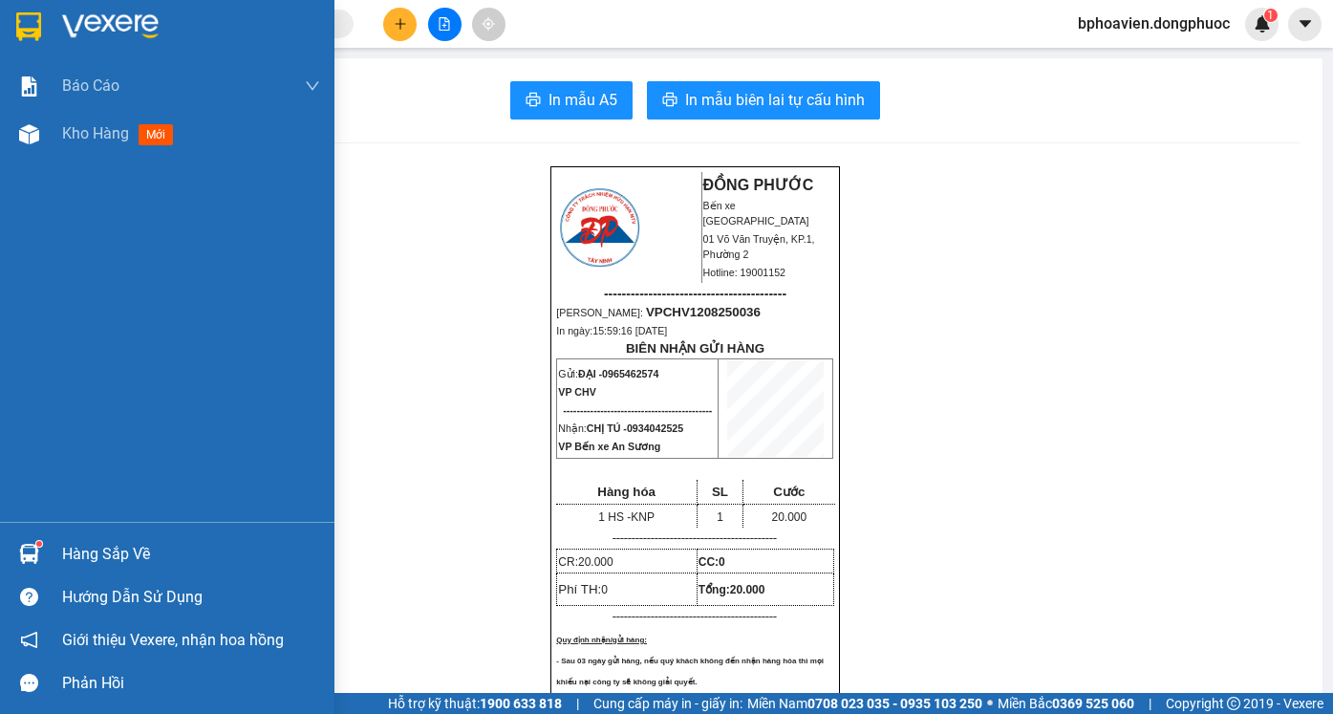
drag, startPoint x: 92, startPoint y: 144, endPoint x: 268, endPoint y: 242, distance: 201.8
click at [92, 143] on div "Kho hàng mới" at bounding box center [121, 133] width 118 height 24
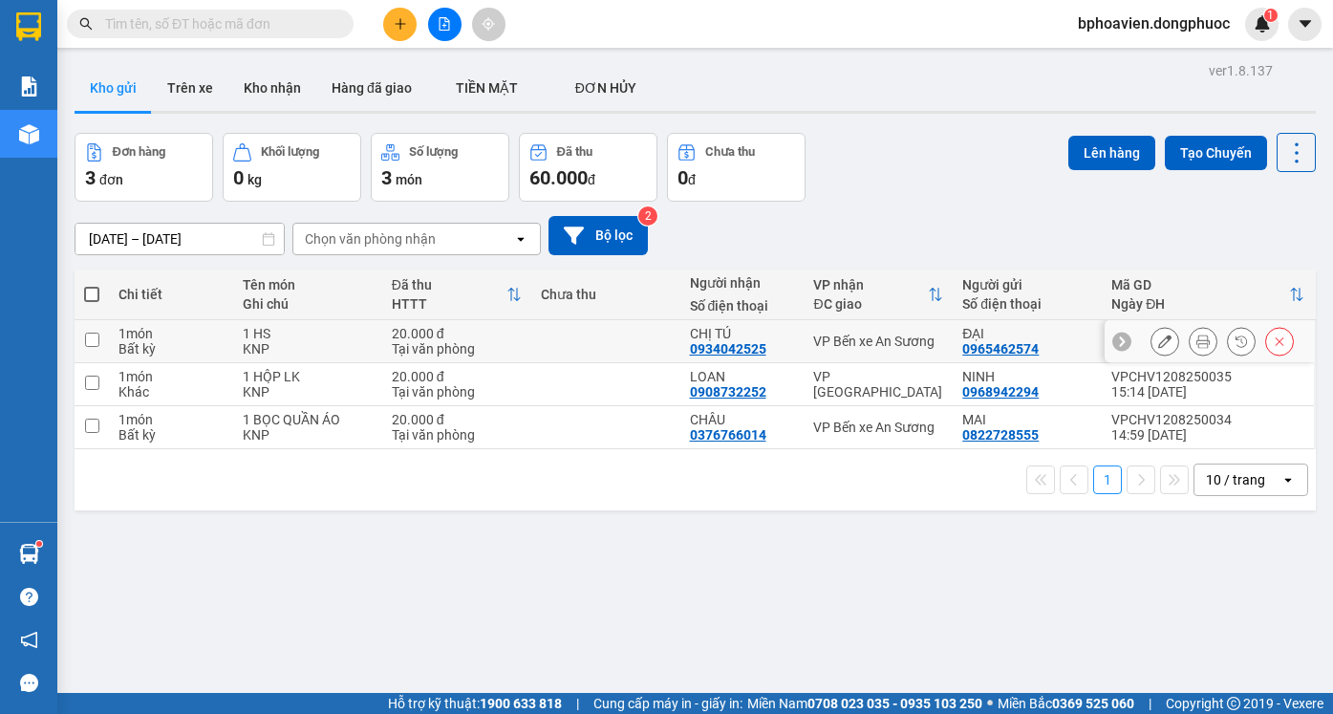
click at [536, 336] on td at bounding box center [605, 341] width 149 height 43
checkbox input "true"
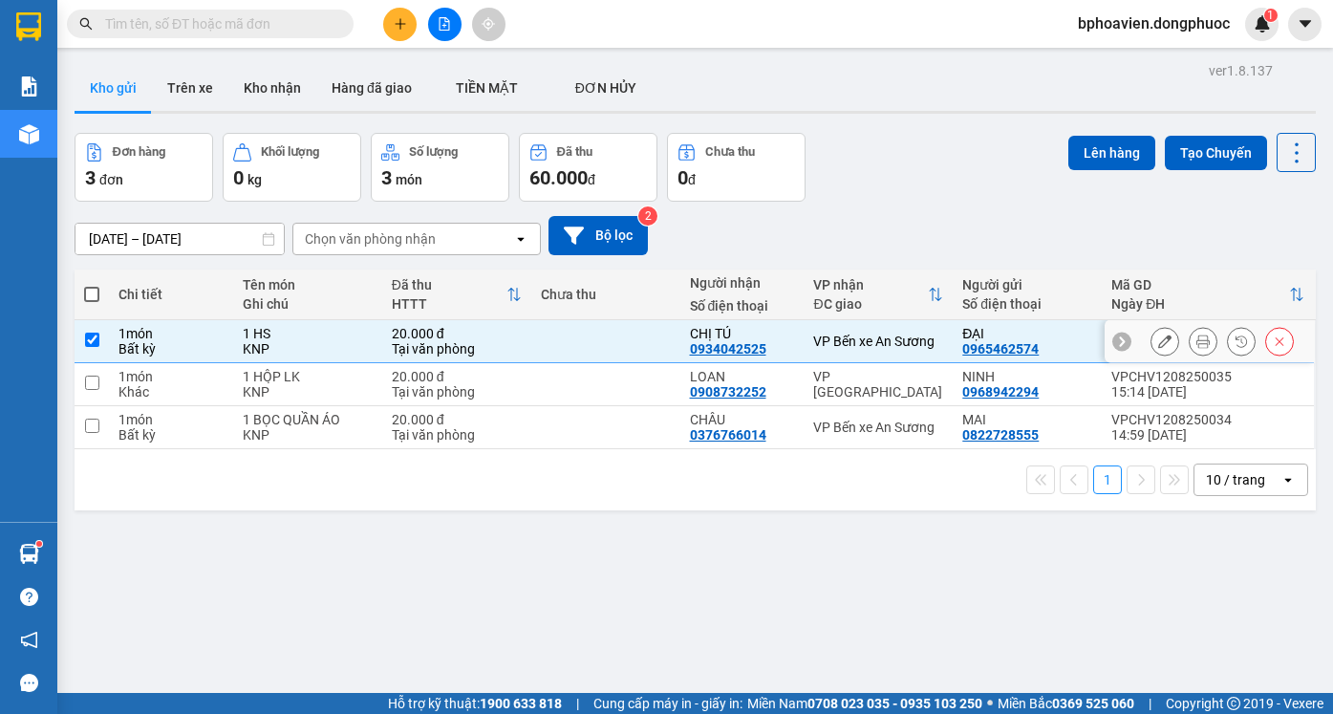
click at [531, 384] on td at bounding box center [605, 384] width 149 height 43
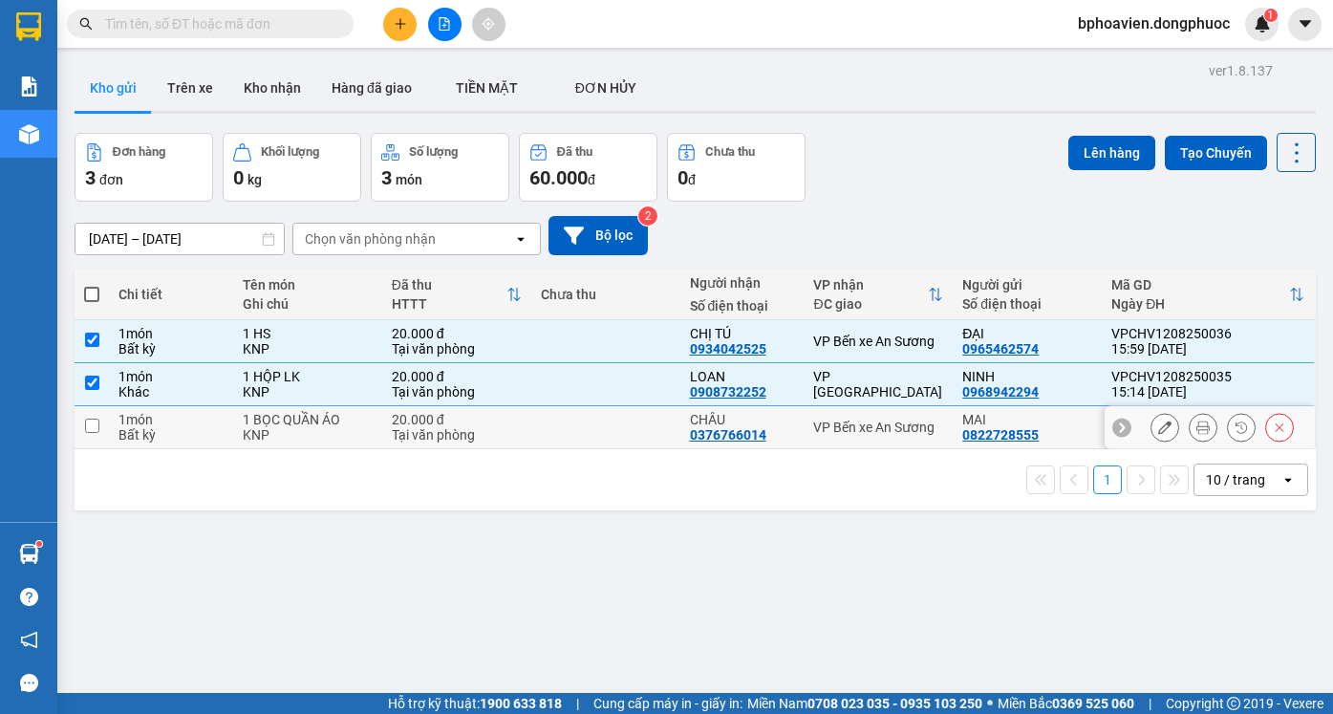
checkbox input "true"
drag, startPoint x: 565, startPoint y: 431, endPoint x: 565, endPoint y: 402, distance: 28.7
click at [565, 430] on td at bounding box center [605, 427] width 149 height 43
checkbox input "true"
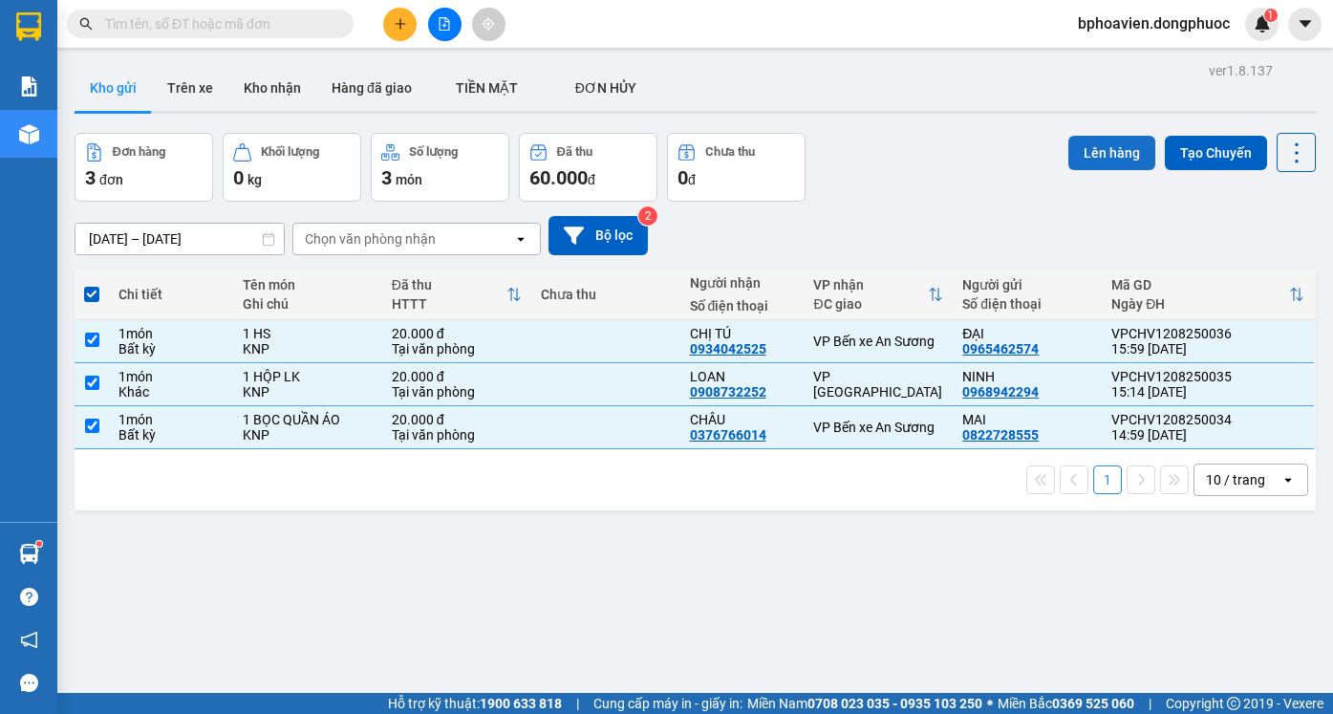
drag, startPoint x: 1107, startPoint y: 152, endPoint x: 1098, endPoint y: 150, distance: 9.7
click at [1106, 152] on button "Lên hàng" at bounding box center [1111, 153] width 87 height 34
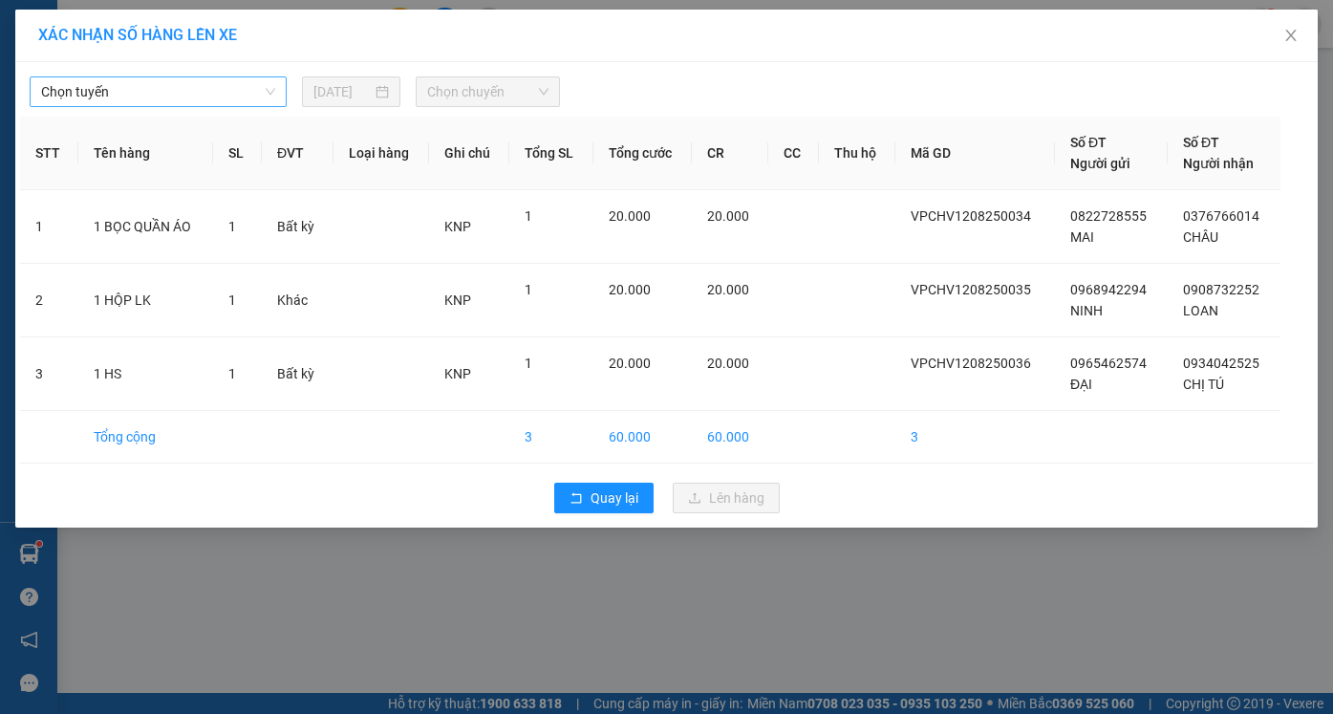
click at [125, 98] on span "Chọn tuyến" at bounding box center [158, 91] width 234 height 29
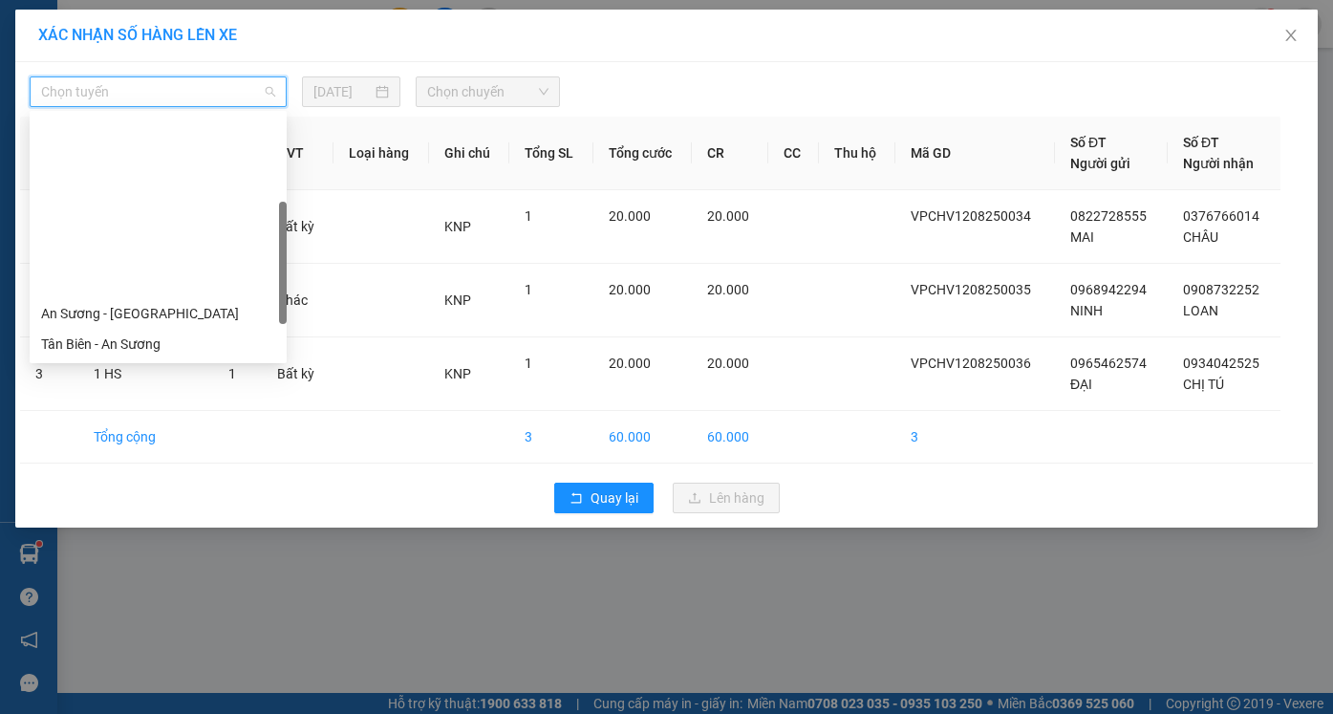
scroll to position [191, 0]
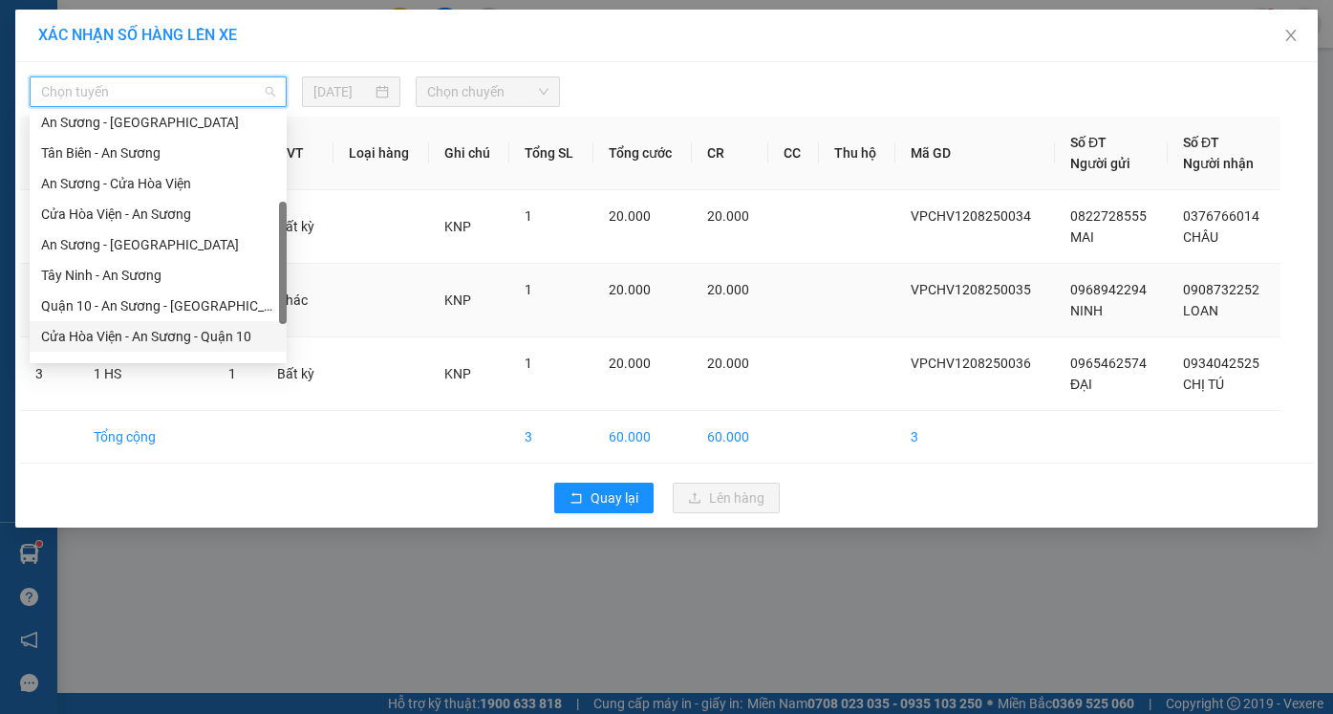
drag, startPoint x: 165, startPoint y: 332, endPoint x: 178, endPoint y: 332, distance: 12.4
click at [169, 332] on div "Cửa Hòa Viện - An Sương - Quận 10" at bounding box center [158, 336] width 234 height 21
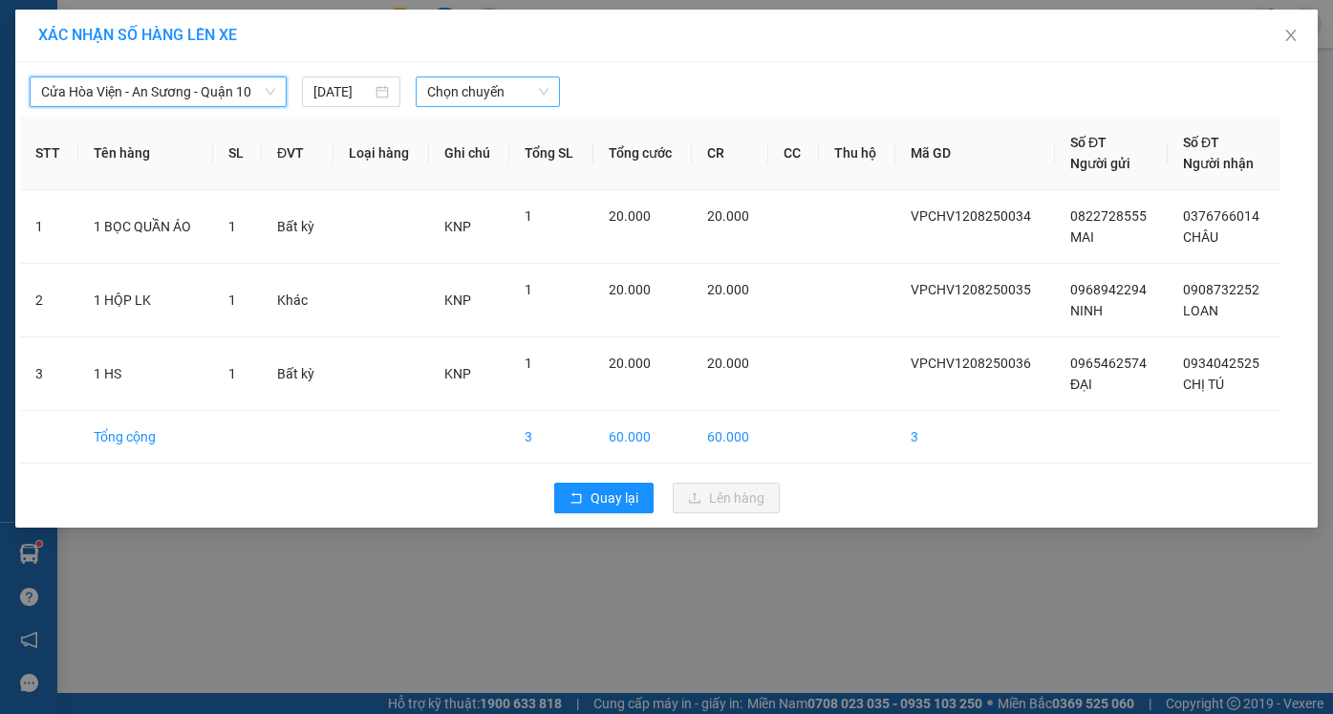
click at [459, 95] on span "Chọn chuyến" at bounding box center [487, 91] width 120 height 29
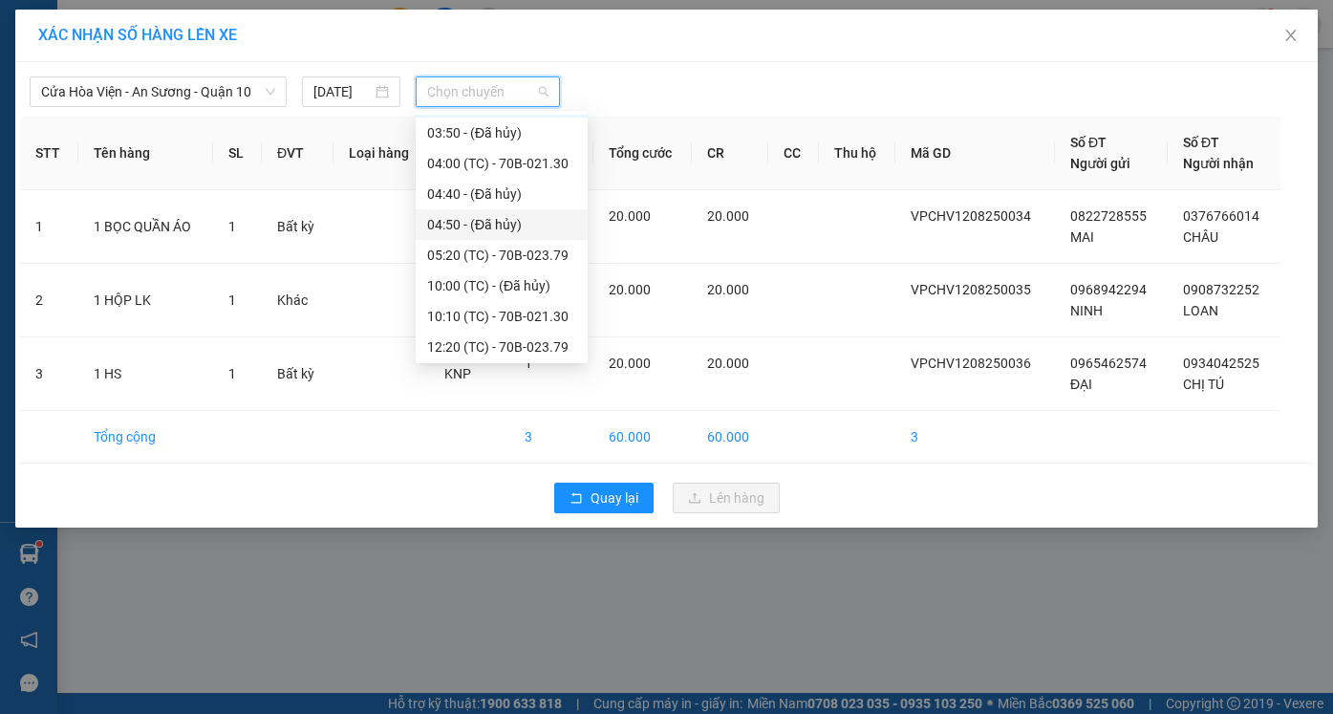
scroll to position [61, 0]
click at [502, 359] on body "Kết quả tìm kiếm ( 1 ) Bộ lọc Mã ĐH Trạng thái Món hàng Tổng cước Chưa cước Nhã…" at bounding box center [666, 357] width 1333 height 714
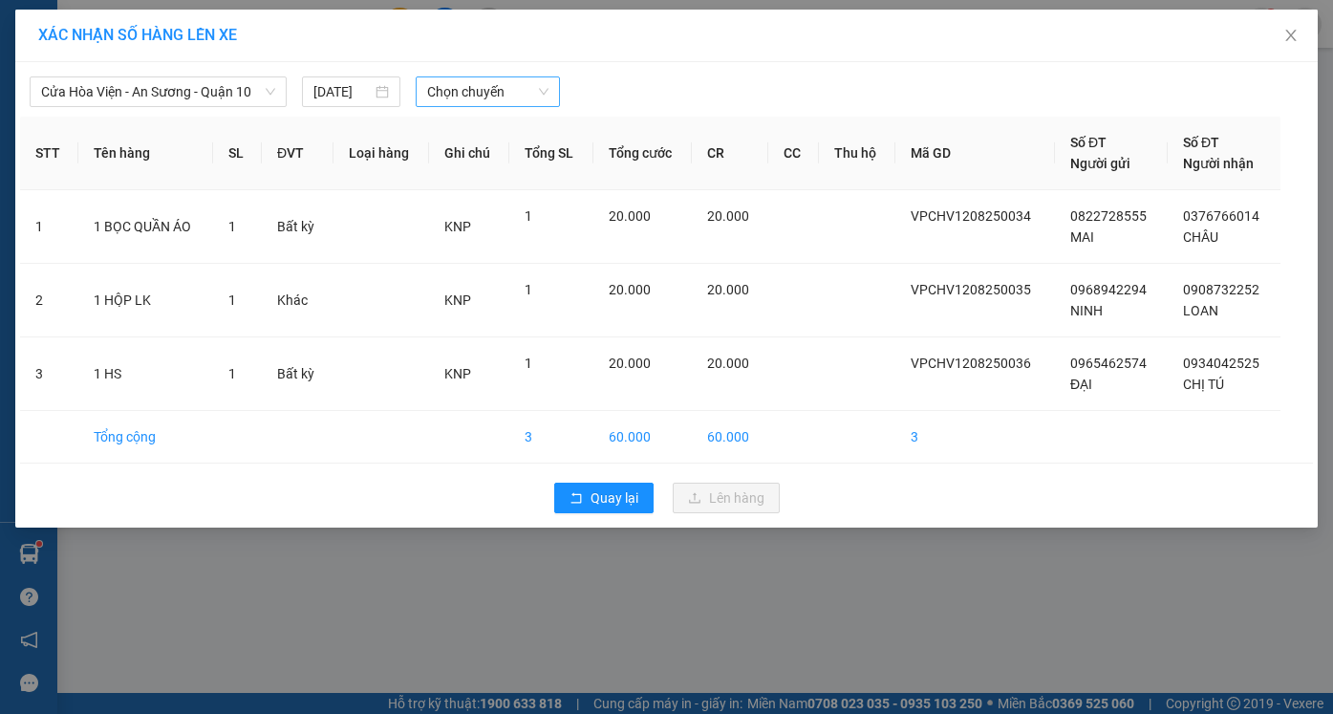
click at [464, 80] on span "Chọn chuyến" at bounding box center [487, 91] width 120 height 29
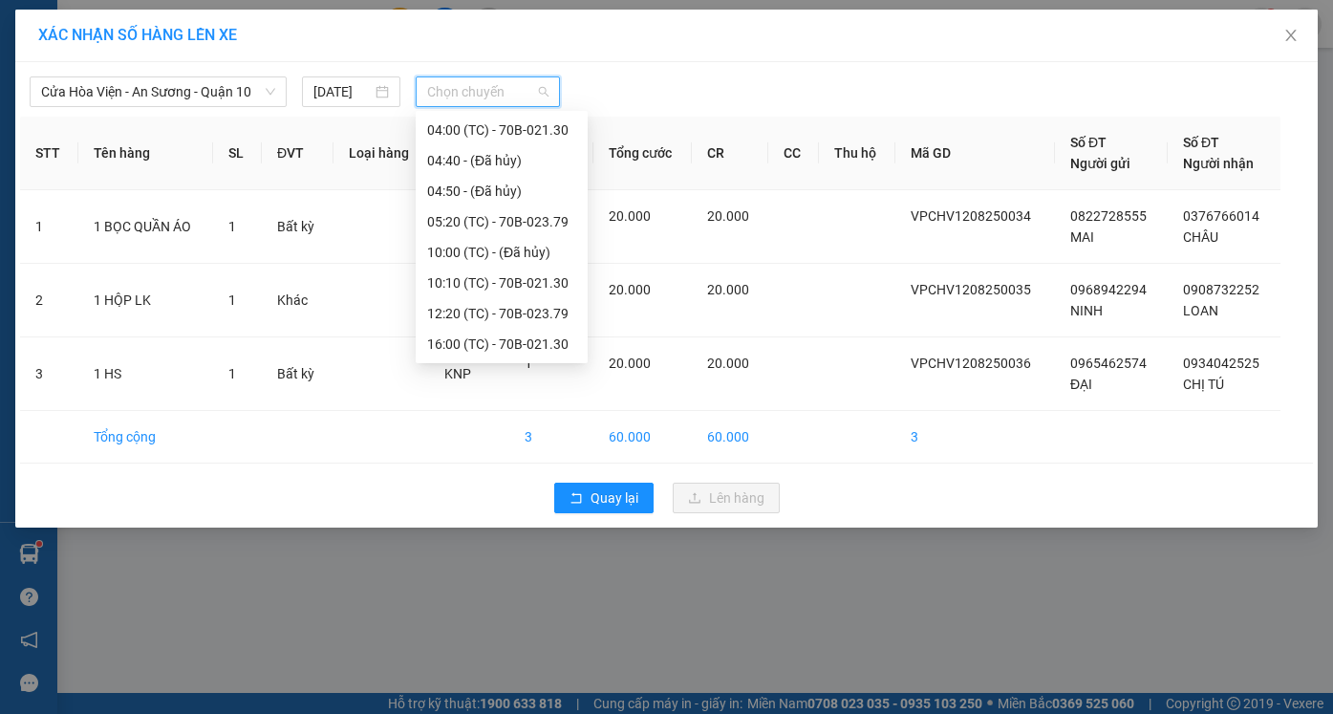
scroll to position [0, 0]
click at [484, 342] on div "10:10 (TC) - 70B-021.30" at bounding box center [501, 343] width 149 height 21
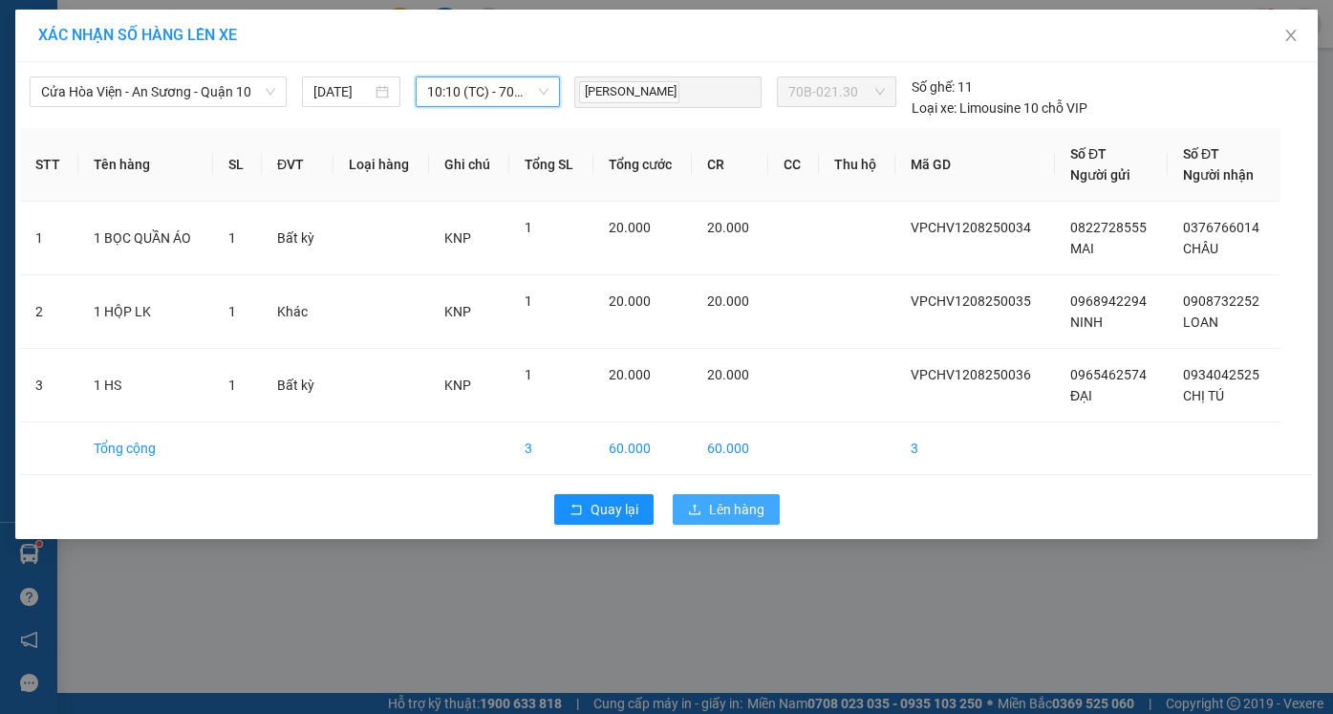
drag, startPoint x: 744, startPoint y: 510, endPoint x: 731, endPoint y: 515, distance: 14.2
click at [743, 510] on span "Lên hàng" at bounding box center [736, 509] width 55 height 21
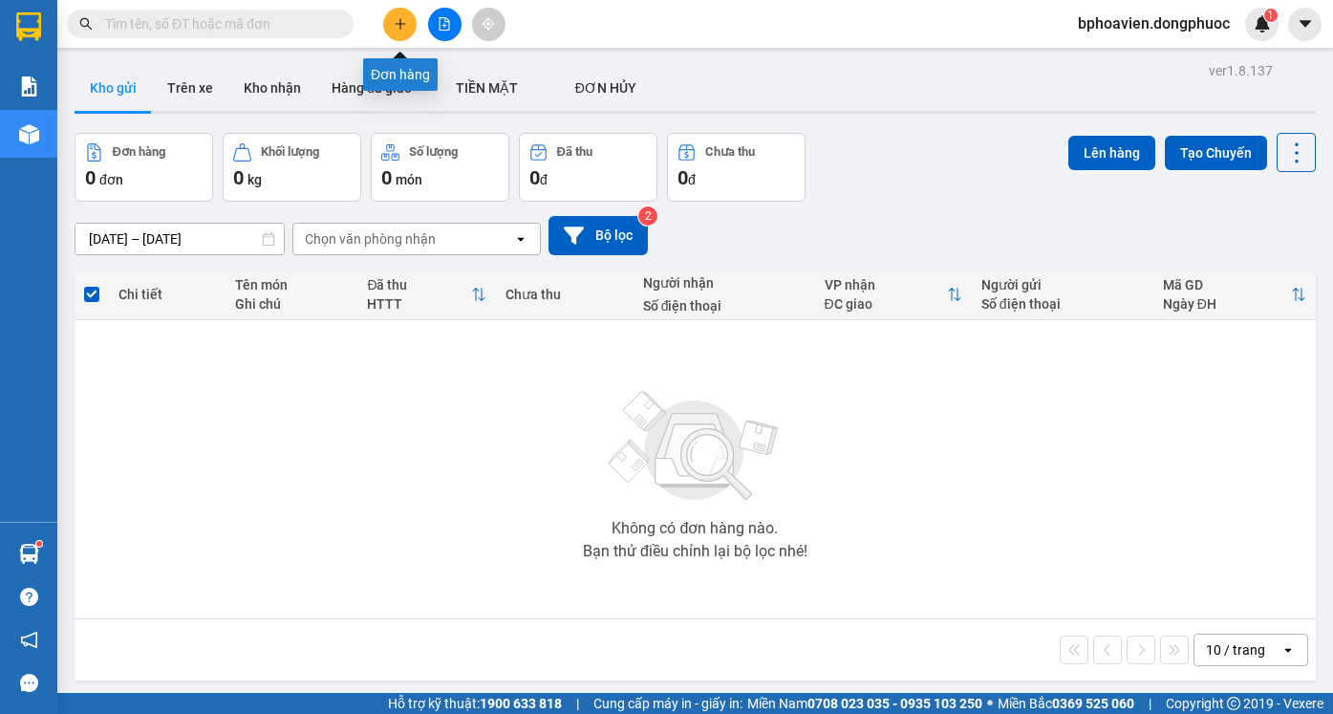
click at [395, 30] on icon "plus" at bounding box center [400, 23] width 13 height 13
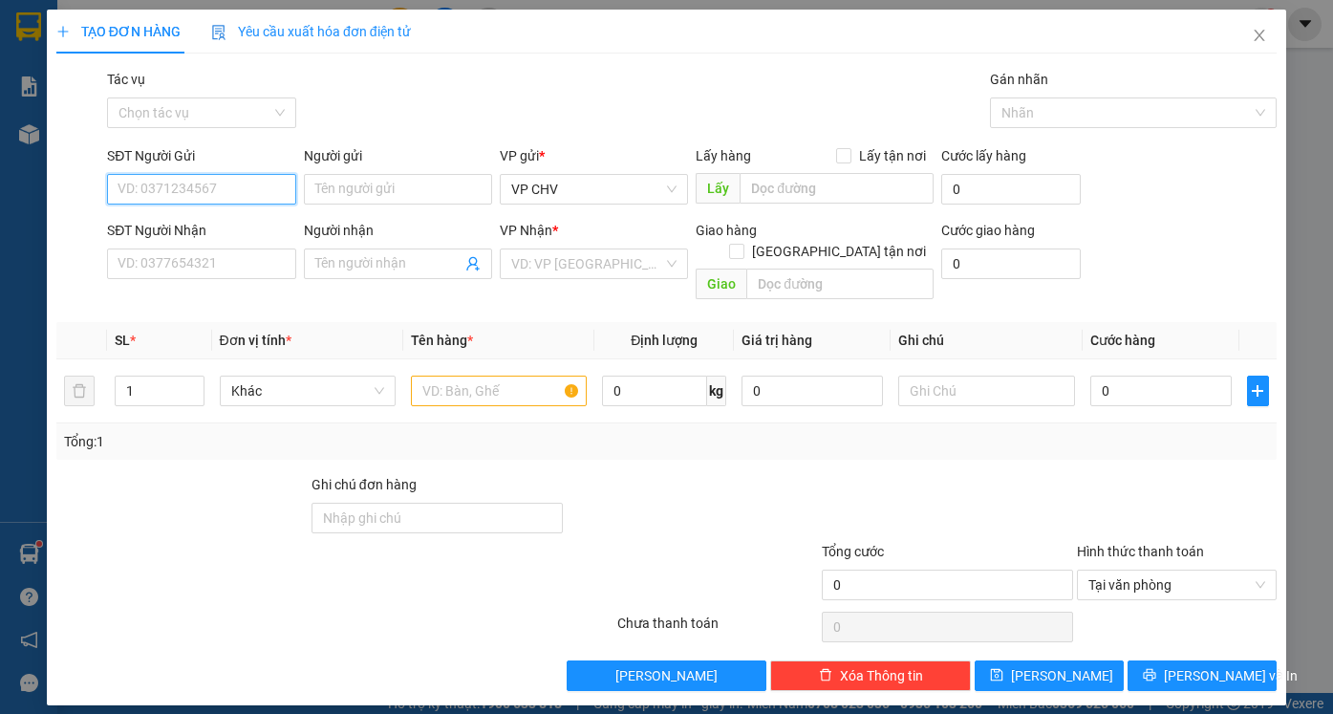
click at [218, 193] on input "SĐT Người Gửi" at bounding box center [201, 189] width 188 height 31
type input "3"
click at [176, 229] on div "0975747273 - QUỐC [GEOGRAPHIC_DATA]" at bounding box center [245, 227] width 254 height 21
type input "0975747273"
type input "QUỐC ANH"
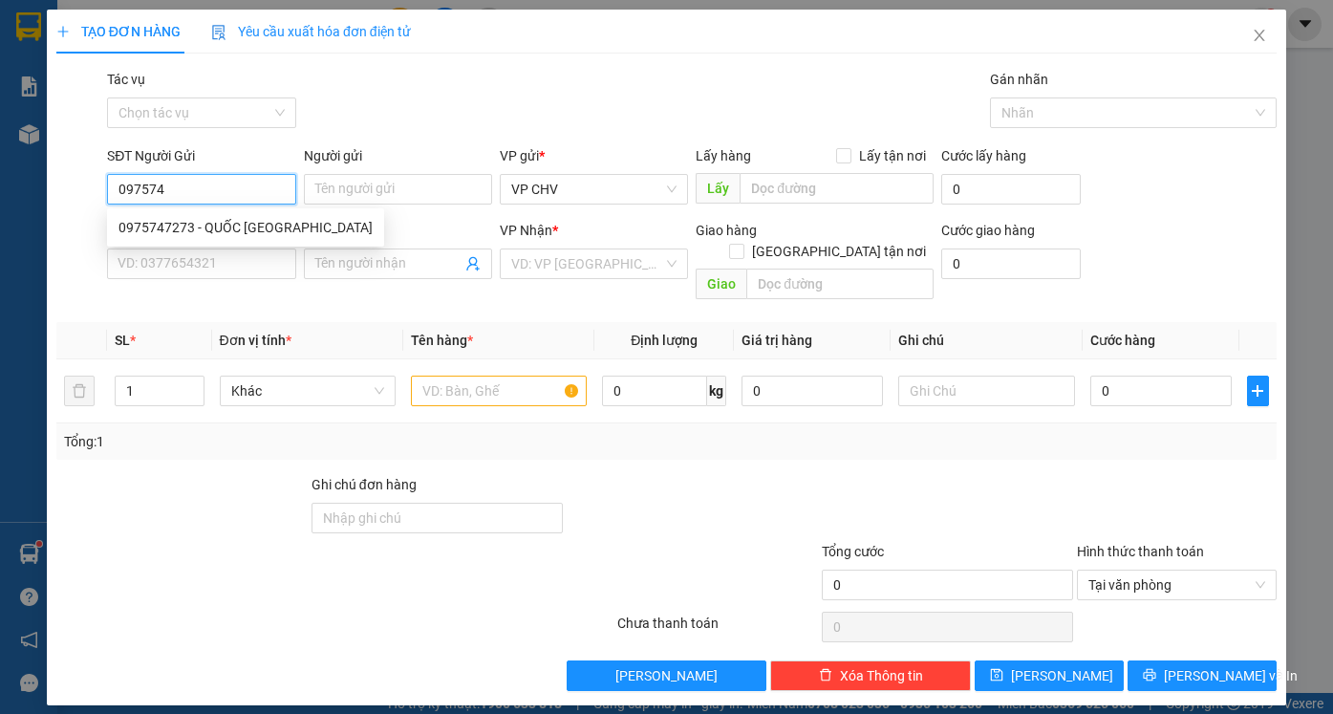
type input "0969738239"
type input "HẢI"
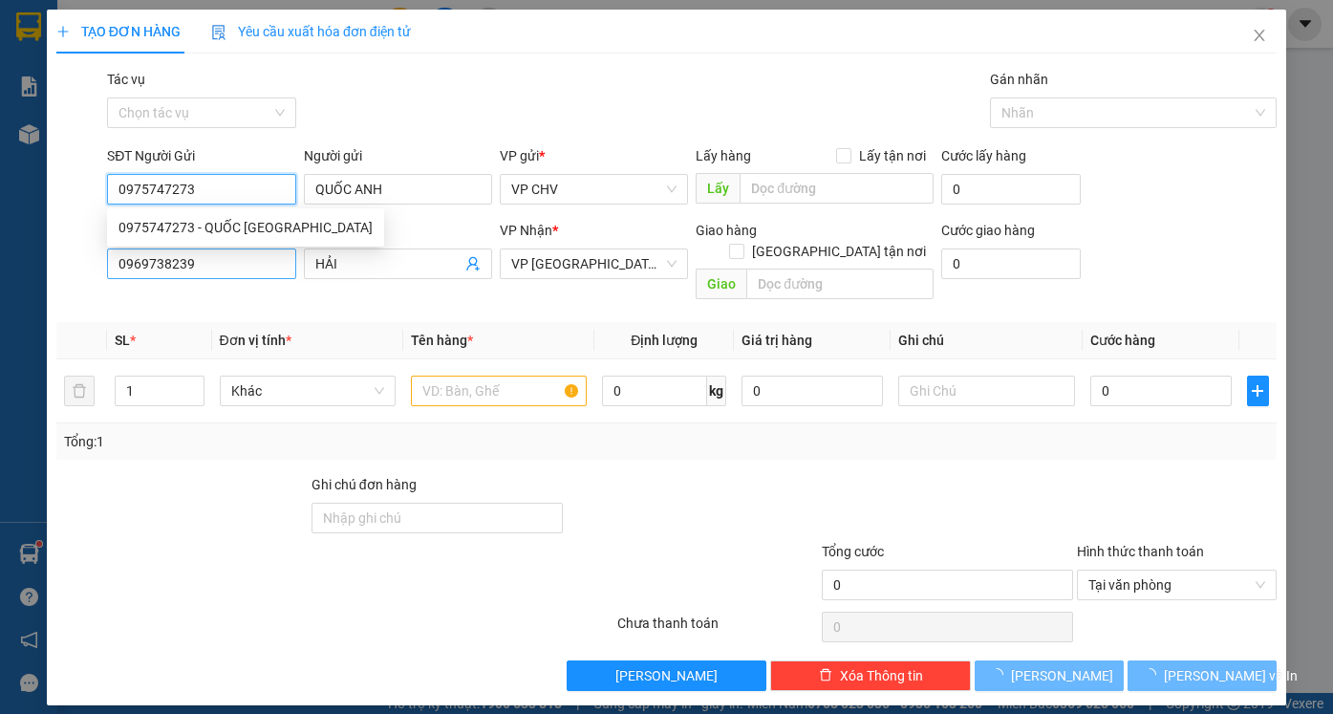
type input "20.000"
type input "0975747273"
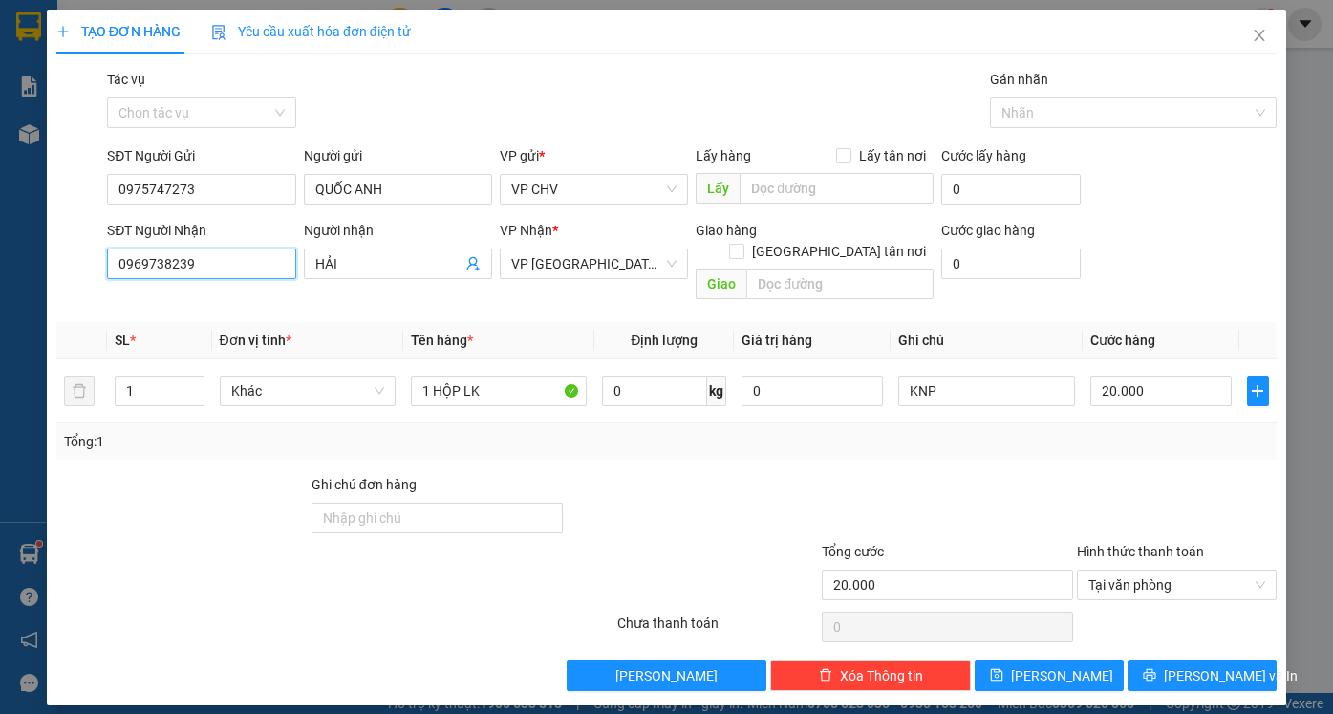
drag, startPoint x: 219, startPoint y: 268, endPoint x: 66, endPoint y: 257, distance: 153.3
click at [66, 257] on div "SĐT Người Nhận 0969738239 0969738239 Người nhận HẢI VP Nhận * VP [GEOGRAPHIC_DA…" at bounding box center [666, 264] width 1224 height 88
drag, startPoint x: 218, startPoint y: 289, endPoint x: 250, endPoint y: 308, distance: 37.2
click at [219, 293] on div "0979371717 - TIỀN TÁO" at bounding box center [201, 302] width 188 height 31
type input "0979371717"
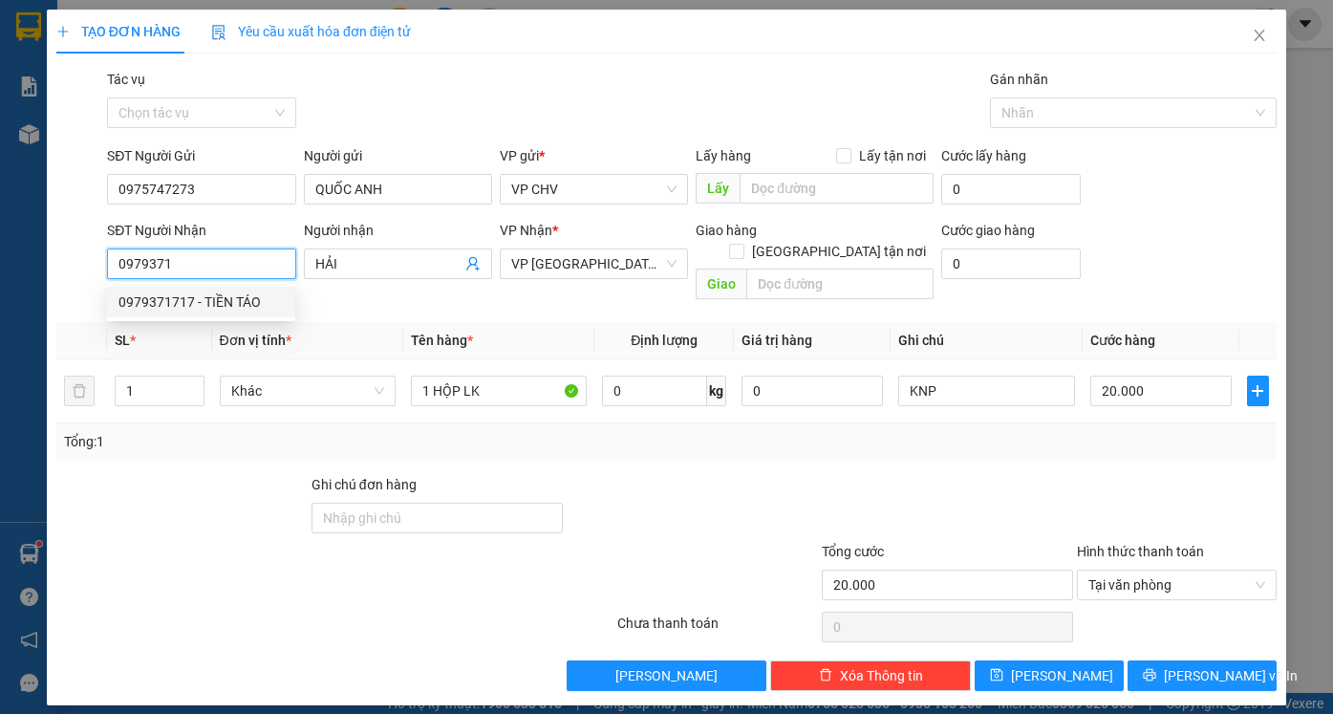
type input "TIỀN TÁO"
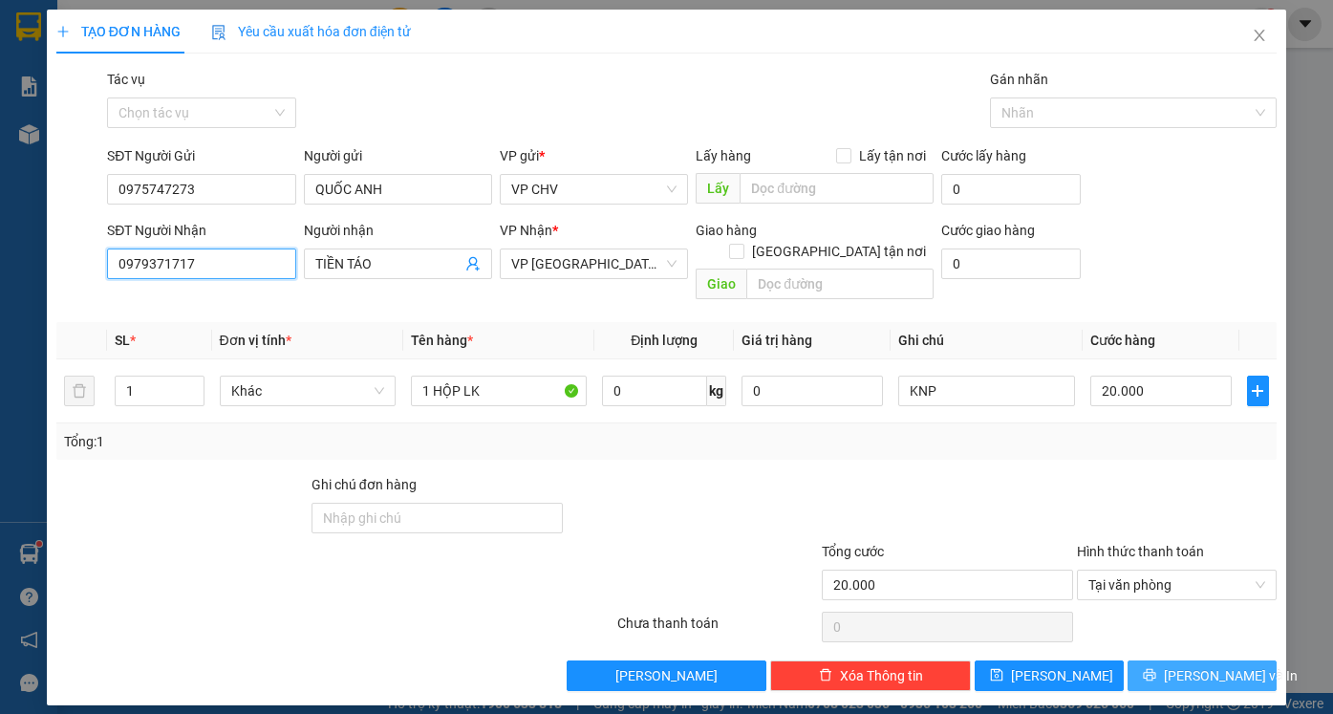
type input "0979371717"
drag, startPoint x: 1199, startPoint y: 654, endPoint x: 1213, endPoint y: 652, distance: 14.5
click at [1202, 665] on span "[PERSON_NAME] và In" at bounding box center [1230, 675] width 134 height 21
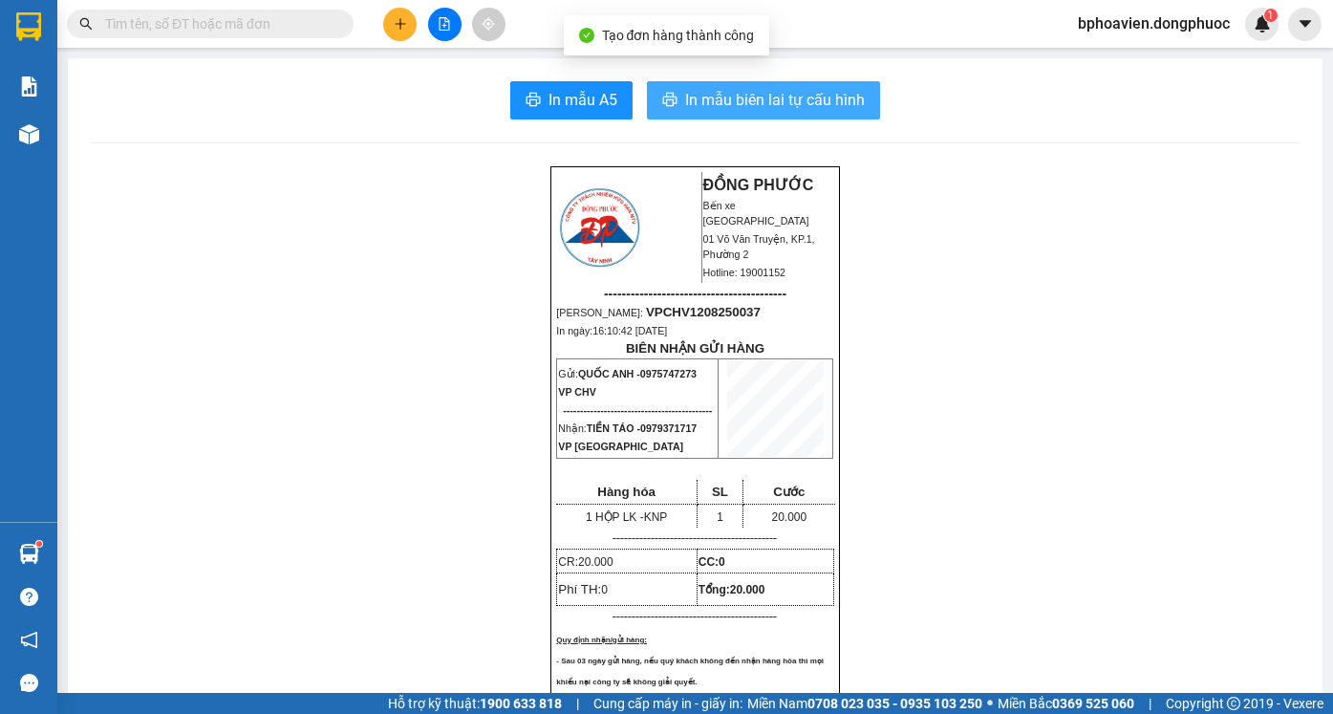
click at [794, 98] on span "In mẫu biên lai tự cấu hình" at bounding box center [775, 100] width 180 height 24
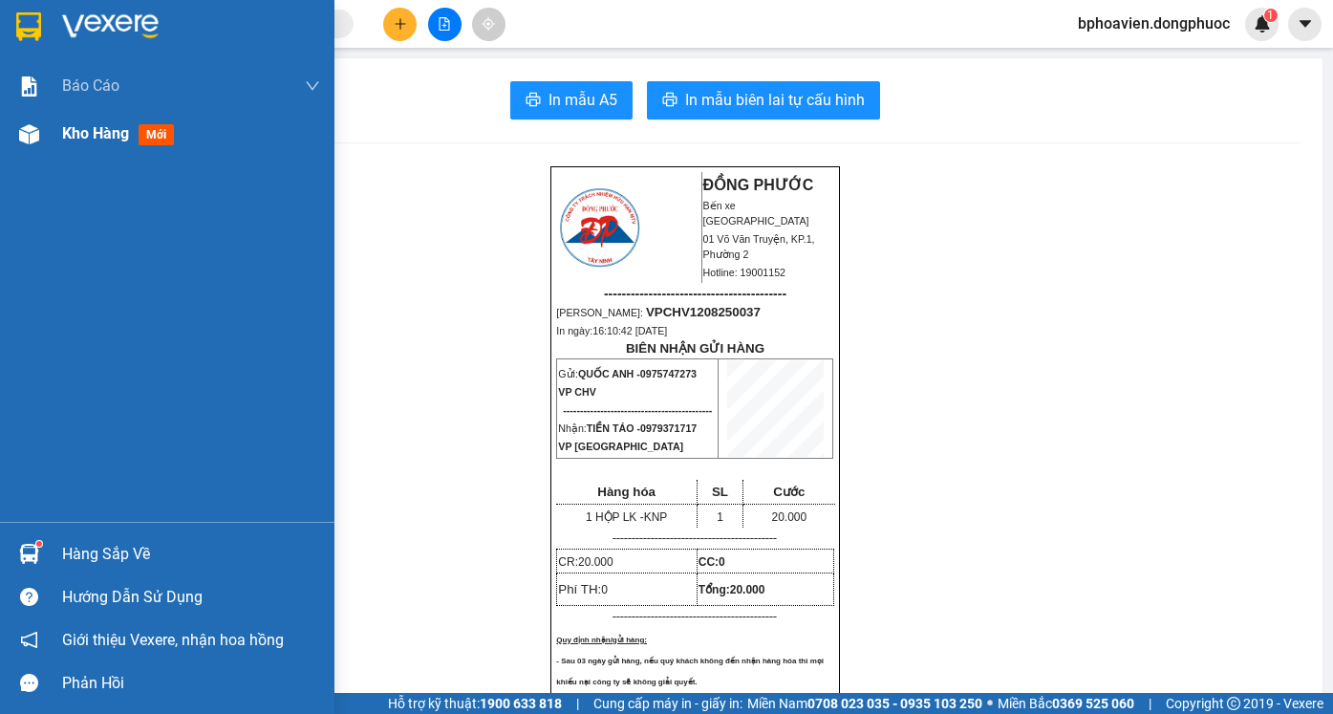
click at [108, 131] on span "Kho hàng" at bounding box center [95, 133] width 67 height 18
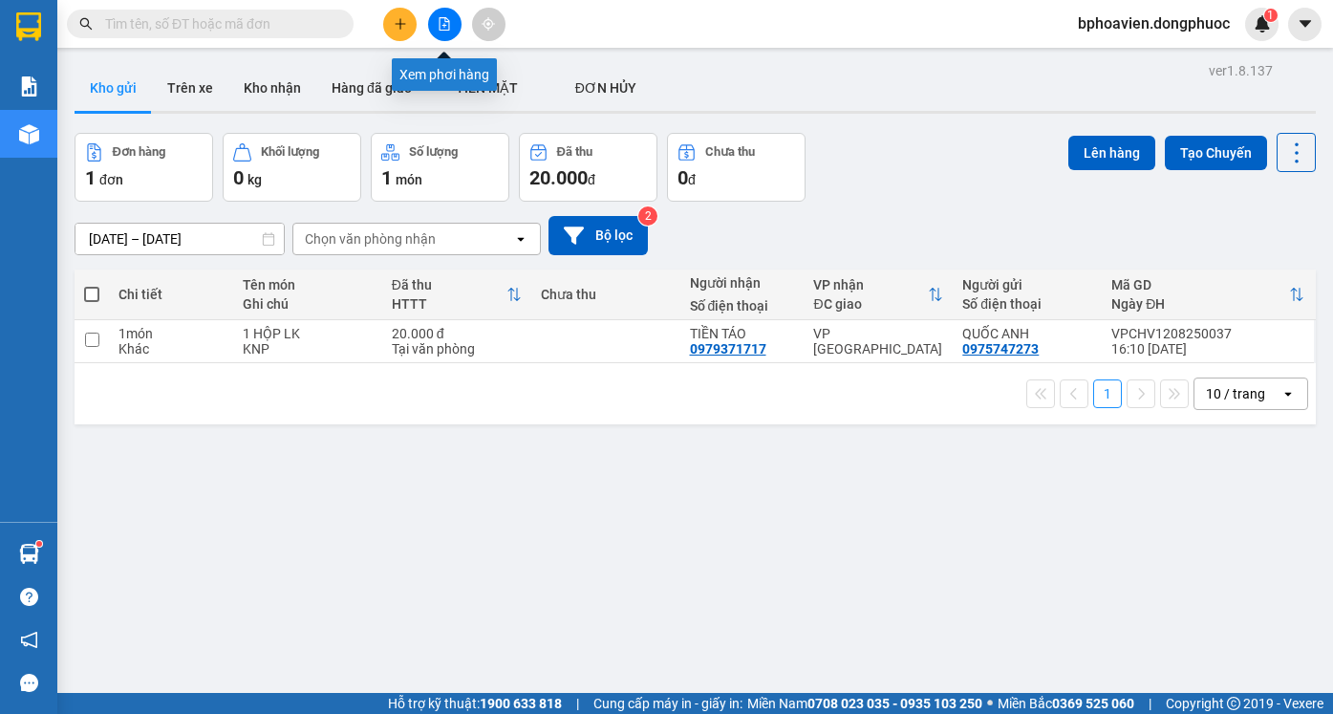
click at [443, 31] on button at bounding box center [444, 24] width 33 height 33
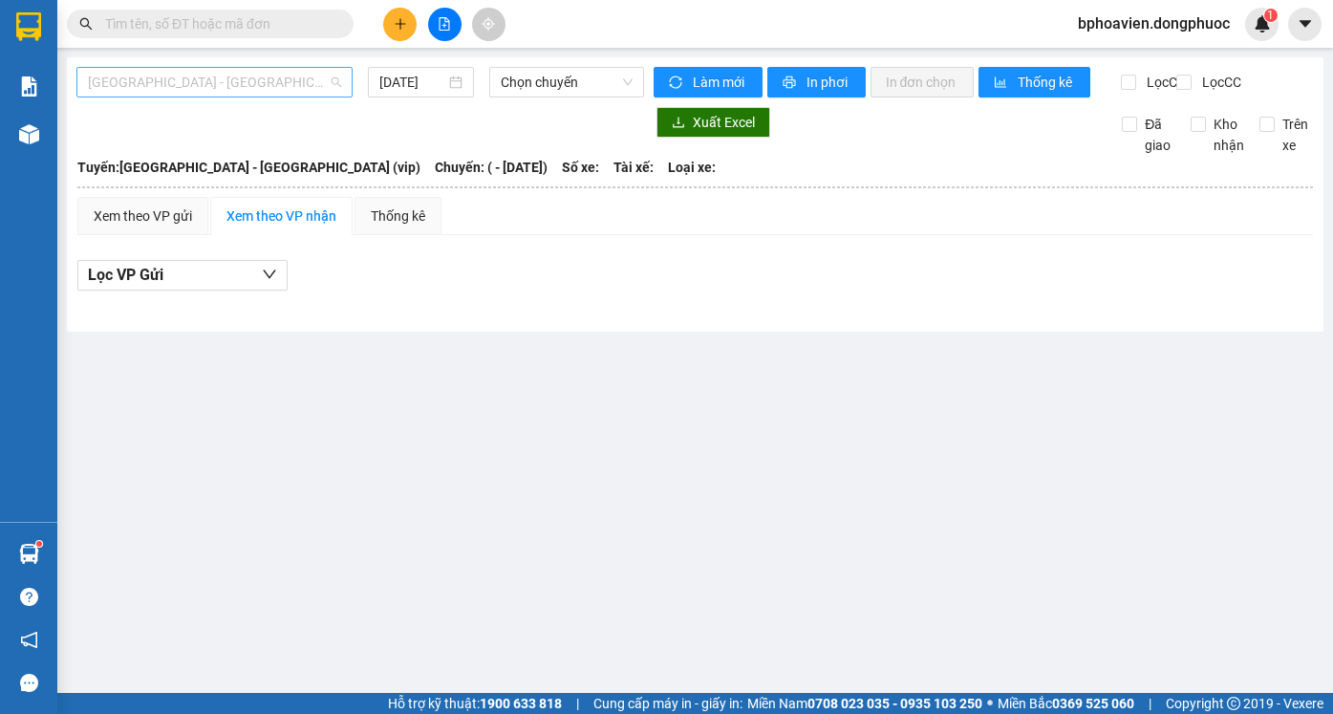
click at [257, 78] on span "[GEOGRAPHIC_DATA] - [GEOGRAPHIC_DATA] (vip)" at bounding box center [214, 82] width 253 height 29
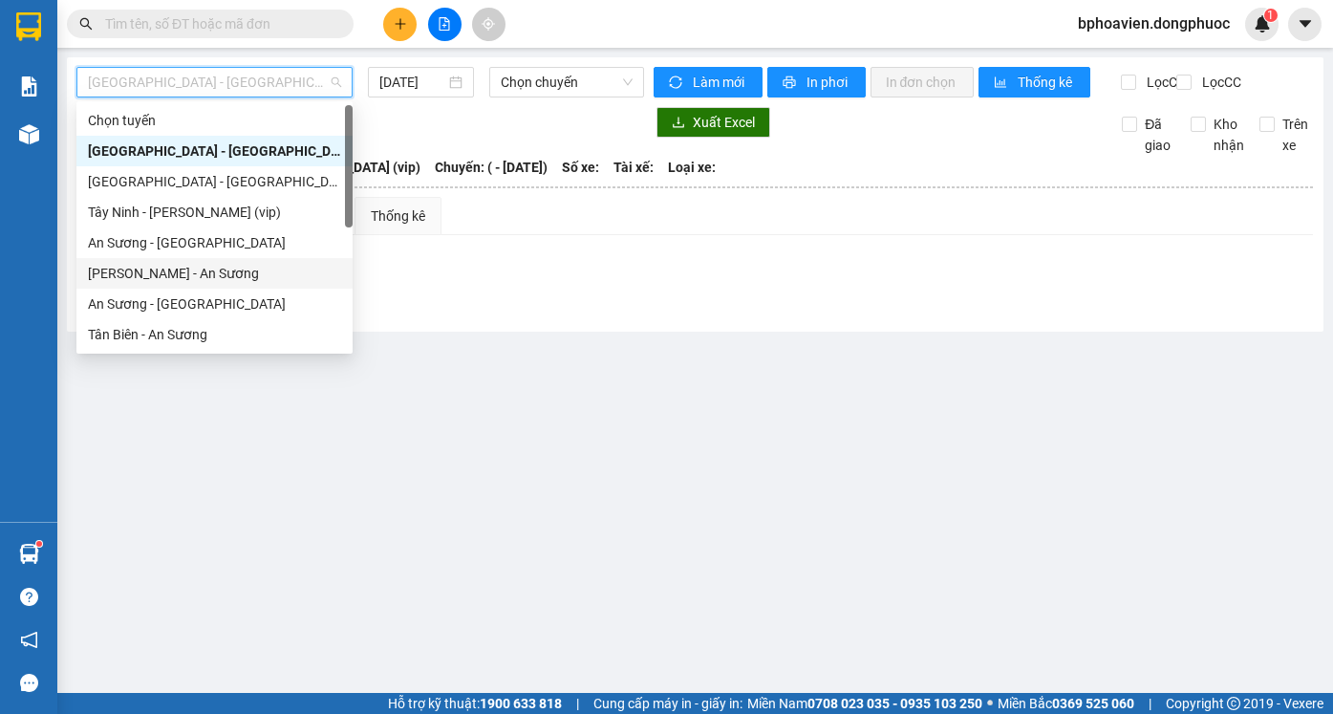
scroll to position [267, 0]
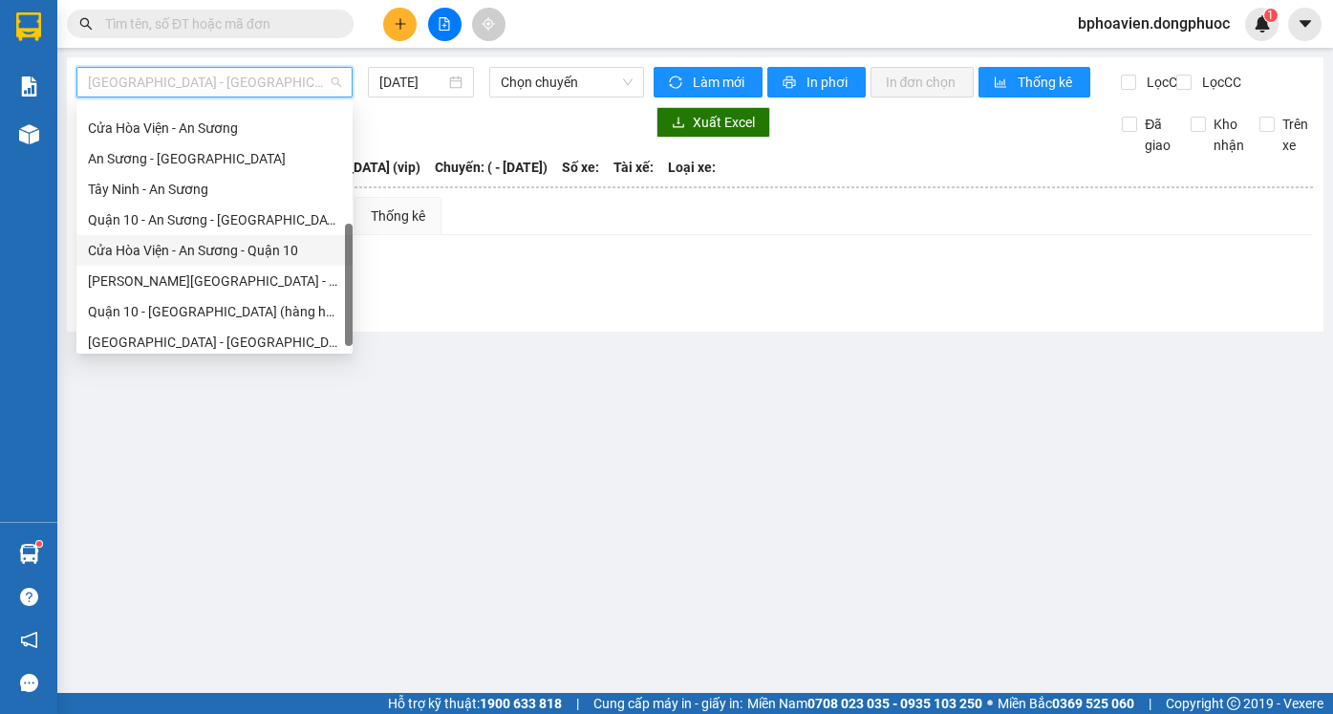
click at [208, 249] on div "Cửa Hòa Viện - An Sương - Quận 10" at bounding box center [214, 250] width 253 height 21
type input "[DATE]"
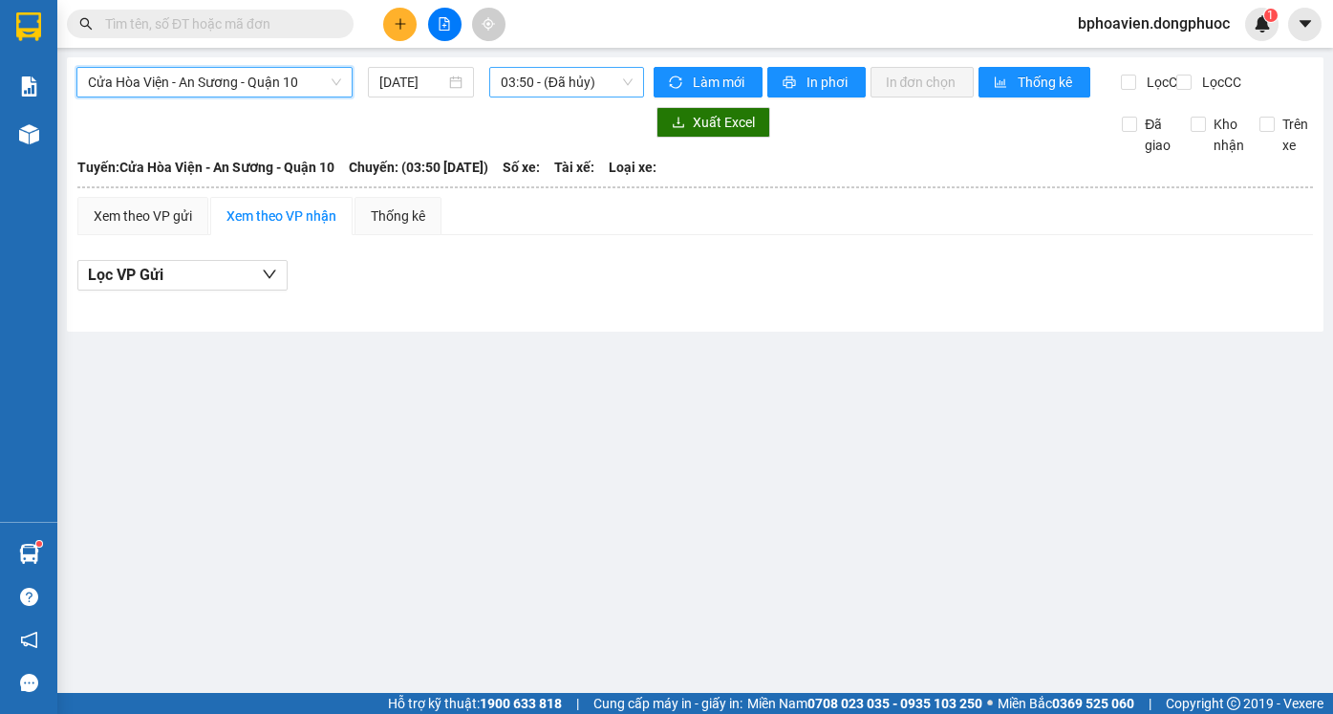
click at [567, 78] on span "03:50 - (Đã hủy)" at bounding box center [567, 82] width 132 height 29
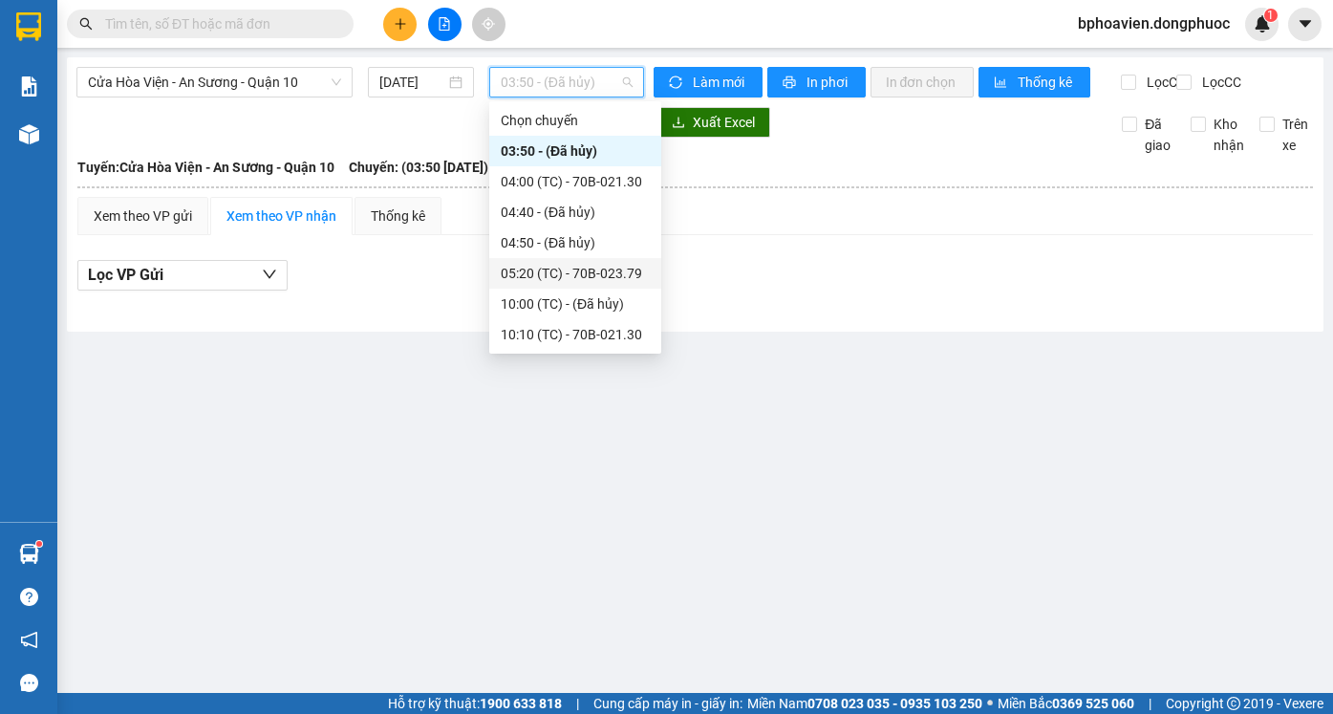
scroll to position [61, 0]
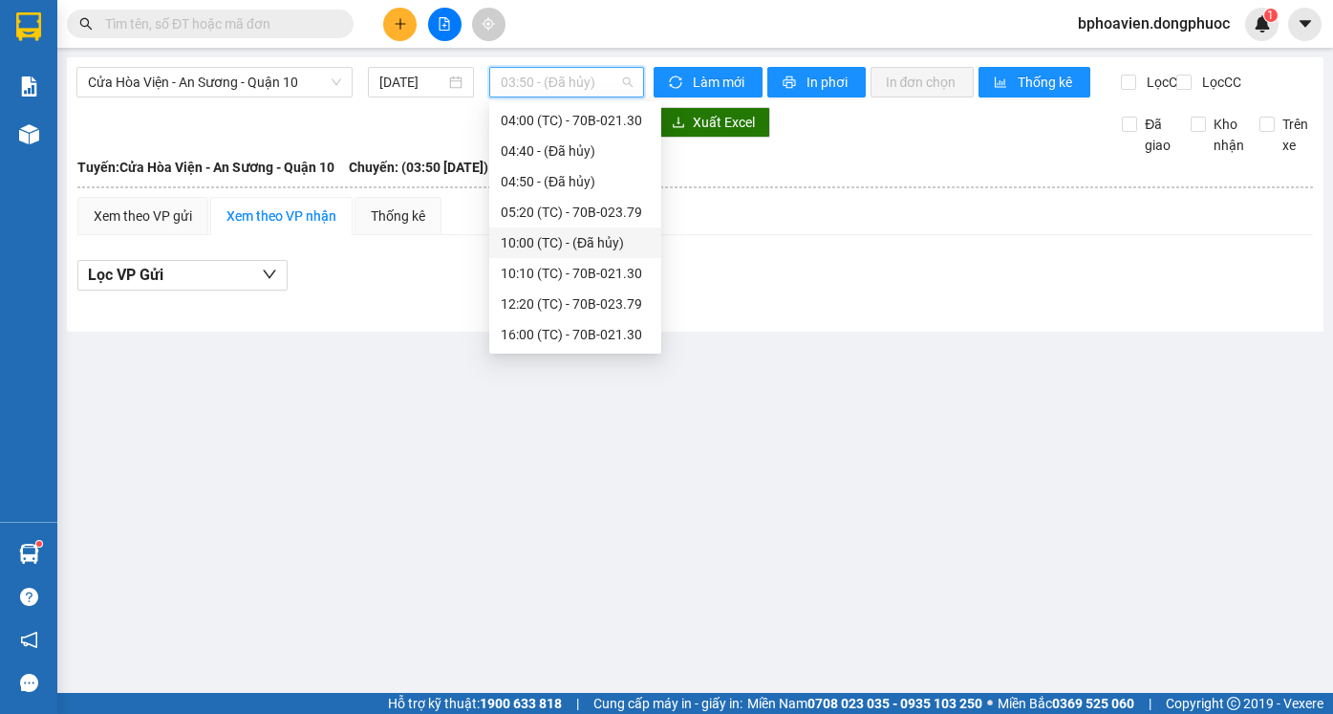
click at [542, 245] on div "10:00 (TC) - (Đã hủy)" at bounding box center [575, 242] width 149 height 21
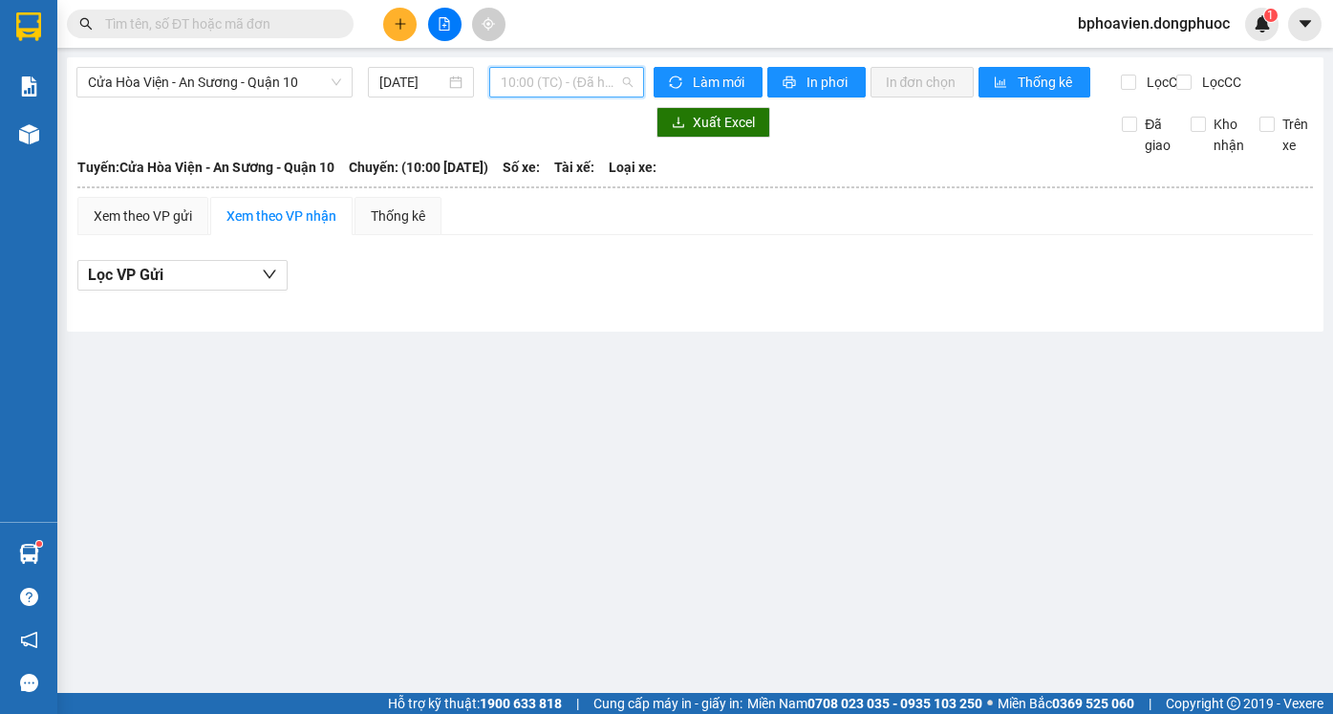
click at [545, 96] on span "10:00 (TC) - (Đã hủy)" at bounding box center [567, 82] width 132 height 29
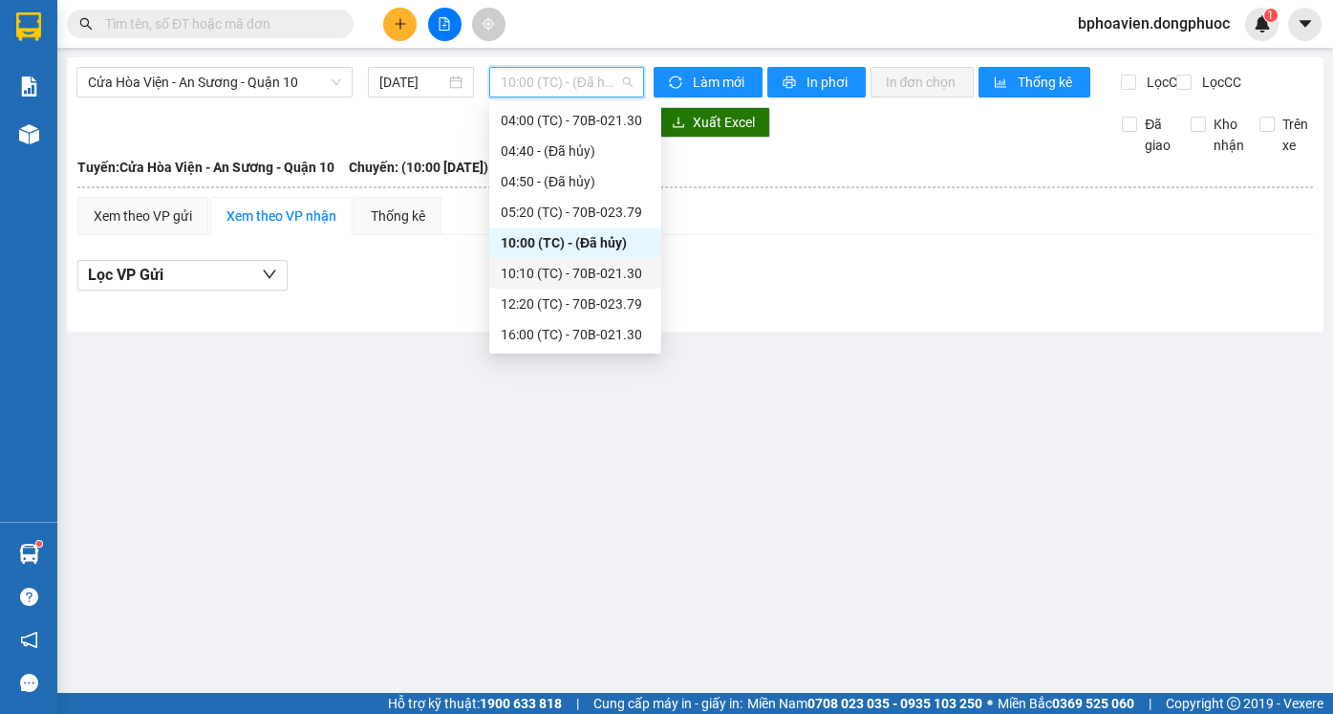
click at [591, 281] on div "10:10 (TC) - 70B-021.30" at bounding box center [575, 273] width 149 height 21
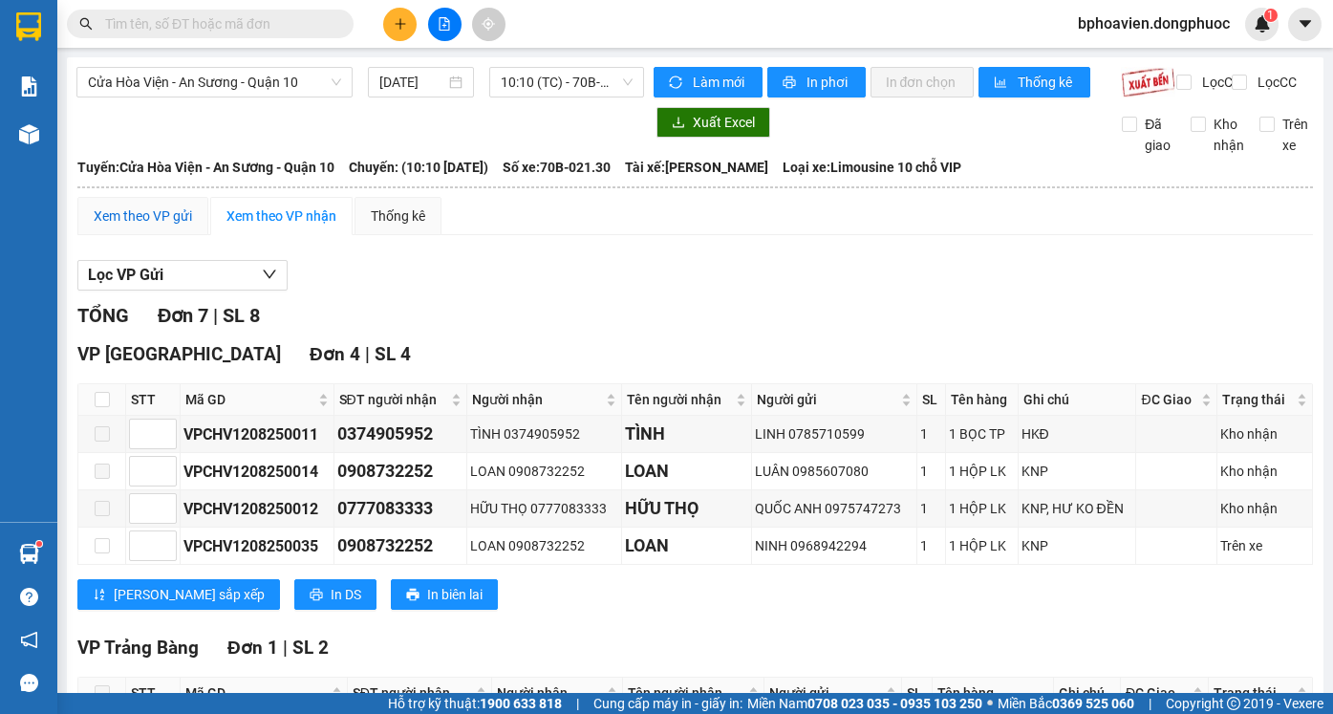
click at [123, 226] on div "Xem theo VP gửi" at bounding box center [143, 215] width 98 height 21
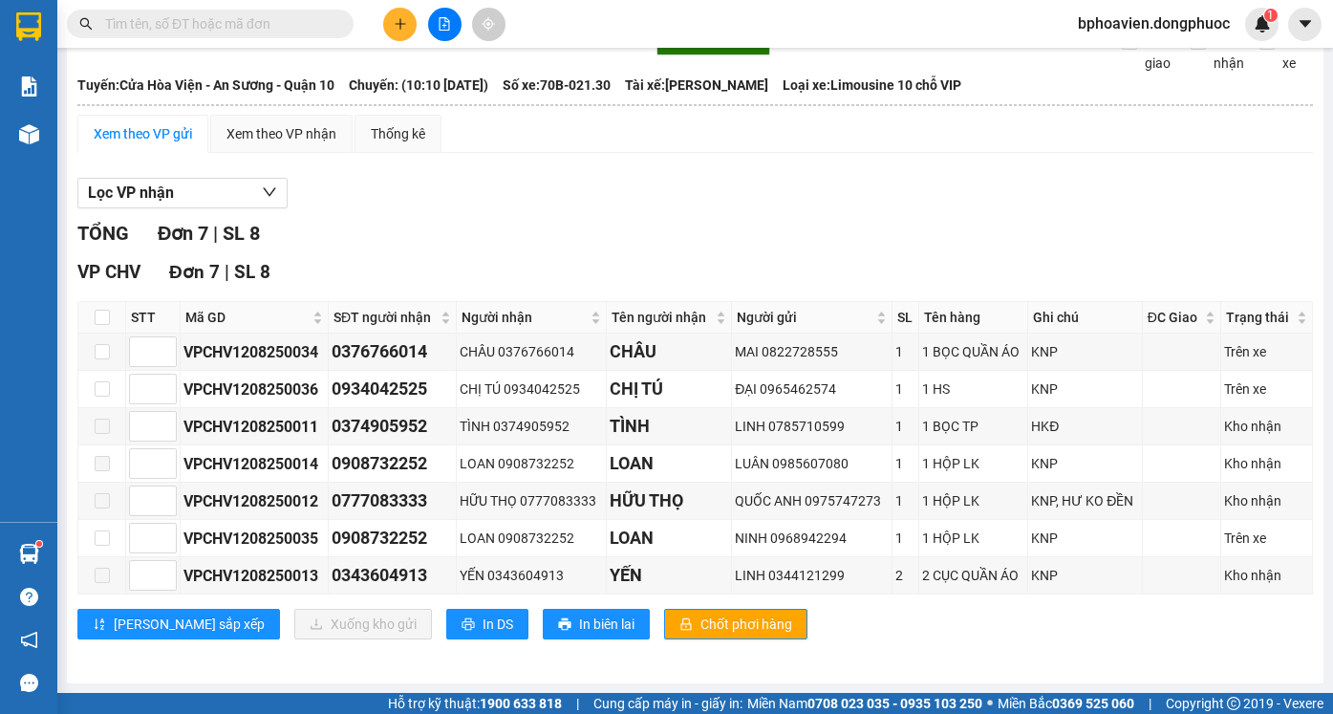
scroll to position [98, 0]
click at [105, 318] on input "checkbox" at bounding box center [102, 316] width 15 height 15
checkbox input "true"
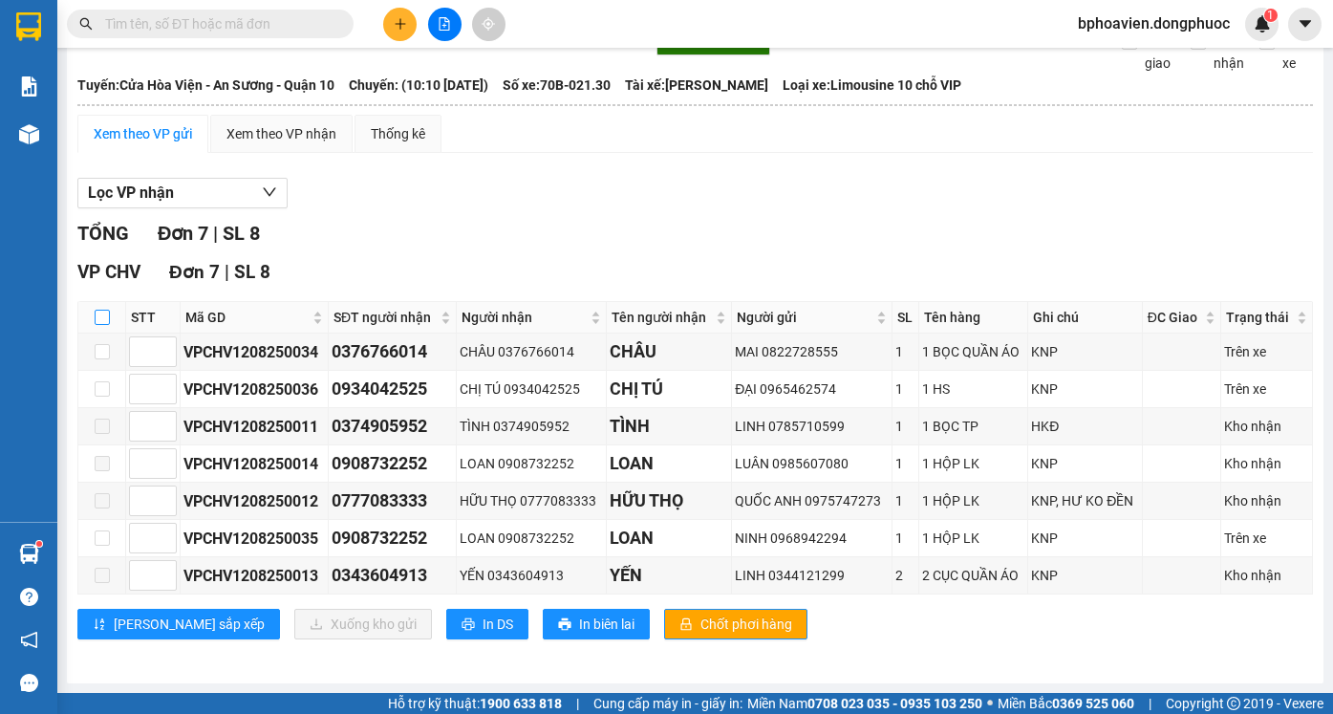
checkbox input "true"
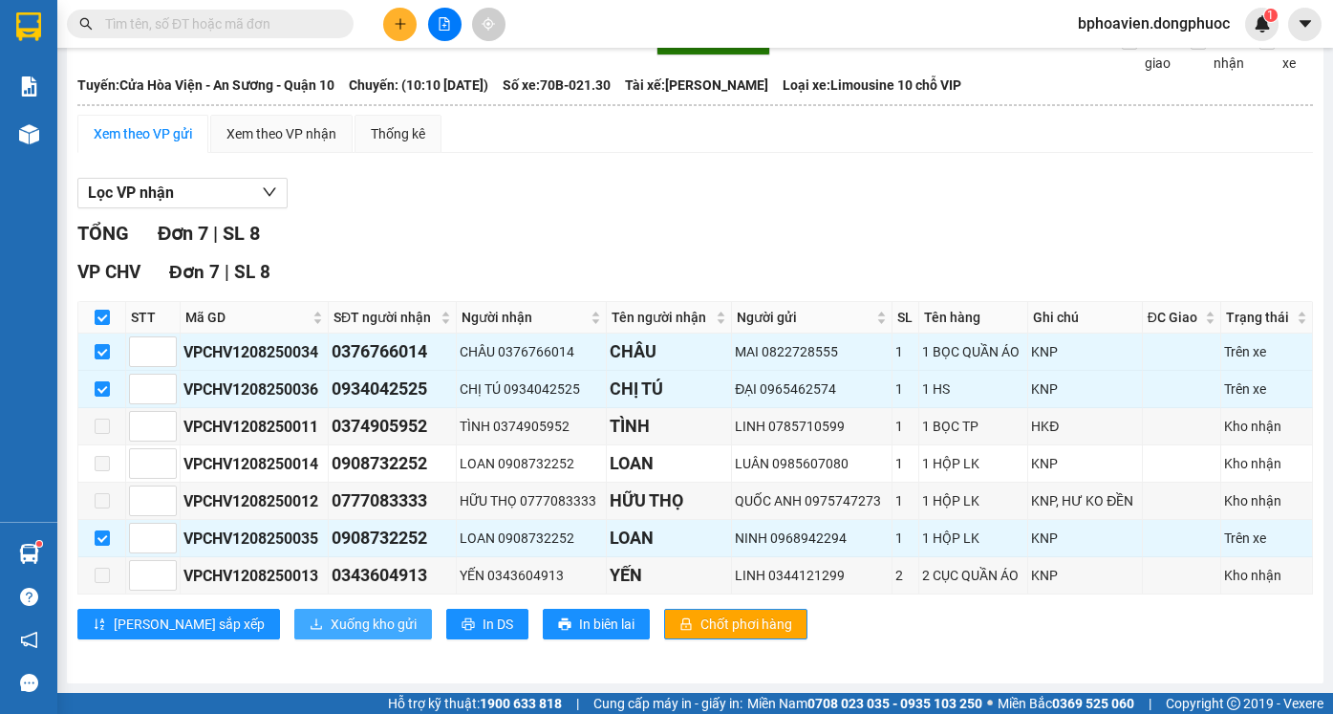
click at [331, 628] on span "Xuống kho gửi" at bounding box center [374, 623] width 86 height 21
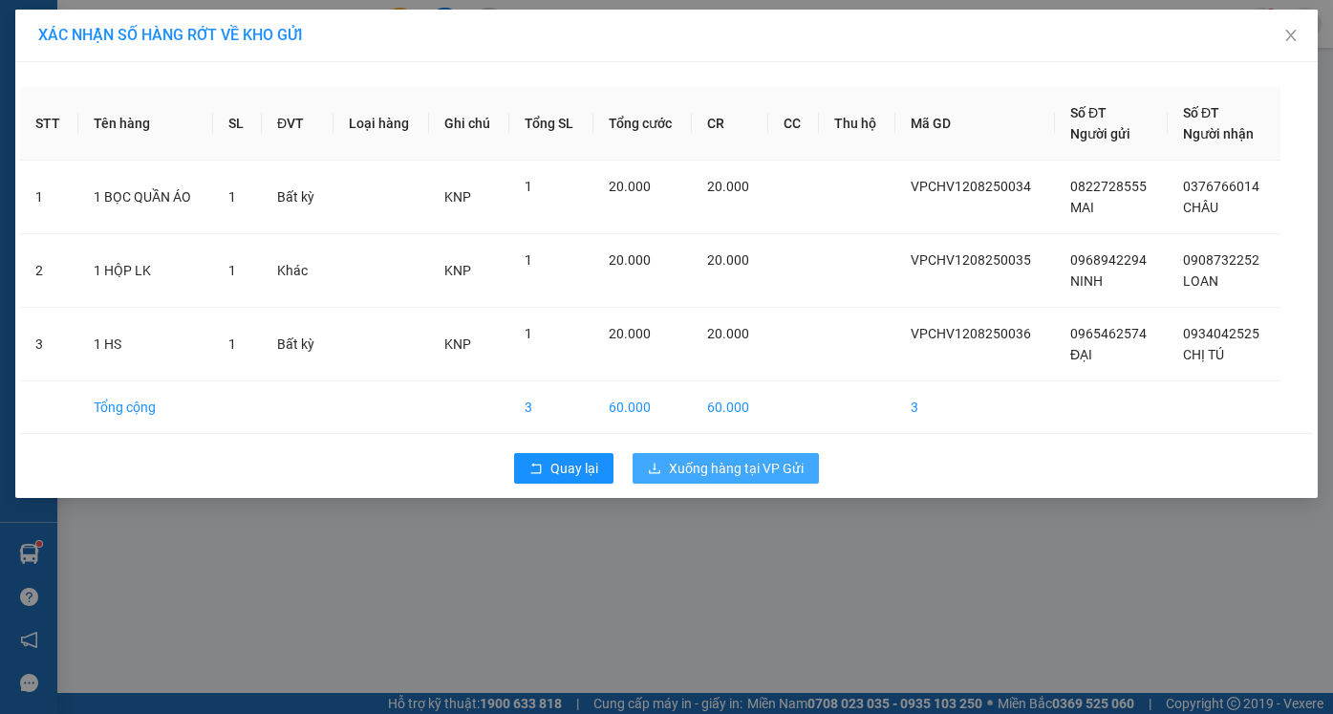
click at [742, 479] on button "Xuống hàng tại VP Gửi" at bounding box center [725, 468] width 186 height 31
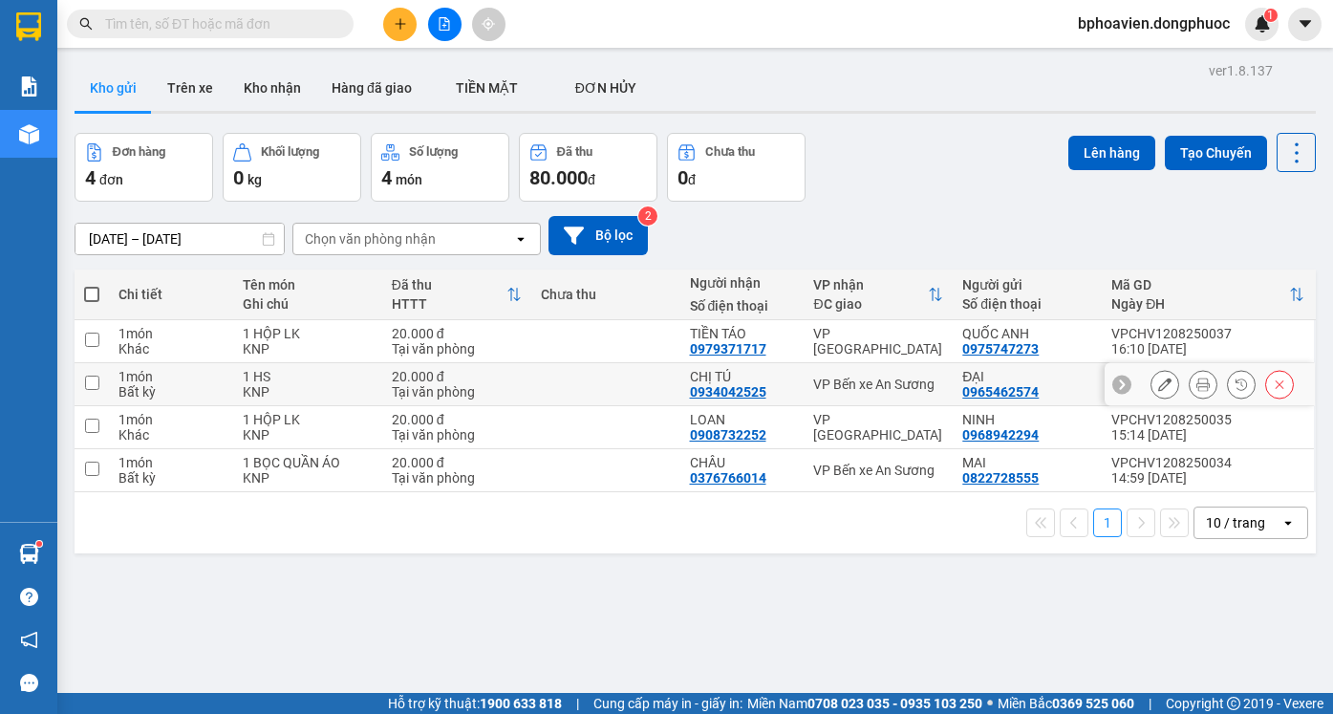
click at [643, 394] on td at bounding box center [605, 384] width 149 height 43
checkbox input "true"
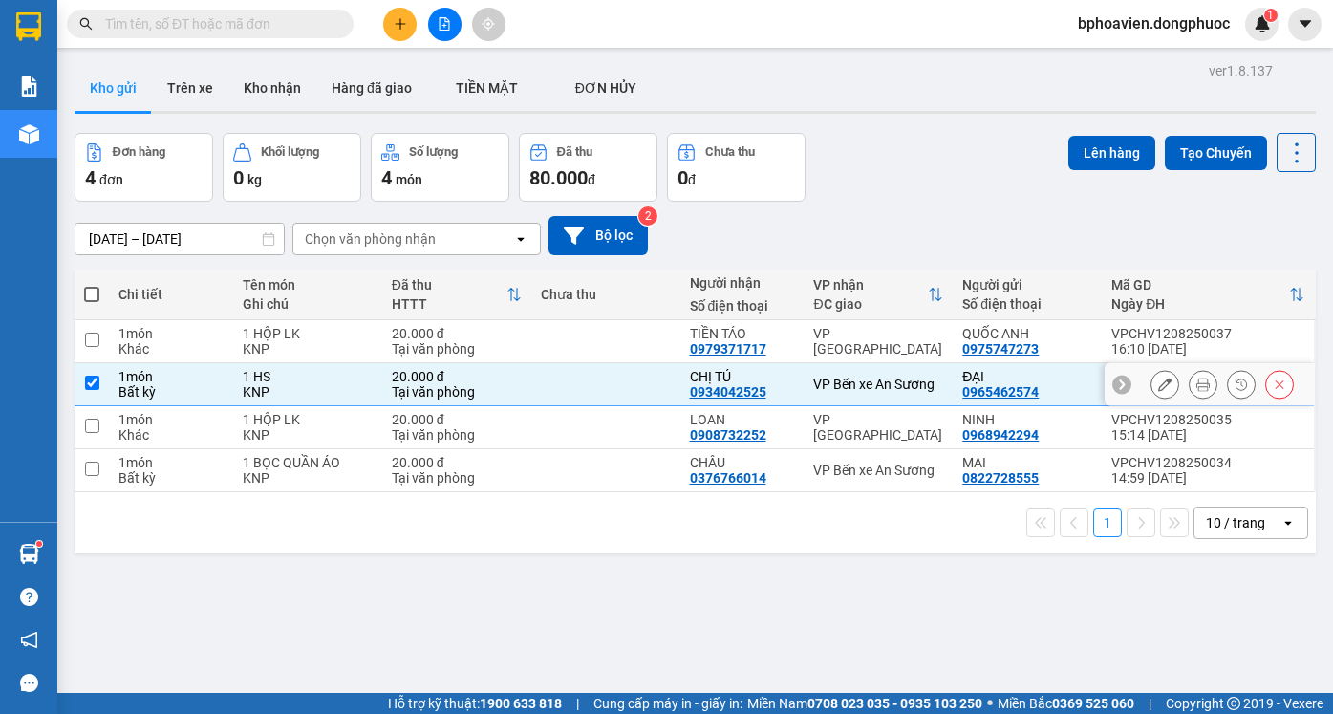
click at [635, 426] on td at bounding box center [605, 427] width 149 height 43
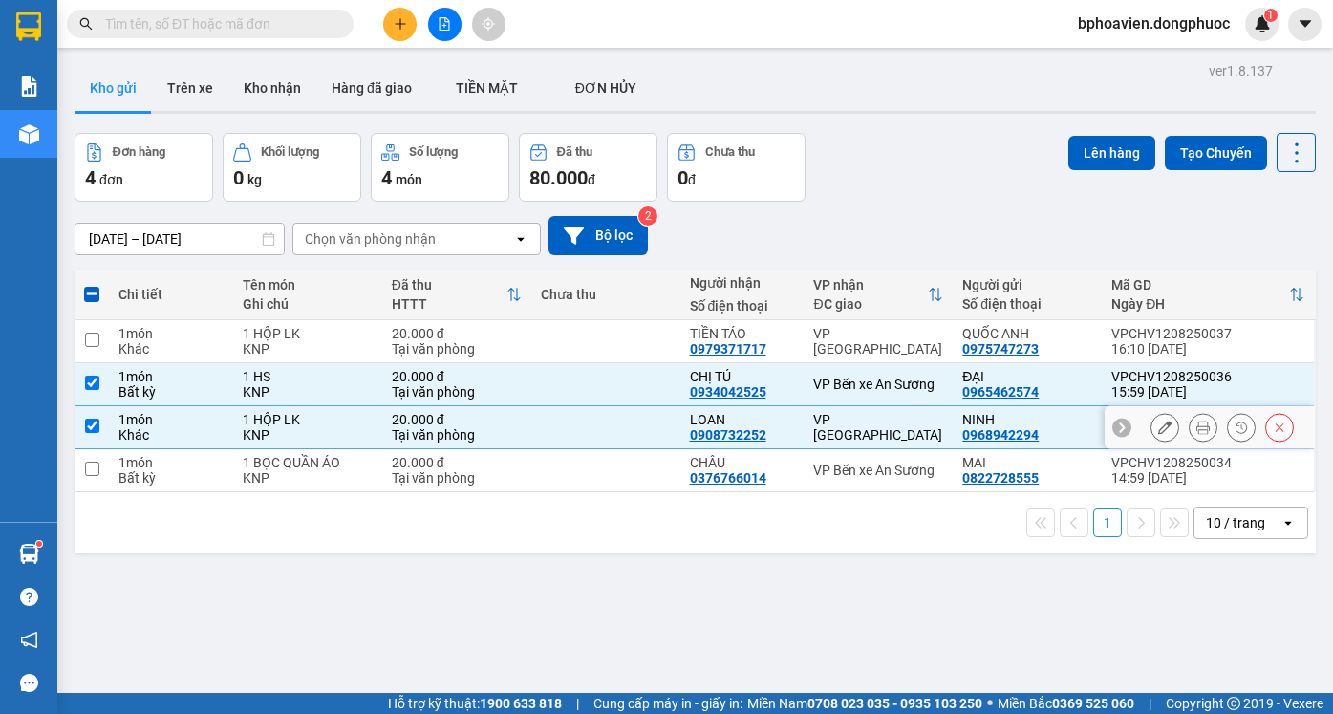
checkbox input "true"
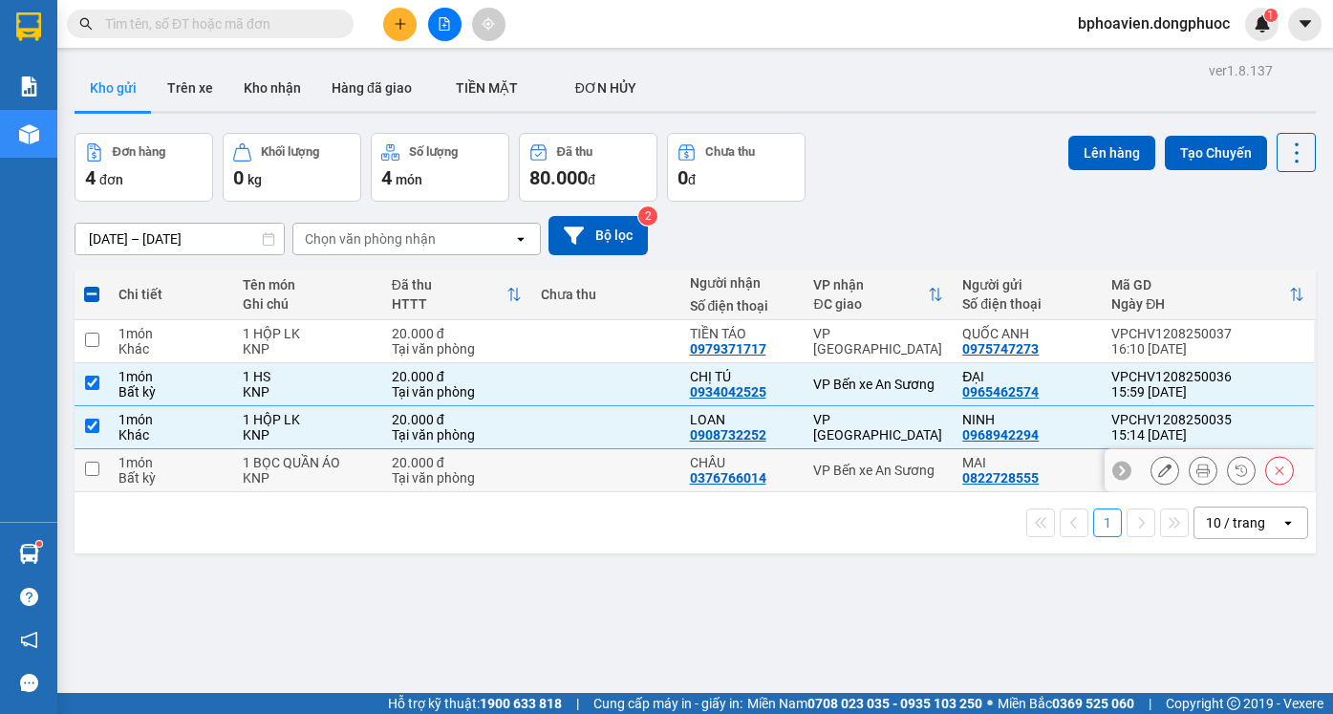
drag, startPoint x: 644, startPoint y: 459, endPoint x: 955, endPoint y: 289, distance: 354.8
click at [645, 458] on td at bounding box center [605, 470] width 149 height 43
checkbox input "true"
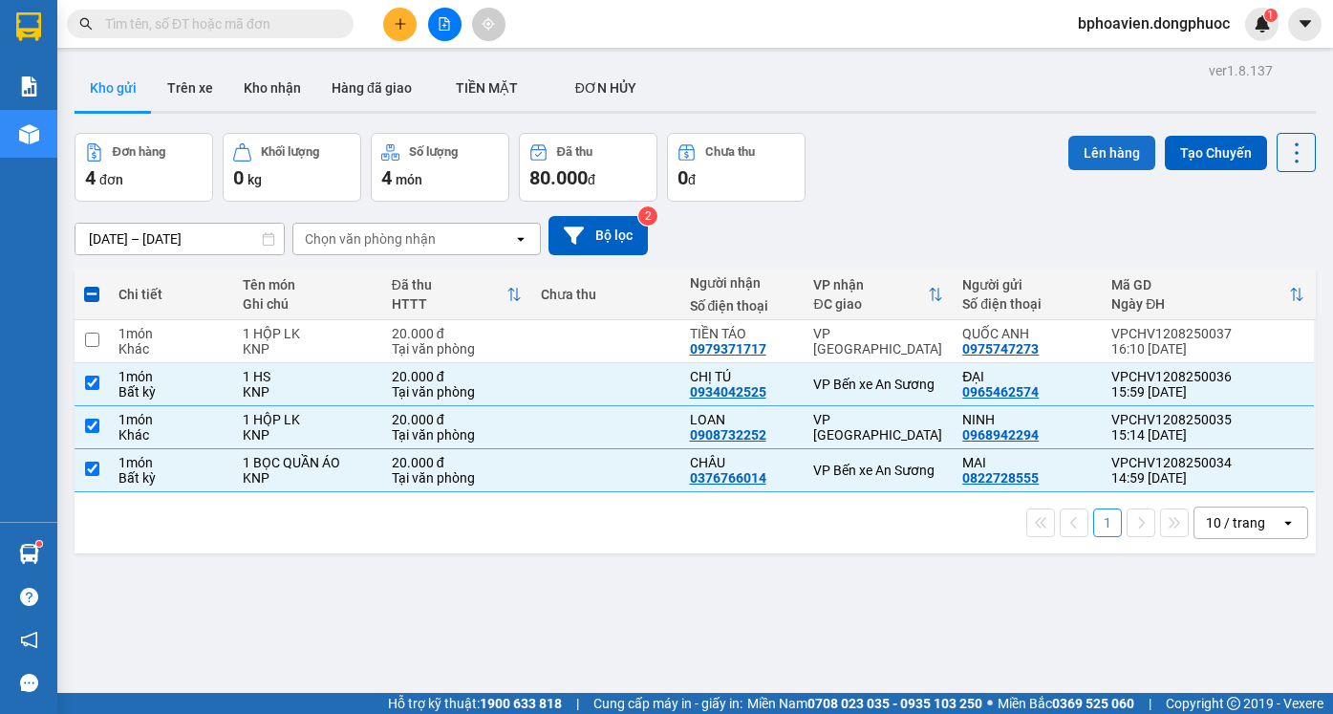
click at [1098, 158] on button "Lên hàng" at bounding box center [1111, 153] width 87 height 34
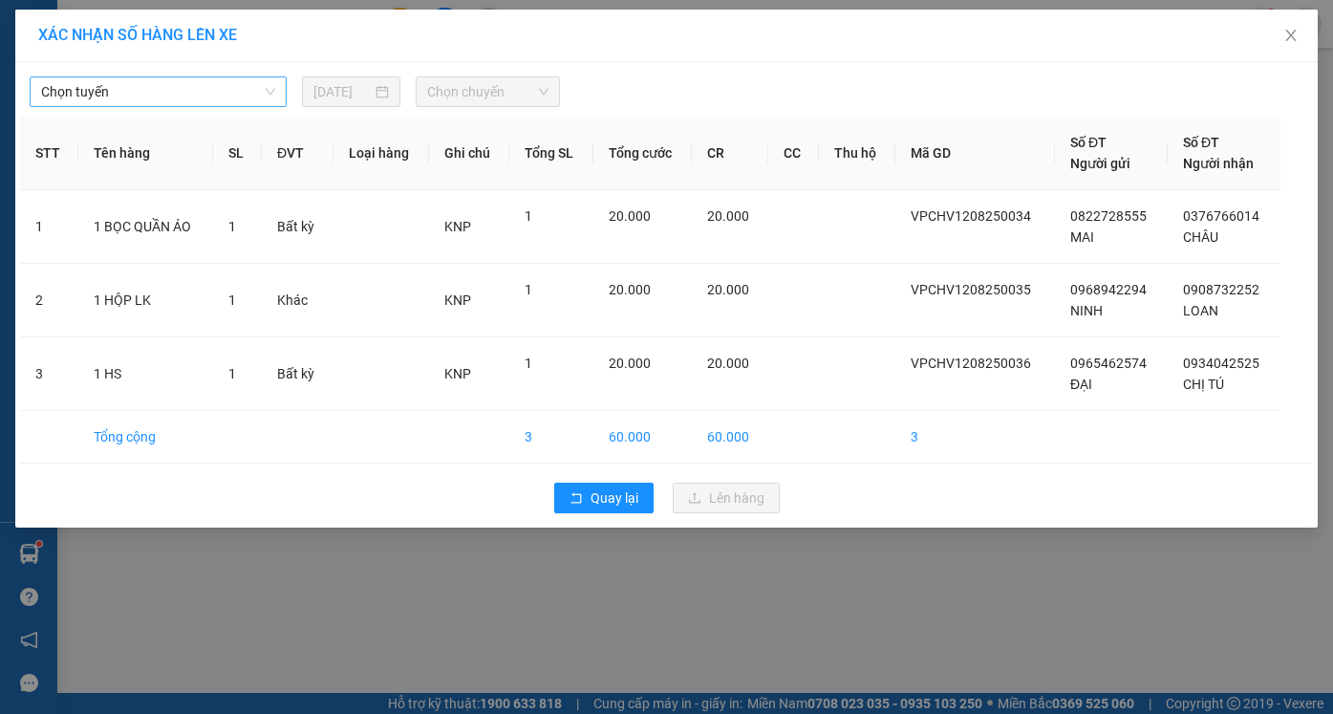
drag, startPoint x: 96, startPoint y: 80, endPoint x: 96, endPoint y: 96, distance: 15.3
click at [96, 81] on span "Chọn tuyến" at bounding box center [158, 91] width 234 height 29
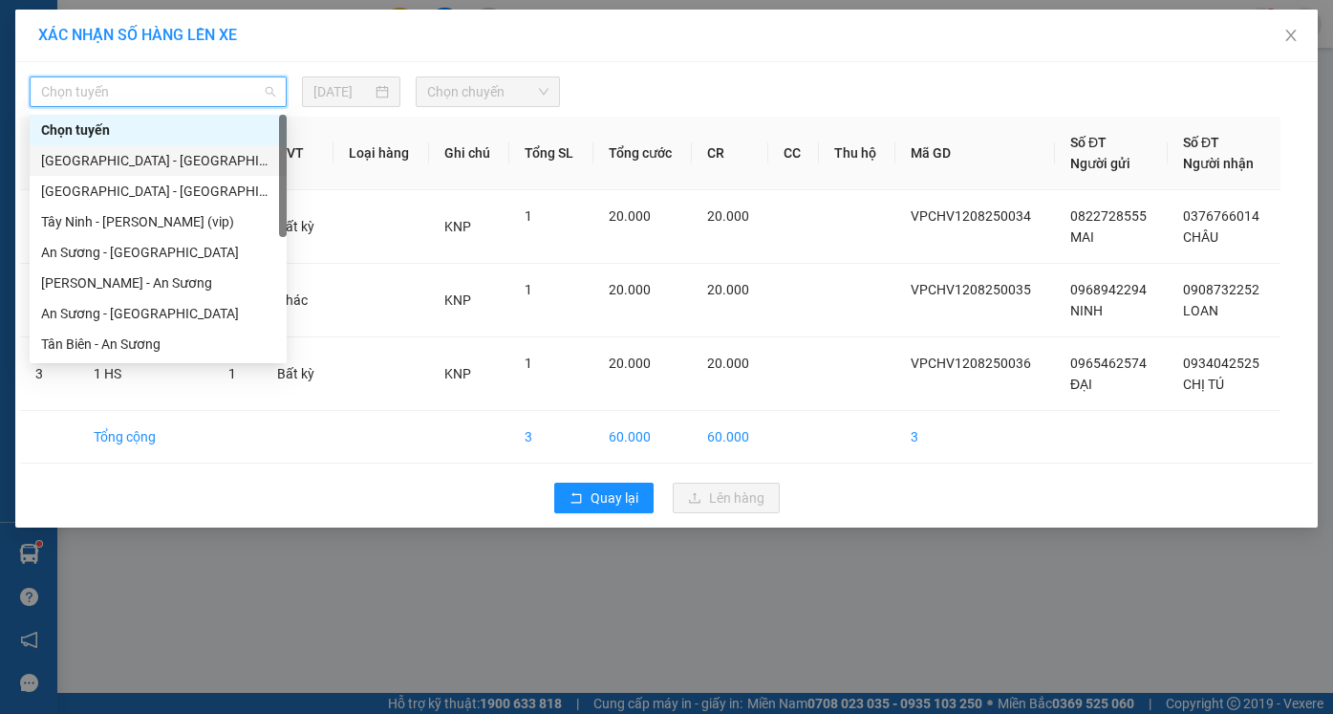
scroll to position [275, 0]
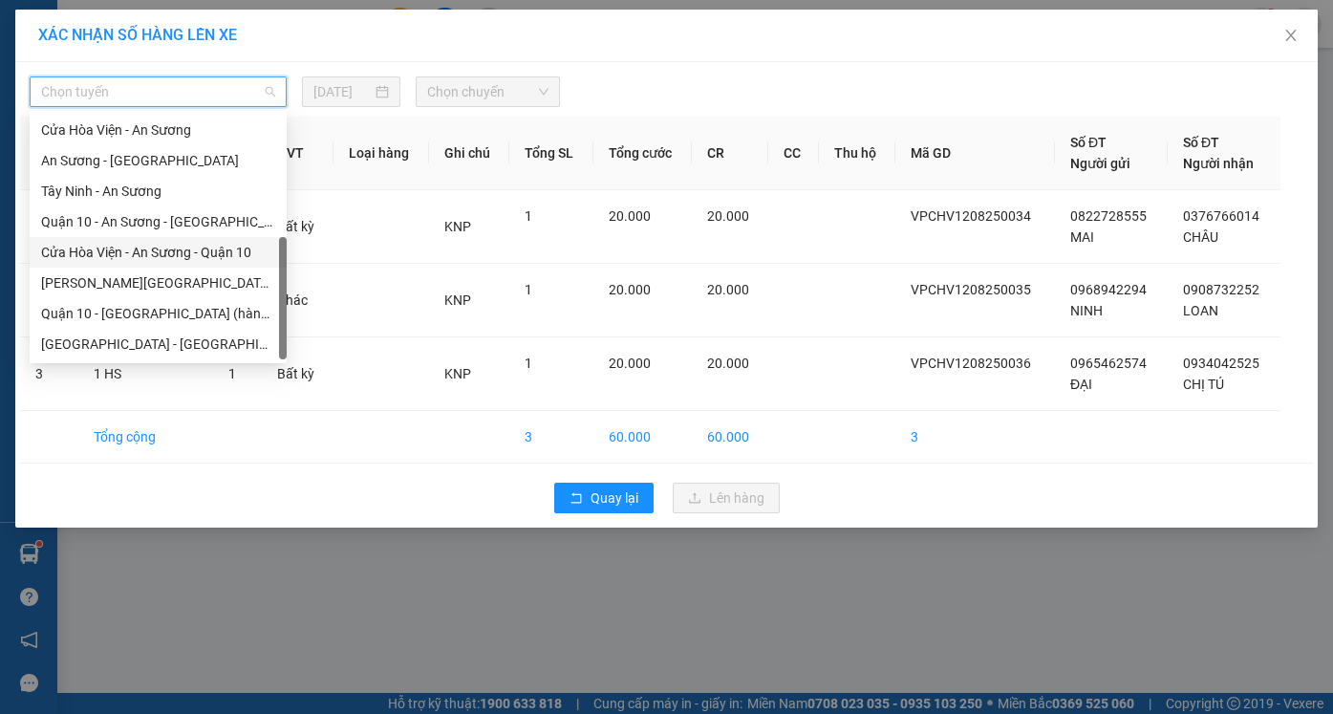
click at [137, 246] on div "Cửa Hòa Viện - An Sương - Quận 10" at bounding box center [158, 252] width 234 height 21
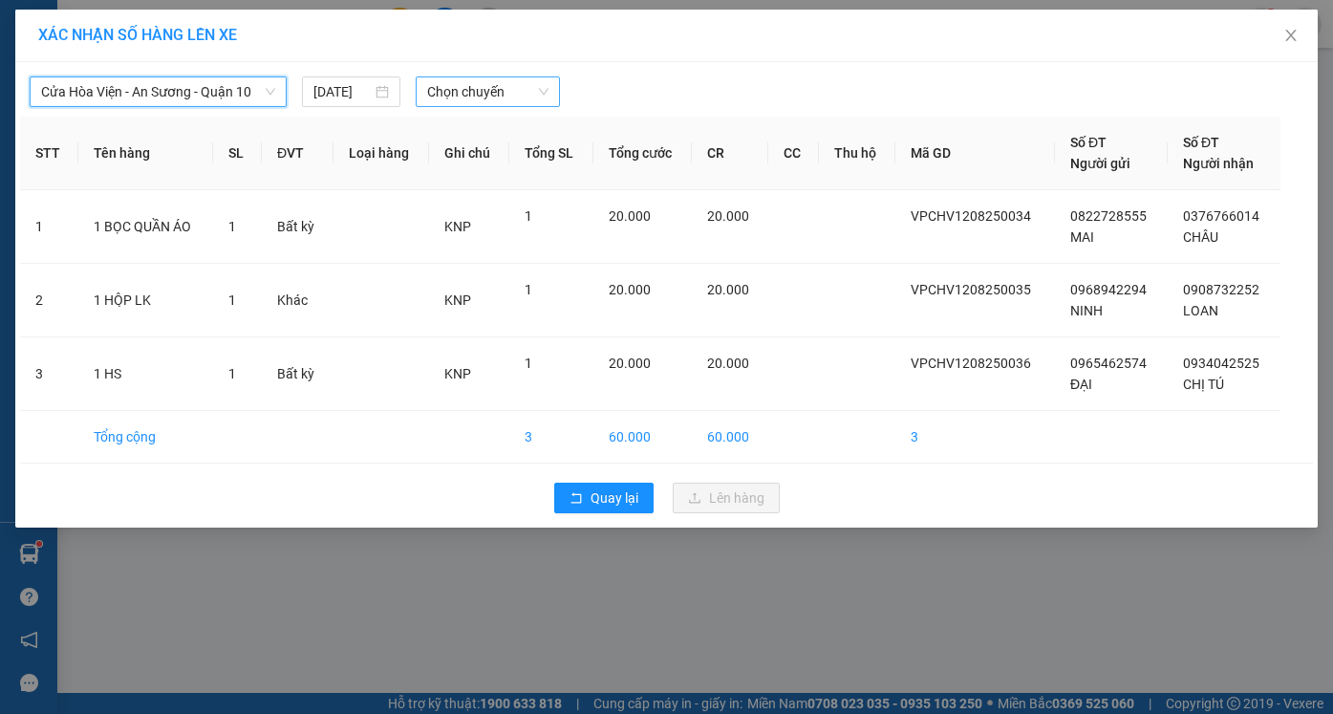
click at [478, 89] on span "Chọn chuyến" at bounding box center [487, 91] width 120 height 29
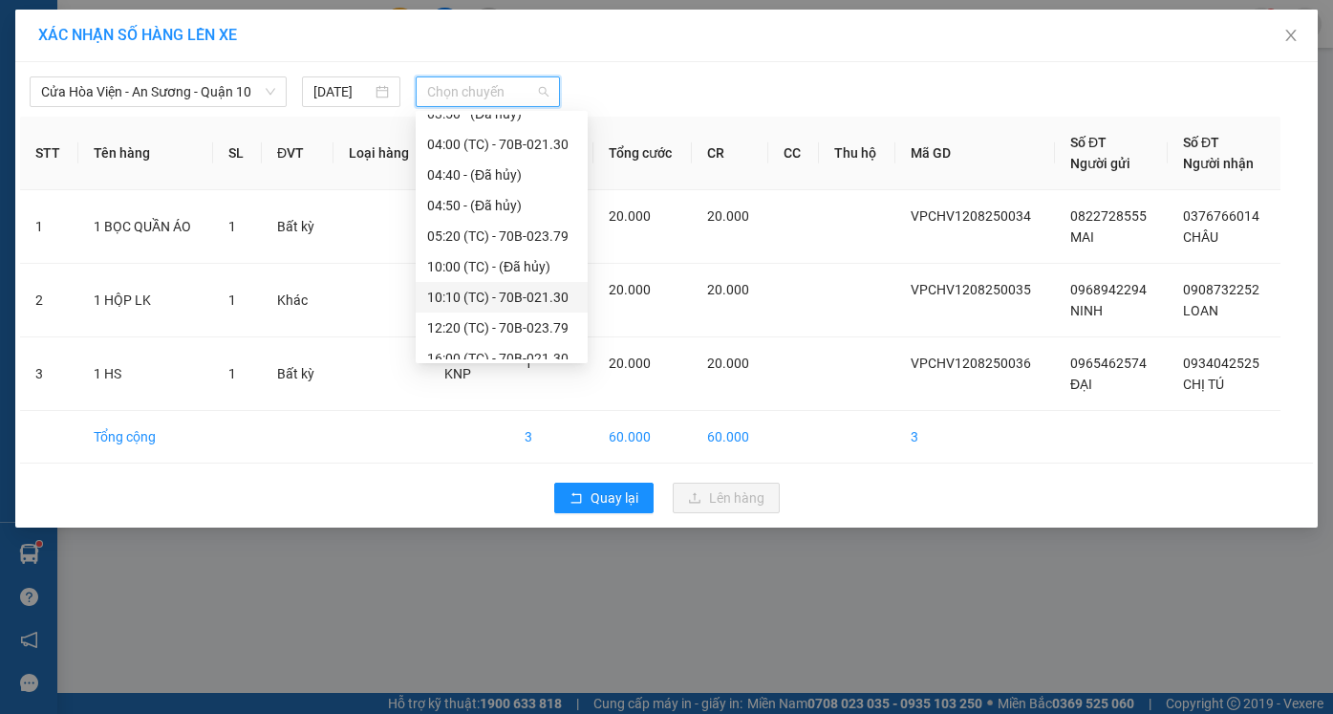
scroll to position [61, 0]
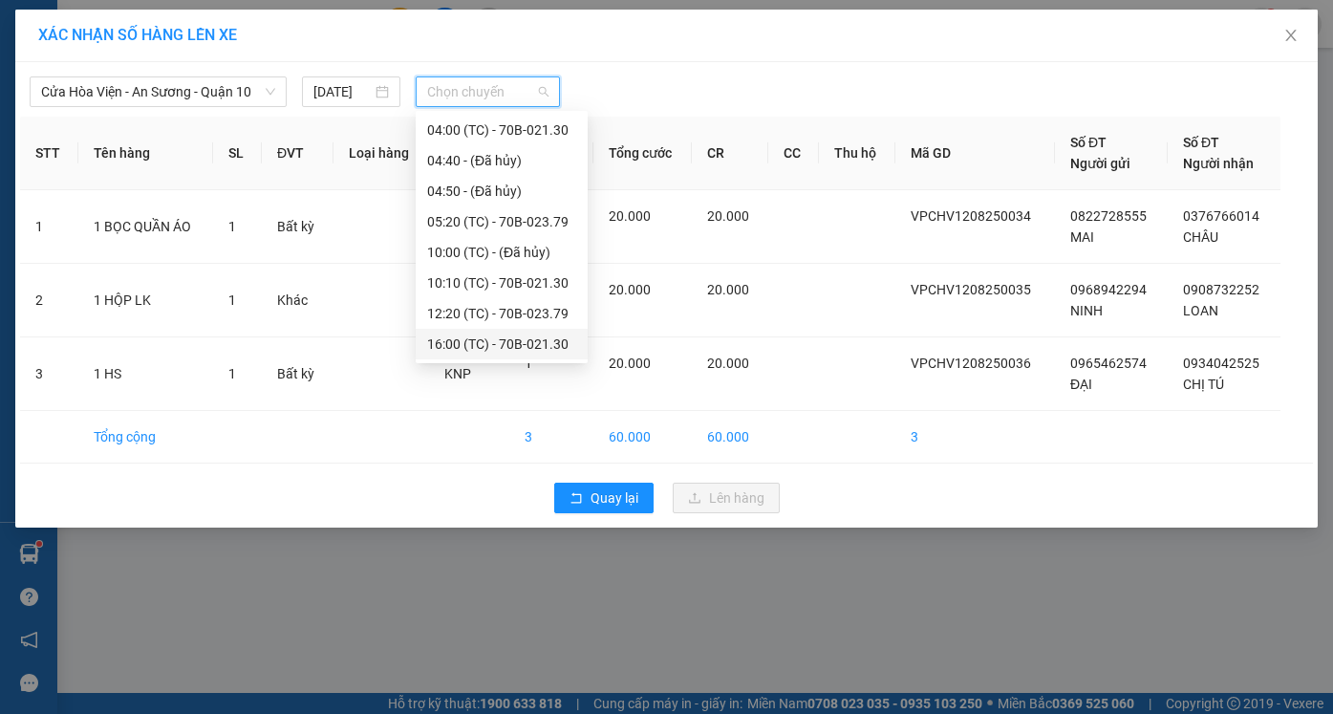
click at [504, 343] on div "16:00 (TC) - 70B-021.30" at bounding box center [501, 343] width 149 height 21
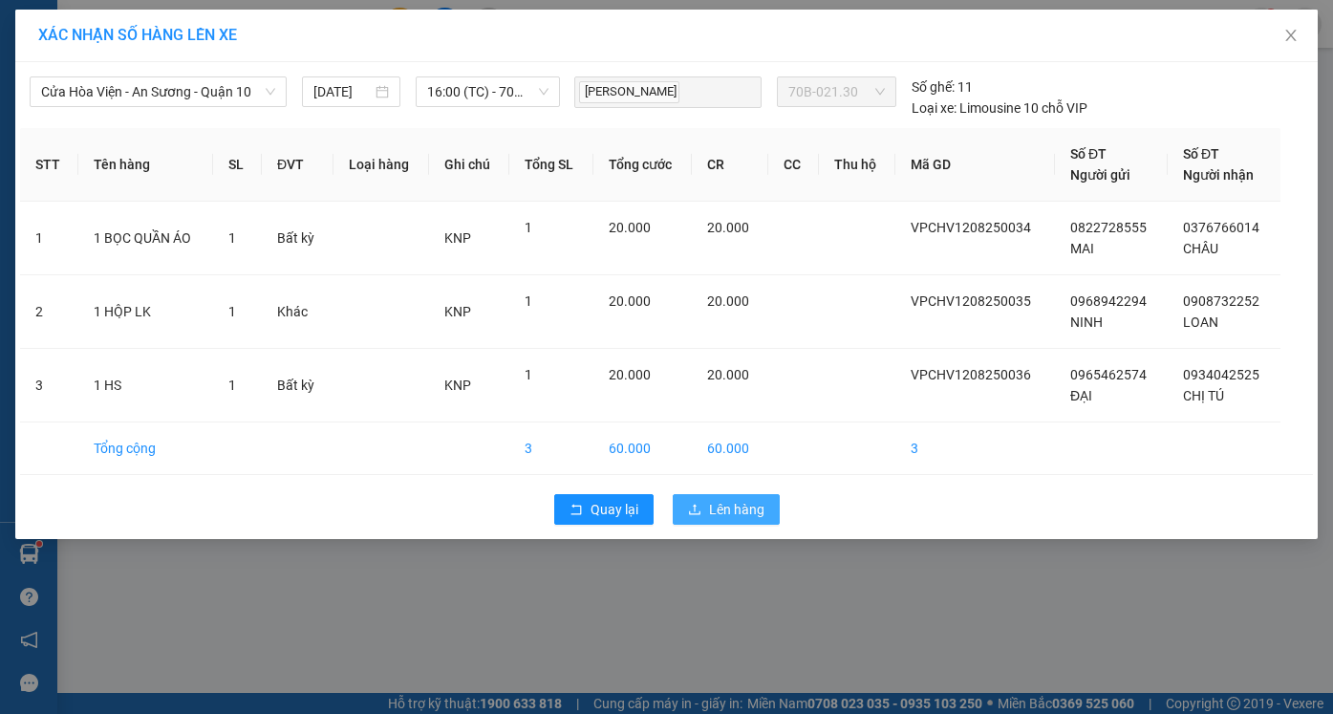
click at [716, 511] on span "Lên hàng" at bounding box center [736, 509] width 55 height 21
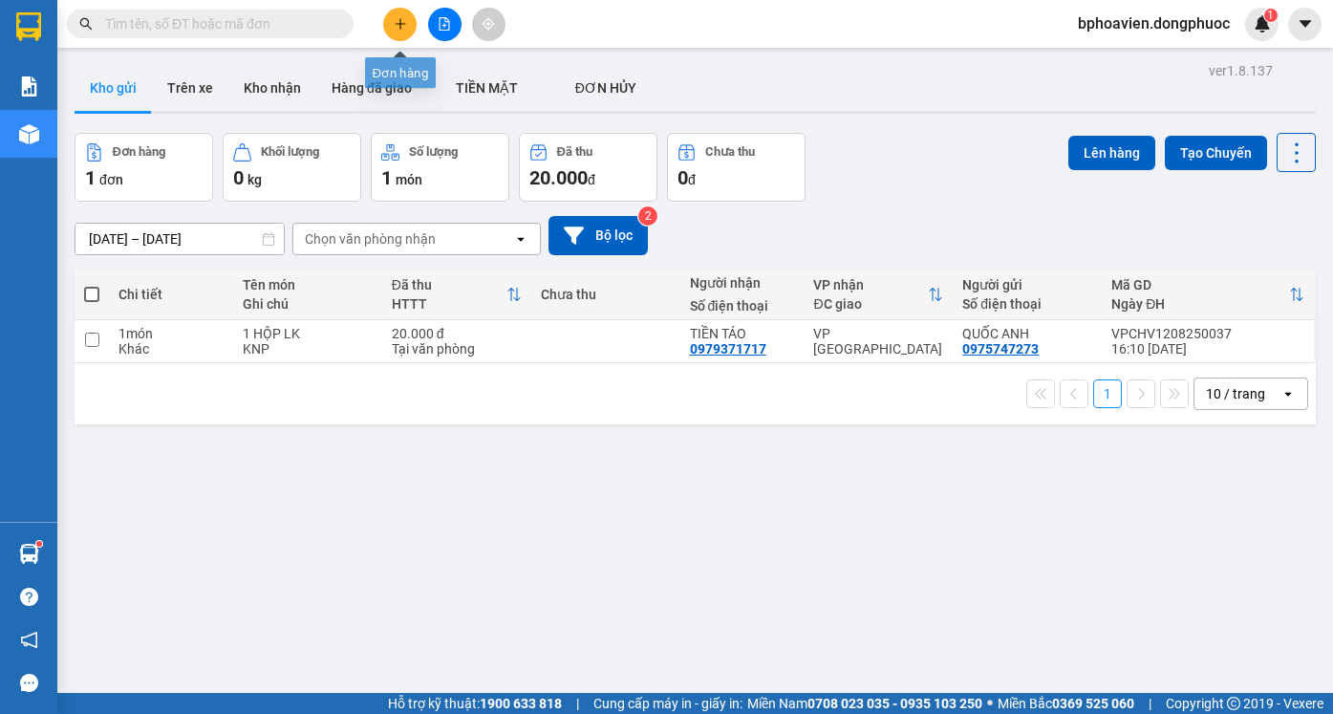
click at [407, 26] on button at bounding box center [399, 24] width 33 height 33
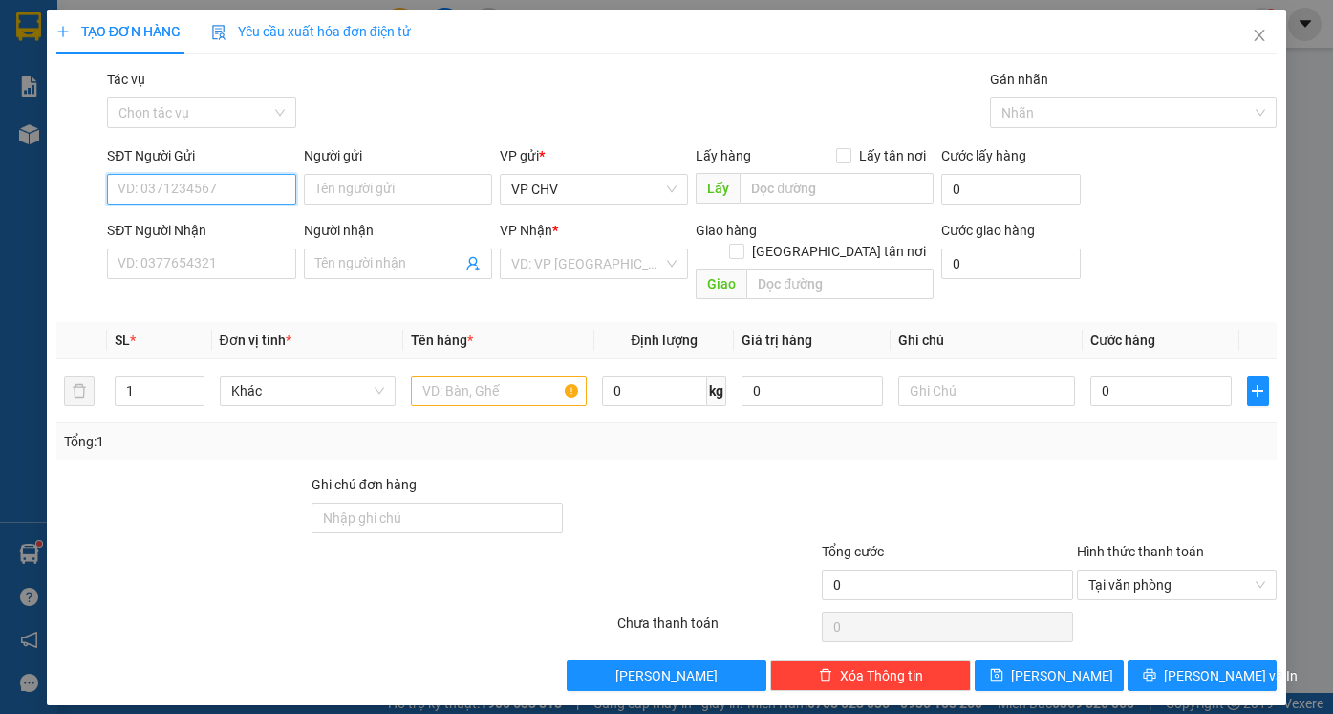
click at [217, 186] on input "SĐT Người Gửi" at bounding box center [201, 189] width 188 height 31
click at [248, 227] on div "0338509378 - PHONG" at bounding box center [200, 227] width 165 height 21
type input "0338509378"
type input "PHONG"
type input "0911479497"
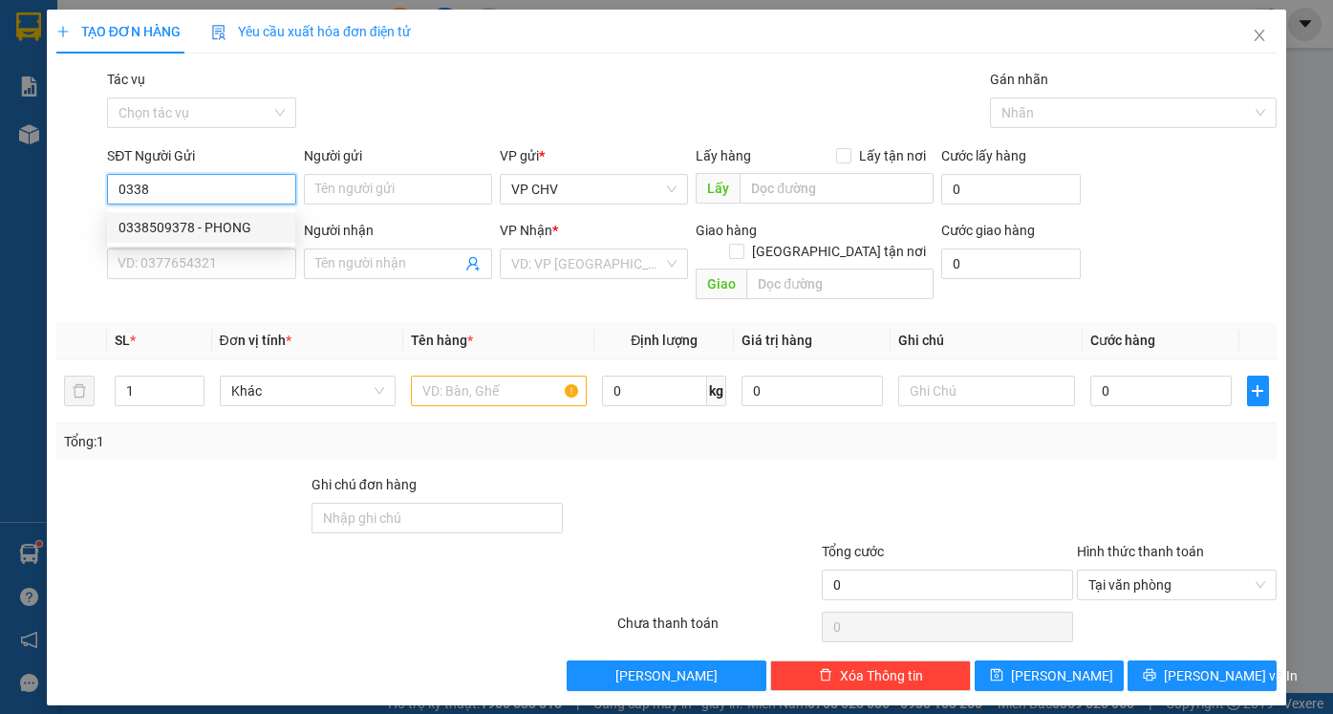
type input "LABO HOÀN CẦU"
type input "20.000"
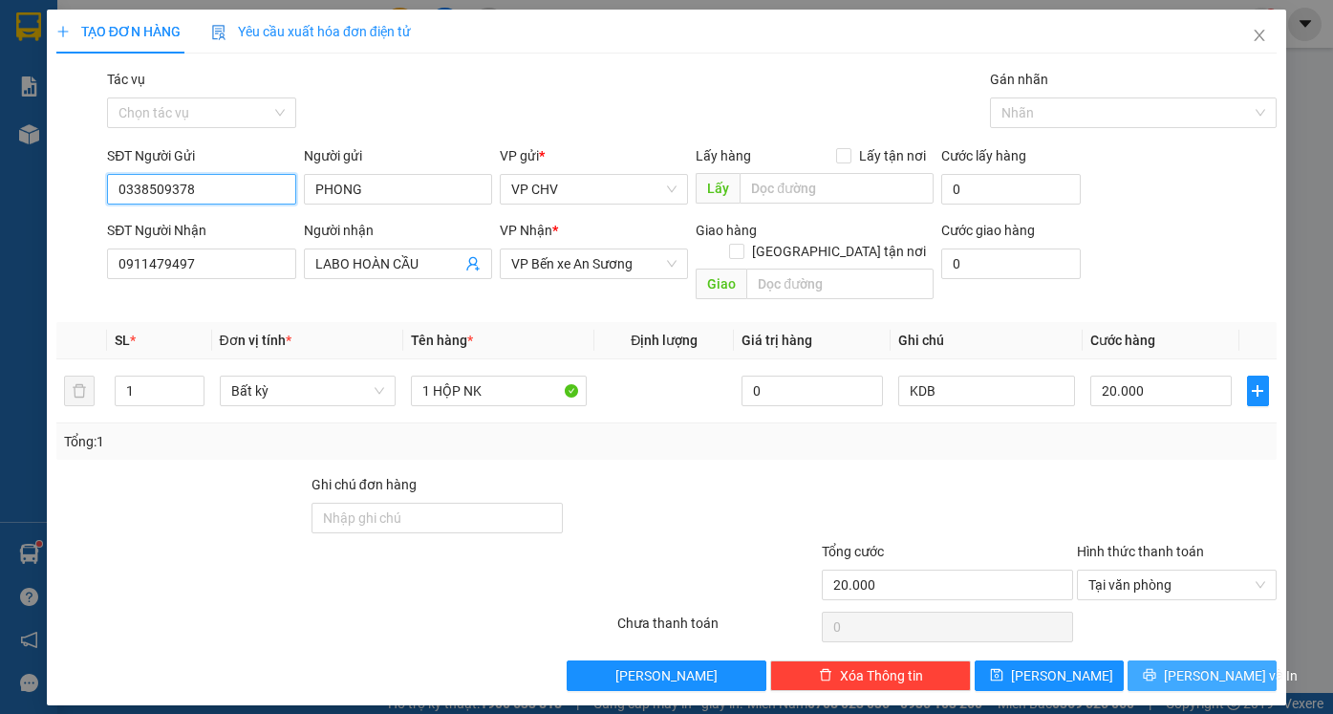
type input "0338509378"
click at [1234, 660] on button "[PERSON_NAME] và In" at bounding box center [1201, 675] width 149 height 31
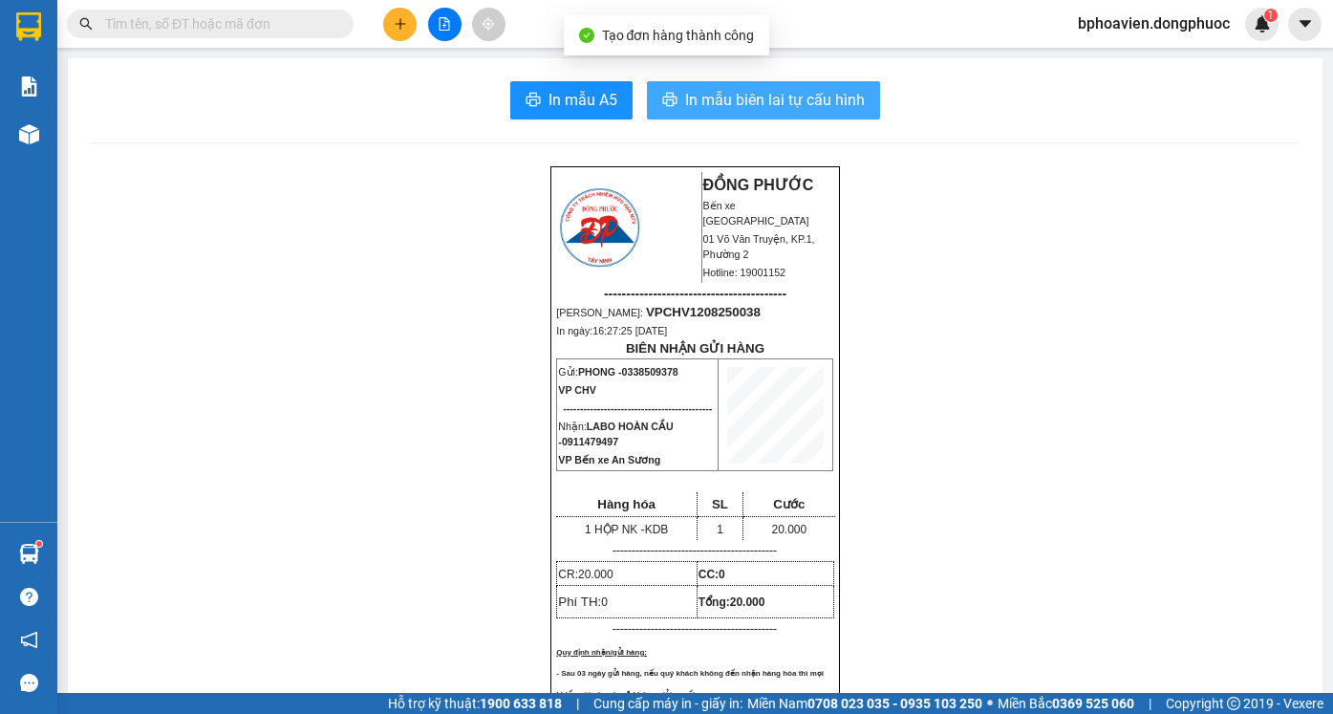
click at [706, 108] on span "In mẫu biên lai tự cấu hình" at bounding box center [775, 100] width 180 height 24
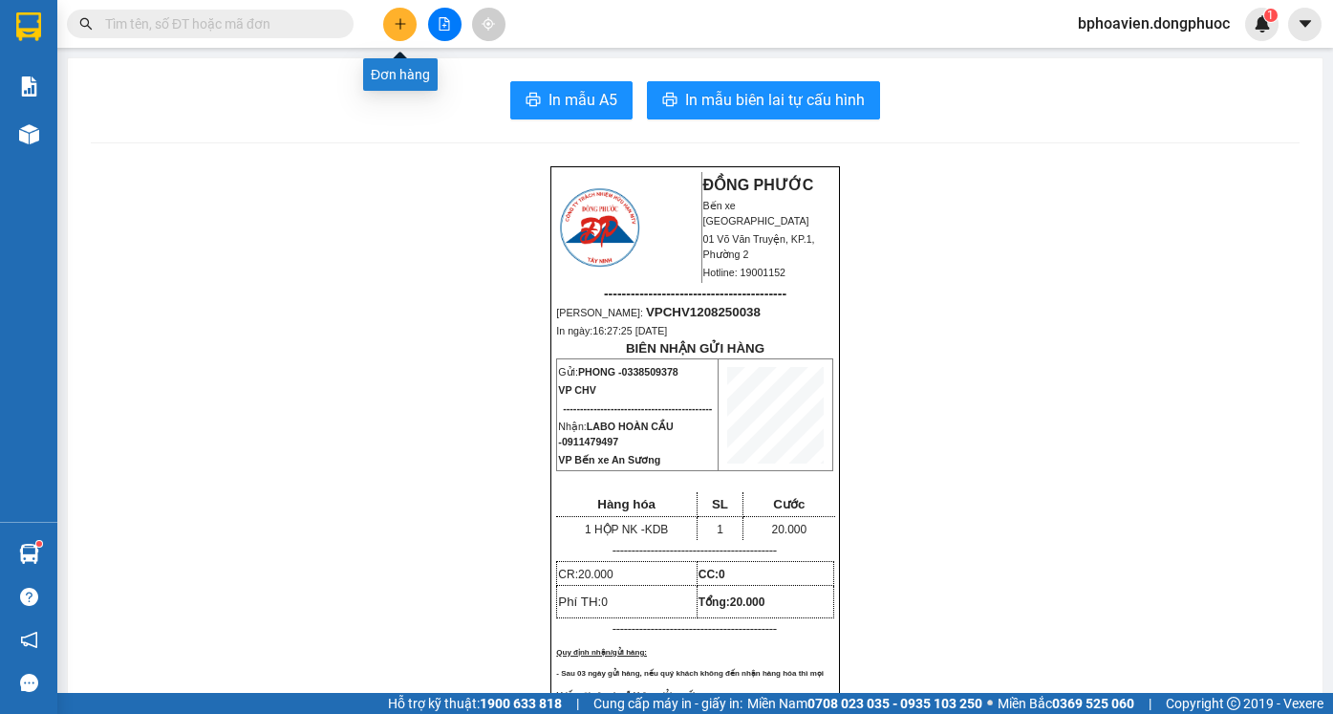
click at [402, 32] on button at bounding box center [399, 24] width 33 height 33
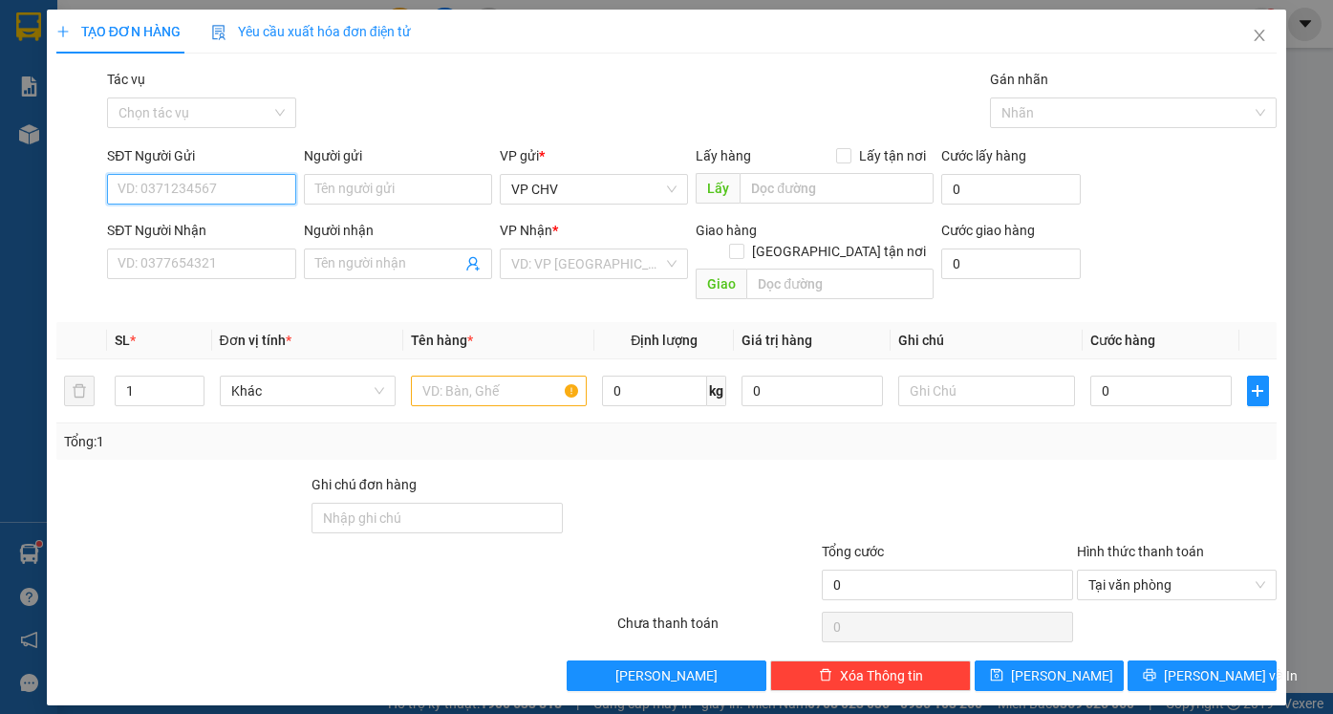
click at [241, 180] on input "SĐT Người Gửi" at bounding box center [201, 189] width 188 height 31
click at [250, 236] on div "0338509378 - PHONG" at bounding box center [200, 227] width 165 height 21
type input "0338509378"
type input "PHONG"
type input "0911479497"
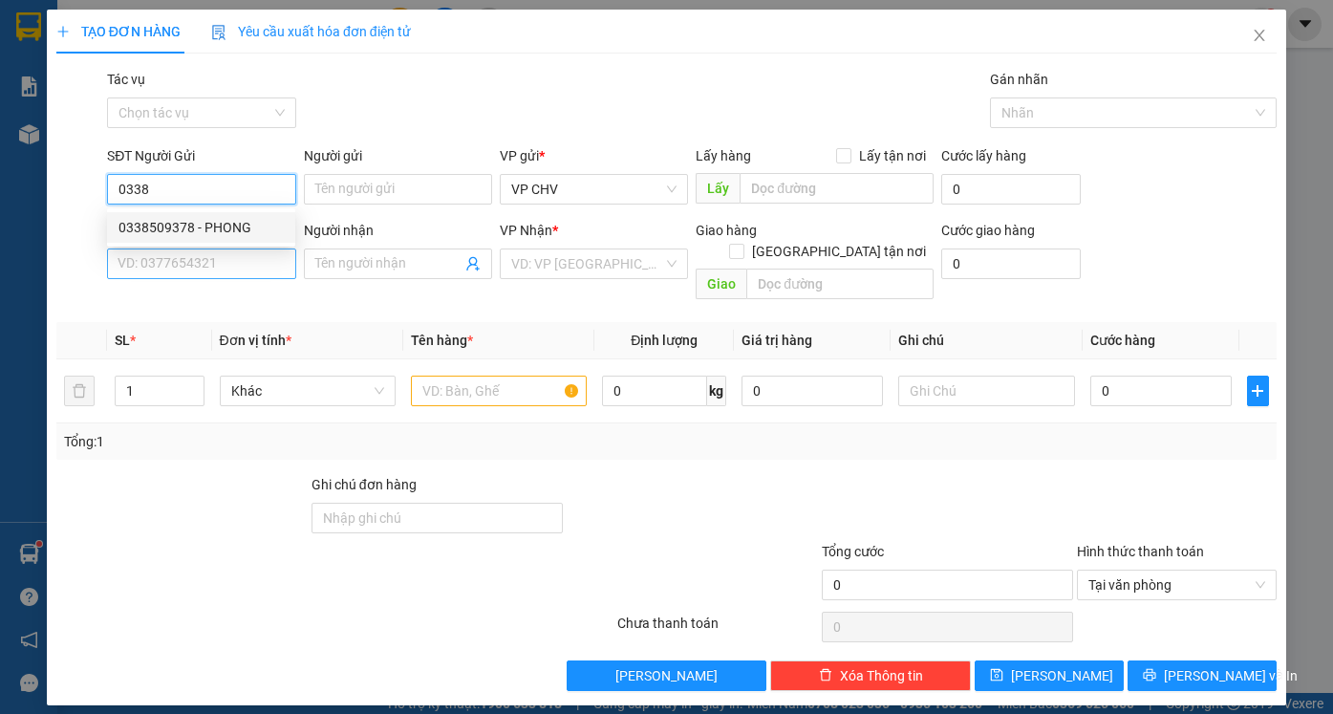
type input "LABO HOÀN CẦU"
type input "20.000"
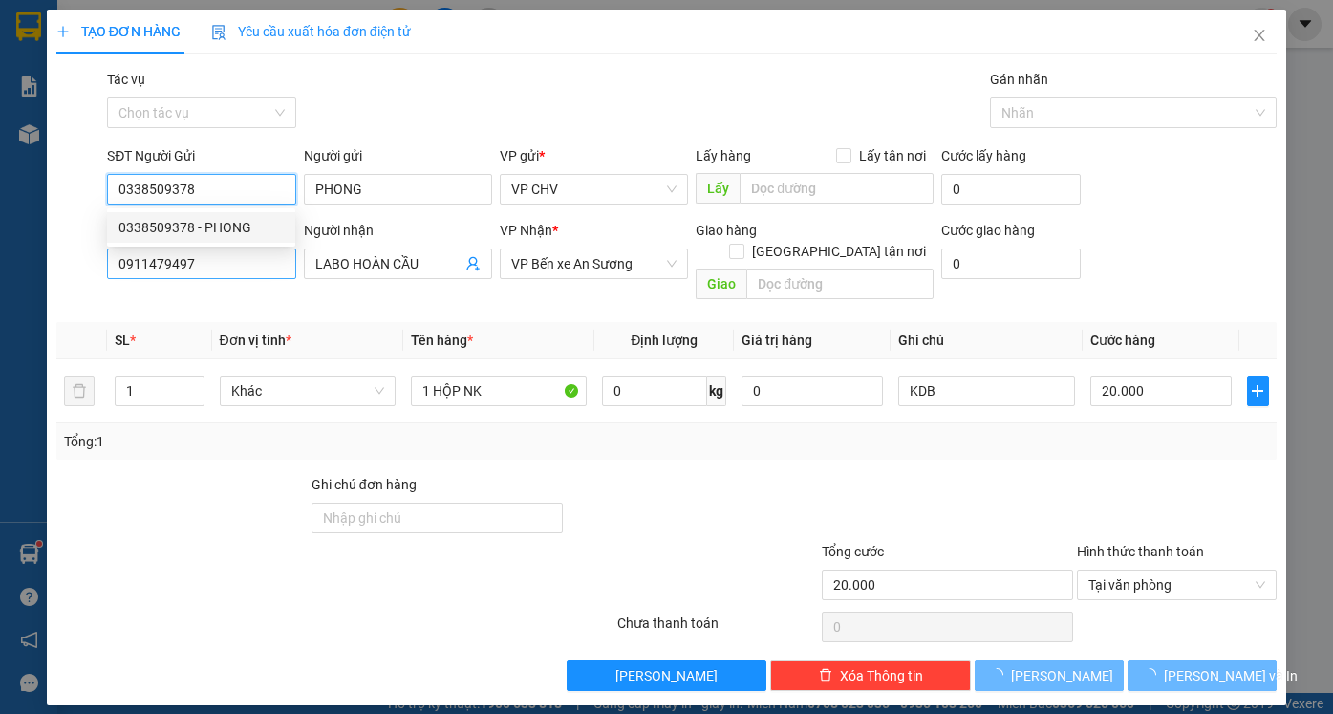
type input "0338509378"
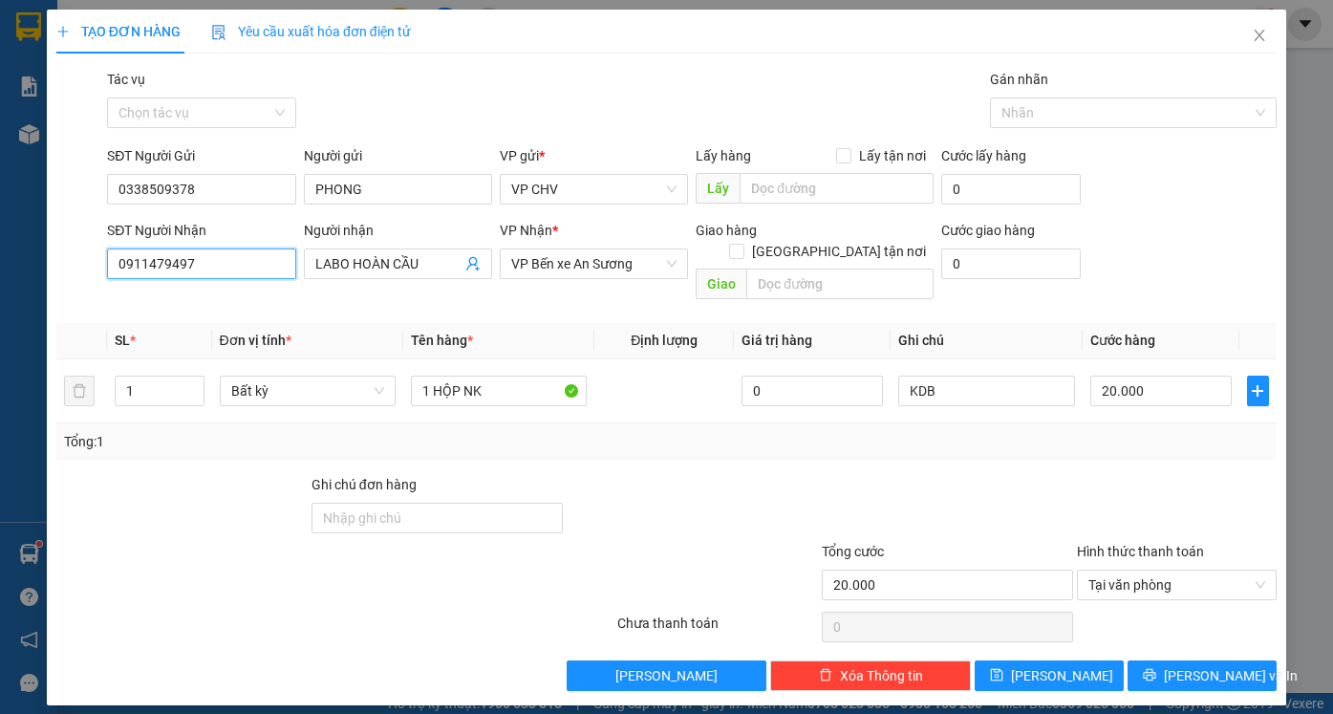
drag, startPoint x: 217, startPoint y: 267, endPoint x: 0, endPoint y: 259, distance: 217.0
click at [0, 260] on div "TẠO ĐƠN HÀNG Yêu cầu xuất hóa đơn điện tử Transit Pickup Surcharge Ids Transit …" at bounding box center [666, 357] width 1333 height 714
click at [259, 342] on div "0902828283 - SONG MỸ" at bounding box center [212, 332] width 189 height 21
type input "0902828283"
type input "SONG MỸ"
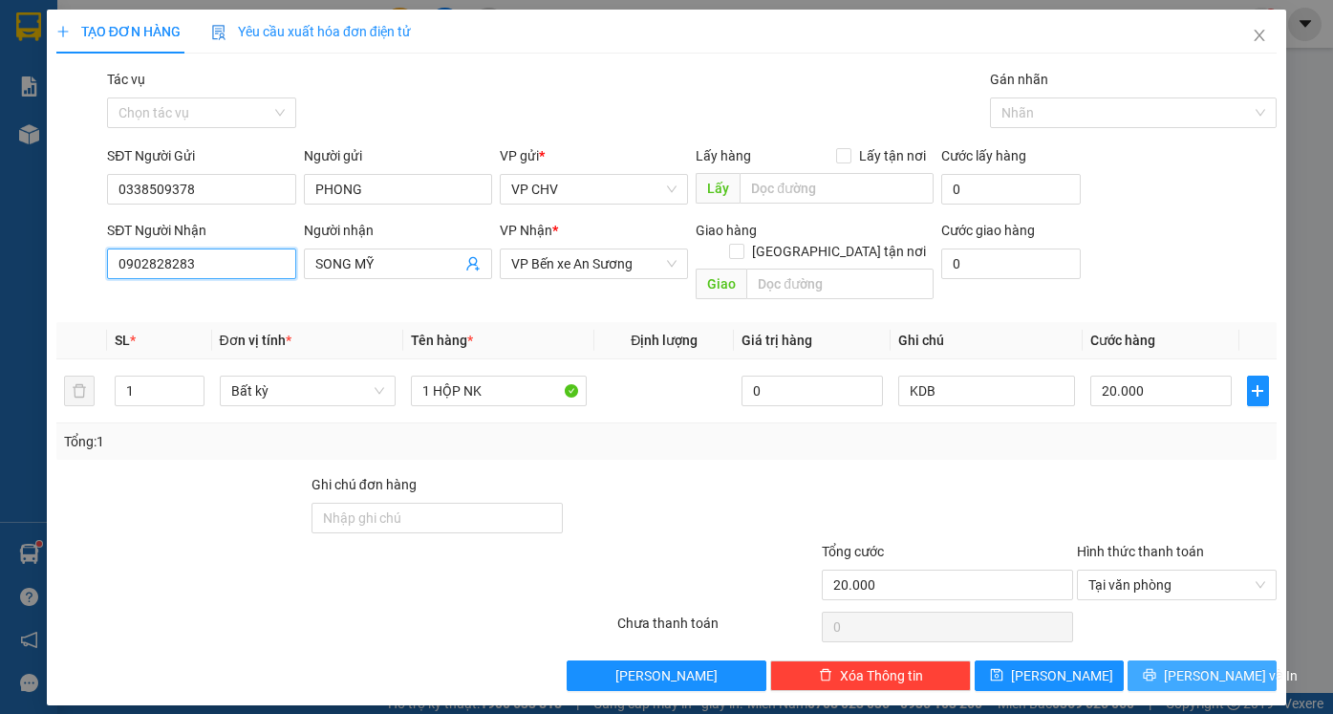
type input "0902828283"
click at [1226, 665] on span "[PERSON_NAME] và In" at bounding box center [1230, 675] width 134 height 21
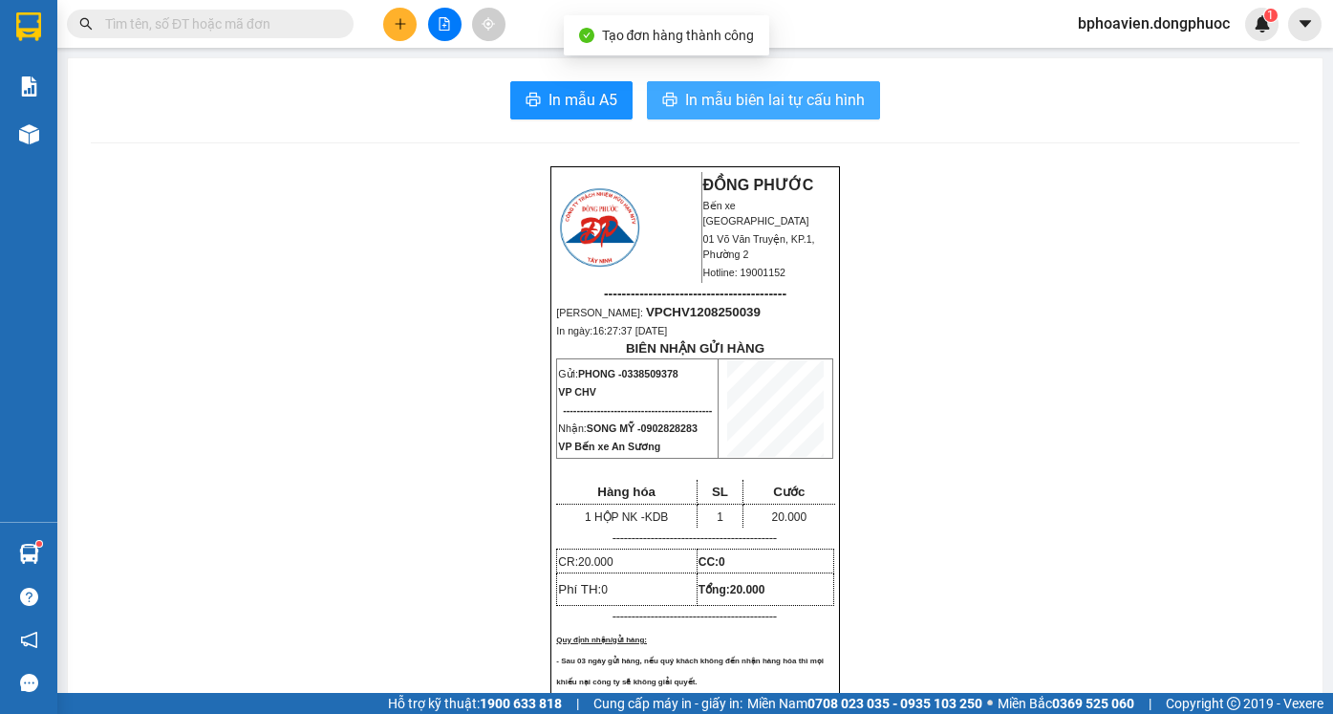
click at [698, 113] on button "In mẫu biên lai tự cấu hình" at bounding box center [763, 100] width 233 height 38
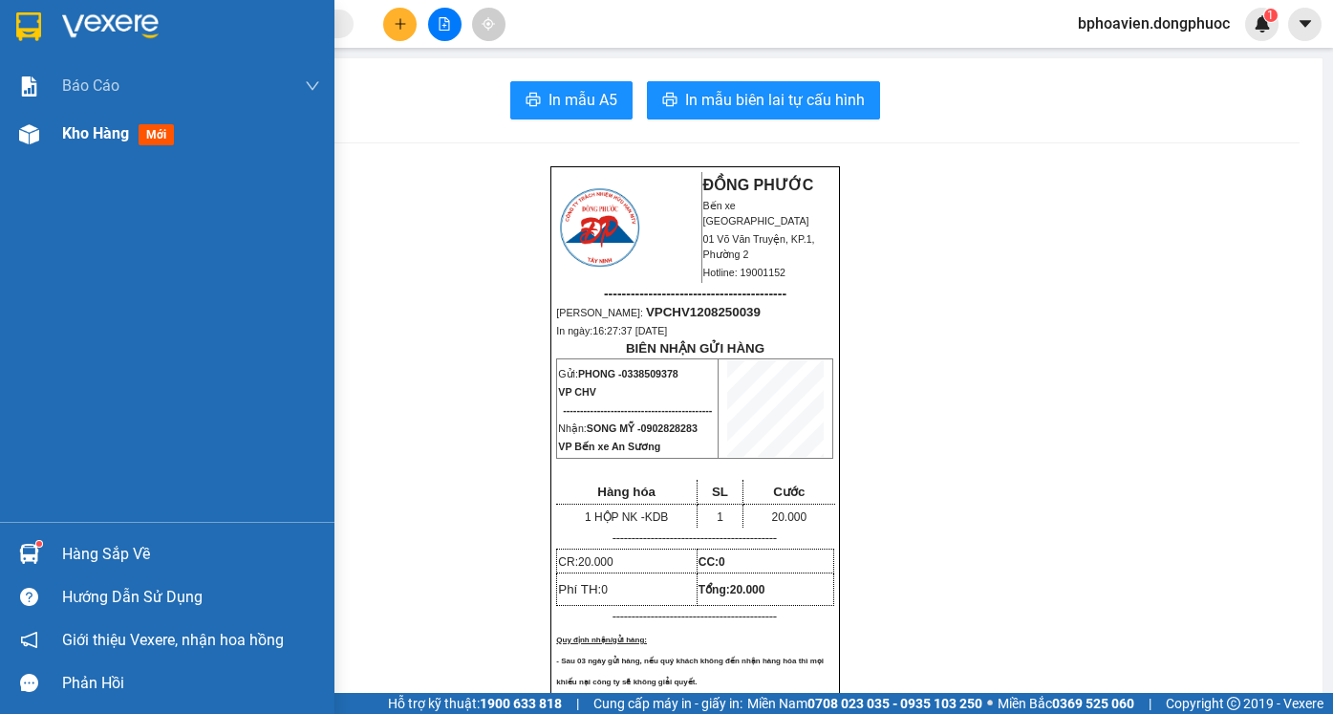
click at [51, 132] on div "Kho hàng mới" at bounding box center [167, 134] width 334 height 48
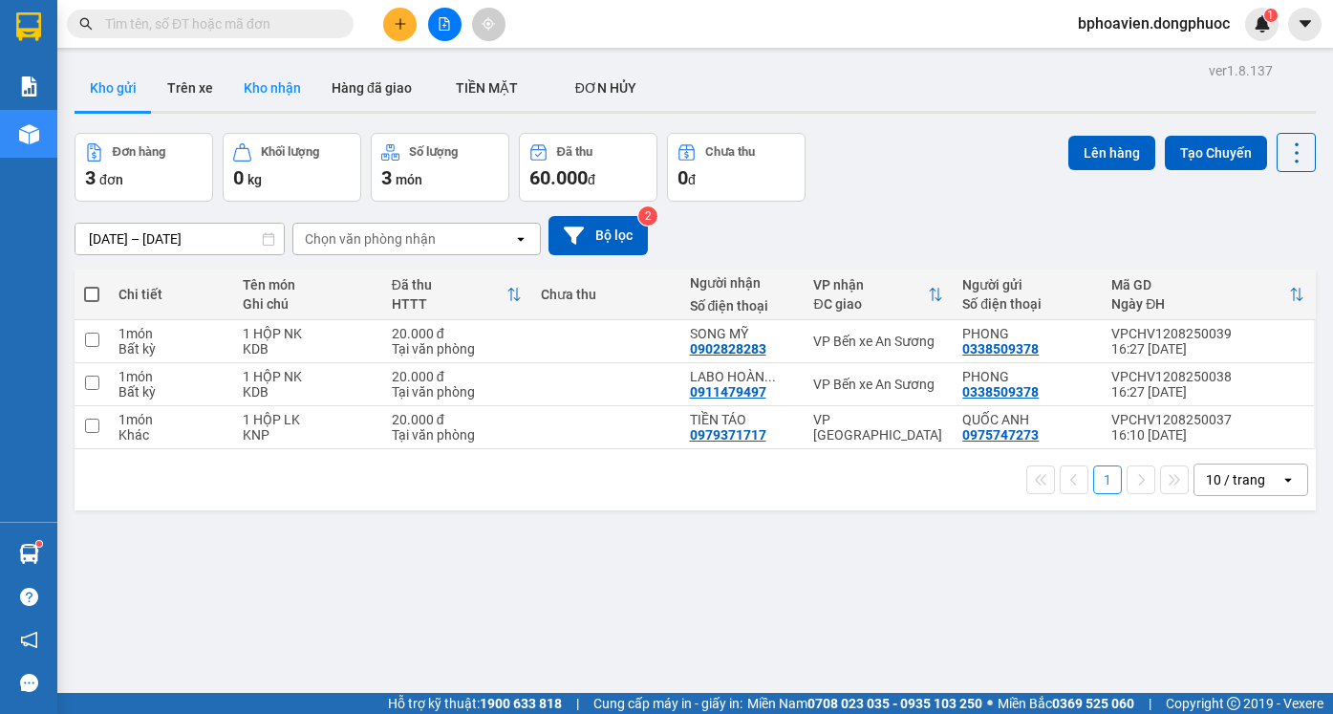
click at [271, 86] on button "Kho nhận" at bounding box center [272, 88] width 88 height 46
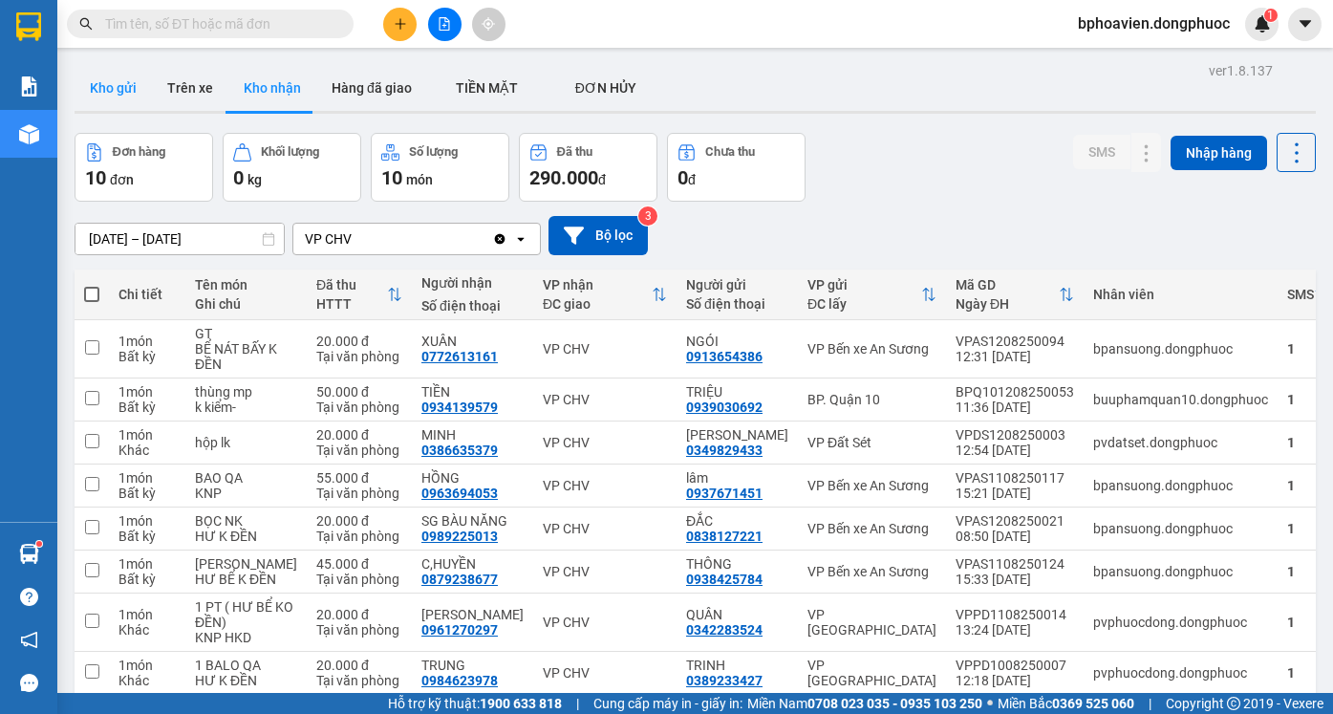
click at [85, 73] on button "Kho gửi" at bounding box center [113, 88] width 77 height 46
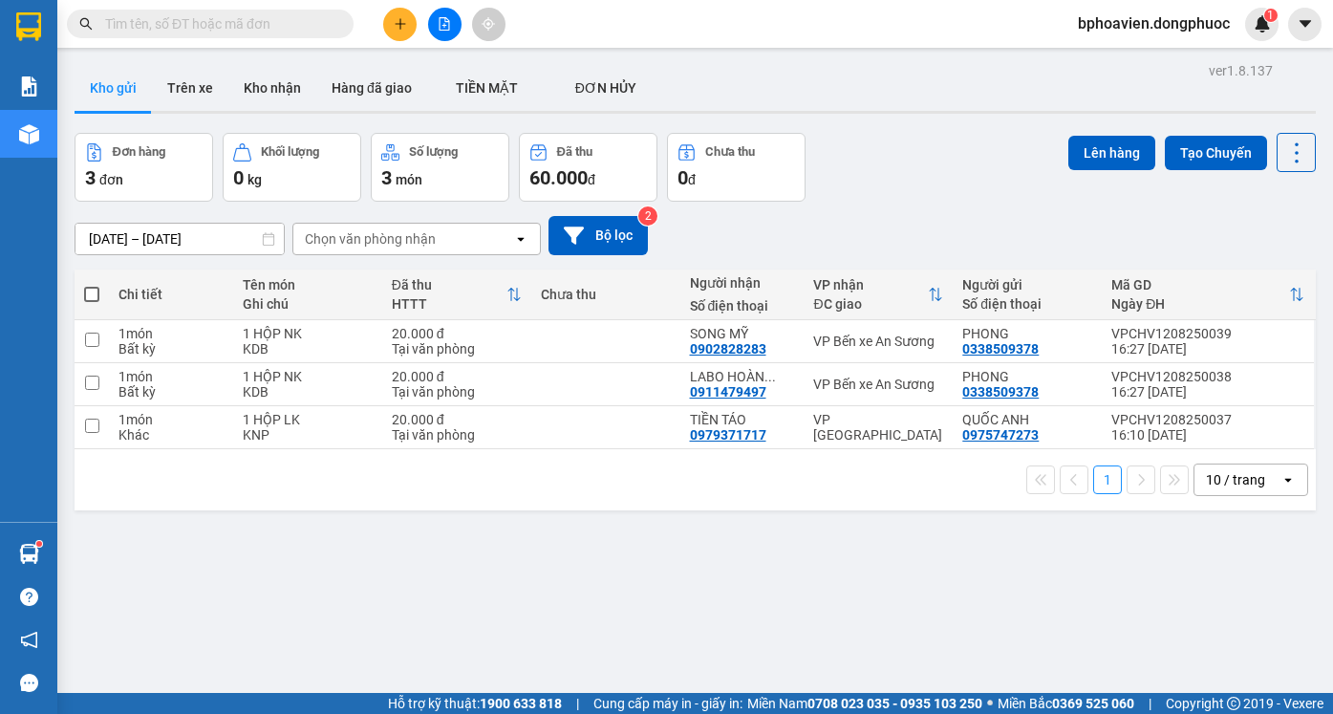
click at [449, 31] on button at bounding box center [444, 24] width 33 height 33
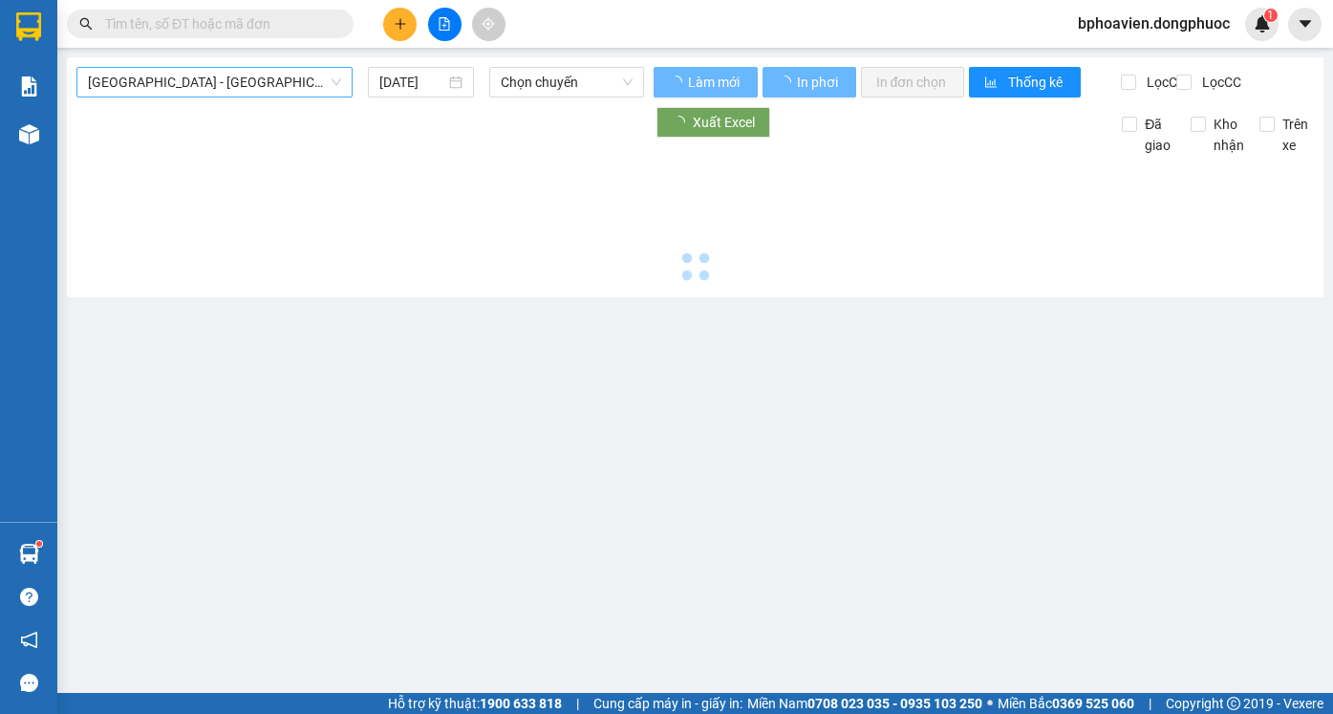
click at [269, 82] on span "[GEOGRAPHIC_DATA] - [GEOGRAPHIC_DATA] (vip)" at bounding box center [214, 82] width 253 height 29
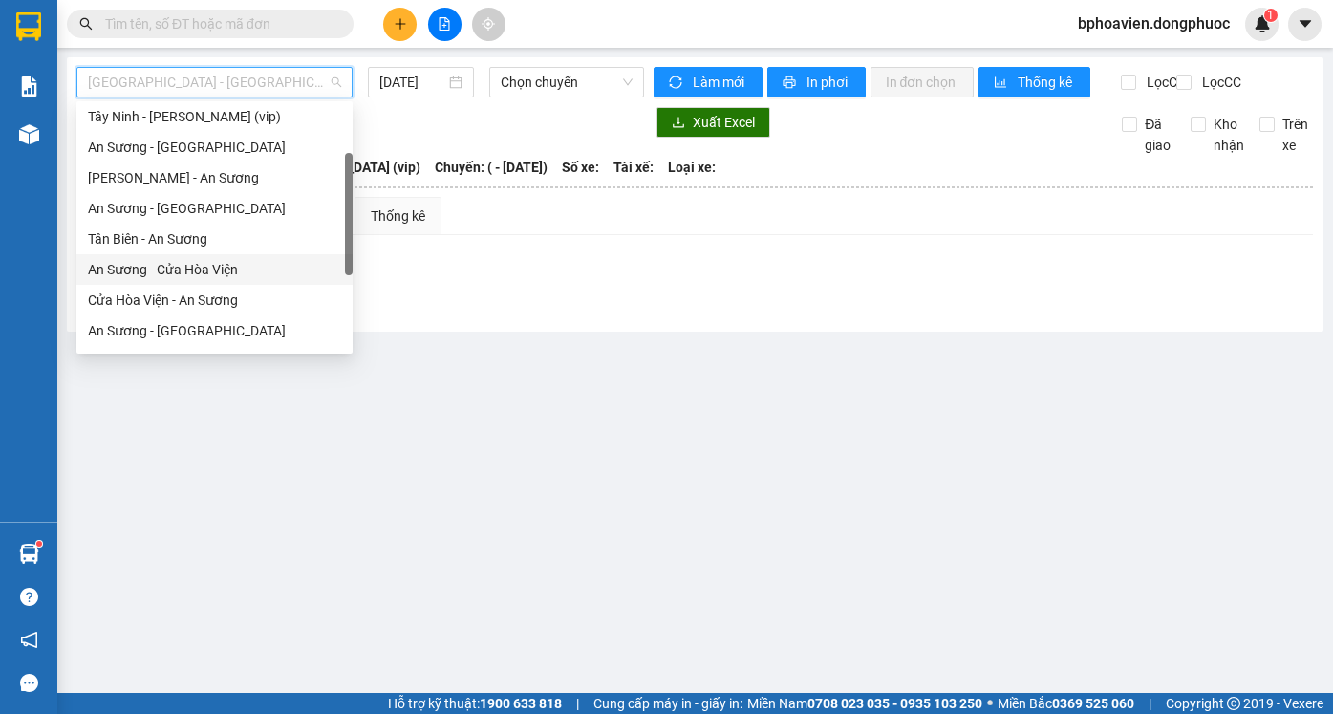
scroll to position [191, 0]
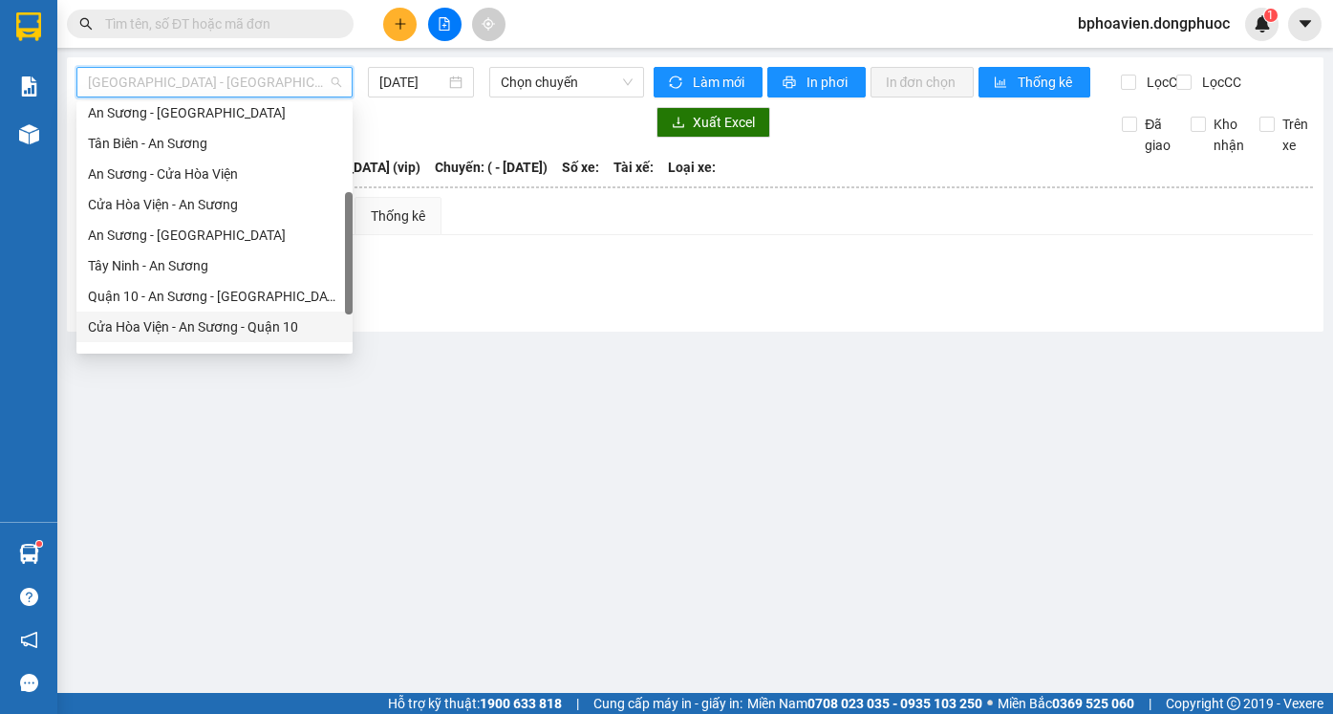
click at [199, 324] on div "Cửa Hòa Viện - An Sương - Quận 10" at bounding box center [214, 326] width 253 height 21
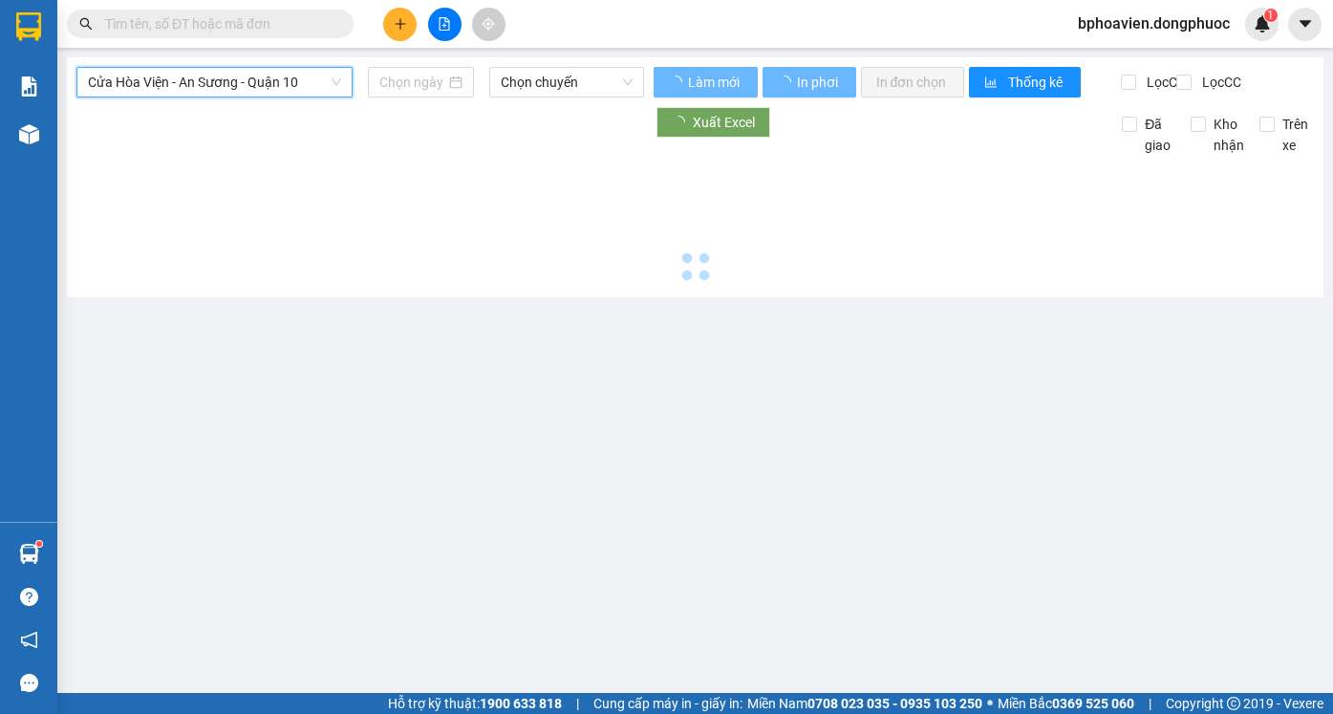
type input "[DATE]"
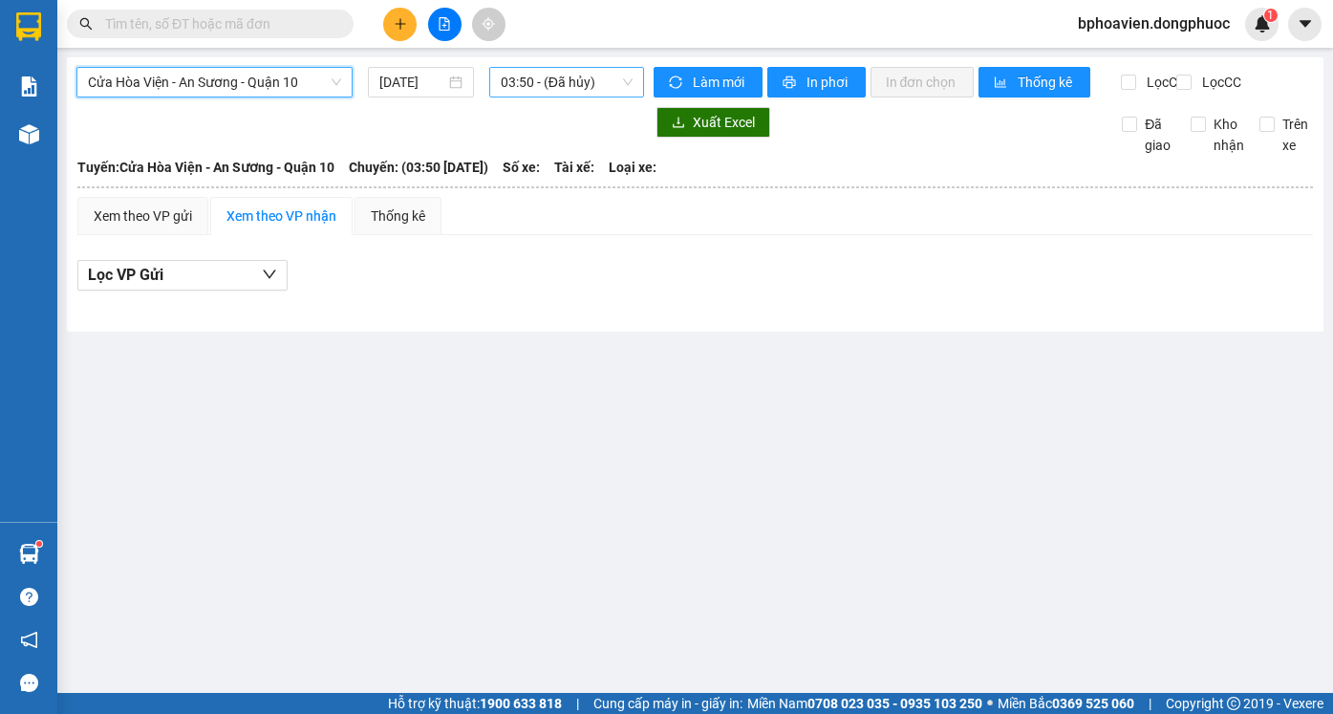
click at [526, 92] on span "03:50 - (Đã hủy)" at bounding box center [567, 82] width 132 height 29
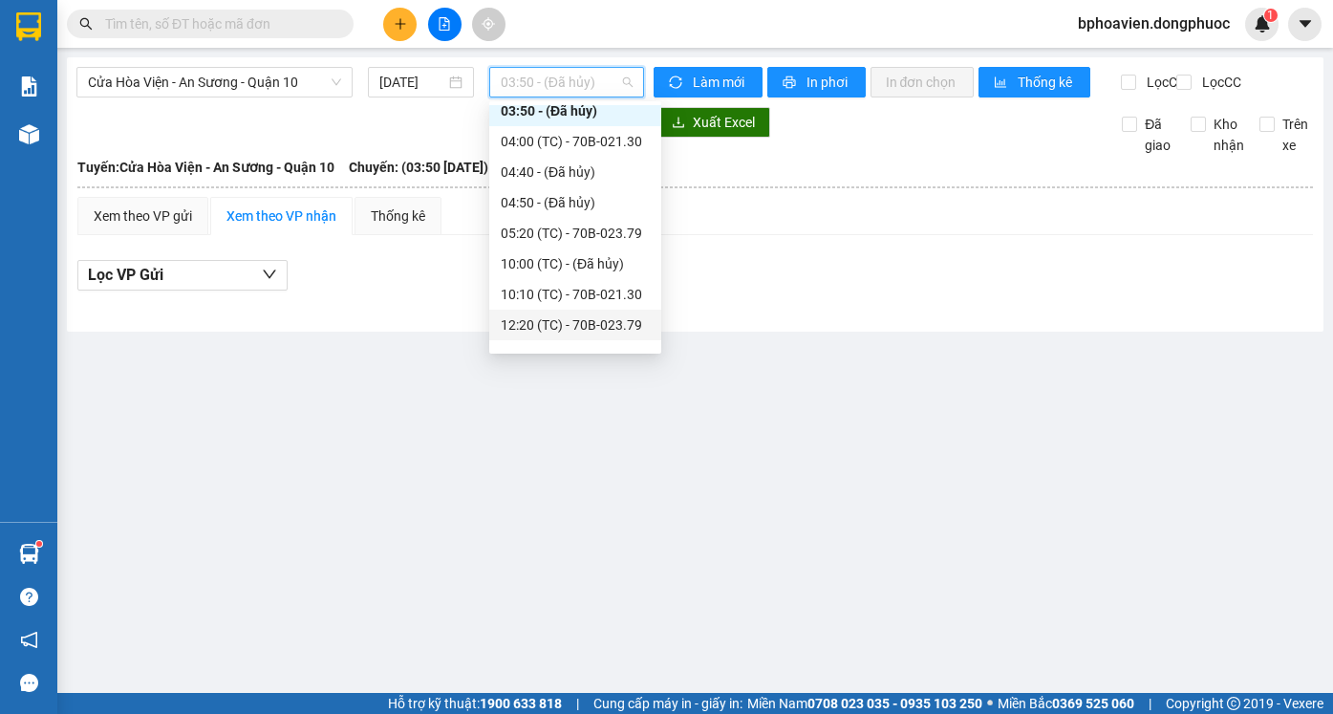
scroll to position [61, 0]
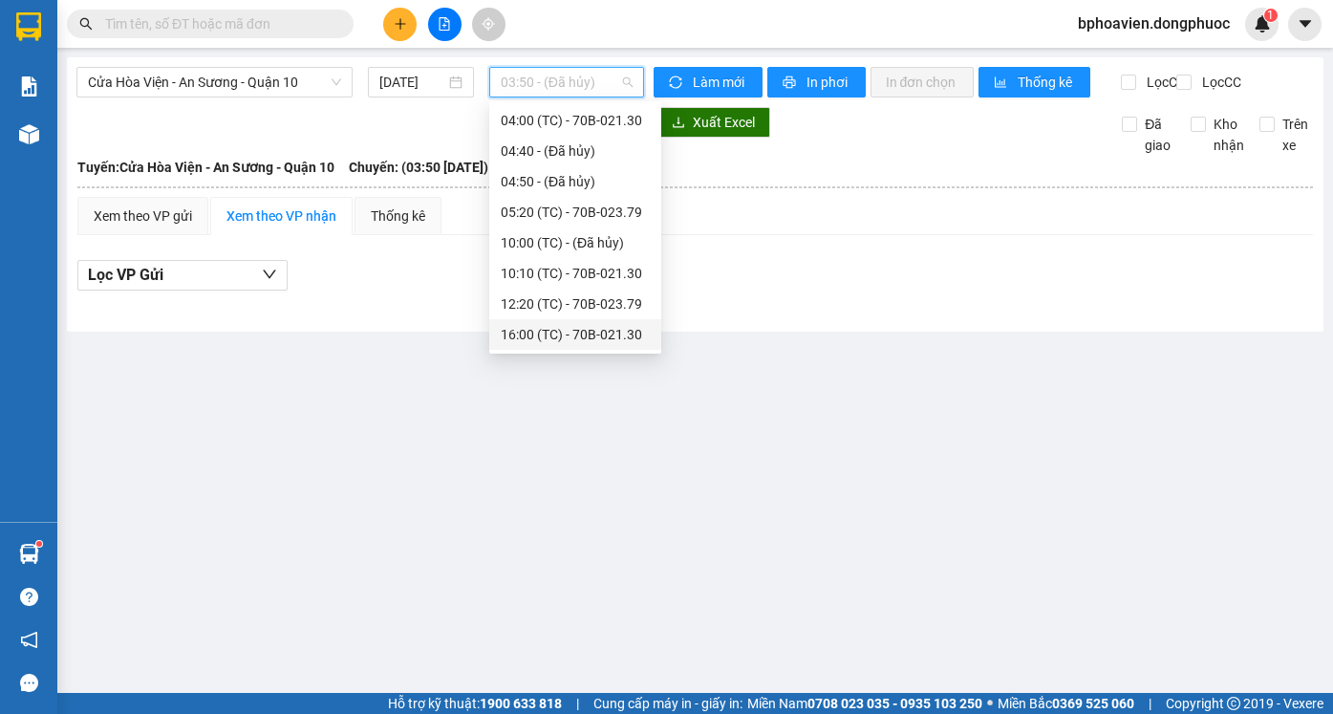
click at [562, 340] on div "16:00 (TC) - 70B-021.30" at bounding box center [575, 334] width 149 height 21
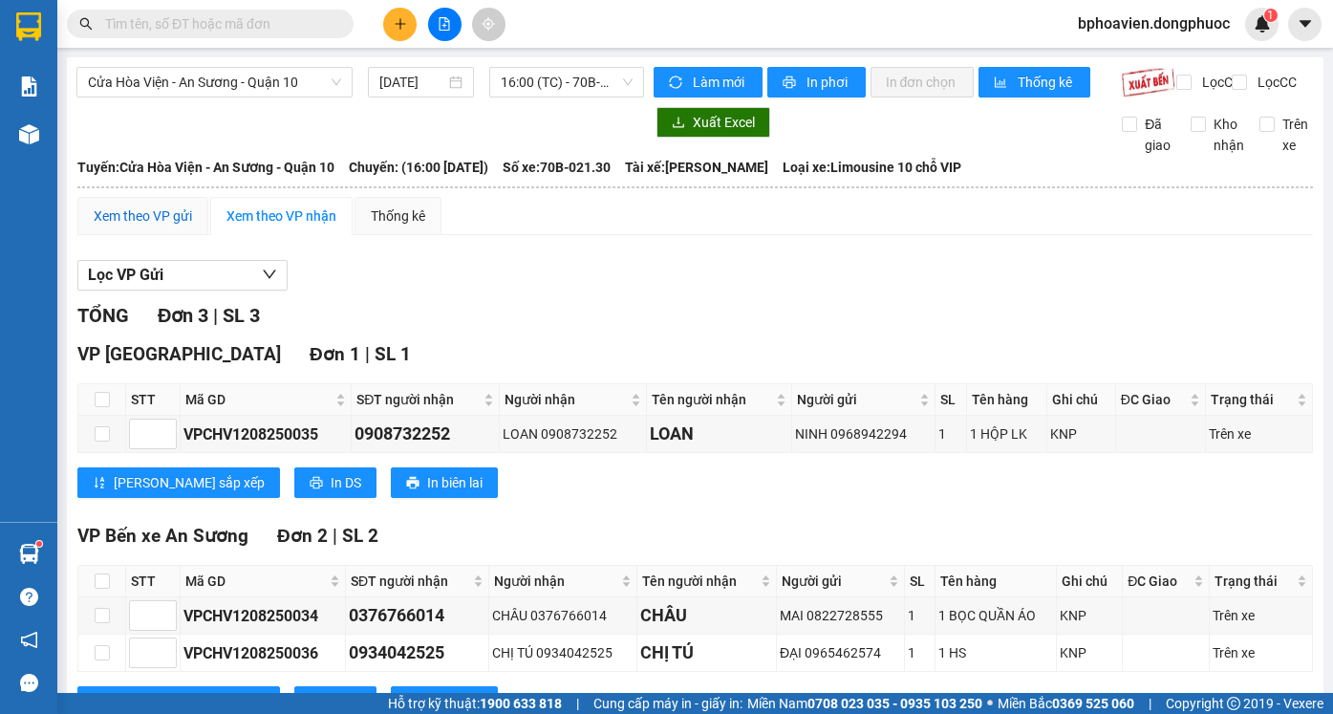
click at [157, 226] on div "Xem theo VP gửi" at bounding box center [143, 215] width 98 height 21
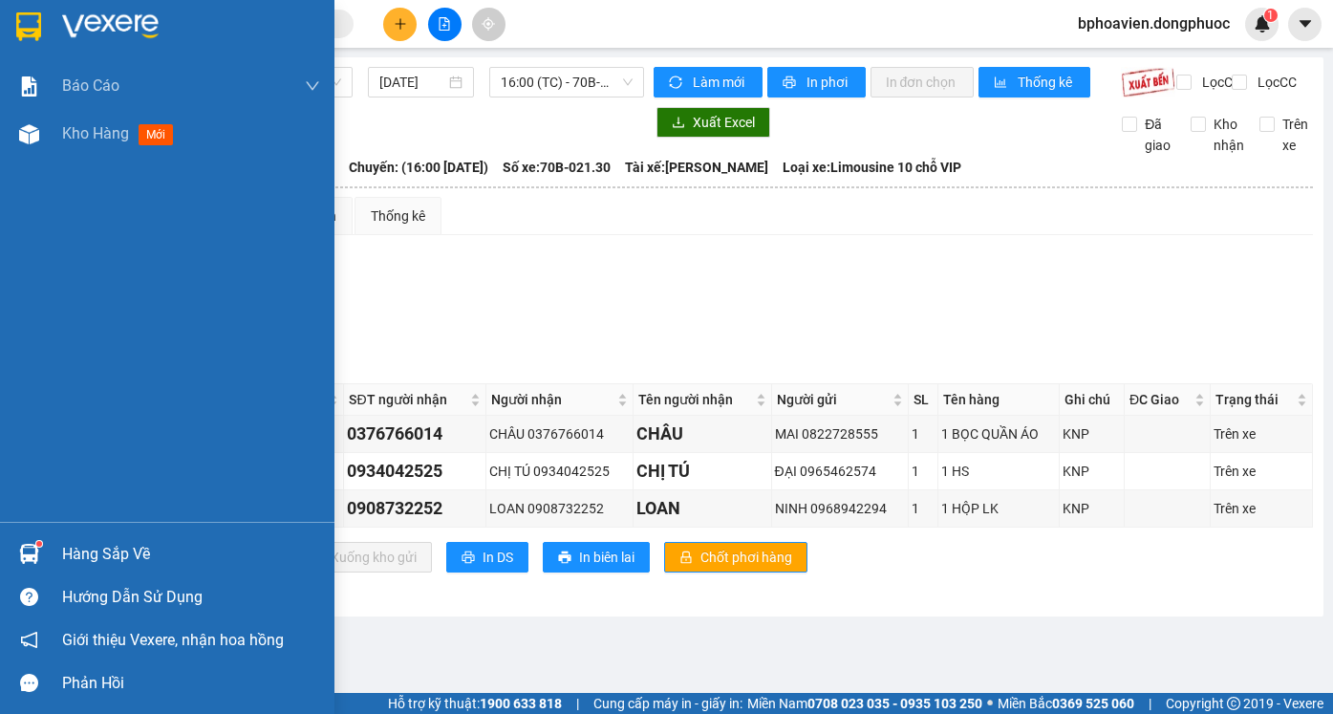
drag, startPoint x: 73, startPoint y: 134, endPoint x: 258, endPoint y: 4, distance: 226.3
click at [73, 133] on span "Kho hàng" at bounding box center [95, 133] width 67 height 18
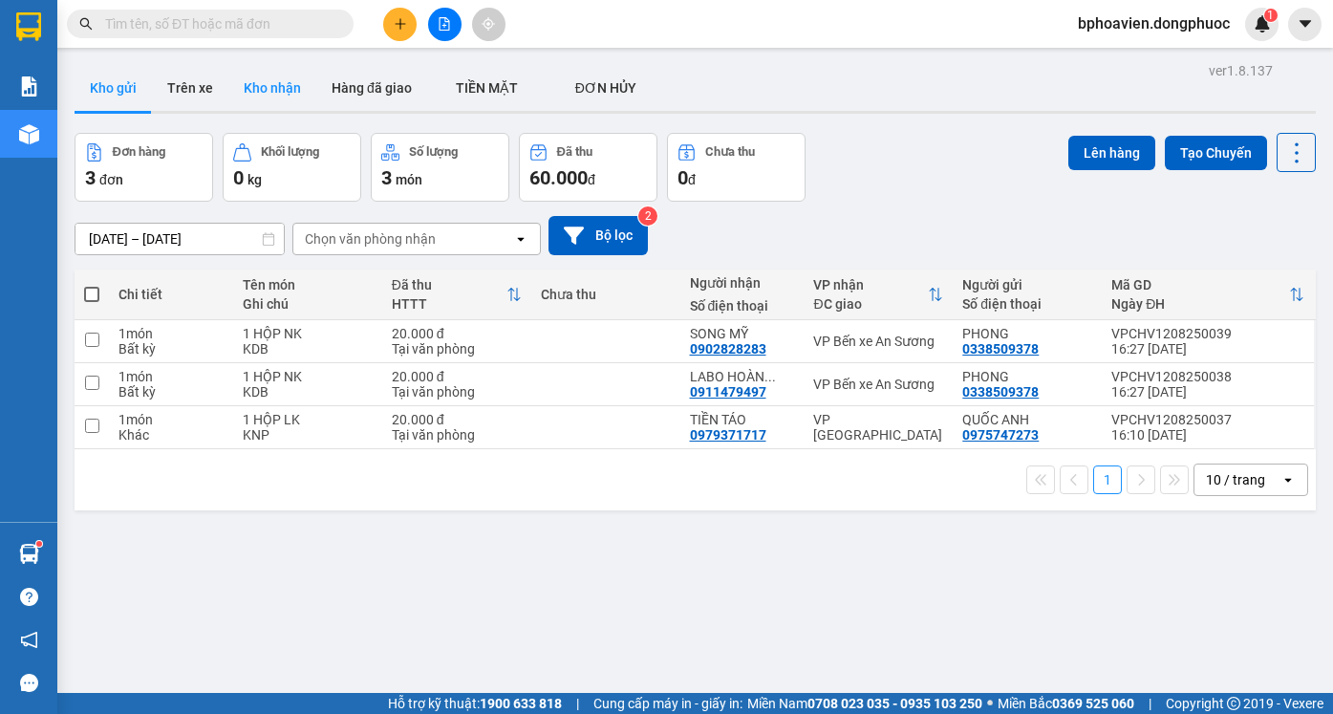
click at [272, 88] on button "Kho nhận" at bounding box center [272, 88] width 88 height 46
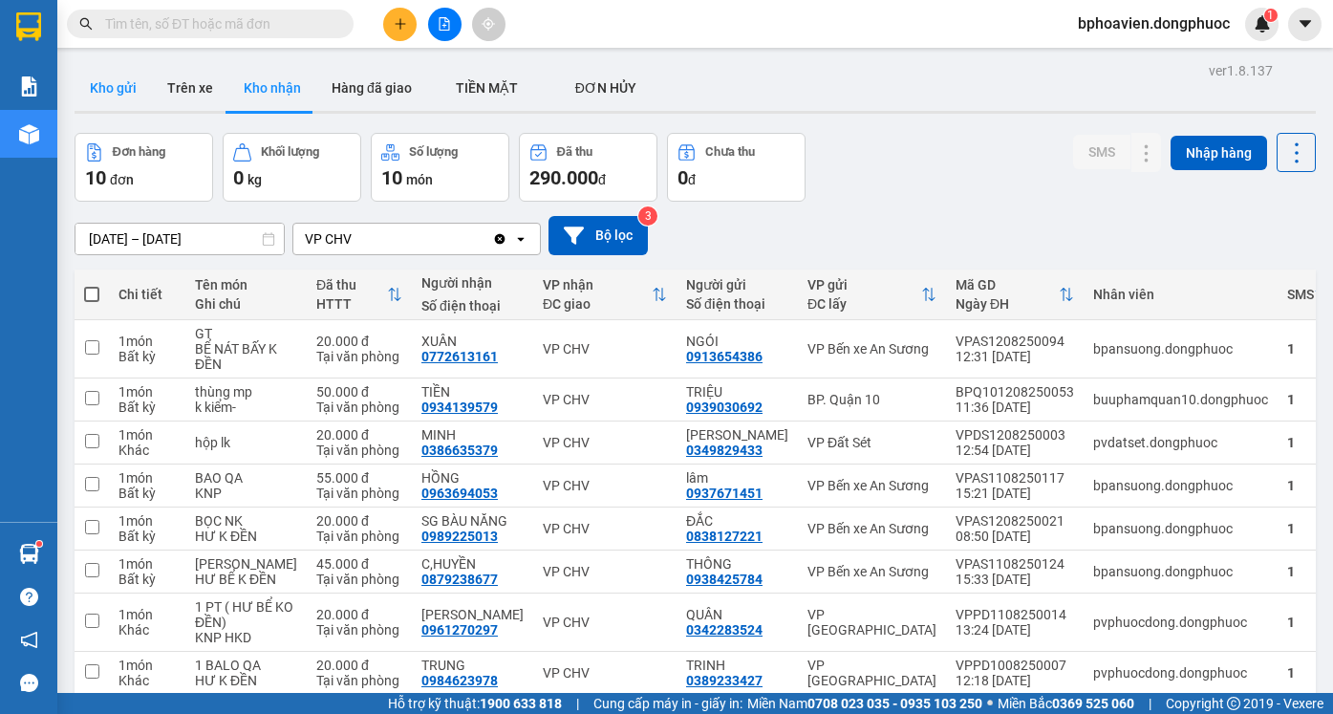
click at [110, 88] on button "Kho gửi" at bounding box center [113, 88] width 77 height 46
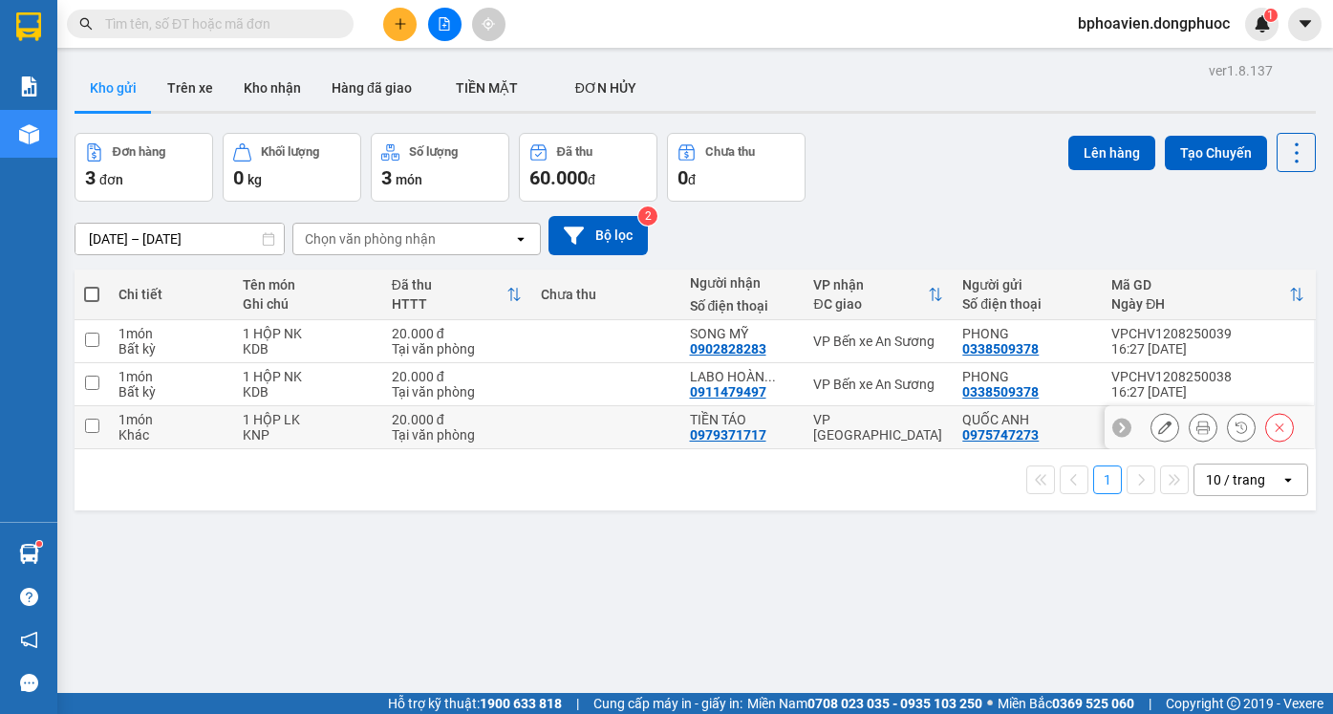
click at [569, 425] on td at bounding box center [605, 427] width 149 height 43
checkbox input "true"
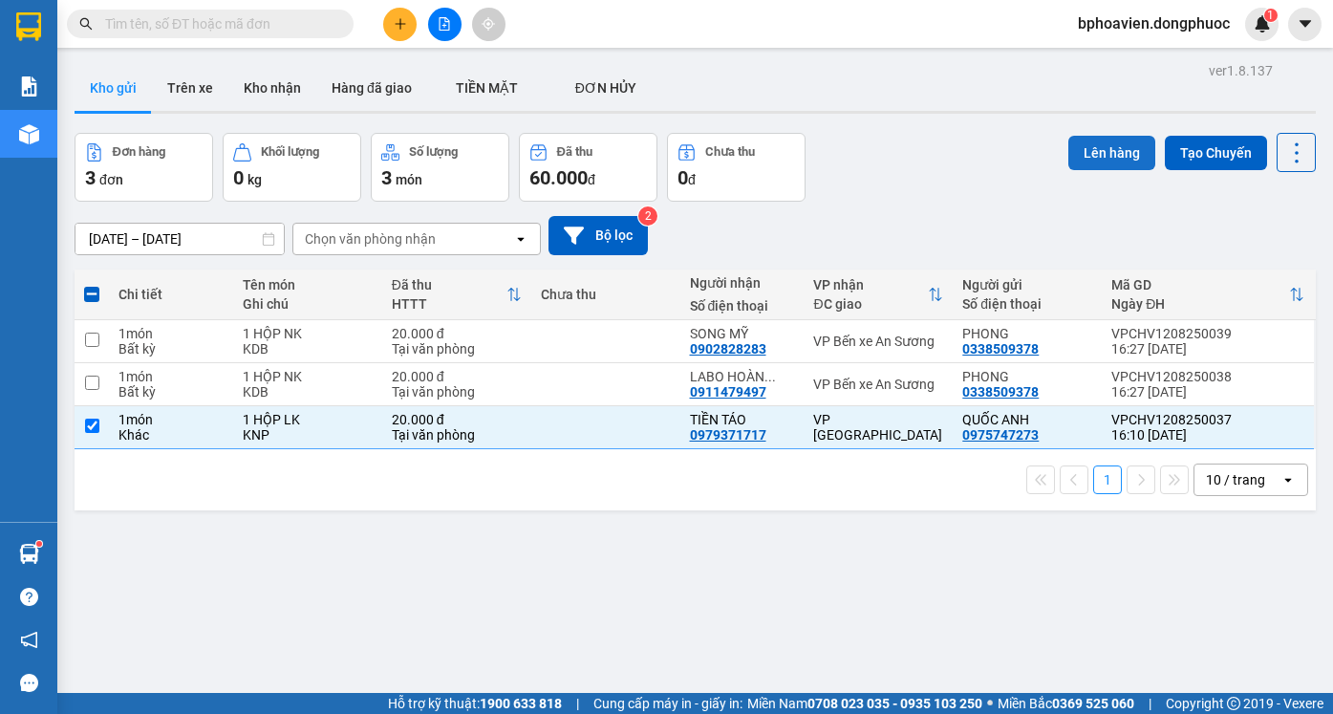
click at [1119, 160] on button "Lên hàng" at bounding box center [1111, 153] width 87 height 34
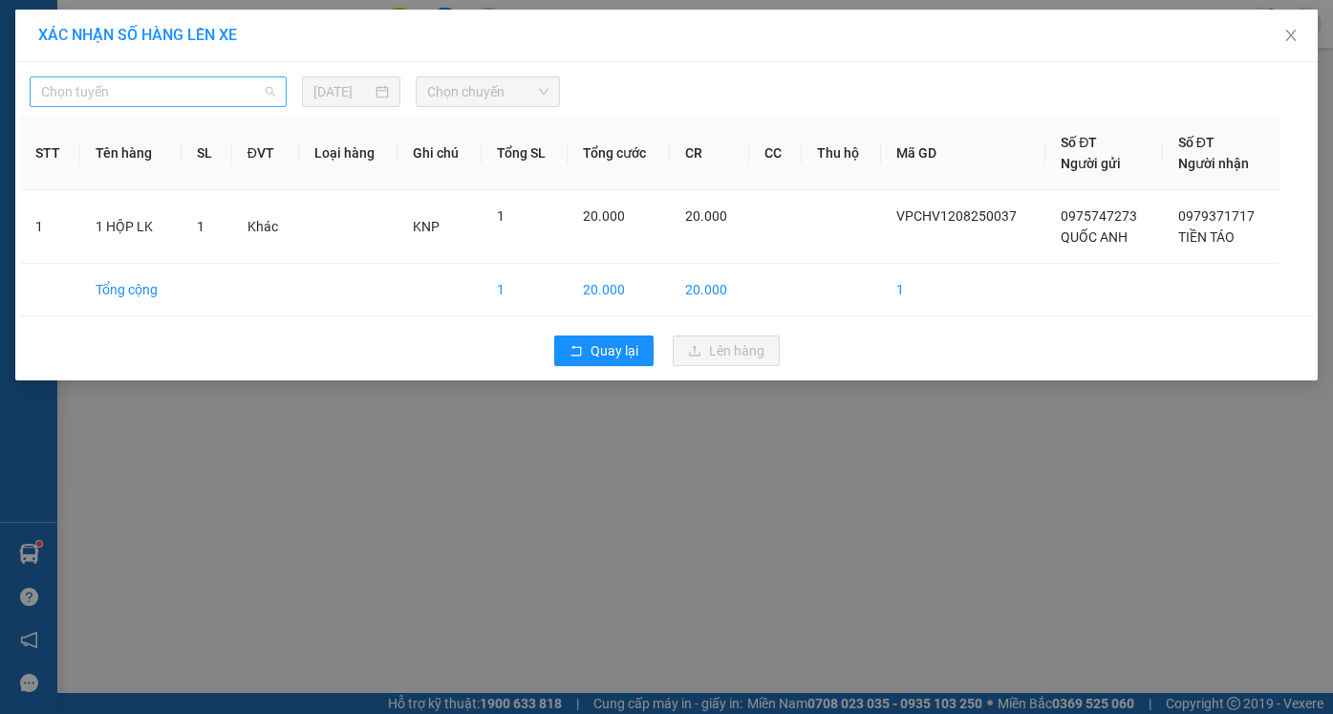
click at [224, 96] on span "Chọn tuyến" at bounding box center [158, 91] width 234 height 29
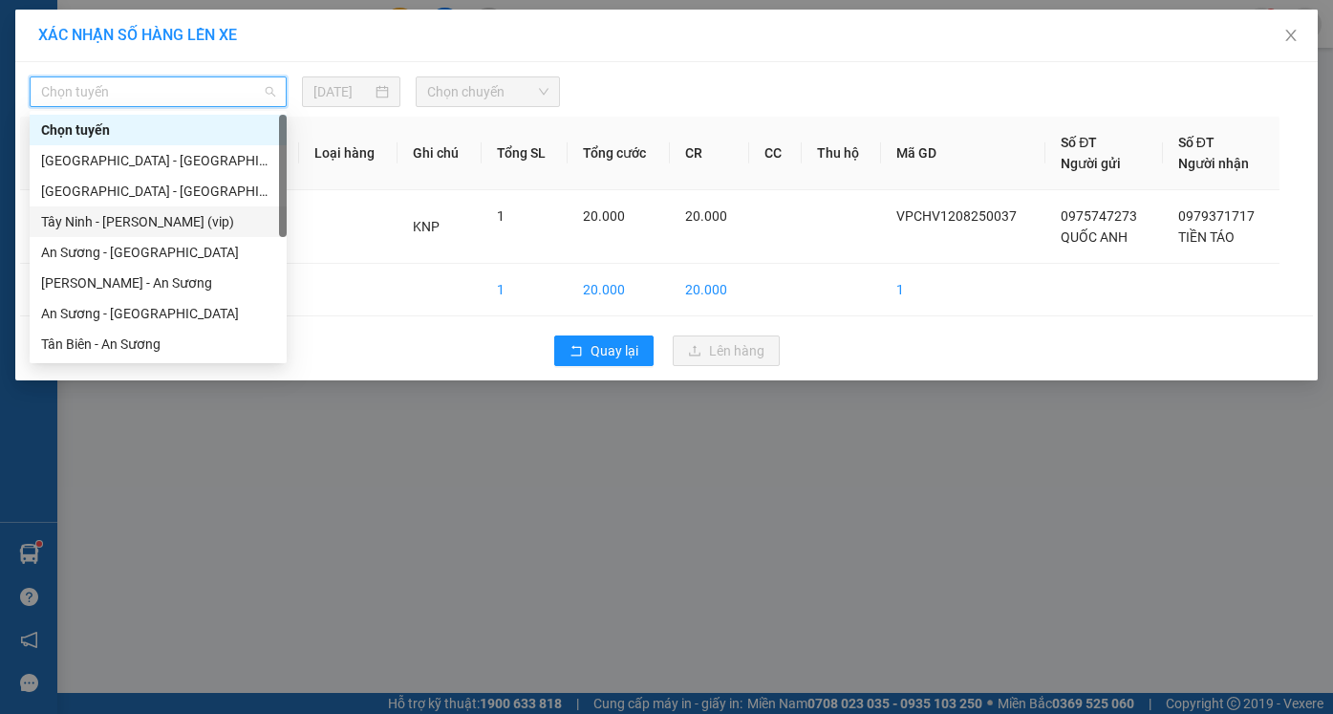
scroll to position [191, 0]
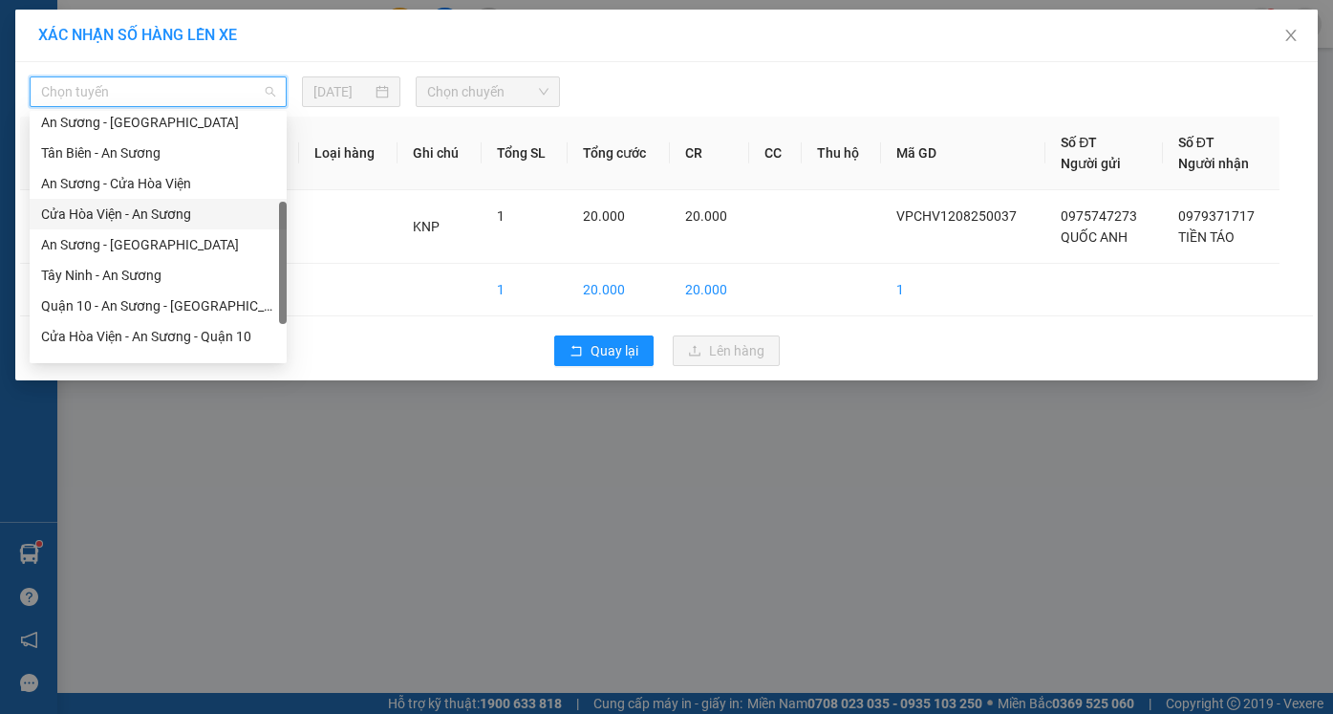
click at [172, 219] on div "Cửa Hòa Viện - An Sương" at bounding box center [158, 213] width 234 height 21
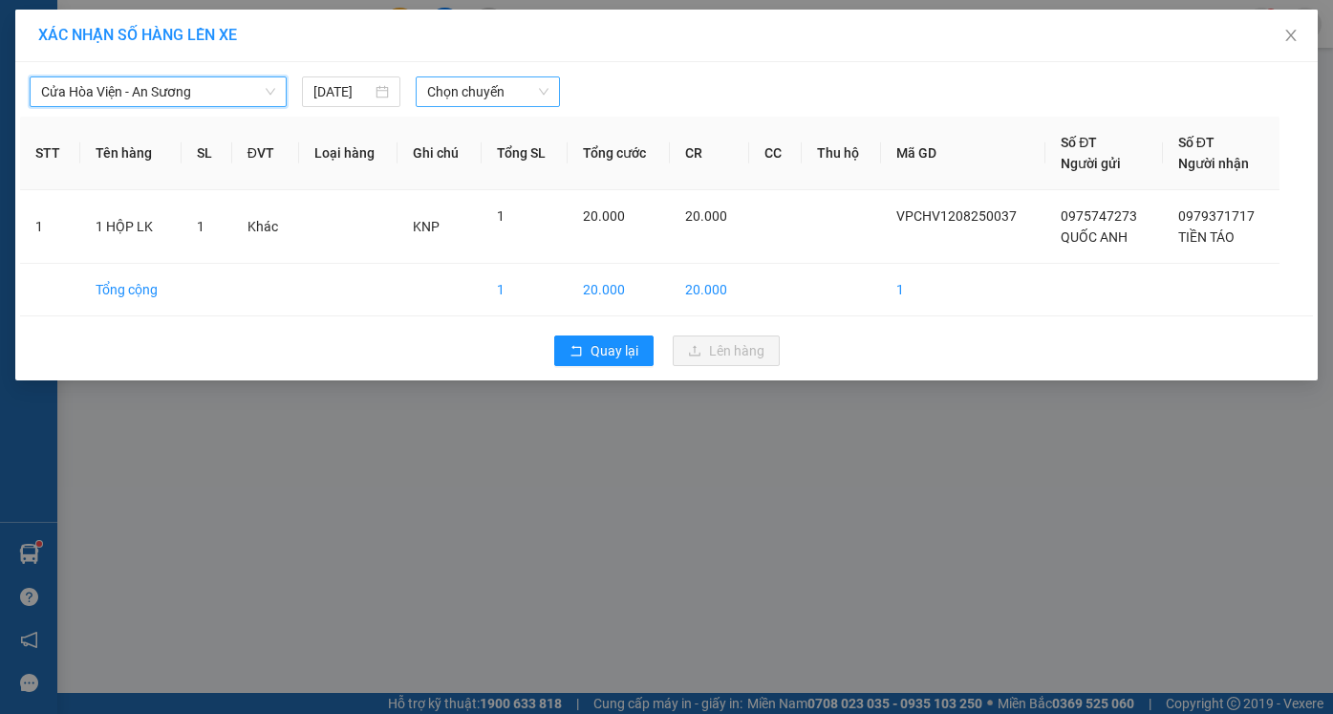
click at [486, 91] on span "Chọn chuyến" at bounding box center [487, 91] width 120 height 29
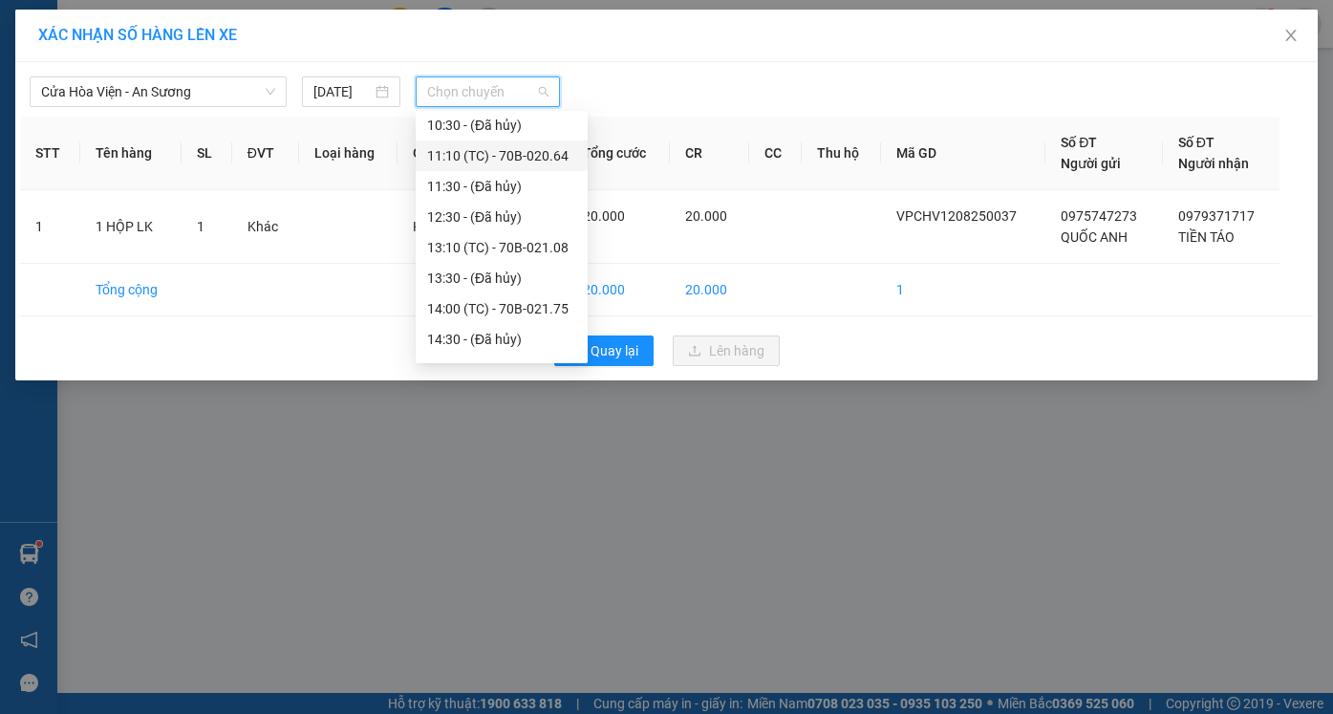
scroll to position [520, 0]
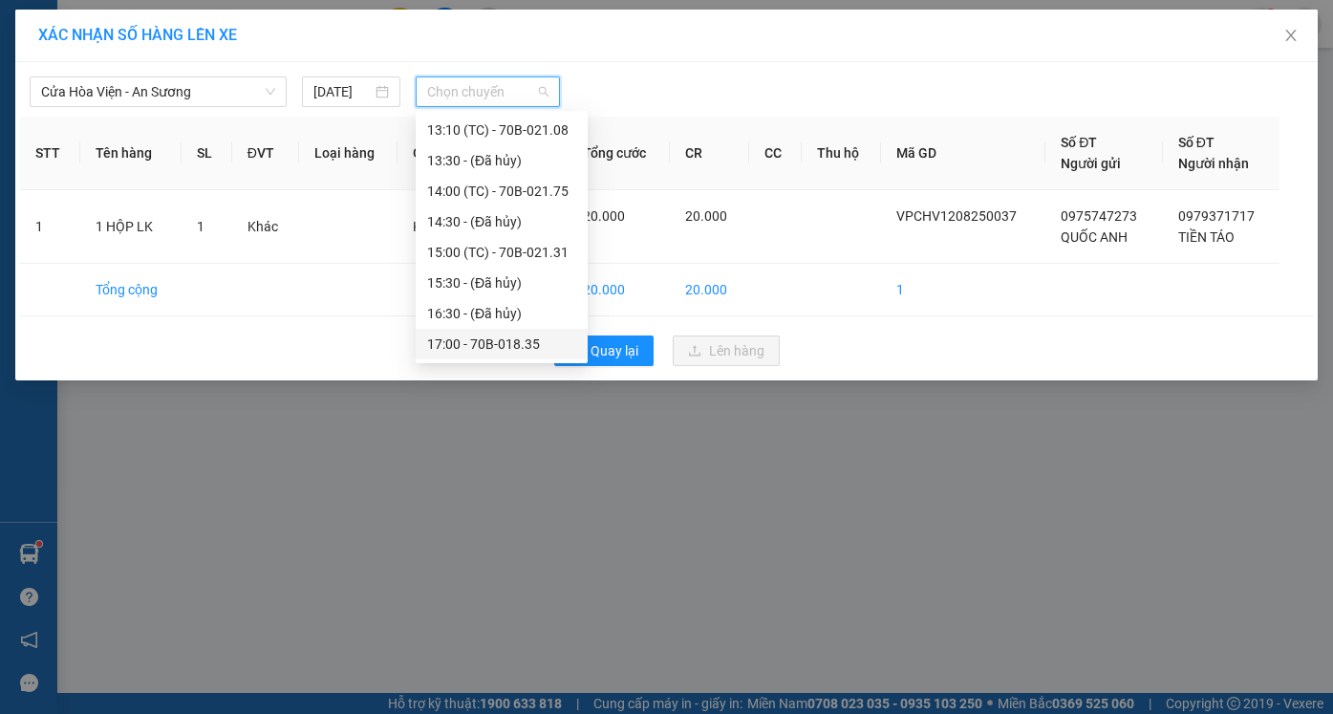
drag, startPoint x: 486, startPoint y: 350, endPoint x: 504, endPoint y: 341, distance: 20.1
click at [486, 349] on div "17:00 - 70B-018.35" at bounding box center [501, 343] width 149 height 21
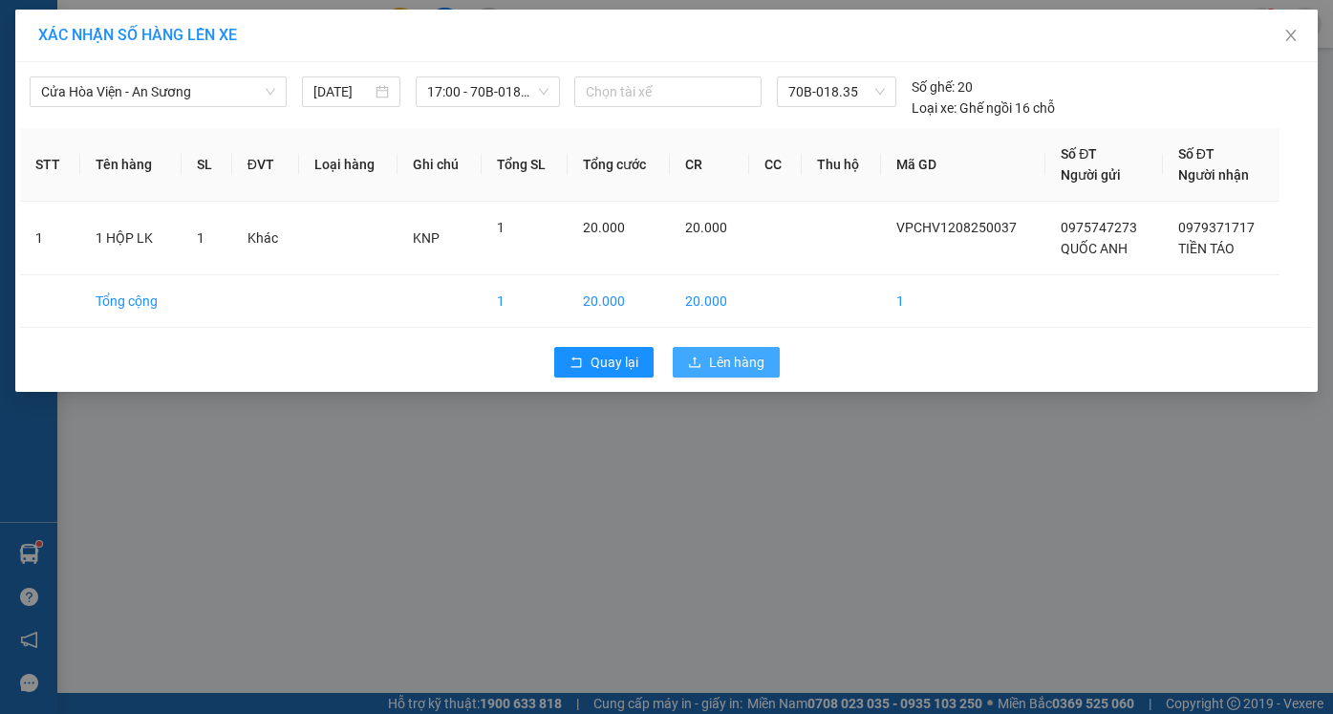
click at [747, 358] on span "Lên hàng" at bounding box center [736, 362] width 55 height 21
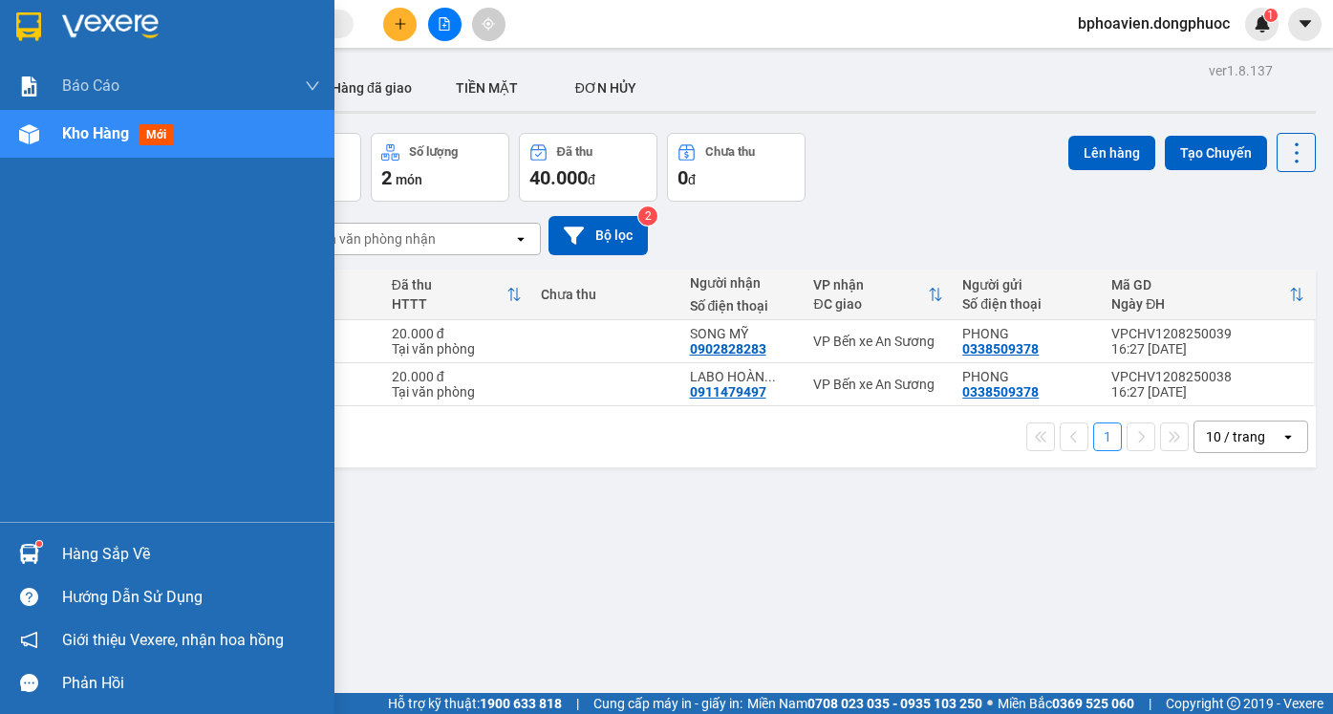
click at [81, 551] on div "Hàng sắp về" at bounding box center [191, 554] width 258 height 29
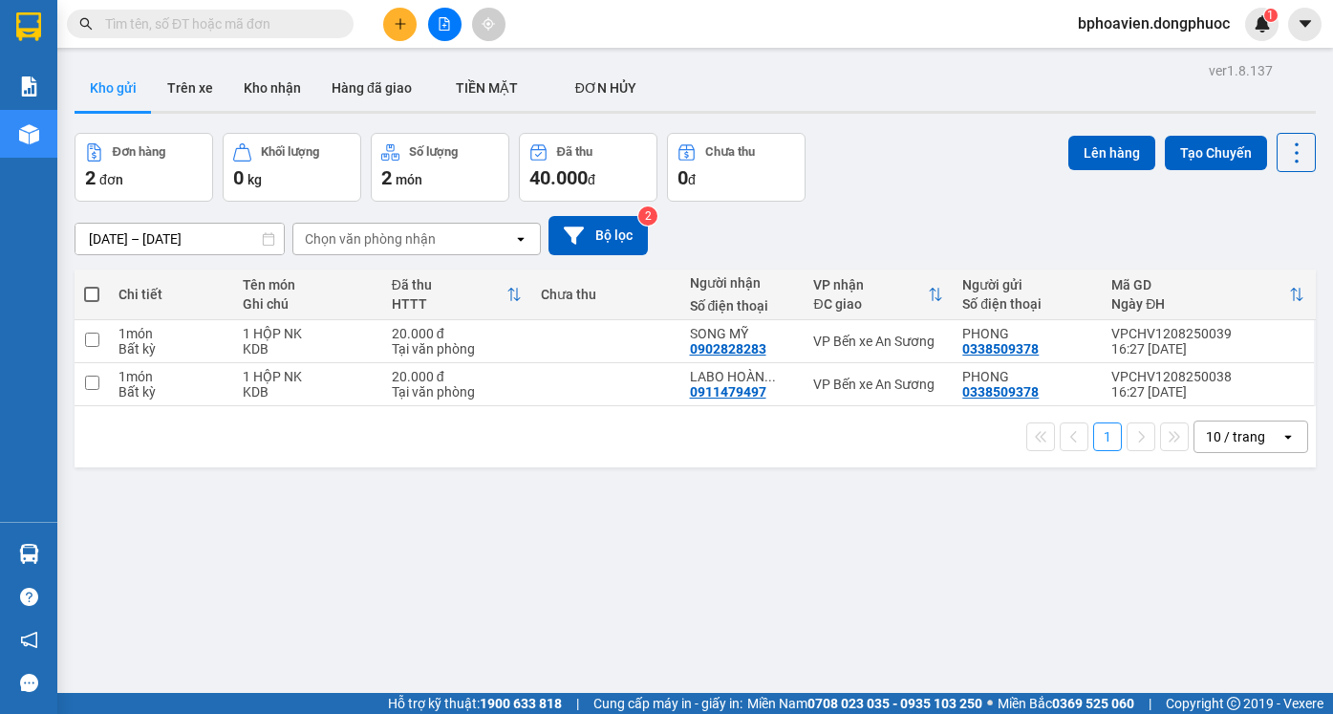
drag, startPoint x: 1005, startPoint y: 510, endPoint x: 141, endPoint y: 222, distance: 910.4
click at [976, 499] on section "Kết quả tìm kiếm ( 1 ) Bộ lọc Mã ĐH Trạng thái Món hàng Tổng cước Chưa cước Nhã…" at bounding box center [666, 357] width 1333 height 714
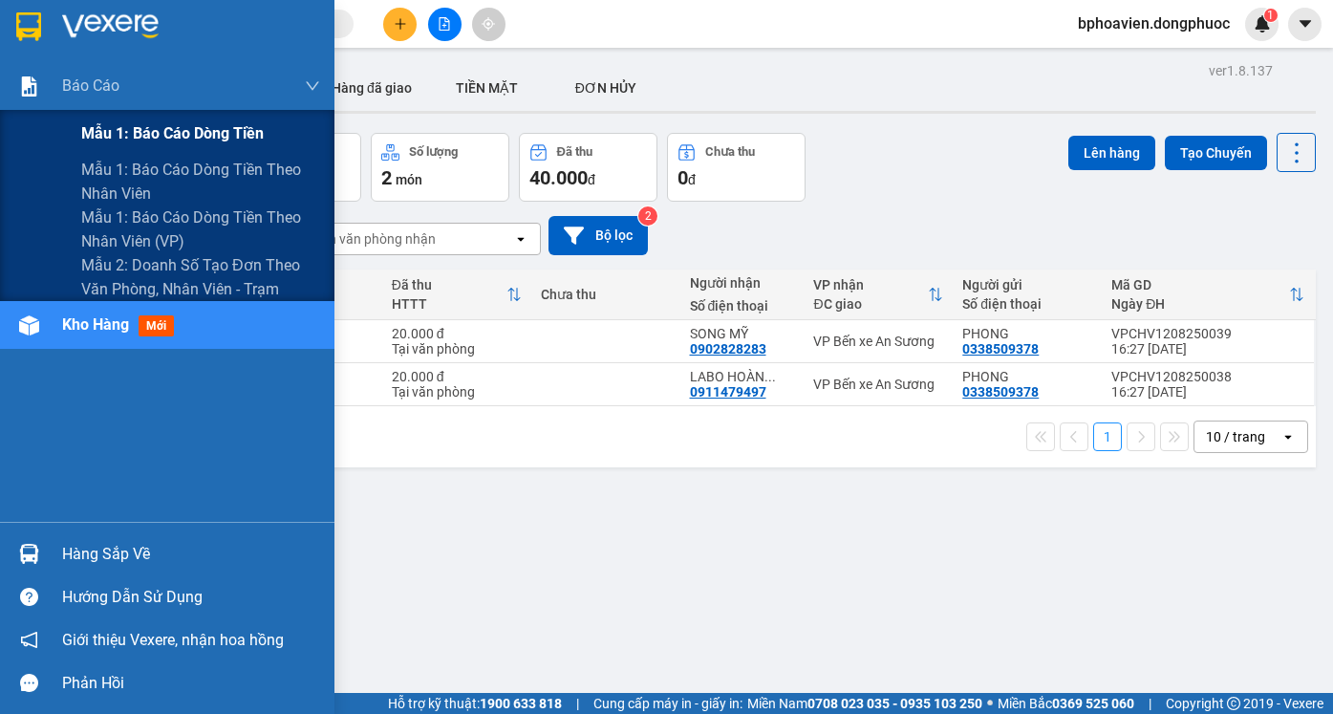
click at [136, 144] on span "Mẫu 1: Báo cáo dòng tiền" at bounding box center [172, 133] width 182 height 24
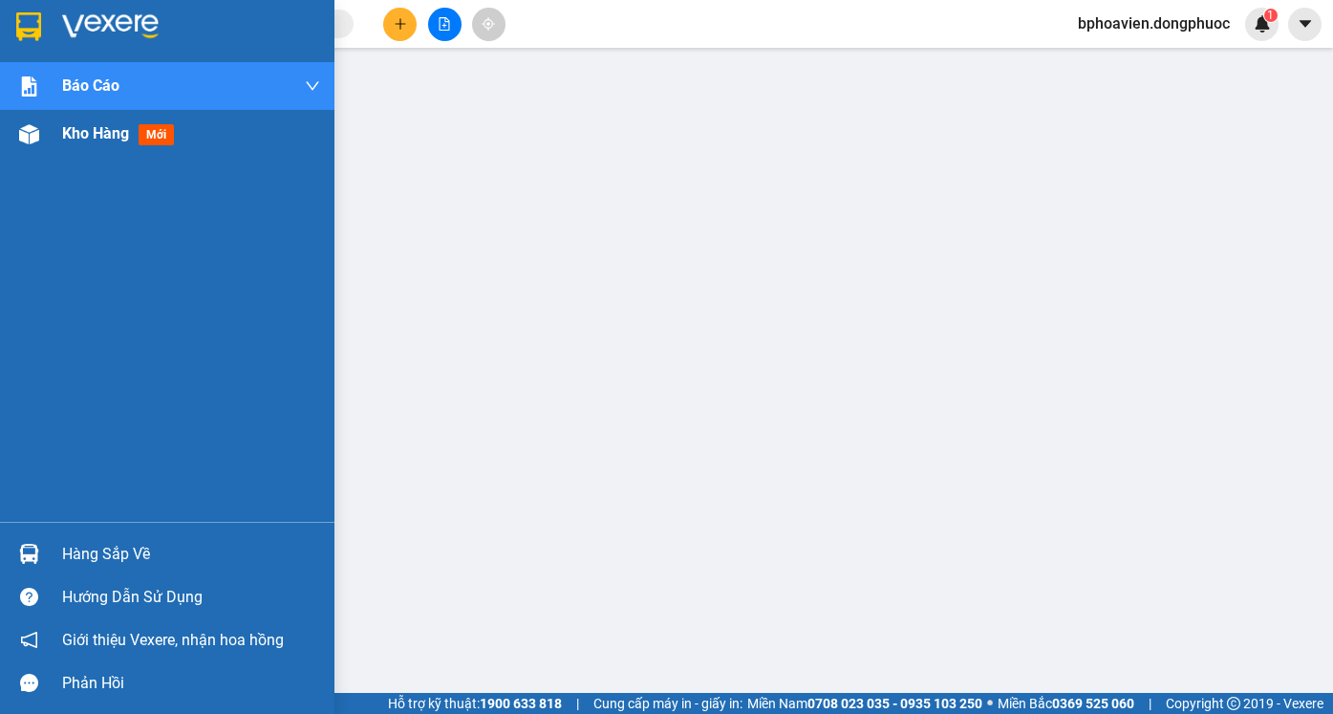
click at [88, 132] on span "Kho hàng" at bounding box center [95, 133] width 67 height 18
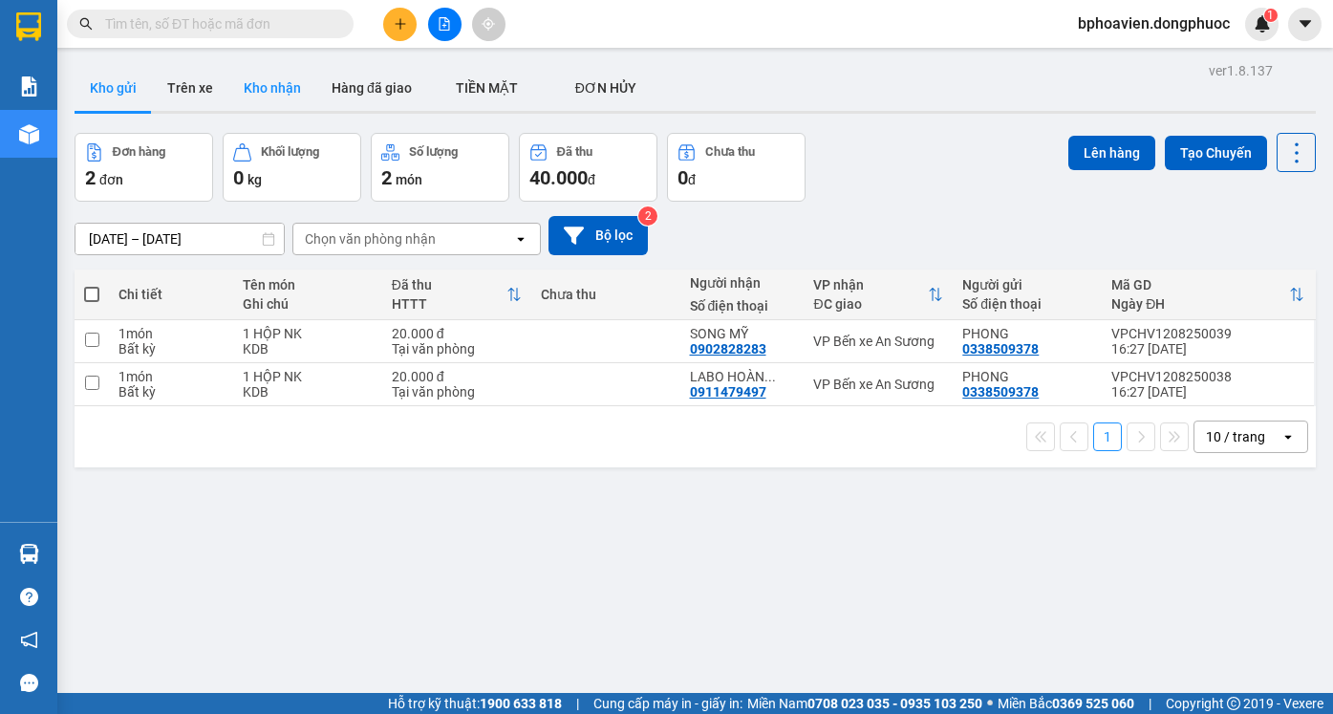
click at [266, 84] on button "Kho nhận" at bounding box center [272, 88] width 88 height 46
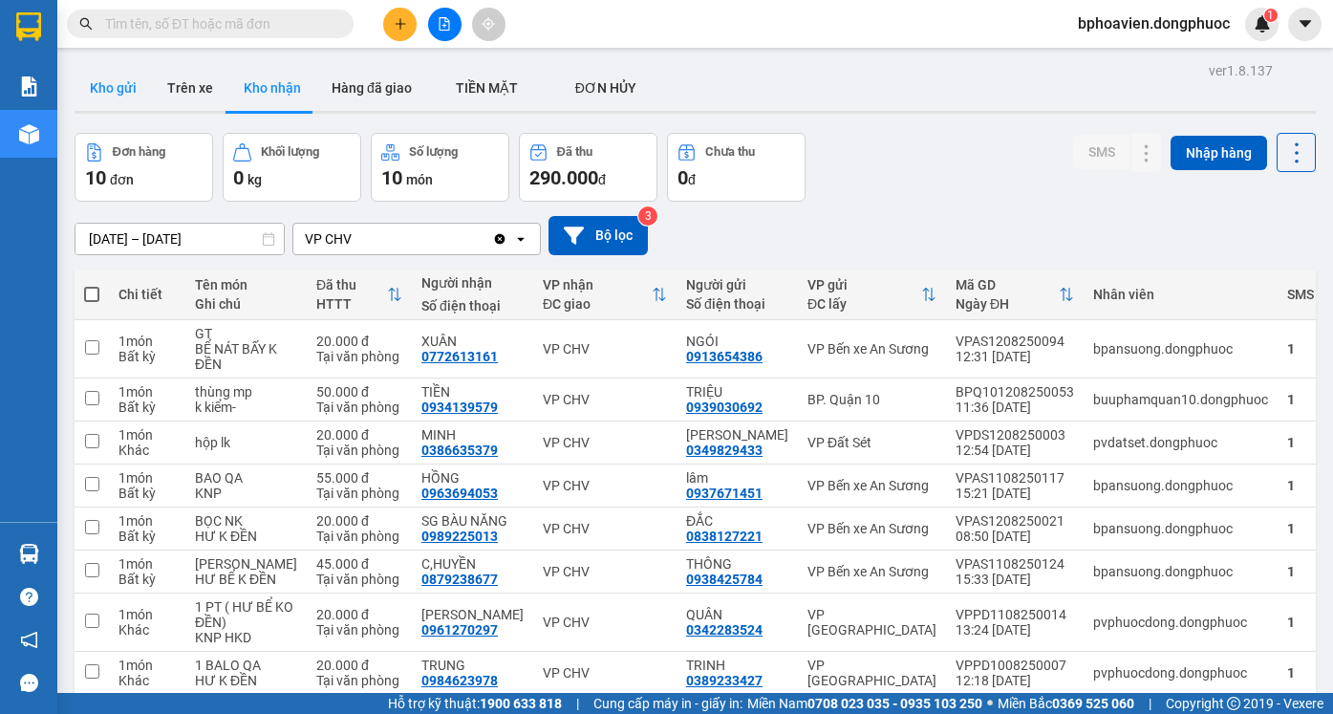
click at [95, 87] on button "Kho gửi" at bounding box center [113, 88] width 77 height 46
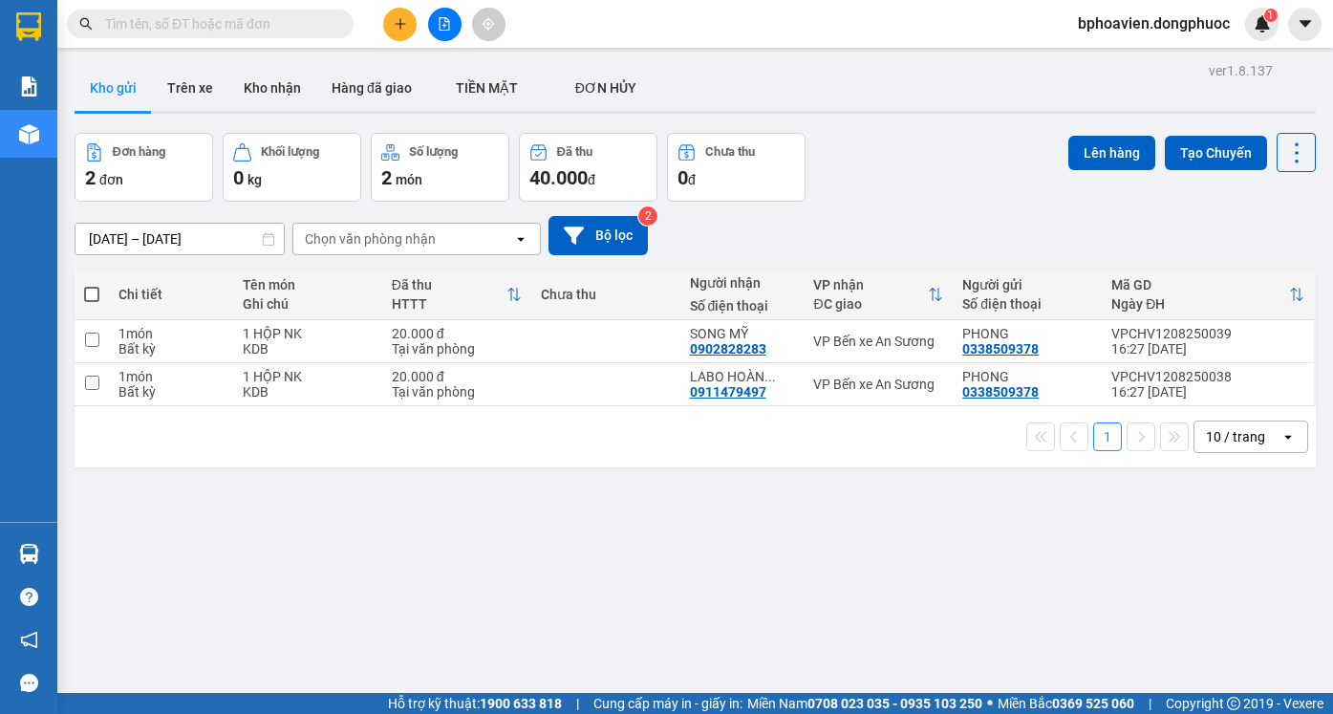
drag, startPoint x: 269, startPoint y: 87, endPoint x: 293, endPoint y: 209, distance: 124.6
click at [268, 89] on button "Kho nhận" at bounding box center [272, 88] width 88 height 46
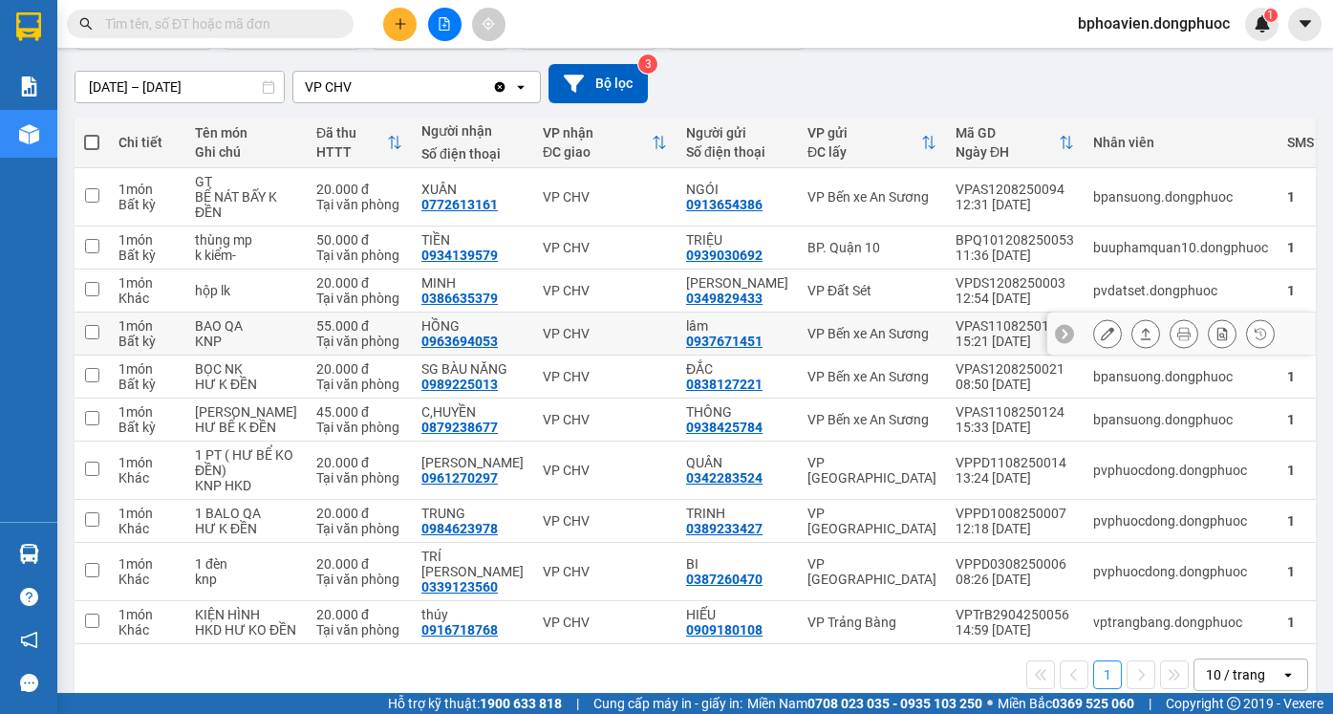
scroll to position [181, 0]
